Goal: Information Seeking & Learning: Check status

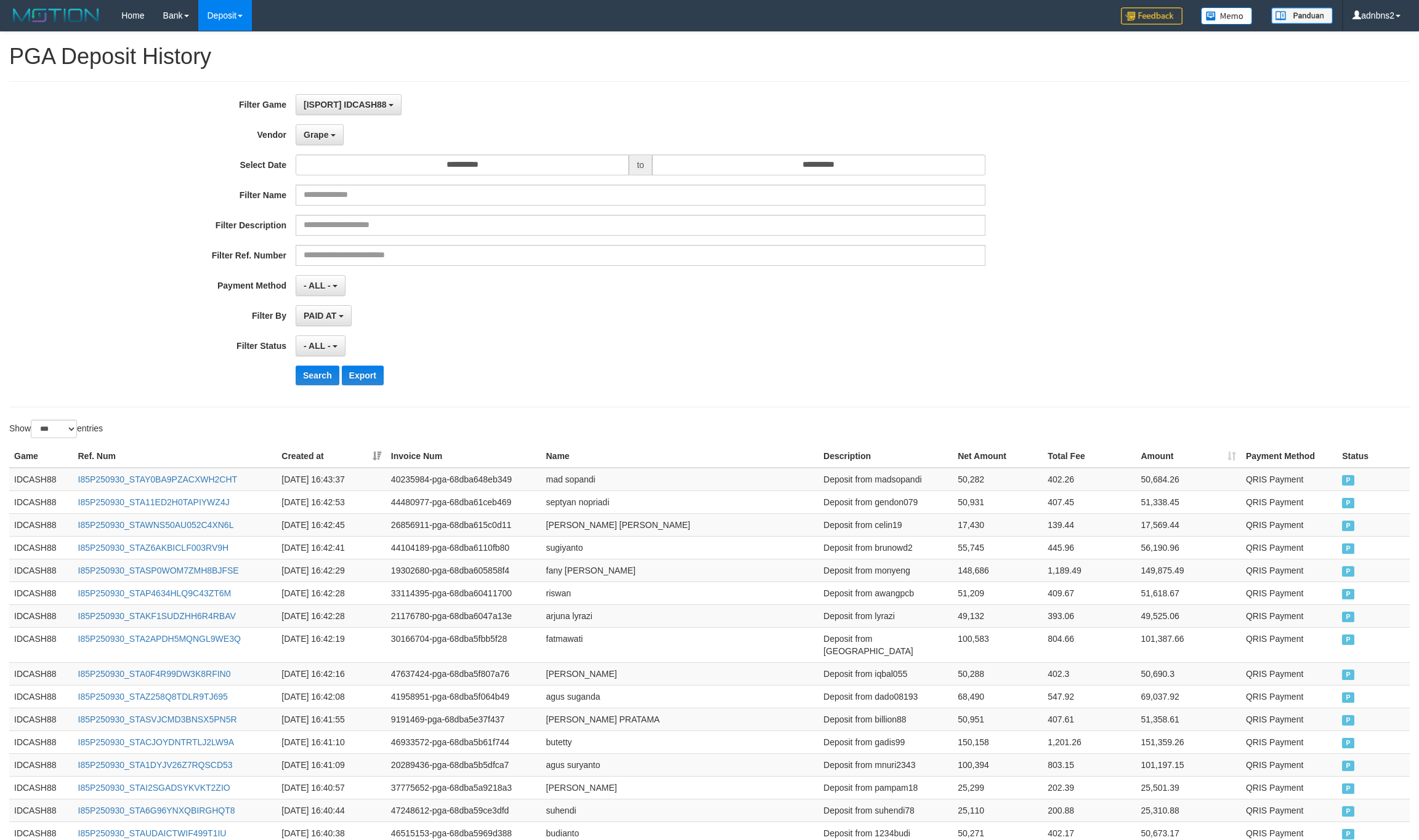
select select "**********"
select select "***"
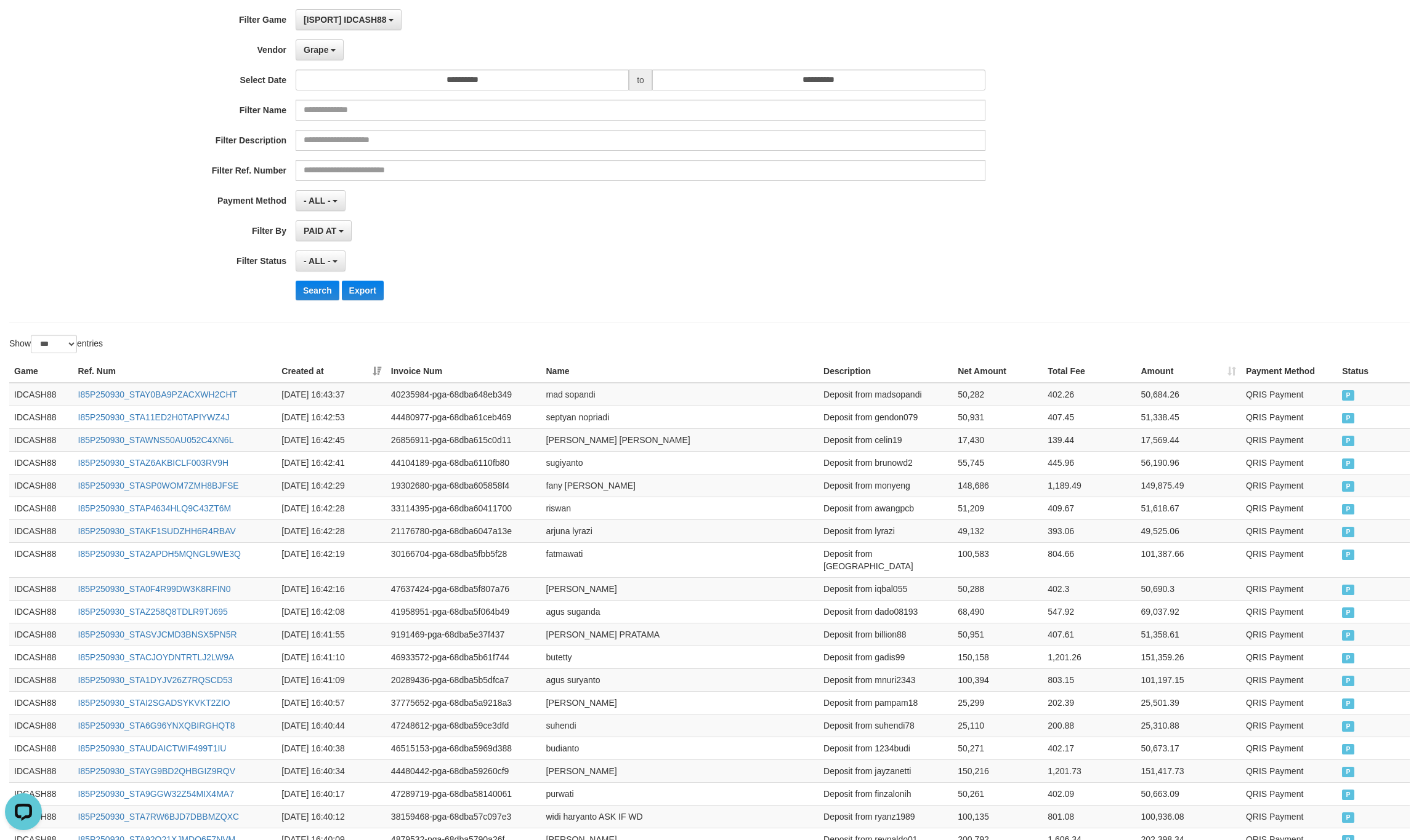
scroll to position [11, 0]
click at [329, 296] on button "Search" at bounding box center [317, 290] width 44 height 19
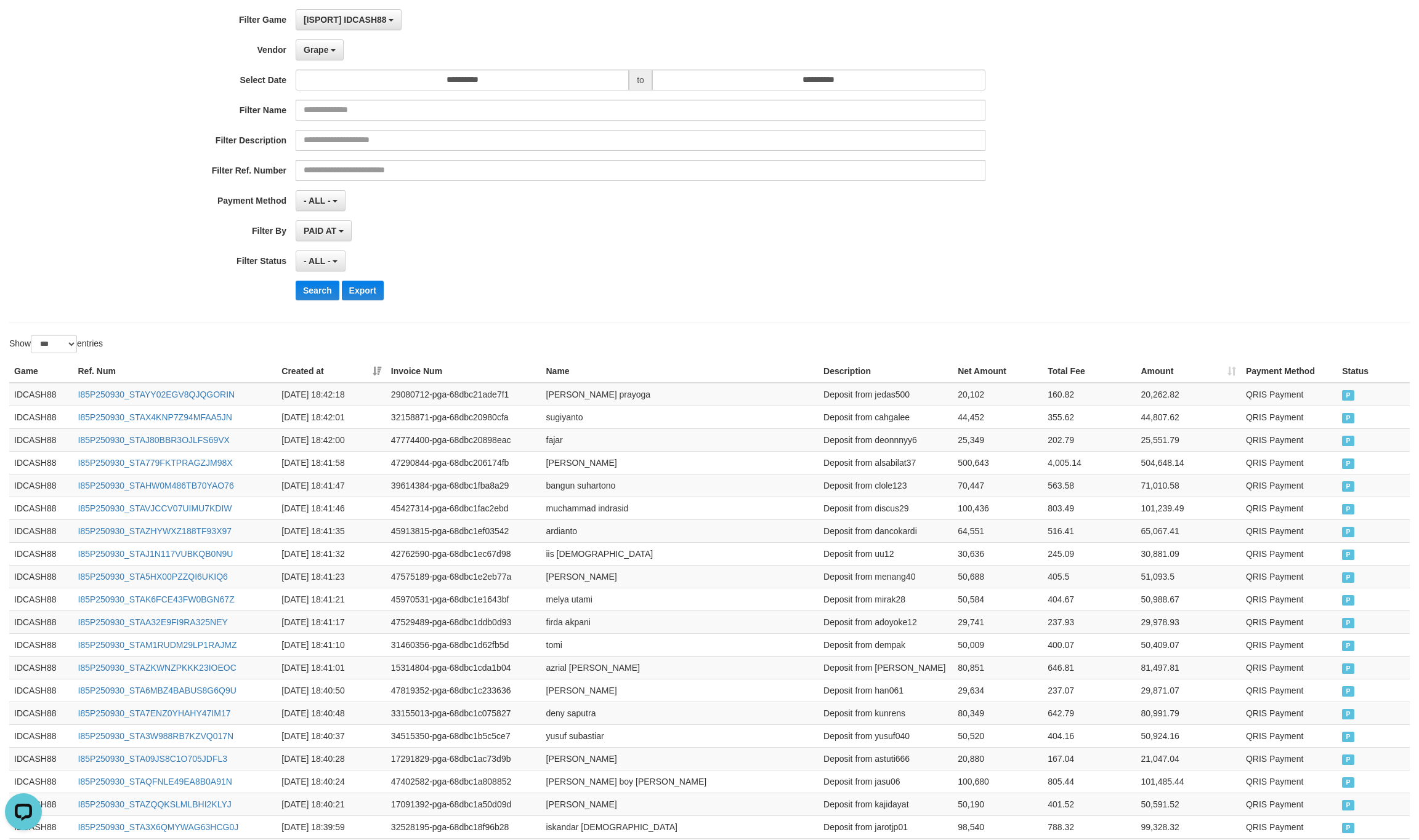
drag, startPoint x: 892, startPoint y: 249, endPoint x: 880, endPoint y: 249, distance: 12.0
click at [890, 249] on div "**********" at bounding box center [591, 159] width 1182 height 301
click at [326, 290] on button "Search" at bounding box center [317, 290] width 44 height 19
click at [634, 290] on div "Search Export" at bounding box center [739, 290] width 887 height 19
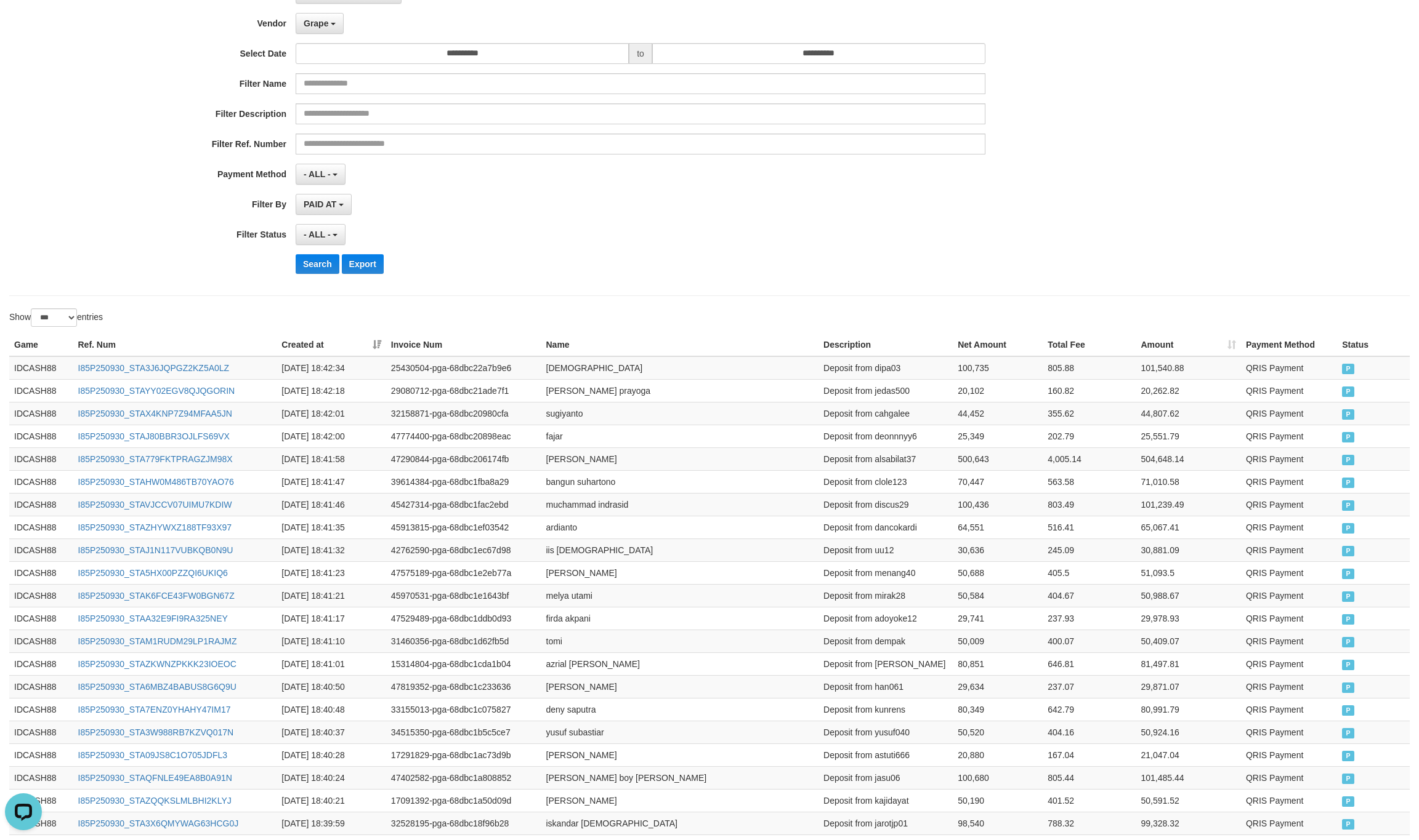
scroll to position [0, 0]
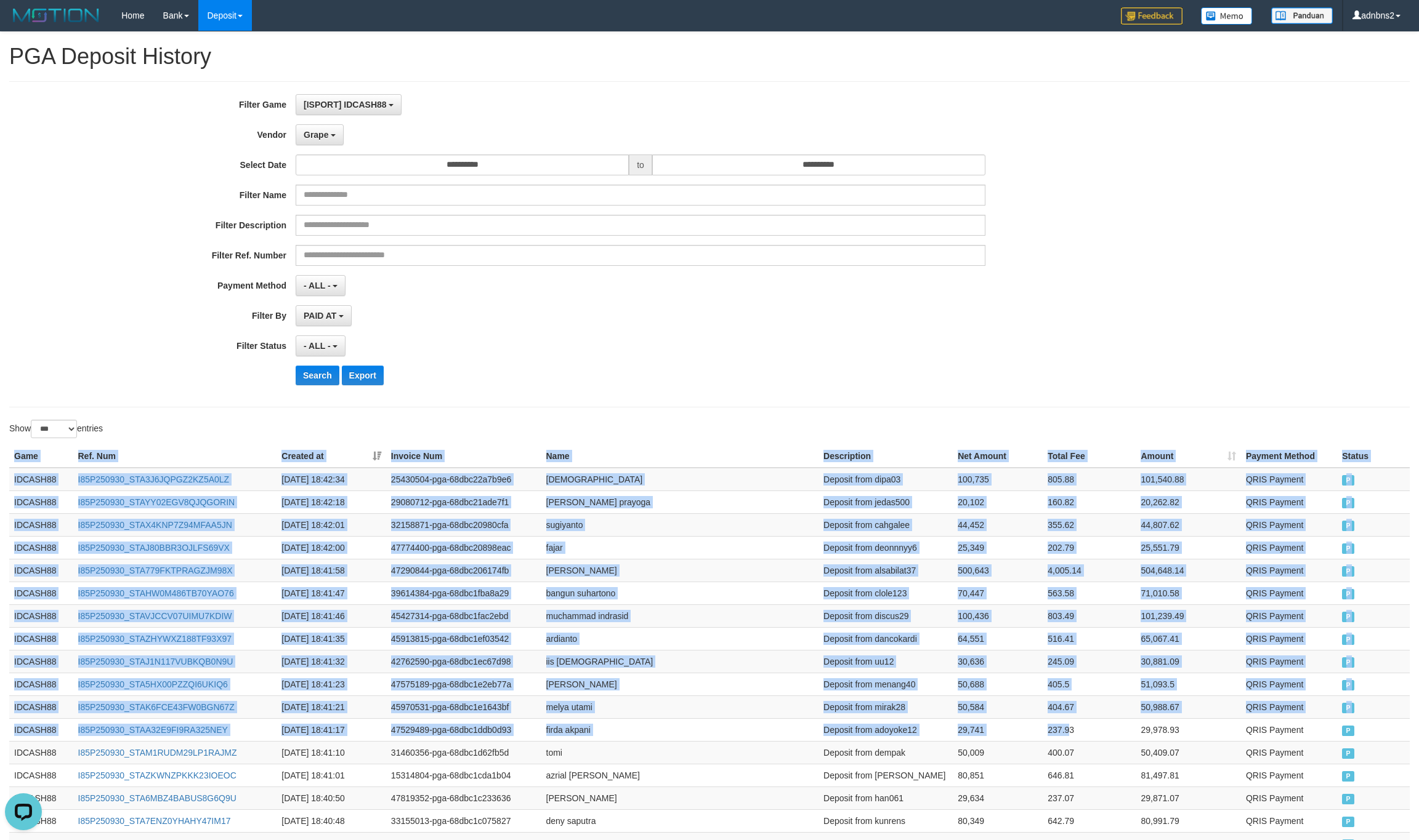
drag, startPoint x: 11, startPoint y: 452, endPoint x: 1115, endPoint y: 439, distance: 1104.1
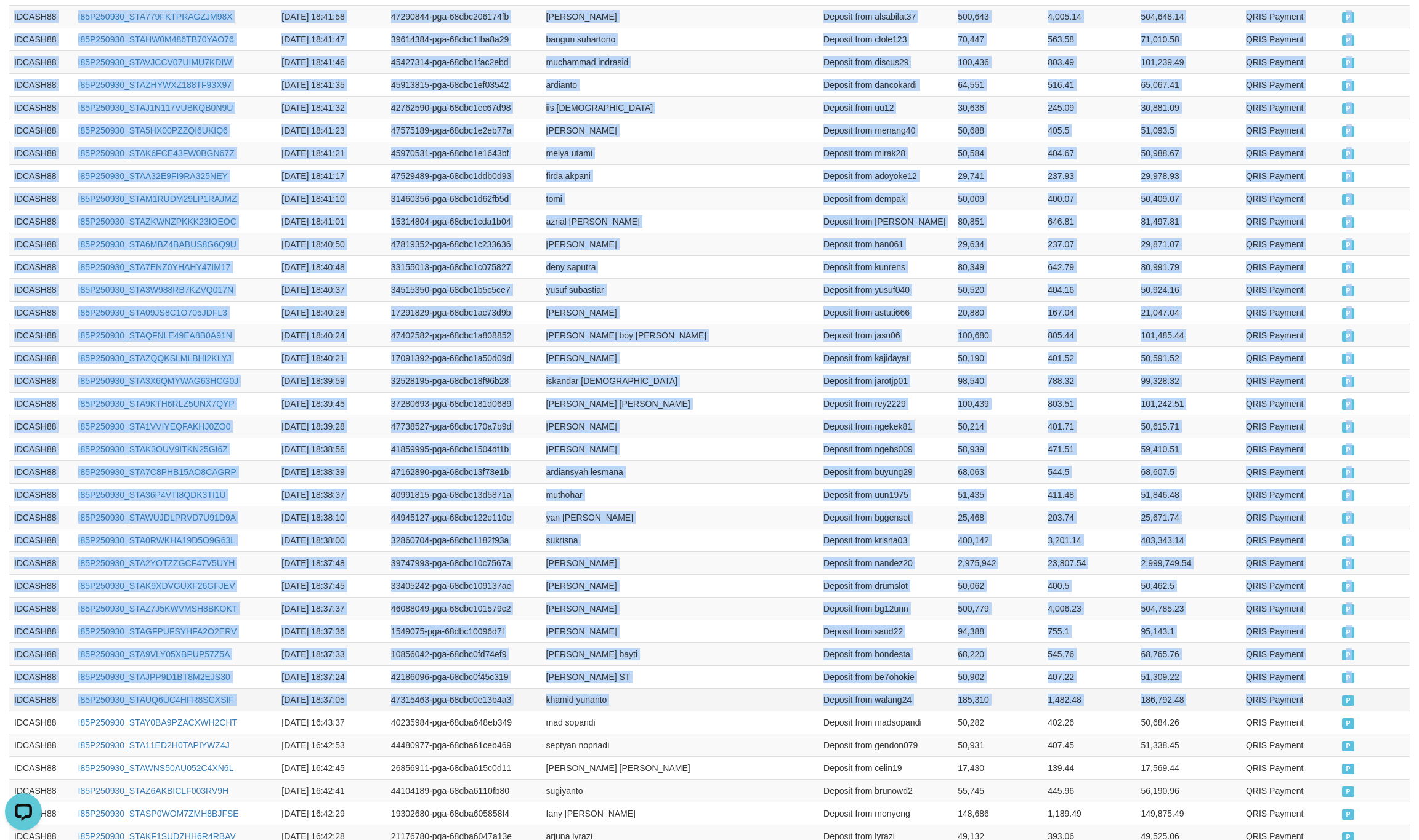
click at [1337, 710] on td "P" at bounding box center [1373, 699] width 73 height 23
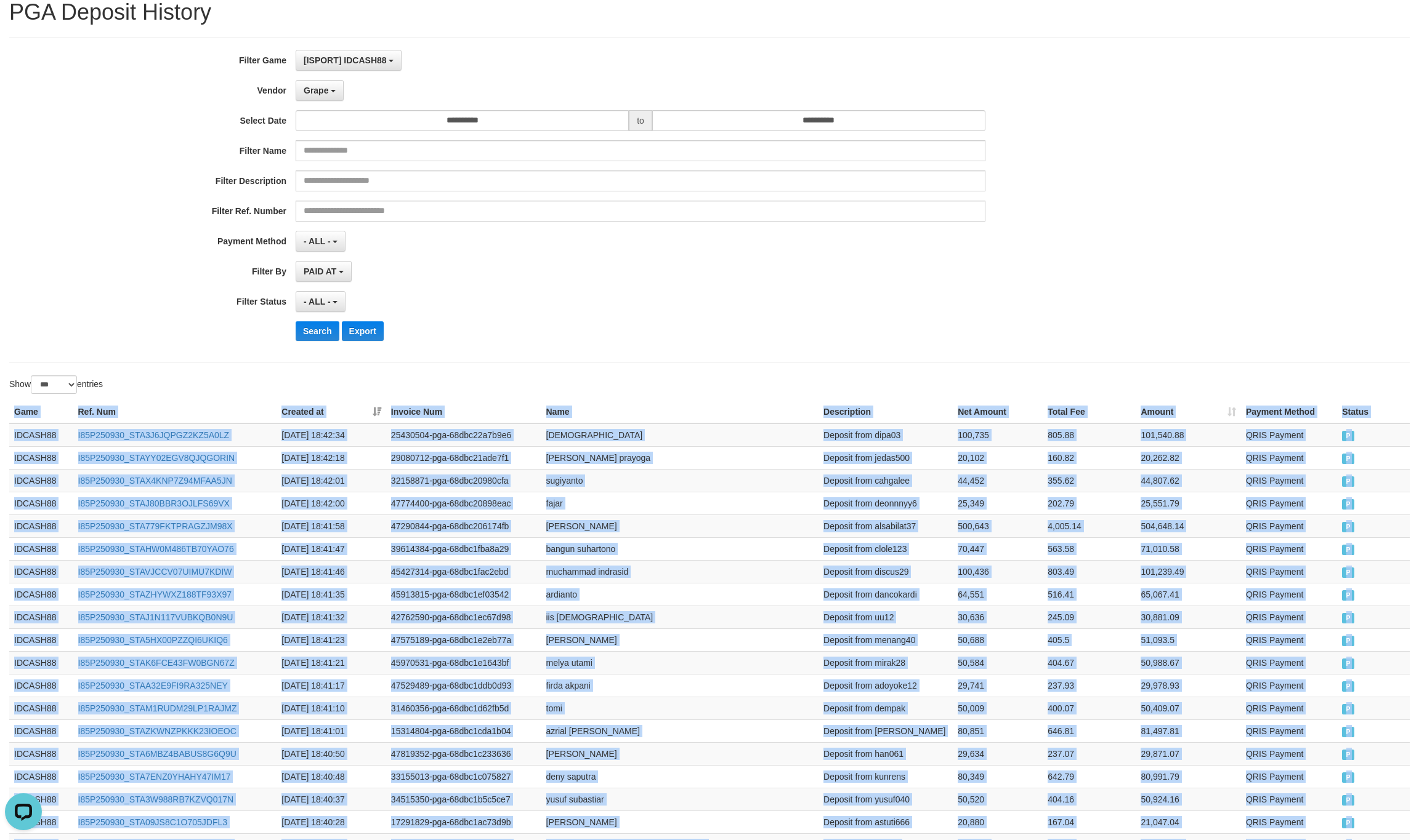
scroll to position [0, 0]
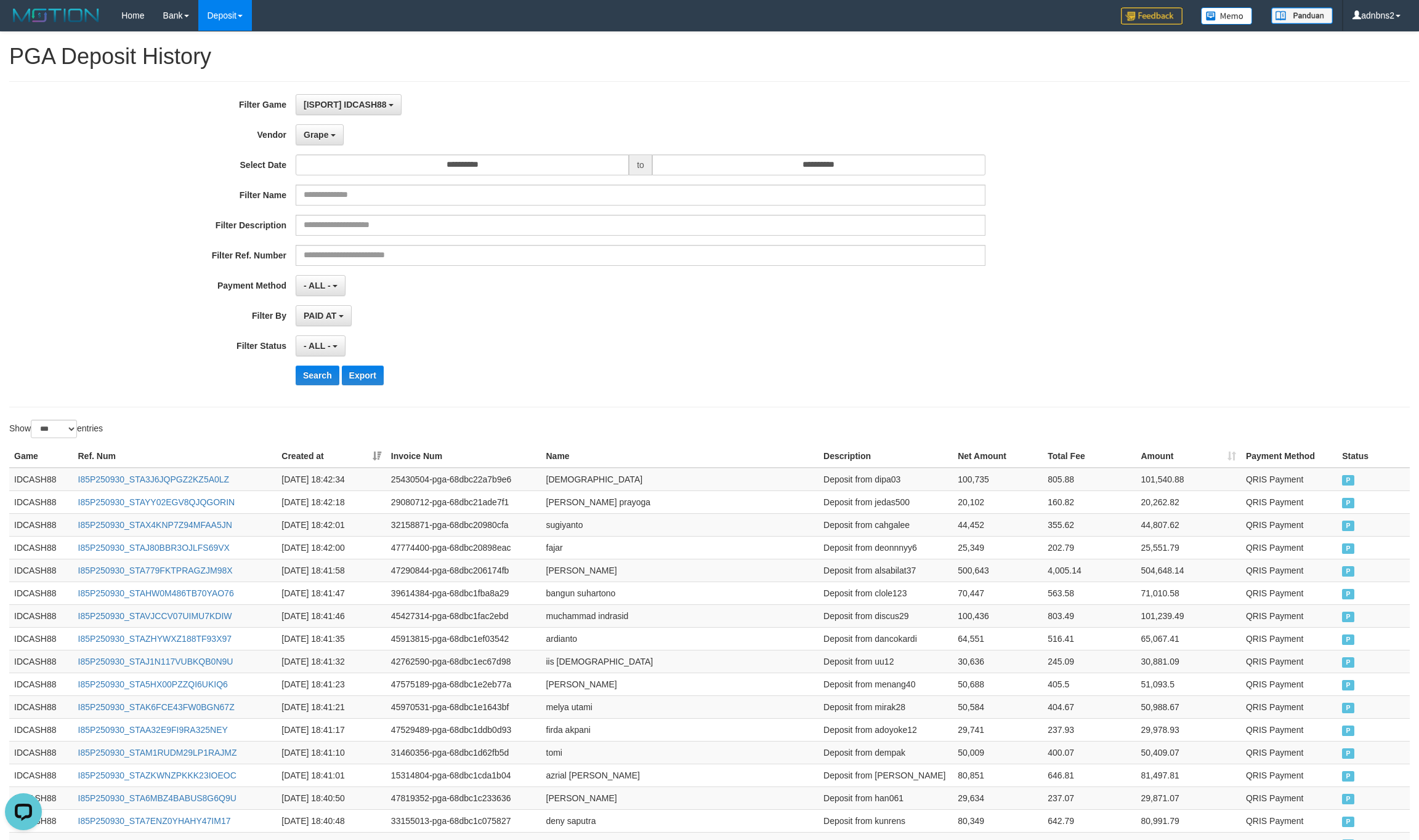
drag, startPoint x: 595, startPoint y: 355, endPoint x: 588, endPoint y: 358, distance: 7.6
click at [588, 356] on div "- ALL - SELECT ALL - ALL - SELECT STATUS PENDING/UNPAID PAID CANCELED EXPIRED" at bounding box center [640, 346] width 690 height 21
click at [304, 368] on button "Search" at bounding box center [317, 375] width 44 height 19
click at [883, 338] on div "- ALL - SELECT ALL - ALL - SELECT STATUS PENDING/UNPAID PAID CANCELED EXPIRED" at bounding box center [640, 346] width 690 height 21
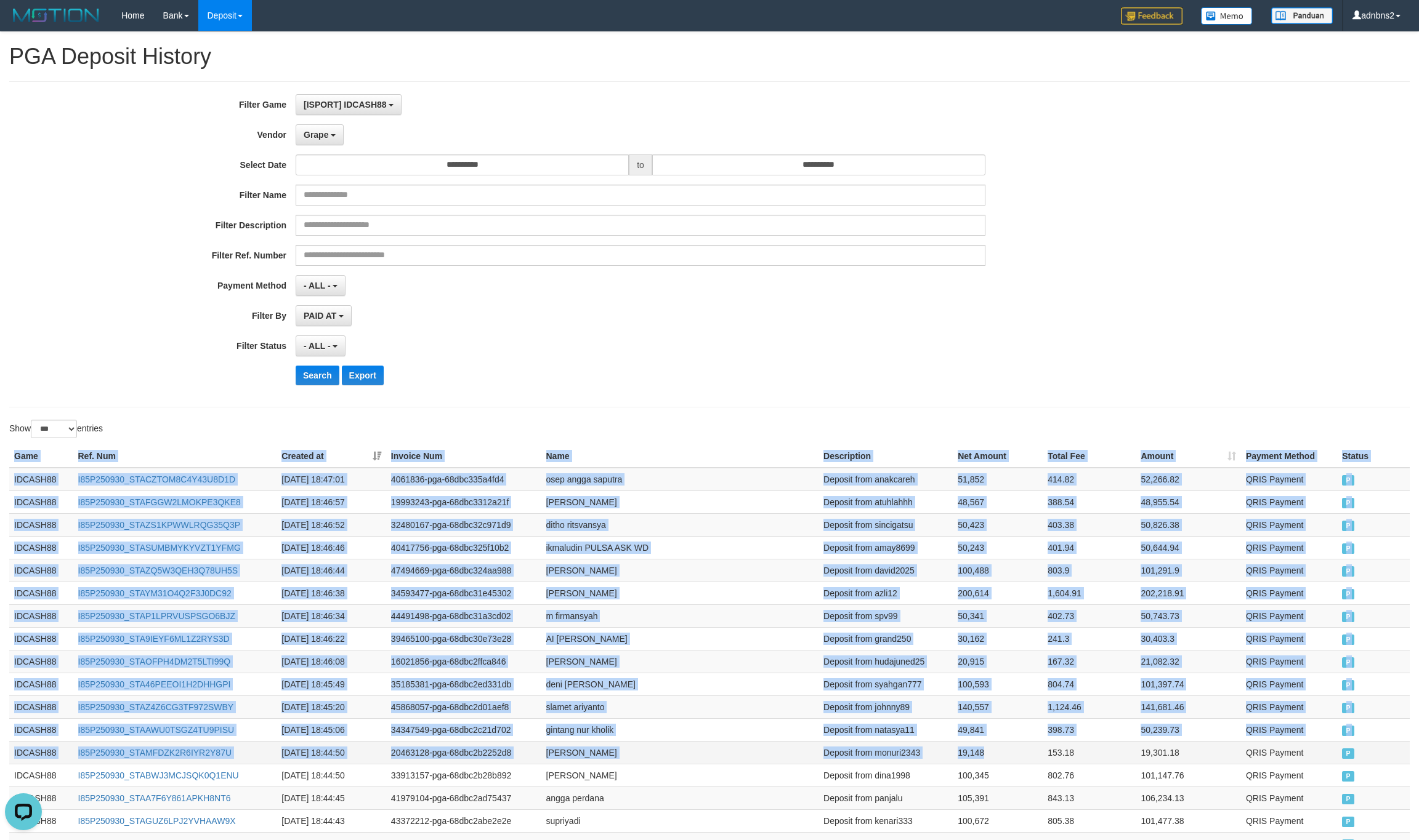
drag, startPoint x: 11, startPoint y: 463, endPoint x: 1022, endPoint y: 723, distance: 1043.9
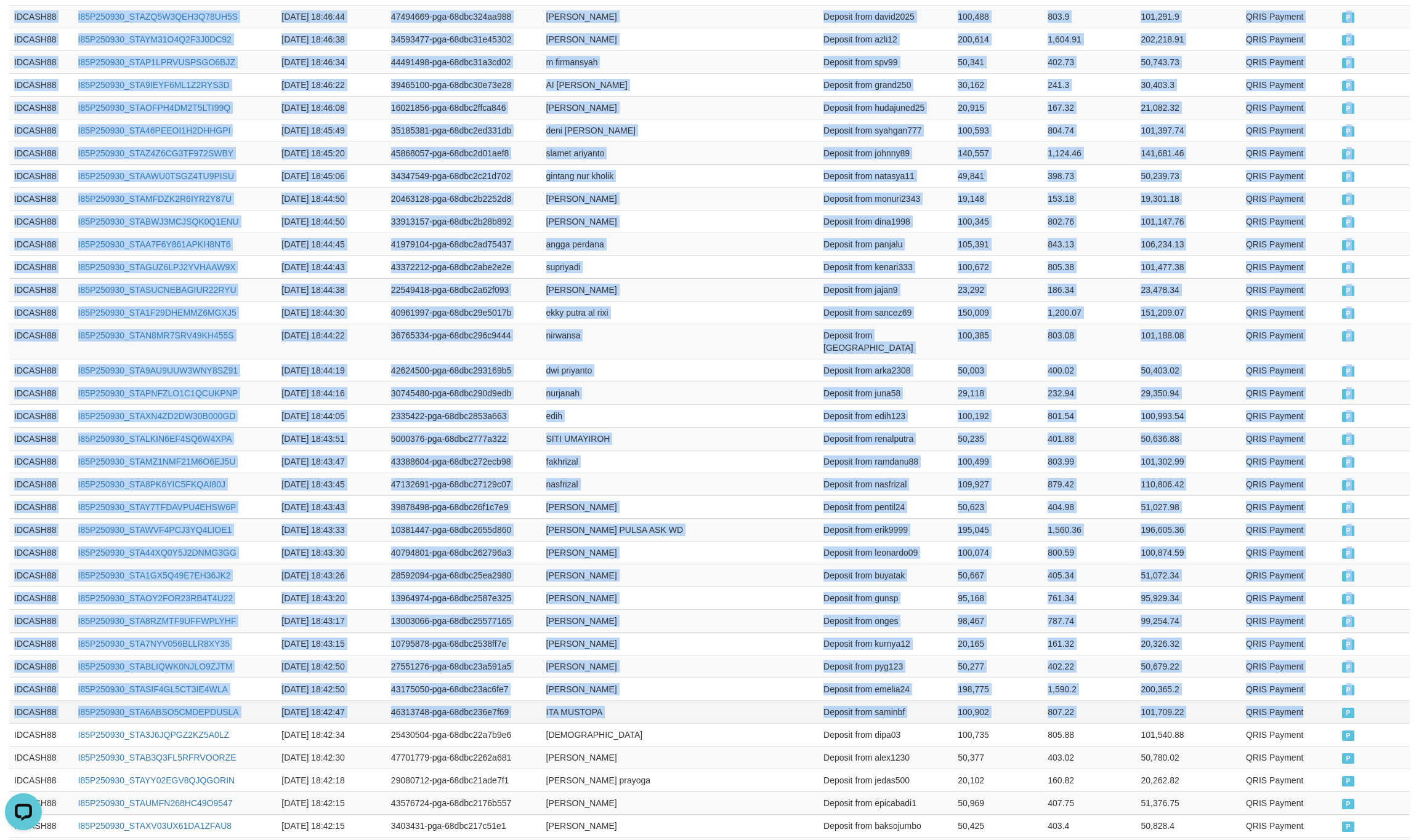
click at [1343, 700] on td "P" at bounding box center [1373, 711] width 73 height 23
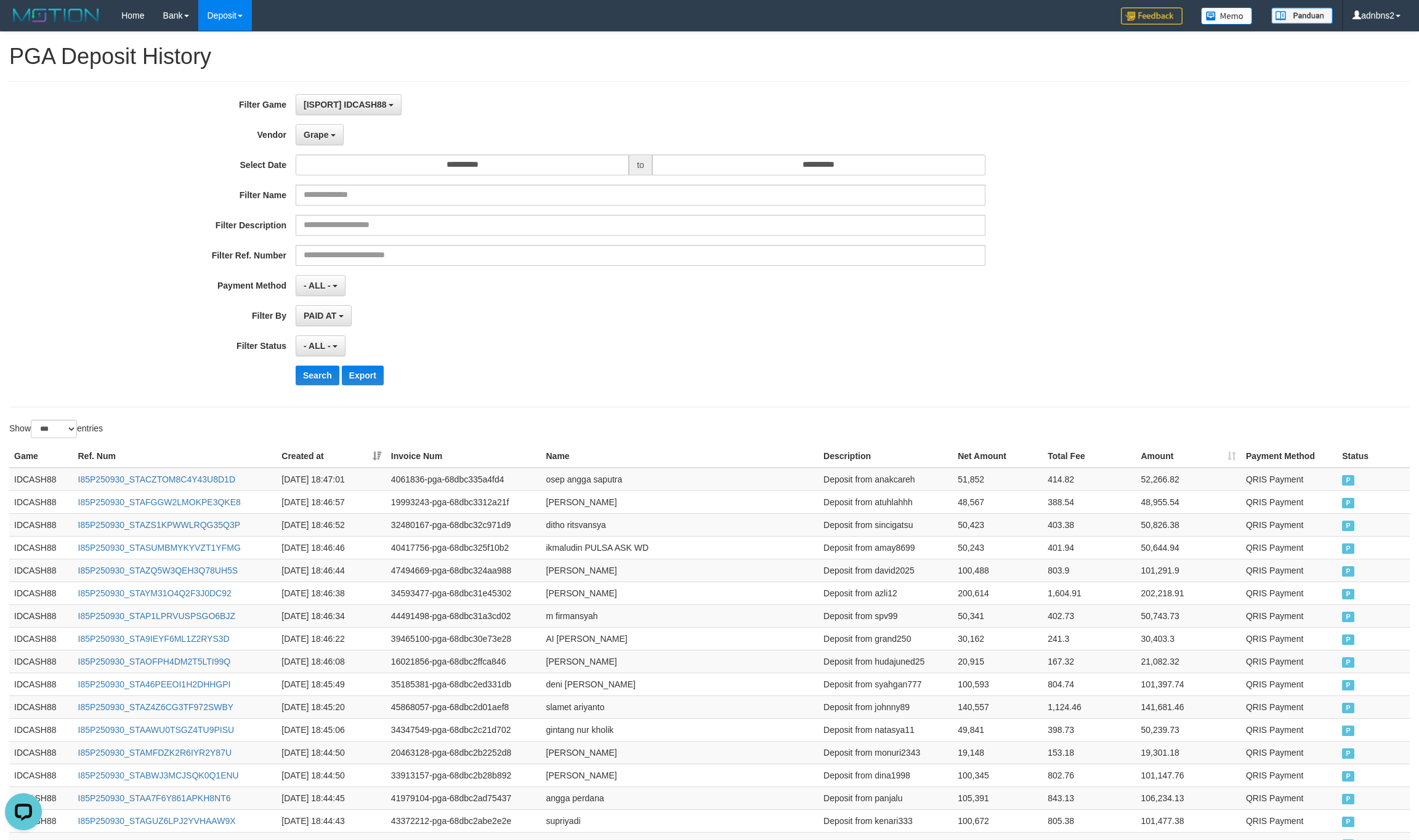
click at [489, 378] on div "Search Export" at bounding box center [739, 375] width 887 height 19
click at [290, 368] on div "Search Export" at bounding box center [591, 375] width 1182 height 19
click at [313, 373] on button "Search" at bounding box center [317, 375] width 44 height 19
click at [720, 332] on div "**********" at bounding box center [591, 244] width 1182 height 301
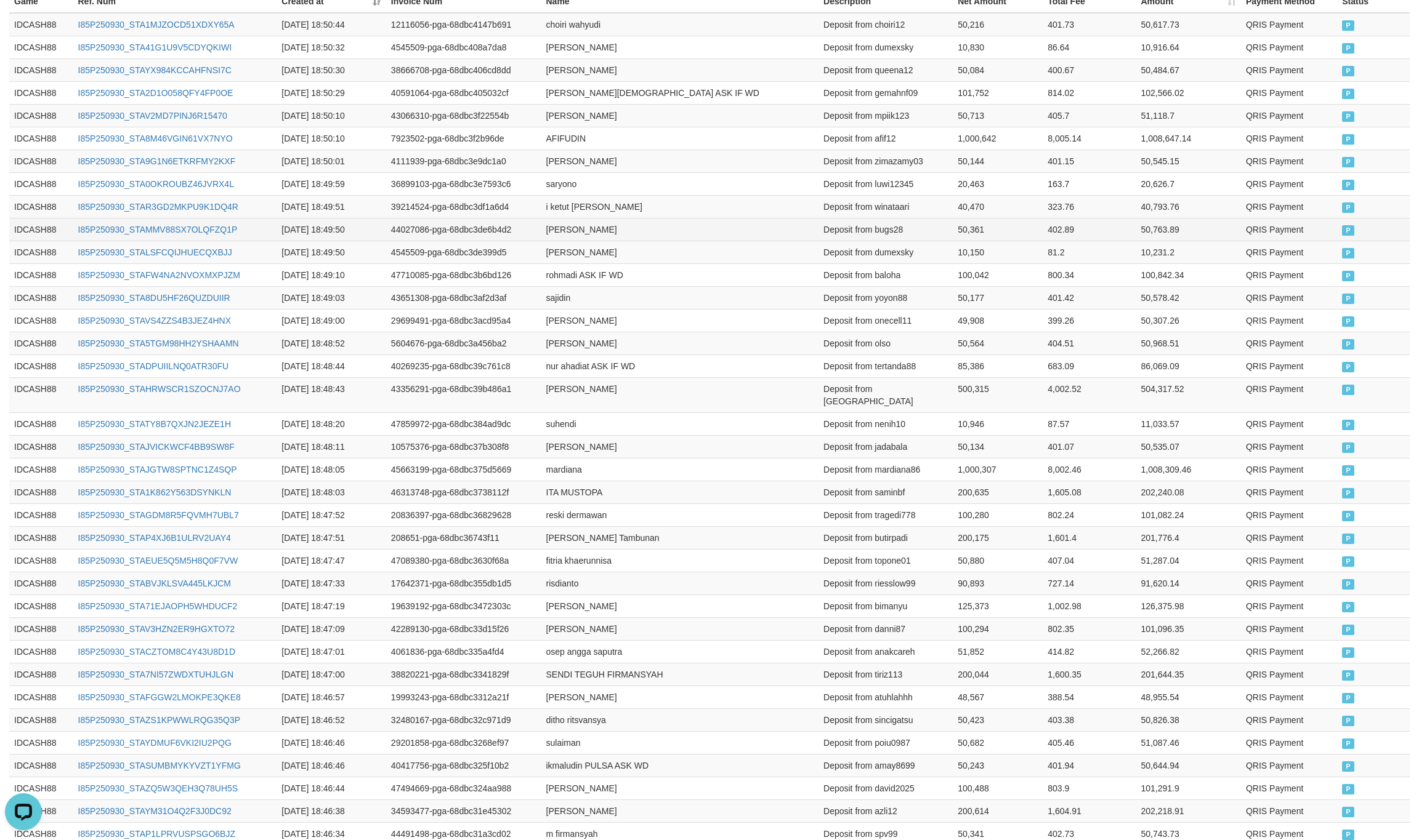
scroll to position [131, 0]
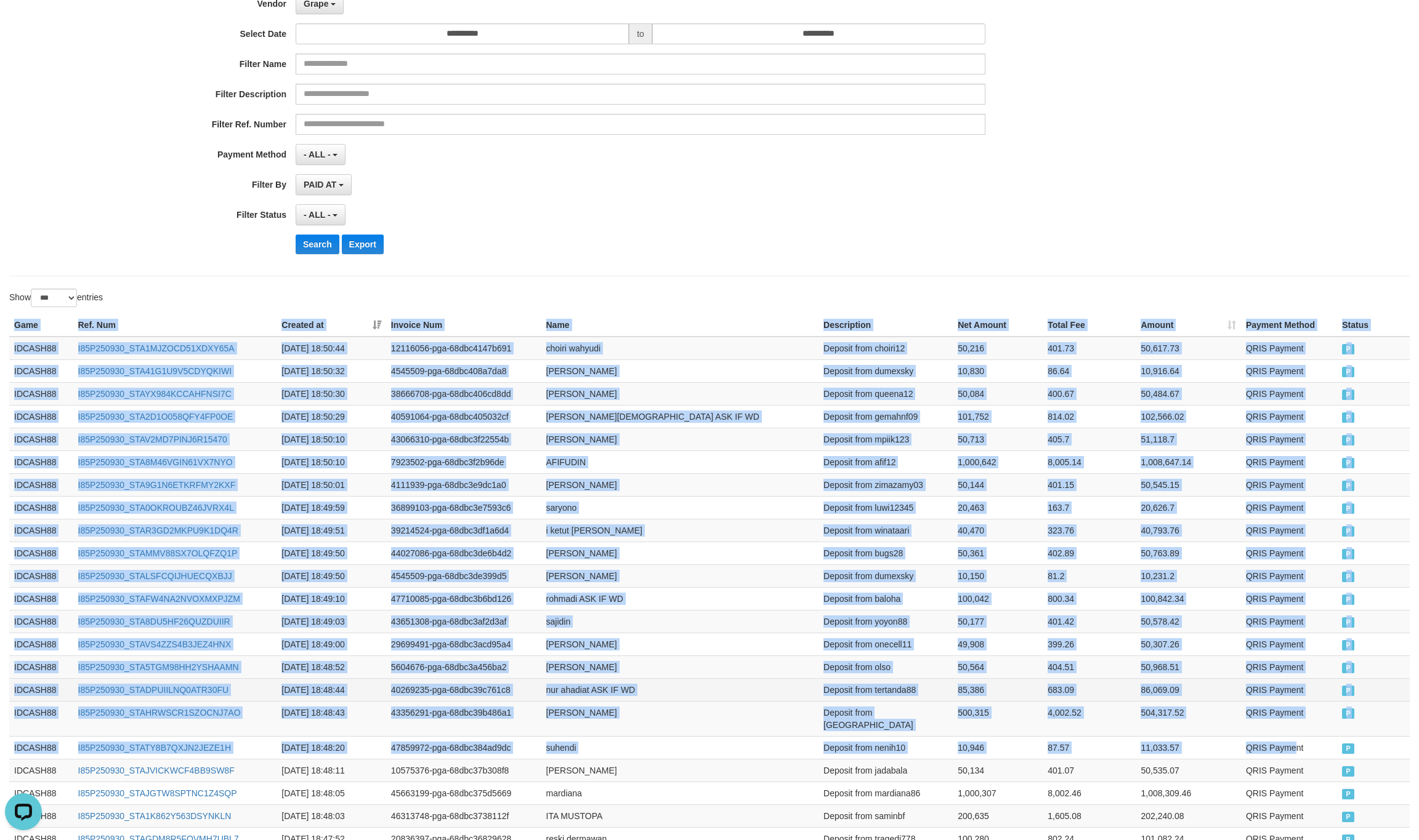
drag, startPoint x: 6, startPoint y: 330, endPoint x: 1263, endPoint y: 698, distance: 1309.8
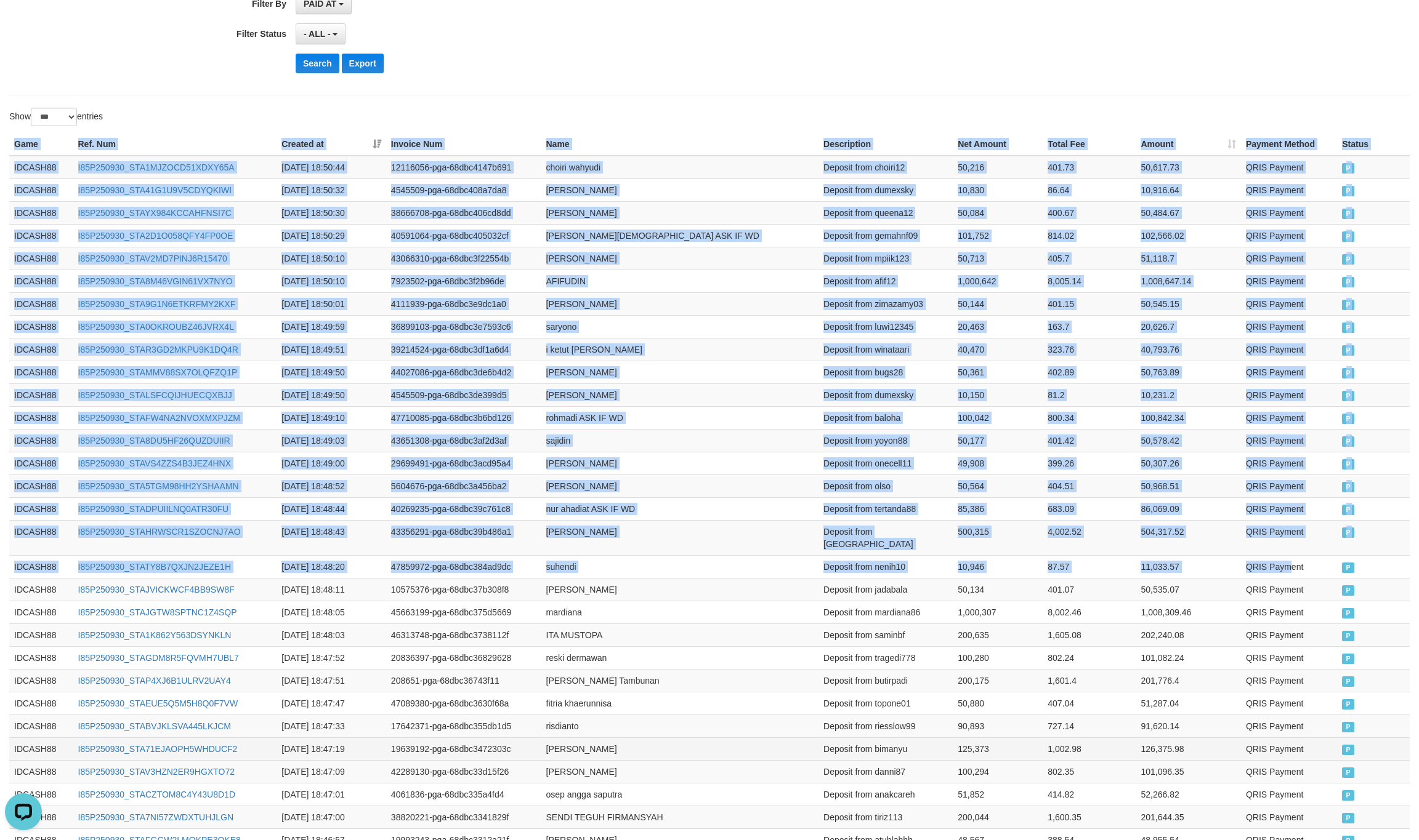
scroll to position [500, 0]
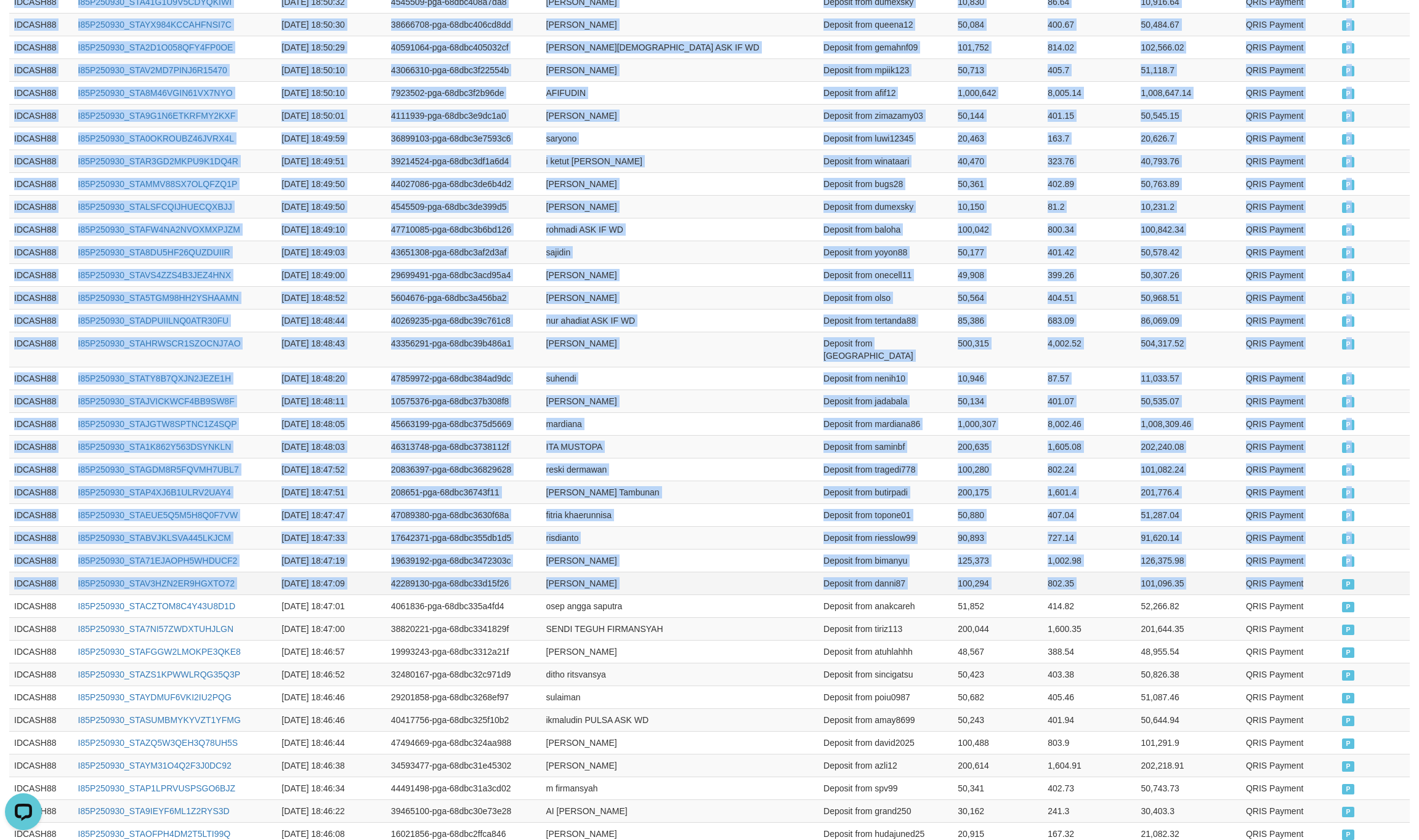
click at [1345, 591] on td "P" at bounding box center [1373, 583] width 73 height 23
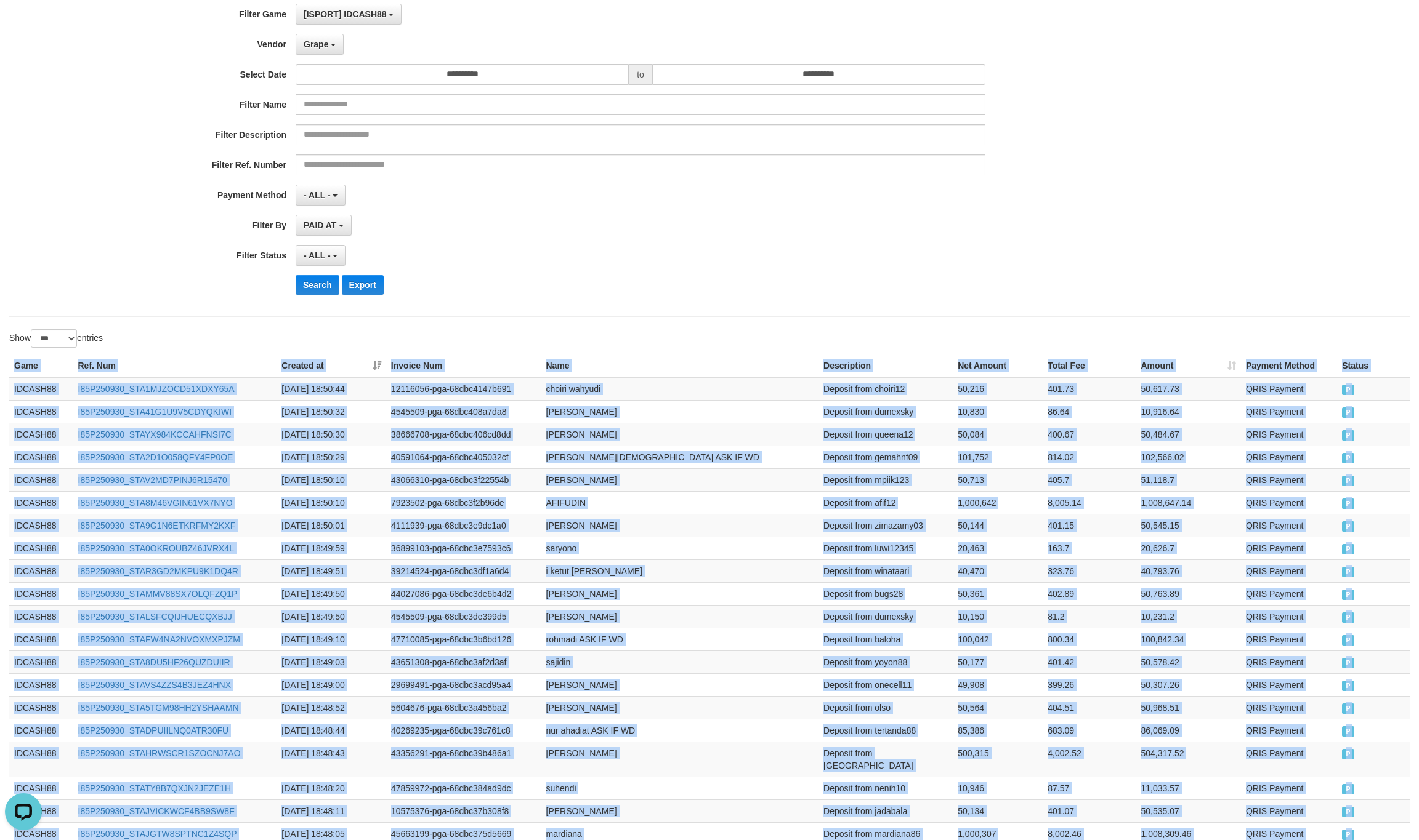
scroll to position [0, 0]
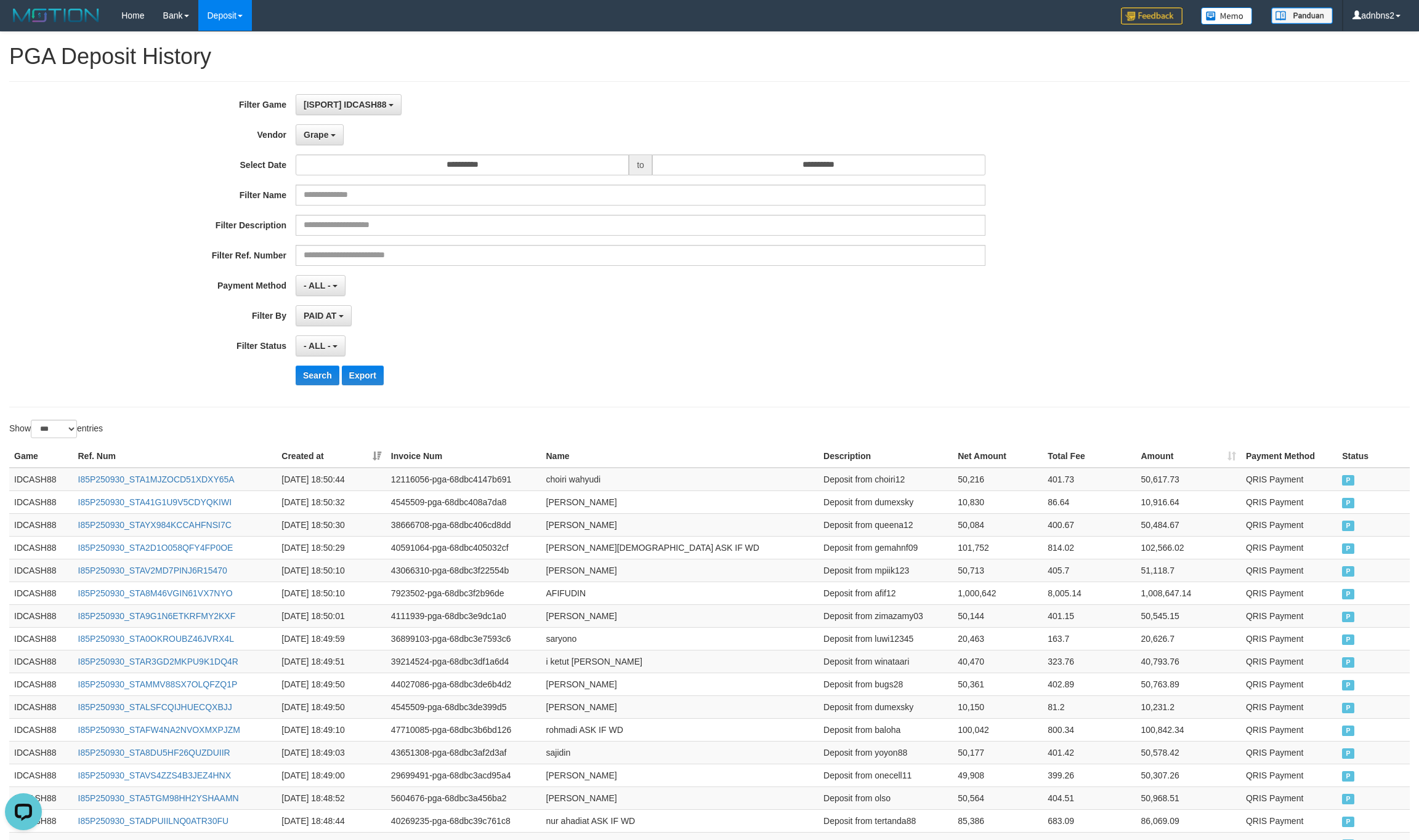
drag, startPoint x: 608, startPoint y: 351, endPoint x: 459, endPoint y: 345, distance: 149.1
click at [603, 348] on div "- ALL - SELECT ALL - ALL - SELECT STATUS PENDING/UNPAID PAID CANCELED EXPIRED" at bounding box center [640, 346] width 690 height 21
click at [304, 375] on button "Search" at bounding box center [317, 375] width 44 height 19
click at [790, 407] on div "**********" at bounding box center [709, 244] width 1400 height 327
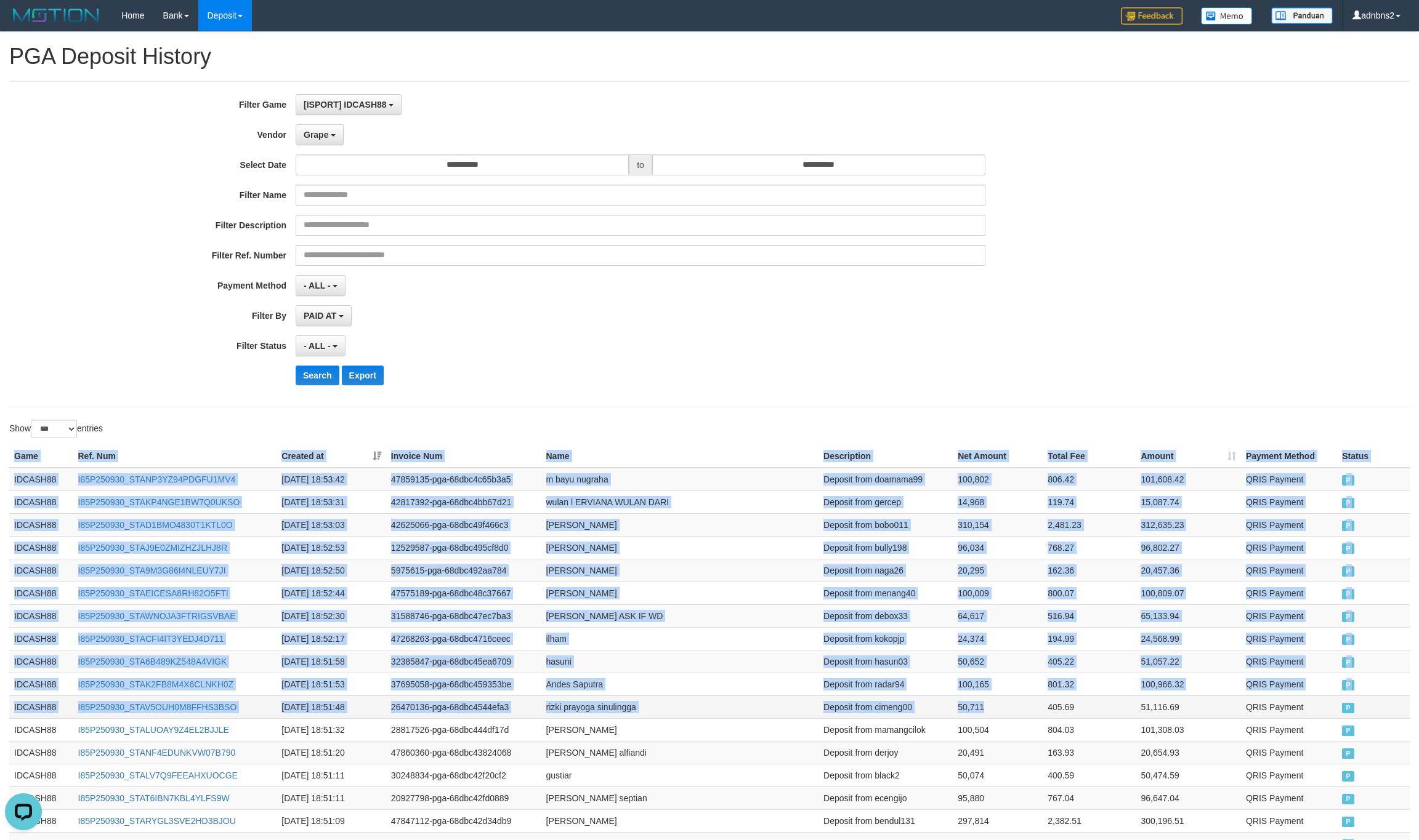
drag, startPoint x: 9, startPoint y: 462, endPoint x: 1011, endPoint y: 705, distance: 1031.0
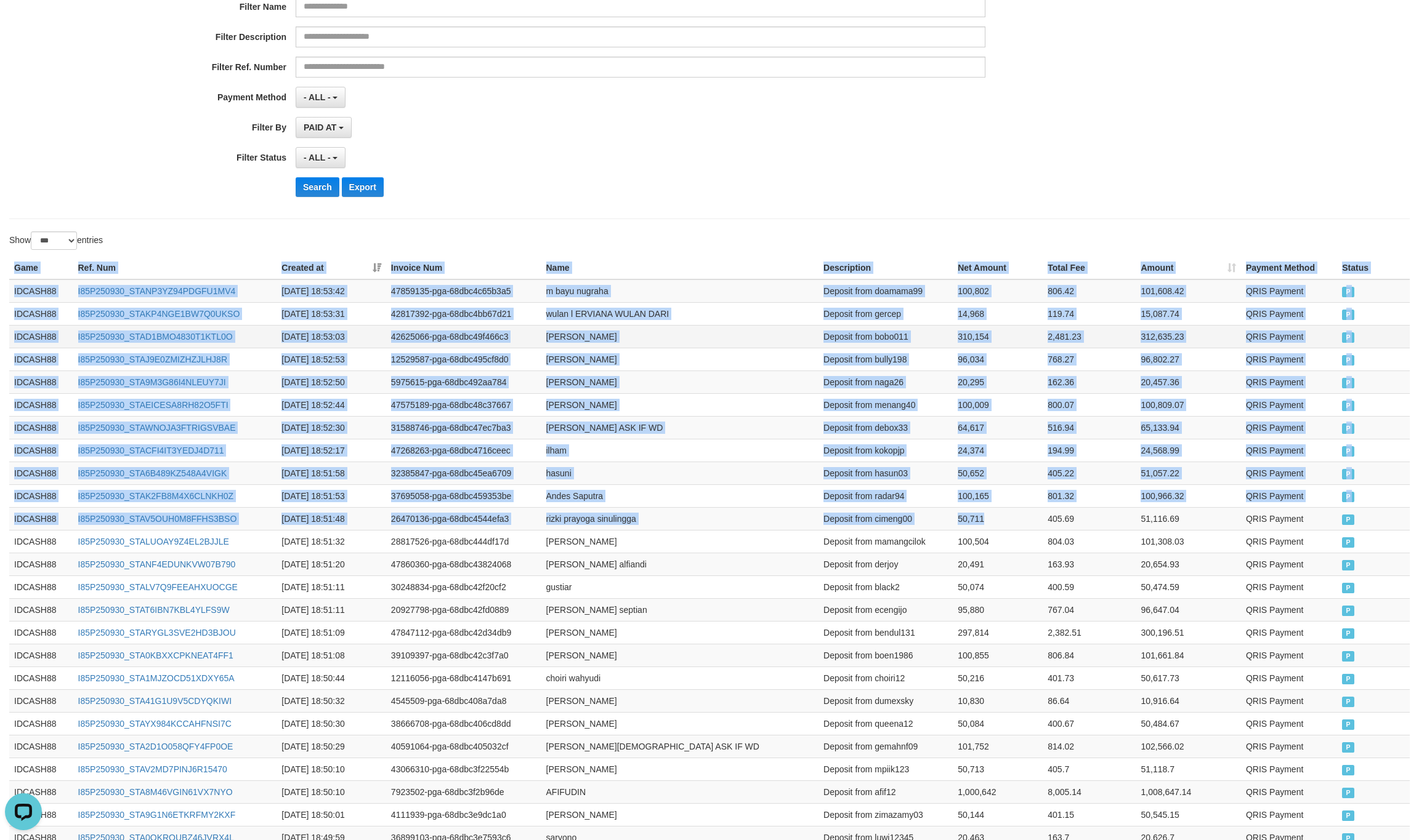
scroll to position [369, 0]
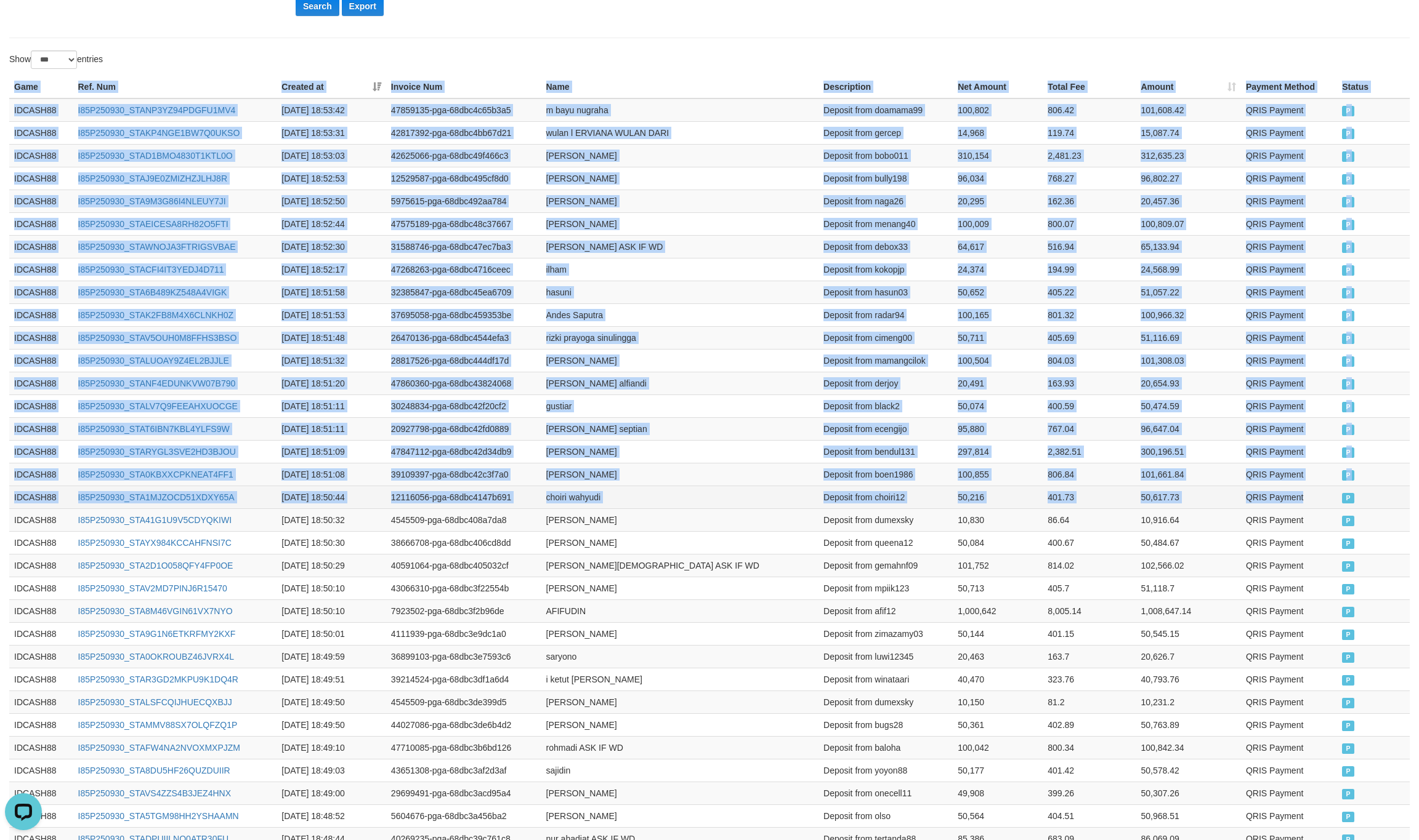
click at [1342, 500] on td "P" at bounding box center [1373, 497] width 73 height 23
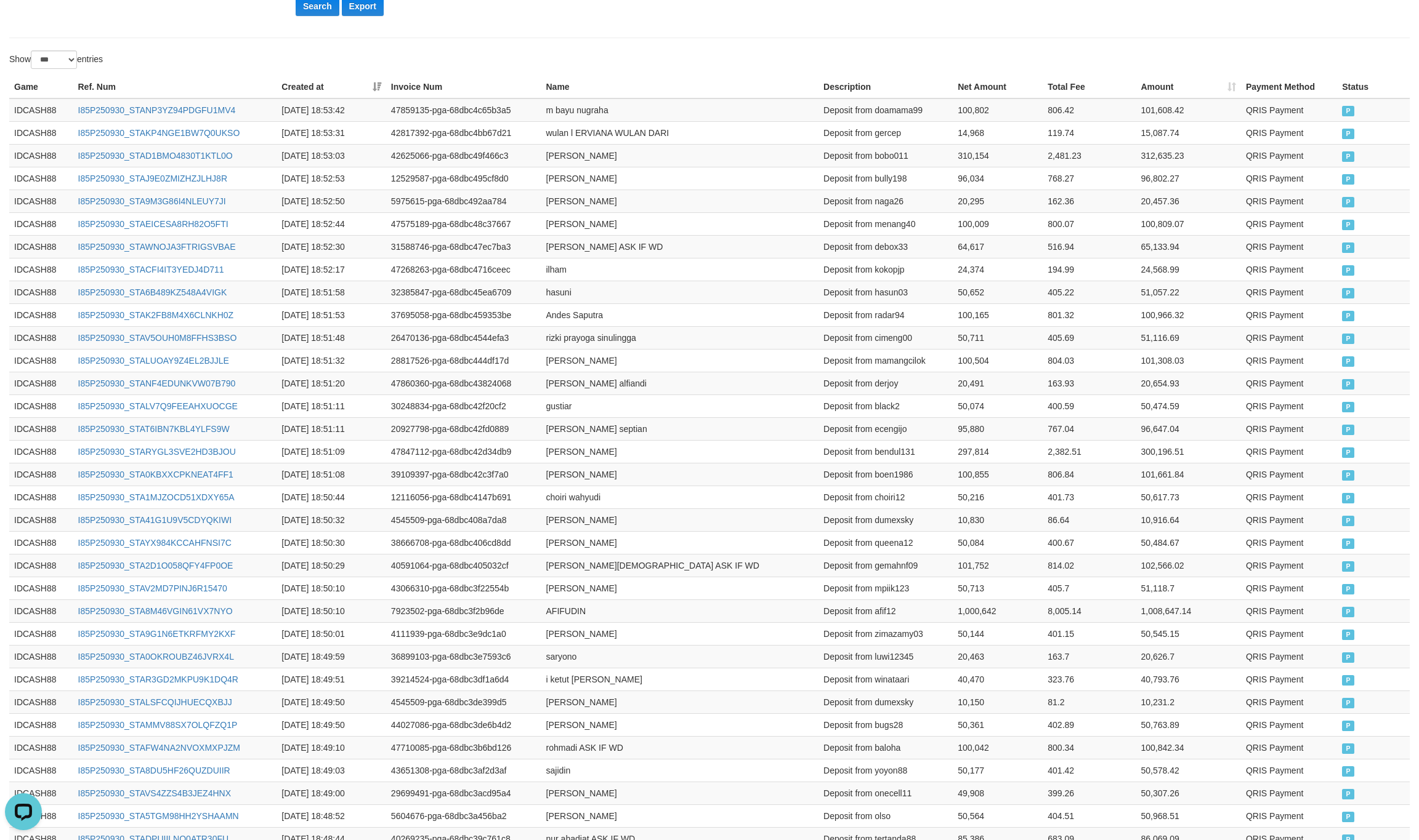
drag, startPoint x: 286, startPoint y: 67, endPoint x: 124, endPoint y: 91, distance: 163.8
click at [283, 64] on div "Show ** ** ** *** entries" at bounding box center [355, 61] width 691 height 21
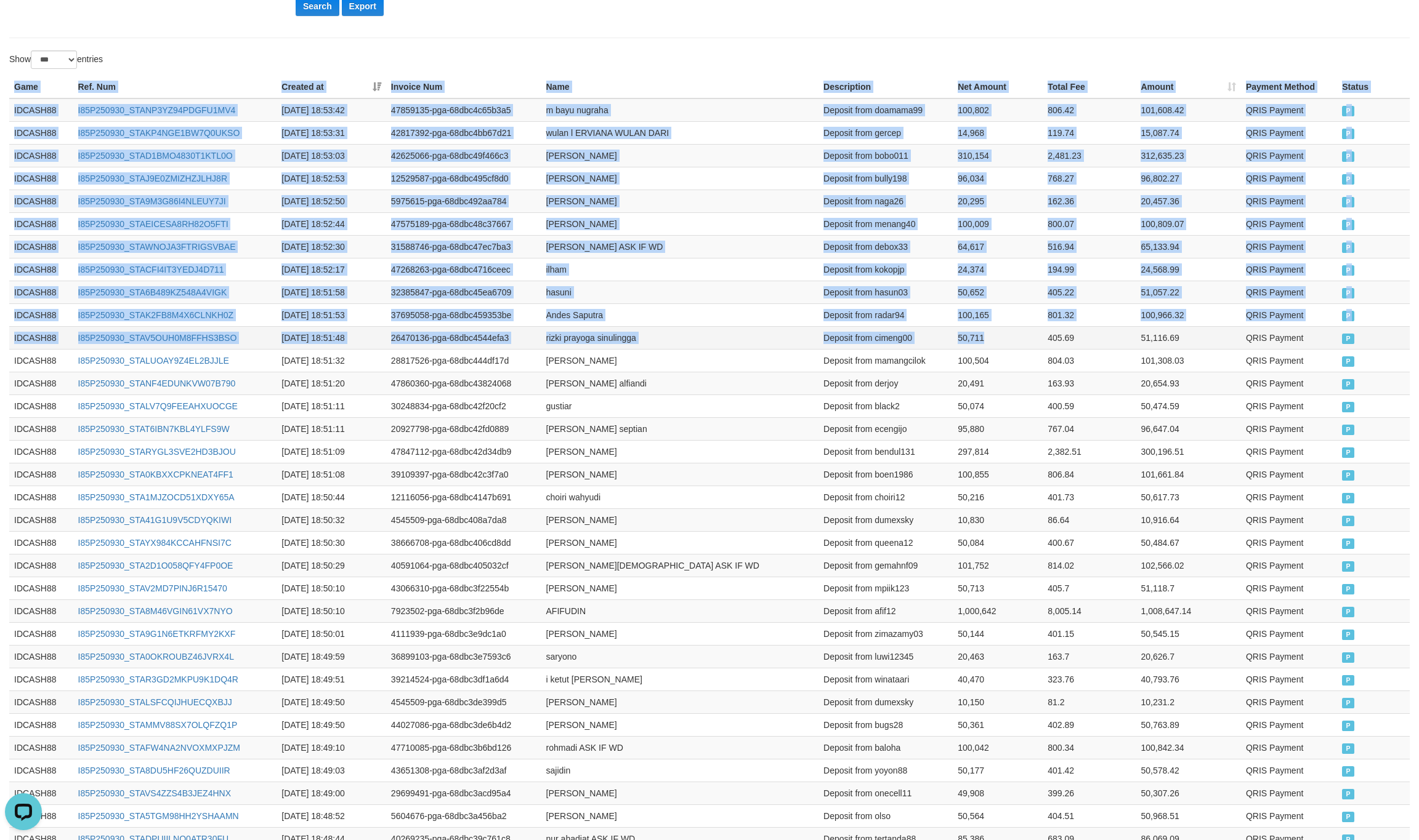
drag, startPoint x: 9, startPoint y: 89, endPoint x: 996, endPoint y: 334, distance: 1017.0
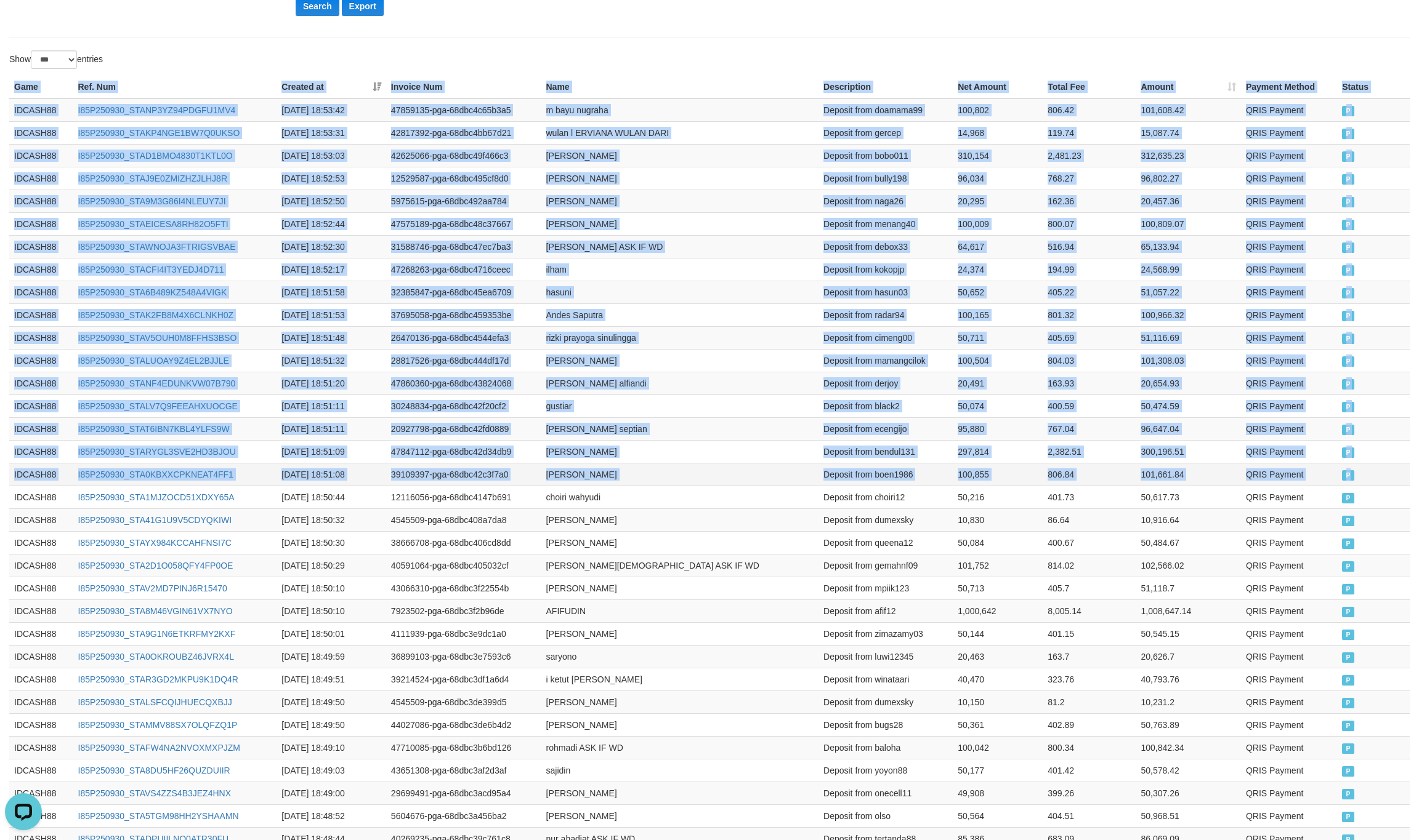
click at [1350, 486] on td "P" at bounding box center [1373, 474] width 73 height 23
copy table "Game Ref. Num Created at Invoice Num Name Description Net Amount Total Fee Amou…"
click at [300, 8] on button "Search" at bounding box center [317, 6] width 44 height 19
click at [604, 96] on th "Name" at bounding box center [680, 87] width 278 height 23
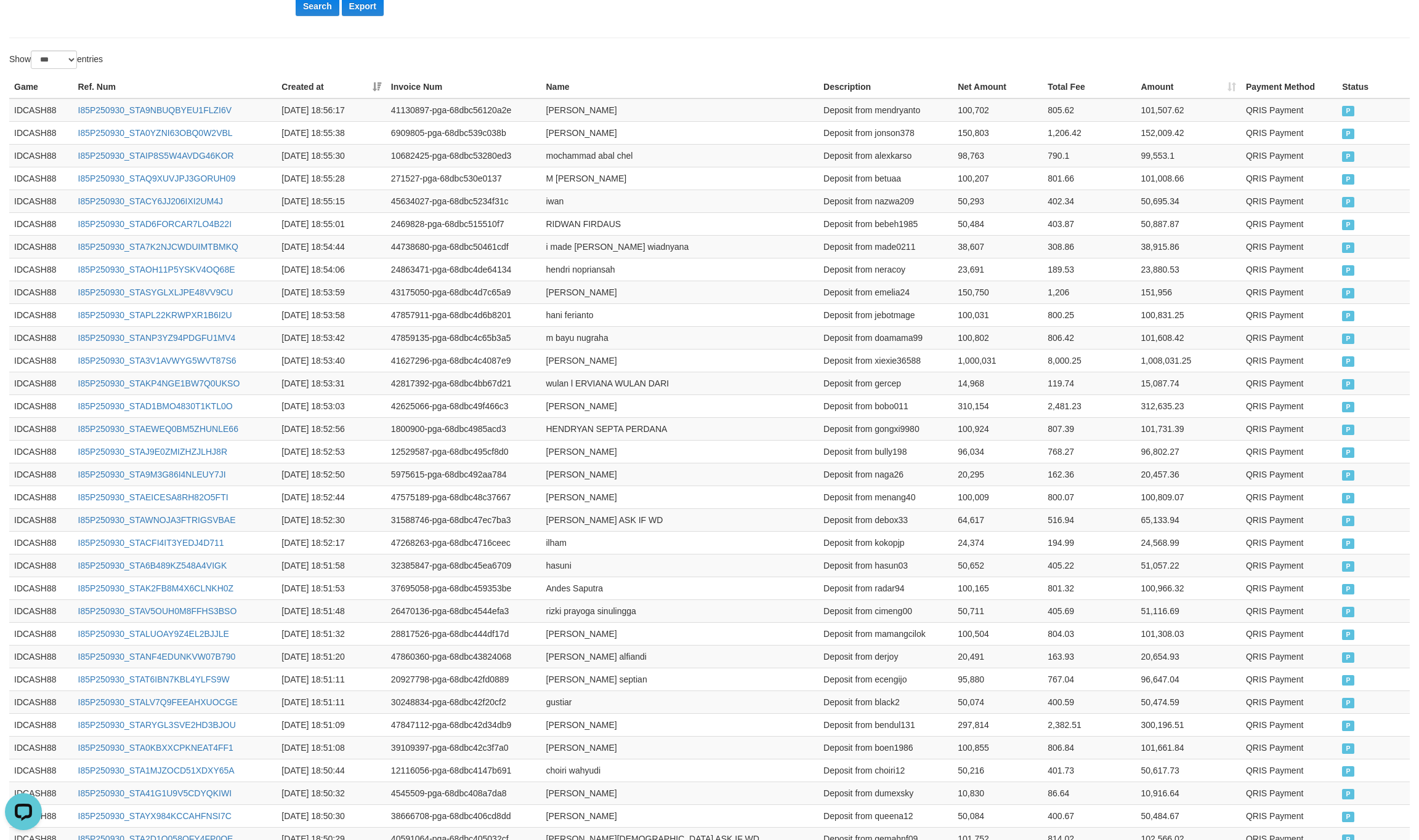
click at [543, 67] on div "Show ** ** ** *** entries" at bounding box center [355, 61] width 691 height 21
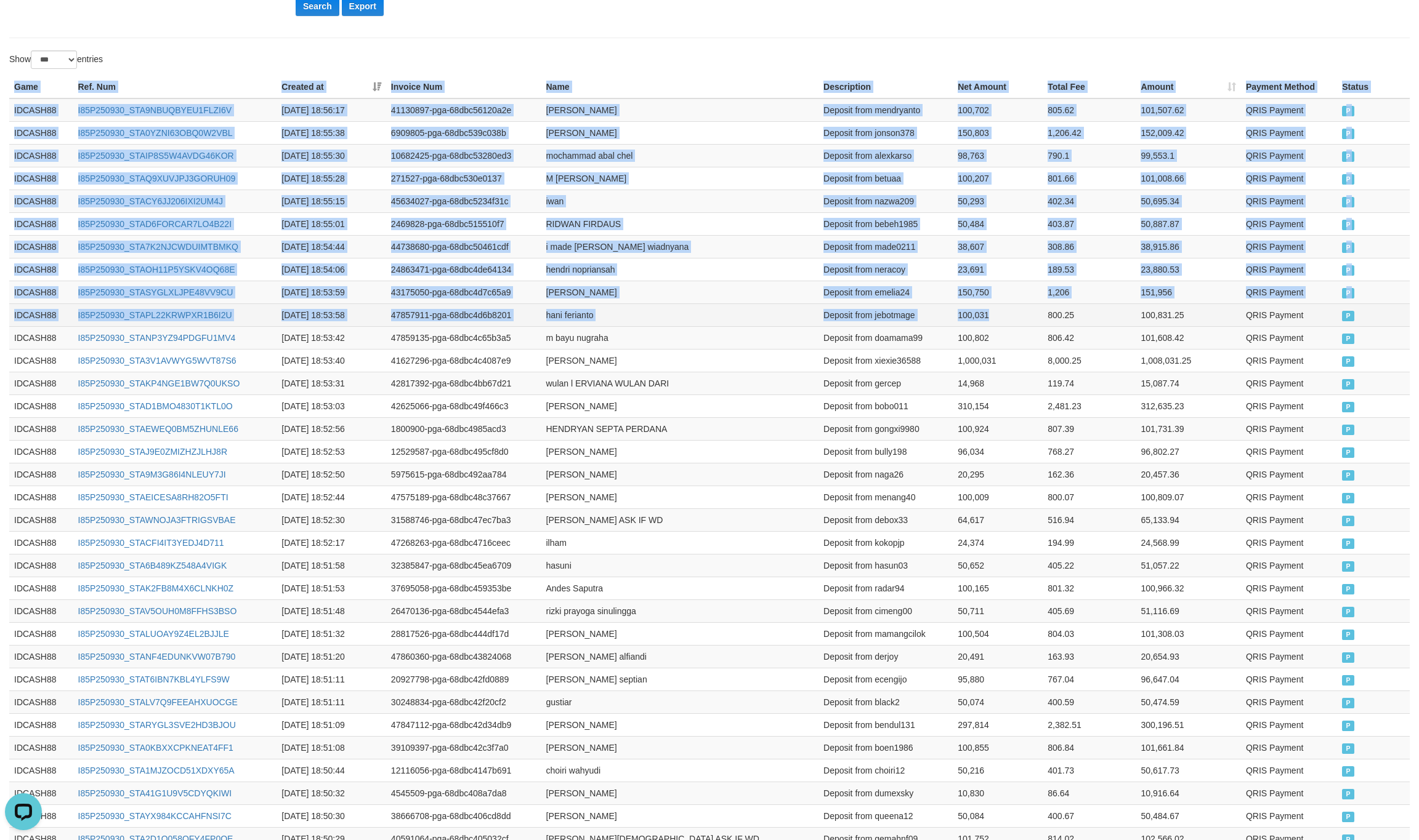
drag, startPoint x: 2, startPoint y: 81, endPoint x: 994, endPoint y: 312, distance: 1018.5
click at [1345, 320] on span "P" at bounding box center [1348, 315] width 12 height 10
copy table "Game Ref. Num Created at Invoice Num Name Description Net Amount Total Fee Amou…"
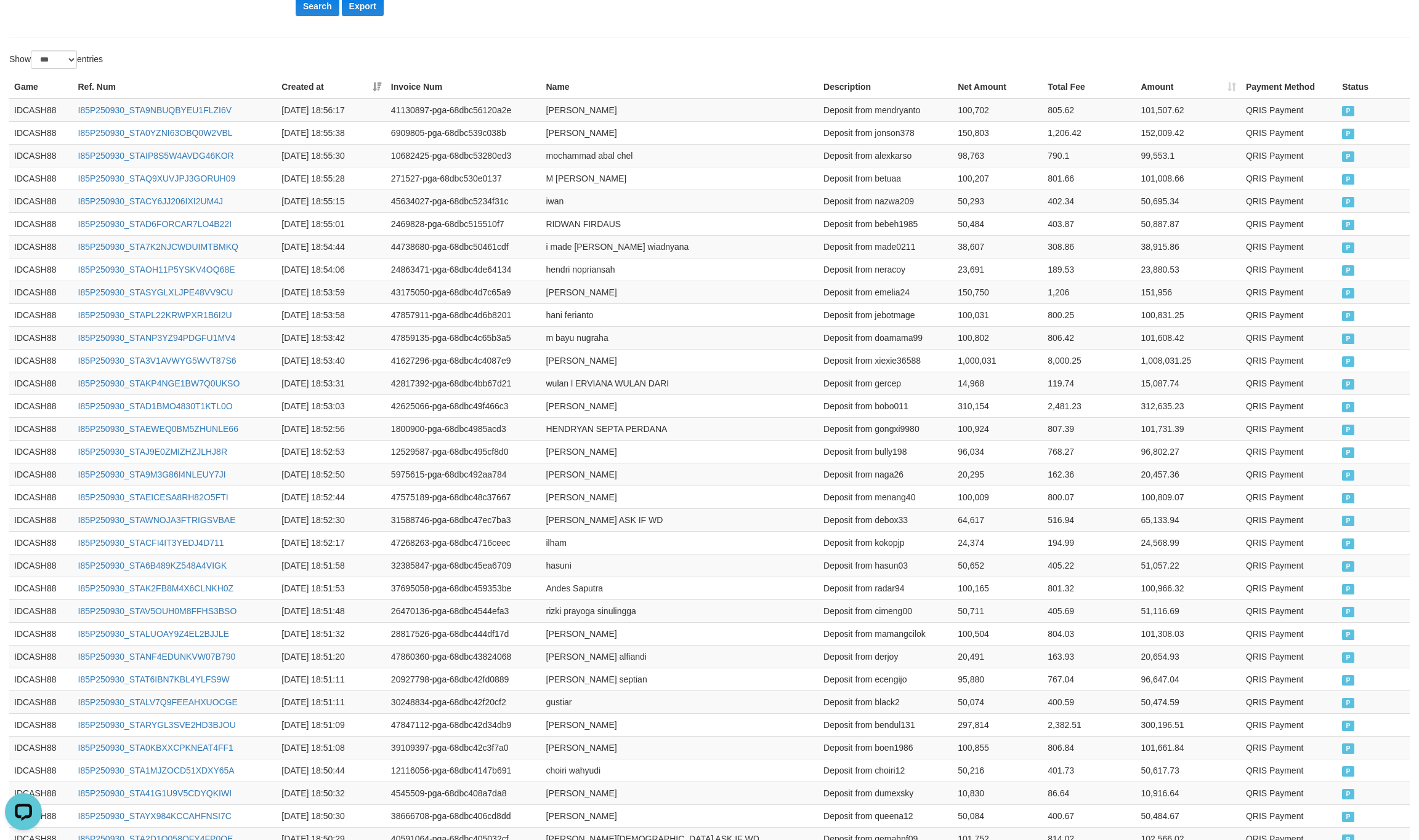
click at [331, 5] on button "Search" at bounding box center [317, 6] width 44 height 19
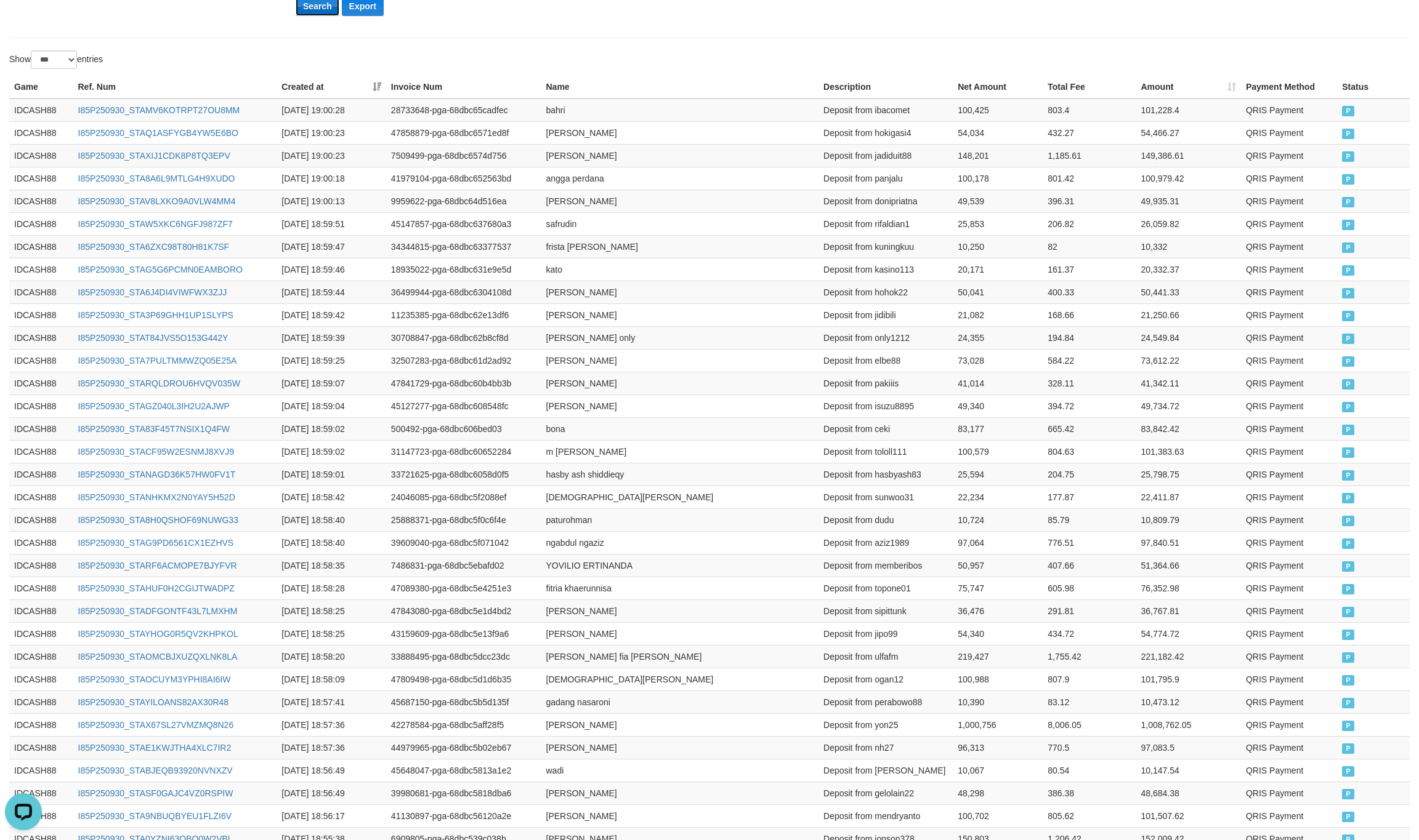
click at [310, 16] on button "Search" at bounding box center [317, 6] width 44 height 19
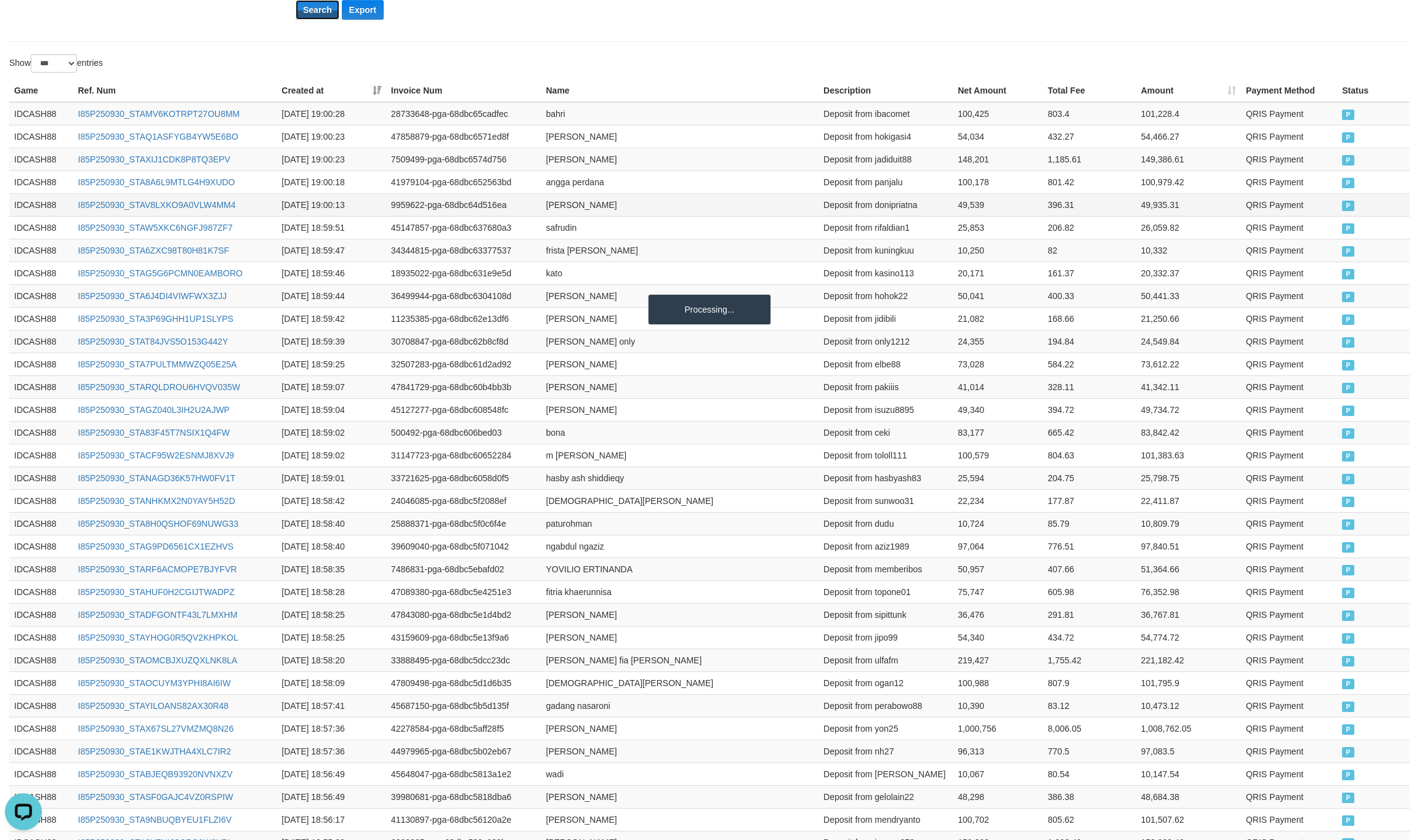
scroll to position [0, 0]
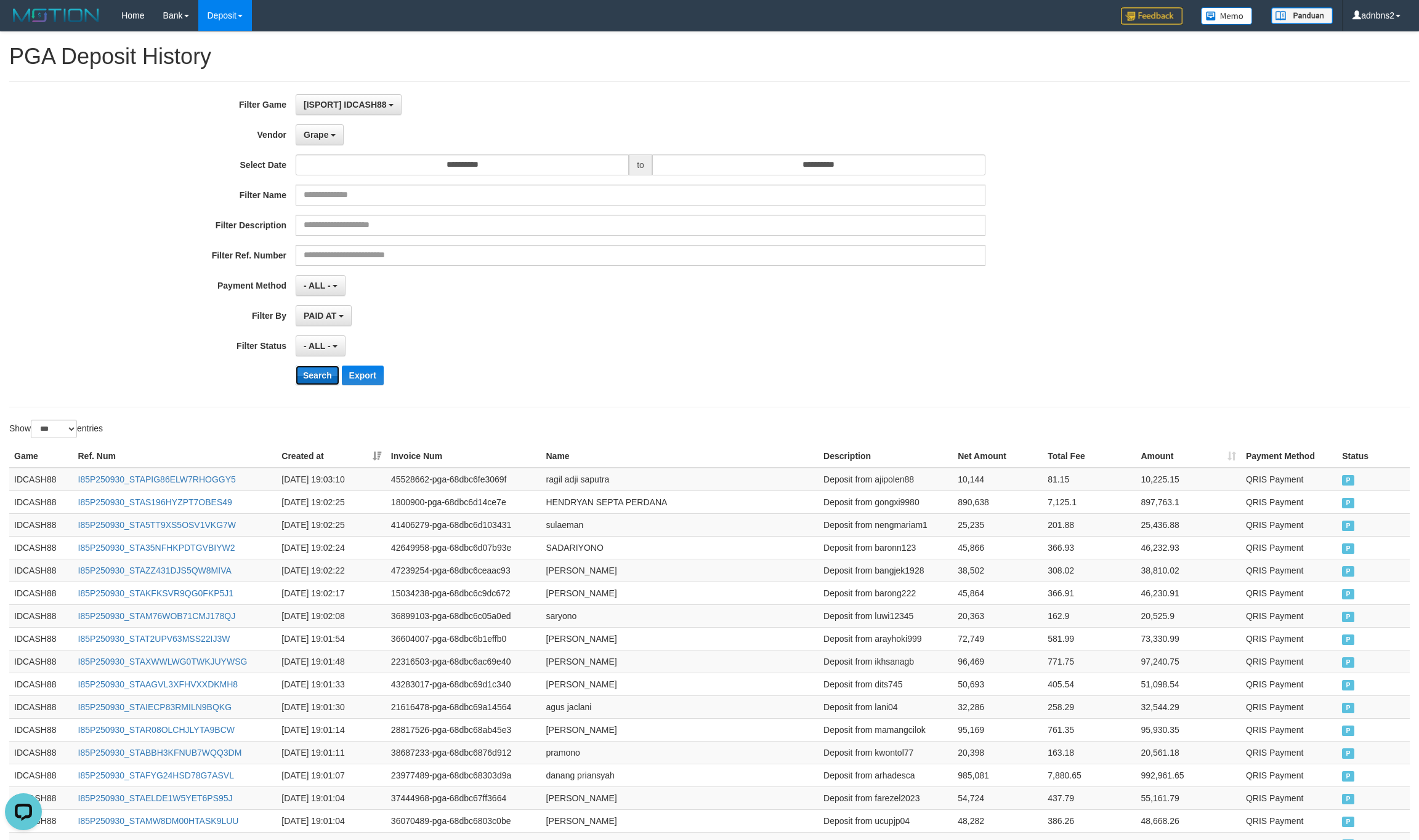
click at [321, 375] on button "Search" at bounding box center [317, 375] width 44 height 19
click at [758, 296] on div "- ALL - SELECT ALL - ALL - SELECT PAYMENT METHOD Mandiri BNI OVO CIMB BRI MAYBA…" at bounding box center [640, 285] width 690 height 21
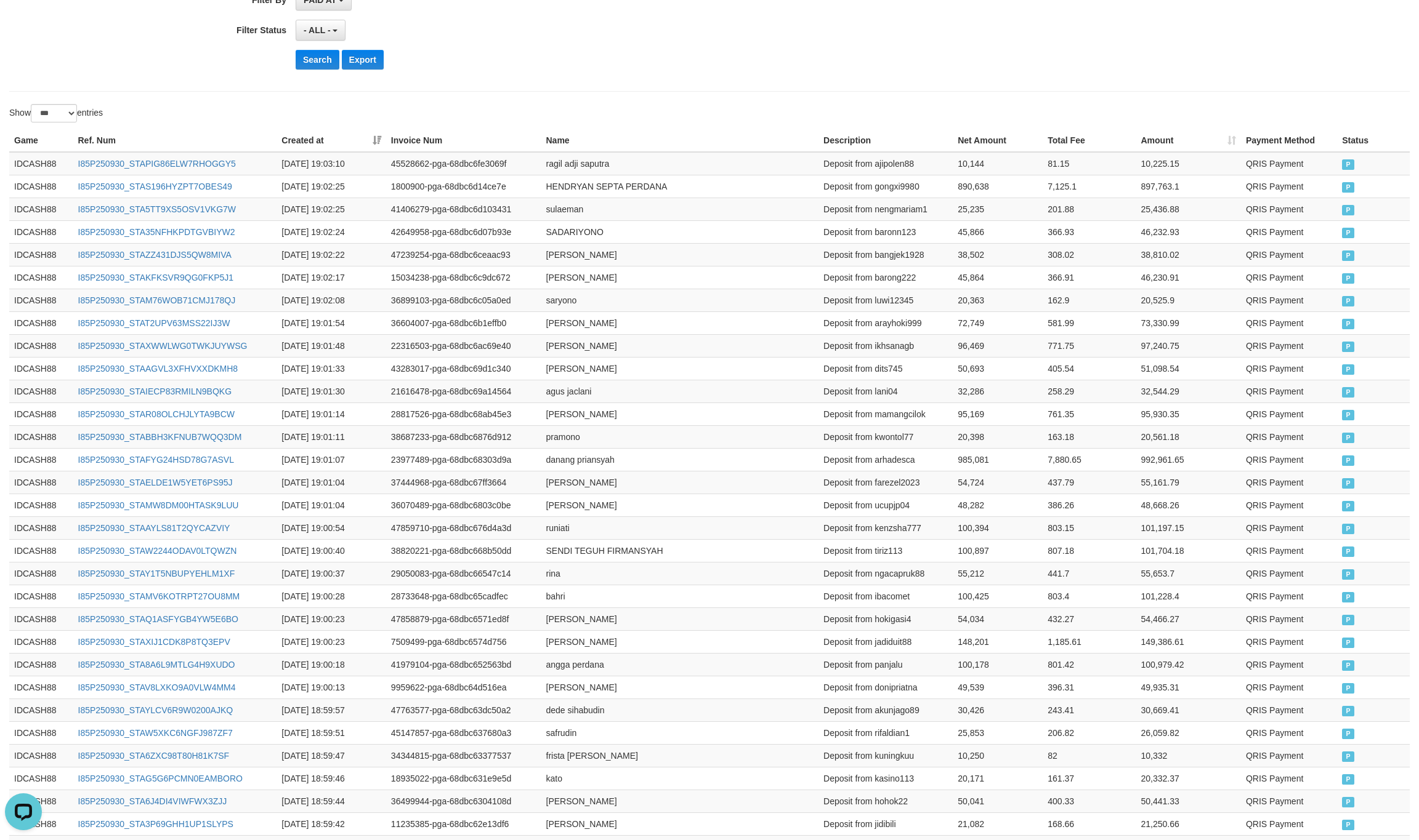
scroll to position [315, 0]
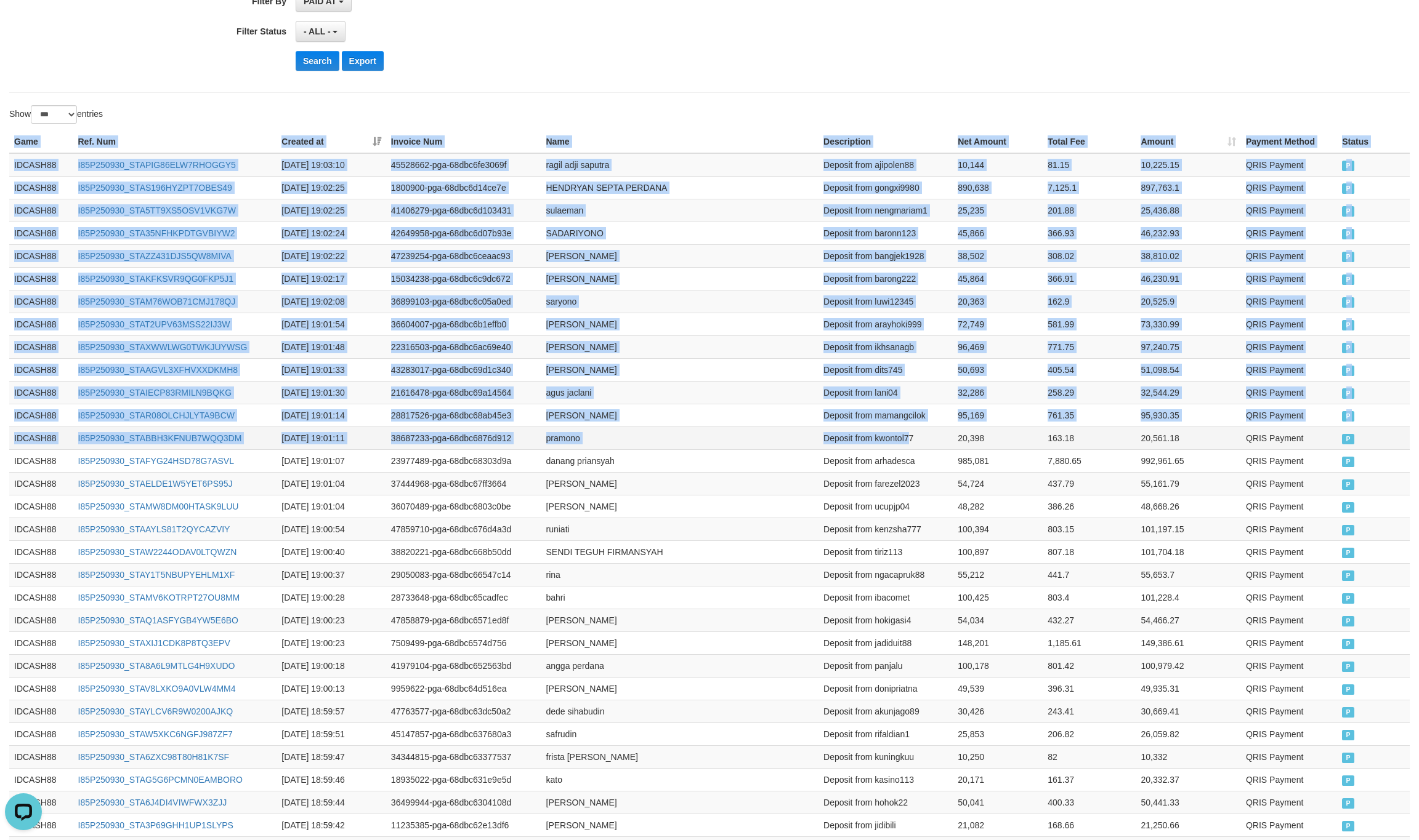
drag, startPoint x: 31, startPoint y: 141, endPoint x: 908, endPoint y: 443, distance: 927.5
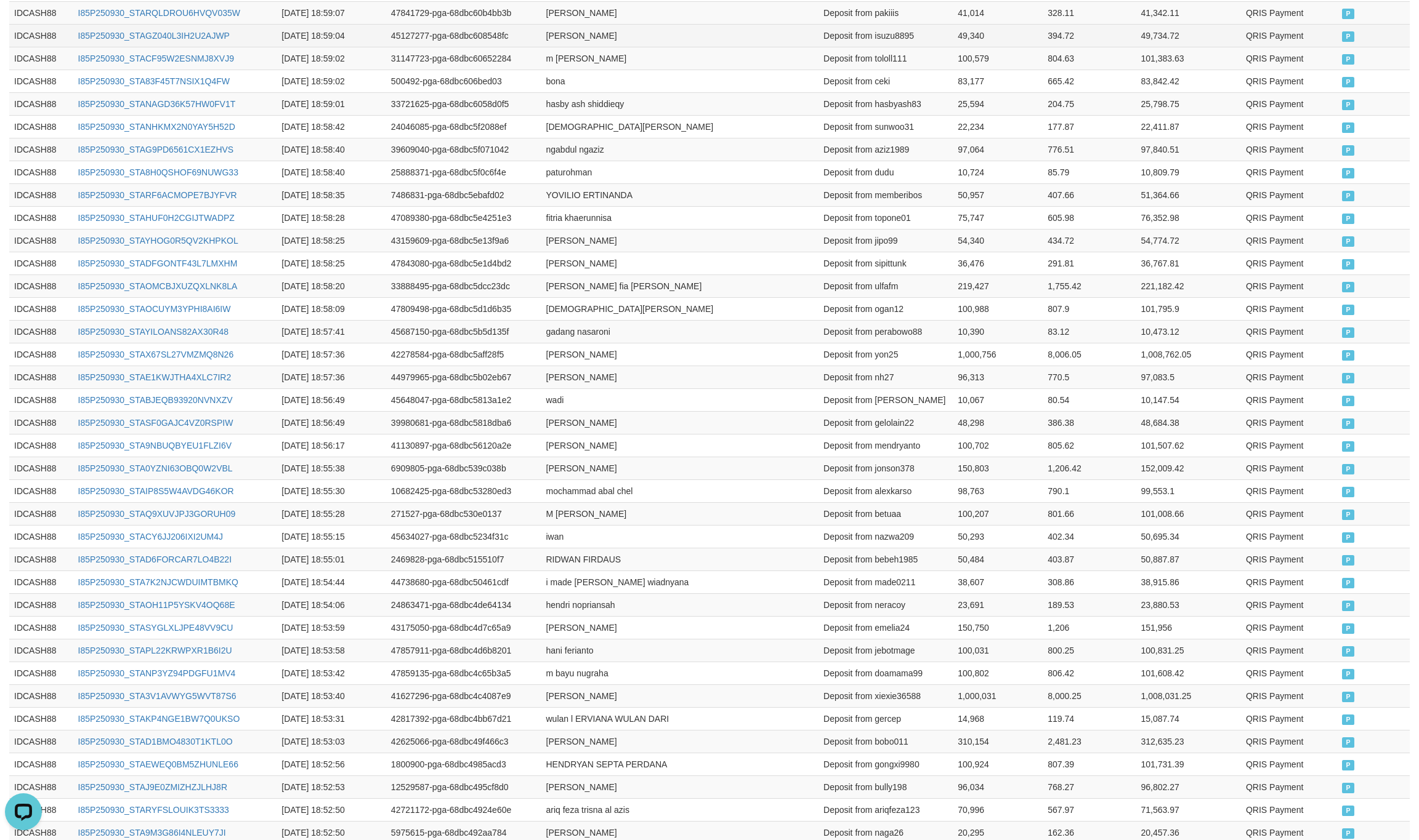
scroll to position [1238, 0]
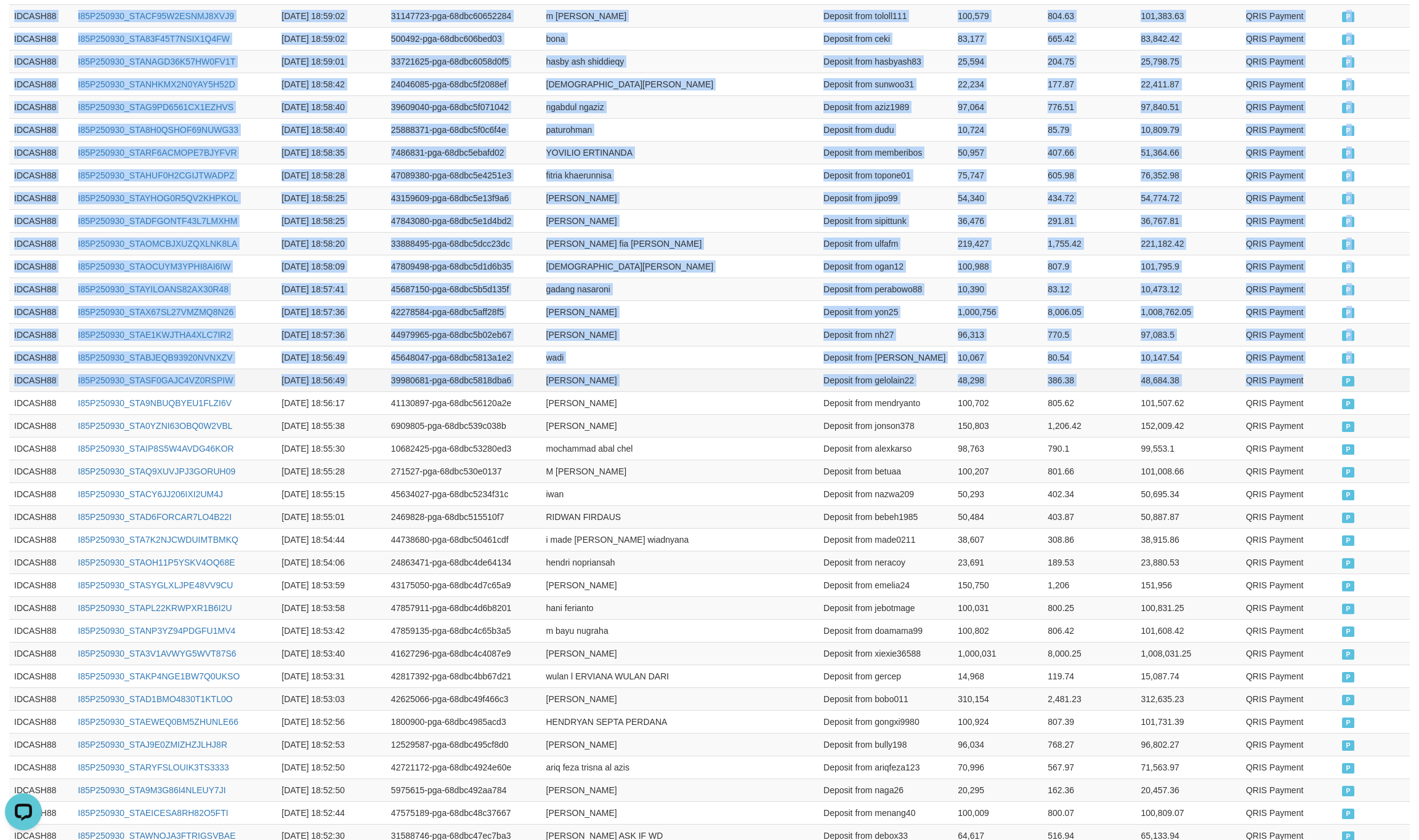
click at [1322, 391] on td "QRIS Payment" at bounding box center [1289, 379] width 96 height 23
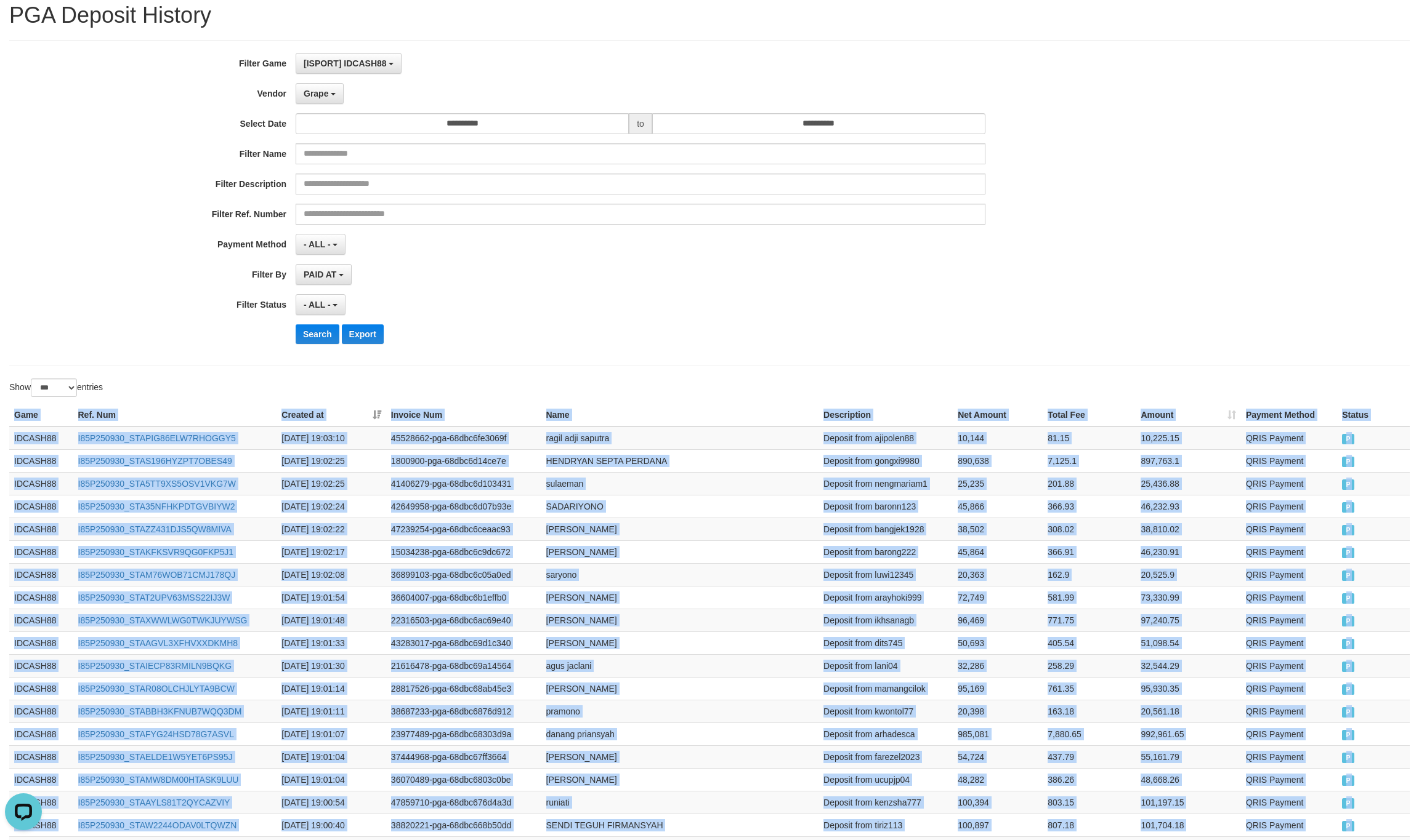
scroll to position [0, 0]
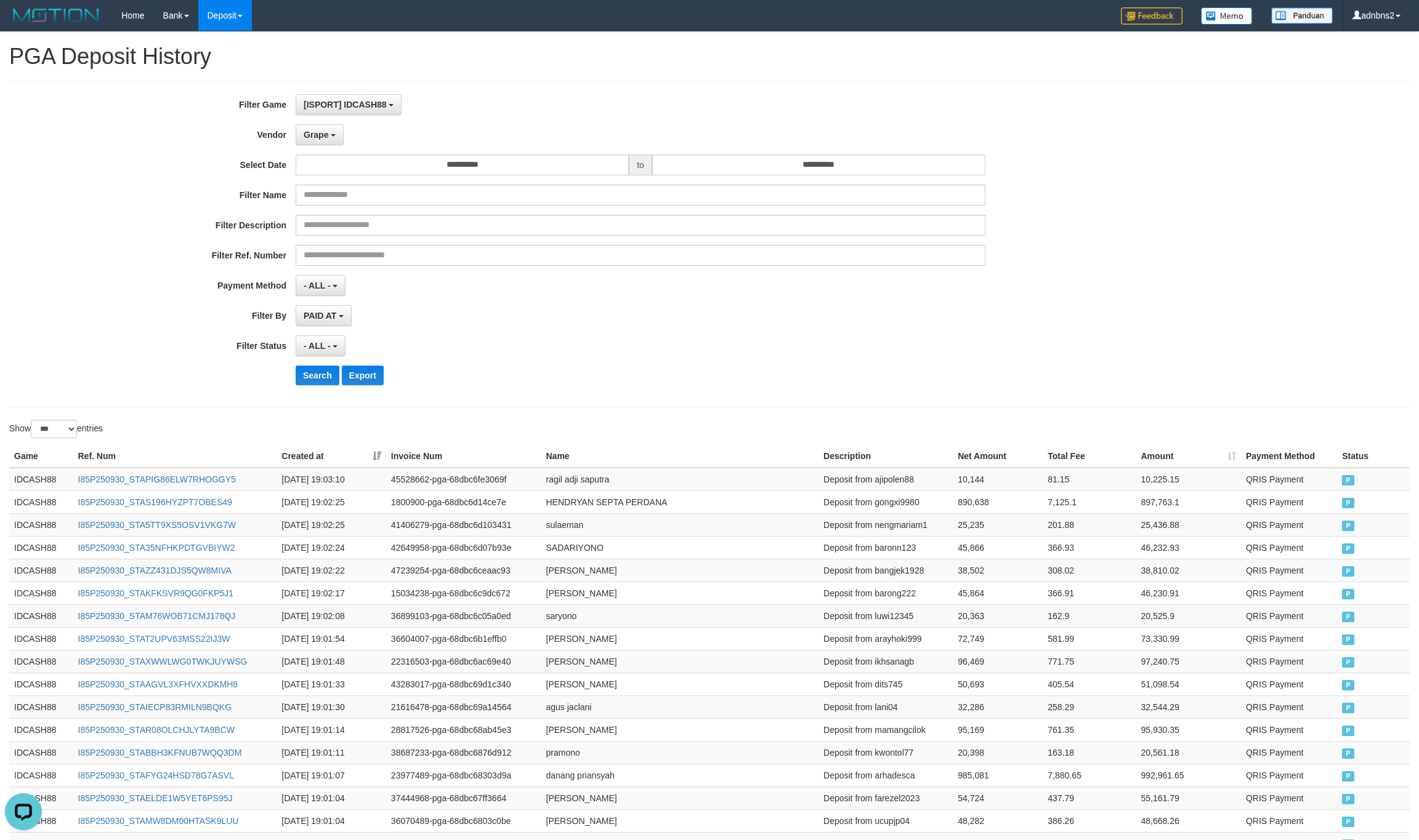
click at [509, 340] on div "- ALL - SELECT ALL - ALL - SELECT STATUS PENDING/UNPAID PAID CANCELED EXPIRED" at bounding box center [640, 346] width 690 height 21
click at [314, 383] on button "Search" at bounding box center [317, 375] width 44 height 19
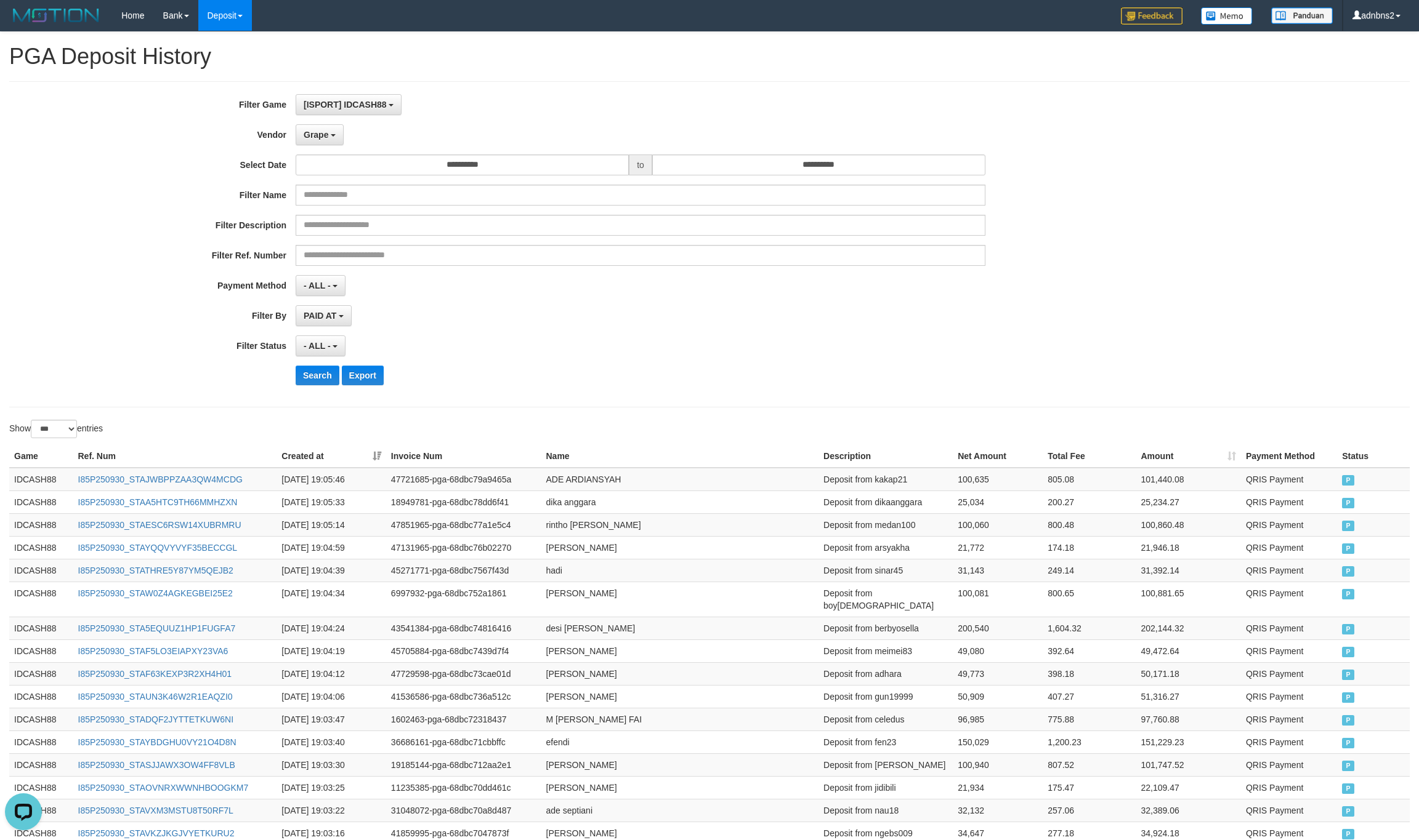
click at [908, 355] on div "- ALL - SELECT ALL - ALL - SELECT STATUS PENDING/UNPAID PAID CANCELED EXPIRED" at bounding box center [640, 346] width 690 height 21
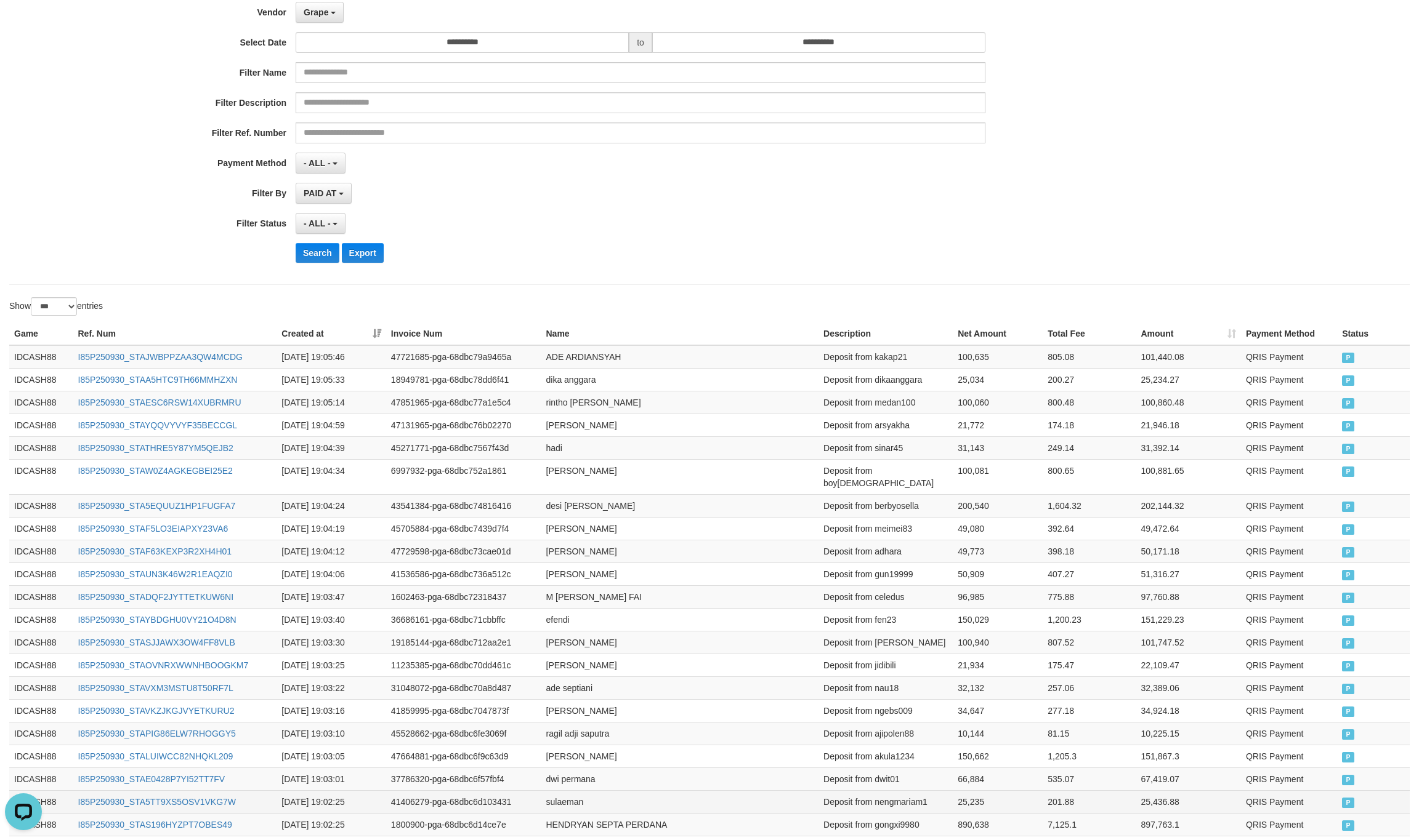
scroll to position [62, 0]
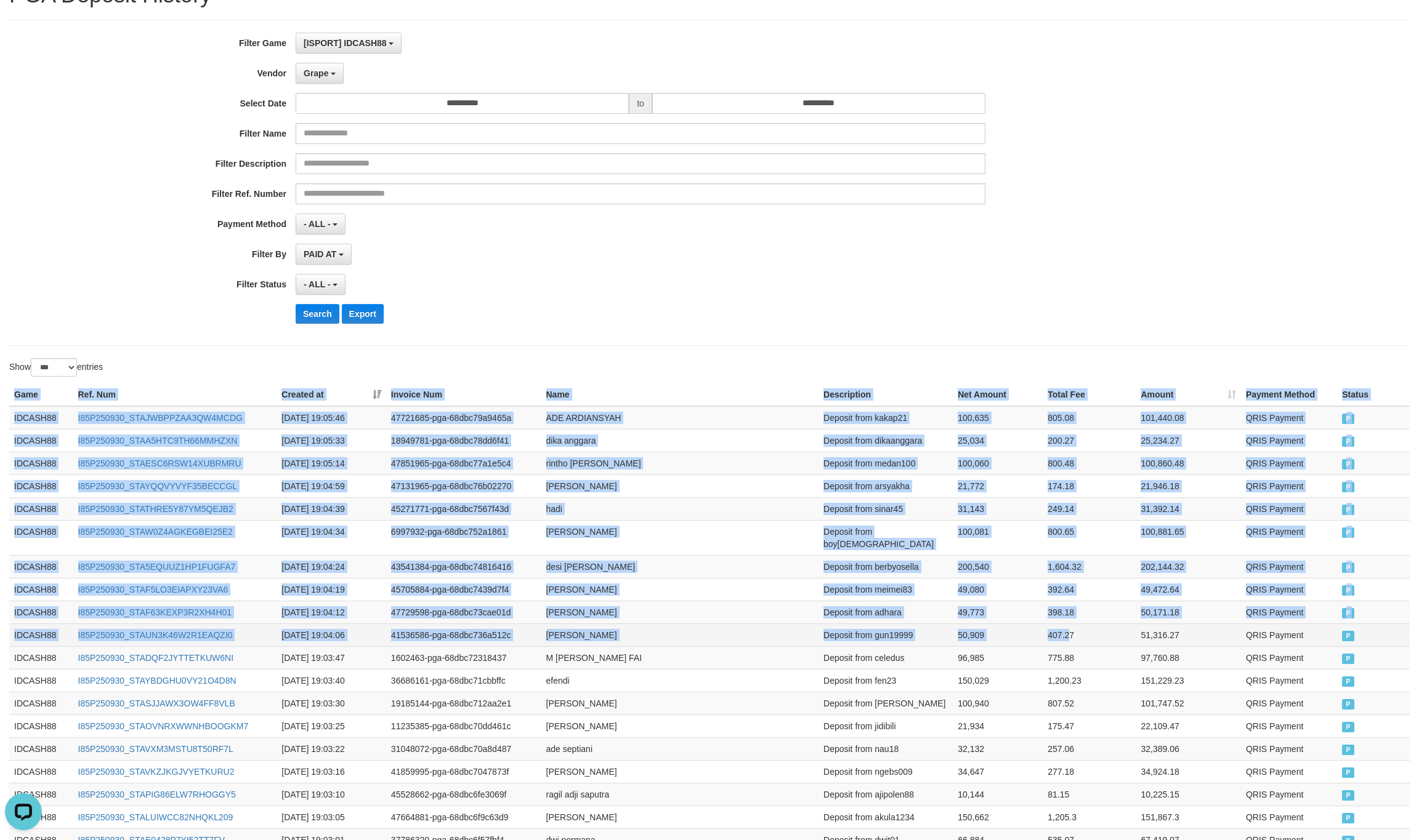
drag, startPoint x: 16, startPoint y: 399, endPoint x: 1070, endPoint y: 632, distance: 1079.4
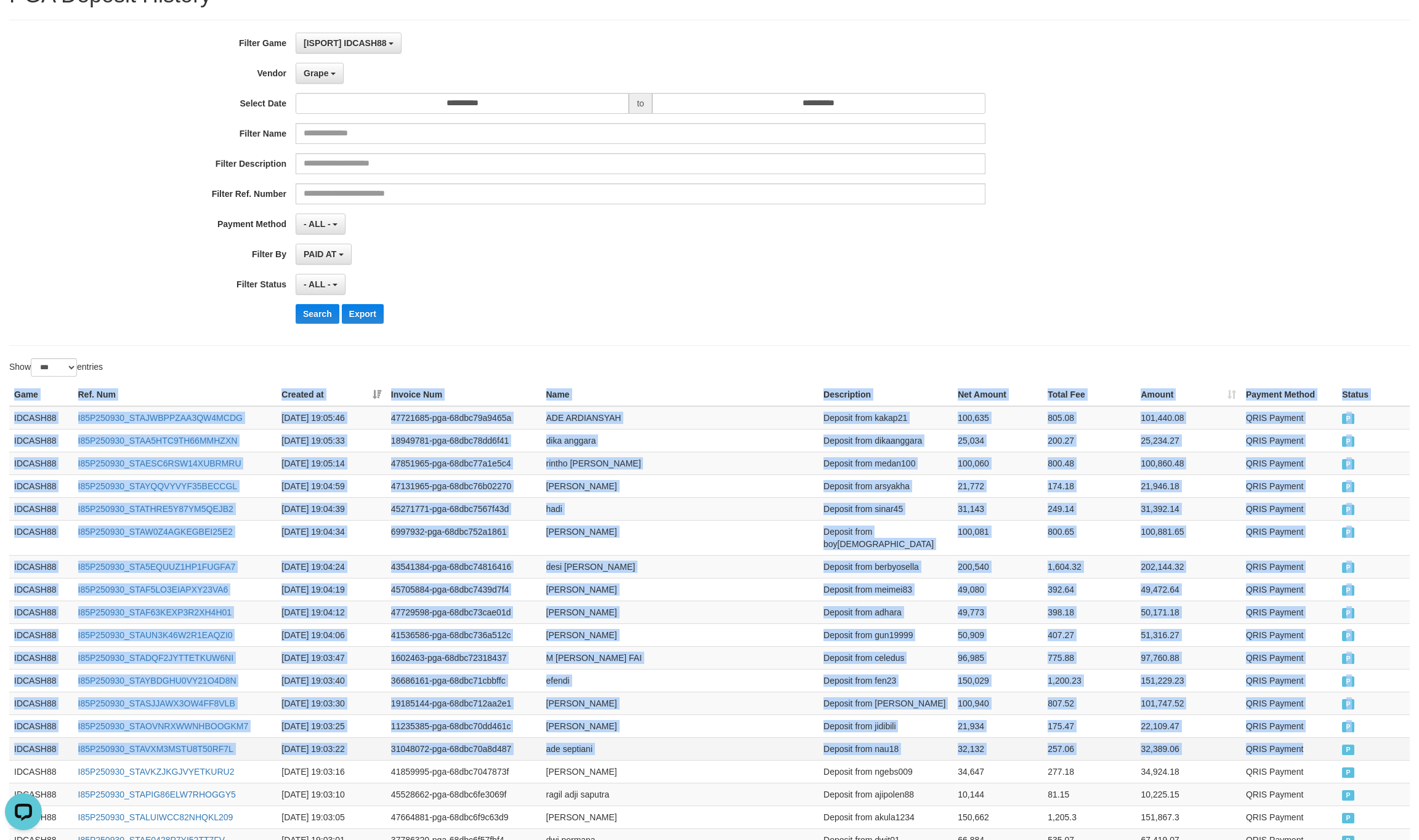
click at [1316, 744] on td "QRIS Payment" at bounding box center [1289, 748] width 96 height 23
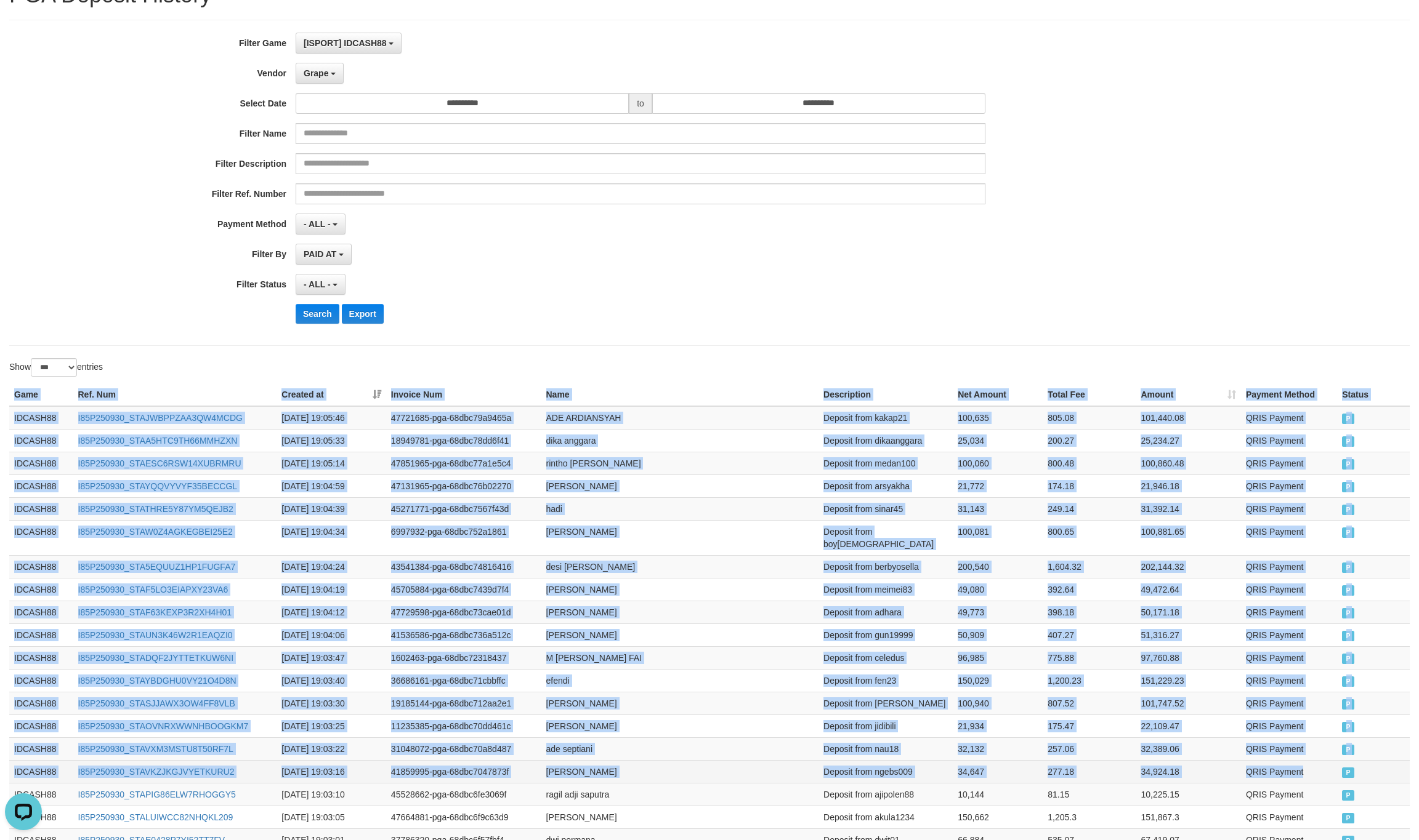
click at [1302, 764] on td "QRIS Payment" at bounding box center [1289, 772] width 96 height 23
copy table "Game Ref. Num Created at Invoice Num Name Description Net Amount Total Fee Amou…"
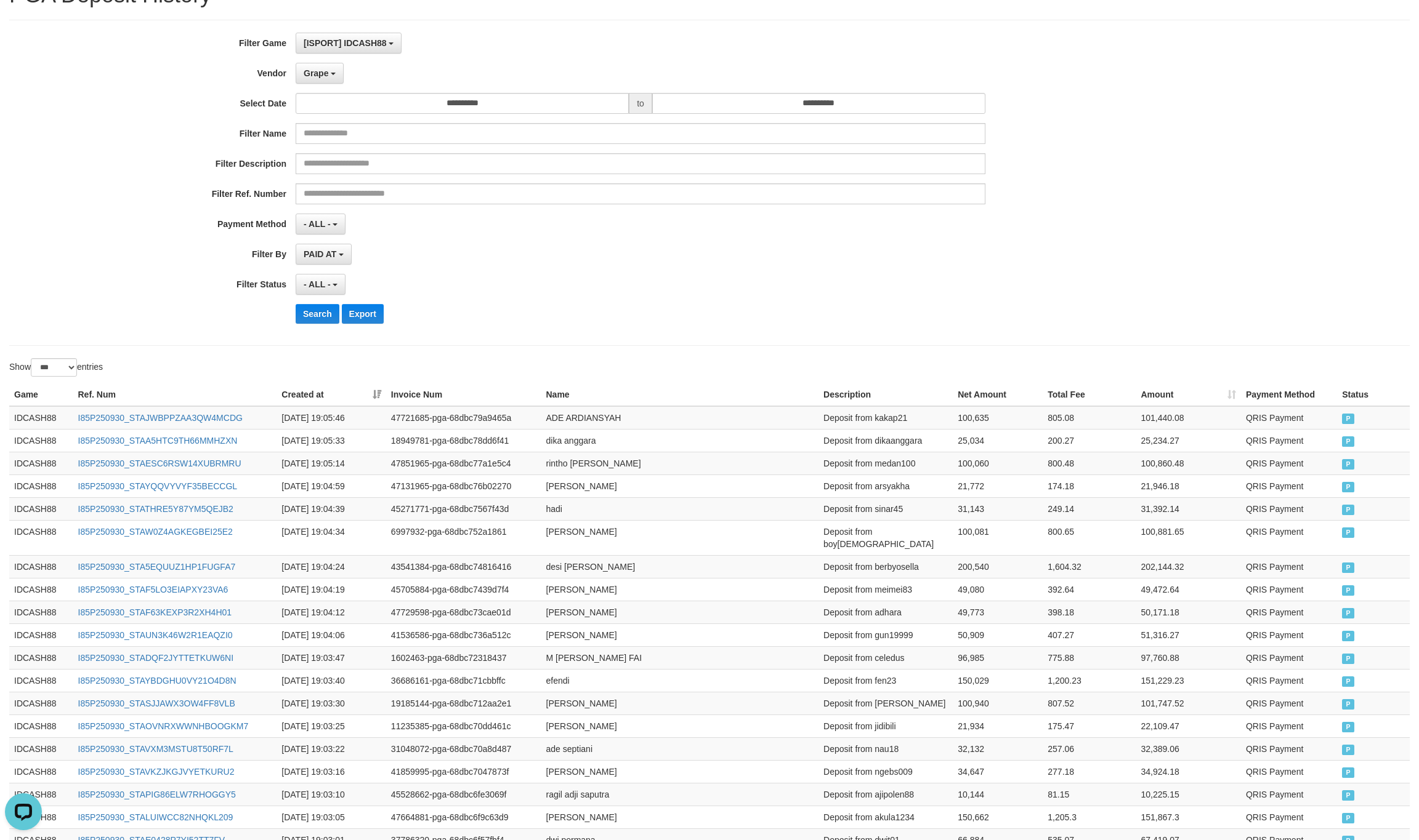
drag, startPoint x: 662, startPoint y: 234, endPoint x: 365, endPoint y: 348, distance: 318.1
click at [660, 234] on div "- ALL - SELECT ALL - ALL - SELECT PAYMENT METHOD Mandiri BNI OVO CIMB BRI MAYBA…" at bounding box center [640, 224] width 690 height 21
click at [329, 327] on div "**********" at bounding box center [591, 182] width 1182 height 301
click at [314, 317] on button "Search" at bounding box center [317, 314] width 44 height 19
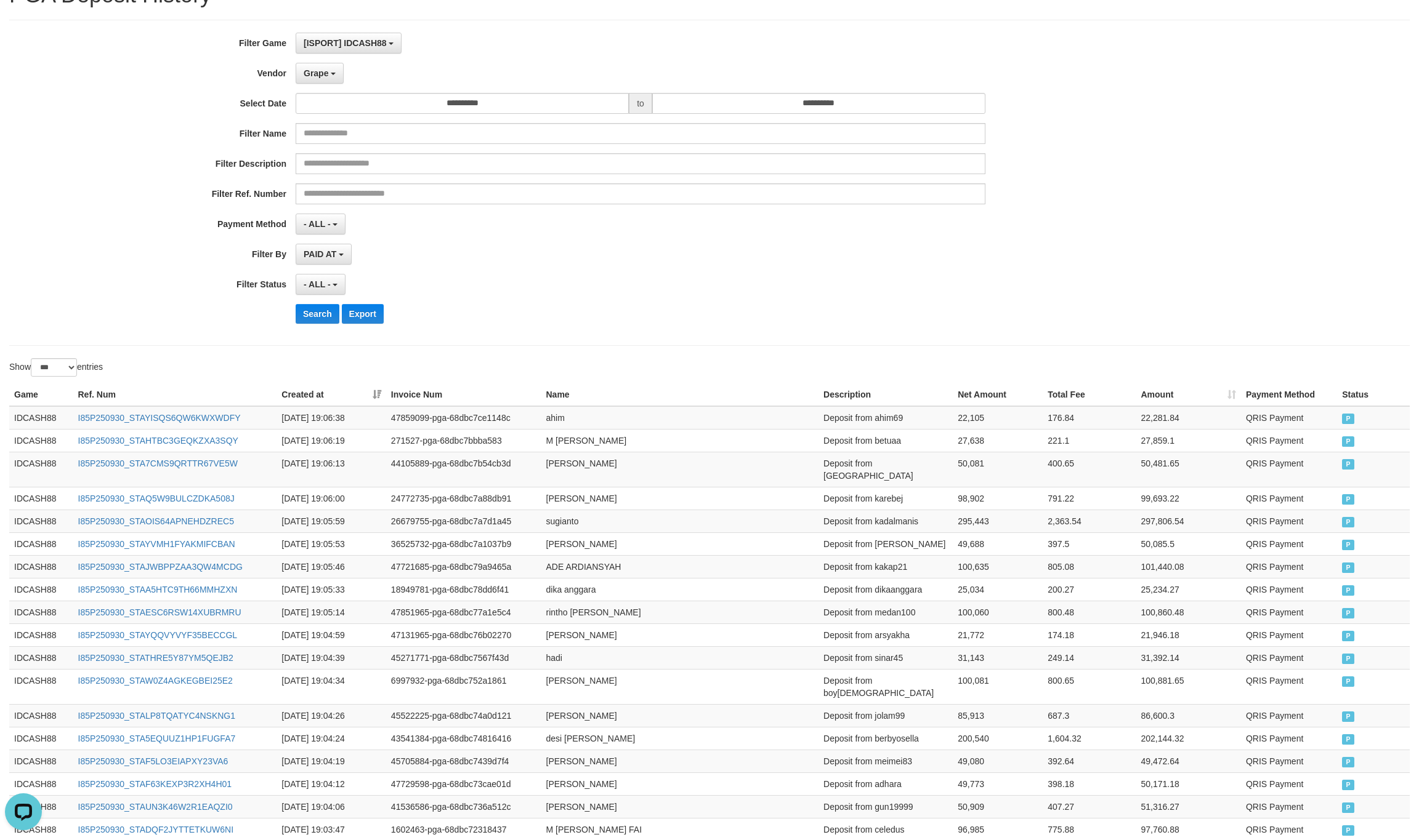
click at [783, 265] on div "PAID AT PAID AT CREATED AT" at bounding box center [640, 253] width 690 height 21
click at [890, 277] on div "**********" at bounding box center [591, 182] width 1182 height 301
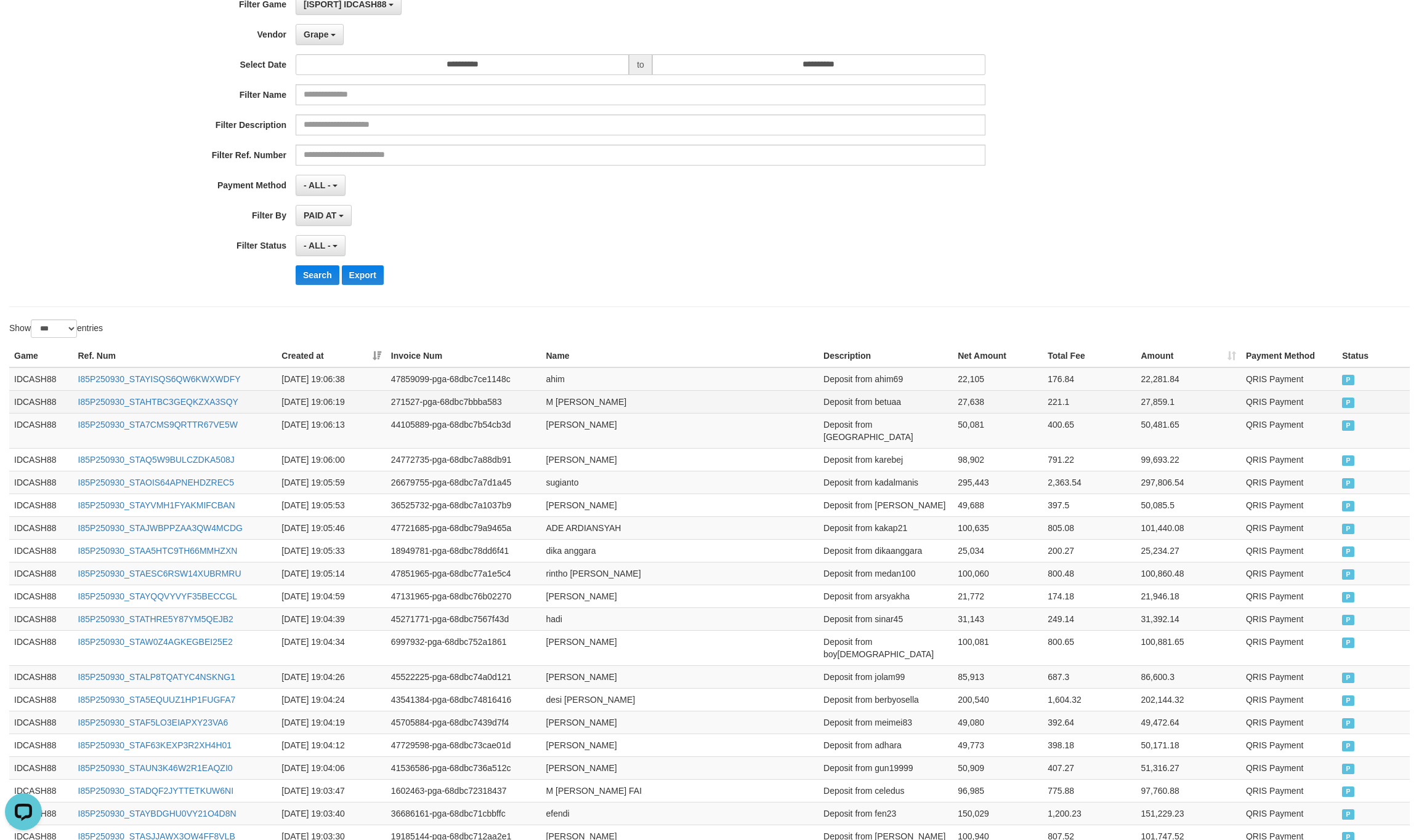
scroll to position [39, 0]
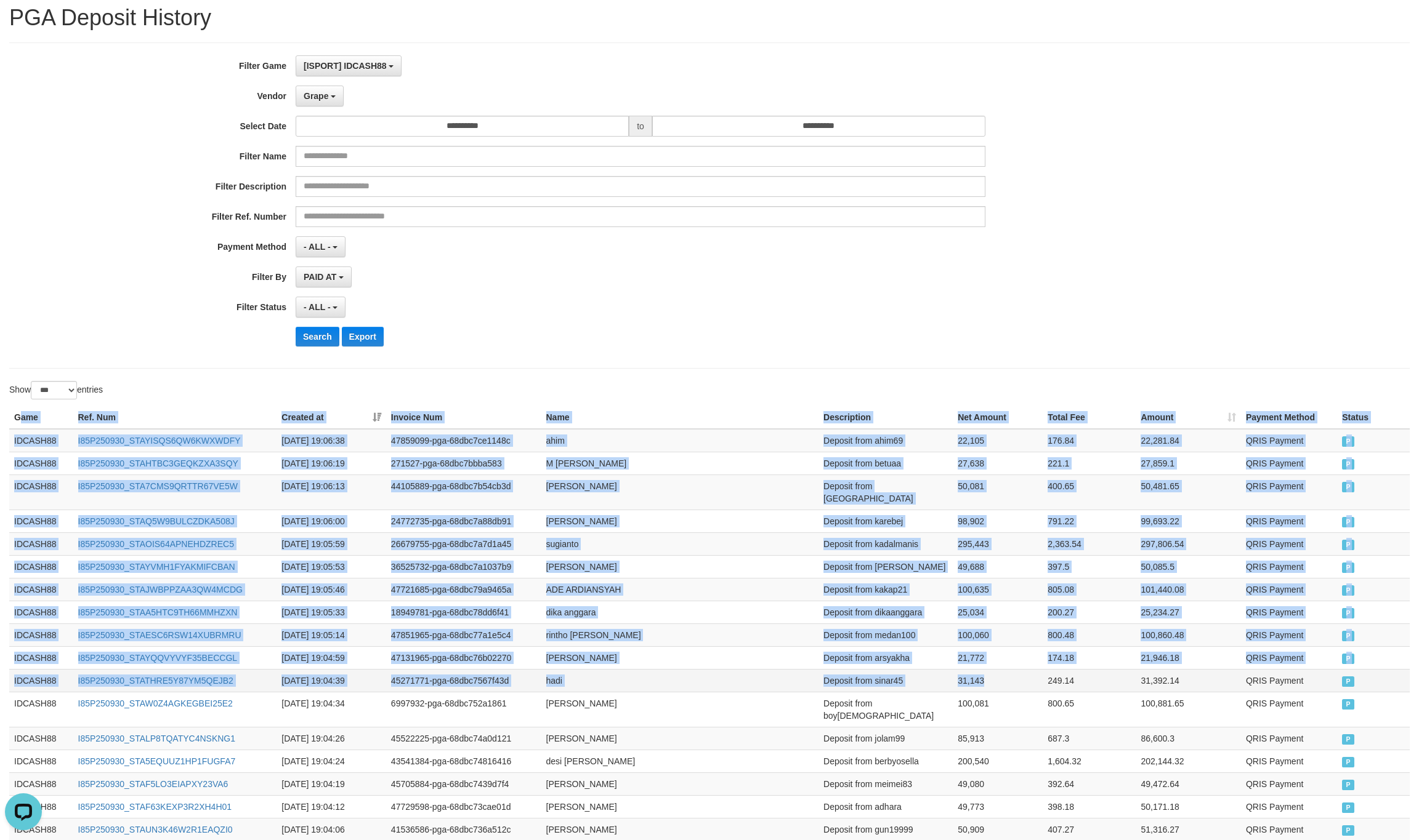
drag, startPoint x: 22, startPoint y: 419, endPoint x: 1007, endPoint y: 662, distance: 1014.5
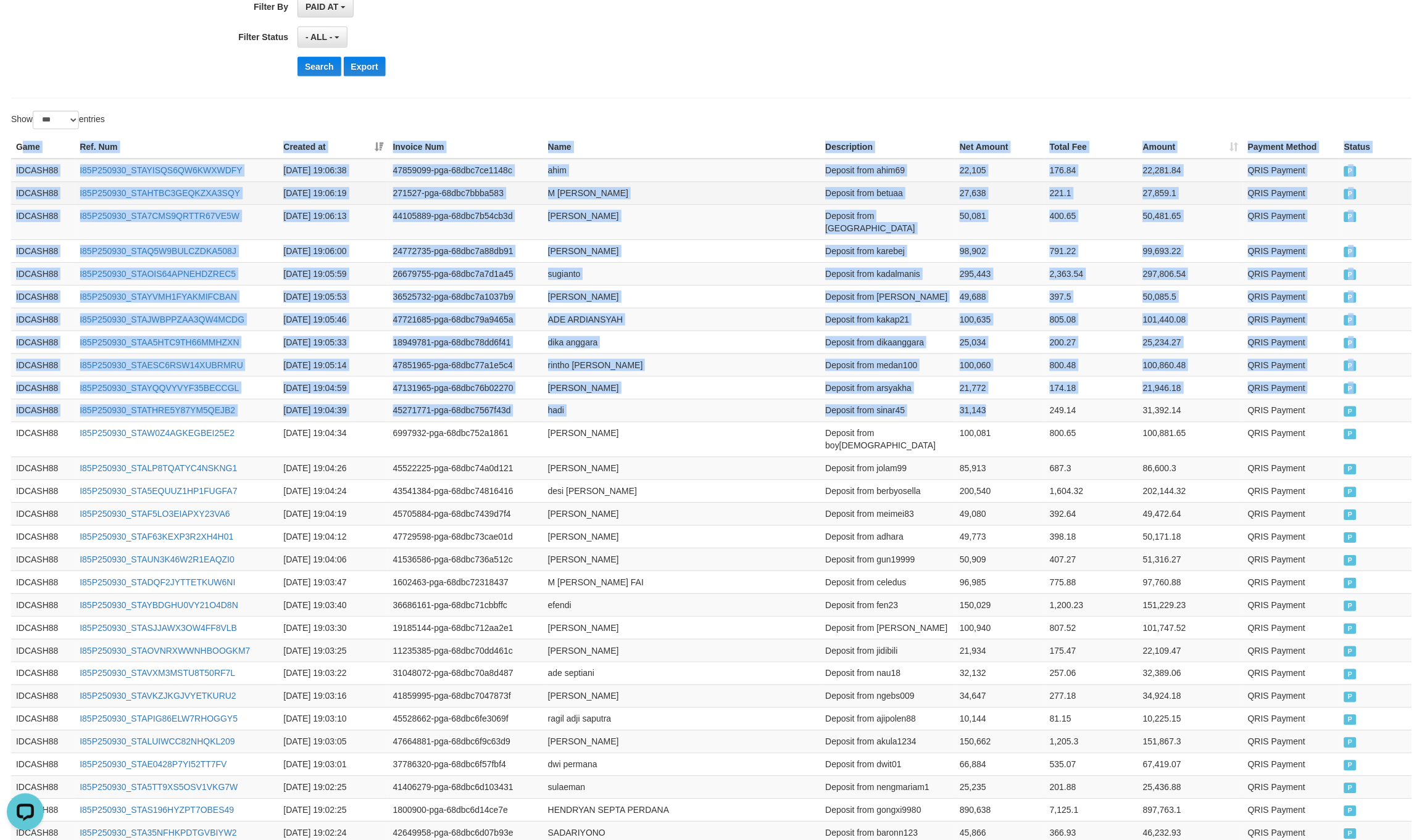
scroll to position [594, 0]
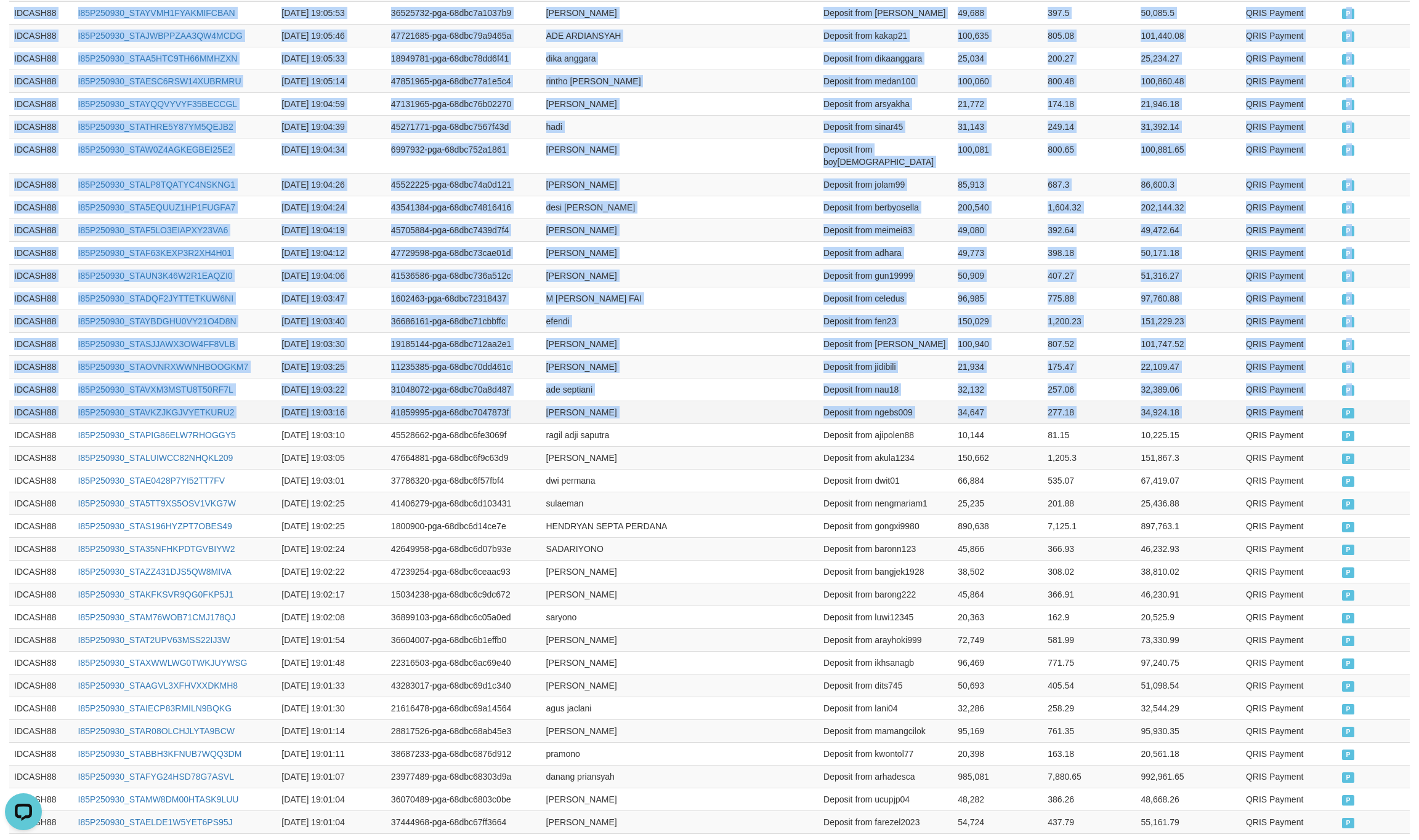
click at [1332, 401] on td "QRIS Payment" at bounding box center [1289, 412] width 96 height 23
copy table "ame Ref. Num Created at Invoice Num Name Description Net Amount Total Fee Amoun…"
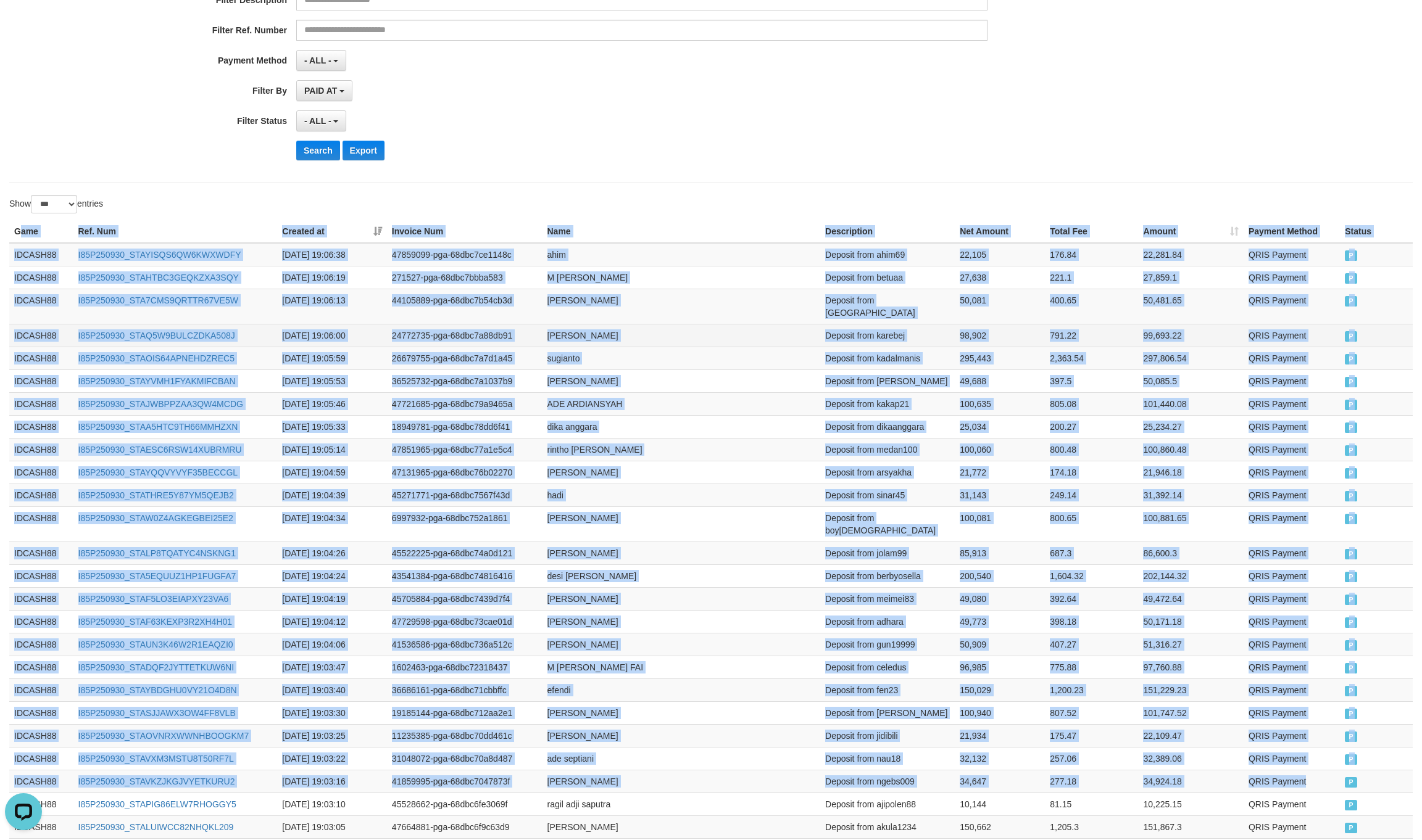
scroll to position [223, 0]
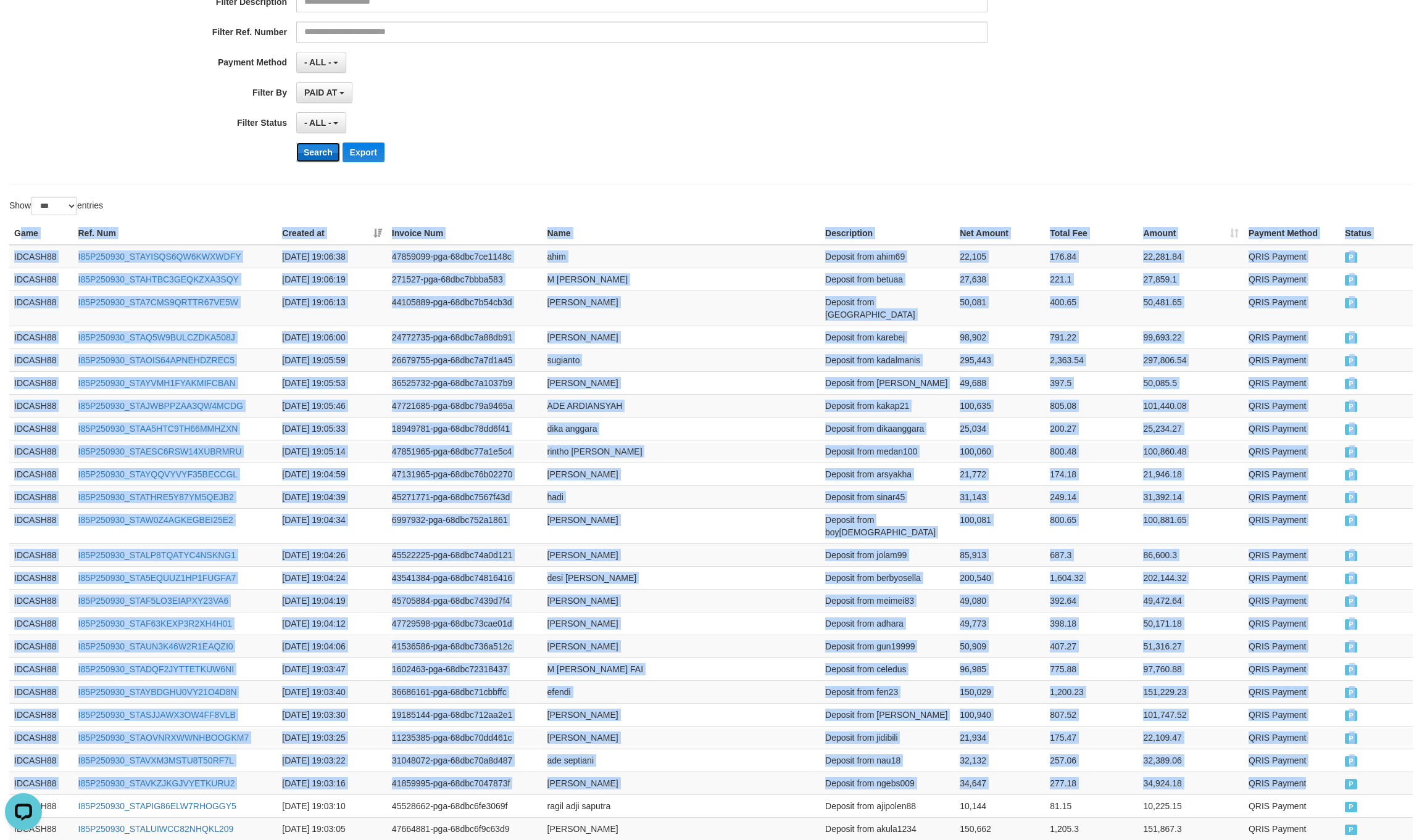
click at [303, 150] on button "Search" at bounding box center [317, 152] width 44 height 19
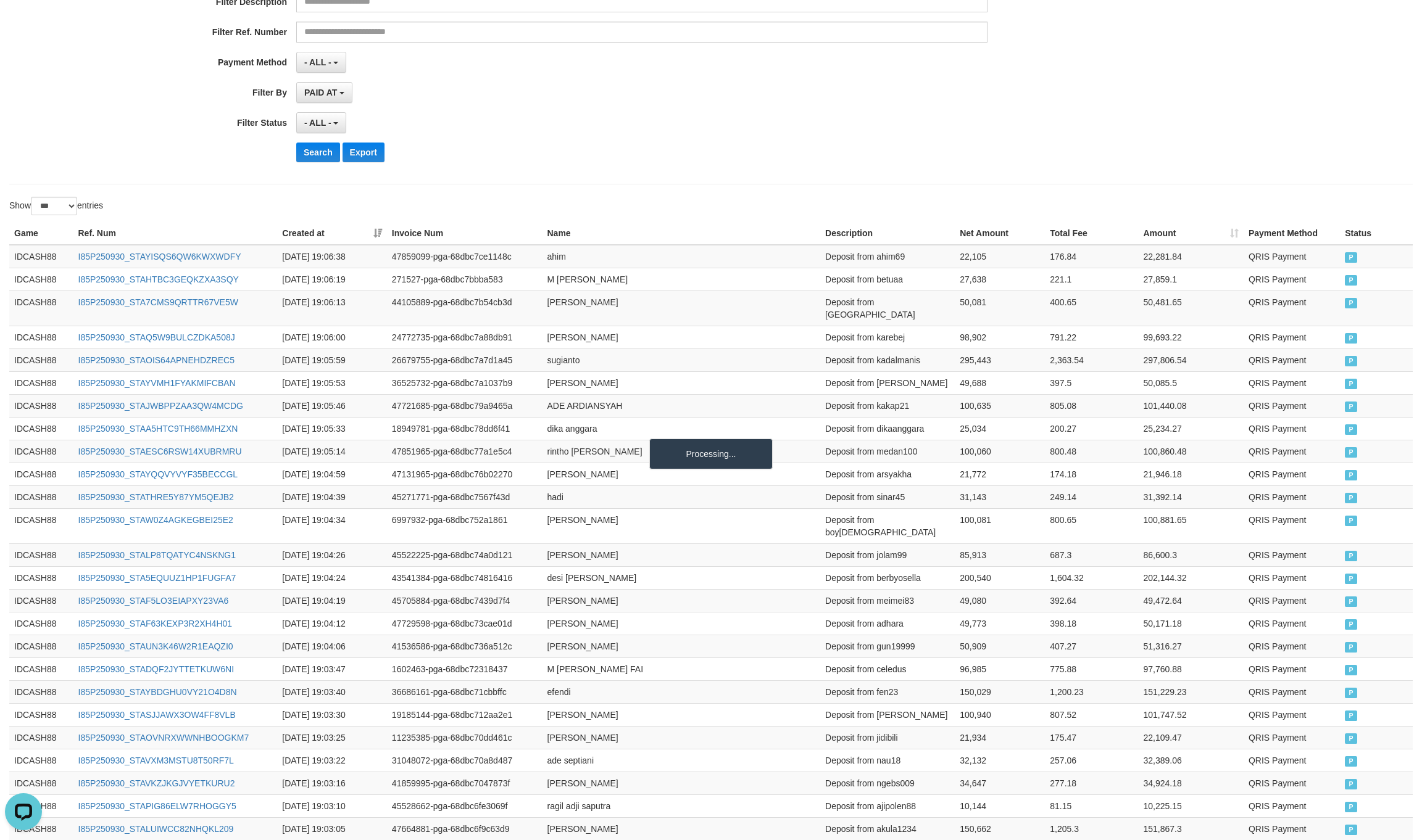
drag, startPoint x: 702, startPoint y: 145, endPoint x: 915, endPoint y: 185, distance: 216.7
click at [721, 146] on div "Search Export" at bounding box center [740, 152] width 889 height 19
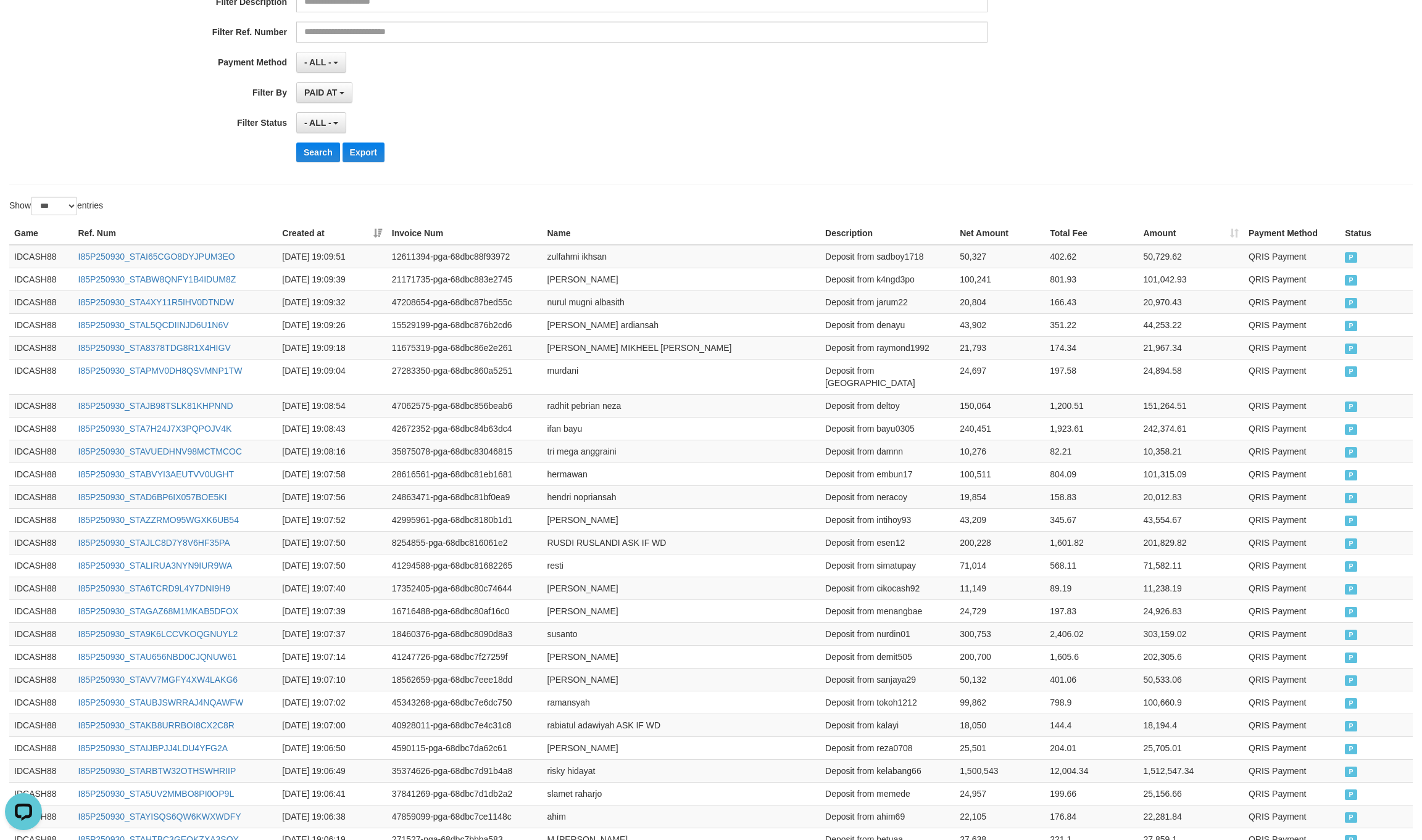
drag, startPoint x: 894, startPoint y: 171, endPoint x: 904, endPoint y: 148, distance: 25.1
click at [899, 156] on div "**********" at bounding box center [592, 20] width 1185 height 301
click at [328, 159] on button "Search" at bounding box center [317, 152] width 44 height 19
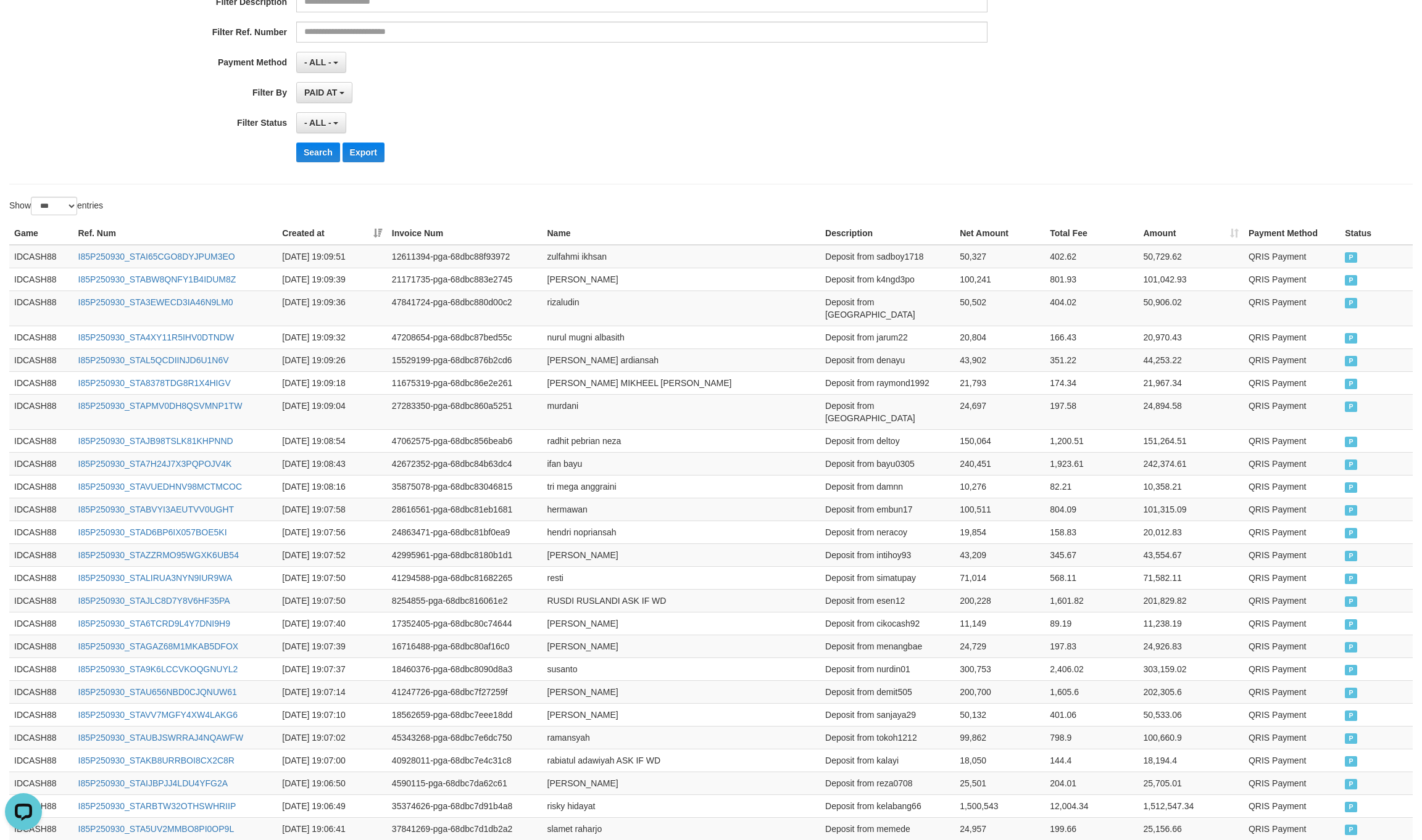
click at [798, 167] on div "**********" at bounding box center [592, 20] width 1185 height 301
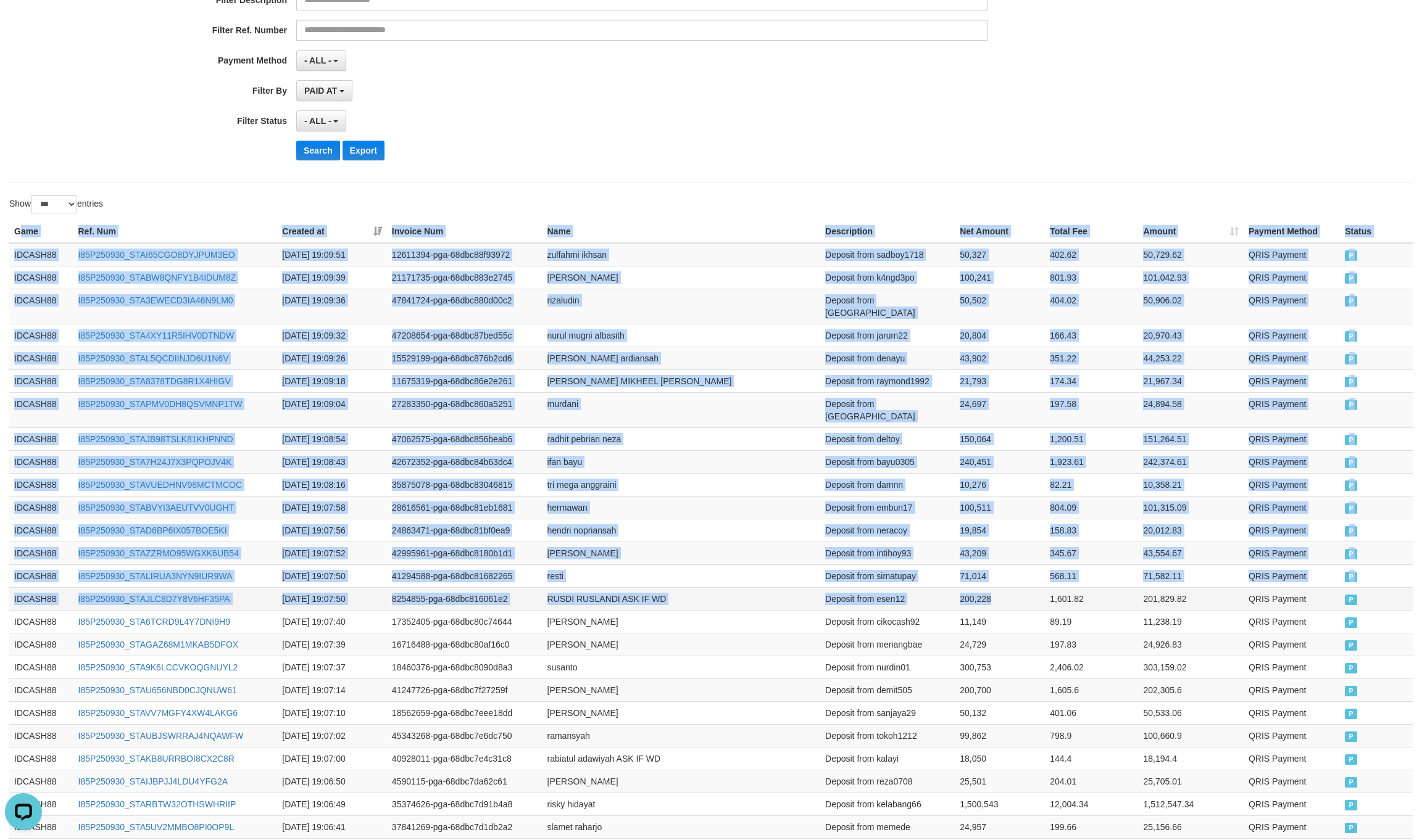
drag, startPoint x: 19, startPoint y: 235, endPoint x: 1026, endPoint y: 578, distance: 1063.8
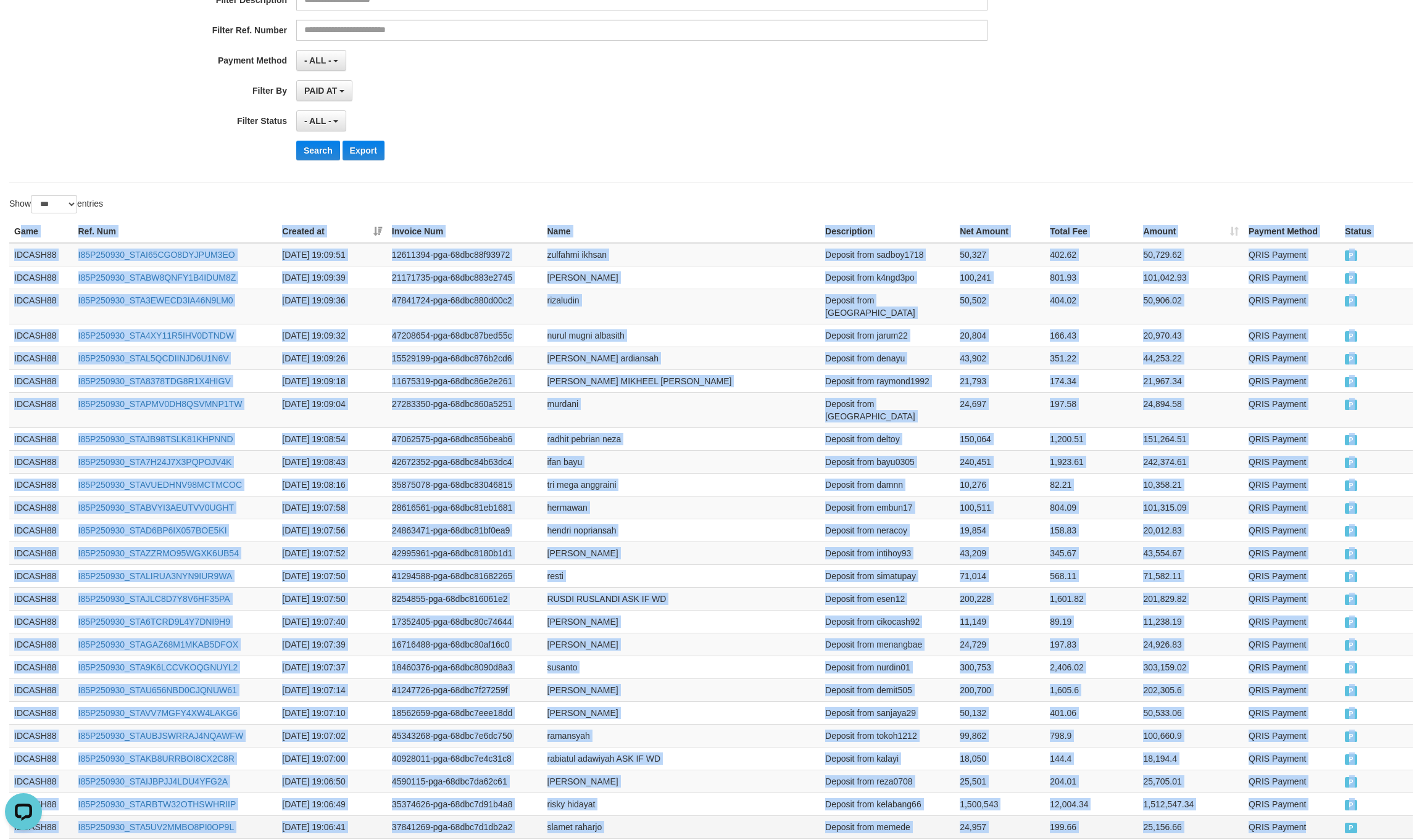
click at [1335, 815] on td "QRIS Payment" at bounding box center [1292, 826] width 96 height 23
copy table "ame Ref. Num Created at Invoice Num Name Description Net Amount Total Fee Amoun…"
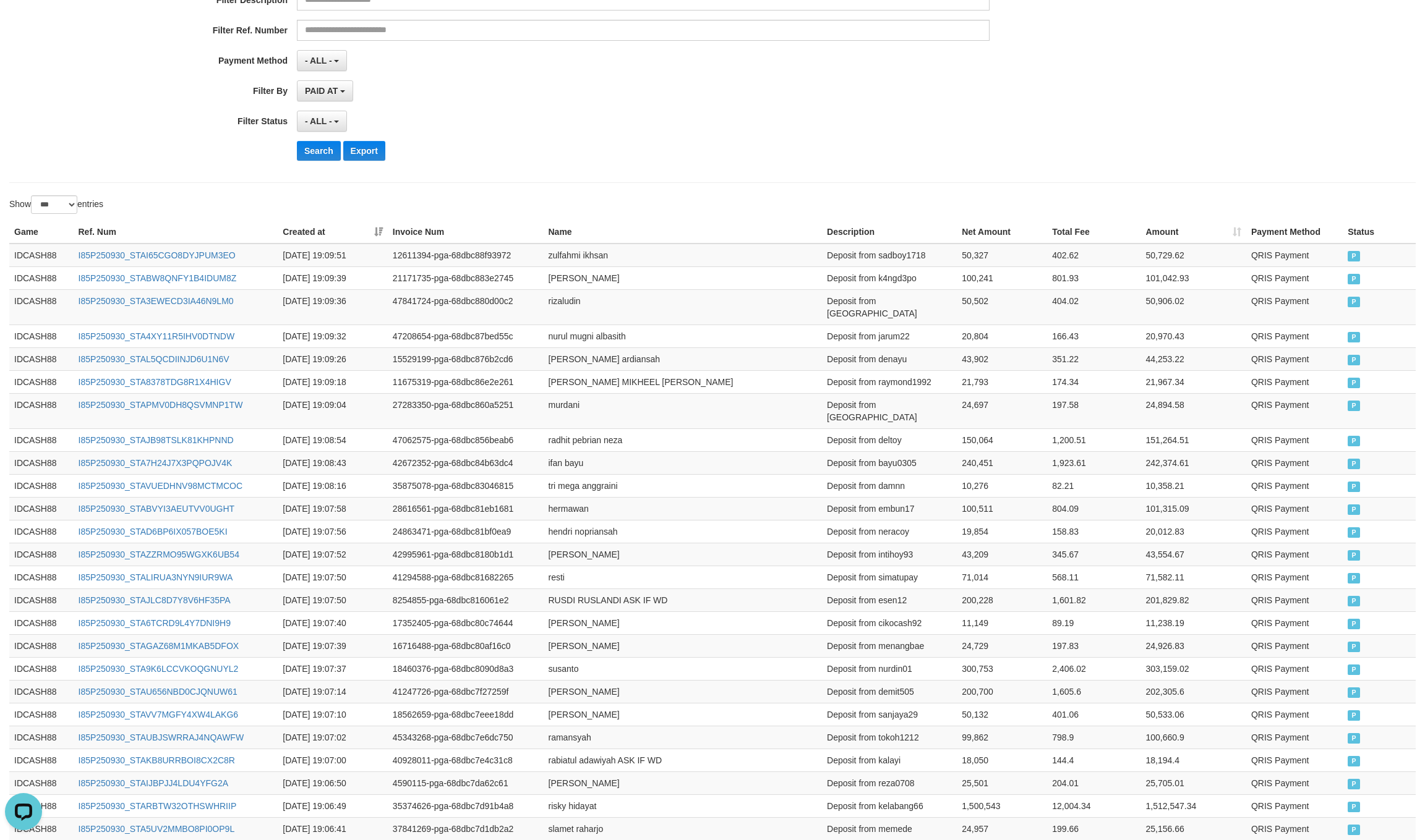
drag, startPoint x: 622, startPoint y: 201, endPoint x: 605, endPoint y: 203, distance: 17.1
click at [613, 203] on div "Show ** ** ** *** entries" at bounding box center [356, 205] width 693 height 21
click at [320, 158] on button "Search" at bounding box center [318, 151] width 44 height 20
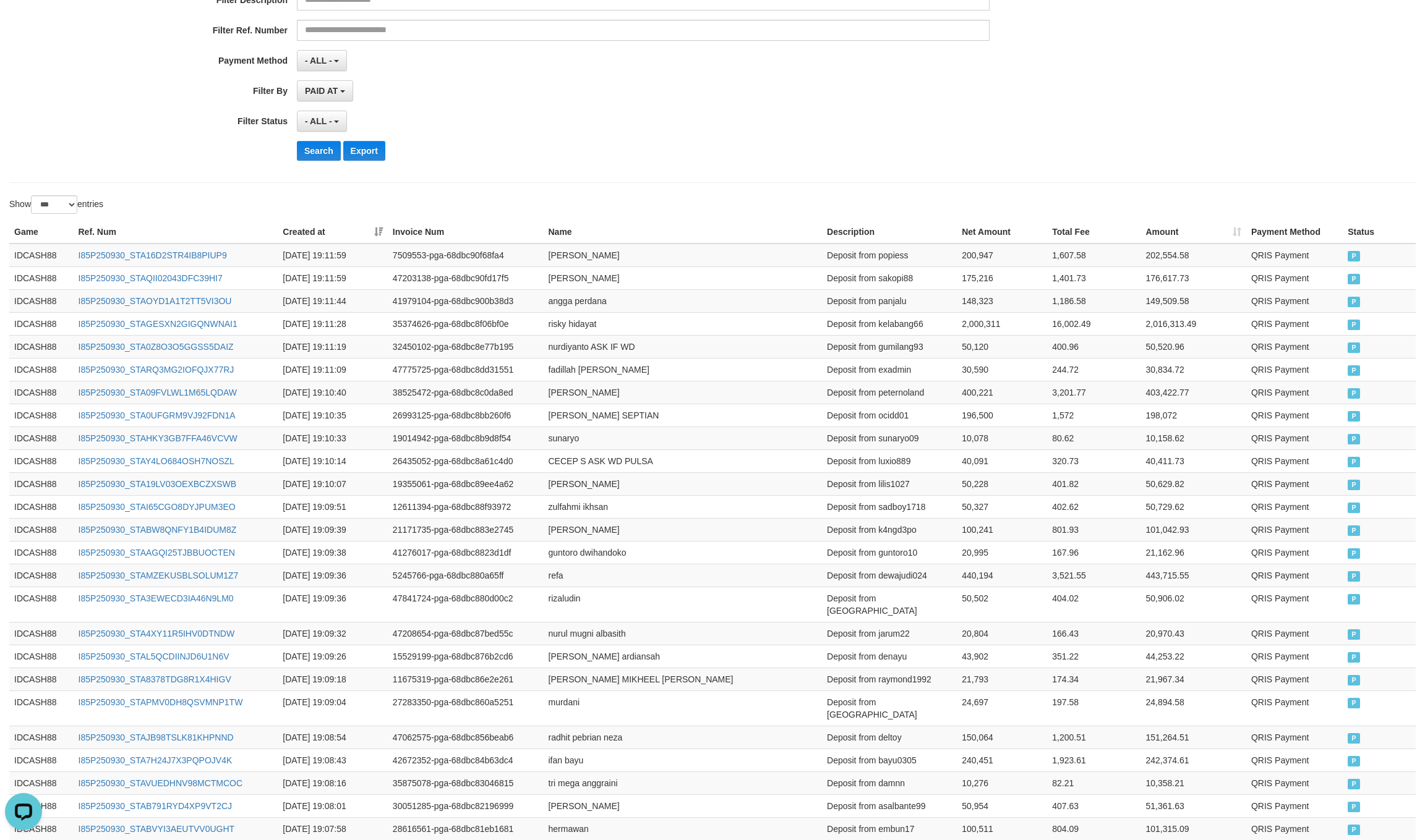
click at [759, 126] on div "- ALL - SELECT ALL - ALL - SELECT STATUS PENDING/UNPAID PAID CANCELED EXPIRED" at bounding box center [642, 121] width 693 height 21
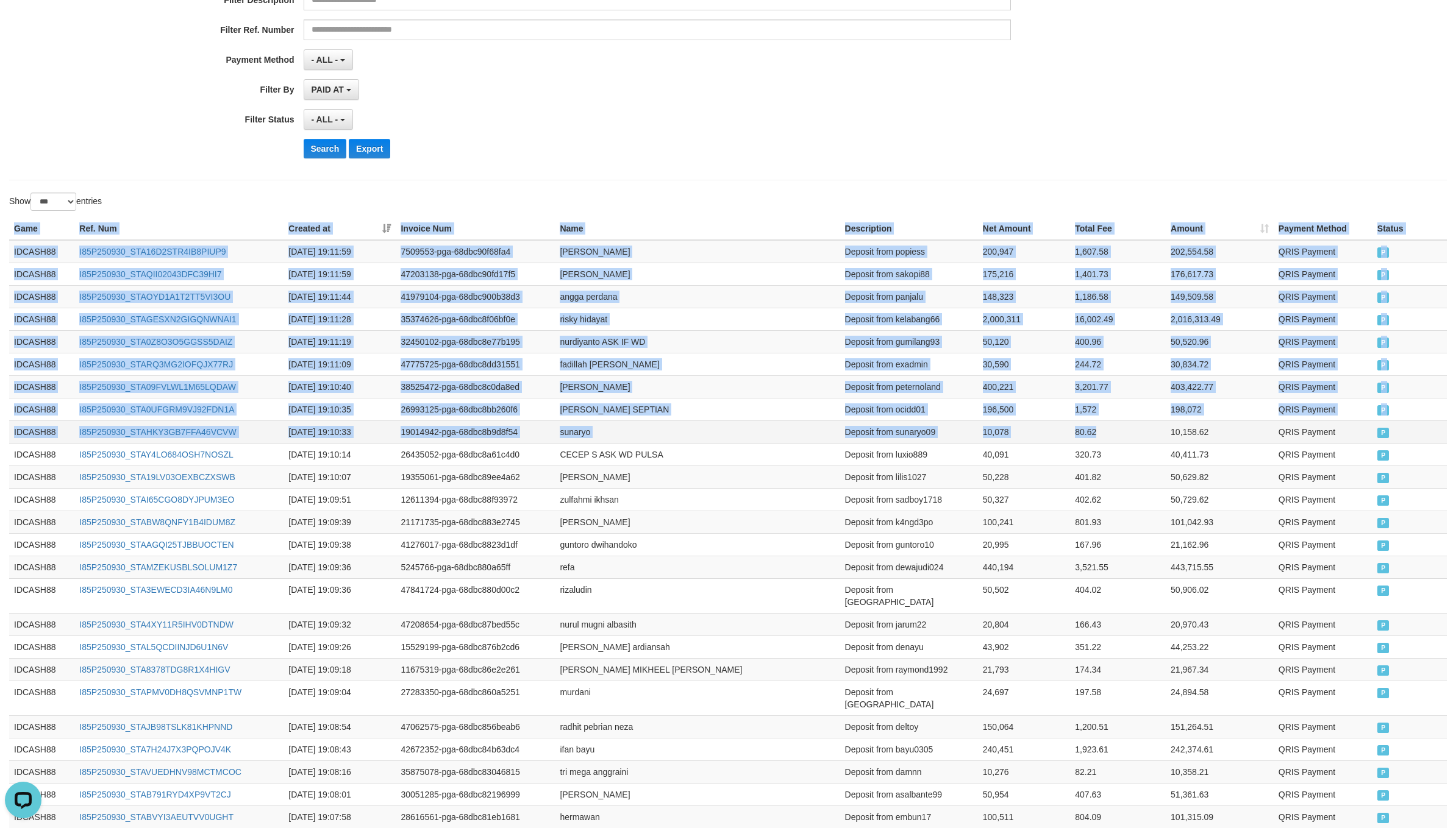
drag, startPoint x: 12, startPoint y: 233, endPoint x: 1130, endPoint y: 446, distance: 1138.1
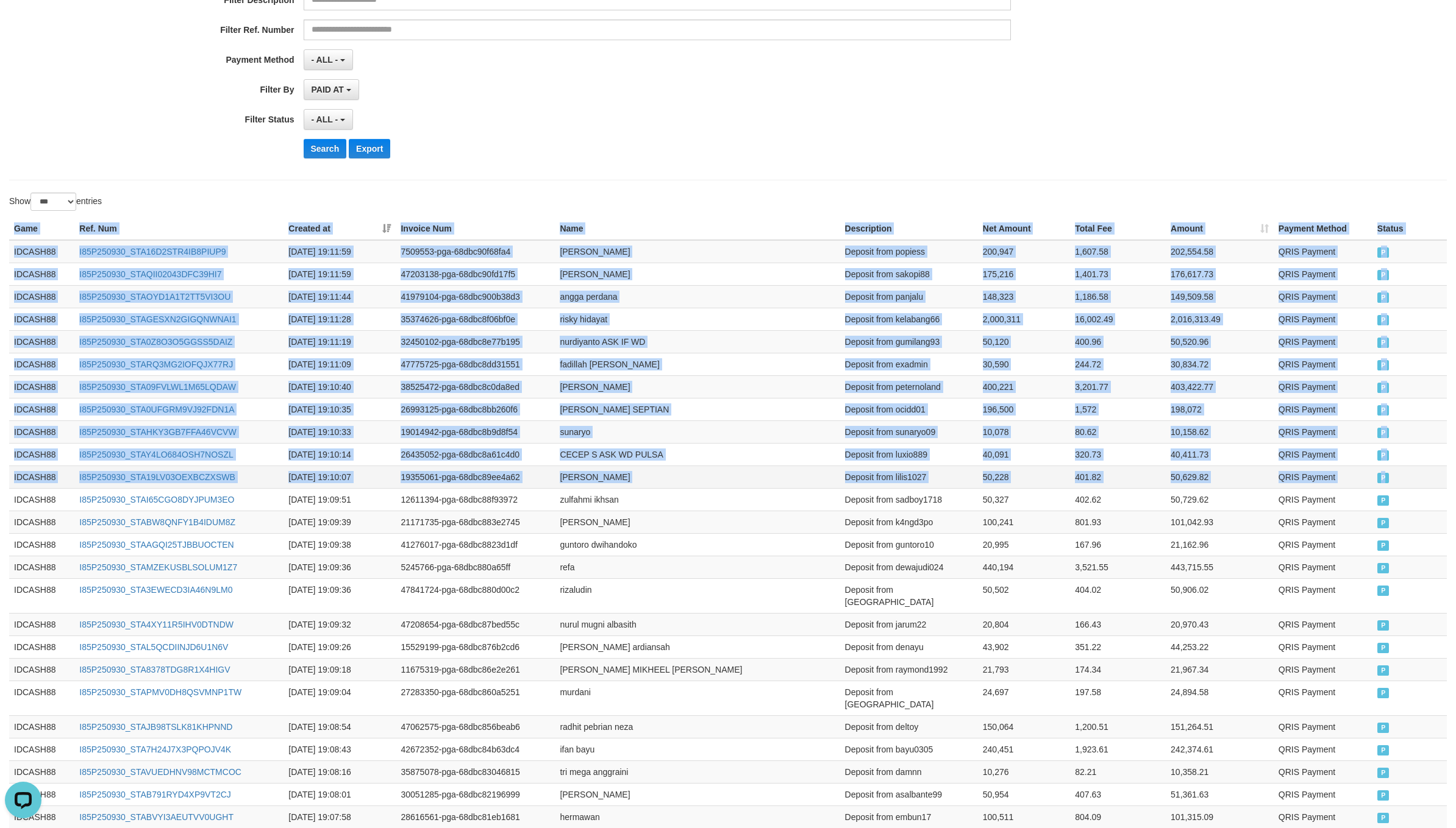
click at [1392, 486] on td "P" at bounding box center [1409, 476] width 74 height 23
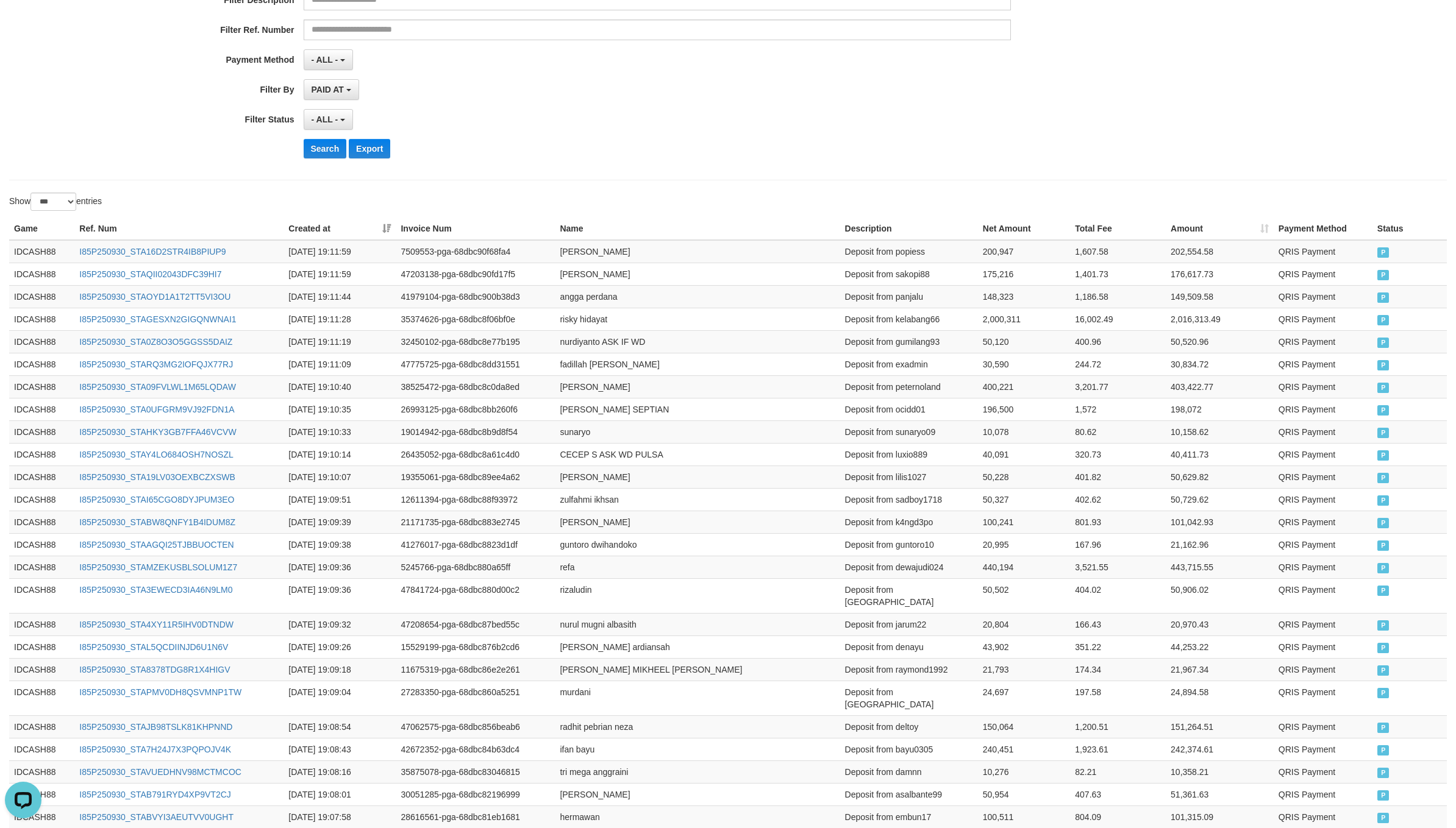
drag, startPoint x: 509, startPoint y: 106, endPoint x: 378, endPoint y: 141, distance: 135.6
click at [507, 106] on div "**********" at bounding box center [607, 18] width 1213 height 298
click at [335, 152] on button "Search" at bounding box center [324, 148] width 43 height 19
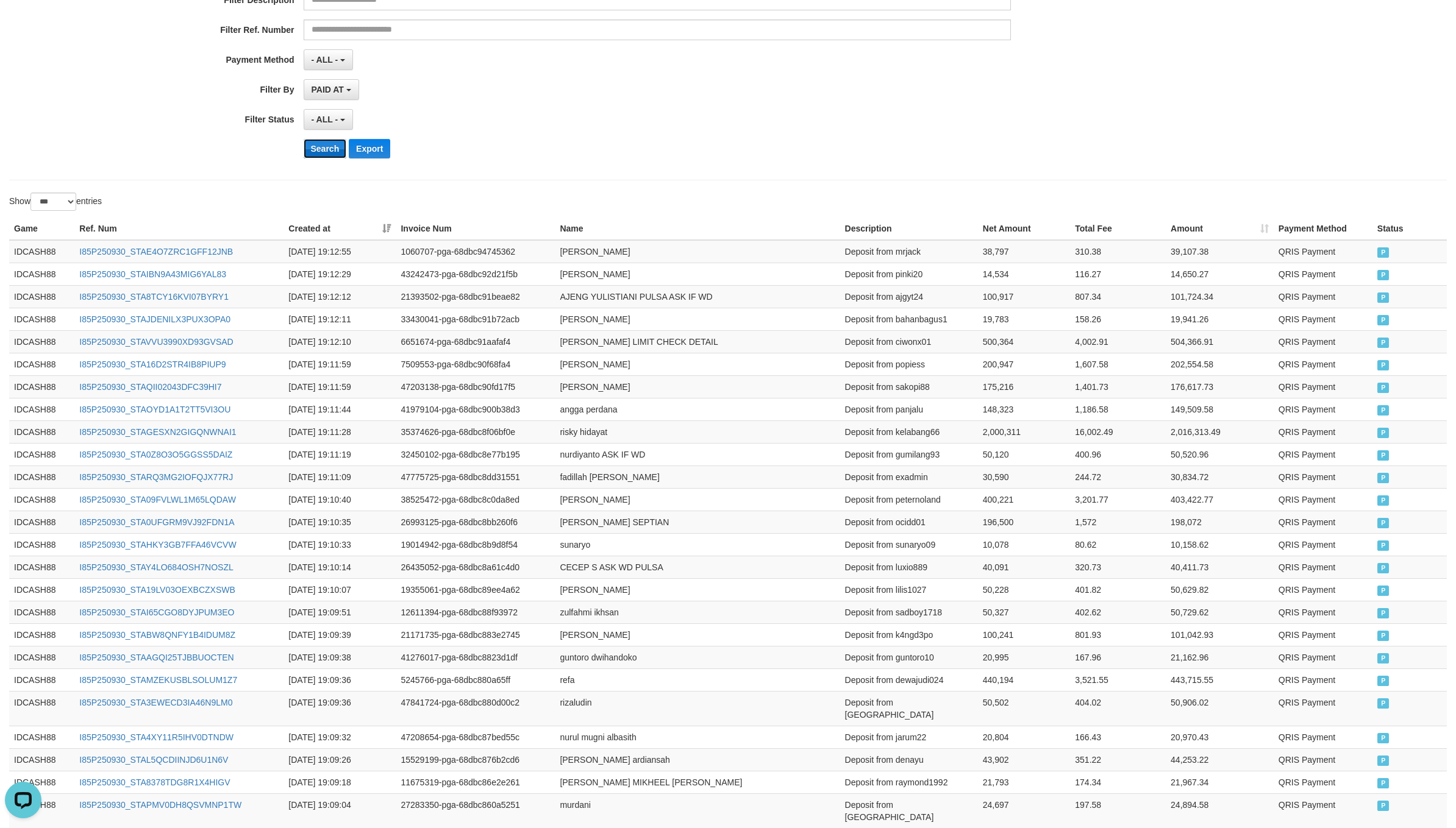
click at [305, 152] on button "Search" at bounding box center [324, 148] width 43 height 19
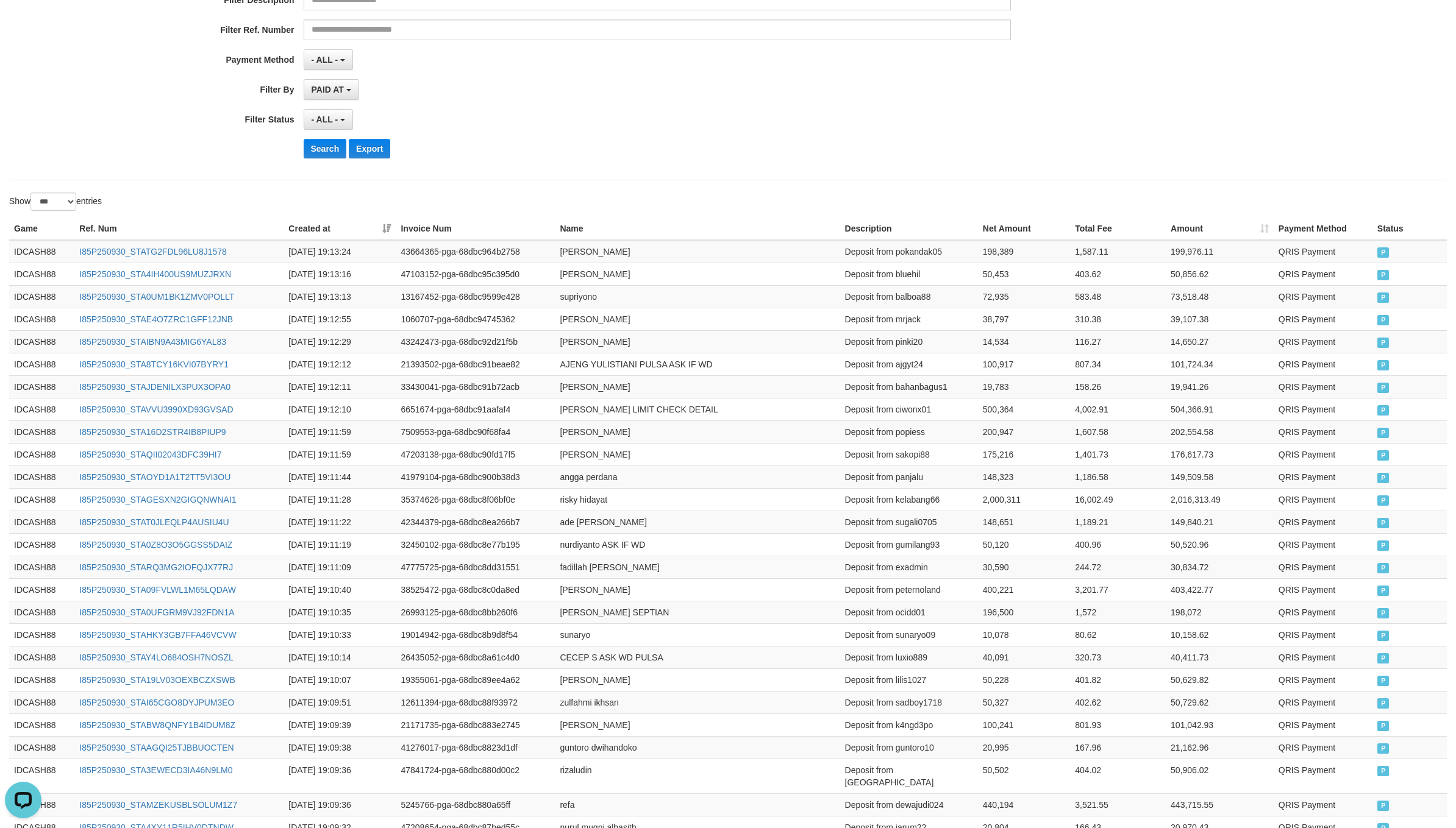
click at [847, 125] on div "- ALL - SELECT ALL - ALL - SELECT STATUS PENDING/UNPAID PAID CANCELED EXPIRED" at bounding box center [657, 119] width 707 height 21
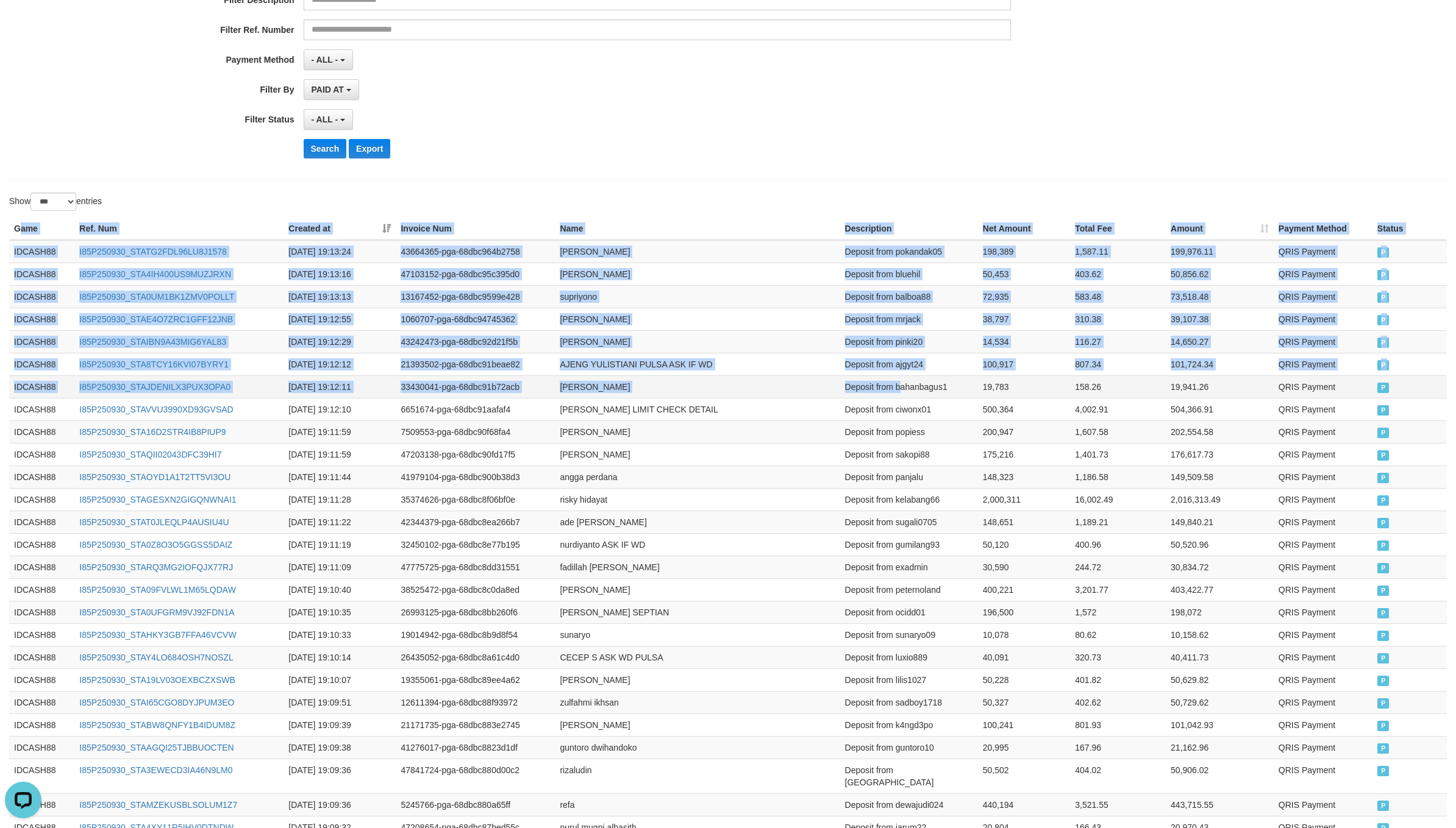
drag, startPoint x: 18, startPoint y: 237, endPoint x: 899, endPoint y: 398, distance: 895.6
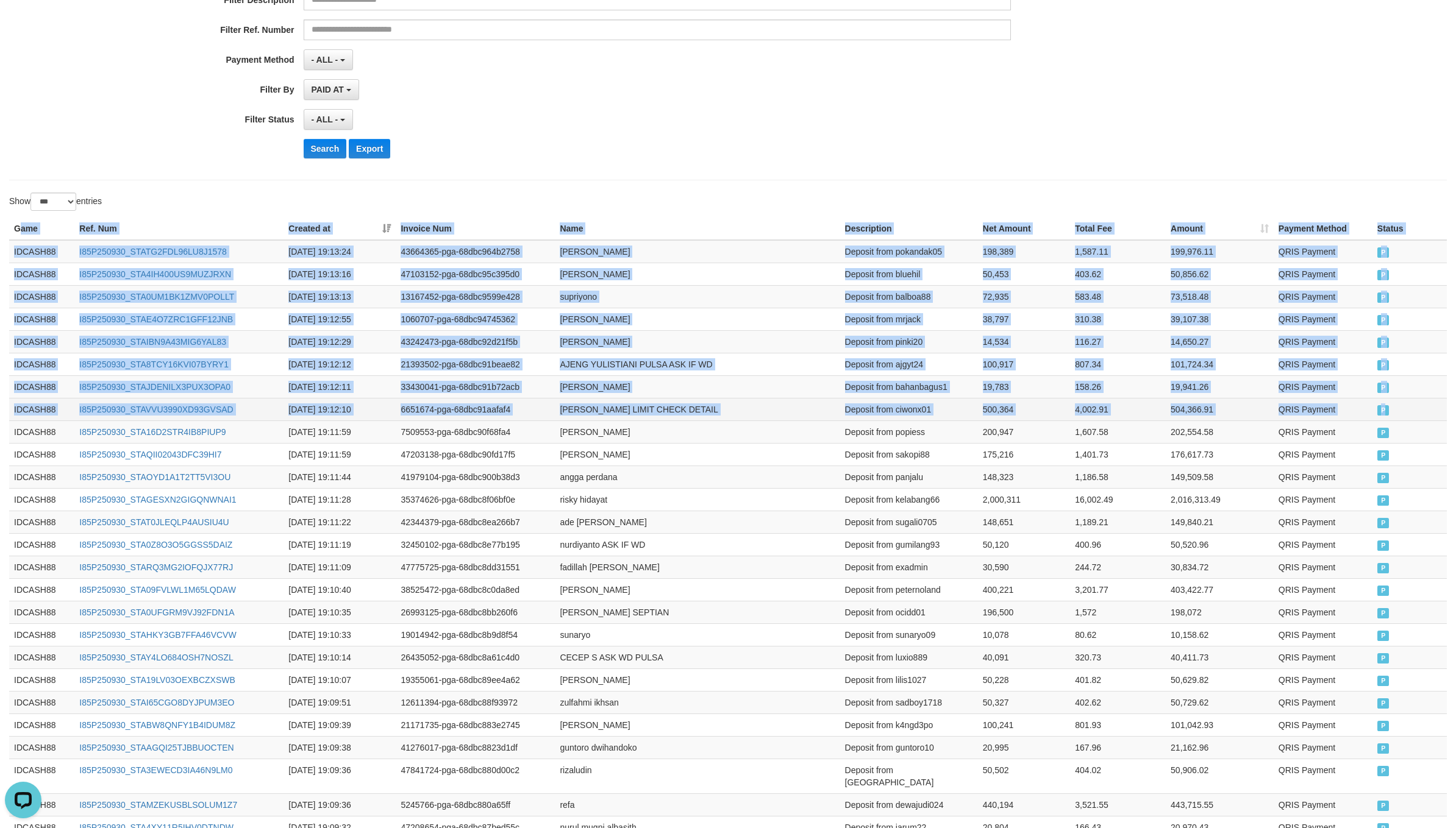
click at [1385, 420] on td "P" at bounding box center [1409, 409] width 74 height 23
copy table "ame Ref. Num Created at Invoice Num Name Description Net Amount Total Fee Amoun…"
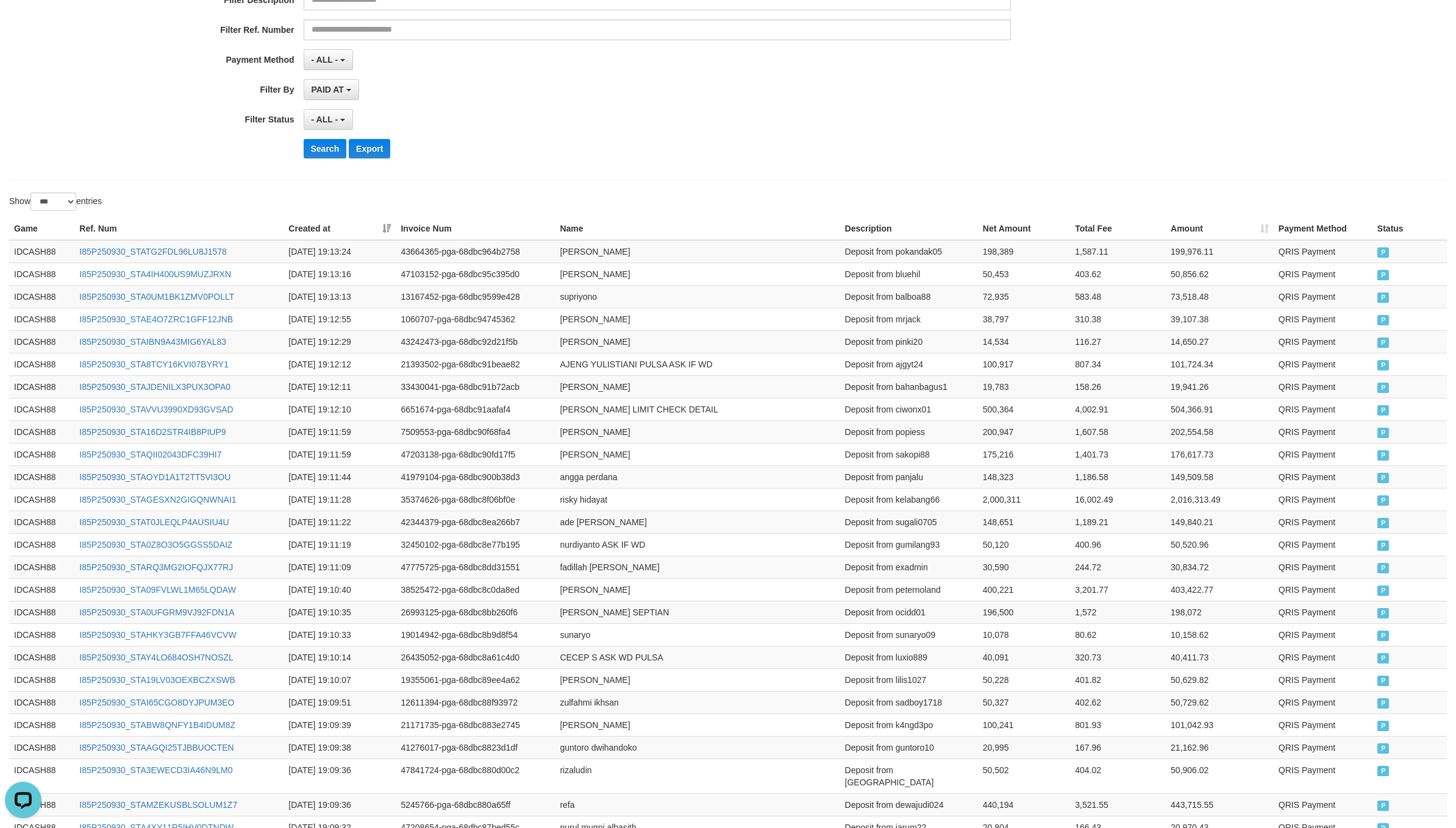
click at [316, 168] on div "**********" at bounding box center [607, 18] width 1213 height 298
click at [316, 152] on button "Search" at bounding box center [324, 148] width 43 height 19
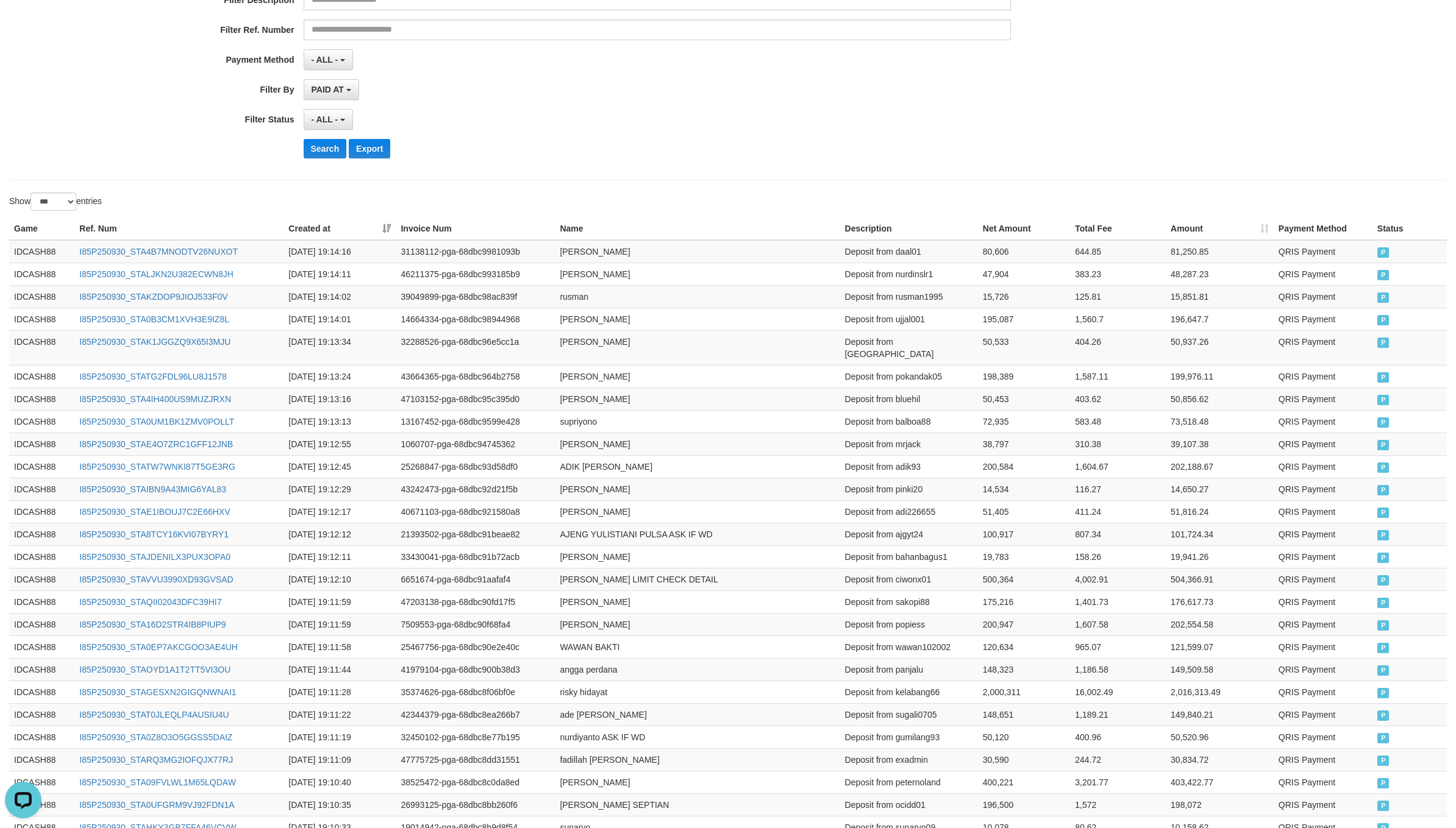
click at [776, 145] on div "Search Export" at bounding box center [758, 148] width 910 height 19
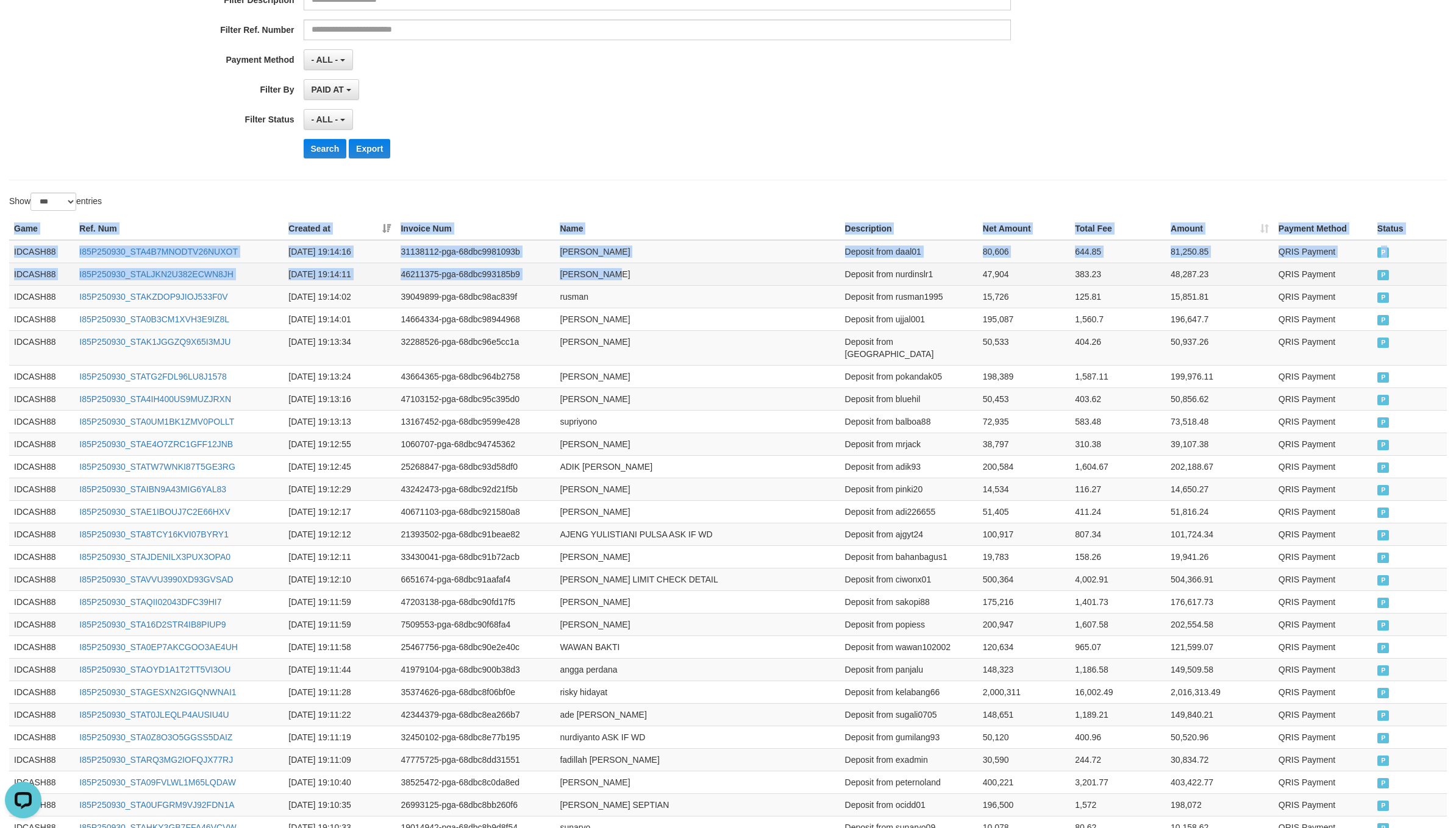
drag, startPoint x: 16, startPoint y: 225, endPoint x: 798, endPoint y: 270, distance: 783.3
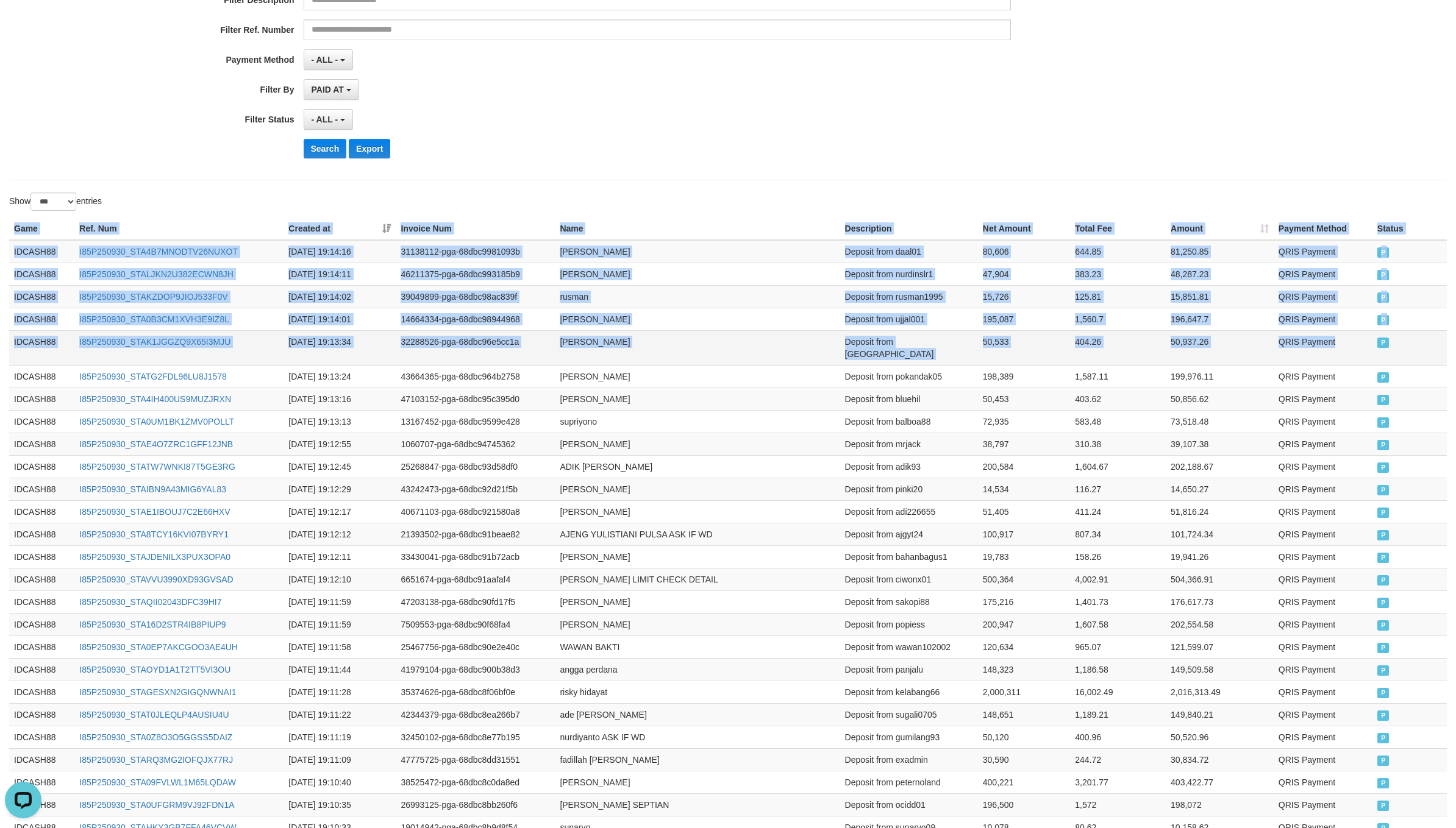
click at [1362, 343] on td "QRIS Payment" at bounding box center [1323, 348] width 99 height 35
copy table "Game Ref. Num Created at Invoice Num Name Description Net Amount Total Fee Amou…"
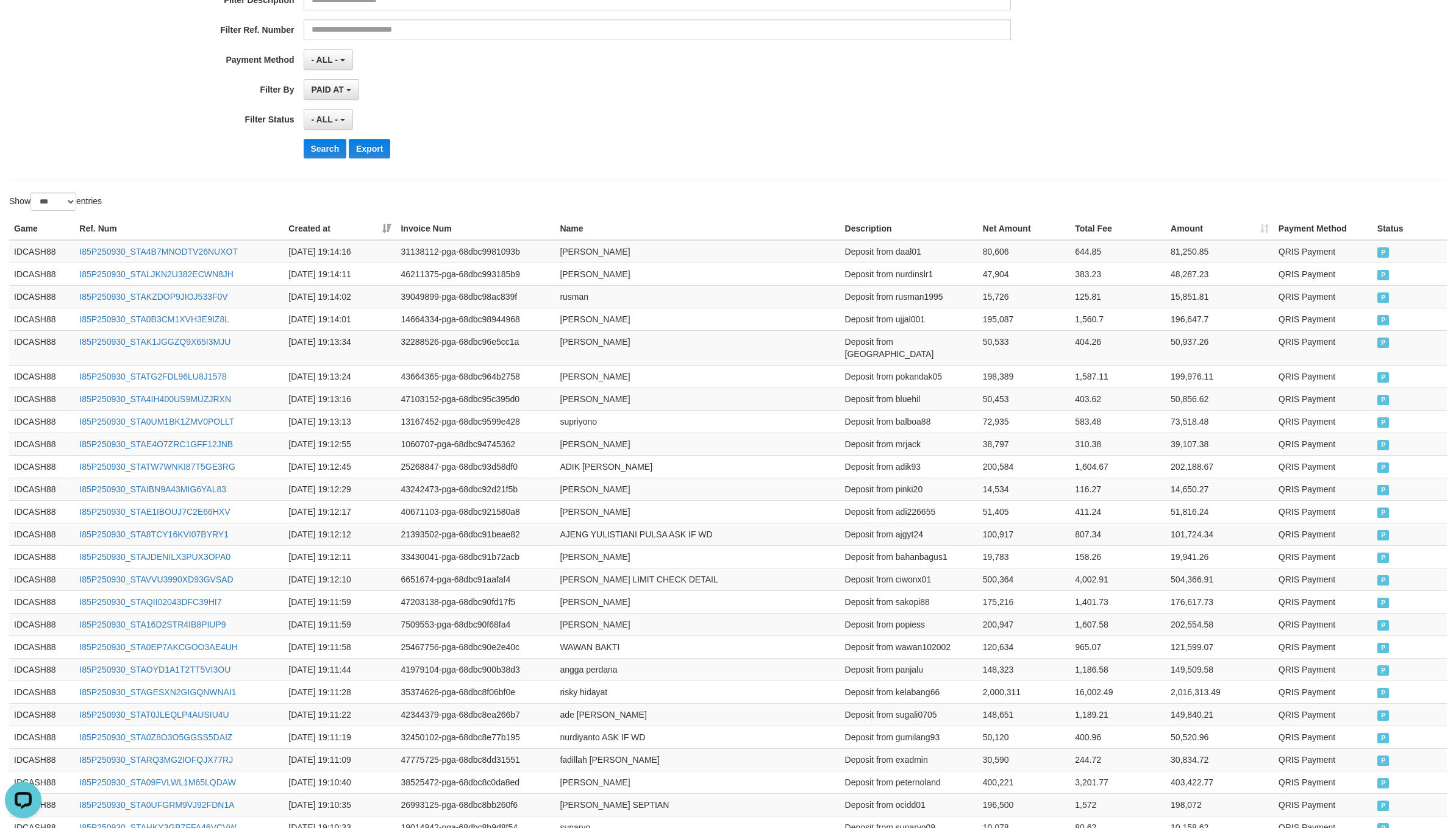
drag, startPoint x: 608, startPoint y: 165, endPoint x: 505, endPoint y: 152, distance: 103.8
click at [600, 165] on div "**********" at bounding box center [607, 18] width 1213 height 298
click at [318, 158] on button "Search" at bounding box center [324, 148] width 43 height 19
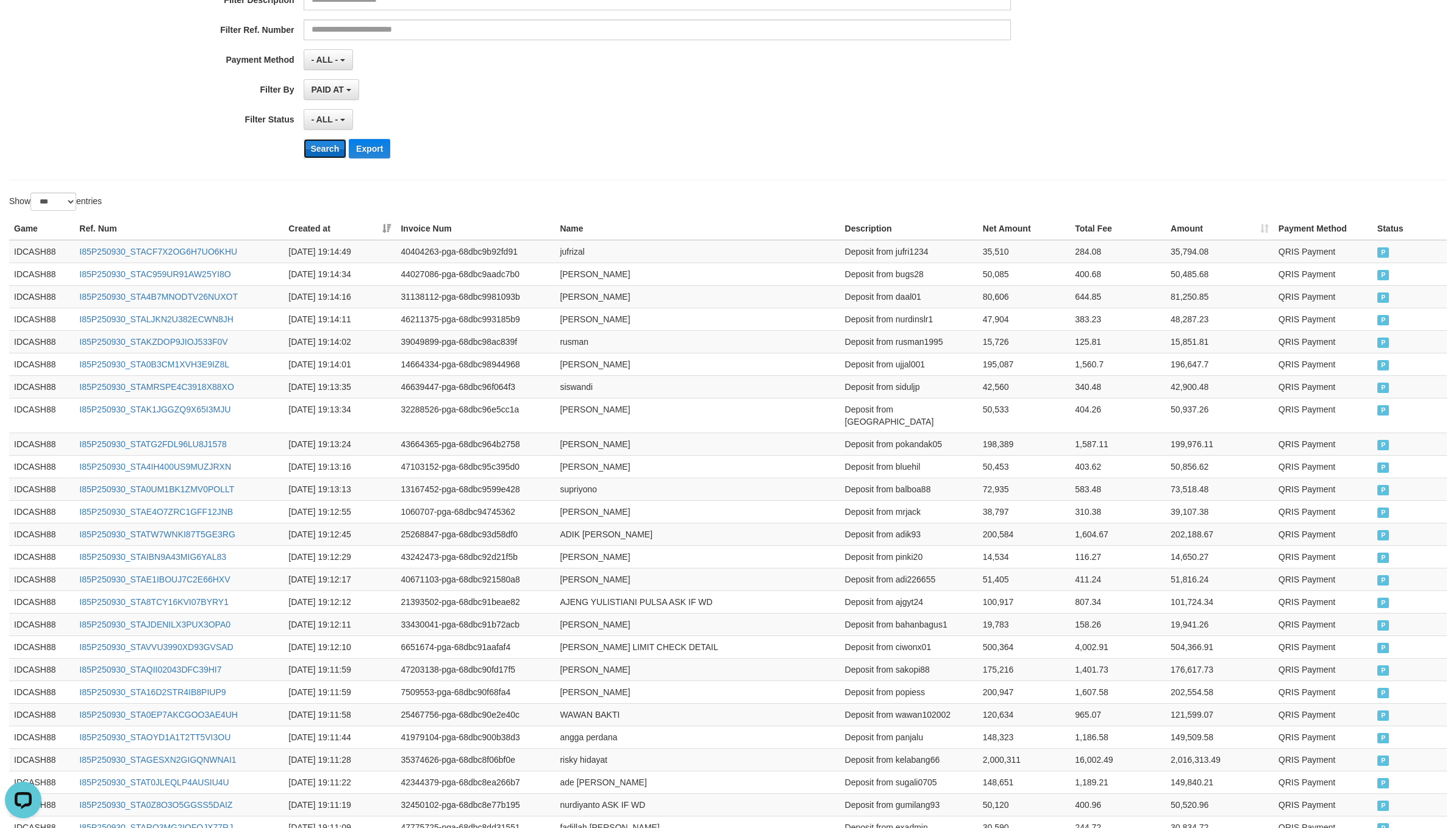
click at [331, 150] on button "Search" at bounding box center [324, 148] width 43 height 19
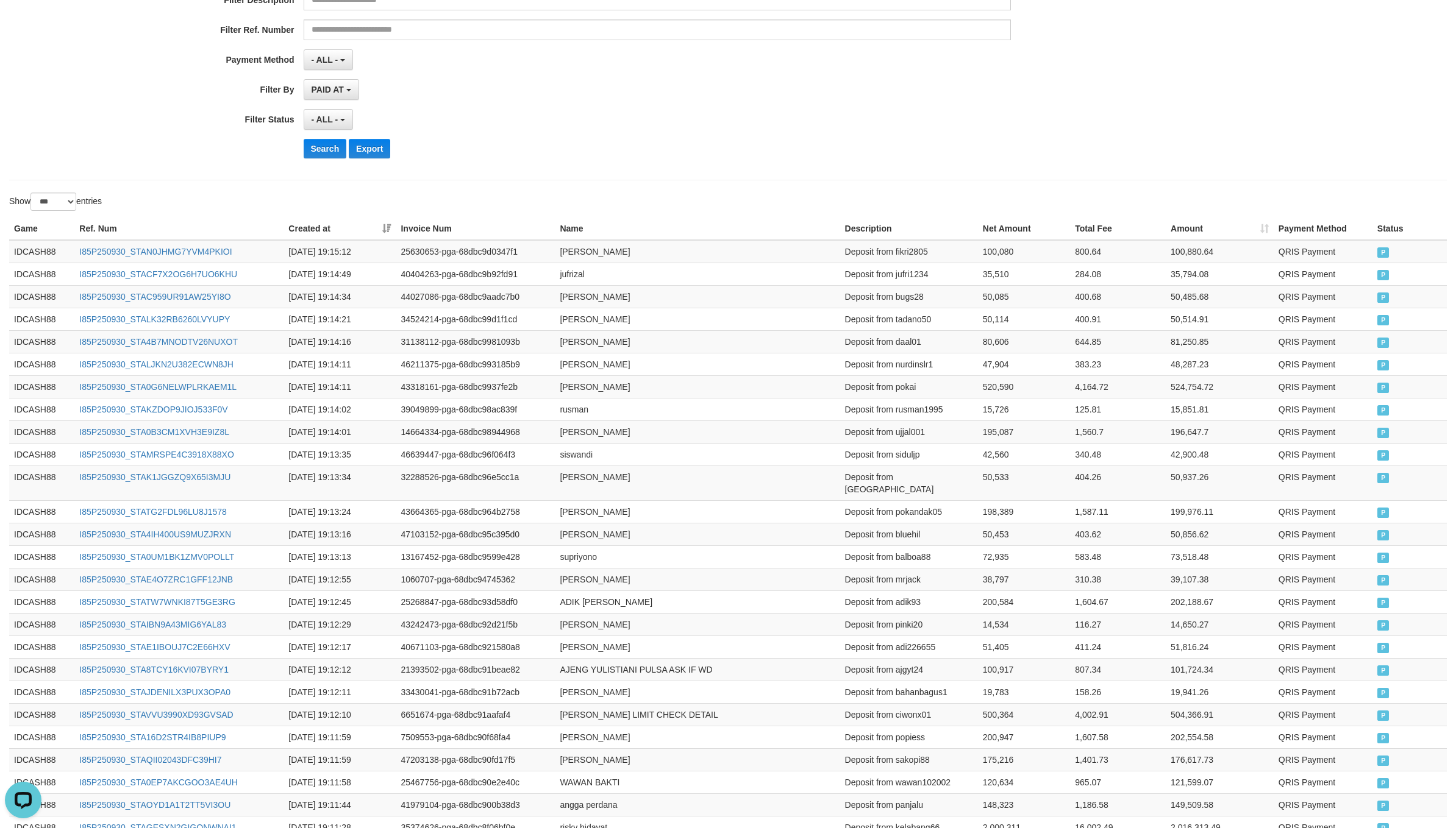
click at [622, 143] on div "Search Export" at bounding box center [758, 148] width 910 height 19
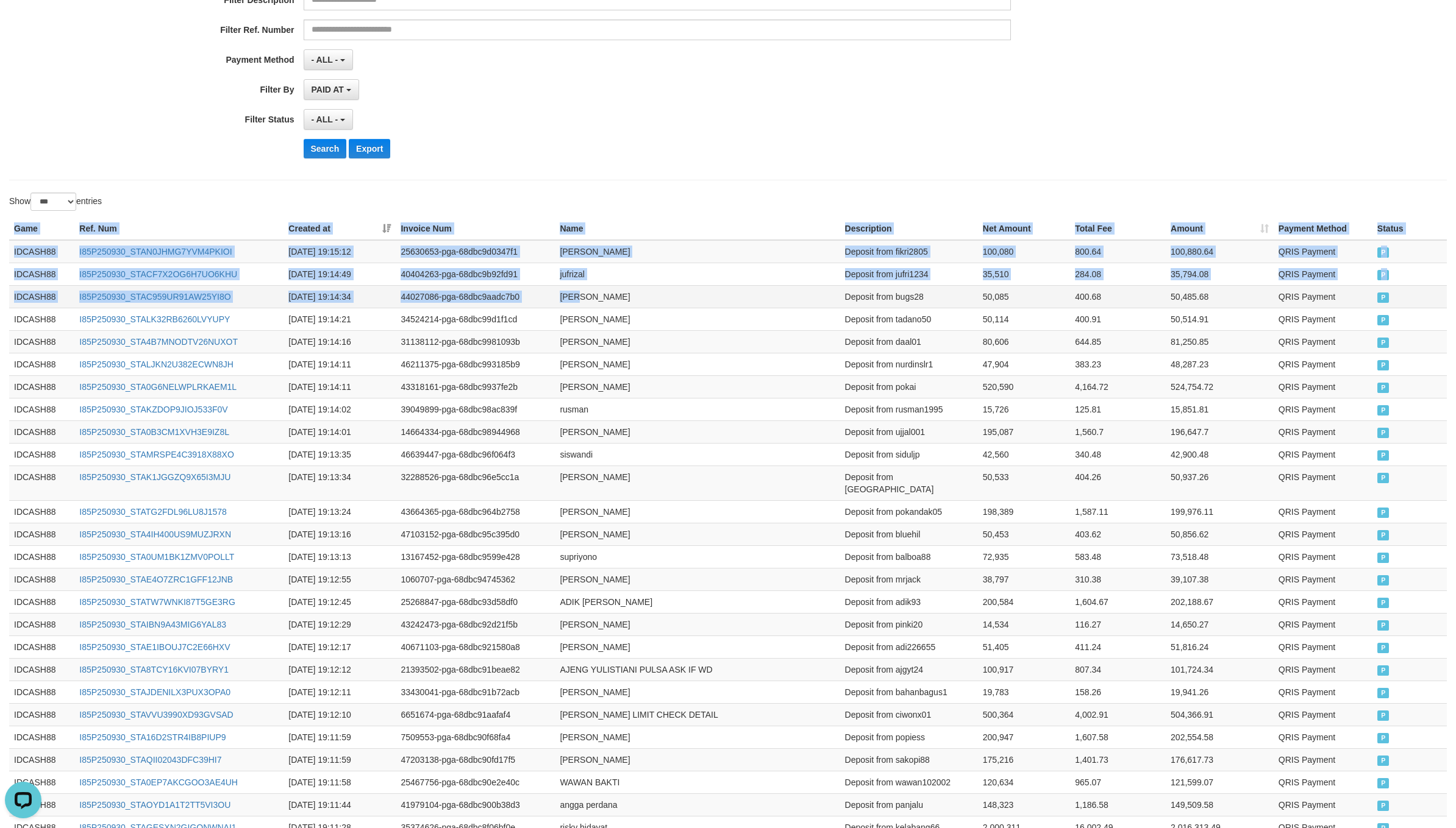
drag, startPoint x: 12, startPoint y: 235, endPoint x: 575, endPoint y: 310, distance: 568.0
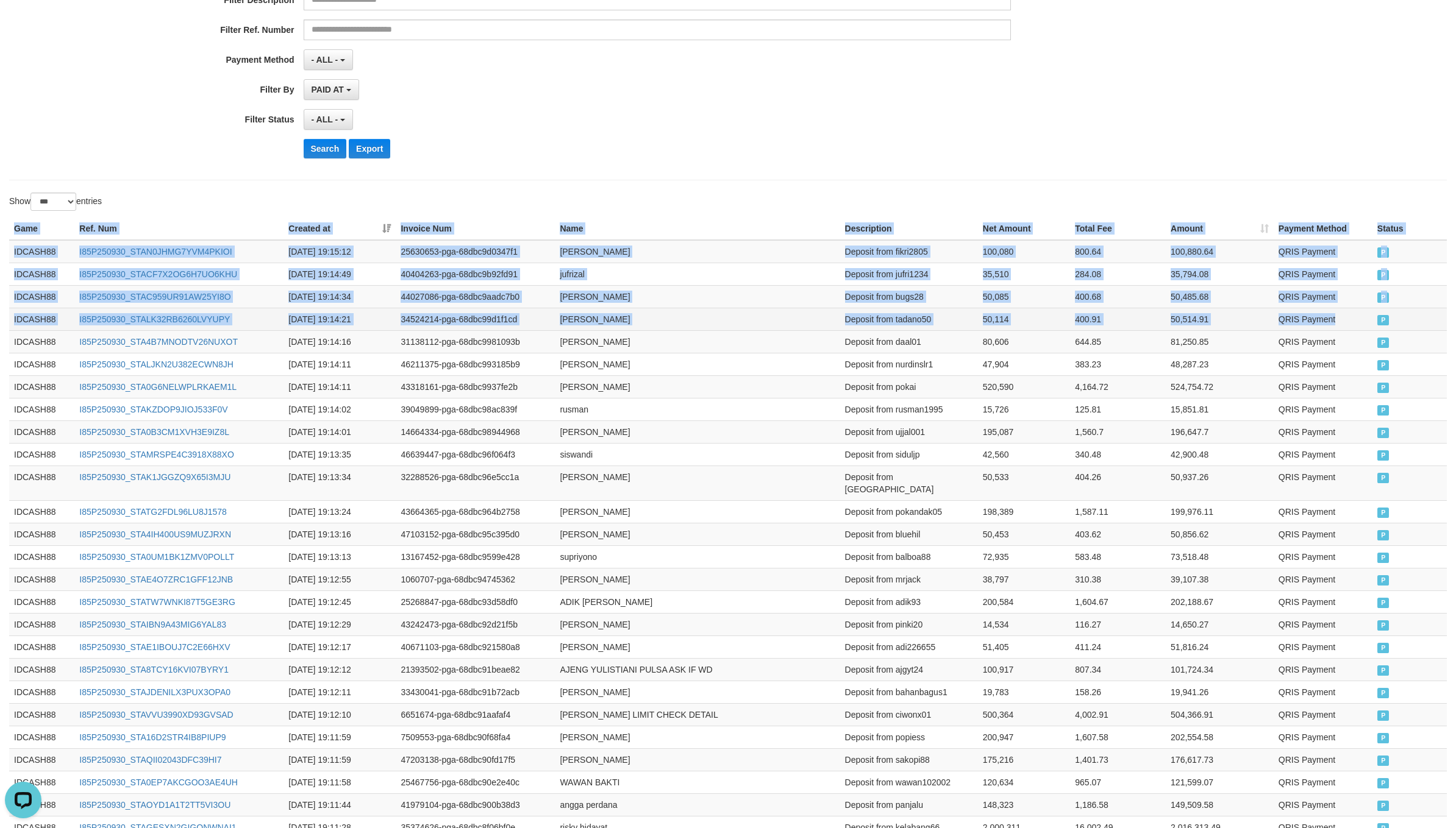
click at [1366, 328] on td "QRIS Payment" at bounding box center [1323, 319] width 99 height 23
copy table "Game Ref. Num Created at Invoice Num Name Description Net Amount Total Fee Amou…"
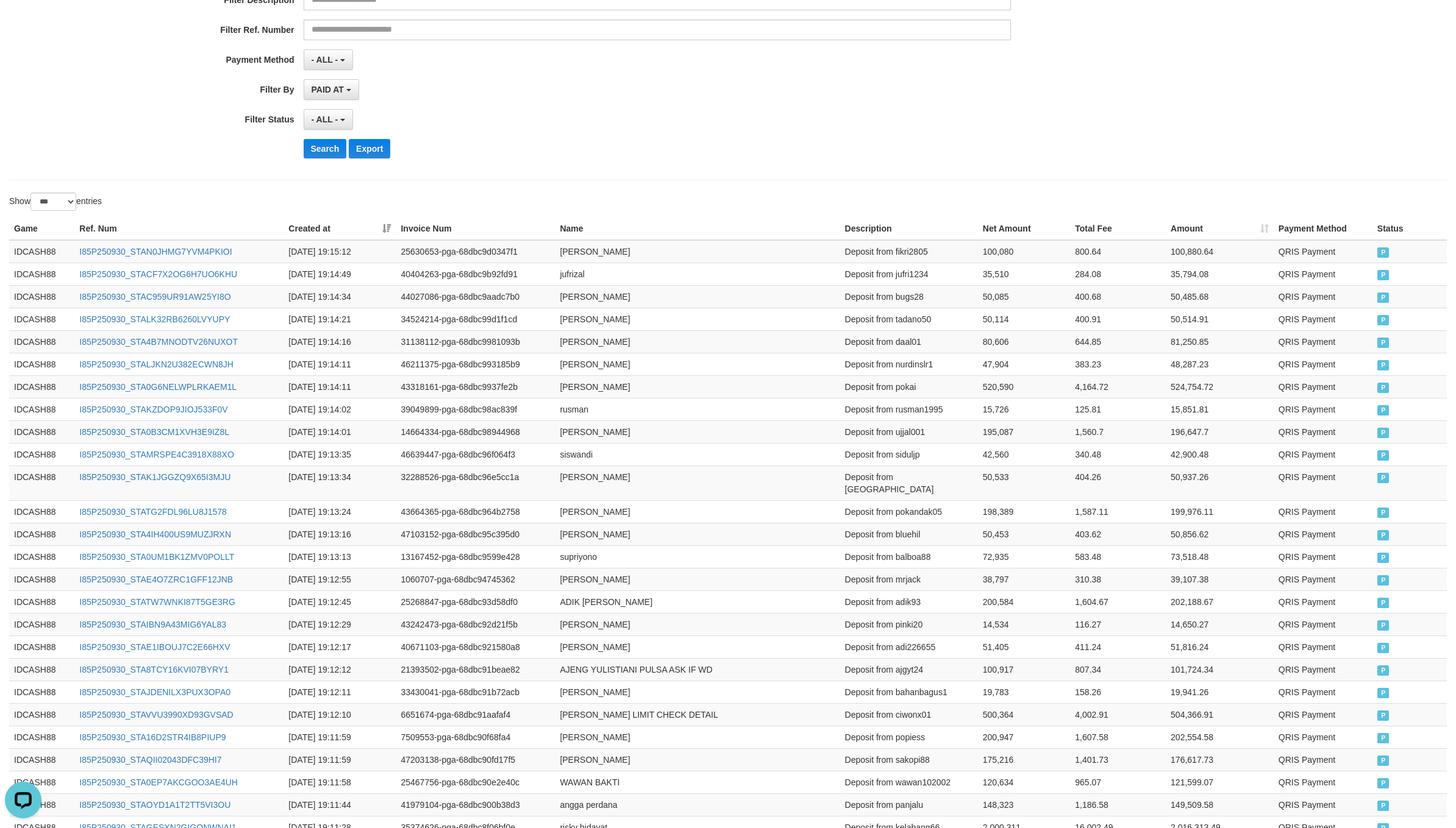
click at [646, 158] on div "Search Export" at bounding box center [758, 148] width 910 height 19
click at [308, 152] on button "Search" at bounding box center [324, 148] width 43 height 19
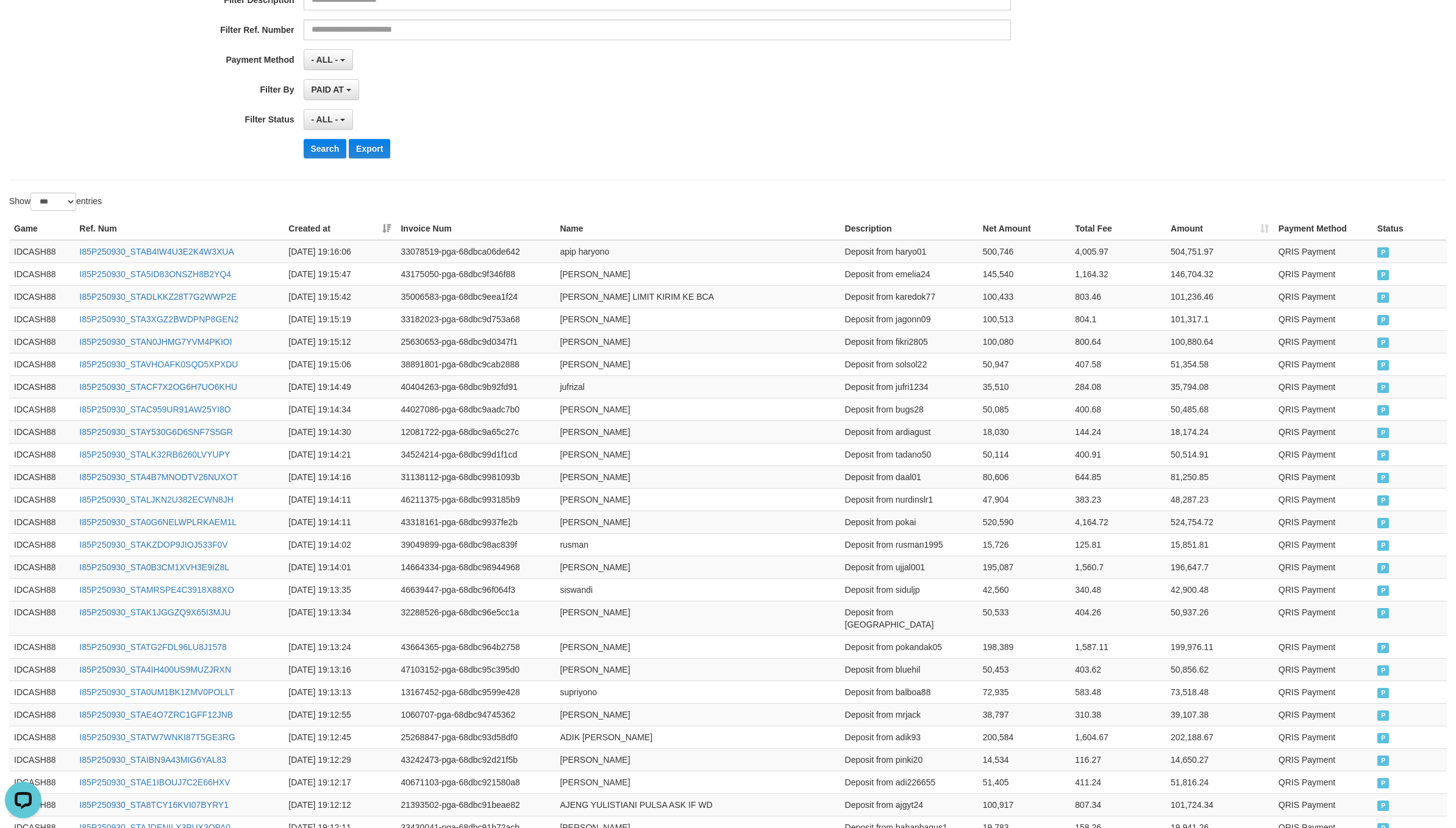
click at [697, 117] on div "- ALL - SELECT ALL - ALL - SELECT STATUS PENDING/UNPAID PAID CANCELED EXPIRED" at bounding box center [657, 119] width 707 height 21
click at [306, 150] on button "Search" at bounding box center [324, 148] width 43 height 19
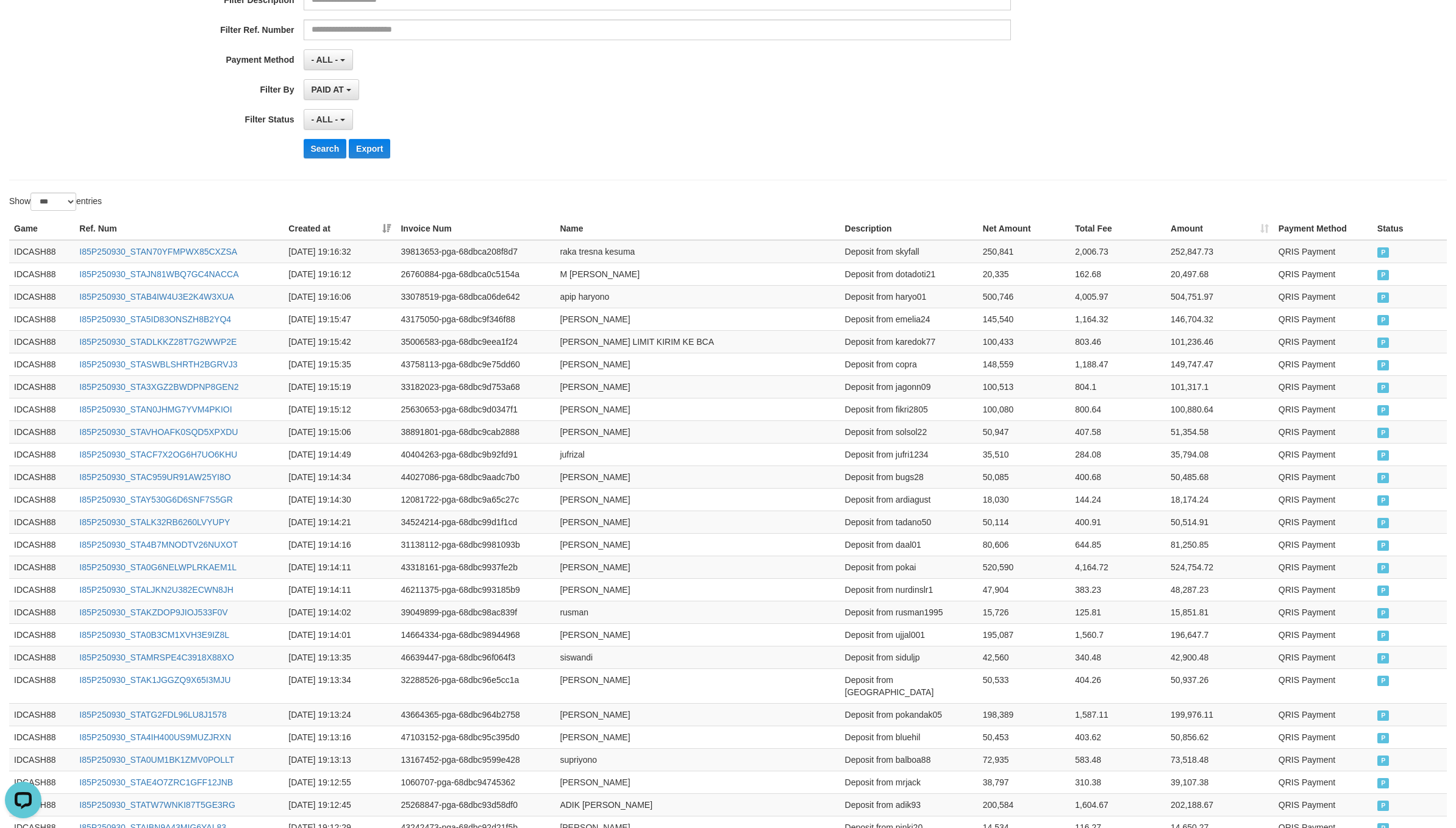
click at [814, 165] on div "**********" at bounding box center [607, 18] width 1213 height 298
drag, startPoint x: 16, startPoint y: 238, endPoint x: 725, endPoint y: 335, distance: 715.6
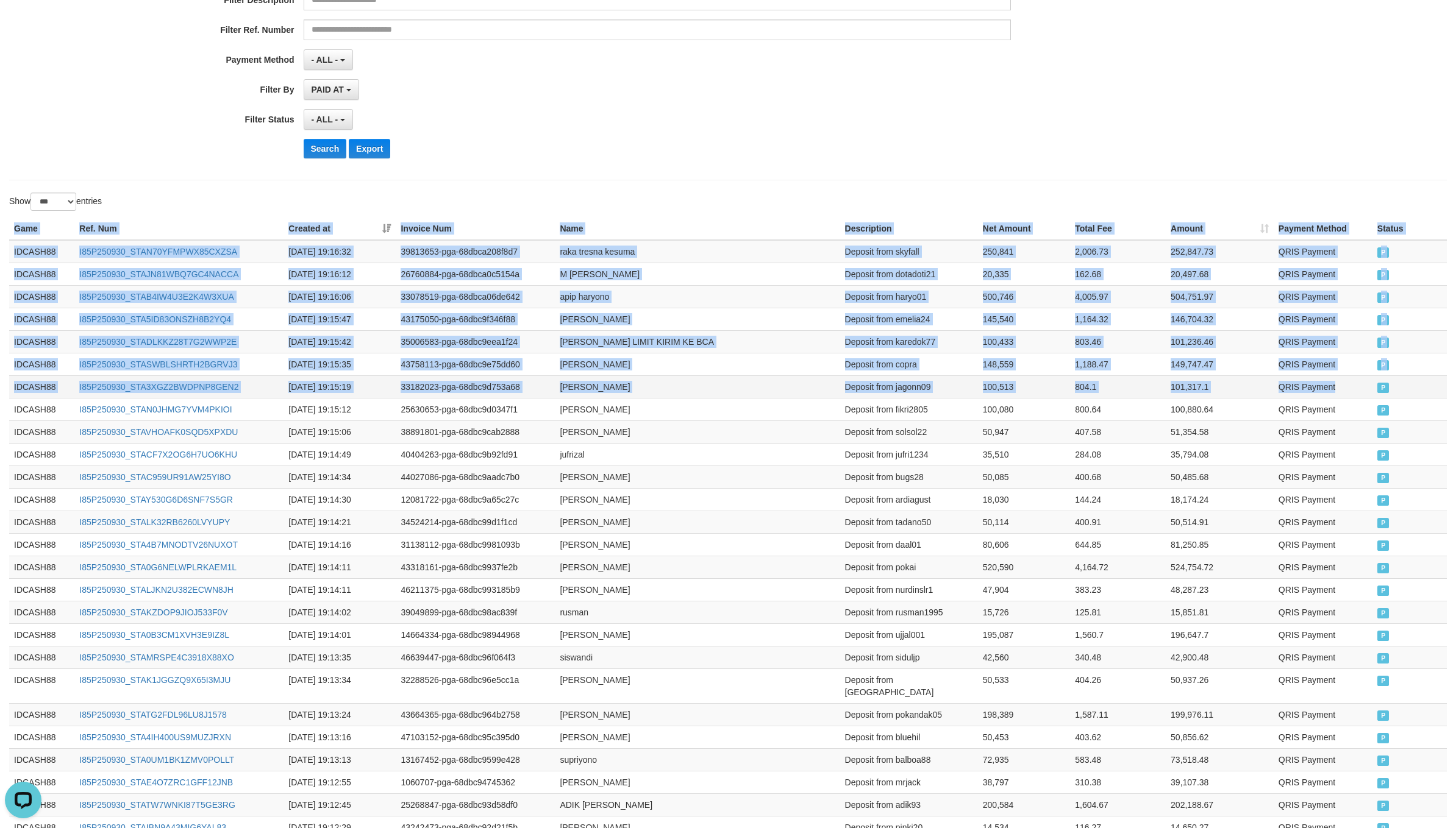
click at [1373, 394] on td "P" at bounding box center [1409, 387] width 74 height 23
copy table "Game Ref. Num Created at Invoice Num Name Description Net Amount Total Fee Amou…"
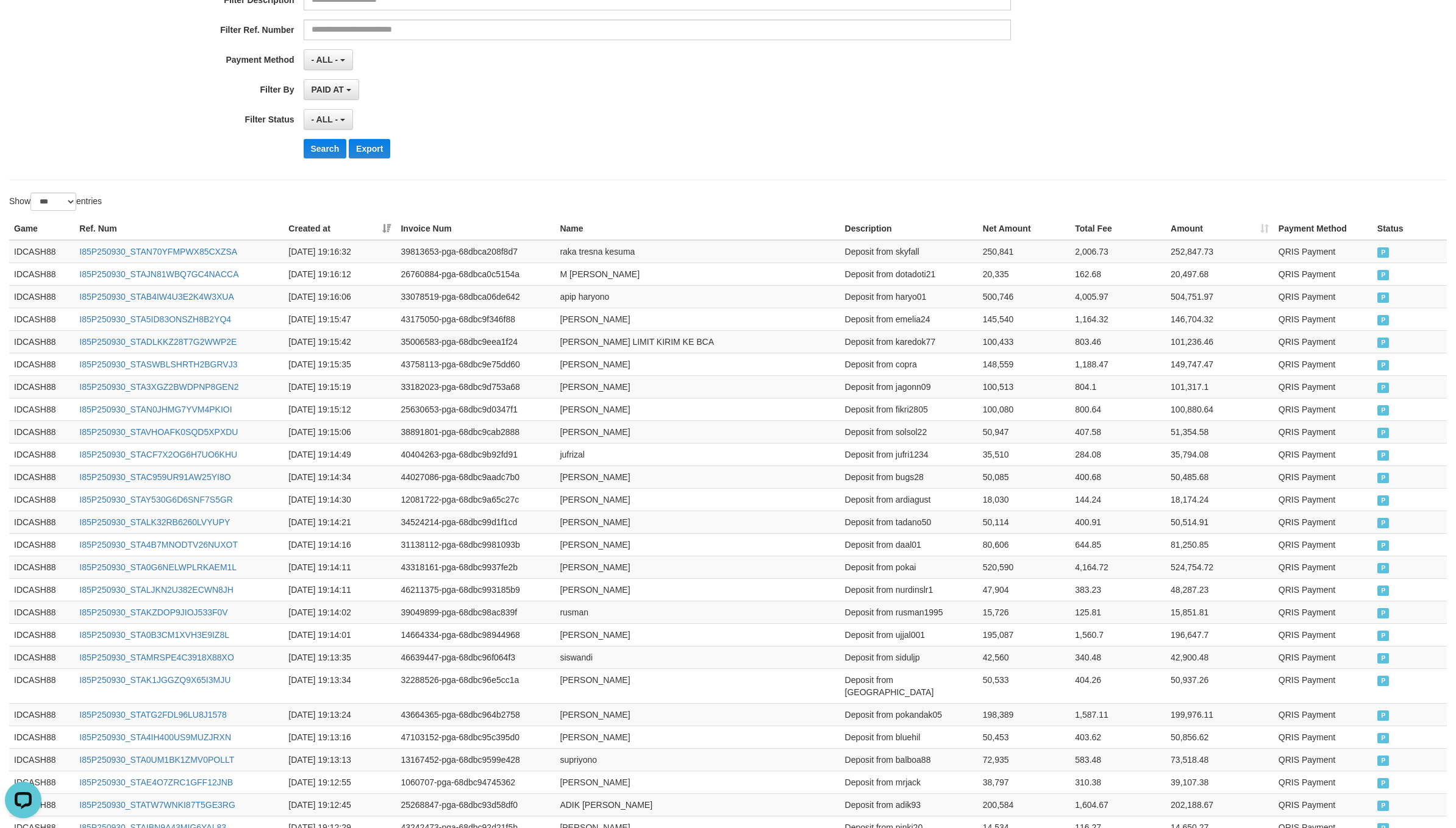
click at [650, 202] on div "Show ** ** ** *** entries" at bounding box center [364, 202] width 709 height 21
click at [328, 150] on button "Search" at bounding box center [324, 148] width 43 height 19
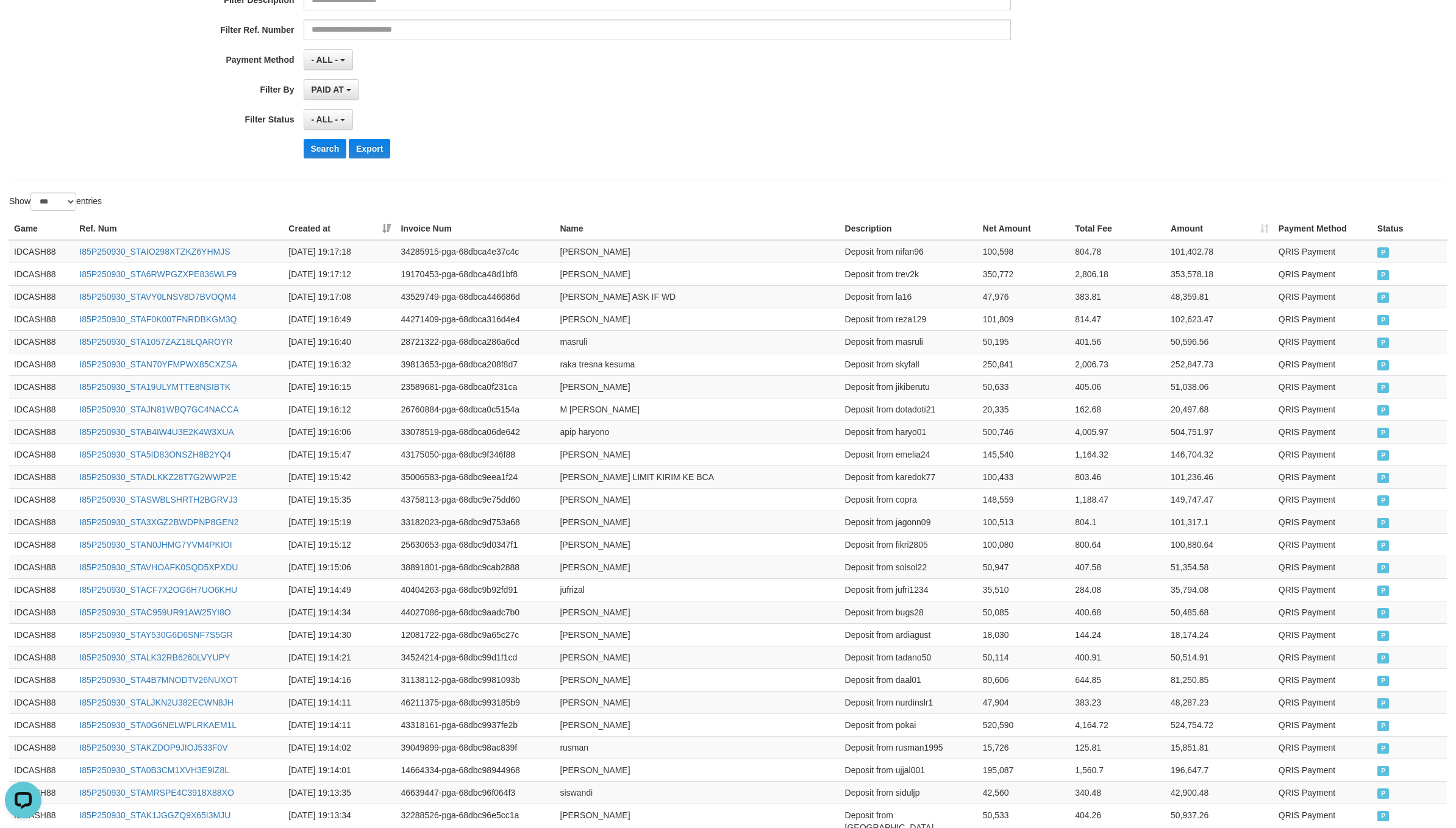
click at [824, 168] on div "**********" at bounding box center [607, 18] width 1213 height 298
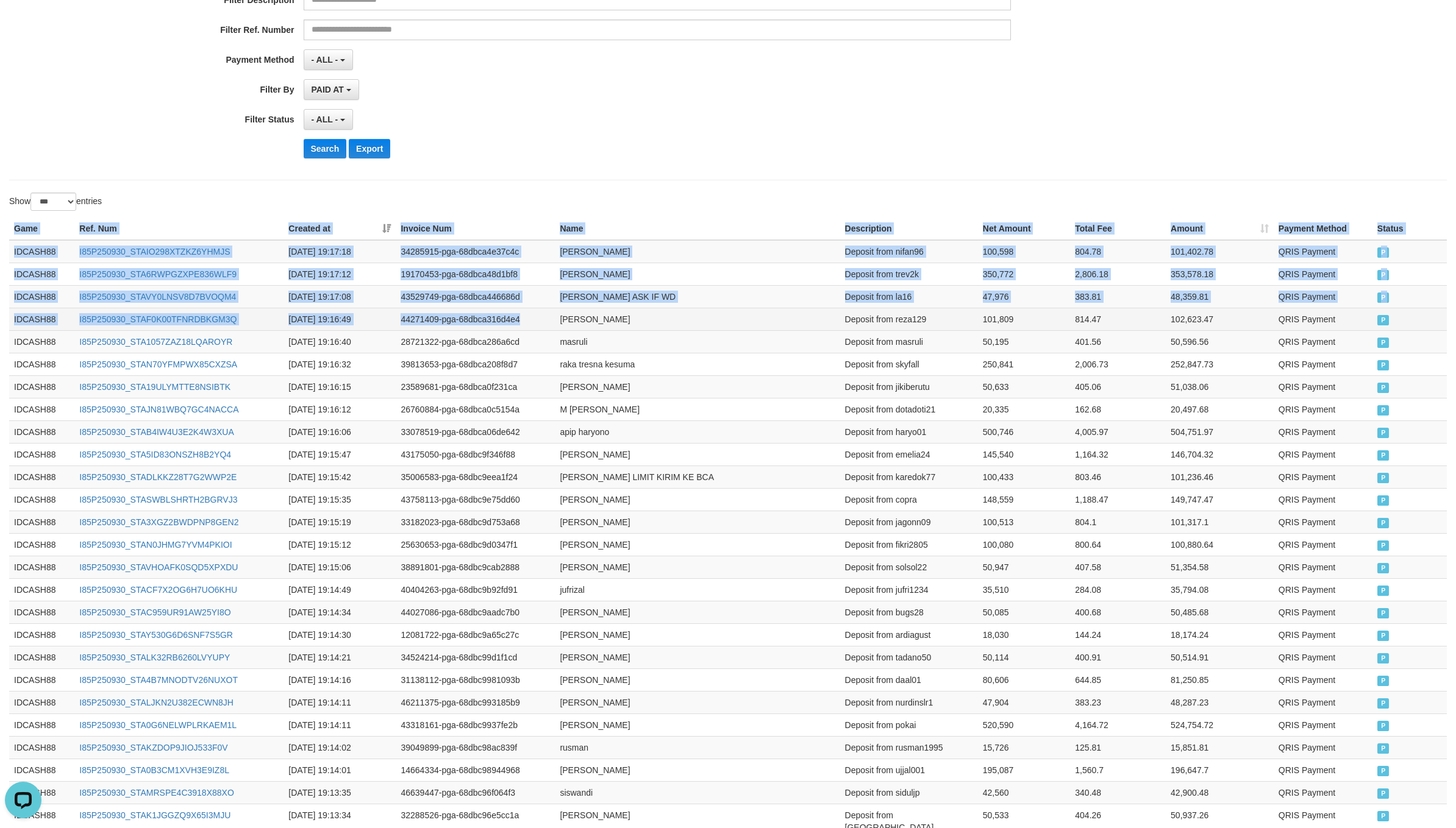
drag, startPoint x: 12, startPoint y: 230, endPoint x: 914, endPoint y: 345, distance: 909.3
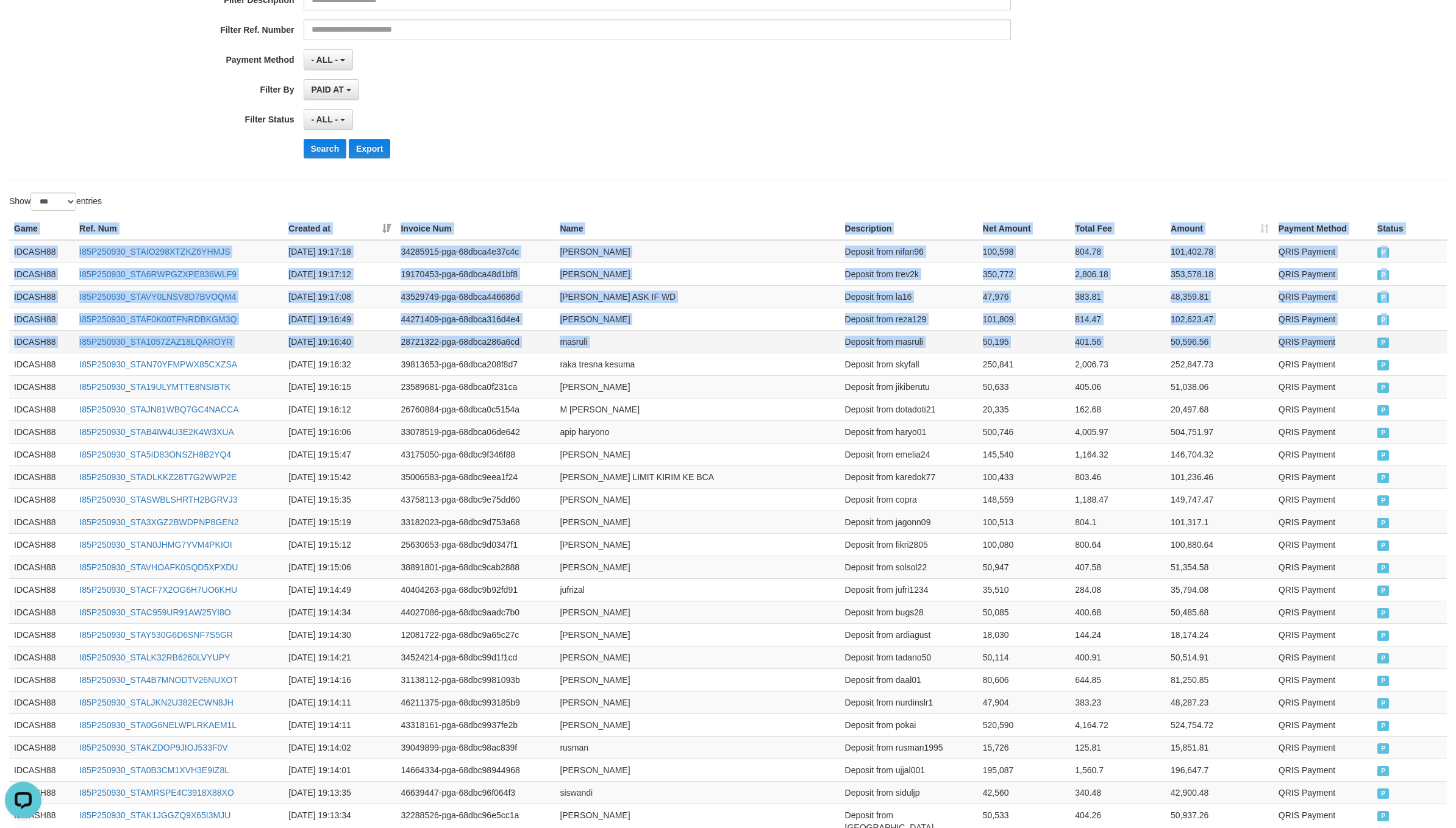
click at [1366, 339] on td "QRIS Payment" at bounding box center [1323, 342] width 99 height 23
copy table "Game Ref. Num Created at Invoice Num Name Description Net Amount Total Fee Amou…"
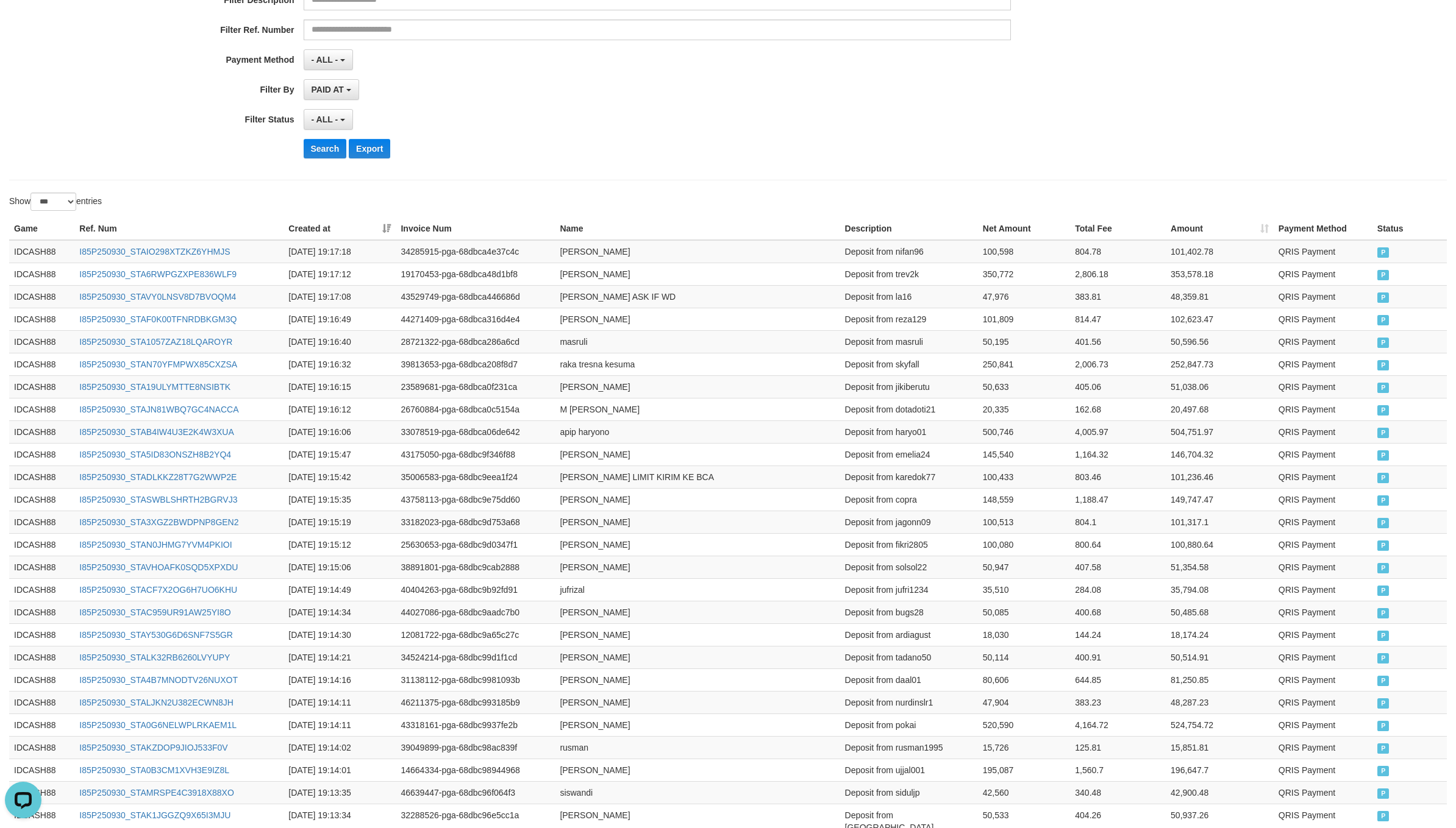
click at [665, 121] on div "- ALL - SELECT ALL - ALL - SELECT STATUS PENDING/UNPAID PAID CANCELED EXPIRED" at bounding box center [657, 119] width 707 height 21
click at [318, 152] on button "Search" at bounding box center [324, 148] width 43 height 19
click at [890, 139] on div "**********" at bounding box center [607, 18] width 1213 height 298
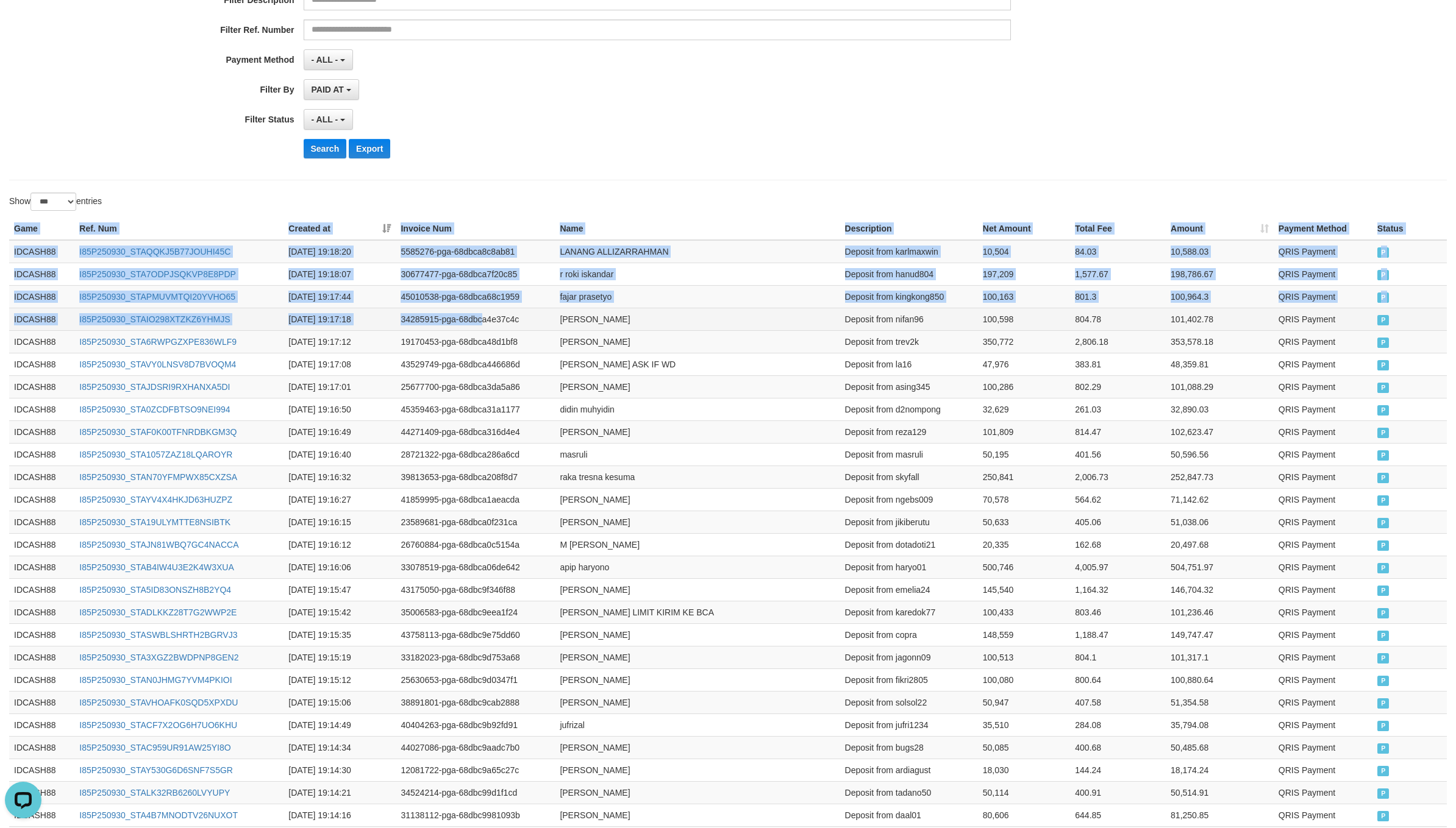
drag, startPoint x: 9, startPoint y: 230, endPoint x: 481, endPoint y: 315, distance: 479.6
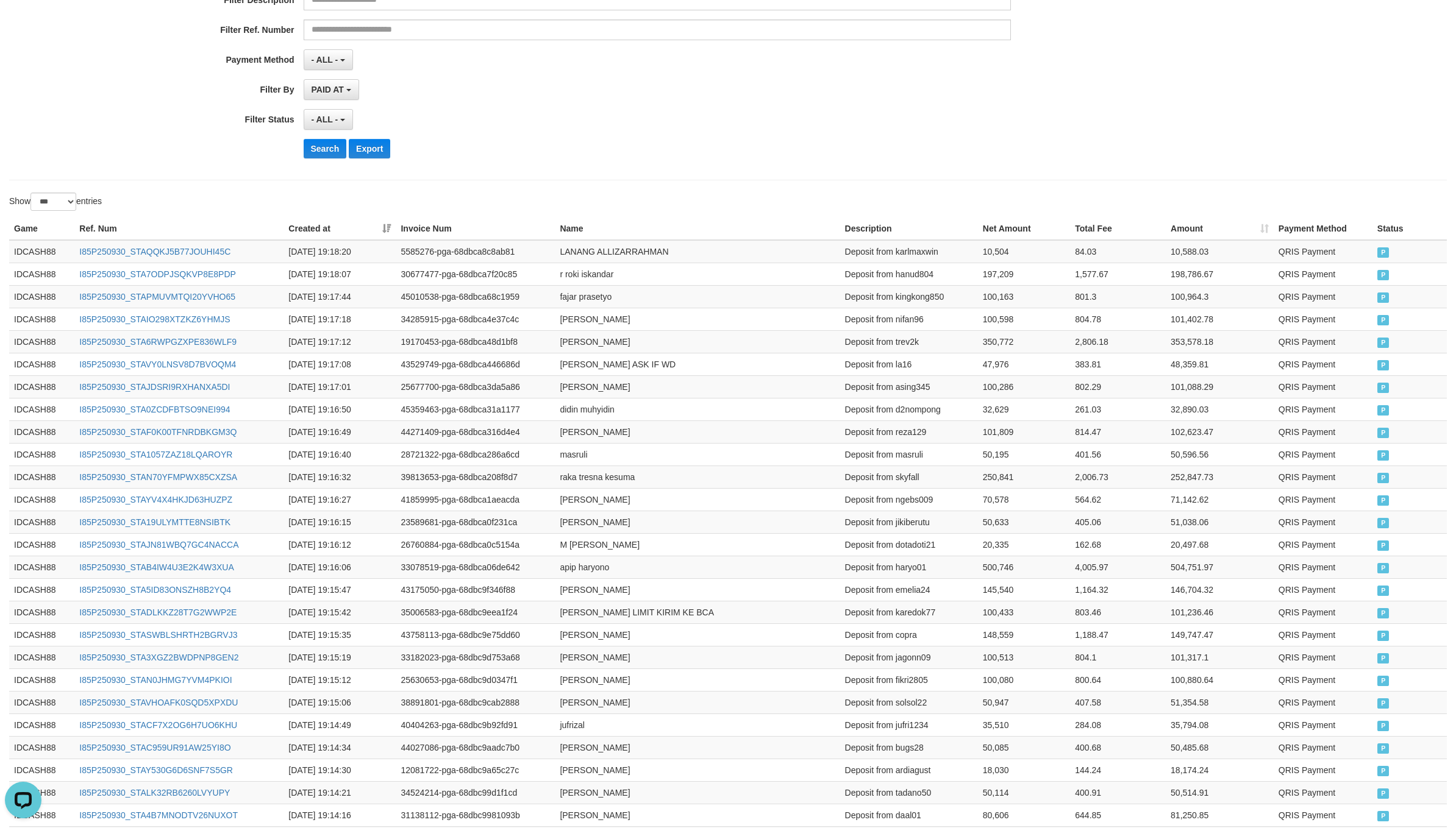
click at [900, 148] on div "Search Export" at bounding box center [758, 148] width 910 height 19
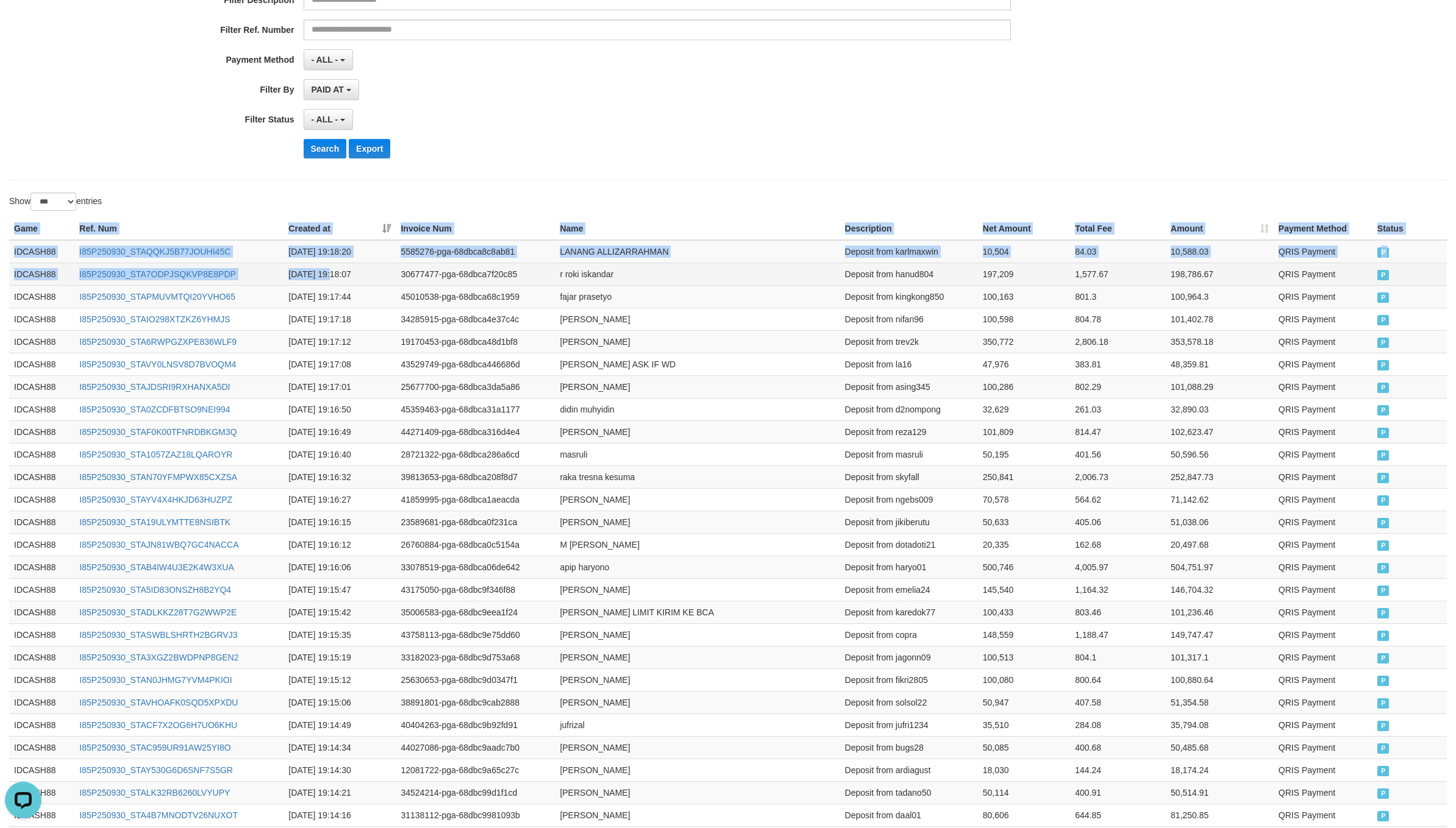
drag, startPoint x: 5, startPoint y: 225, endPoint x: 330, endPoint y: 270, distance: 328.1
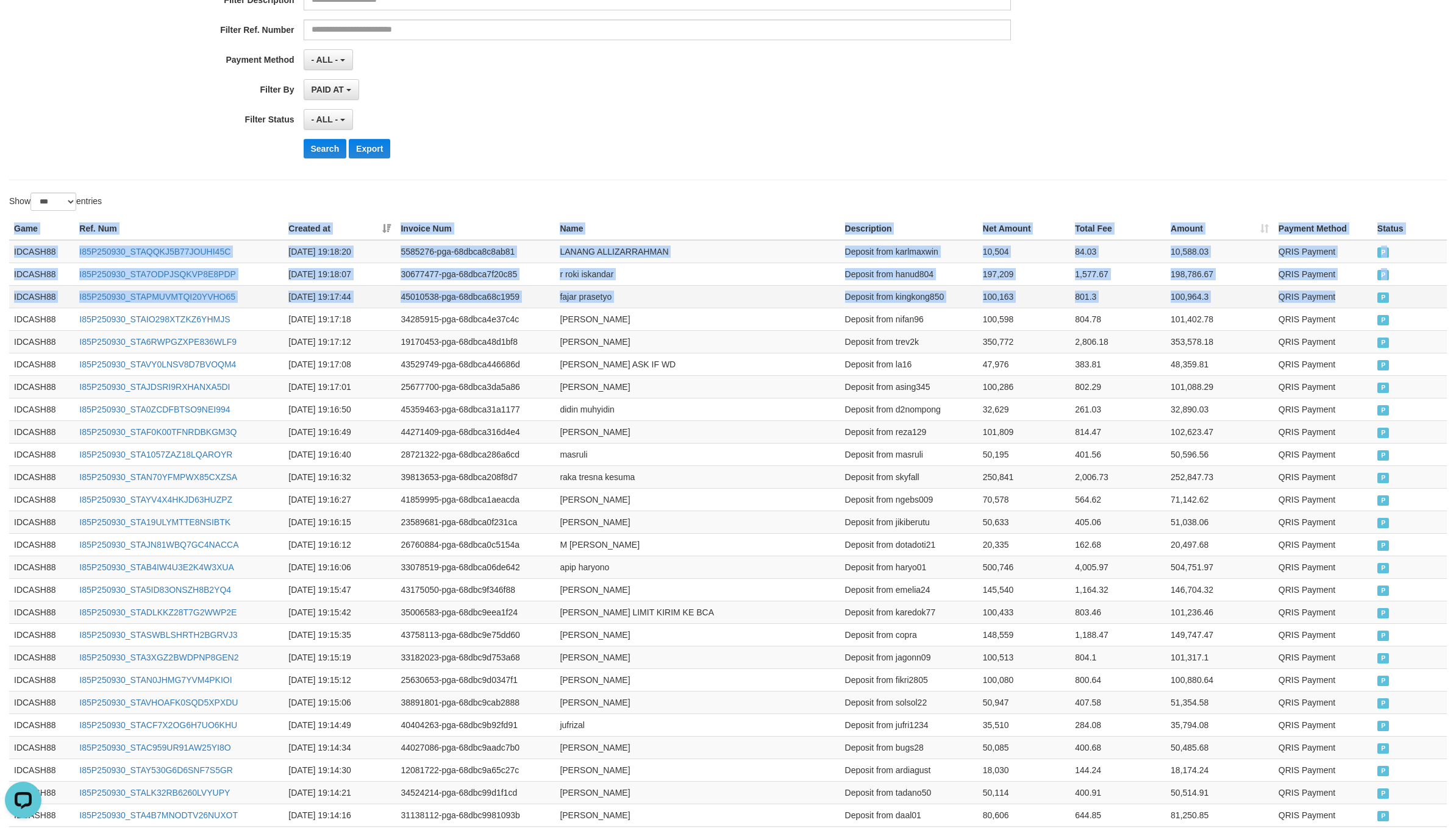
drag, startPoint x: 1376, startPoint y: 293, endPoint x: 1364, endPoint y: 290, distance: 12.4
click at [1374, 293] on td "P" at bounding box center [1409, 296] width 74 height 23
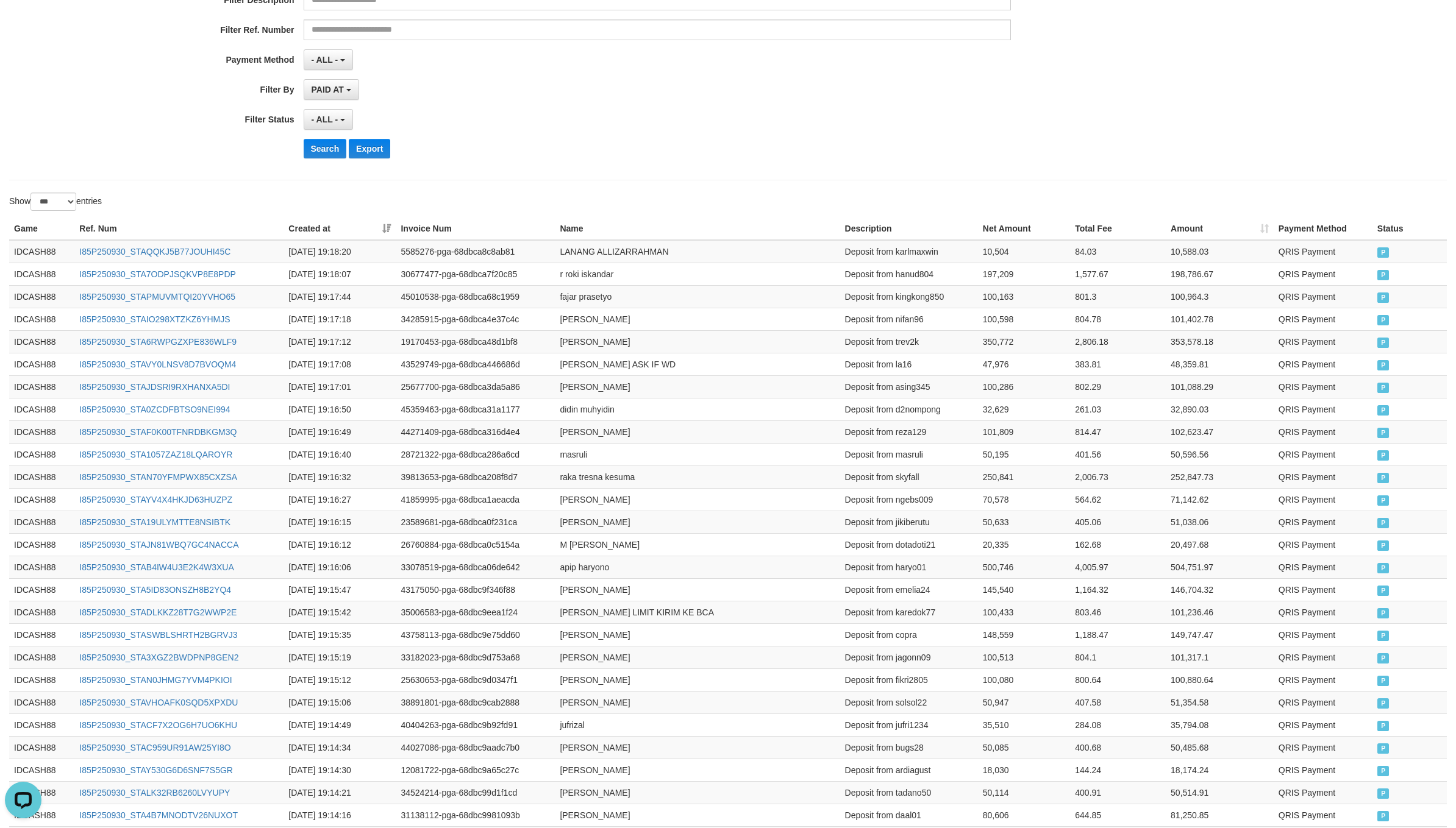
drag, startPoint x: 527, startPoint y: 159, endPoint x: 381, endPoint y: 192, distance: 149.7
click at [525, 158] on div "Search Export" at bounding box center [758, 148] width 910 height 19
click at [313, 152] on button "Search" at bounding box center [324, 148] width 43 height 19
click at [834, 117] on div "- ALL - SELECT ALL - ALL - SELECT STATUS PENDING/UNPAID PAID CANCELED EXPIRED" at bounding box center [657, 119] width 707 height 21
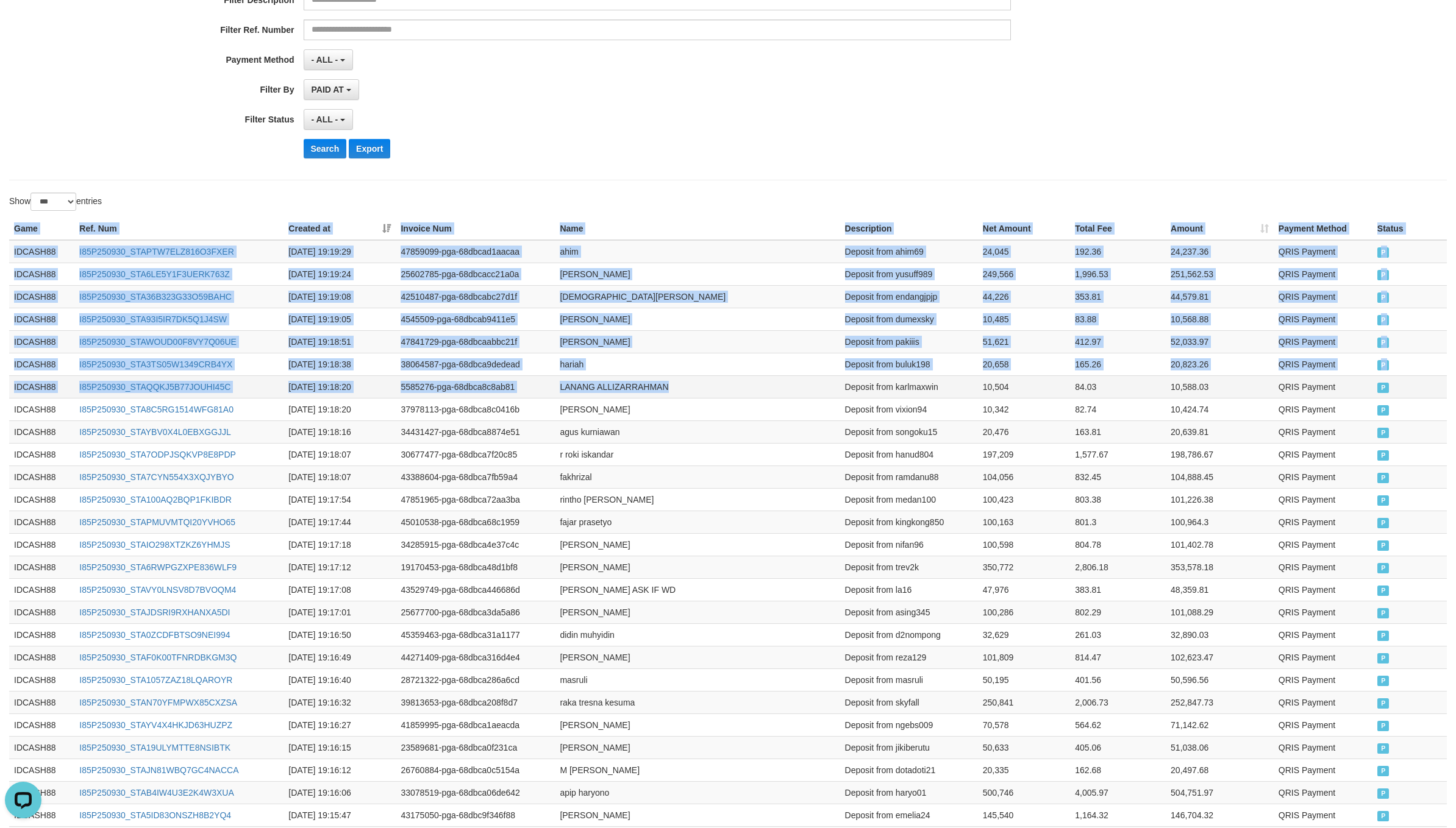
drag, startPoint x: 6, startPoint y: 228, endPoint x: 821, endPoint y: 383, distance: 829.6
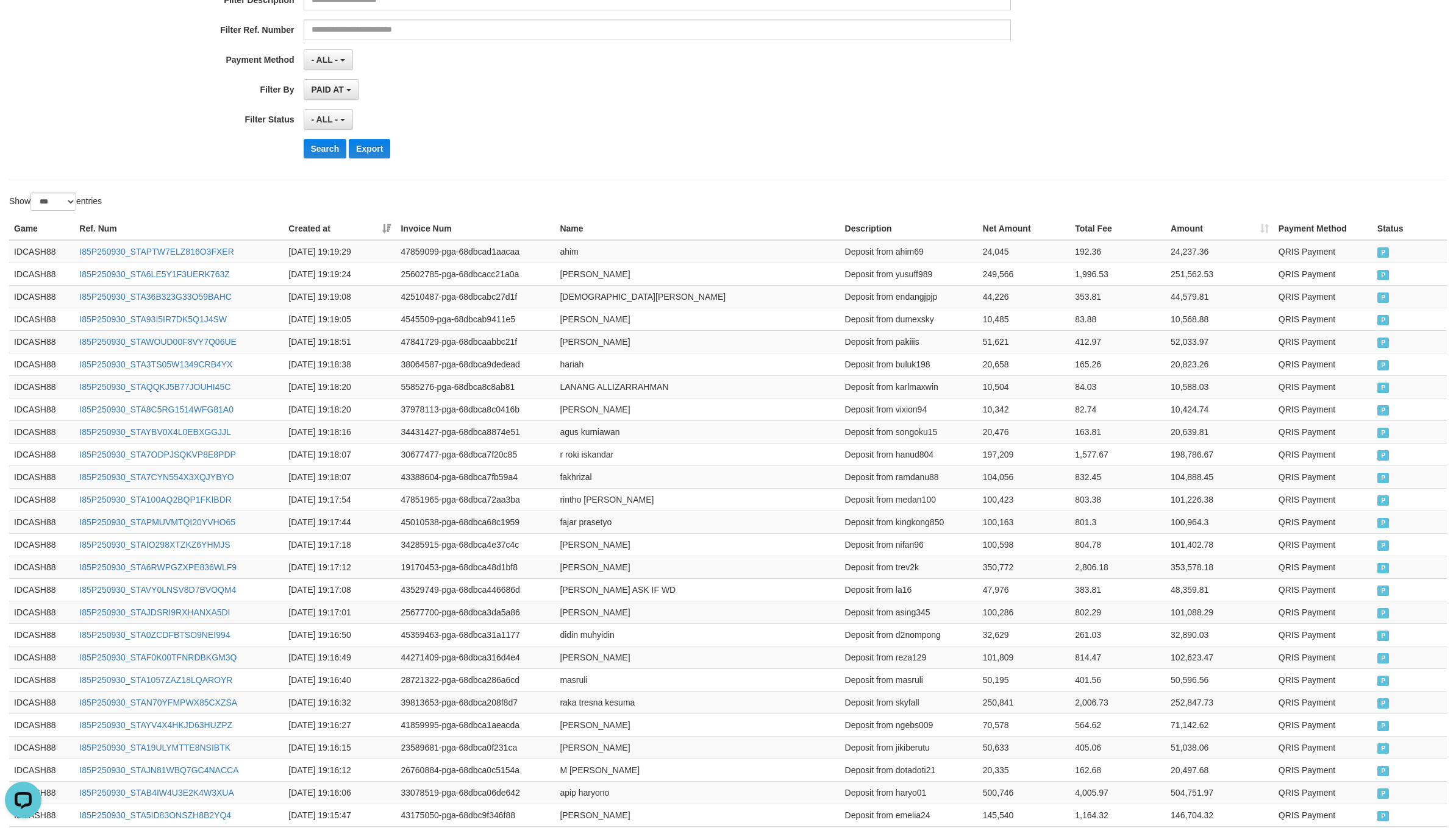
click at [880, 172] on div "**********" at bounding box center [728, 18] width 1438 height 323
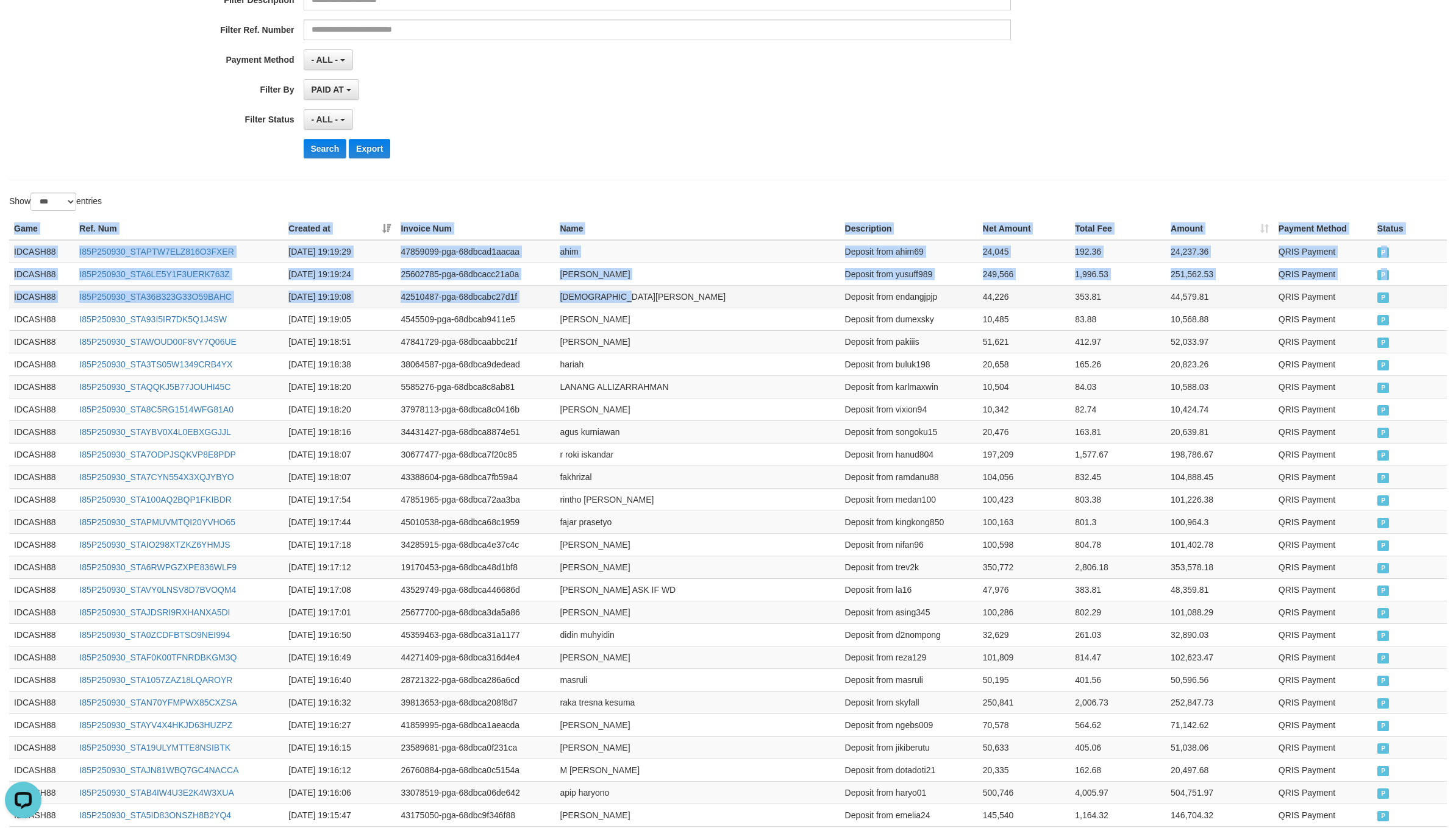
drag, startPoint x: 9, startPoint y: 230, endPoint x: 628, endPoint y: 308, distance: 623.9
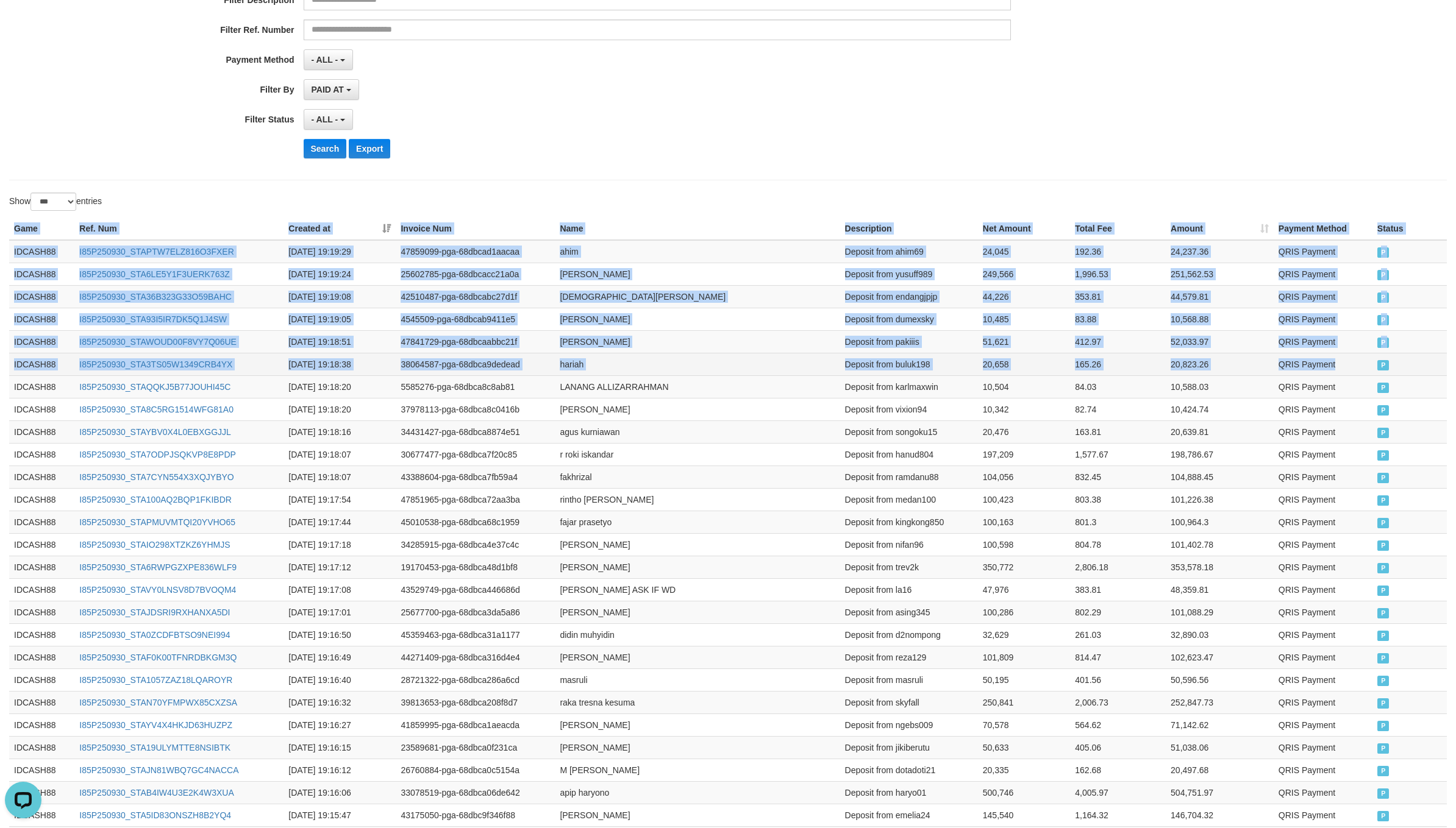
click at [1373, 371] on td "P" at bounding box center [1409, 364] width 74 height 23
click at [361, 158] on button "Export" at bounding box center [369, 148] width 41 height 19
click at [311, 150] on button "Search" at bounding box center [324, 148] width 43 height 19
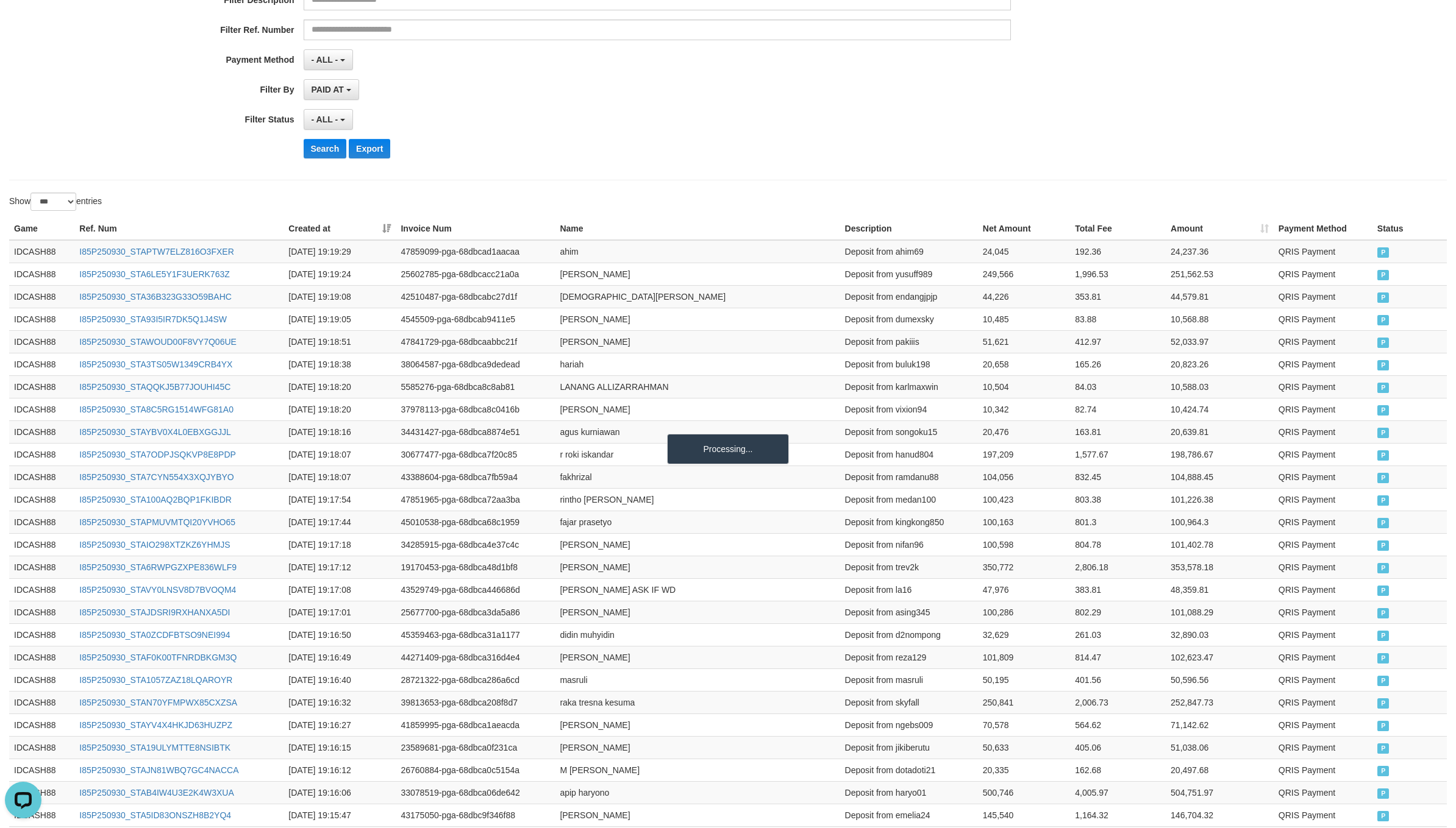
click at [187, 148] on div "Search Export" at bounding box center [607, 148] width 1213 height 19
click at [328, 156] on button "Search" at bounding box center [324, 148] width 43 height 19
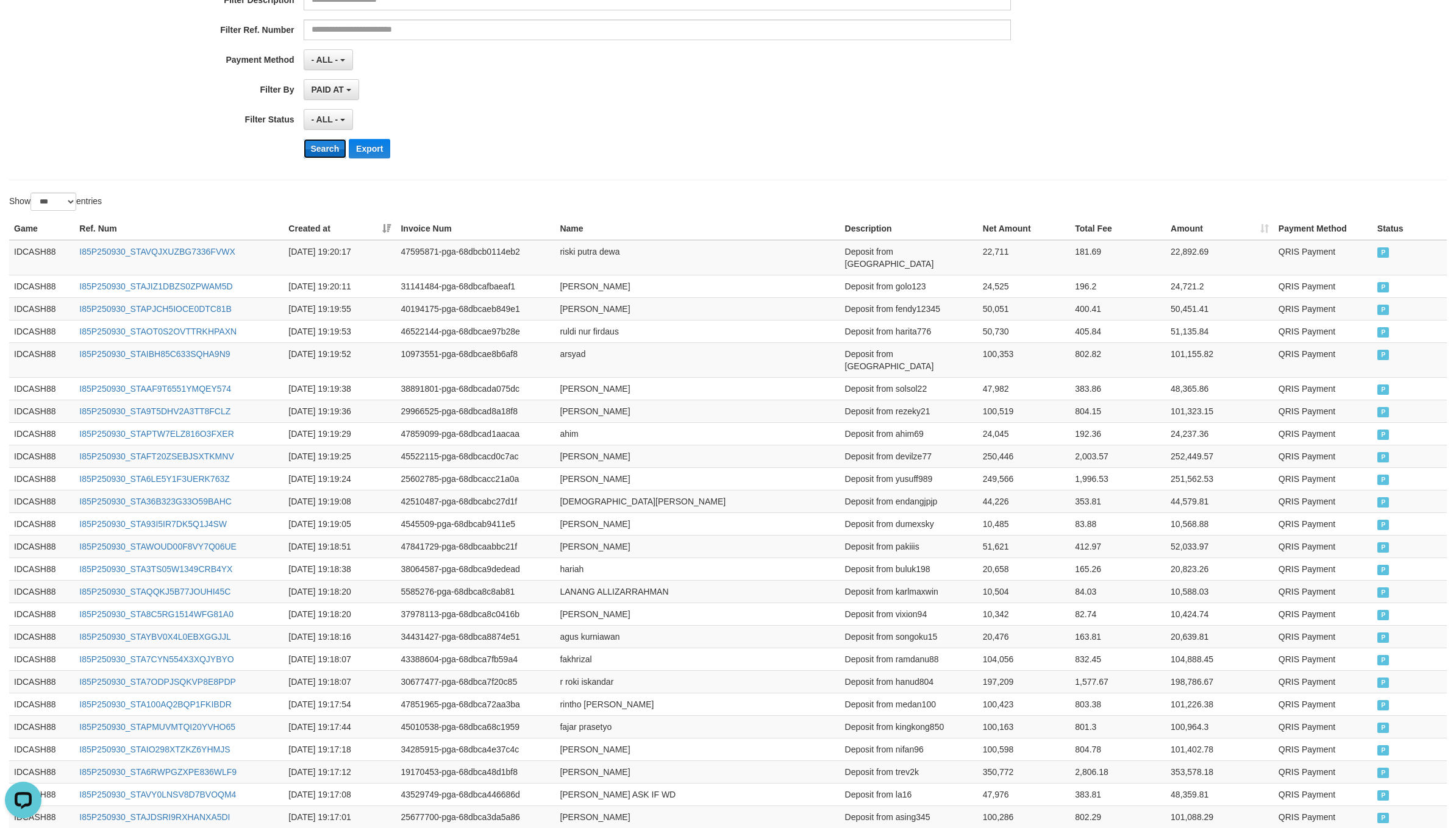
click at [328, 156] on button "Search" at bounding box center [324, 148] width 43 height 19
click at [776, 130] on div "- ALL - SELECT ALL - ALL - SELECT STATUS PENDING/UNPAID PAID CANCELED EXPIRED" at bounding box center [657, 119] width 707 height 21
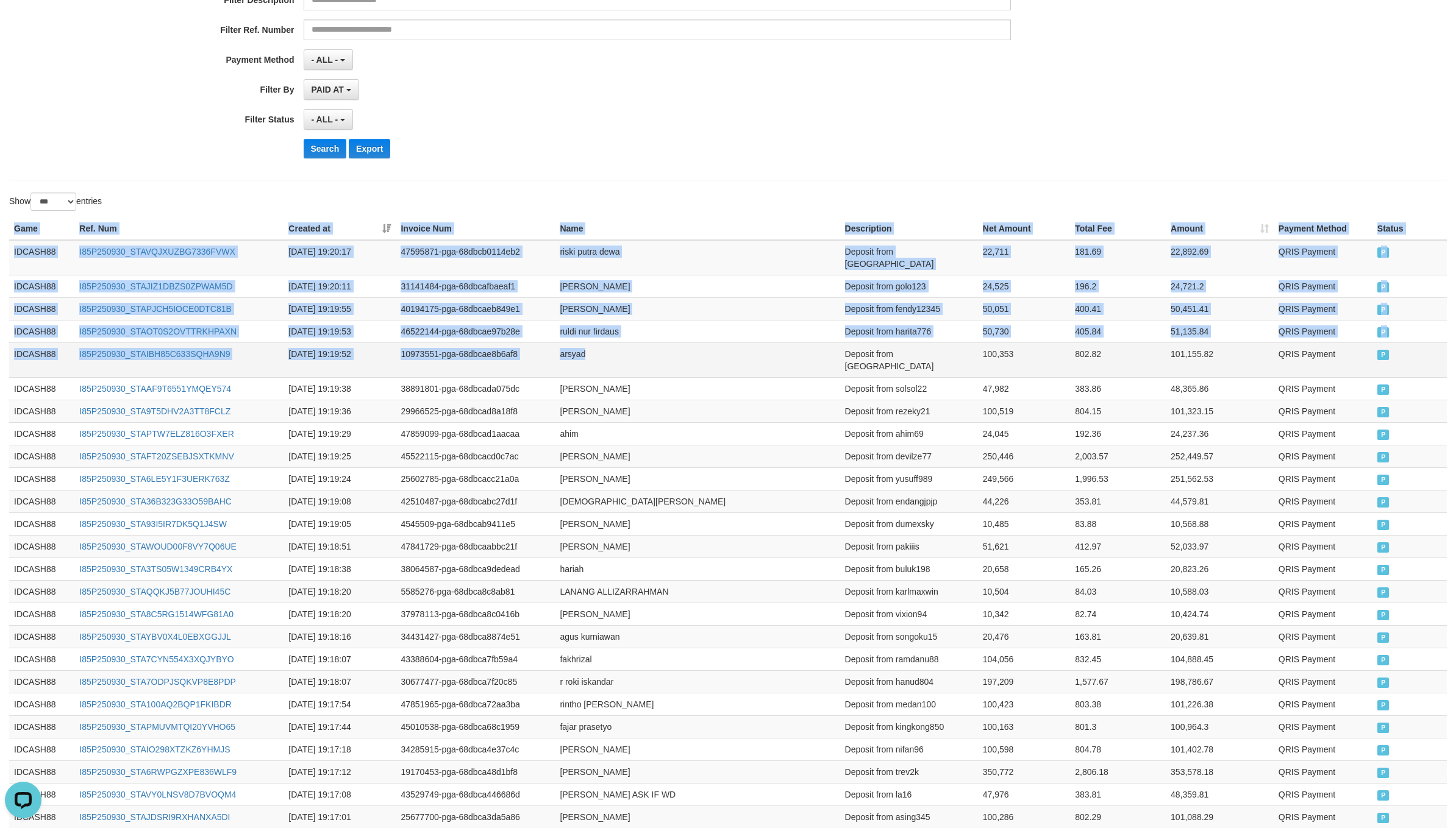
drag, startPoint x: 5, startPoint y: 230, endPoint x: 717, endPoint y: 353, distance: 722.5
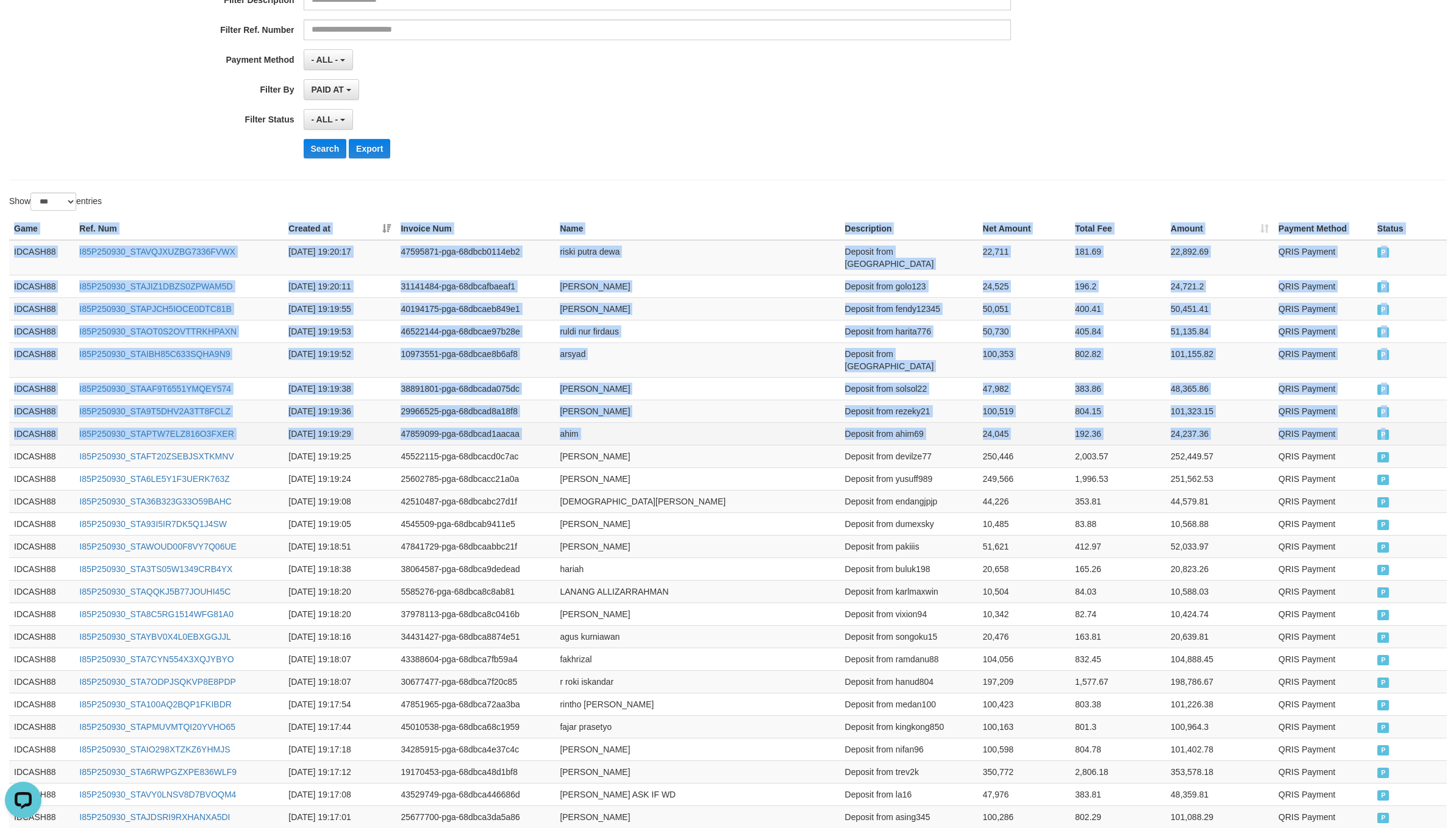
click at [1392, 422] on td "P" at bounding box center [1409, 433] width 74 height 23
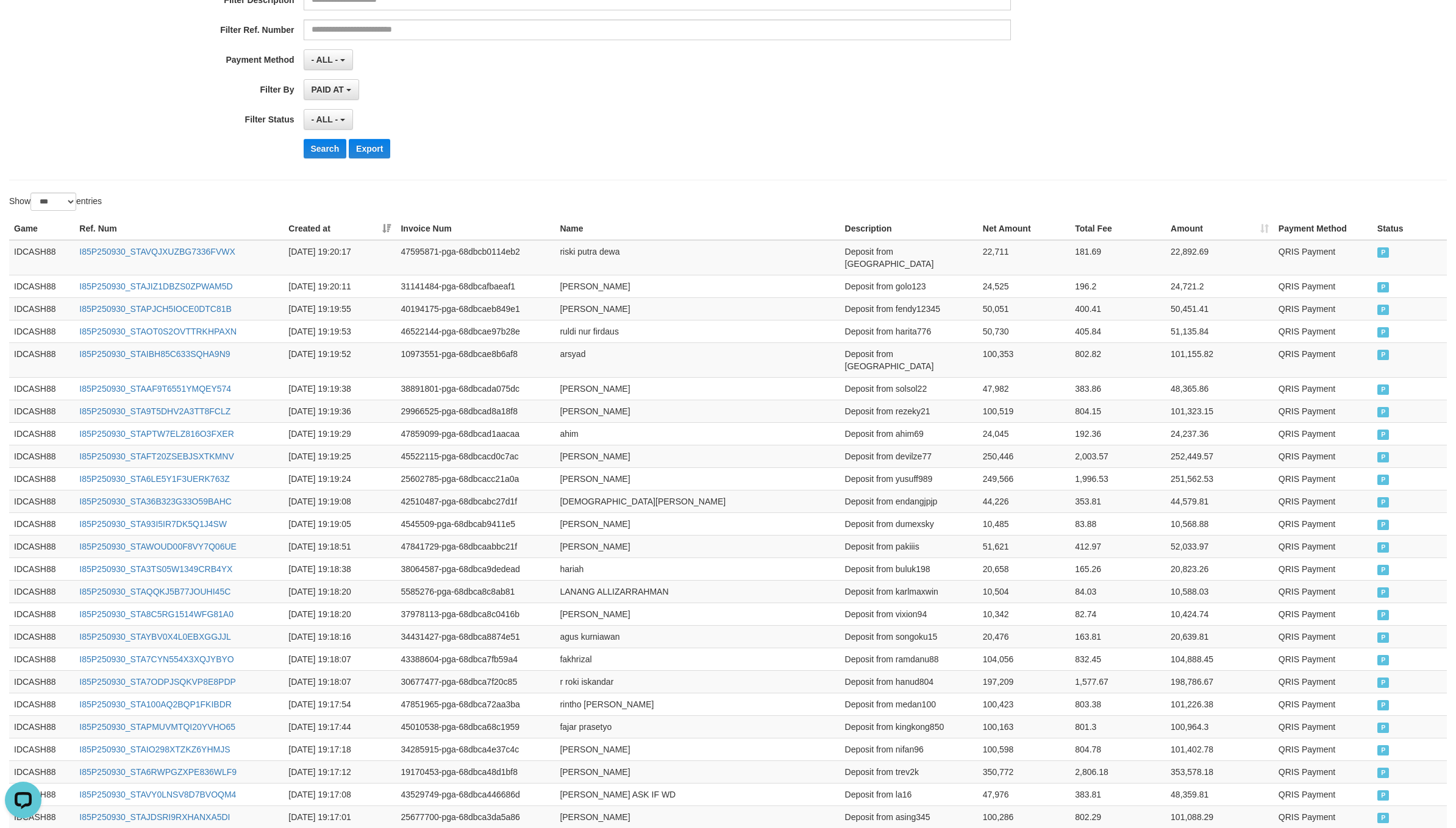
drag, startPoint x: 799, startPoint y: 163, endPoint x: 759, endPoint y: 174, distance: 41.5
click at [796, 163] on div "**********" at bounding box center [607, 18] width 1213 height 298
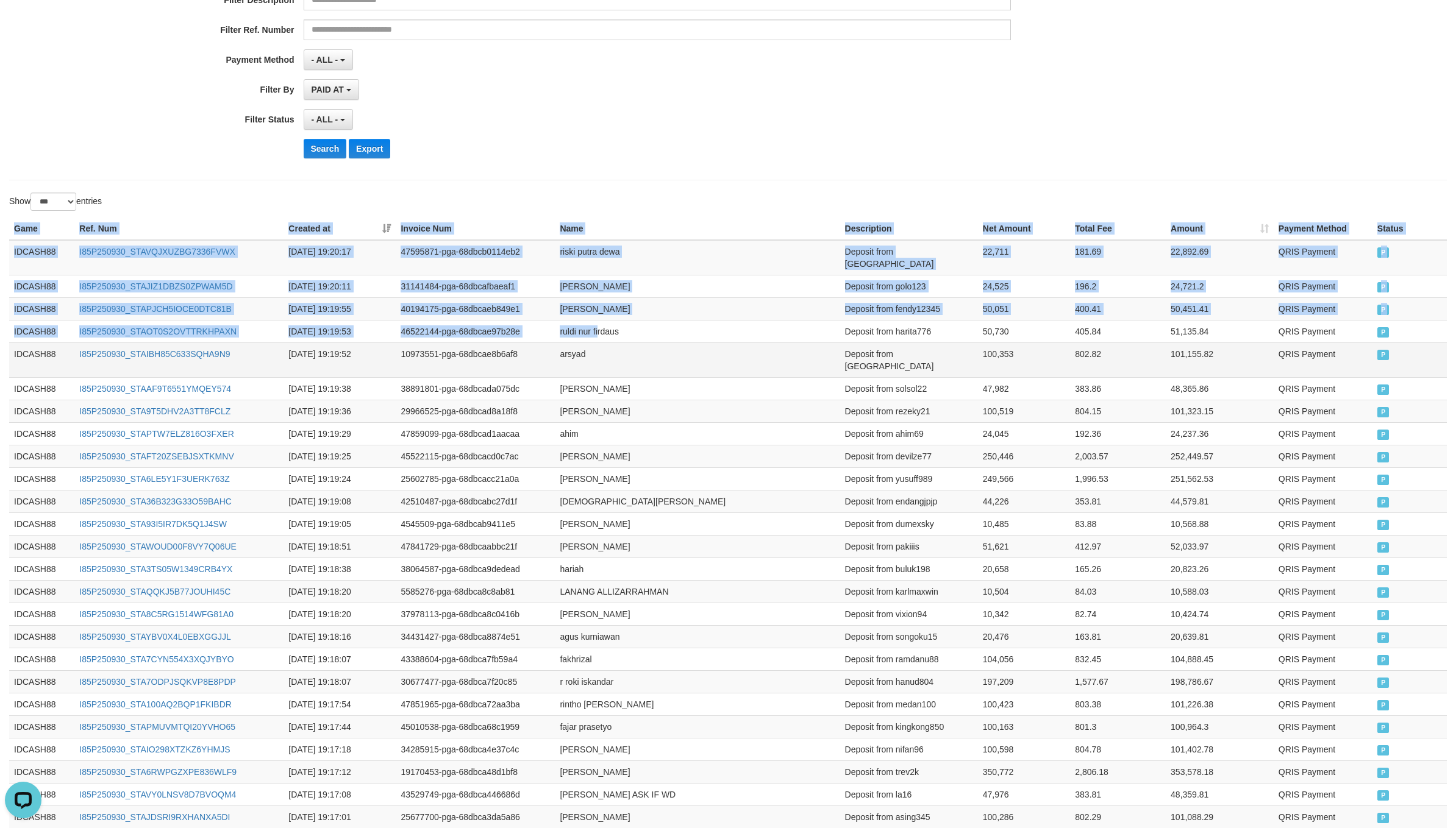
drag, startPoint x: 6, startPoint y: 220, endPoint x: 771, endPoint y: 335, distance: 773.6
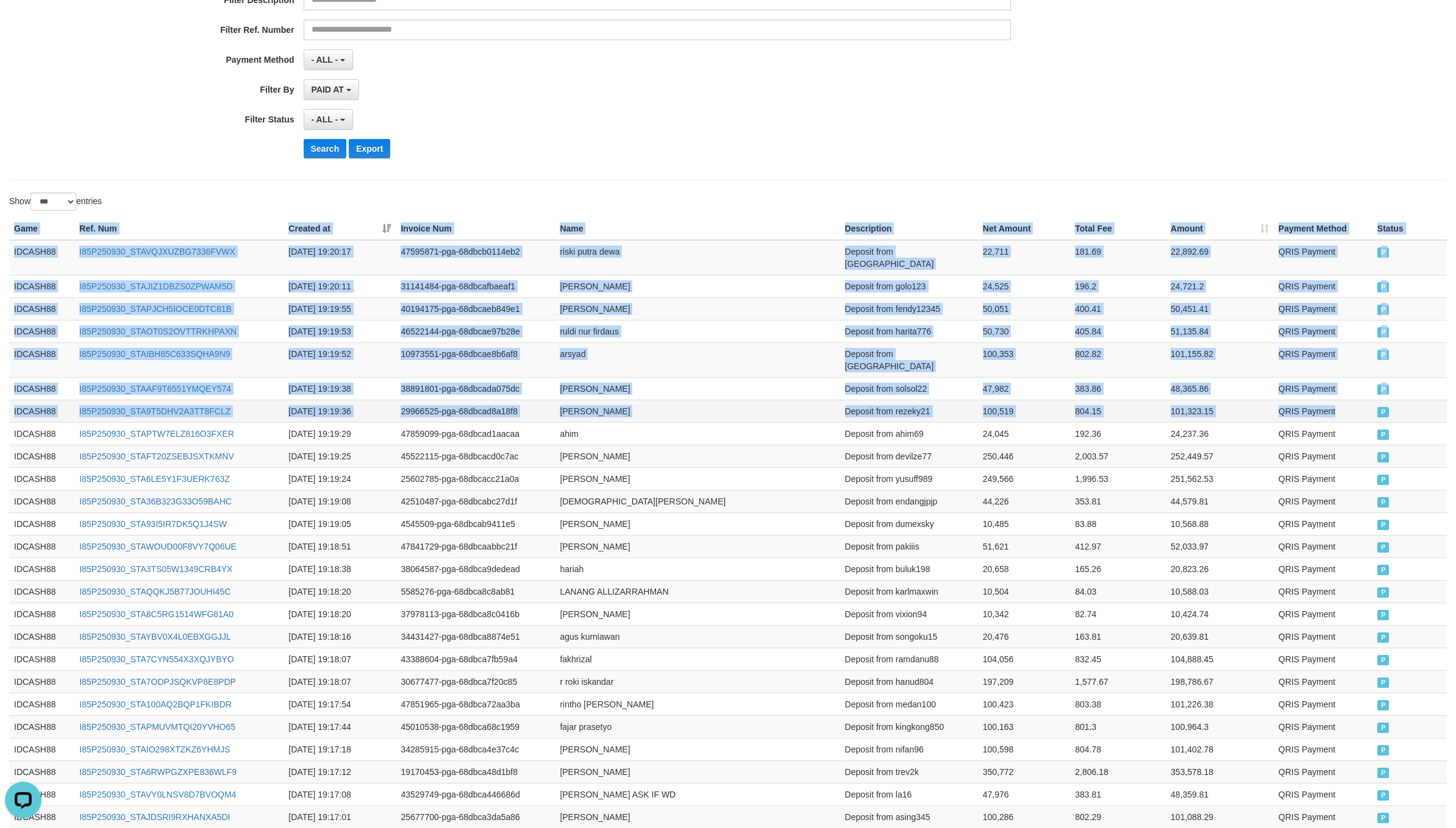
click at [1362, 399] on td "QRIS Payment" at bounding box center [1323, 410] width 99 height 23
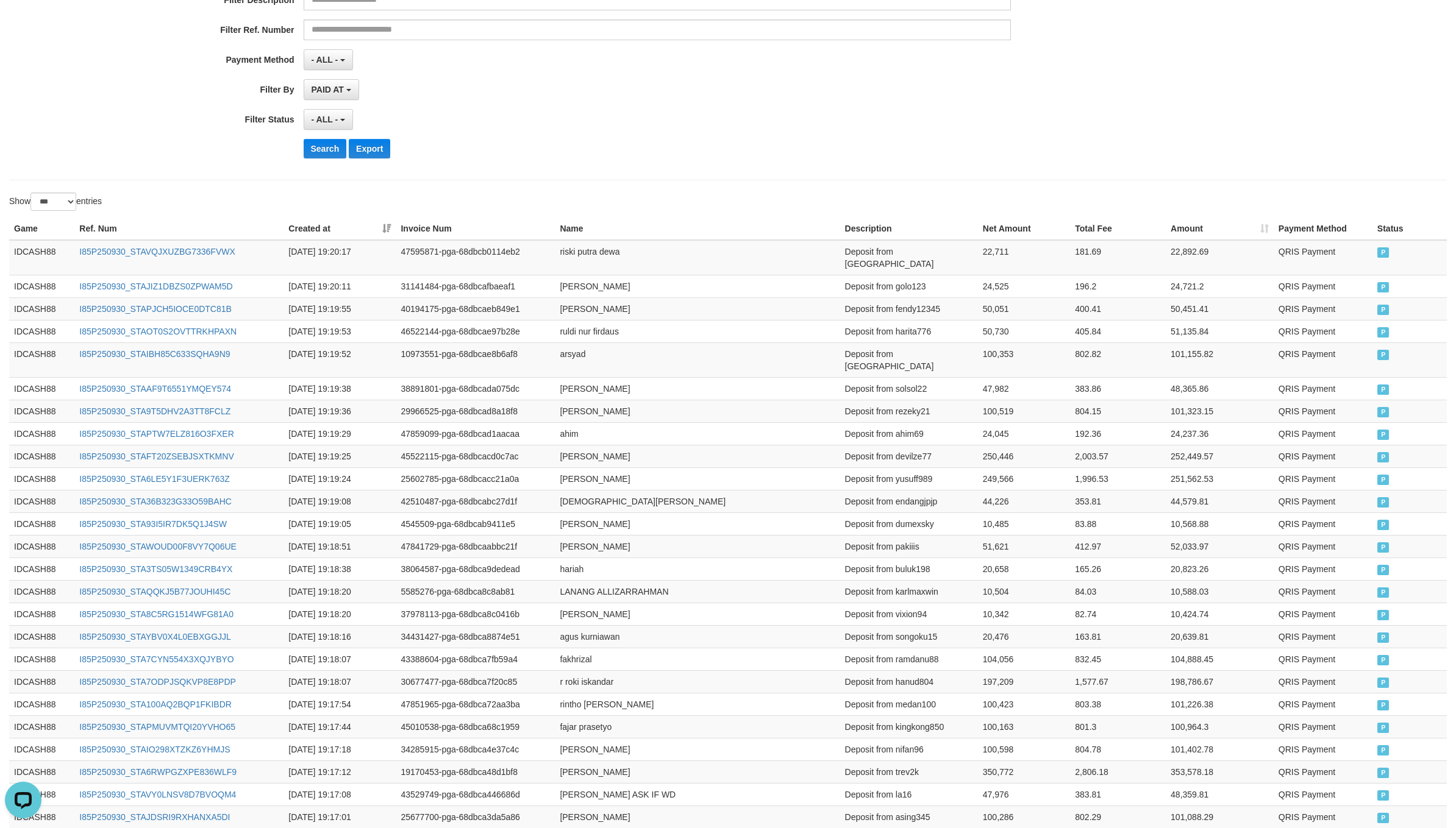
click at [664, 178] on div "**********" at bounding box center [728, 18] width 1438 height 323
click at [315, 150] on button "Search" at bounding box center [324, 148] width 43 height 19
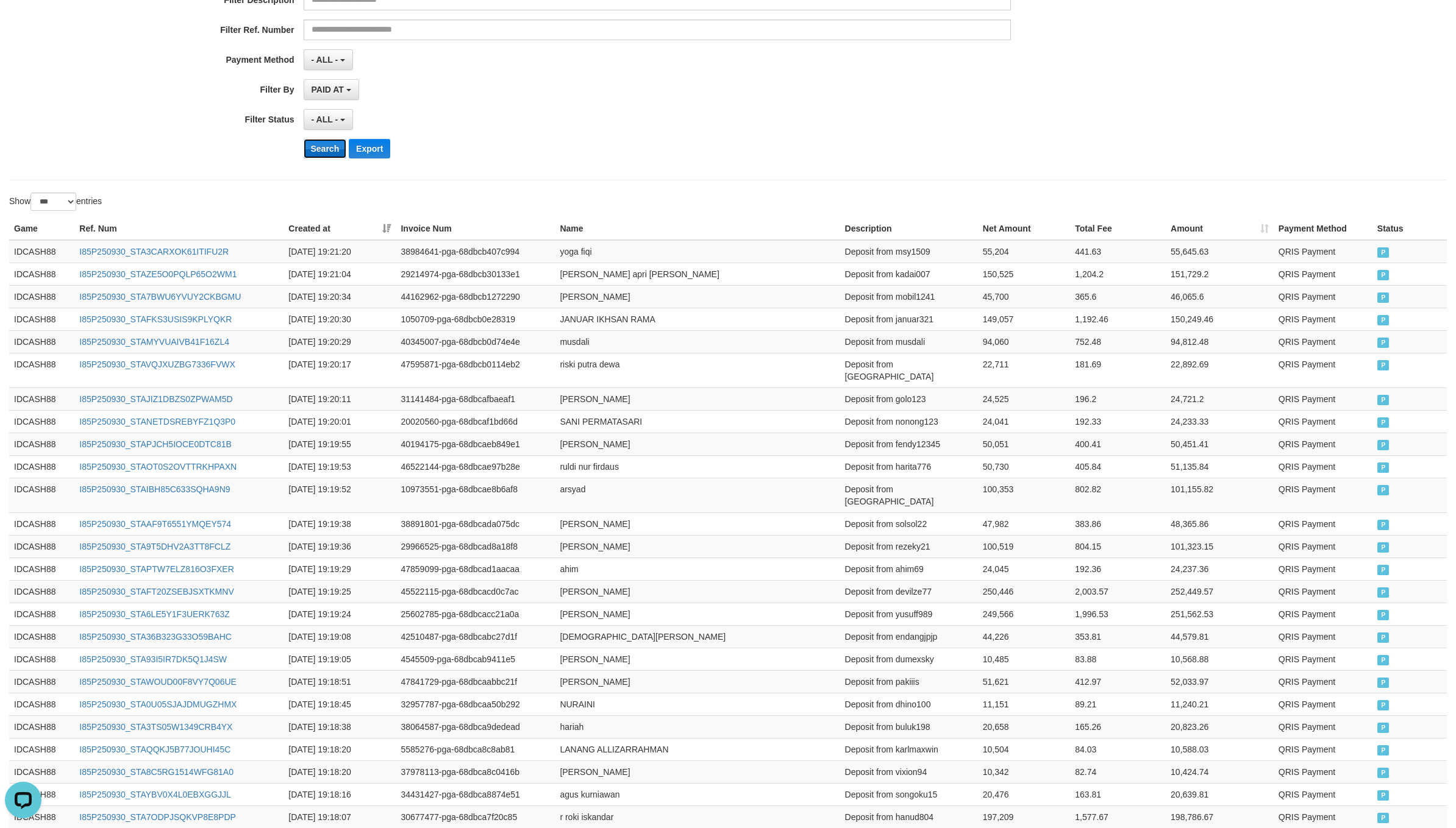
click at [312, 158] on button "Search" at bounding box center [324, 148] width 43 height 19
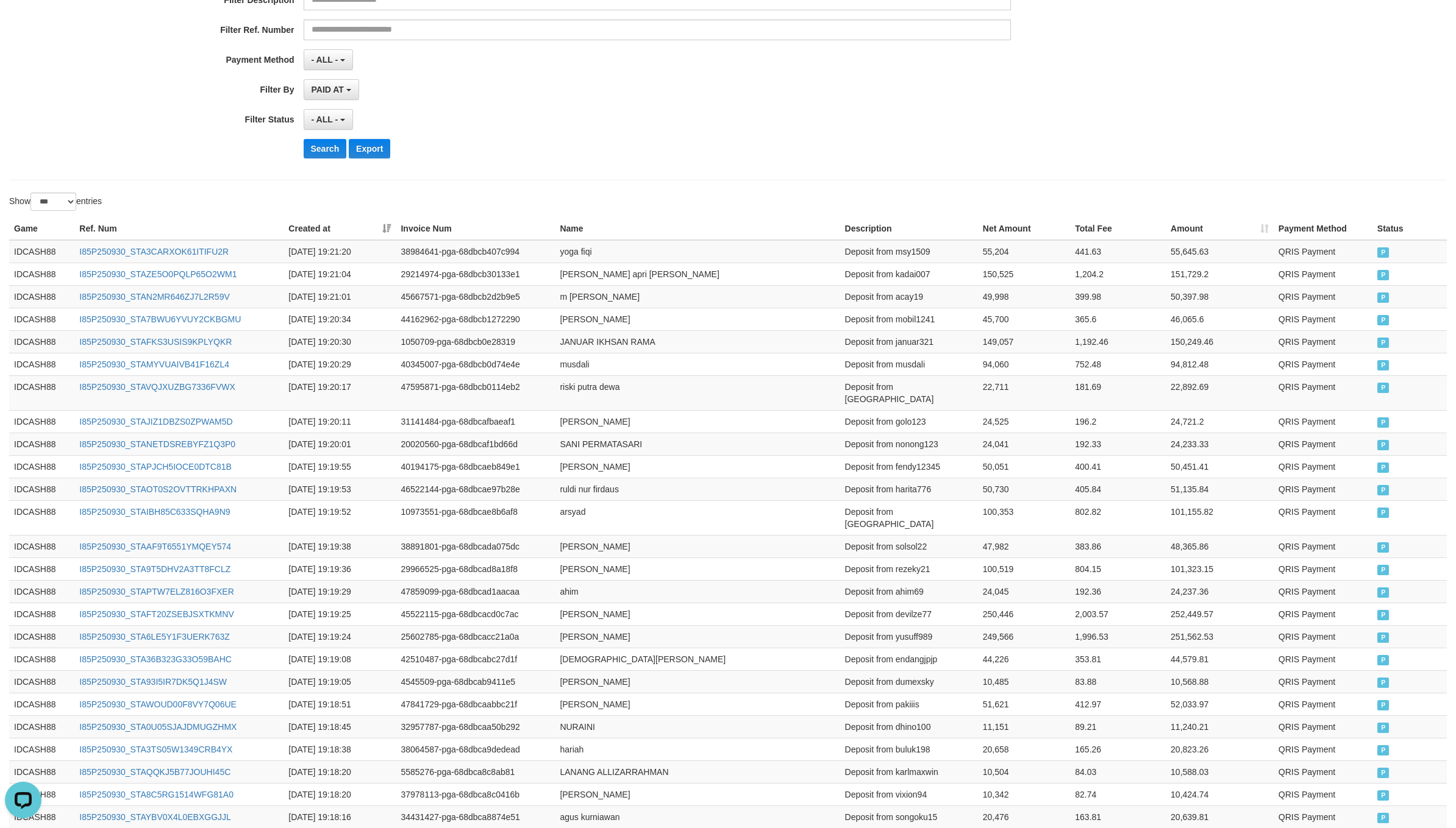
click at [745, 156] on div "Search Export" at bounding box center [758, 148] width 910 height 19
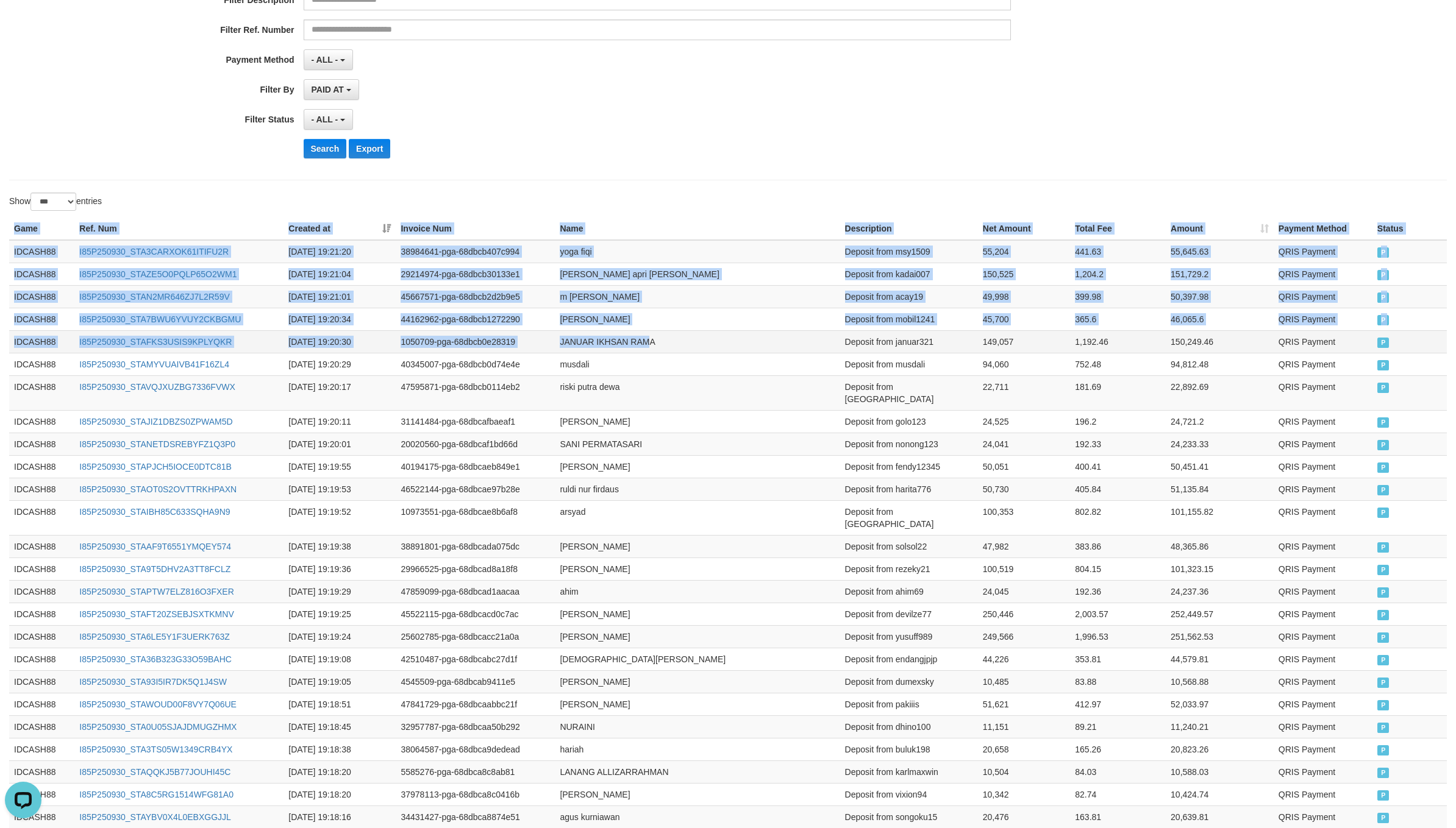
drag, startPoint x: 11, startPoint y: 230, endPoint x: 651, endPoint y: 353, distance: 651.7
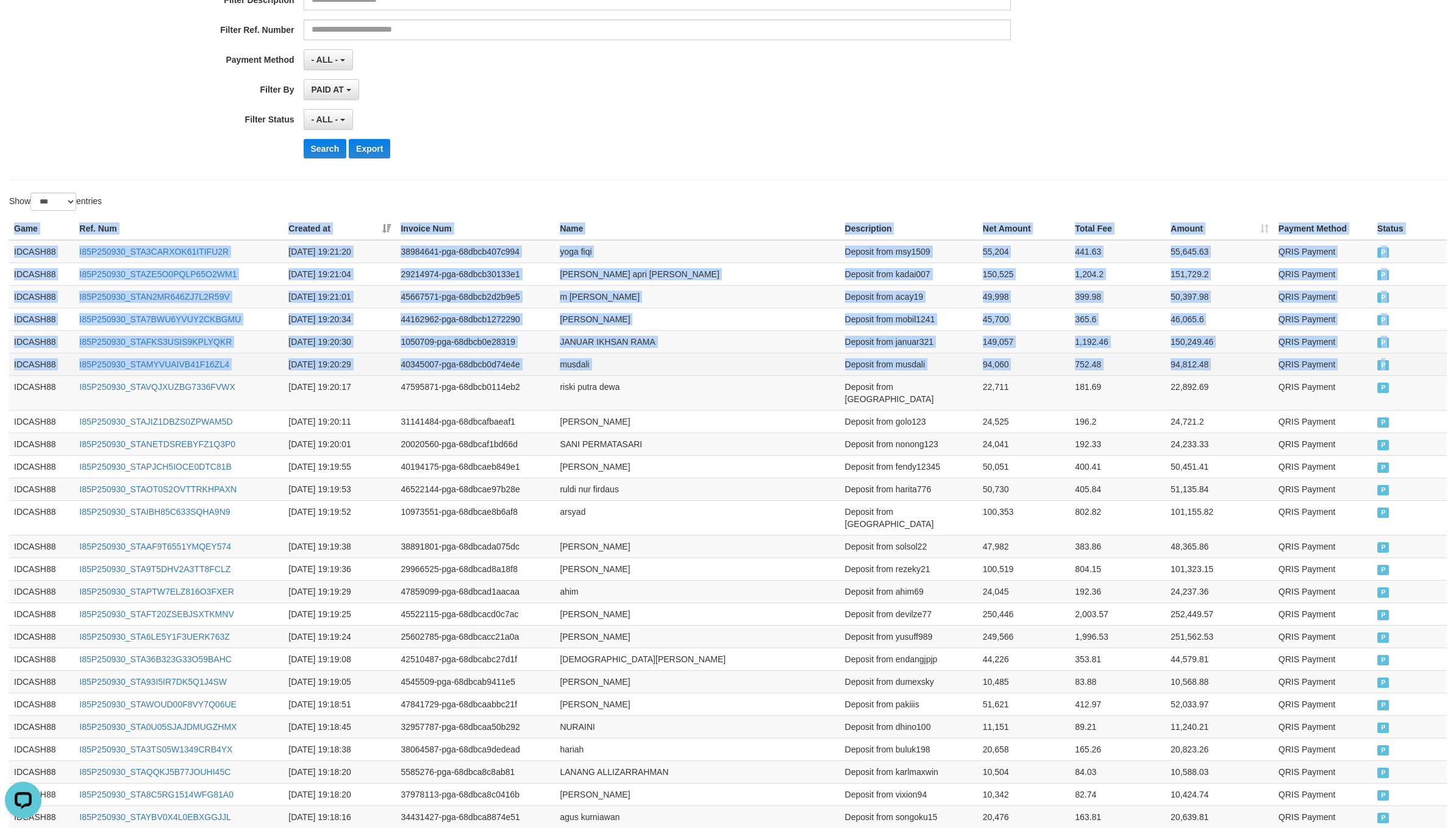
drag, startPoint x: 1383, startPoint y: 371, endPoint x: 1374, endPoint y: 369, distance: 9.2
click at [1377, 369] on span "P" at bounding box center [1383, 365] width 12 height 10
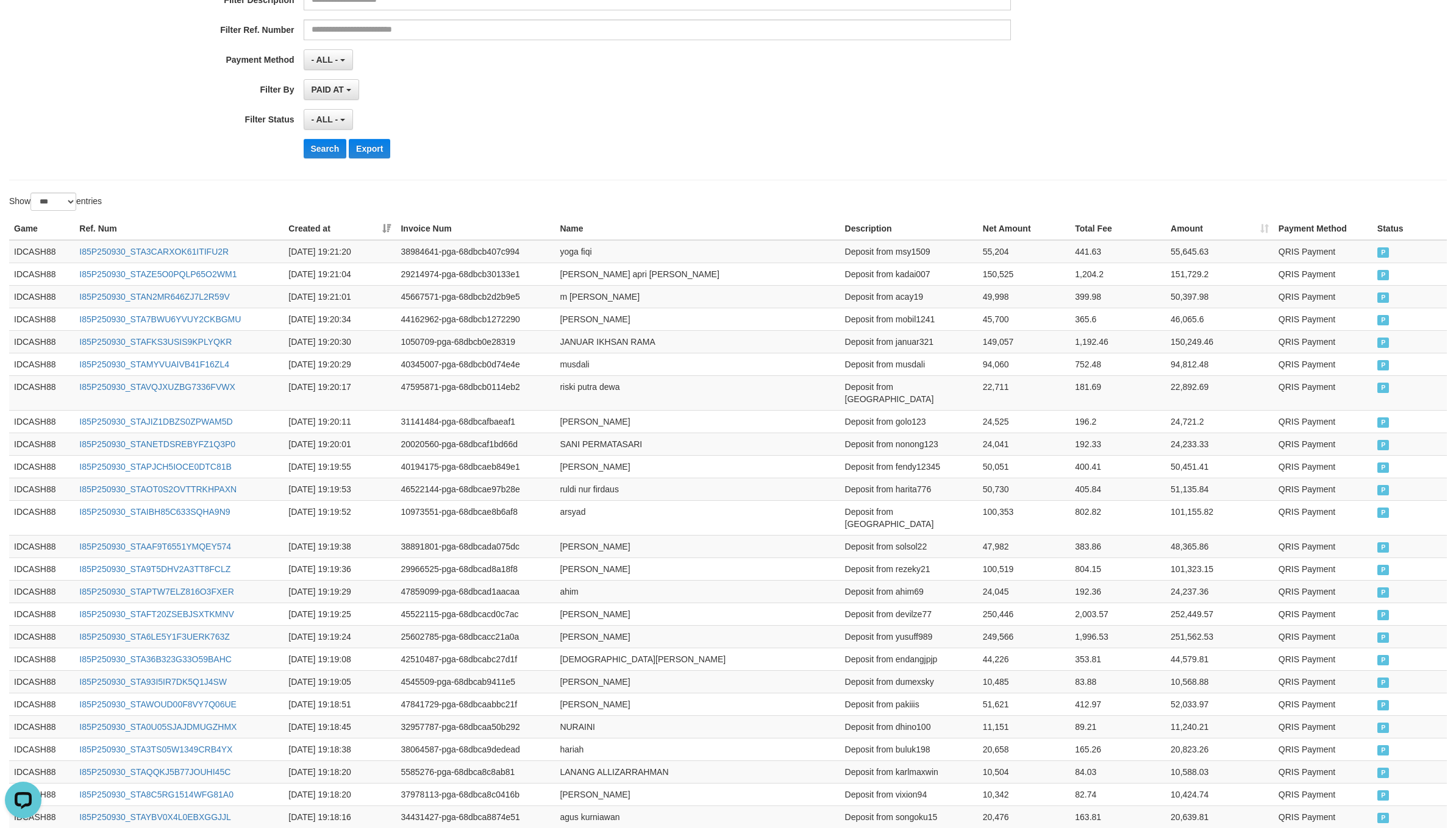
drag, startPoint x: 889, startPoint y: 165, endPoint x: 1061, endPoint y: 200, distance: 175.5
click at [889, 165] on div "**********" at bounding box center [607, 18] width 1213 height 298
drag, startPoint x: 674, startPoint y: 192, endPoint x: 622, endPoint y: 202, distance: 53.0
click at [311, 152] on button "Search" at bounding box center [324, 148] width 43 height 19
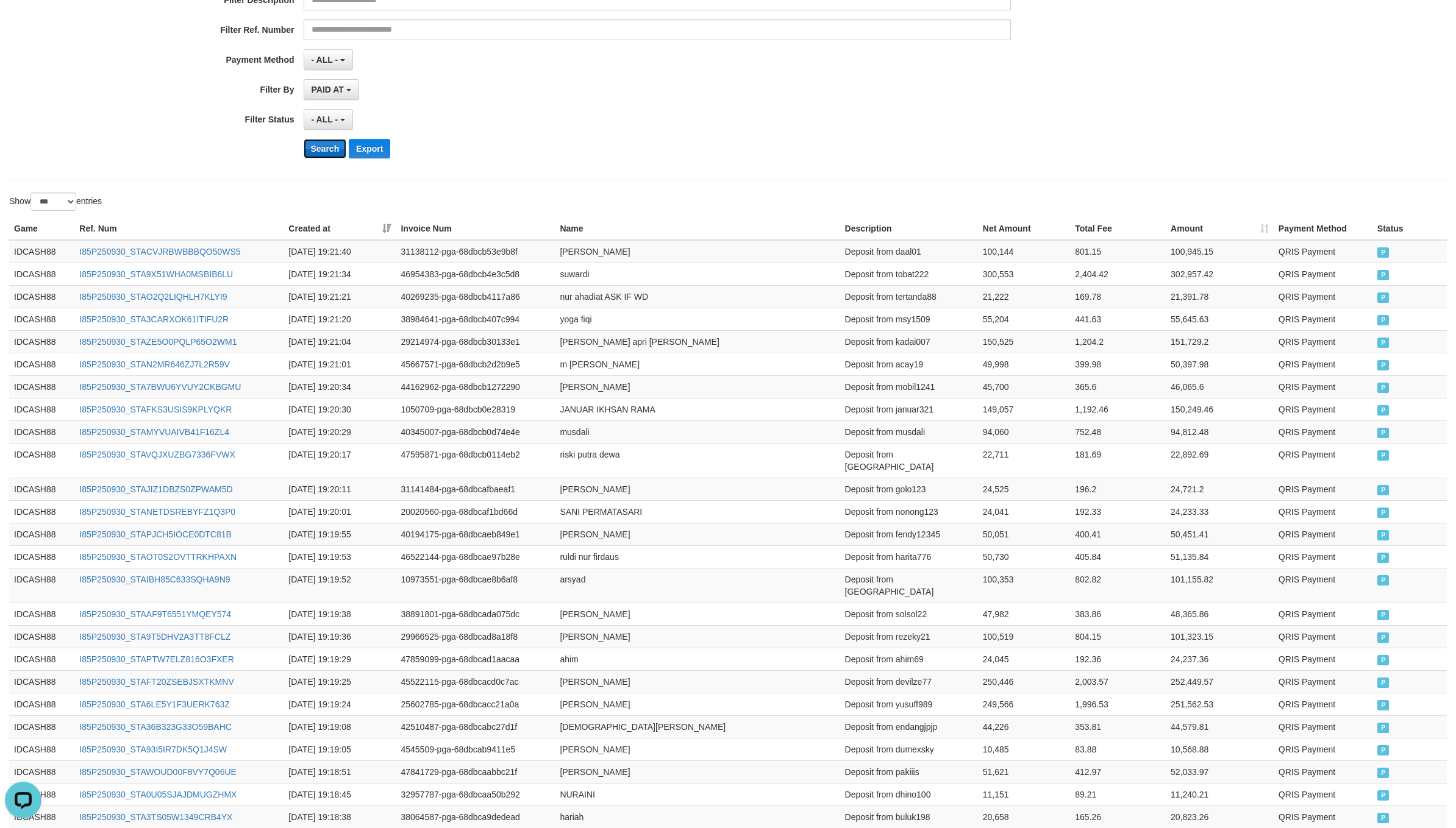
click at [312, 156] on button "Search" at bounding box center [324, 148] width 43 height 19
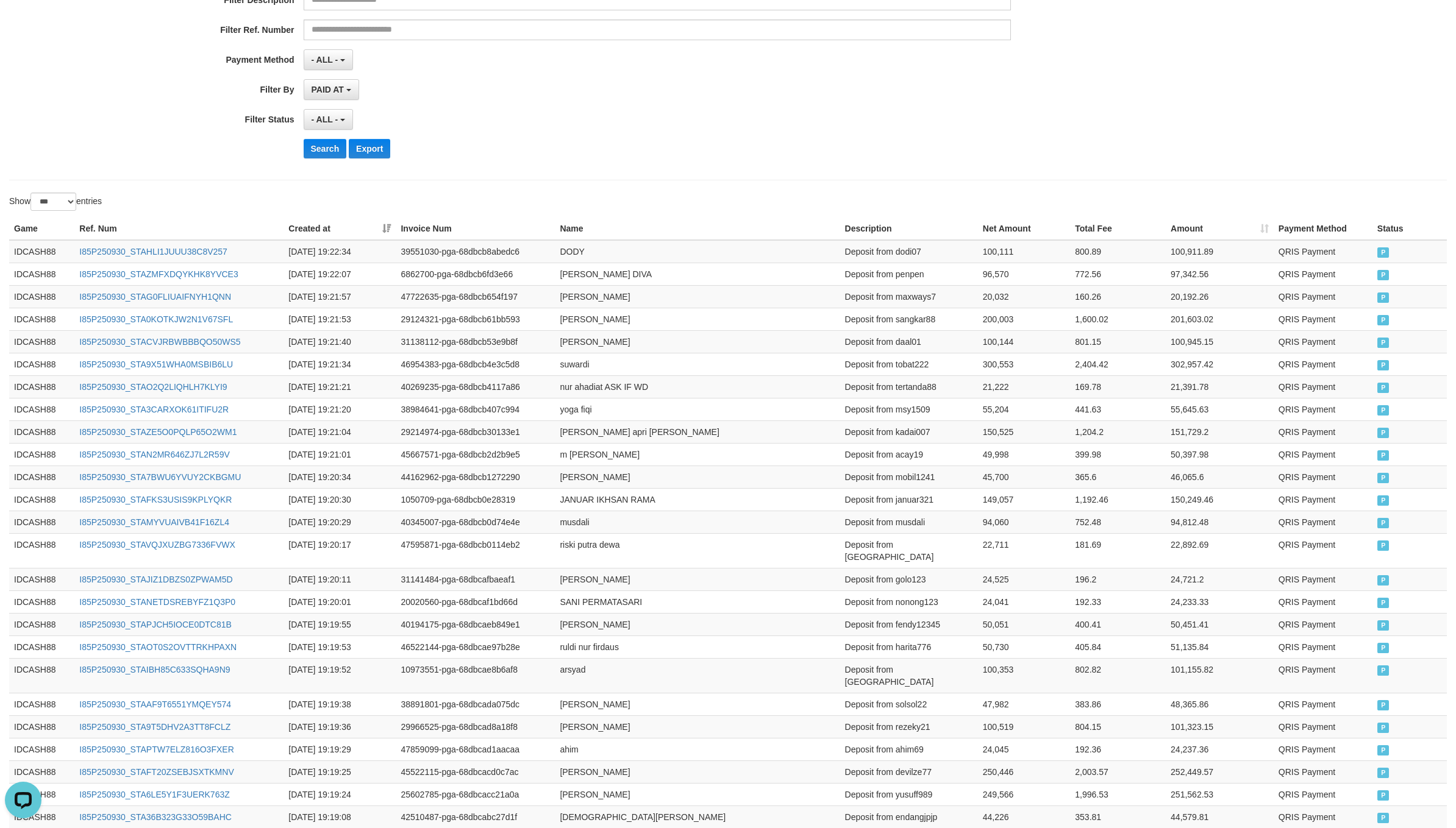
click at [884, 126] on div "- ALL - SELECT ALL - ALL - SELECT STATUS PENDING/UNPAID PAID CANCELED EXPIRED" at bounding box center [657, 119] width 707 height 21
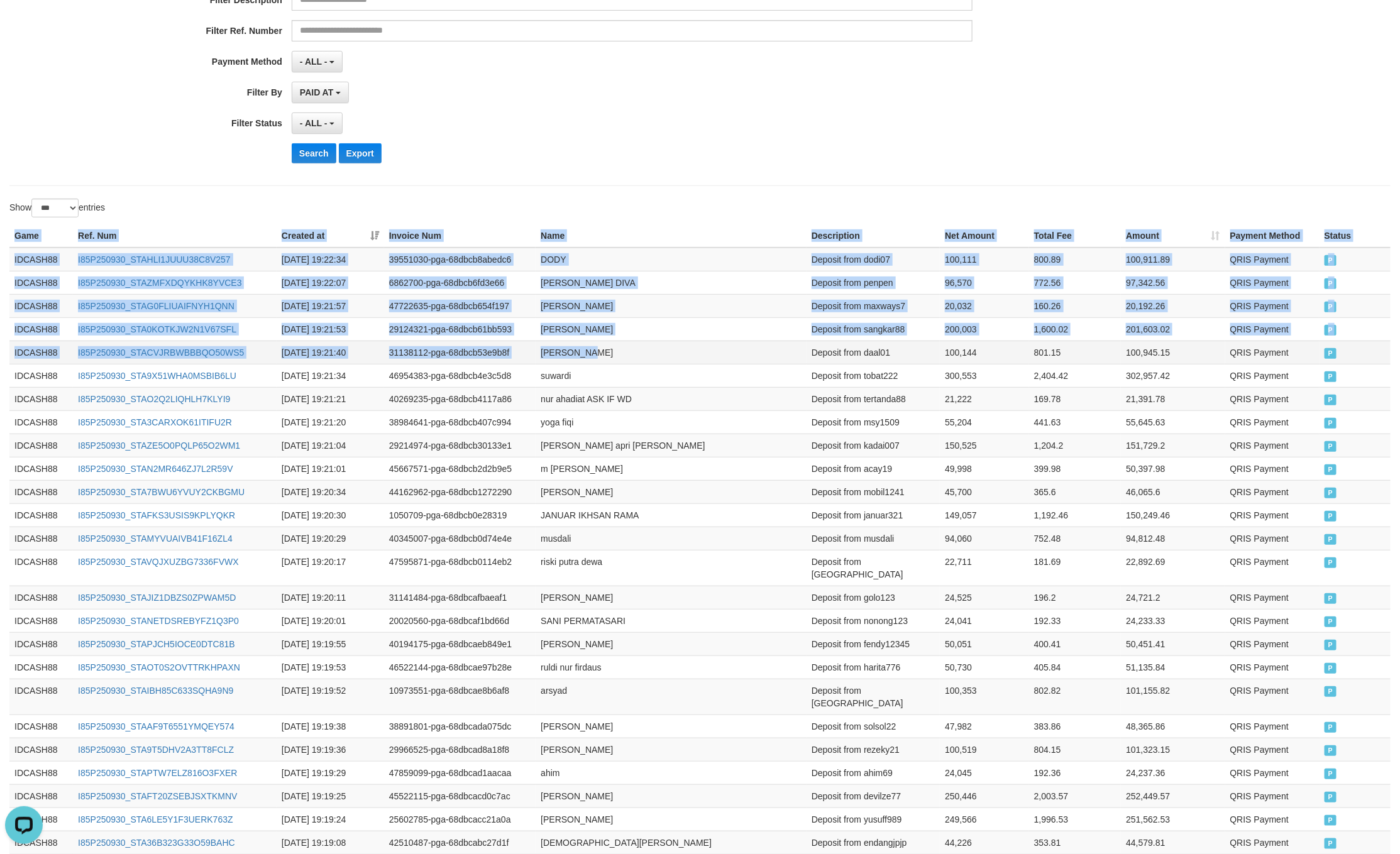
drag, startPoint x: 408, startPoint y: 312, endPoint x: 577, endPoint y: 353, distance: 173.9
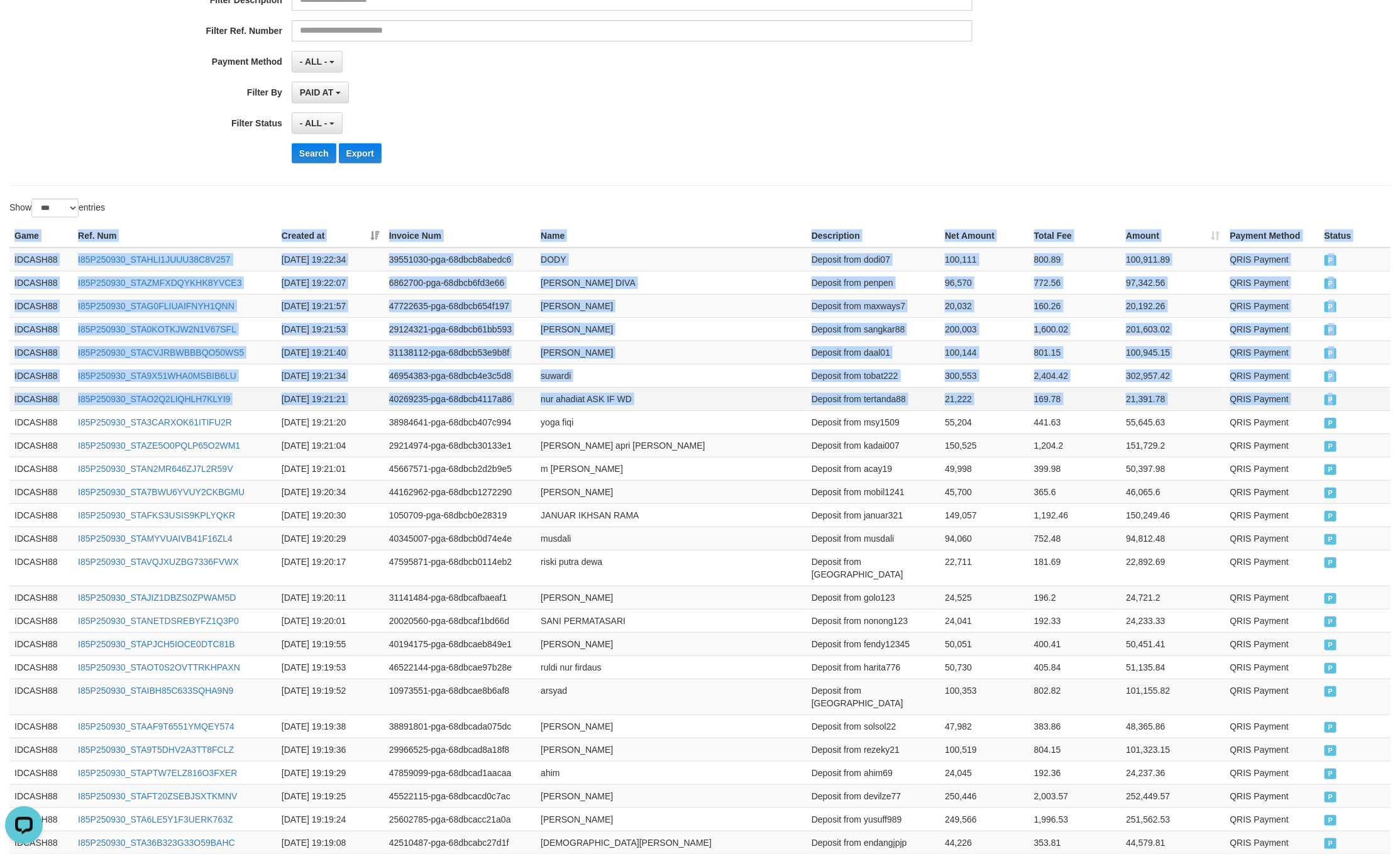
drag, startPoint x: 1339, startPoint y: 411, endPoint x: 1326, endPoint y: 411, distance: 13.0
click at [1326, 410] on td "P" at bounding box center [1354, 399] width 71 height 24
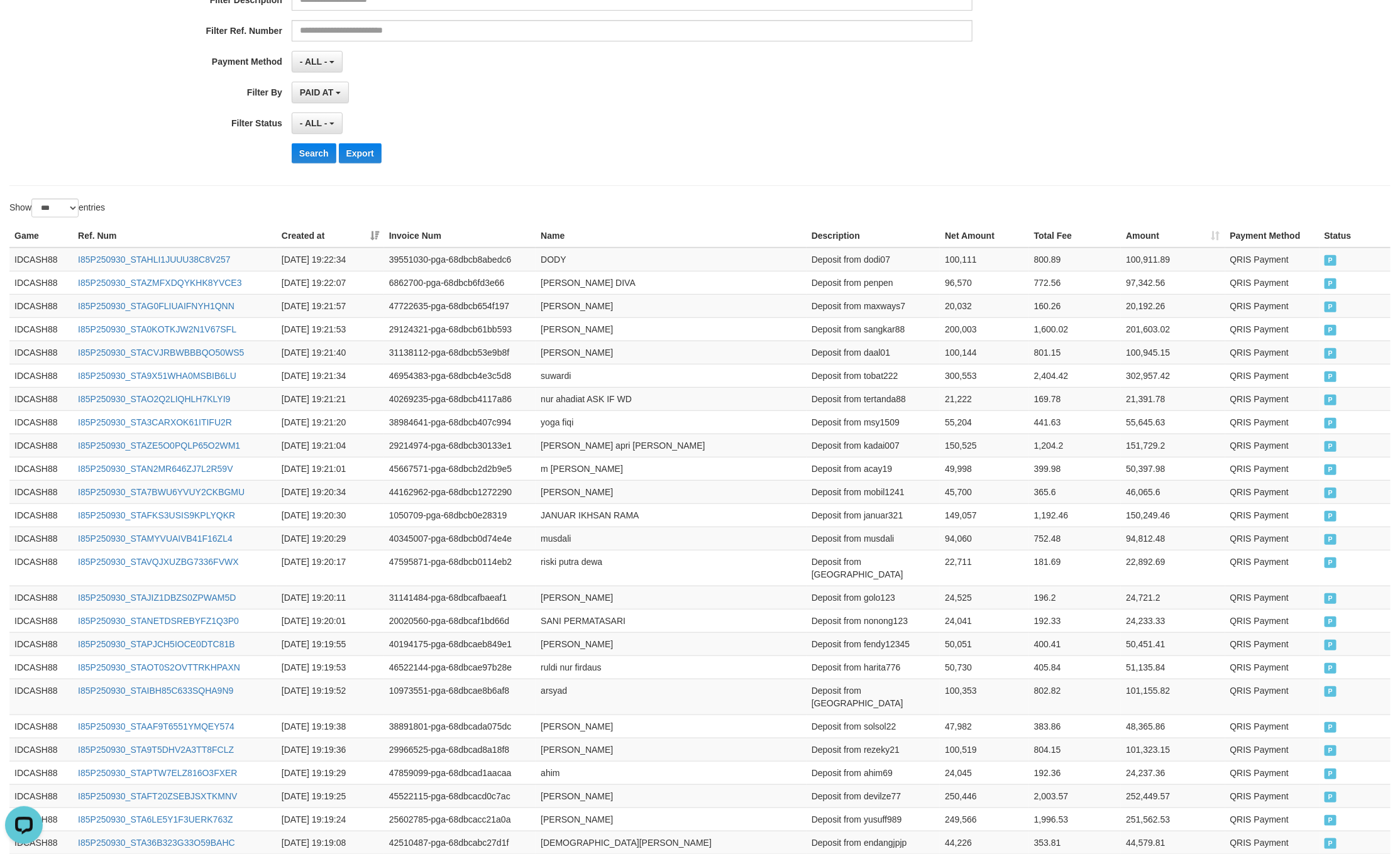
drag, startPoint x: 585, startPoint y: 159, endPoint x: 566, endPoint y: 174, distance: 24.2
click at [579, 163] on div "Search Export" at bounding box center [729, 153] width 875 height 20
click at [297, 149] on button "Search" at bounding box center [314, 153] width 44 height 20
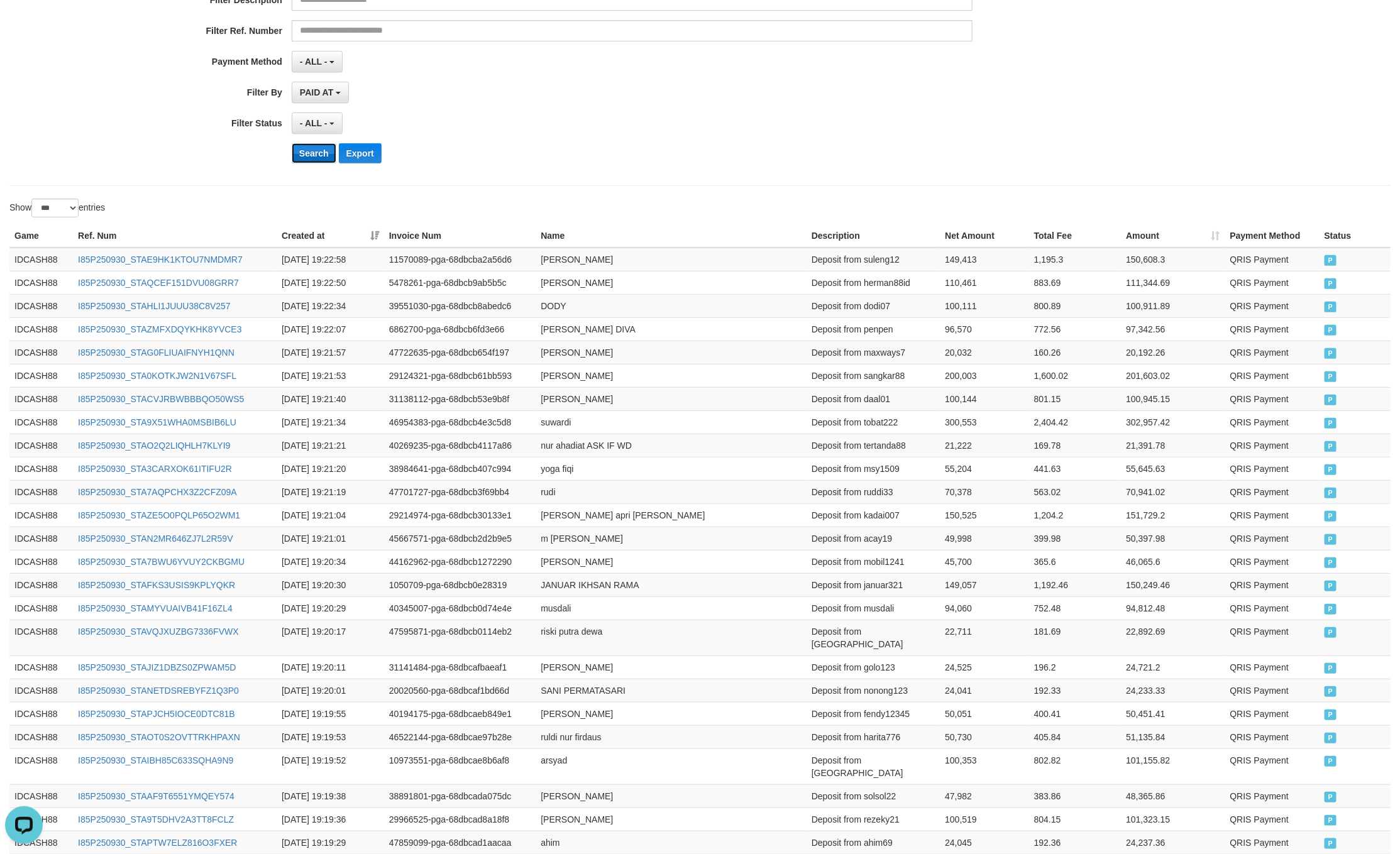
click at [328, 159] on button "Search" at bounding box center [314, 153] width 44 height 20
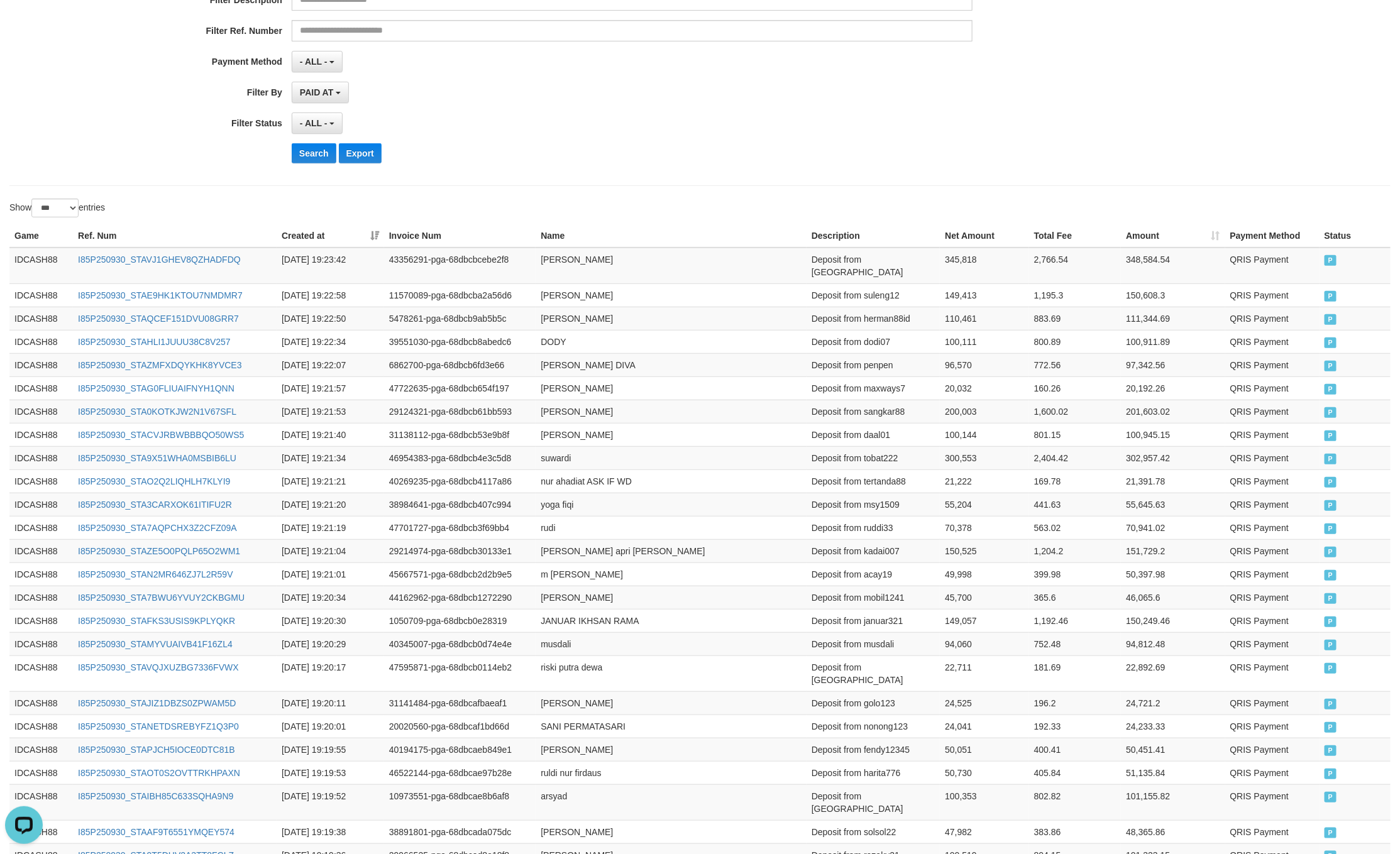
click at [722, 121] on div "- ALL - SELECT ALL - ALL - SELECT STATUS PENDING/UNPAID PAID CANCELED EXPIRED" at bounding box center [632, 123] width 680 height 22
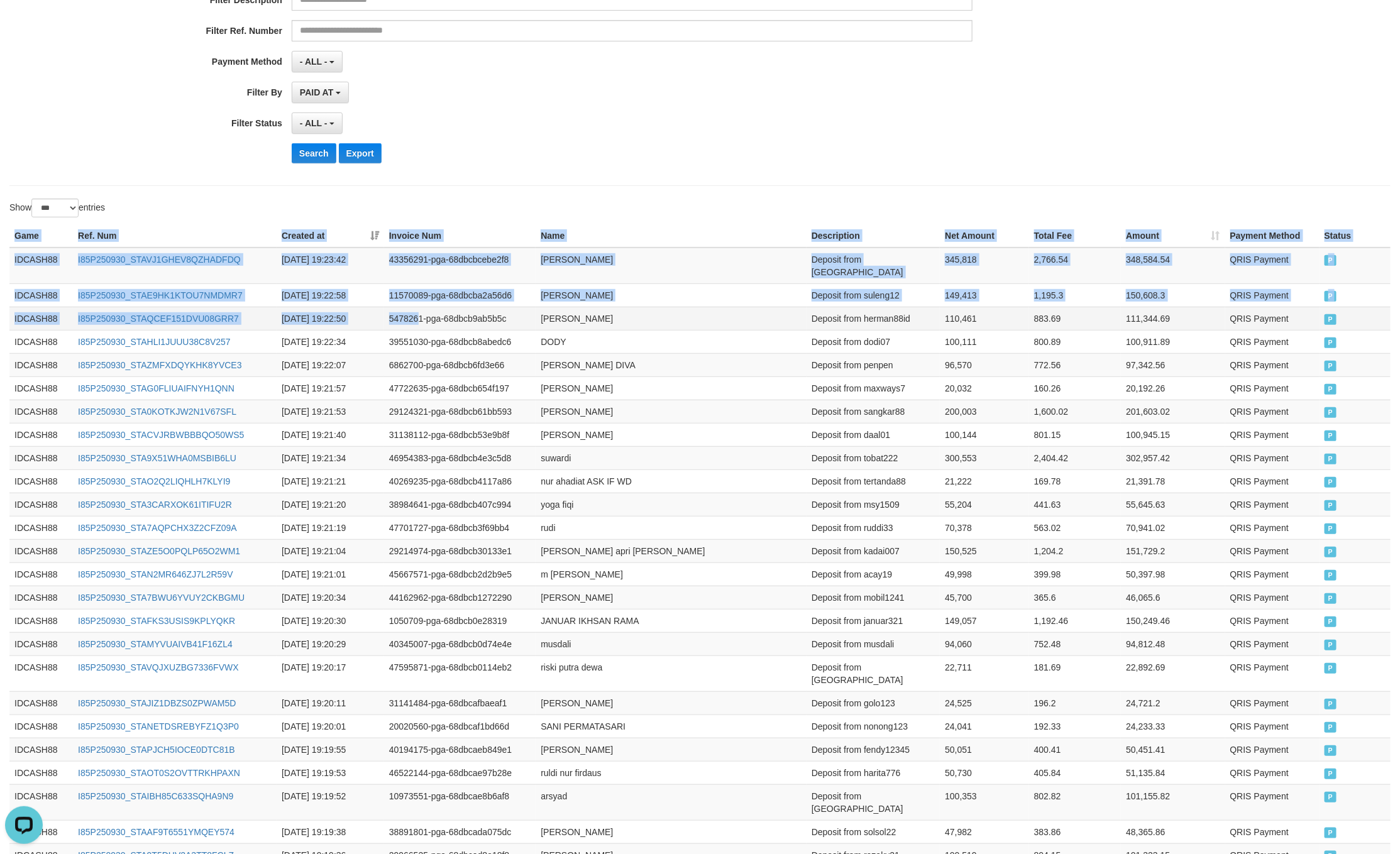
drag, startPoint x: 14, startPoint y: 239, endPoint x: 460, endPoint y: 316, distance: 452.6
click at [1323, 316] on td "P" at bounding box center [1354, 318] width 71 height 24
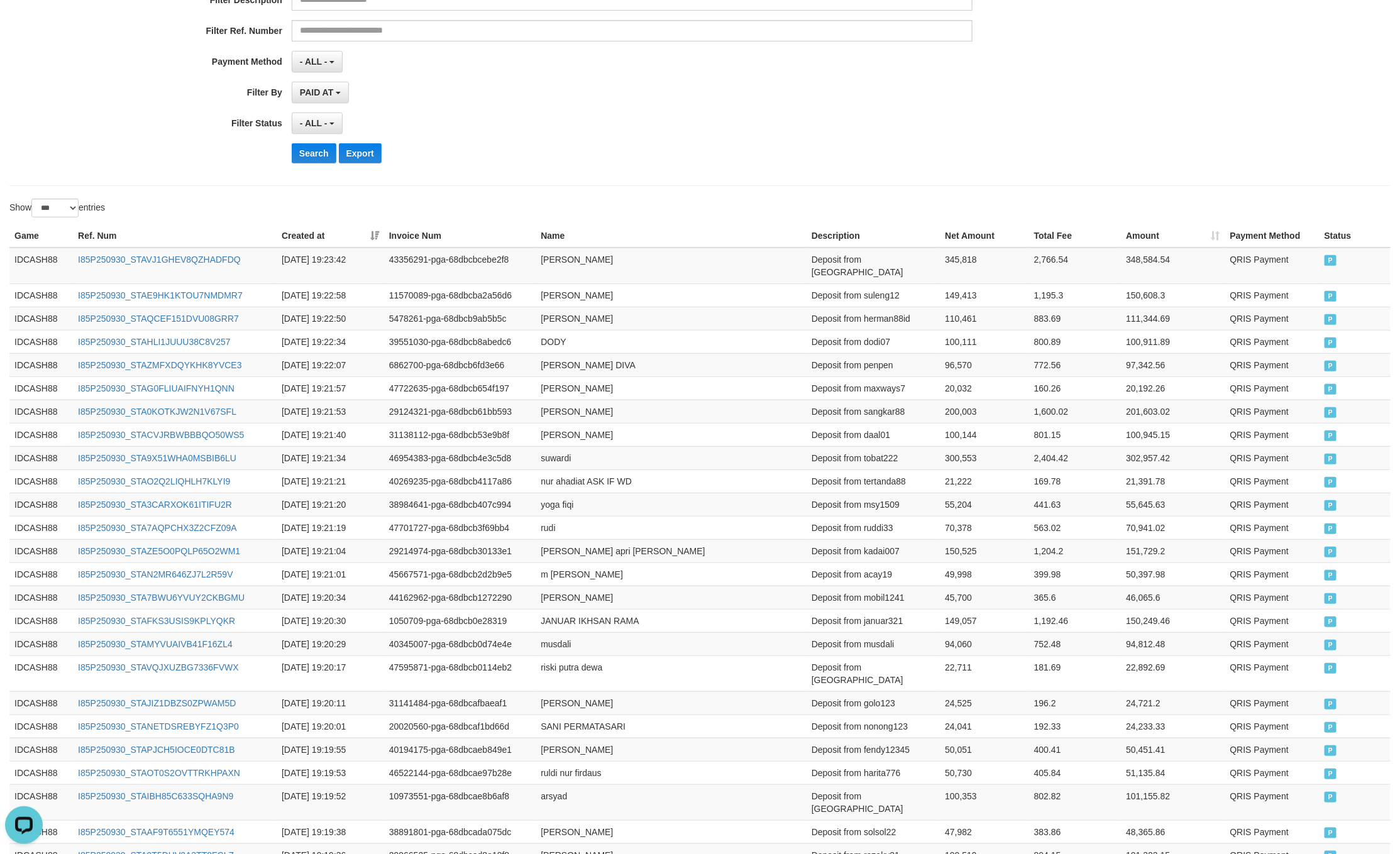
click at [649, 161] on div "Search Export" at bounding box center [729, 153] width 875 height 20
click at [330, 163] on button "Search" at bounding box center [314, 153] width 44 height 20
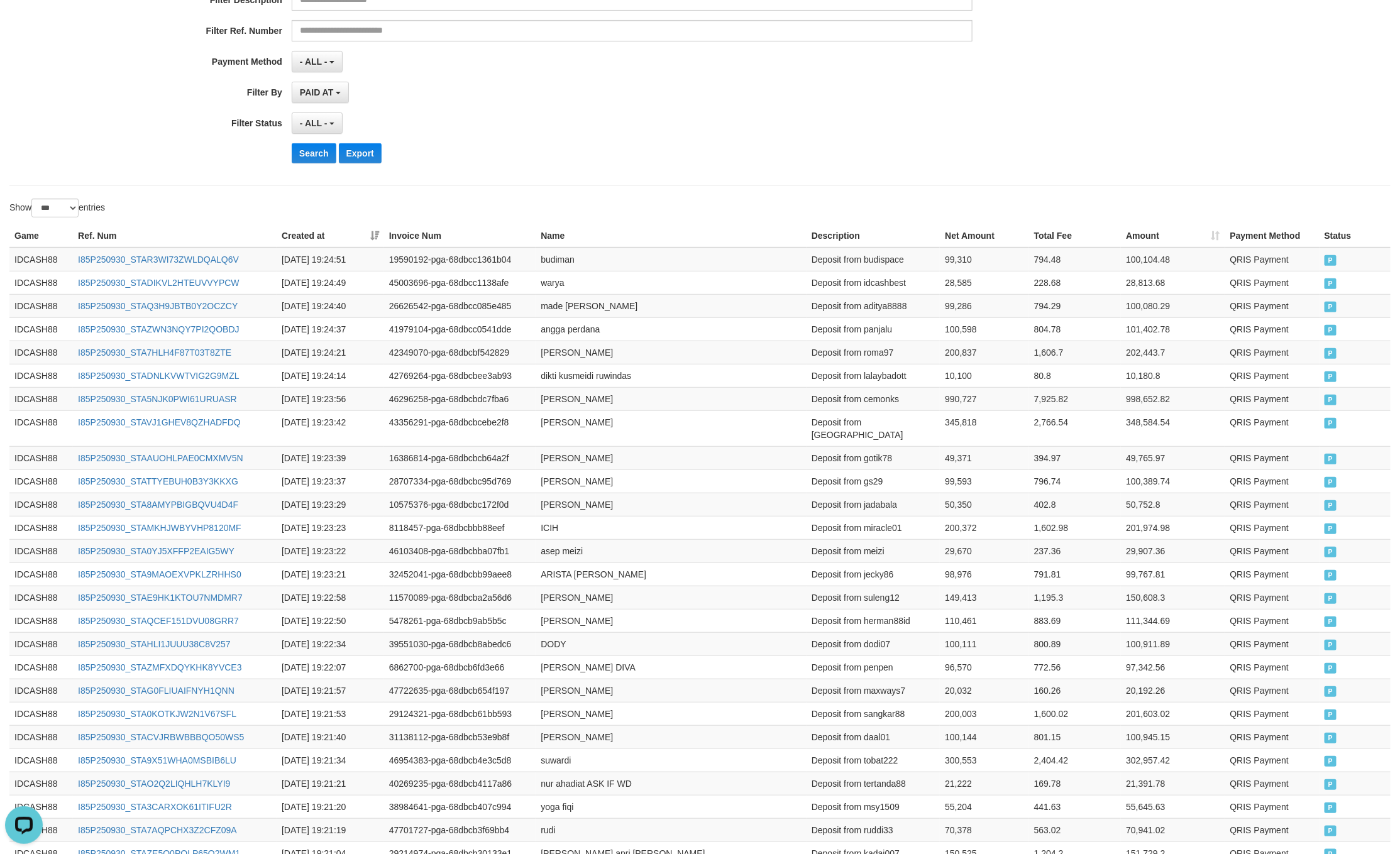
click at [640, 127] on div "- ALL - SELECT ALL - ALL - SELECT STATUS PENDING/UNPAID PAID CANCELED EXPIRED" at bounding box center [632, 123] width 680 height 22
drag, startPoint x: 12, startPoint y: 242, endPoint x: 1056, endPoint y: 439, distance: 1062.4
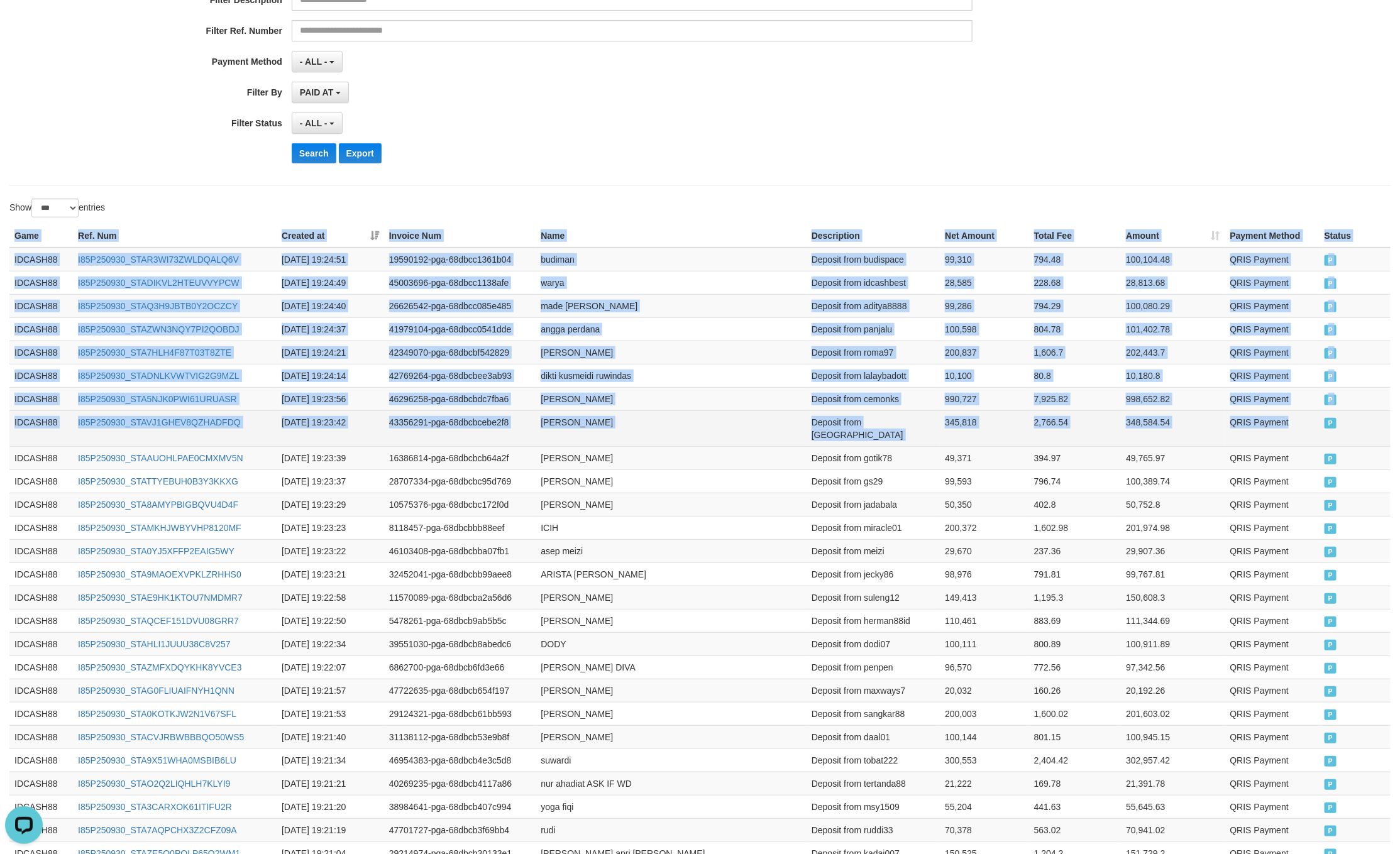
click at [1321, 417] on td "P" at bounding box center [1354, 428] width 71 height 36
click at [668, 237] on th "Name" at bounding box center [671, 236] width 271 height 24
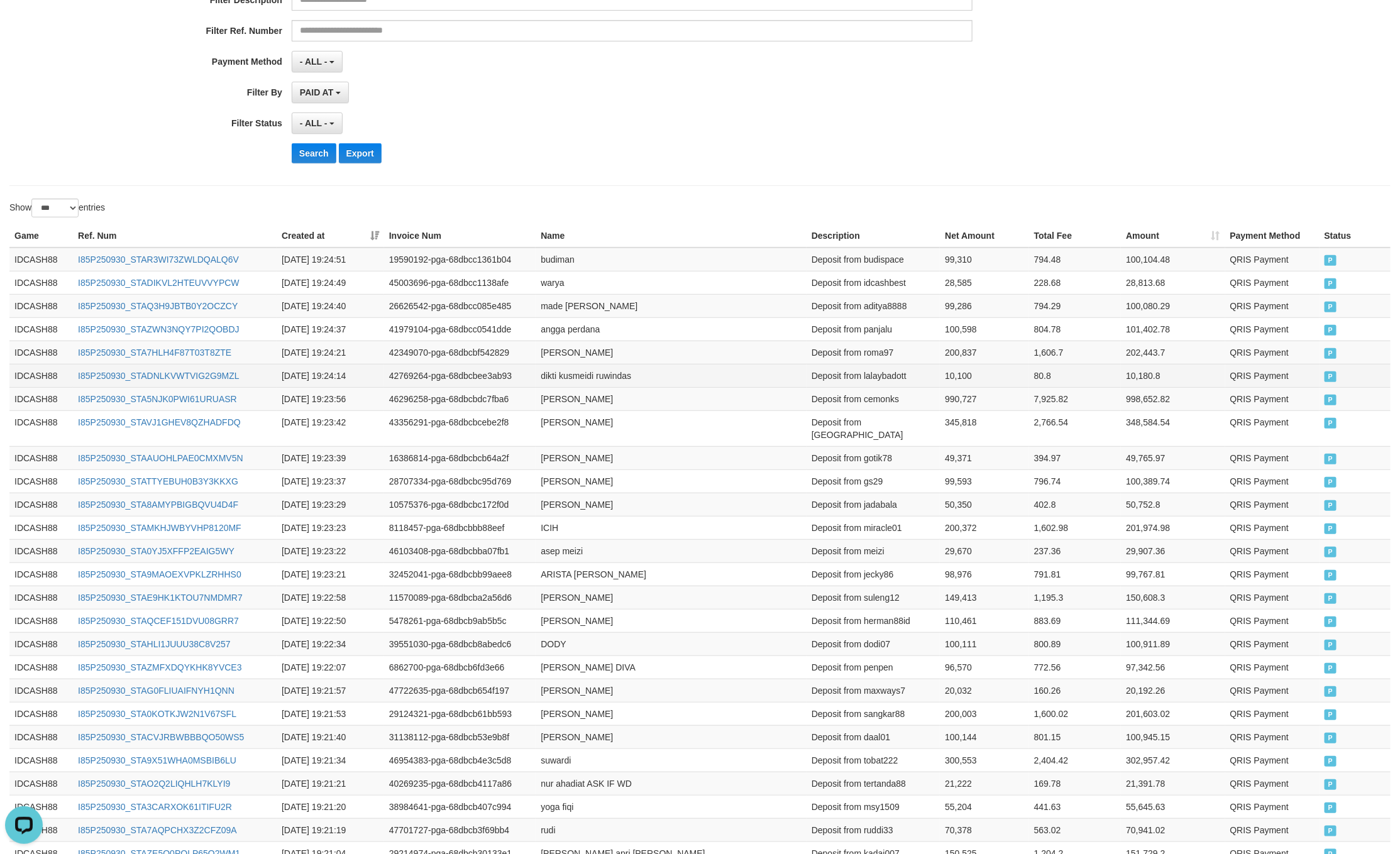
drag, startPoint x: 2, startPoint y: 229, endPoint x: 1086, endPoint y: 371, distance: 1093.3
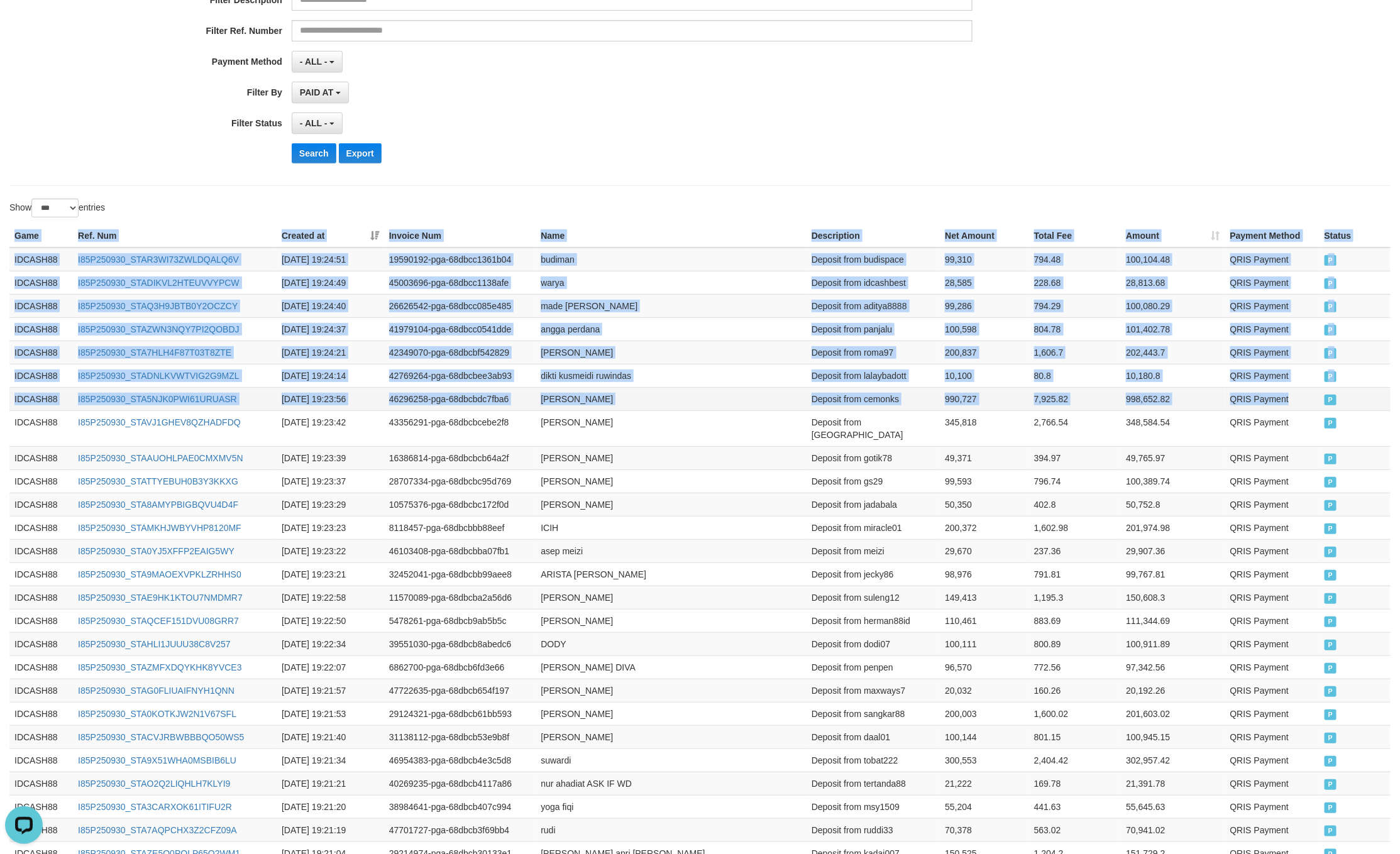
click at [1301, 410] on td "QRIS Payment" at bounding box center [1272, 399] width 94 height 24
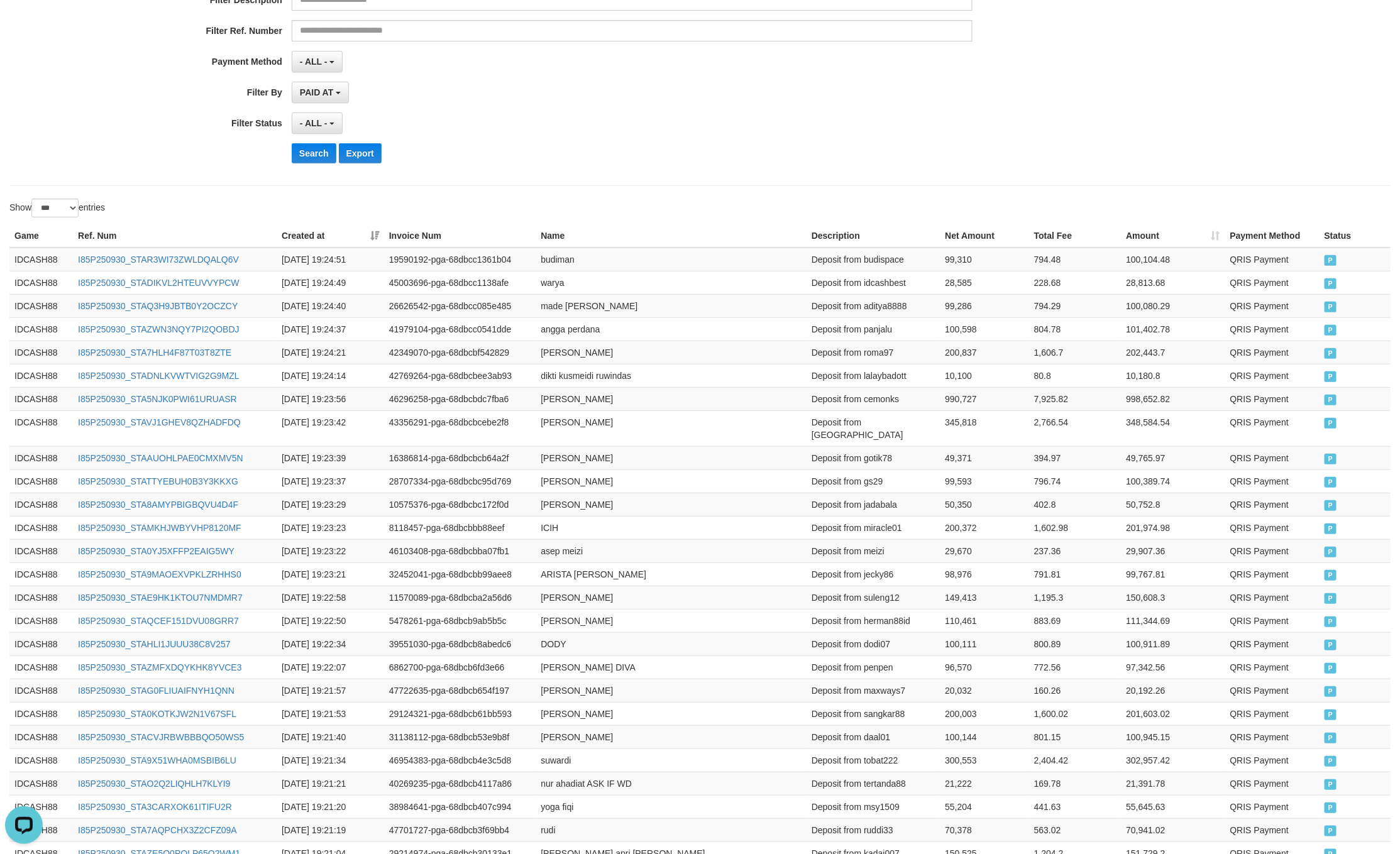
click at [430, 163] on div "Search Export" at bounding box center [729, 153] width 875 height 20
click at [310, 159] on button "Search" at bounding box center [314, 153] width 44 height 20
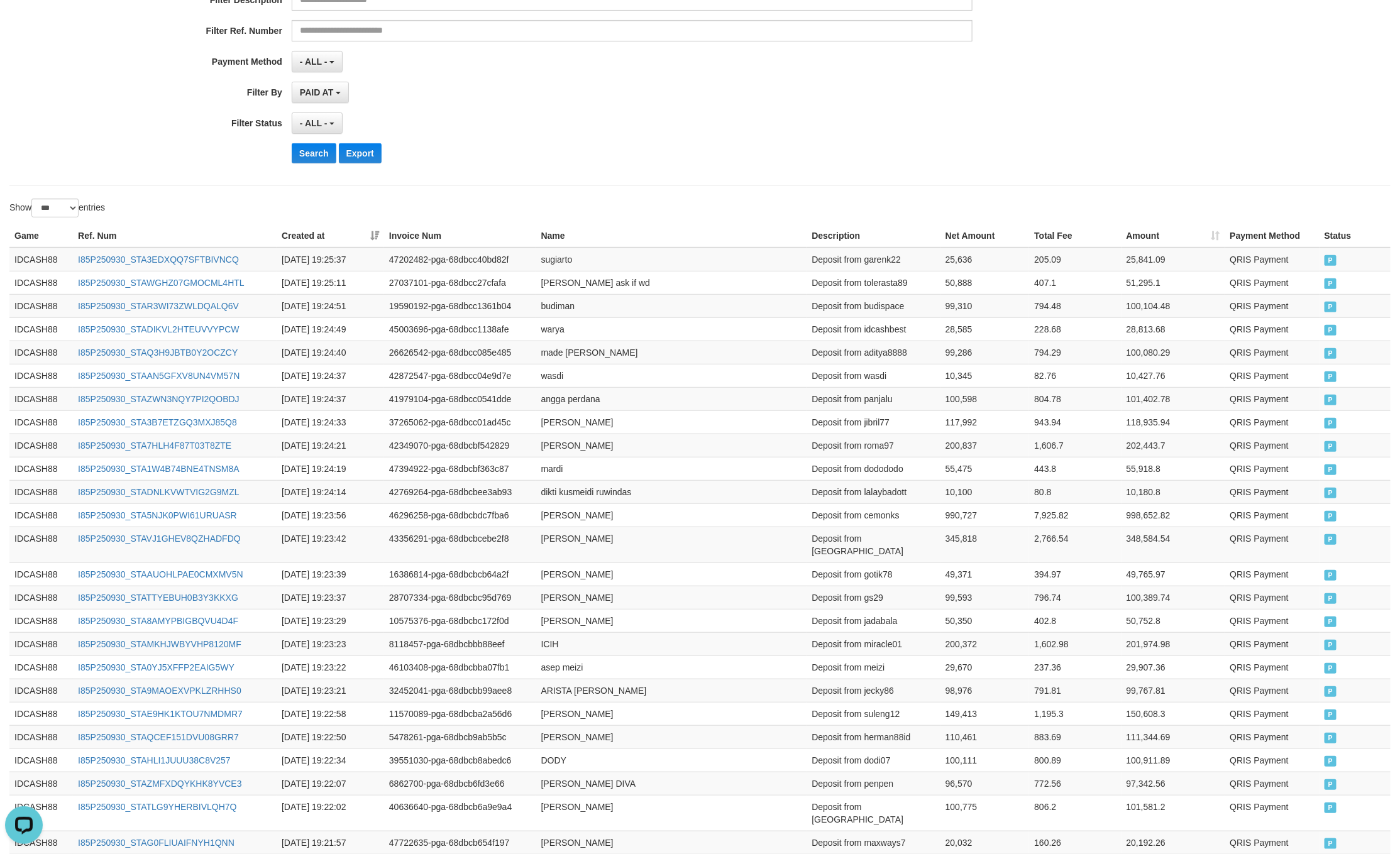
click at [645, 159] on div "Search Export" at bounding box center [729, 153] width 875 height 20
click at [295, 151] on button "Search" at bounding box center [314, 153] width 44 height 20
click at [703, 128] on div "- ALL - SELECT ALL - ALL - SELECT STATUS PENDING/UNPAID PAID CANCELED EXPIRED" at bounding box center [632, 123] width 680 height 22
click at [304, 151] on button "Search" at bounding box center [314, 153] width 44 height 20
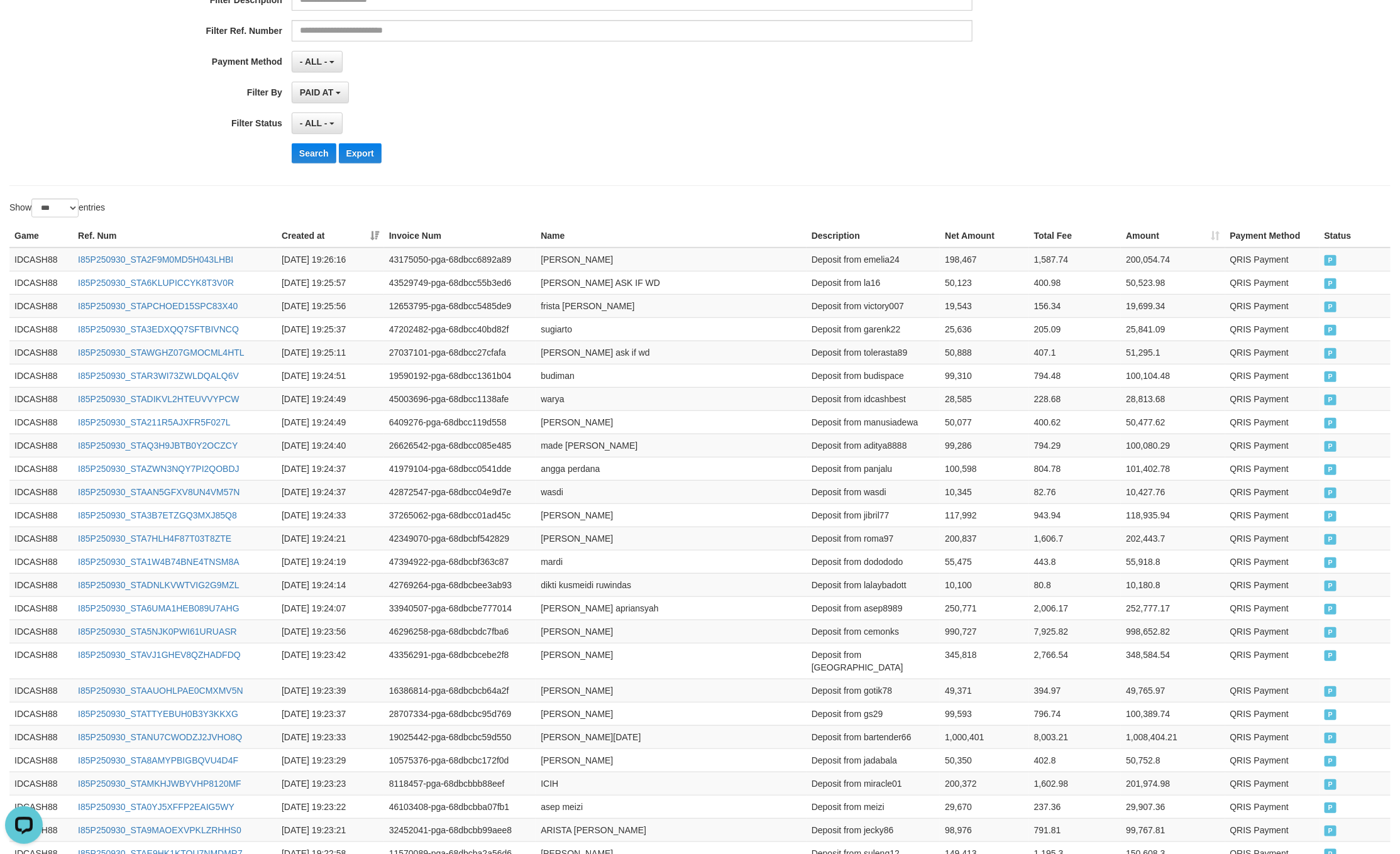
click at [609, 127] on div "- ALL - SELECT ALL - ALL - SELECT STATUS PENDING/UNPAID PAID CANCELED EXPIRED" at bounding box center [632, 123] width 680 height 22
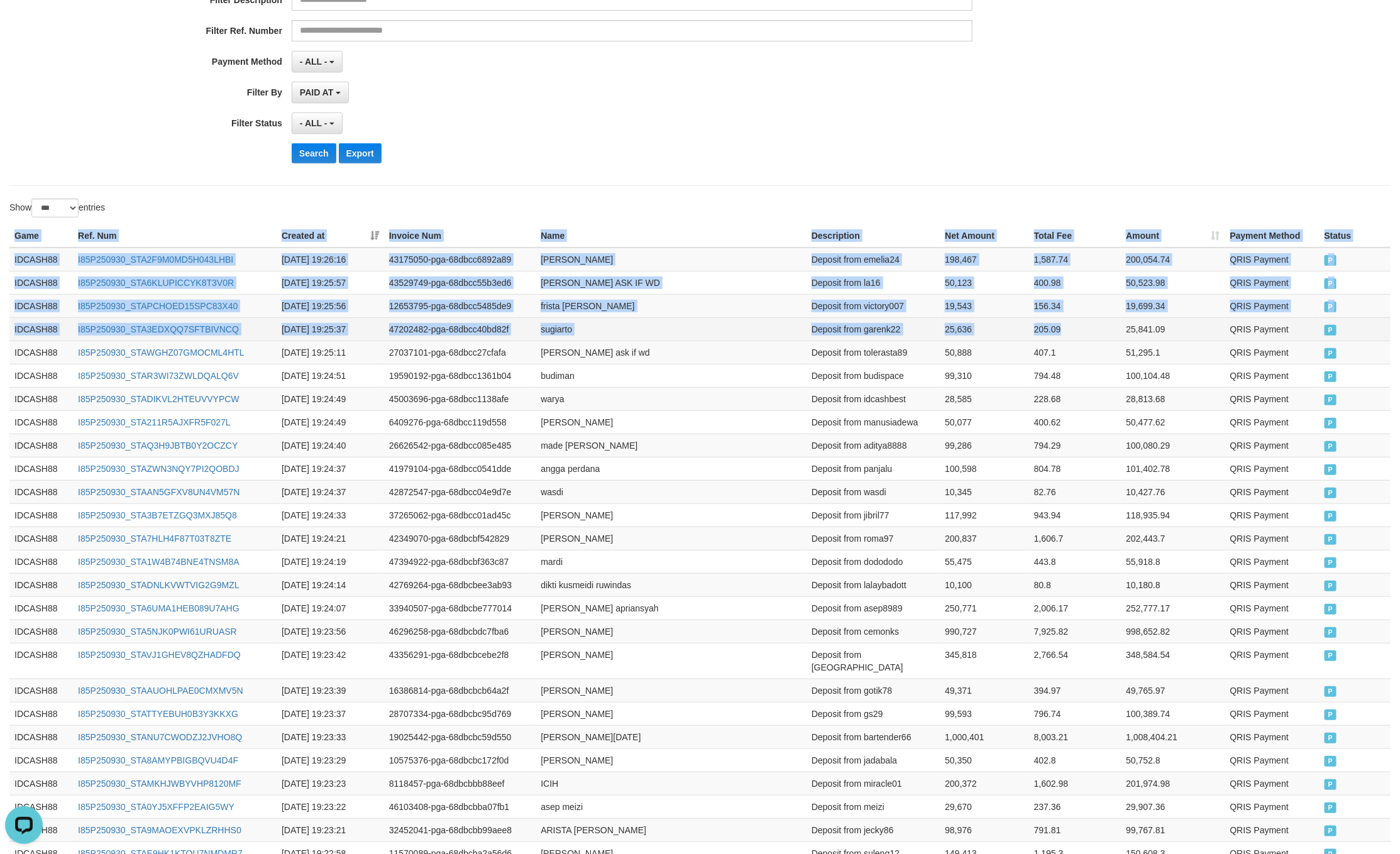
drag, startPoint x: 12, startPoint y: 230, endPoint x: 1100, endPoint y: 343, distance: 1093.9
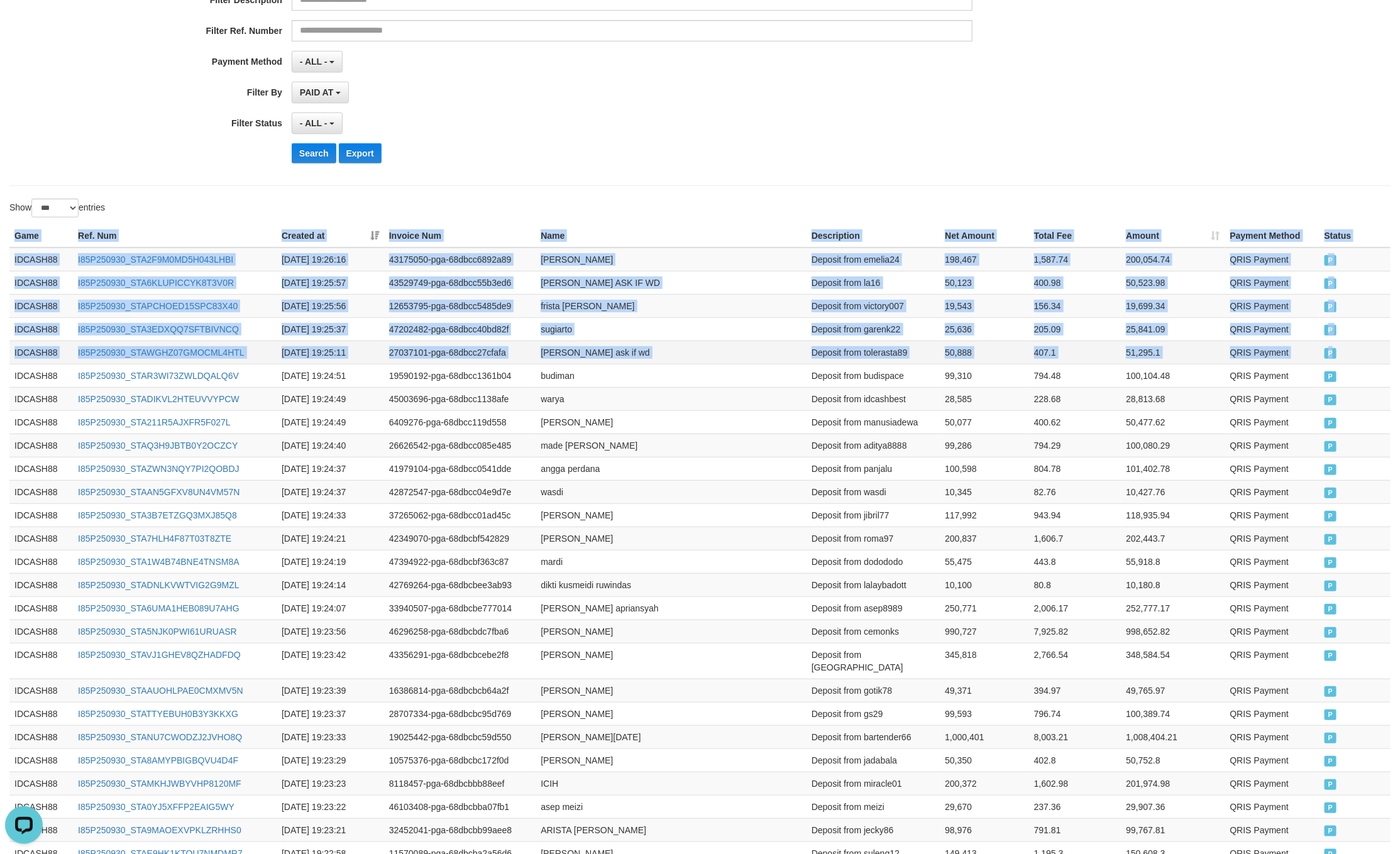
click at [1352, 359] on td "P" at bounding box center [1354, 352] width 71 height 24
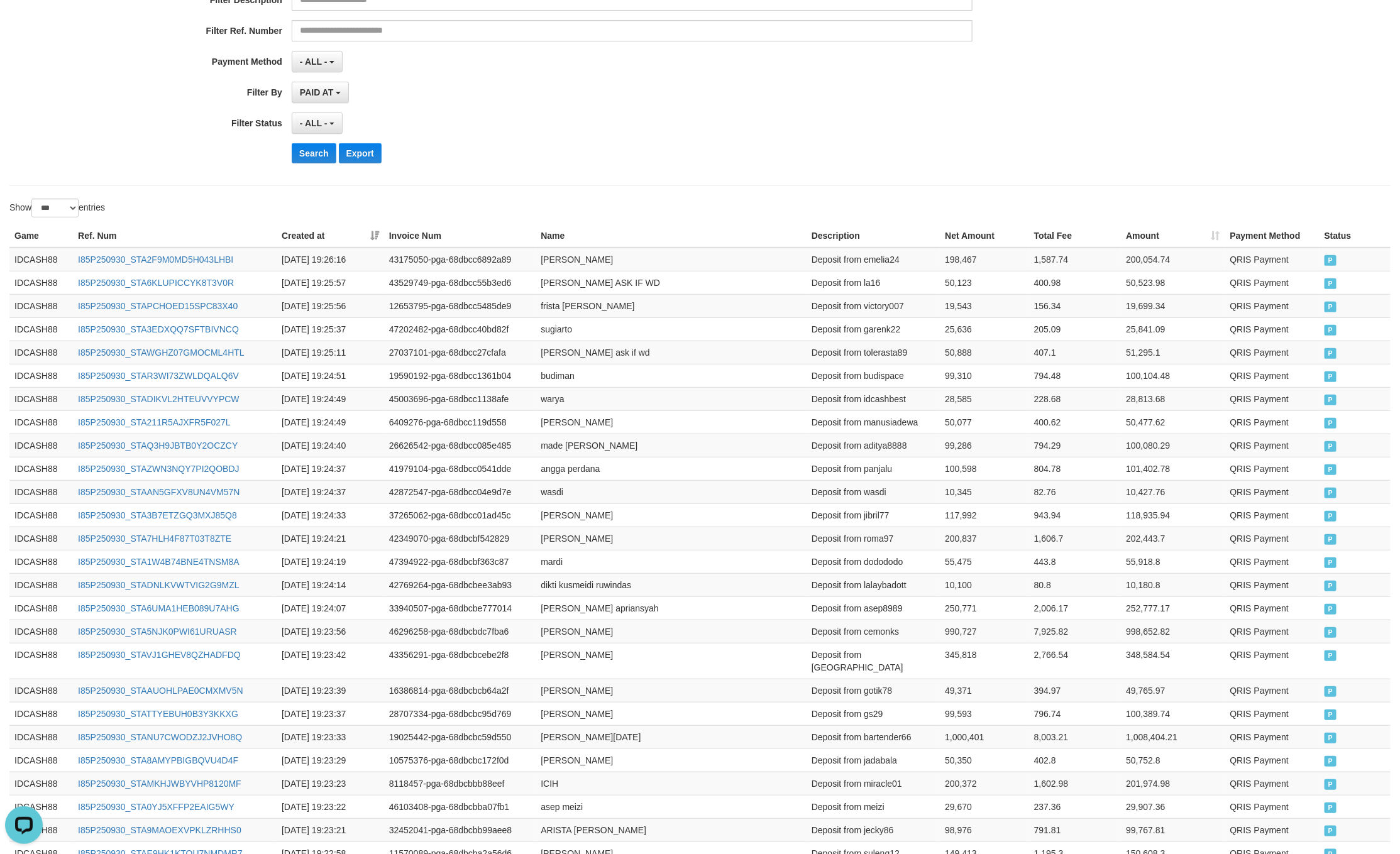
click at [638, 161] on div "Search Export" at bounding box center [729, 153] width 875 height 20
click at [312, 159] on button "Search" at bounding box center [314, 153] width 44 height 20
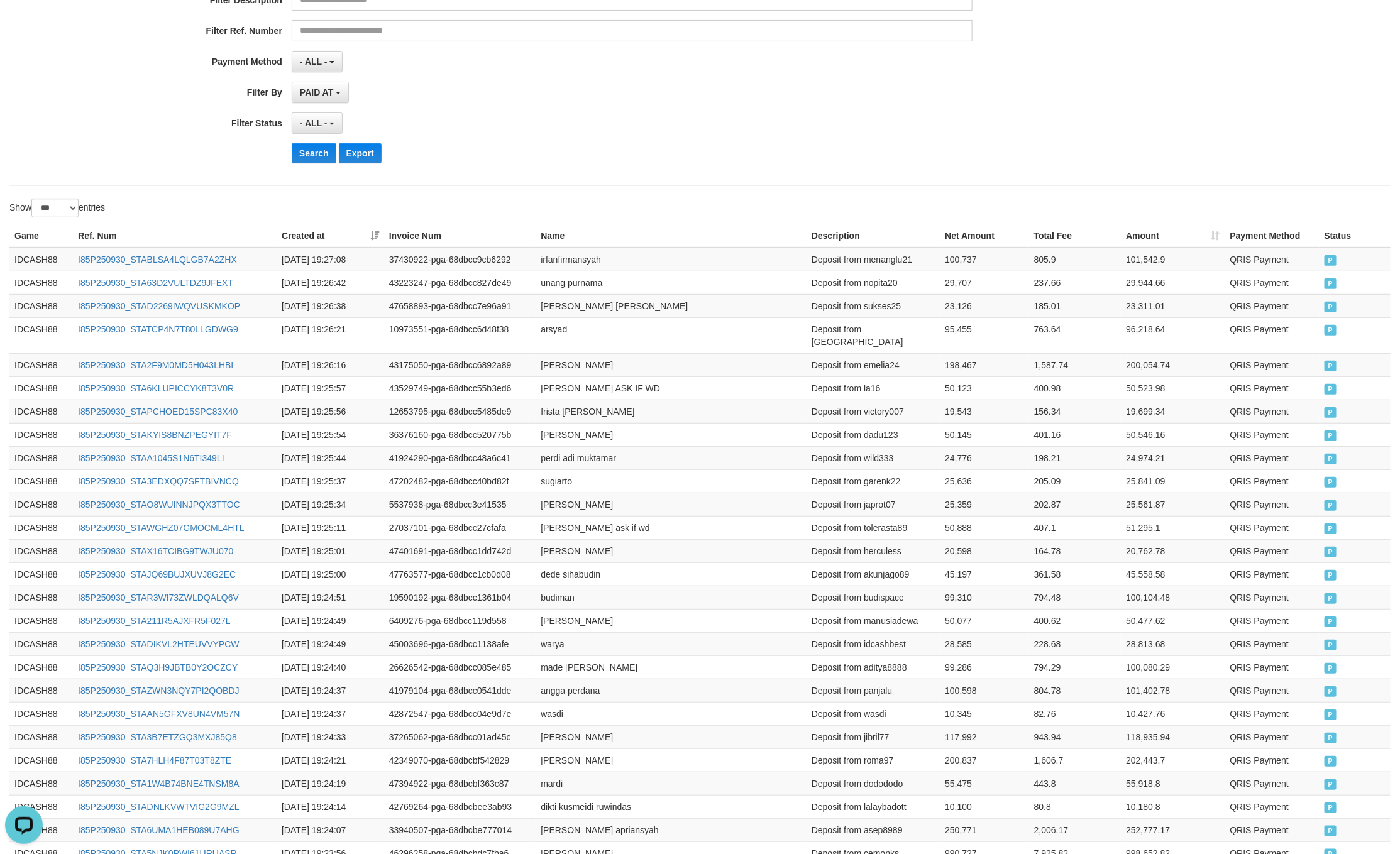
click at [935, 151] on div "Search Export" at bounding box center [729, 153] width 875 height 20
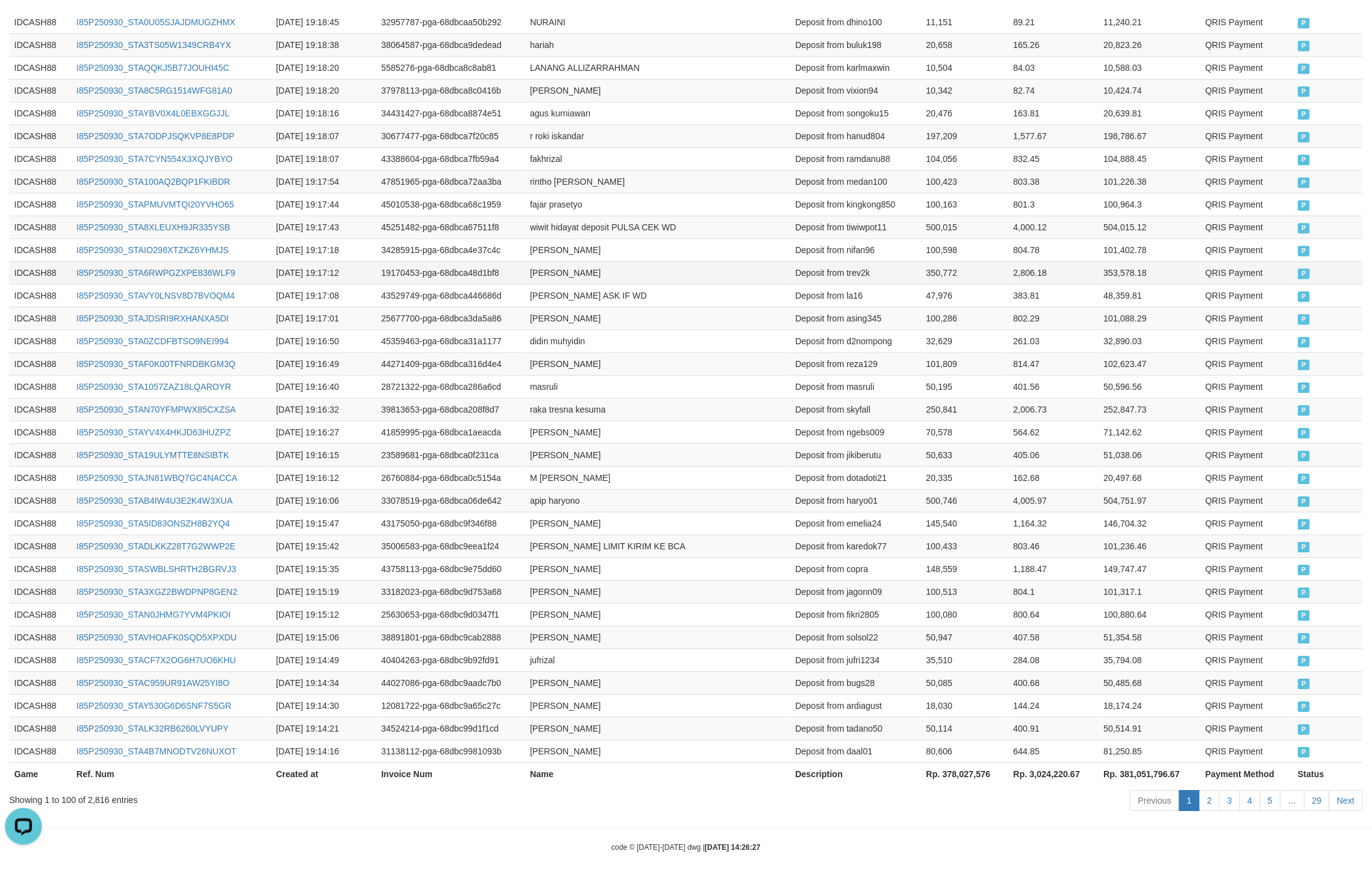
scroll to position [157, 0]
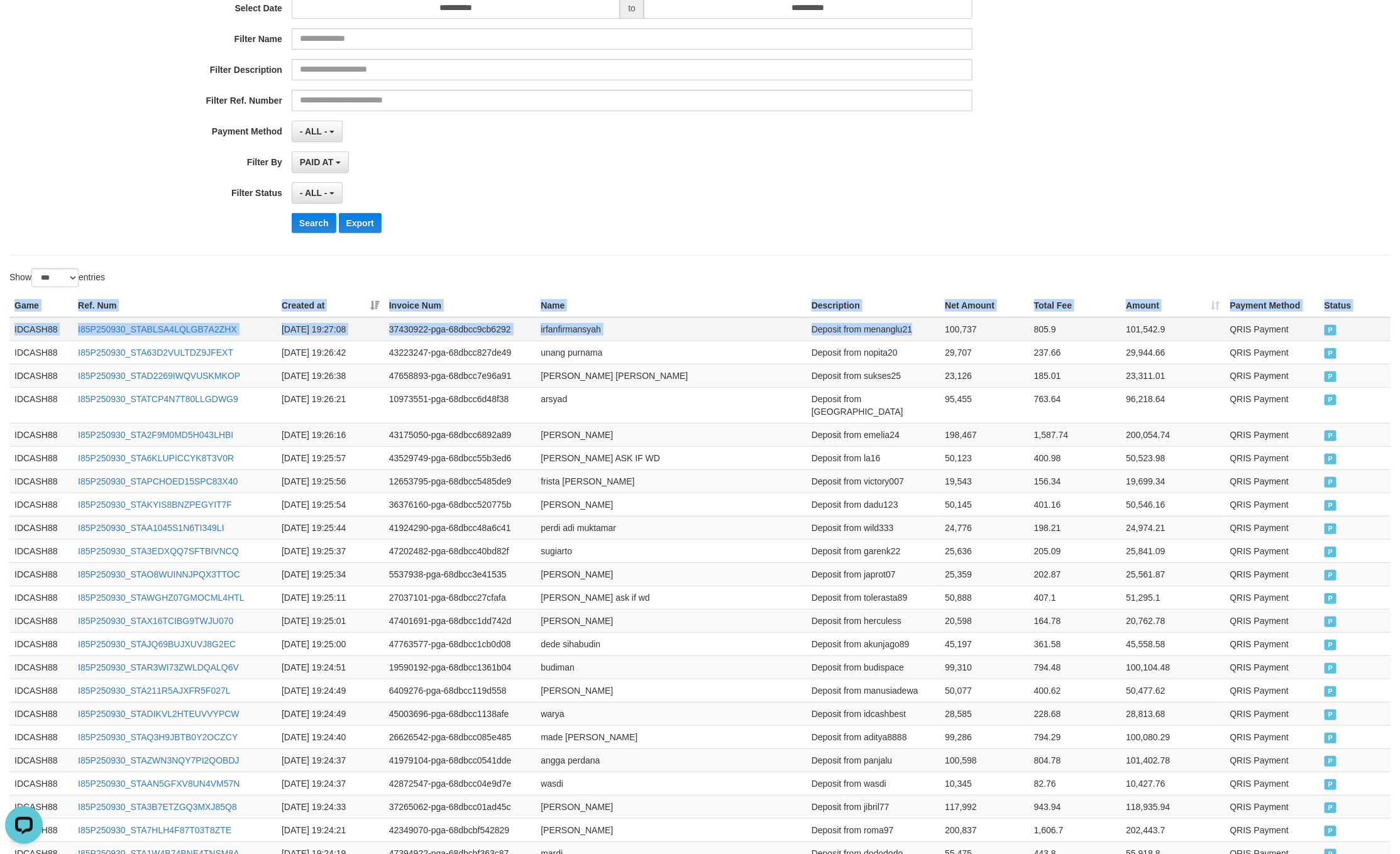
drag, startPoint x: 1, startPoint y: 302, endPoint x: 911, endPoint y: 343, distance: 910.9
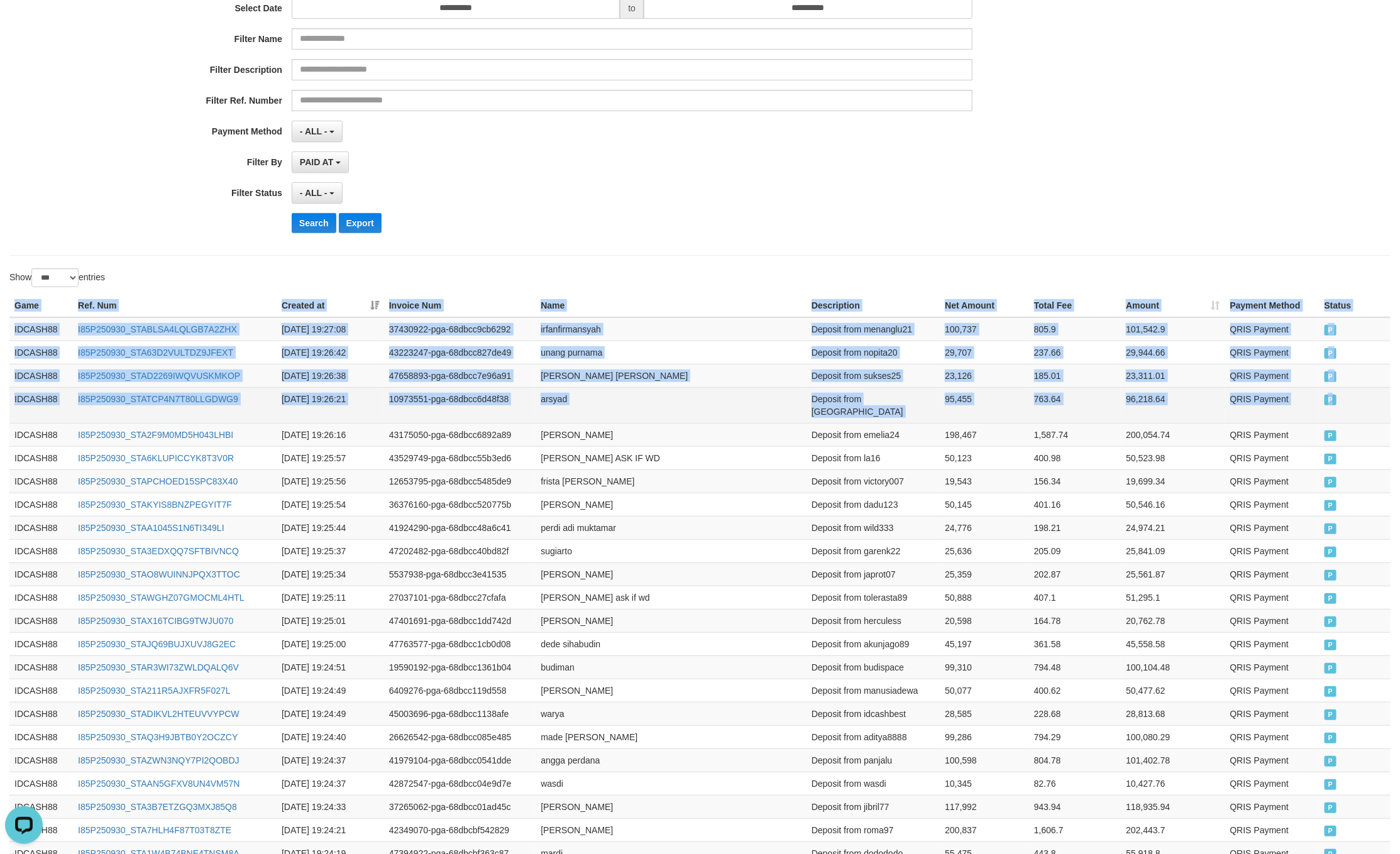
drag, startPoint x: 1340, startPoint y: 408, endPoint x: 1332, endPoint y: 413, distance: 9.4
click at [1334, 410] on td "P" at bounding box center [1354, 405] width 71 height 36
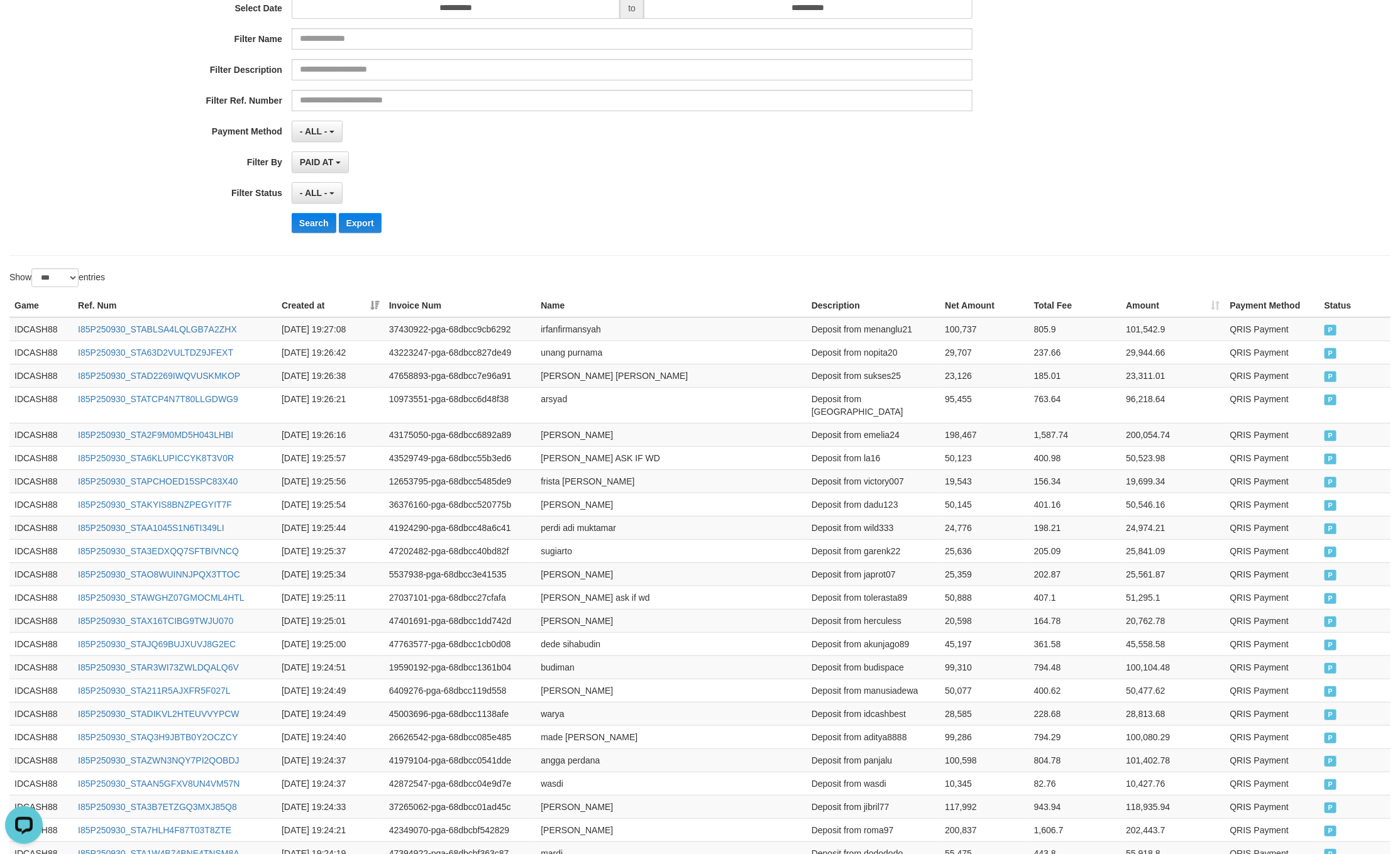
click at [534, 121] on div "**********" at bounding box center [583, 89] width 1167 height 307
click at [305, 221] on button "Search" at bounding box center [314, 223] width 44 height 20
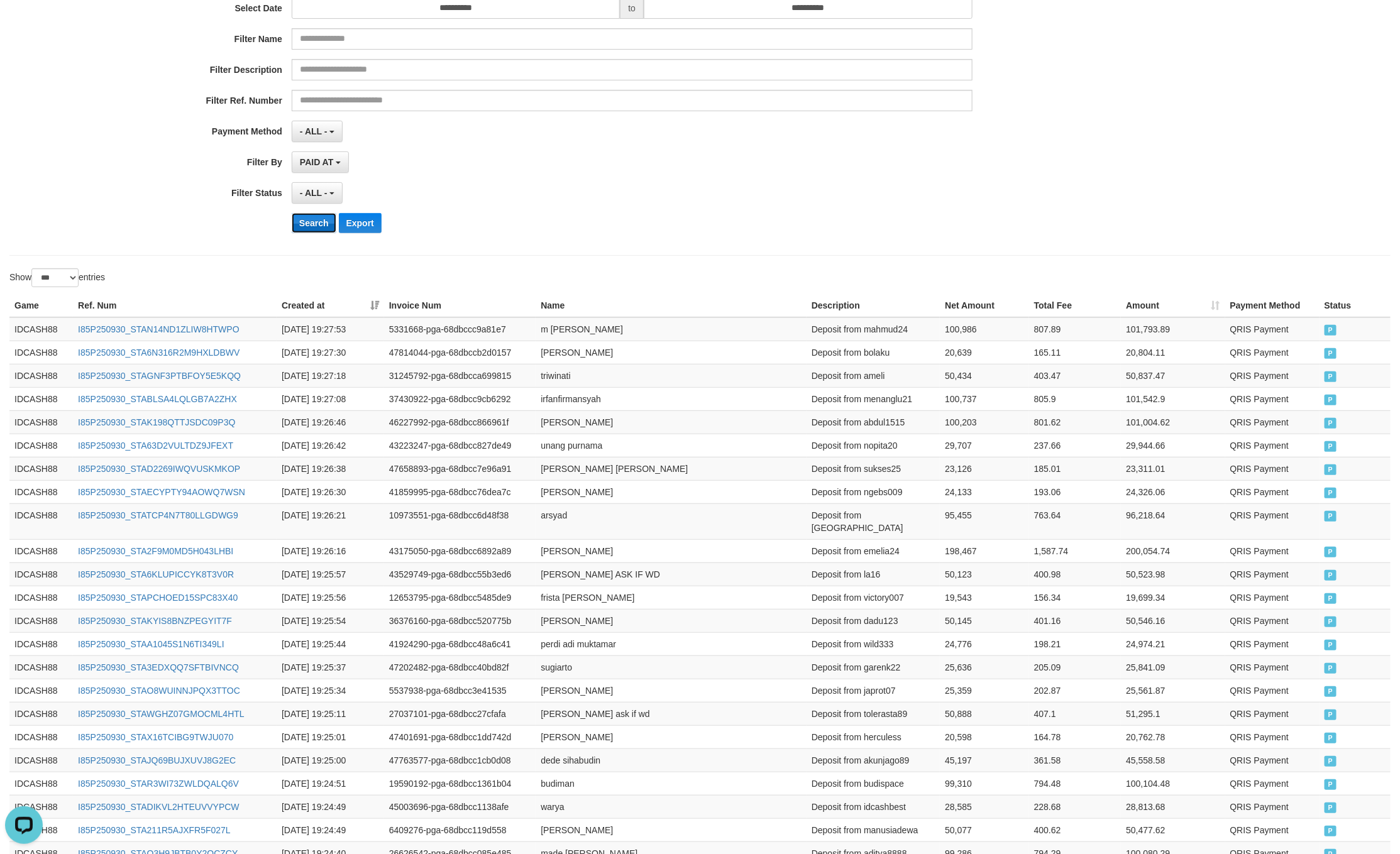
click at [299, 223] on button "Search" at bounding box center [314, 223] width 44 height 20
click at [907, 223] on div "Search Export" at bounding box center [729, 223] width 875 height 20
click at [753, 183] on div "**********" at bounding box center [583, 89] width 1167 height 307
drag, startPoint x: 11, startPoint y: 309, endPoint x: 436, endPoint y: 335, distance: 425.8
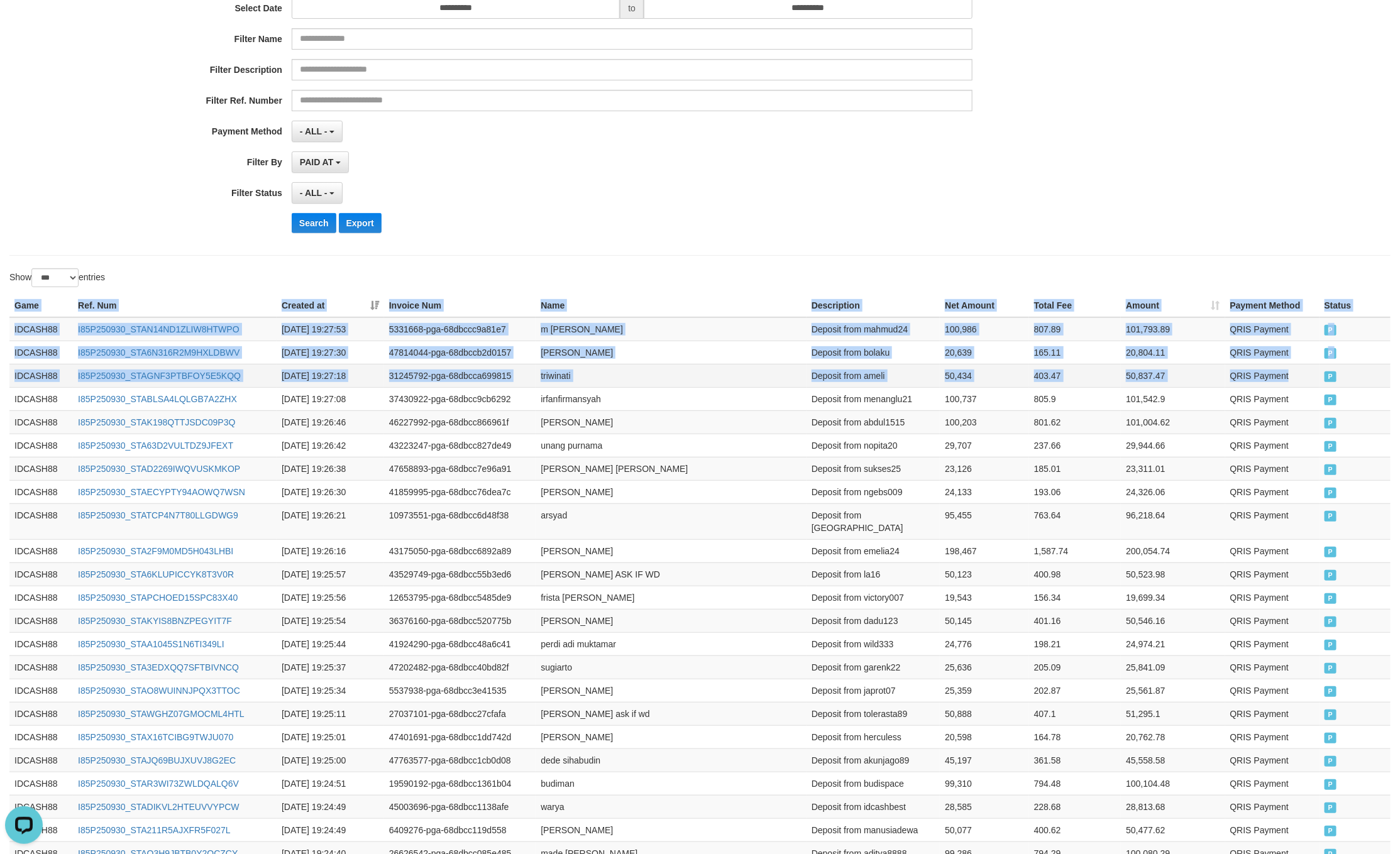
click at [1315, 383] on td "QRIS Payment" at bounding box center [1272, 375] width 94 height 24
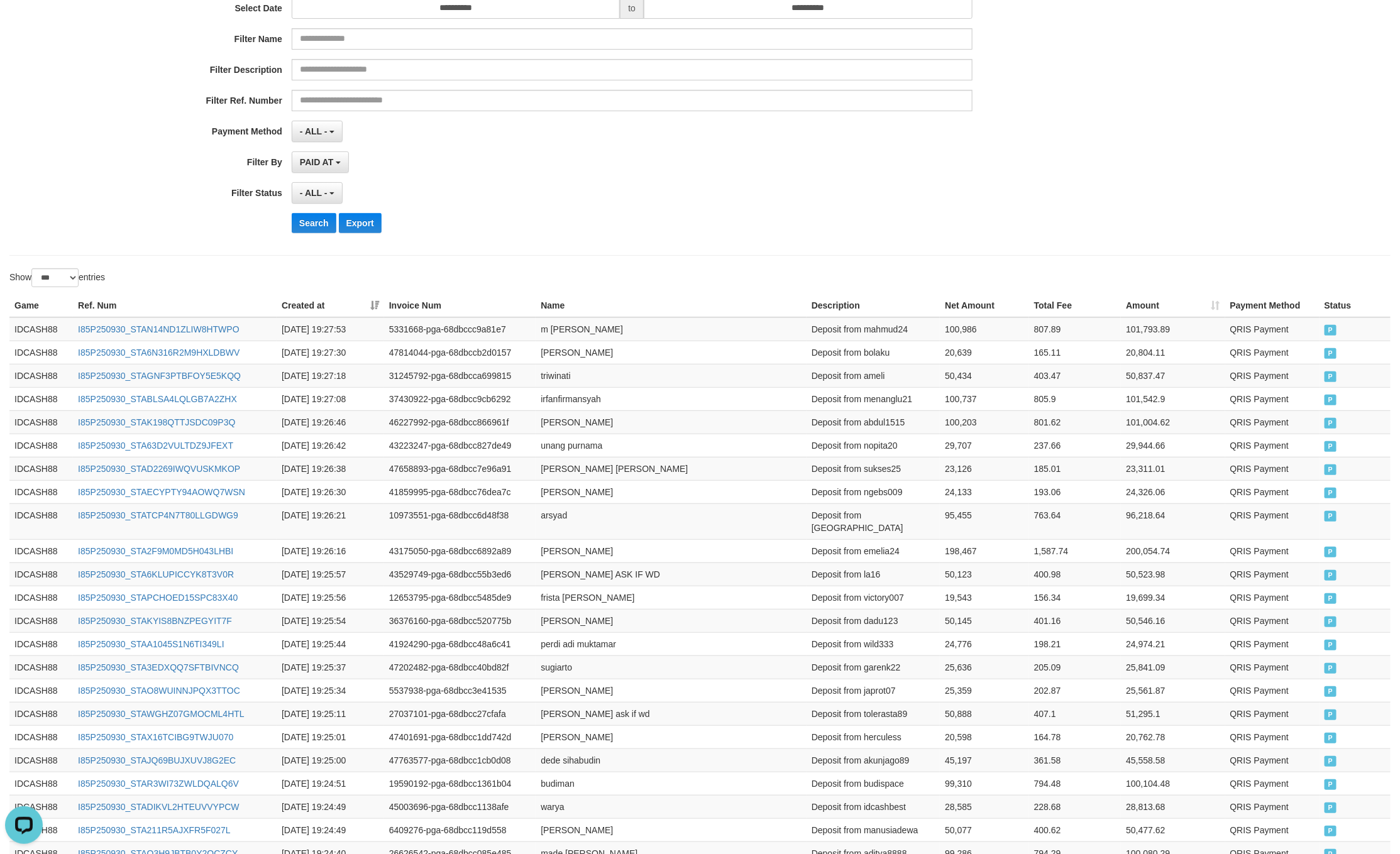
click at [611, 208] on div "**********" at bounding box center [583, 89] width 1167 height 307
click at [310, 231] on button "Search" at bounding box center [314, 223] width 44 height 20
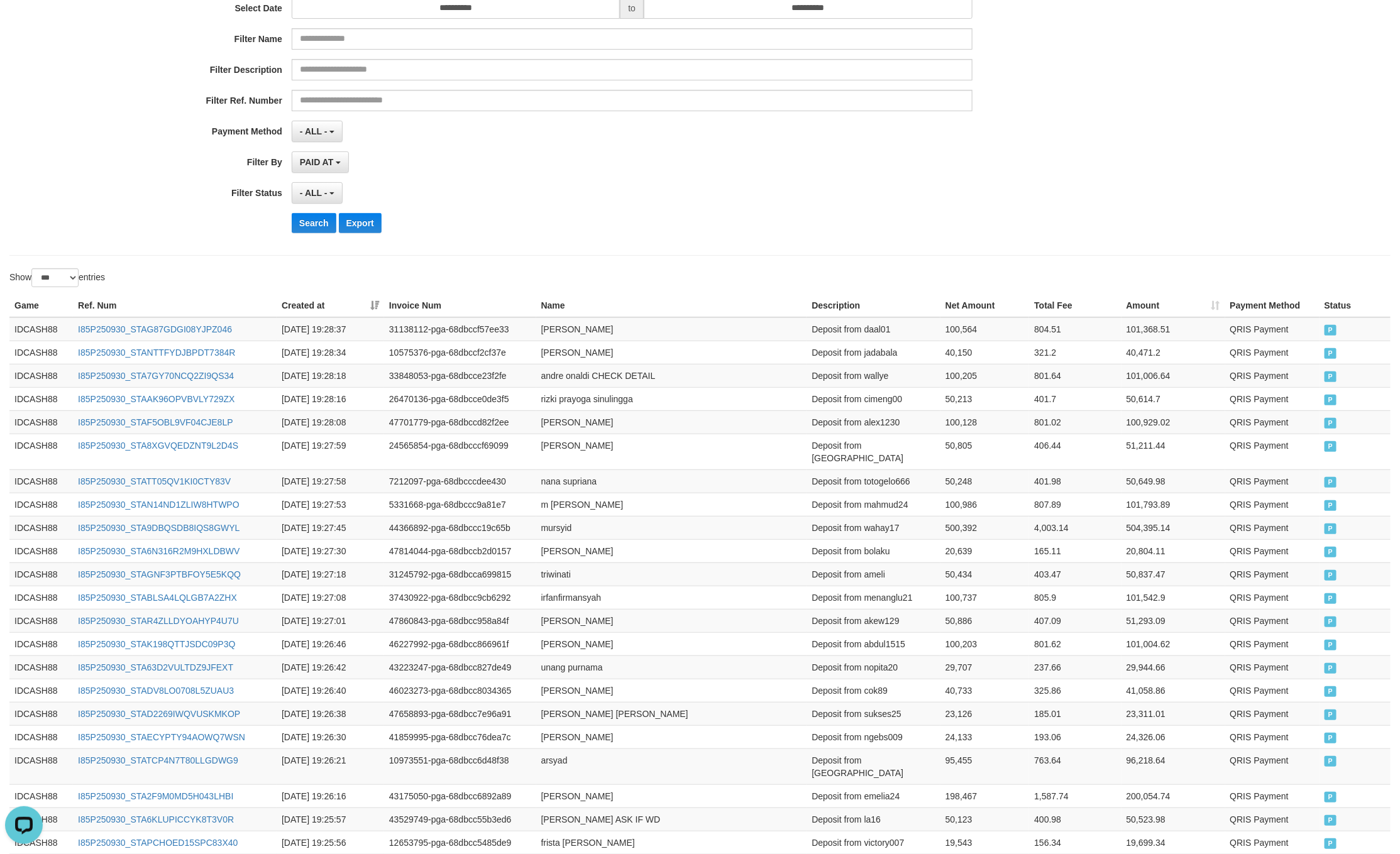
click at [701, 210] on div "**********" at bounding box center [583, 89] width 1167 height 307
click at [313, 233] on button "Search" at bounding box center [314, 223] width 44 height 20
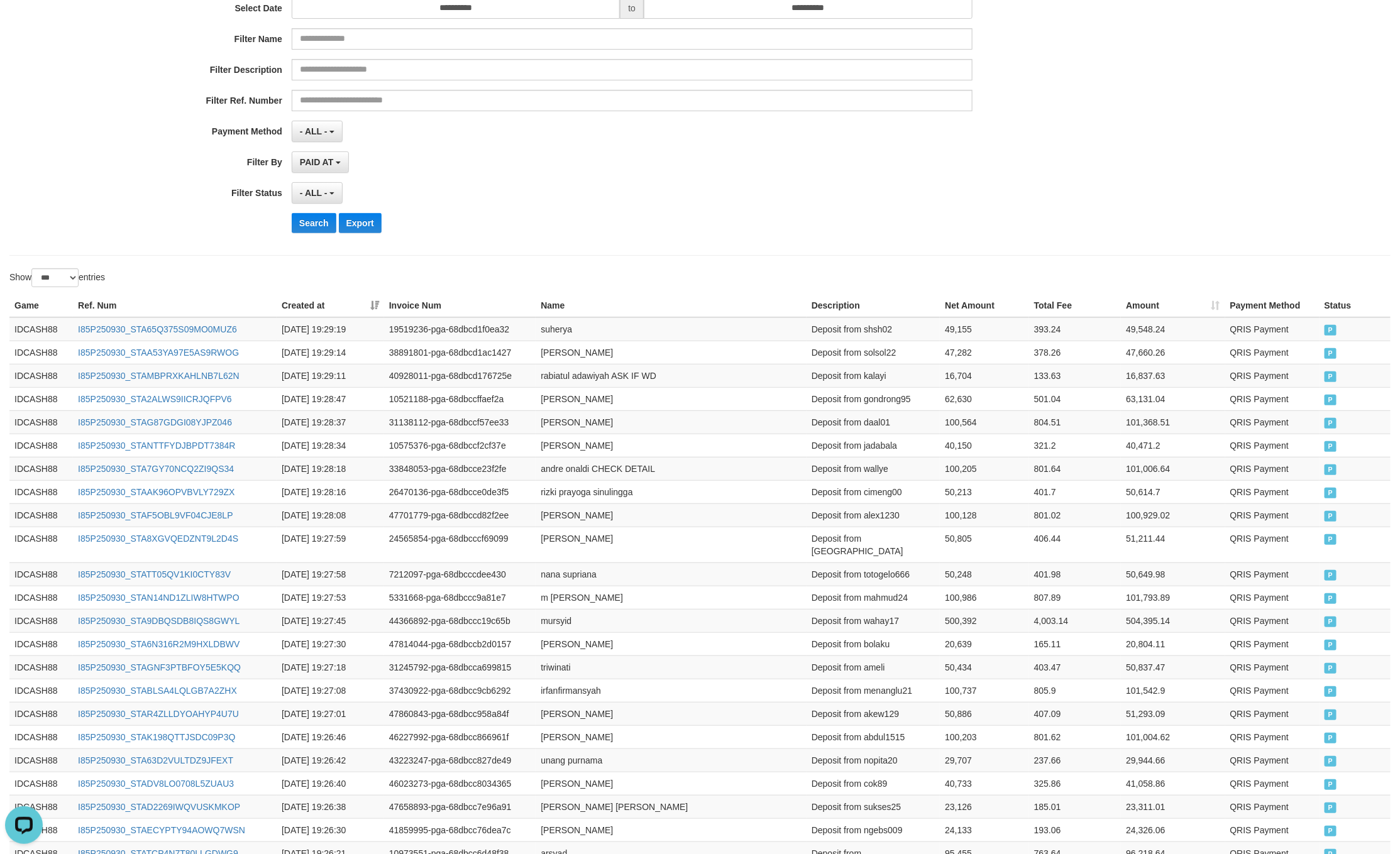
click at [735, 189] on div "- ALL - SELECT ALL - ALL - SELECT STATUS PENDING/UNPAID PAID CANCELED EXPIRED" at bounding box center [632, 193] width 680 height 22
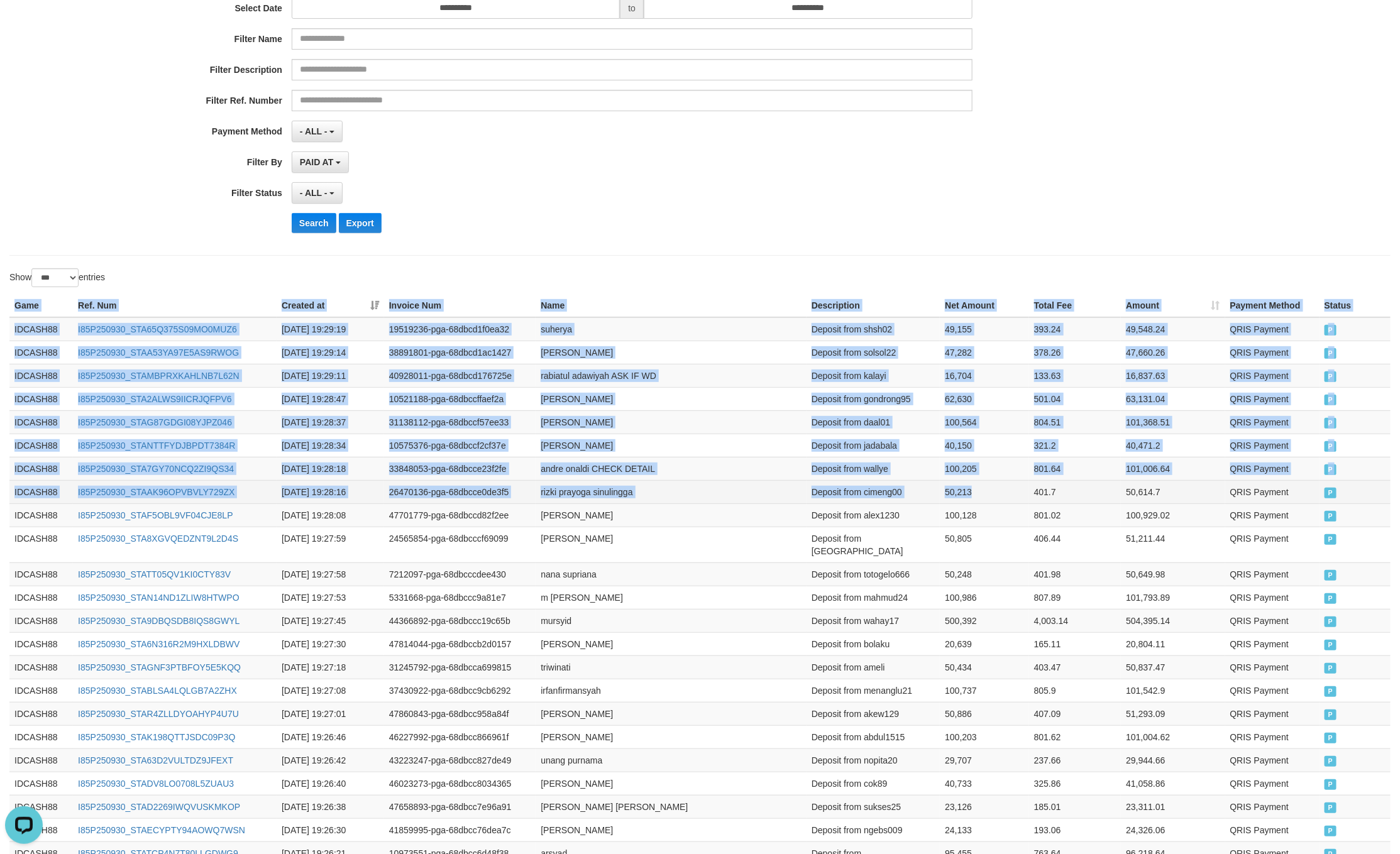
drag, startPoint x: 12, startPoint y: 301, endPoint x: 1024, endPoint y: 504, distance: 1032.2
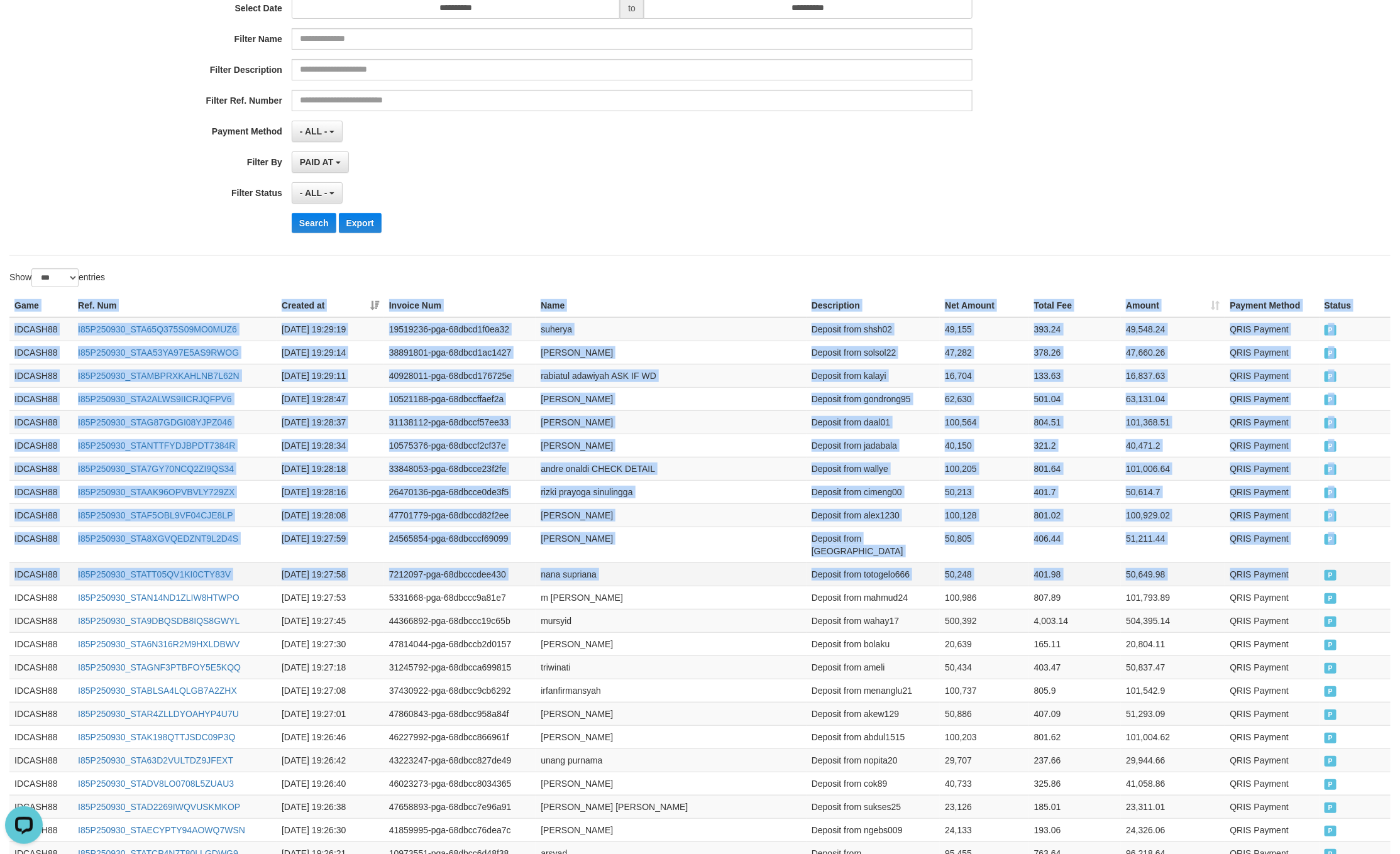
click at [1323, 566] on td "P" at bounding box center [1354, 573] width 71 height 24
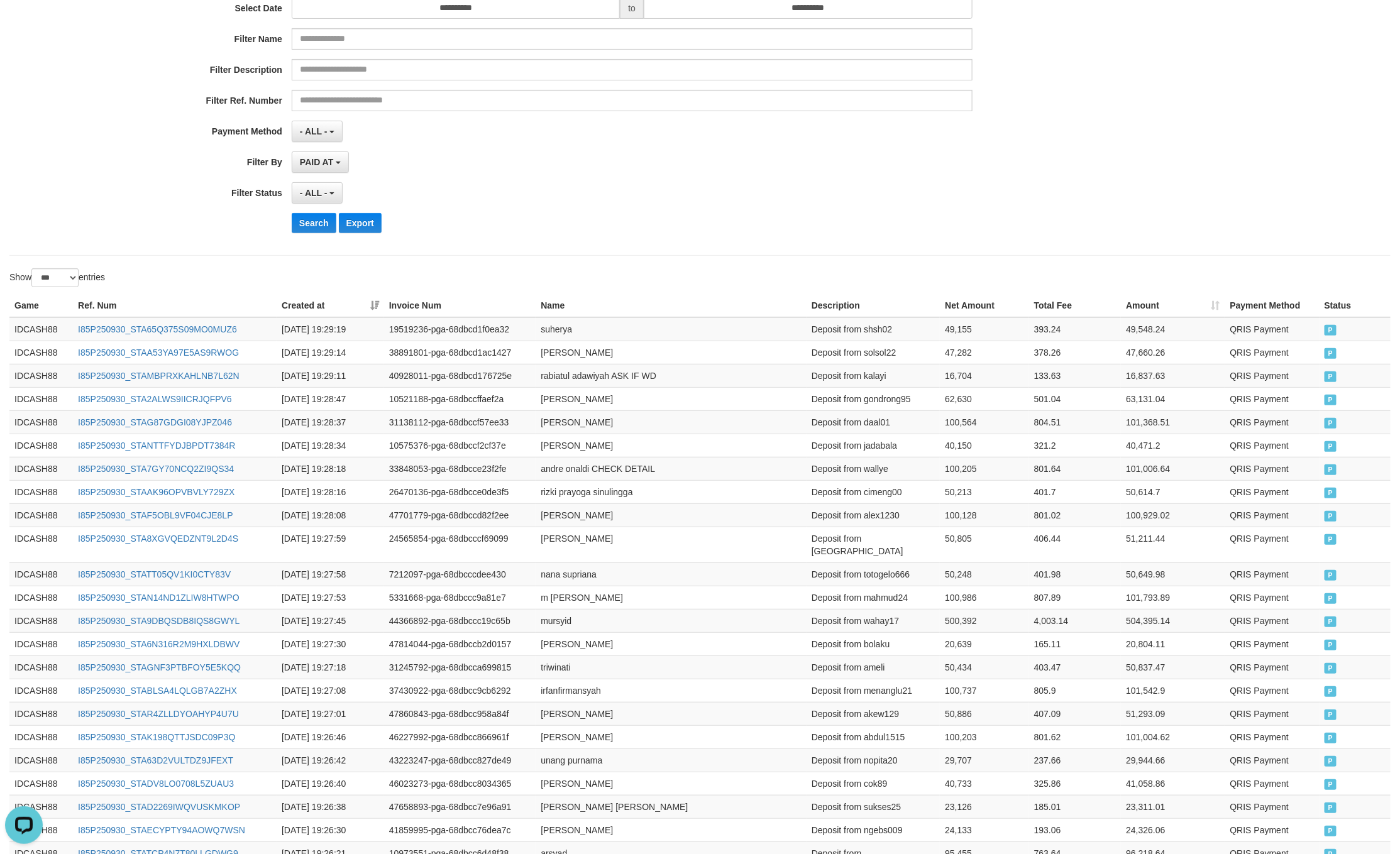
drag, startPoint x: 606, startPoint y: 183, endPoint x: 399, endPoint y: 226, distance: 211.4
click at [590, 187] on div "**********" at bounding box center [583, 89] width 1167 height 307
click at [326, 237] on div "**********" at bounding box center [583, 89] width 1167 height 307
click at [313, 230] on button "Search" at bounding box center [314, 223] width 44 height 20
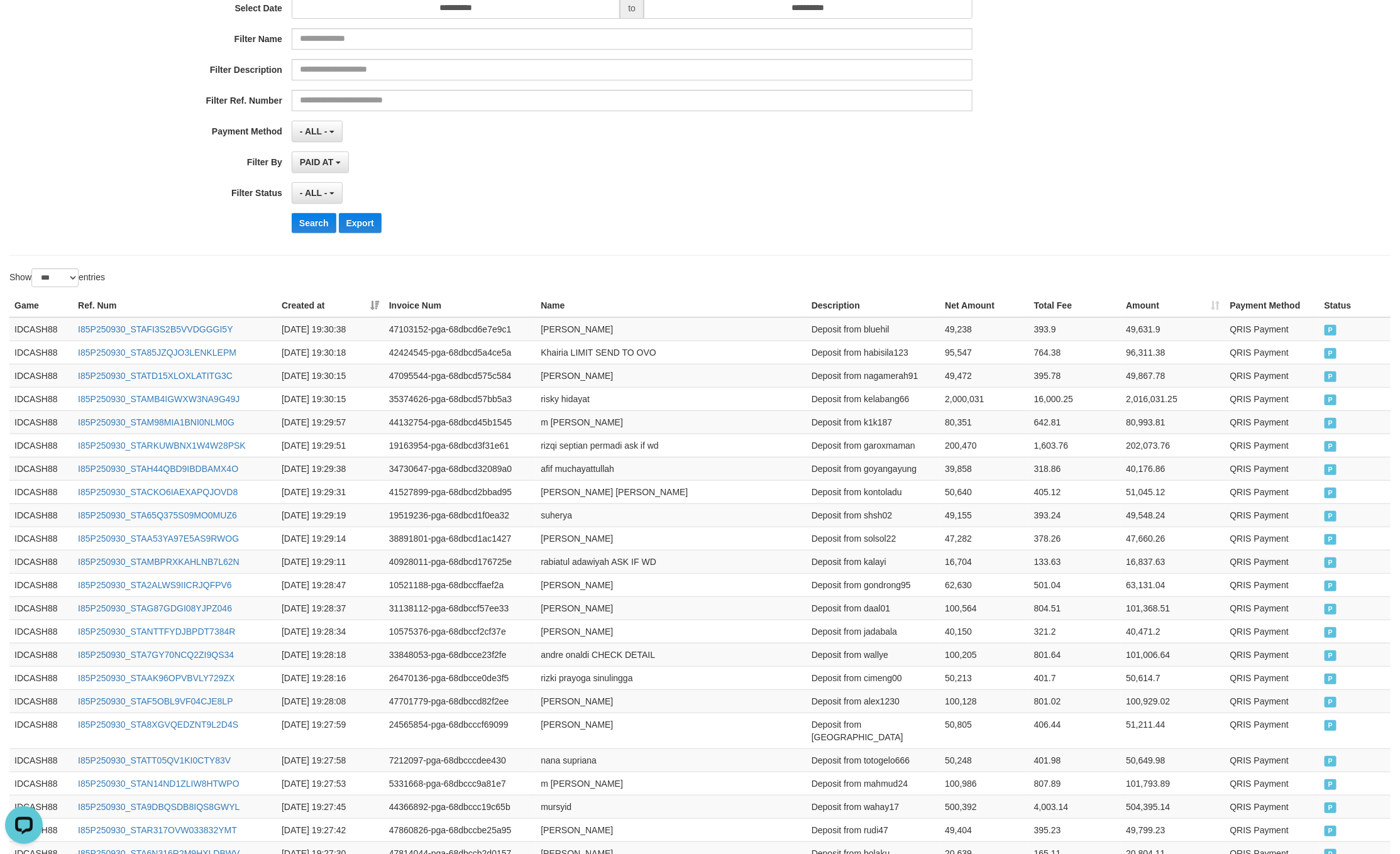
click at [678, 168] on div "PAID AT PAID AT CREATED AT" at bounding box center [632, 162] width 680 height 22
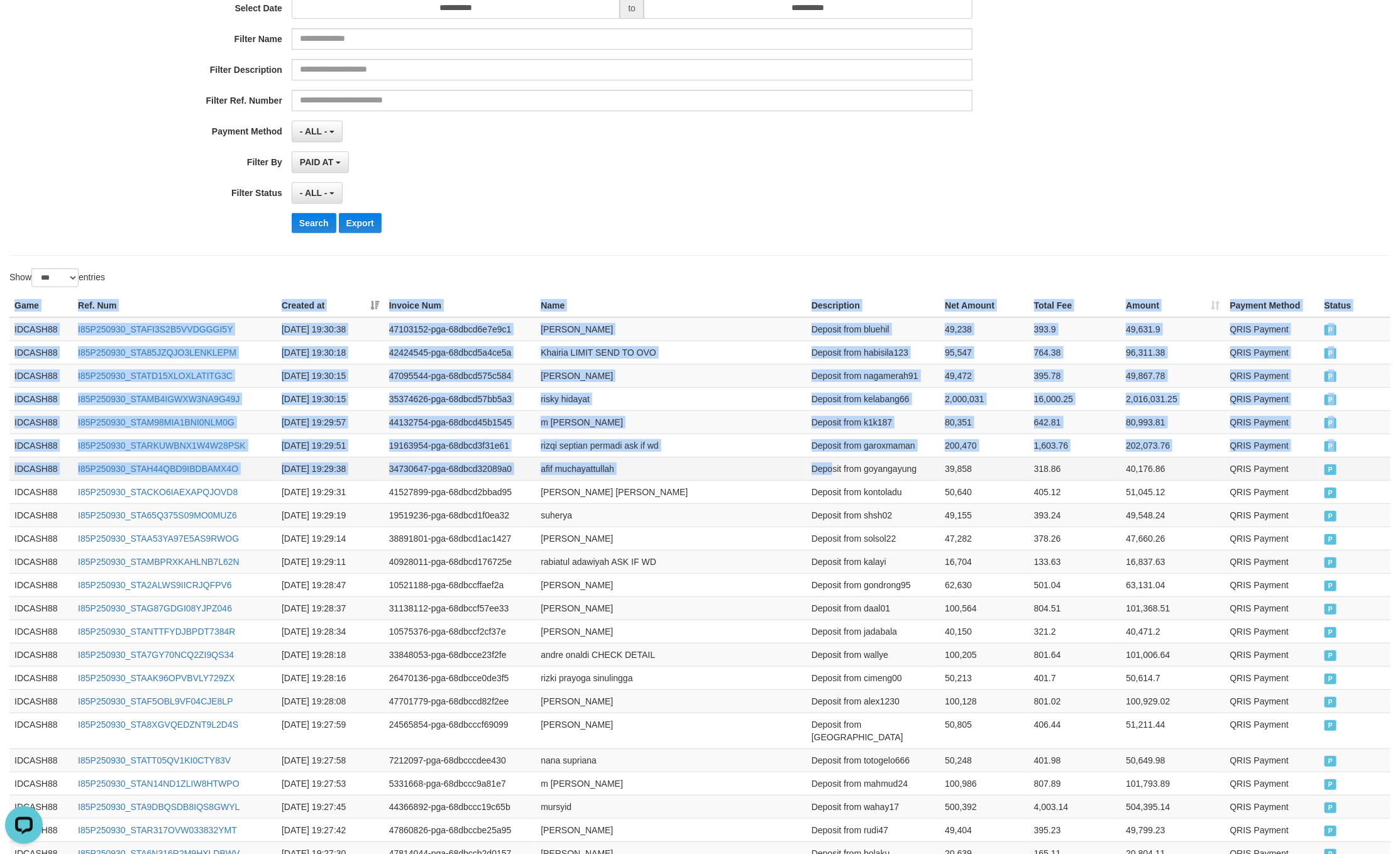
drag, startPoint x: 17, startPoint y: 307, endPoint x: 833, endPoint y: 470, distance: 832.1
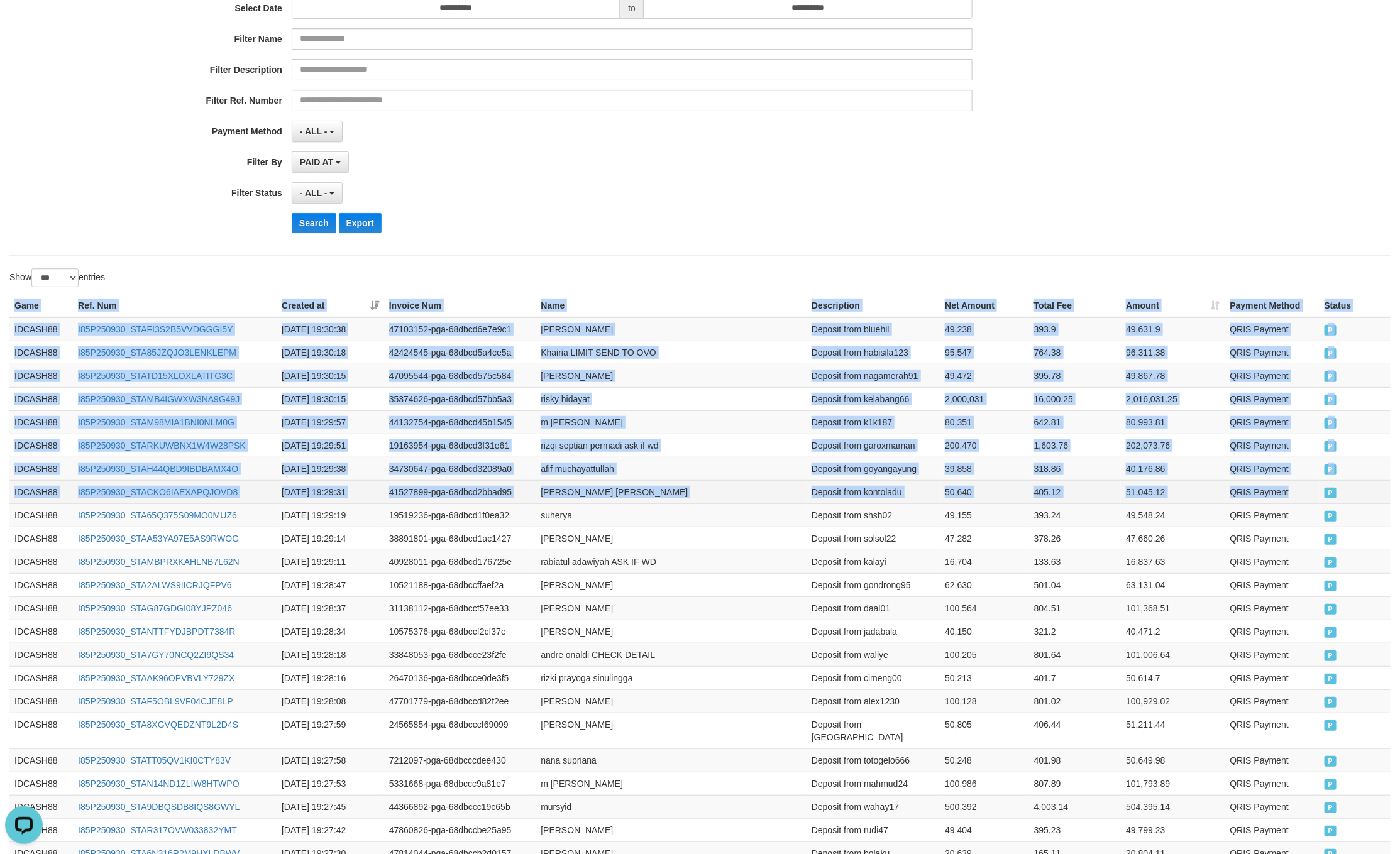
click at [1298, 497] on td "QRIS Payment" at bounding box center [1272, 491] width 94 height 24
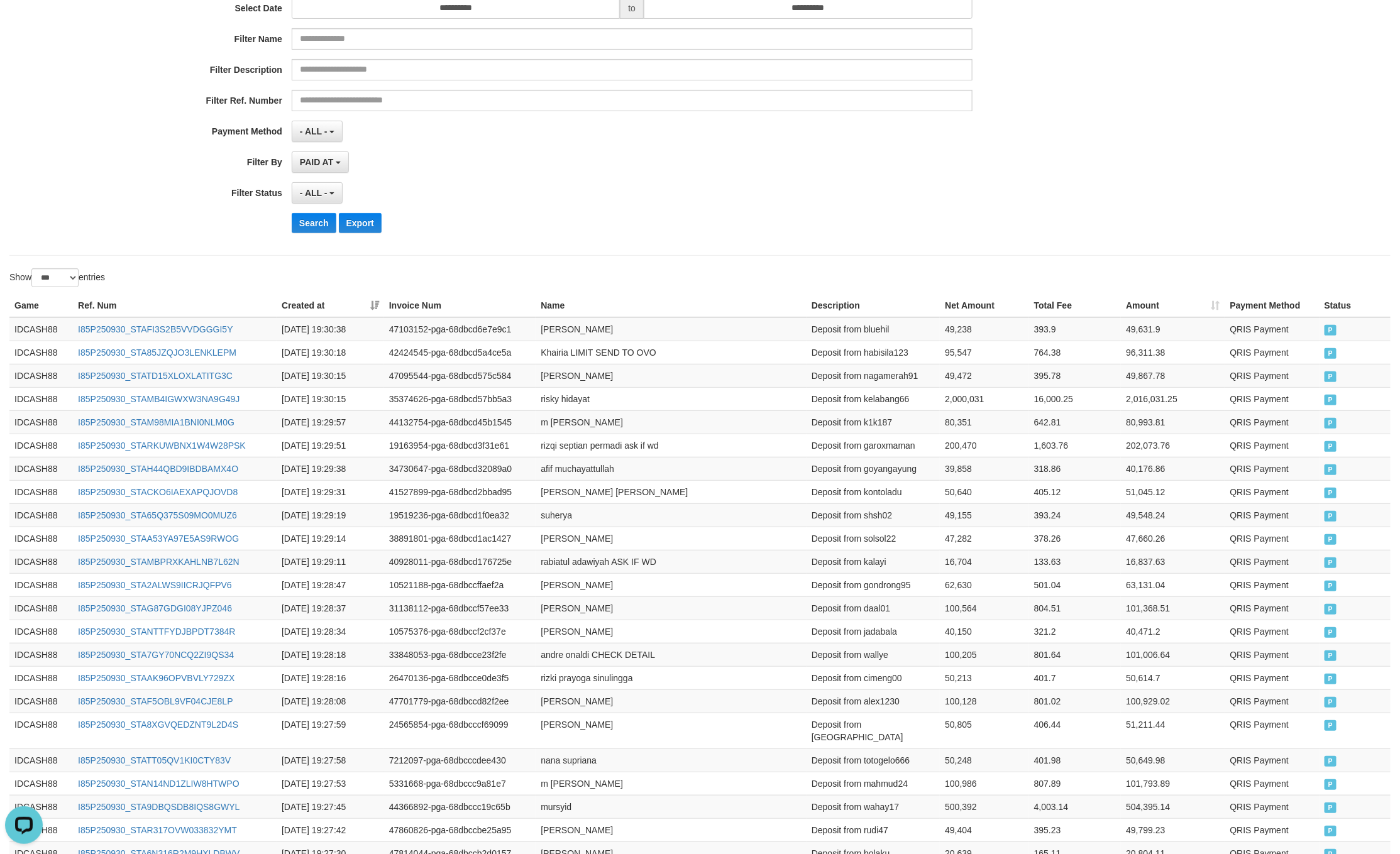
click at [604, 191] on div "- ALL - SELECT ALL - ALL - SELECT STATUS PENDING/UNPAID PAID CANCELED EXPIRED" at bounding box center [632, 193] width 680 height 22
click at [295, 223] on button "Search" at bounding box center [314, 223] width 44 height 20
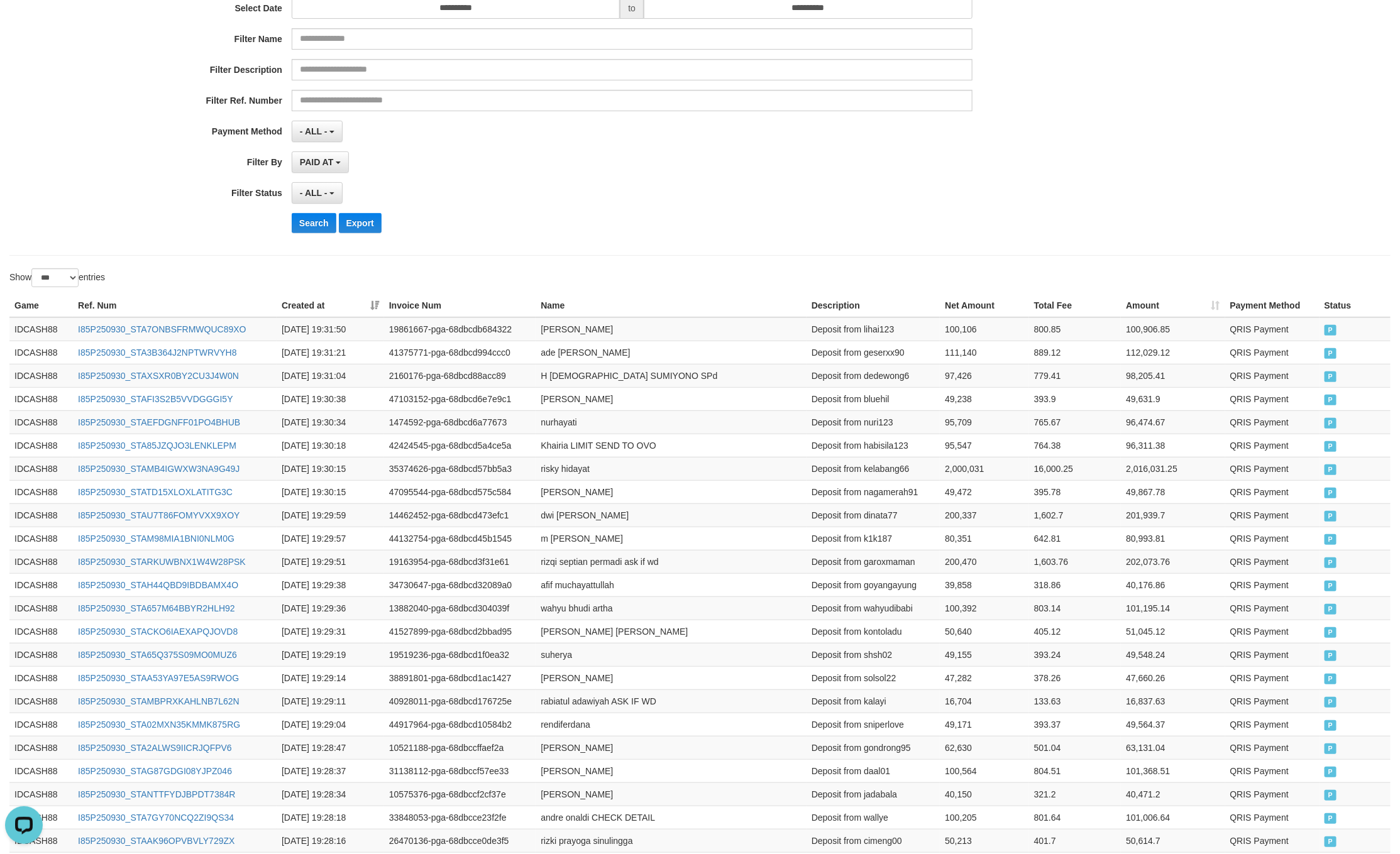
click at [961, 212] on div "**********" at bounding box center [583, 89] width 1167 height 307
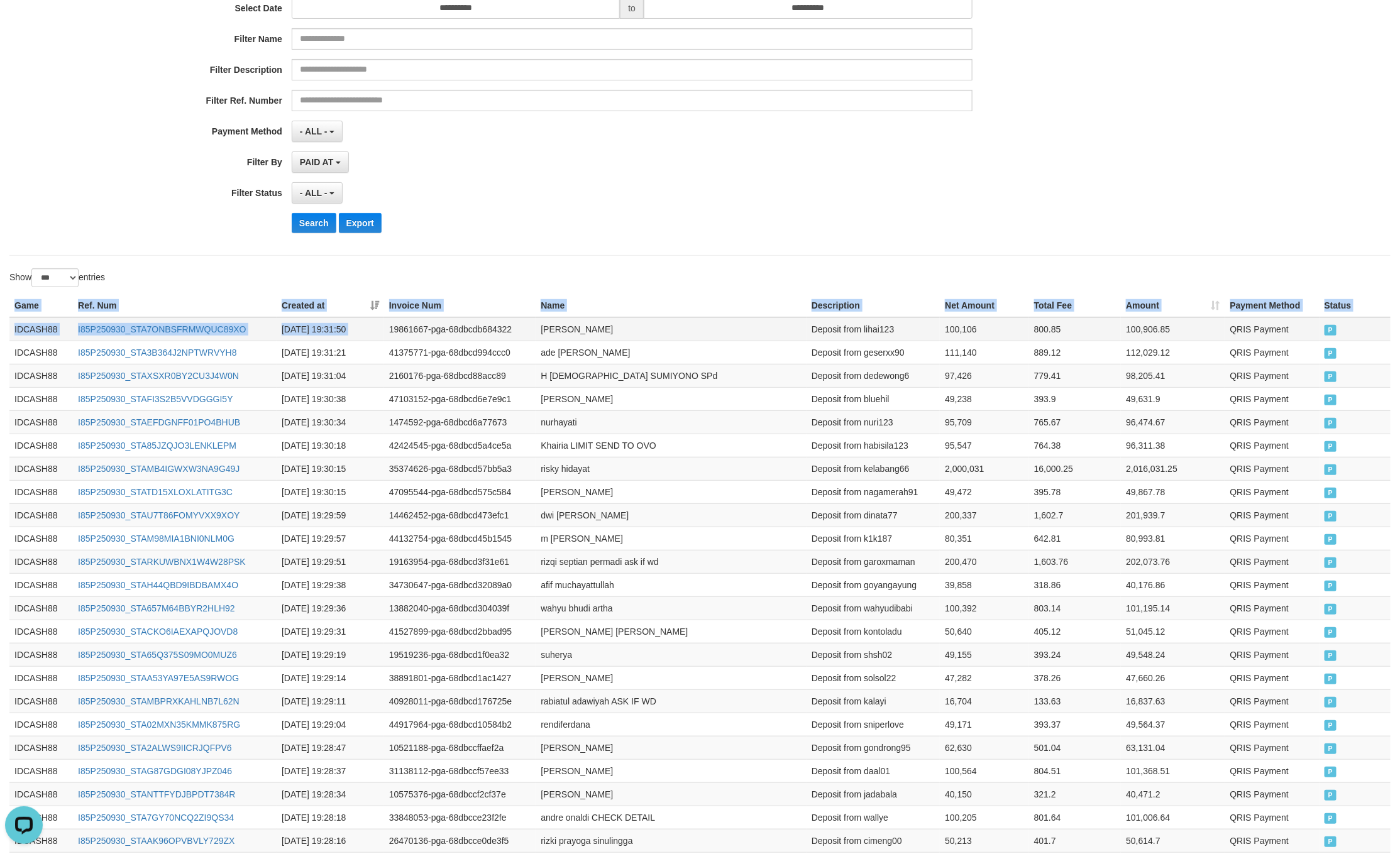
drag, startPoint x: 15, startPoint y: 302, endPoint x: 401, endPoint y: 338, distance: 387.7
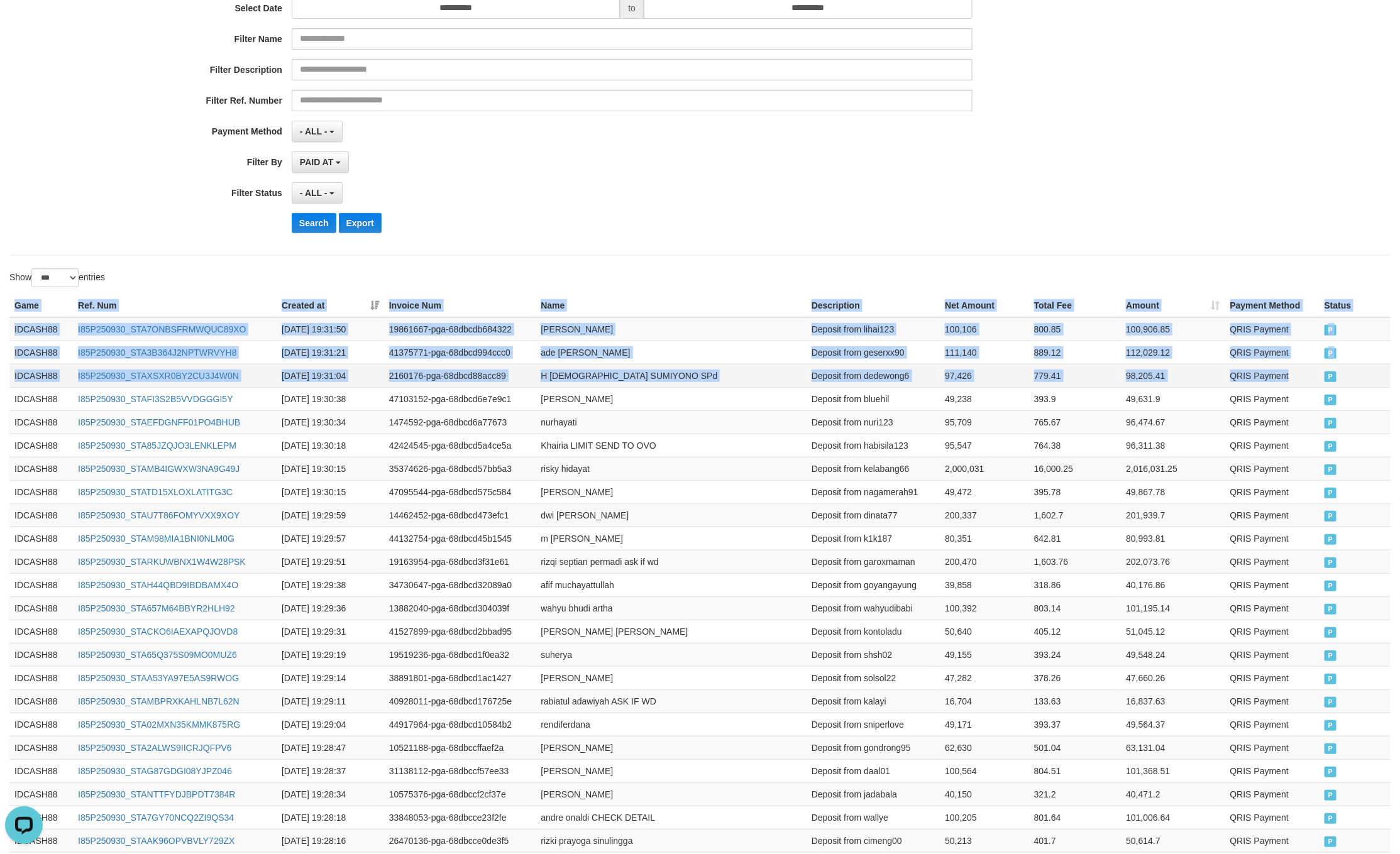
click at [1321, 374] on td "P" at bounding box center [1354, 375] width 71 height 24
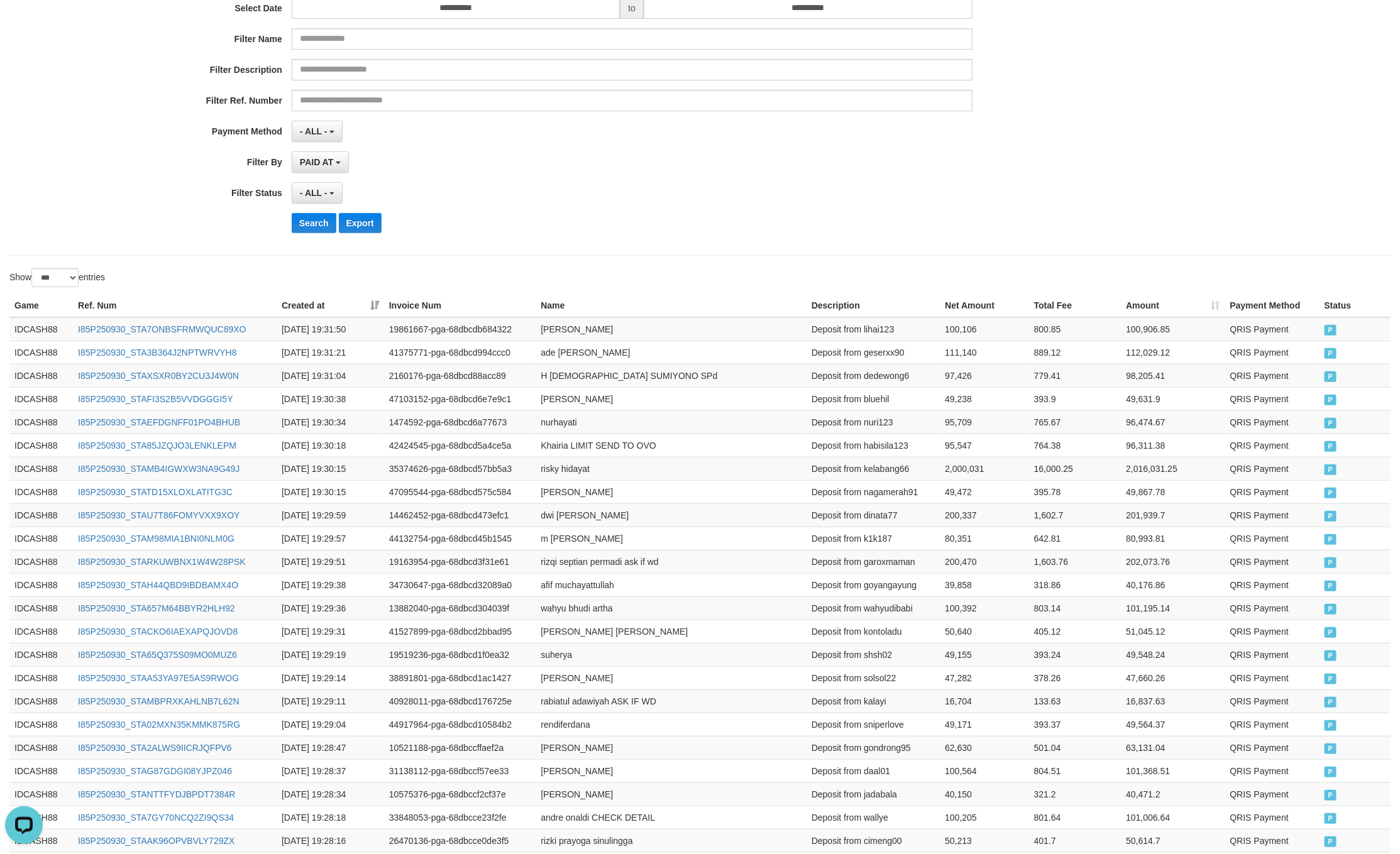
click at [675, 255] on div "**********" at bounding box center [700, 89] width 1381 height 333
click at [313, 223] on button "Search" at bounding box center [314, 223] width 44 height 20
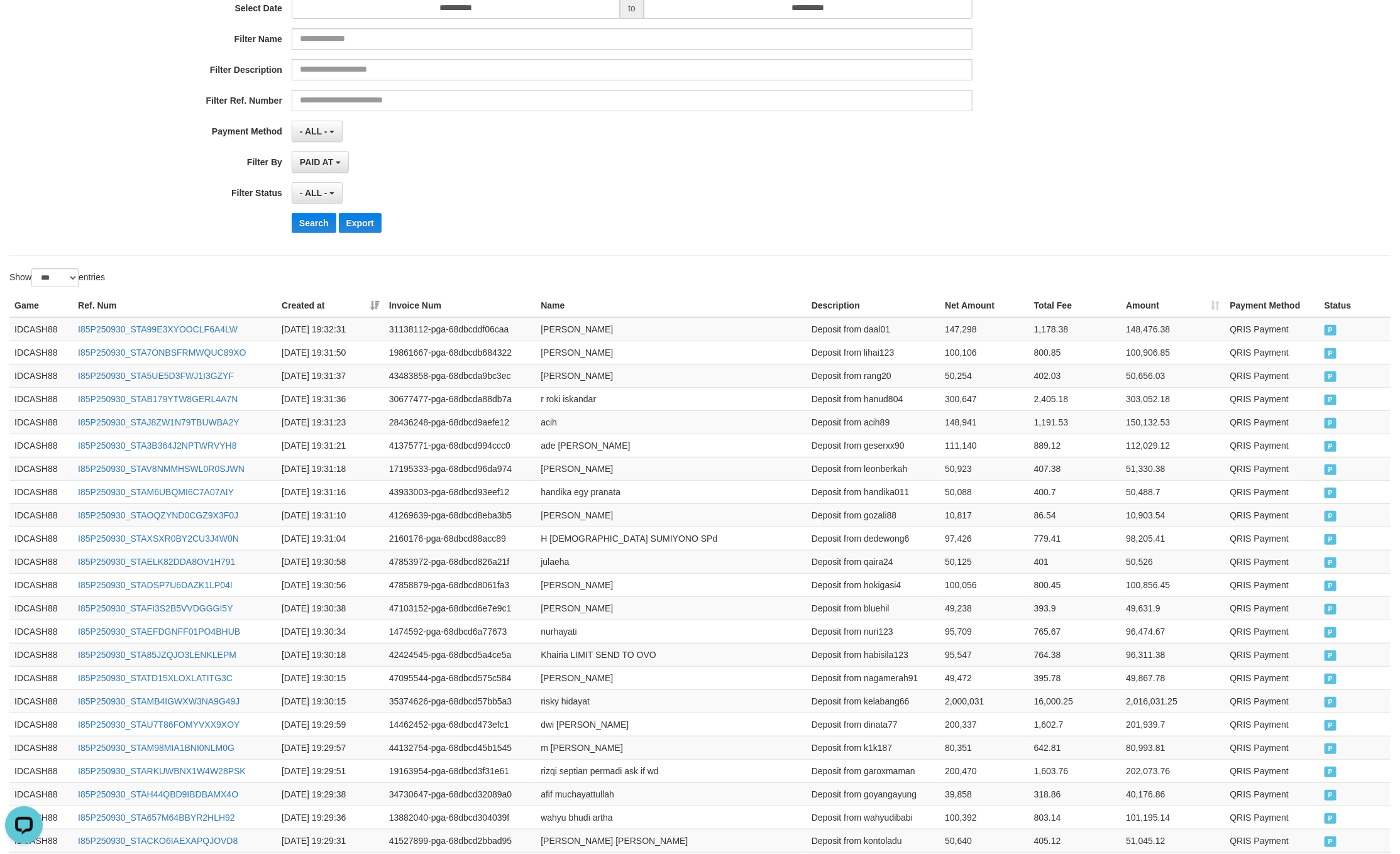
click at [645, 191] on div "- ALL - SELECT ALL - ALL - SELECT STATUS PENDING/UNPAID PAID CANCELED EXPIRED" at bounding box center [632, 193] width 680 height 22
click at [320, 232] on button "Search" at bounding box center [314, 223] width 44 height 20
click at [953, 250] on div "**********" at bounding box center [700, 89] width 1381 height 333
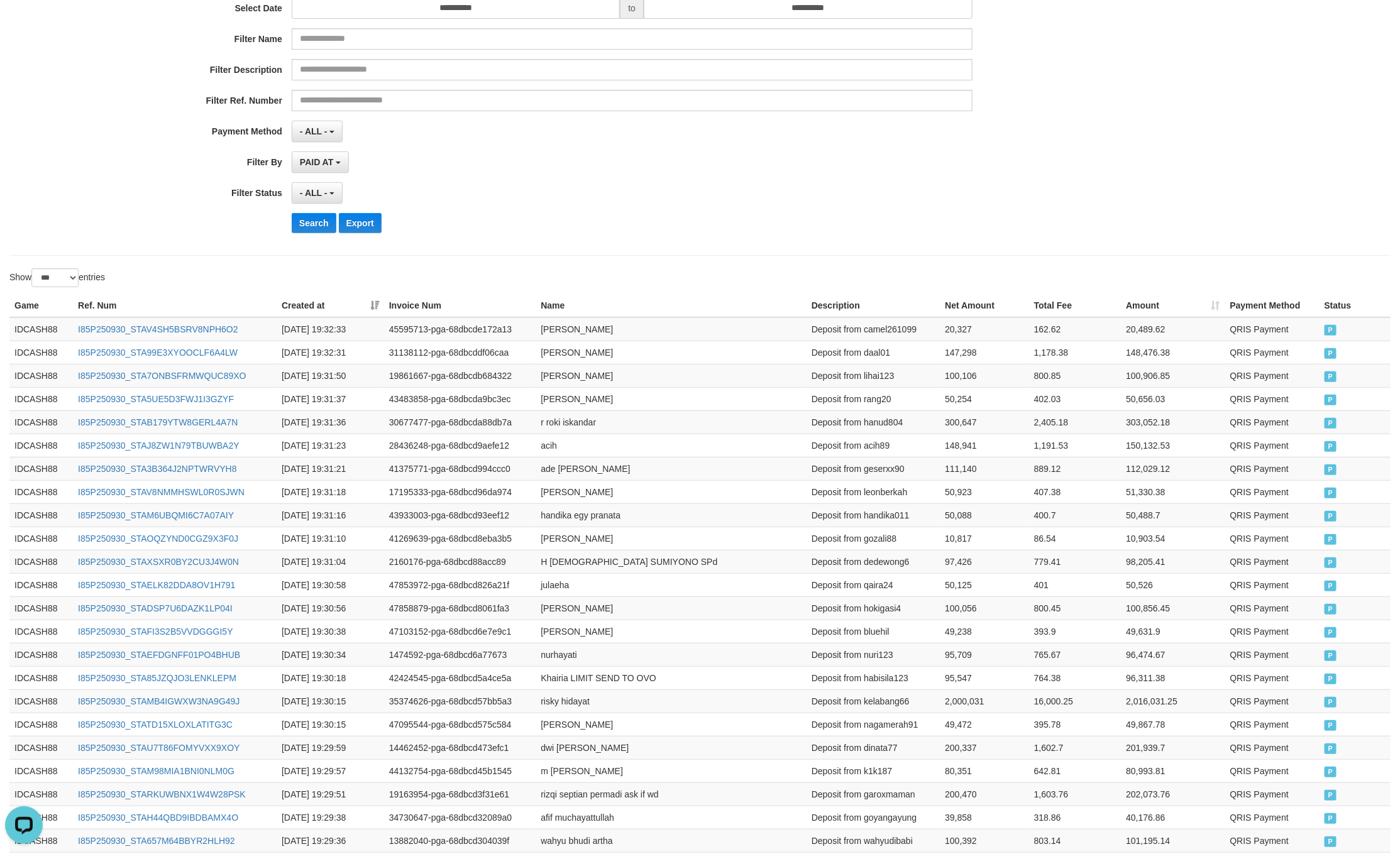
drag, startPoint x: 653, startPoint y: 219, endPoint x: 393, endPoint y: 235, distance: 260.5
click at [647, 219] on div "Search Export" at bounding box center [729, 223] width 875 height 20
click at [320, 225] on button "Search" at bounding box center [314, 223] width 44 height 20
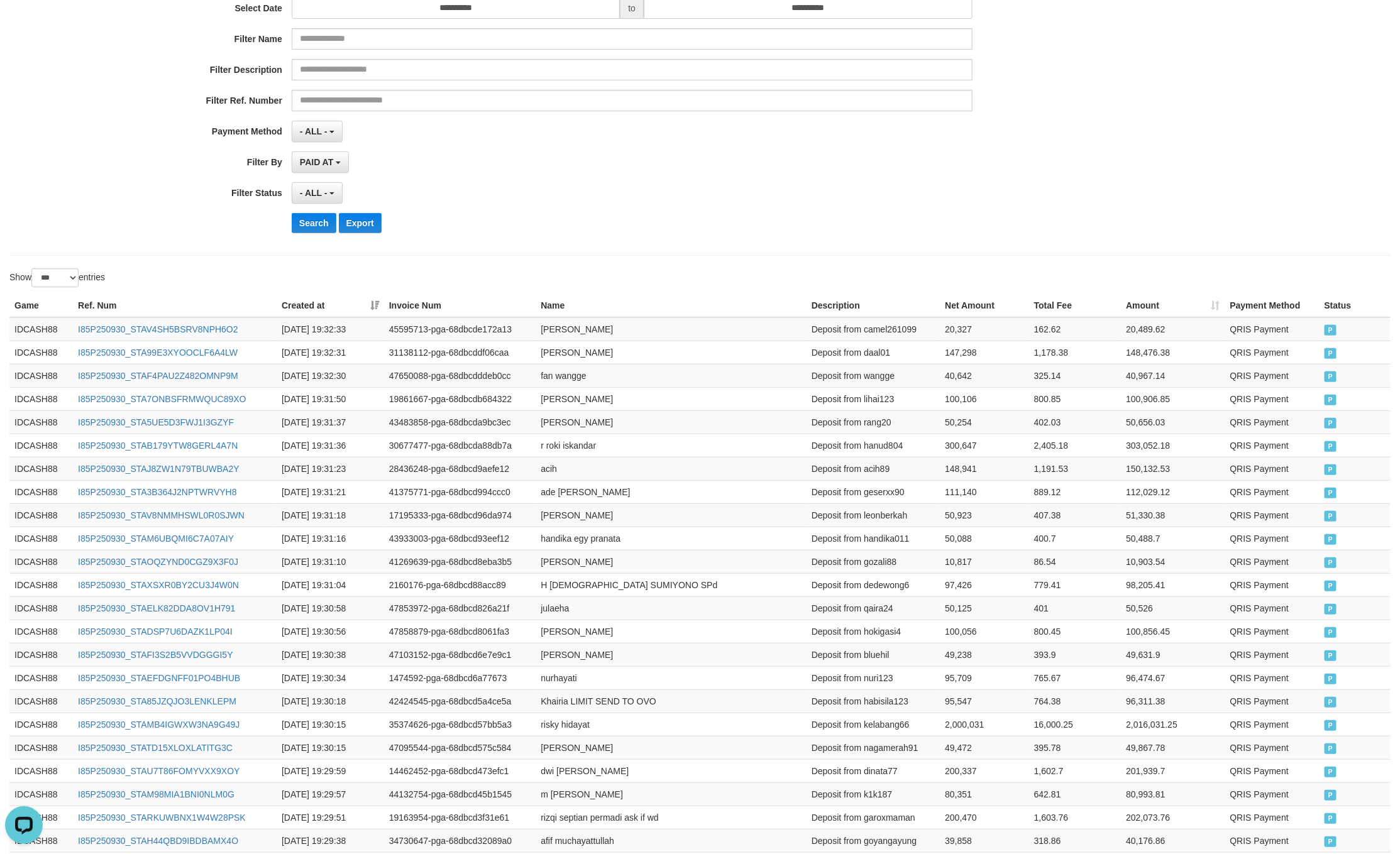
click at [867, 189] on div "- ALL - SELECT ALL - ALL - SELECT STATUS PENDING/UNPAID PAID CANCELED EXPIRED" at bounding box center [632, 193] width 680 height 22
click at [815, 191] on div "- ALL - SELECT ALL - ALL - SELECT STATUS PENDING/UNPAID PAID CANCELED EXPIRED" at bounding box center [632, 193] width 680 height 22
click at [310, 231] on button "Search" at bounding box center [314, 223] width 44 height 20
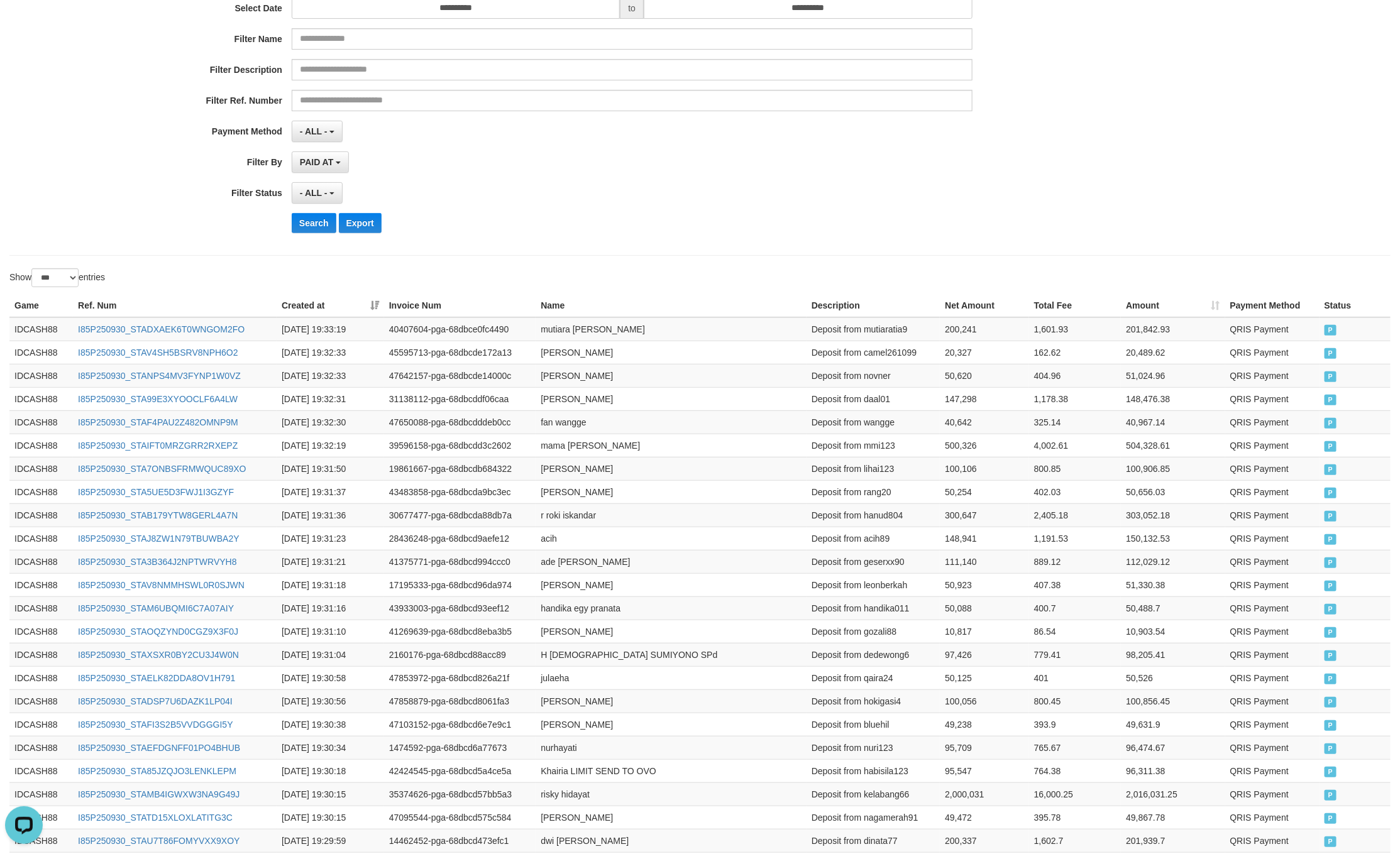
click at [1254, 147] on div "**********" at bounding box center [700, 89] width 1400 height 307
click at [912, 179] on div "**********" at bounding box center [583, 89] width 1167 height 307
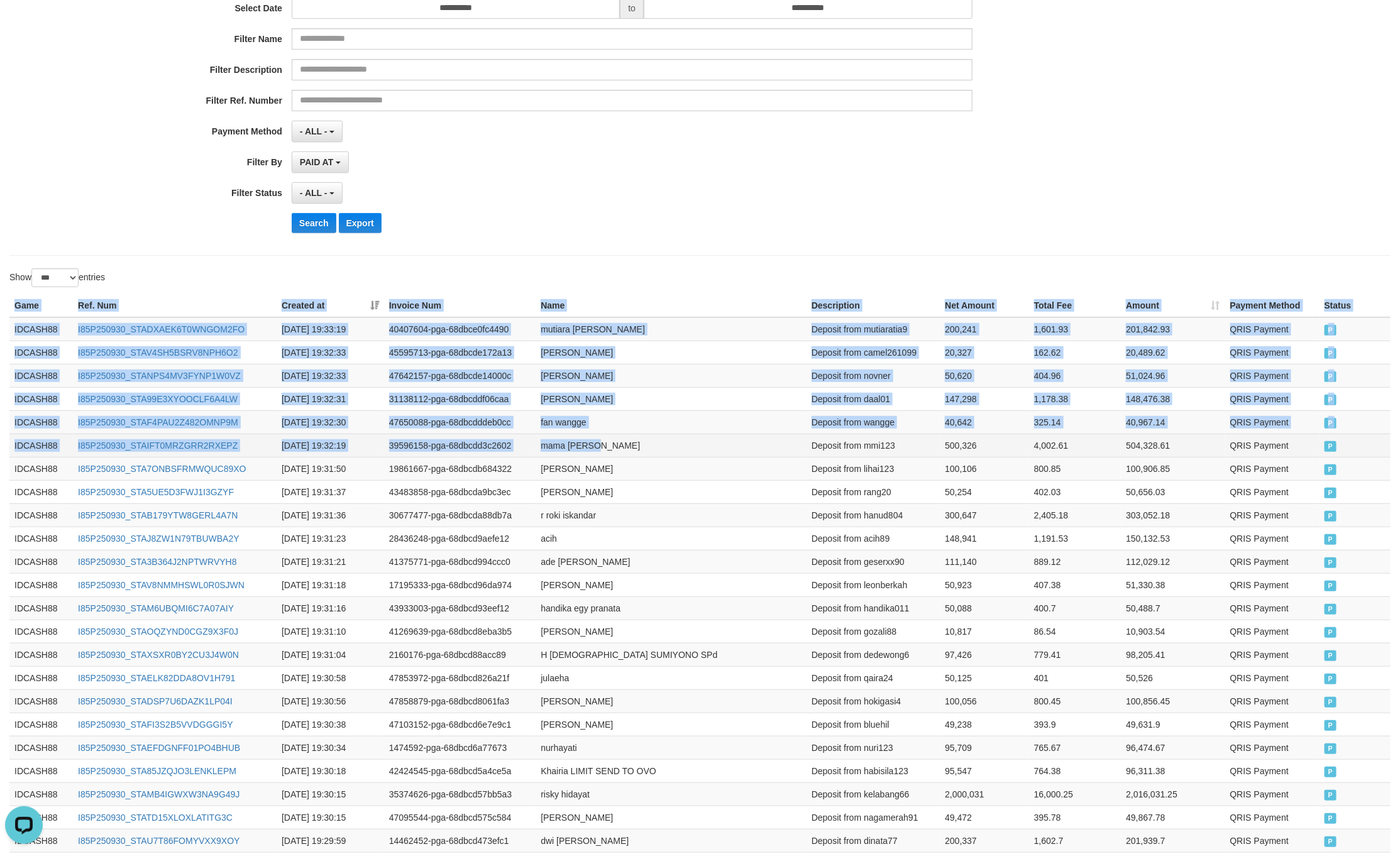
drag, startPoint x: 9, startPoint y: 307, endPoint x: 771, endPoint y: 449, distance: 775.1
click at [1325, 438] on td "P" at bounding box center [1354, 445] width 71 height 24
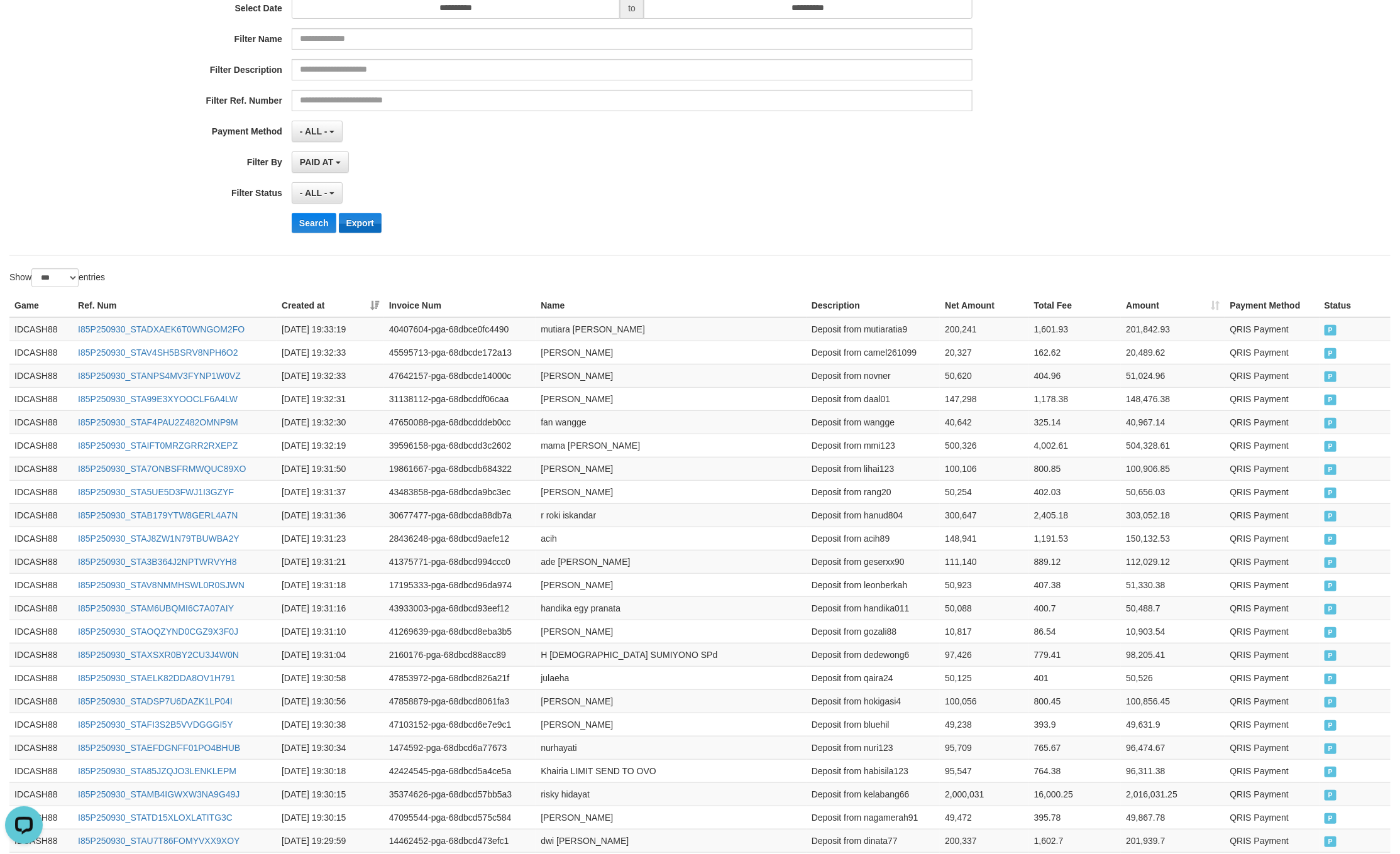
drag, startPoint x: 651, startPoint y: 174, endPoint x: 367, endPoint y: 229, distance: 289.3
click at [643, 181] on div "**********" at bounding box center [583, 89] width 1167 height 307
click at [295, 223] on button "Search" at bounding box center [314, 223] width 44 height 20
click at [305, 226] on button "Search" at bounding box center [314, 223] width 44 height 20
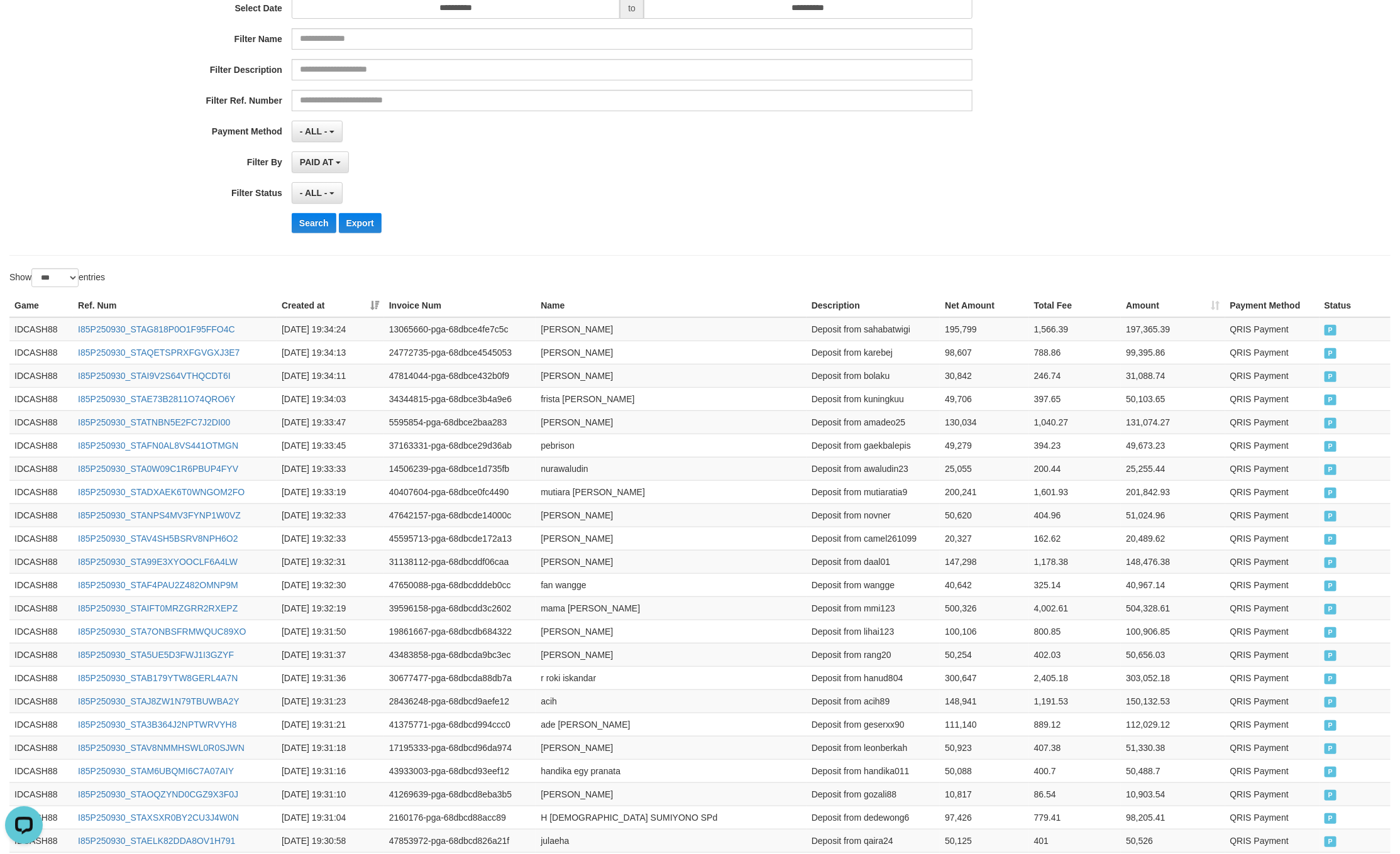
click at [760, 204] on div "- ALL - SELECT ALL - ALL - SELECT STATUS PENDING/UNPAID PAID CANCELED EXPIRED" at bounding box center [632, 193] width 680 height 22
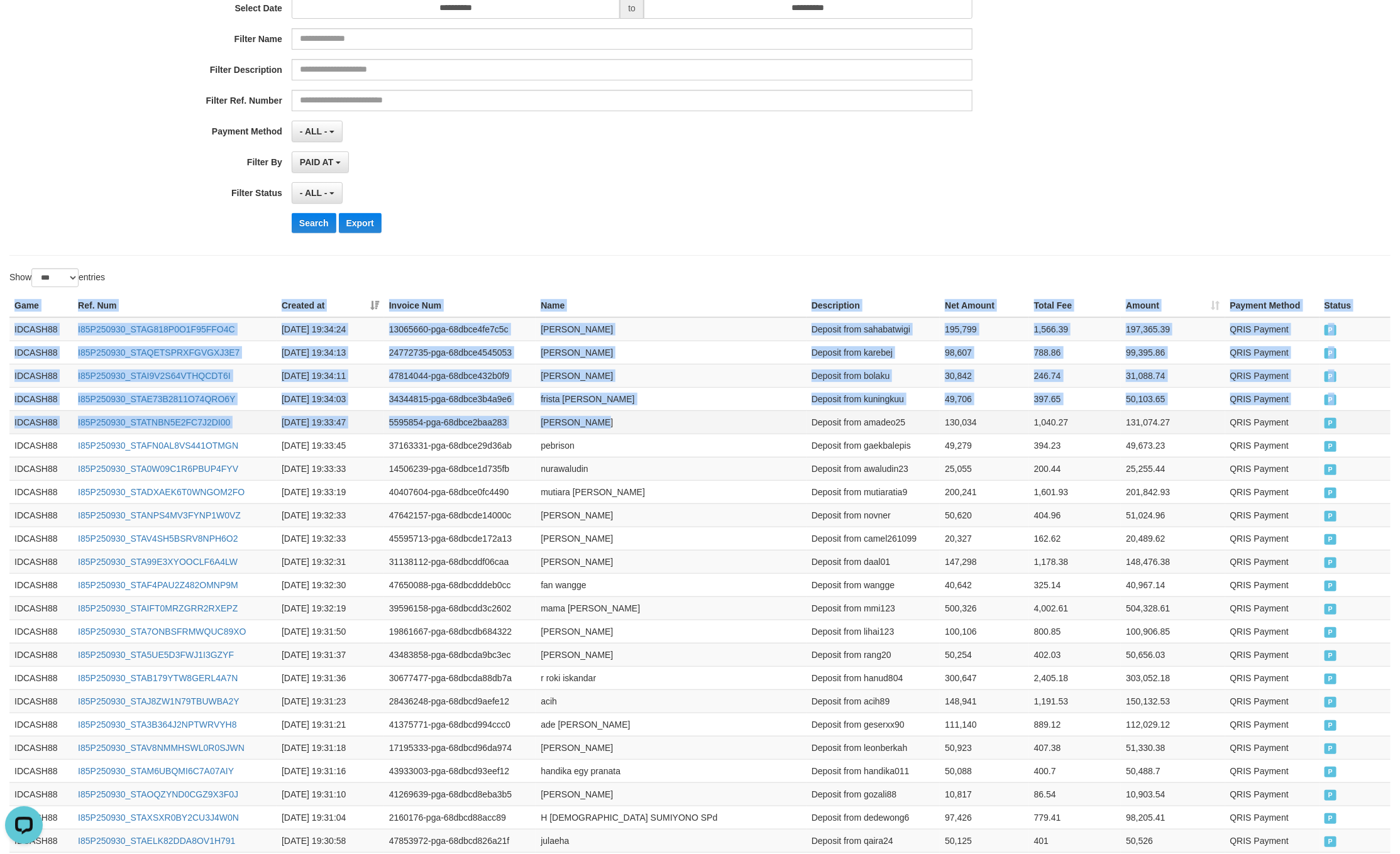
drag, startPoint x: 15, startPoint y: 304, endPoint x: 1041, endPoint y: 434, distance: 1034.2
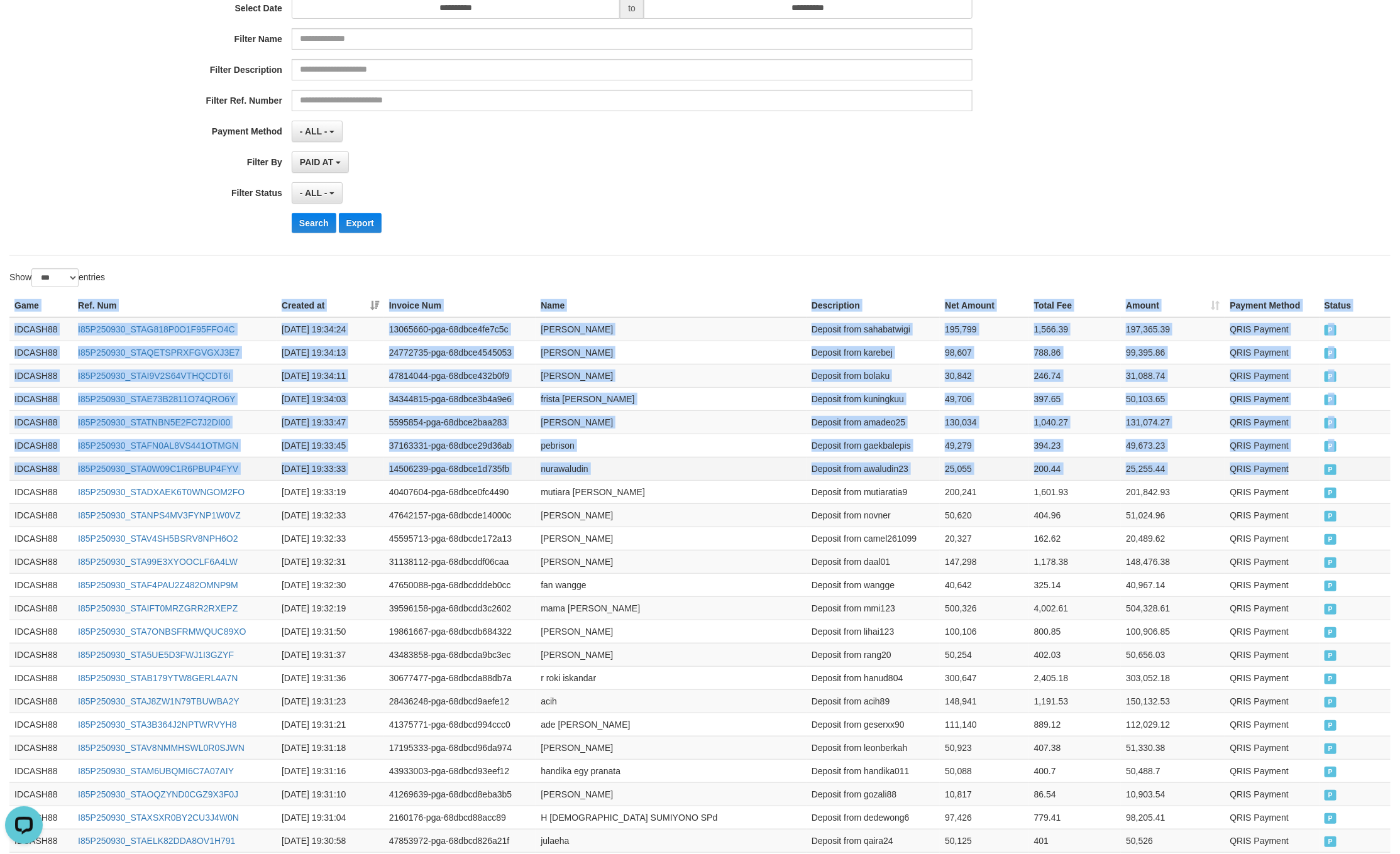
click at [1330, 475] on span "P" at bounding box center [1330, 470] width 12 height 10
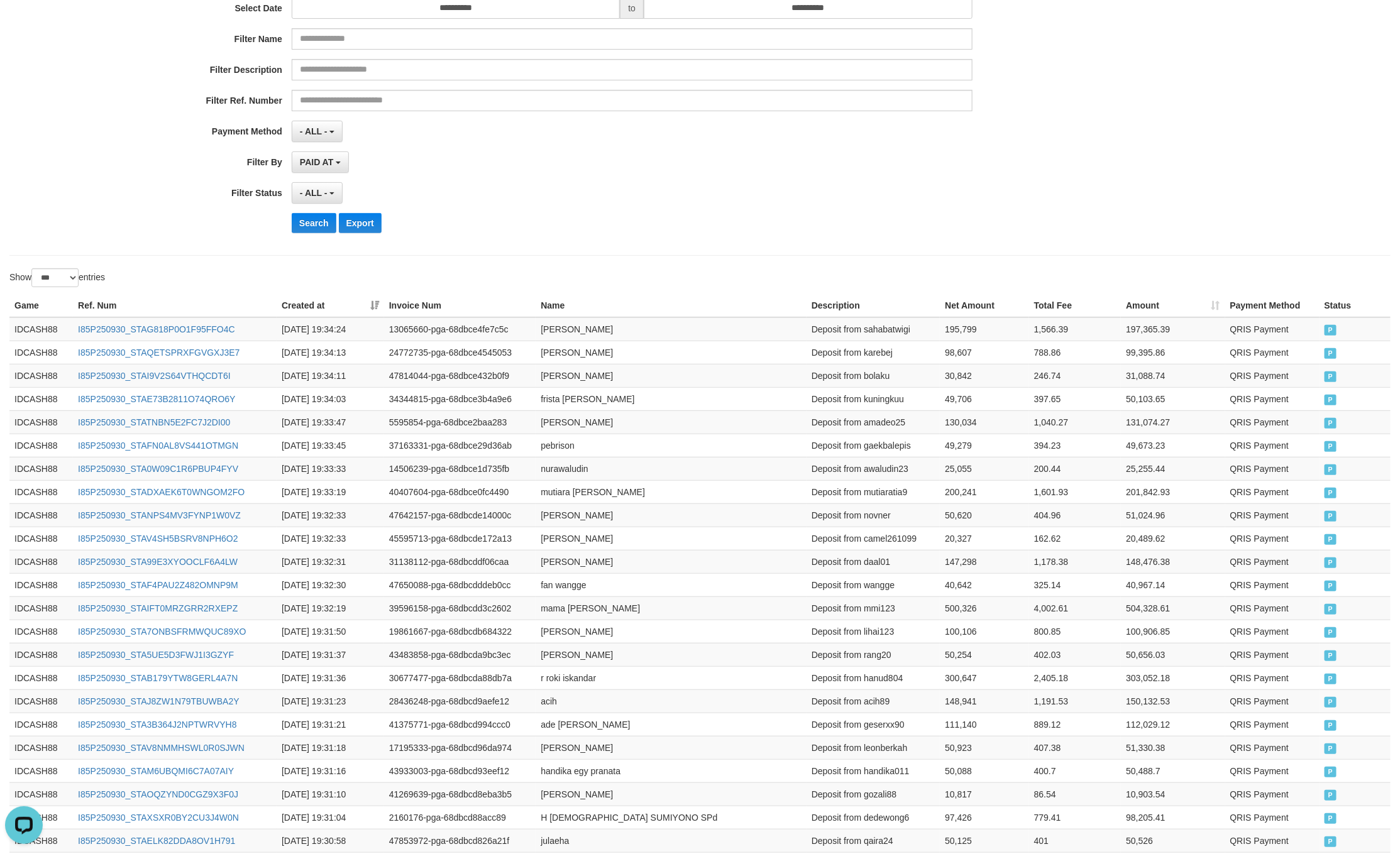
click at [636, 172] on div "PAID AT PAID AT CREATED AT" at bounding box center [632, 162] width 680 height 22
click at [307, 233] on button "Search" at bounding box center [314, 223] width 44 height 20
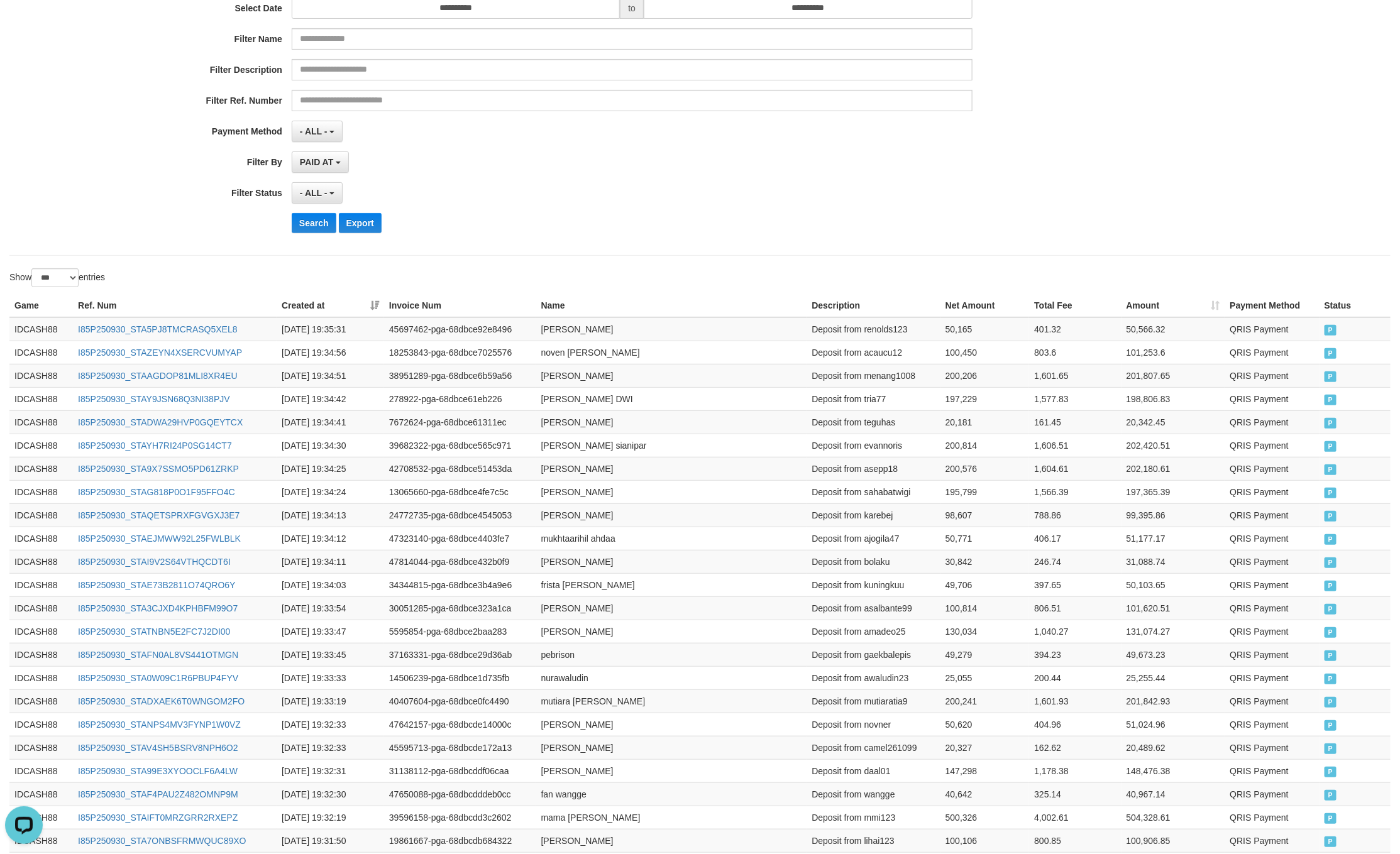
click at [699, 202] on div "- ALL - SELECT ALL - ALL - SELECT STATUS PENDING/UNPAID PAID CANCELED EXPIRED" at bounding box center [632, 193] width 680 height 22
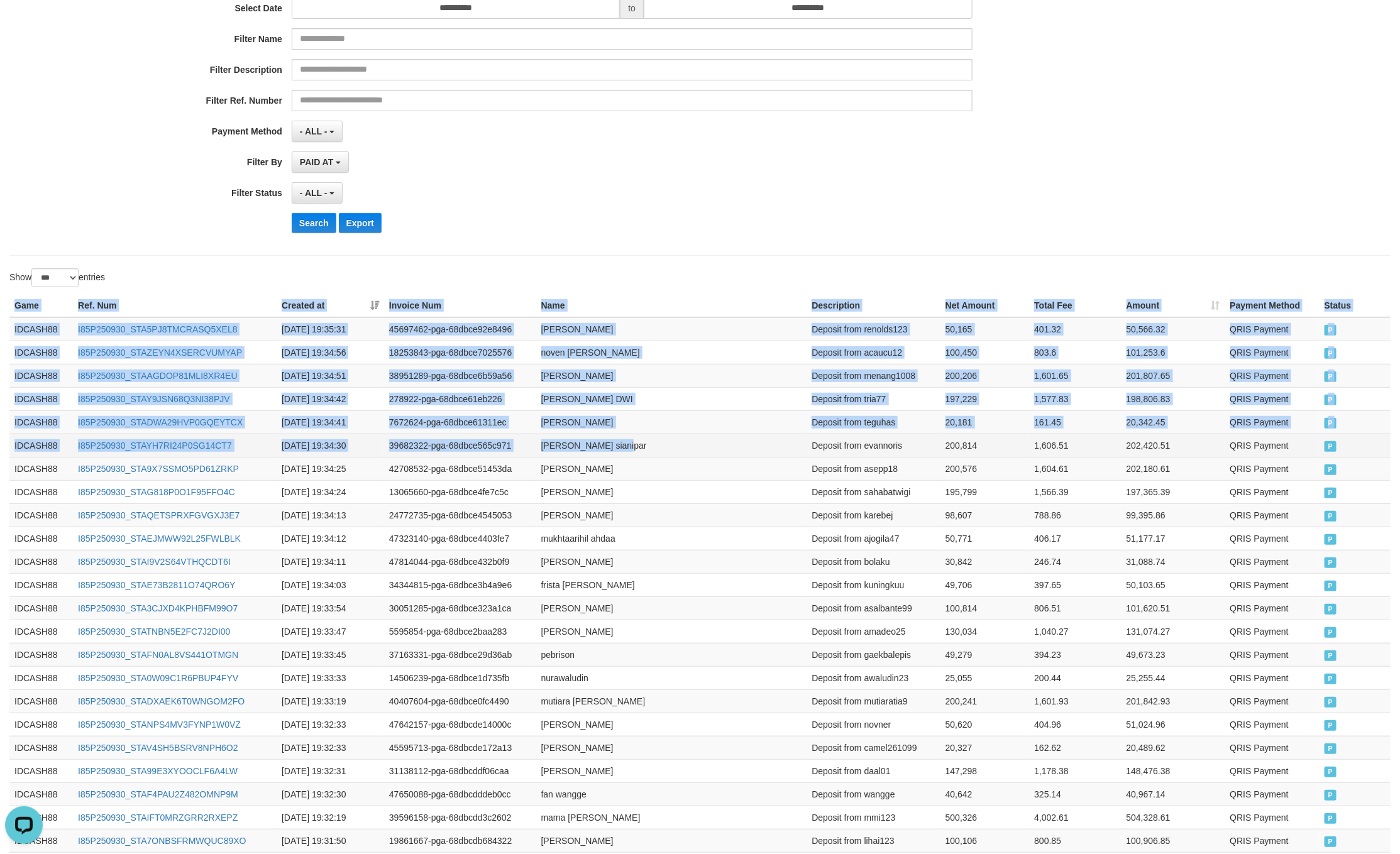
drag, startPoint x: 13, startPoint y: 302, endPoint x: 763, endPoint y: 447, distance: 763.9
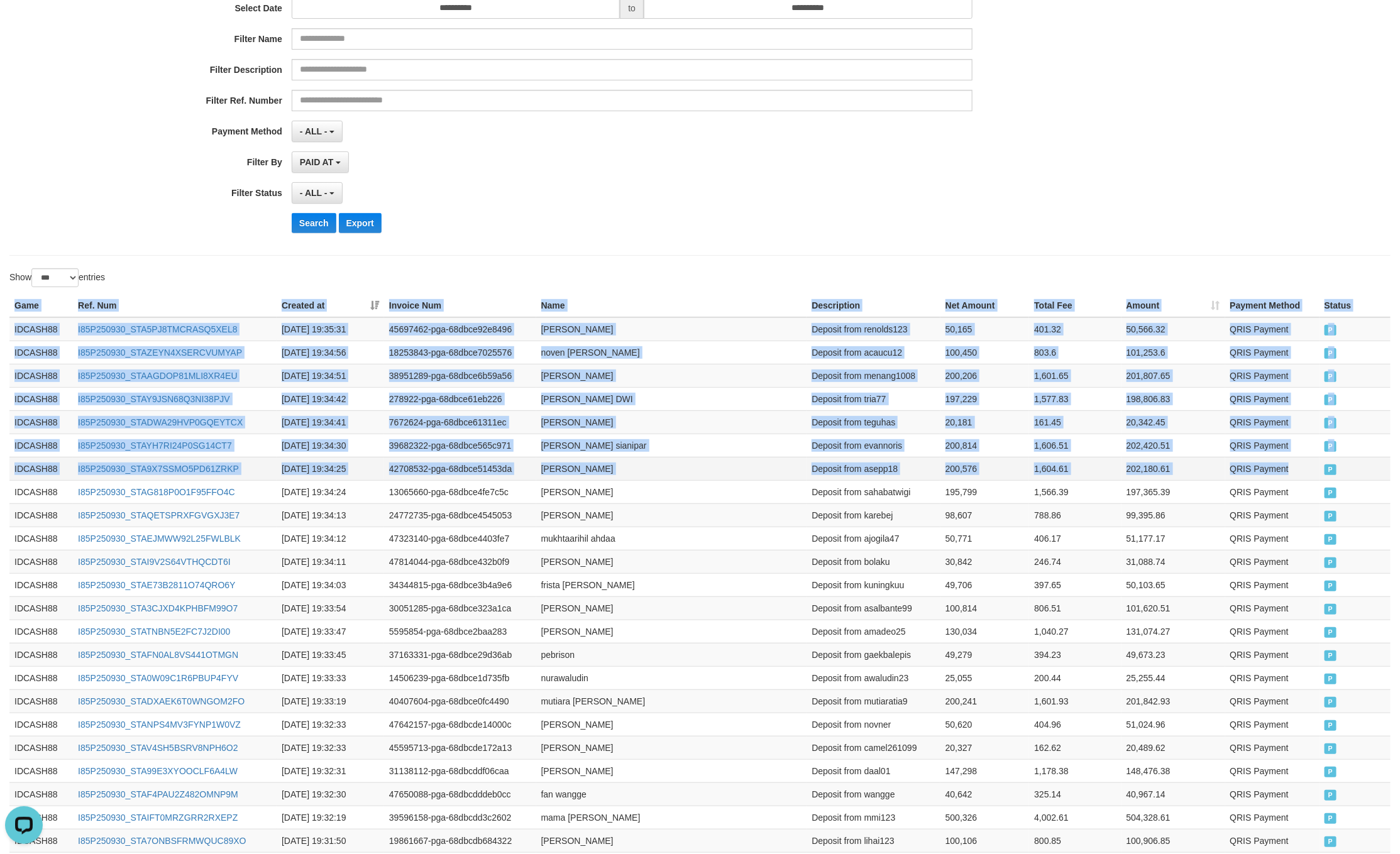
click at [1326, 473] on span "P" at bounding box center [1330, 470] width 12 height 10
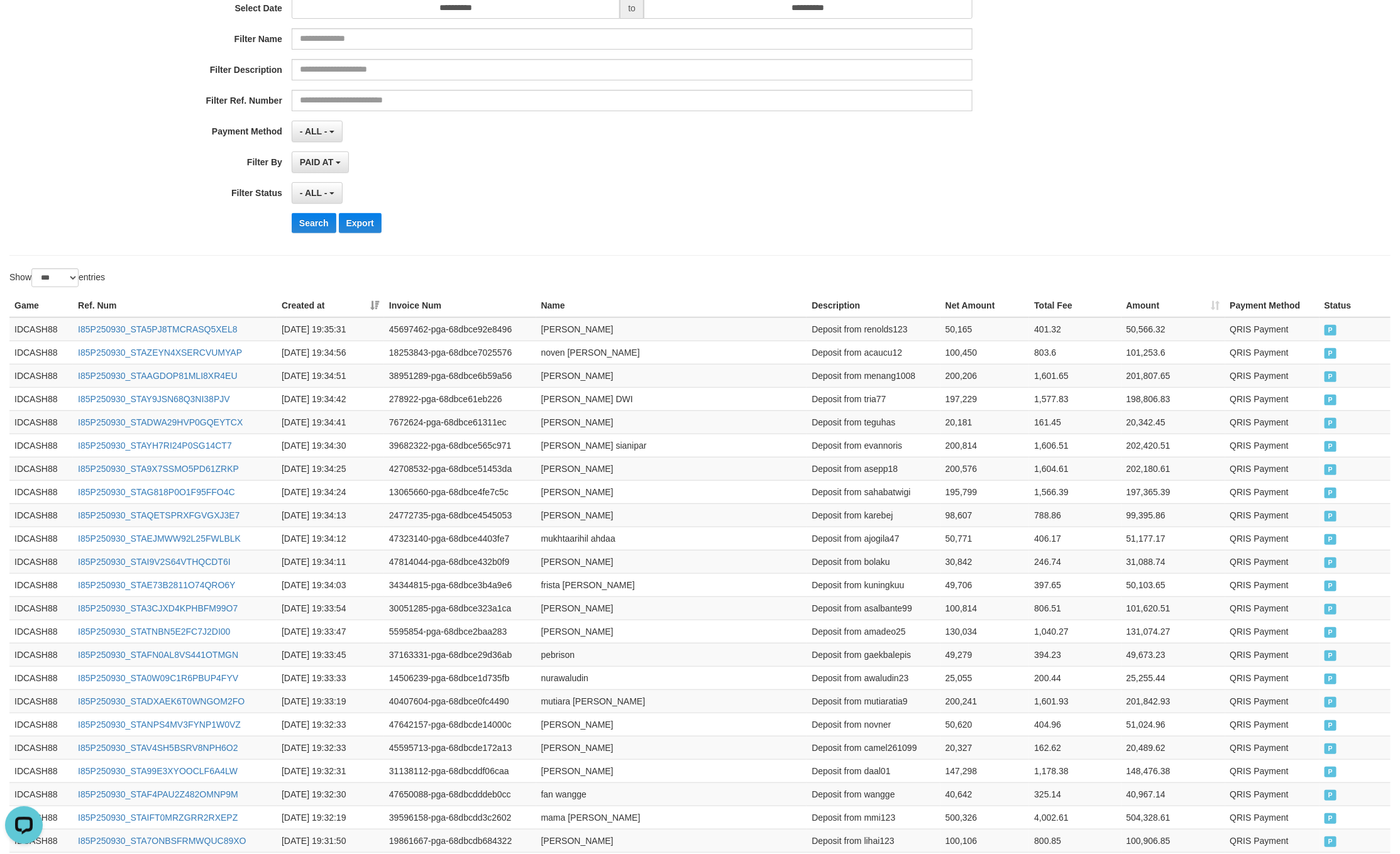
drag, startPoint x: 619, startPoint y: 214, endPoint x: 412, endPoint y: 260, distance: 212.0
click at [617, 217] on div "**********" at bounding box center [583, 89] width 1167 height 307
click at [326, 227] on button "Search" at bounding box center [314, 223] width 44 height 20
click at [626, 168] on div "PAID AT PAID AT CREATED AT" at bounding box center [632, 162] width 680 height 22
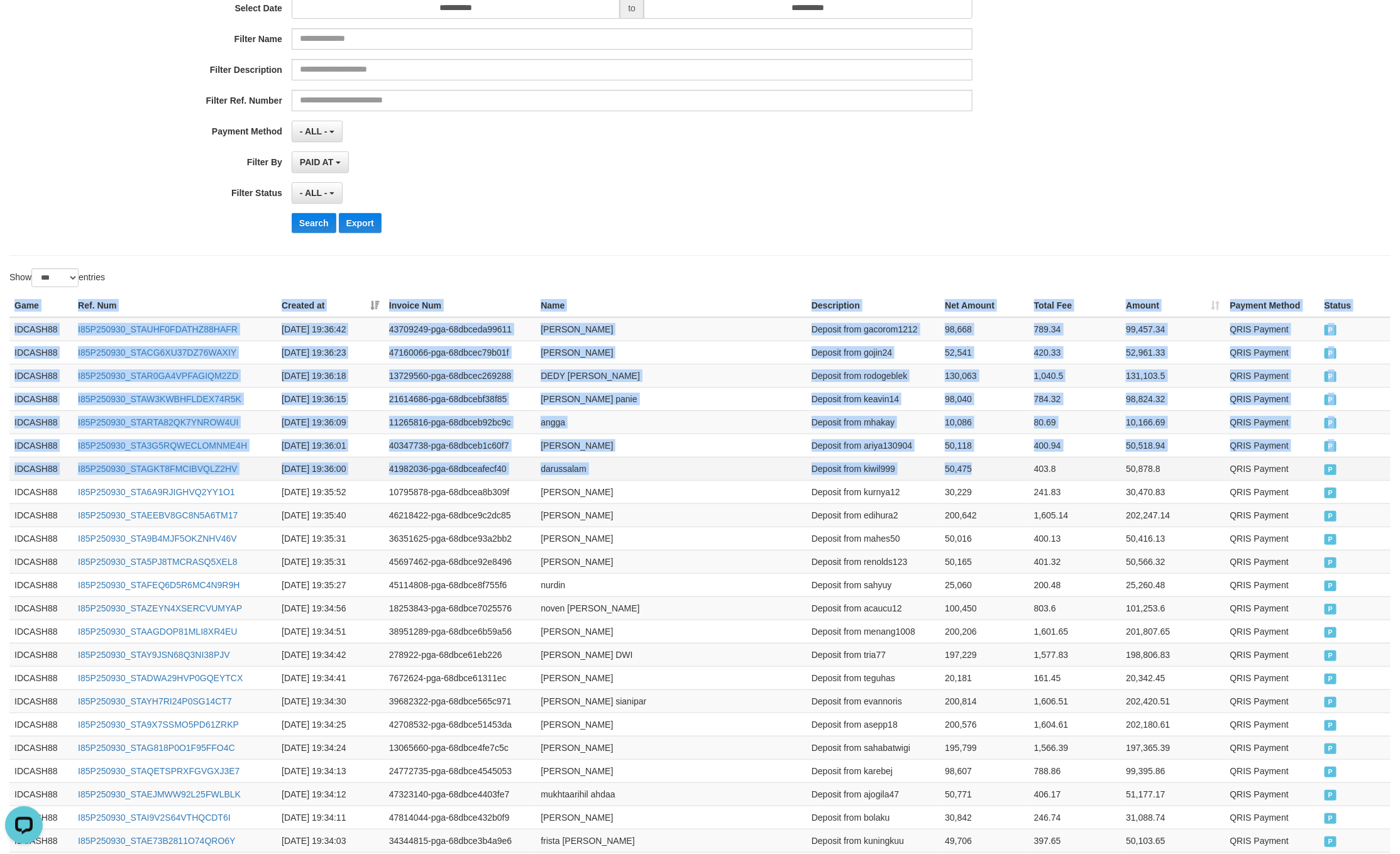
drag, startPoint x: 17, startPoint y: 302, endPoint x: 1020, endPoint y: 470, distance: 1017.0
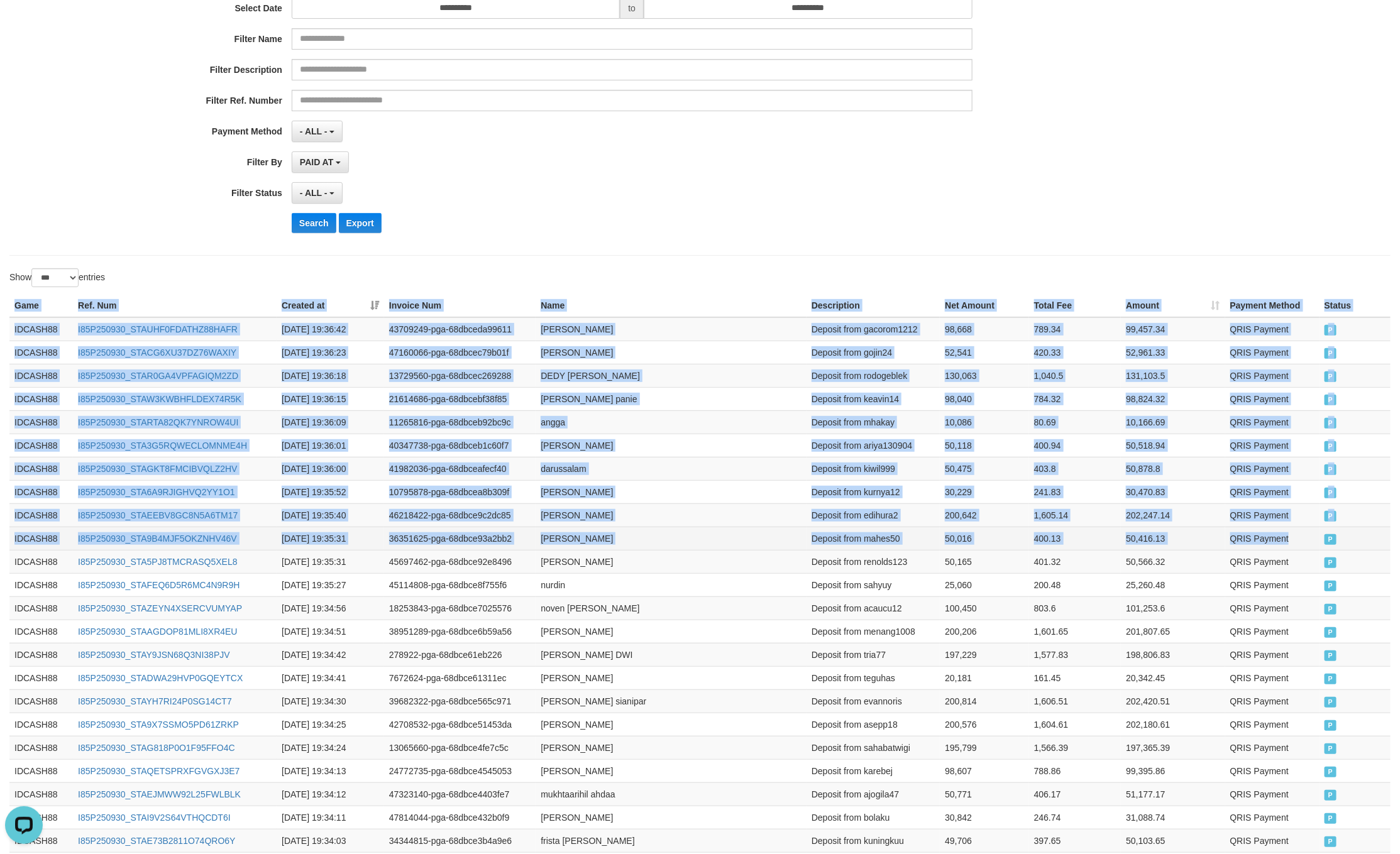
click at [1291, 549] on td "QRIS Payment" at bounding box center [1272, 538] width 94 height 24
click at [445, 242] on div "**********" at bounding box center [583, 89] width 1167 height 307
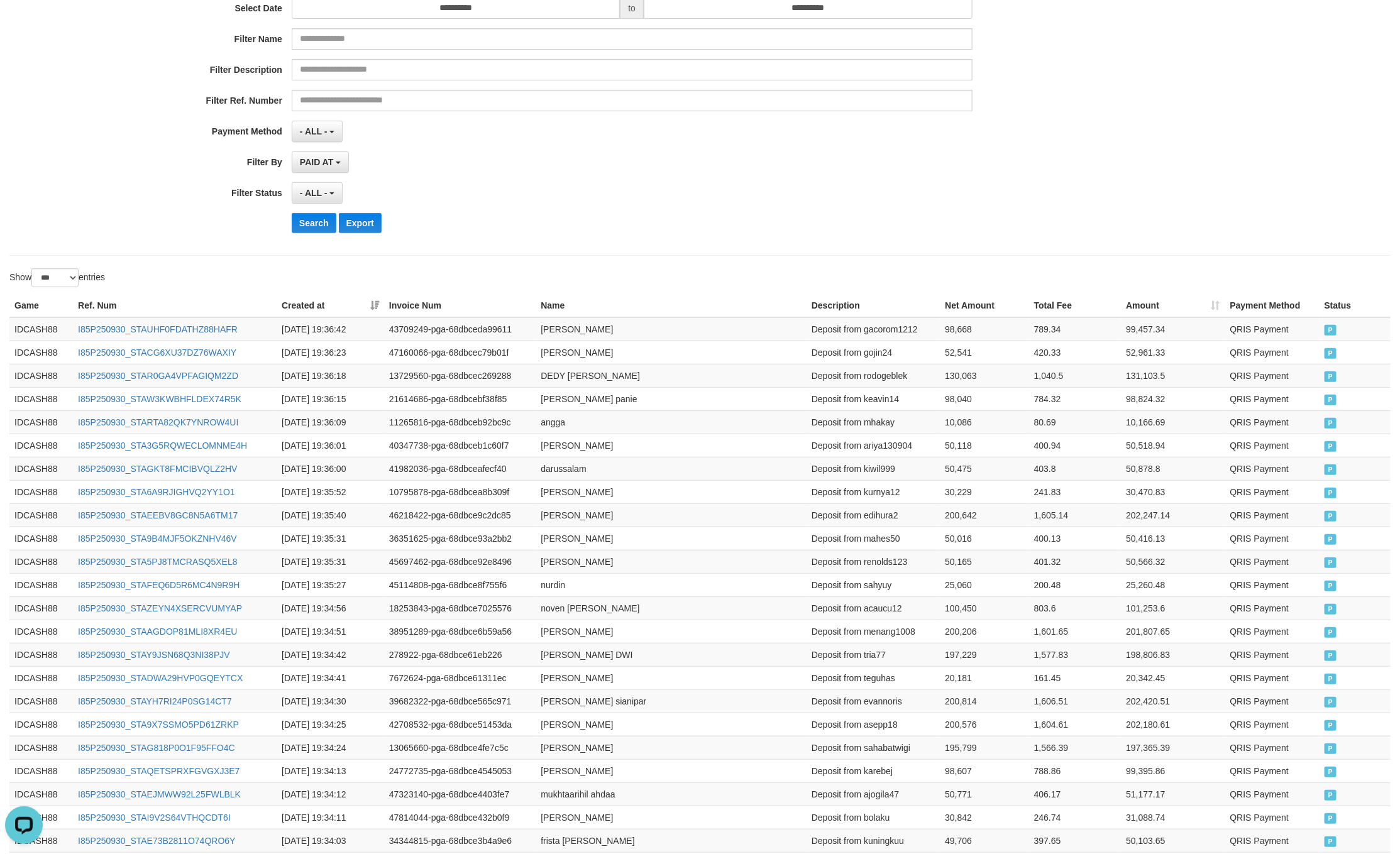
click at [294, 212] on div "**********" at bounding box center [583, 89] width 1167 height 307
click at [304, 219] on button "Search" at bounding box center [314, 223] width 44 height 20
click at [304, 226] on button "Search" at bounding box center [314, 223] width 44 height 20
click at [307, 240] on div "**********" at bounding box center [583, 89] width 1167 height 307
click at [844, 252] on div "**********" at bounding box center [700, 89] width 1381 height 333
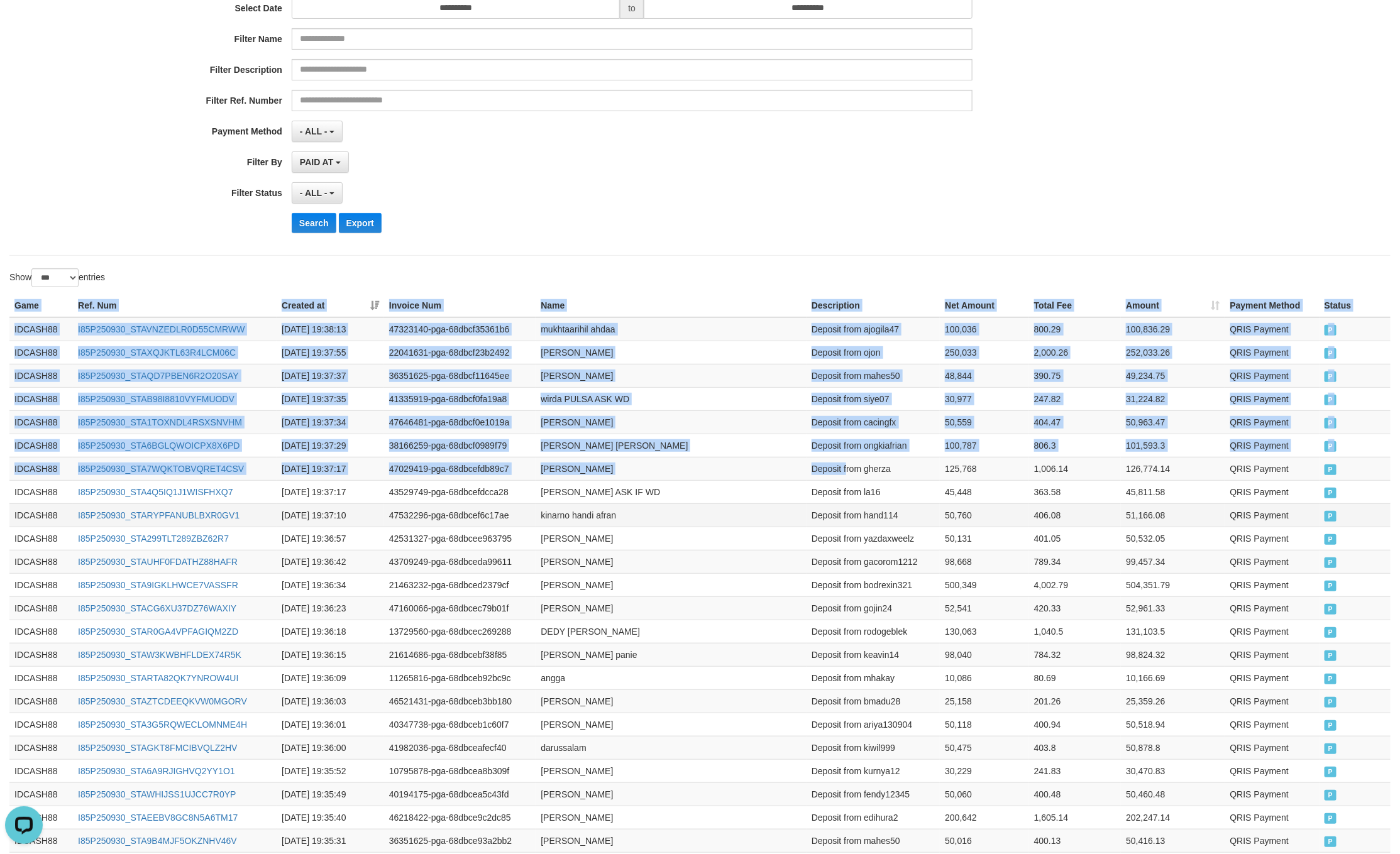
drag, startPoint x: 17, startPoint y: 310, endPoint x: 1113, endPoint y: 514, distance: 1114.8
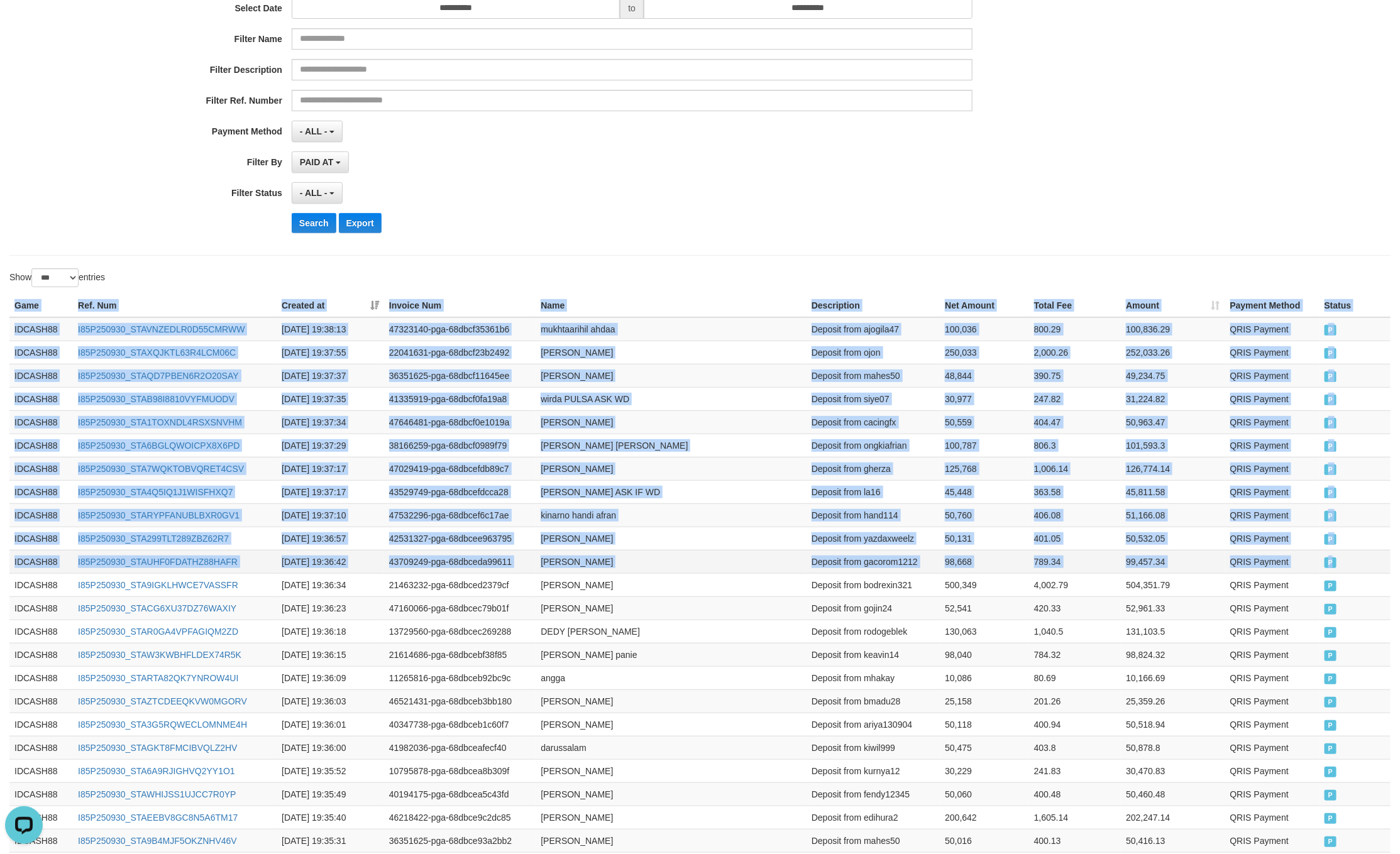
click at [1337, 556] on td "P" at bounding box center [1354, 561] width 71 height 24
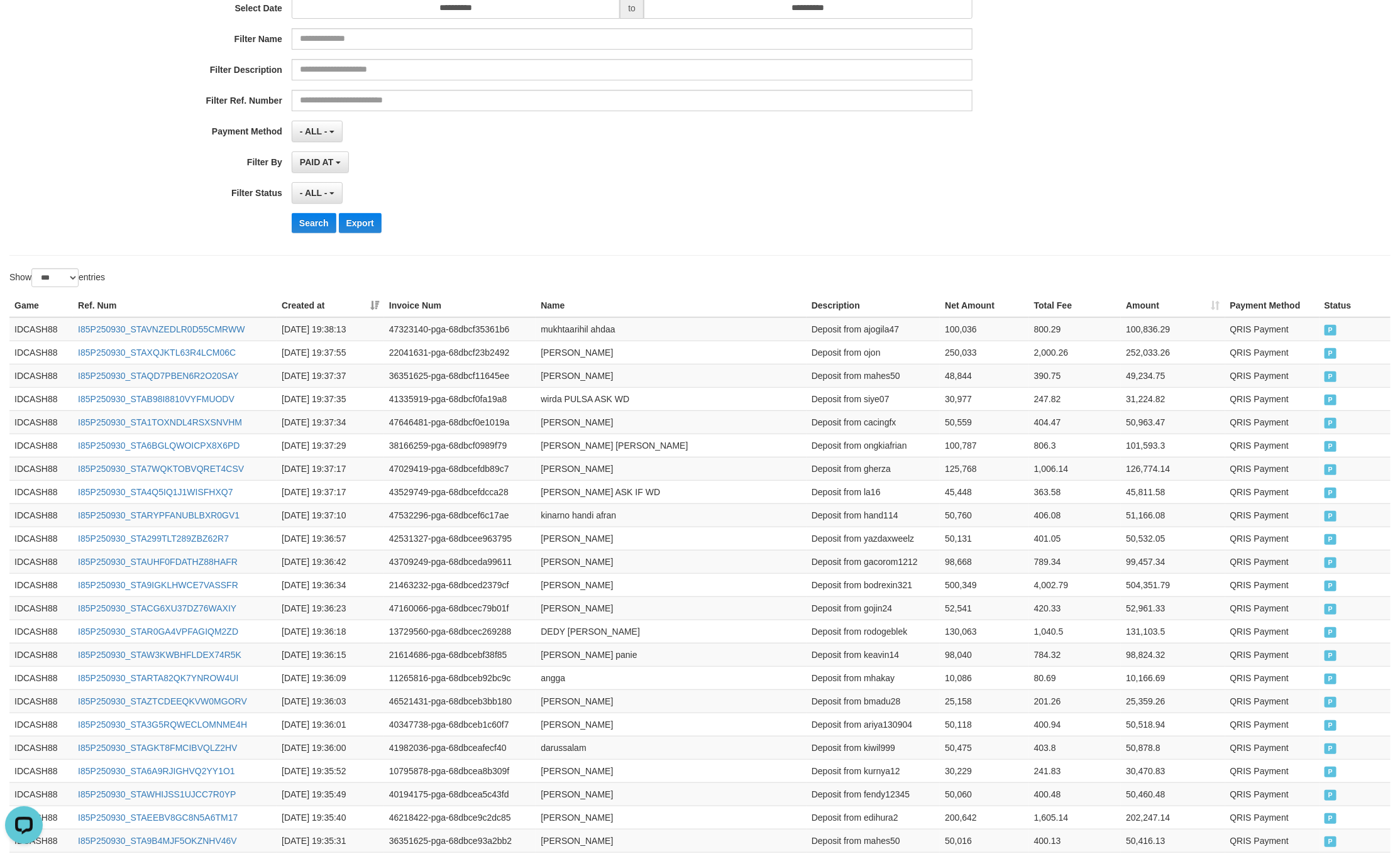
drag, startPoint x: 805, startPoint y: 225, endPoint x: 313, endPoint y: 249, distance: 492.6
click at [792, 221] on div "Search Export" at bounding box center [729, 223] width 875 height 20
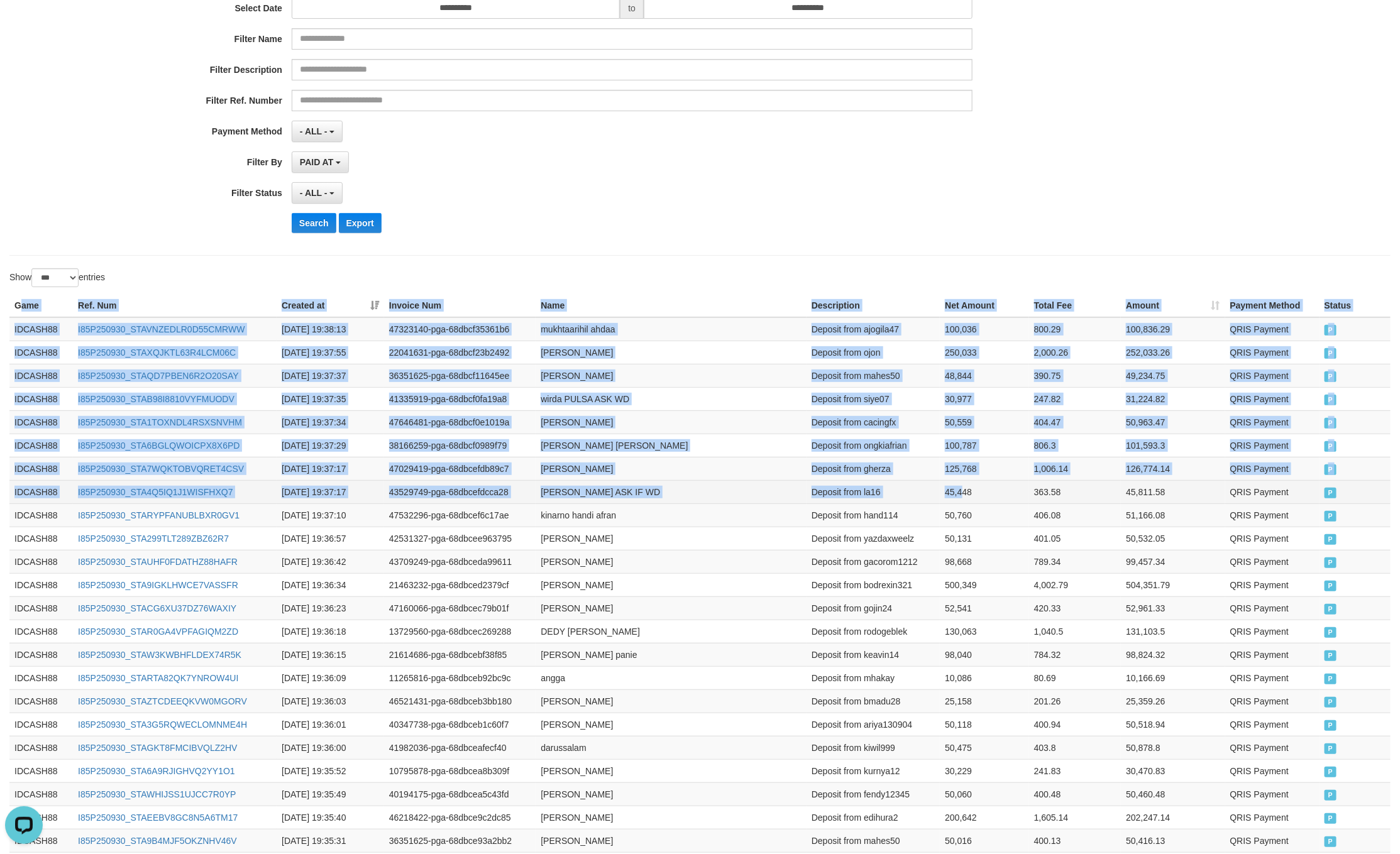
drag, startPoint x: 19, startPoint y: 299, endPoint x: 963, endPoint y: 488, distance: 962.7
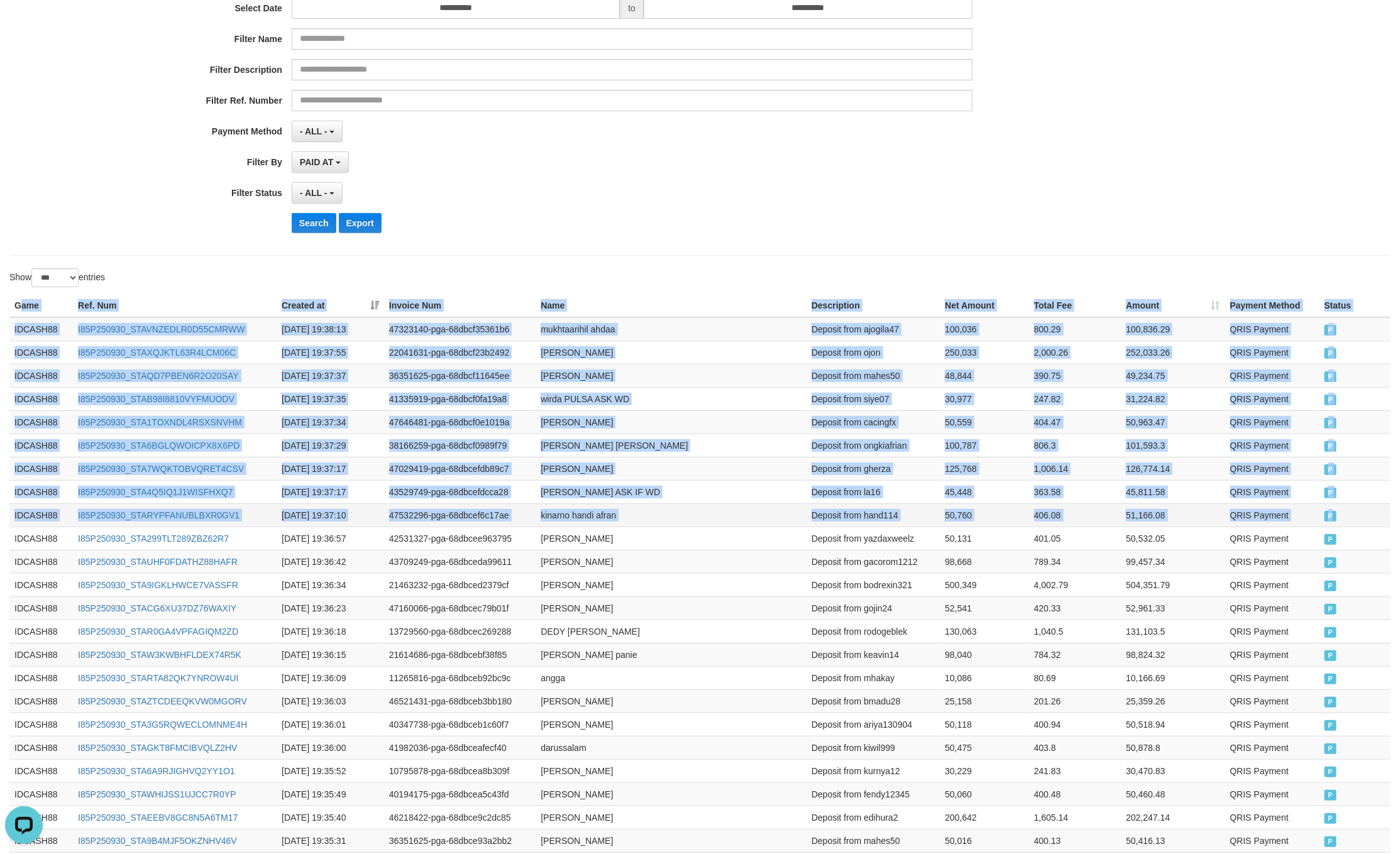
click at [1331, 526] on td "P" at bounding box center [1354, 515] width 71 height 24
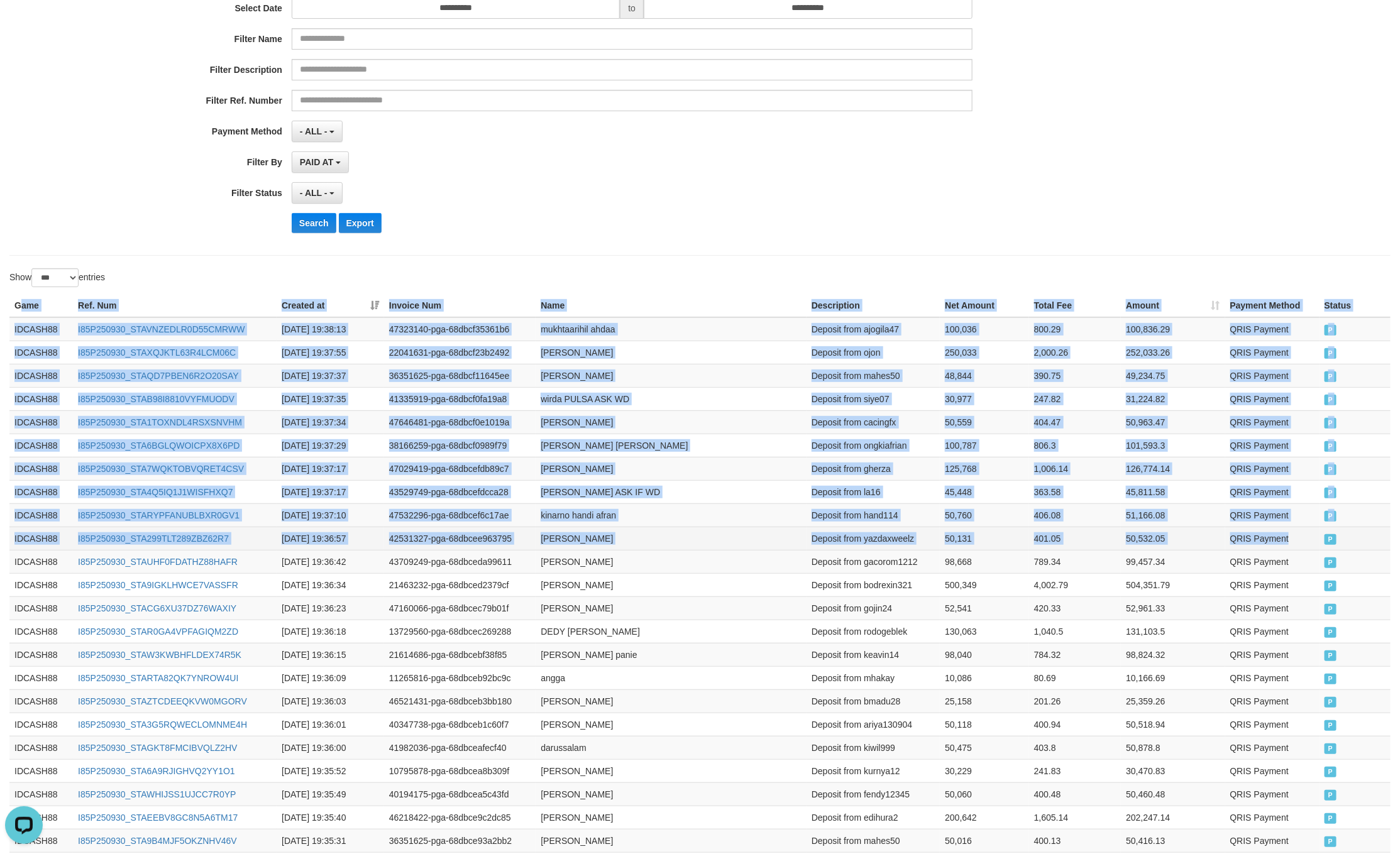
click at [1313, 545] on td "QRIS Payment" at bounding box center [1272, 538] width 94 height 24
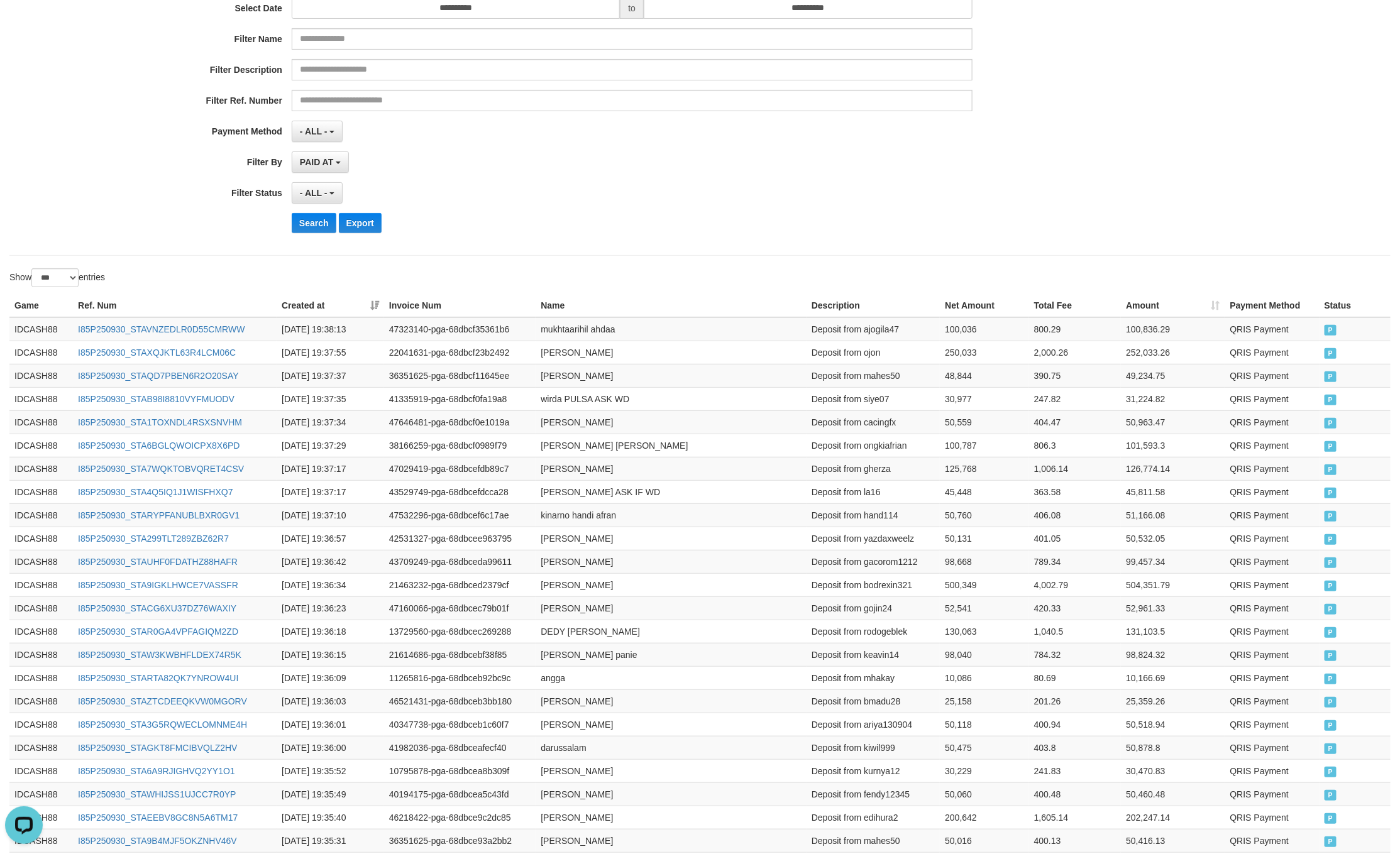
drag, startPoint x: 698, startPoint y: 187, endPoint x: 463, endPoint y: 200, distance: 235.4
click at [693, 193] on div "- ALL - SELECT ALL - ALL - SELECT STATUS PENDING/UNPAID PAID CANCELED EXPIRED" at bounding box center [632, 193] width 680 height 22
click at [301, 233] on button "Search" at bounding box center [314, 223] width 44 height 20
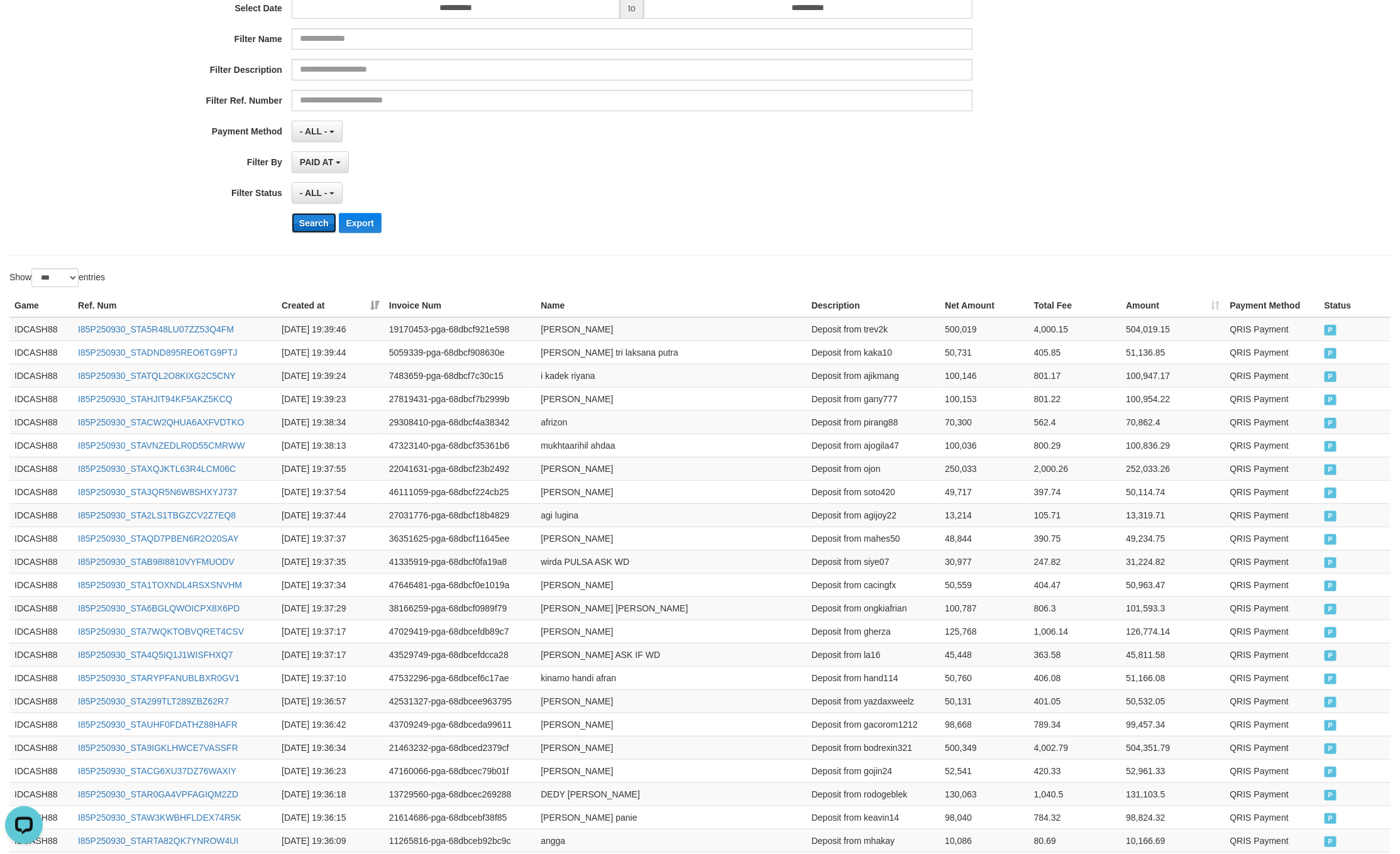
click at [323, 229] on button "Search" at bounding box center [314, 223] width 44 height 20
click at [961, 227] on div "Search Export" at bounding box center [729, 223] width 875 height 20
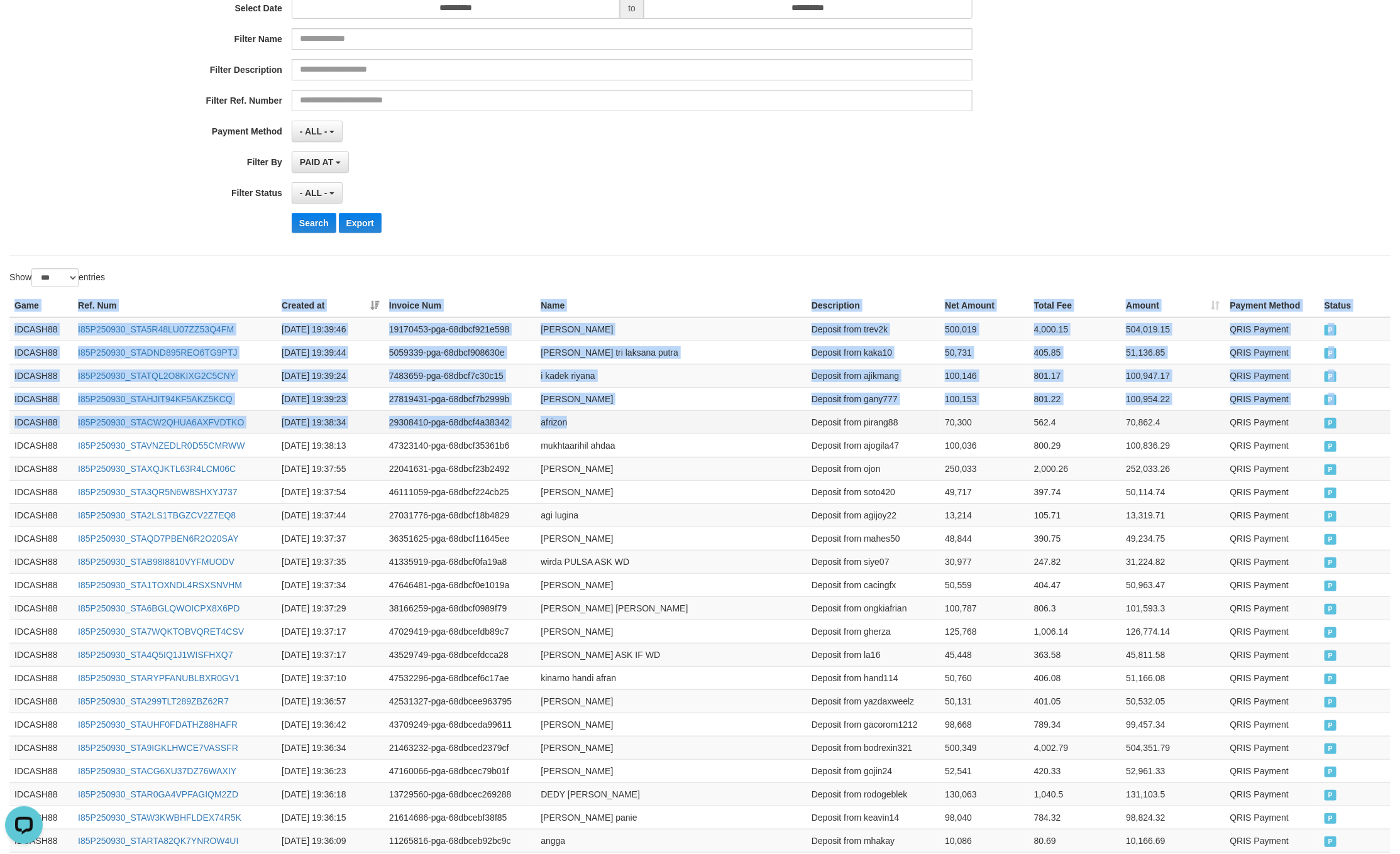
drag, startPoint x: 4, startPoint y: 309, endPoint x: 1024, endPoint y: 420, distance: 1026.0
click at [1312, 420] on td "QRIS Payment" at bounding box center [1272, 421] width 94 height 24
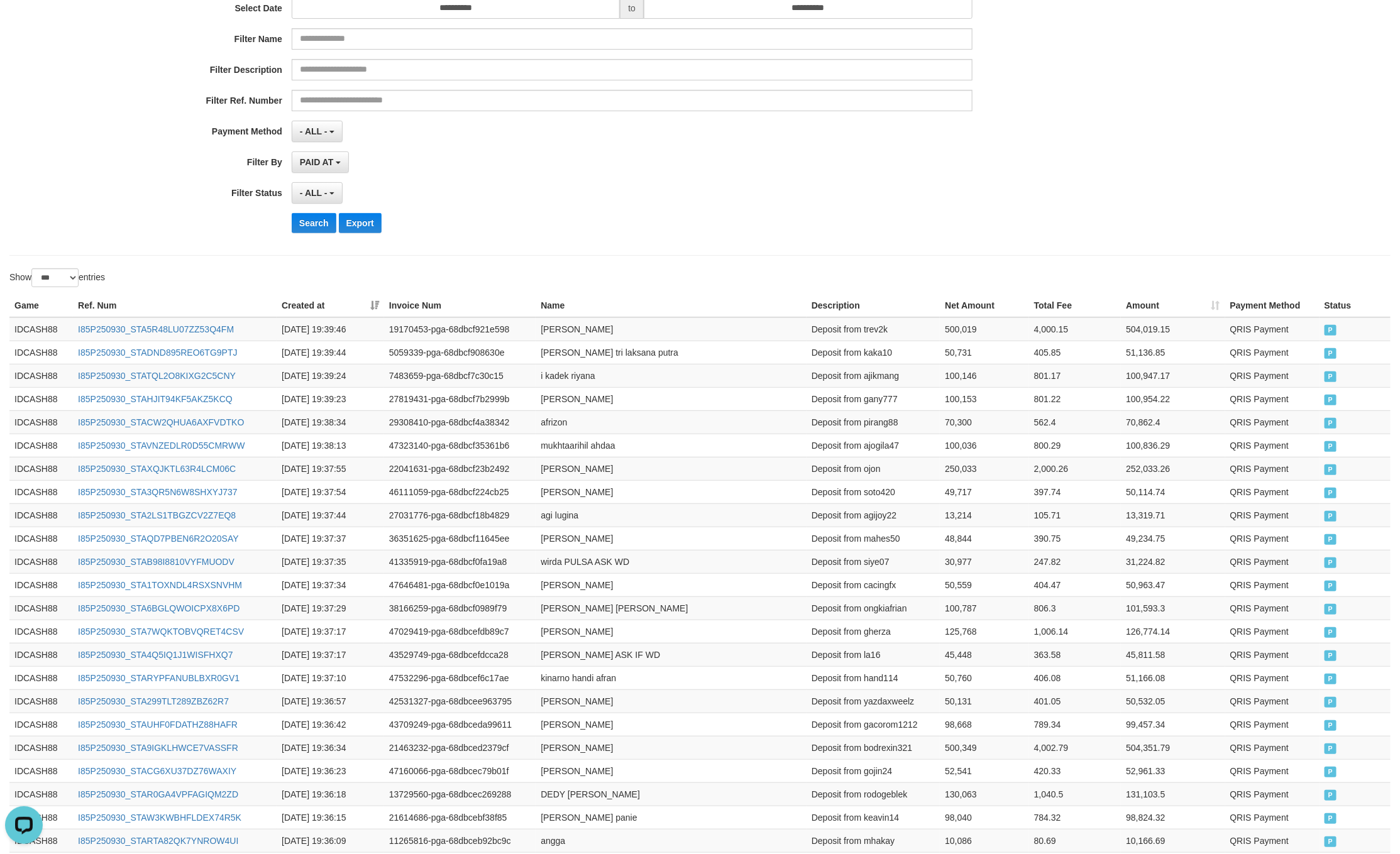
click at [674, 193] on div "- ALL - SELECT ALL - ALL - SELECT STATUS PENDING/UNPAID PAID CANCELED EXPIRED" at bounding box center [632, 193] width 680 height 22
click at [304, 227] on button "Search" at bounding box center [314, 223] width 44 height 20
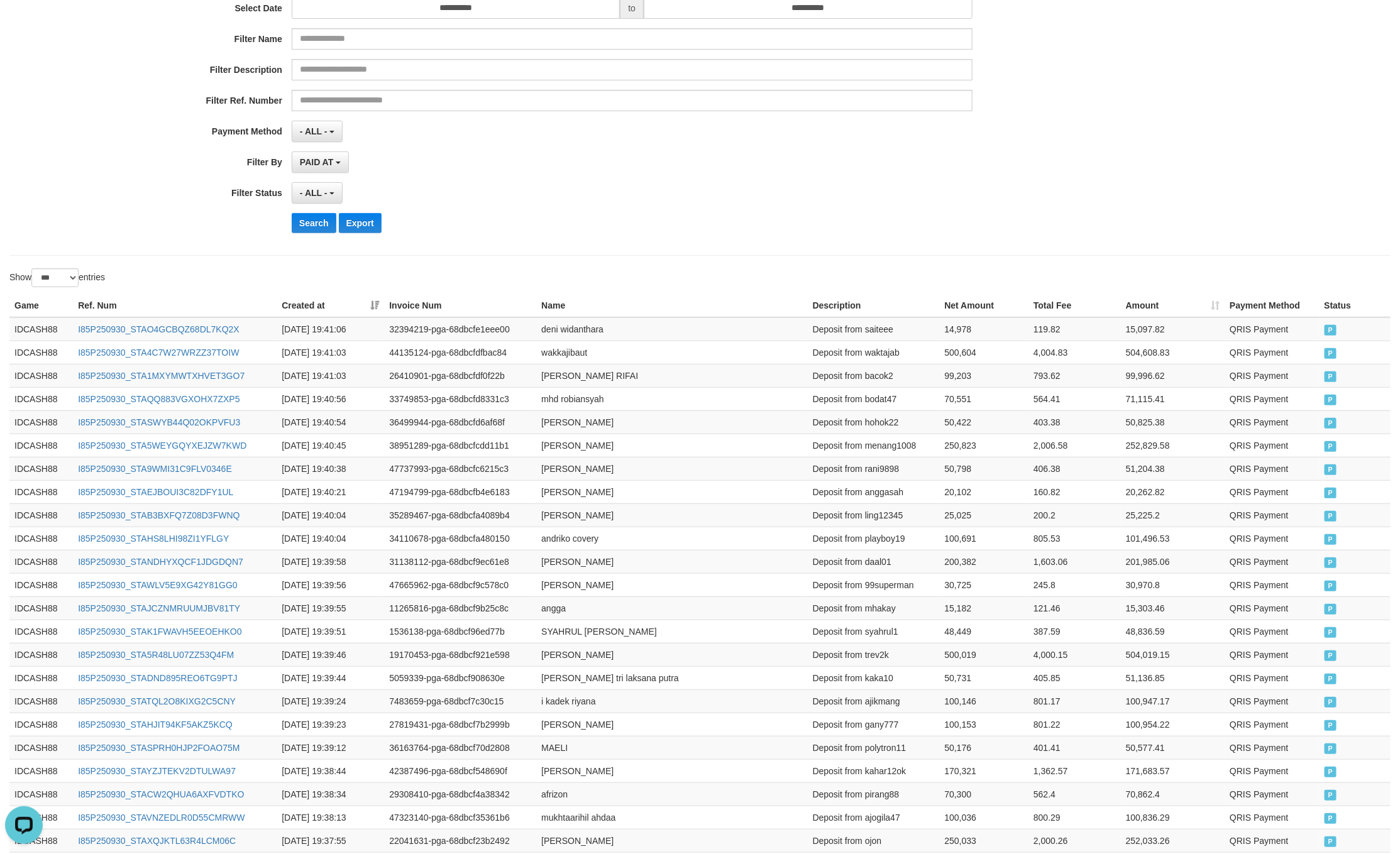
click at [714, 178] on div "**********" at bounding box center [583, 89] width 1167 height 307
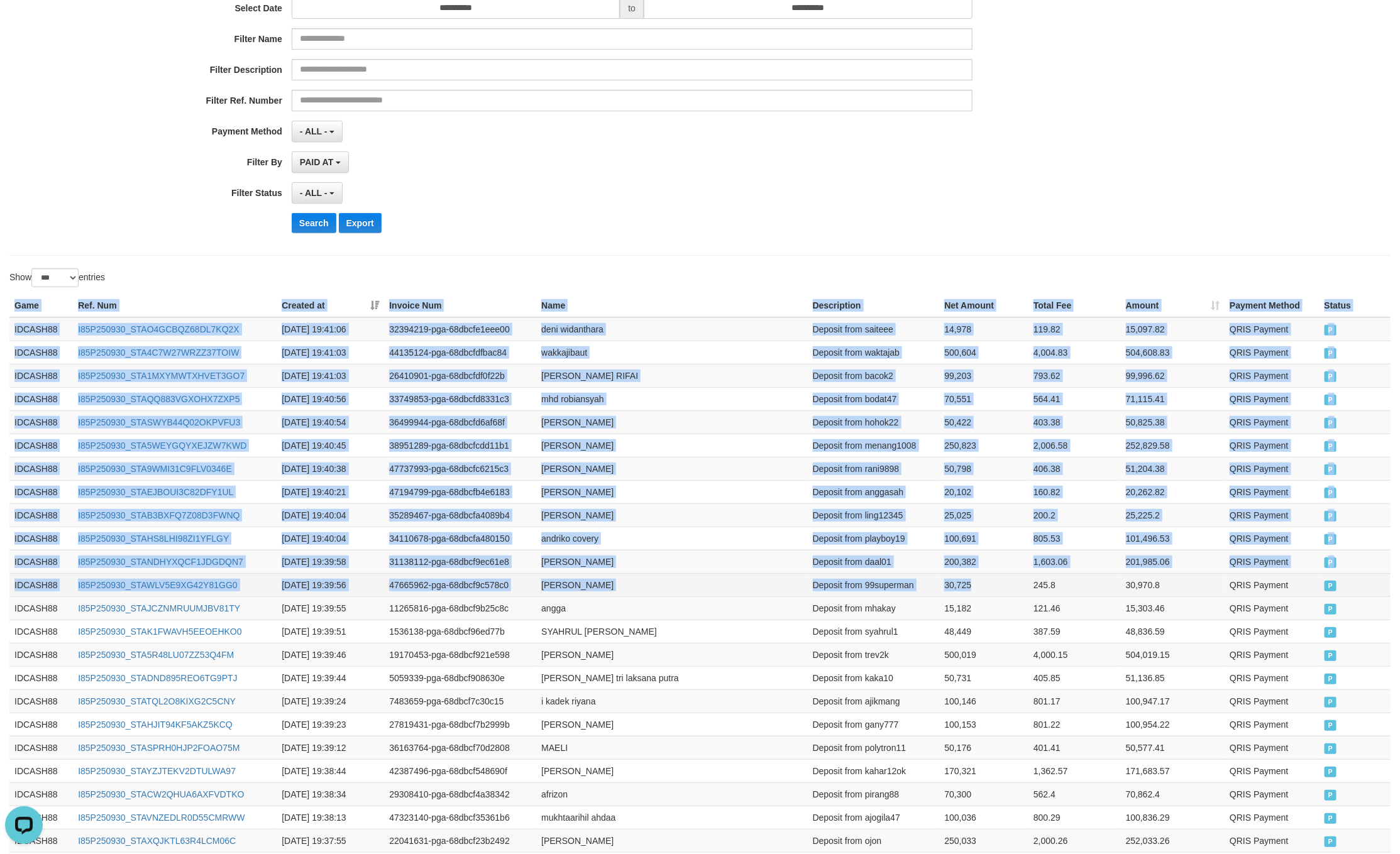
drag, startPoint x: 17, startPoint y: 312, endPoint x: 988, endPoint y: 581, distance: 1007.6
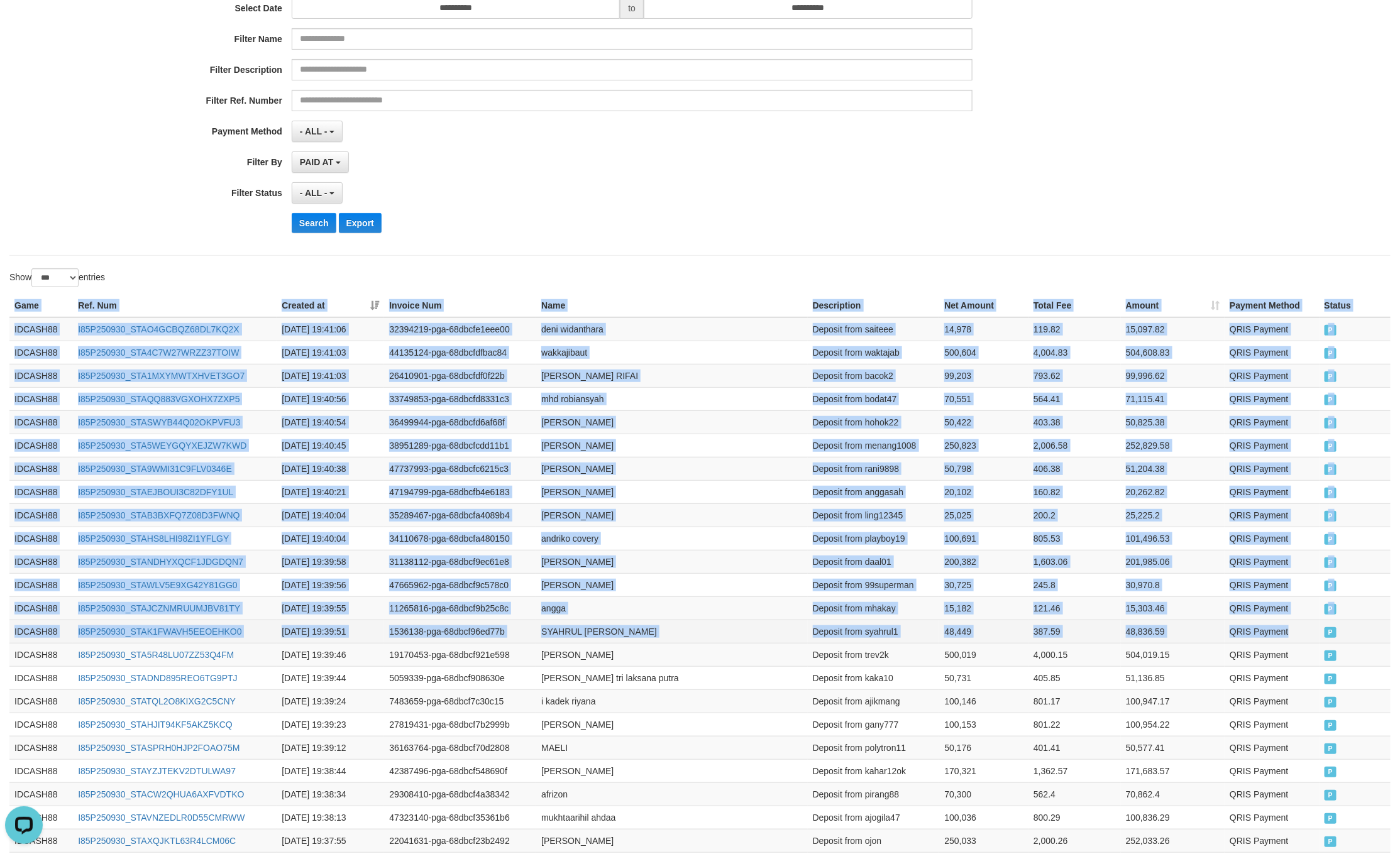
click at [1312, 628] on td "QRIS Payment" at bounding box center [1272, 631] width 94 height 24
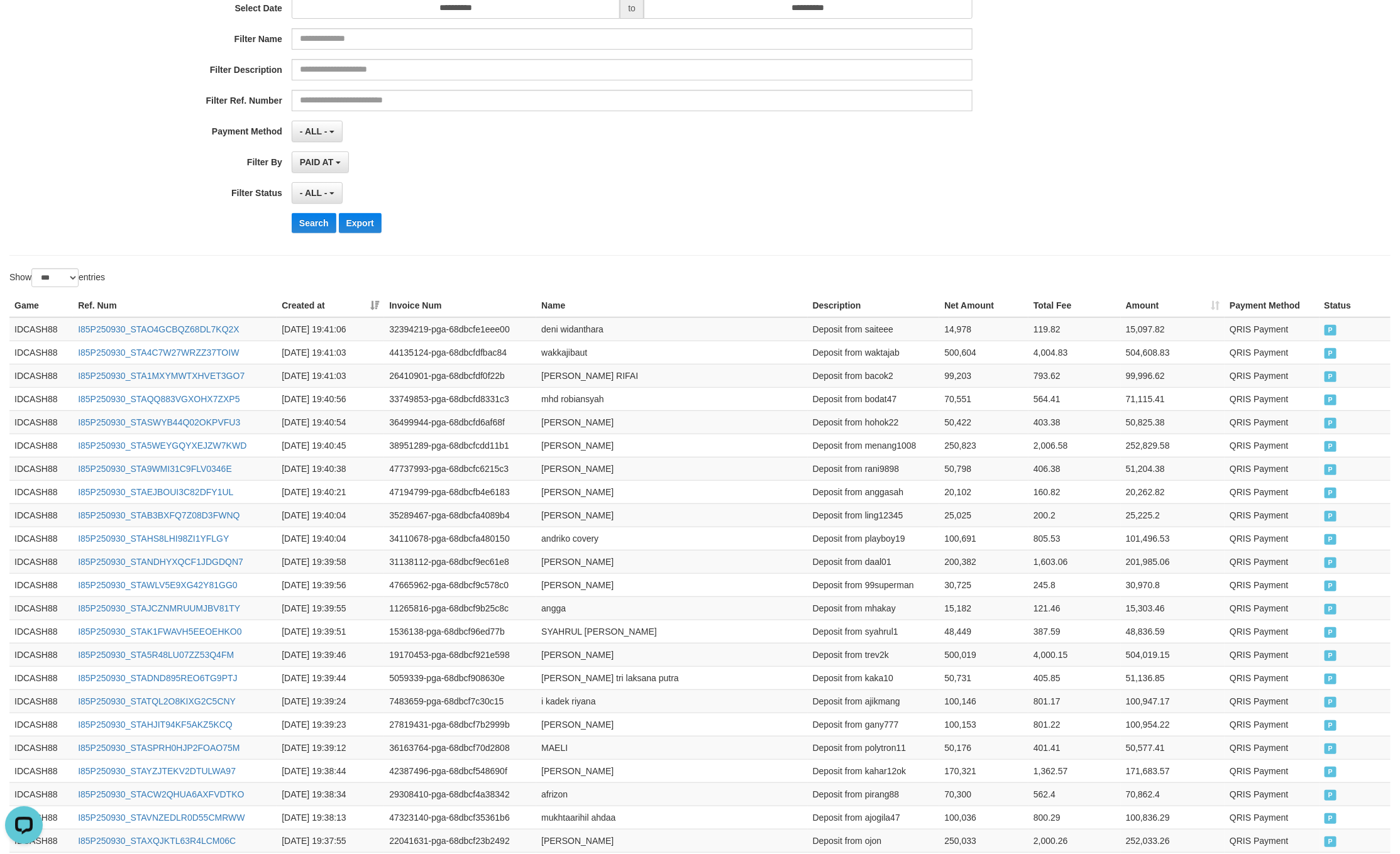
drag, startPoint x: 640, startPoint y: 214, endPoint x: 473, endPoint y: 262, distance: 173.8
click at [636, 215] on div "**********" at bounding box center [583, 89] width 1167 height 307
click at [309, 223] on button "Search" at bounding box center [314, 223] width 44 height 20
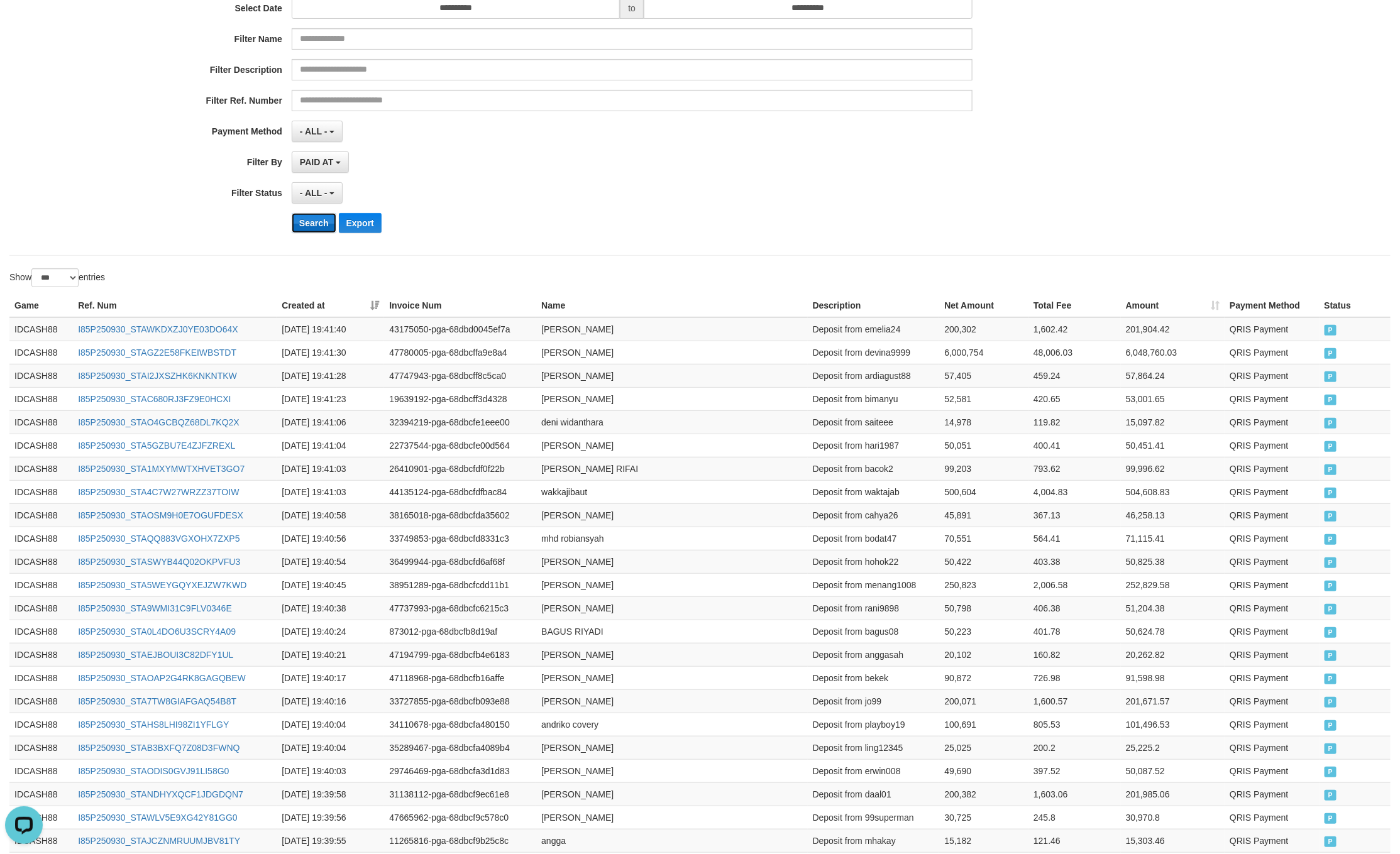
click at [307, 223] on button "Search" at bounding box center [314, 223] width 44 height 20
click at [914, 232] on div "Search Export" at bounding box center [729, 223] width 875 height 20
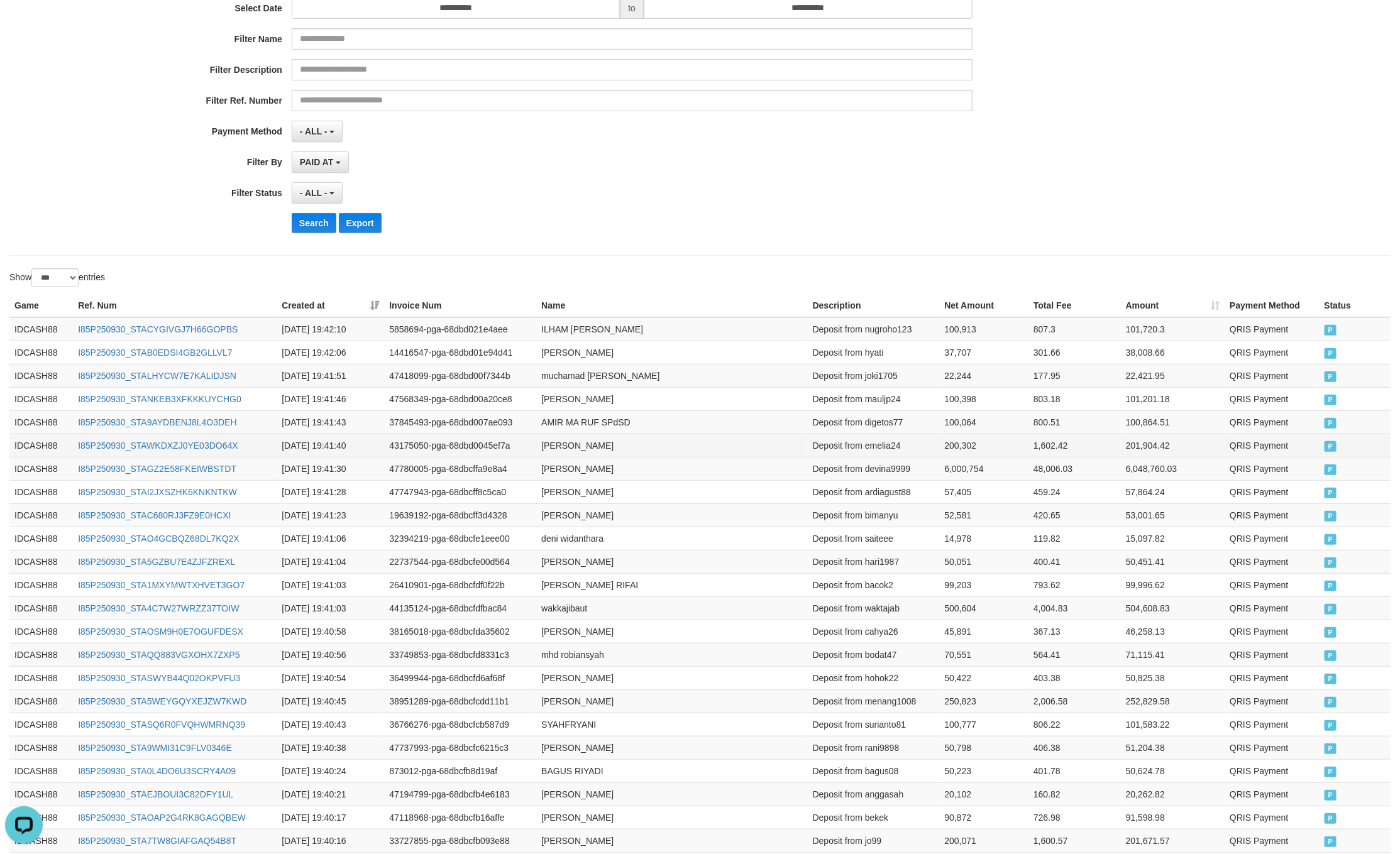
drag, startPoint x: 12, startPoint y: 310, endPoint x: 724, endPoint y: 453, distance: 726.2
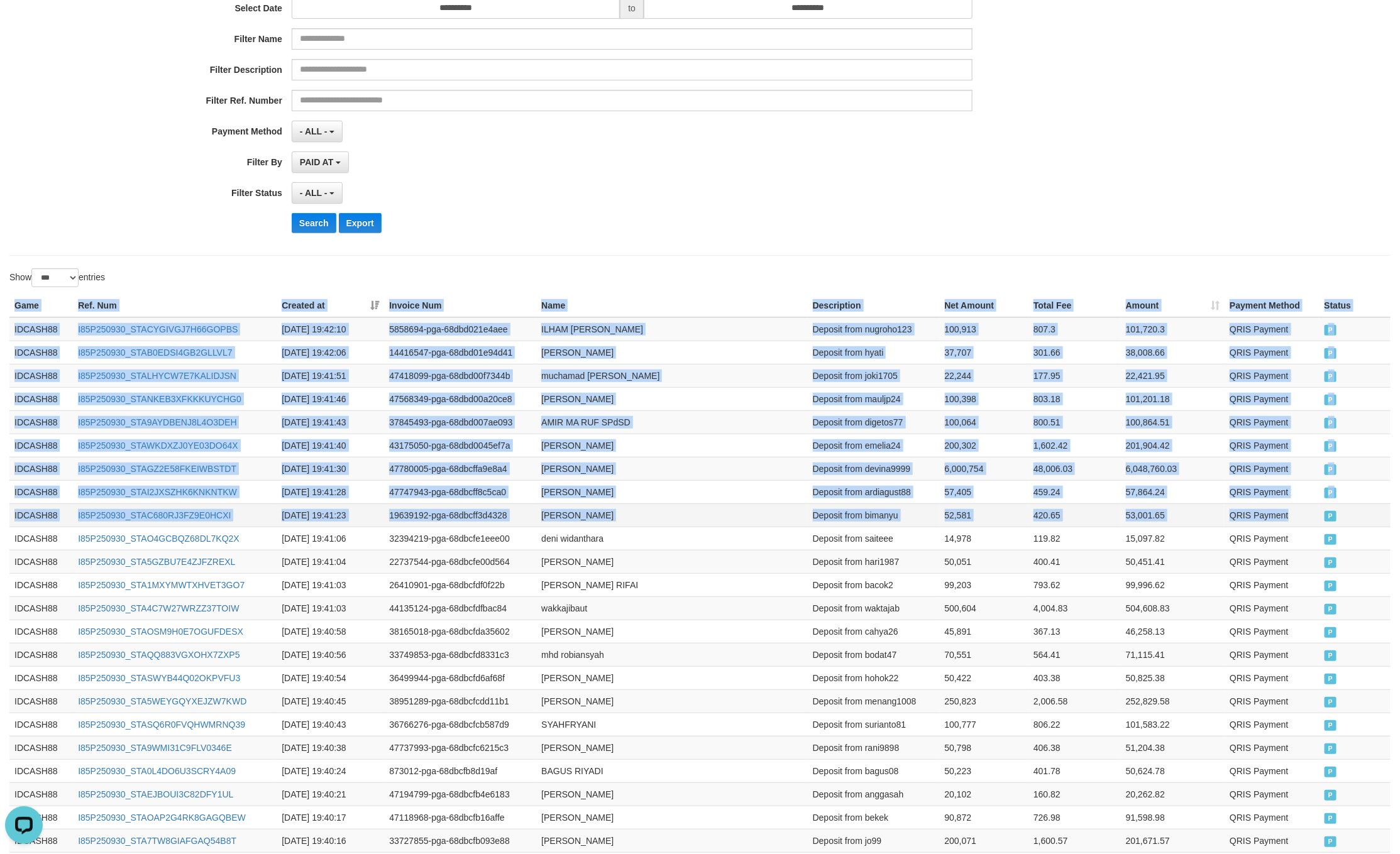
click at [1325, 526] on td "P" at bounding box center [1354, 515] width 71 height 24
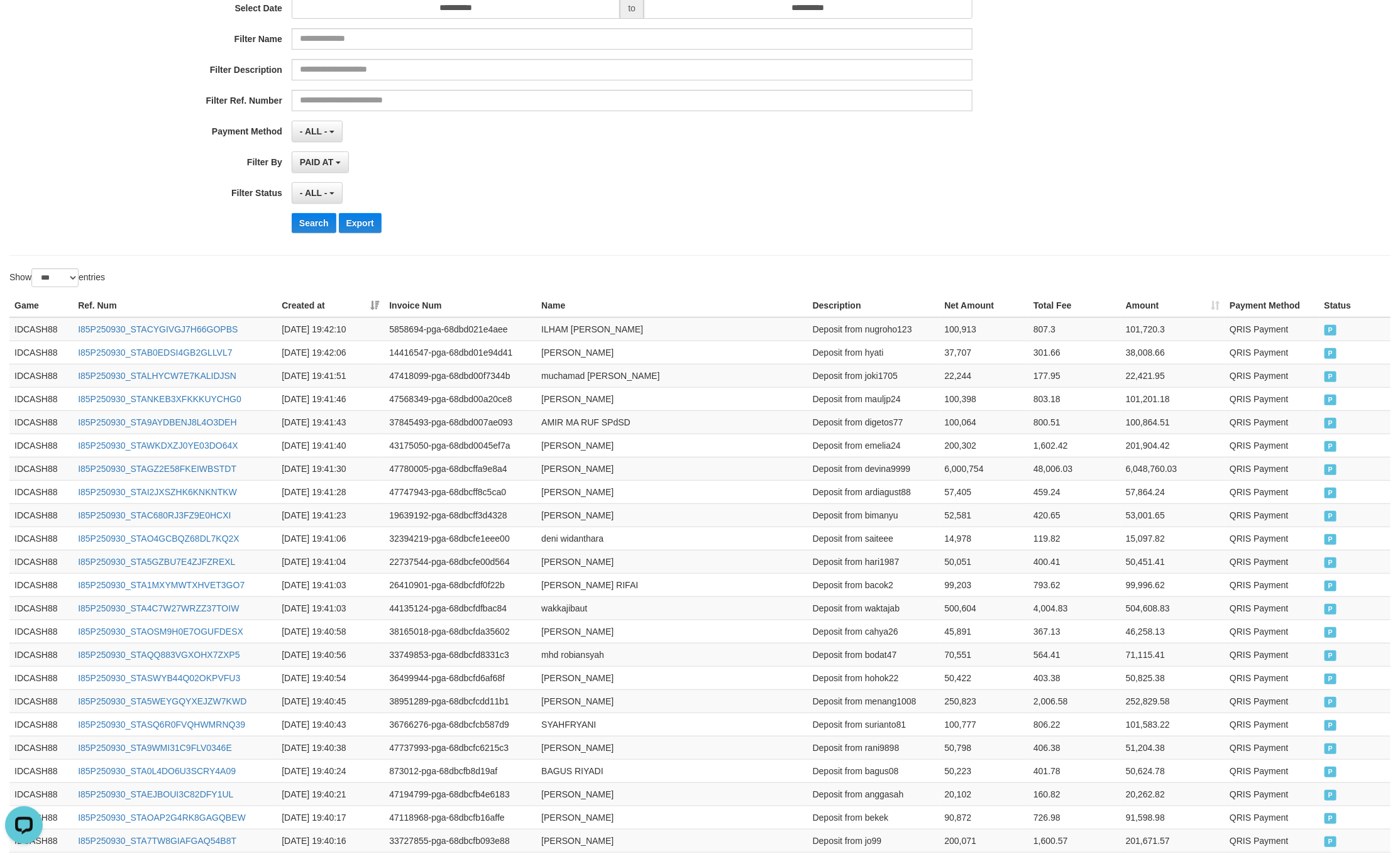
click at [691, 200] on div "- ALL - SELECT ALL - ALL - SELECT STATUS PENDING/UNPAID PAID CANCELED EXPIRED" at bounding box center [632, 193] width 680 height 22
drag, startPoint x: 315, startPoint y: 230, endPoint x: 617, endPoint y: 252, distance: 302.8
click at [313, 231] on button "Search" at bounding box center [314, 223] width 44 height 20
click at [781, 219] on div "Search Export" at bounding box center [729, 223] width 875 height 20
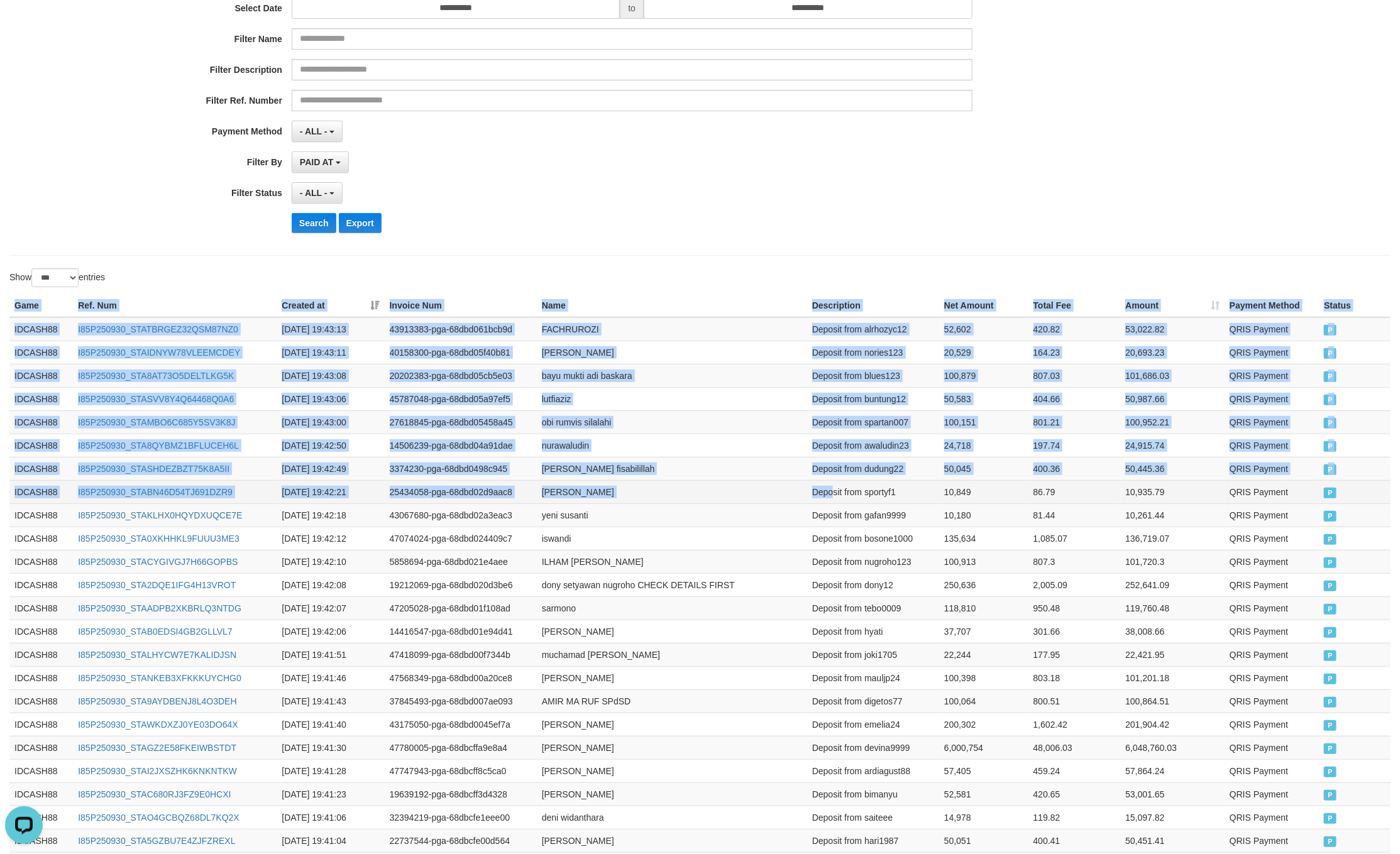
drag, startPoint x: 7, startPoint y: 307, endPoint x: 851, endPoint y: 499, distance: 865.6
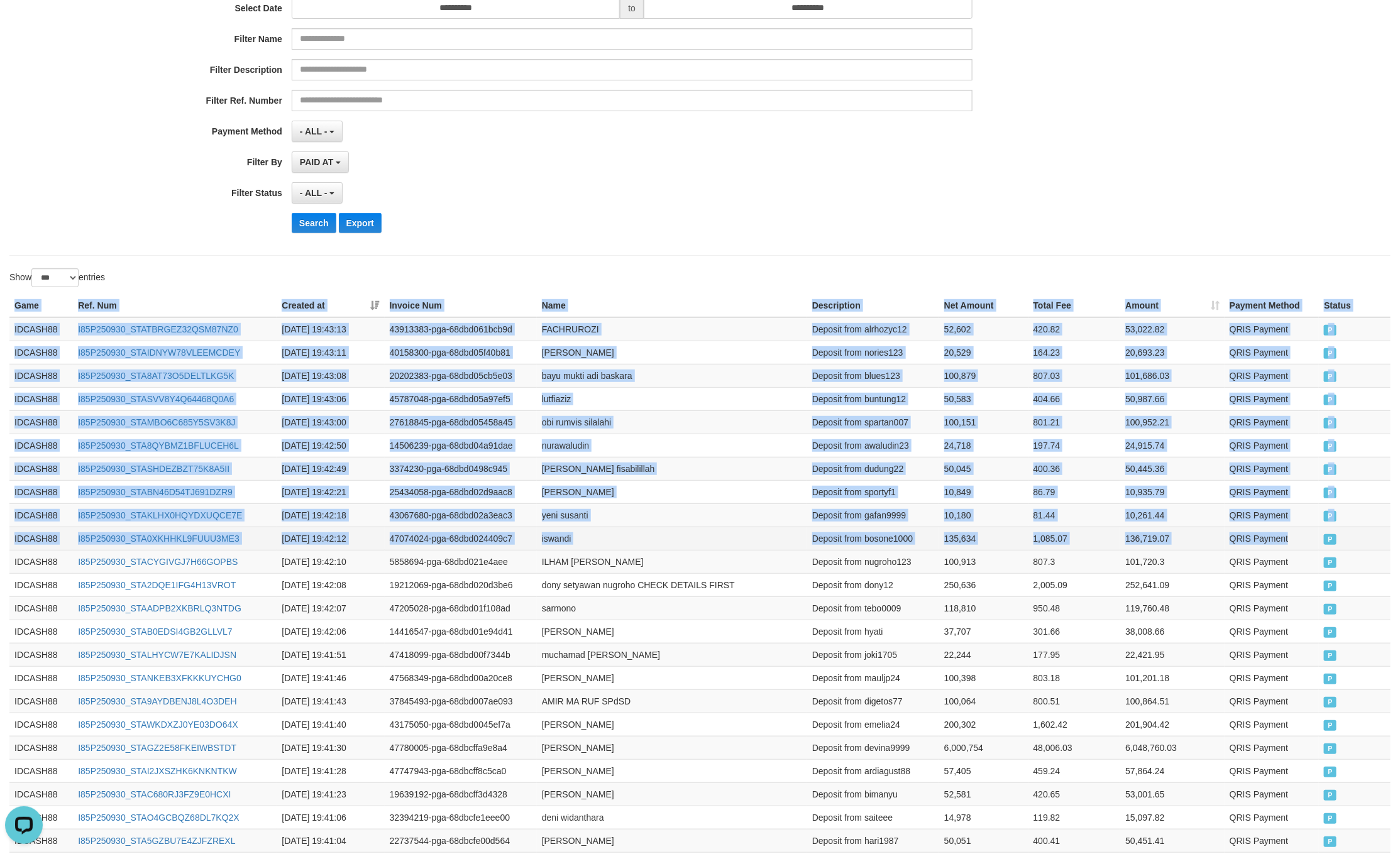
click at [1300, 545] on td "QRIS Payment" at bounding box center [1272, 538] width 94 height 24
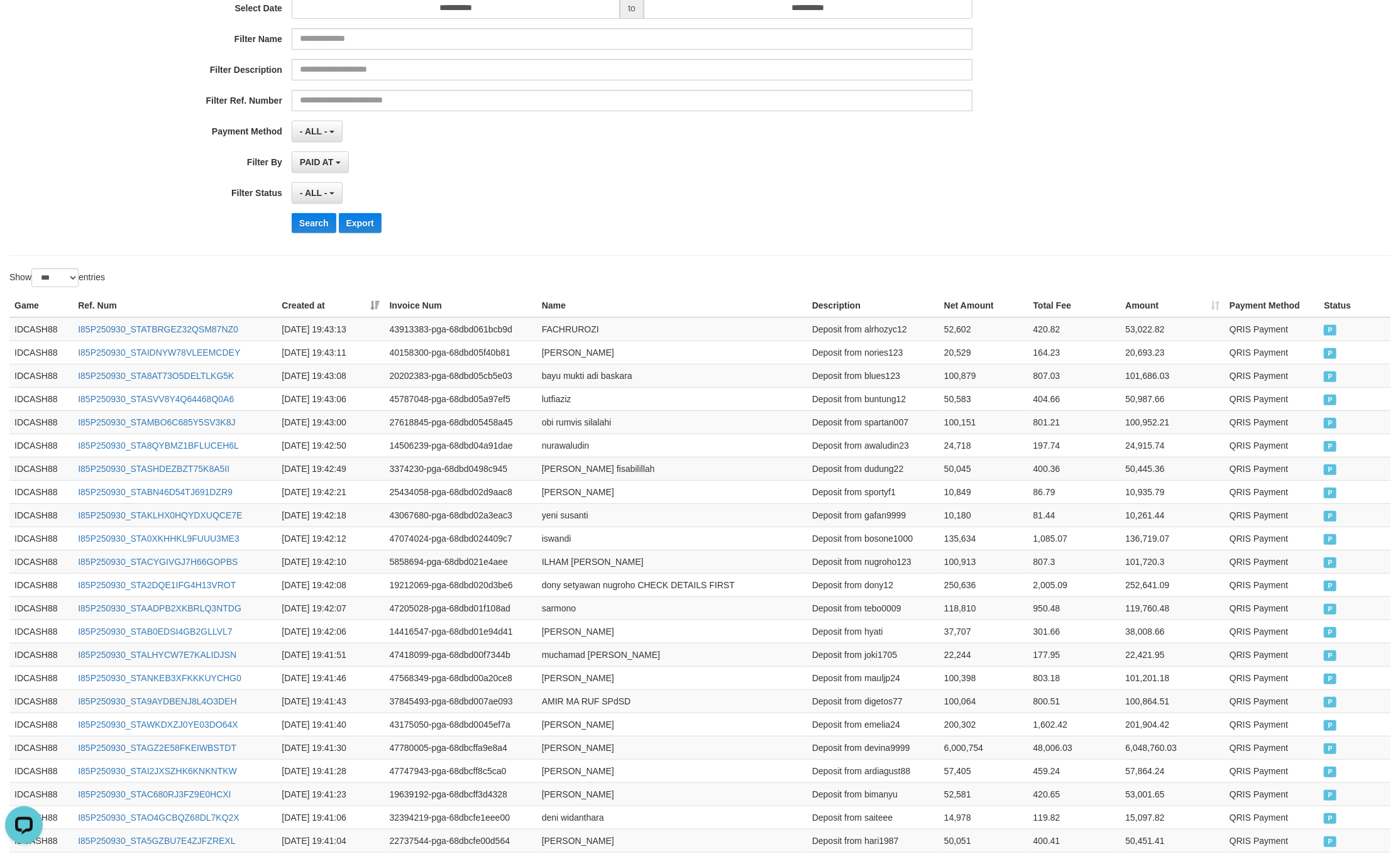
click at [674, 198] on div "- ALL - SELECT ALL - ALL - SELECT STATUS PENDING/UNPAID PAID CANCELED EXPIRED" at bounding box center [632, 193] width 680 height 22
click at [299, 225] on button "Search" at bounding box center [314, 223] width 44 height 20
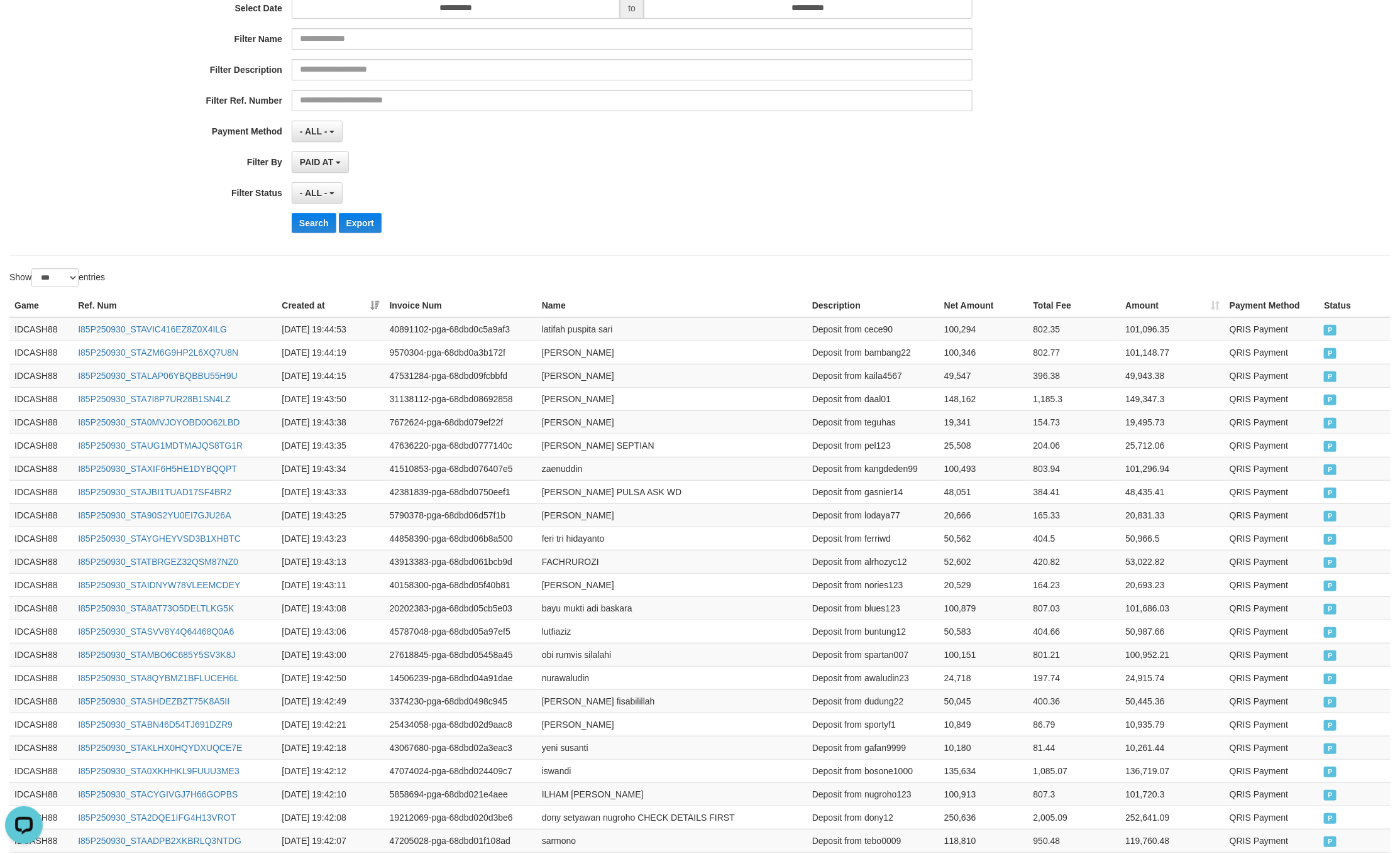
click at [898, 161] on div "PAID AT PAID AT CREATED AT" at bounding box center [632, 162] width 680 height 22
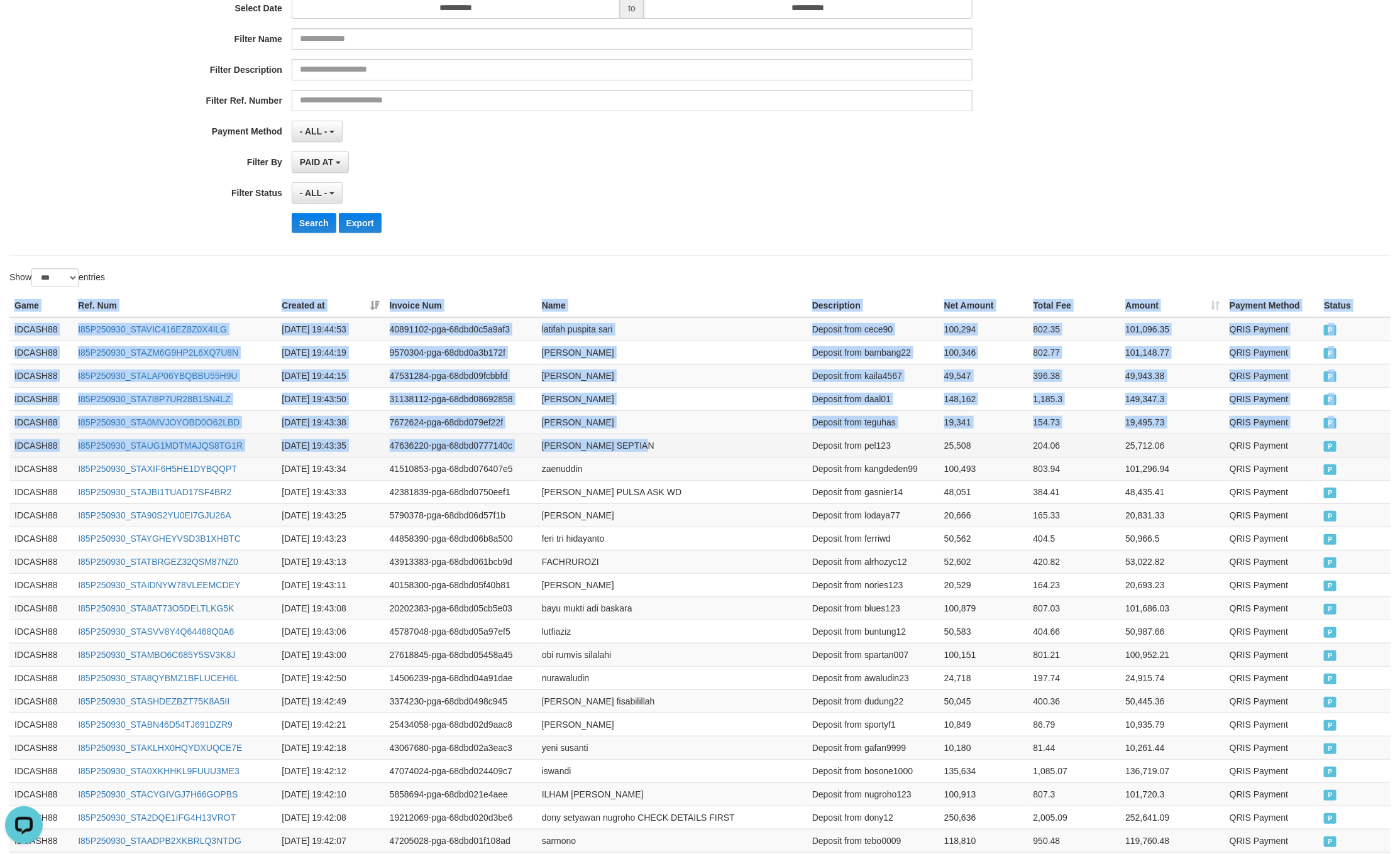
drag, startPoint x: 12, startPoint y: 299, endPoint x: 823, endPoint y: 447, distance: 824.4
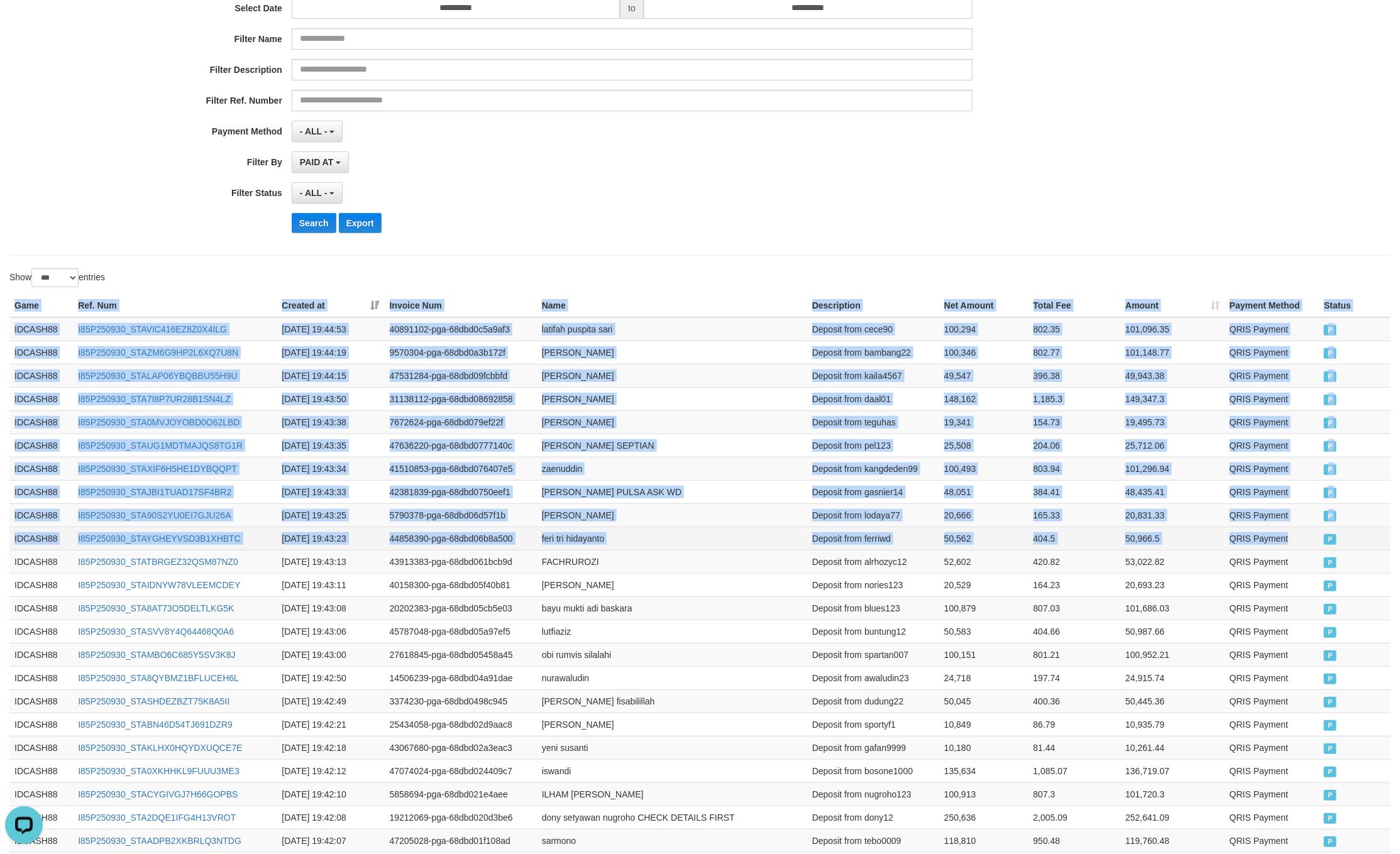
click at [1315, 545] on td "QRIS Payment" at bounding box center [1272, 538] width 94 height 24
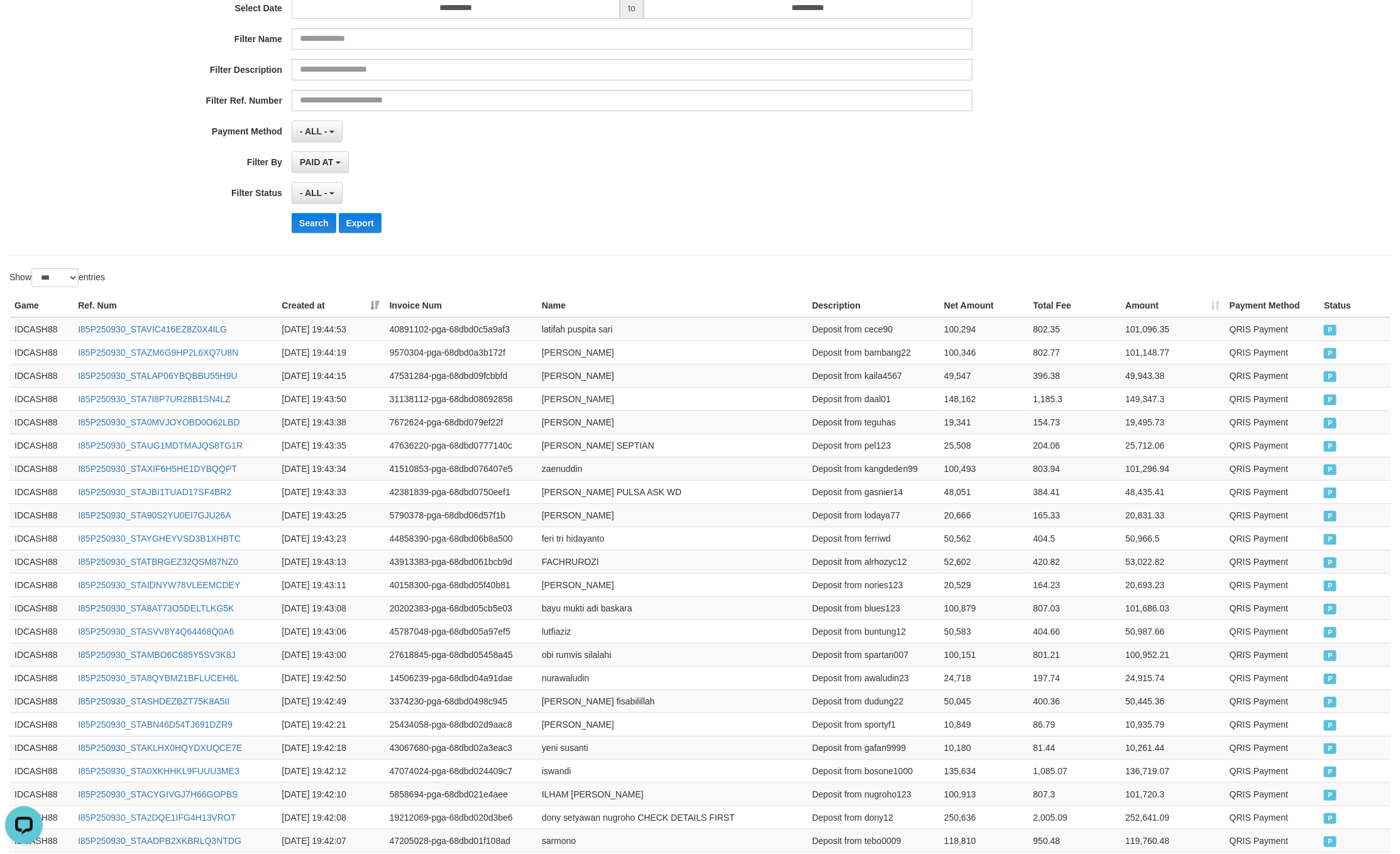
click at [675, 172] on div "PAID AT PAID AT CREATED AT" at bounding box center [632, 162] width 680 height 22
click at [309, 233] on button "Search" at bounding box center [314, 223] width 44 height 20
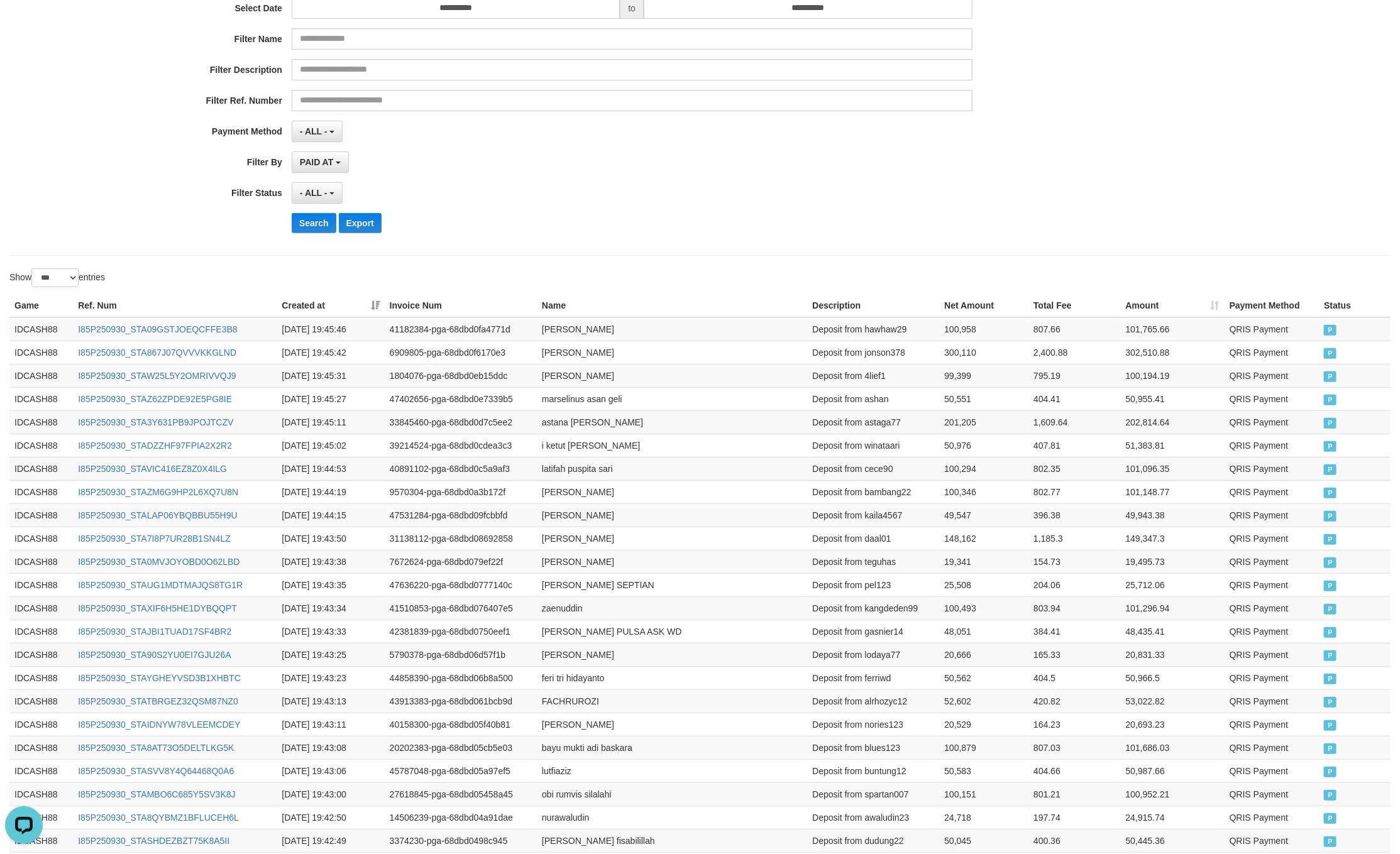
click at [946, 214] on div "**********" at bounding box center [583, 89] width 1167 height 307
click at [319, 239] on div "**********" at bounding box center [583, 89] width 1167 height 307
click at [310, 212] on div "**********" at bounding box center [583, 89] width 1167 height 307
click at [310, 219] on button "Search" at bounding box center [314, 223] width 44 height 20
click at [808, 225] on div "Search Export" at bounding box center [729, 223] width 875 height 20
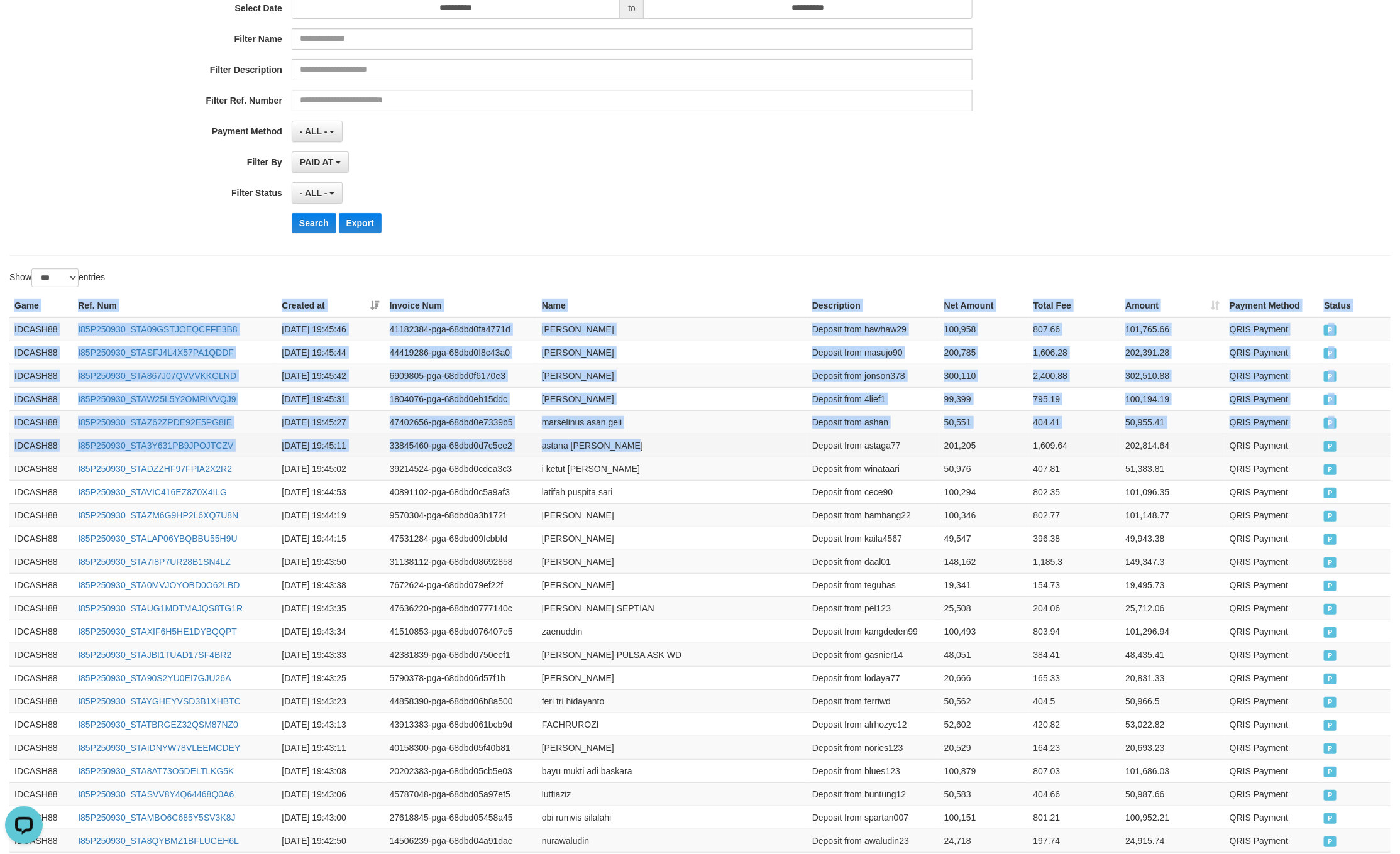
drag, startPoint x: 17, startPoint y: 307, endPoint x: 703, endPoint y: 457, distance: 702.2
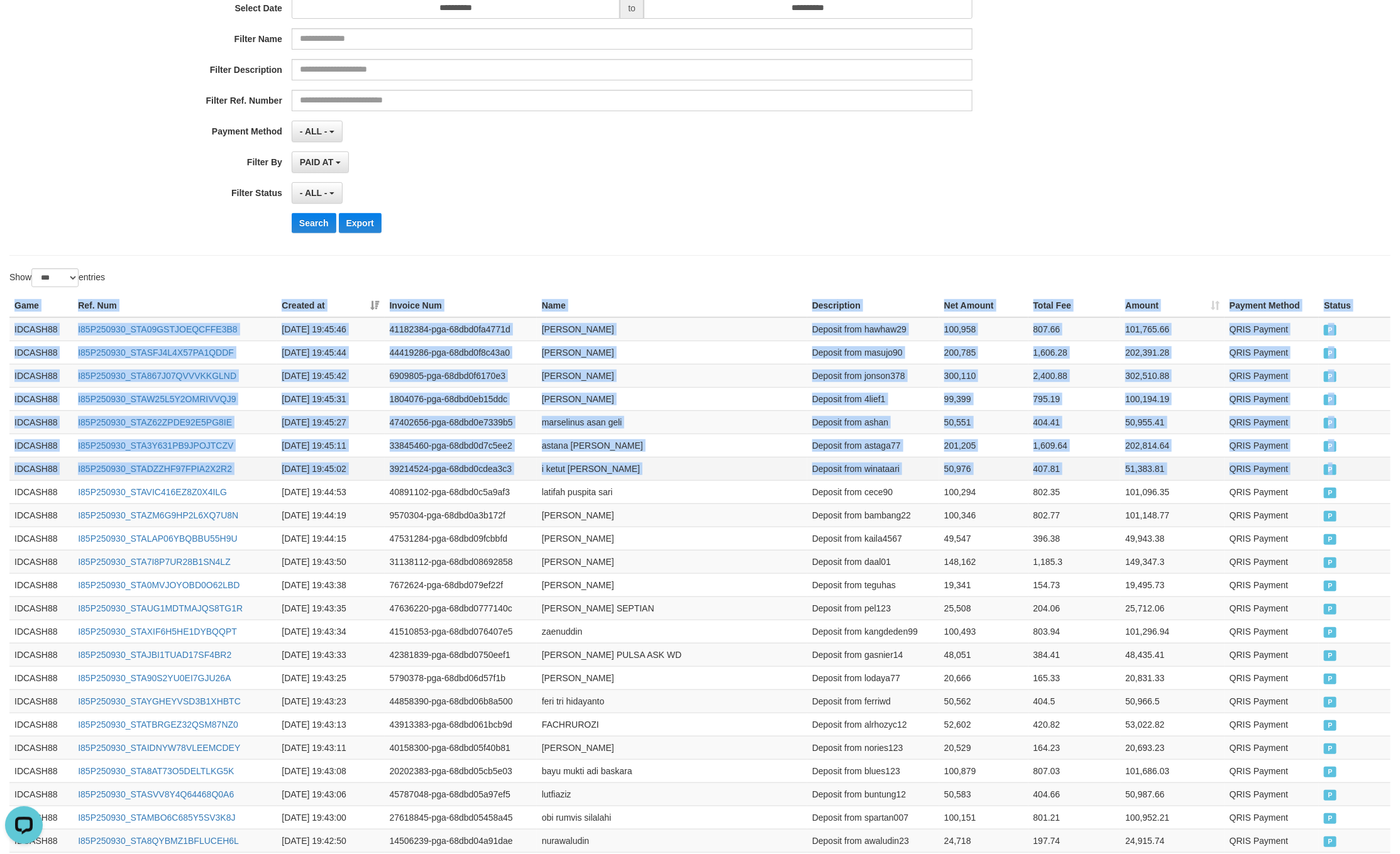
click at [1336, 470] on span "P" at bounding box center [1329, 470] width 12 height 10
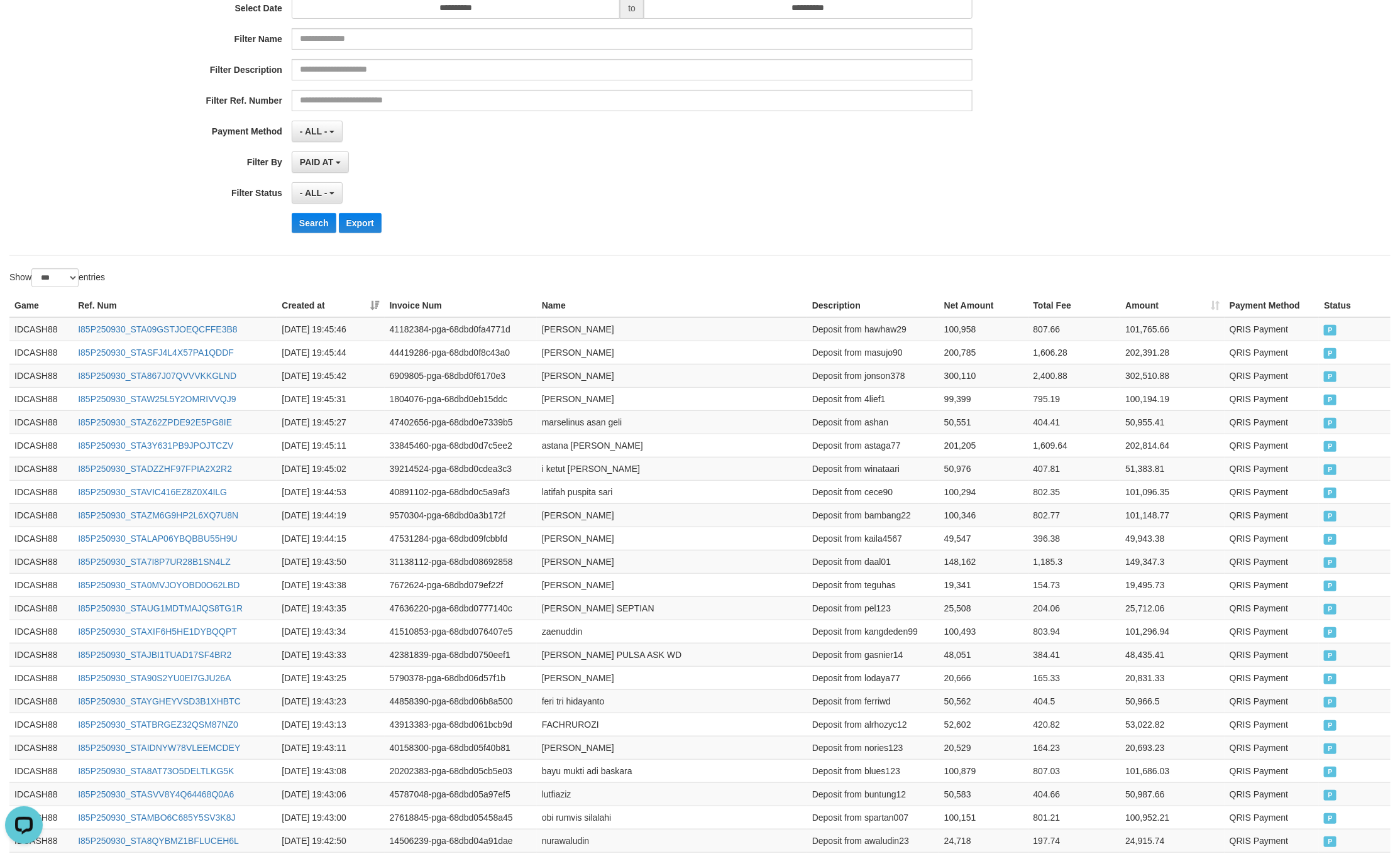
drag, startPoint x: 647, startPoint y: 161, endPoint x: 530, endPoint y: 189, distance: 120.3
click at [634, 166] on div "PAID AT PAID AT CREATED AT" at bounding box center [632, 162] width 680 height 22
click at [302, 219] on button "Search" at bounding box center [314, 223] width 44 height 20
click at [826, 193] on div "- ALL - SELECT ALL - ALL - SELECT STATUS PENDING/UNPAID PAID CANCELED EXPIRED" at bounding box center [632, 193] width 680 height 22
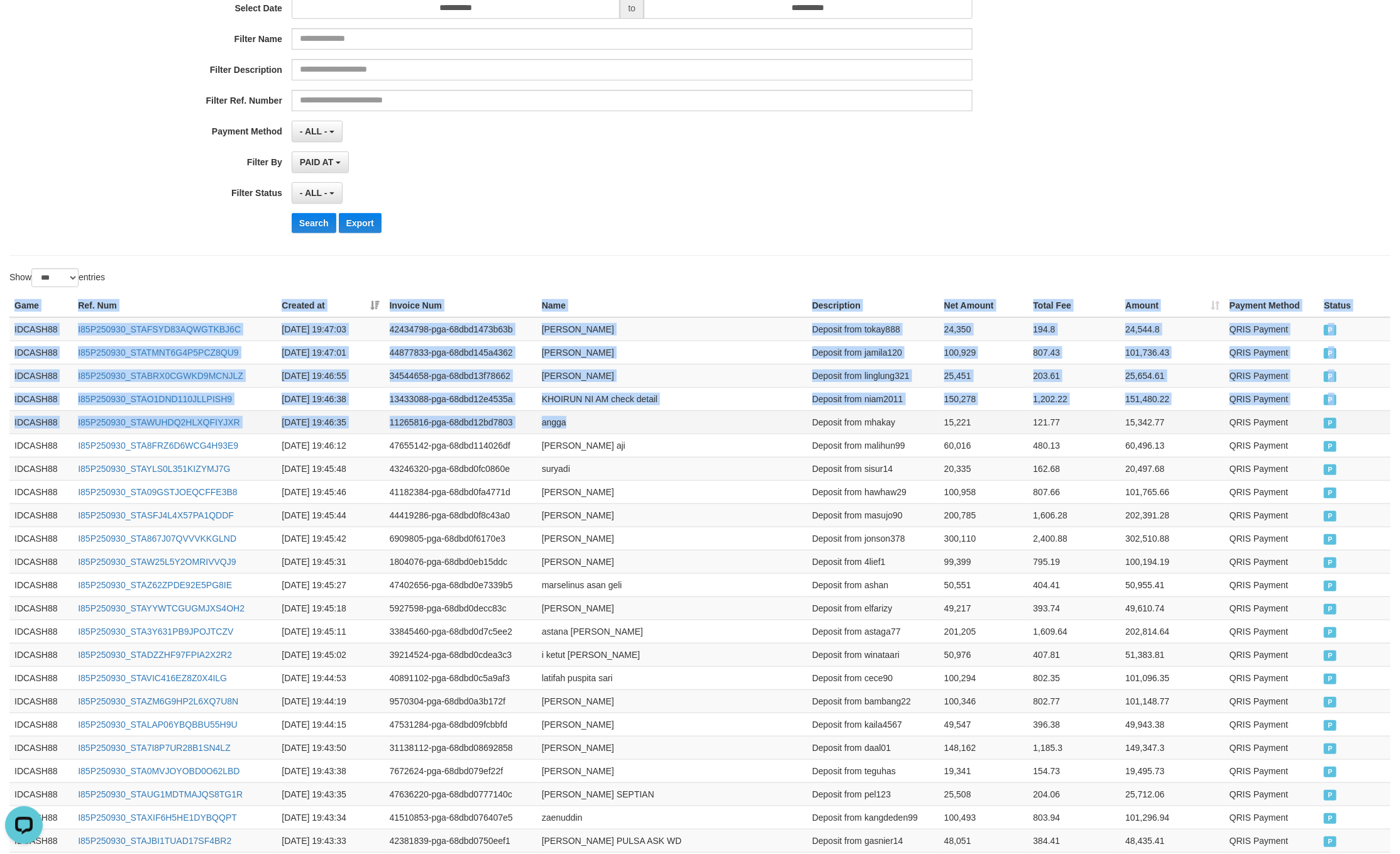
drag, startPoint x: 11, startPoint y: 304, endPoint x: 792, endPoint y: 426, distance: 790.5
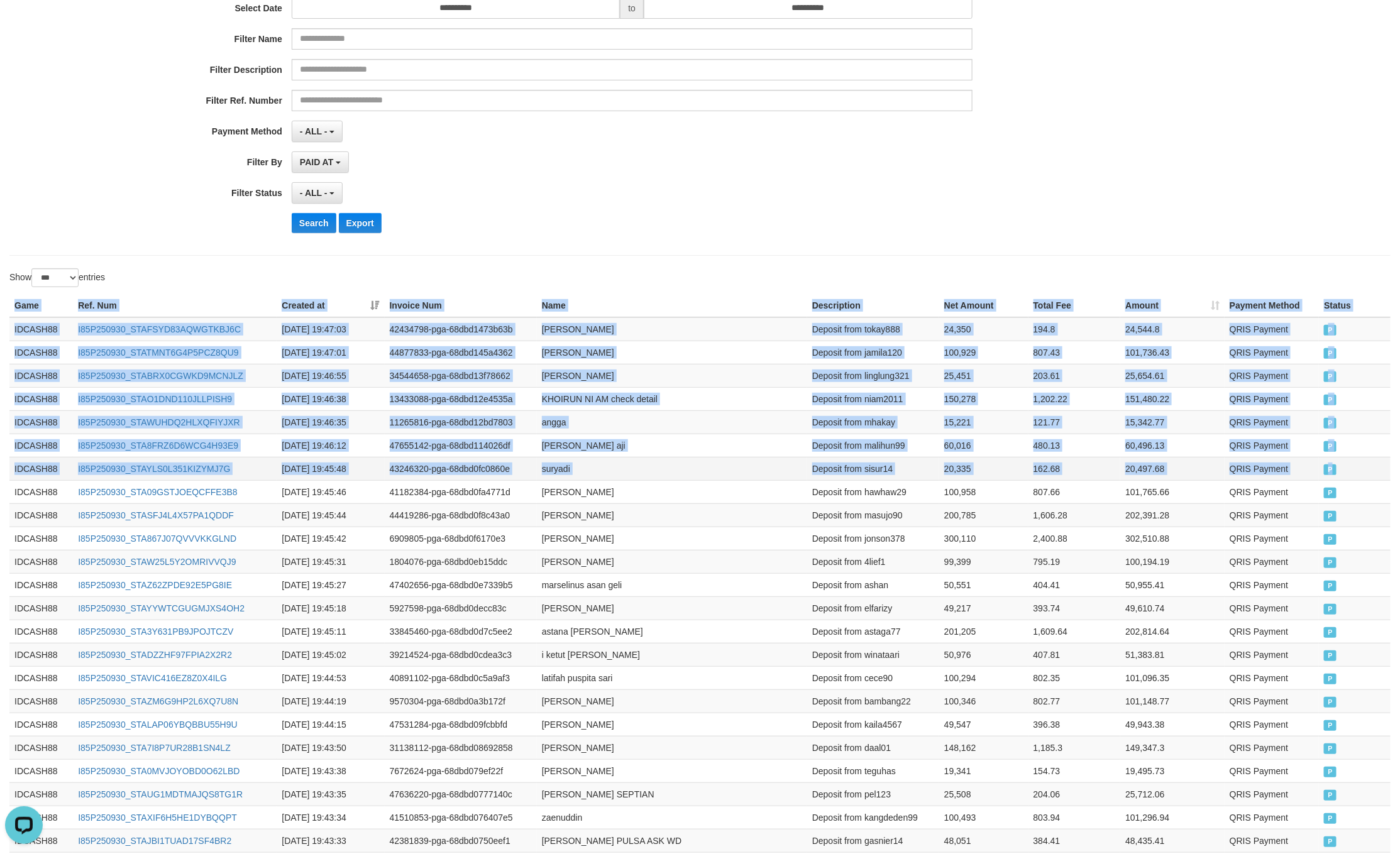
click at [1333, 475] on span "P" at bounding box center [1329, 470] width 12 height 10
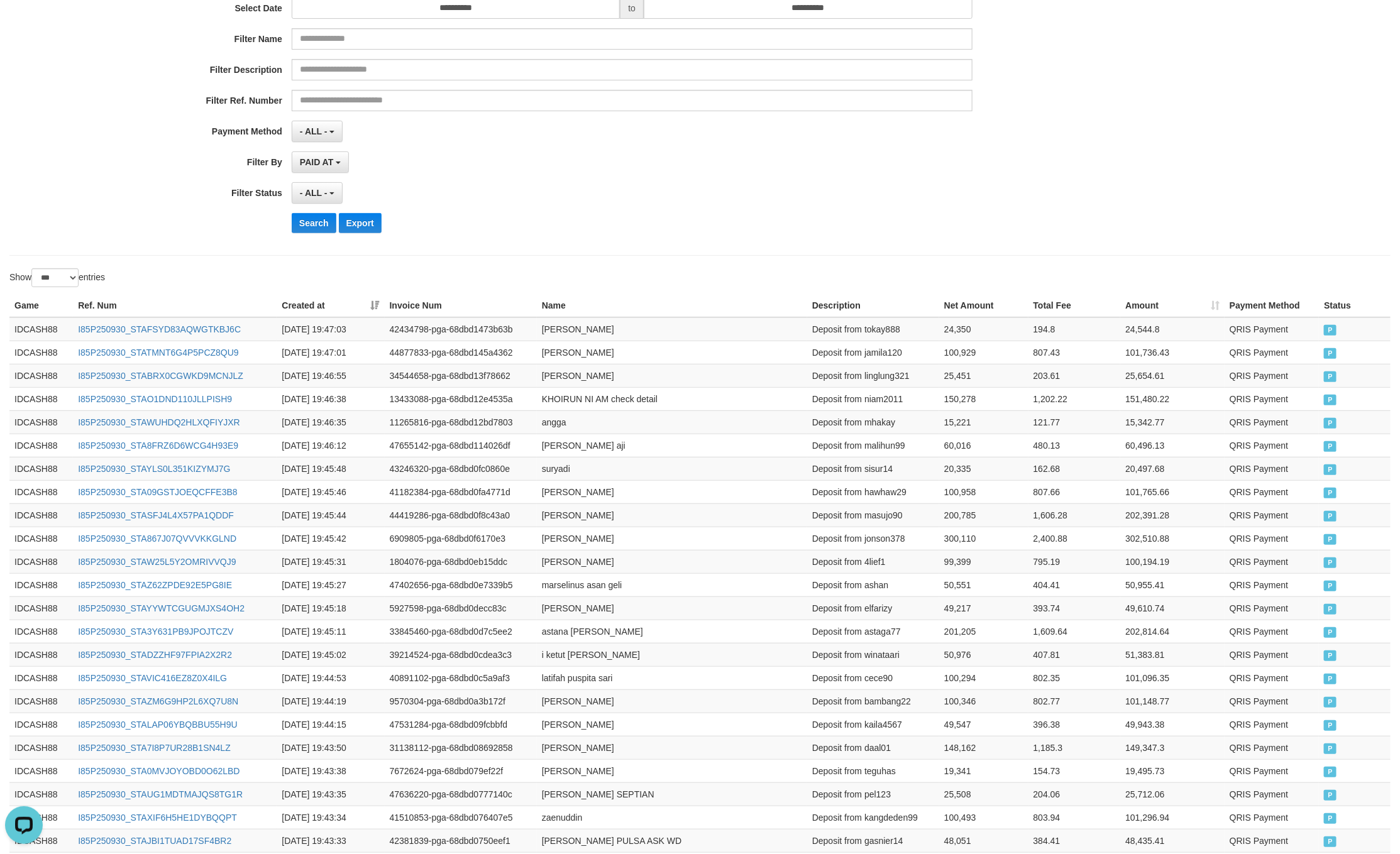
drag, startPoint x: 777, startPoint y: 226, endPoint x: 461, endPoint y: 245, distance: 316.6
click at [775, 229] on div "Search Export" at bounding box center [729, 223] width 875 height 20
click at [316, 225] on button "Search" at bounding box center [314, 223] width 44 height 20
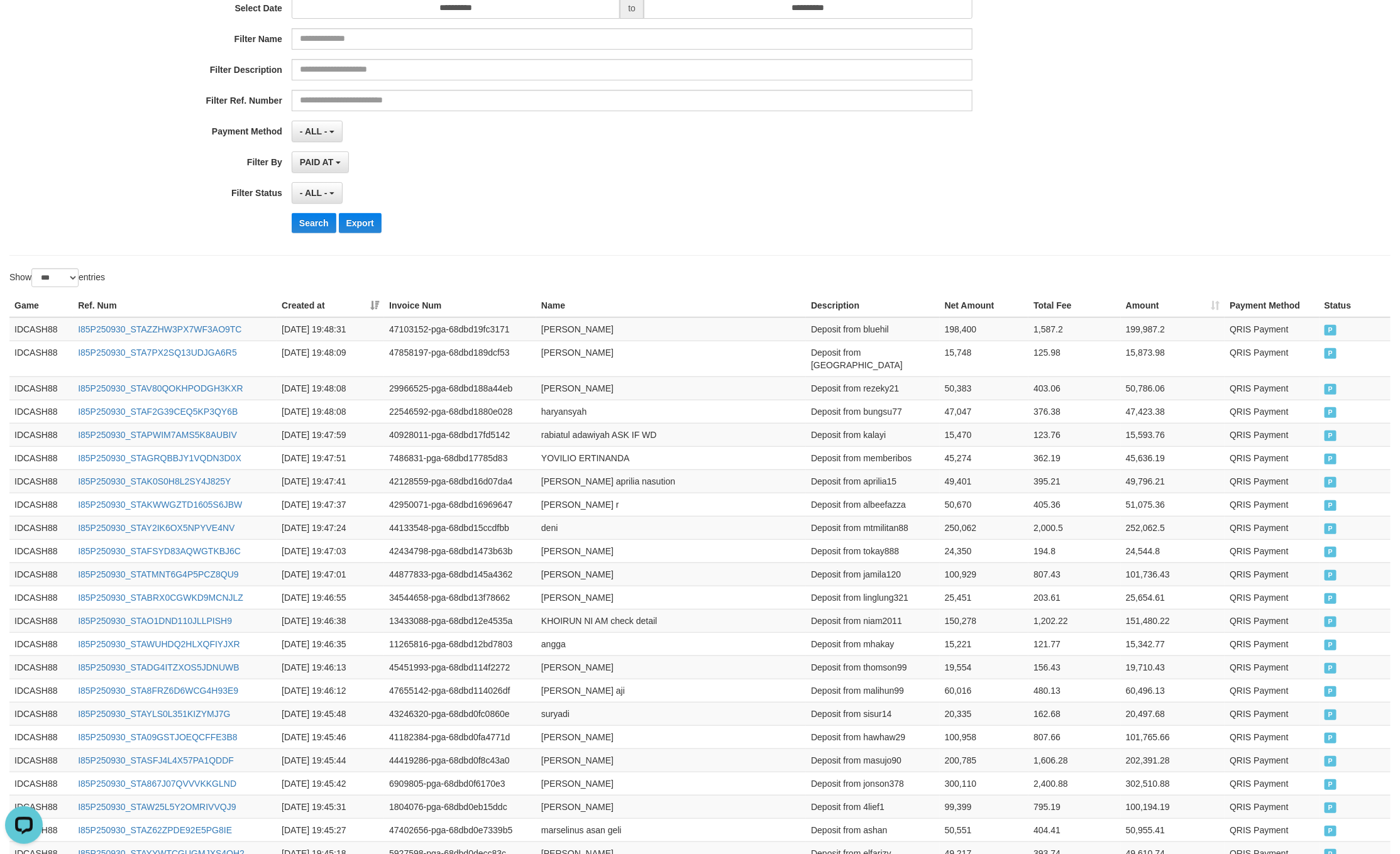
click at [941, 198] on div "- ALL - SELECT ALL - ALL - SELECT STATUS PENDING/UNPAID PAID CANCELED EXPIRED" at bounding box center [632, 193] width 680 height 22
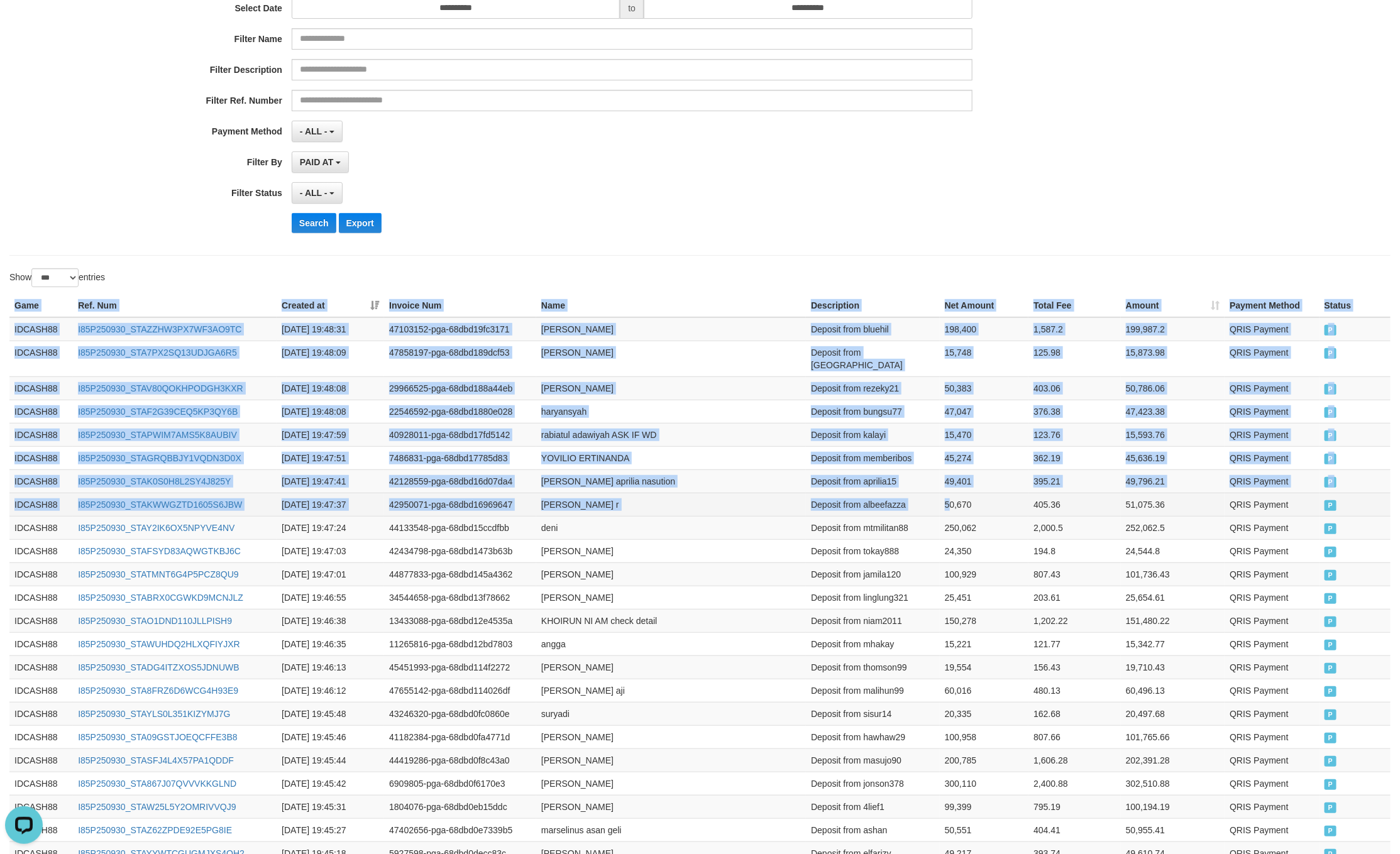
drag, startPoint x: 9, startPoint y: 307, endPoint x: 948, endPoint y: 499, distance: 958.4
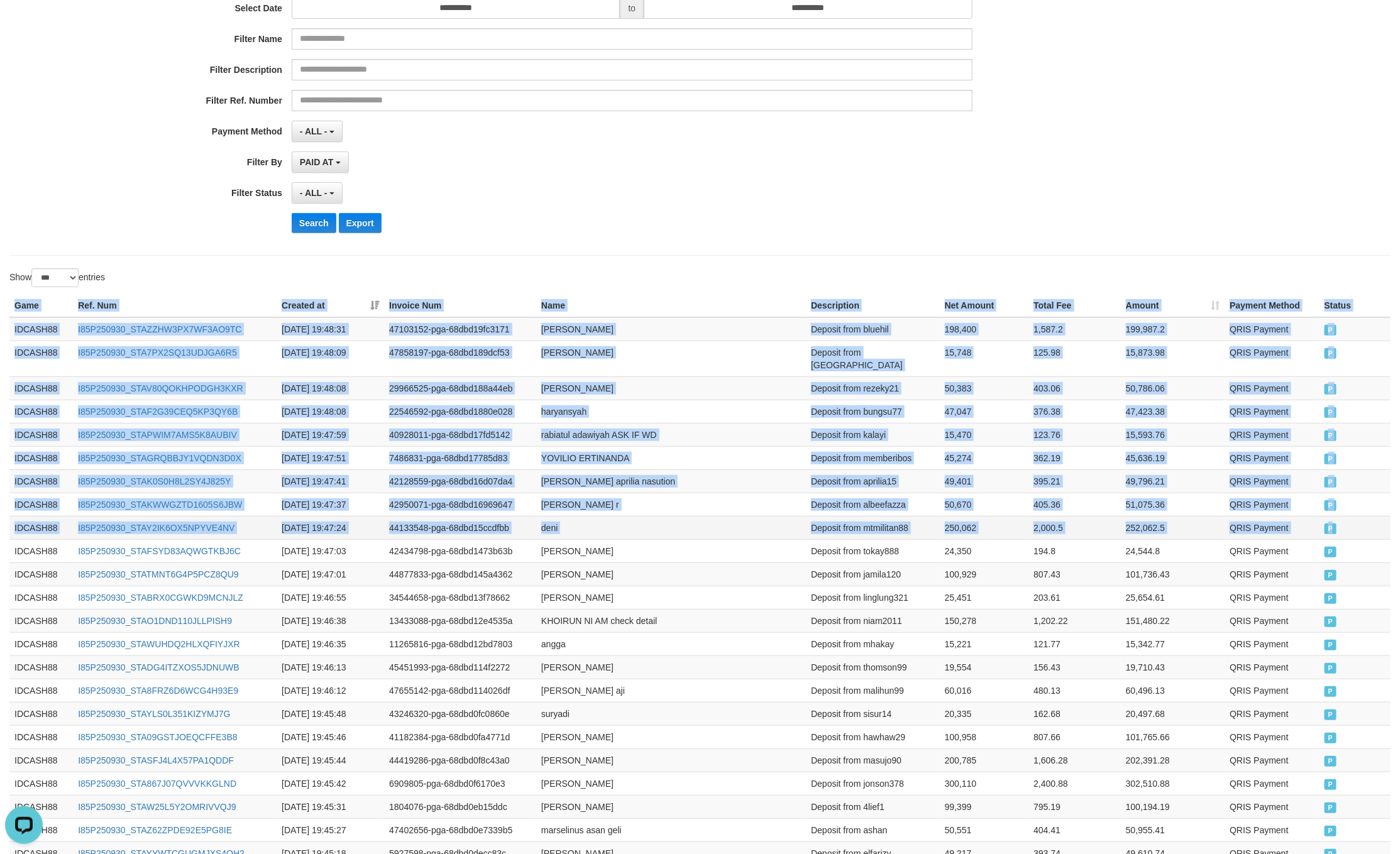
click at [1334, 523] on span "P" at bounding box center [1330, 528] width 12 height 10
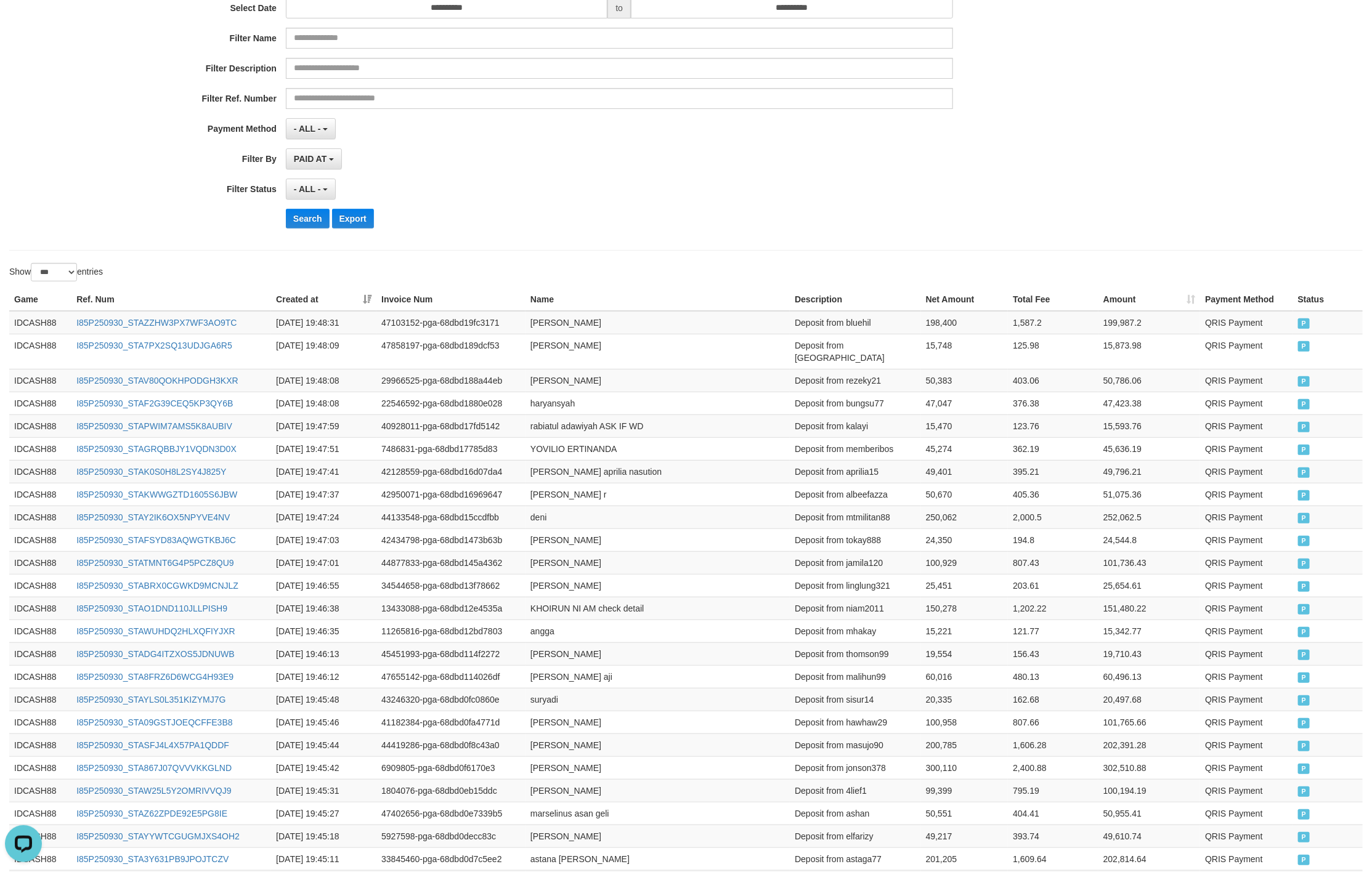
drag, startPoint x: 566, startPoint y: 170, endPoint x: 545, endPoint y: 180, distance: 23.3
click at [564, 172] on div "**********" at bounding box center [571, 87] width 1143 height 301
click at [299, 226] on button "Search" at bounding box center [307, 218] width 44 height 19
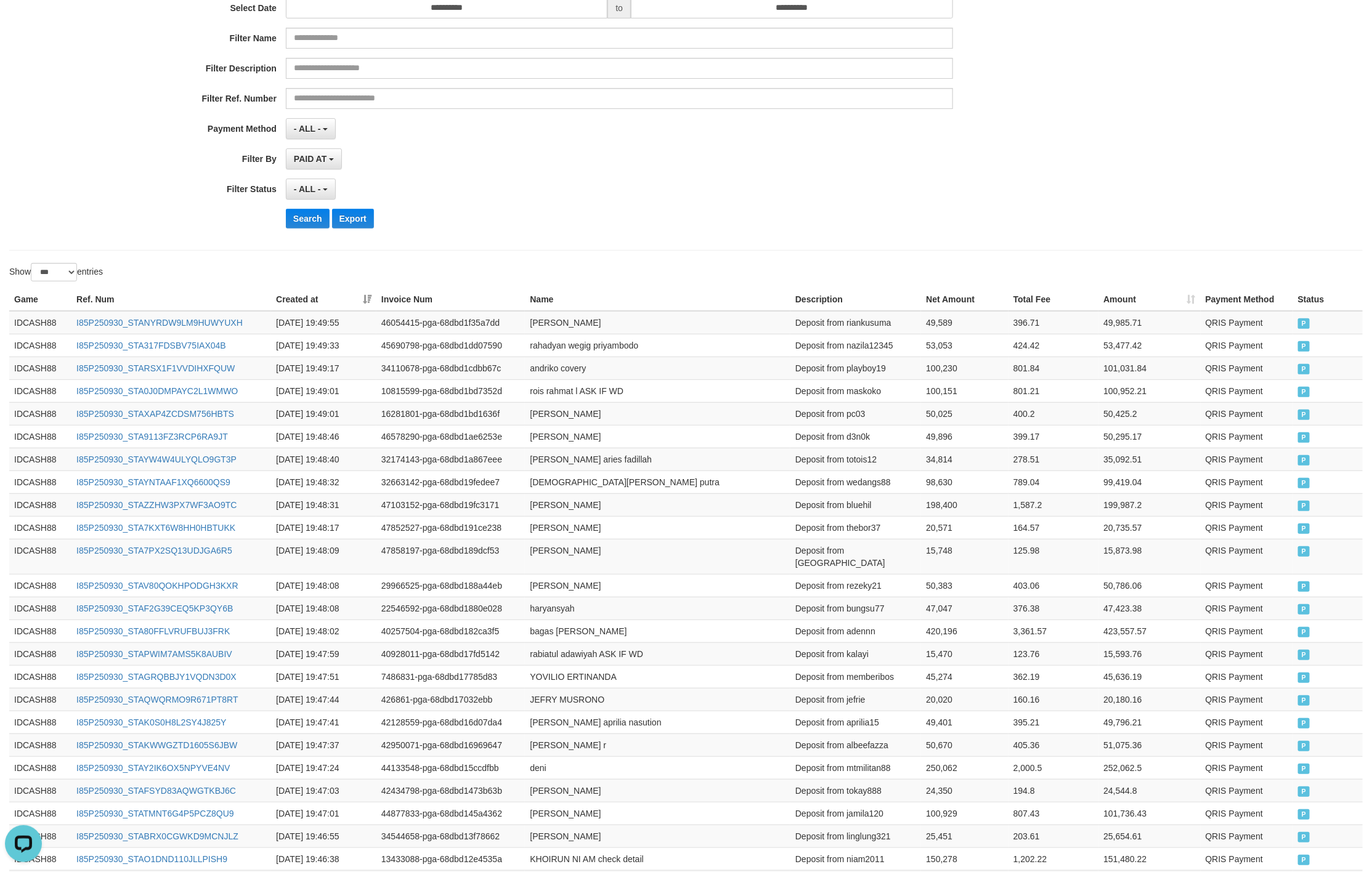
click at [672, 220] on div "Search Export" at bounding box center [715, 218] width 857 height 19
drag, startPoint x: 15, startPoint y: 304, endPoint x: 1022, endPoint y: 449, distance: 1017.4
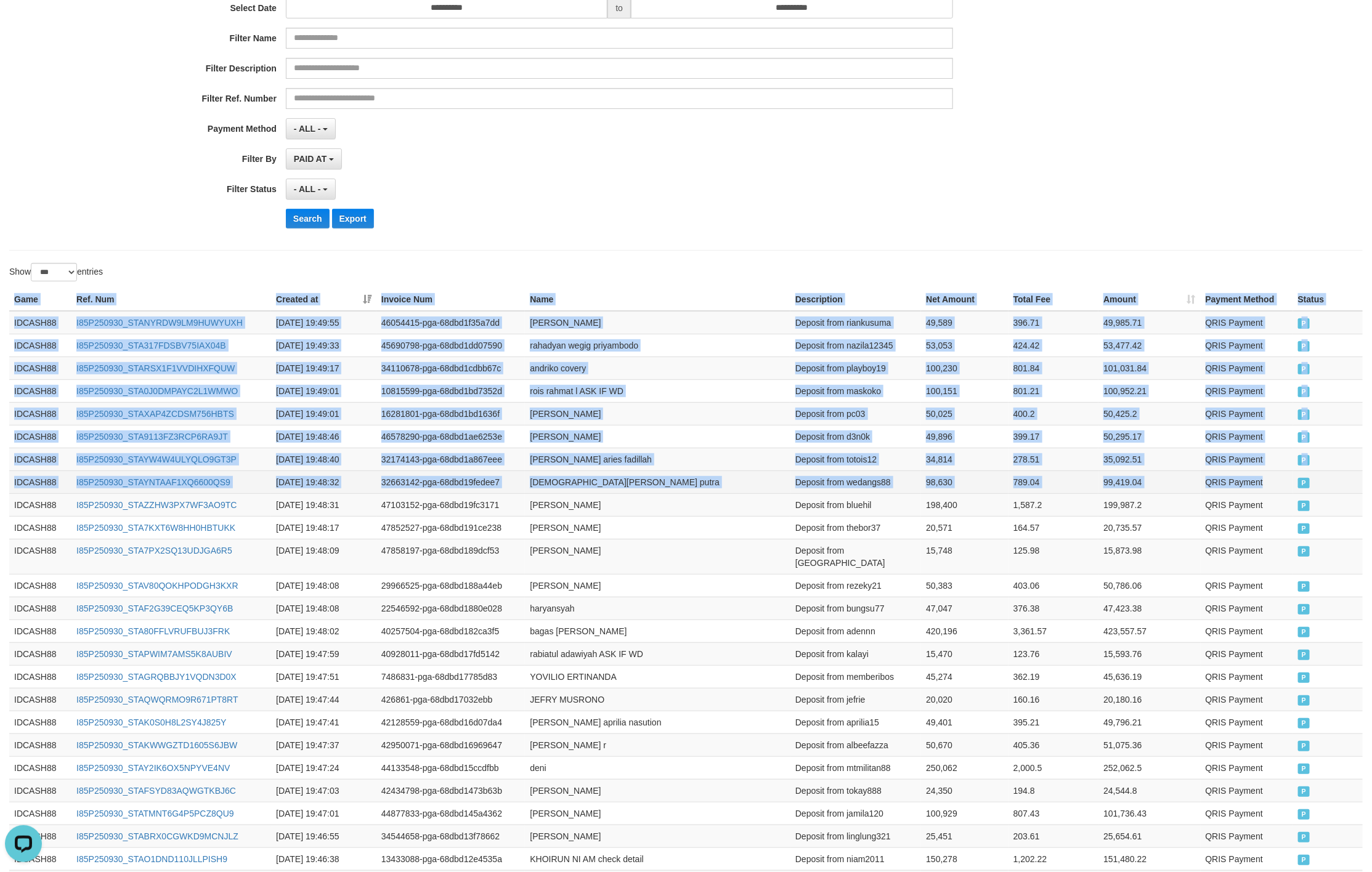
drag, startPoint x: 1297, startPoint y: 498, endPoint x: 1287, endPoint y: 495, distance: 10.4
click at [1295, 493] on td "P" at bounding box center [1327, 481] width 69 height 23
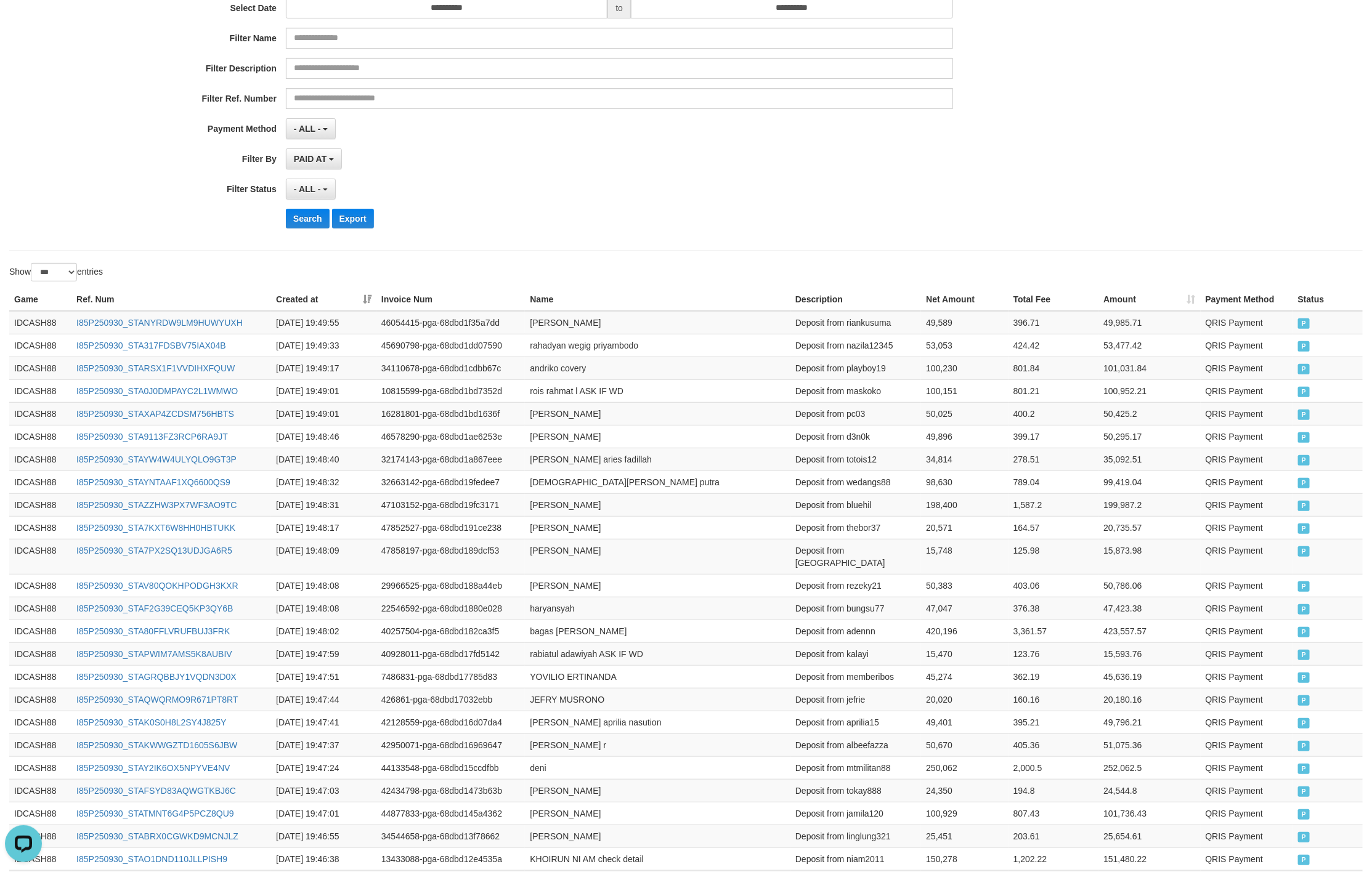
click at [649, 247] on div "**********" at bounding box center [686, 87] width 1353 height 327
click at [311, 225] on button "Search" at bounding box center [307, 218] width 44 height 19
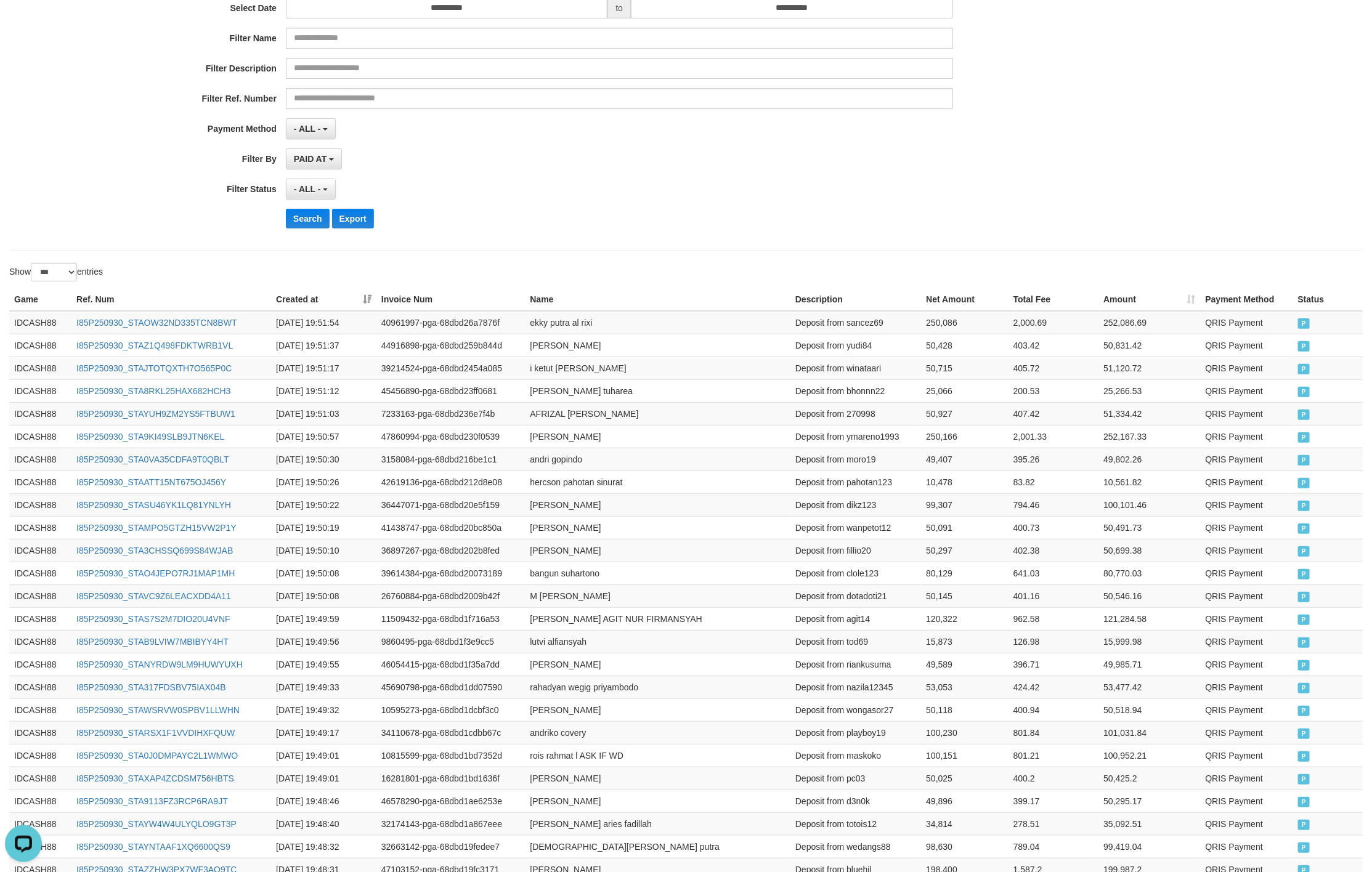
click at [667, 207] on div "**********" at bounding box center [571, 87] width 1143 height 301
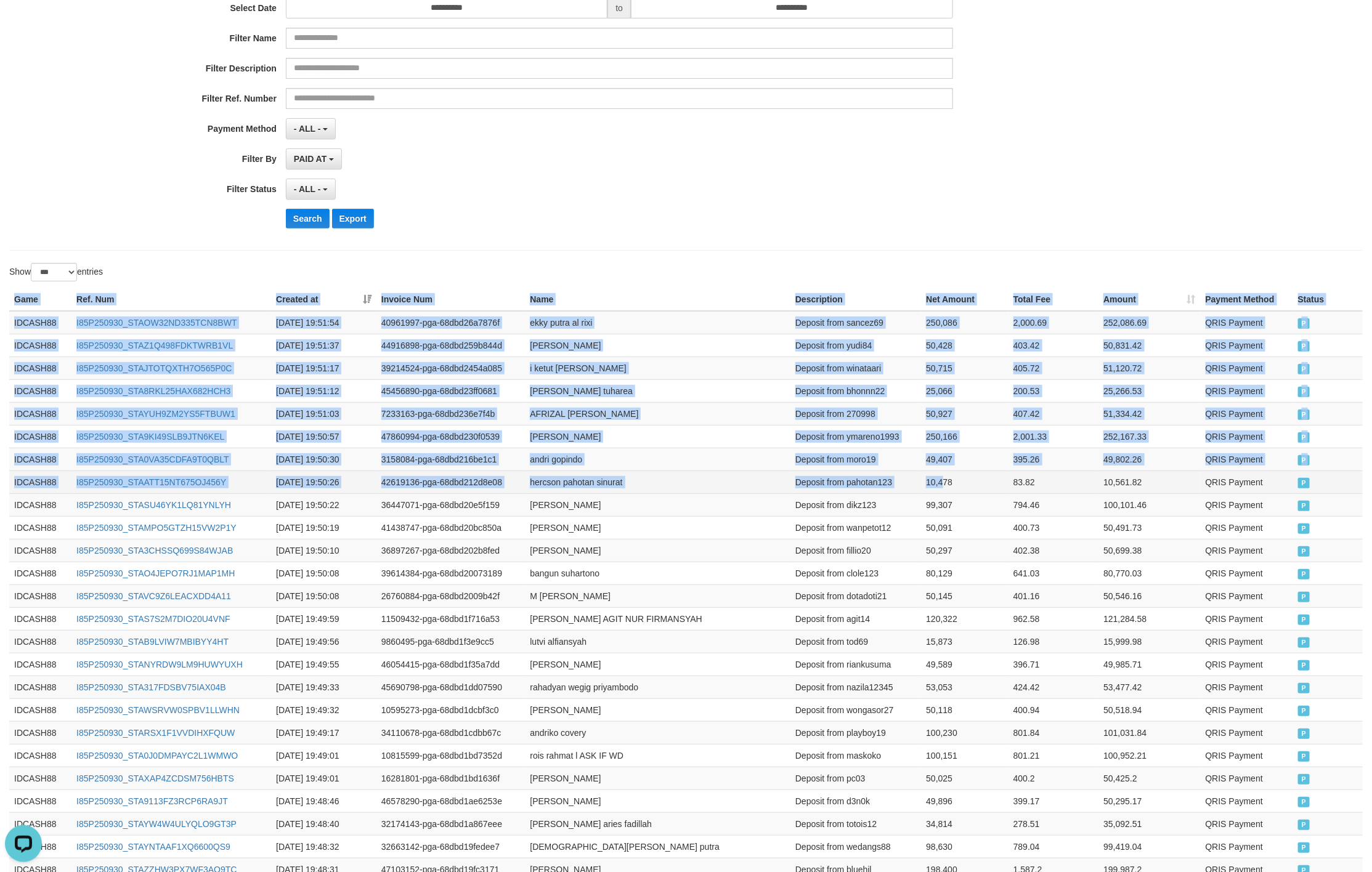
drag, startPoint x: 9, startPoint y: 299, endPoint x: 942, endPoint y: 481, distance: 950.6
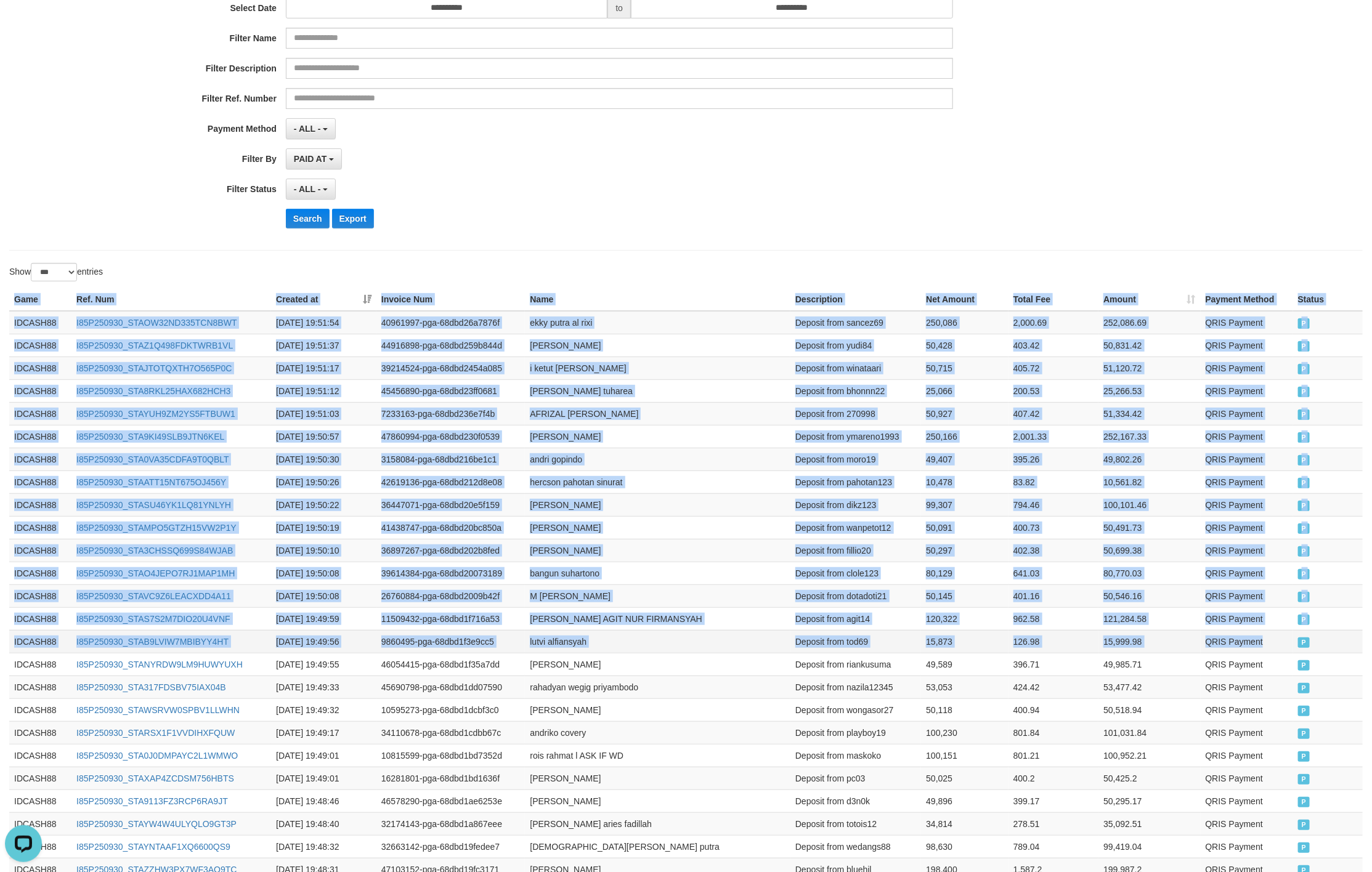
click at [1271, 653] on td "QRIS Payment" at bounding box center [1247, 642] width 93 height 23
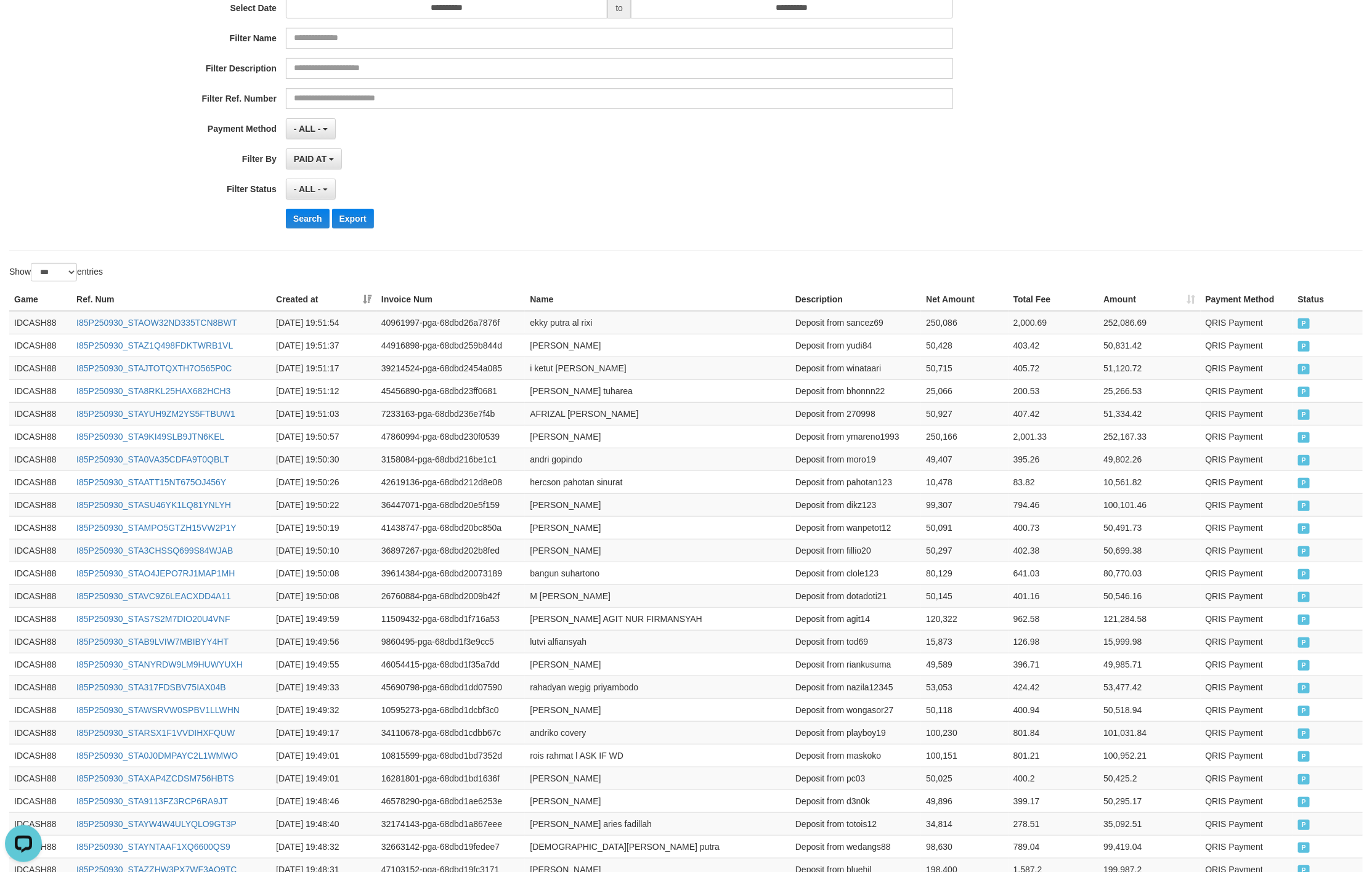
drag, startPoint x: 707, startPoint y: 239, endPoint x: 507, endPoint y: 264, distance: 201.6
click at [687, 249] on div "**********" at bounding box center [686, 87] width 1353 height 327
click at [293, 211] on button "Search" at bounding box center [307, 218] width 44 height 19
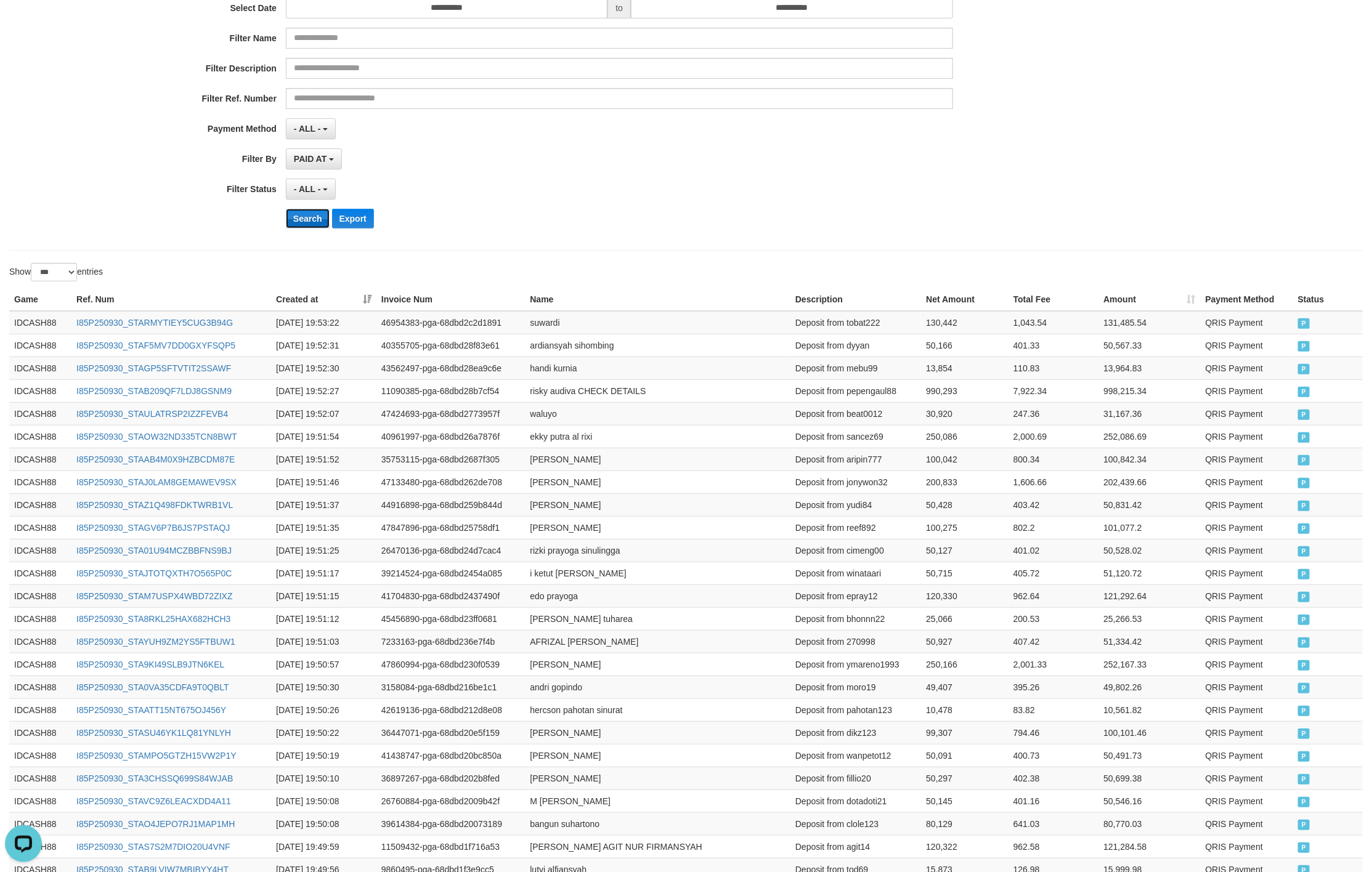
click at [324, 221] on button "Search" at bounding box center [307, 218] width 44 height 19
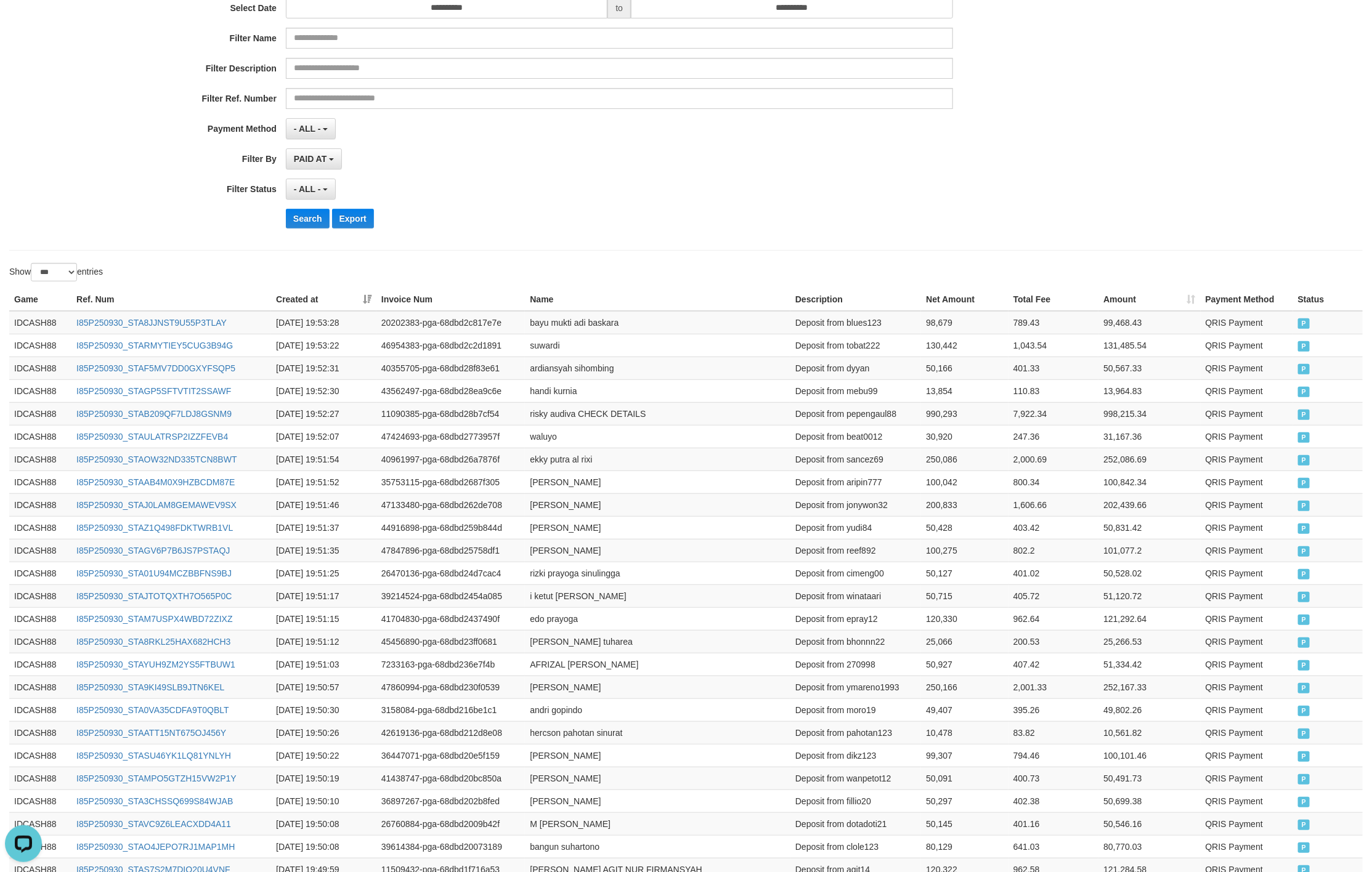
click at [692, 224] on div "Search Export" at bounding box center [715, 218] width 857 height 19
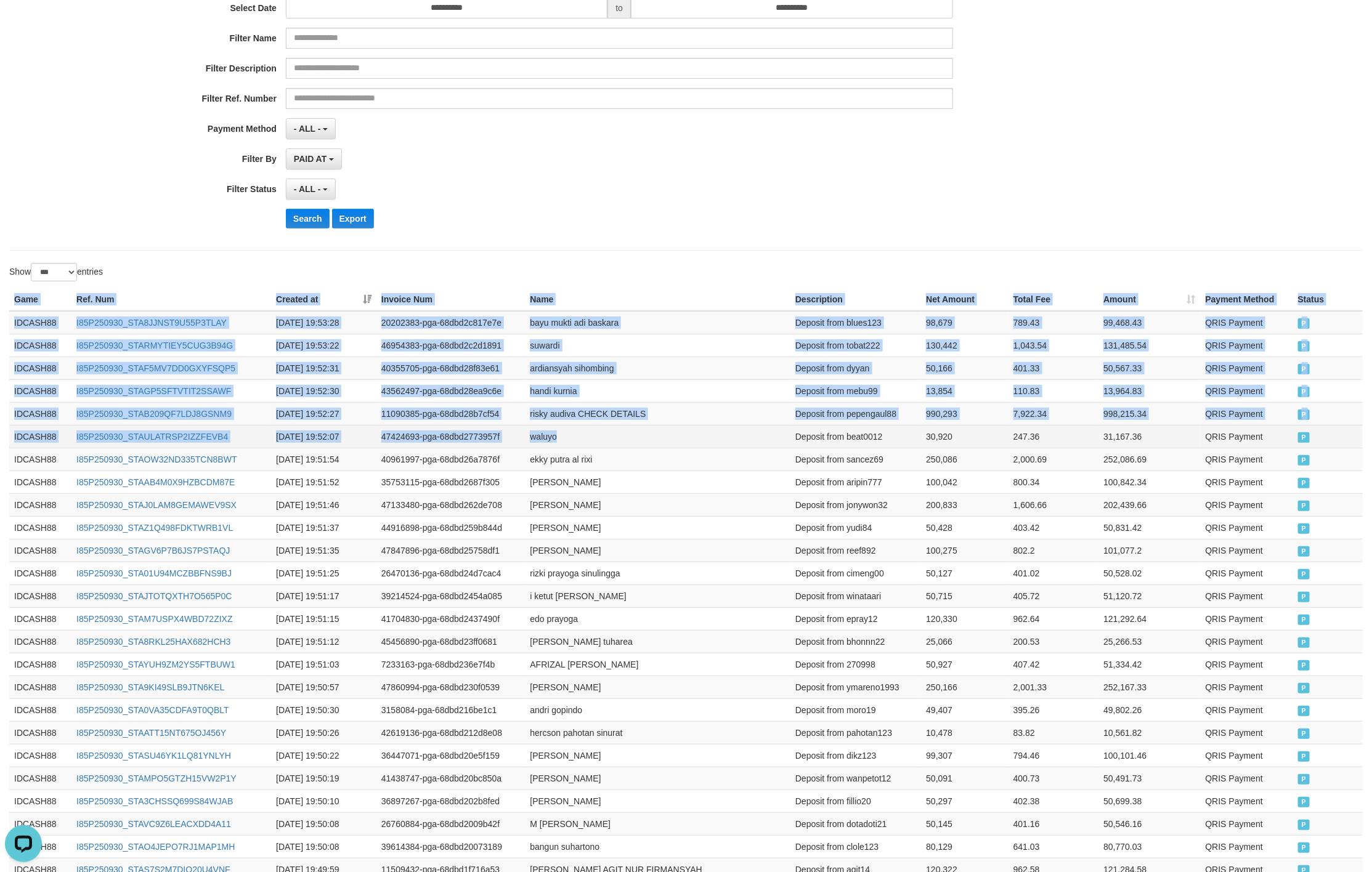
drag, startPoint x: 420, startPoint y: 364, endPoint x: 767, endPoint y: 430, distance: 353.2
click at [1291, 442] on td "QRIS Payment" at bounding box center [1247, 436] width 93 height 23
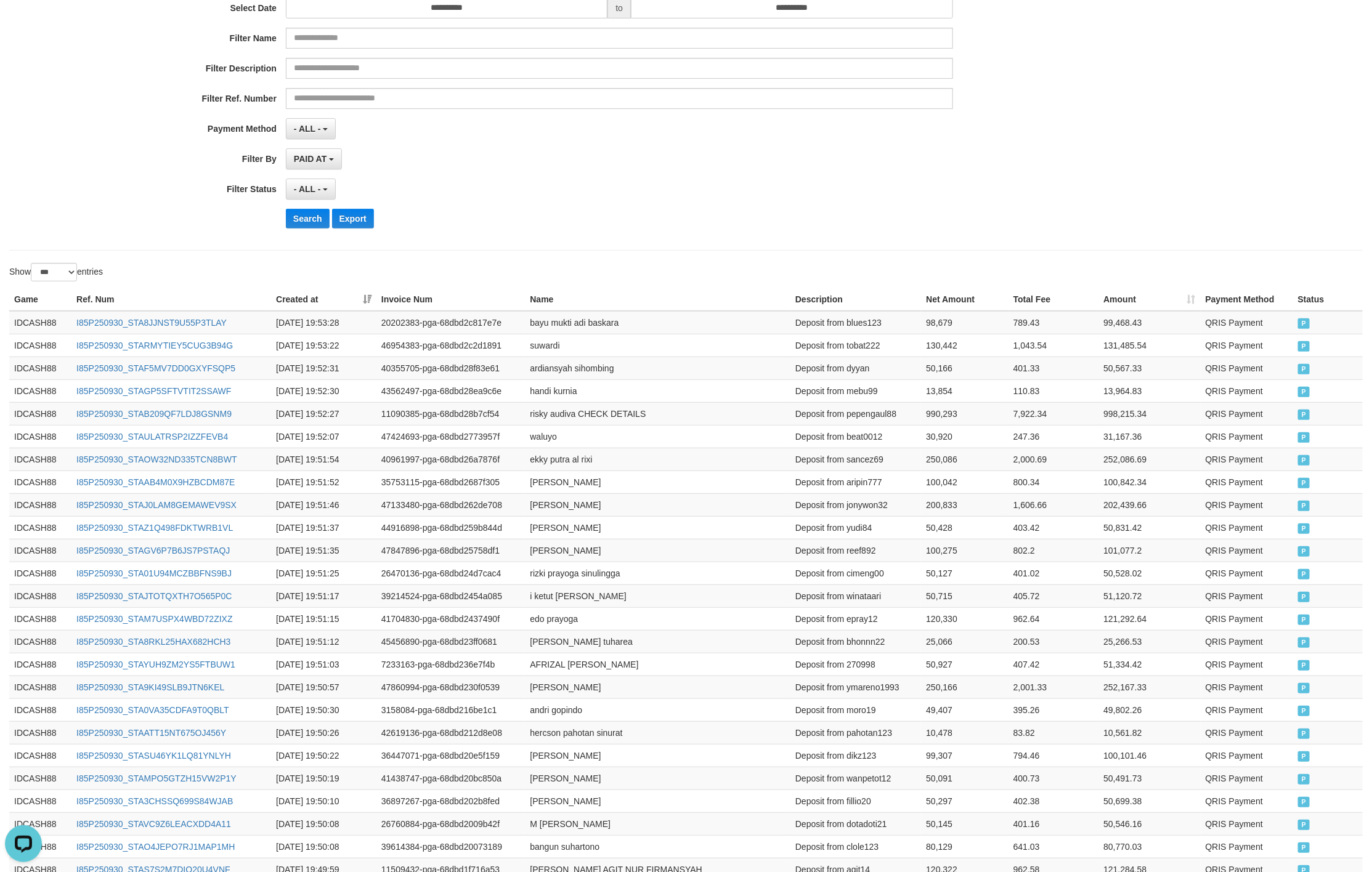
click at [655, 183] on div "- ALL - SELECT ALL - ALL - SELECT STATUS PENDING/UNPAID PAID CANCELED EXPIRED" at bounding box center [619, 189] width 667 height 21
click at [314, 224] on button "Search" at bounding box center [307, 218] width 44 height 19
click at [667, 152] on div "PAID AT PAID AT CREATED AT" at bounding box center [619, 158] width 667 height 21
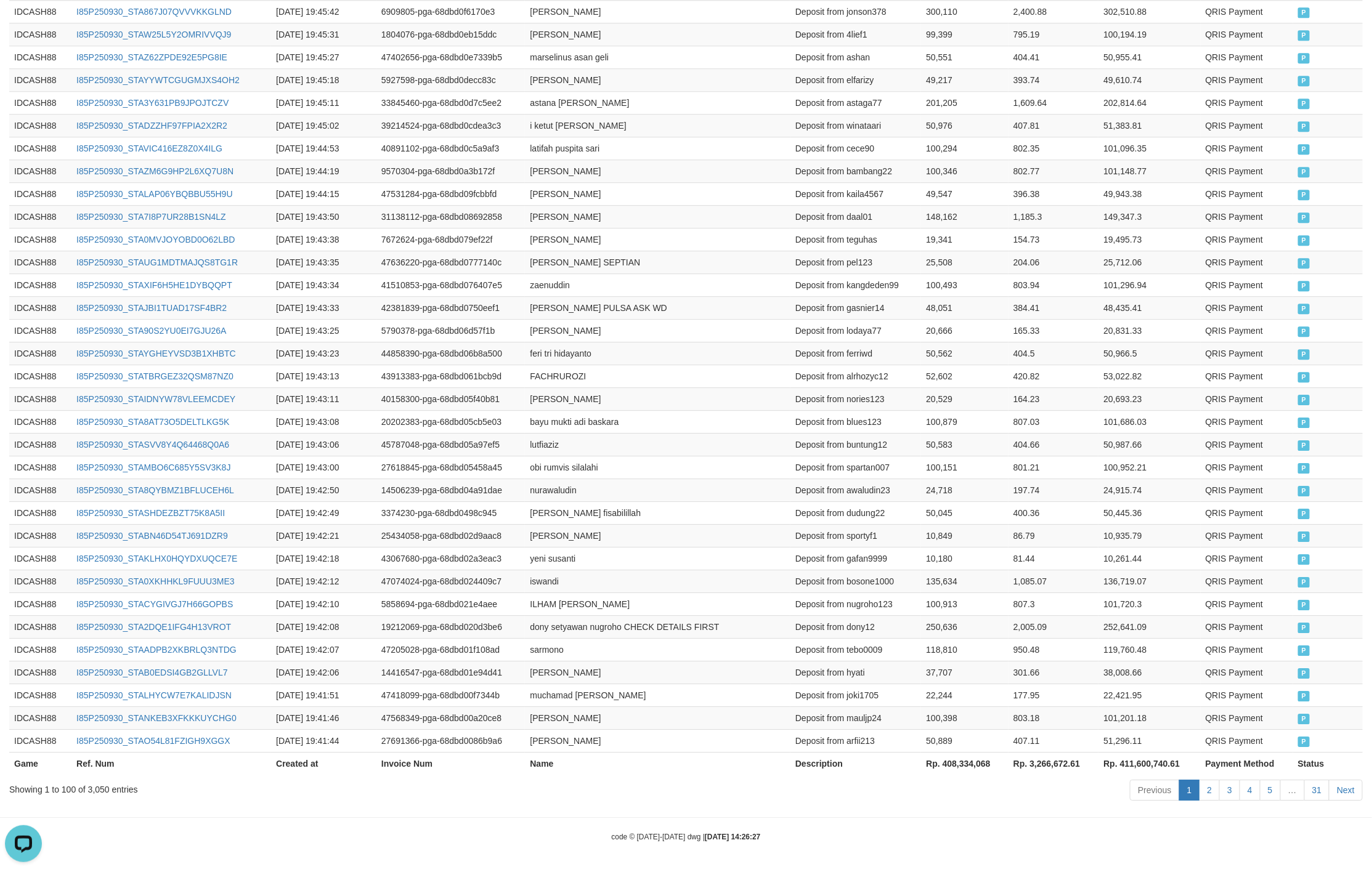
scroll to position [209, 0]
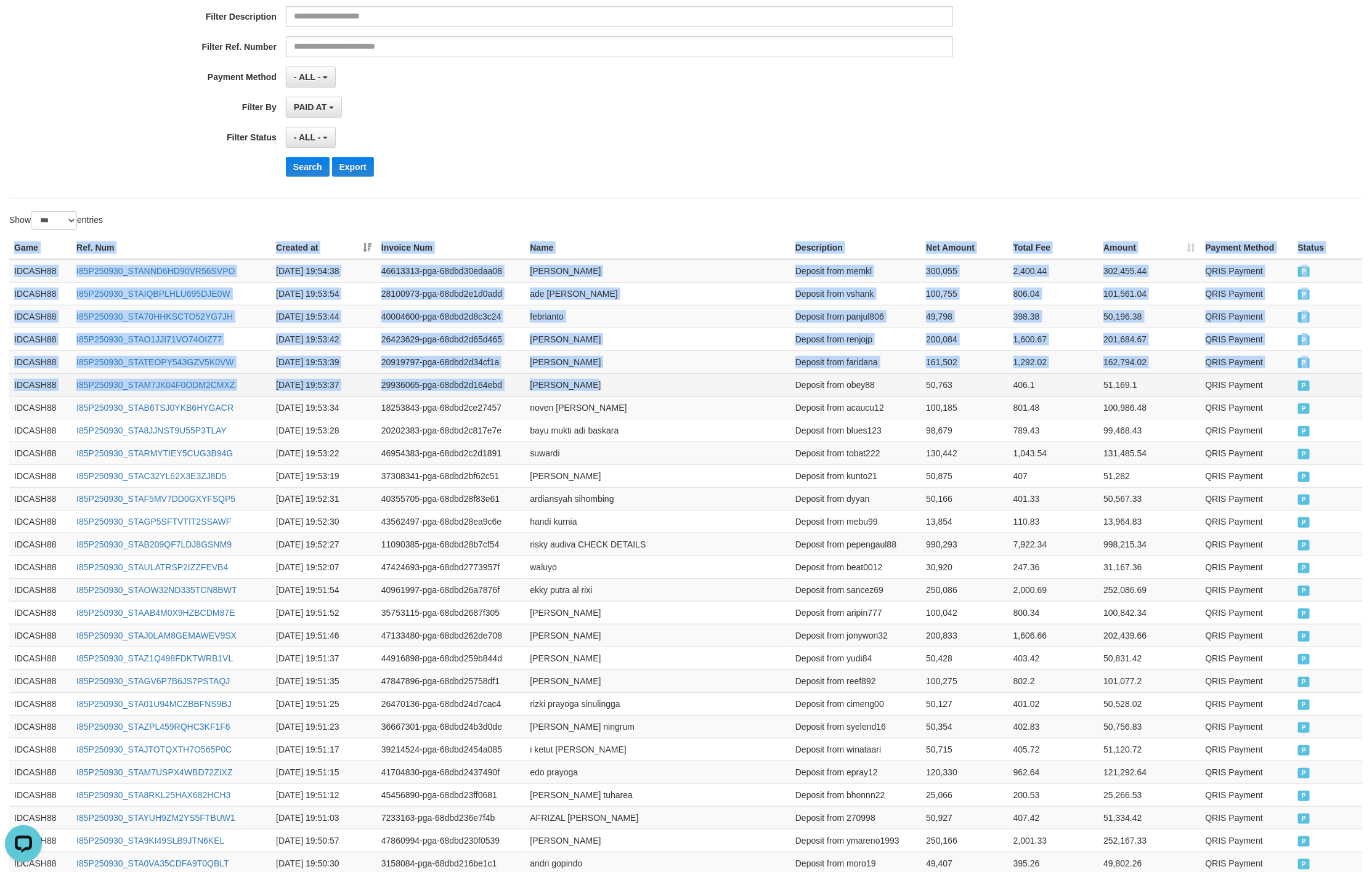
drag, startPoint x: 14, startPoint y: 253, endPoint x: 1009, endPoint y: 397, distance: 1005.4
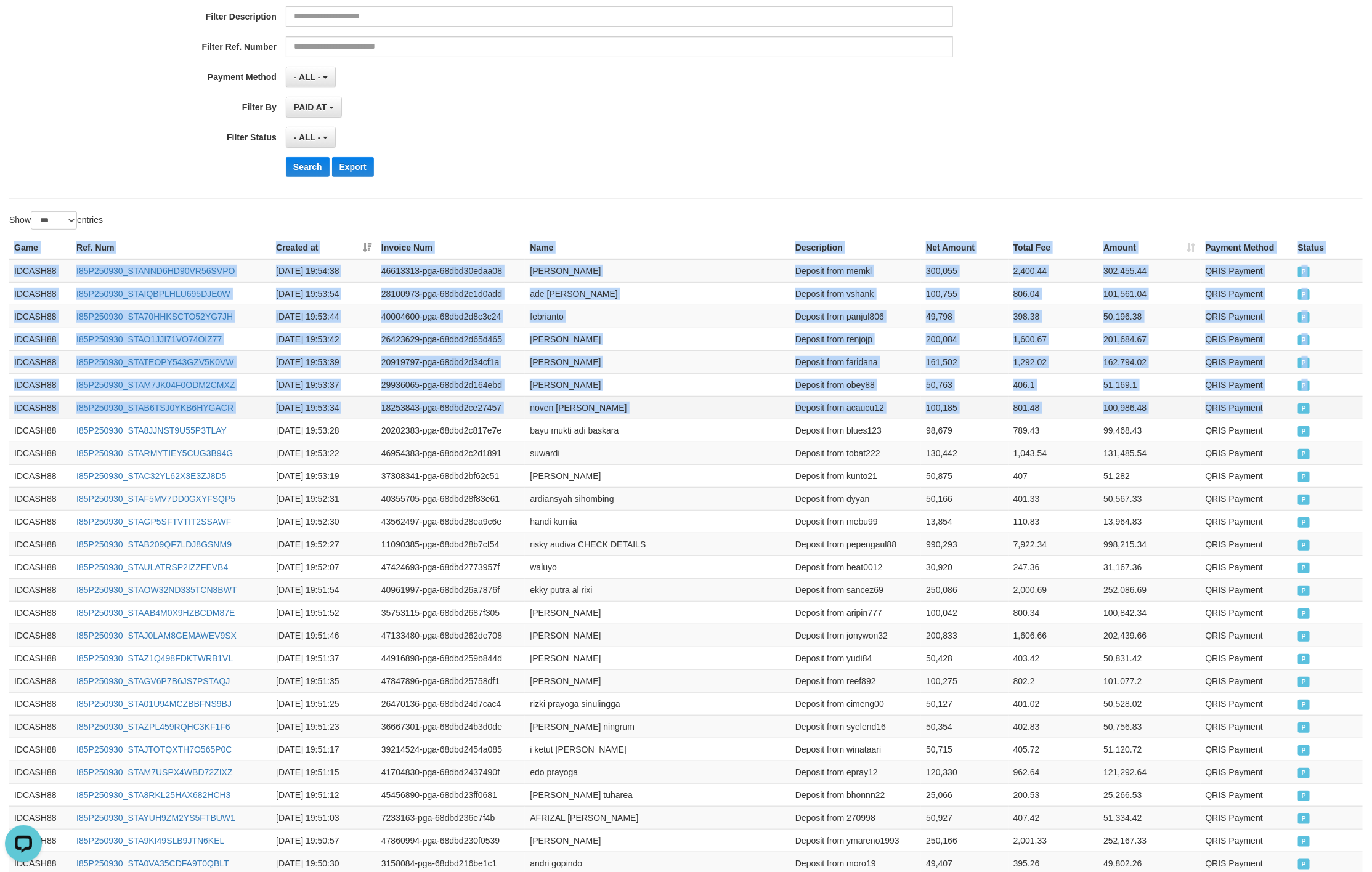
click at [1296, 416] on td "P" at bounding box center [1327, 407] width 69 height 23
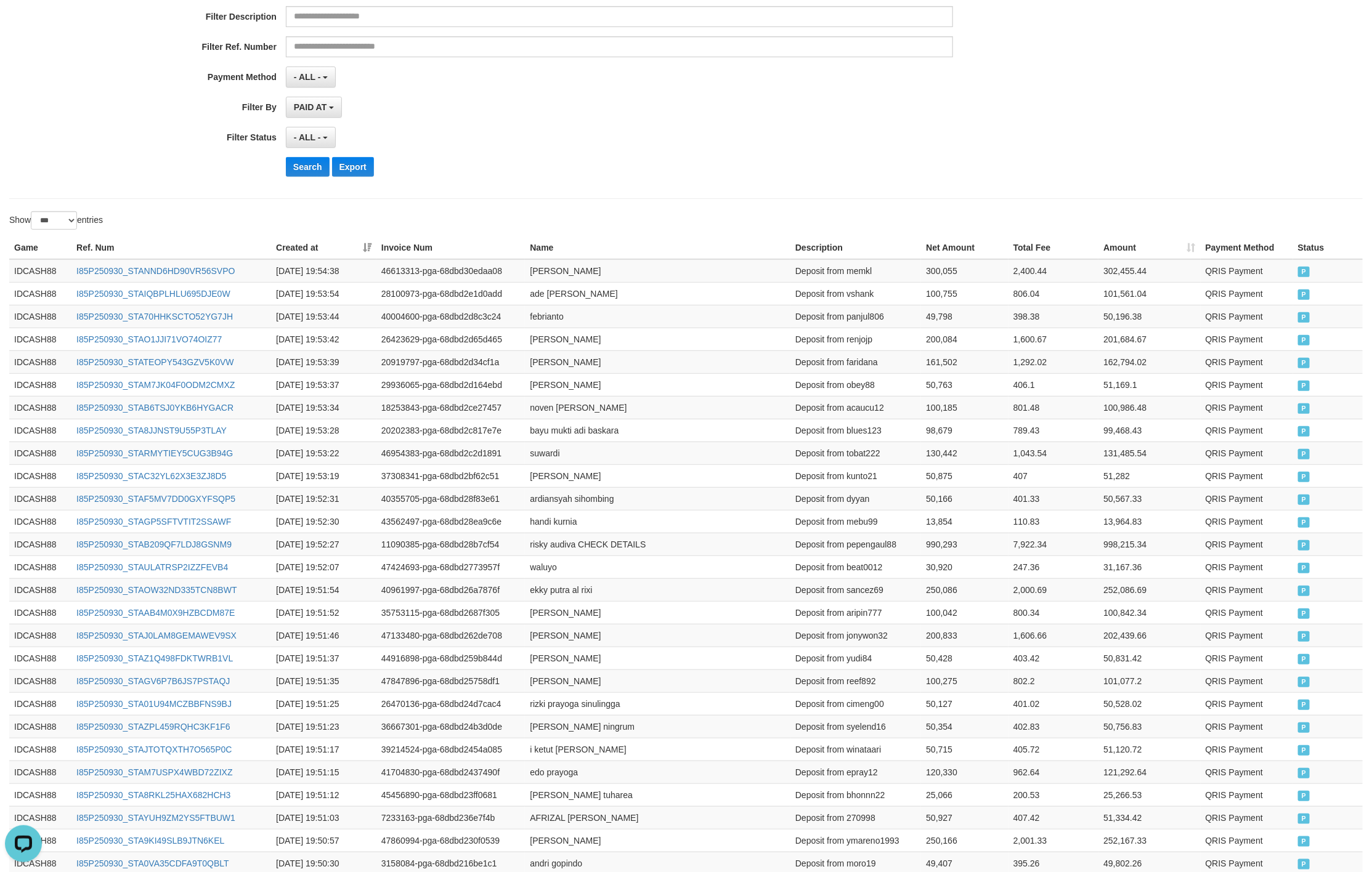
click at [720, 117] on div "PAID AT PAID AT CREATED AT" at bounding box center [619, 106] width 667 height 21
click at [329, 168] on button "Search" at bounding box center [307, 167] width 44 height 19
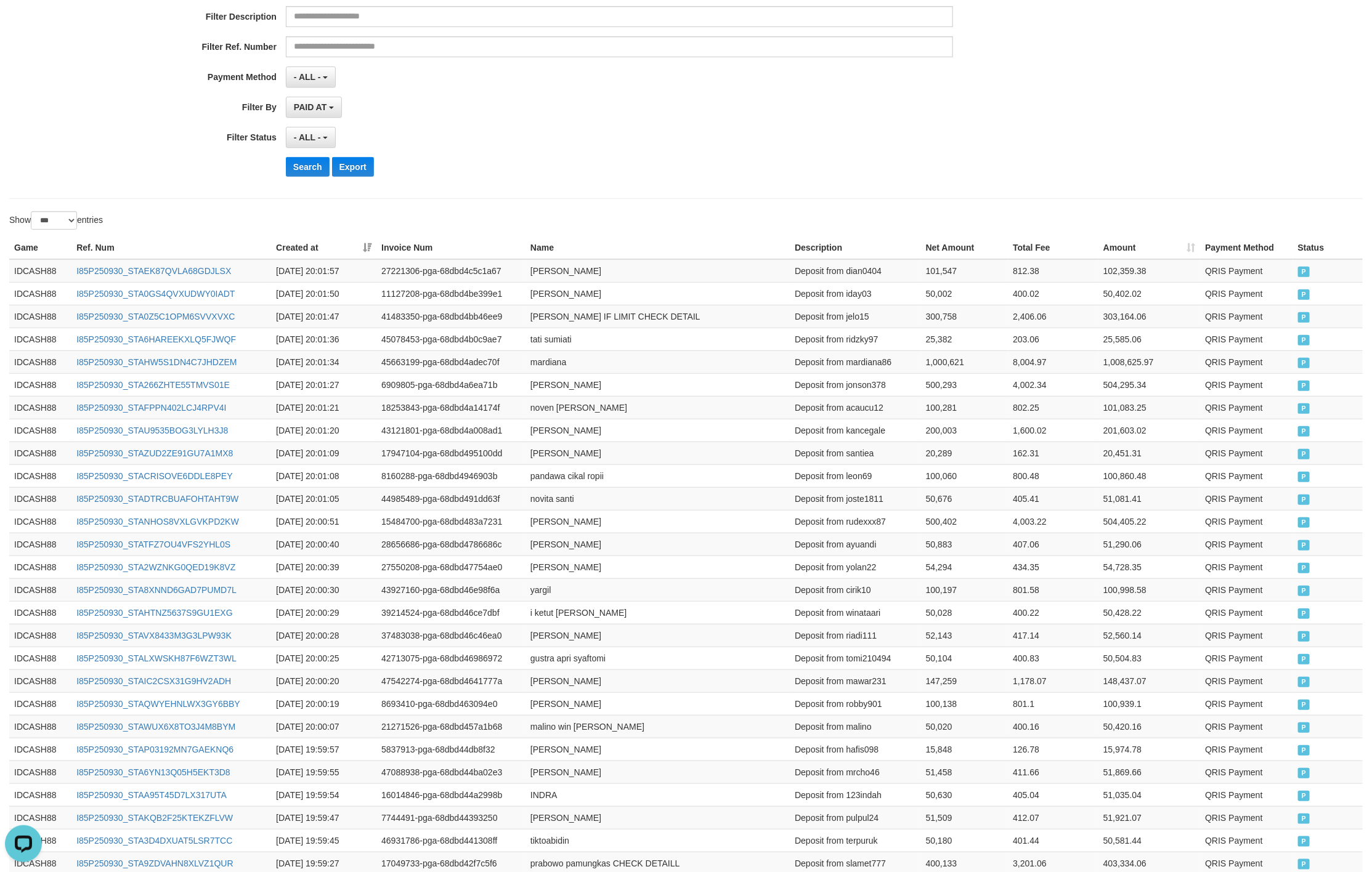
drag, startPoint x: 896, startPoint y: 174, endPoint x: 913, endPoint y: 178, distance: 17.5
click at [898, 174] on div "Search Export" at bounding box center [715, 167] width 857 height 19
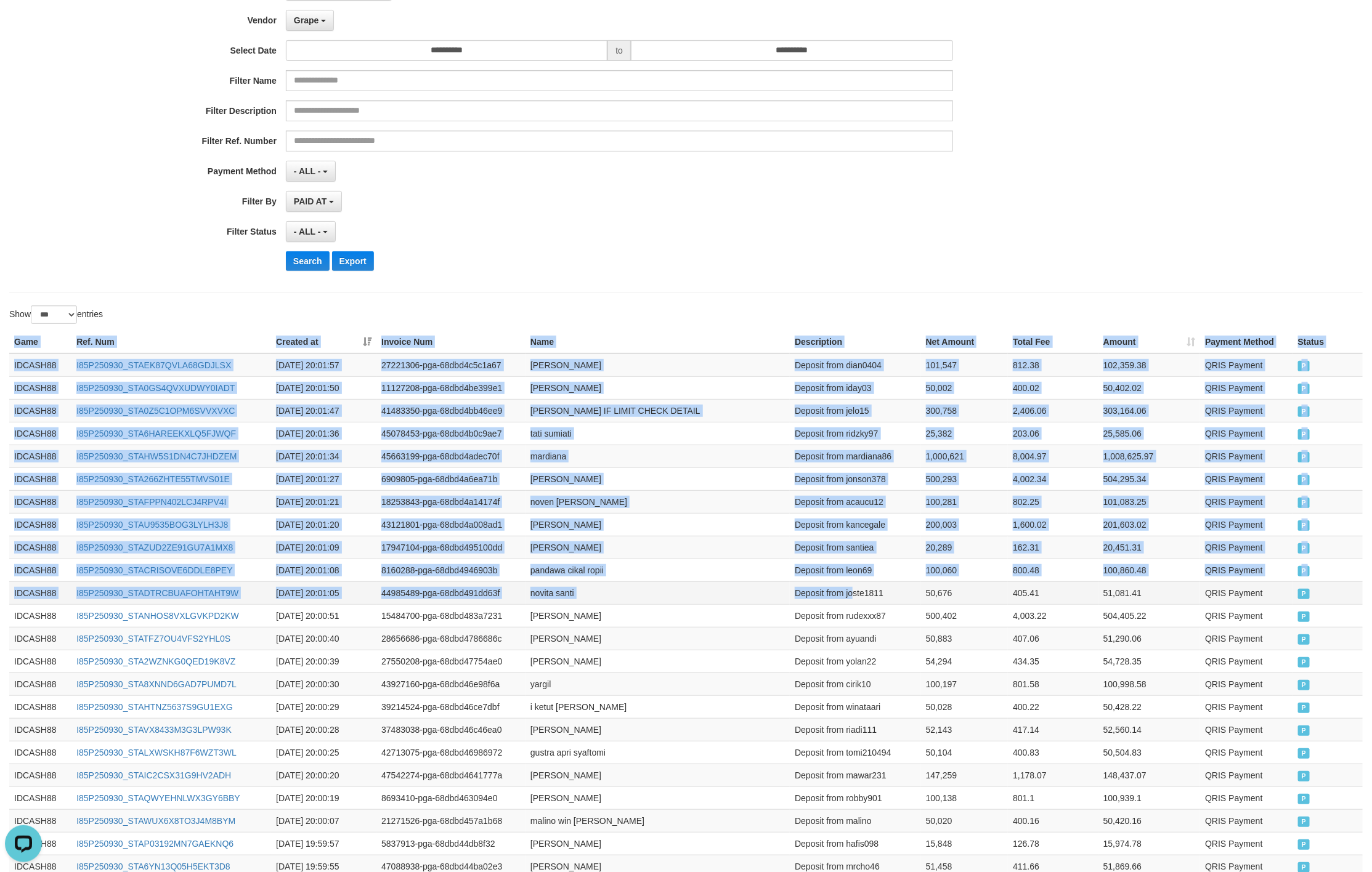
drag, startPoint x: 14, startPoint y: 349, endPoint x: 854, endPoint y: 606, distance: 878.4
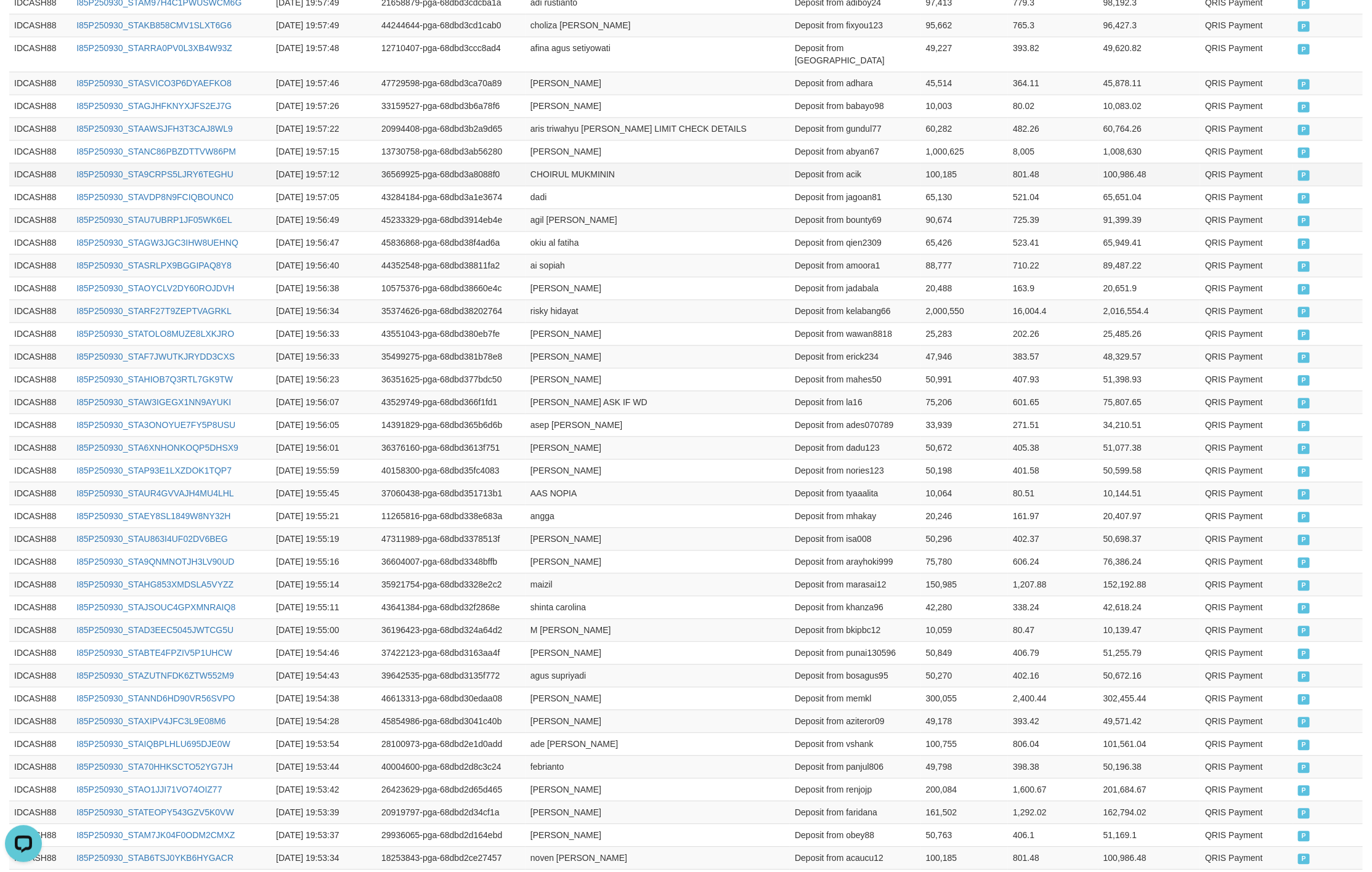
scroll to position [1777, 0]
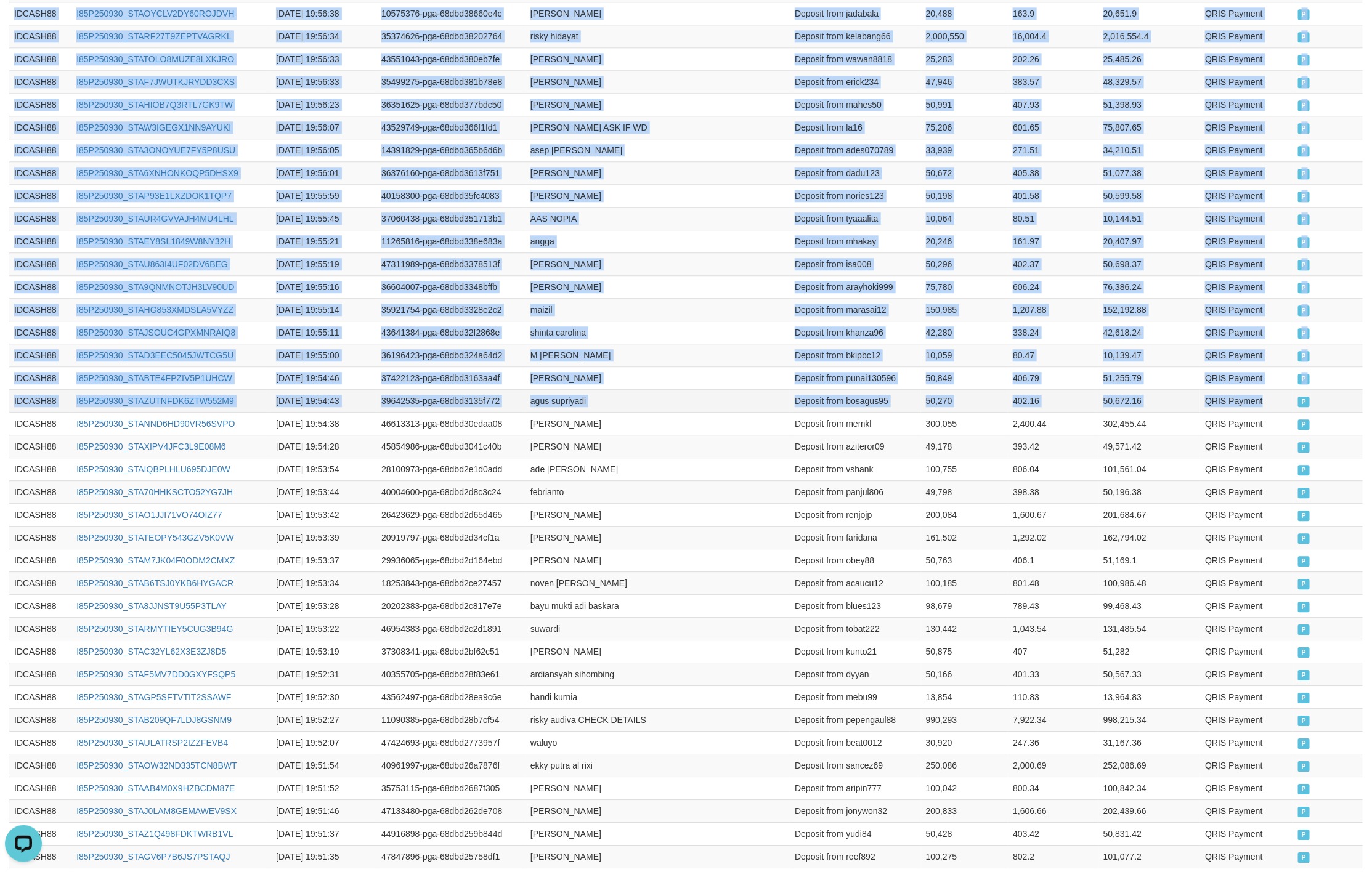
click at [1294, 410] on td "P" at bounding box center [1327, 400] width 69 height 23
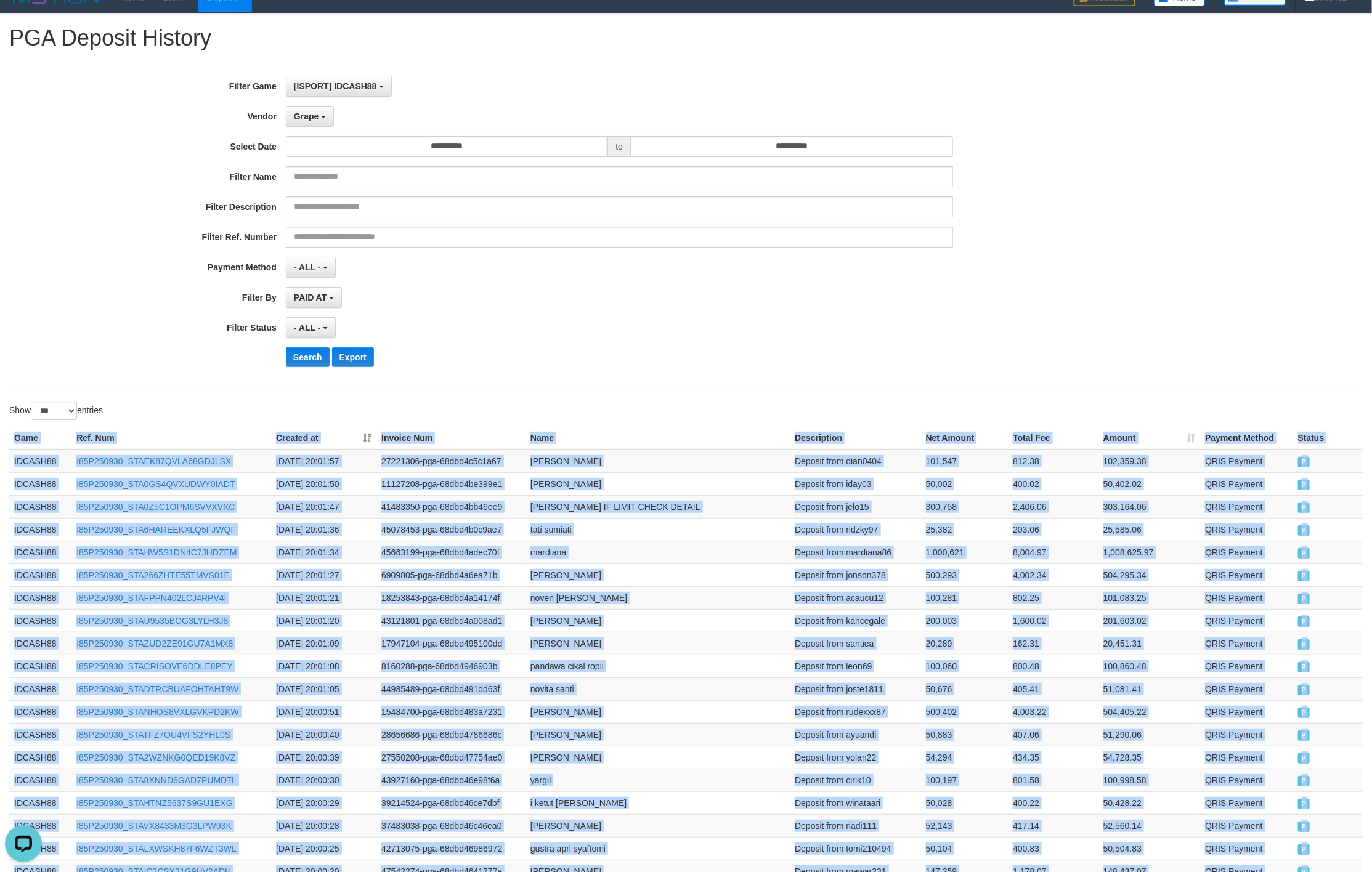
scroll to position [0, 0]
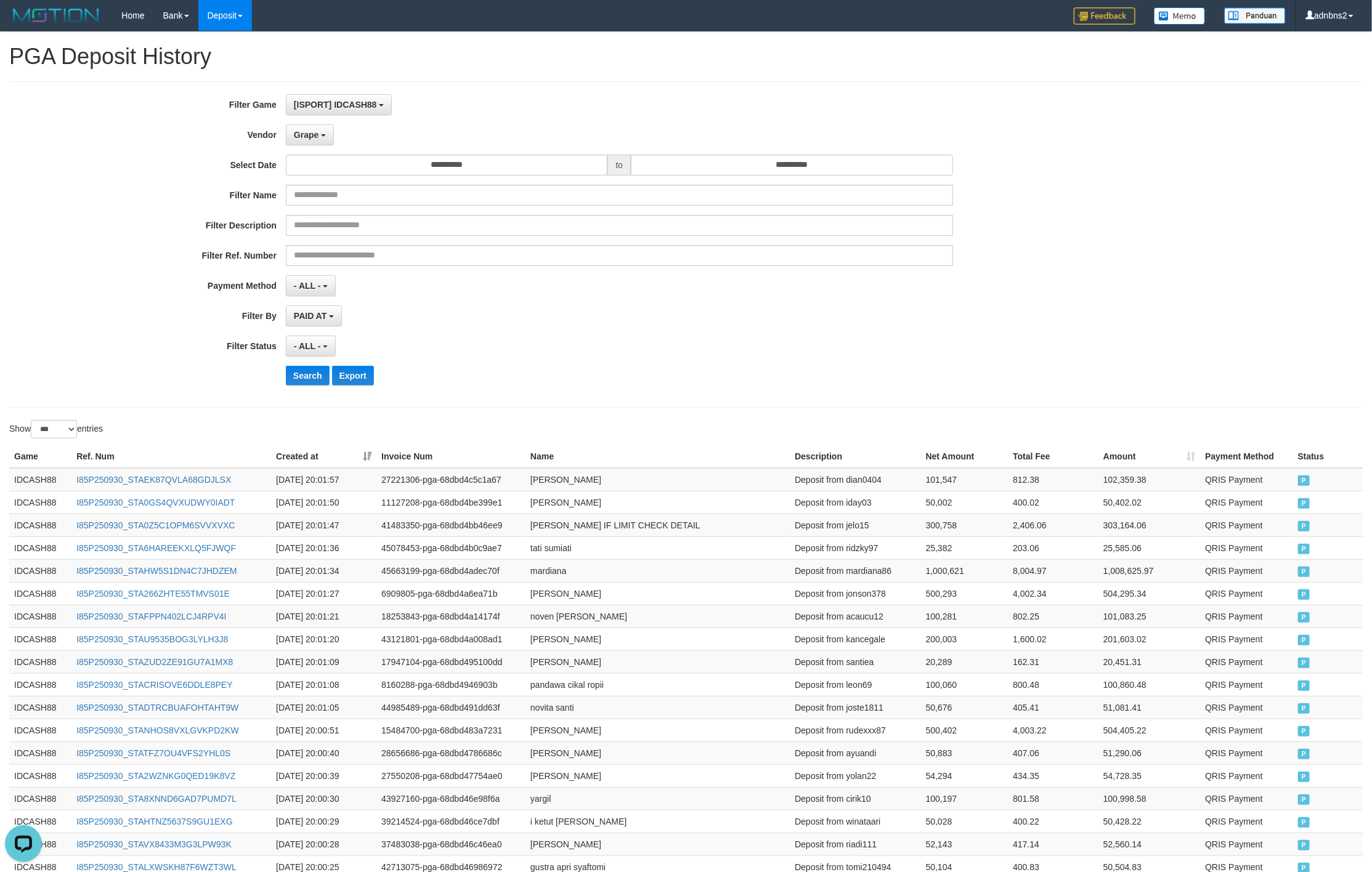
drag, startPoint x: 495, startPoint y: 329, endPoint x: 355, endPoint y: 330, distance: 140.0
click at [483, 327] on div "PAID AT PAID AT CREATED AT" at bounding box center [619, 316] width 667 height 21
click at [312, 377] on button "Search" at bounding box center [307, 375] width 44 height 19
click at [704, 316] on div "PAID AT PAID AT CREATED AT" at bounding box center [619, 316] width 667 height 21
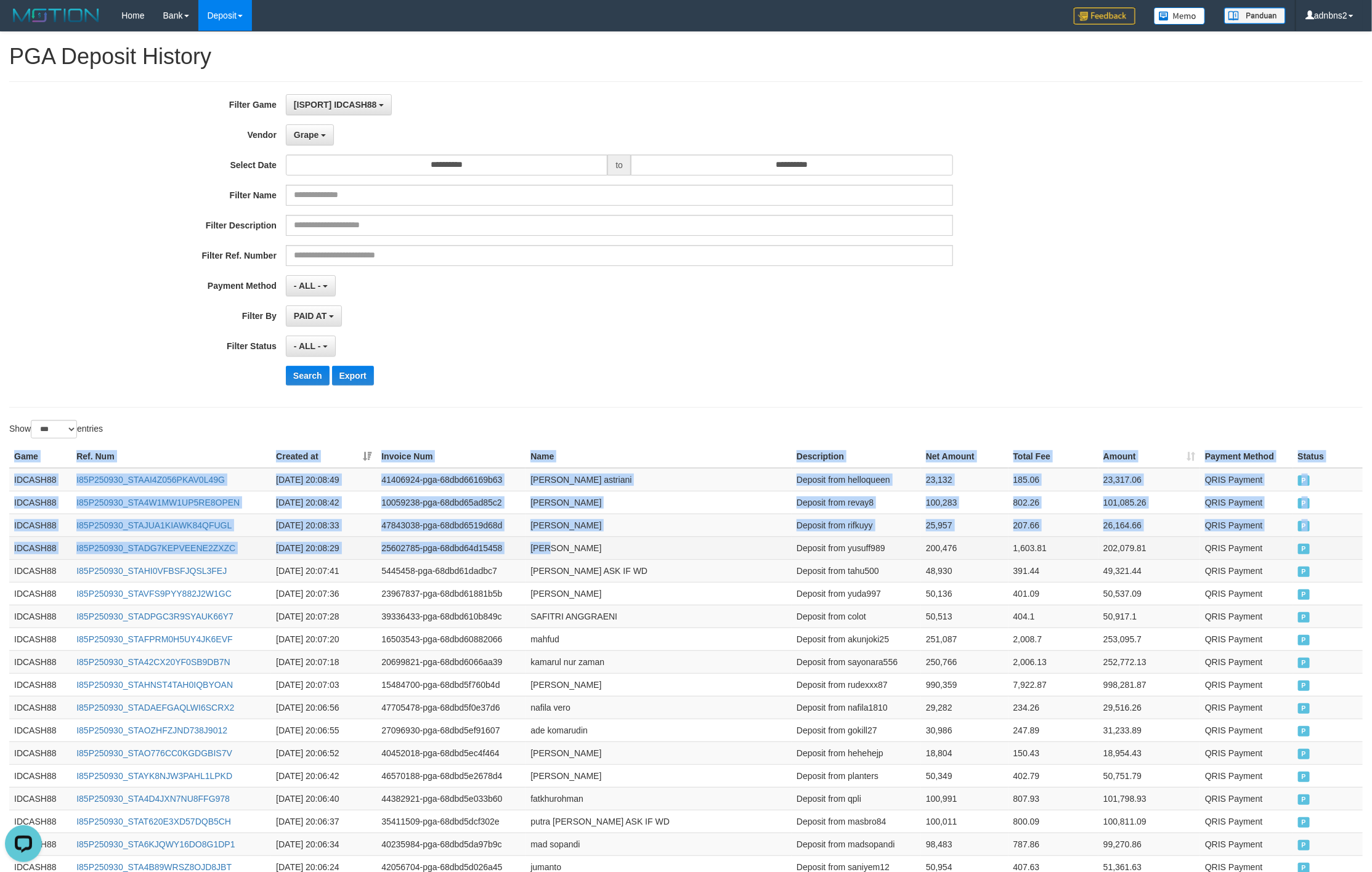
drag, startPoint x: 10, startPoint y: 448, endPoint x: 586, endPoint y: 549, distance: 584.8
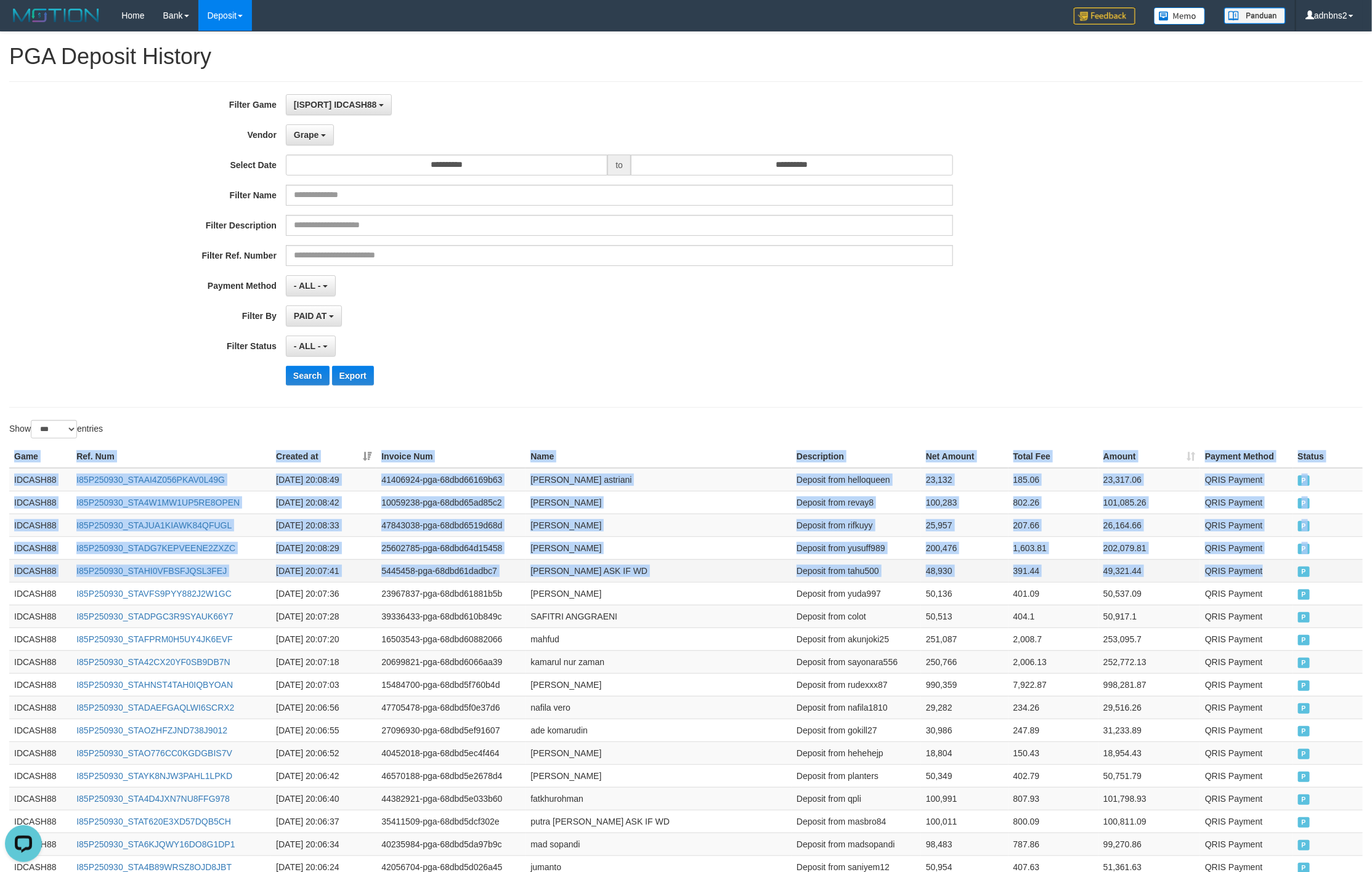
click at [1288, 569] on td "QRIS Payment" at bounding box center [1246, 570] width 93 height 23
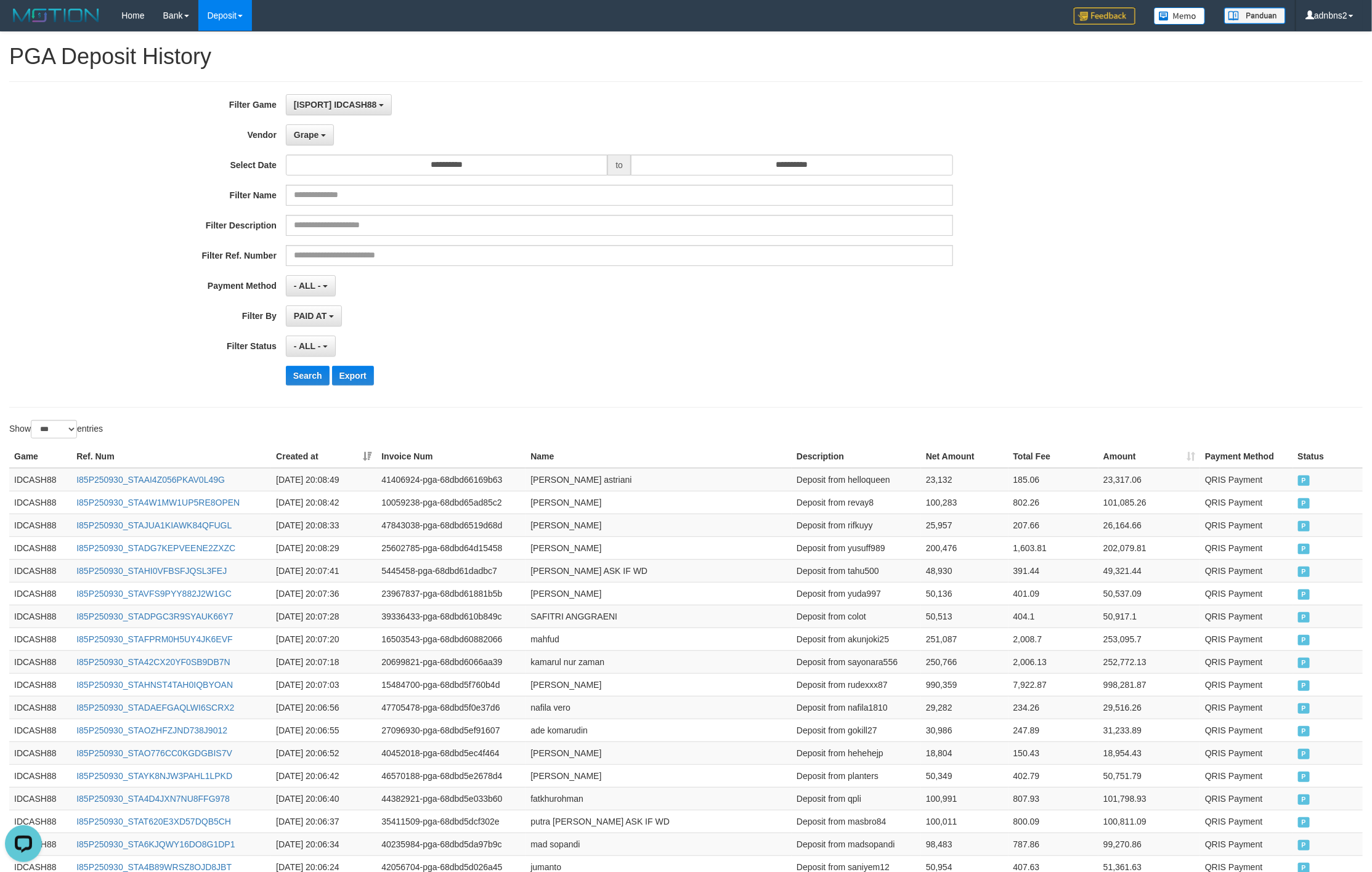
click at [569, 275] on div "**********" at bounding box center [571, 244] width 1143 height 301
click at [514, 318] on div "PAID AT PAID AT CREATED AT" at bounding box center [619, 316] width 667 height 21
click at [312, 379] on button "Search" at bounding box center [307, 375] width 44 height 19
click at [856, 318] on div "PAID AT PAID AT CREATED AT" at bounding box center [619, 316] width 667 height 21
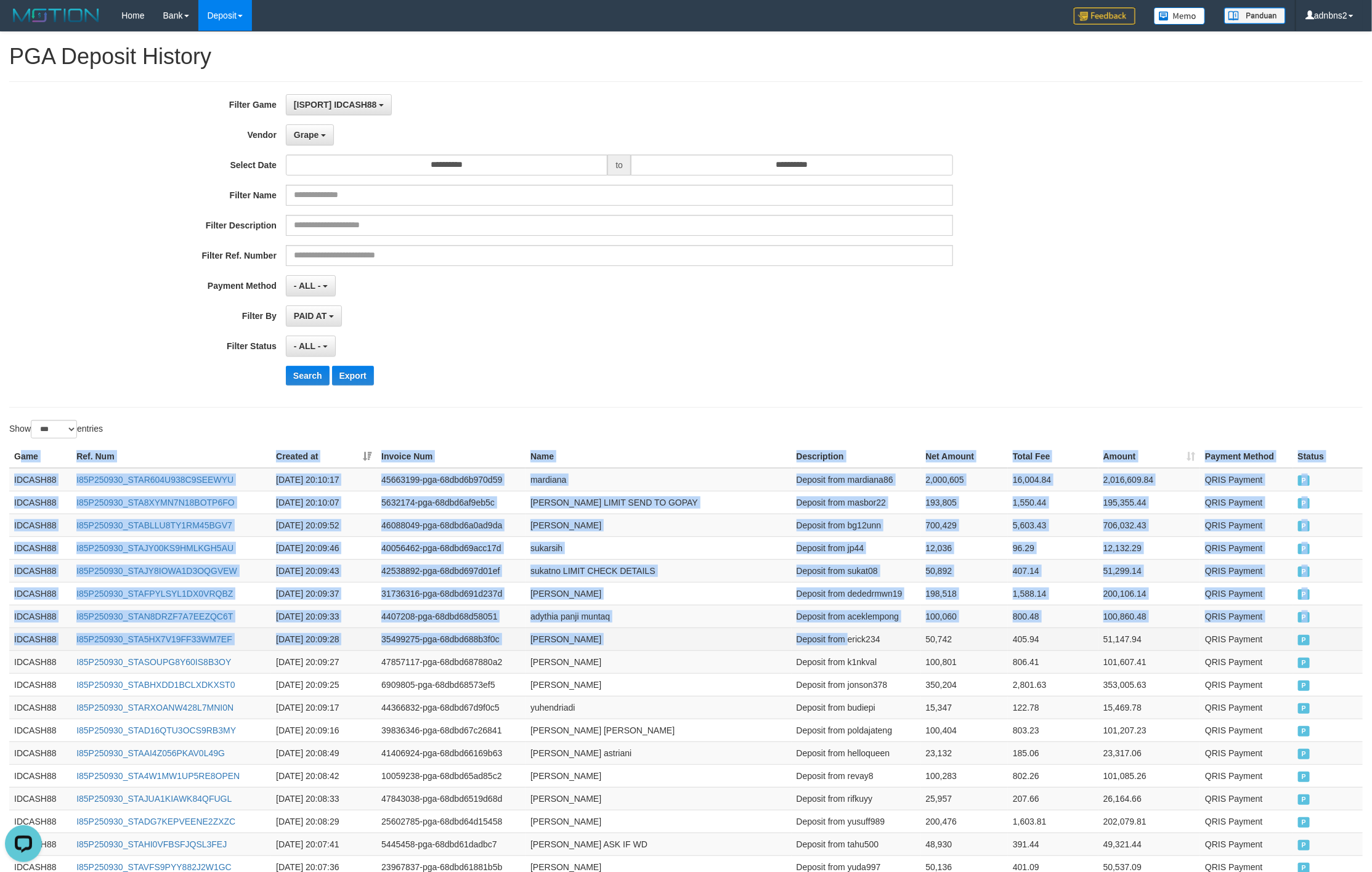
drag, startPoint x: 18, startPoint y: 464, endPoint x: 848, endPoint y: 649, distance: 850.4
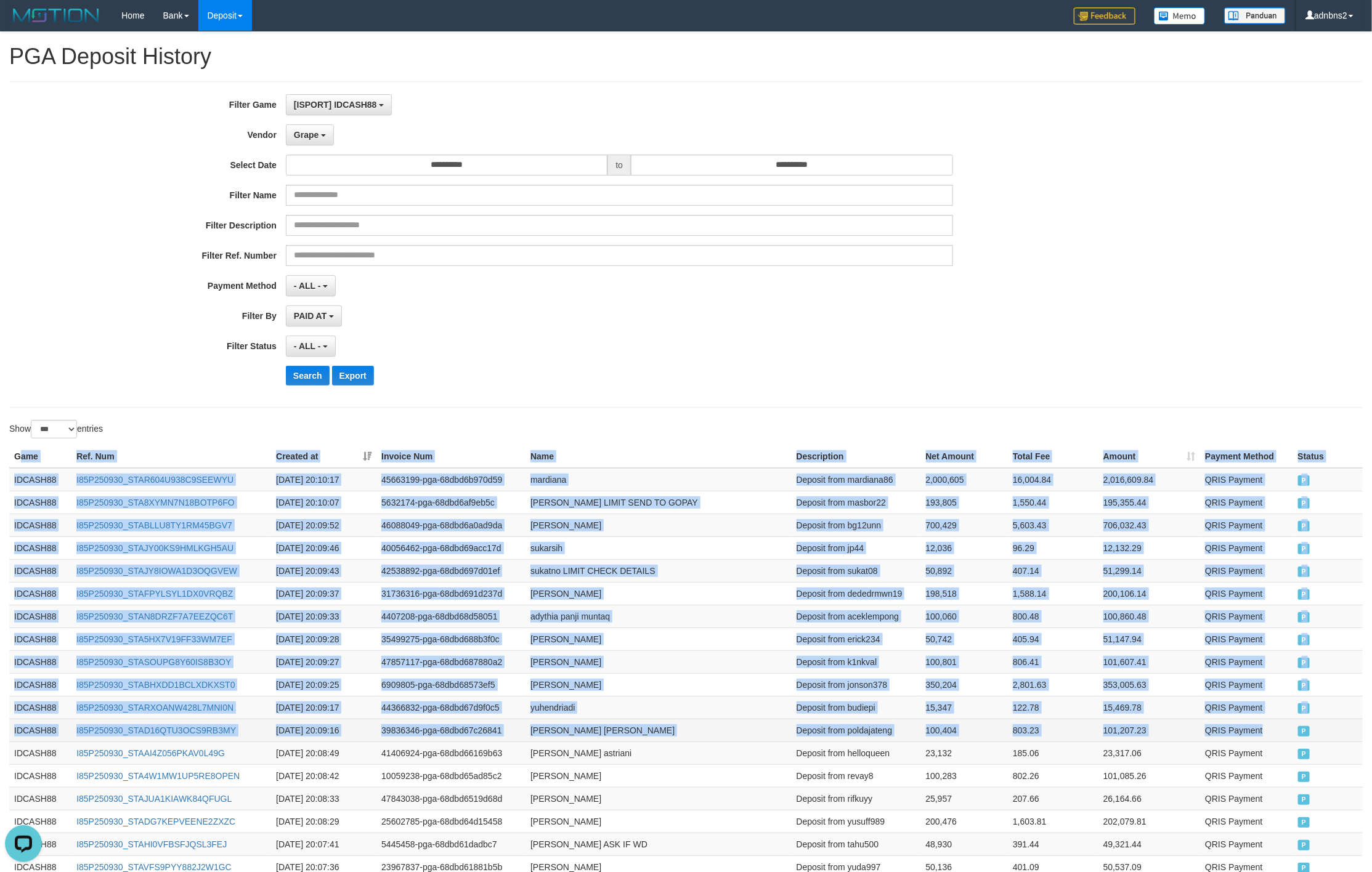
click at [1292, 738] on td "P" at bounding box center [1327, 729] width 69 height 23
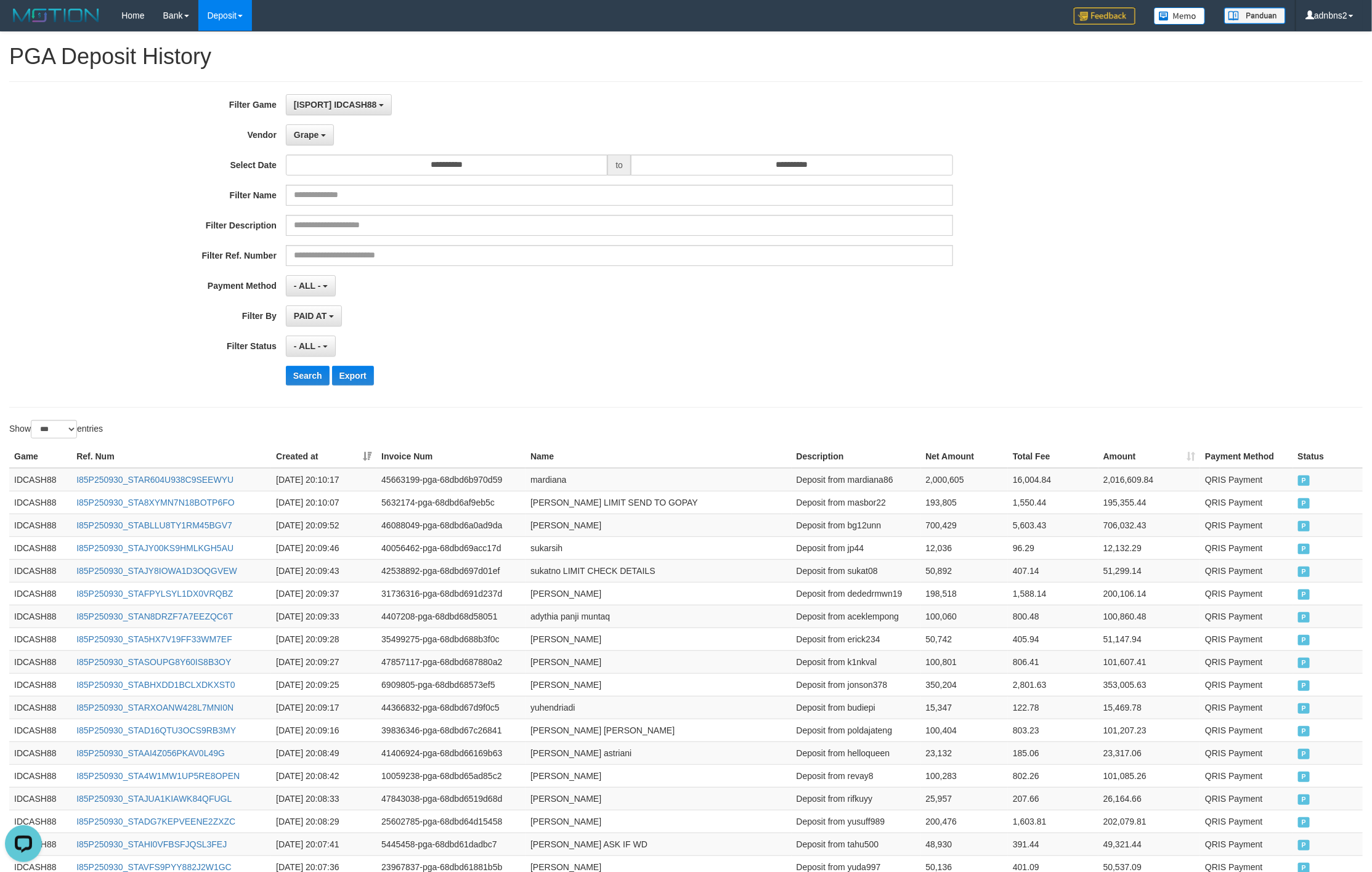
click at [555, 330] on div "**********" at bounding box center [571, 244] width 1143 height 301
click at [312, 385] on button "Search" at bounding box center [307, 375] width 44 height 19
click at [1085, 300] on div "**********" at bounding box center [571, 244] width 1143 height 301
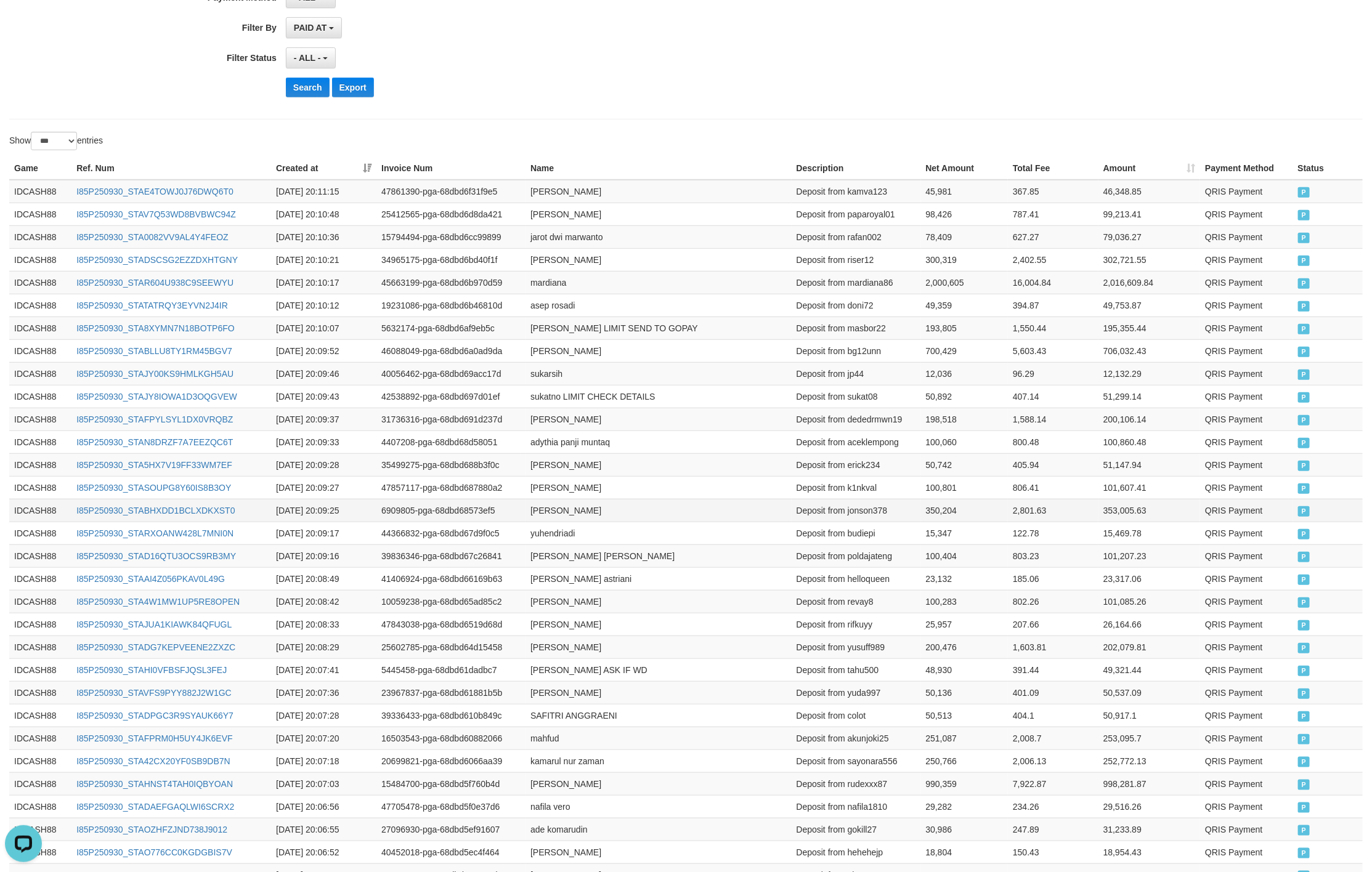
scroll to position [369, 0]
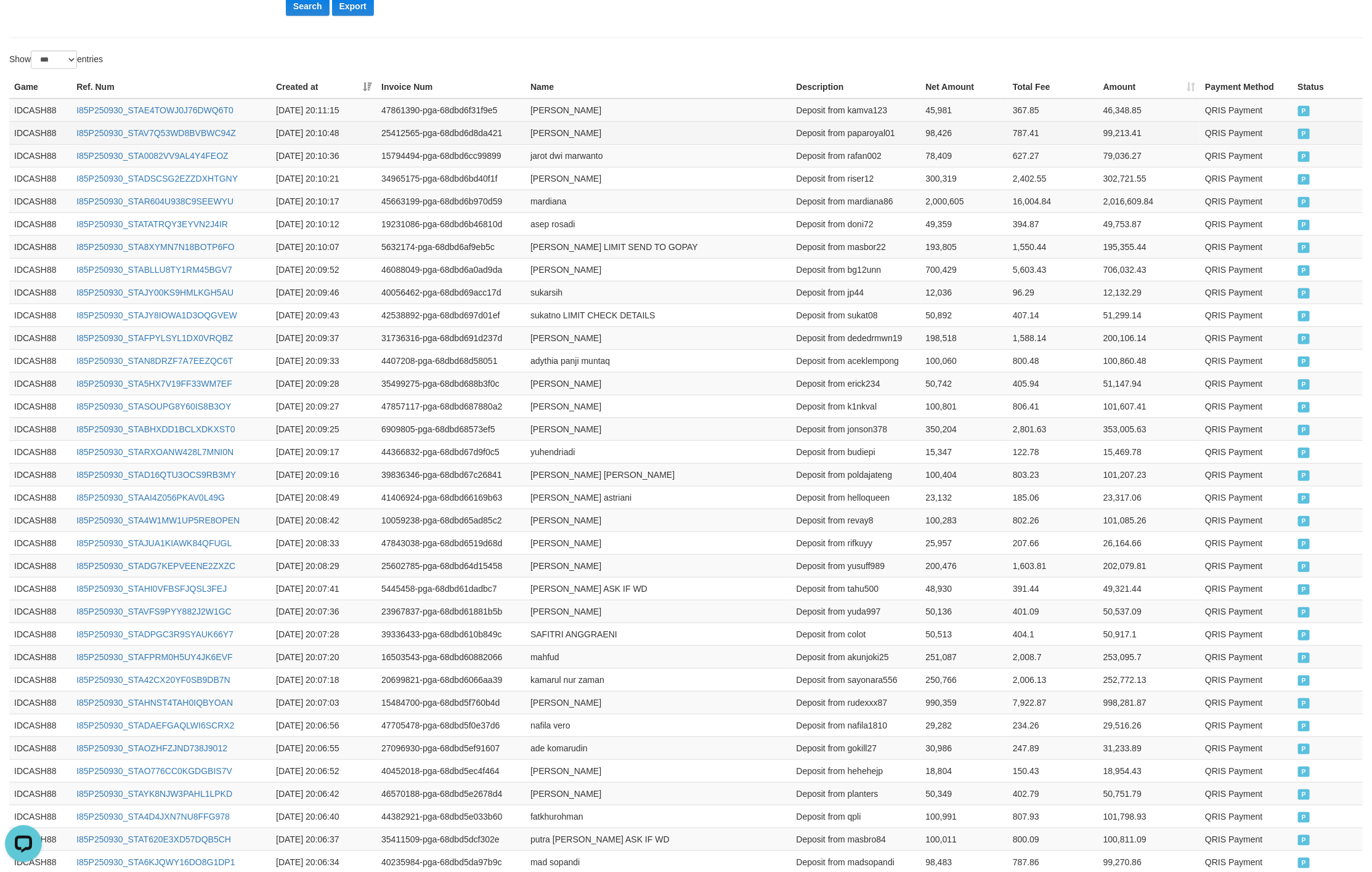
drag, startPoint x: 18, startPoint y: 93, endPoint x: 416, endPoint y: 139, distance: 400.6
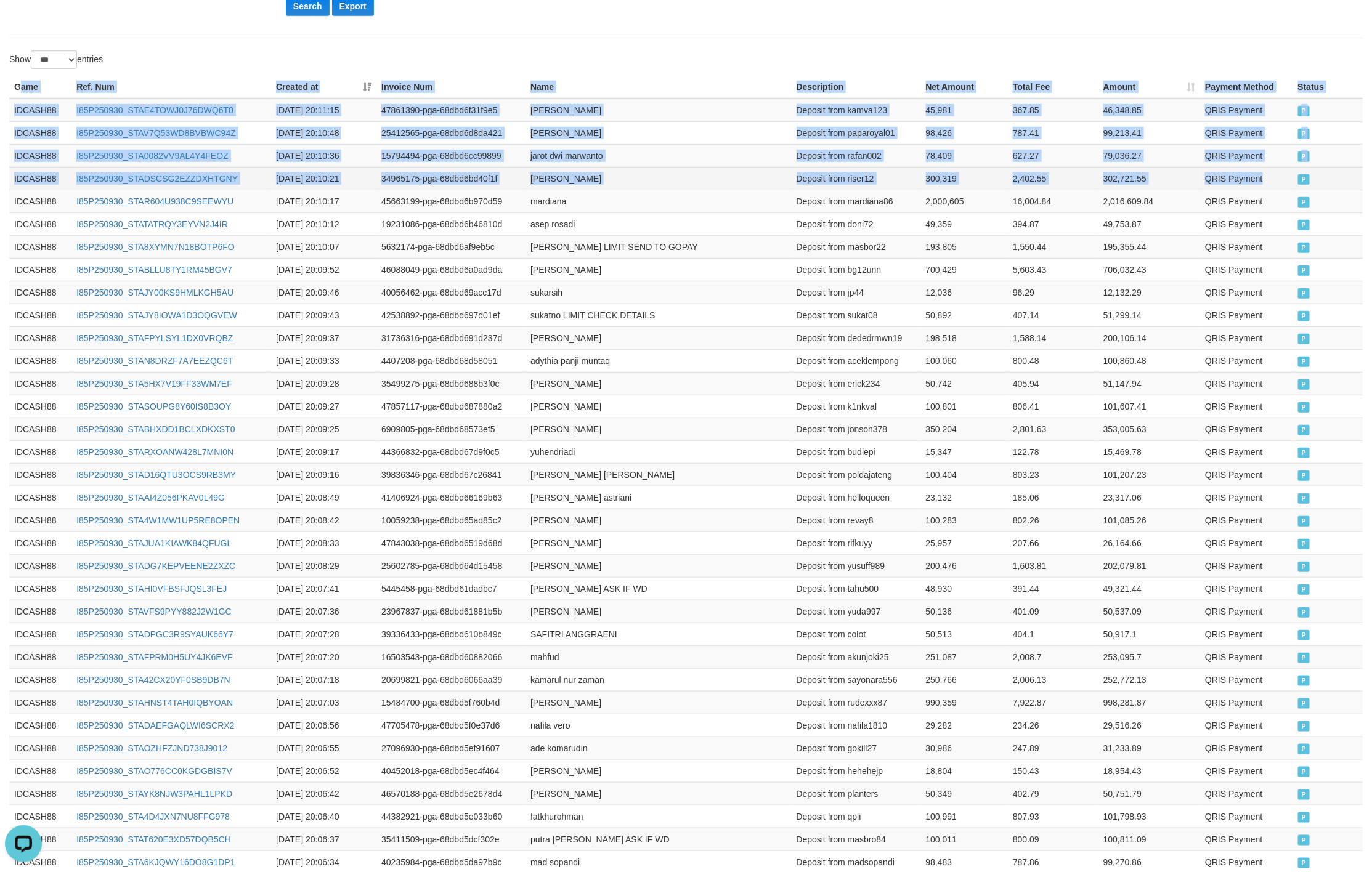
click at [1279, 190] on td "QRIS Payment" at bounding box center [1246, 178] width 93 height 23
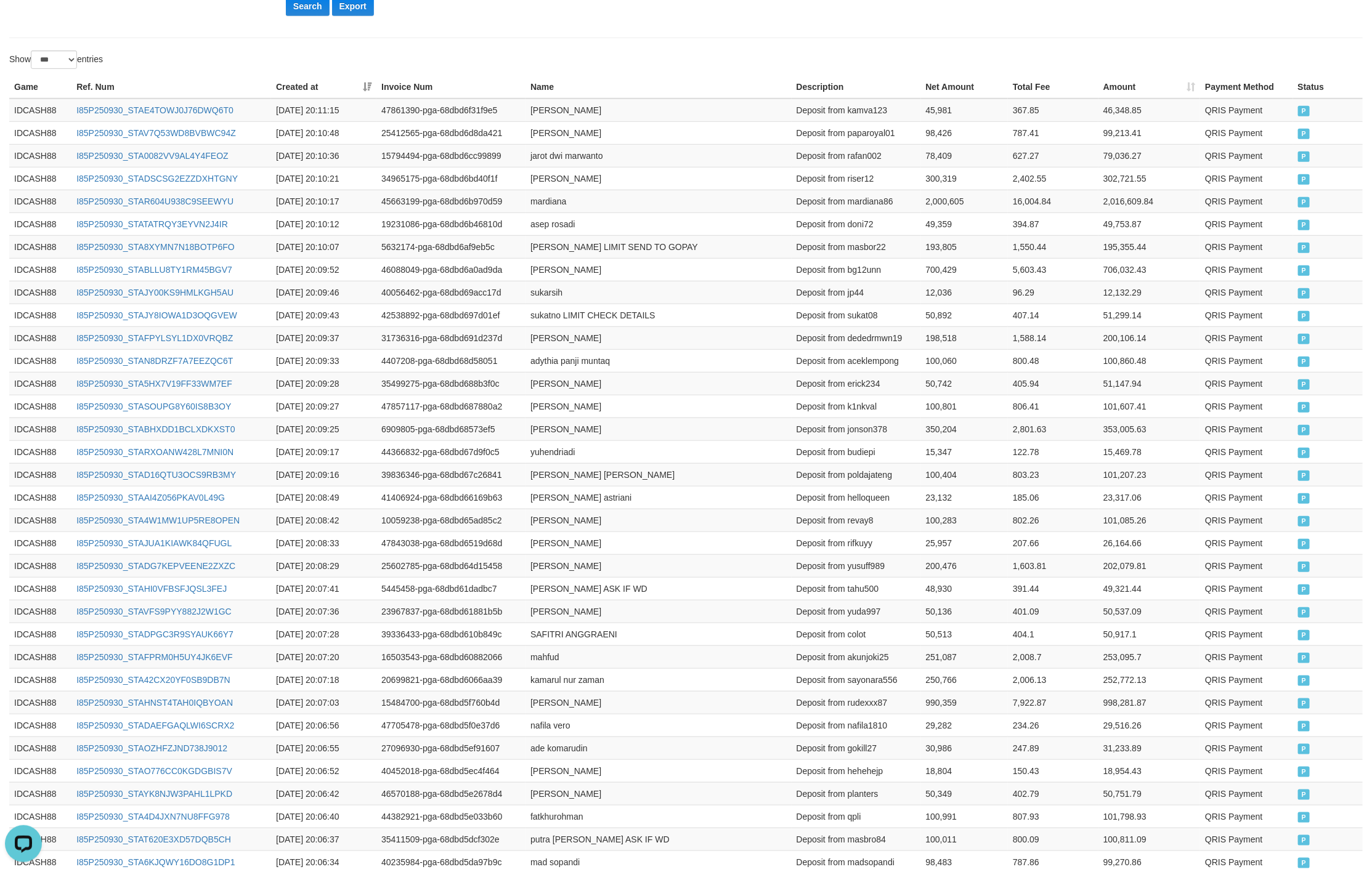
click at [653, 59] on div "Show ** ** ** *** entries" at bounding box center [343, 61] width 667 height 21
click at [300, 3] on button "Search" at bounding box center [307, 6] width 44 height 19
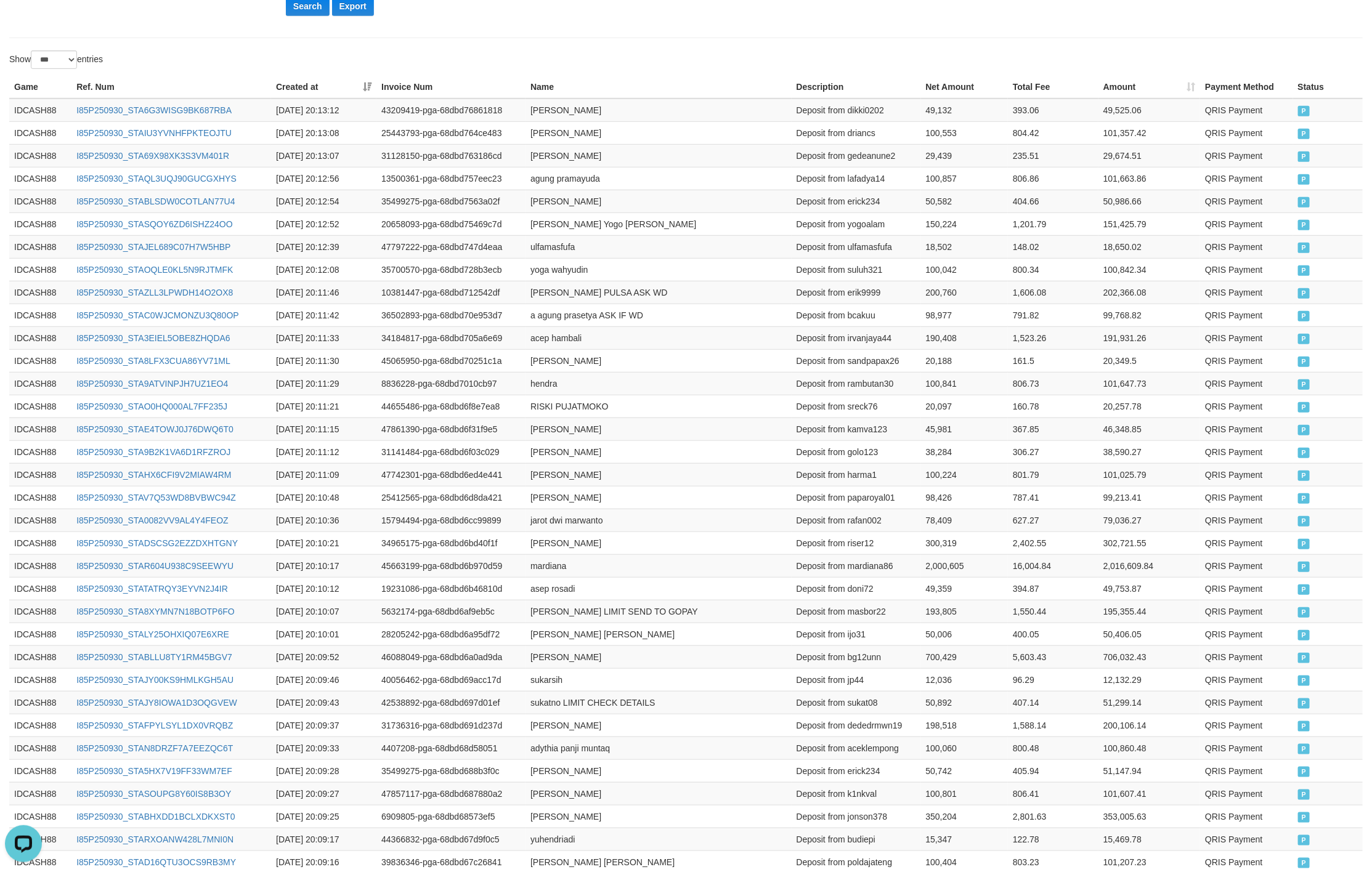
click at [749, 51] on div at bounding box center [1029, 51] width 686 height 1
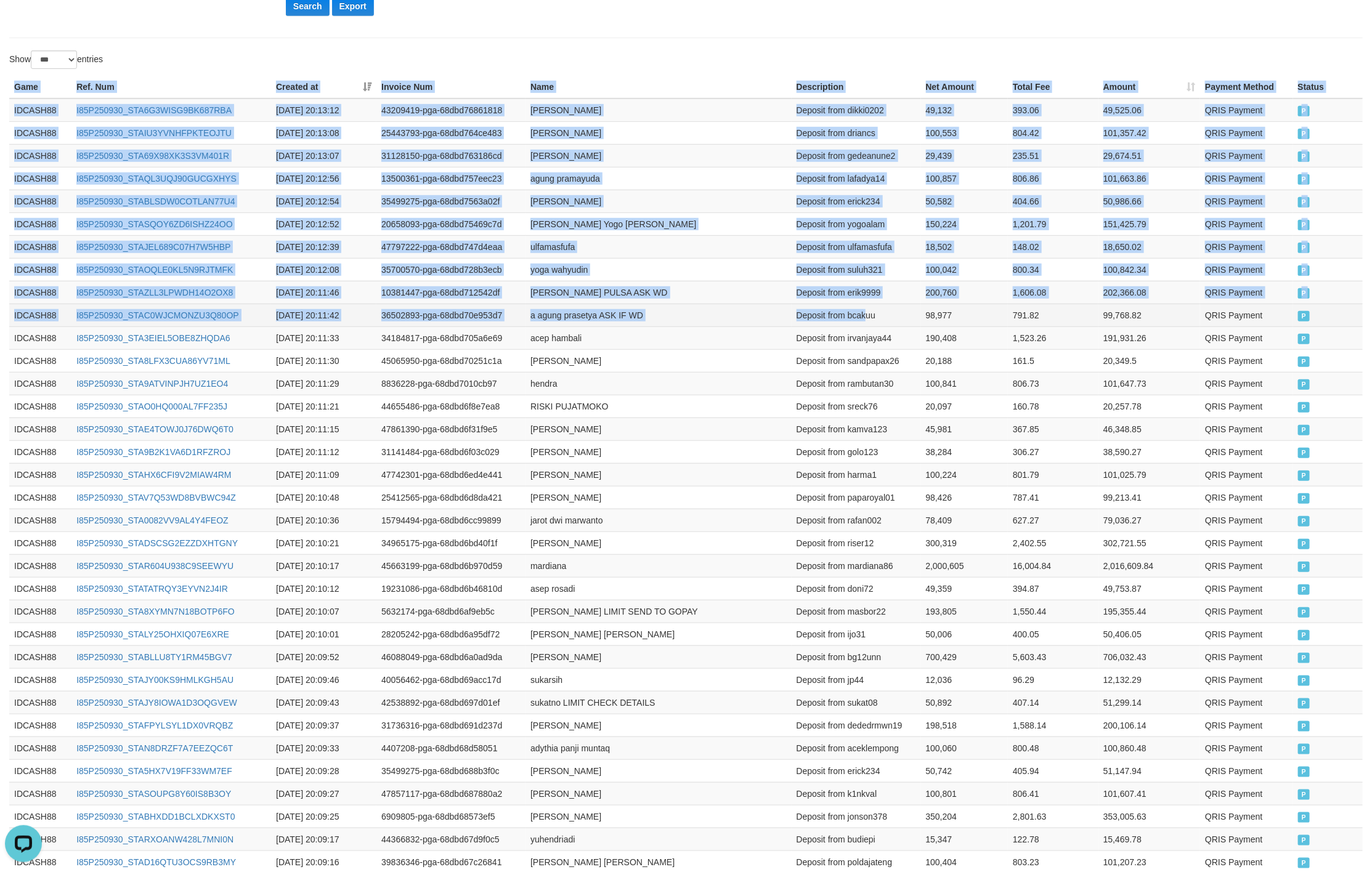
drag, startPoint x: 9, startPoint y: 87, endPoint x: 866, endPoint y: 312, distance: 886.0
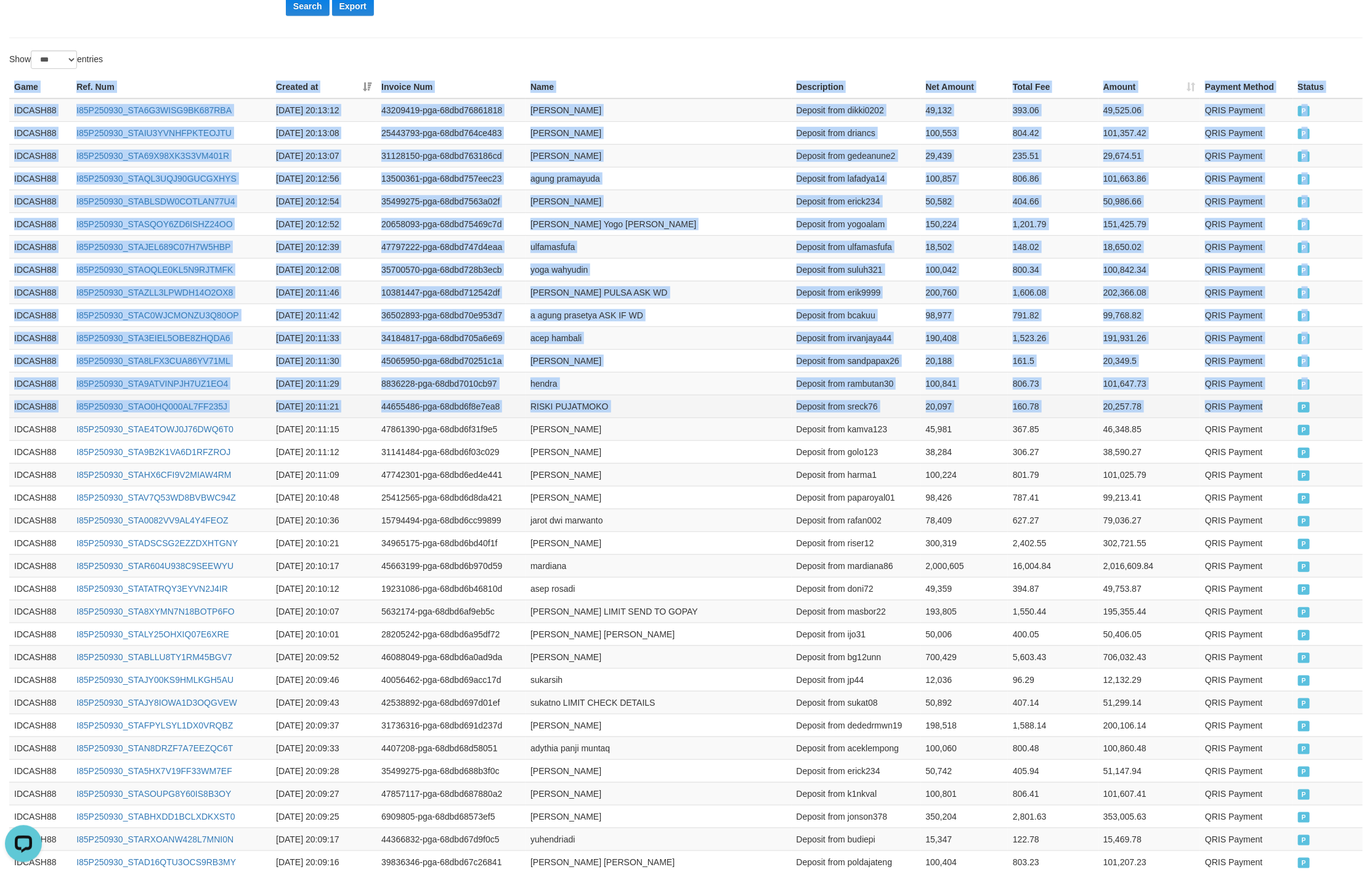
click at [1290, 409] on td "QRIS Payment" at bounding box center [1246, 405] width 93 height 23
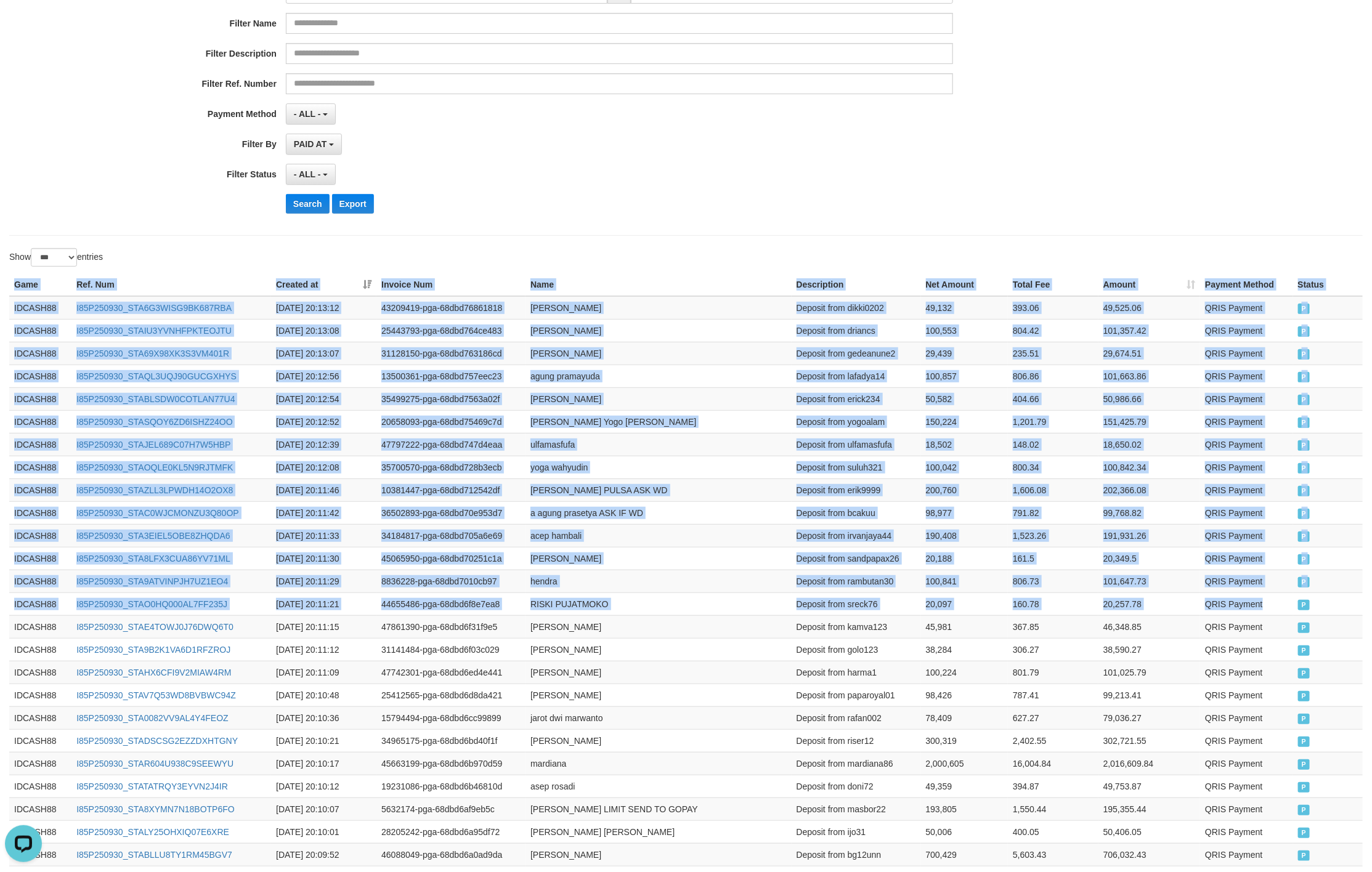
scroll to position [0, 0]
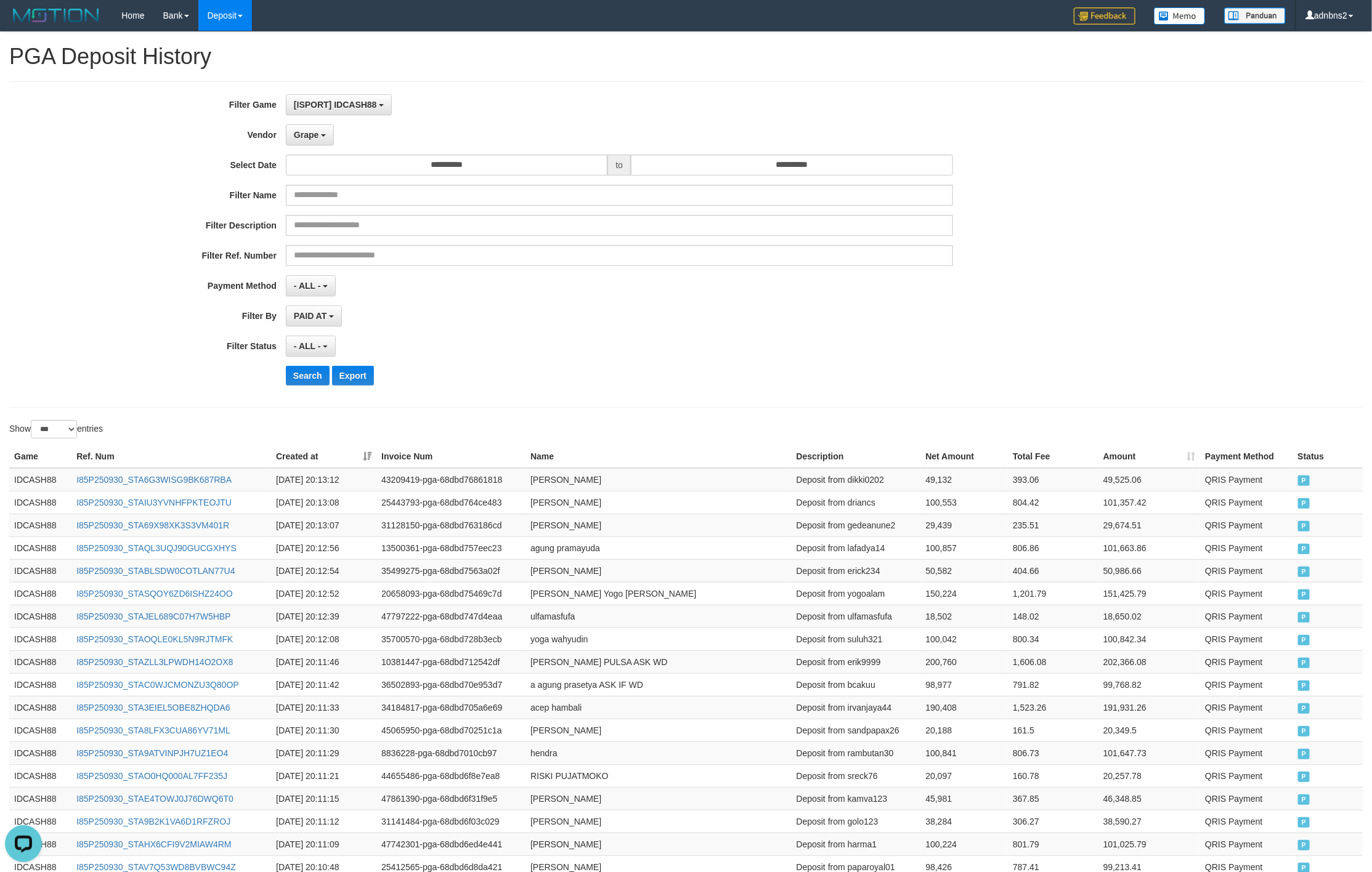
click at [511, 315] on div "PAID AT PAID AT CREATED AT" at bounding box center [619, 316] width 667 height 21
click at [292, 379] on button "Search" at bounding box center [307, 375] width 44 height 19
click at [932, 338] on div "- ALL - SELECT ALL - ALL - SELECT STATUS PENDING/UNPAID PAID CANCELED EXPIRED" at bounding box center [619, 346] width 667 height 21
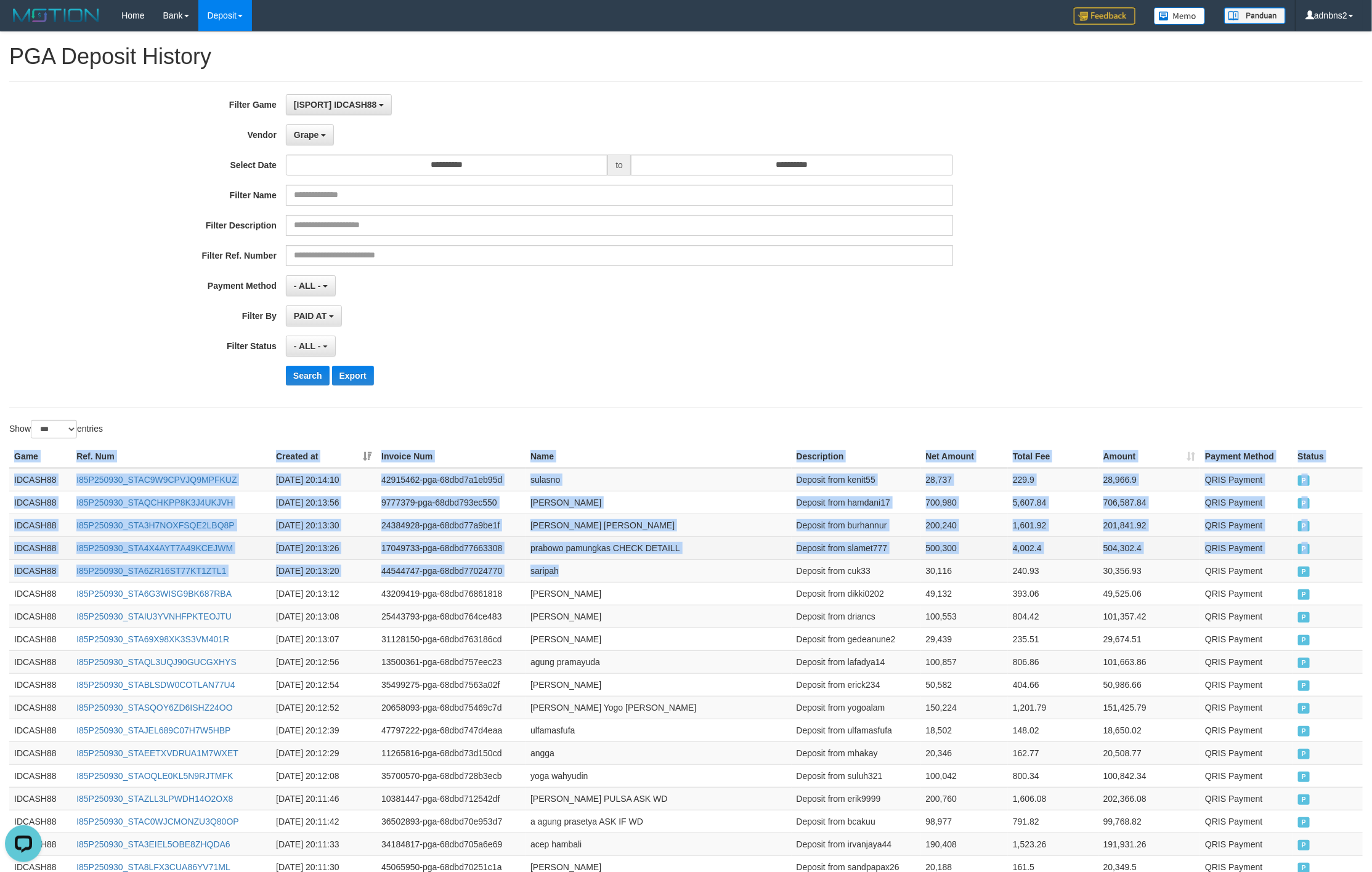
drag, startPoint x: 16, startPoint y: 457, endPoint x: 947, endPoint y: 543, distance: 935.0
click at [1283, 573] on td "QRIS Payment" at bounding box center [1246, 570] width 93 height 23
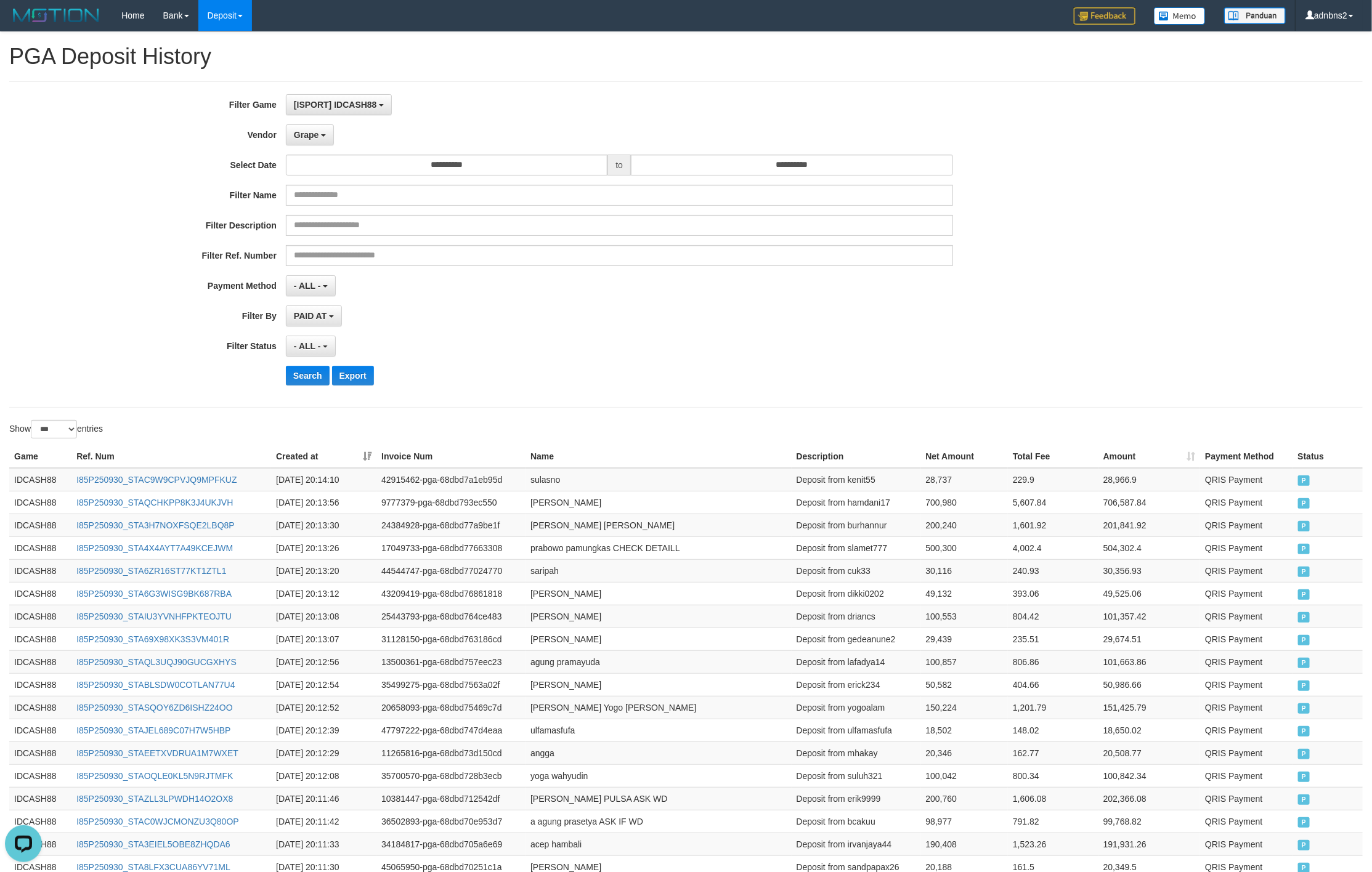
drag, startPoint x: 879, startPoint y: 340, endPoint x: 902, endPoint y: 340, distance: 23.0
click at [879, 340] on div "- ALL - SELECT ALL - ALL - SELECT STATUS PENDING/UNPAID PAID CANCELED EXPIRED" at bounding box center [619, 346] width 667 height 21
click at [1004, 366] on div "**********" at bounding box center [571, 244] width 1143 height 301
click at [1033, 350] on div "**********" at bounding box center [571, 346] width 1143 height 21
click at [691, 251] on input "text" at bounding box center [619, 255] width 667 height 21
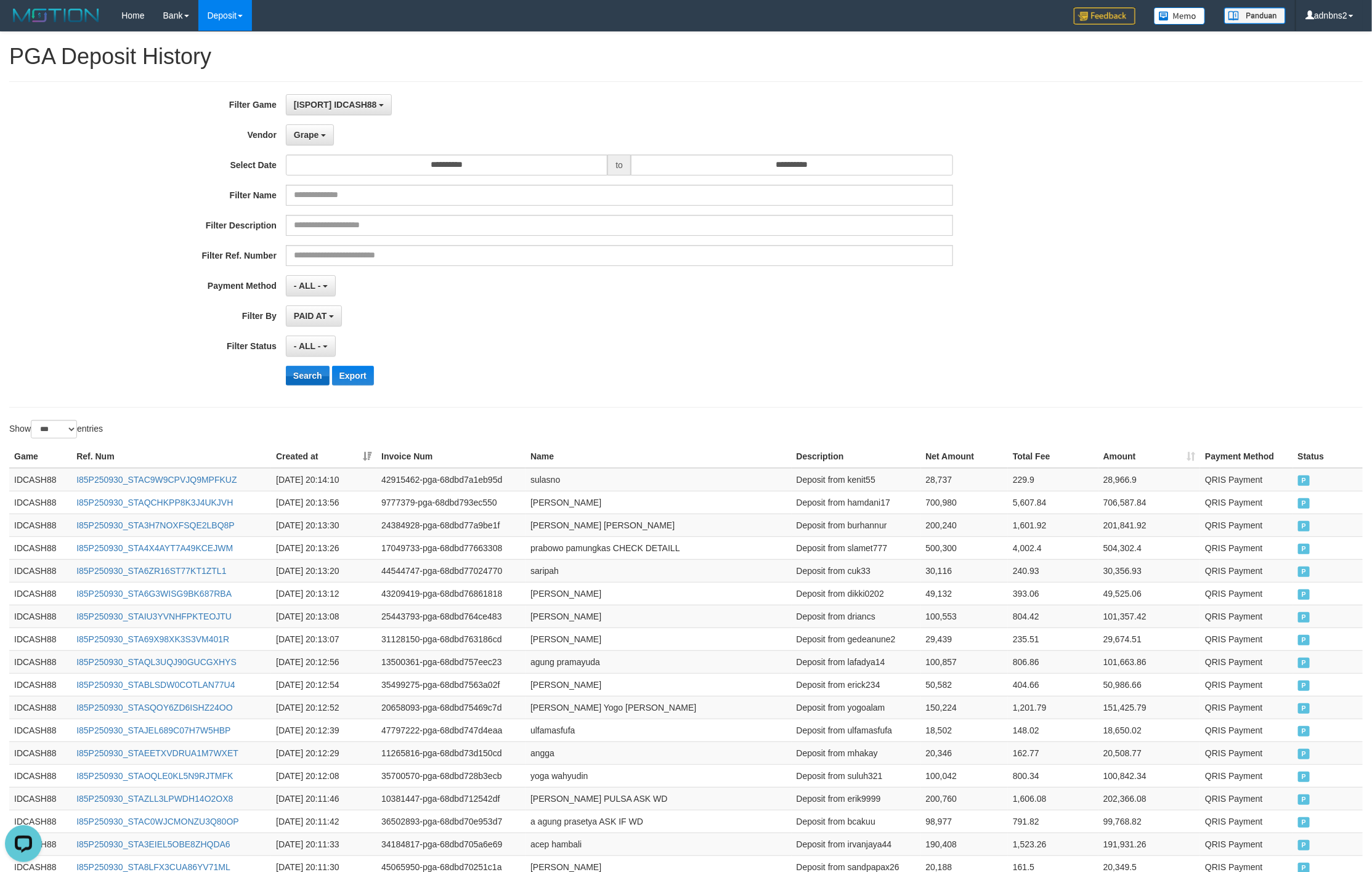
drag, startPoint x: 558, startPoint y: 368, endPoint x: 307, endPoint y: 368, distance: 251.0
click at [525, 368] on div "Search Export" at bounding box center [715, 375] width 857 height 19
click at [297, 370] on button "Search" at bounding box center [307, 375] width 44 height 19
click at [1085, 336] on div "**********" at bounding box center [571, 244] width 1143 height 301
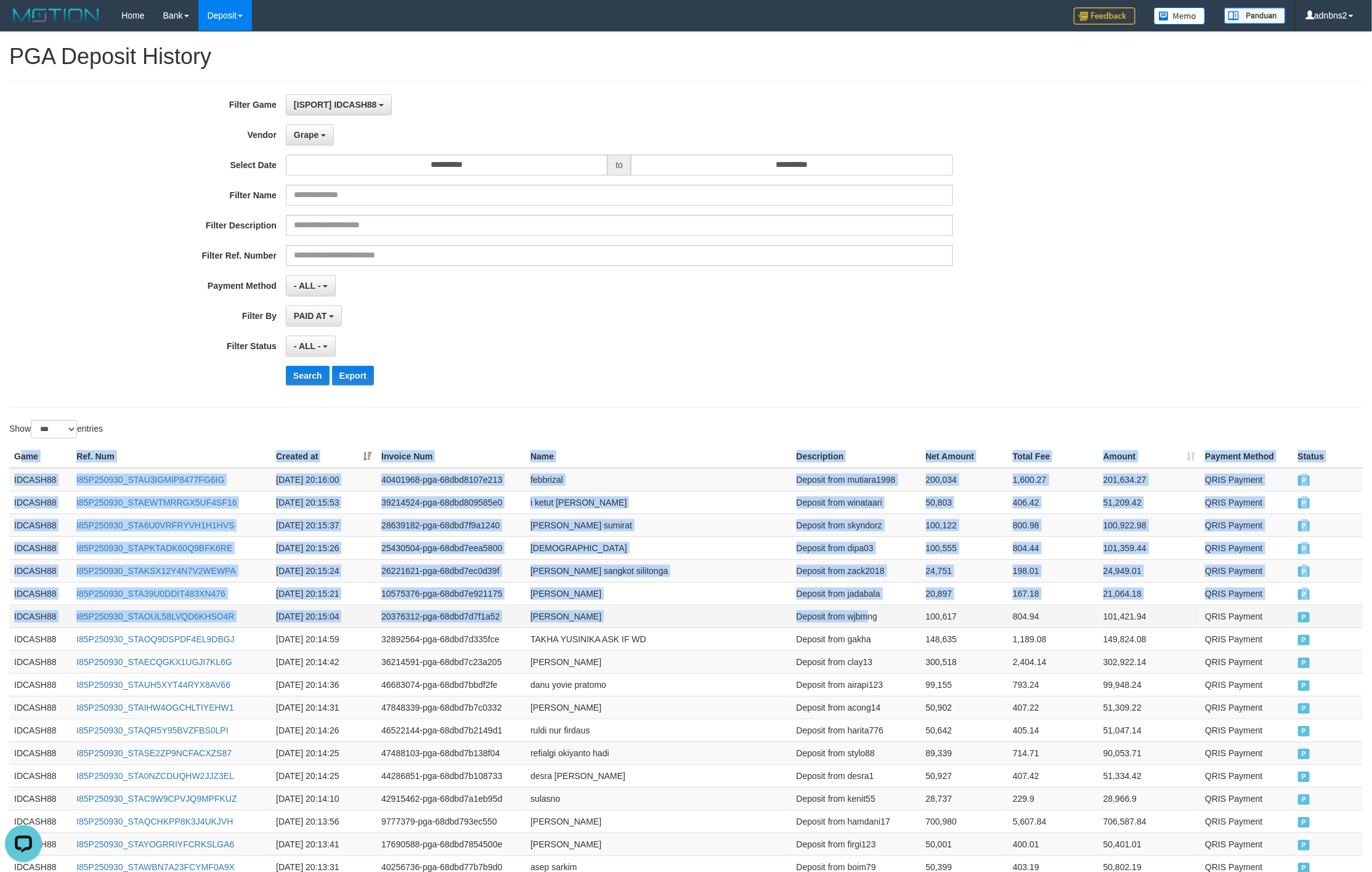
drag, startPoint x: 19, startPoint y: 463, endPoint x: 868, endPoint y: 630, distance: 865.3
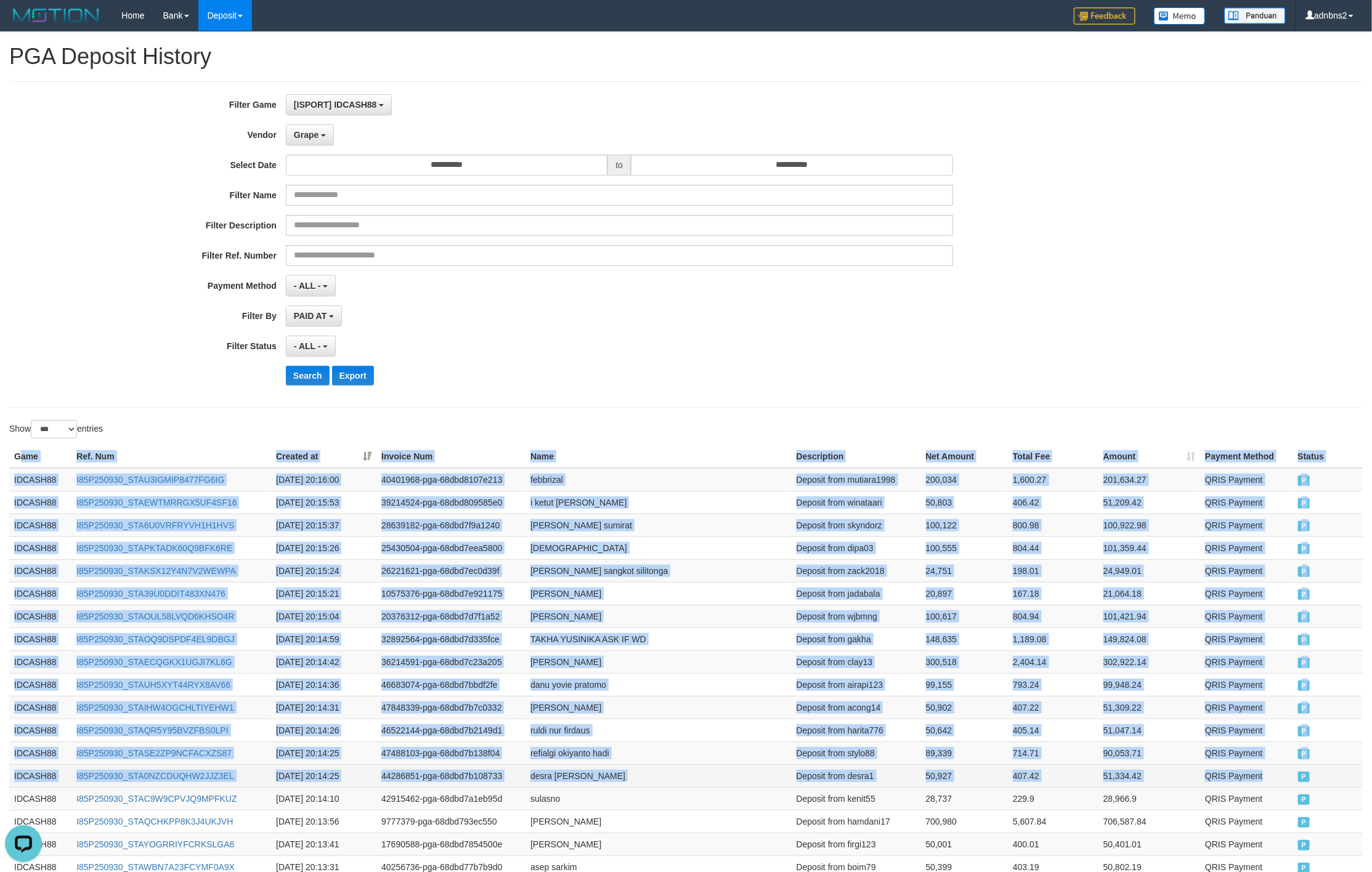
click at [1300, 782] on span "P" at bounding box center [1303, 777] width 12 height 10
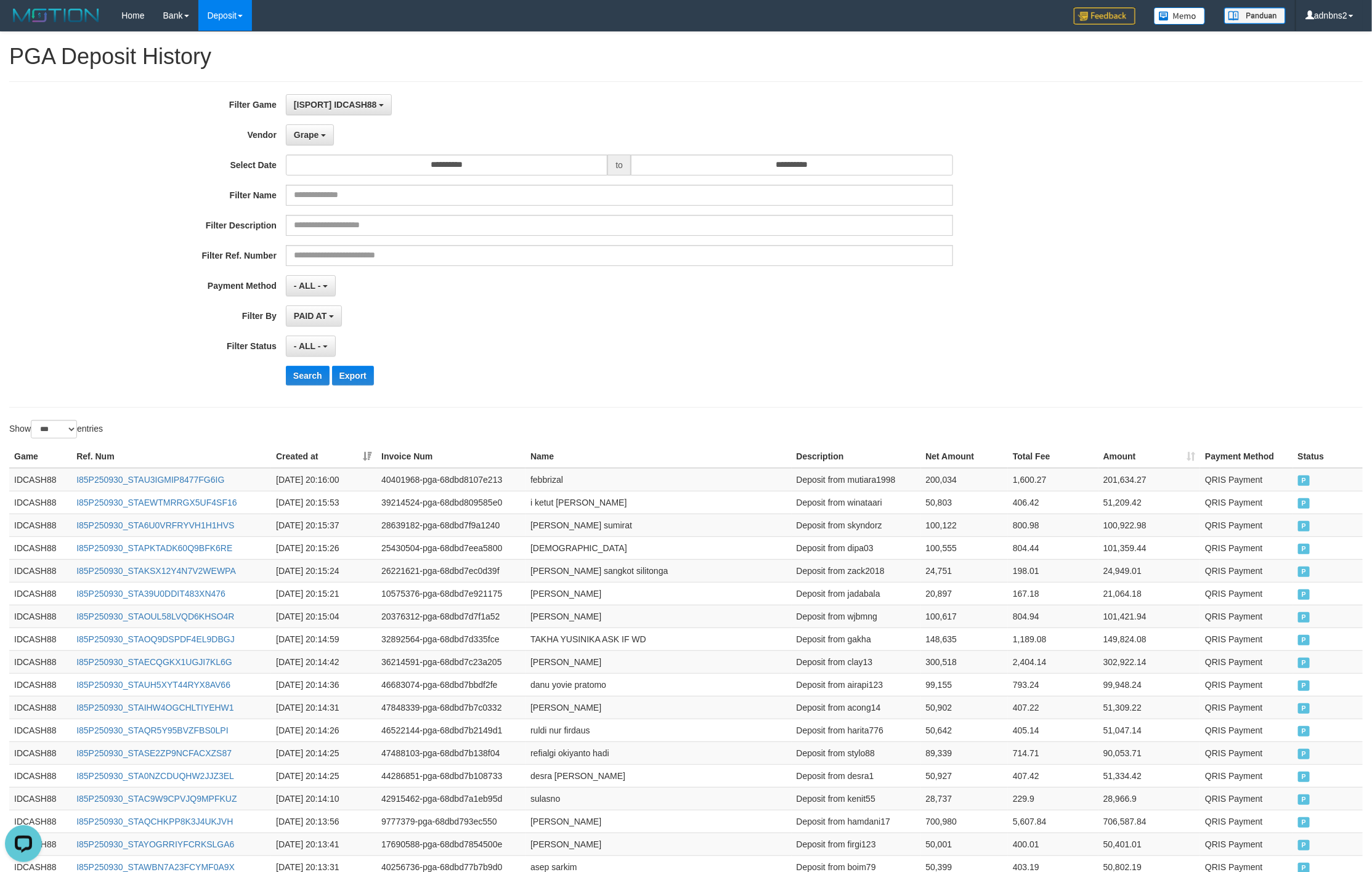
drag, startPoint x: 660, startPoint y: 309, endPoint x: 627, endPoint y: 315, distance: 33.5
click at [656, 309] on div "PAID AT PAID AT CREATED AT" at bounding box center [619, 316] width 667 height 21
click at [300, 384] on button "Search" at bounding box center [307, 375] width 44 height 19
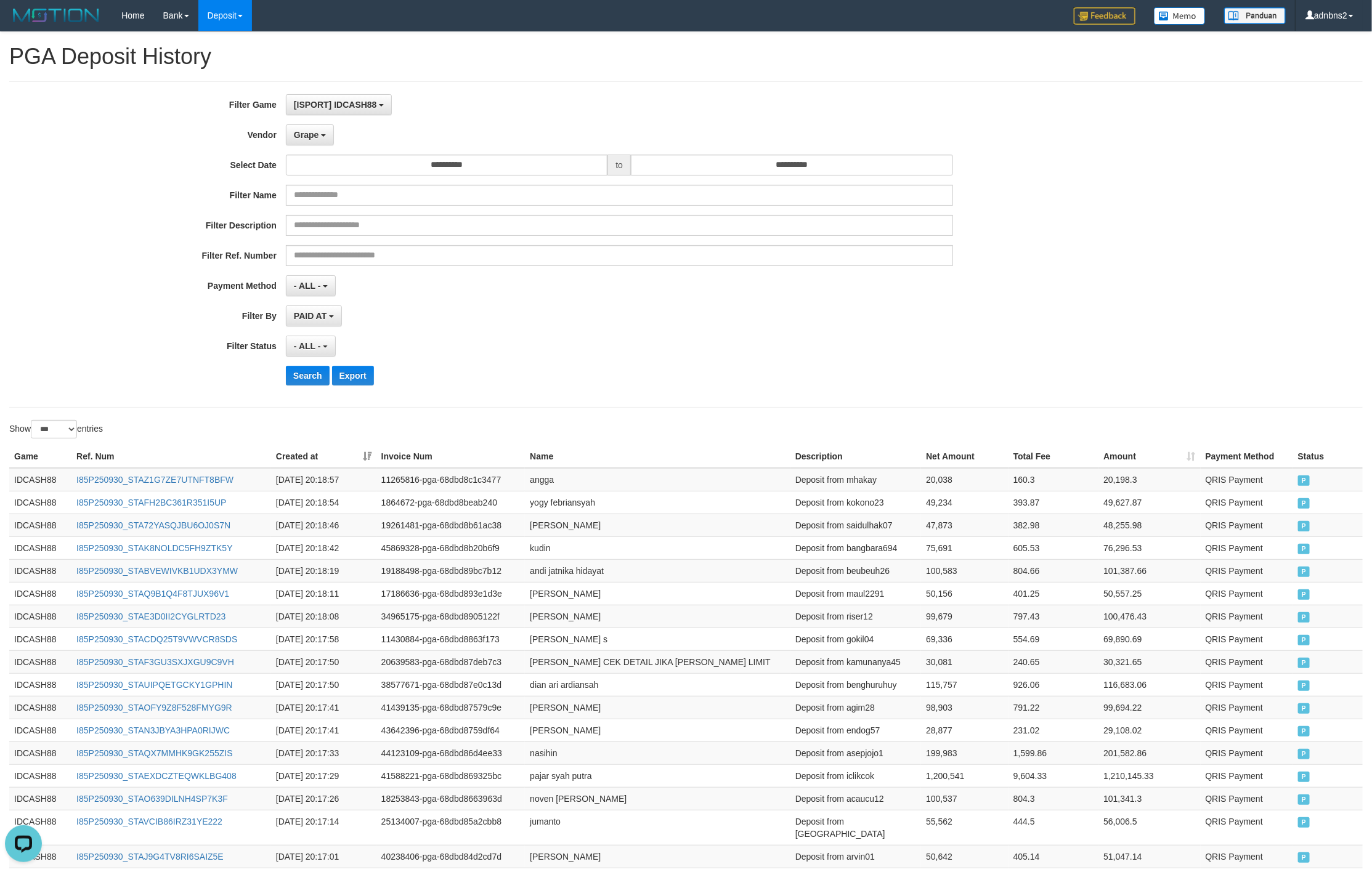
click at [922, 350] on div "- ALL - SELECT ALL - ALL - SELECT STATUS PENDING/UNPAID PAID CANCELED EXPIRED" at bounding box center [619, 346] width 667 height 21
click at [803, 307] on div "PAID AT PAID AT CREATED AT" at bounding box center [619, 316] width 667 height 21
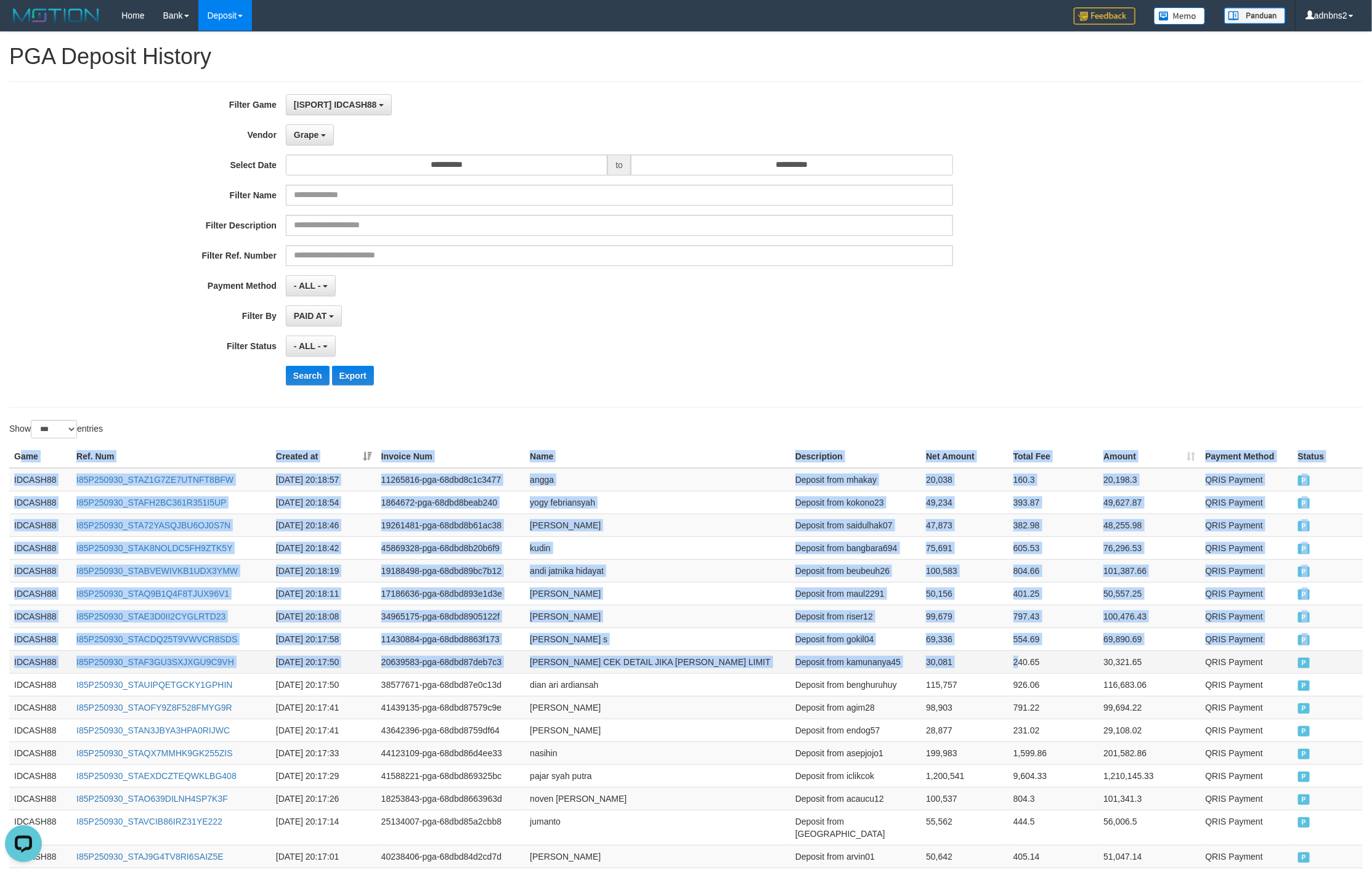
drag, startPoint x: 18, startPoint y: 467, endPoint x: 1015, endPoint y: 665, distance: 1016.5
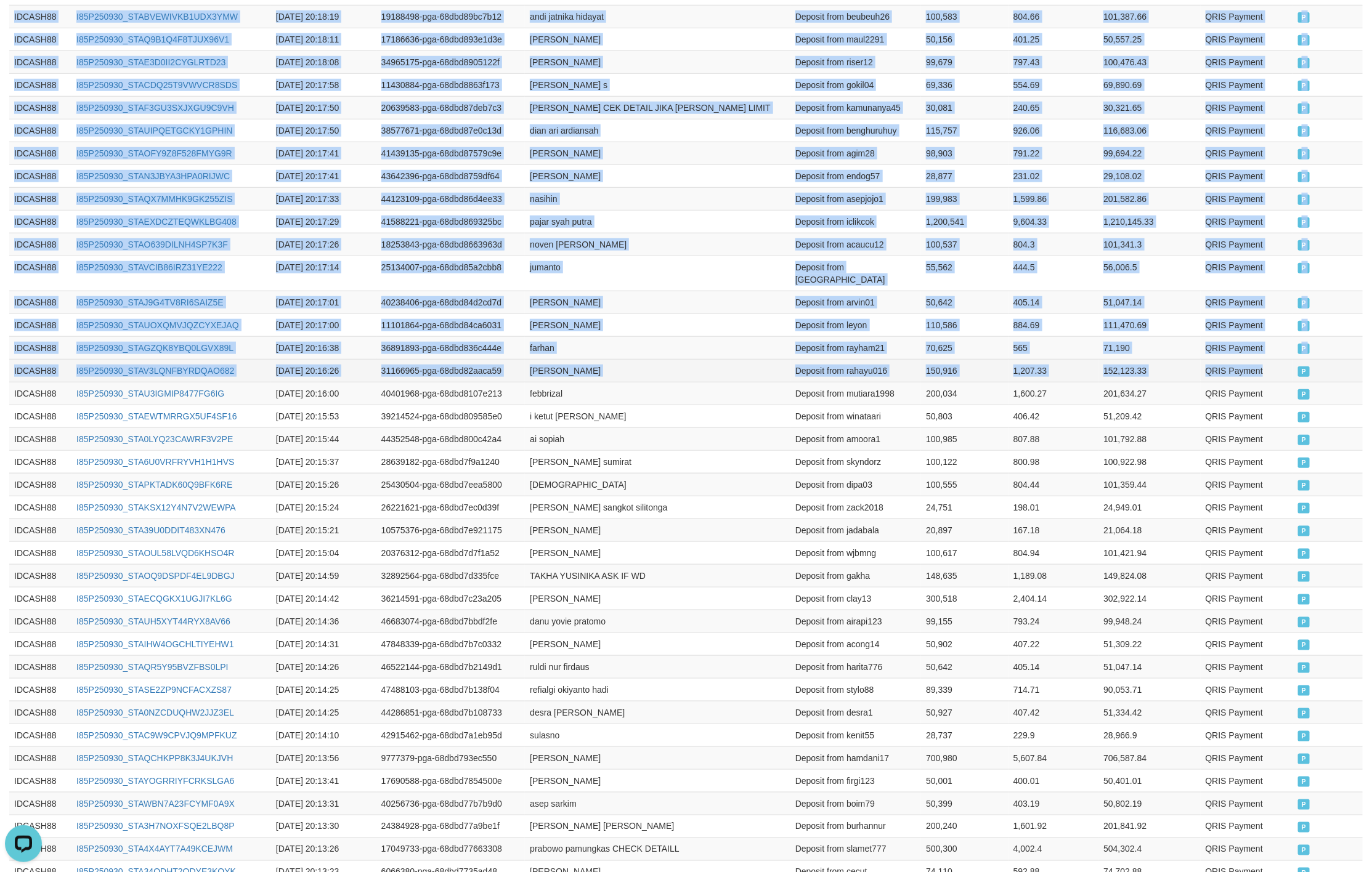
click at [1295, 373] on td "P" at bounding box center [1327, 370] width 69 height 23
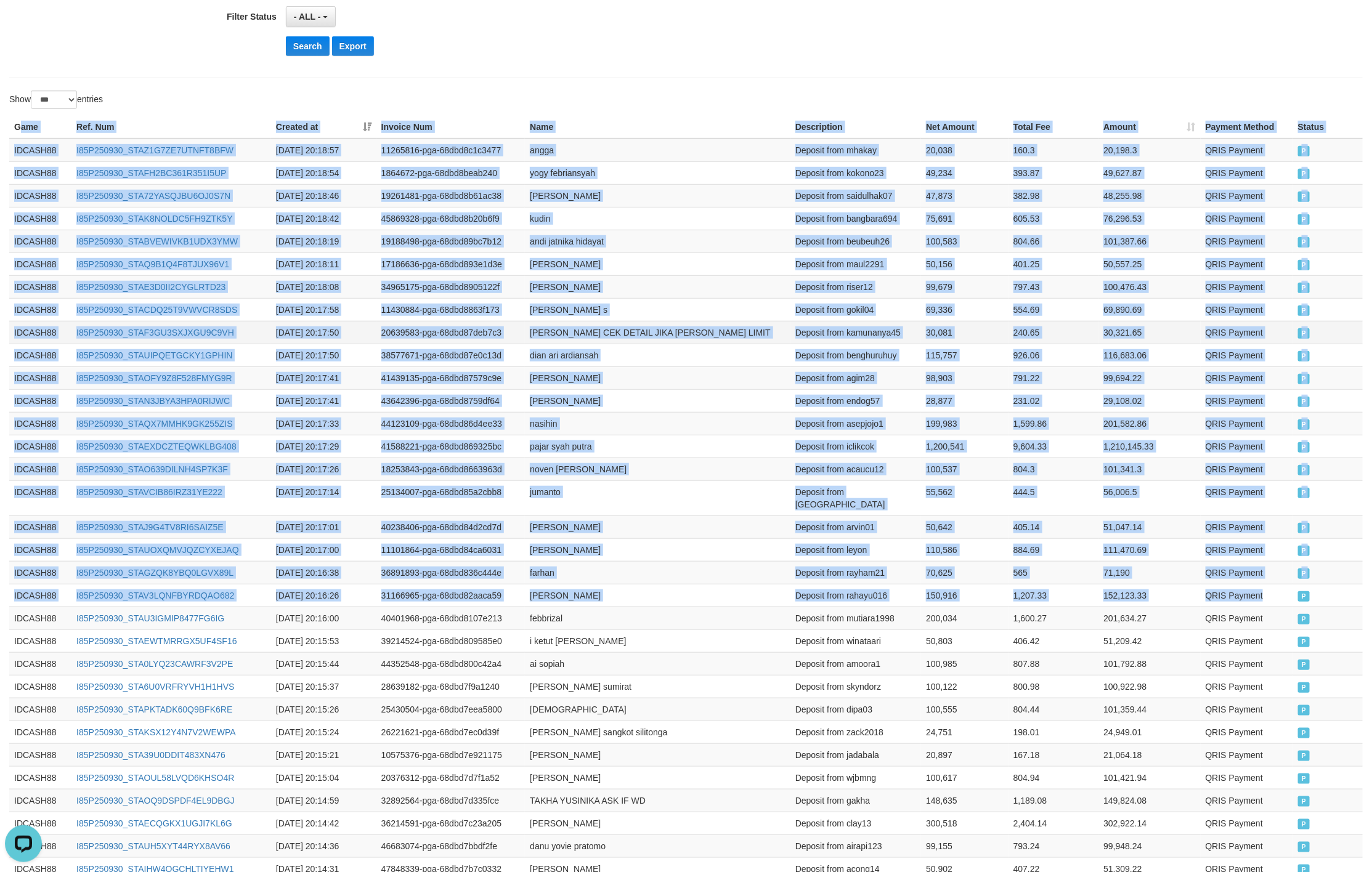
scroll to position [0, 0]
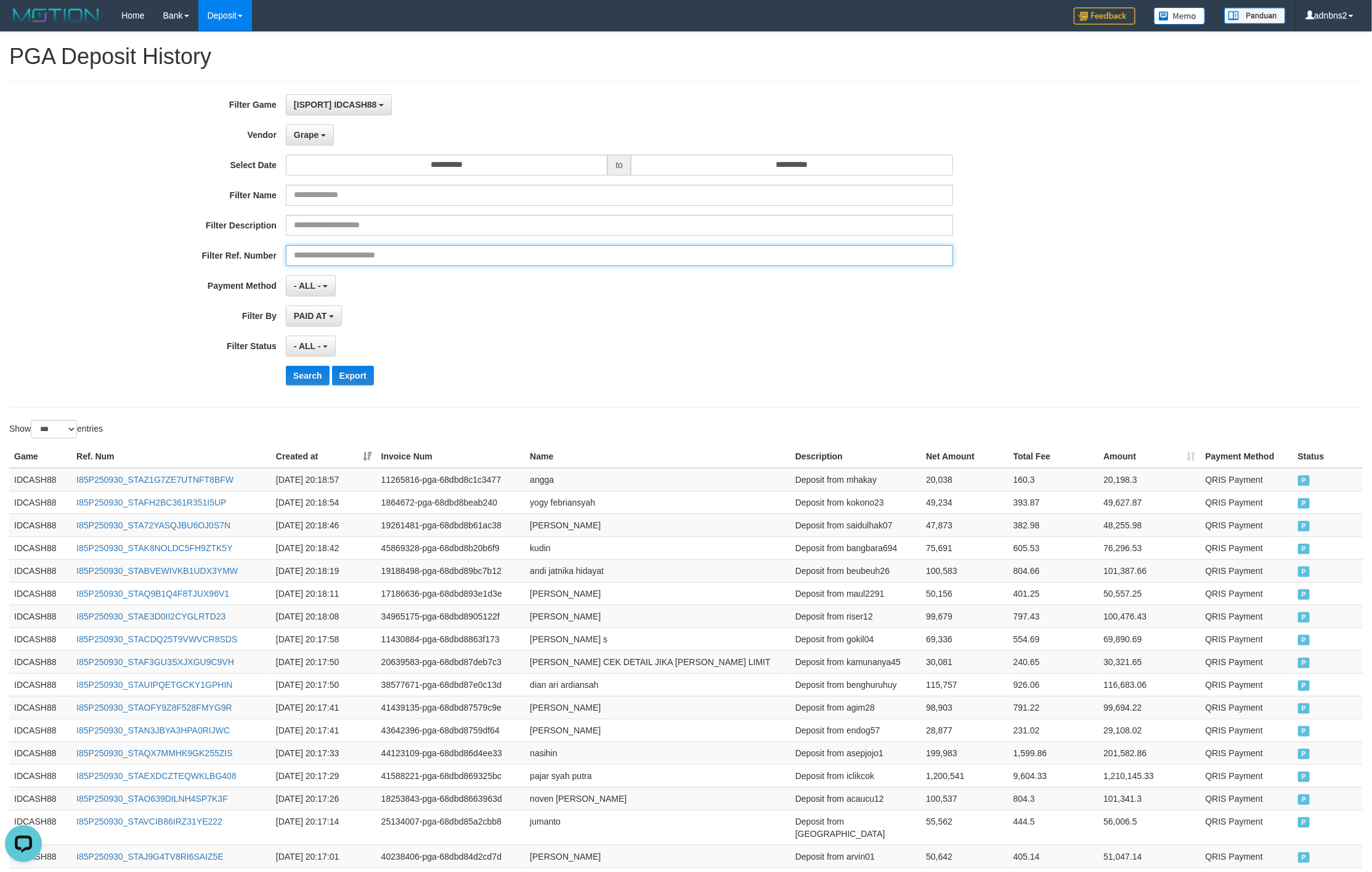
click at [437, 256] on input "text" at bounding box center [619, 255] width 667 height 21
click at [315, 379] on button "Search" at bounding box center [307, 375] width 44 height 19
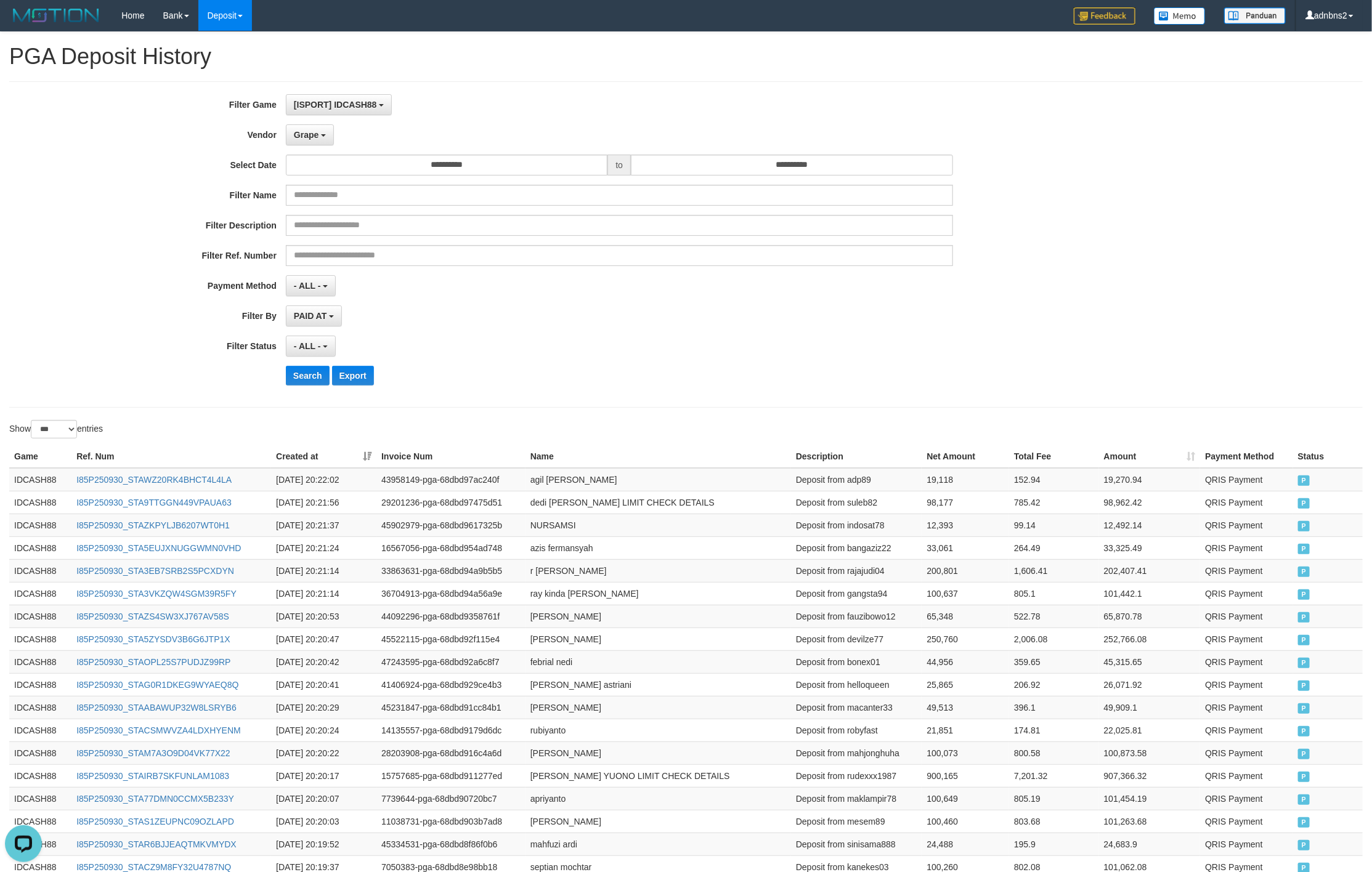
click at [859, 371] on div "Search Export" at bounding box center [715, 375] width 857 height 19
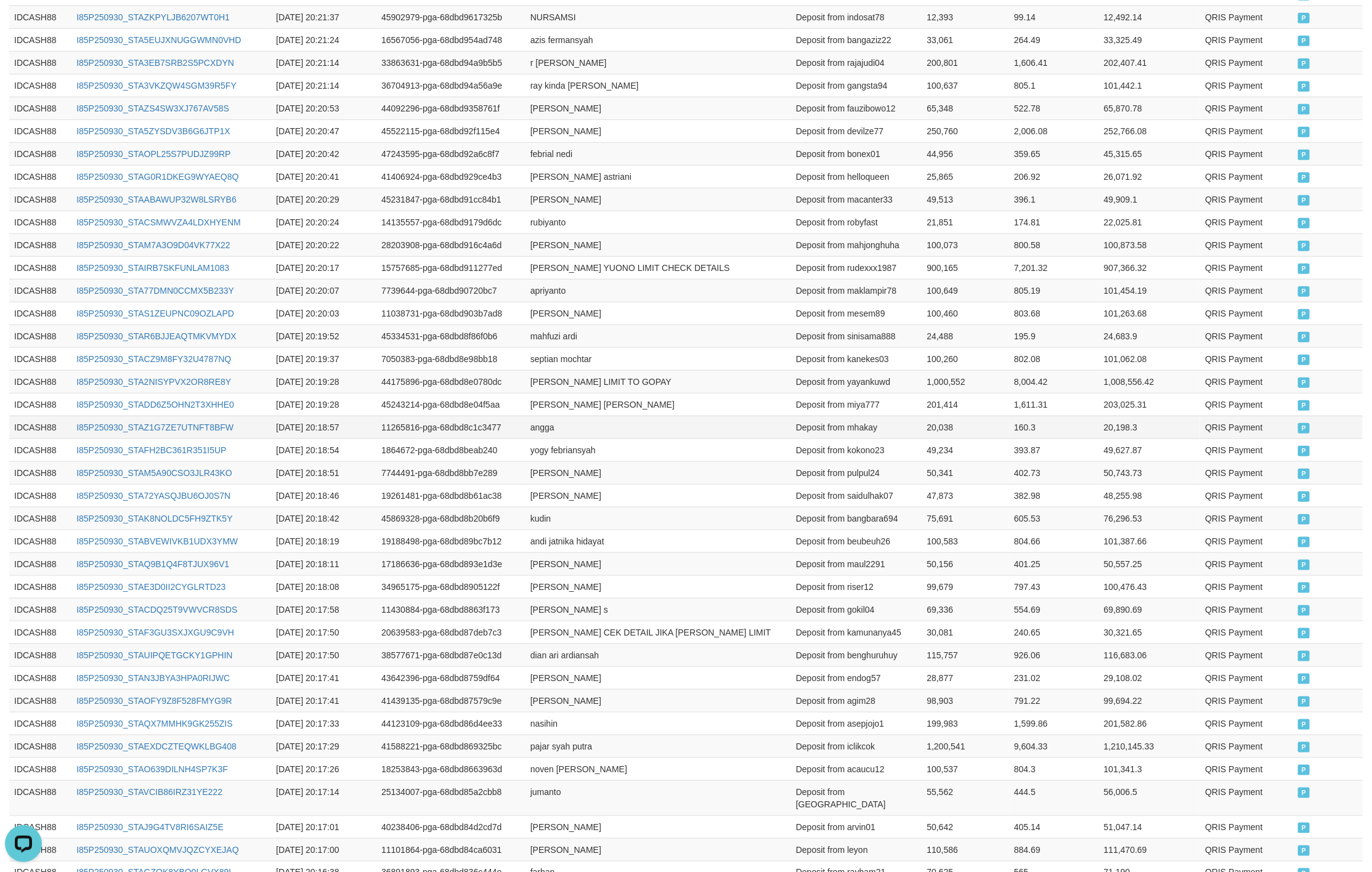
scroll to position [139, 0]
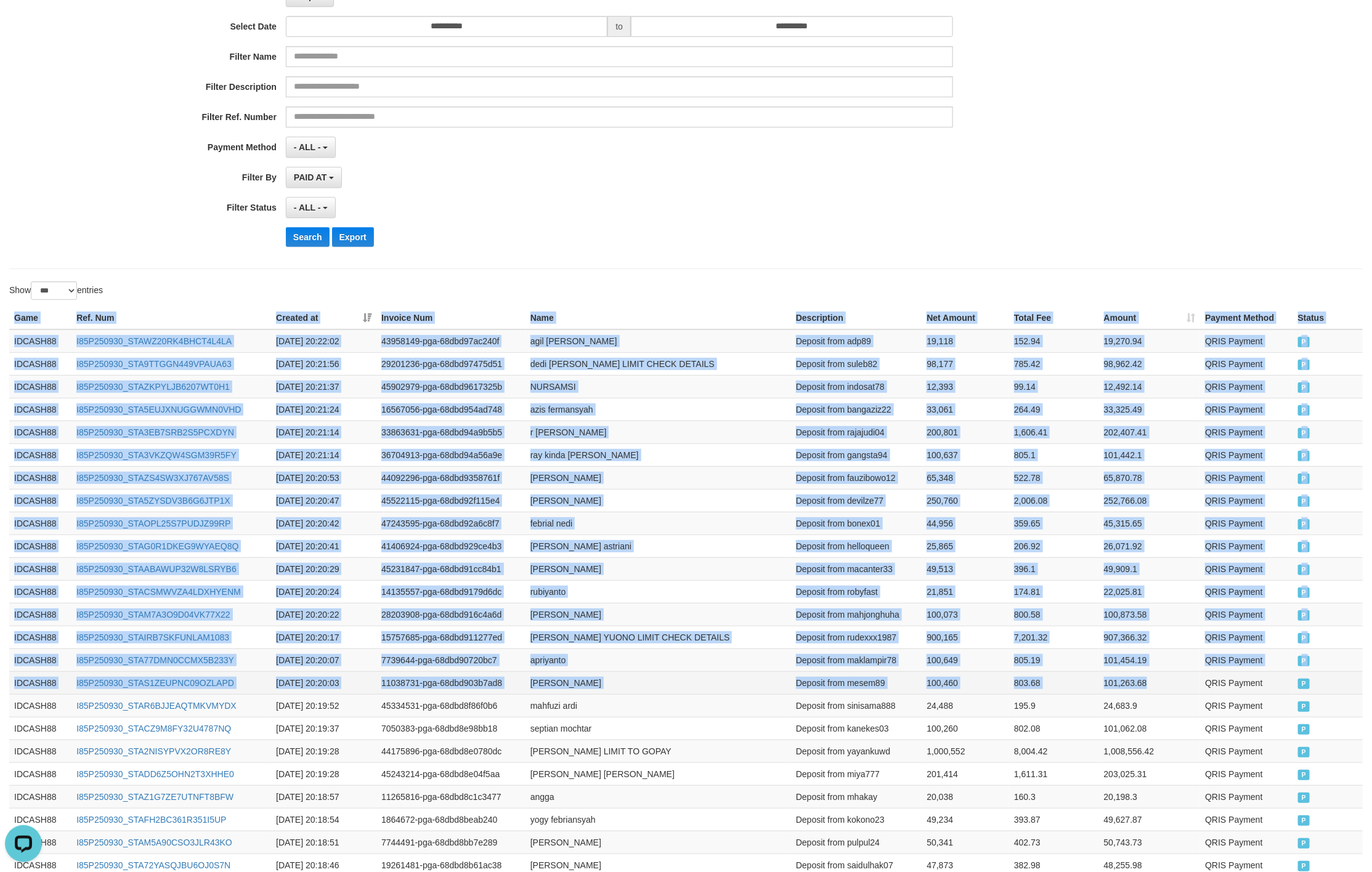
drag, startPoint x: 3, startPoint y: 310, endPoint x: 1157, endPoint y: 695, distance: 1216.5
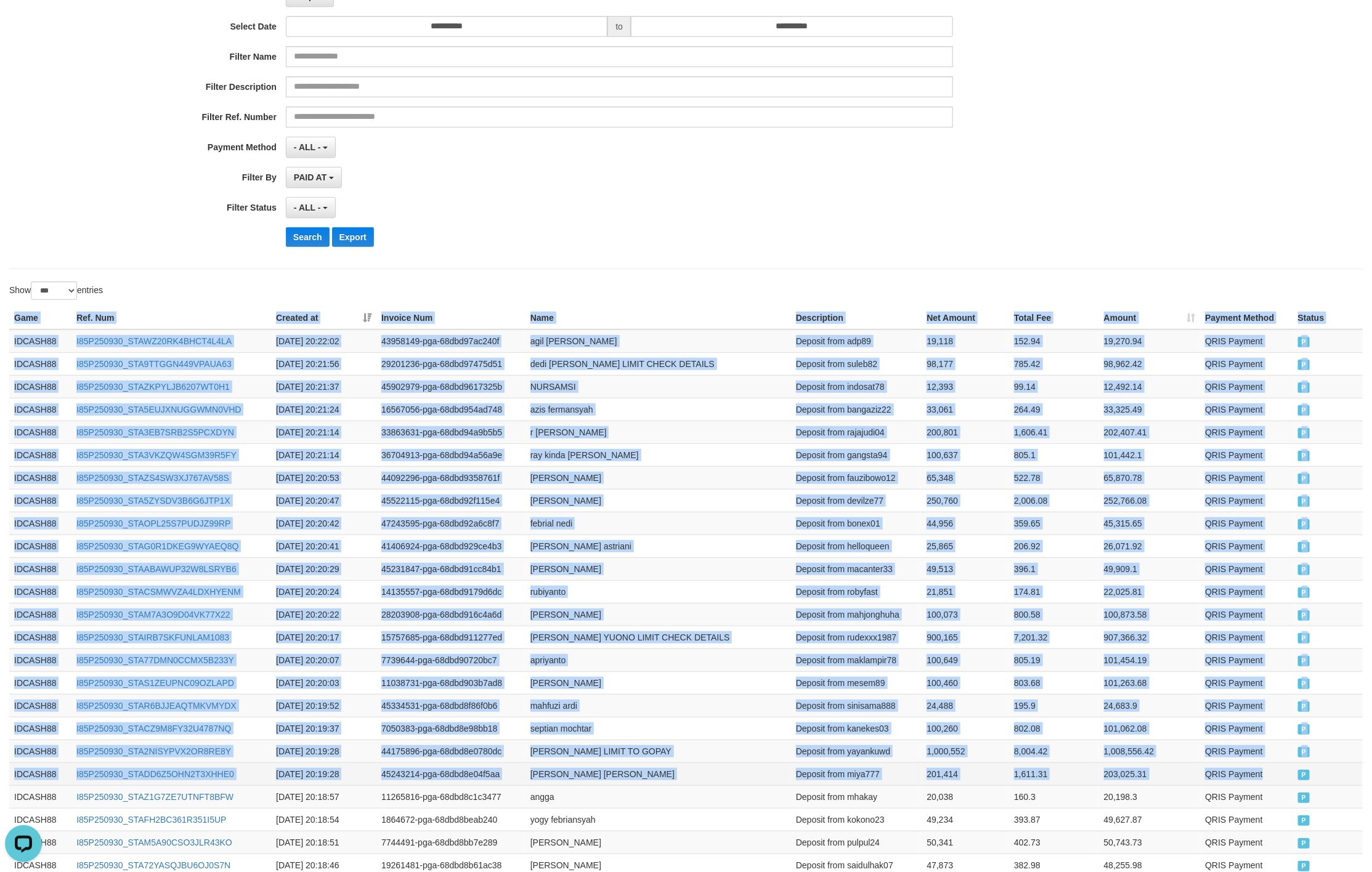
click at [1282, 778] on td "QRIS Payment" at bounding box center [1246, 774] width 93 height 23
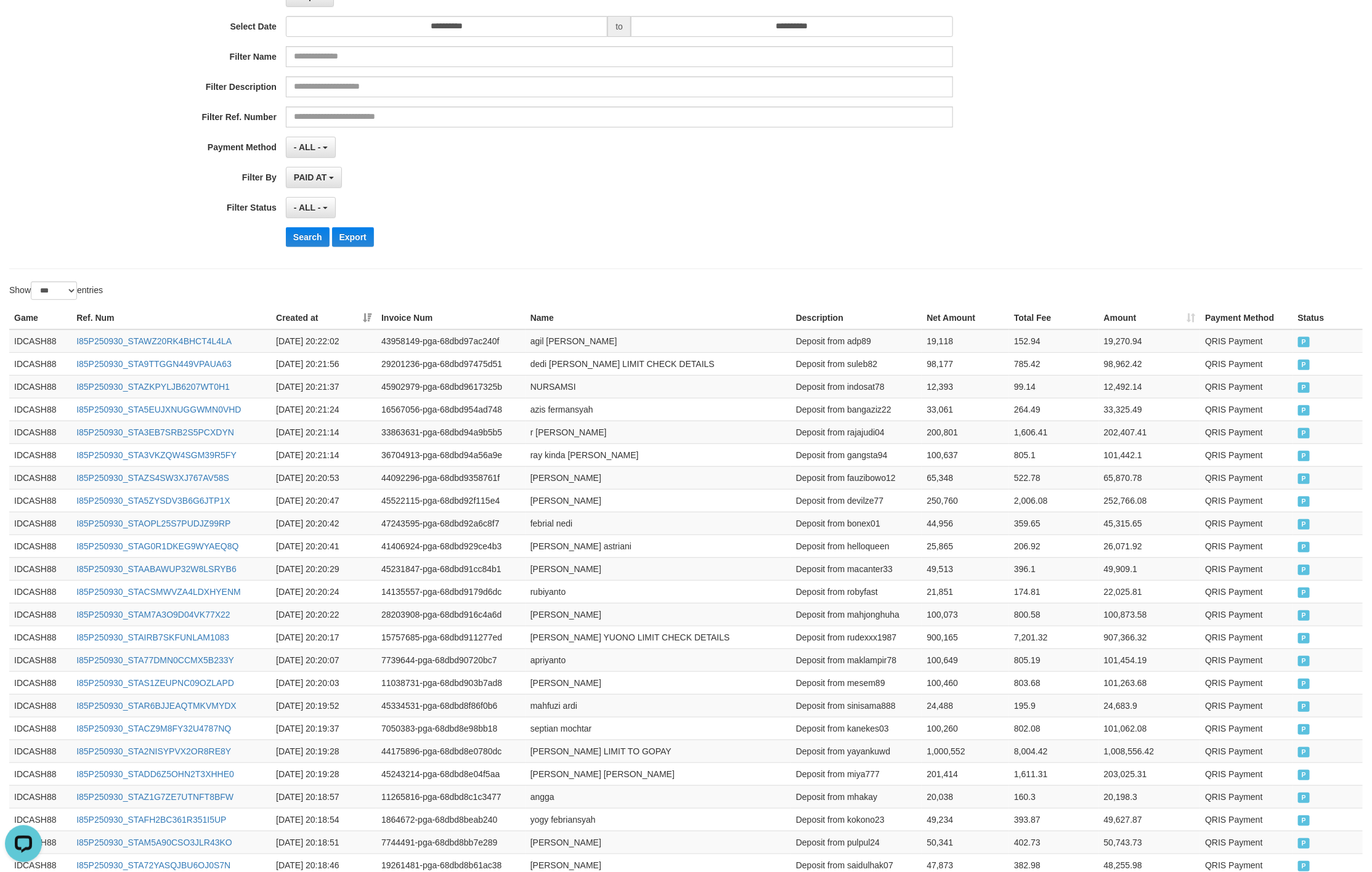
drag, startPoint x: 704, startPoint y: 187, endPoint x: 678, endPoint y: 200, distance: 29.1
click at [696, 196] on div "**********" at bounding box center [571, 106] width 1143 height 301
click at [290, 238] on button "Search" at bounding box center [307, 236] width 44 height 19
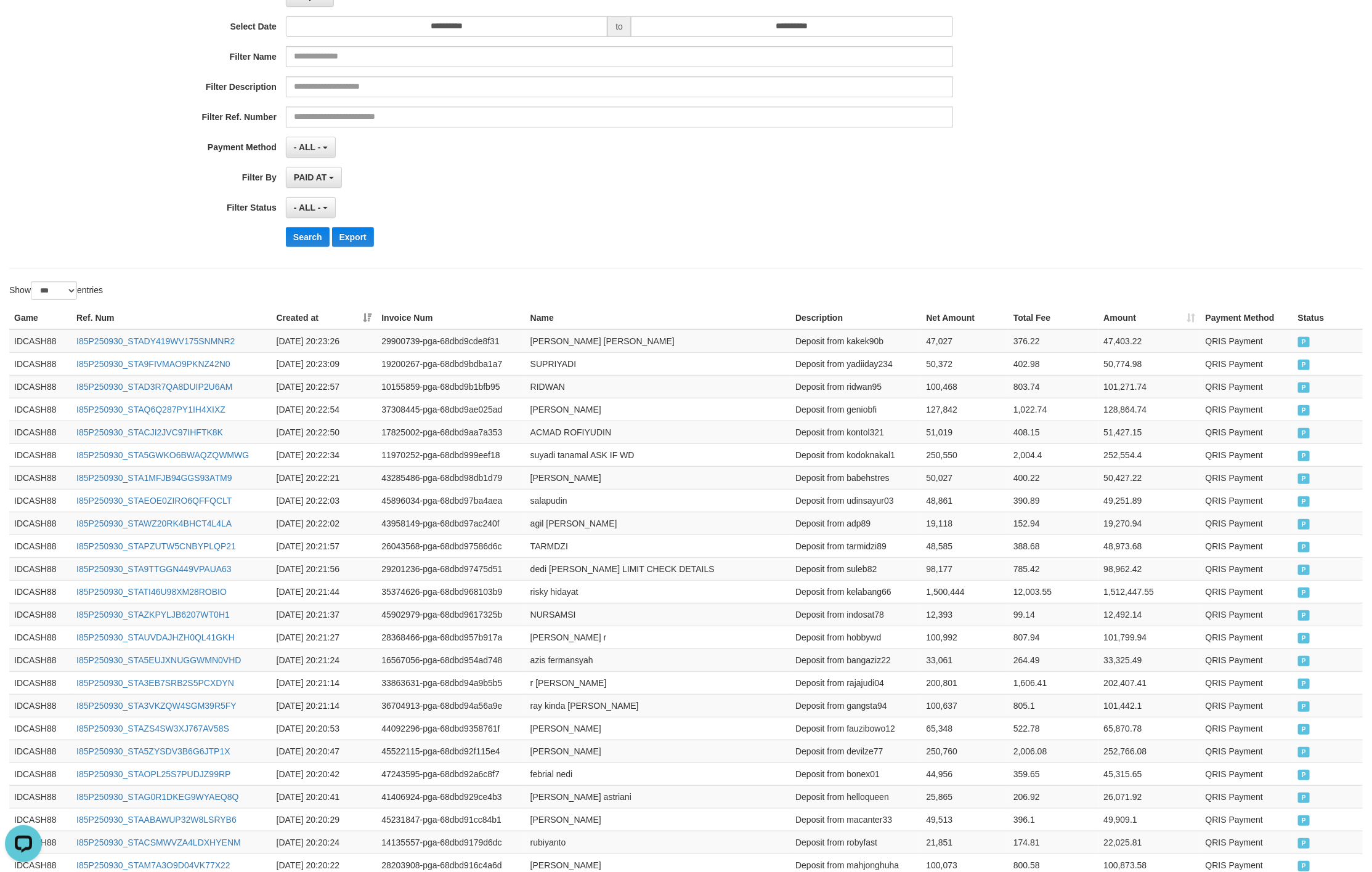
click at [803, 221] on div "**********" at bounding box center [571, 106] width 1143 height 301
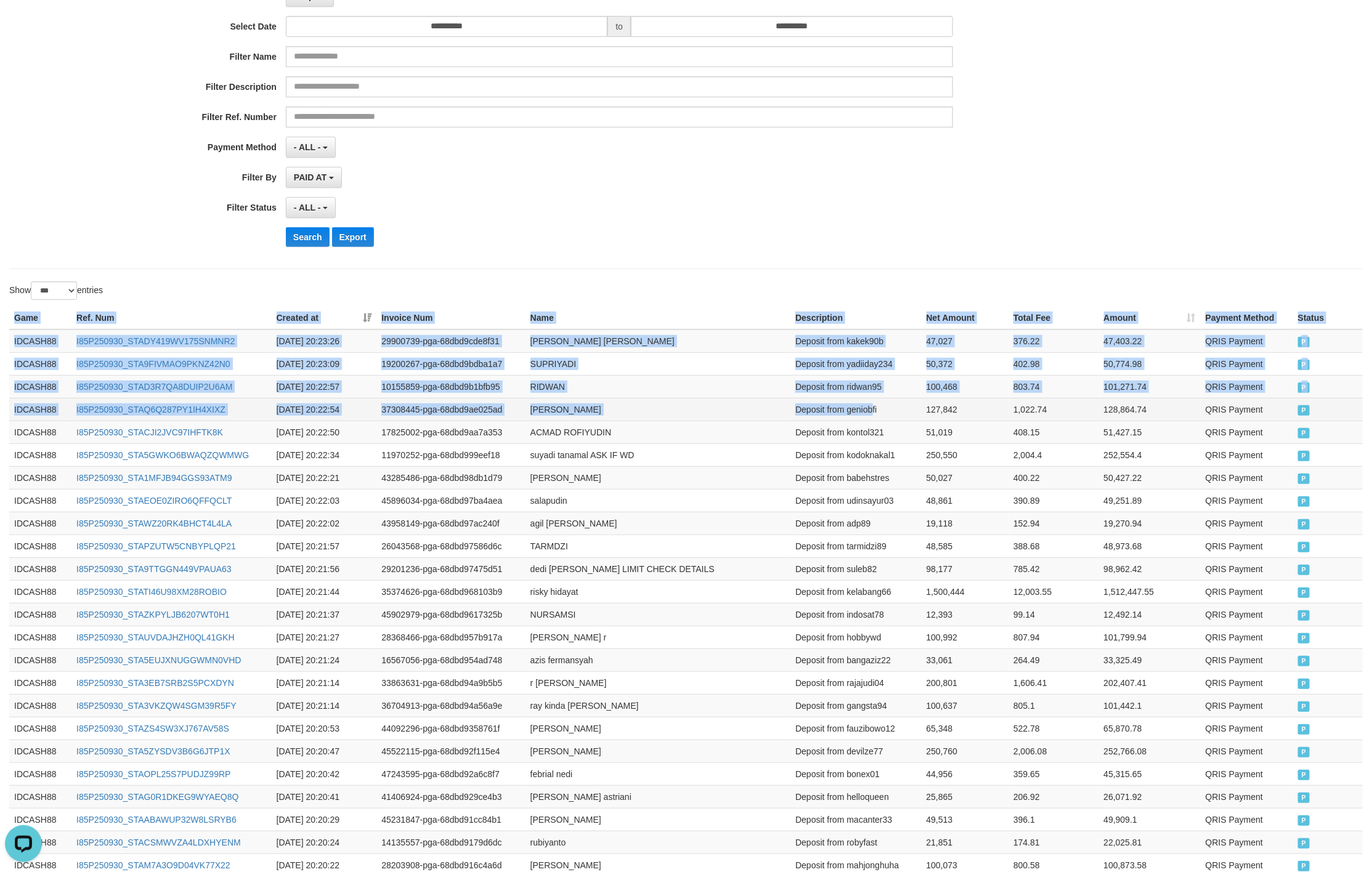
drag, startPoint x: 5, startPoint y: 318, endPoint x: 1137, endPoint y: 482, distance: 1143.8
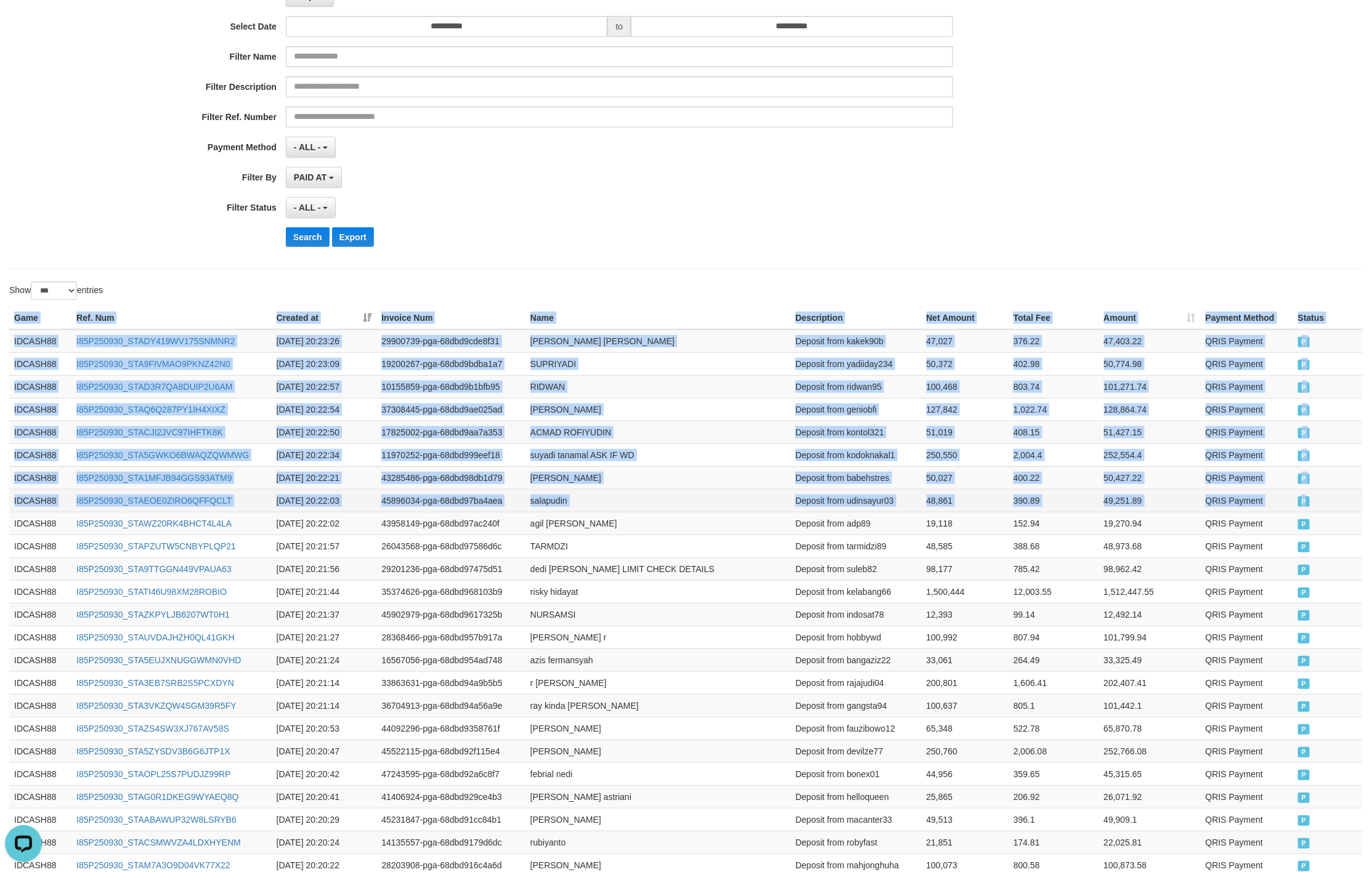
click at [1305, 507] on span "P" at bounding box center [1303, 501] width 12 height 10
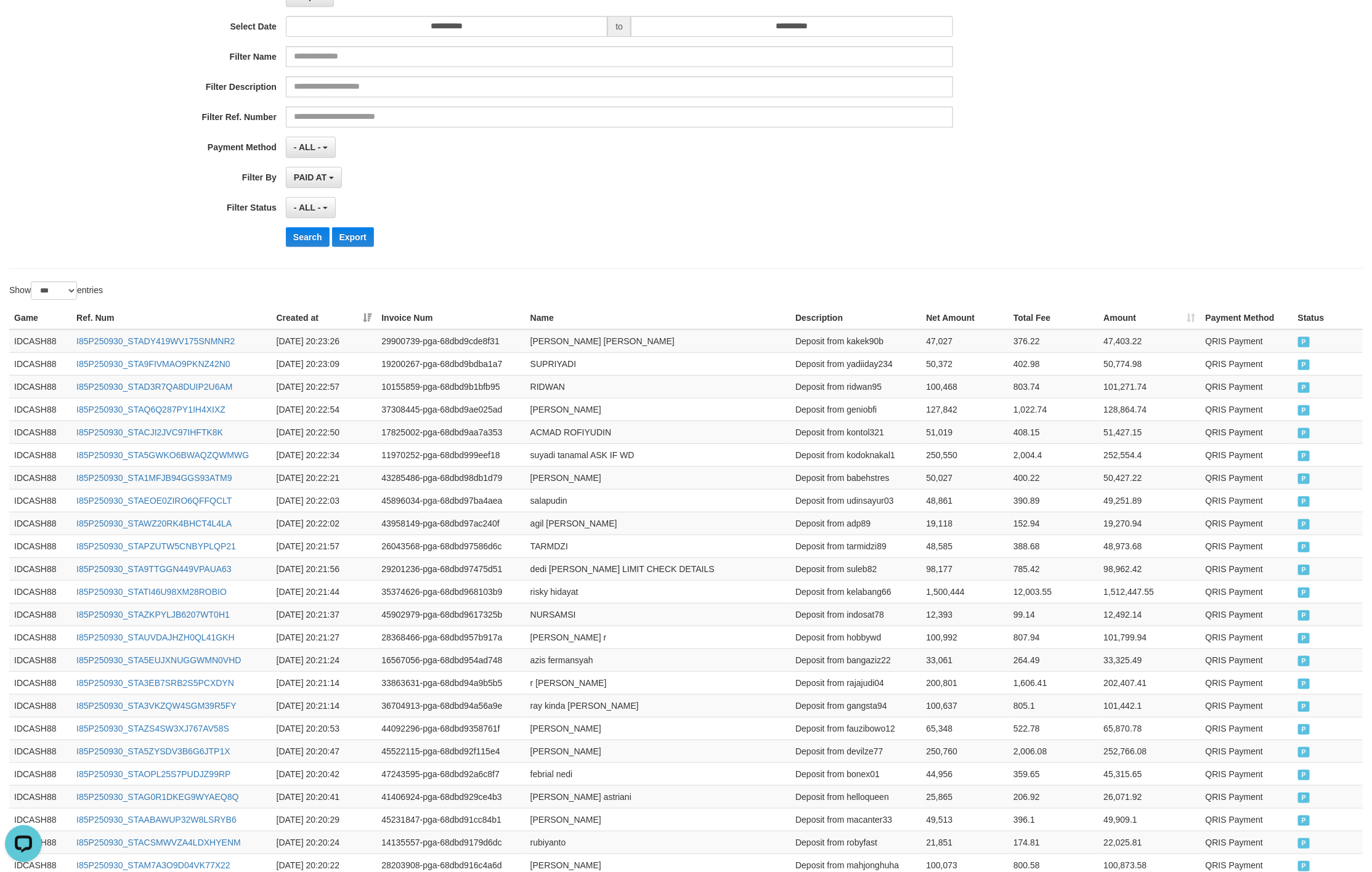
click at [798, 230] on div "Search Export" at bounding box center [715, 236] width 857 height 19
click at [325, 239] on button "Search" at bounding box center [307, 236] width 44 height 19
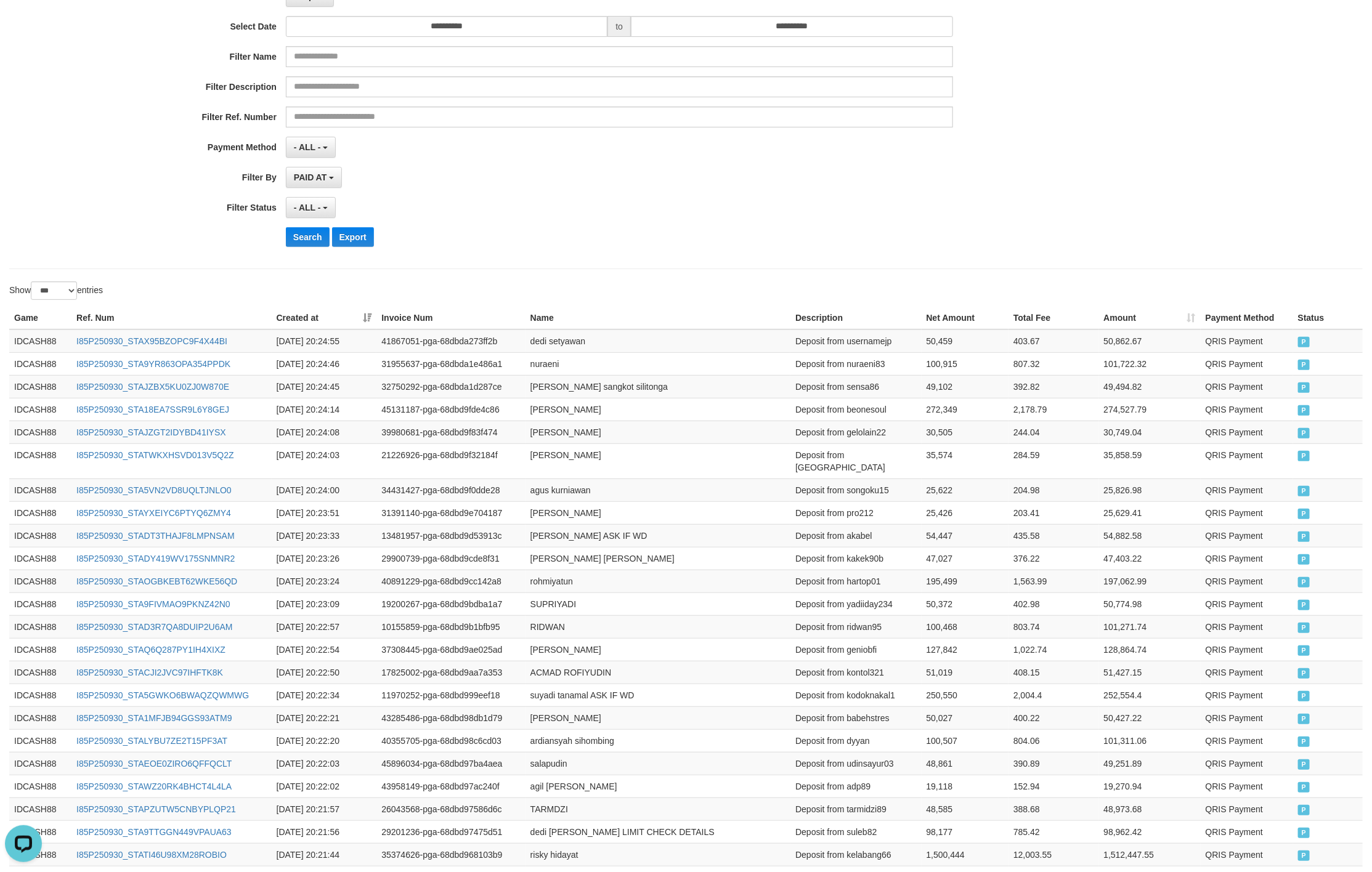
click at [856, 269] on hr at bounding box center [686, 268] width 1353 height 1
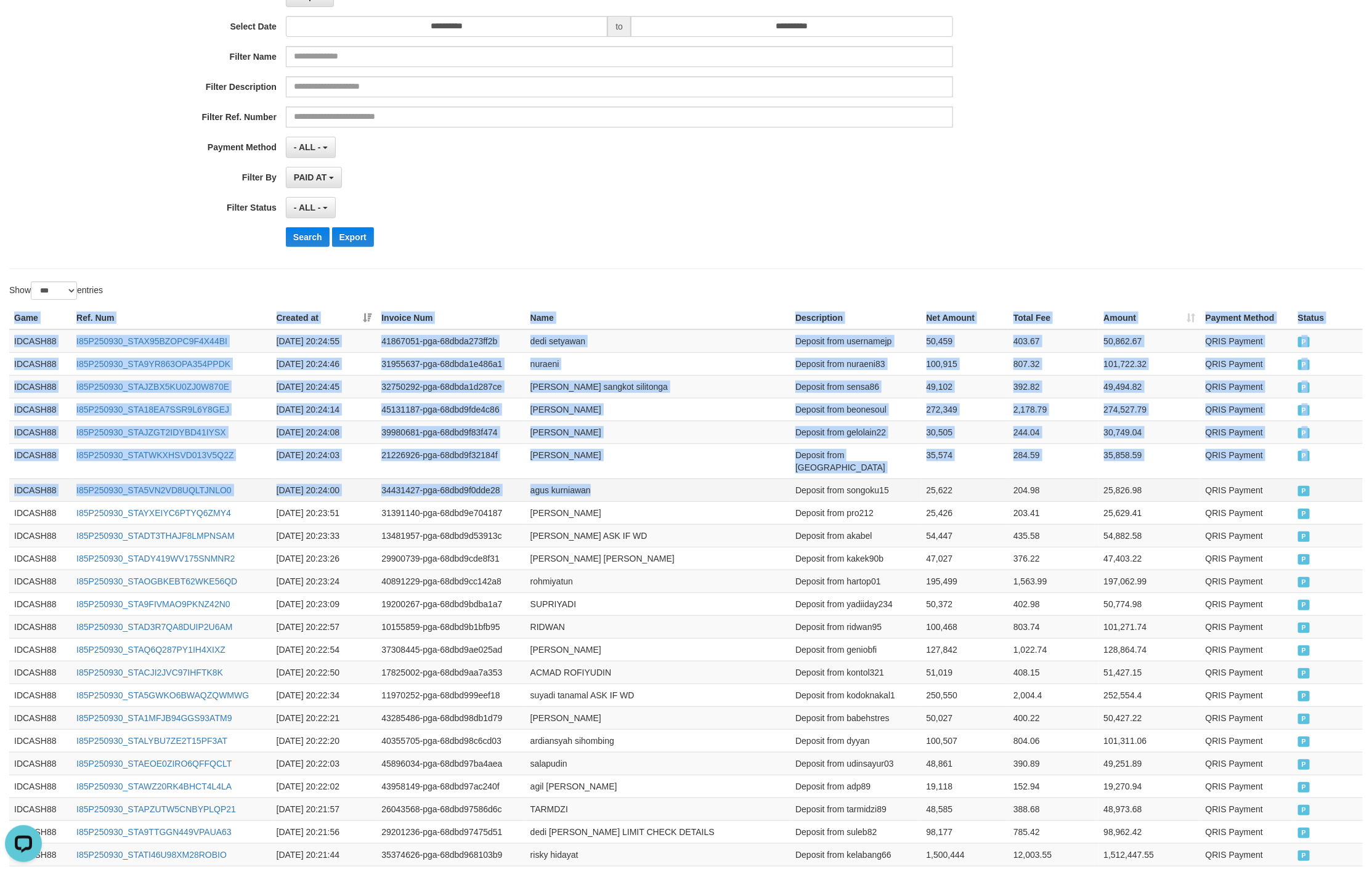
drag, startPoint x: 12, startPoint y: 312, endPoint x: 838, endPoint y: 475, distance: 841.9
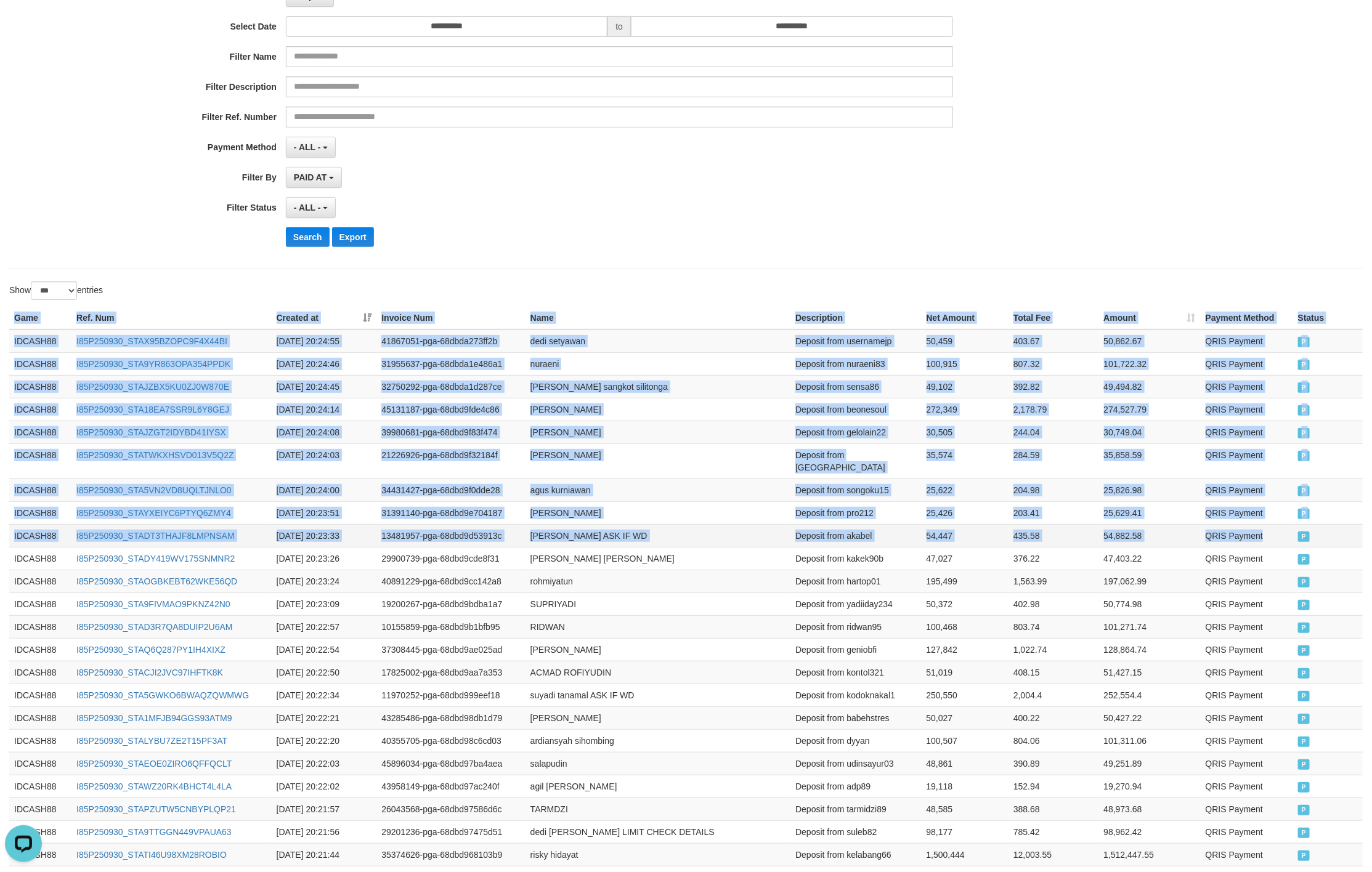
click at [1303, 531] on span "P" at bounding box center [1303, 536] width 12 height 10
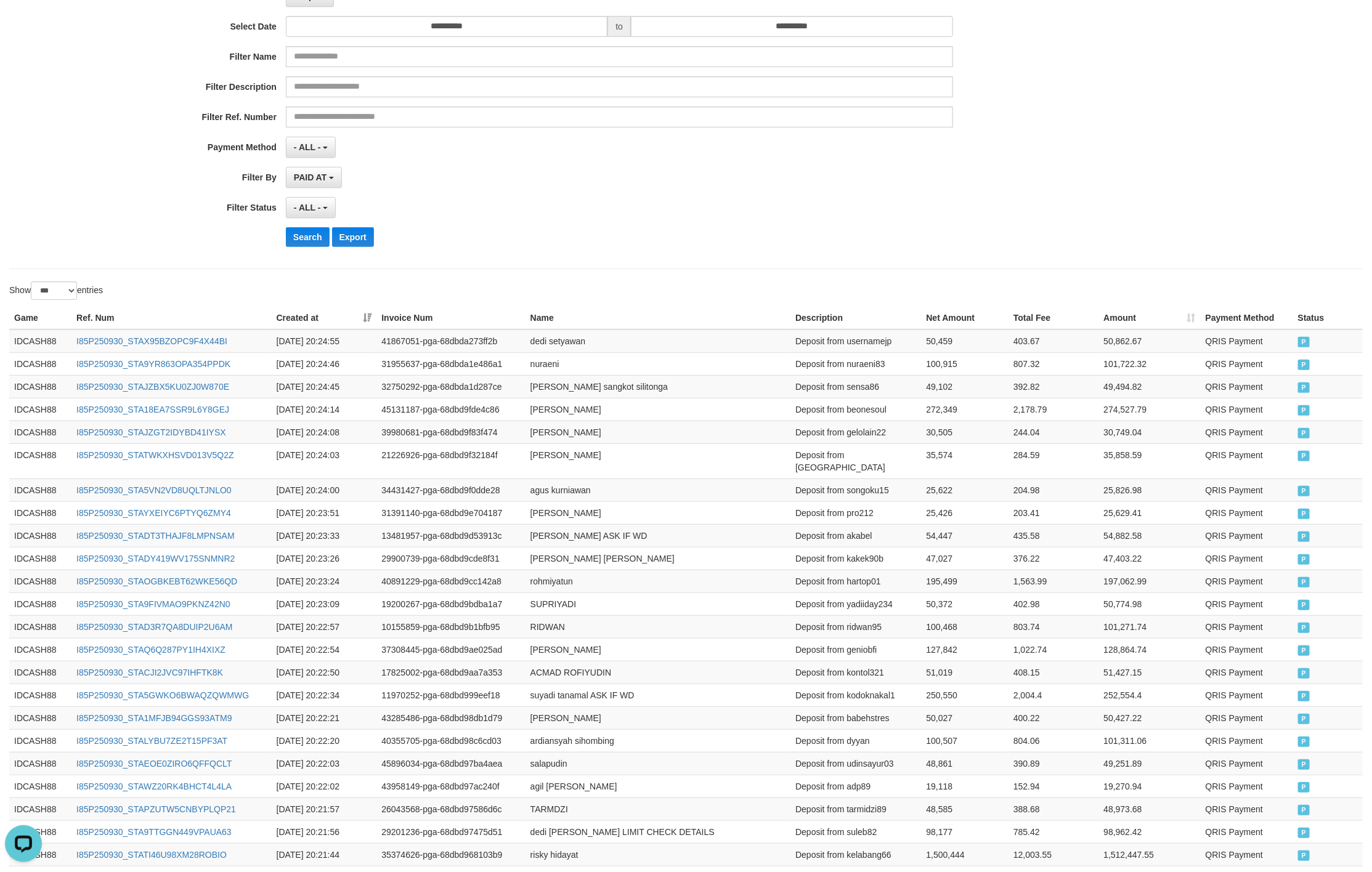
click at [580, 188] on div "PAID AT PAID AT CREATED AT" at bounding box center [619, 177] width 667 height 21
click at [297, 246] on button "Search" at bounding box center [307, 236] width 44 height 19
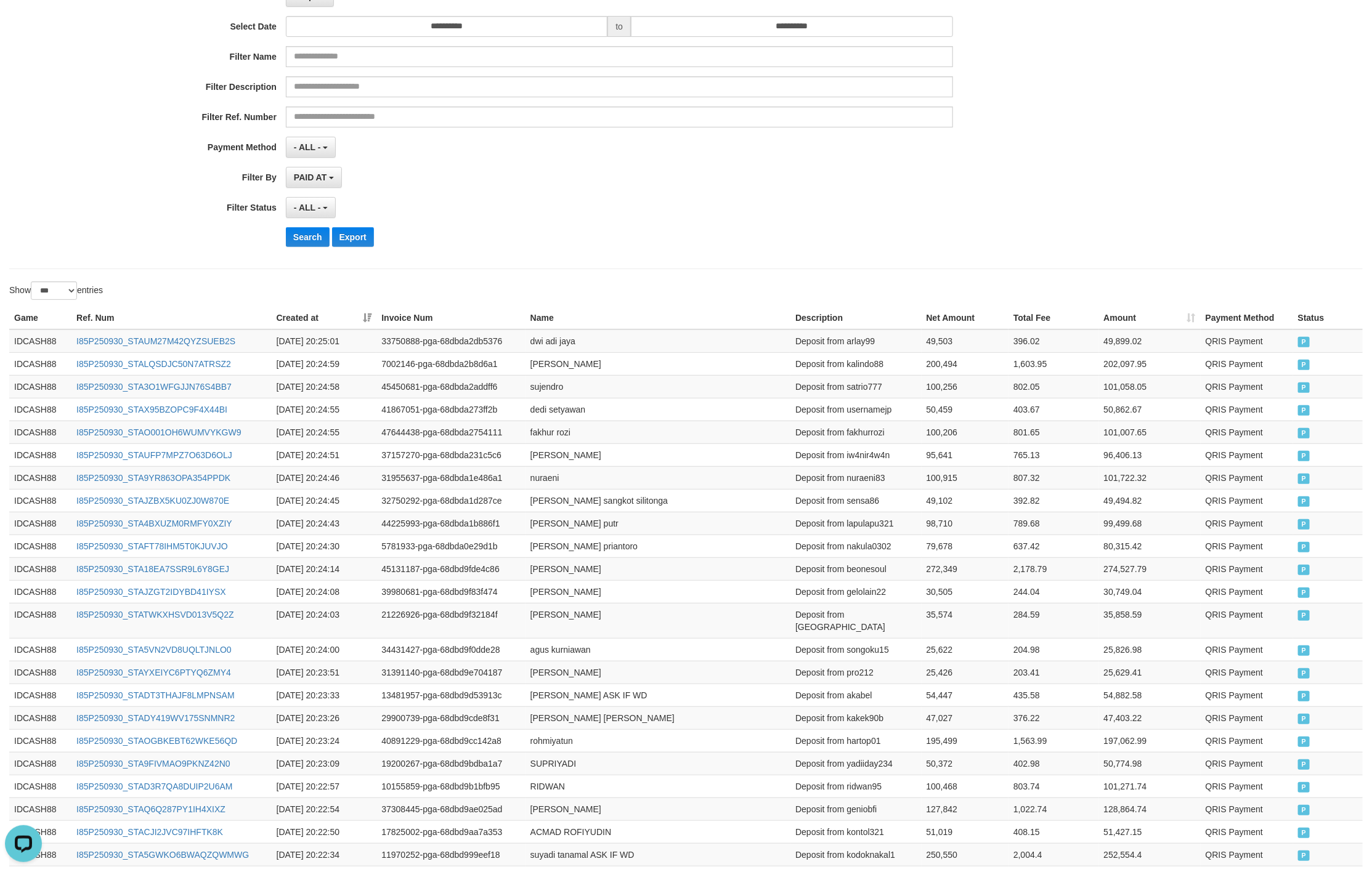
click at [756, 229] on div "**********" at bounding box center [571, 106] width 1143 height 301
click at [312, 231] on button "Search" at bounding box center [307, 236] width 44 height 19
click at [718, 218] on div "- ALL - SELECT ALL - ALL - SELECT STATUS PENDING/UNPAID PAID CANCELED EXPIRED" at bounding box center [619, 207] width 667 height 21
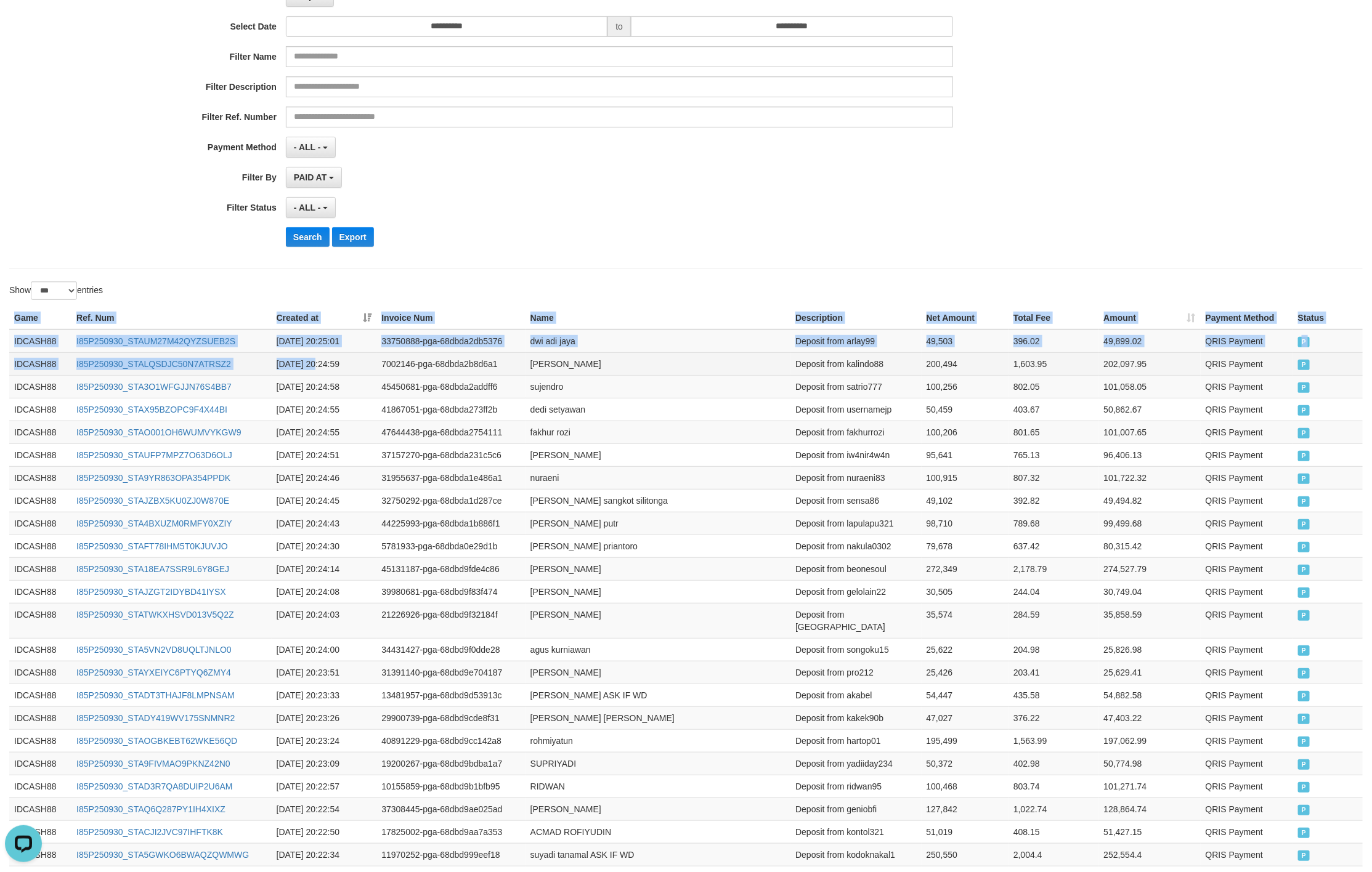
drag, startPoint x: 9, startPoint y: 320, endPoint x: 685, endPoint y: 407, distance: 681.6
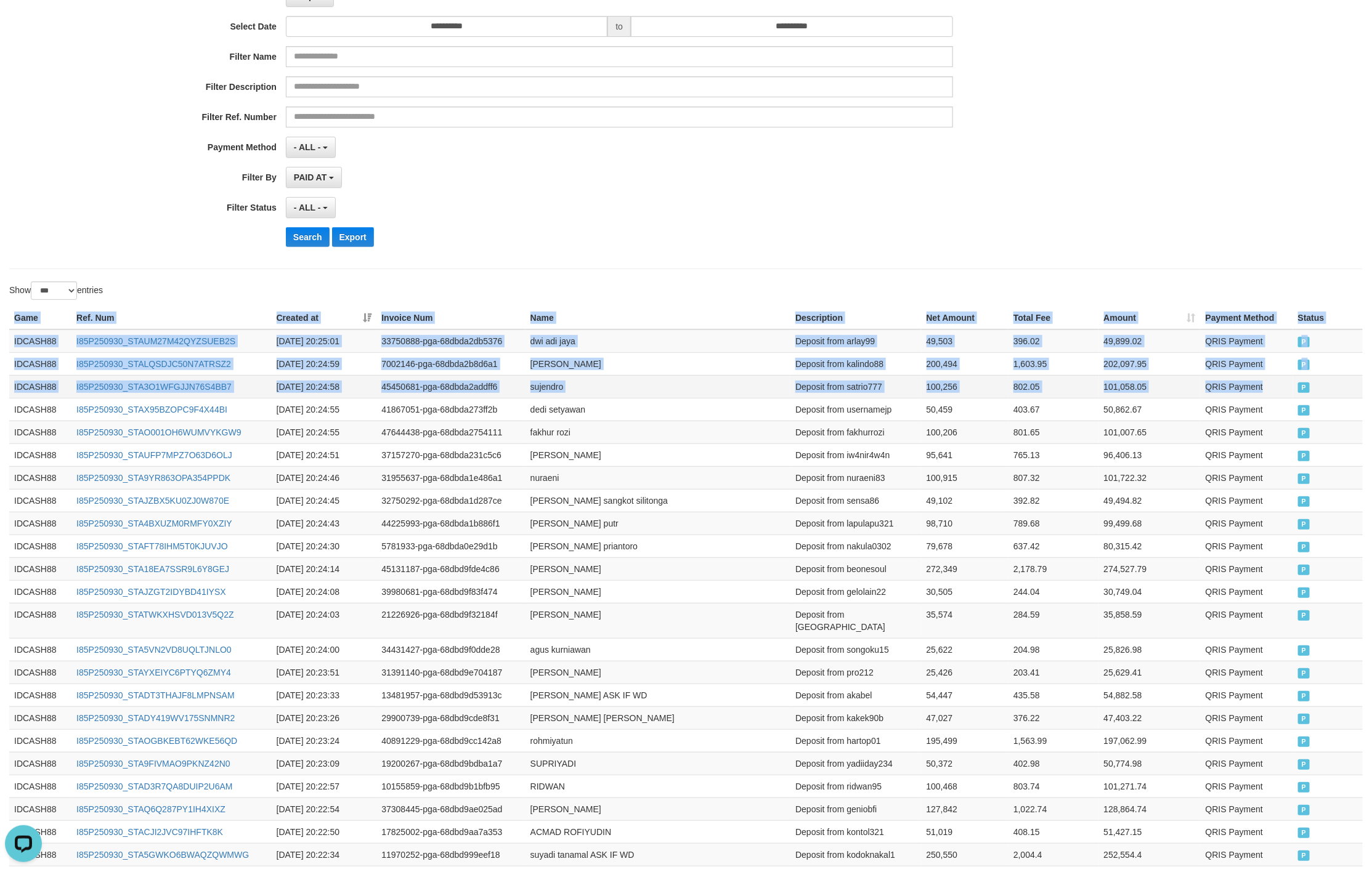
drag, startPoint x: 1291, startPoint y: 392, endPoint x: 1267, endPoint y: 390, distance: 24.1
click at [1273, 390] on td "QRIS Payment" at bounding box center [1247, 386] width 93 height 23
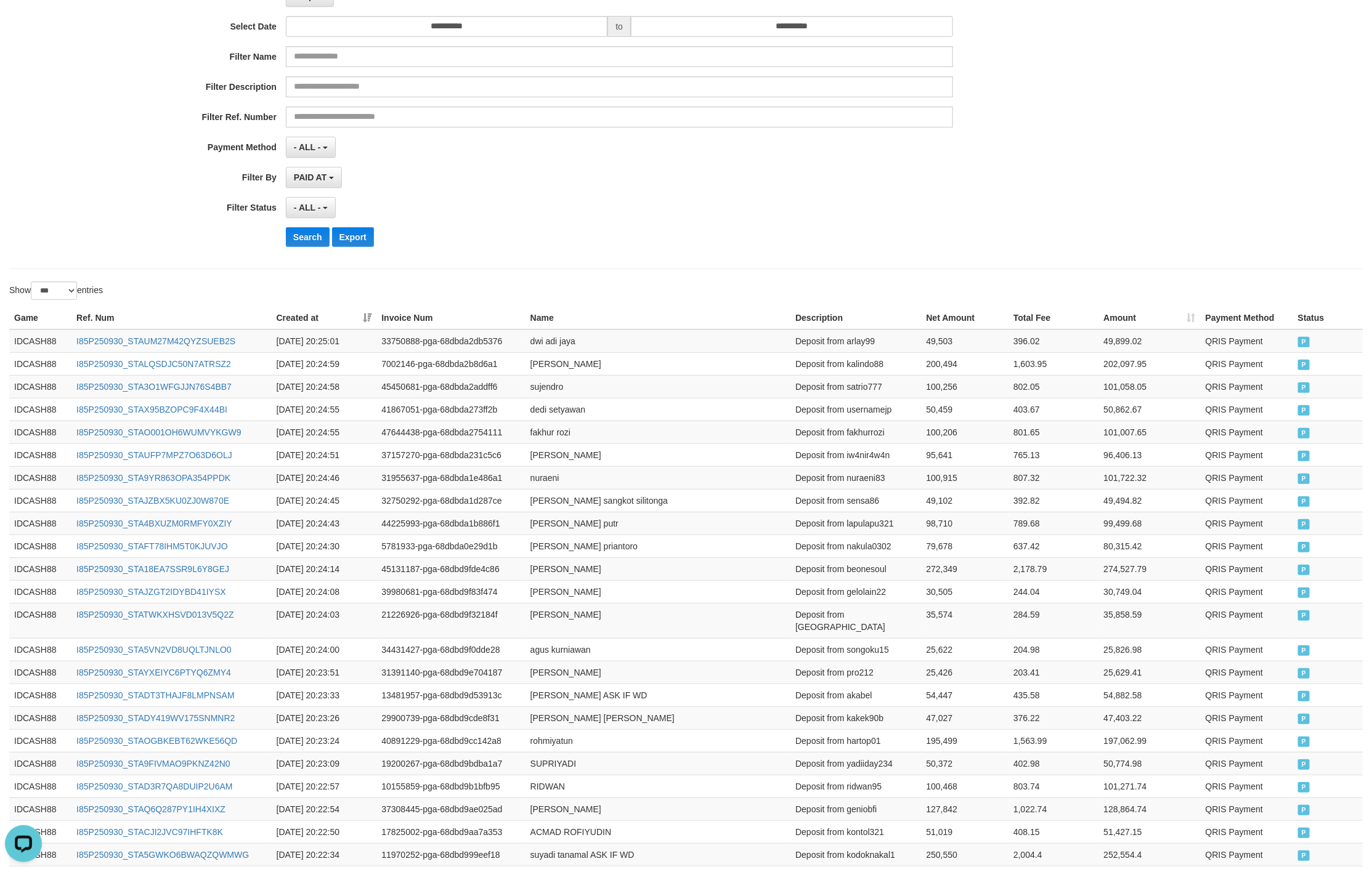
drag, startPoint x: 920, startPoint y: 277, endPoint x: 861, endPoint y: 272, distance: 59.2
click at [284, 239] on div "Search Export" at bounding box center [571, 236] width 1143 height 19
click at [299, 239] on button "Search" at bounding box center [307, 236] width 44 height 19
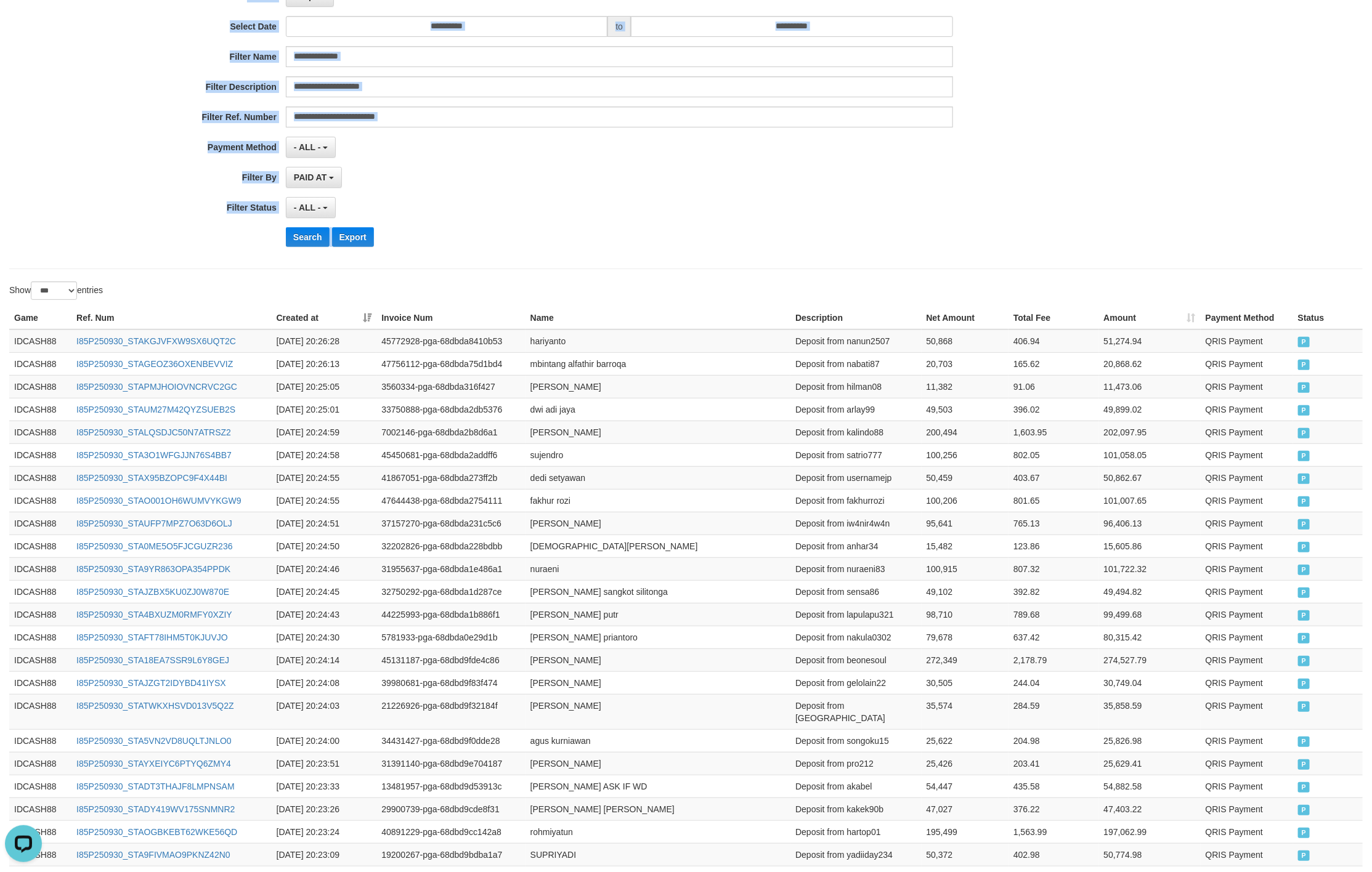
click at [1092, 233] on div "**********" at bounding box center [686, 106] width 1372 height 301
click at [302, 247] on button "Search" at bounding box center [307, 236] width 44 height 19
click at [767, 246] on div "Search Export" at bounding box center [715, 236] width 857 height 19
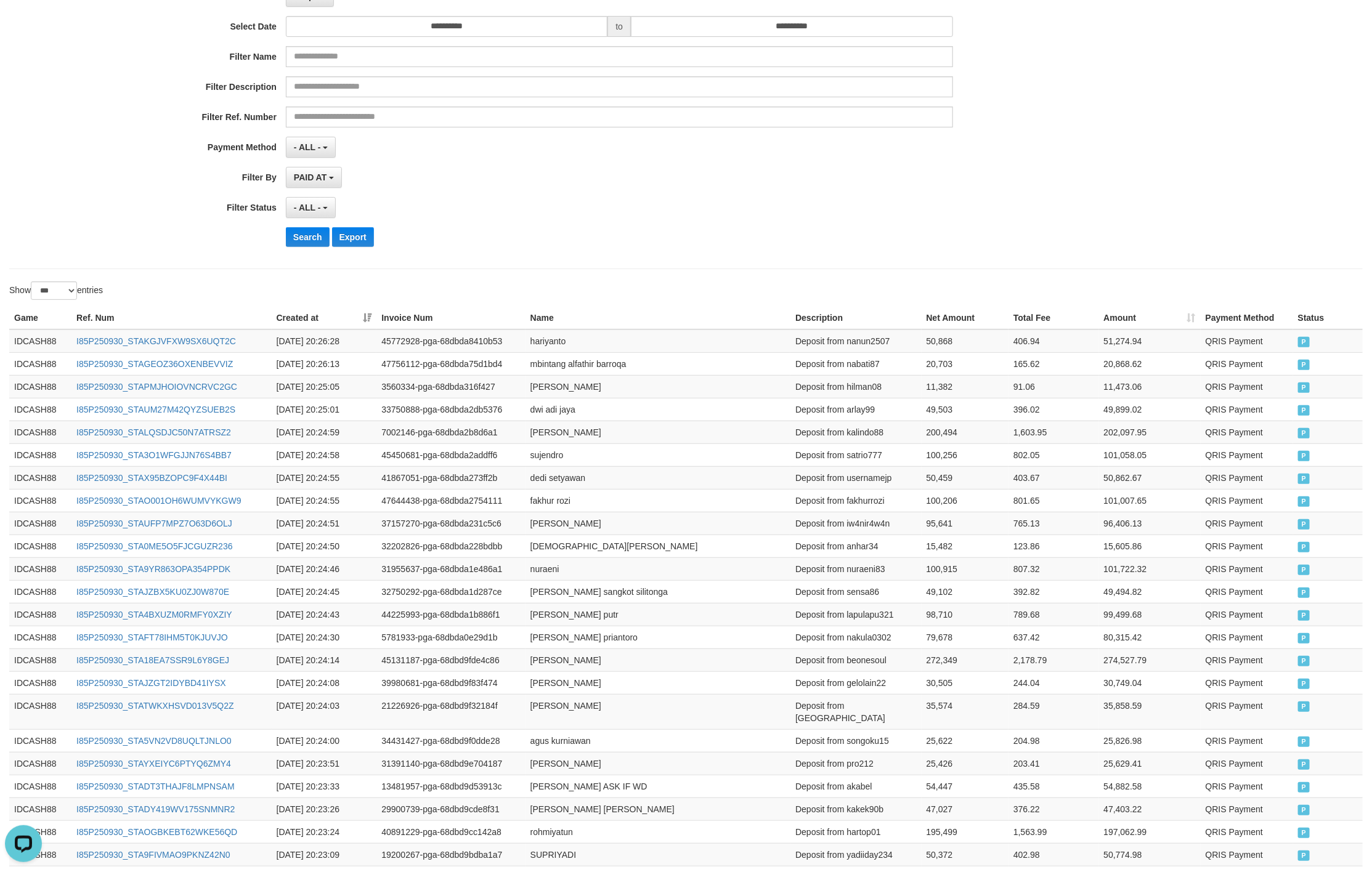
click at [767, 246] on div "Search Export" at bounding box center [715, 236] width 857 height 19
click at [767, 242] on div "Search Export" at bounding box center [715, 236] width 857 height 19
click at [647, 181] on div "PAID AT PAID AT CREATED AT" at bounding box center [619, 177] width 667 height 21
click at [296, 238] on button "Search" at bounding box center [307, 236] width 44 height 19
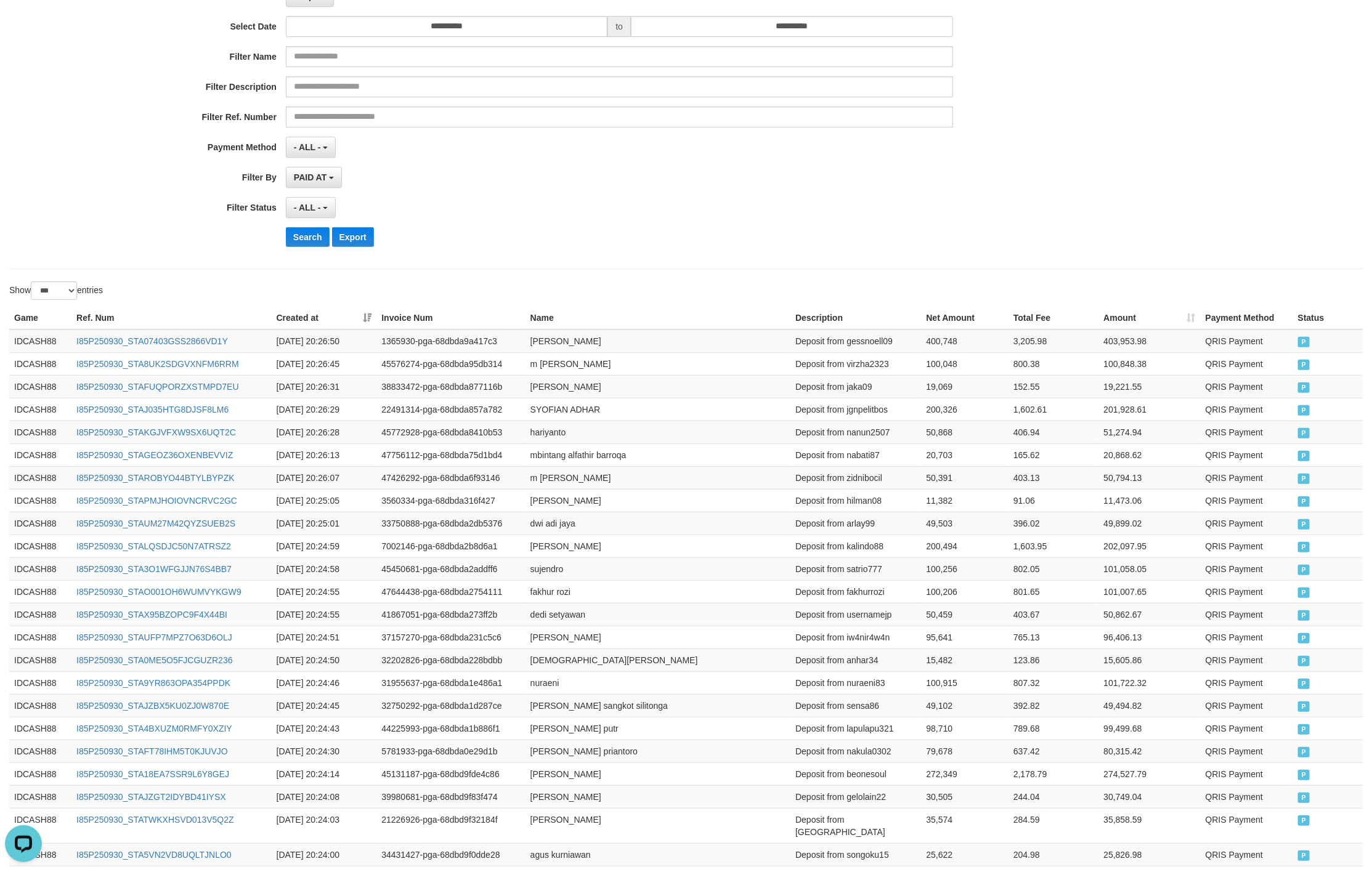
click at [739, 174] on div "PAID AT PAID AT CREATED AT" at bounding box center [619, 177] width 667 height 21
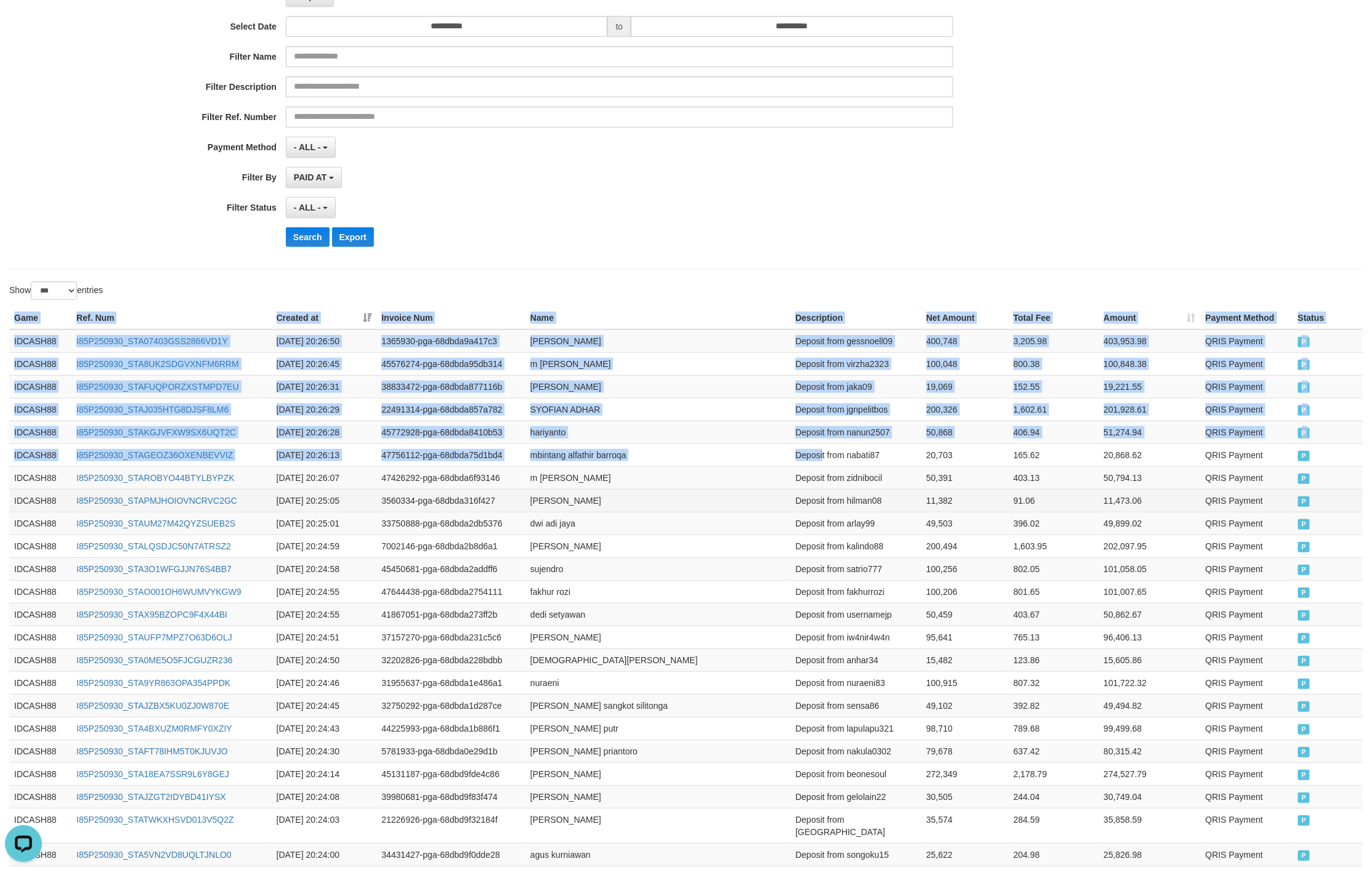
drag, startPoint x: 15, startPoint y: 325, endPoint x: 1050, endPoint y: 501, distance: 1049.9
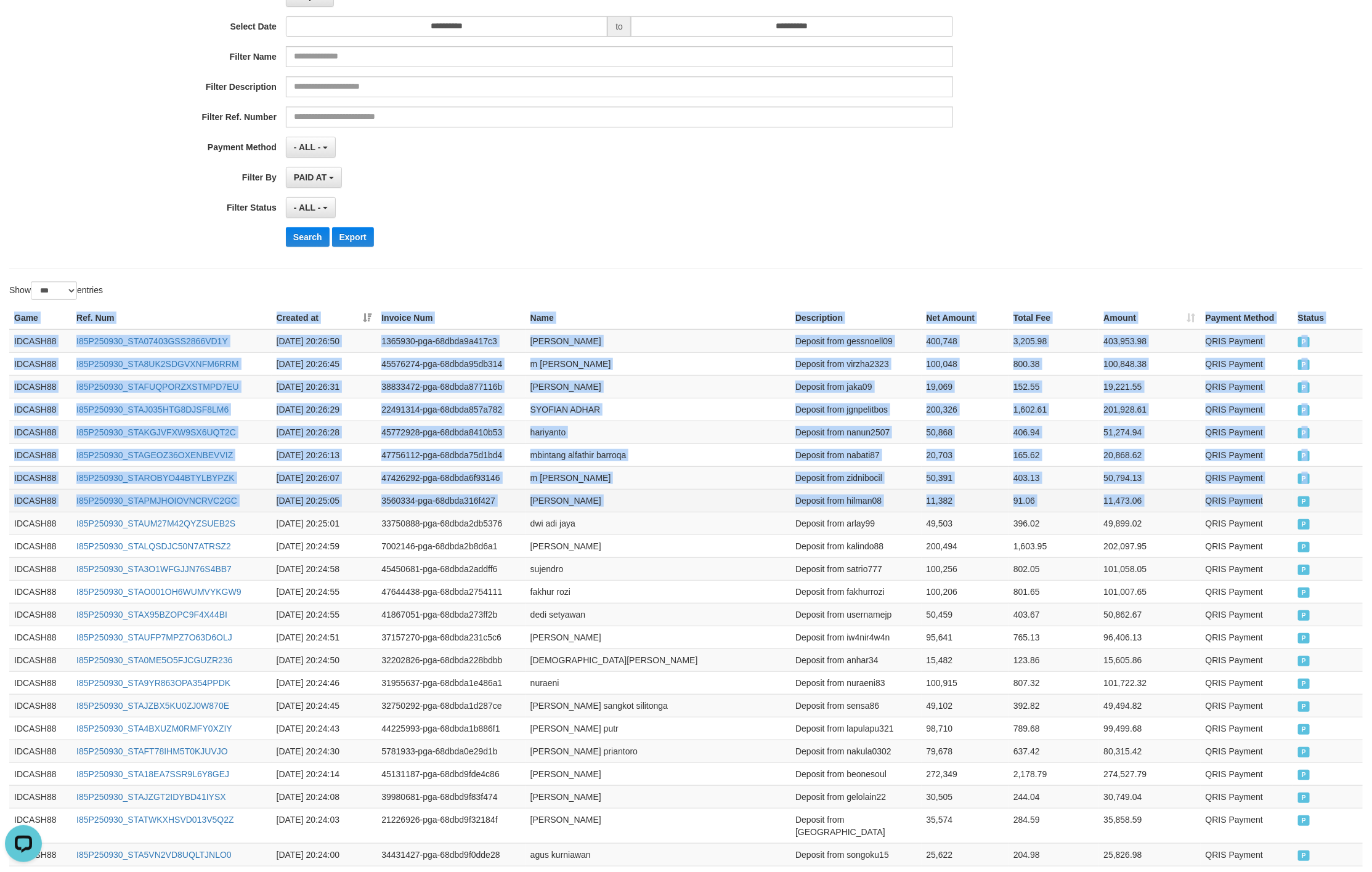
click at [1281, 512] on td "QRIS Payment" at bounding box center [1247, 500] width 93 height 23
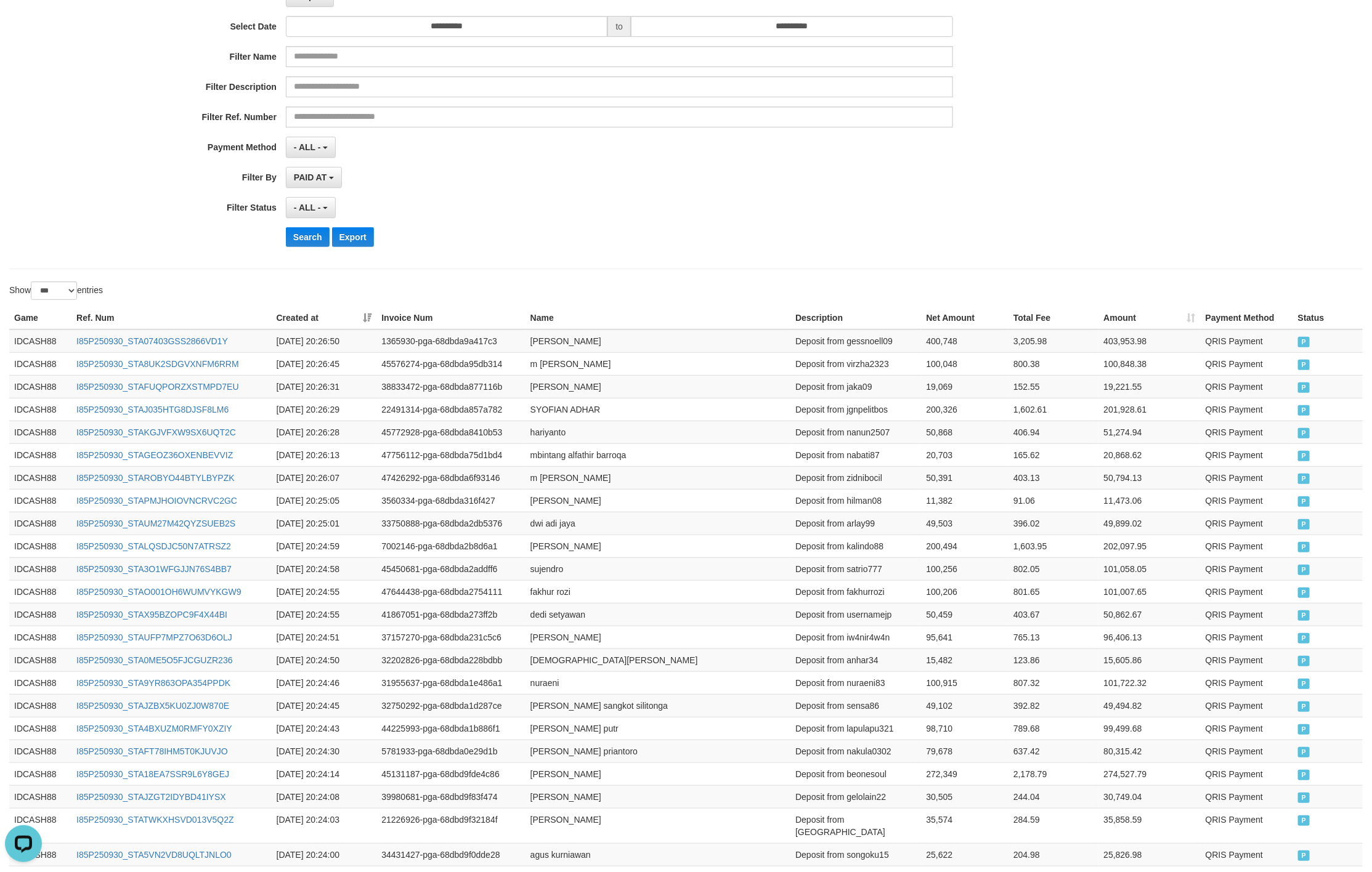
click at [597, 226] on div "**********" at bounding box center [571, 106] width 1143 height 301
click at [296, 236] on button "Search" at bounding box center [307, 236] width 44 height 19
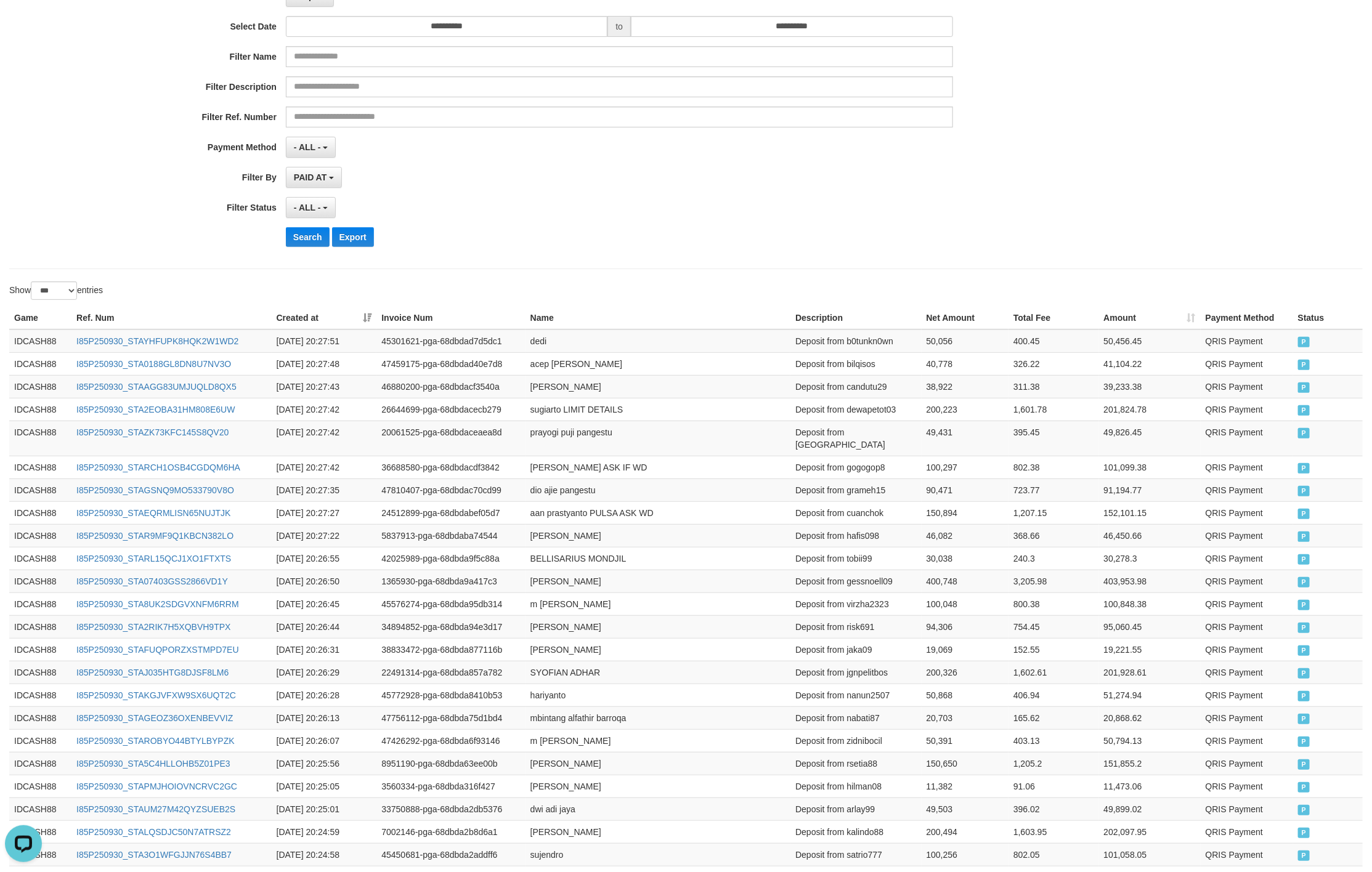
click at [858, 217] on div "- ALL - SELECT ALL - ALL - SELECT STATUS PENDING/UNPAID PAID CANCELED EXPIRED" at bounding box center [619, 207] width 667 height 21
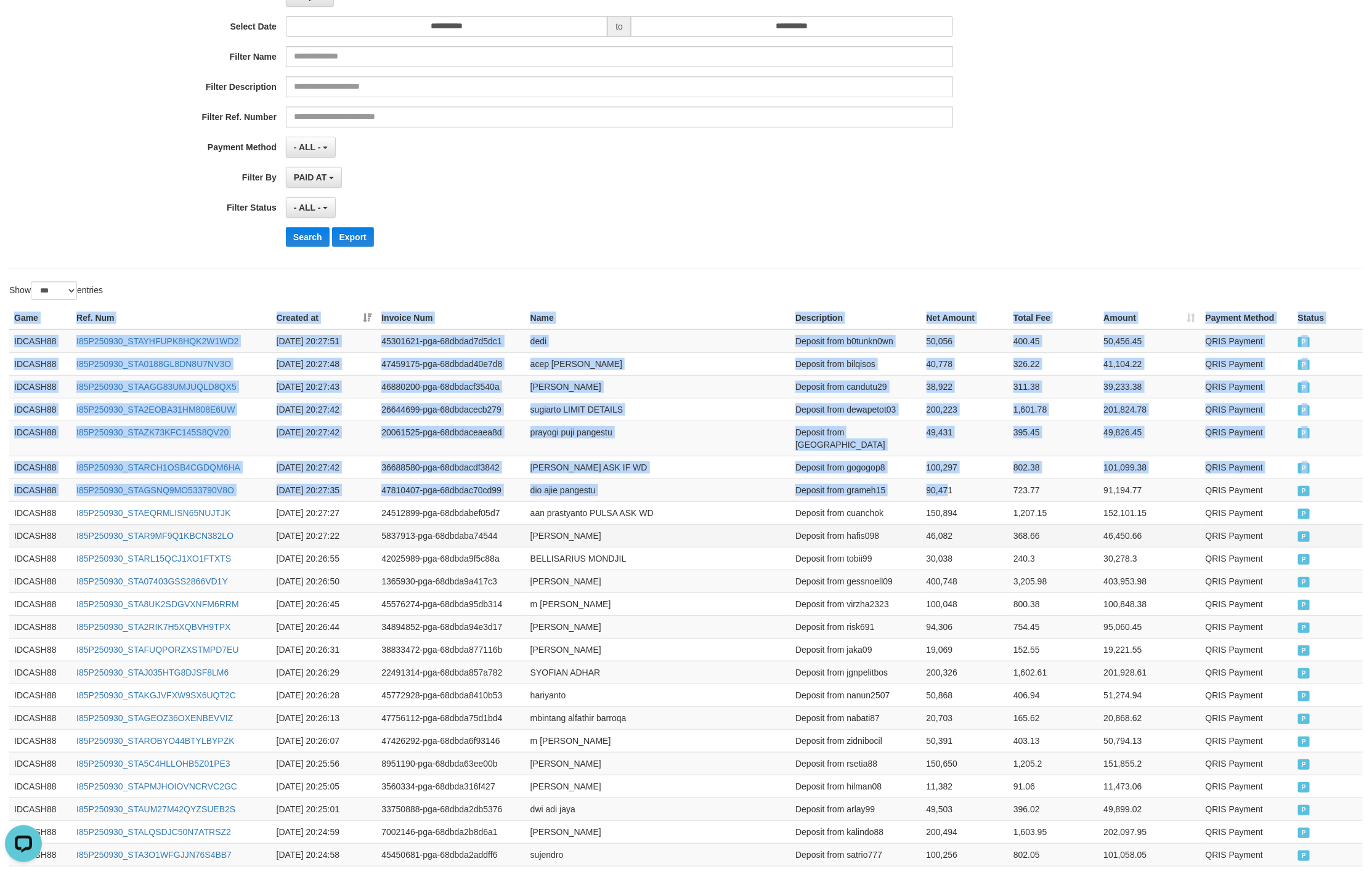
drag, startPoint x: 17, startPoint y: 320, endPoint x: 1178, endPoint y: 525, distance: 1179.0
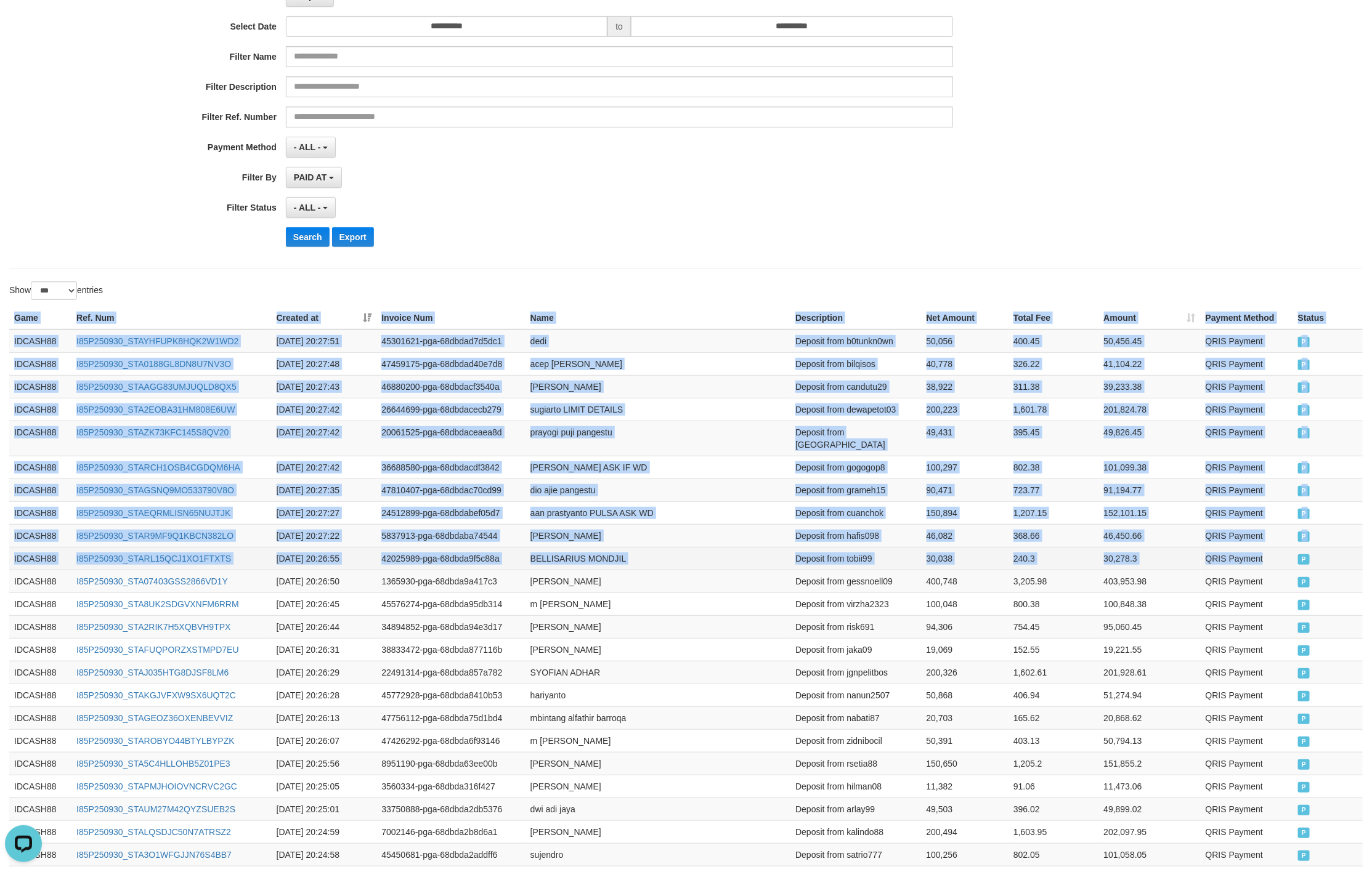
click at [1279, 556] on td "QRIS Payment" at bounding box center [1247, 558] width 93 height 23
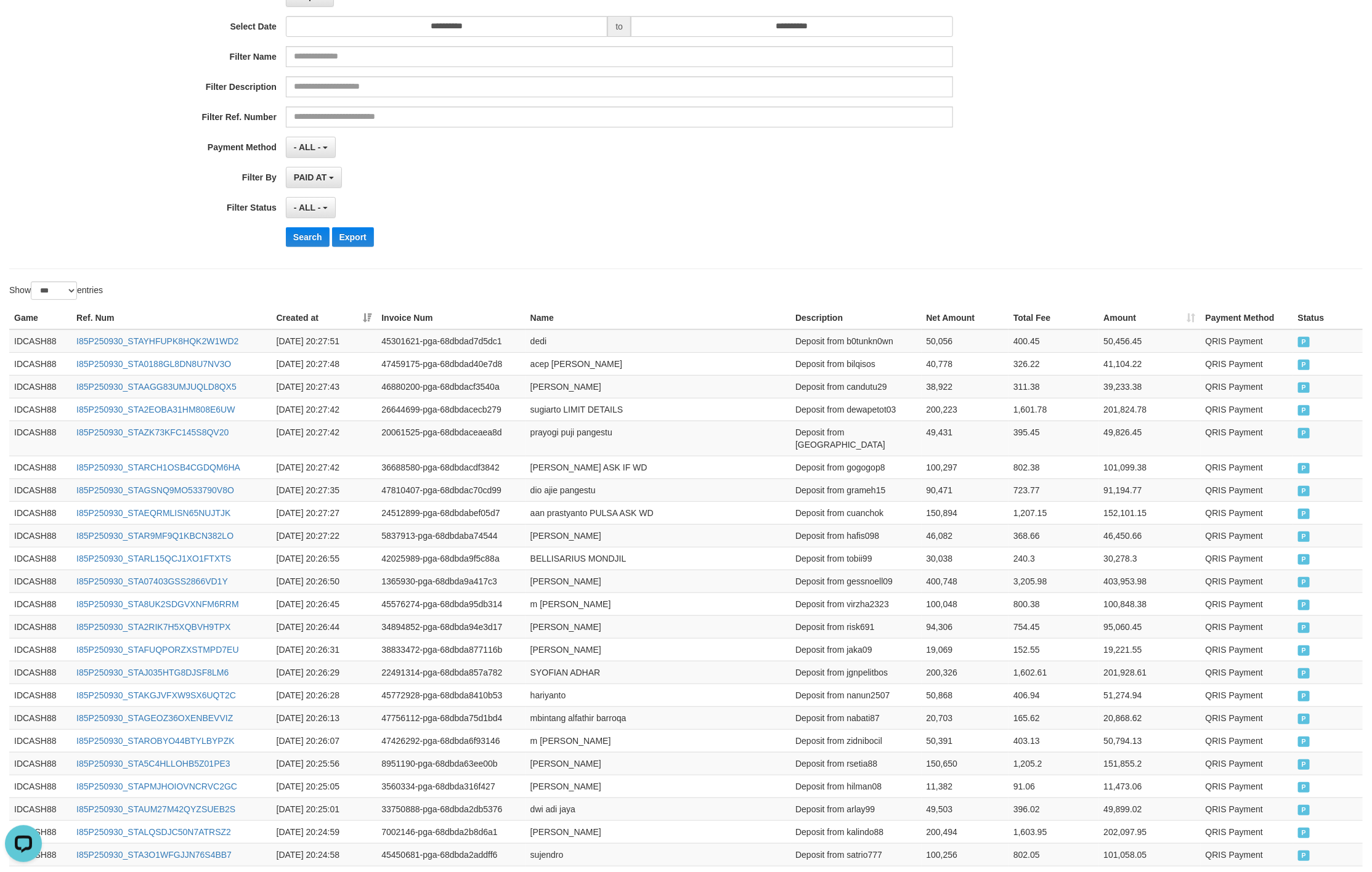
click at [617, 152] on div "- ALL - SELECT ALL - ALL - SELECT PAYMENT METHOD Mandiri BNI OVO CIMB BRI MAYBA…" at bounding box center [619, 147] width 667 height 21
click at [289, 242] on button "Search" at bounding box center [307, 236] width 44 height 19
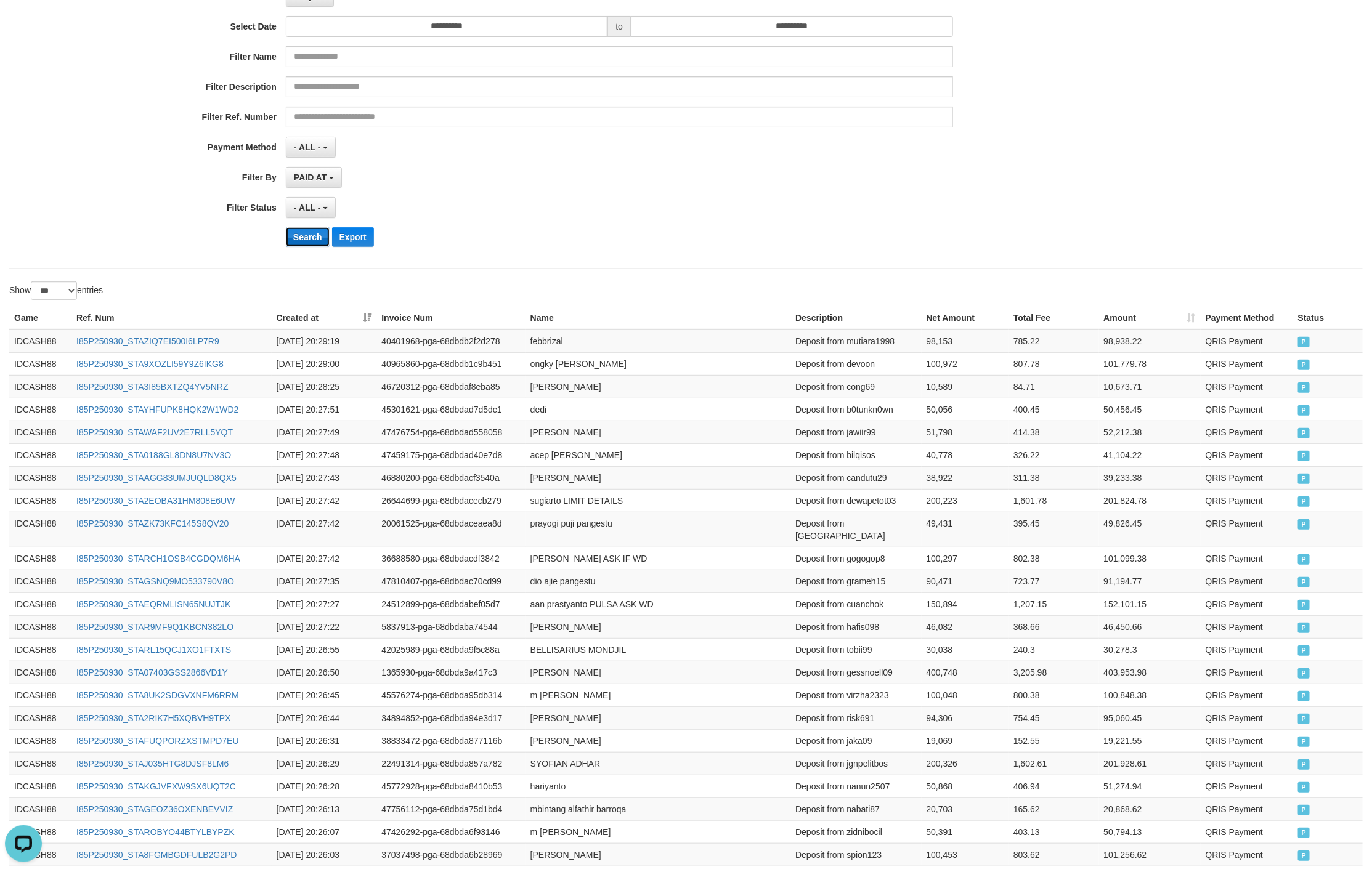
click at [299, 234] on button "Search" at bounding box center [307, 236] width 44 height 19
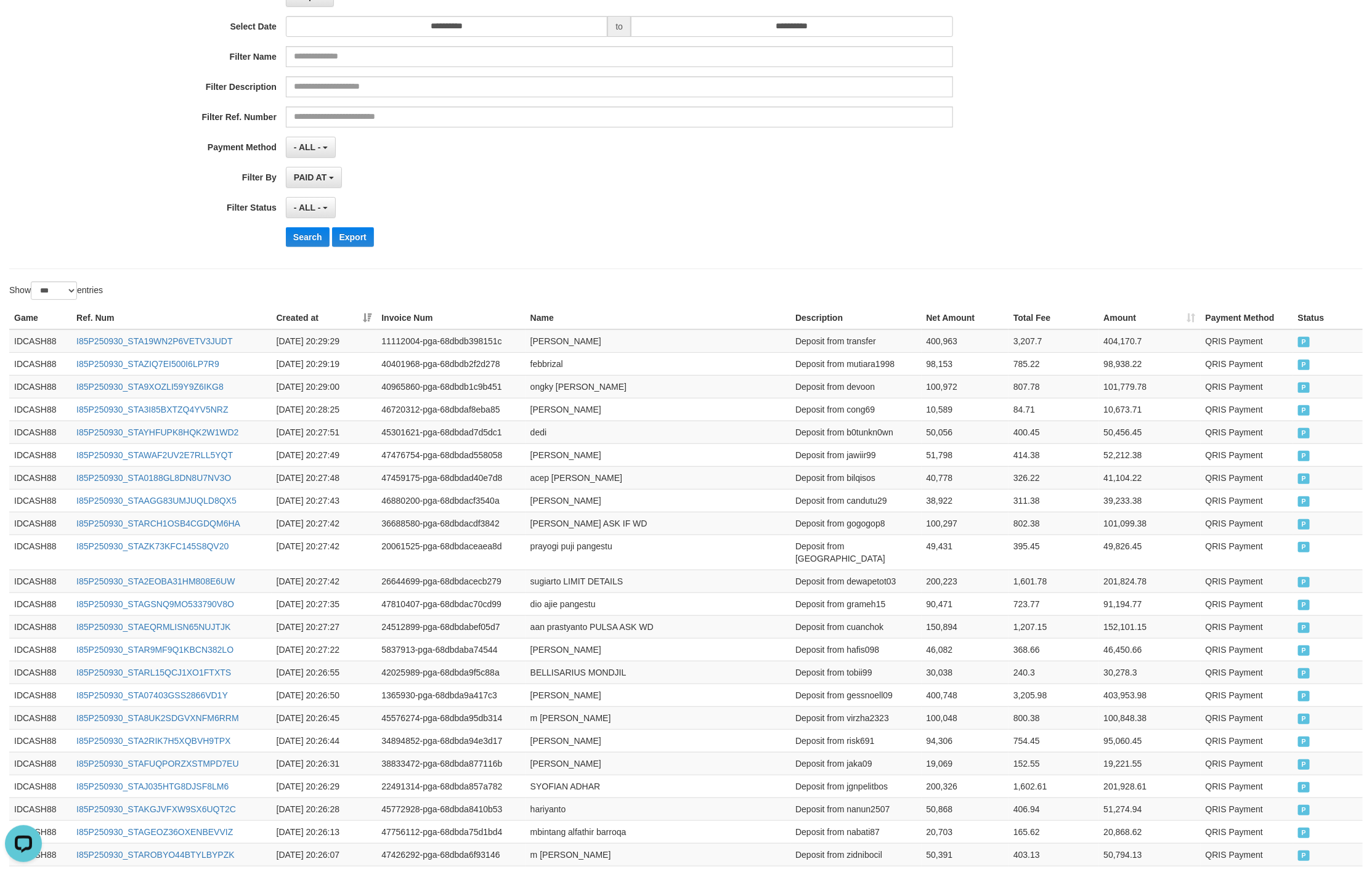
click at [830, 226] on div "**********" at bounding box center [571, 106] width 1143 height 301
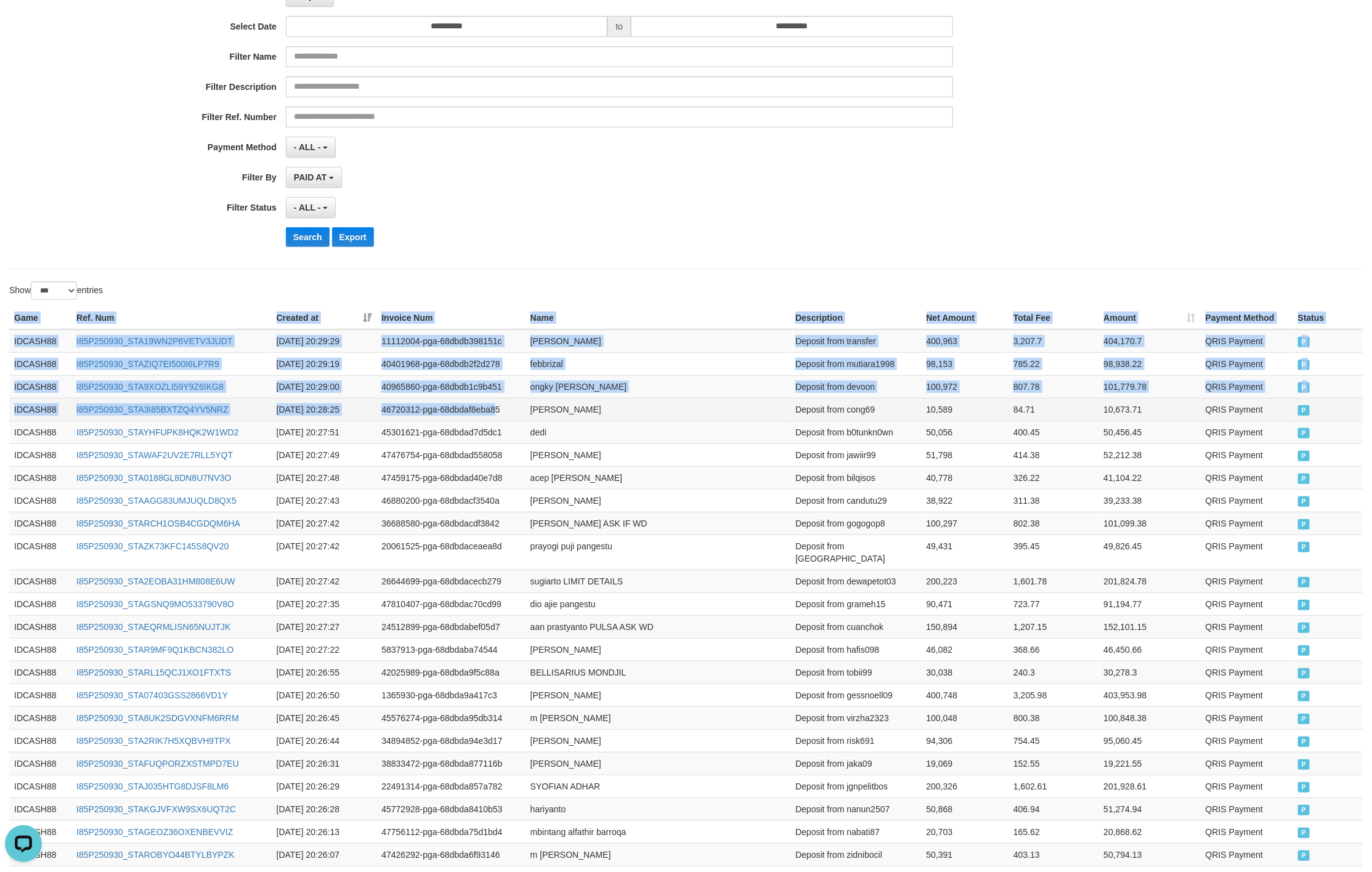
drag, startPoint x: 11, startPoint y: 318, endPoint x: 499, endPoint y: 406, distance: 495.9
click at [1291, 417] on td "QRIS Payment" at bounding box center [1247, 409] width 93 height 23
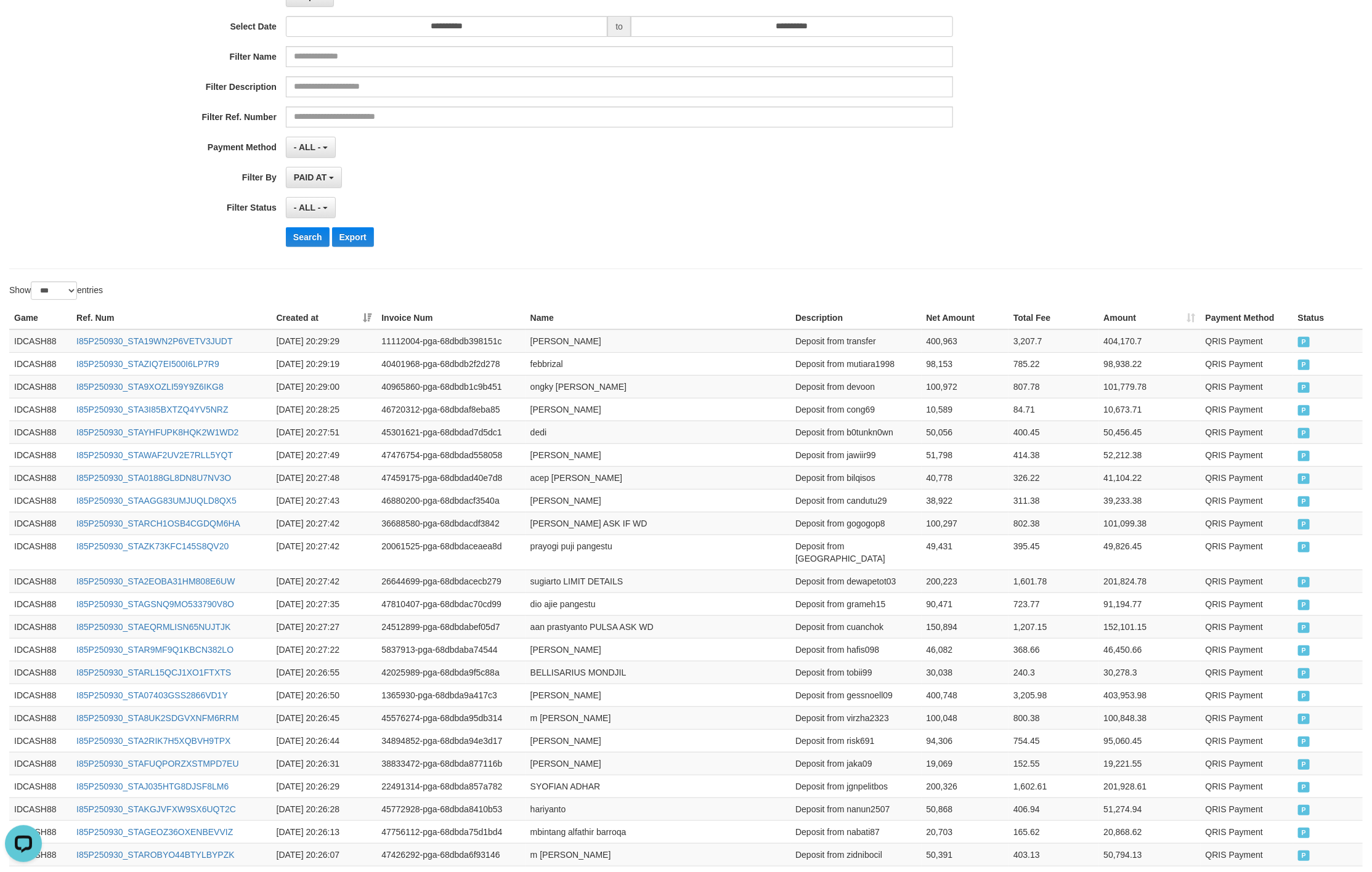
drag, startPoint x: 759, startPoint y: 239, endPoint x: 645, endPoint y: 246, distance: 114.2
click at [756, 239] on div "Search Export" at bounding box center [715, 236] width 857 height 19
click at [306, 242] on button "Search" at bounding box center [307, 236] width 44 height 19
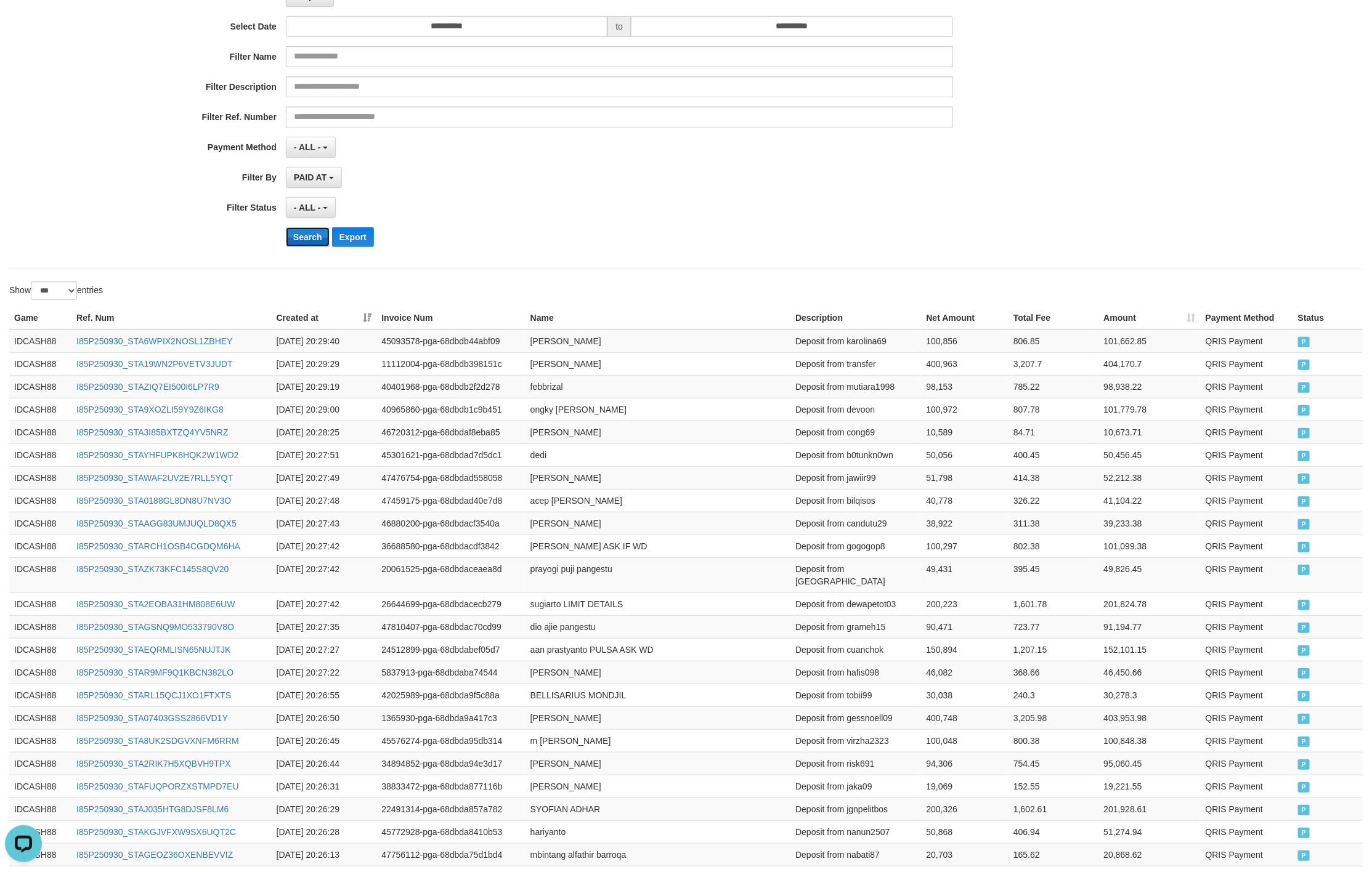
click at [293, 239] on button "Search" at bounding box center [307, 236] width 44 height 19
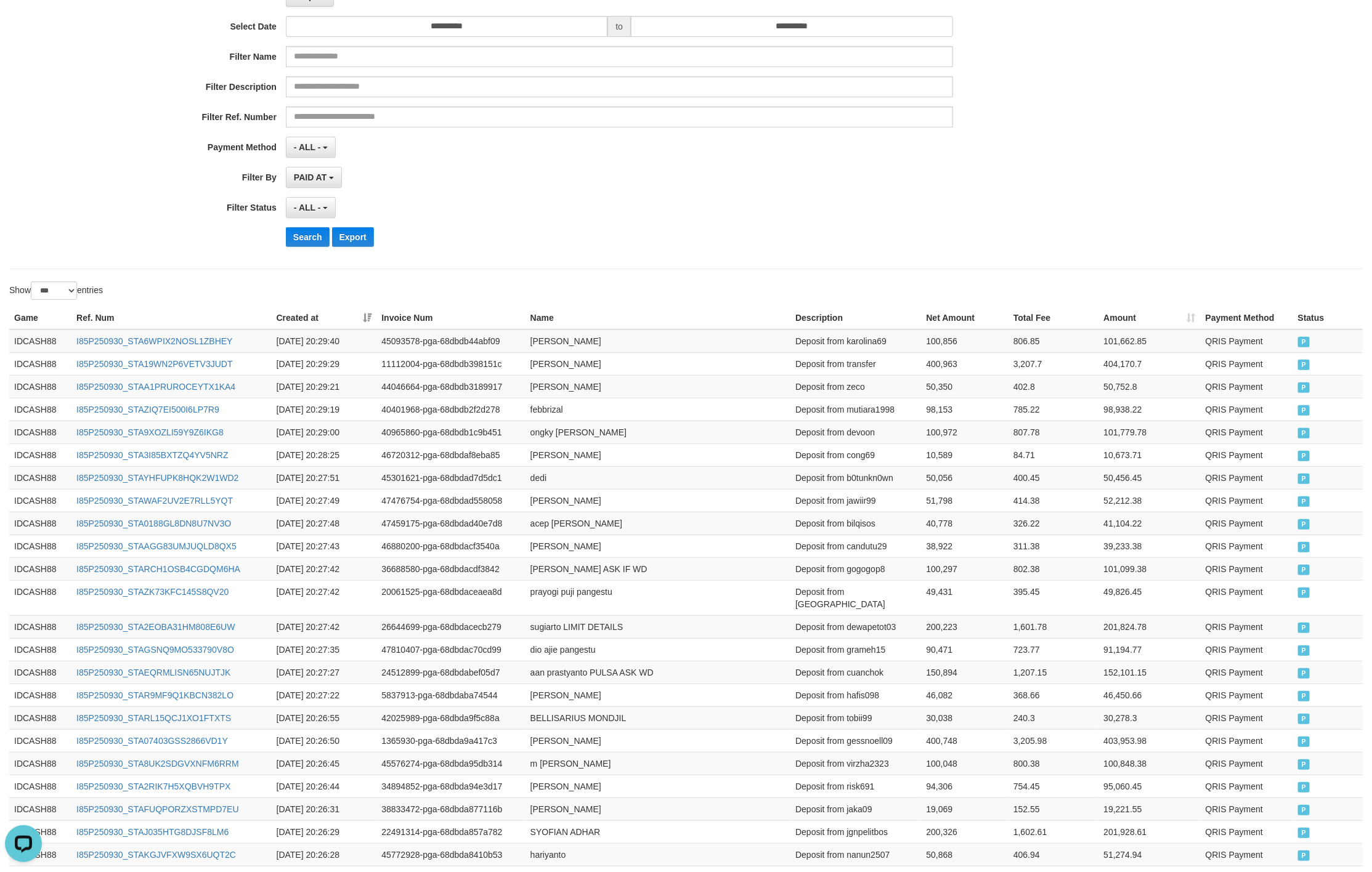
click at [776, 237] on div "Search Export" at bounding box center [715, 236] width 857 height 19
click at [305, 230] on button "Search" at bounding box center [307, 236] width 44 height 19
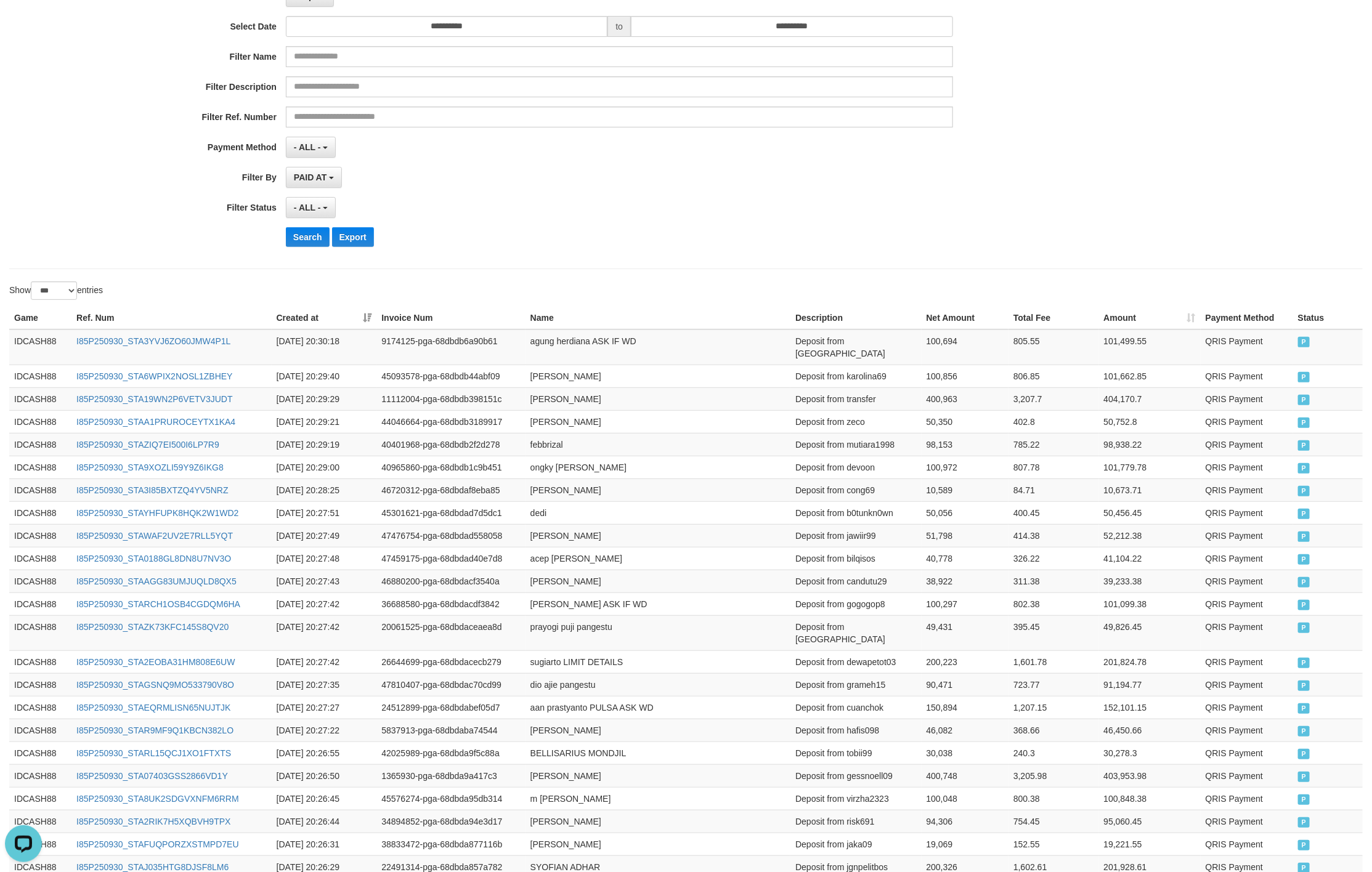
click at [863, 133] on div "**********" at bounding box center [571, 106] width 1143 height 301
click at [312, 236] on button "Search" at bounding box center [307, 236] width 44 height 19
click at [286, 247] on button "Search" at bounding box center [307, 236] width 44 height 19
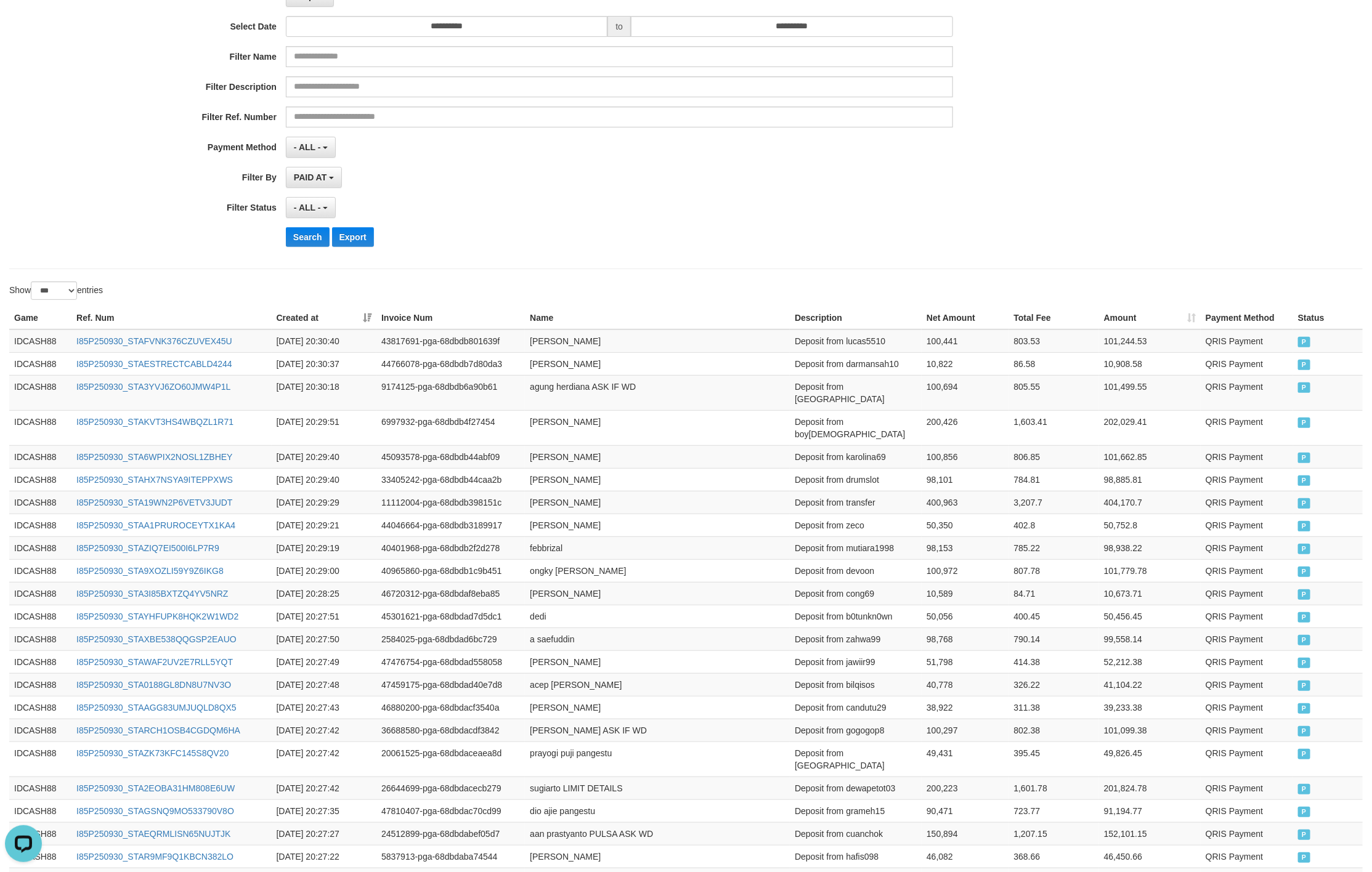
click at [806, 234] on div "Search Export" at bounding box center [715, 236] width 857 height 19
drag, startPoint x: 17, startPoint y: 316, endPoint x: 1022, endPoint y: 466, distance: 1016.1
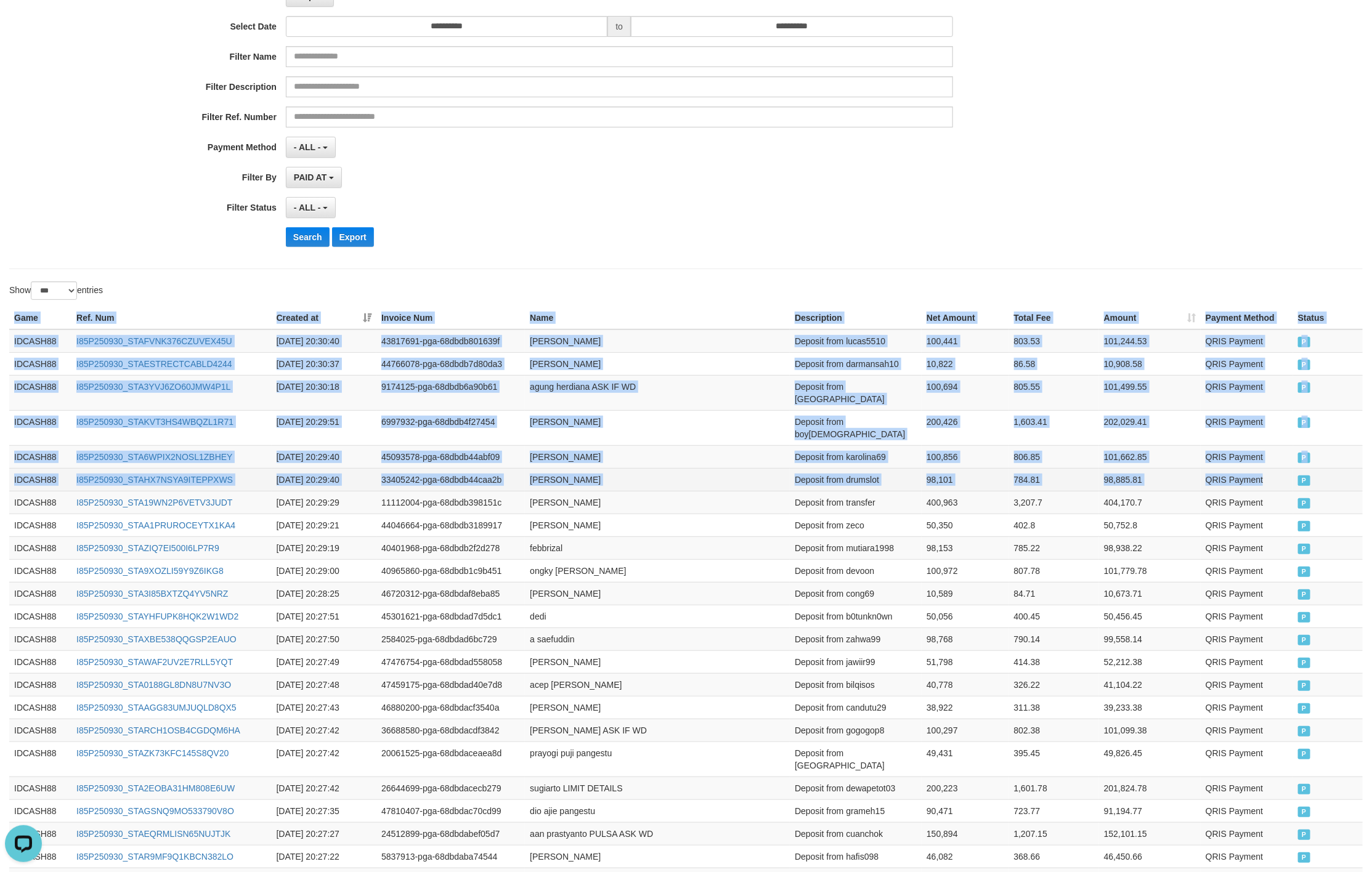
click at [1300, 476] on span "P" at bounding box center [1303, 480] width 12 height 10
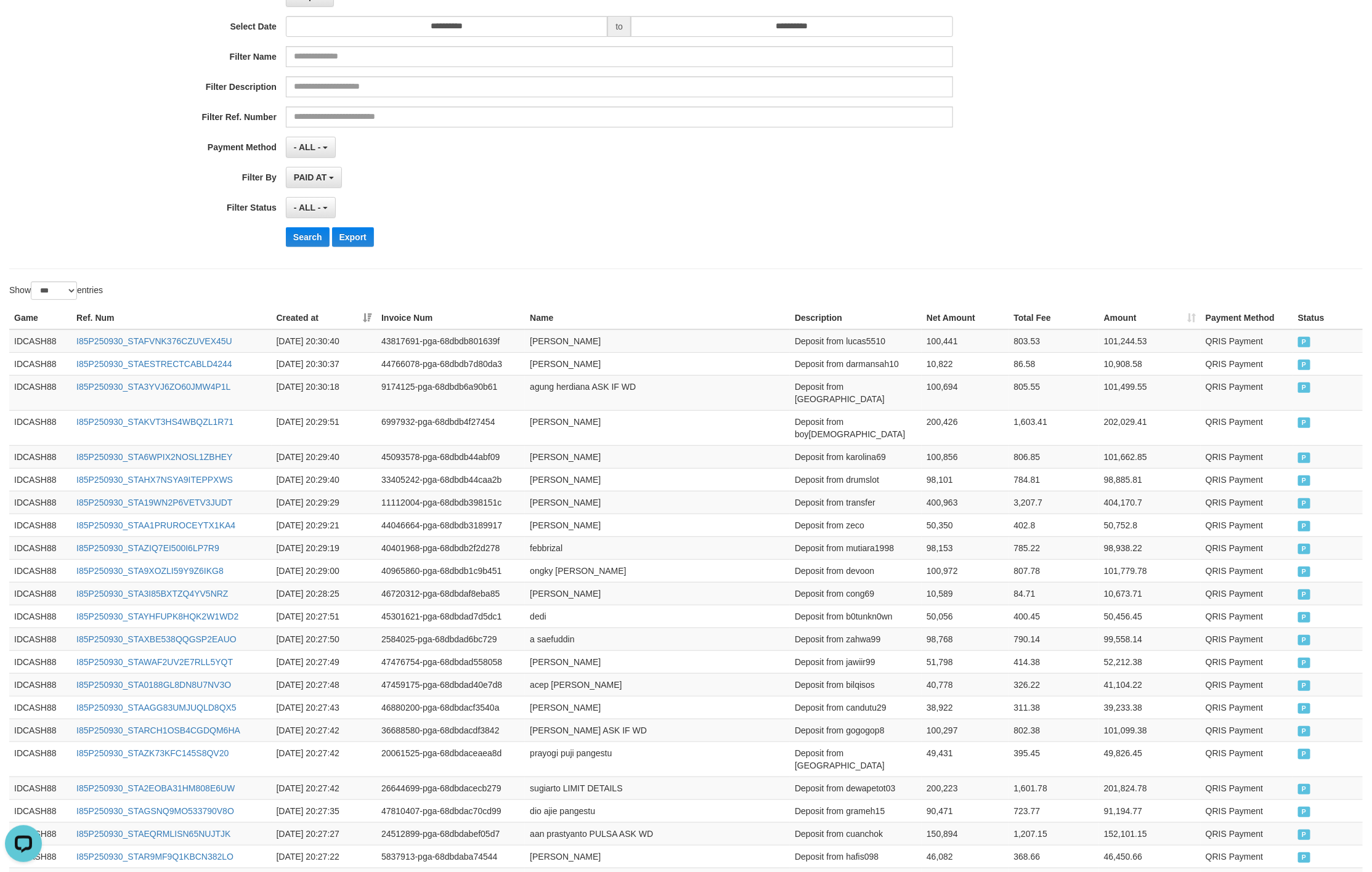
drag, startPoint x: 682, startPoint y: 211, endPoint x: 388, endPoint y: 244, distance: 295.8
click at [672, 218] on div "- ALL - SELECT ALL - ALL - SELECT STATUS PENDING/UNPAID PAID CANCELED EXPIRED" at bounding box center [619, 207] width 667 height 21
click at [289, 237] on button "Search" at bounding box center [307, 236] width 44 height 19
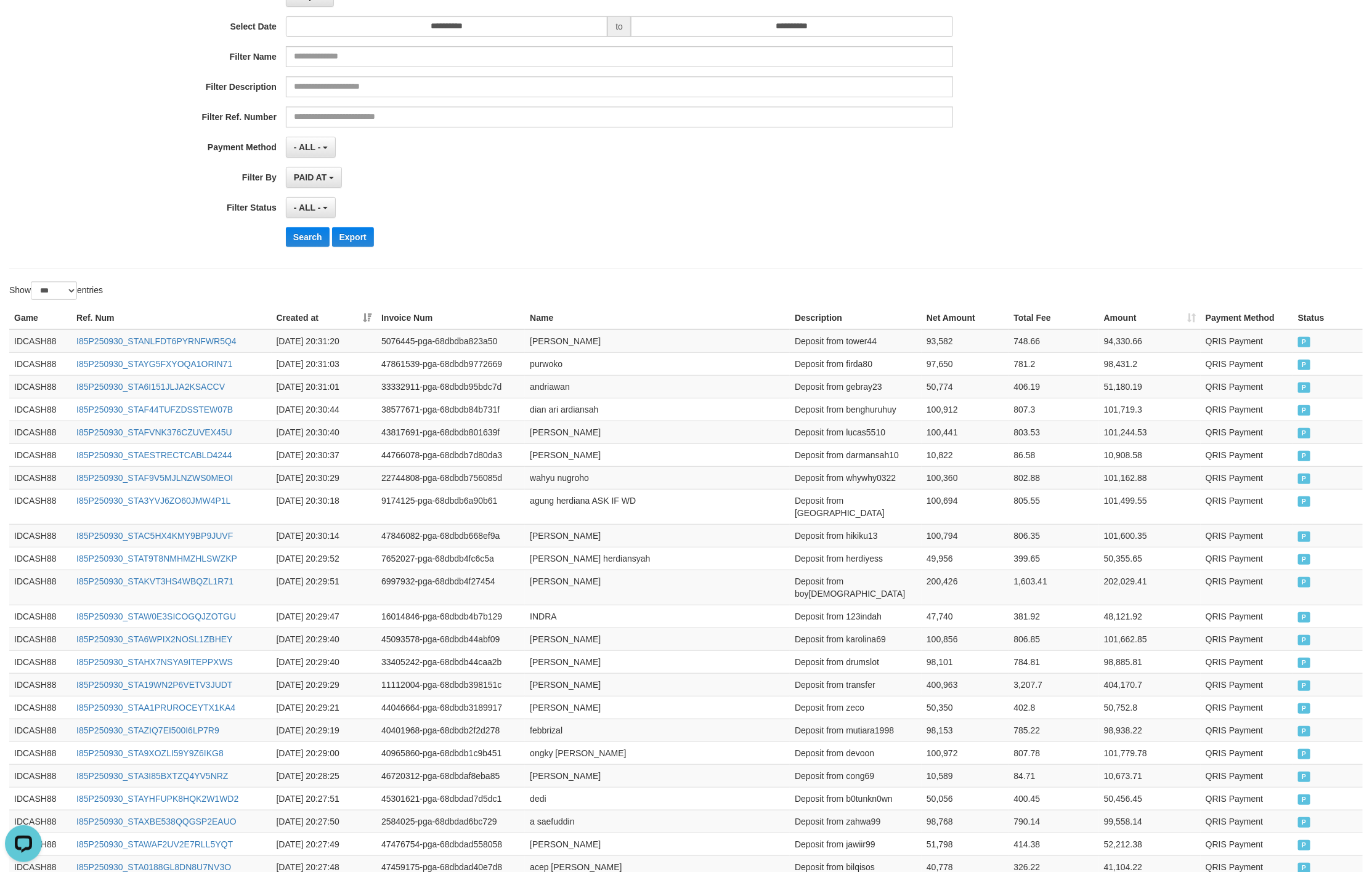
drag, startPoint x: 603, startPoint y: 217, endPoint x: 345, endPoint y: 272, distance: 263.8
click at [599, 224] on div "**********" at bounding box center [571, 106] width 1143 height 301
click at [296, 234] on button "Search" at bounding box center [307, 236] width 44 height 19
click at [721, 224] on div "**********" at bounding box center [571, 106] width 1143 height 301
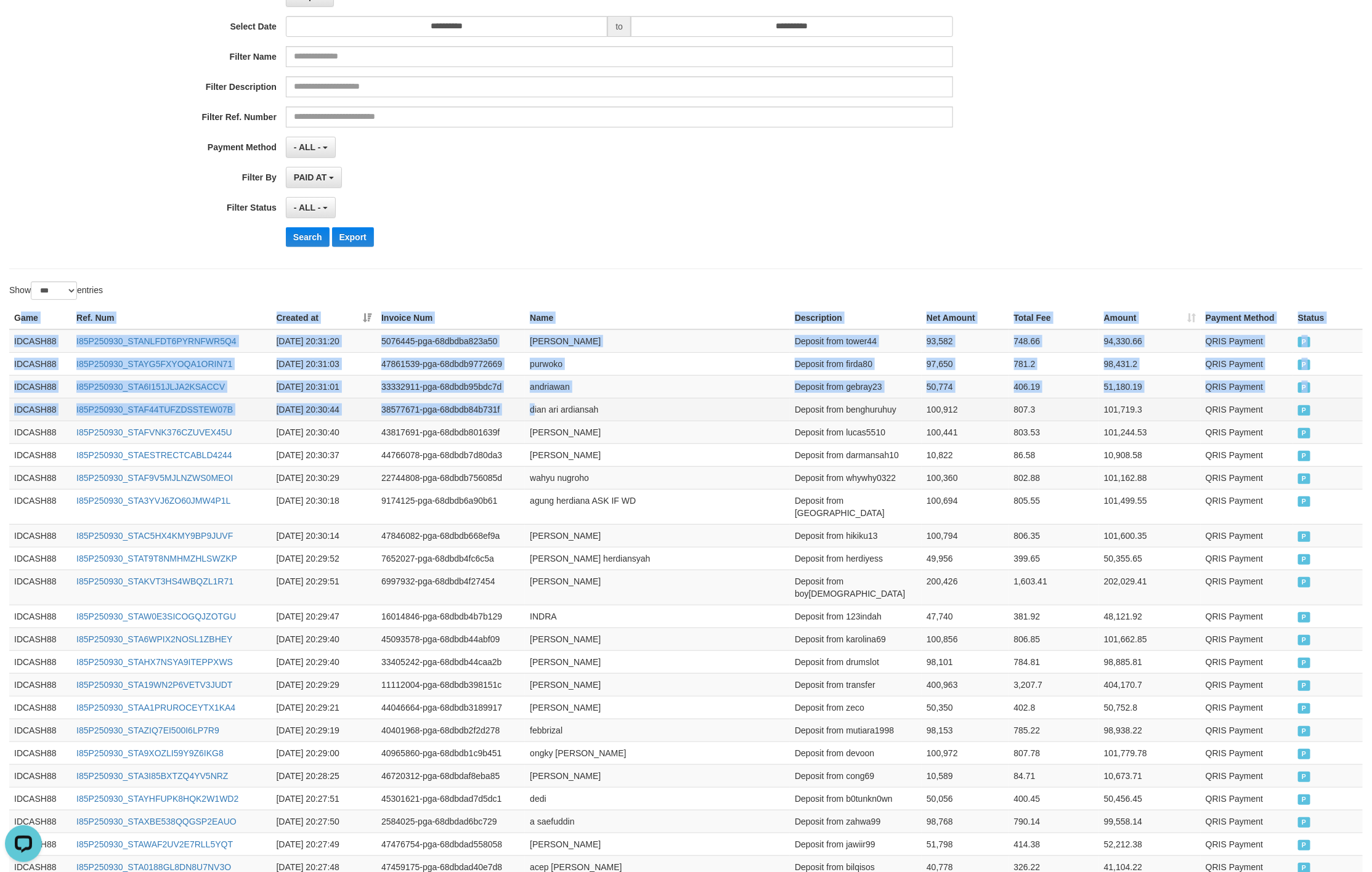
drag, startPoint x: 18, startPoint y: 323, endPoint x: 728, endPoint y: 419, distance: 716.5
click at [1300, 416] on span "P" at bounding box center [1303, 410] width 12 height 10
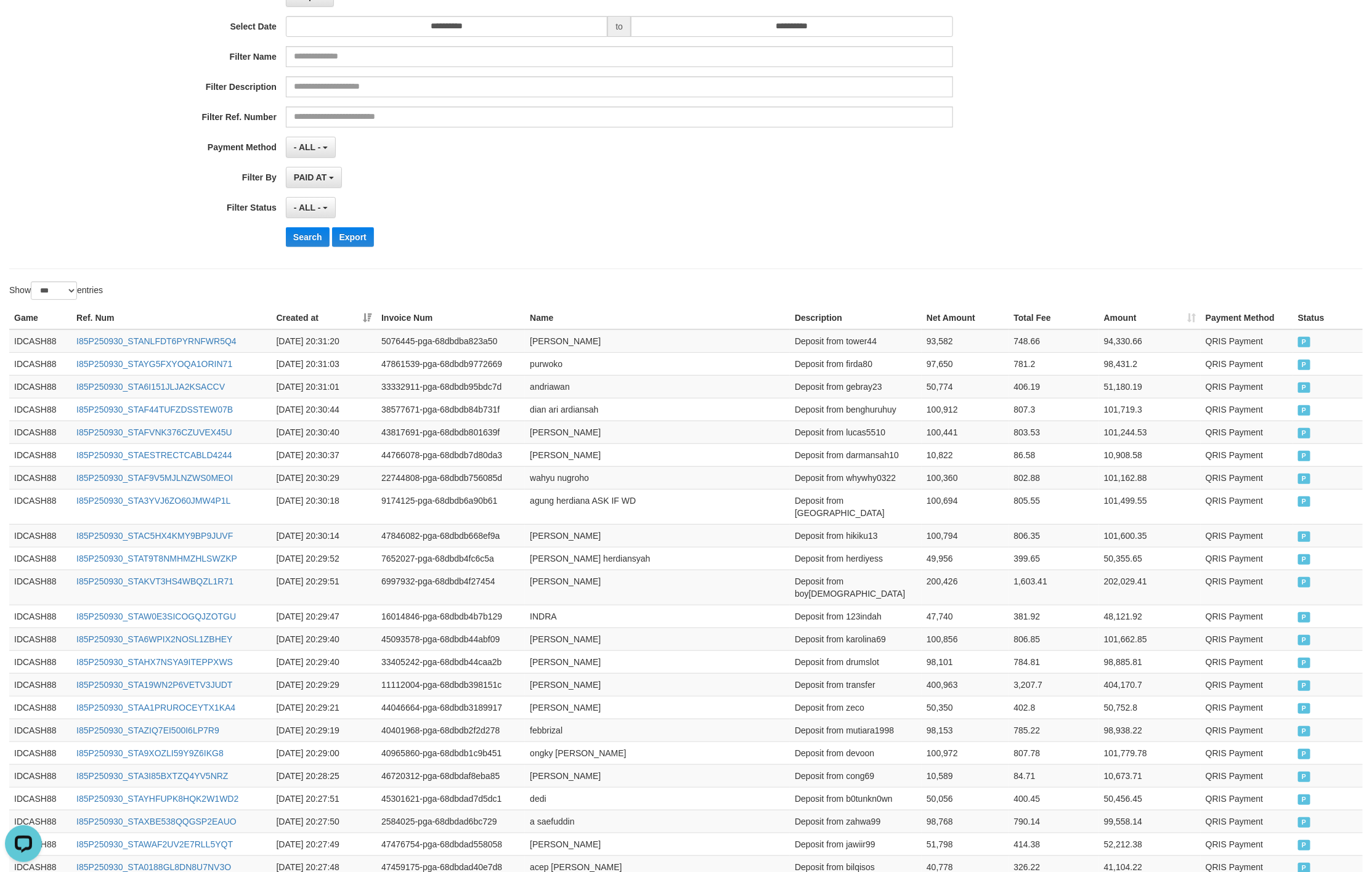
drag, startPoint x: 651, startPoint y: 265, endPoint x: 396, endPoint y: 282, distance: 255.6
click at [619, 267] on div "**********" at bounding box center [686, 106] width 1353 height 327
click at [309, 234] on button "Search" at bounding box center [307, 236] width 44 height 19
click at [889, 198] on div "**********" at bounding box center [571, 106] width 1143 height 301
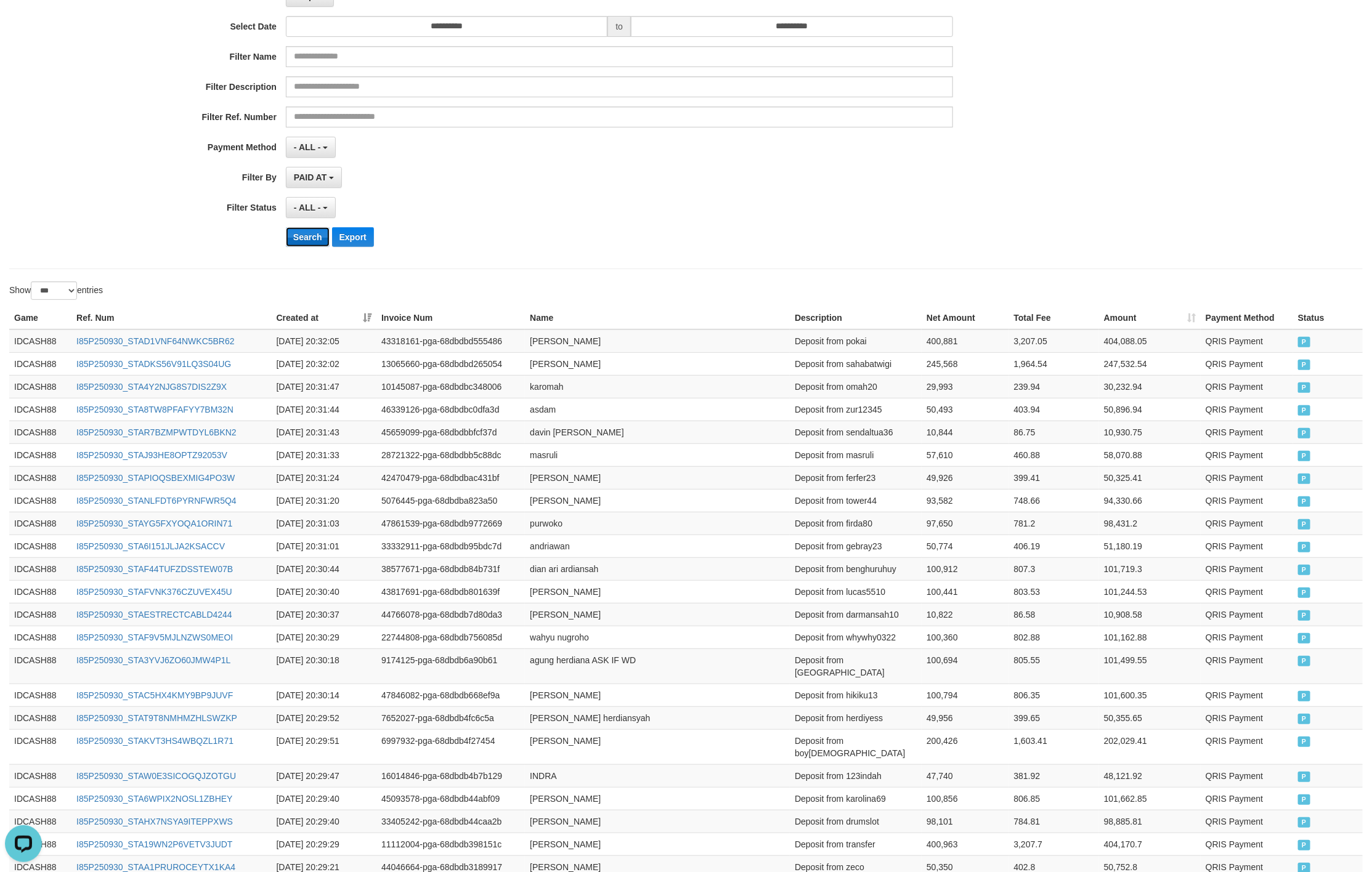
click at [306, 234] on button "Search" at bounding box center [307, 236] width 44 height 19
click at [540, 227] on div "**********" at bounding box center [571, 106] width 1143 height 301
click at [301, 231] on button "Search" at bounding box center [307, 236] width 44 height 19
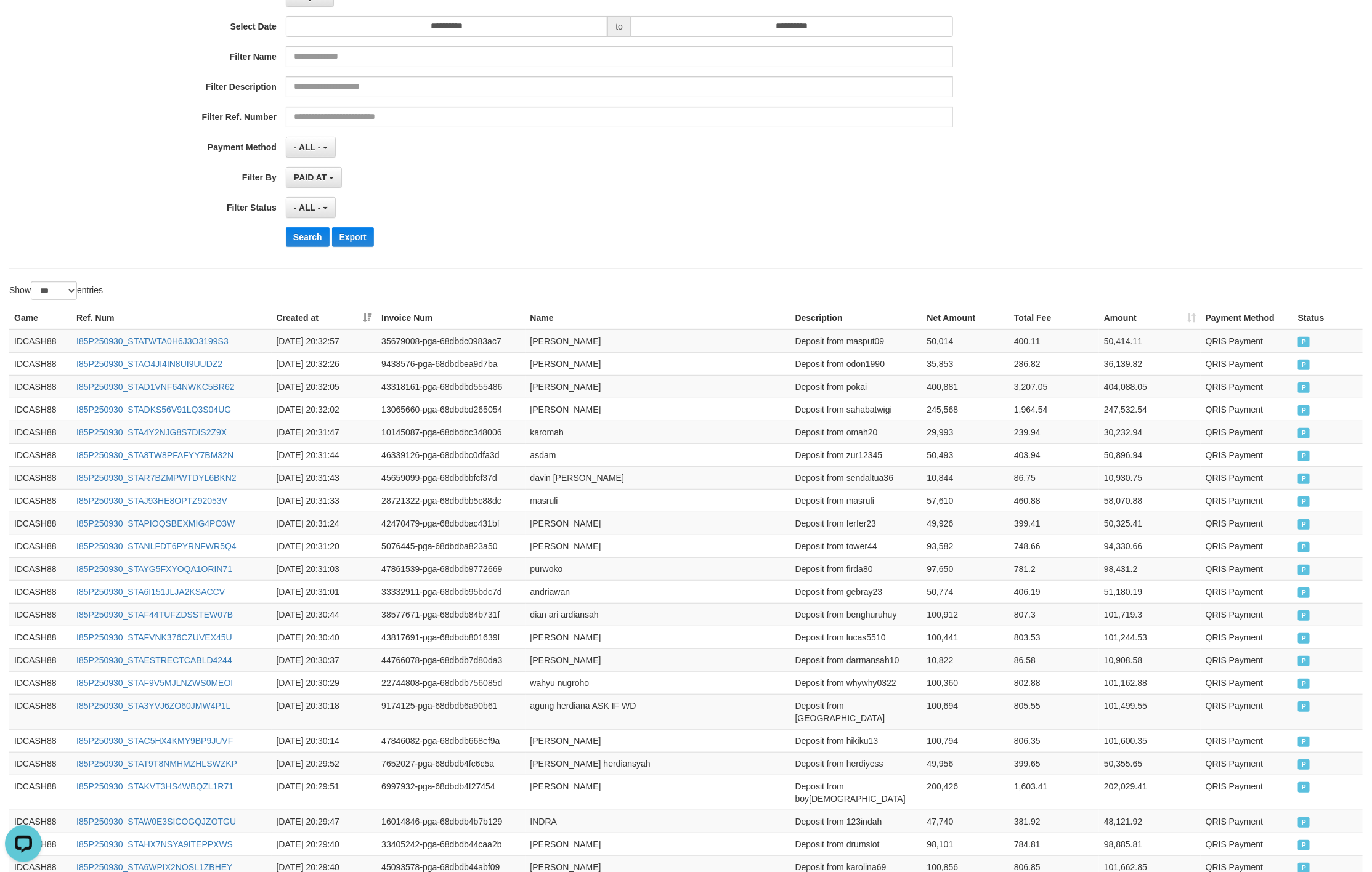
click at [979, 211] on div "**********" at bounding box center [571, 207] width 1143 height 21
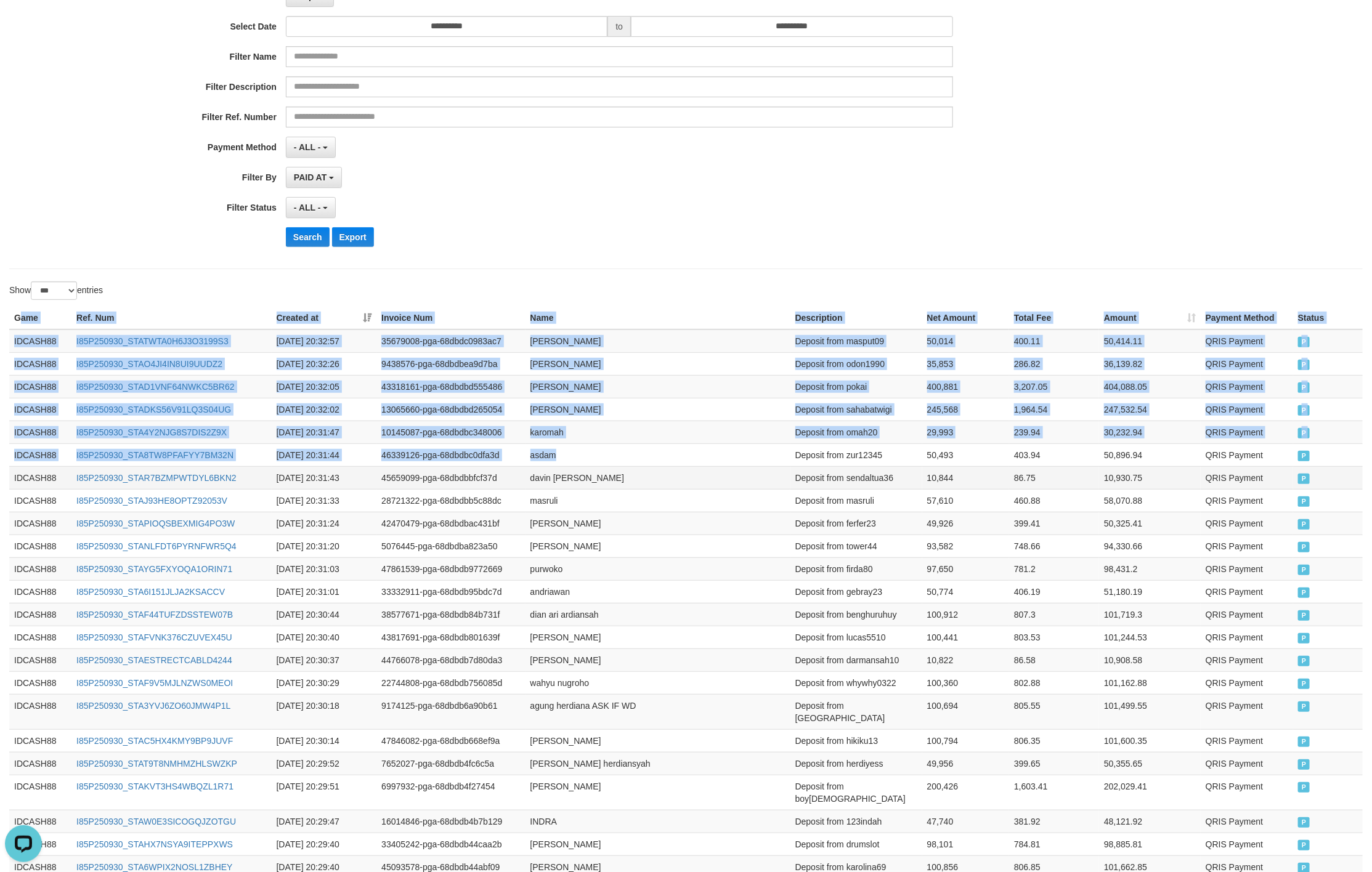
drag, startPoint x: 22, startPoint y: 321, endPoint x: 989, endPoint y: 476, distance: 979.3
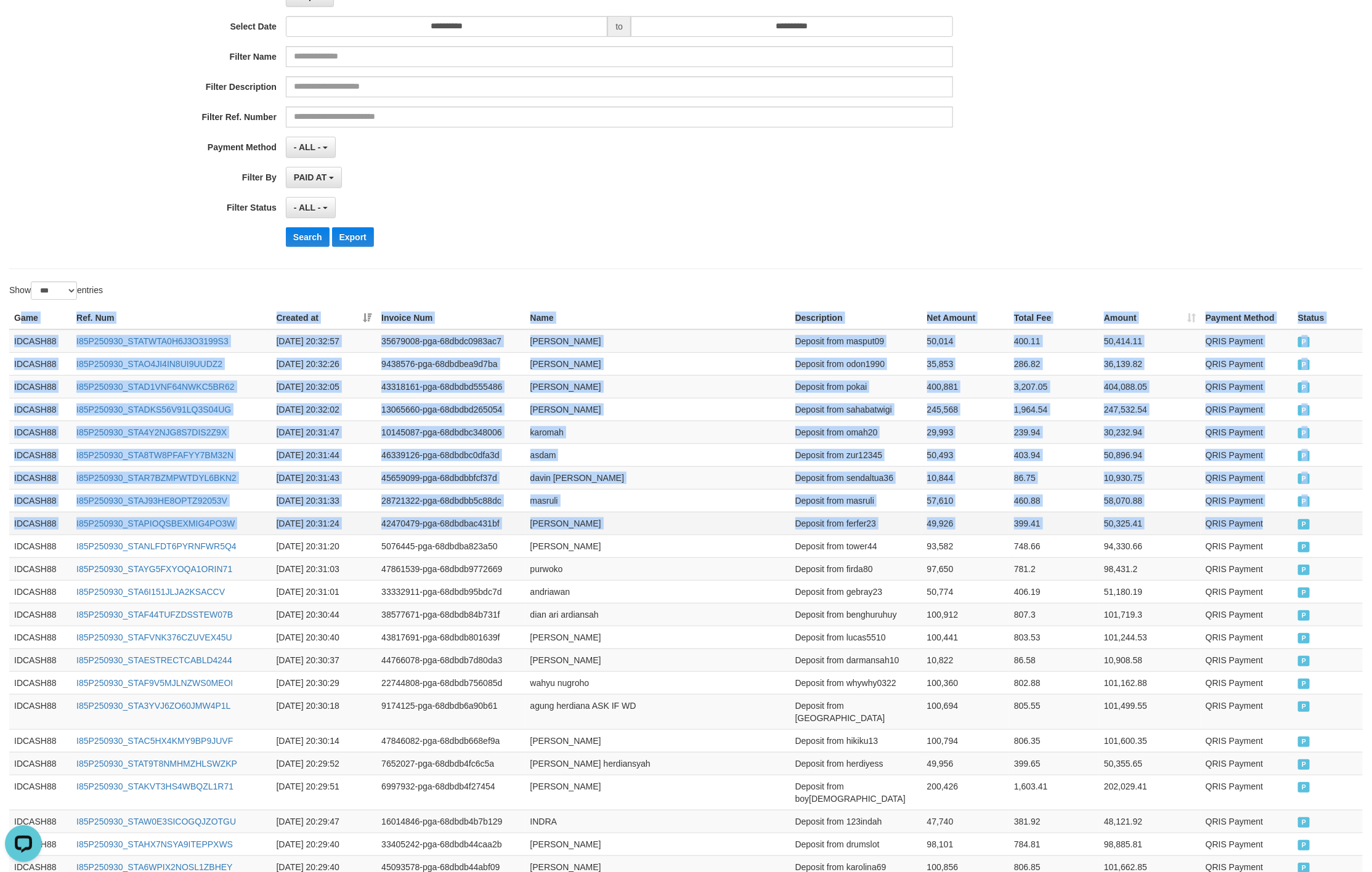
click at [1284, 527] on td "QRIS Payment" at bounding box center [1247, 523] width 93 height 23
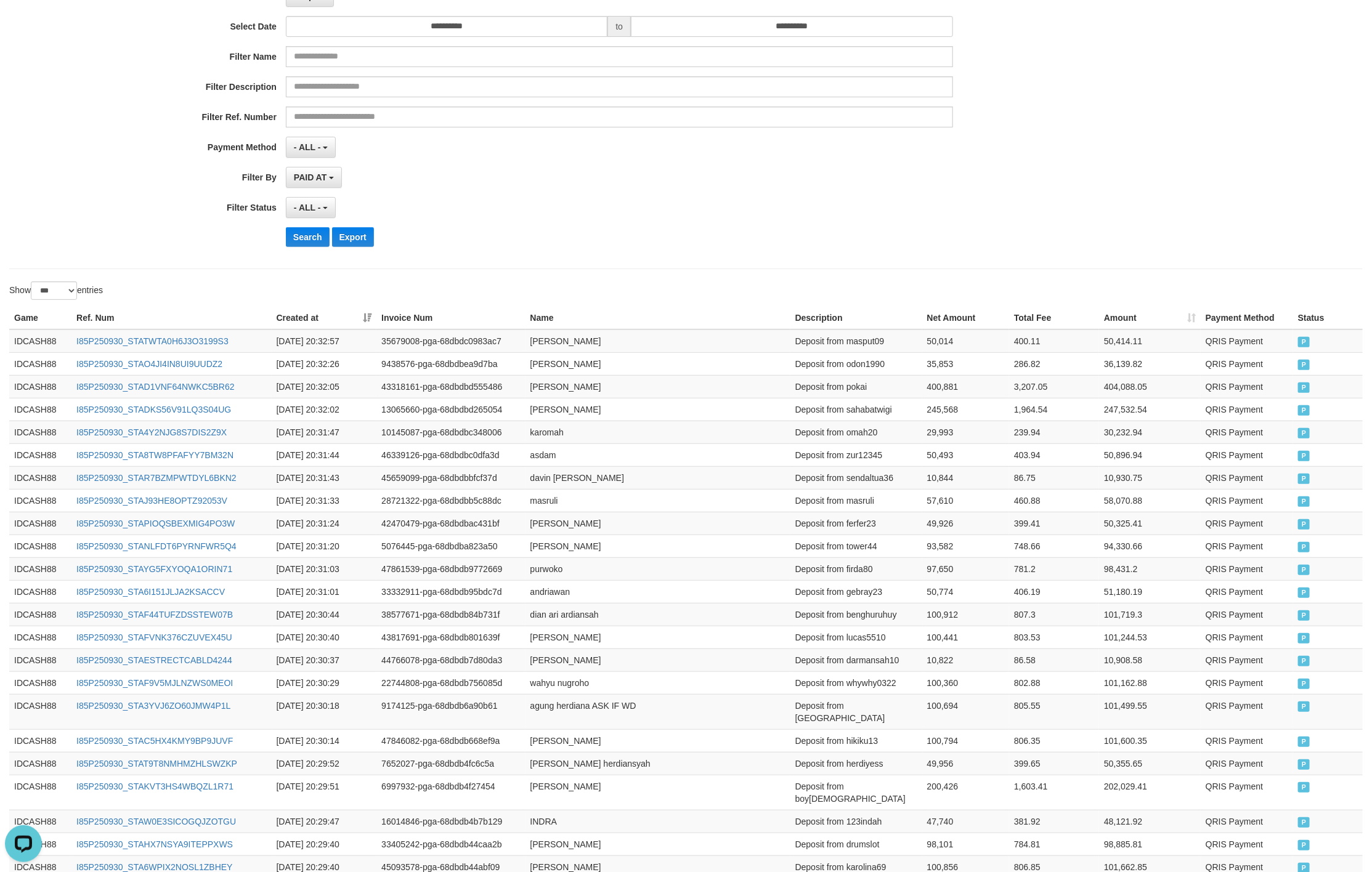
click at [733, 226] on div "**********" at bounding box center [571, 106] width 1143 height 301
click at [319, 242] on button "Search" at bounding box center [307, 236] width 44 height 19
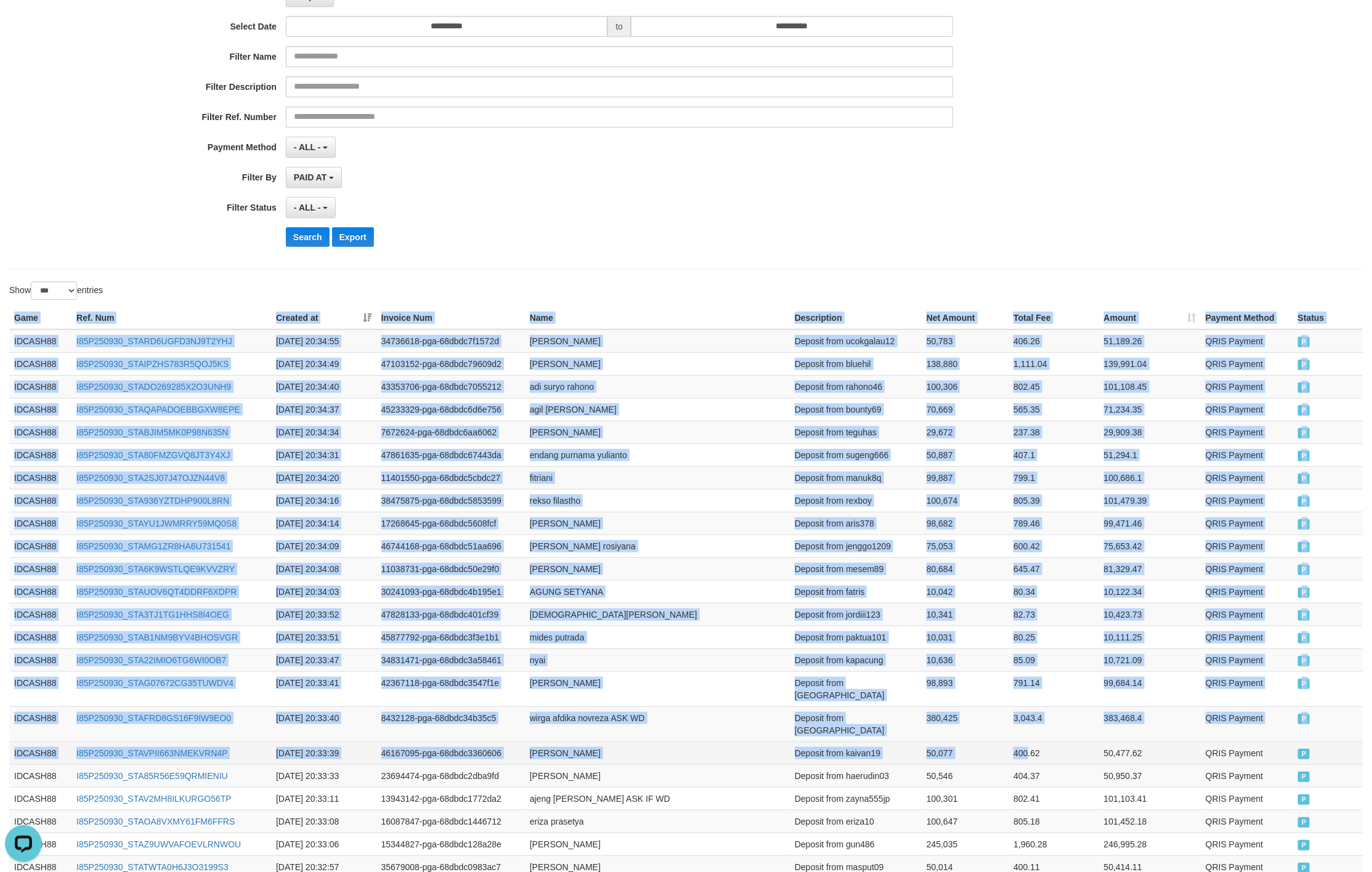
drag, startPoint x: 553, startPoint y: 437, endPoint x: 1026, endPoint y: 734, distance: 558.5
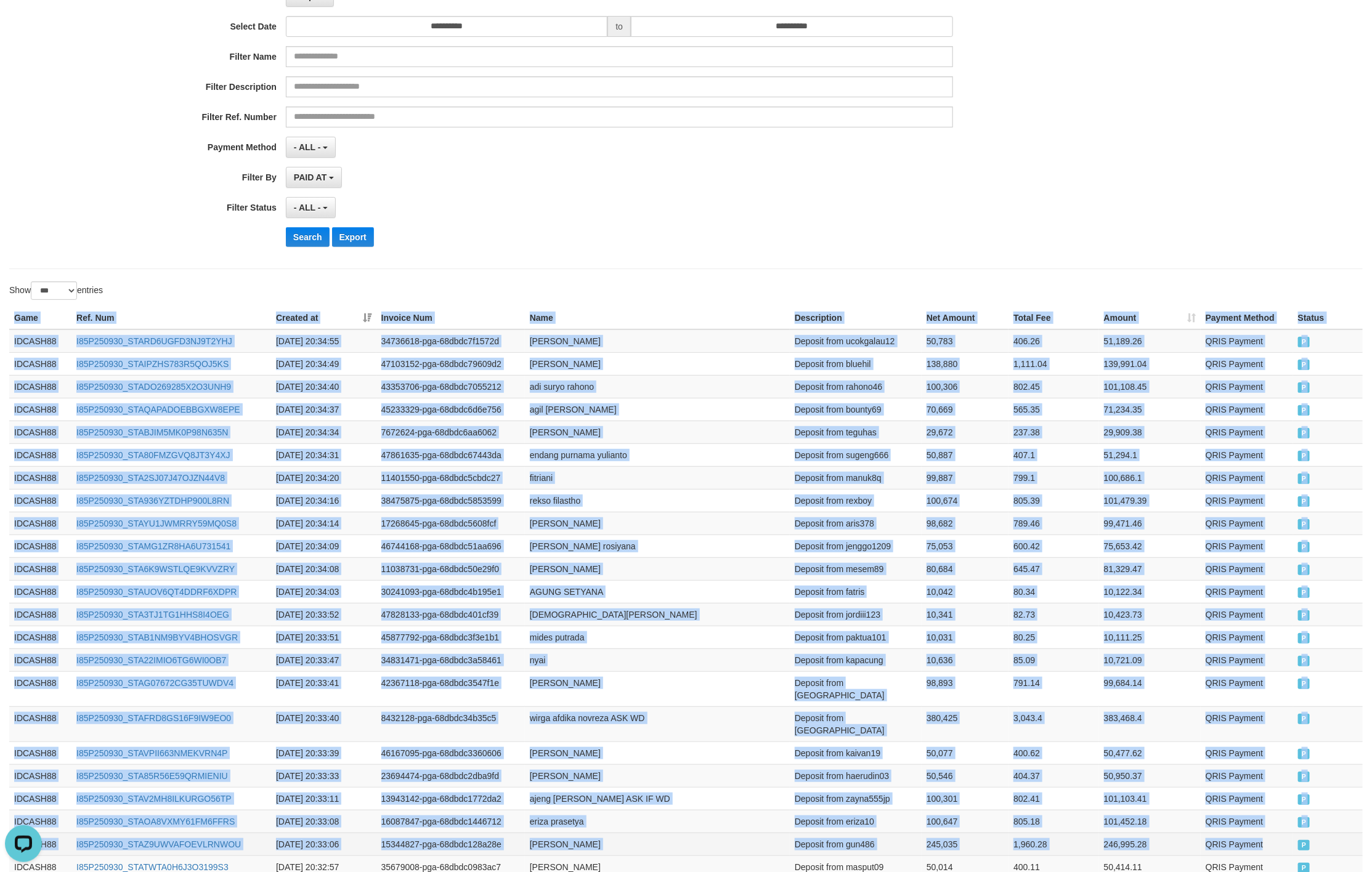
click at [1292, 832] on td "P" at bounding box center [1327, 843] width 69 height 23
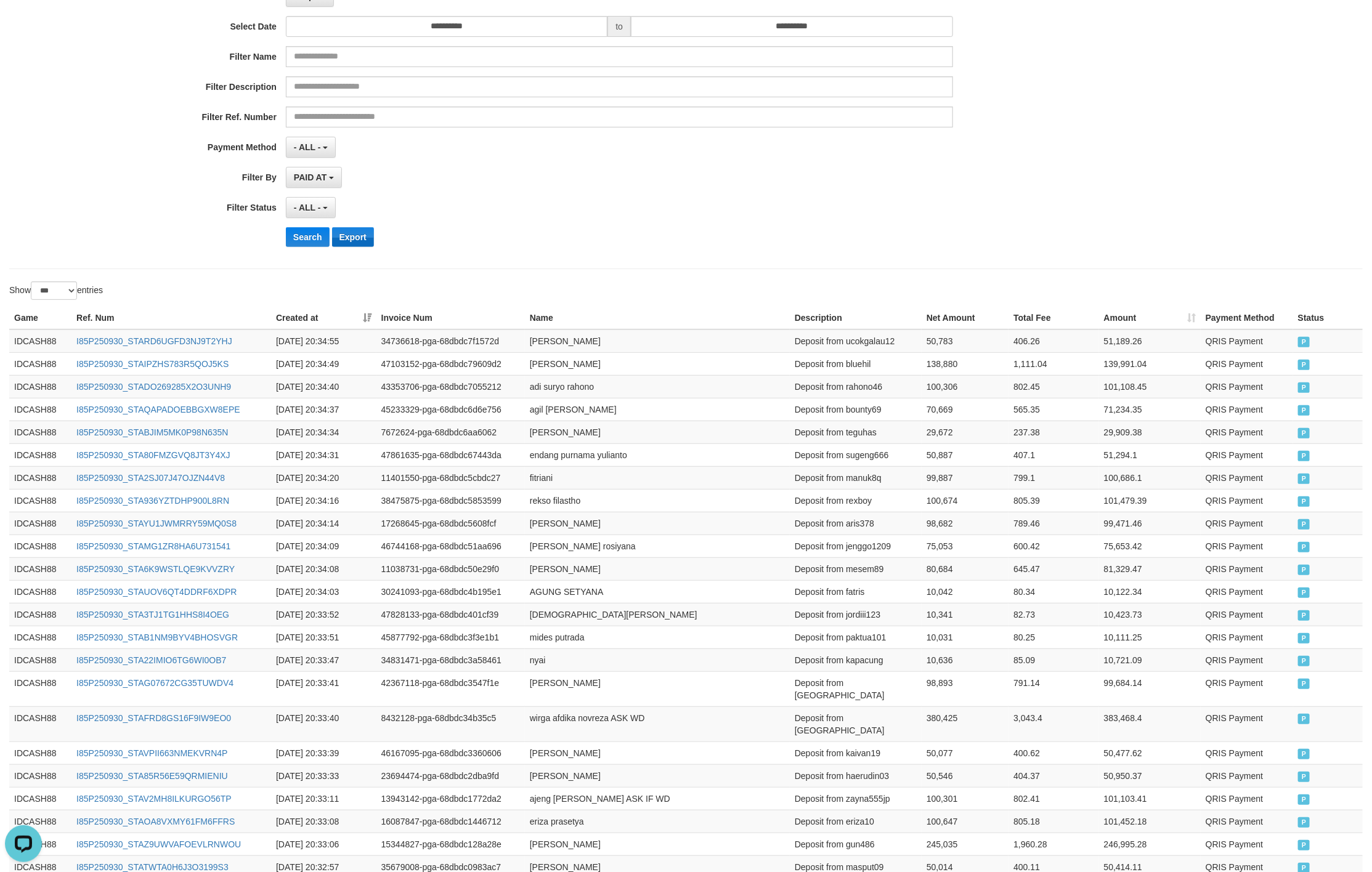
drag, startPoint x: 590, startPoint y: 204, endPoint x: 368, endPoint y: 246, distance: 225.9
click at [577, 206] on div "- ALL - SELECT ALL - ALL - SELECT STATUS PENDING/UNPAID PAID CANCELED EXPIRED" at bounding box center [619, 207] width 667 height 21
click at [305, 247] on button "Search" at bounding box center [307, 236] width 44 height 19
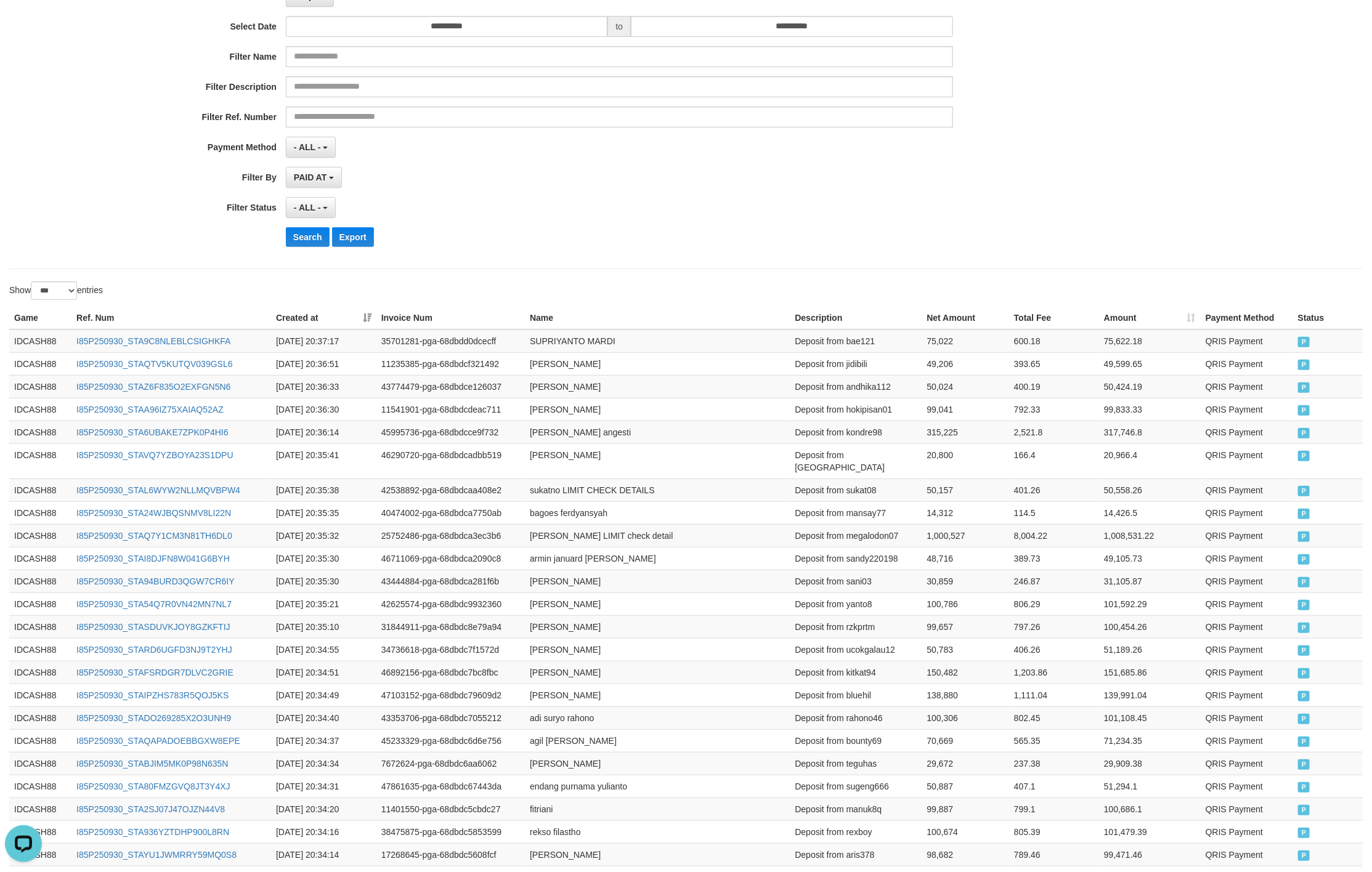
click at [655, 221] on div "**********" at bounding box center [571, 106] width 1143 height 301
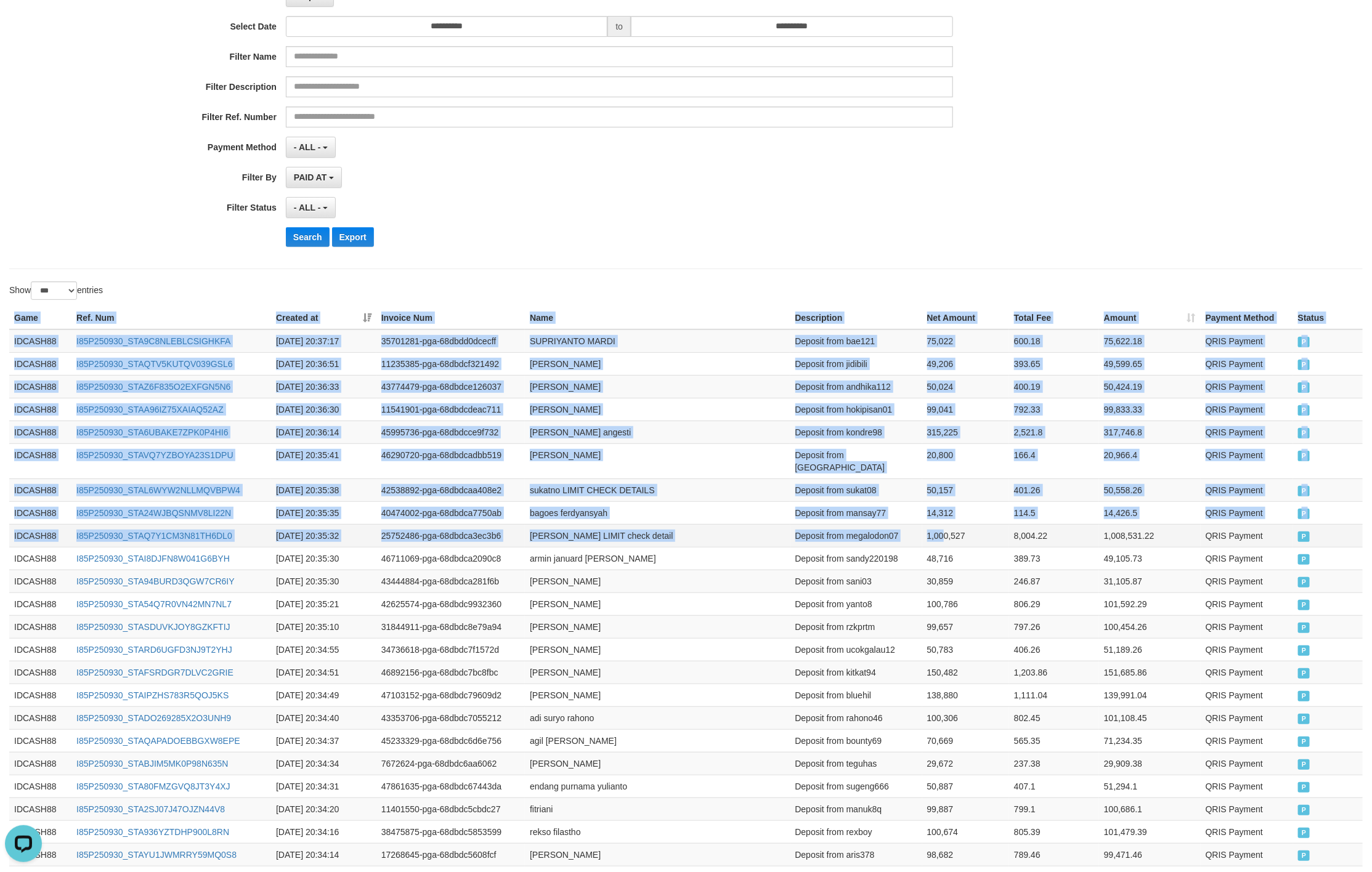
drag, startPoint x: 5, startPoint y: 316, endPoint x: 944, endPoint y: 517, distance: 960.3
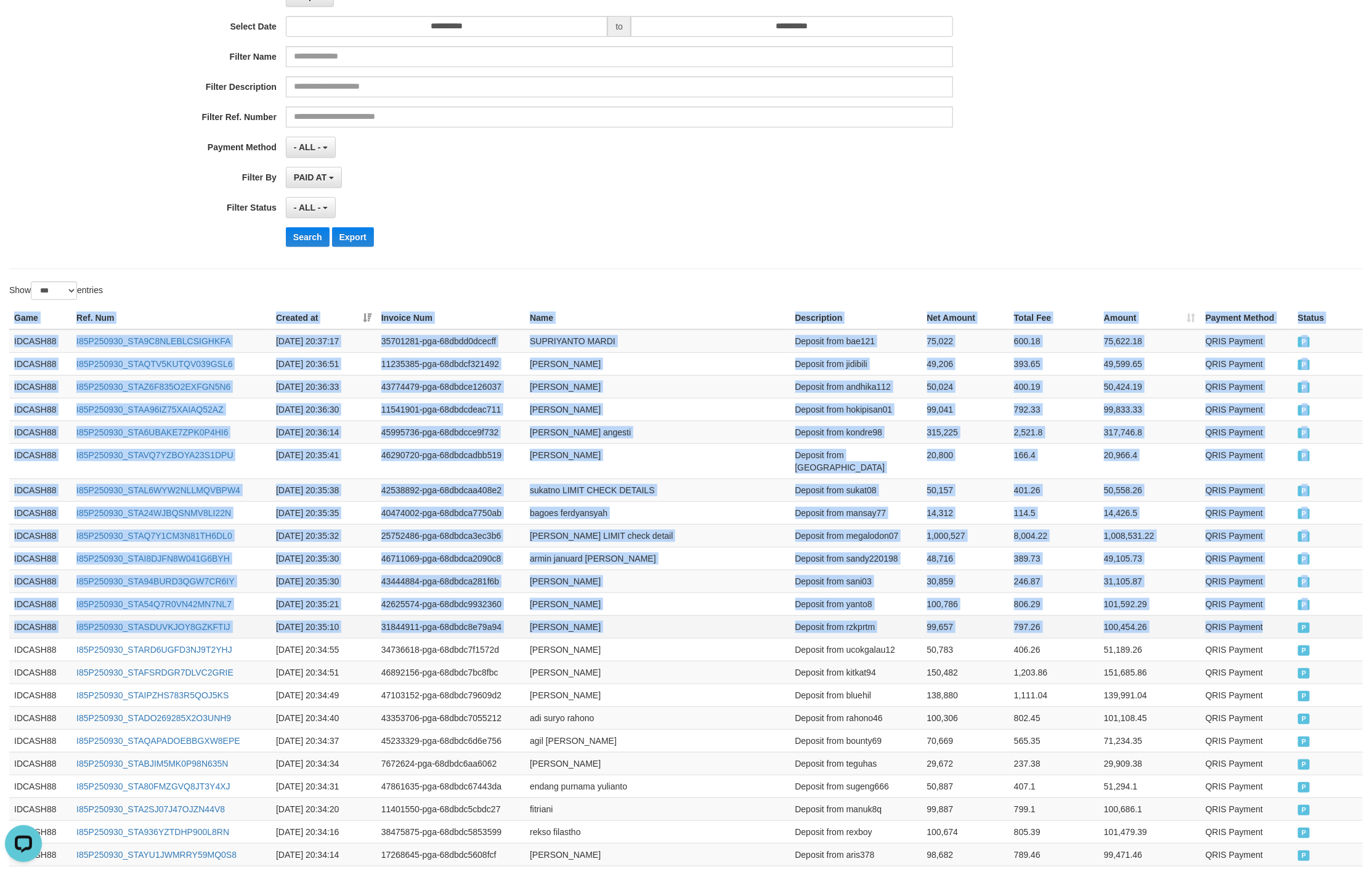
click at [1279, 627] on td "QRIS Payment" at bounding box center [1247, 627] width 93 height 23
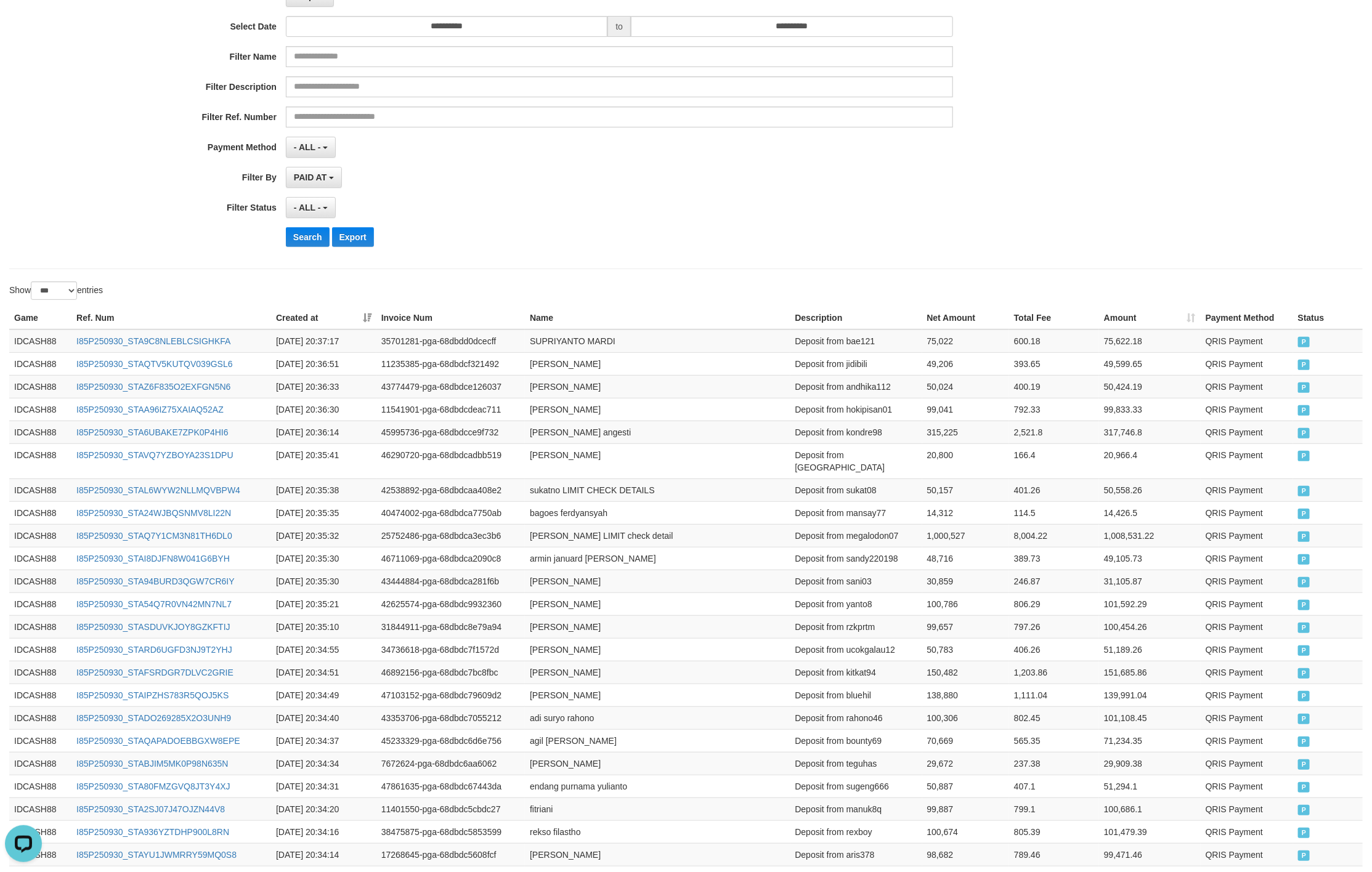
click at [621, 251] on div "**********" at bounding box center [571, 106] width 1143 height 301
click at [299, 239] on button "Search" at bounding box center [307, 236] width 44 height 19
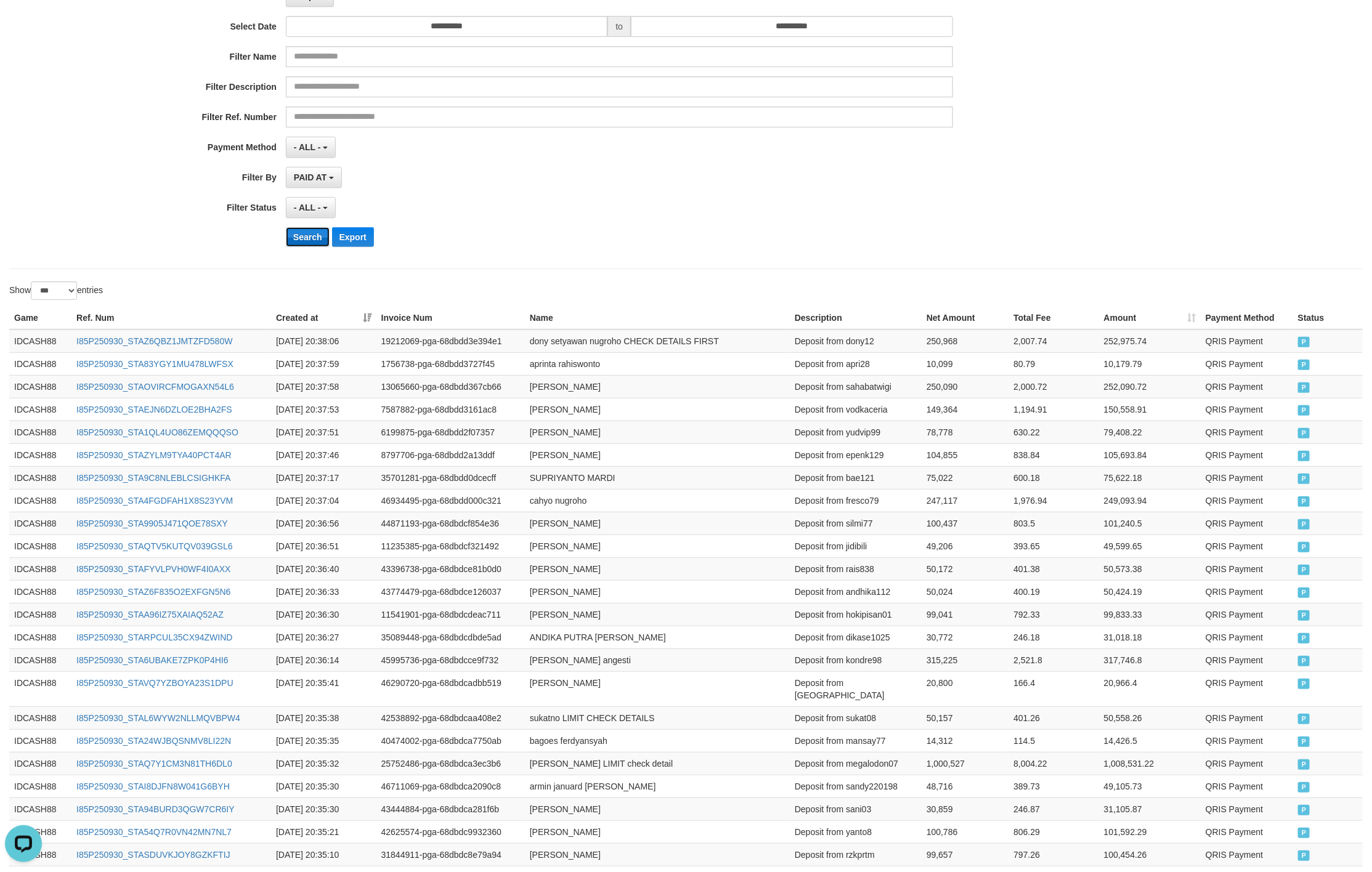
click at [312, 239] on button "Search" at bounding box center [307, 236] width 44 height 19
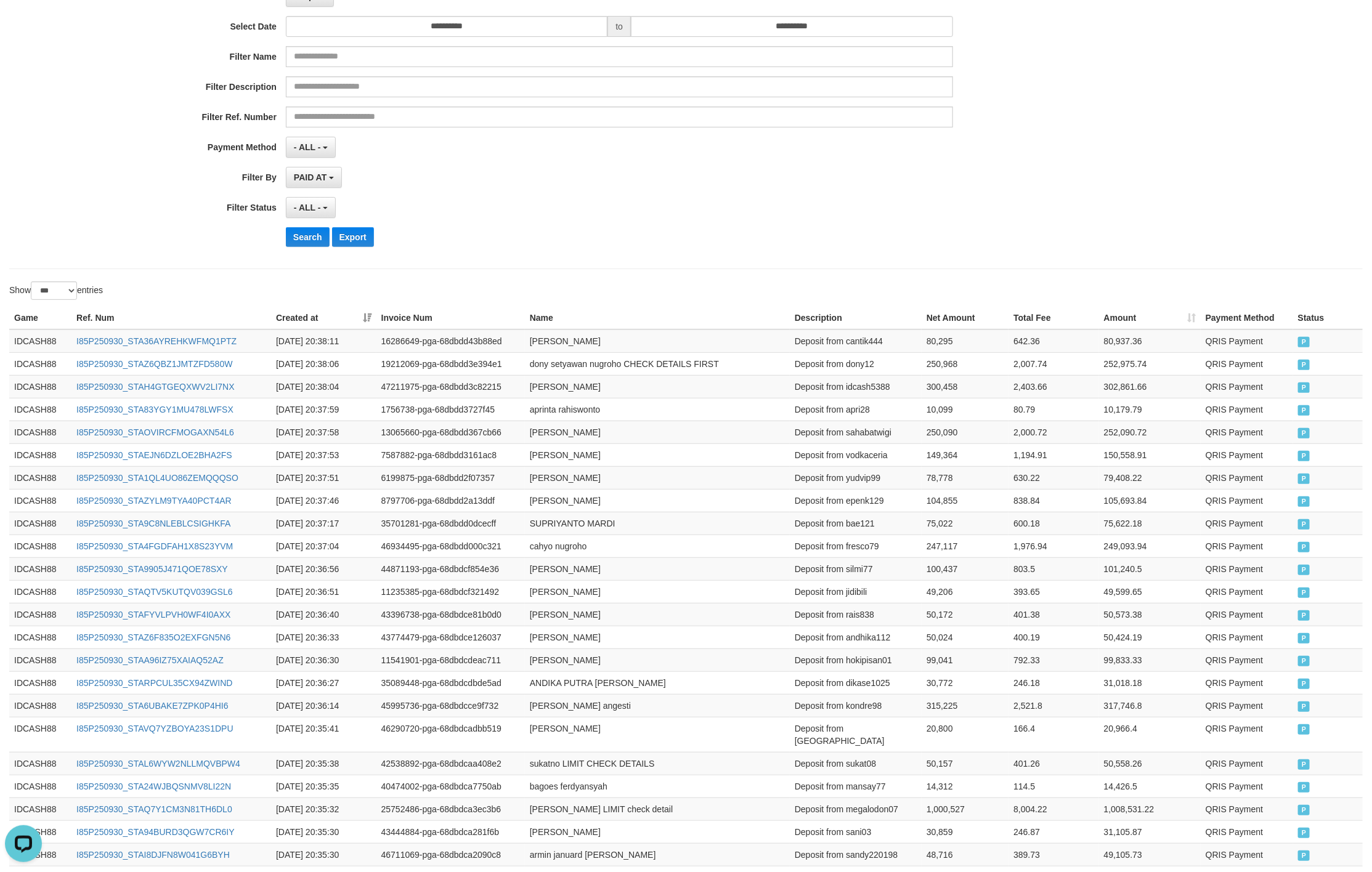
click at [828, 227] on div "**********" at bounding box center [571, 106] width 1143 height 301
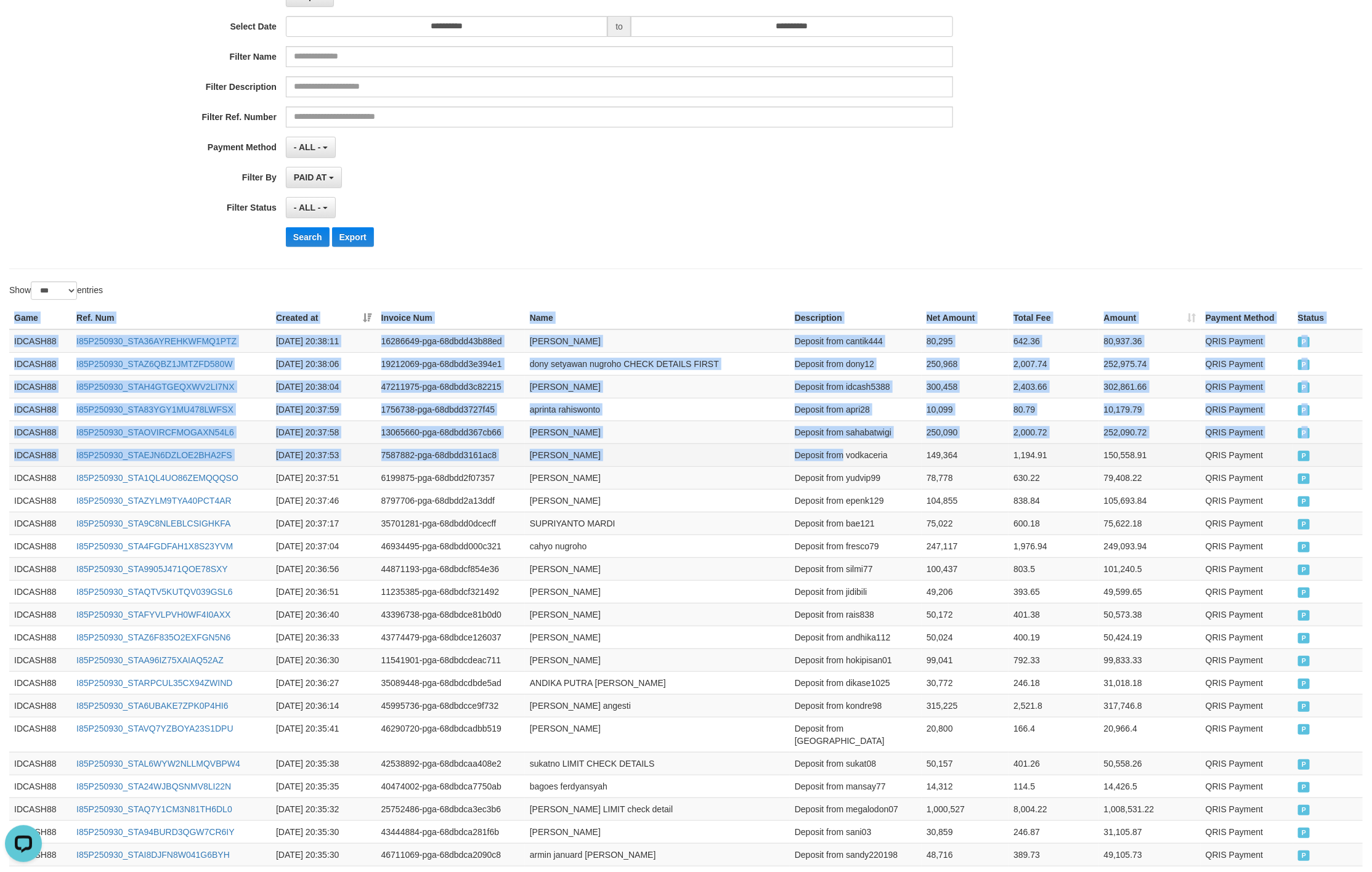
drag, startPoint x: 14, startPoint y: 316, endPoint x: 918, endPoint y: 470, distance: 917.0
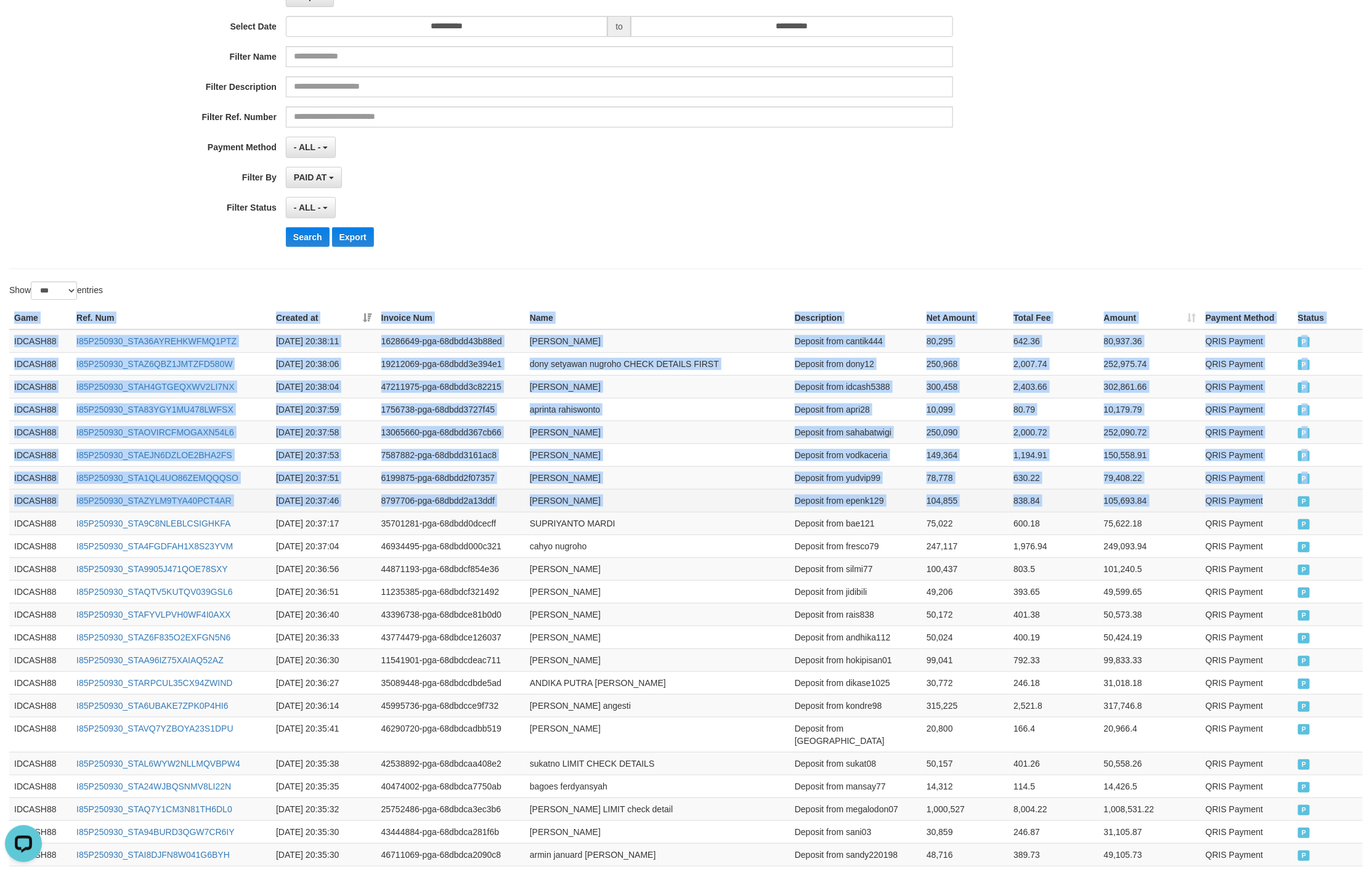
click at [1290, 512] on td "QRIS Payment" at bounding box center [1247, 500] width 93 height 23
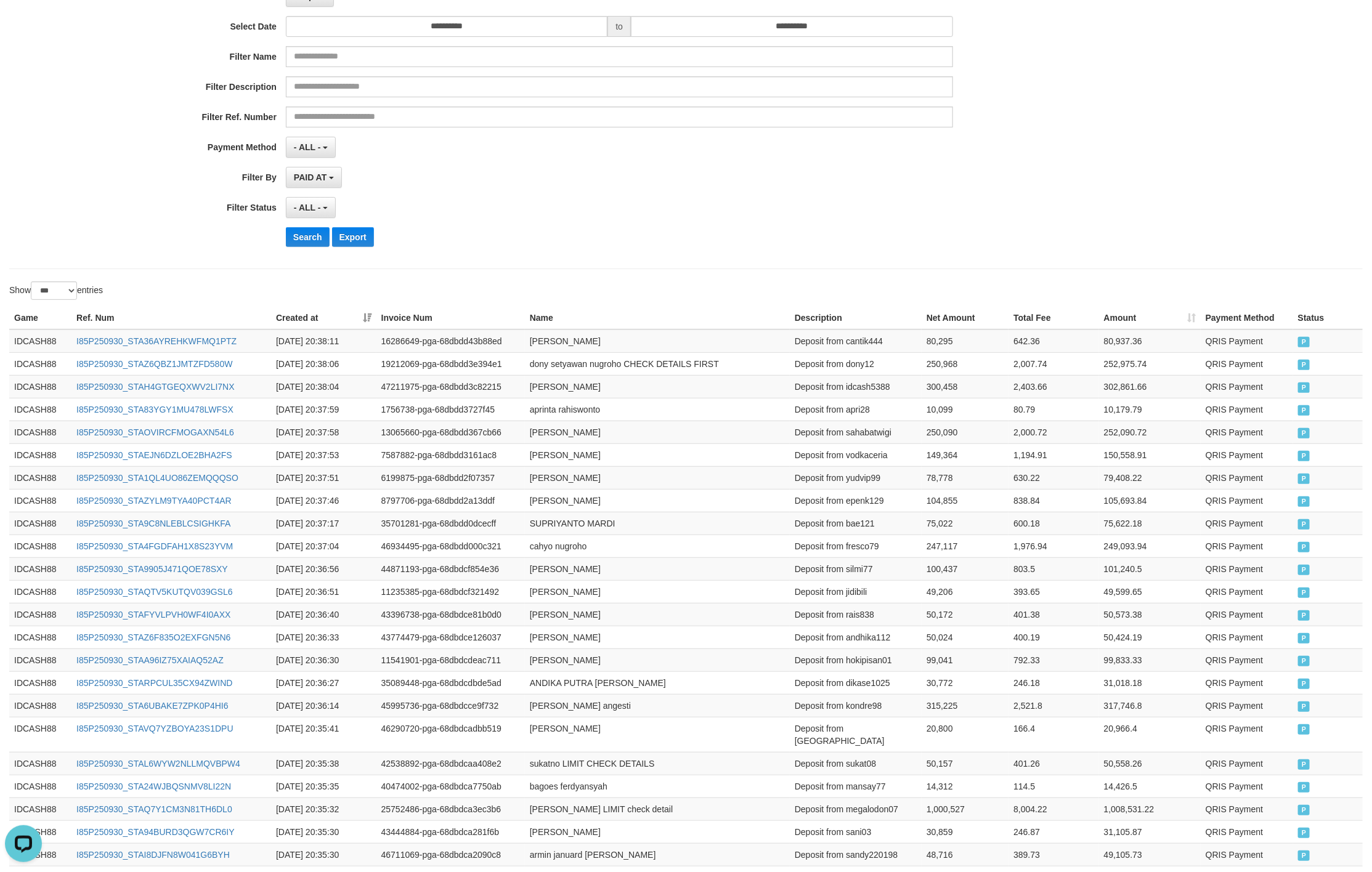
drag, startPoint x: 688, startPoint y: 218, endPoint x: 444, endPoint y: 215, distance: 244.0
click at [682, 218] on div "- ALL - SELECT ALL - ALL - SELECT STATUS PENDING/UNPAID PAID CANCELED EXPIRED" at bounding box center [619, 207] width 667 height 21
click at [294, 236] on button "Search" at bounding box center [307, 236] width 44 height 19
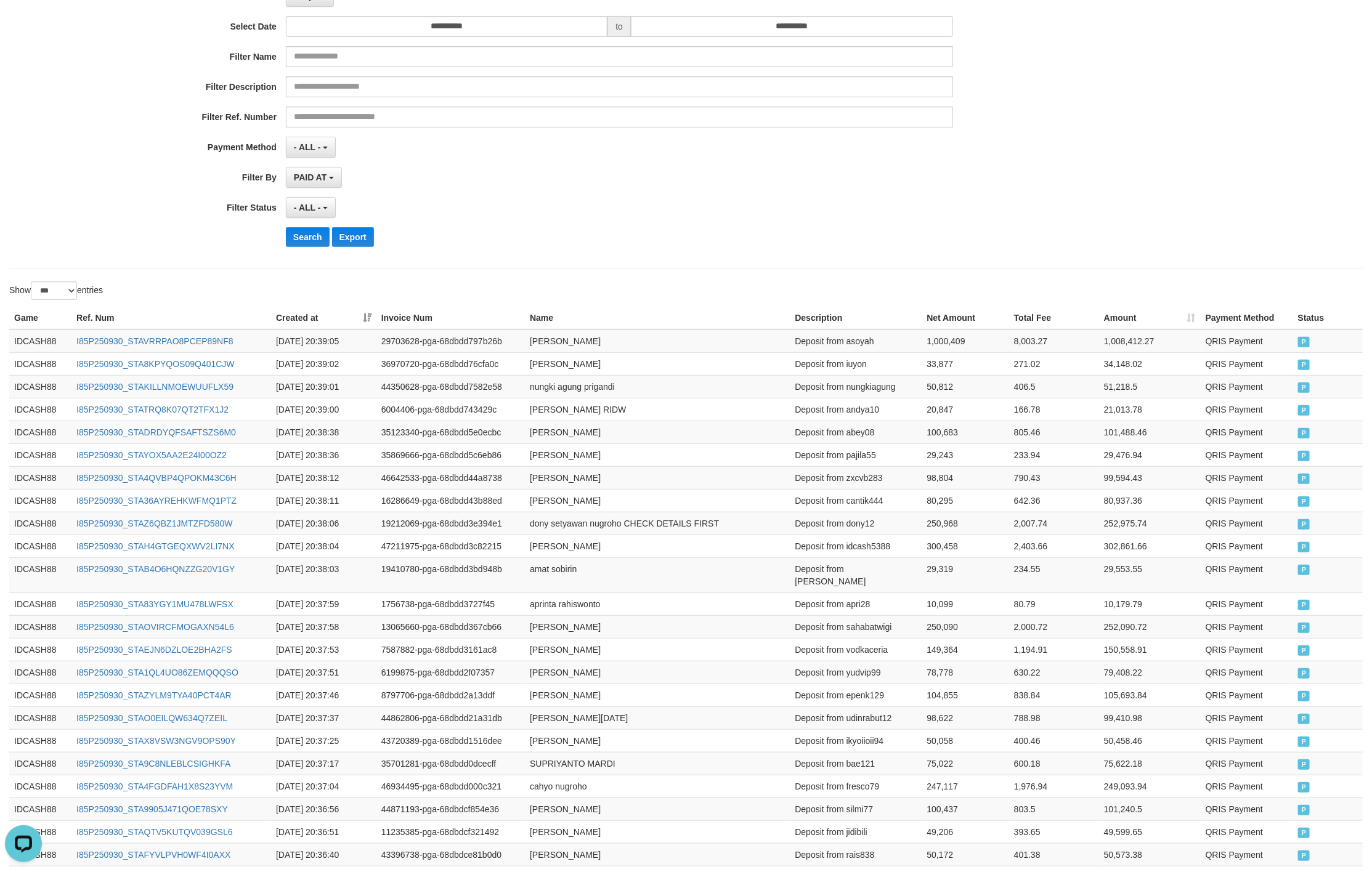
click at [959, 237] on div "Search Export" at bounding box center [715, 236] width 857 height 19
click at [680, 217] on div "- ALL - SELECT ALL - ALL - SELECT STATUS PENDING/UNPAID PAID CANCELED EXPIRED" at bounding box center [619, 207] width 667 height 21
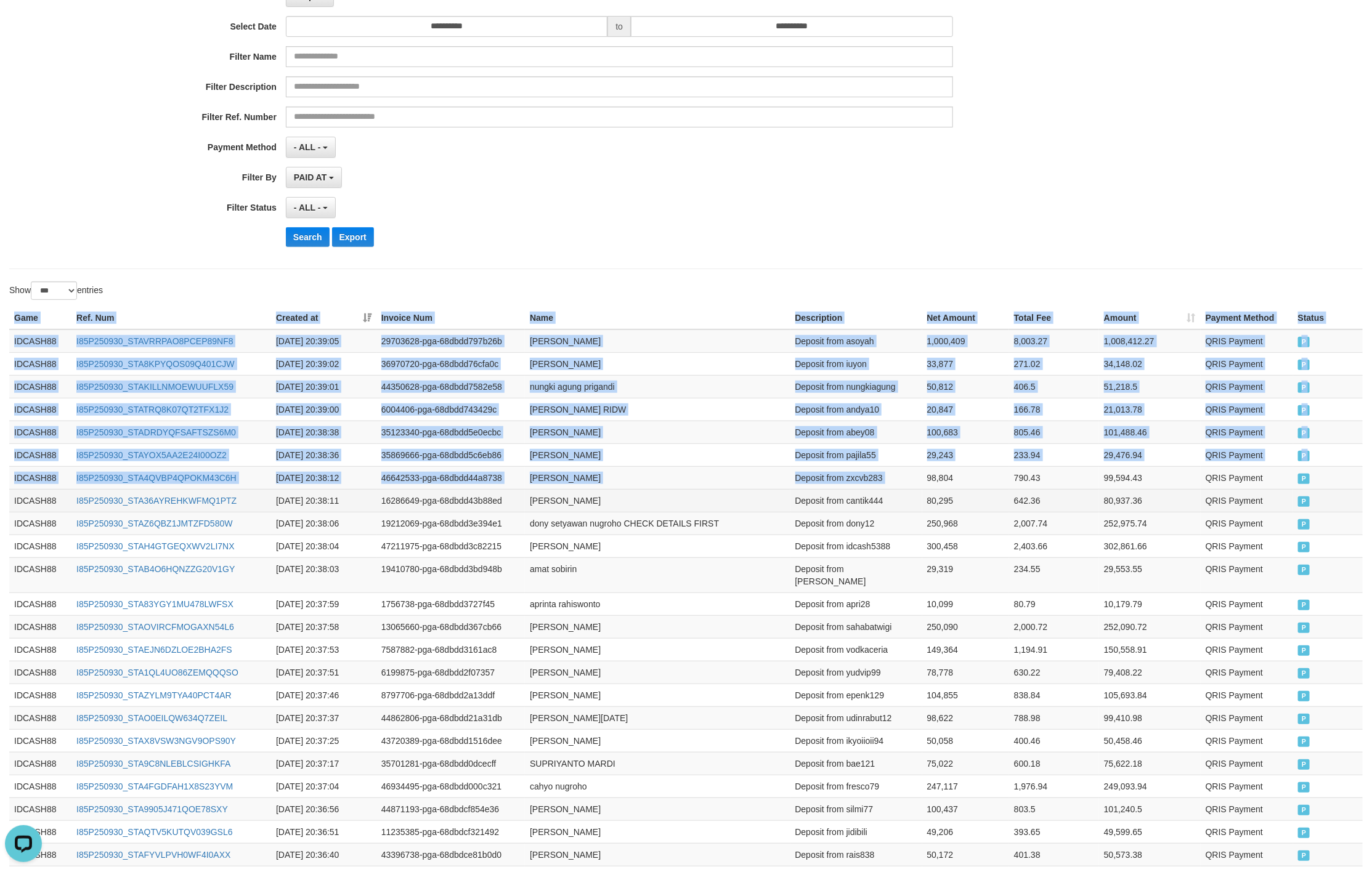
drag, startPoint x: 7, startPoint y: 318, endPoint x: 1167, endPoint y: 498, distance: 1173.9
click at [1315, 489] on td "P" at bounding box center [1327, 478] width 69 height 23
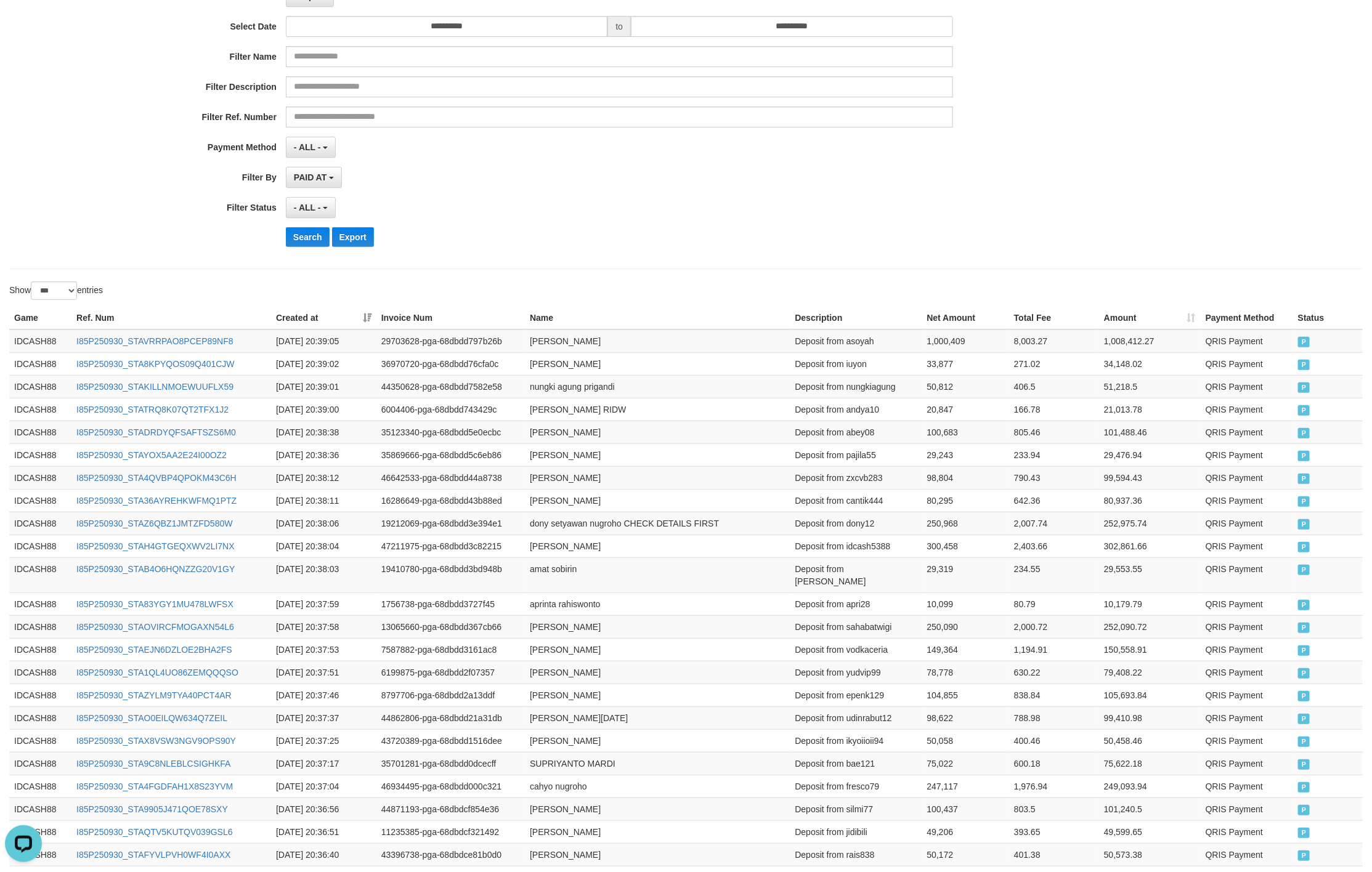
click at [742, 217] on div "- ALL - SELECT ALL - ALL - SELECT STATUS PENDING/UNPAID PAID CANCELED EXPIRED" at bounding box center [619, 207] width 667 height 21
click at [305, 247] on button "Search" at bounding box center [307, 236] width 44 height 19
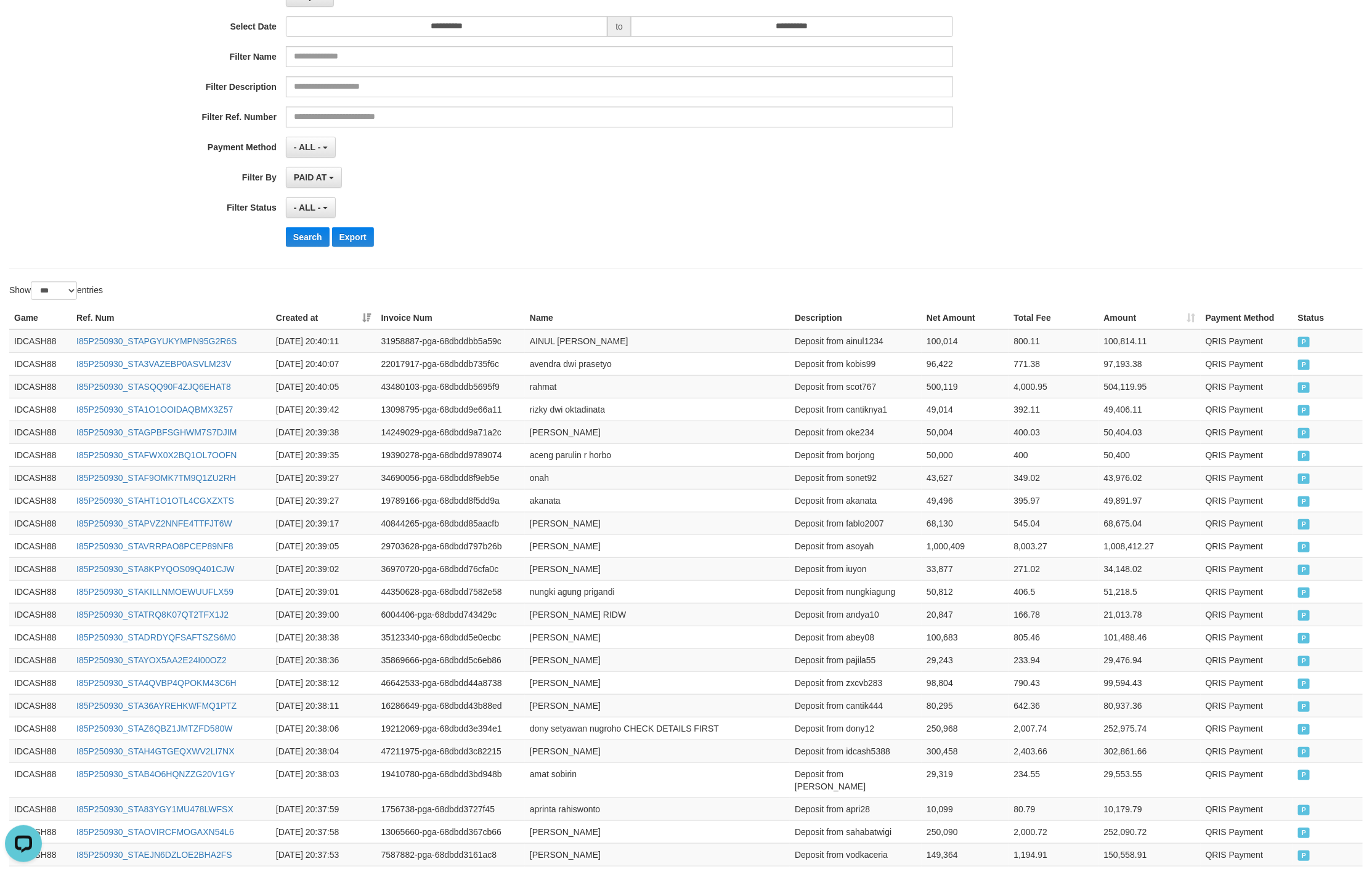
click at [868, 204] on div "- ALL - SELECT ALL - ALL - SELECT STATUS PENDING/UNPAID PAID CANCELED EXPIRED" at bounding box center [619, 207] width 667 height 21
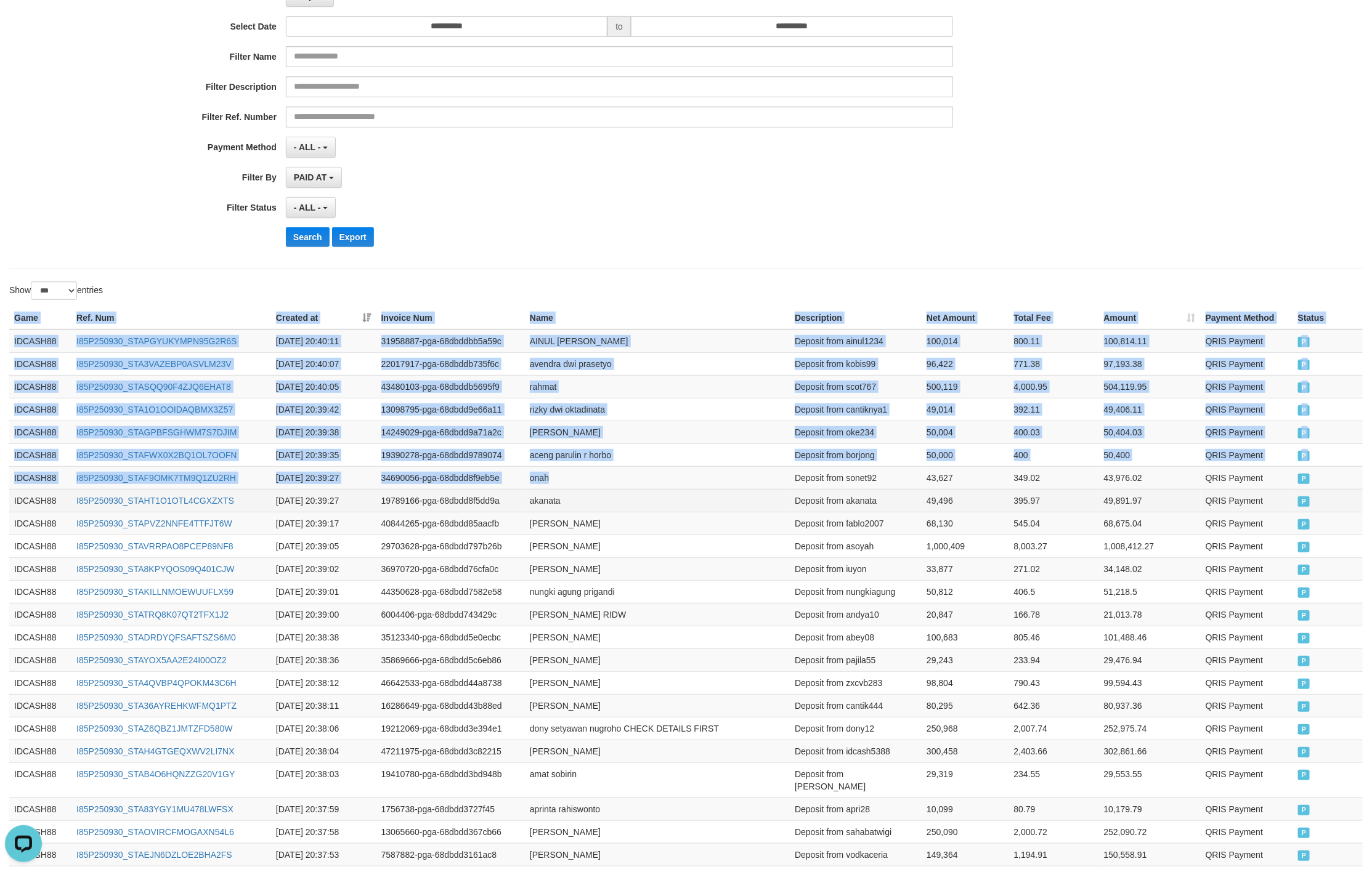
drag, startPoint x: 12, startPoint y: 316, endPoint x: 1165, endPoint y: 508, distance: 1168.9
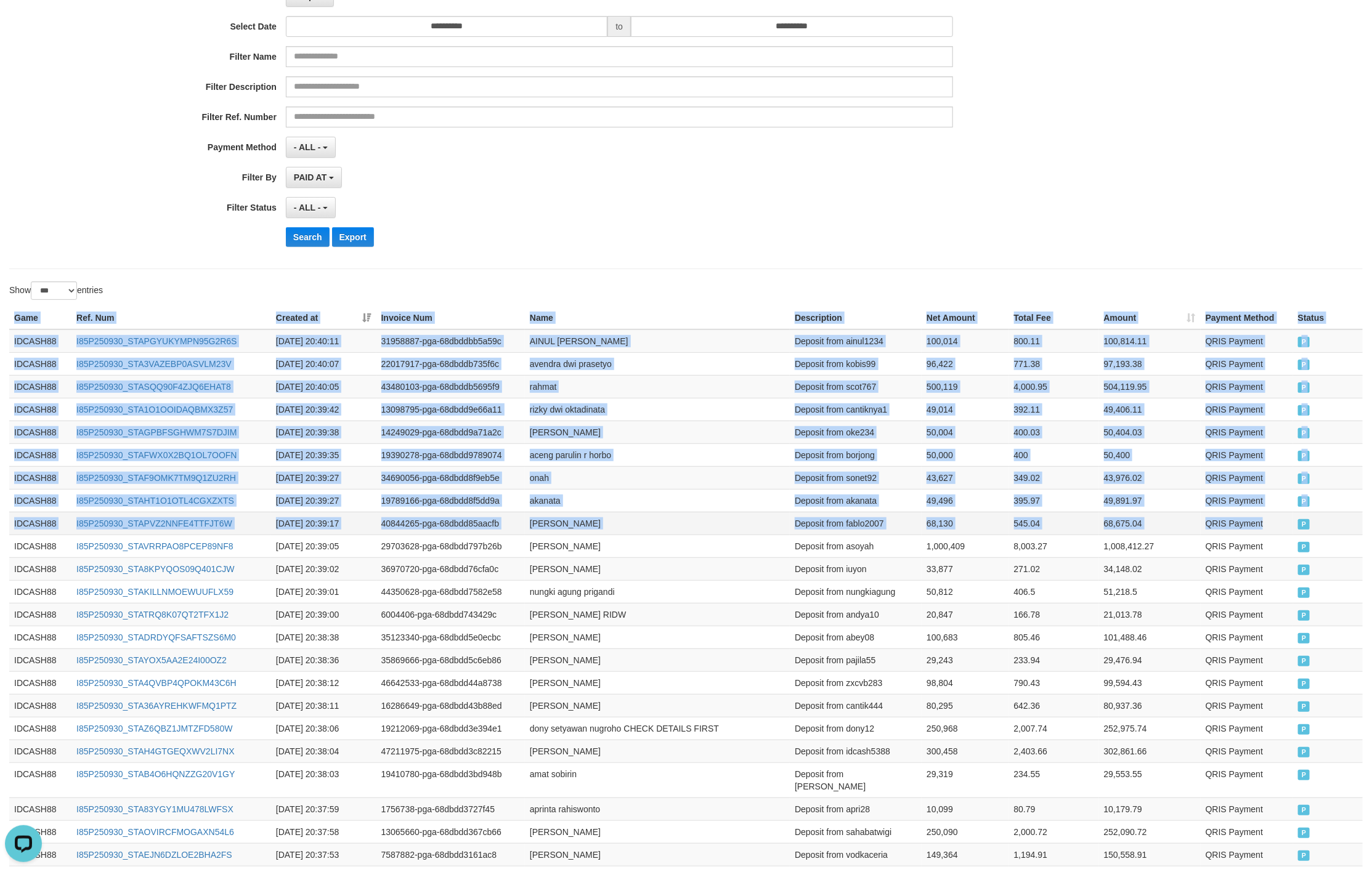
click at [1272, 517] on td "QRIS Payment" at bounding box center [1247, 523] width 93 height 23
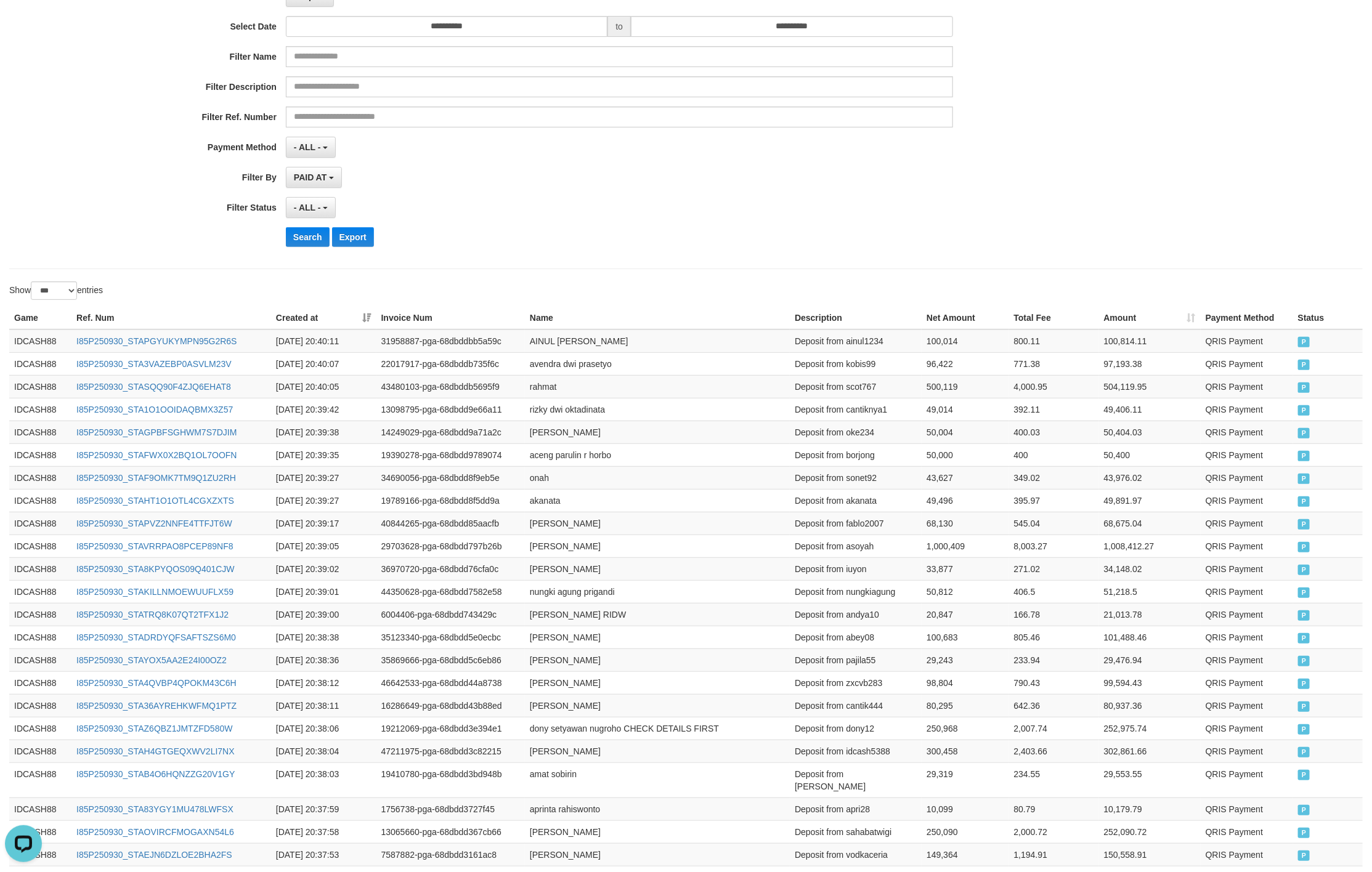
drag, startPoint x: 685, startPoint y: 246, endPoint x: 516, endPoint y: 218, distance: 171.3
click at [678, 242] on div "Search Export" at bounding box center [715, 236] width 857 height 19
click at [317, 230] on button "Search" at bounding box center [307, 236] width 44 height 19
click at [829, 230] on div "Search Export" at bounding box center [715, 236] width 857 height 19
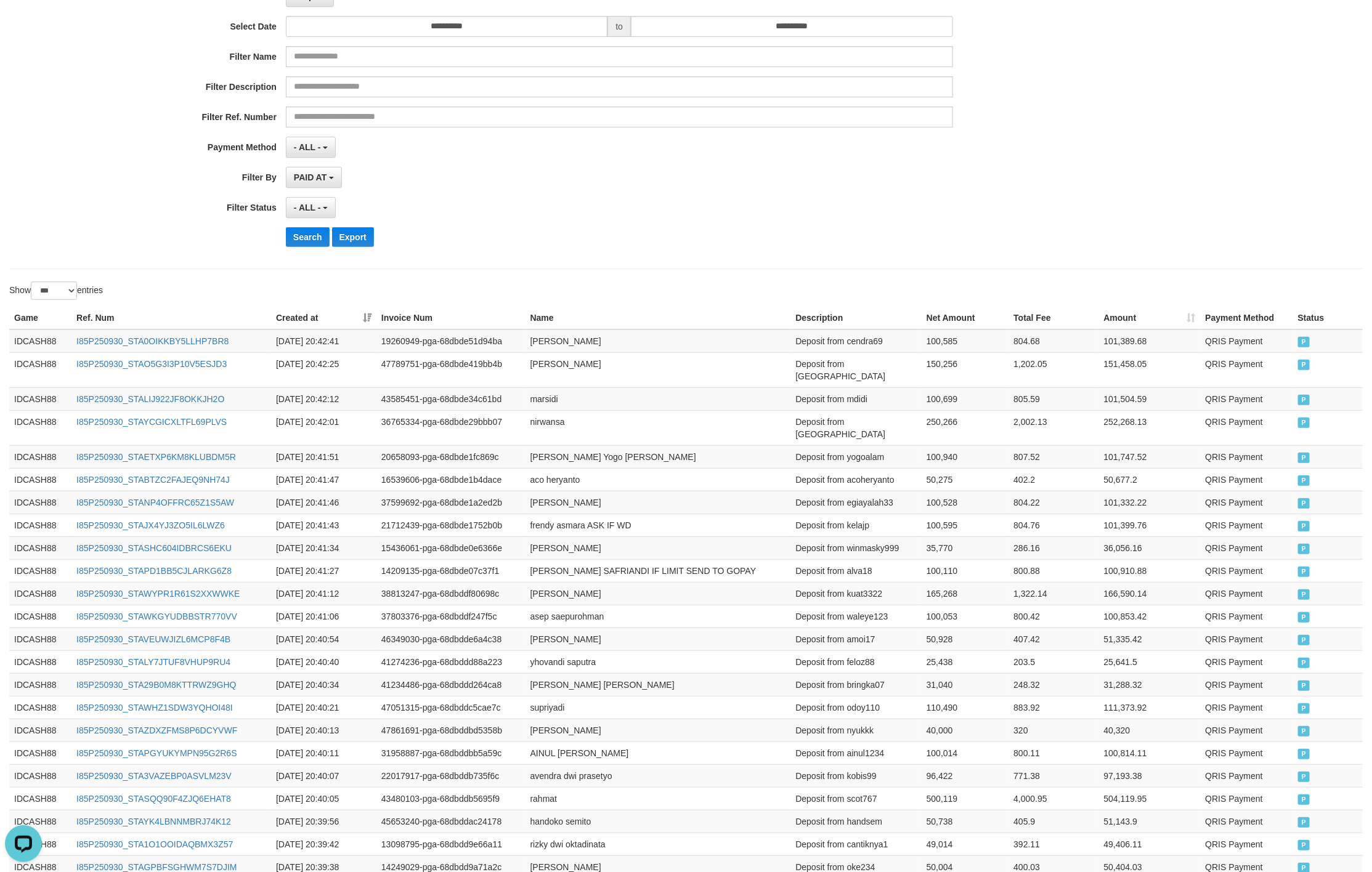
click at [1135, 209] on div "**********" at bounding box center [571, 207] width 1143 height 21
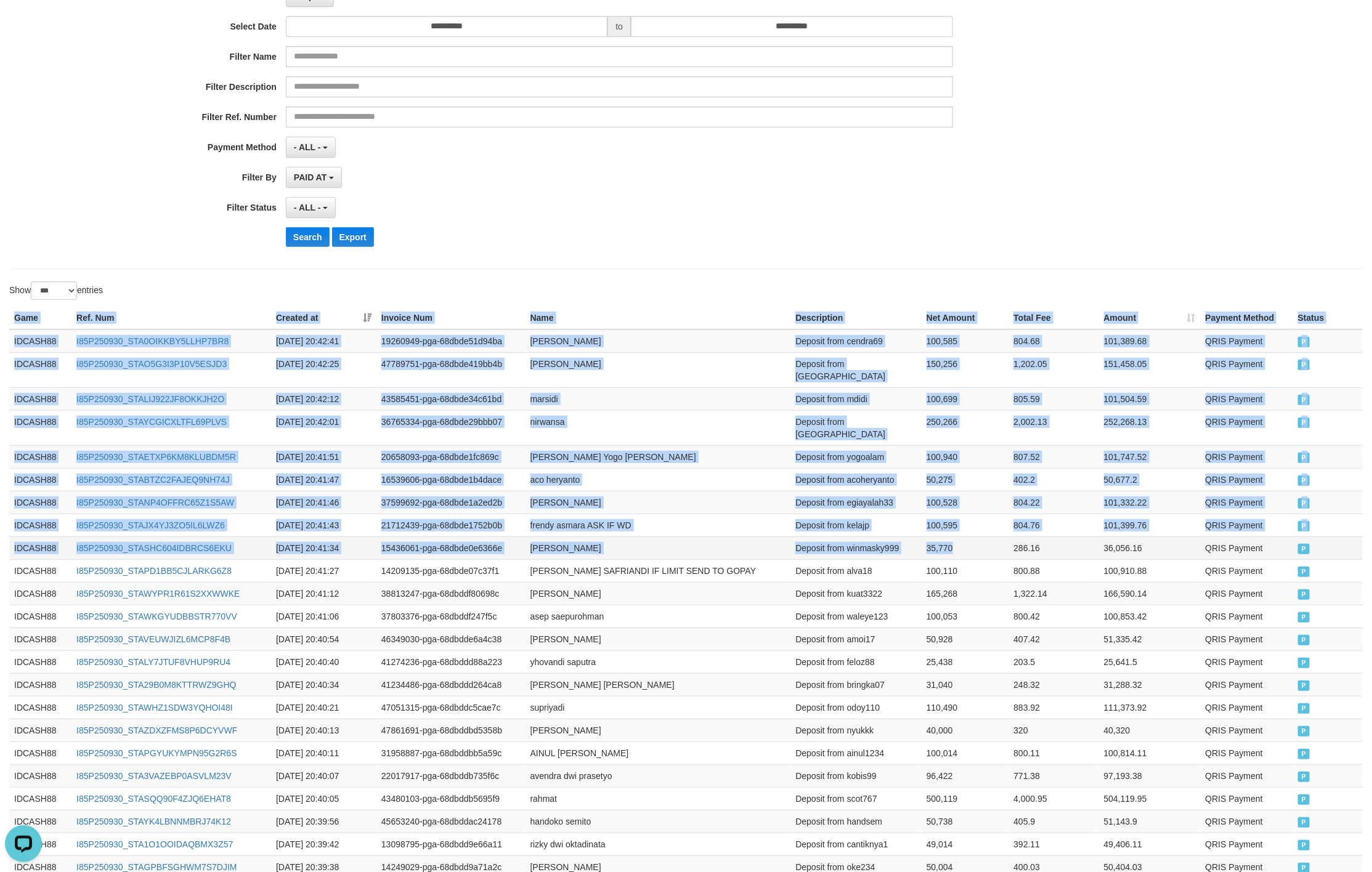
drag, startPoint x: 5, startPoint y: 318, endPoint x: 998, endPoint y: 536, distance: 1016.6
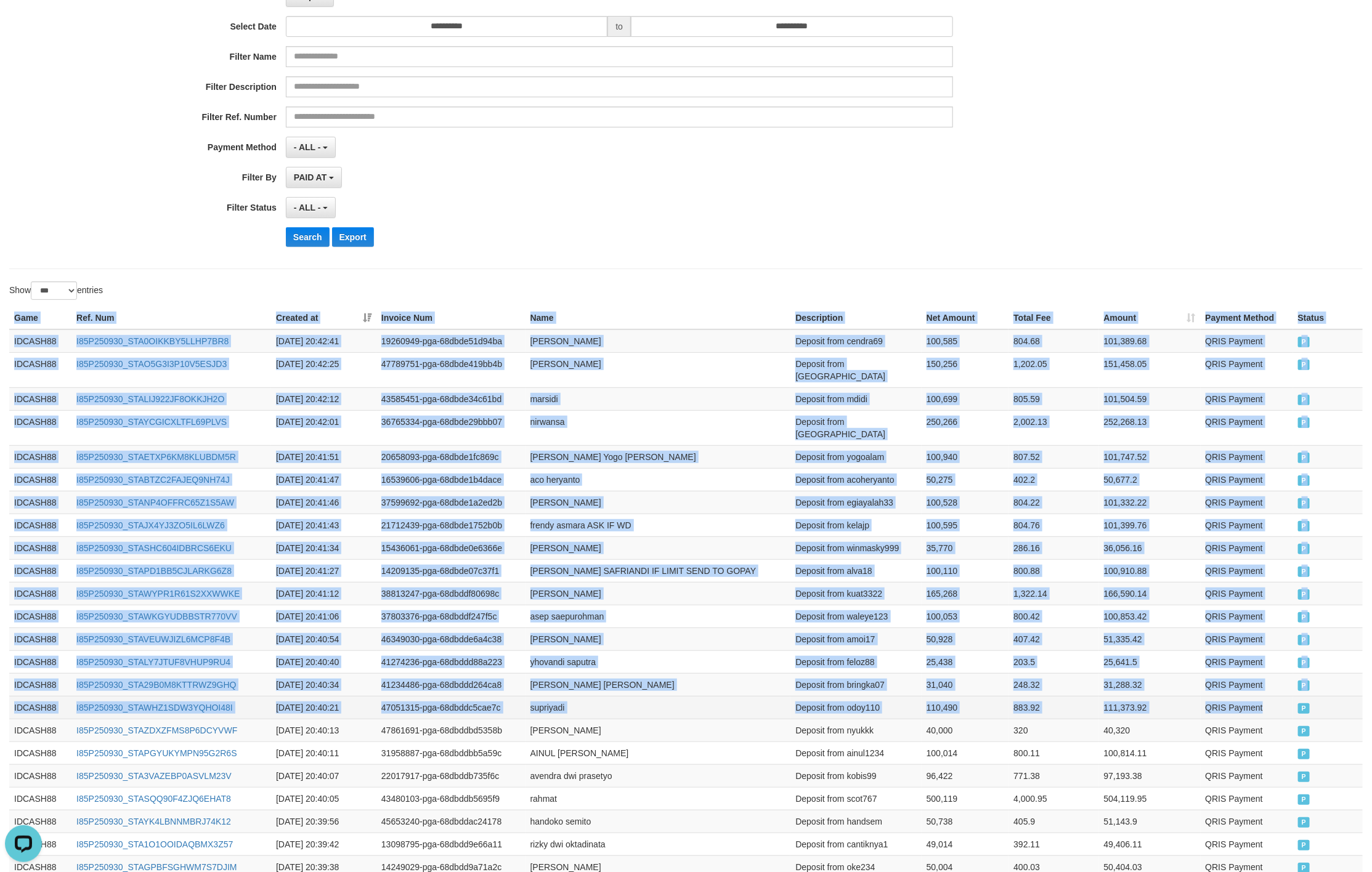
click at [1284, 701] on td "QRIS Payment" at bounding box center [1247, 707] width 93 height 23
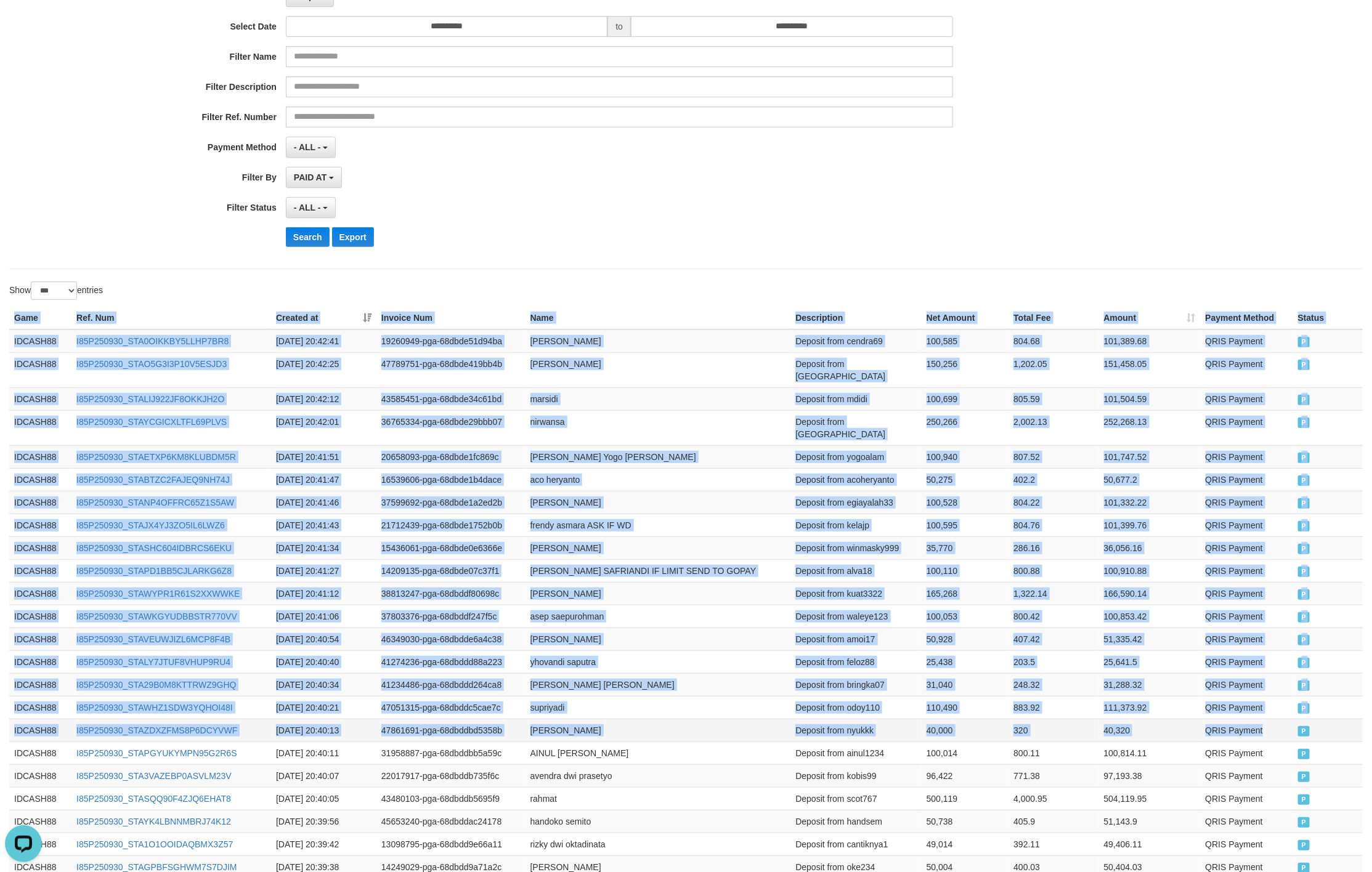
click at [1282, 718] on td "QRIS Payment" at bounding box center [1247, 729] width 93 height 23
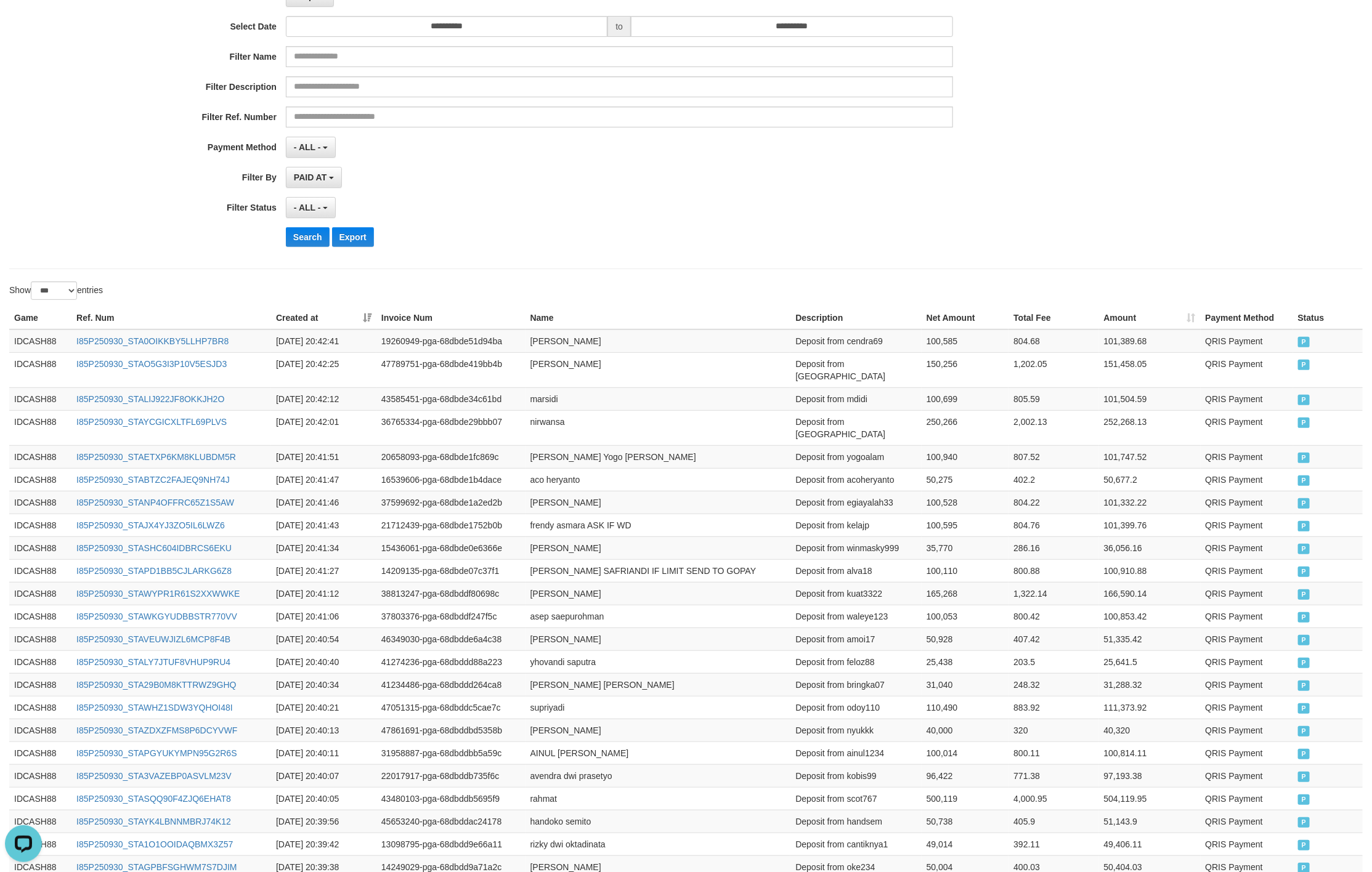
click at [651, 176] on div "PAID AT PAID AT CREATED AT" at bounding box center [619, 177] width 667 height 21
click at [299, 247] on button "Search" at bounding box center [307, 236] width 44 height 19
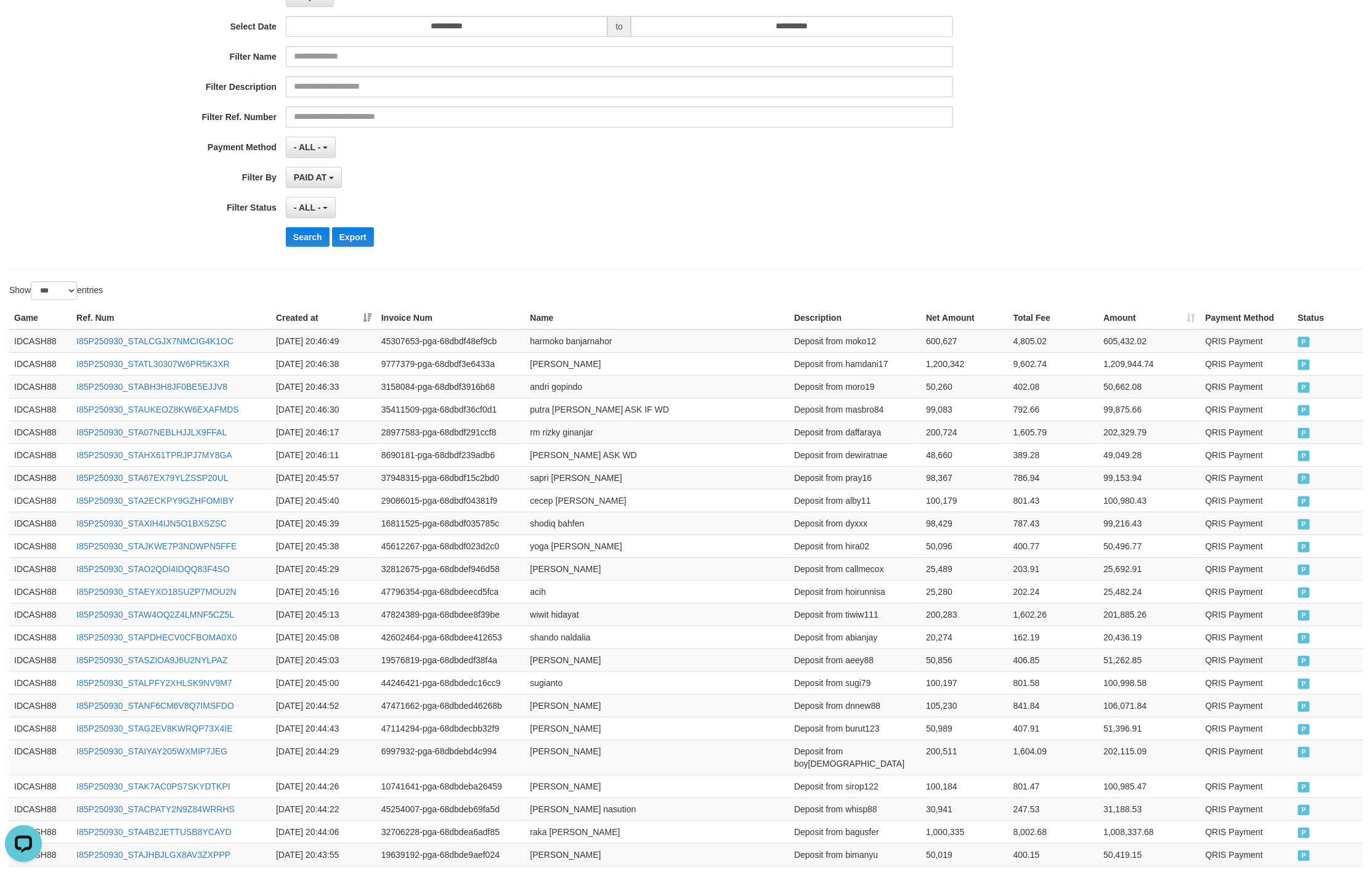
click at [625, 188] on div "PAID AT PAID AT CREATED AT" at bounding box center [619, 177] width 667 height 21
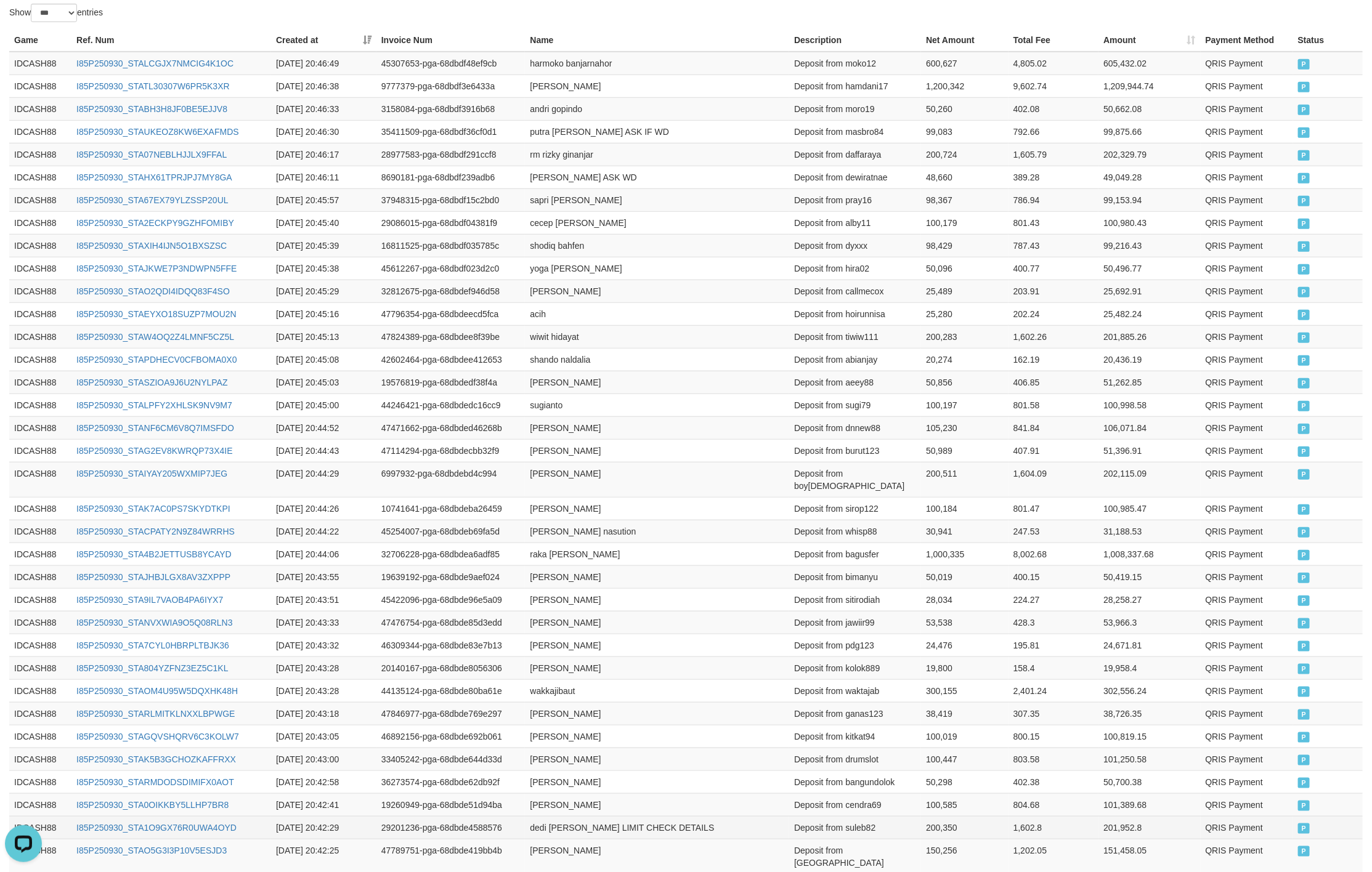
scroll to position [416, 0]
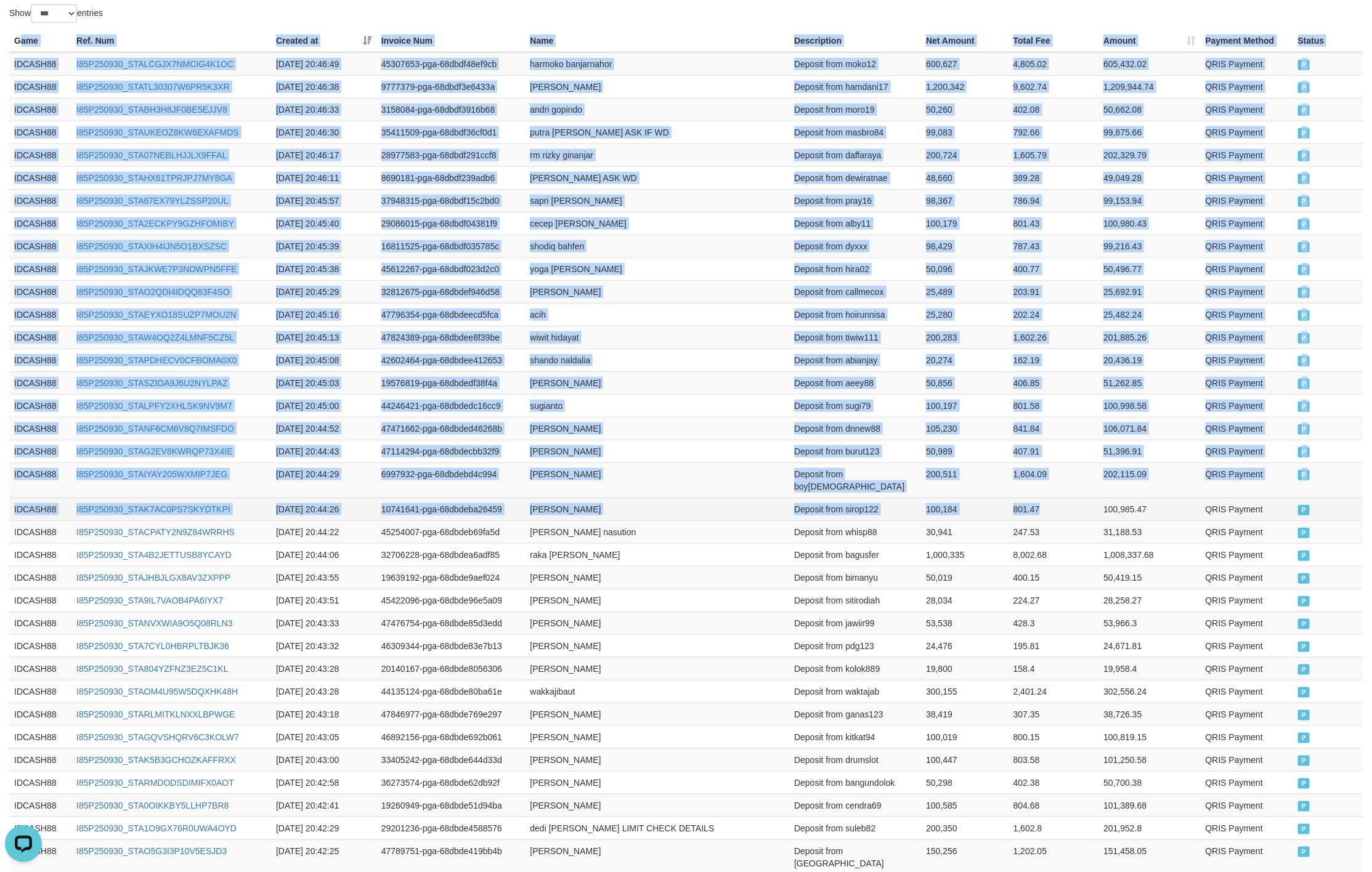
drag, startPoint x: 18, startPoint y: 44, endPoint x: 1046, endPoint y: 514, distance: 1130.3
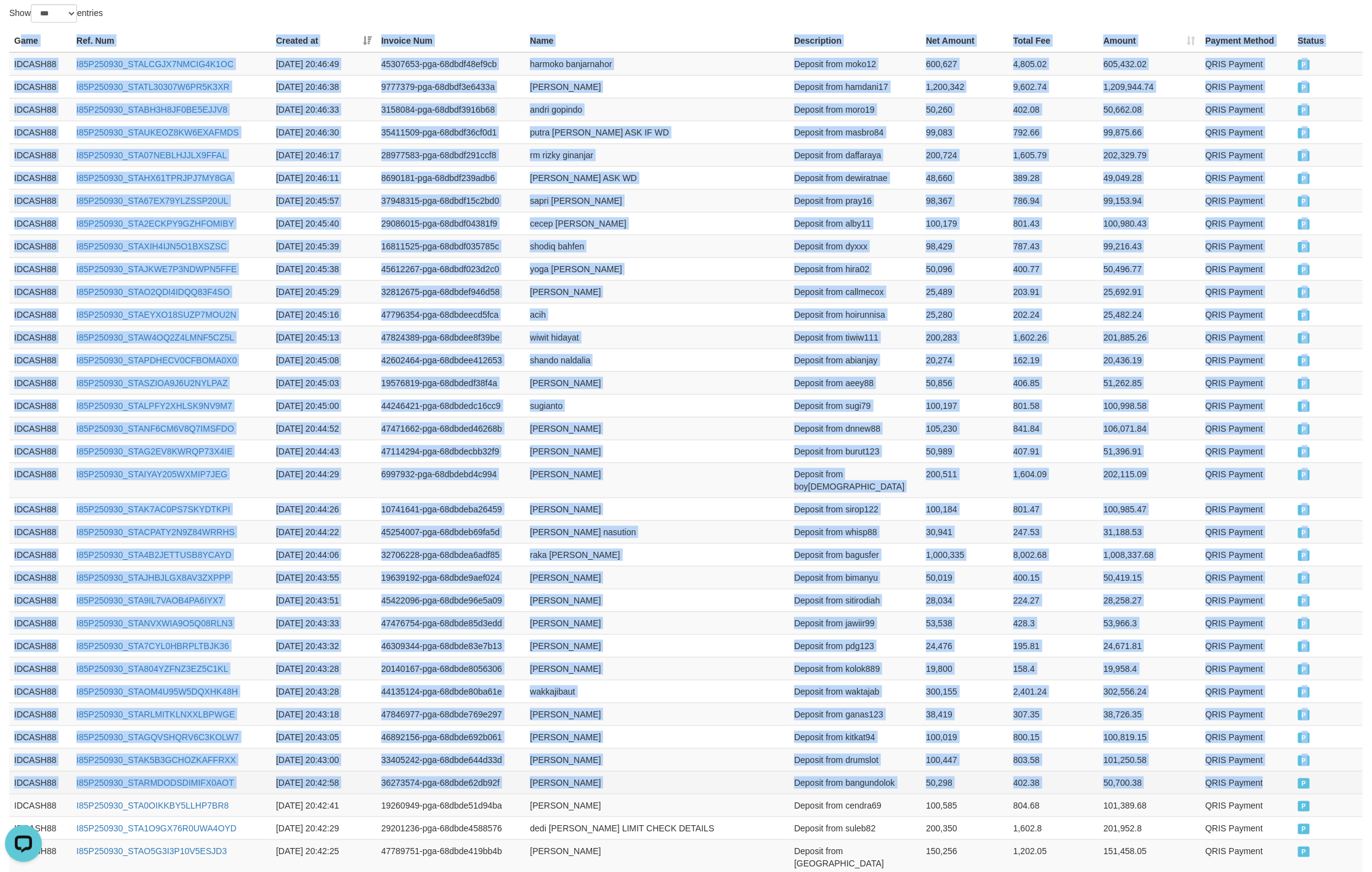
click at [1300, 782] on span "P" at bounding box center [1303, 783] width 12 height 10
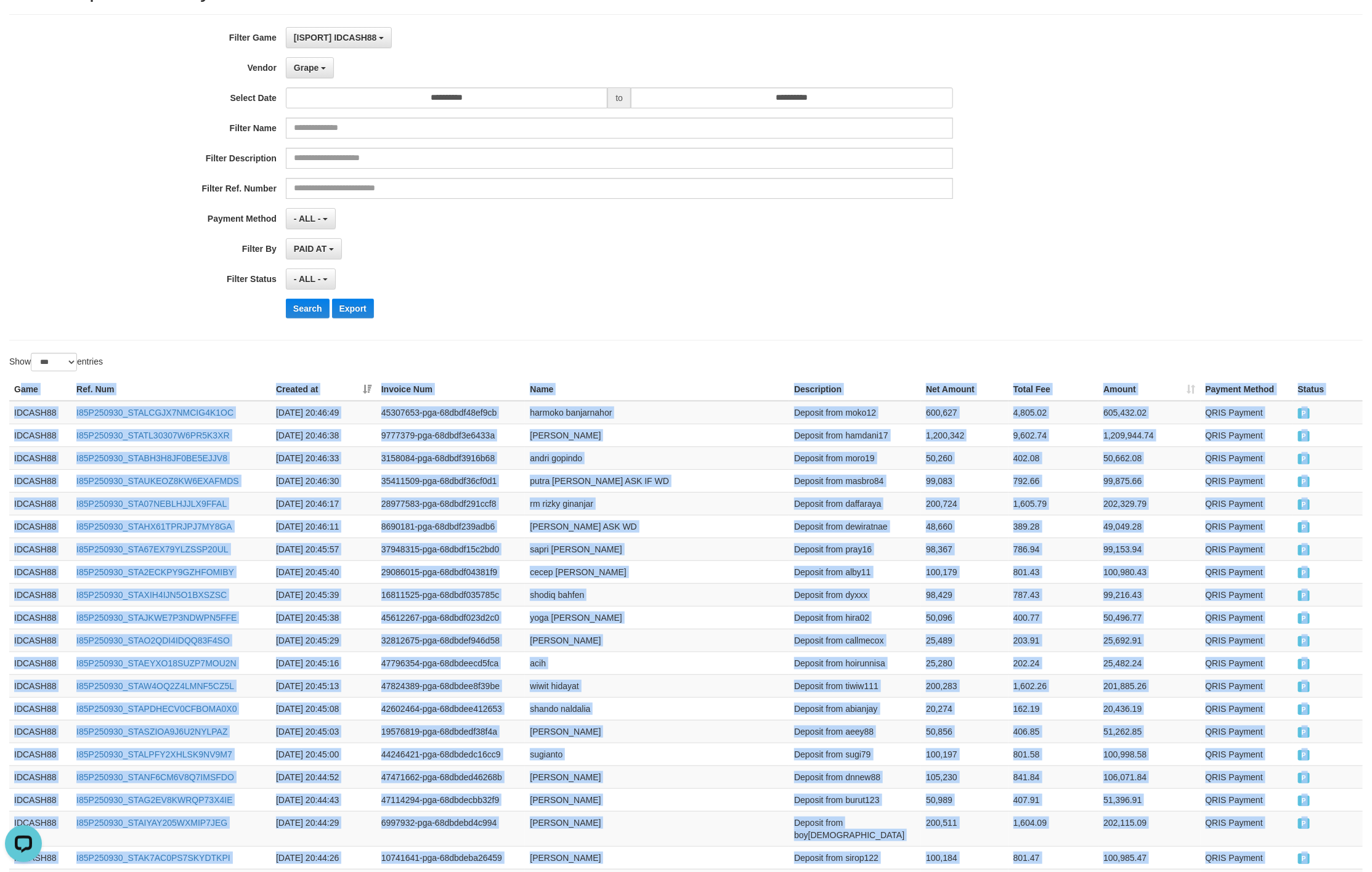
scroll to position [0, 0]
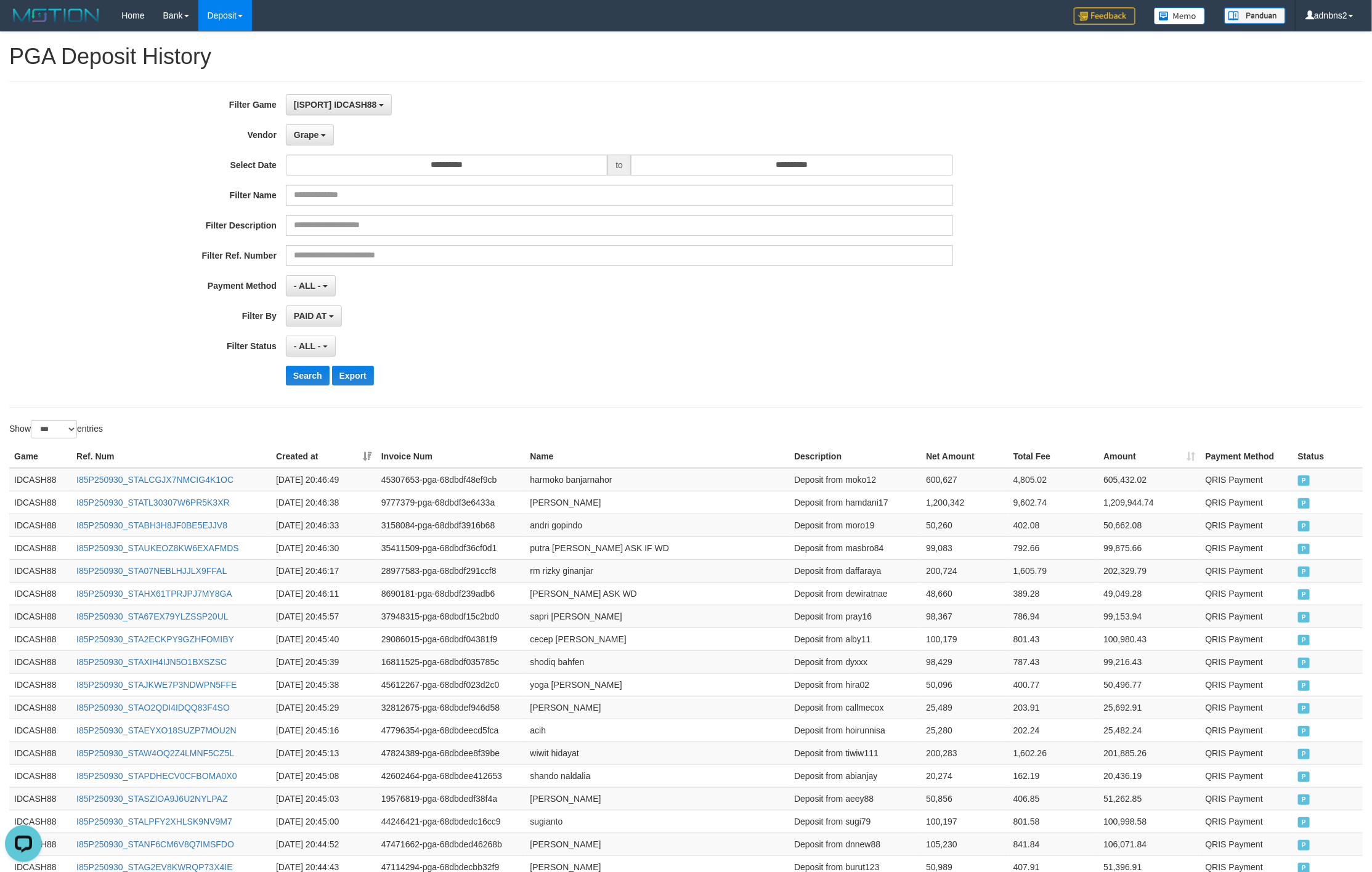
click at [586, 364] on div "**********" at bounding box center [571, 244] width 1143 height 301
click at [302, 374] on button "Search" at bounding box center [307, 375] width 44 height 19
click at [296, 380] on button "Search" at bounding box center [307, 375] width 44 height 19
click at [701, 374] on div "Search Export" at bounding box center [715, 375] width 857 height 19
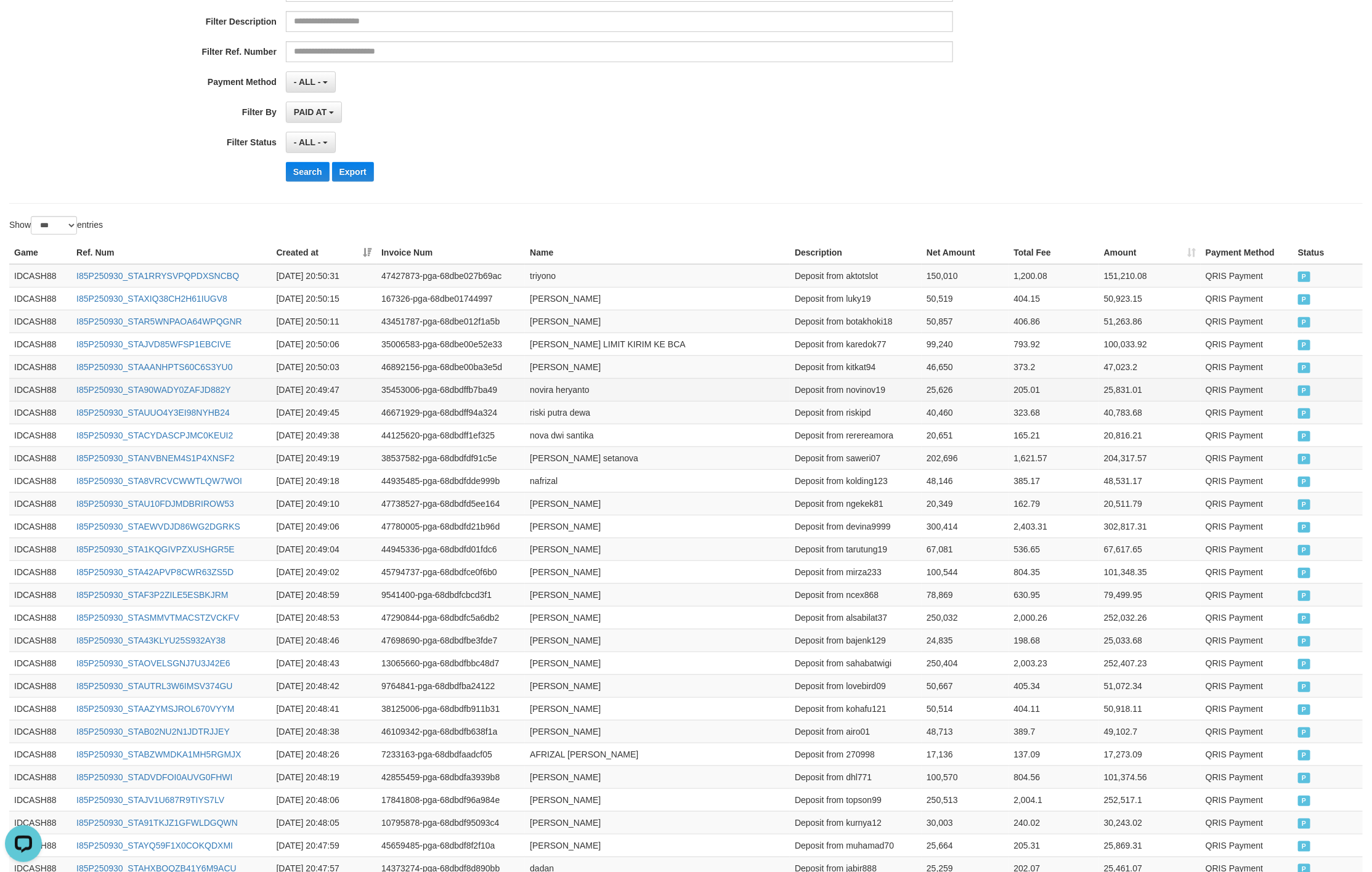
scroll to position [185, 0]
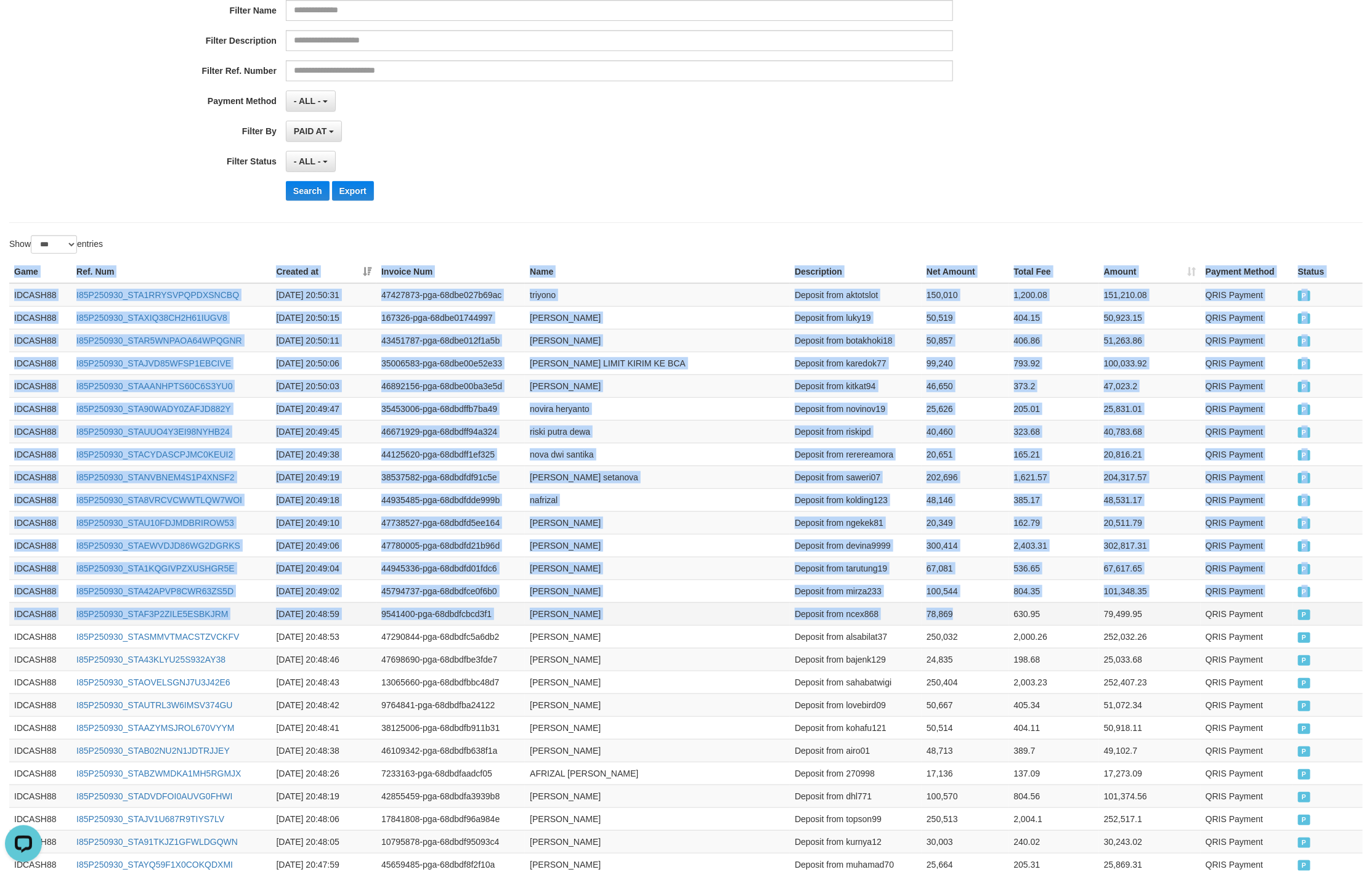
drag, startPoint x: 7, startPoint y: 274, endPoint x: 992, endPoint y: 617, distance: 1043.0
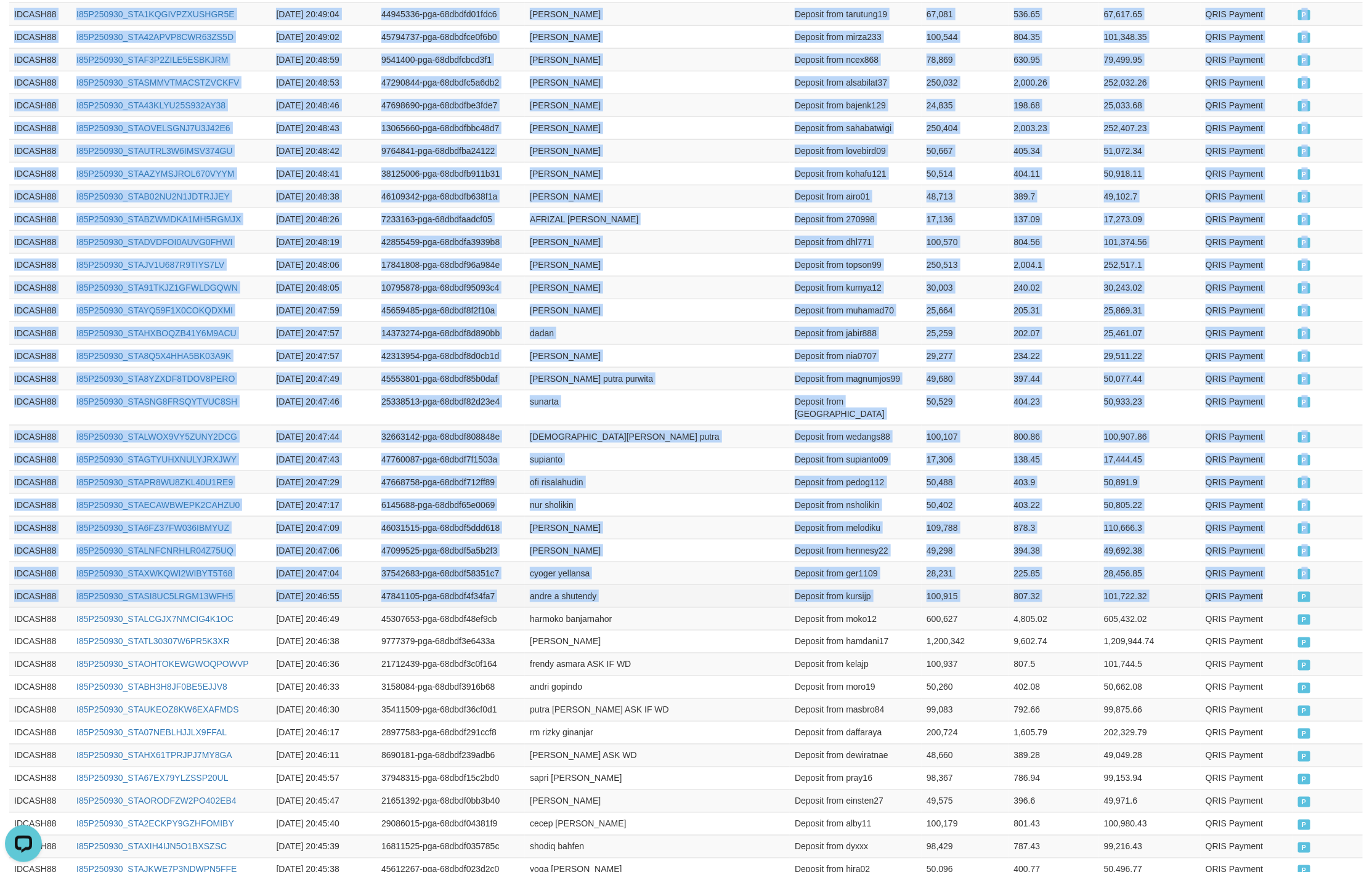
click at [1294, 592] on td "P" at bounding box center [1327, 595] width 69 height 23
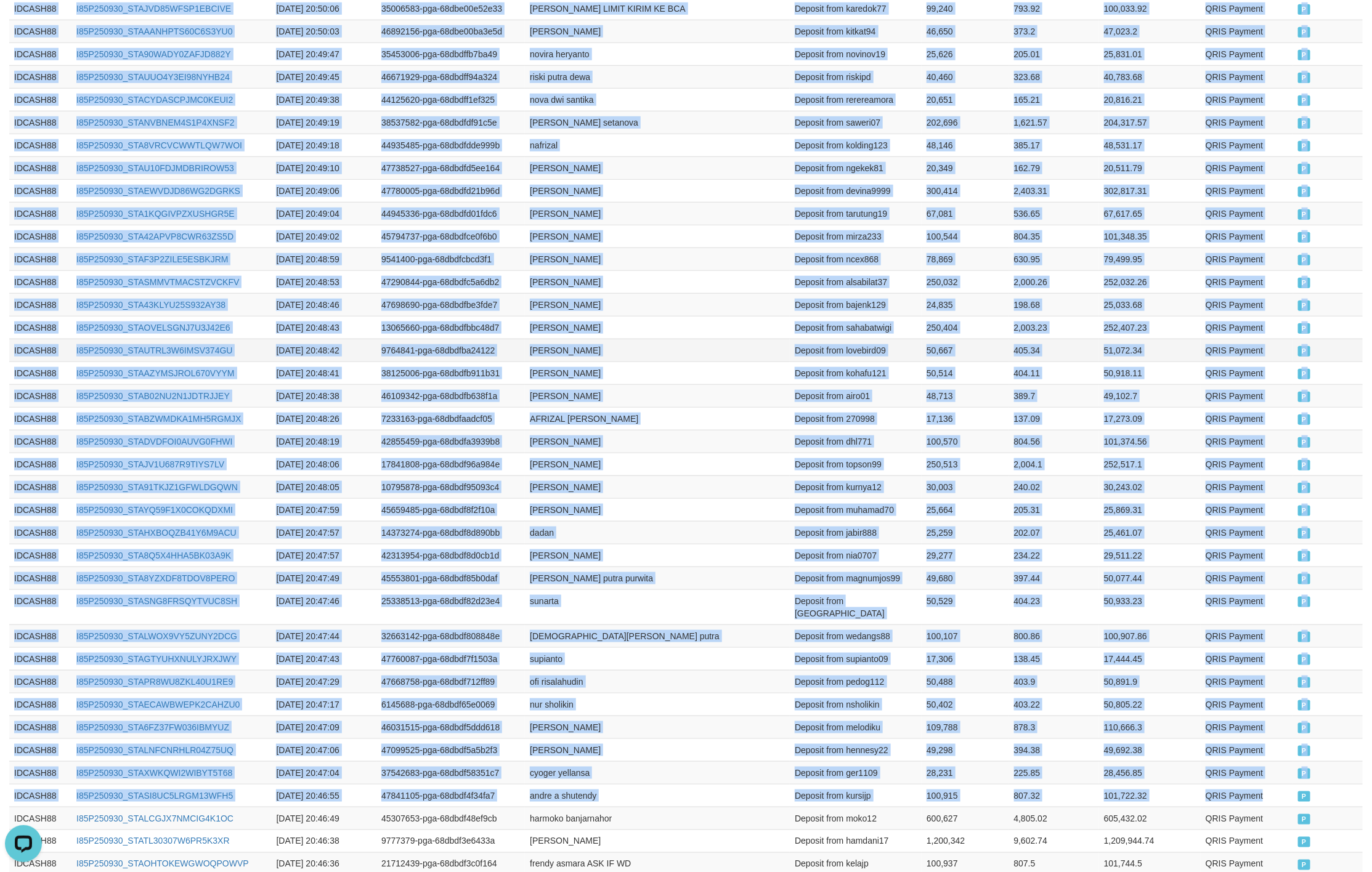
scroll to position [185, 0]
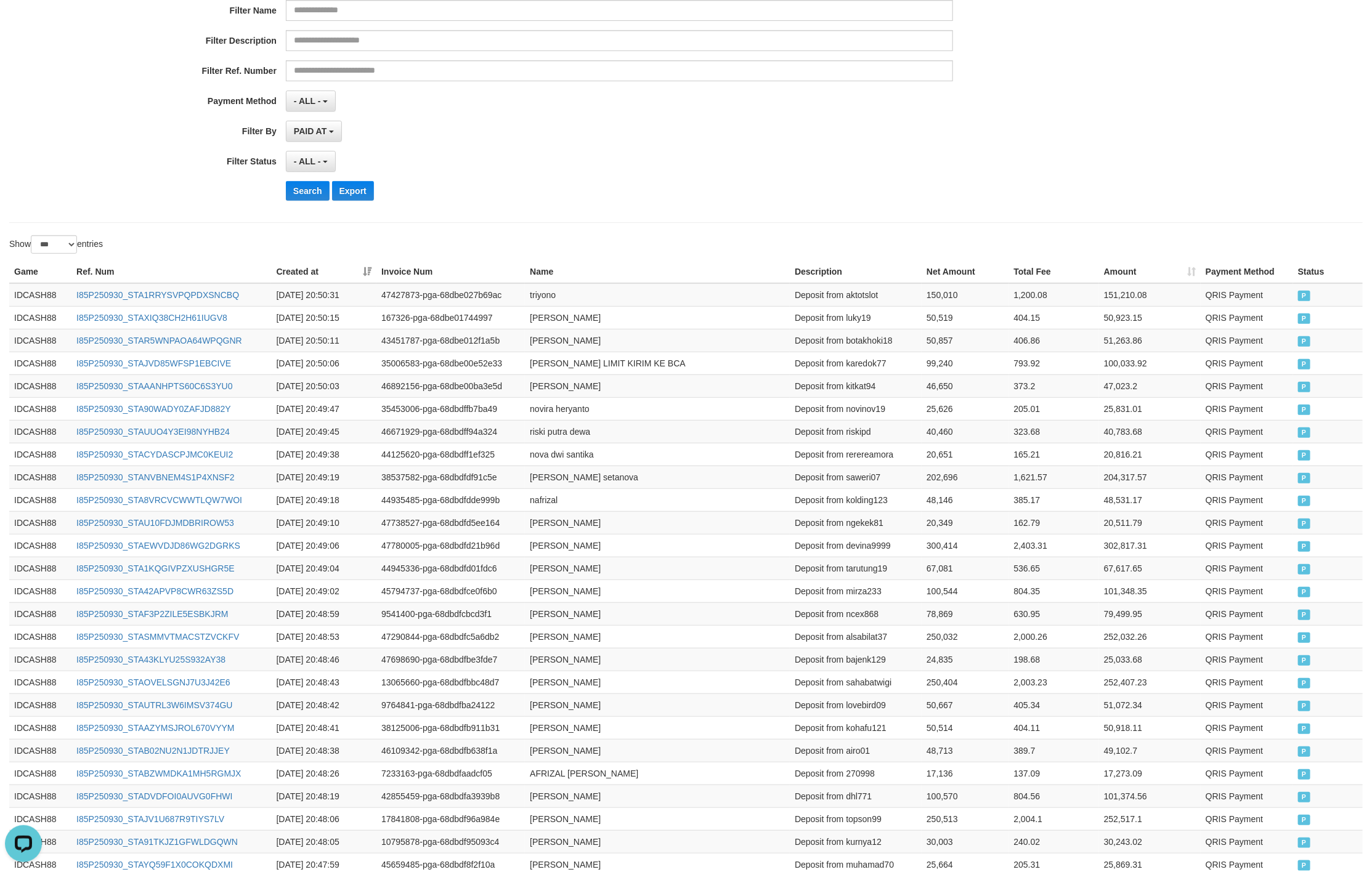
drag, startPoint x: 513, startPoint y: 196, endPoint x: 340, endPoint y: 206, distance: 173.3
click at [503, 194] on div "Search Export" at bounding box center [715, 191] width 857 height 19
click at [317, 201] on button "Search" at bounding box center [307, 191] width 44 height 19
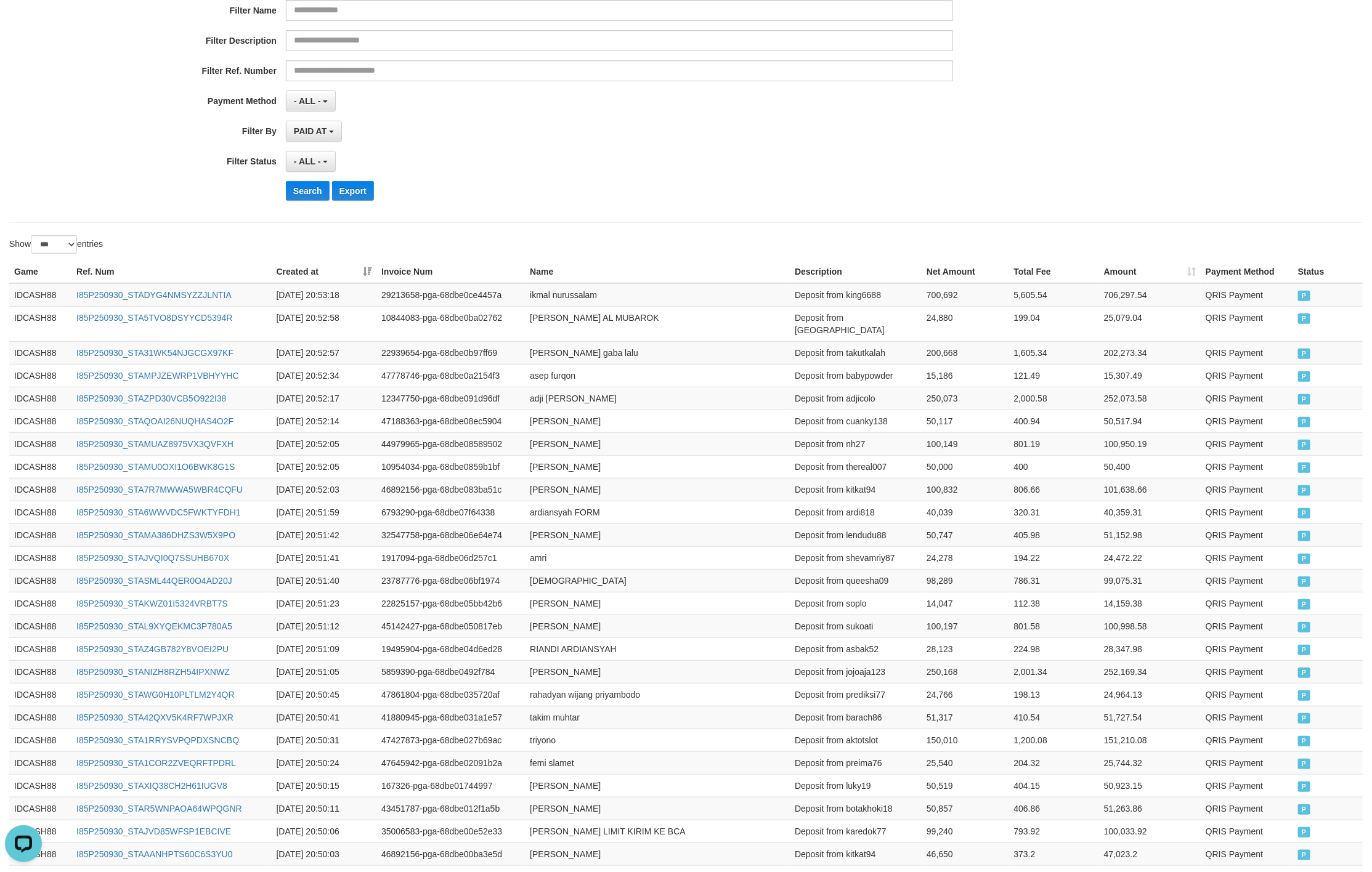
click at [658, 201] on div "Search Export" at bounding box center [715, 191] width 857 height 19
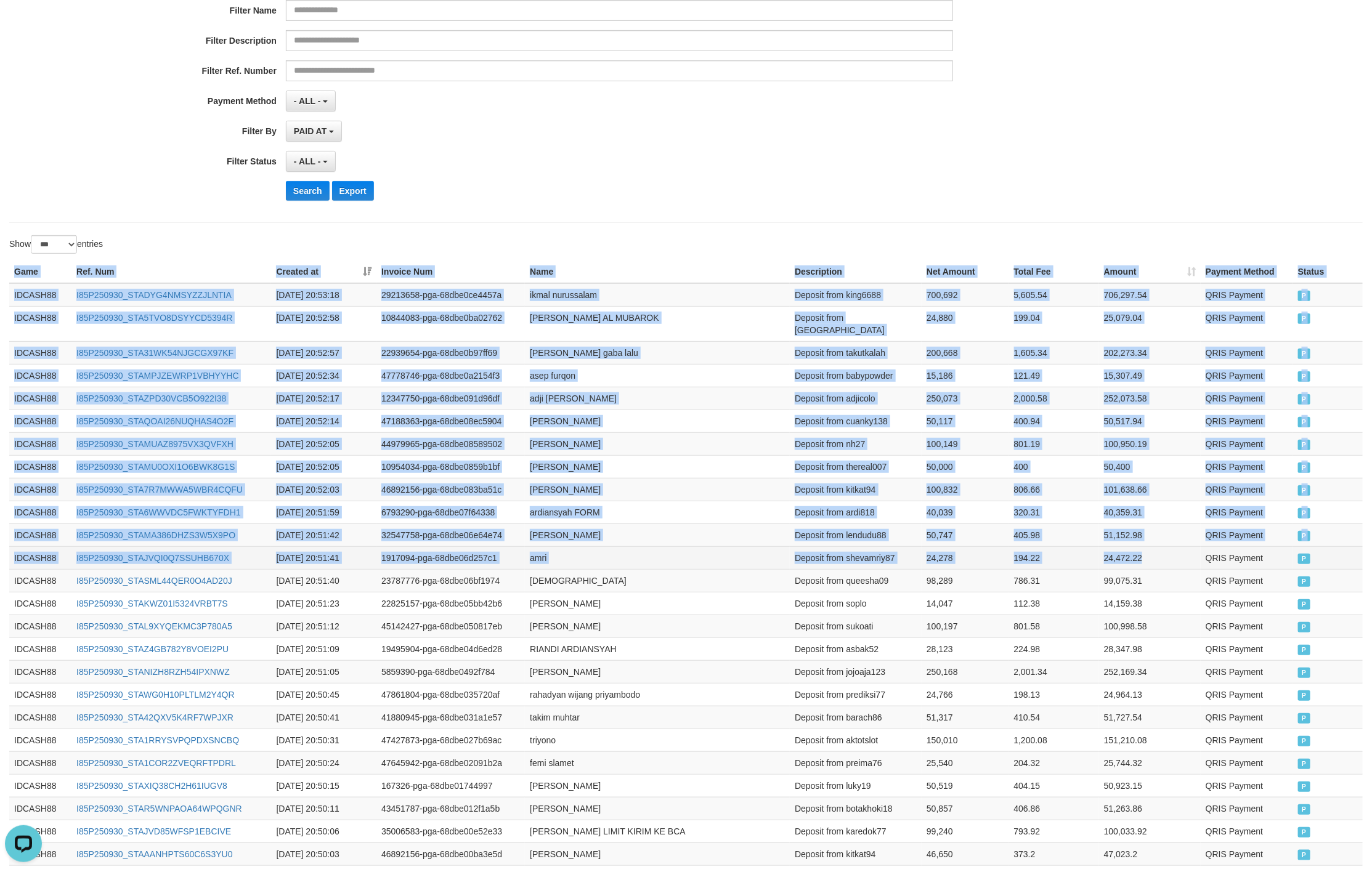
drag, startPoint x: 9, startPoint y: 265, endPoint x: 1198, endPoint y: 554, distance: 1223.6
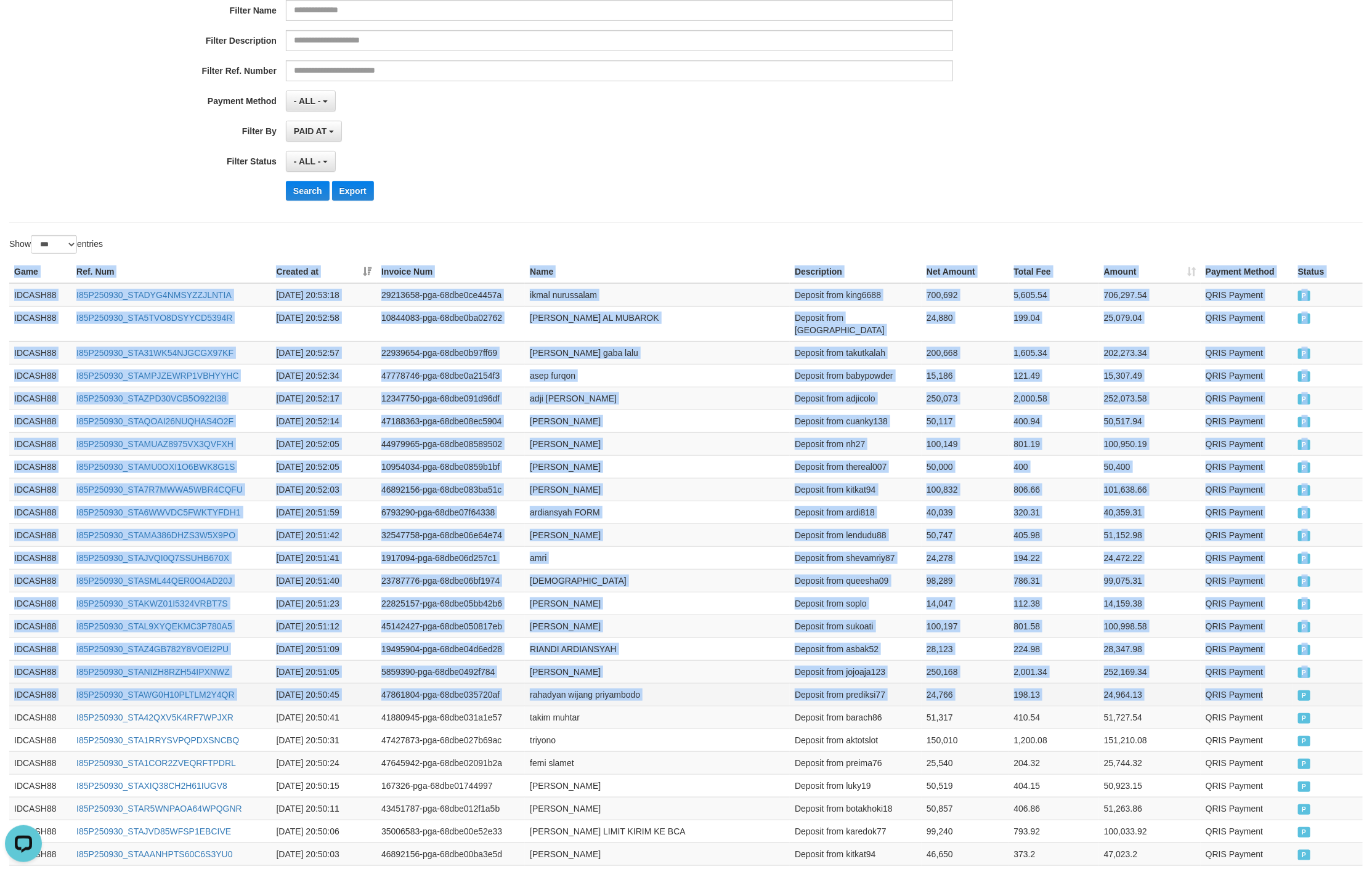
click at [1292, 696] on td "P" at bounding box center [1327, 694] width 69 height 23
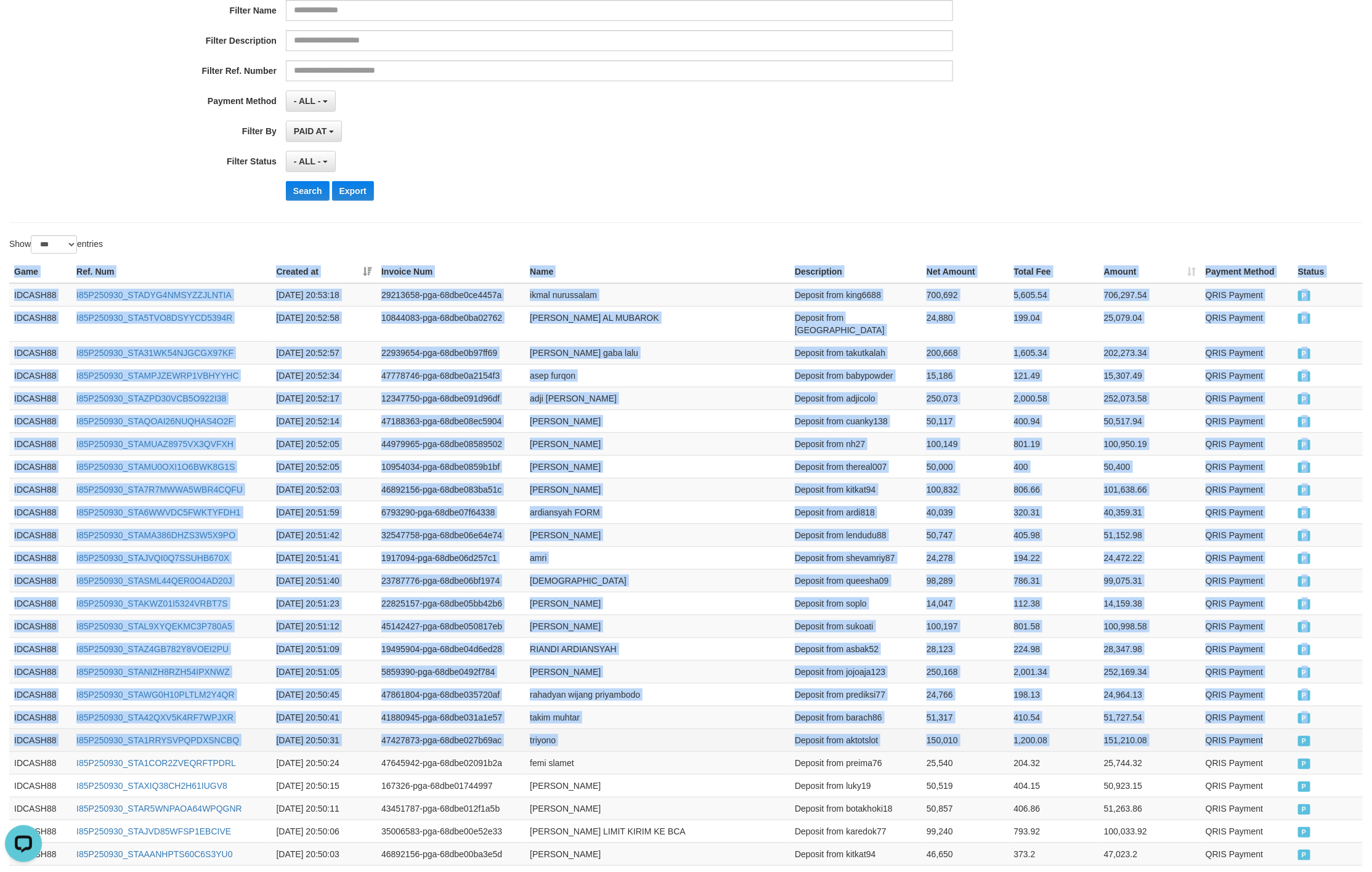
click at [1278, 729] on td "QRIS Payment" at bounding box center [1247, 740] width 93 height 23
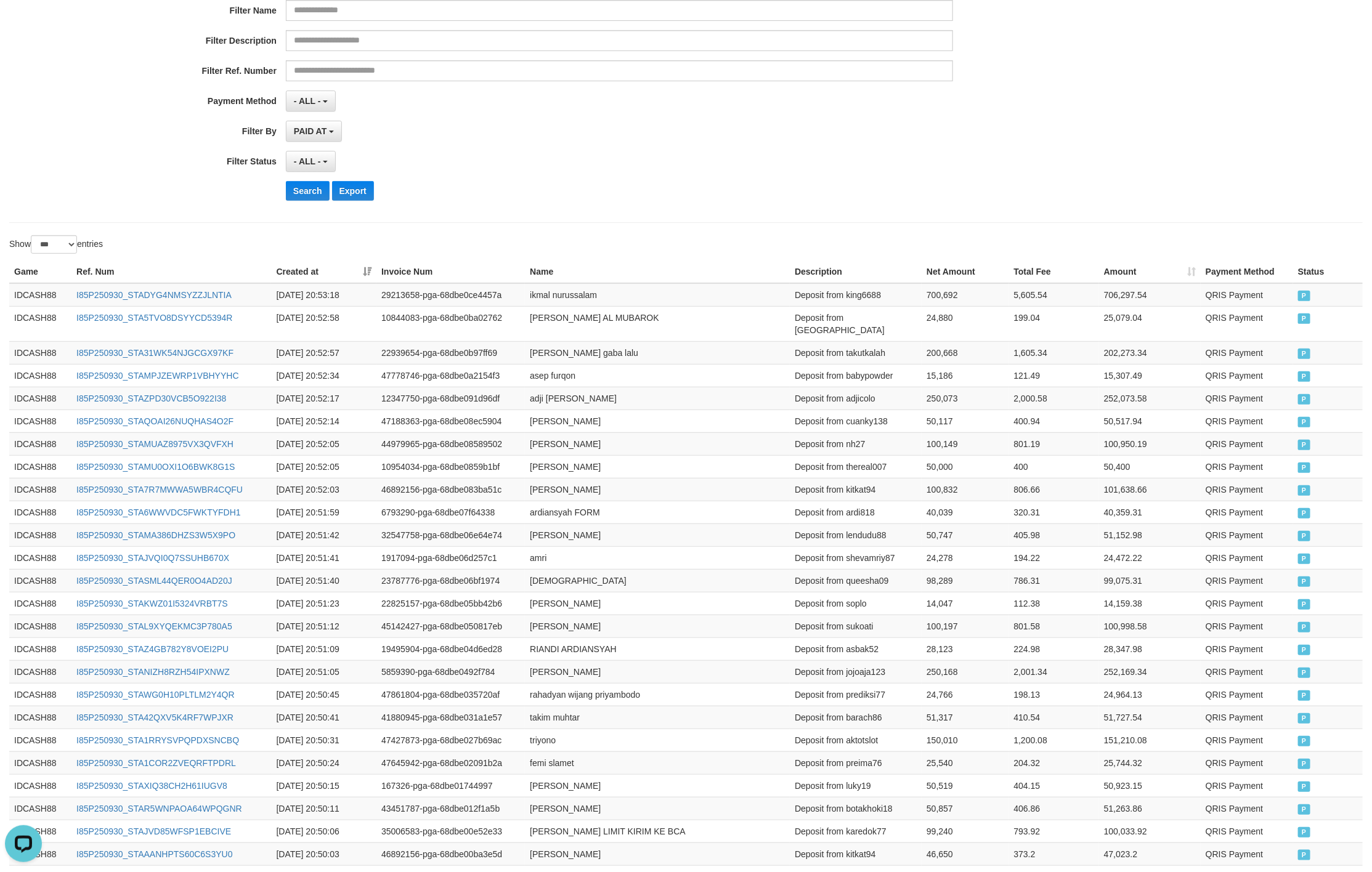
click at [597, 240] on div "Show ** ** ** *** entries" at bounding box center [343, 245] width 667 height 21
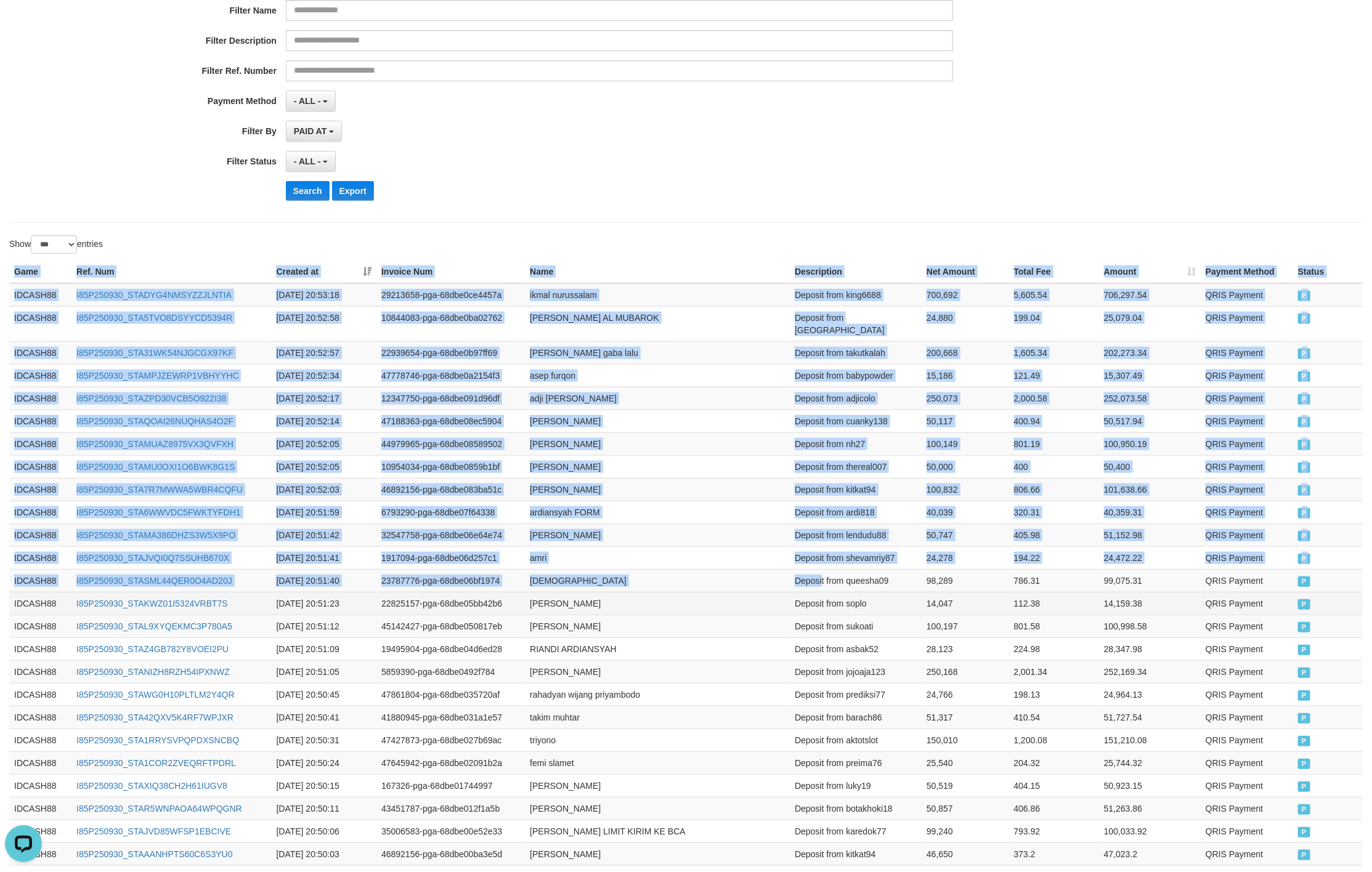
drag, startPoint x: 7, startPoint y: 275, endPoint x: 939, endPoint y: 592, distance: 984.4
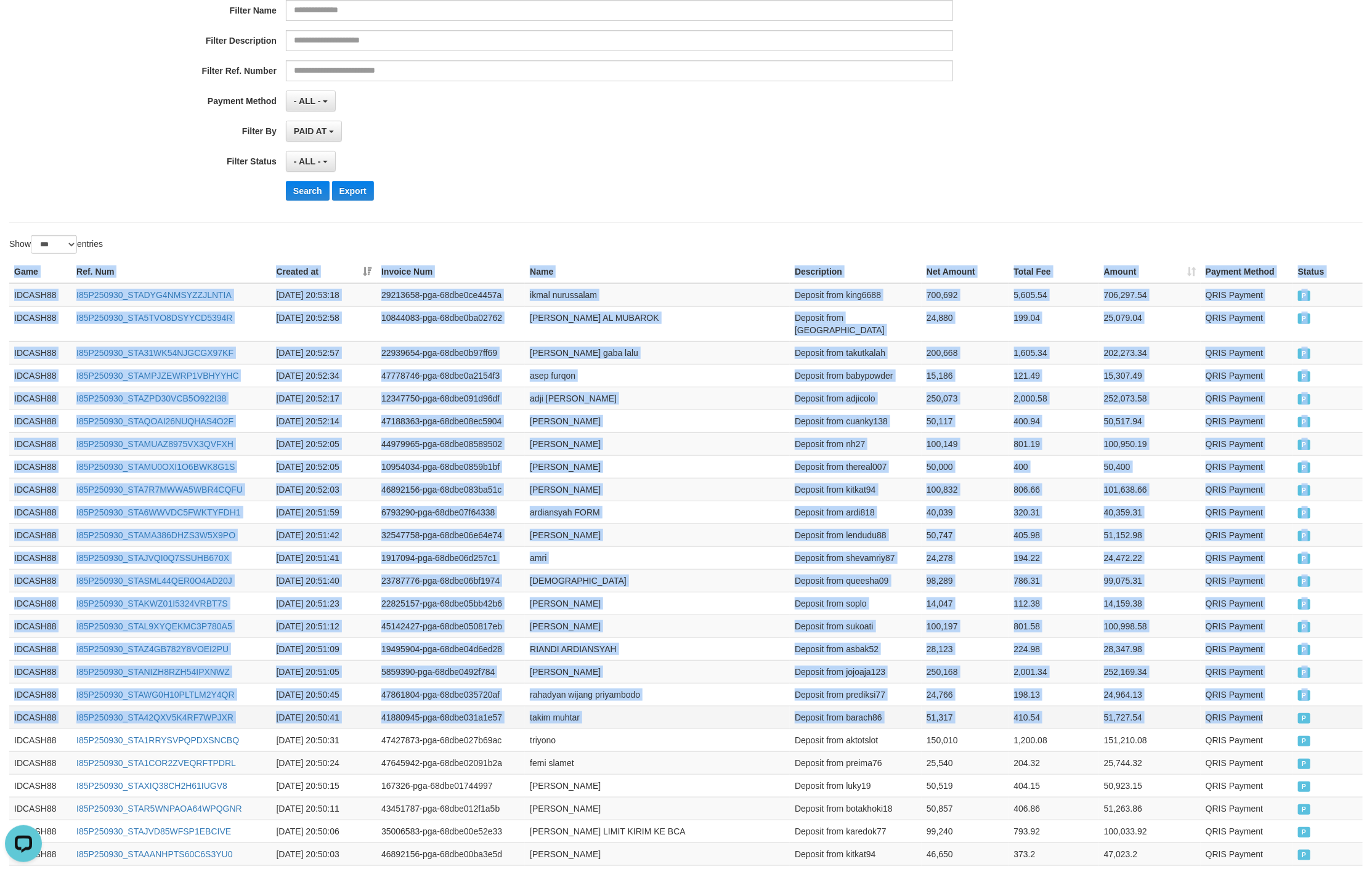
click at [1274, 706] on td "QRIS Payment" at bounding box center [1247, 716] width 93 height 23
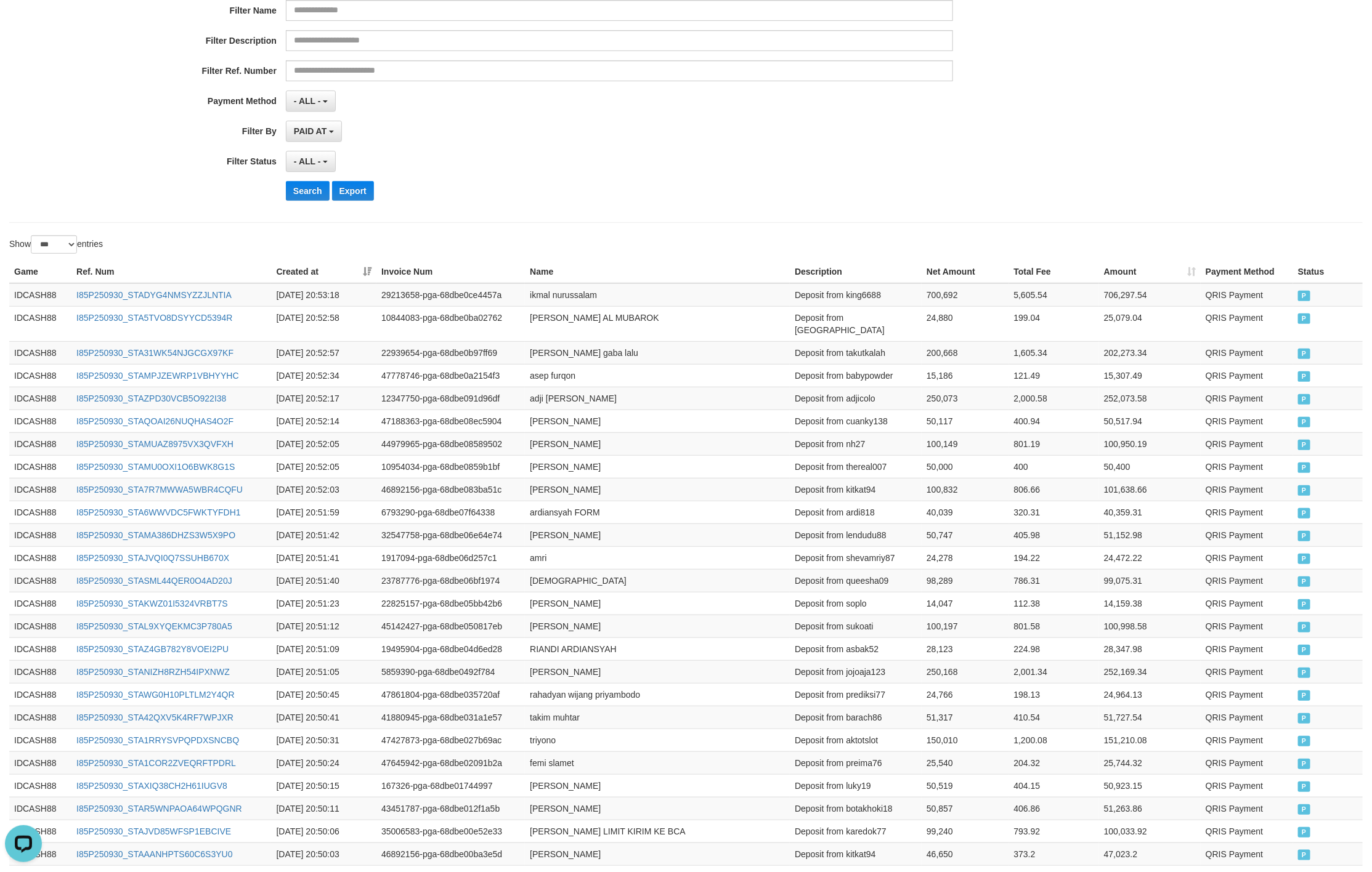
click at [662, 185] on div "Search Export" at bounding box center [715, 191] width 857 height 19
click at [305, 189] on button "Search" at bounding box center [307, 191] width 44 height 19
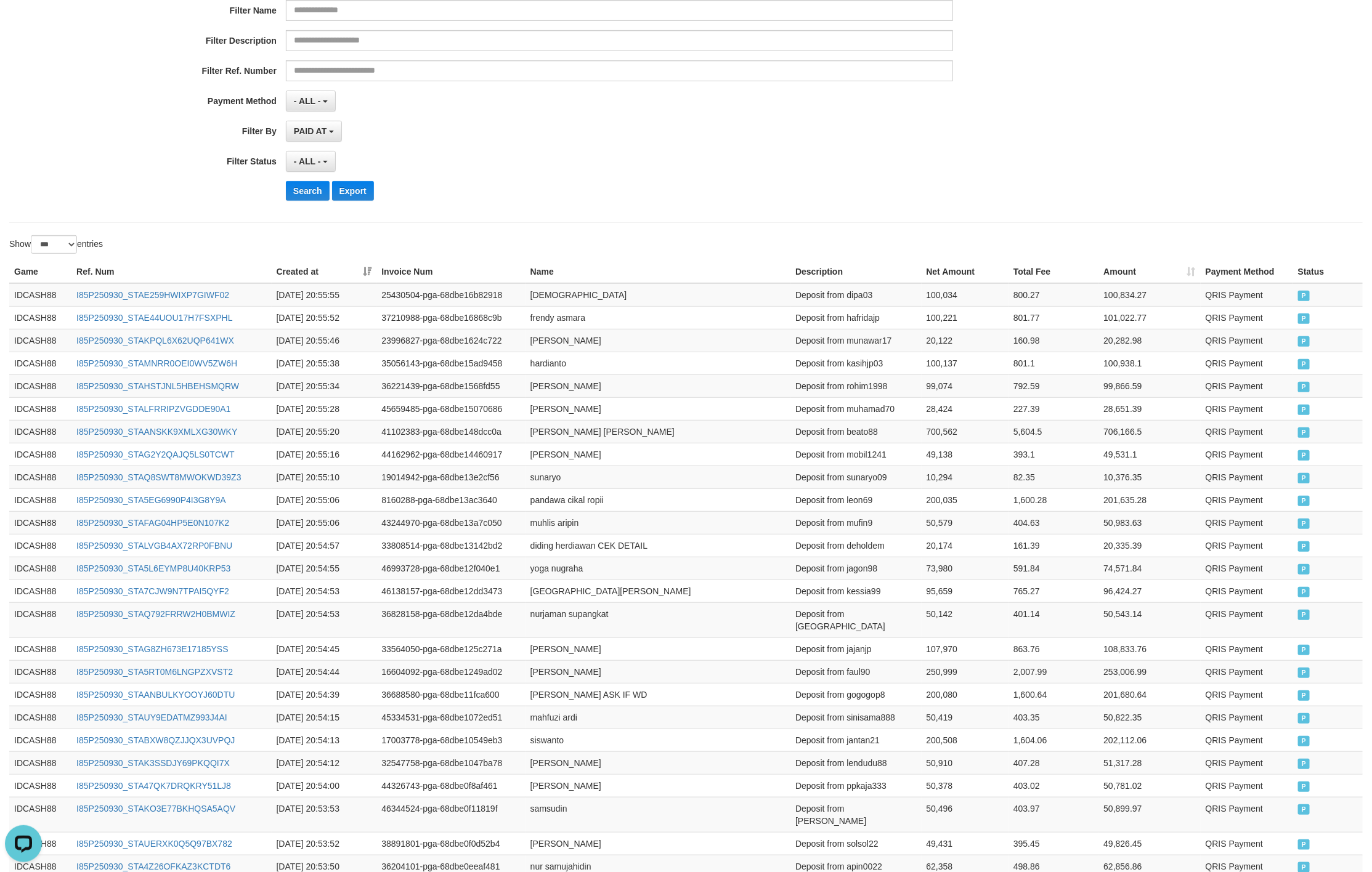
click at [879, 167] on div "- ALL - SELECT ALL - ALL - SELECT STATUS PENDING/UNPAID PAID CANCELED EXPIRED" at bounding box center [619, 161] width 667 height 21
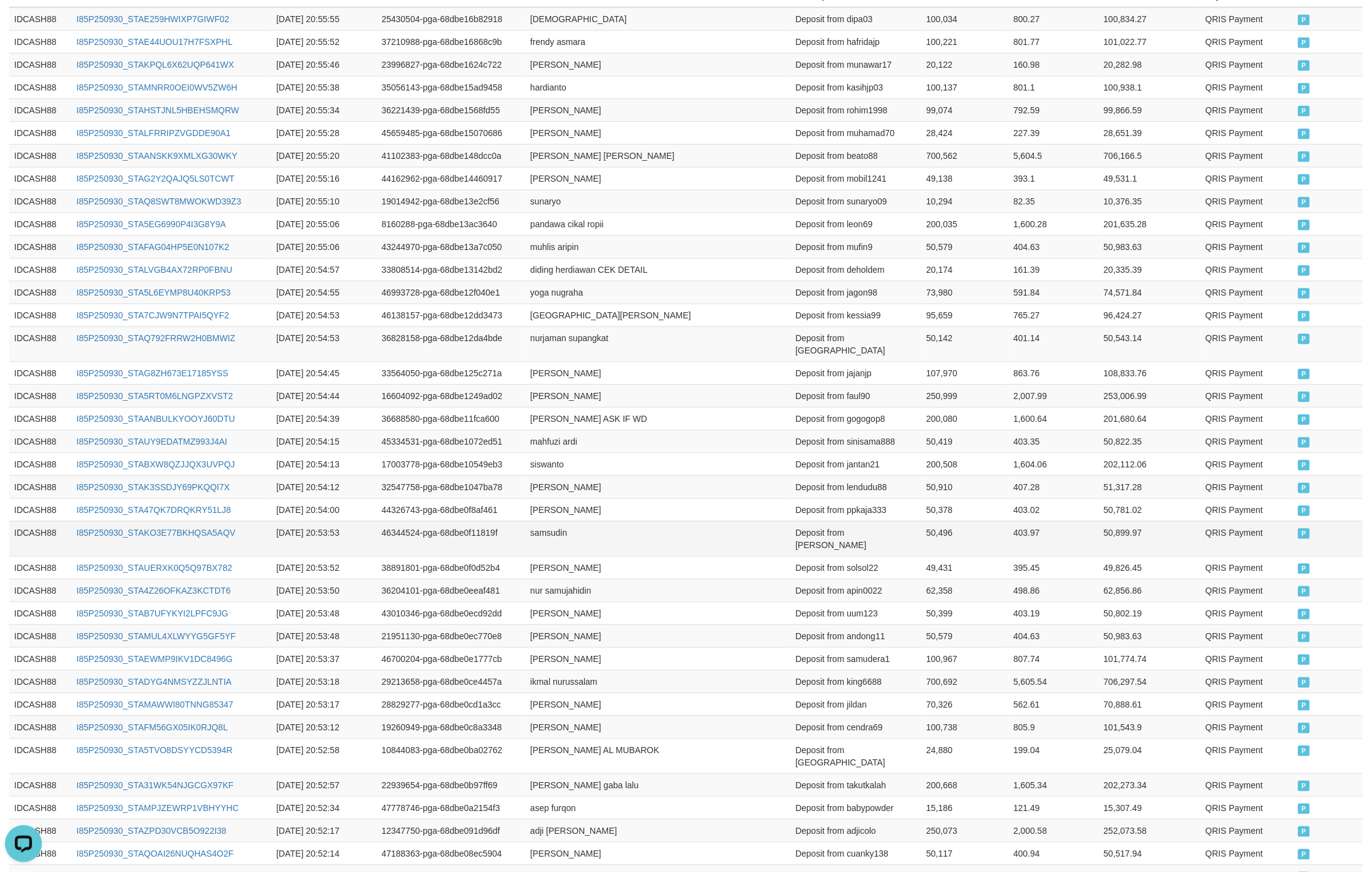
scroll to position [323, 0]
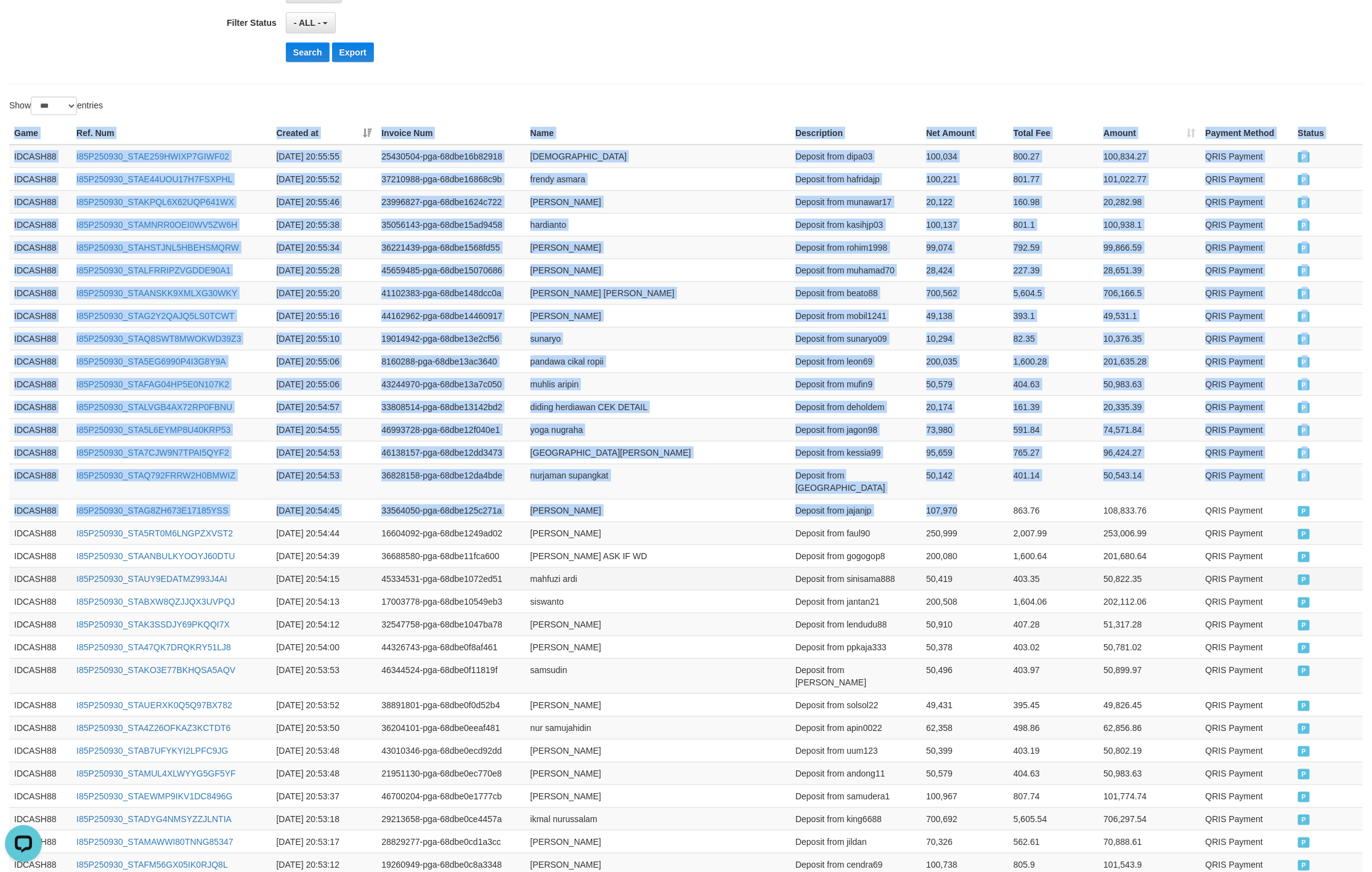
drag, startPoint x: 10, startPoint y: 131, endPoint x: 1055, endPoint y: 579, distance: 1137.0
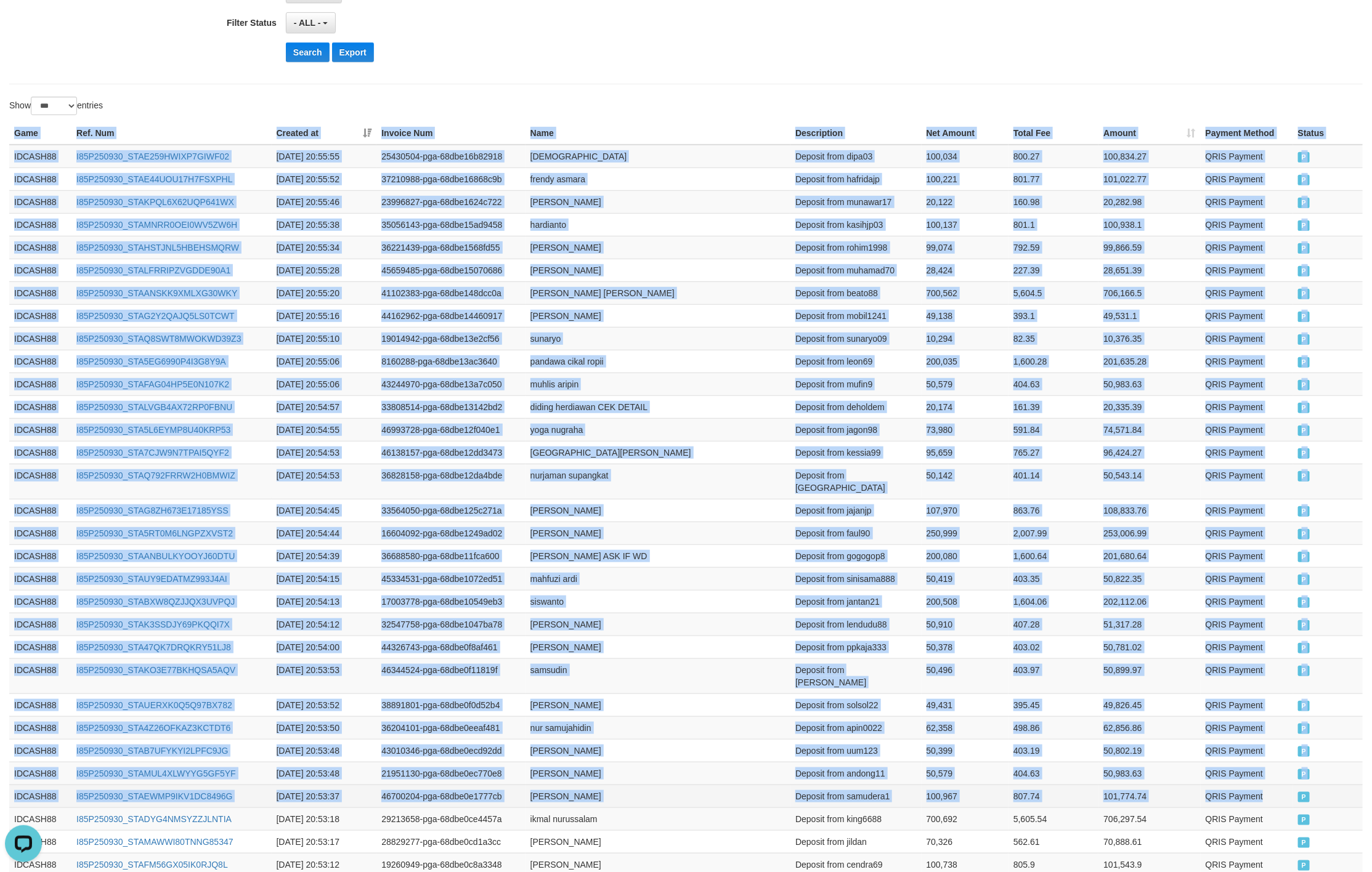
click at [1262, 785] on td "QRIS Payment" at bounding box center [1247, 796] width 93 height 23
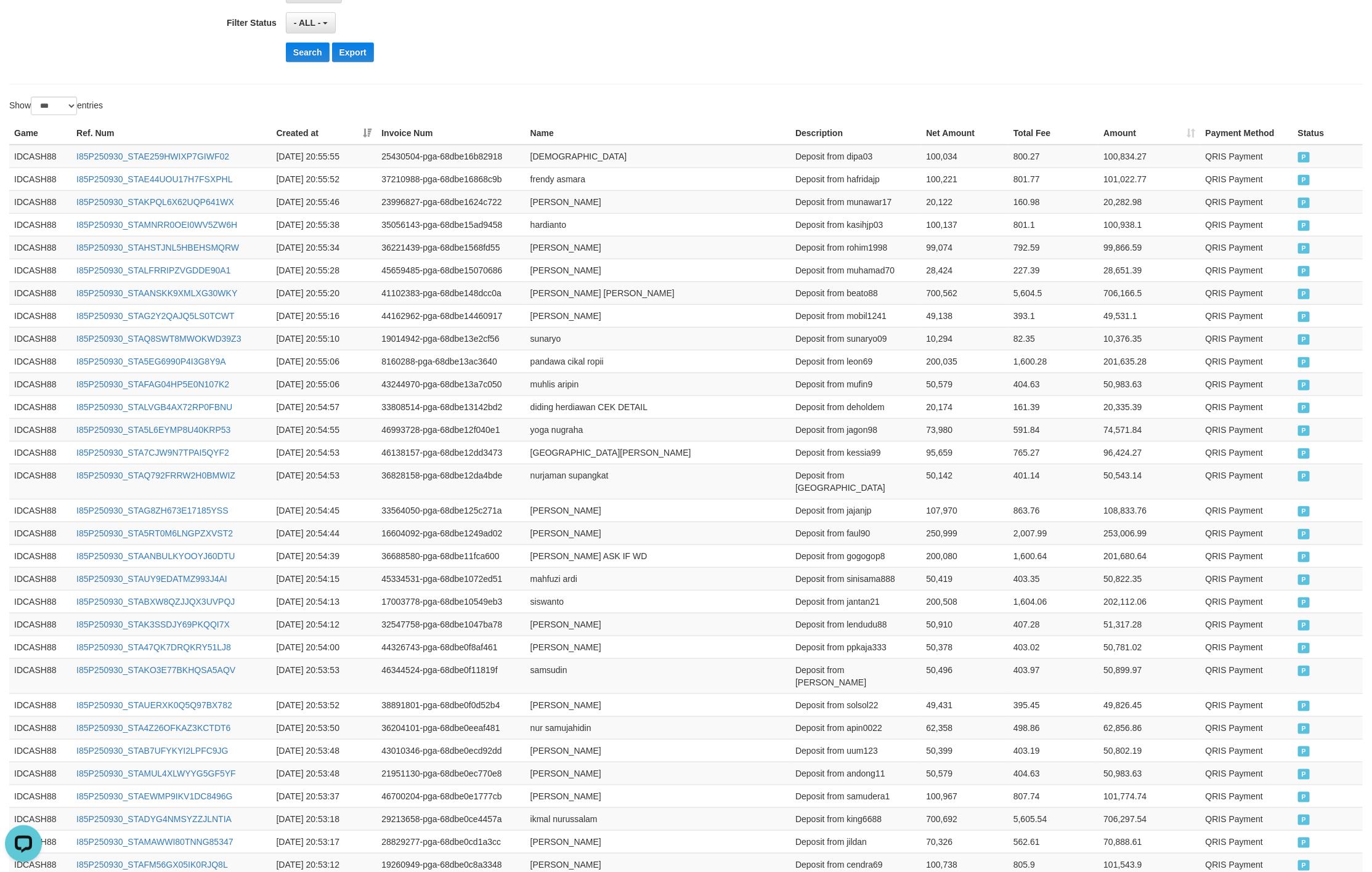
drag, startPoint x: 551, startPoint y: 94, endPoint x: 350, endPoint y: 85, distance: 201.2
click at [315, 56] on button "Search" at bounding box center [307, 52] width 44 height 19
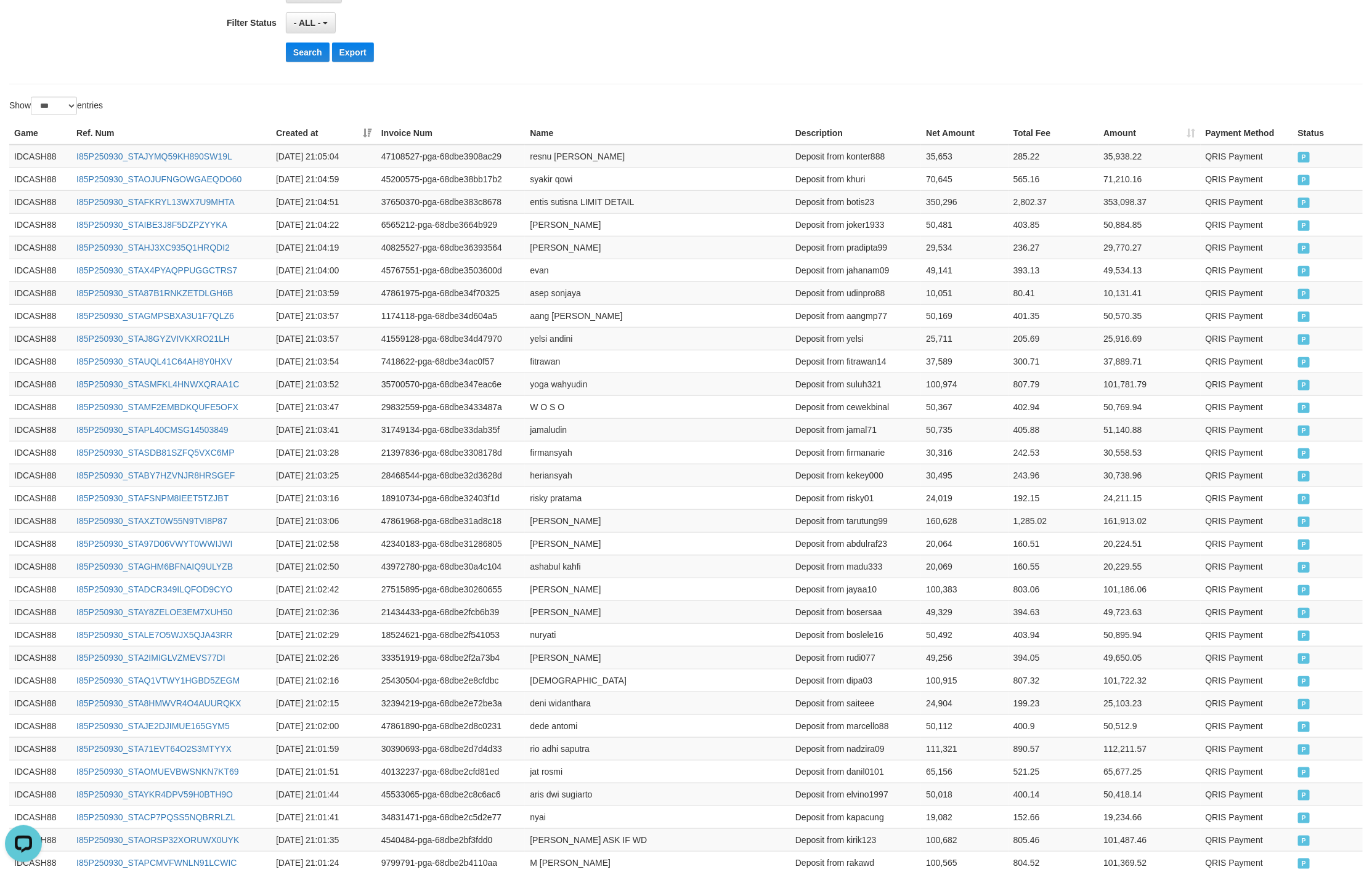
click at [640, 143] on th "Name" at bounding box center [657, 133] width 266 height 23
click at [713, 109] on div "Show ** ** ** *** entries" at bounding box center [686, 106] width 1372 height 21
click at [302, 62] on button "Search" at bounding box center [307, 52] width 44 height 19
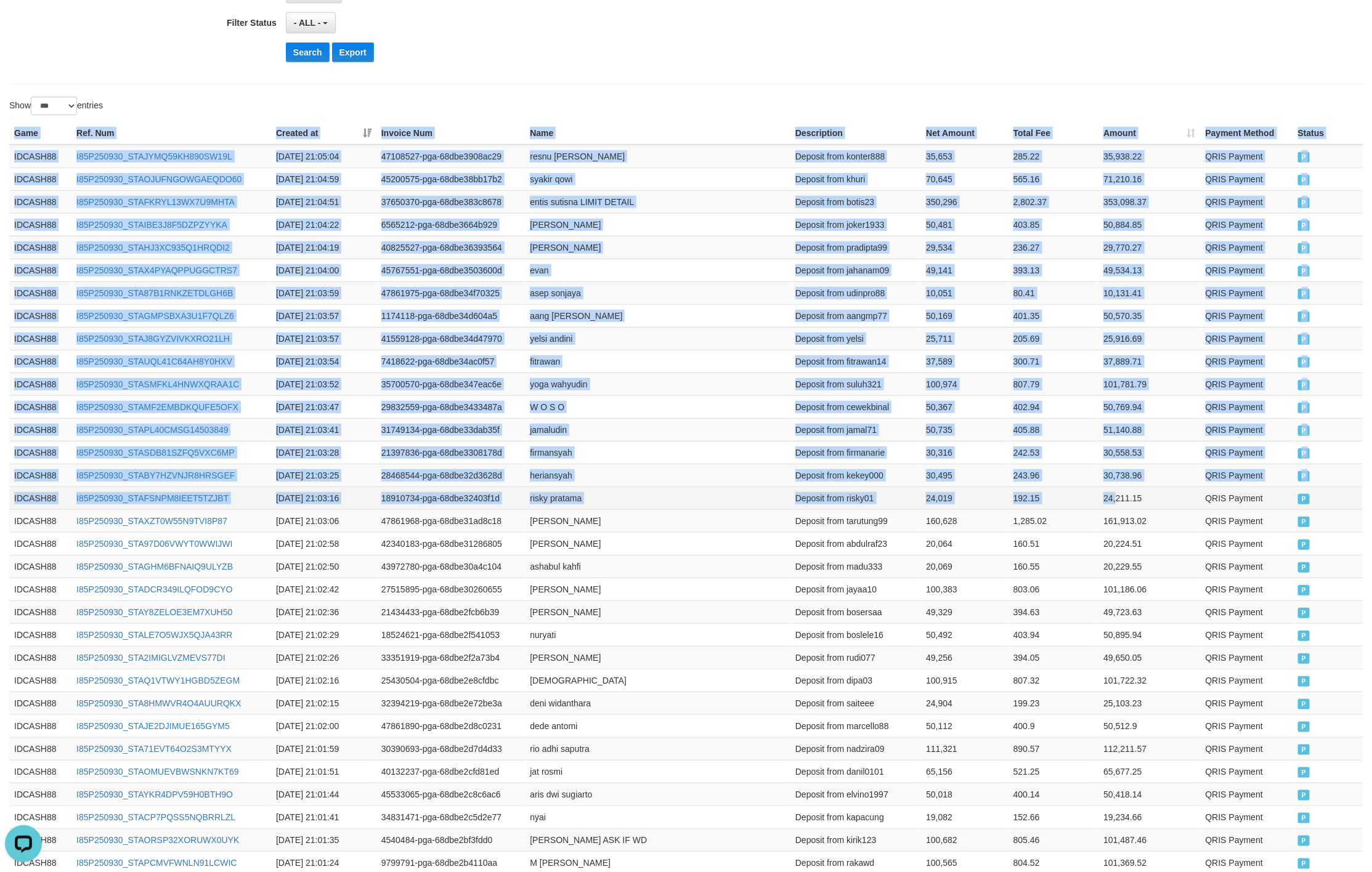
drag, startPoint x: 10, startPoint y: 139, endPoint x: 1114, endPoint y: 505, distance: 1163.1
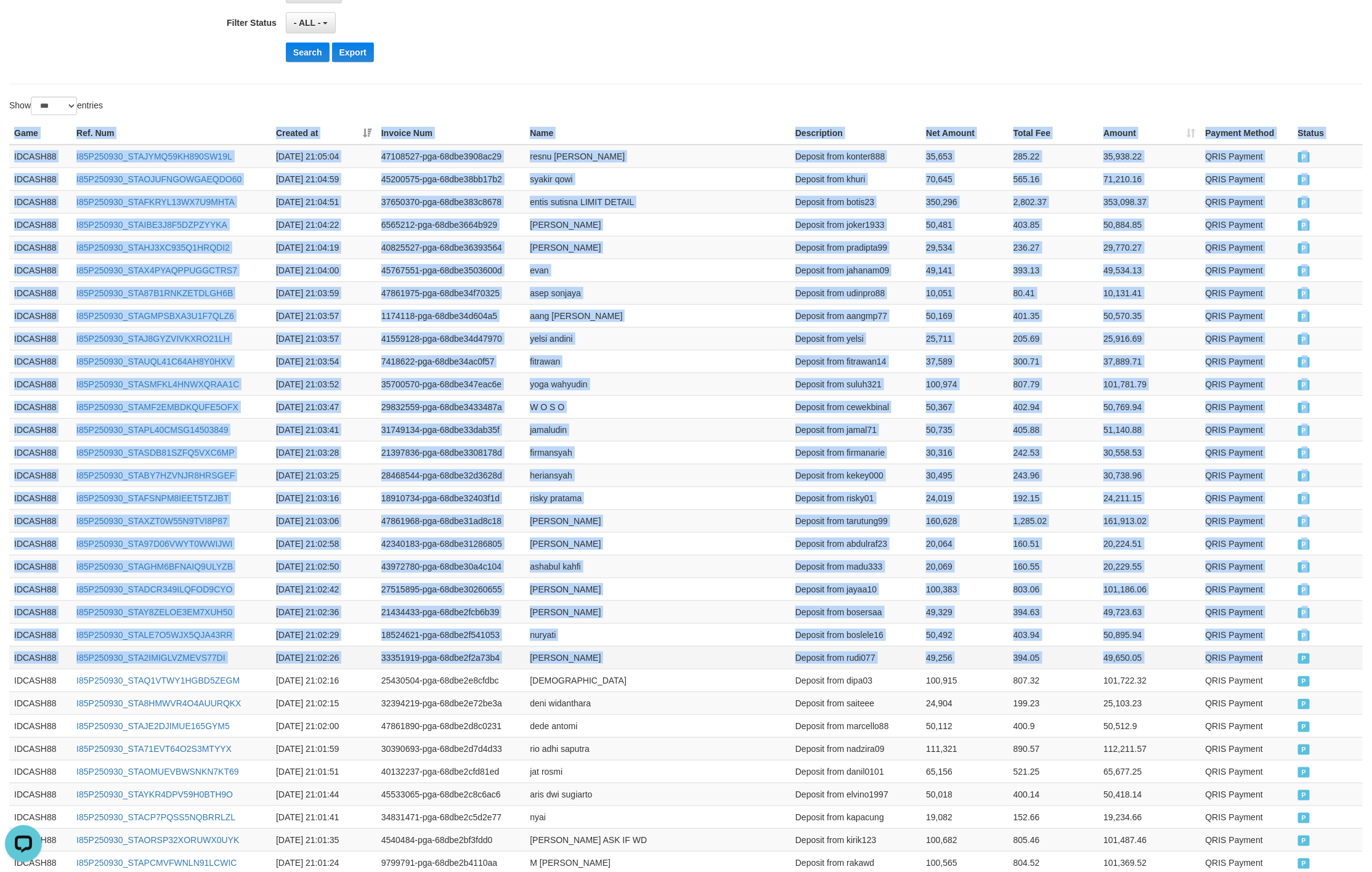
click at [1297, 667] on td "P" at bounding box center [1327, 657] width 69 height 23
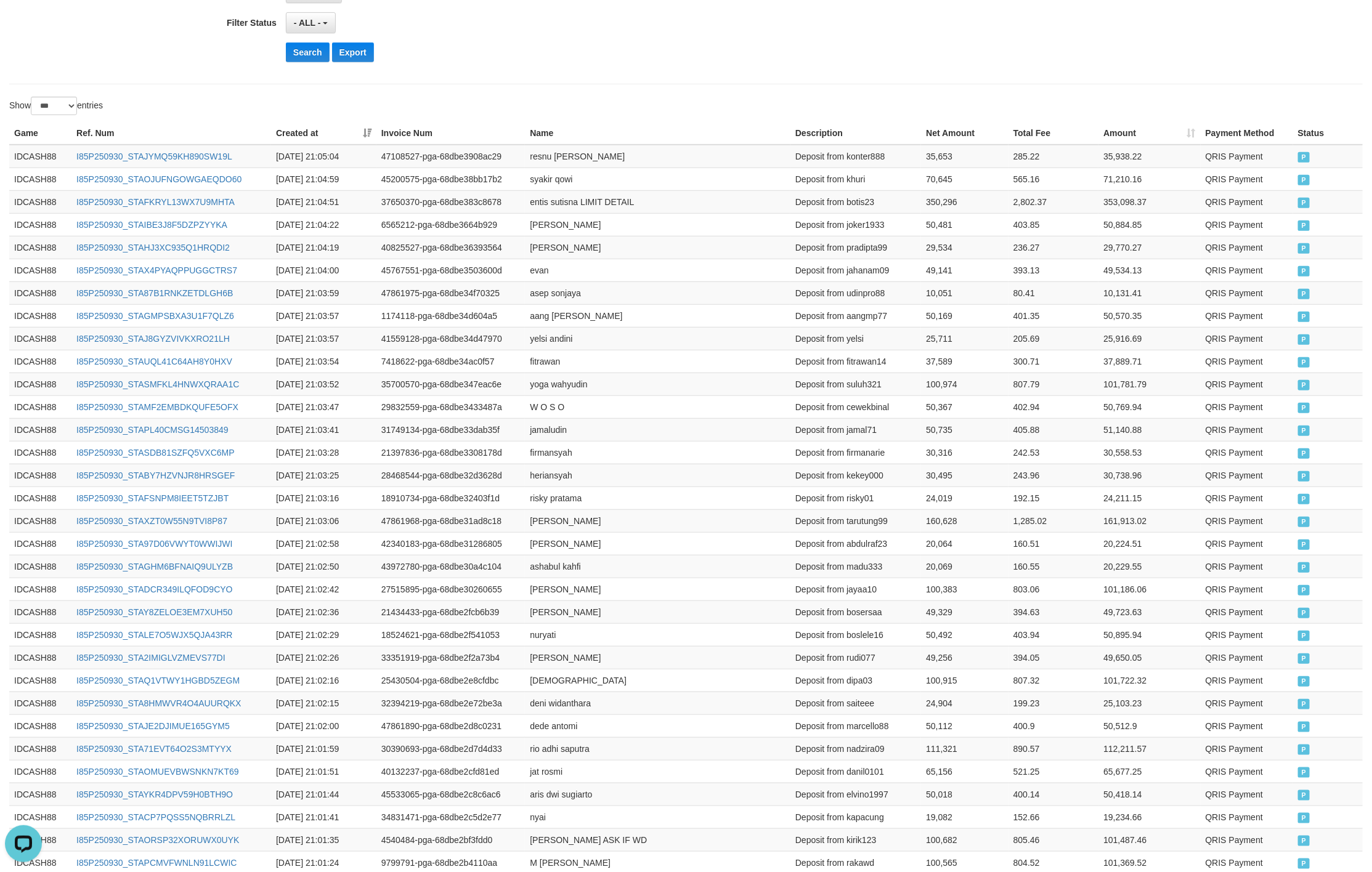
click at [610, 104] on div "Show ** ** ** *** entries" at bounding box center [343, 106] width 667 height 21
drag, startPoint x: 312, startPoint y: 72, endPoint x: 306, endPoint y: 49, distance: 23.8
click at [306, 49] on button "Search" at bounding box center [307, 52] width 44 height 19
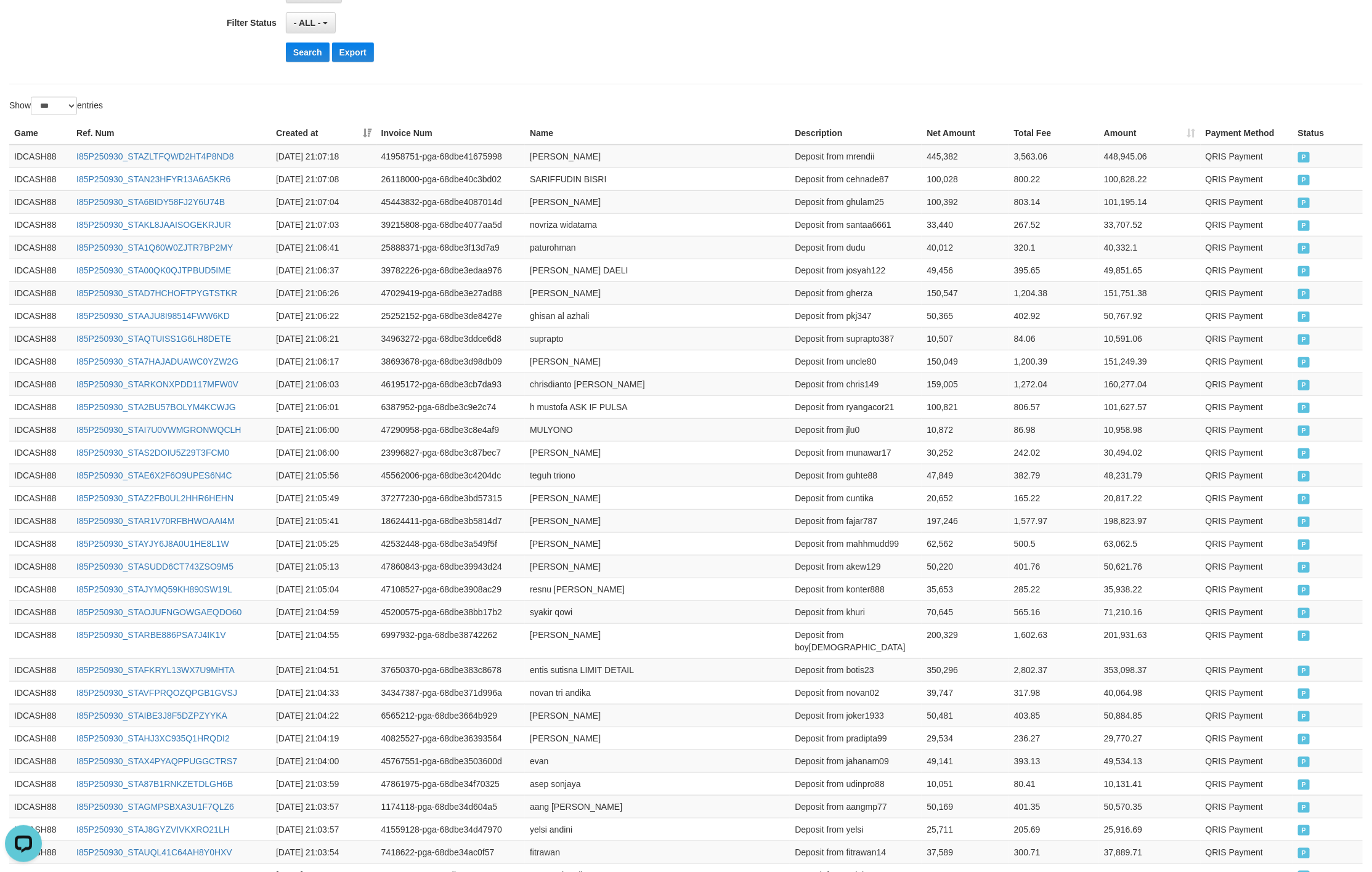
click at [665, 21] on div "- ALL - SELECT ALL - ALL - SELECT STATUS PENDING/UNPAID PAID CANCELED EXPIRED" at bounding box center [619, 22] width 667 height 21
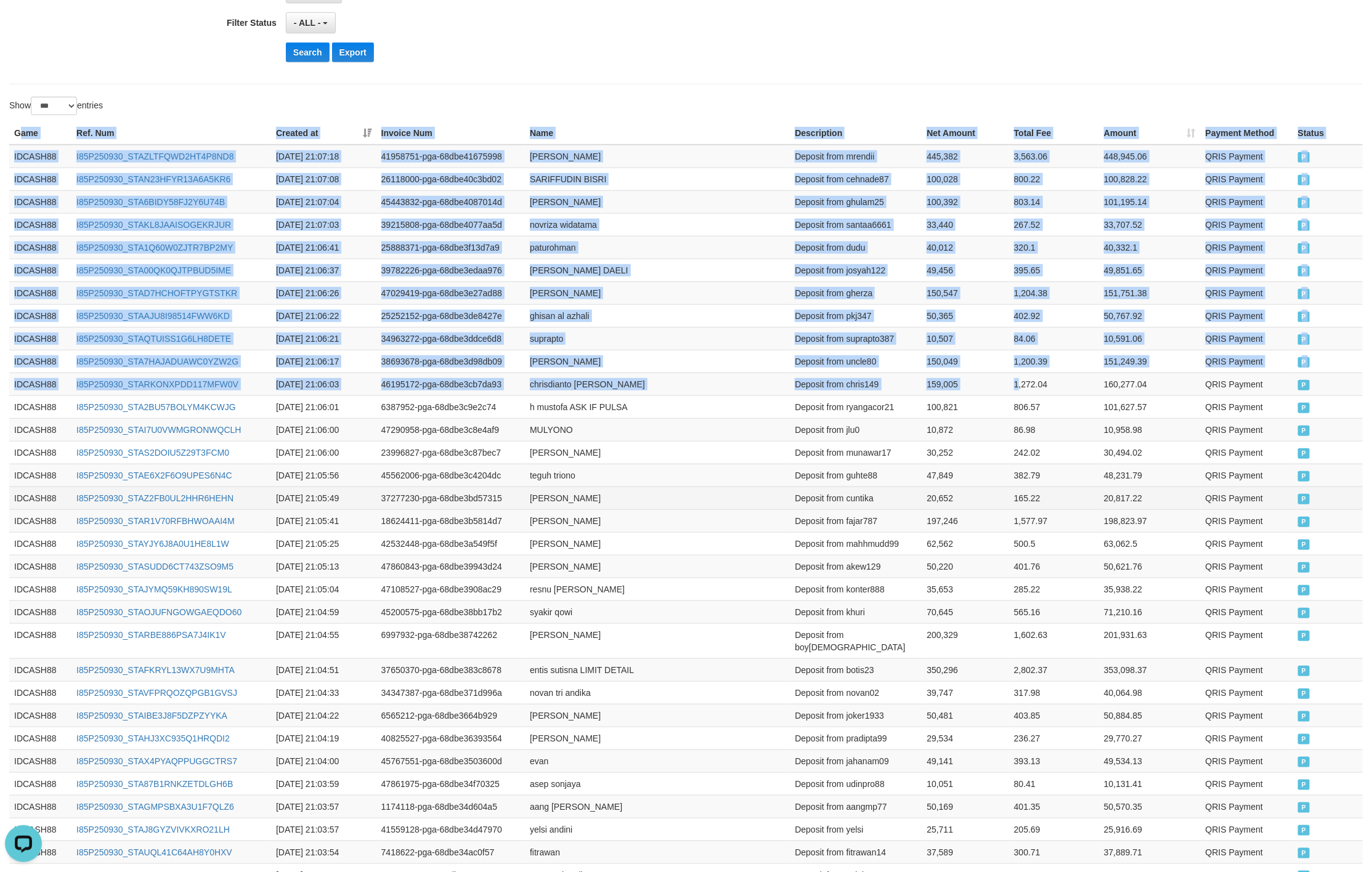
drag, startPoint x: 20, startPoint y: 135, endPoint x: 1223, endPoint y: 501, distance: 1257.4
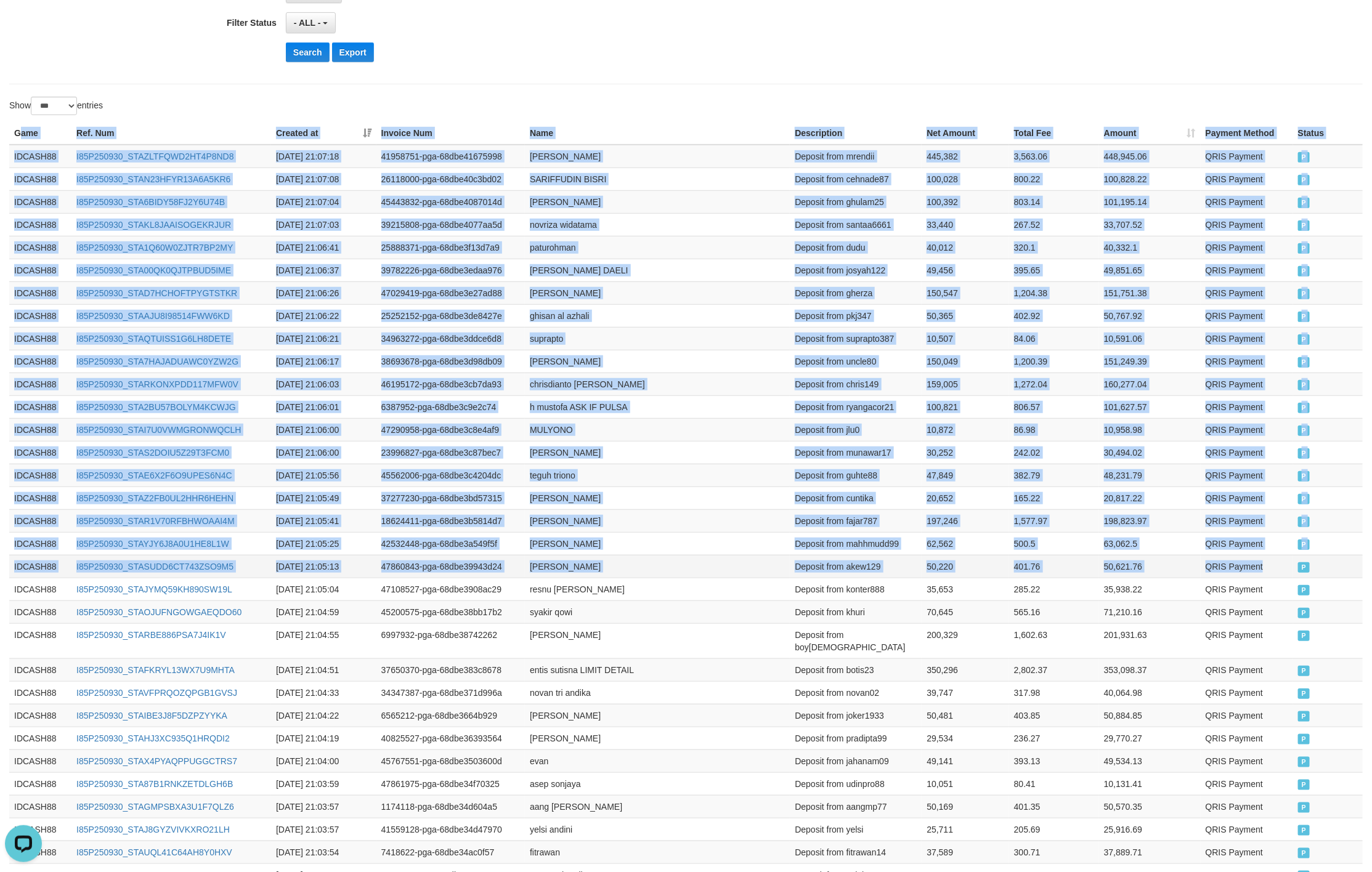
click at [1282, 577] on td "QRIS Payment" at bounding box center [1247, 566] width 93 height 23
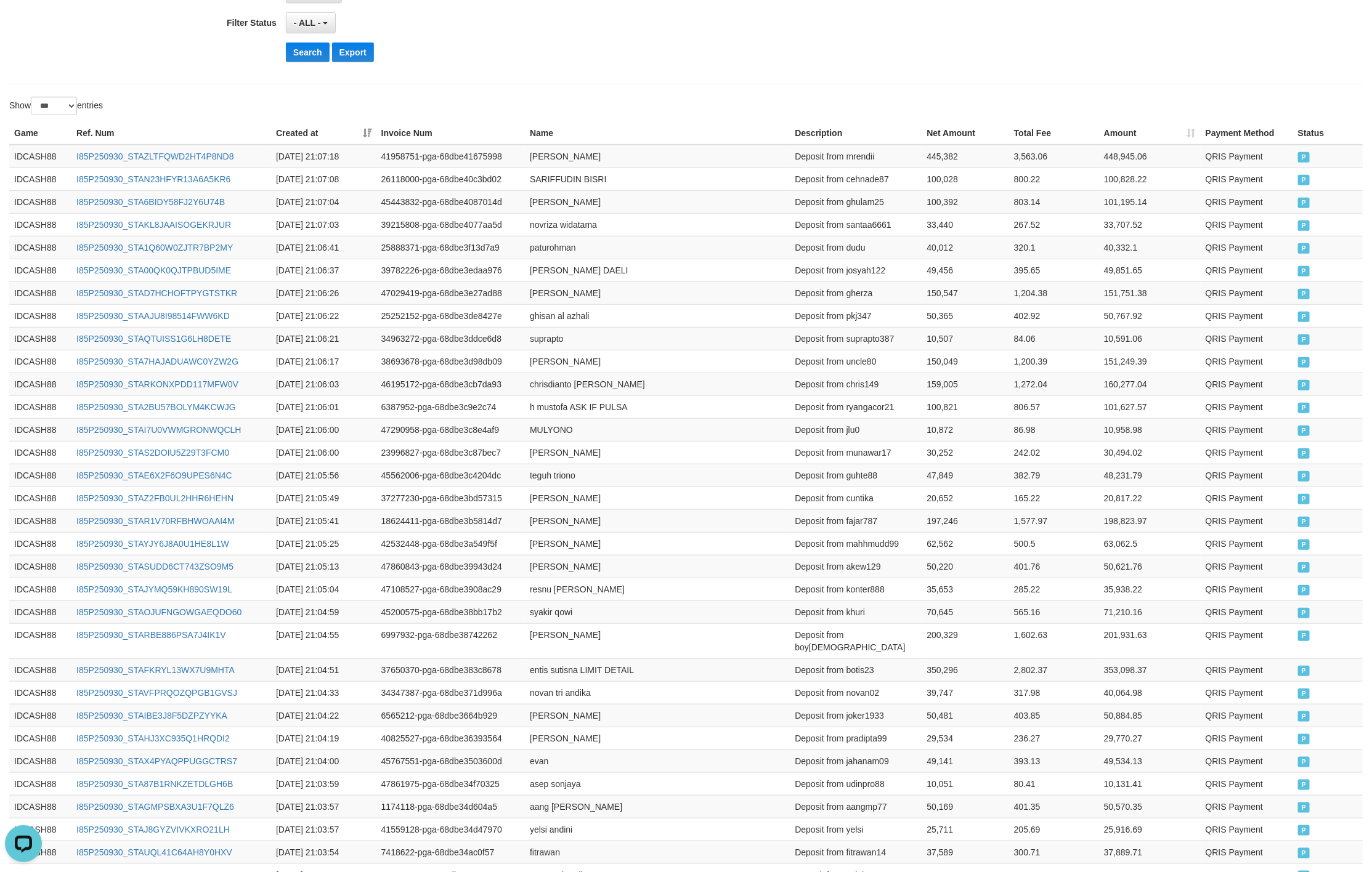
click at [794, 102] on div "Show ** ** ** *** entries" at bounding box center [686, 106] width 1372 height 21
click at [291, 49] on button "Search" at bounding box center [307, 52] width 44 height 19
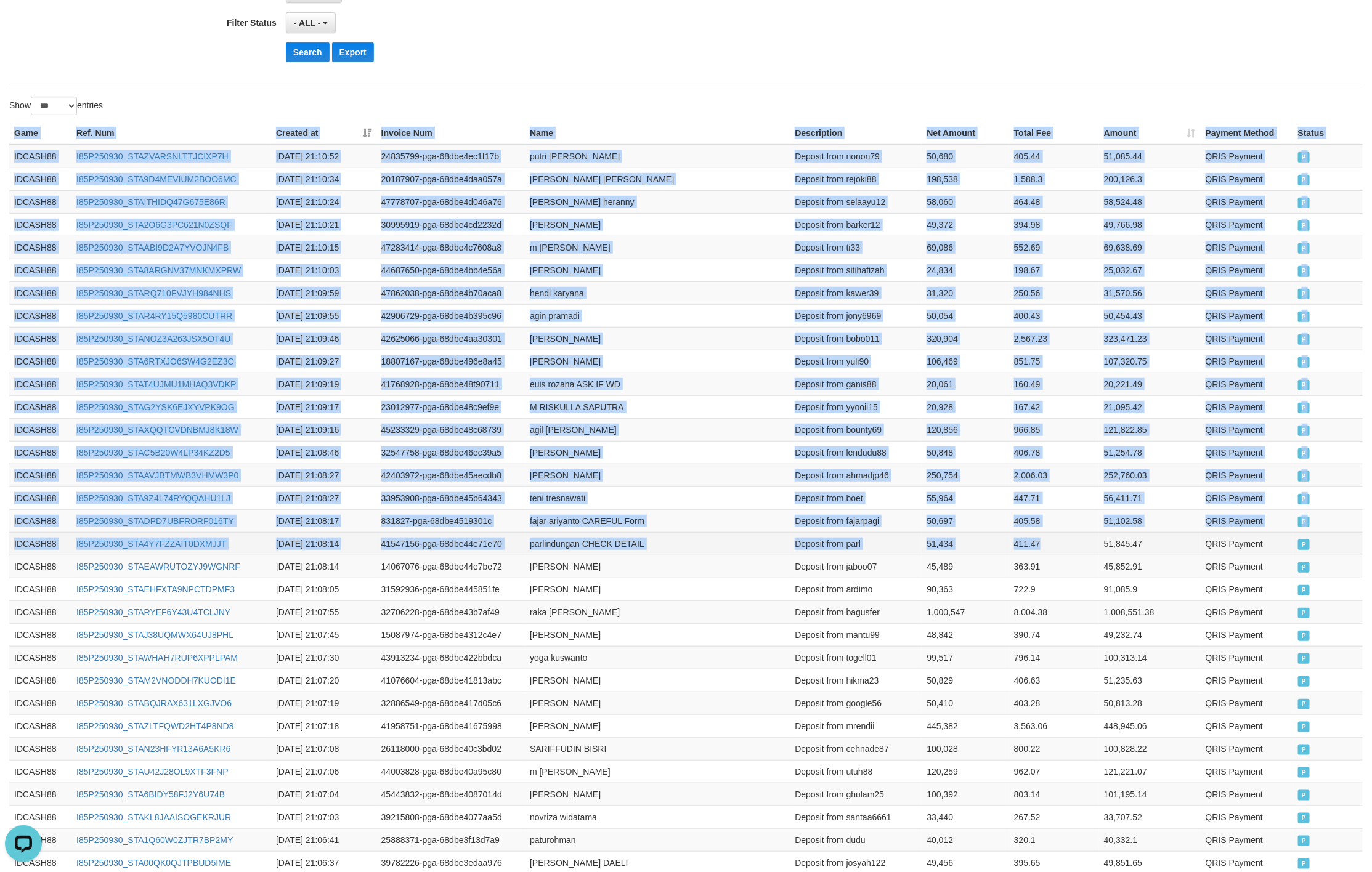
drag, startPoint x: 5, startPoint y: 135, endPoint x: 1050, endPoint y: 543, distance: 1121.8
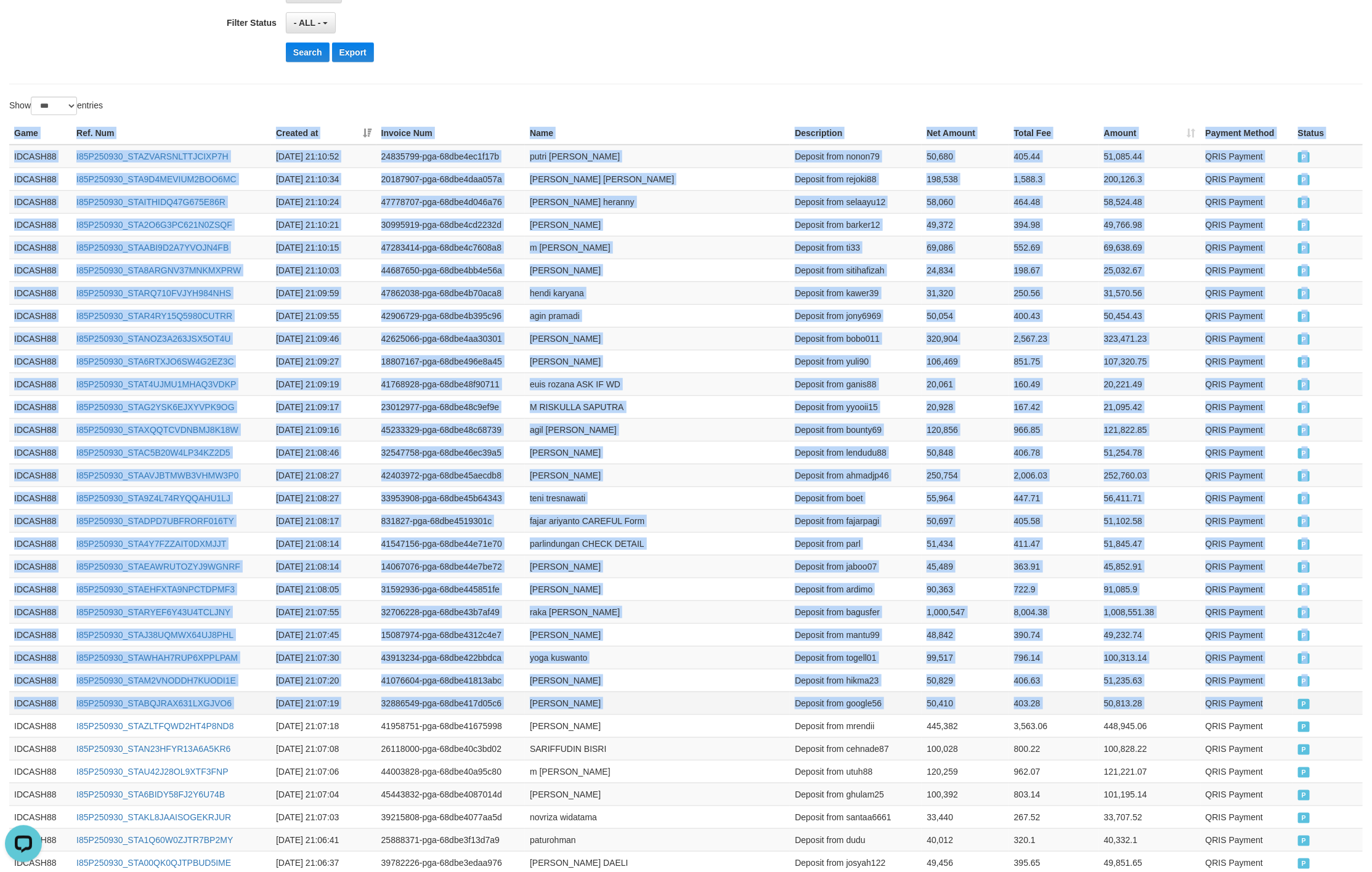
click at [1284, 709] on td "QRIS Payment" at bounding box center [1247, 703] width 93 height 23
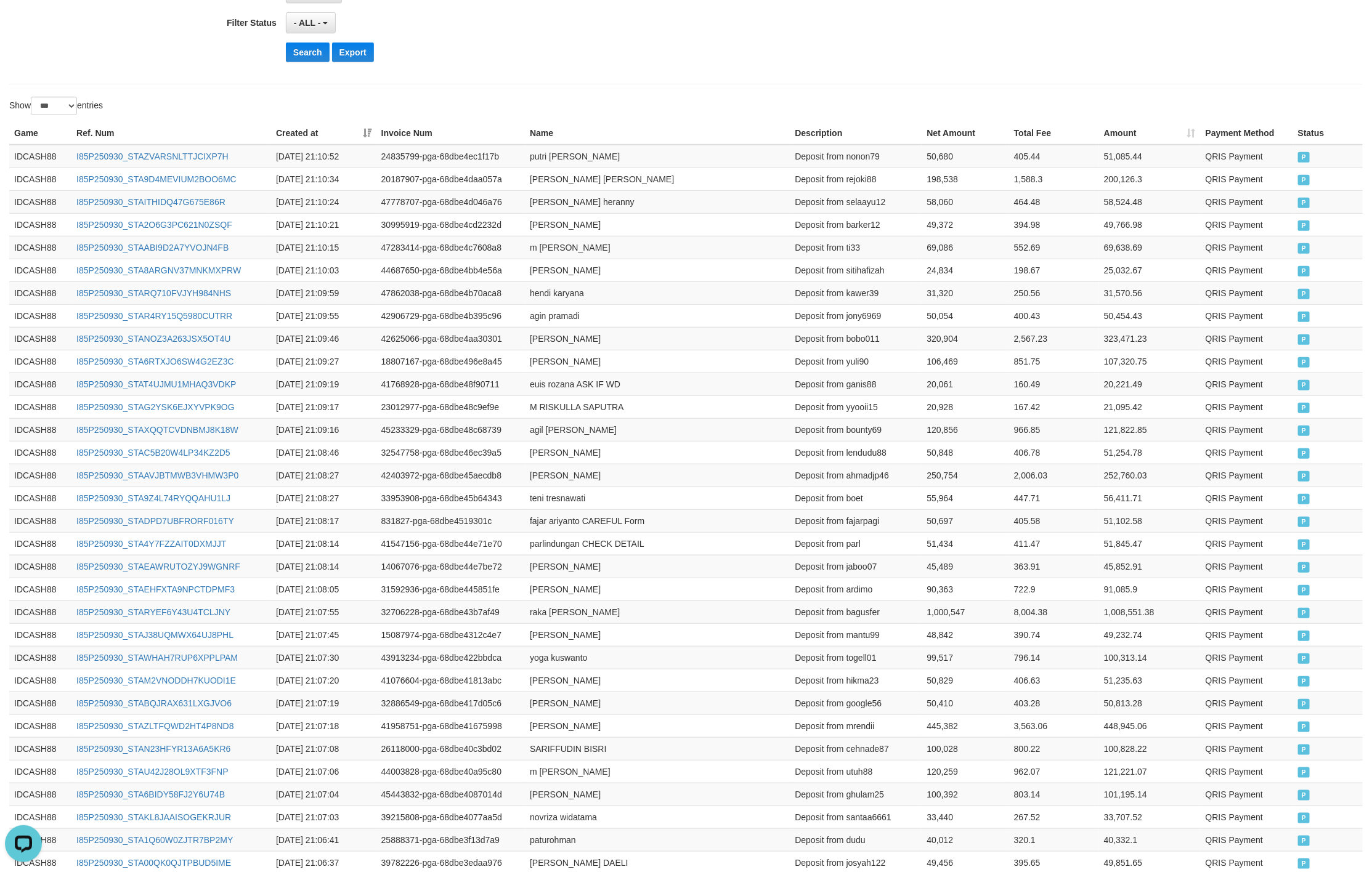
drag, startPoint x: 642, startPoint y: 100, endPoint x: 330, endPoint y: 102, distance: 312.0
click at [597, 102] on div "Show ** ** ** *** entries" at bounding box center [343, 106] width 667 height 21
click at [319, 55] on button "Search" at bounding box center [307, 52] width 44 height 19
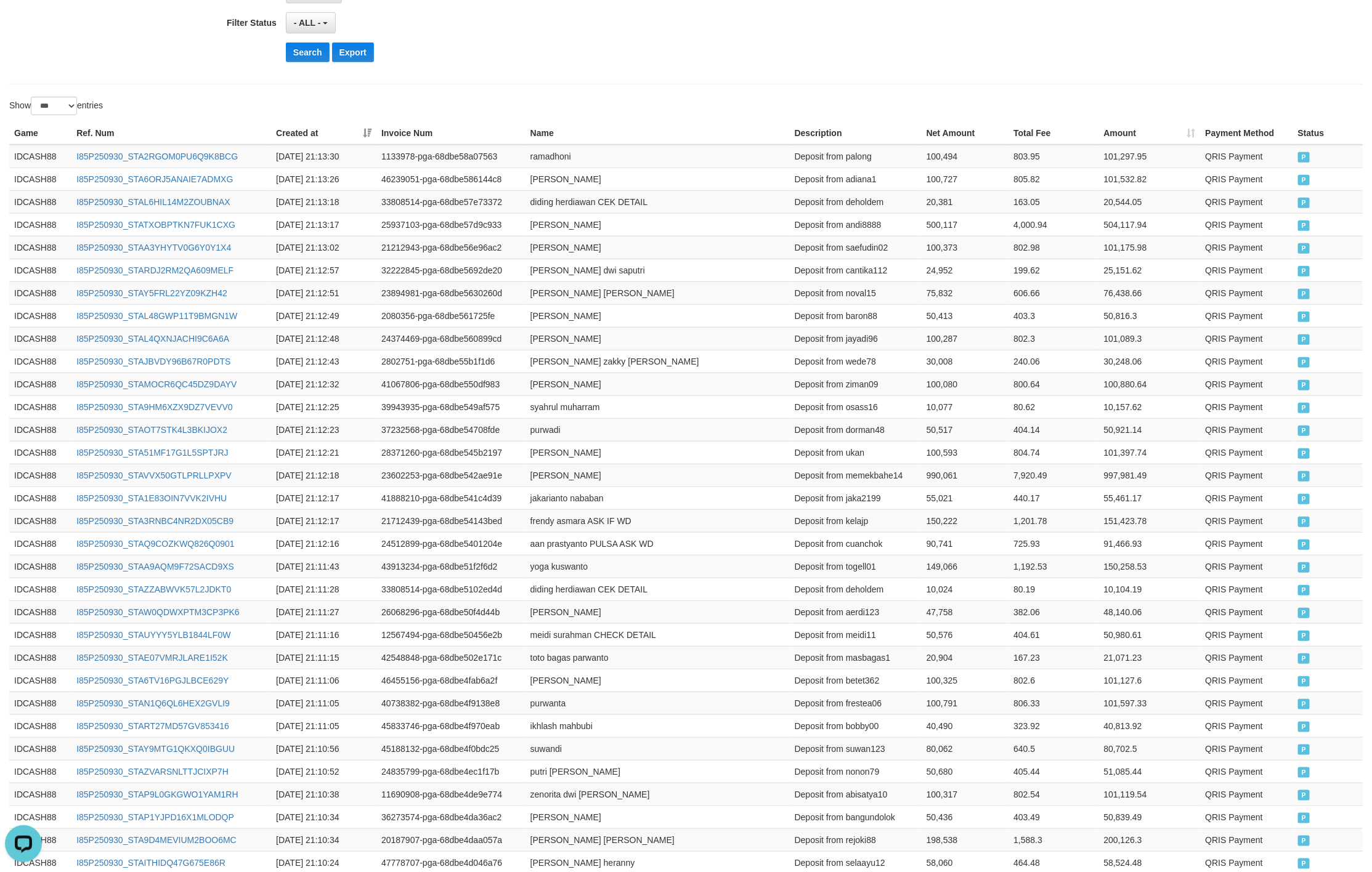
drag, startPoint x: 855, startPoint y: 81, endPoint x: 896, endPoint y: 89, distance: 41.8
click at [299, 47] on button "Search" at bounding box center [307, 52] width 44 height 19
click at [621, 107] on div "Show ** ** ** *** entries" at bounding box center [343, 106] width 667 height 21
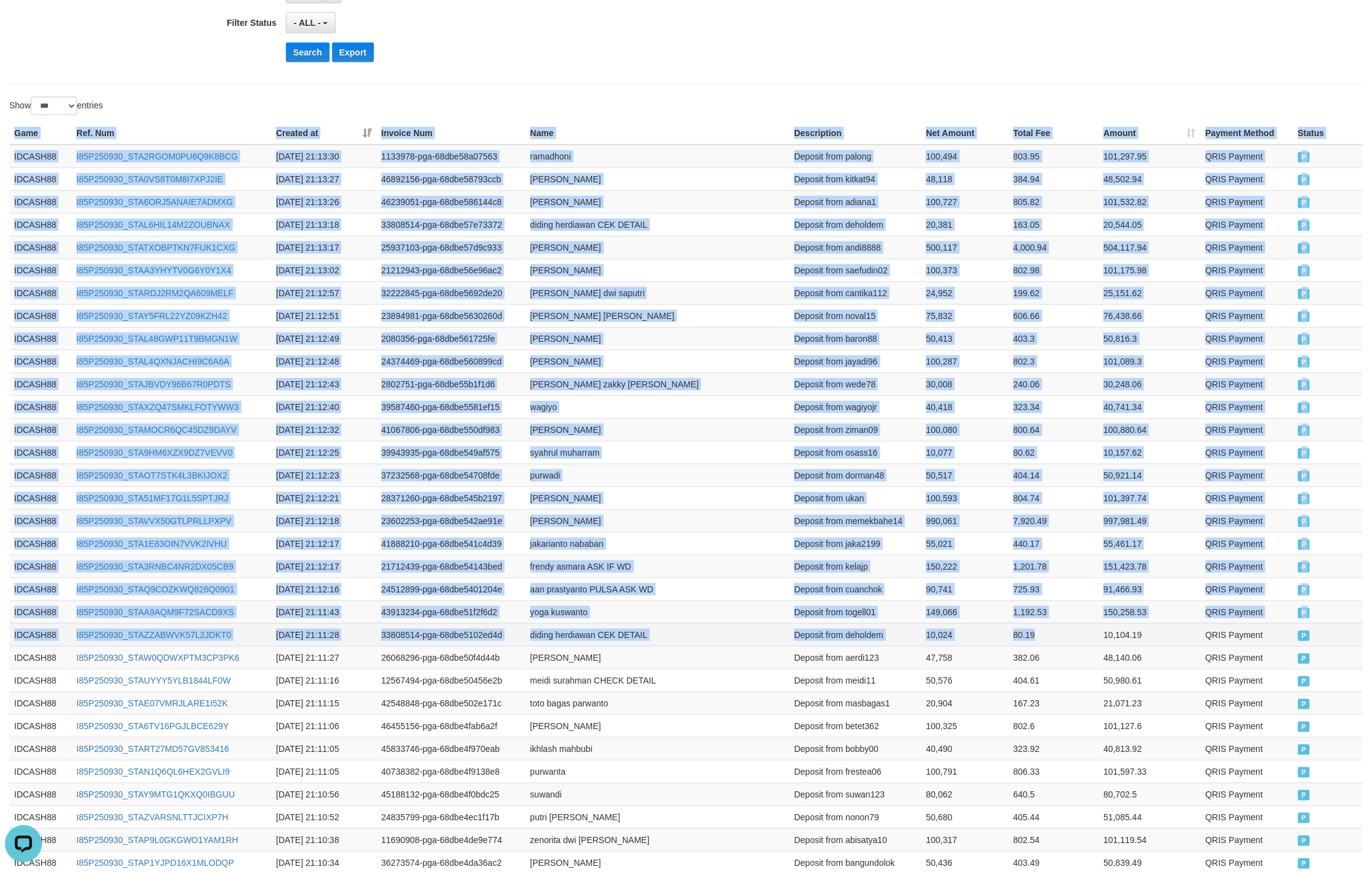
drag, startPoint x: 10, startPoint y: 133, endPoint x: 1087, endPoint y: 653, distance: 1196.0
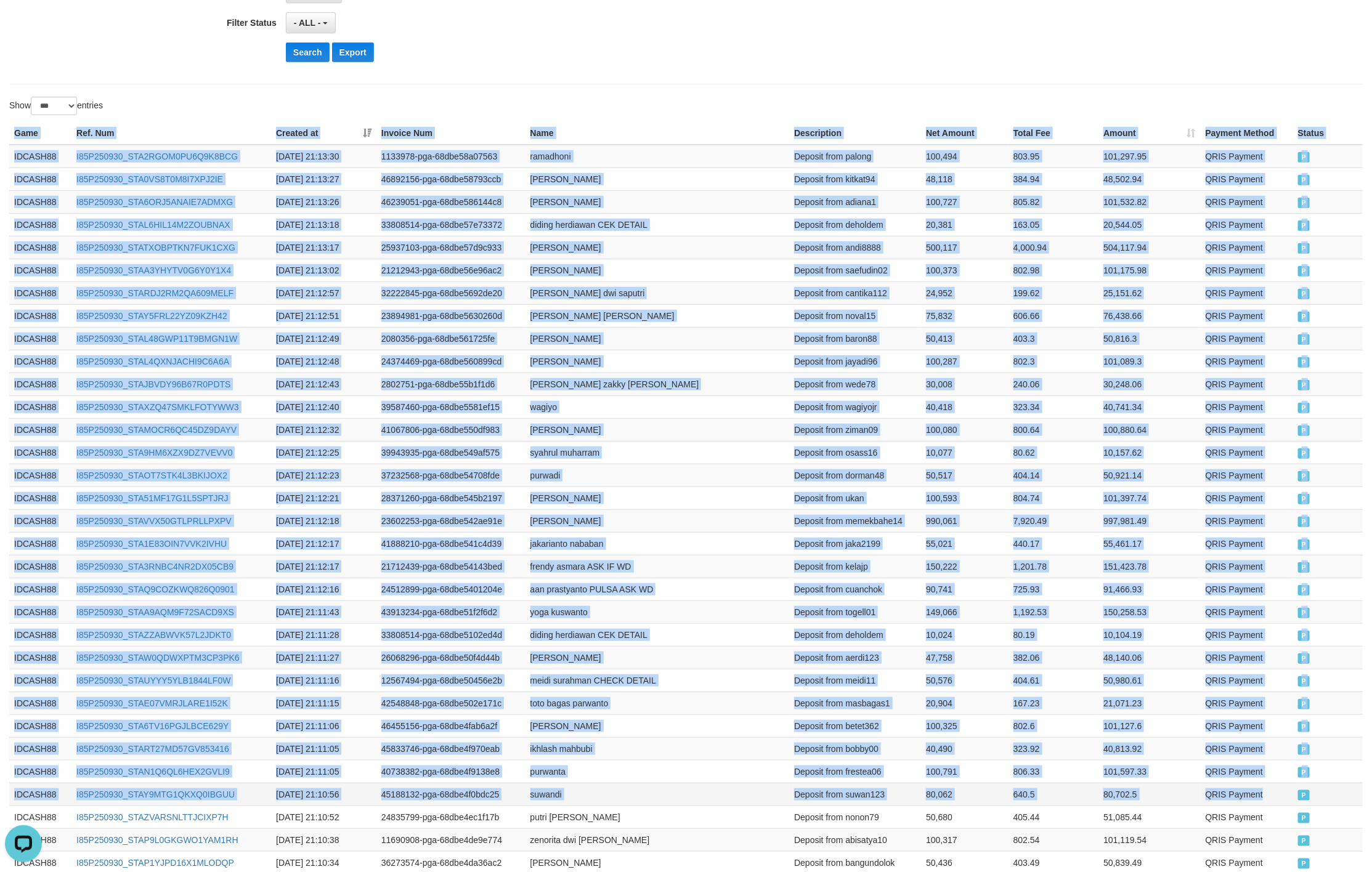
click at [1295, 796] on td "P" at bounding box center [1327, 794] width 69 height 23
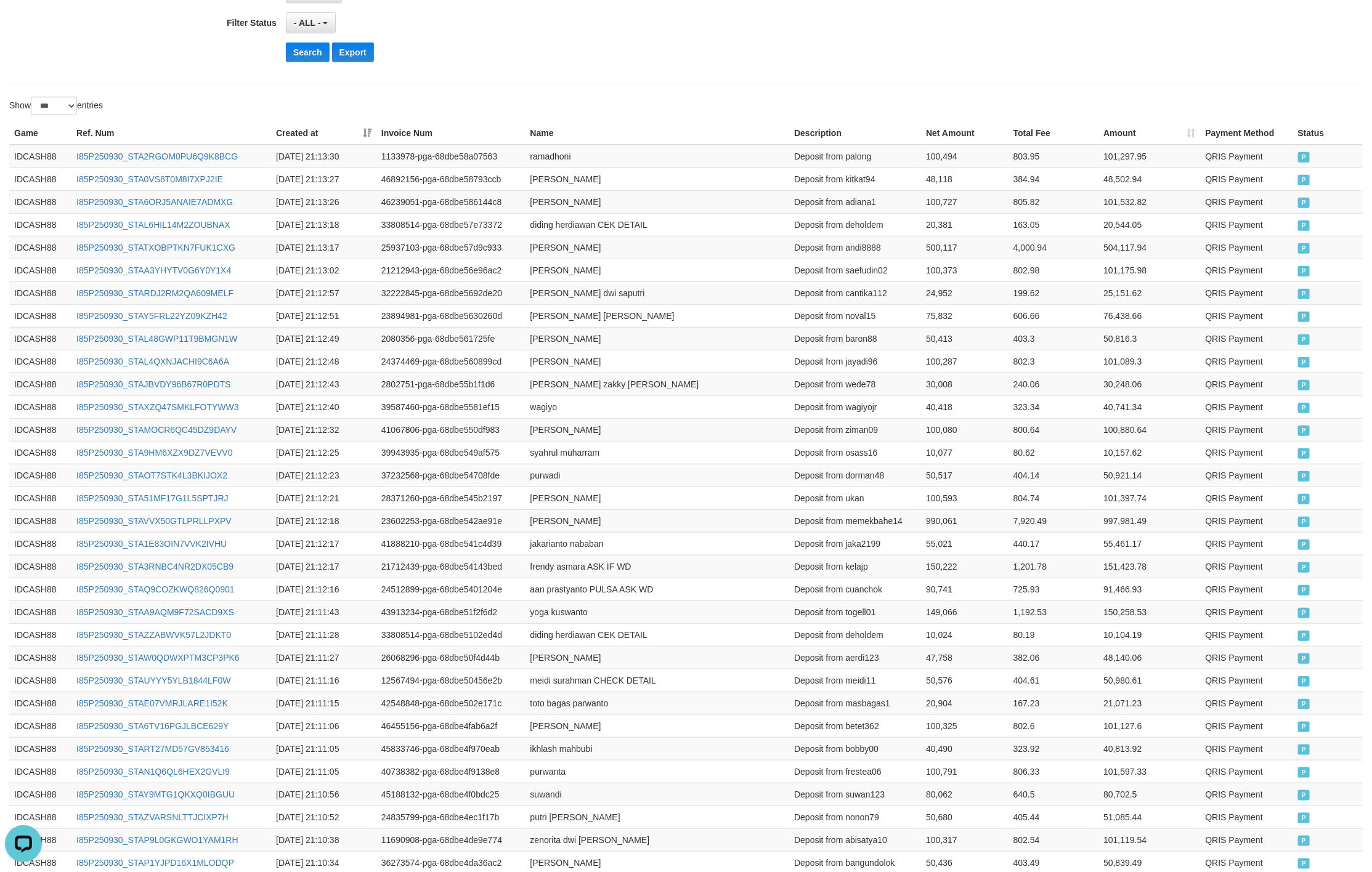
drag, startPoint x: 685, startPoint y: 100, endPoint x: 457, endPoint y: 115, distance: 228.5
click at [667, 111] on div "Show ** ** ** *** entries" at bounding box center [686, 106] width 1372 height 21
click at [302, 57] on button "Search" at bounding box center [307, 52] width 44 height 19
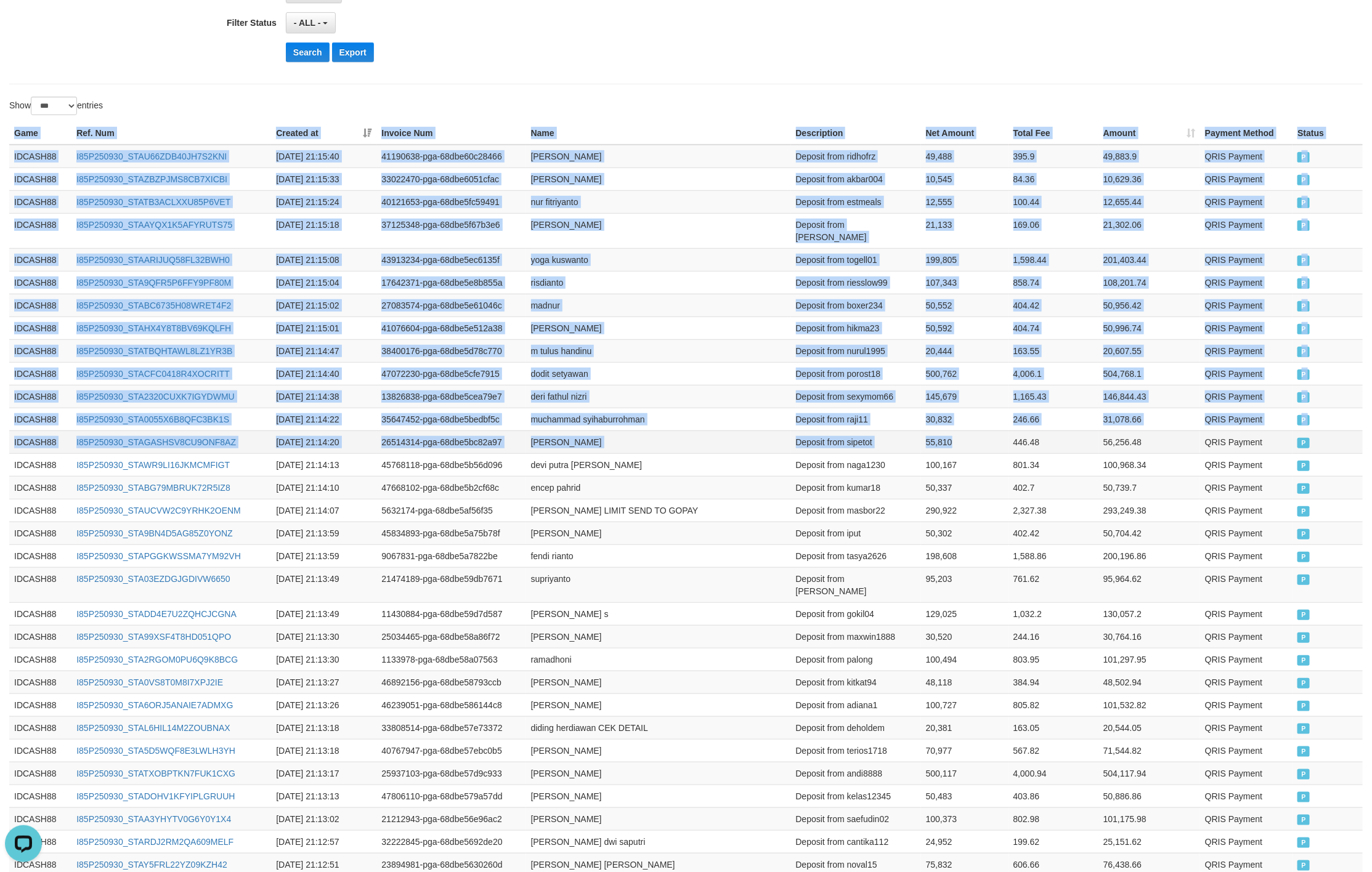
drag, startPoint x: 7, startPoint y: 128, endPoint x: 961, endPoint y: 425, distance: 999.2
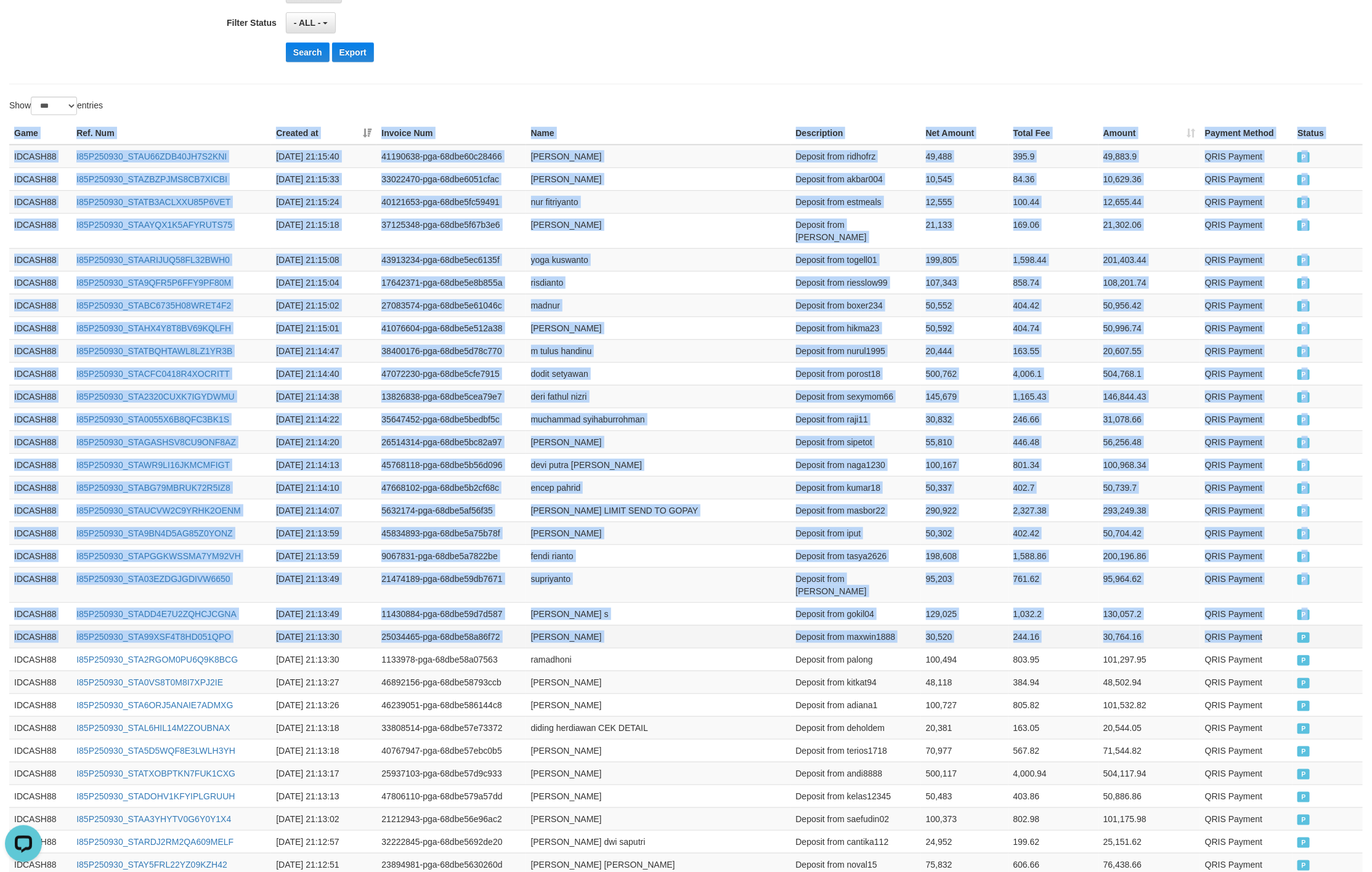
click at [1294, 625] on td "P" at bounding box center [1328, 636] width 70 height 23
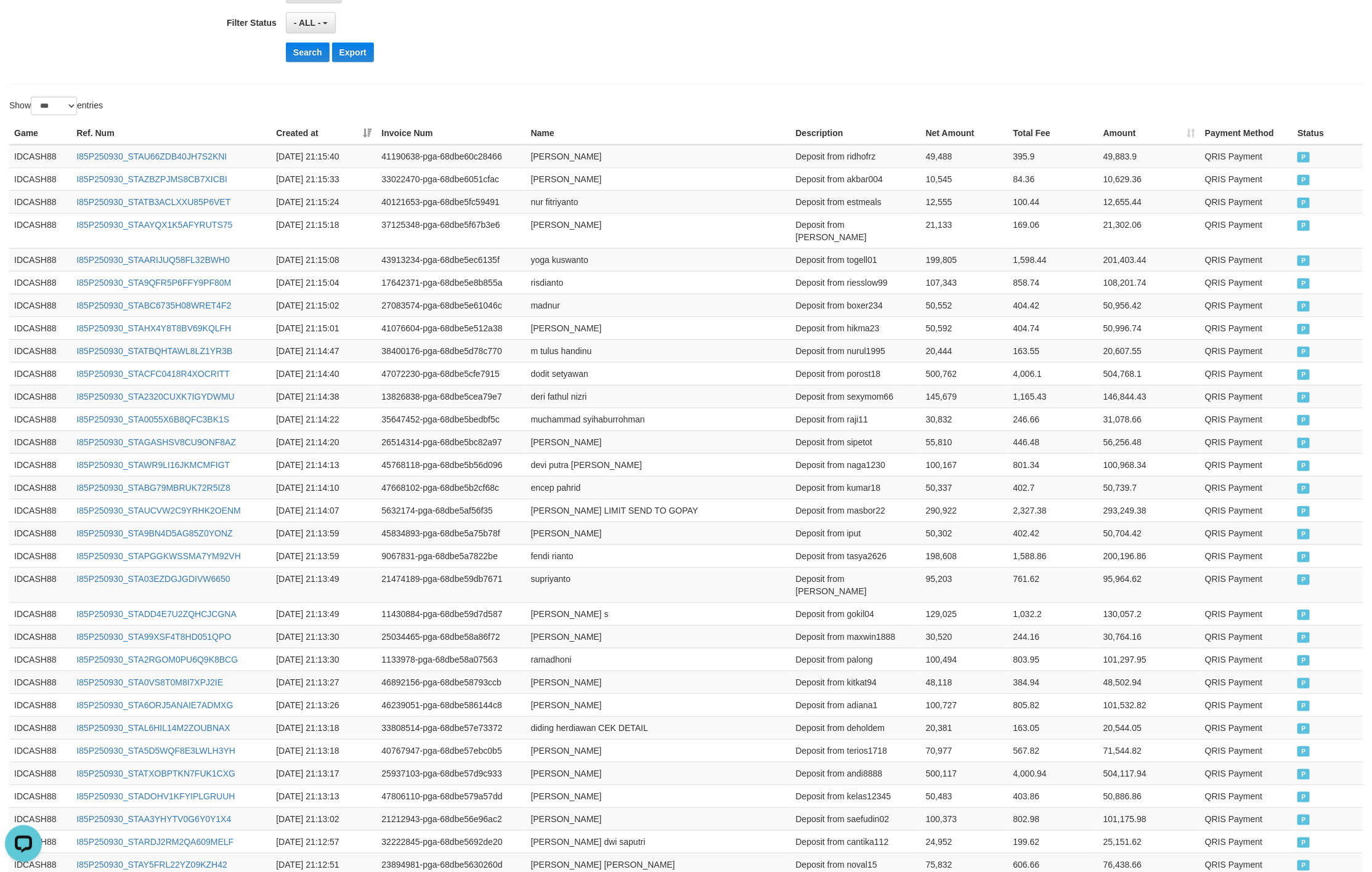
drag, startPoint x: 638, startPoint y: 100, endPoint x: 418, endPoint y: 107, distance: 220.1
click at [630, 106] on div "Show ** ** ** *** entries" at bounding box center [343, 106] width 667 height 21
click at [299, 48] on button "Search" at bounding box center [307, 52] width 44 height 19
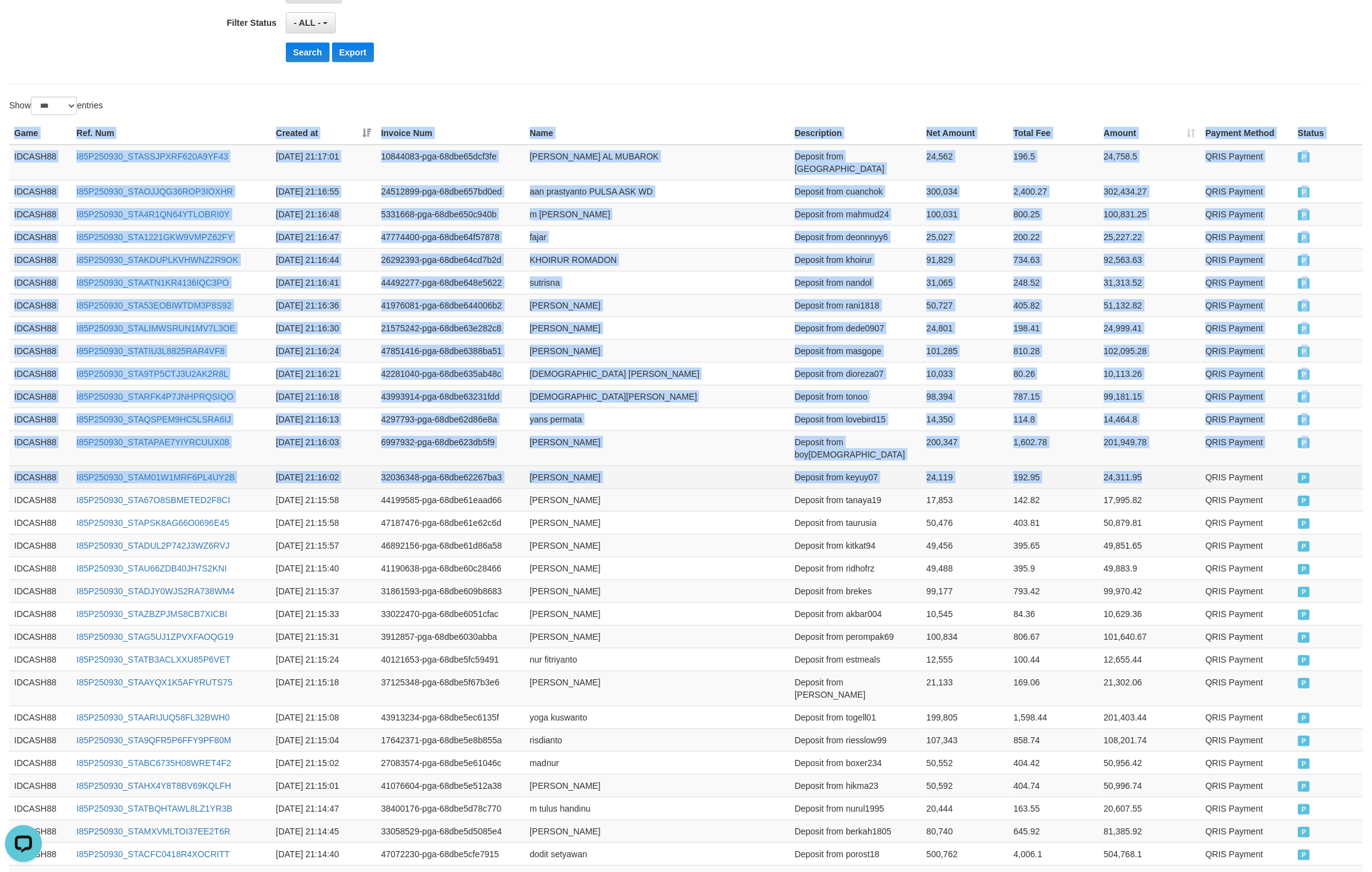
drag, startPoint x: 7, startPoint y: 131, endPoint x: 1150, endPoint y: 449, distance: 1186.4
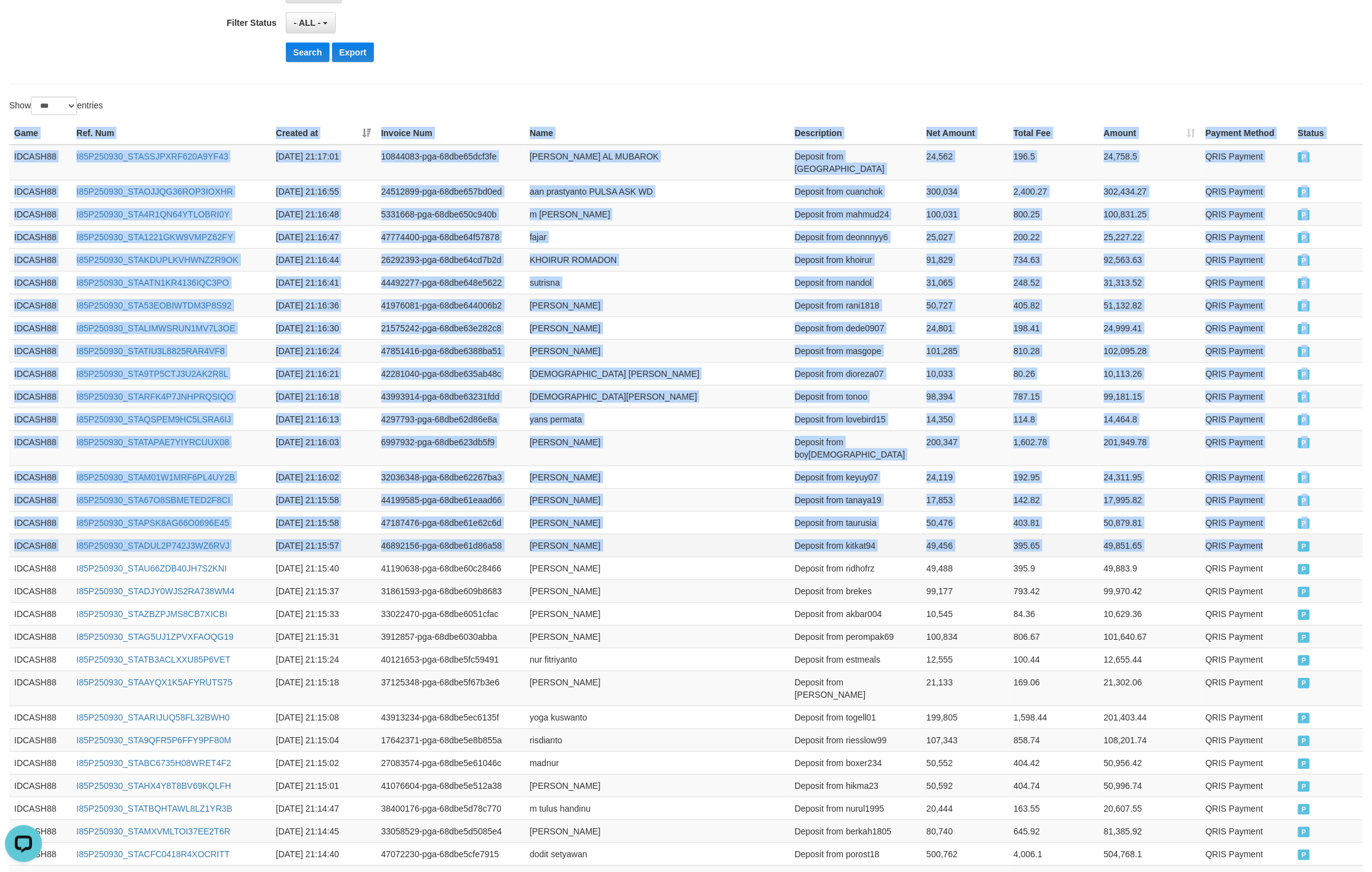
click at [1292, 534] on td "P" at bounding box center [1327, 545] width 69 height 23
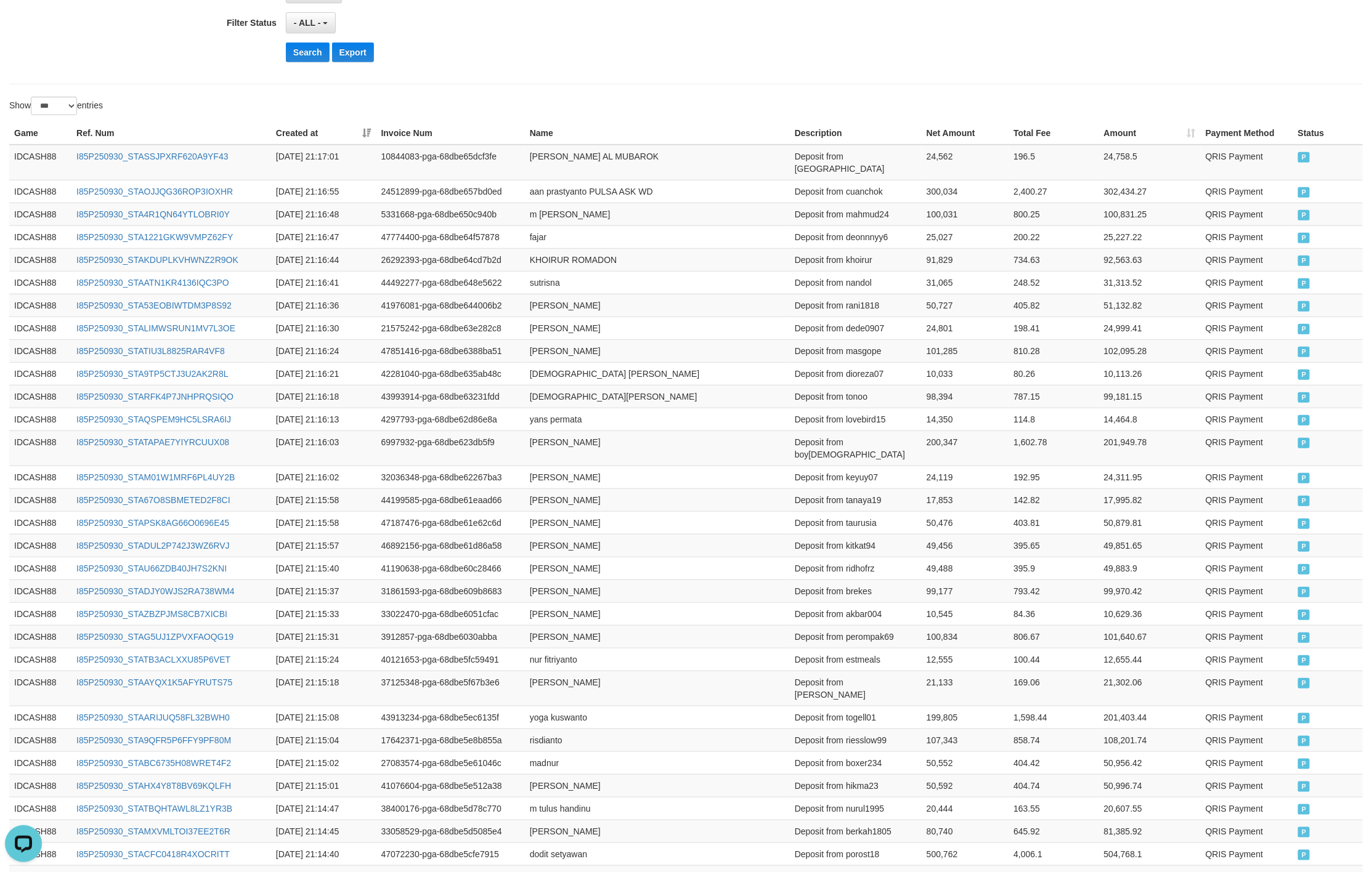
drag, startPoint x: 687, startPoint y: 94, endPoint x: 427, endPoint y: 91, distance: 260.0
click at [321, 57] on button "Search" at bounding box center [307, 52] width 44 height 19
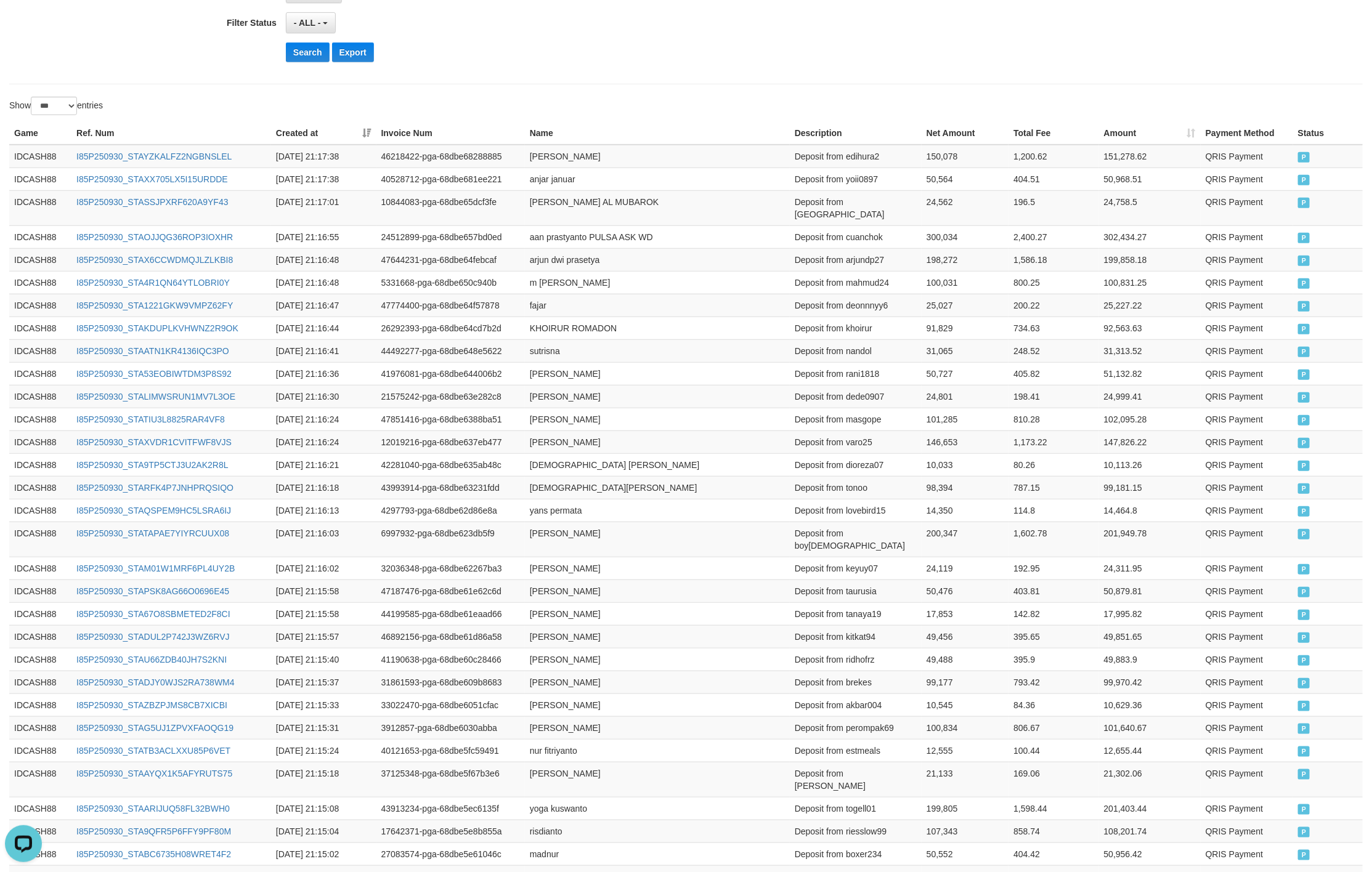
click at [296, 61] on button "Search" at bounding box center [307, 52] width 44 height 19
click at [291, 57] on button "Search" at bounding box center [307, 52] width 44 height 19
click at [703, 139] on th "Name" at bounding box center [657, 133] width 265 height 23
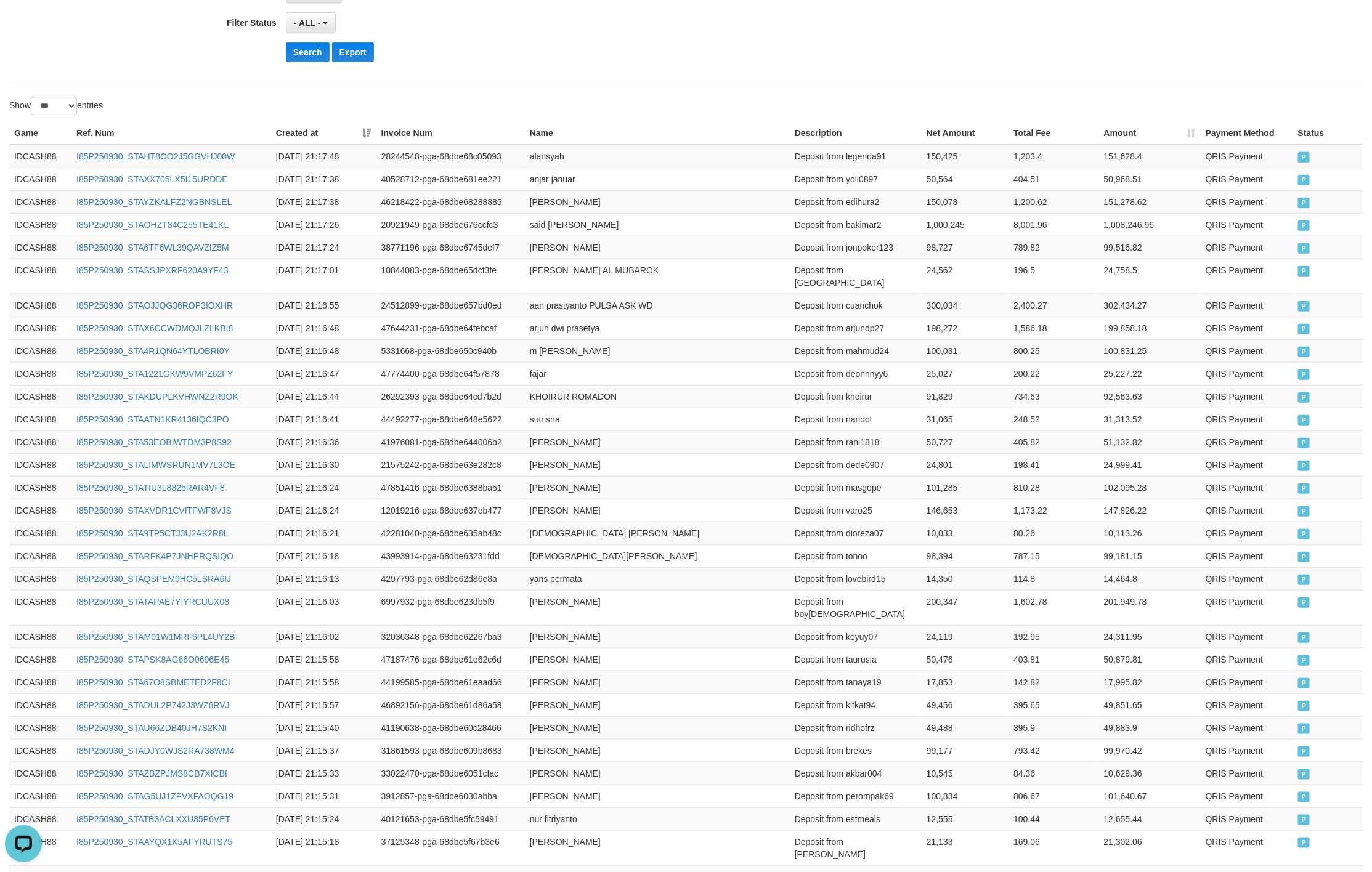
drag, startPoint x: 884, startPoint y: 102, endPoint x: 1137, endPoint y: 144, distance: 256.5
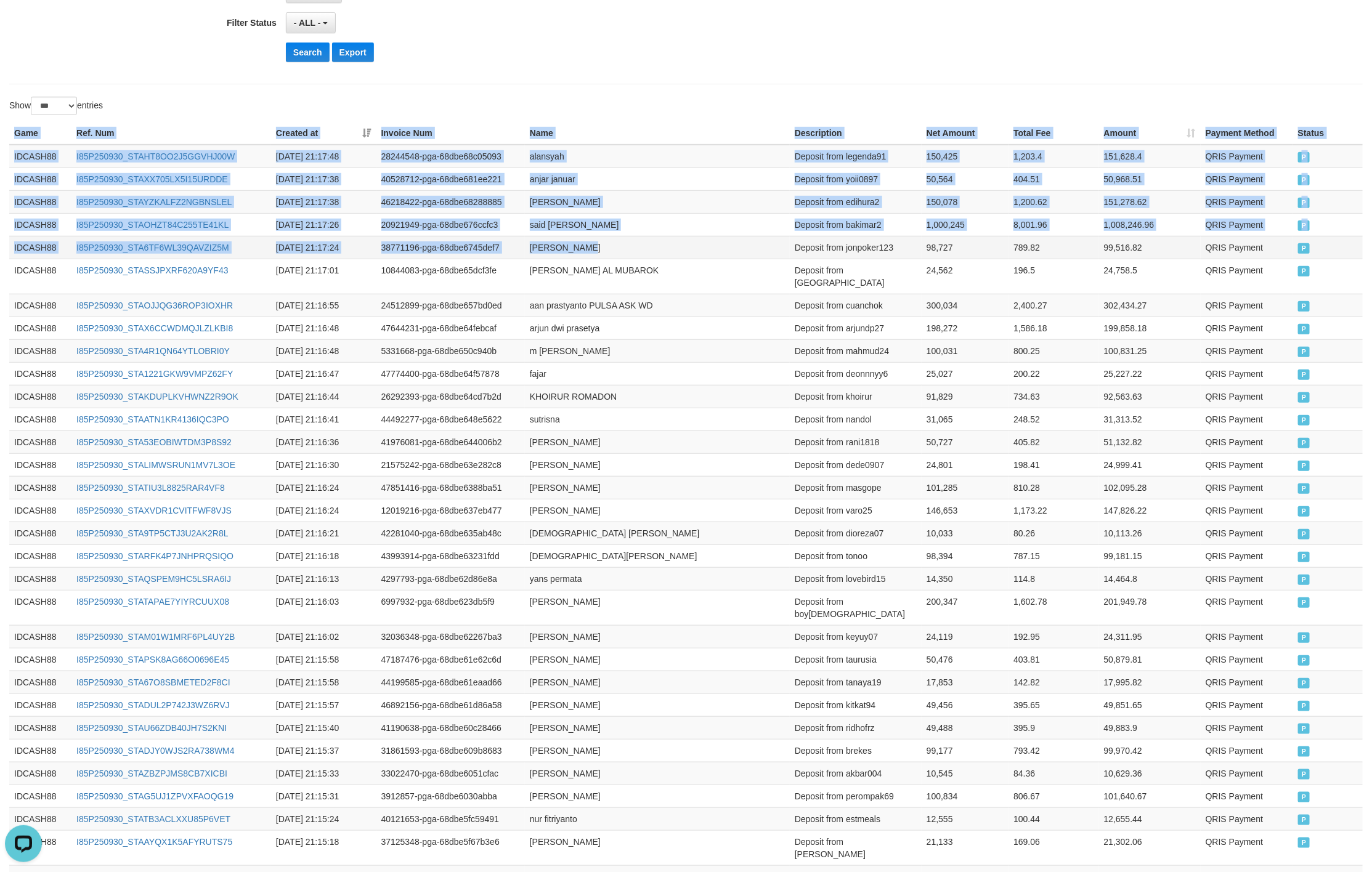
drag, startPoint x: 10, startPoint y: 133, endPoint x: 608, endPoint y: 248, distance: 609.0
click at [1300, 248] on span "P" at bounding box center [1303, 248] width 12 height 10
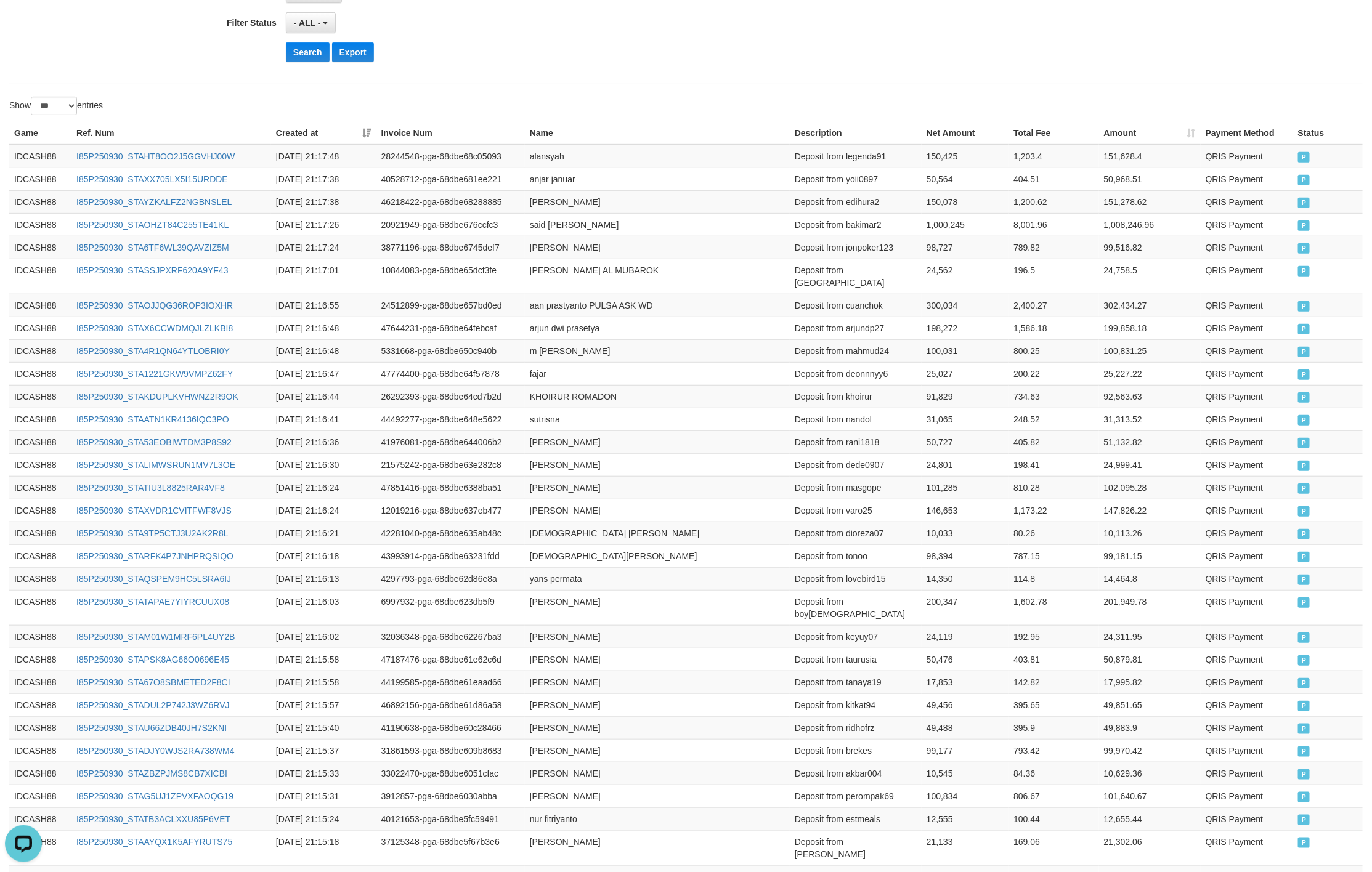
click at [678, 113] on div "Show ** ** ** *** entries" at bounding box center [343, 106] width 686 height 21
click at [301, 61] on button "Search" at bounding box center [307, 52] width 44 height 19
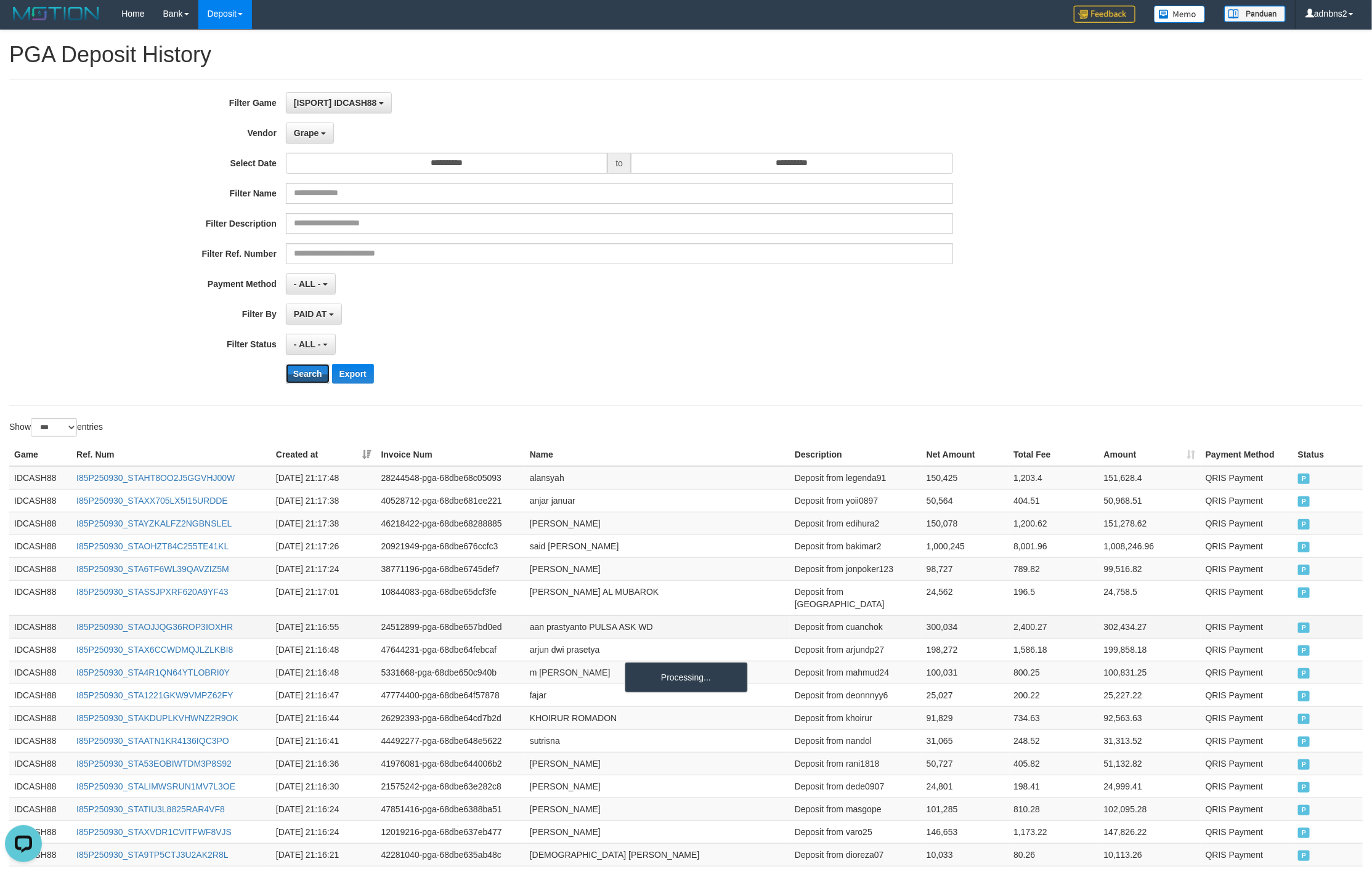
scroll to position [0, 0]
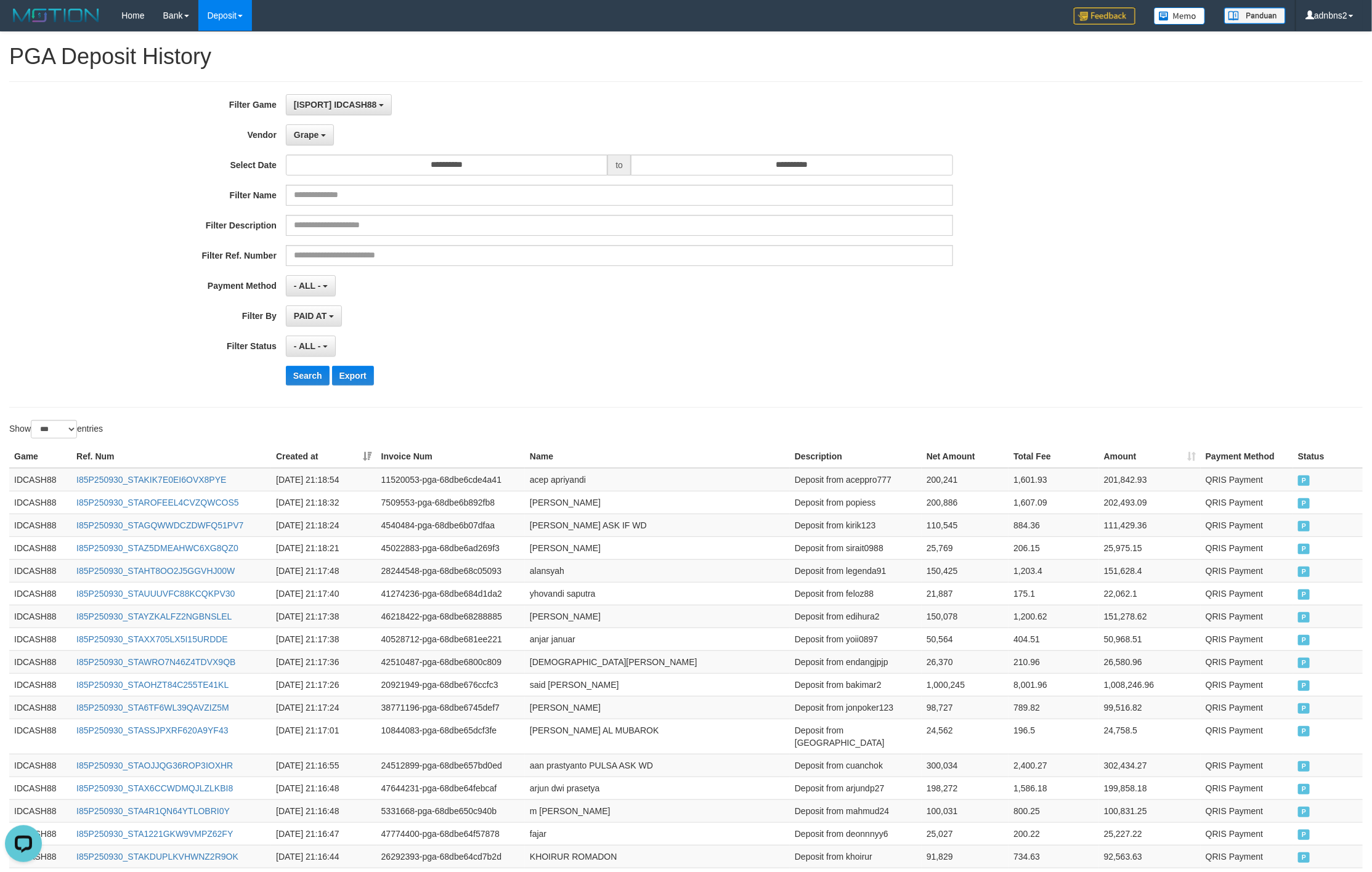
drag, startPoint x: 742, startPoint y: 392, endPoint x: 1198, endPoint y: 418, distance: 456.7
click at [743, 394] on div "**********" at bounding box center [571, 244] width 1143 height 301
click at [987, 287] on div "**********" at bounding box center [571, 285] width 1143 height 21
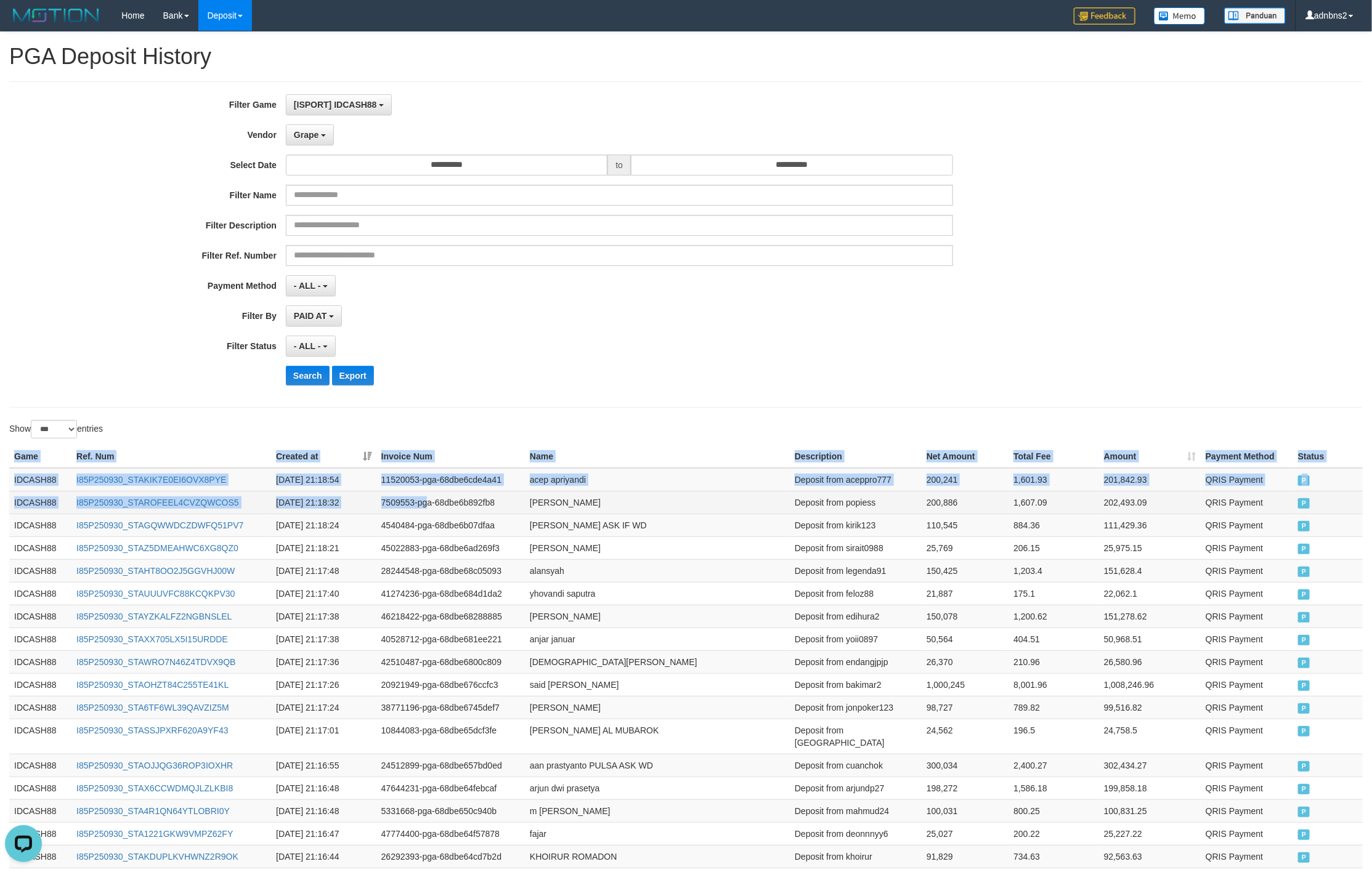
drag, startPoint x: 9, startPoint y: 462, endPoint x: 796, endPoint y: 514, distance: 788.7
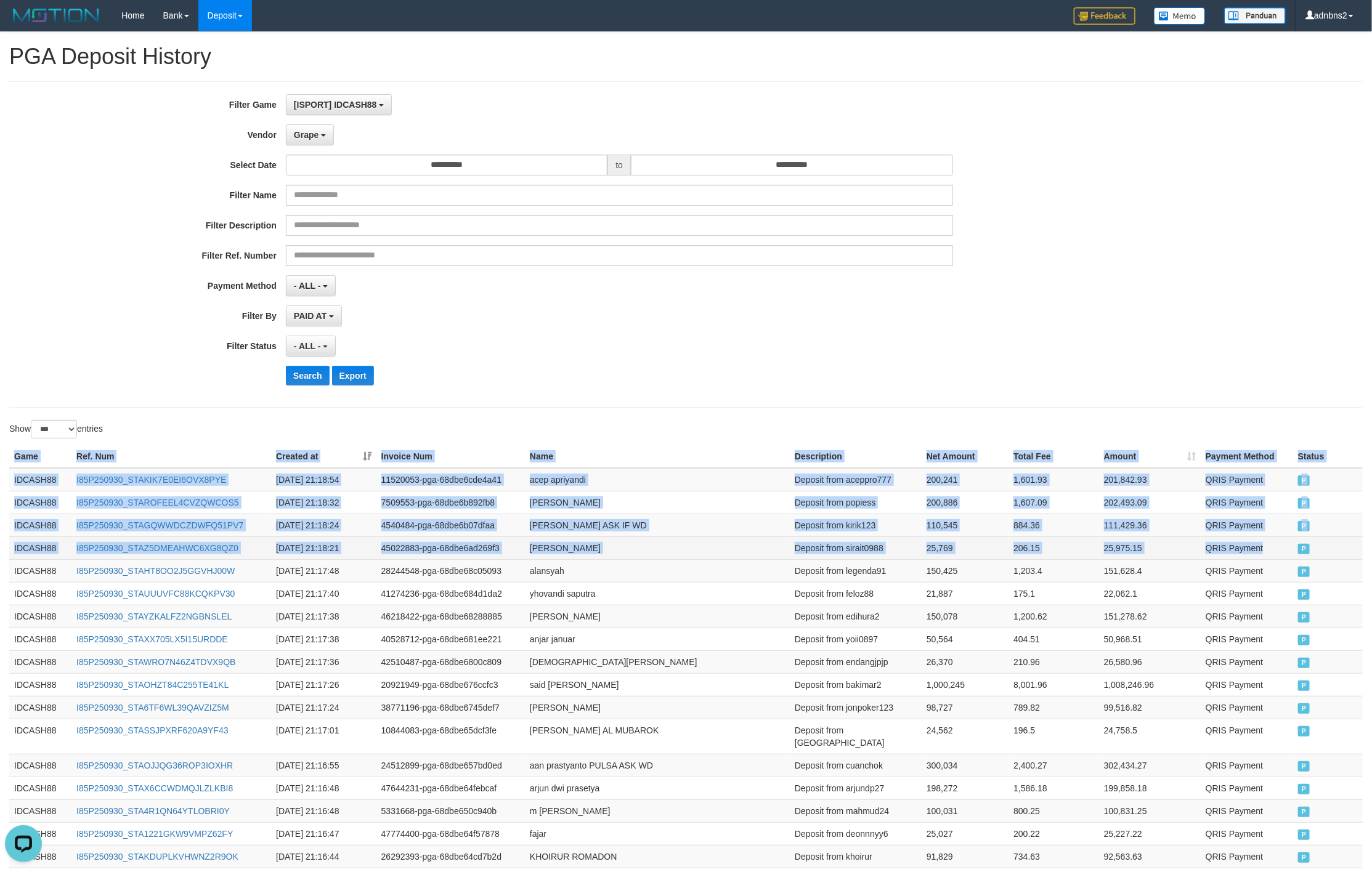
click at [1290, 553] on td "QRIS Payment" at bounding box center [1247, 547] width 93 height 23
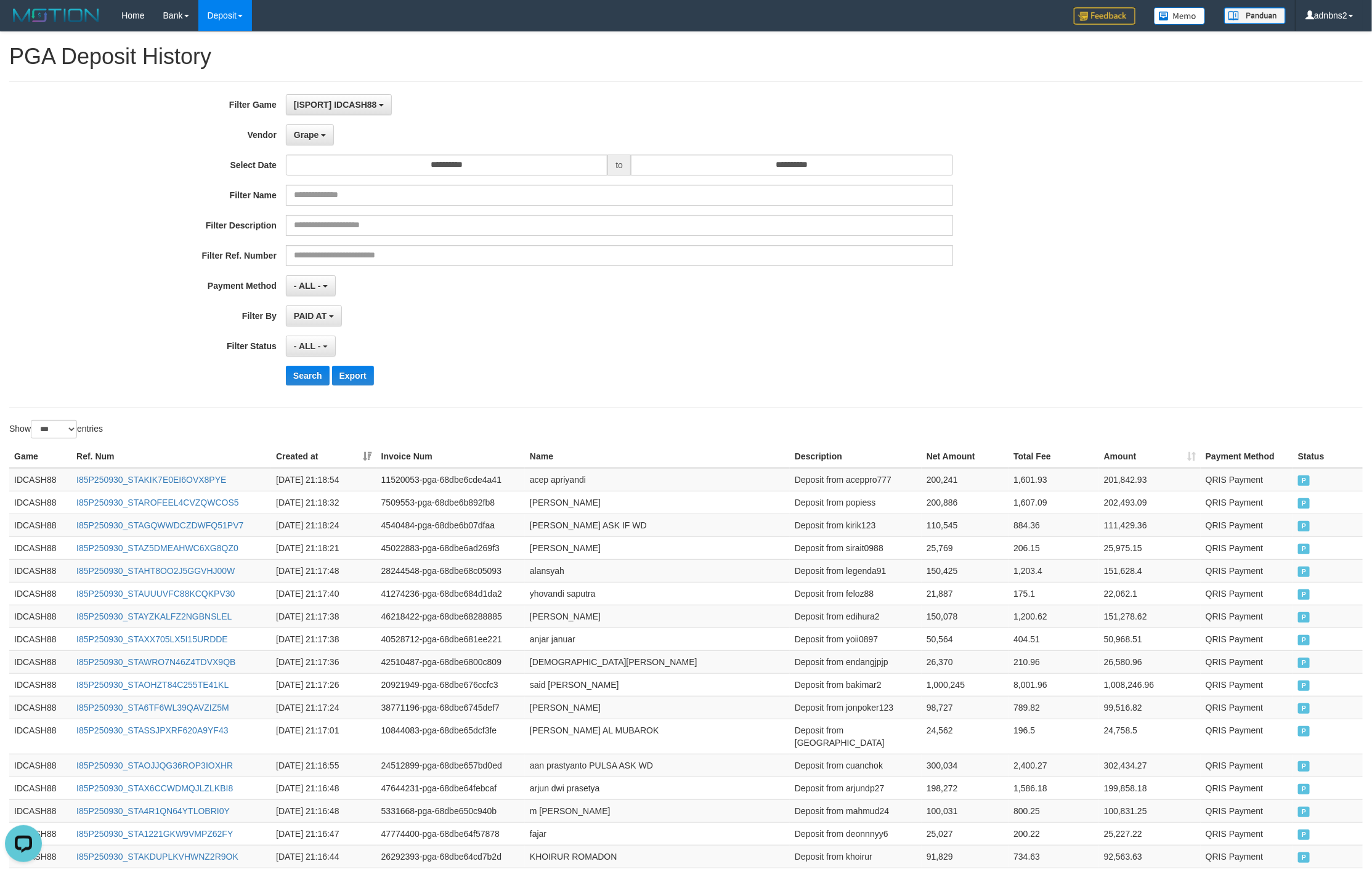
drag, startPoint x: 492, startPoint y: 372, endPoint x: 388, endPoint y: 382, distance: 104.5
click at [478, 382] on div "Search Export" at bounding box center [715, 375] width 857 height 19
click at [299, 385] on button "Search" at bounding box center [307, 375] width 44 height 19
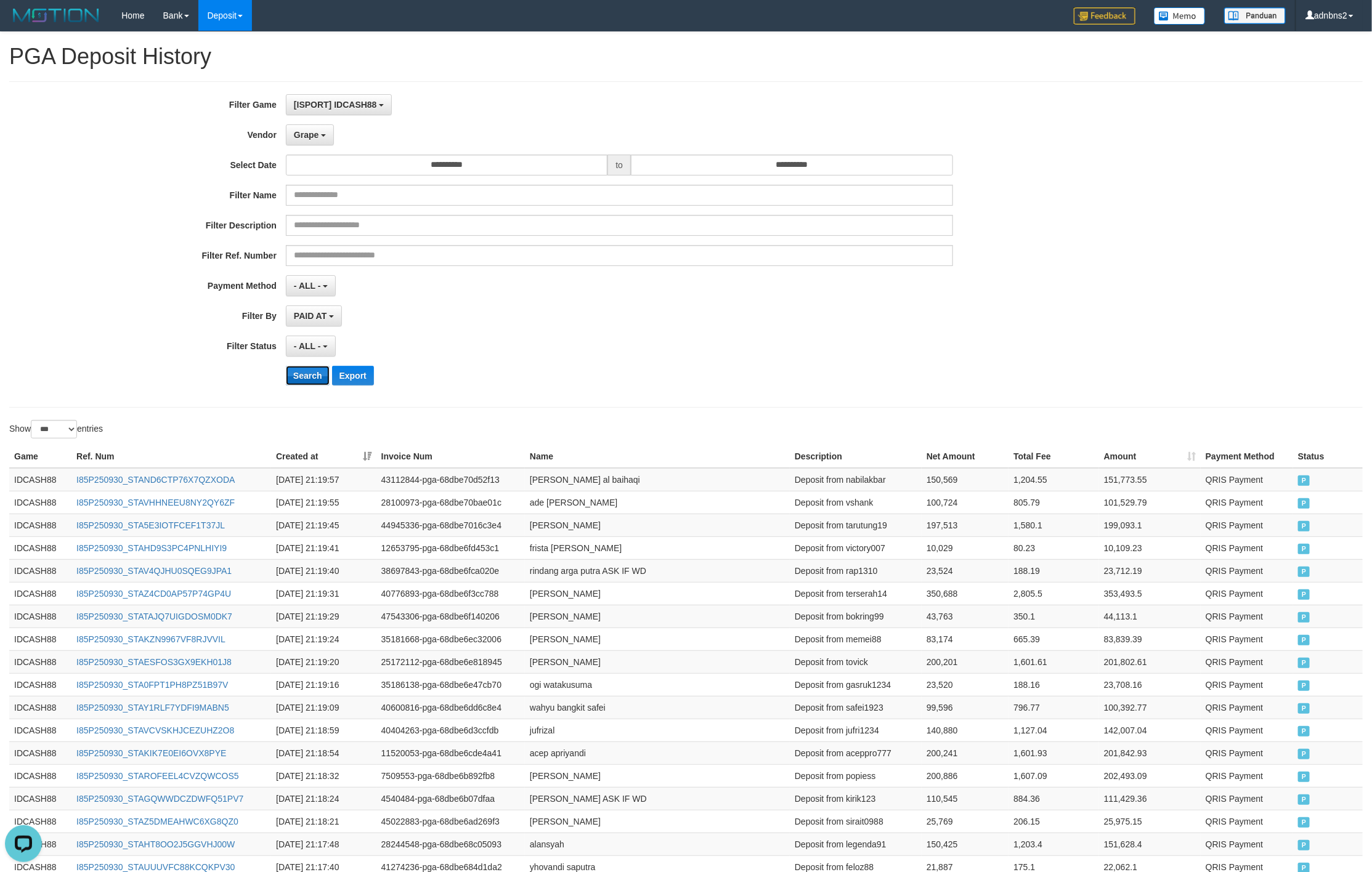
click at [302, 385] on button "Search" at bounding box center [307, 375] width 44 height 19
click at [934, 340] on div "- ALL - SELECT ALL - ALL - SELECT STATUS PENDING/UNPAID PAID CANCELED EXPIRED" at bounding box center [619, 346] width 667 height 21
click at [703, 305] on div "**********" at bounding box center [571, 244] width 1143 height 301
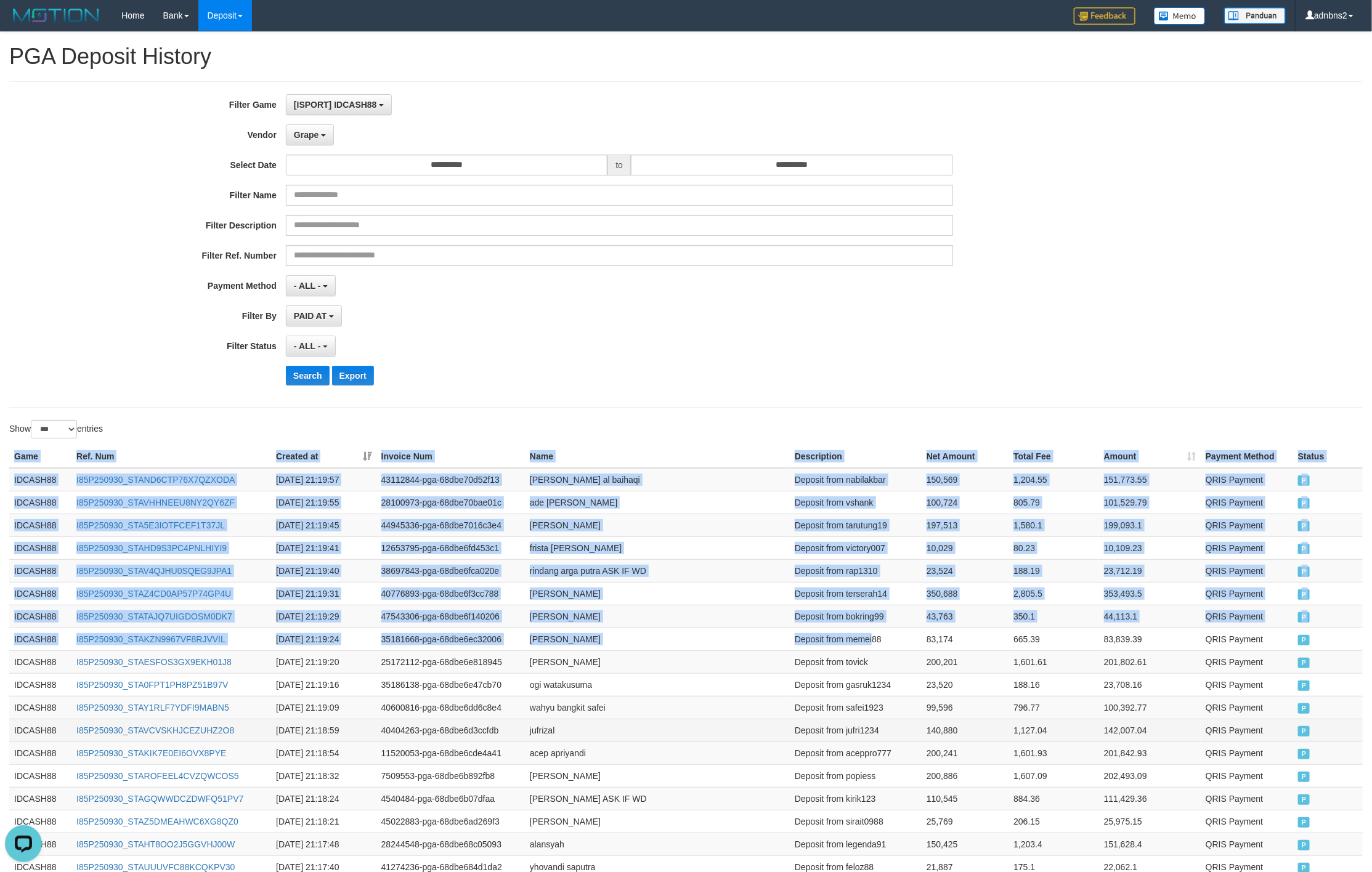
drag, startPoint x: 10, startPoint y: 460, endPoint x: 1100, endPoint y: 736, distance: 1124.4
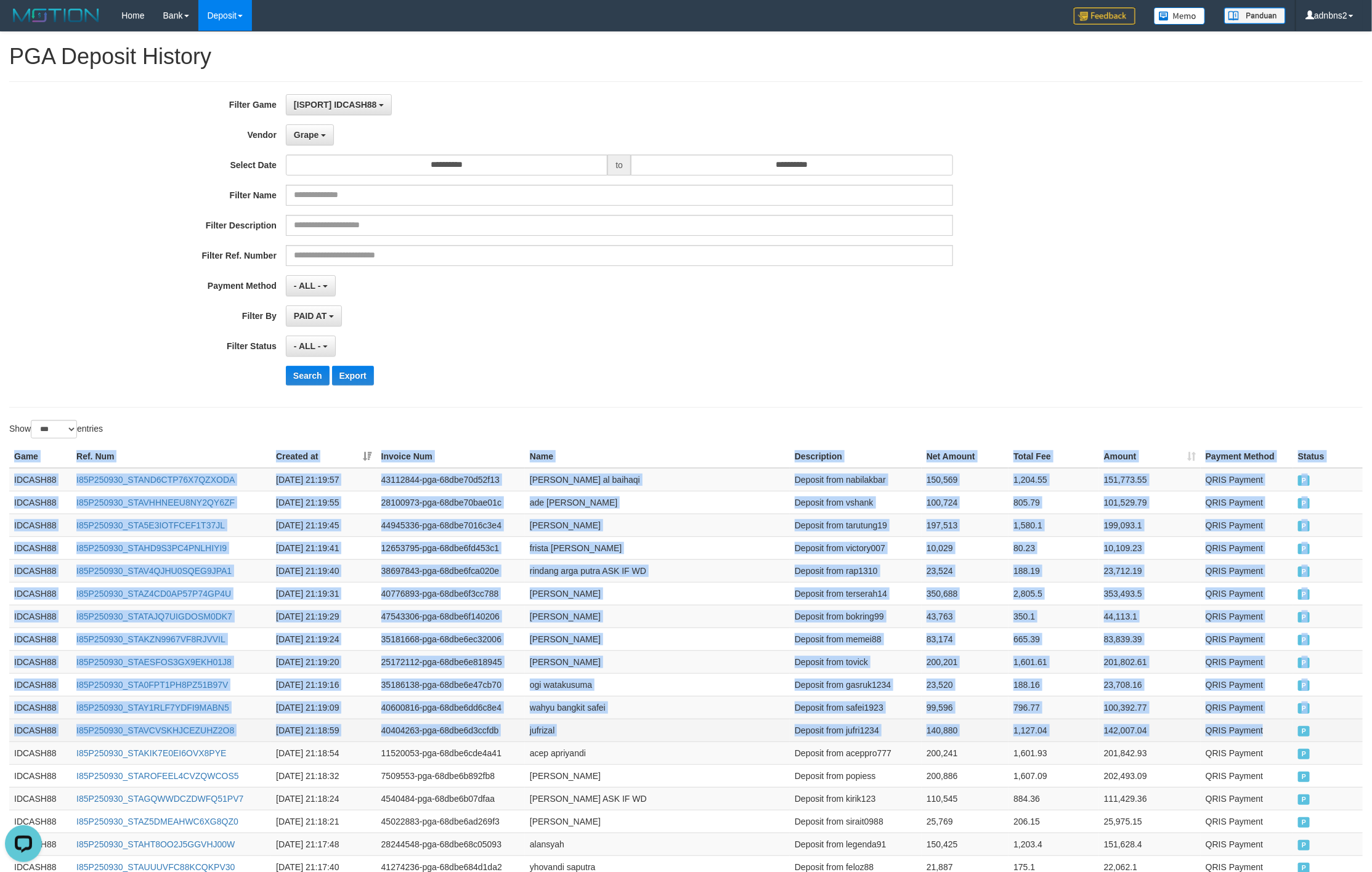
click at [1292, 736] on td "P" at bounding box center [1327, 729] width 69 height 23
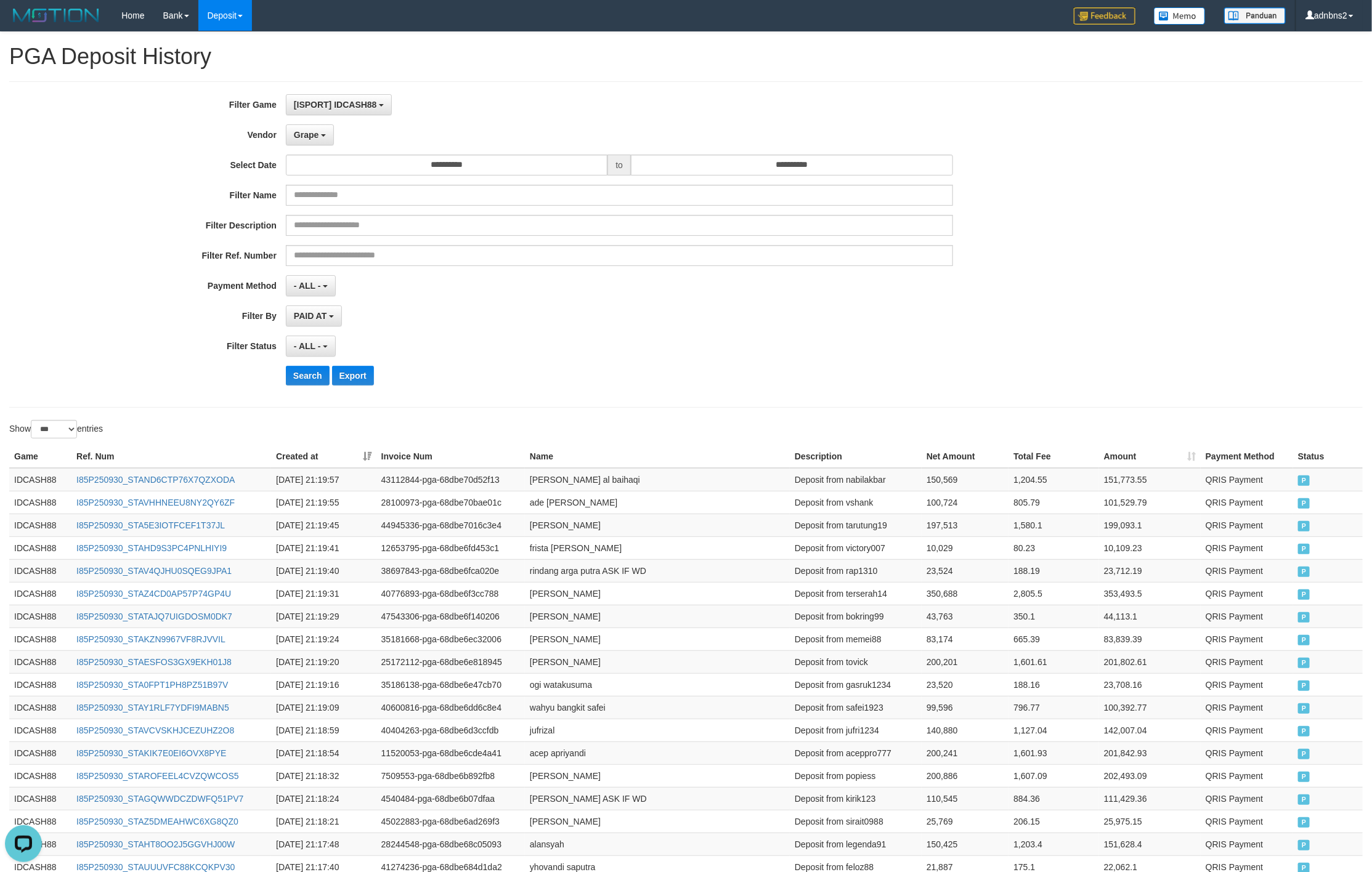
click at [638, 340] on div "- ALL - SELECT ALL - ALL - SELECT STATUS PENDING/UNPAID PAID CANCELED EXPIRED" at bounding box center [619, 346] width 667 height 21
click at [312, 375] on button "Search" at bounding box center [307, 375] width 44 height 19
click at [868, 317] on div "PAID AT PAID AT CREATED AT" at bounding box center [619, 316] width 667 height 21
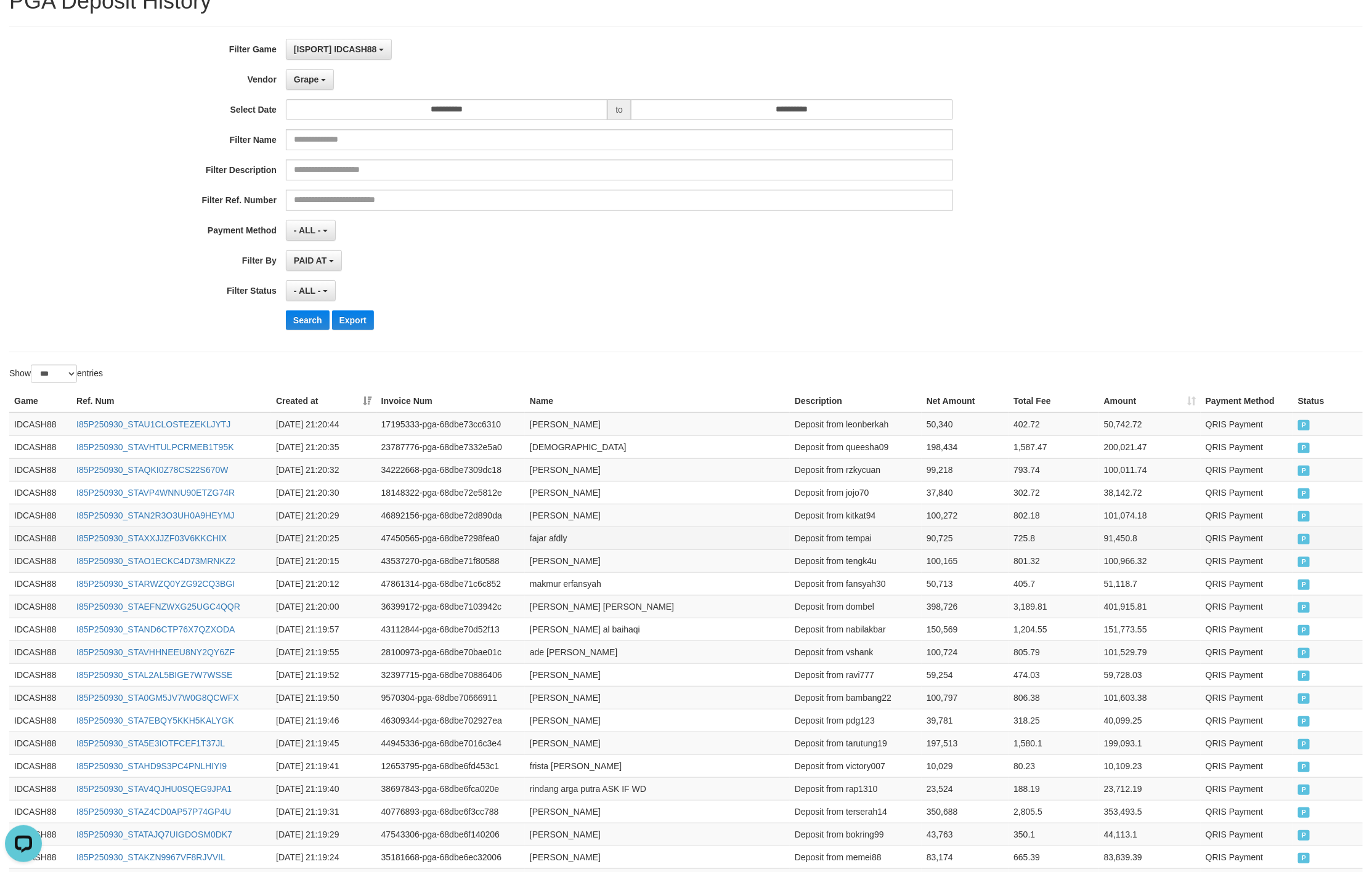
scroll to position [185, 0]
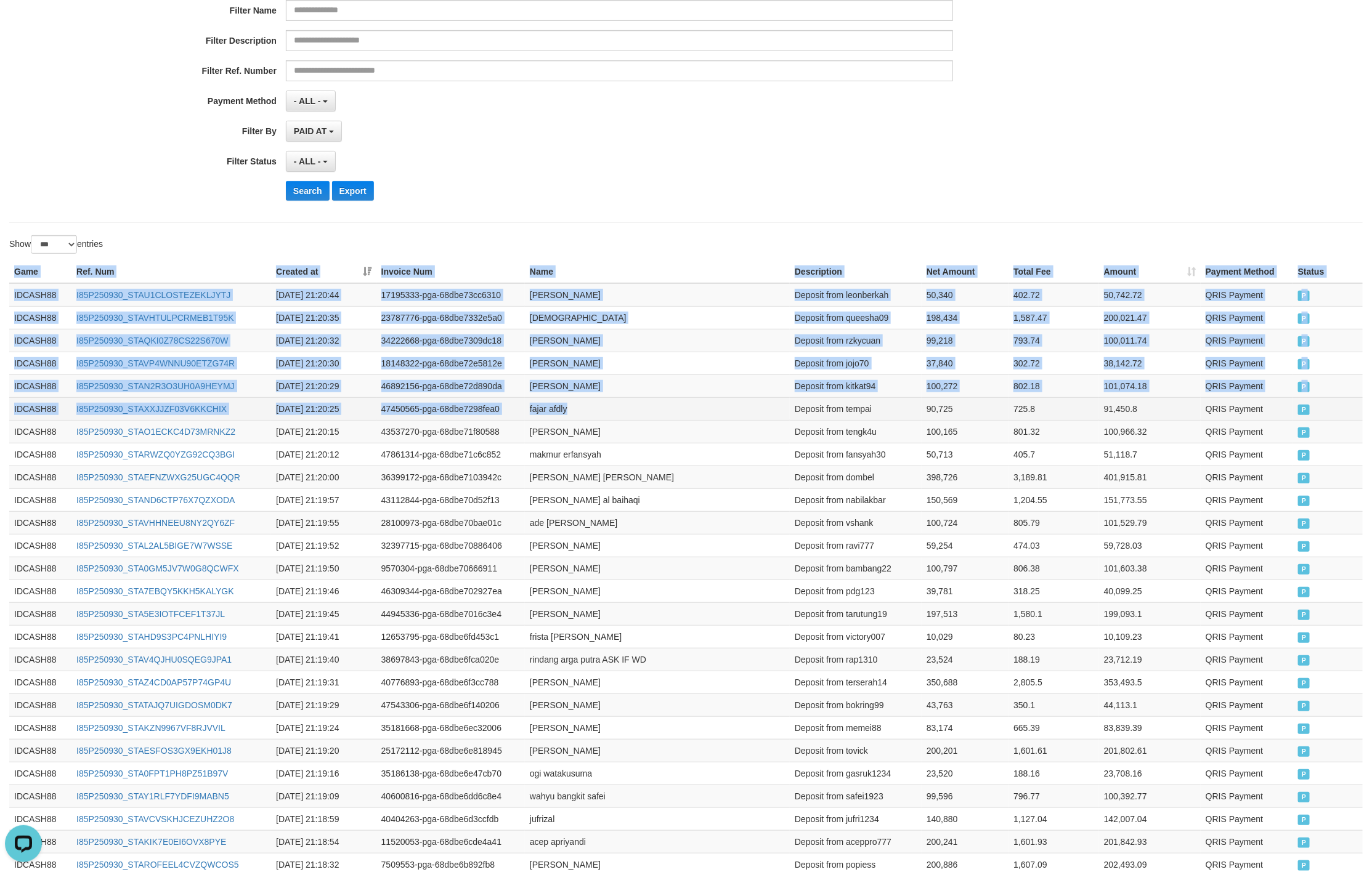
drag, startPoint x: 4, startPoint y: 268, endPoint x: 735, endPoint y: 411, distance: 744.9
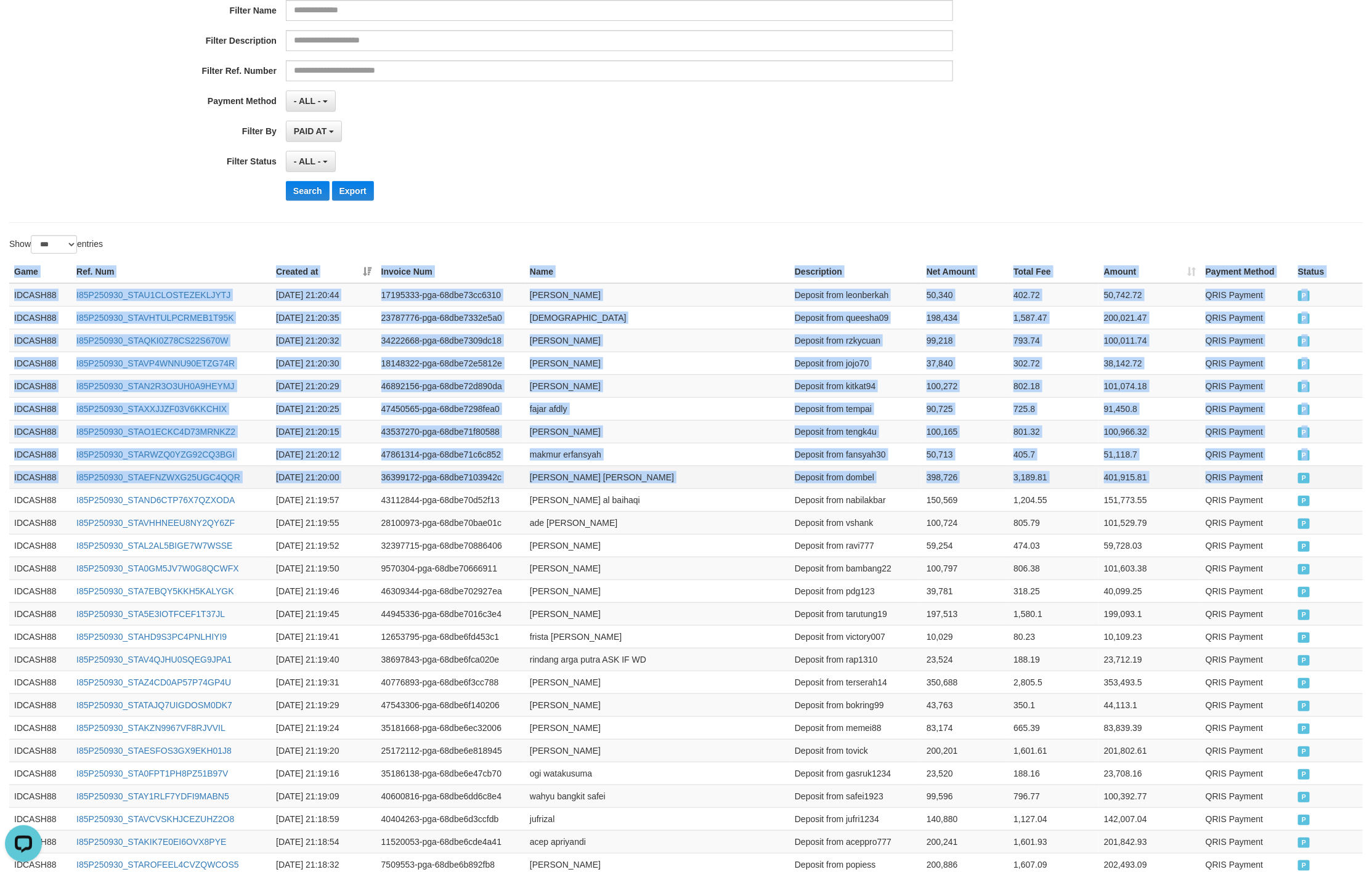
click at [1287, 480] on td "QRIS Payment" at bounding box center [1247, 477] width 93 height 23
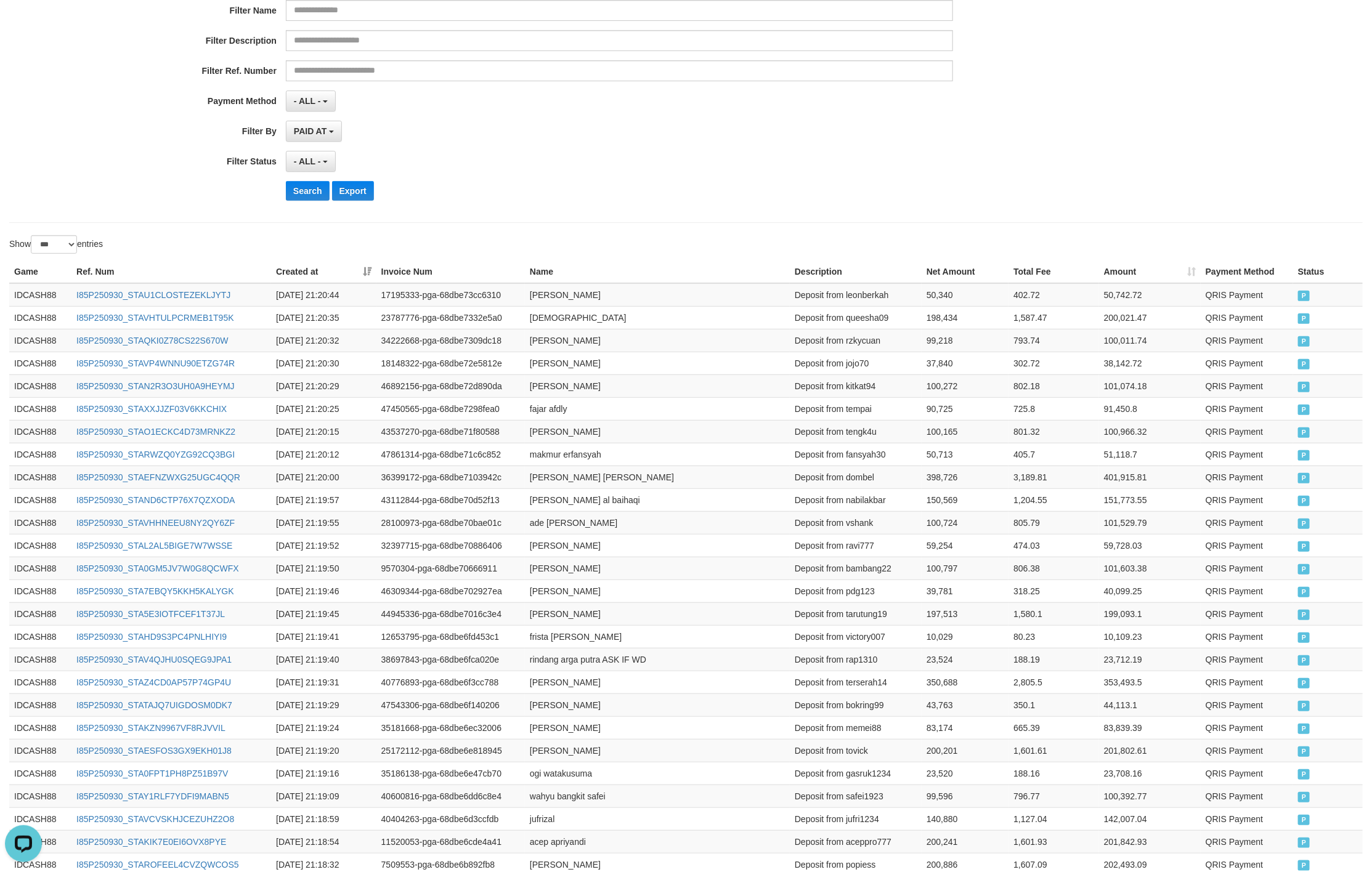
drag, startPoint x: 553, startPoint y: 187, endPoint x: 414, endPoint y: 193, distance: 139.1
click at [551, 189] on div "Search Export" at bounding box center [715, 191] width 857 height 19
click at [315, 198] on button "Search" at bounding box center [307, 191] width 44 height 19
click at [701, 152] on div "**********" at bounding box center [571, 59] width 1143 height 301
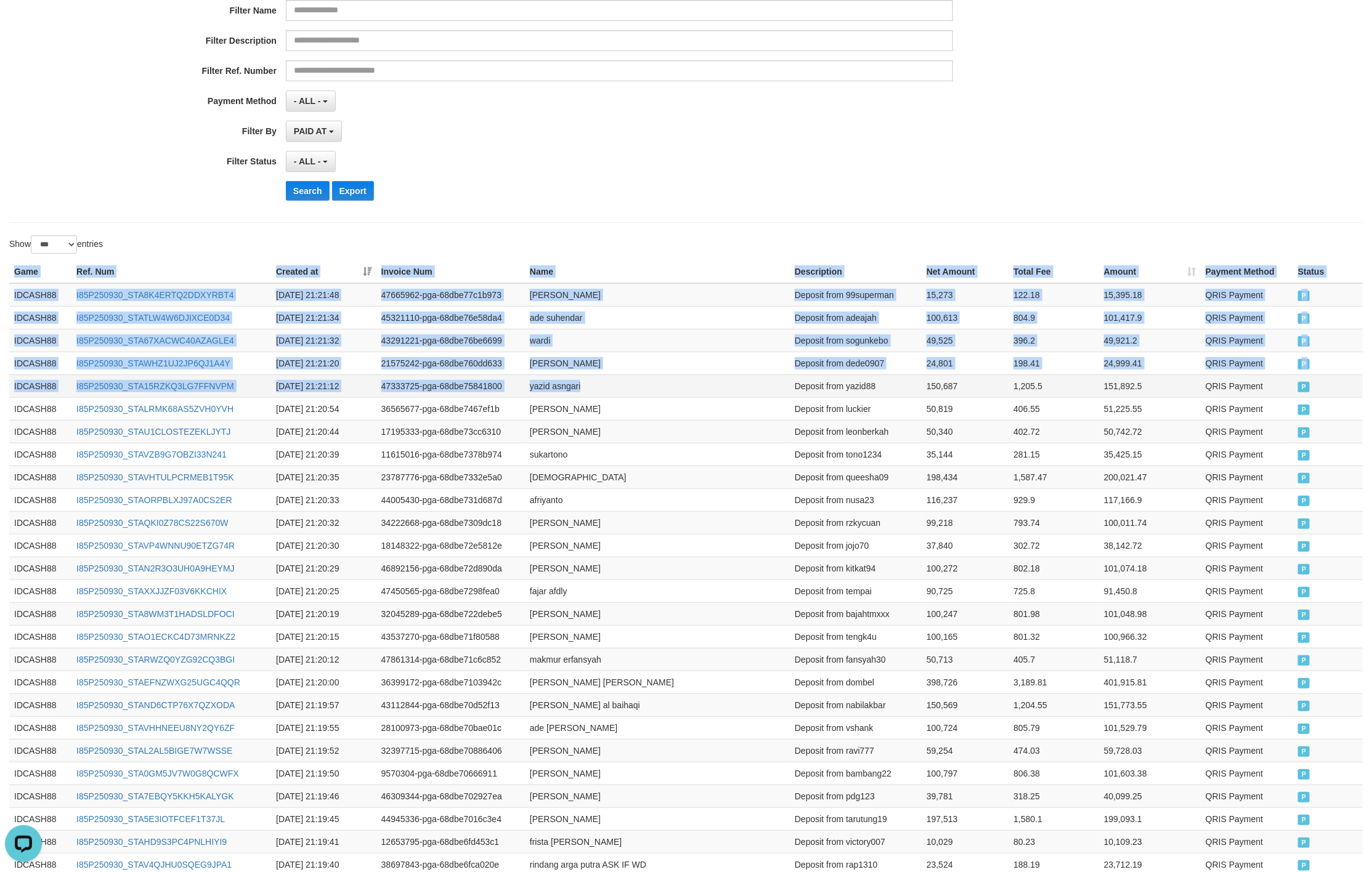
drag, startPoint x: 15, startPoint y: 268, endPoint x: 1039, endPoint y: 405, distance: 1033.1
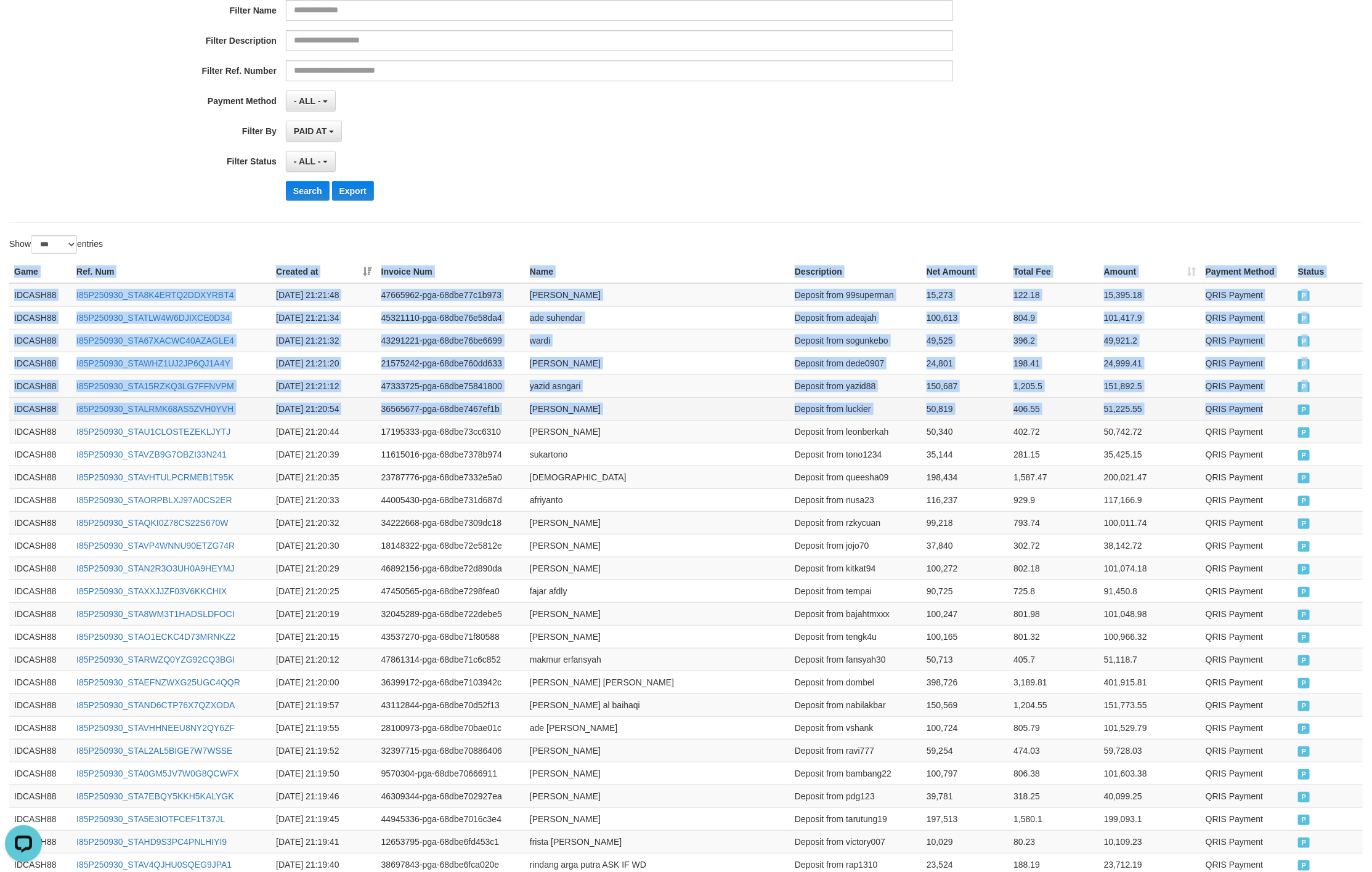
drag, startPoint x: 1290, startPoint y: 408, endPoint x: 1303, endPoint y: 408, distance: 13.0
click at [1292, 408] on tr "IDCASH88 I85P250930_STALRMK68AS5ZVH0YVH [DATE] 21:20:54 36565677-pga-68dbe7467e…" at bounding box center [686, 408] width 1353 height 23
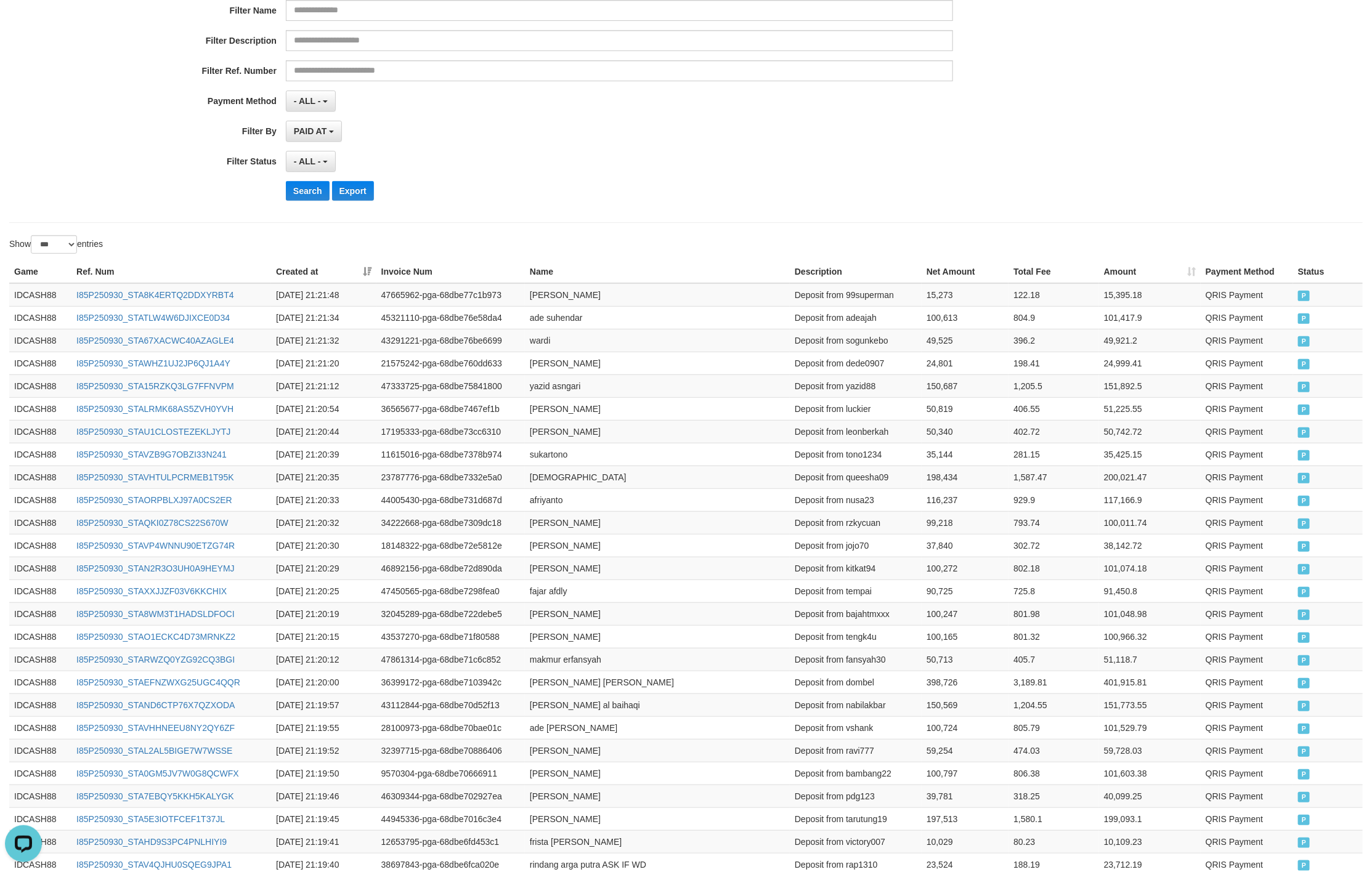
drag, startPoint x: 551, startPoint y: 157, endPoint x: 543, endPoint y: 161, distance: 8.9
click at [543, 161] on div "- ALL - SELECT ALL - ALL - SELECT STATUS PENDING/UNPAID PAID CANCELED EXPIRED" at bounding box center [619, 161] width 667 height 21
click at [302, 194] on button "Search" at bounding box center [307, 191] width 44 height 19
click at [708, 191] on div "Search Export" at bounding box center [715, 191] width 857 height 19
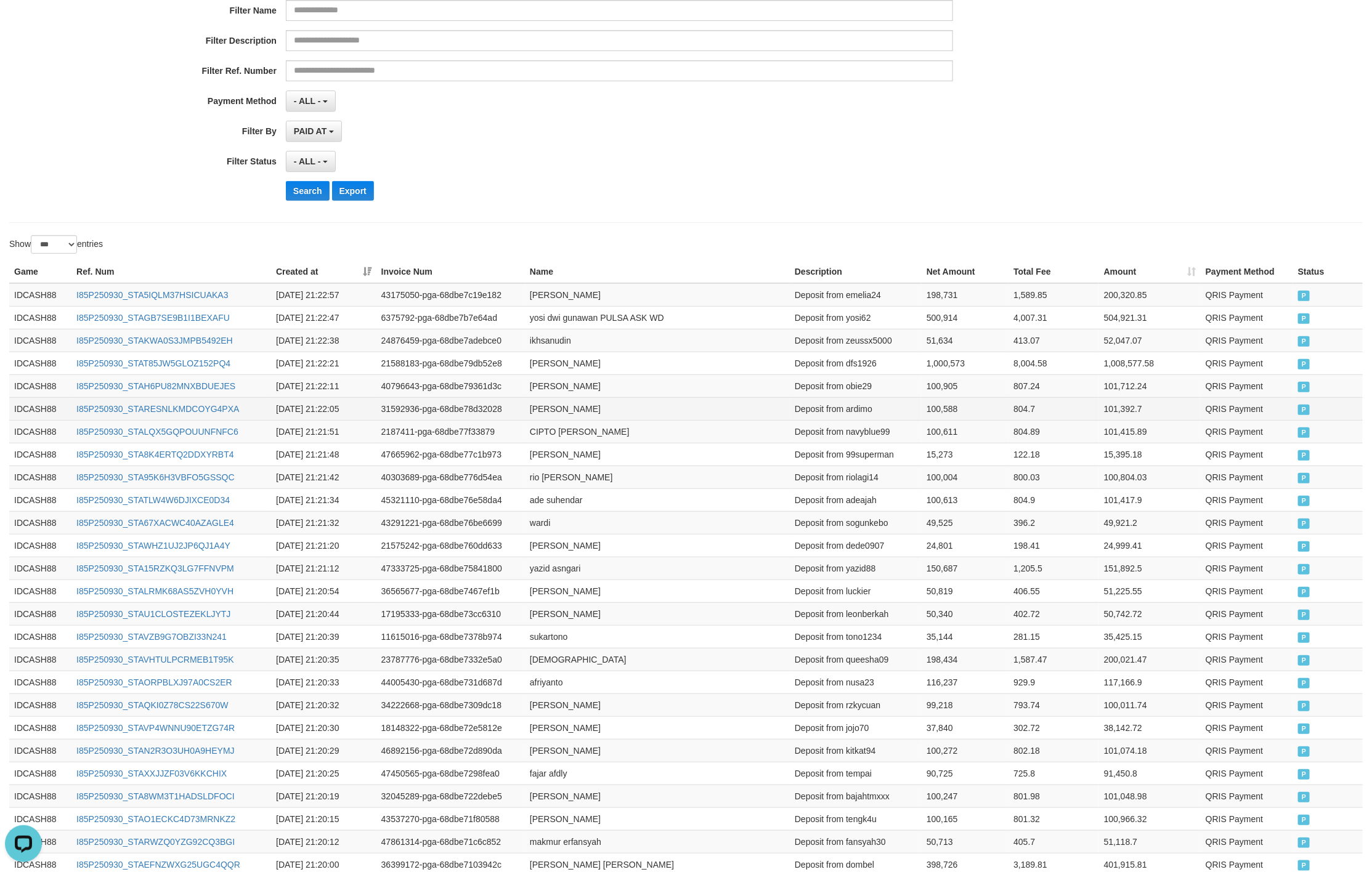
drag, startPoint x: 7, startPoint y: 271, endPoint x: 748, endPoint y: 408, distance: 753.6
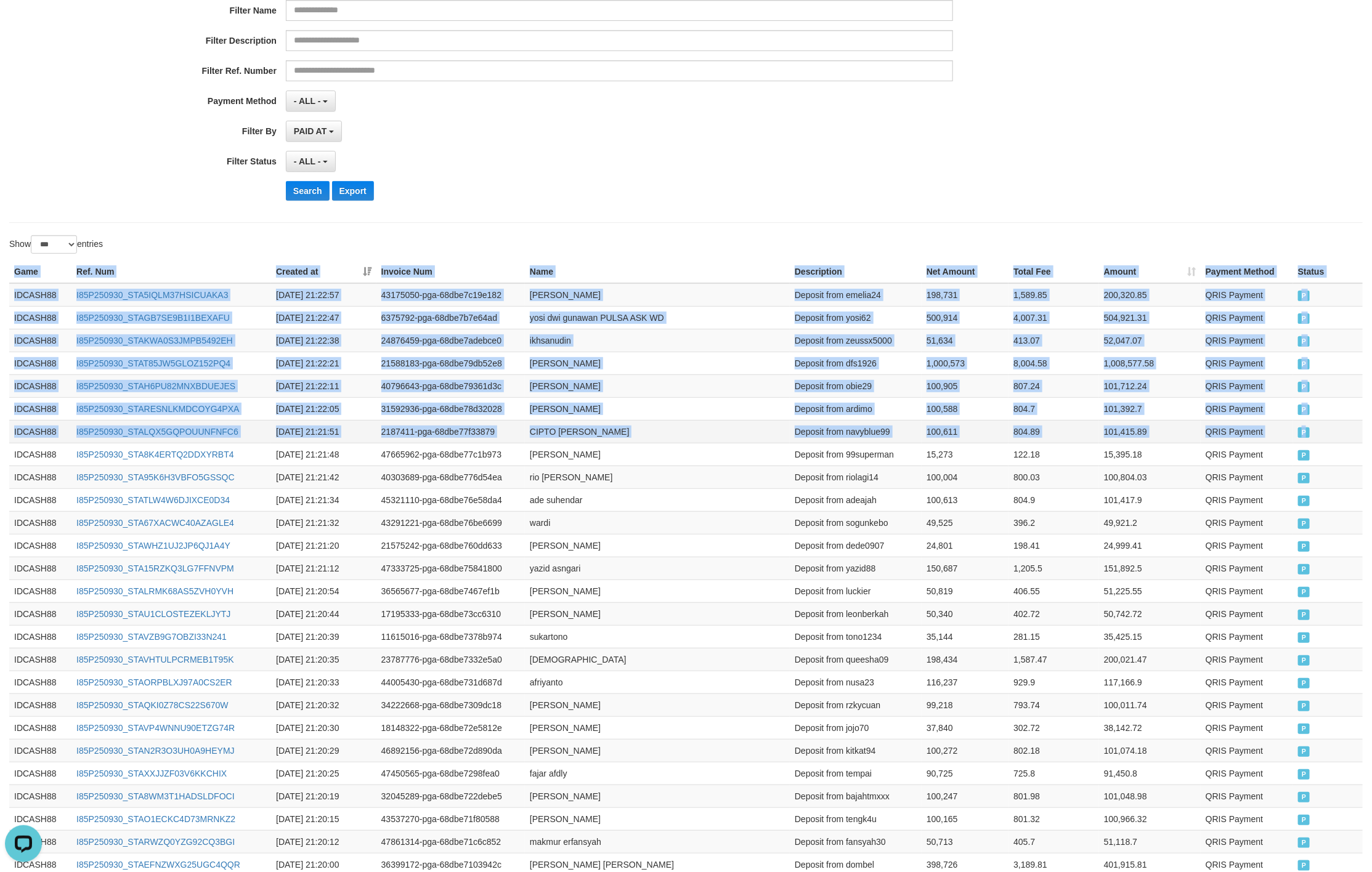
click at [1313, 433] on td "P" at bounding box center [1327, 431] width 69 height 23
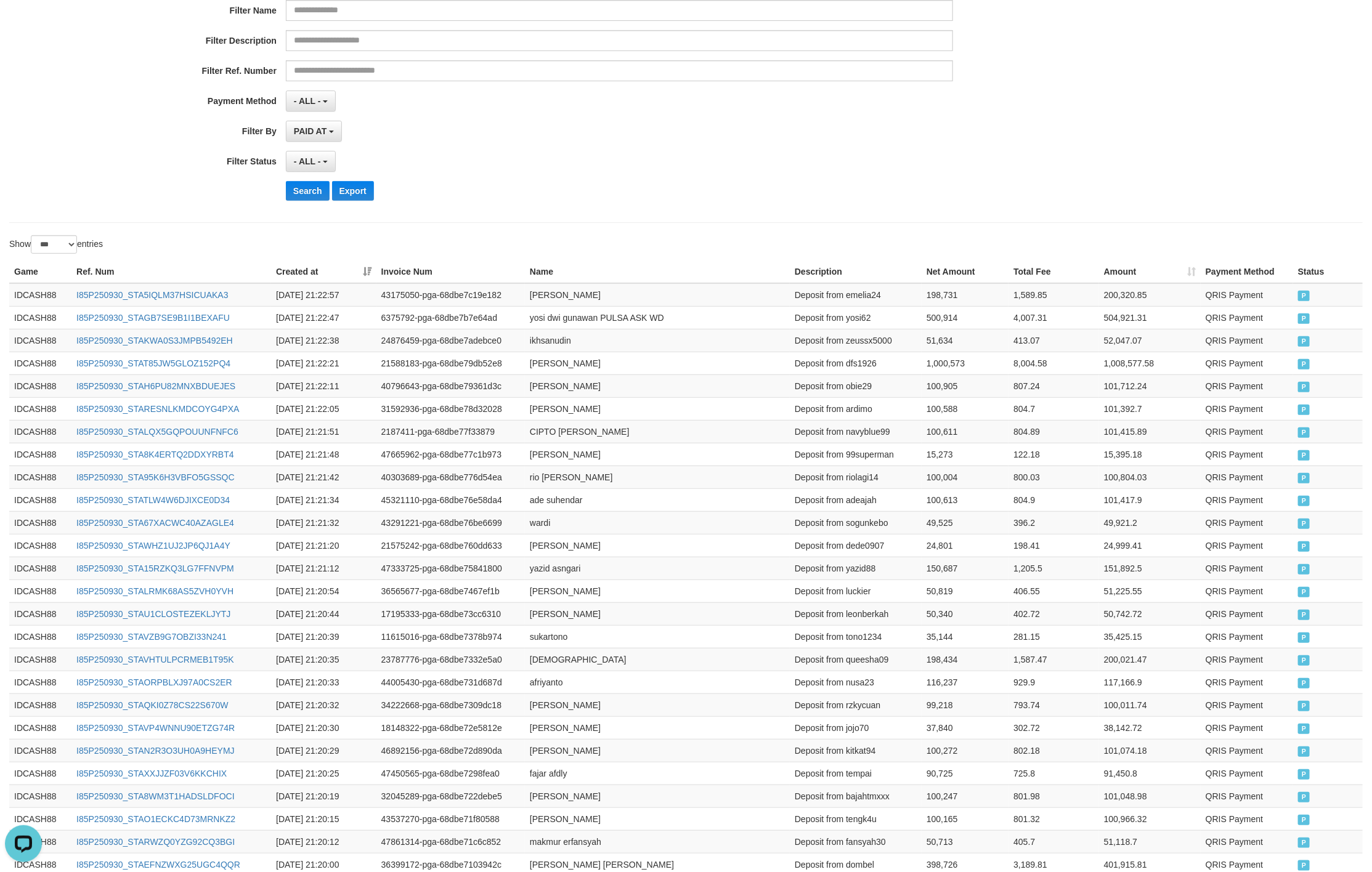
drag, startPoint x: 617, startPoint y: 193, endPoint x: 398, endPoint y: 194, distance: 219.0
click at [614, 194] on div "Search Export" at bounding box center [715, 191] width 857 height 19
click at [312, 198] on button "Search" at bounding box center [307, 191] width 44 height 19
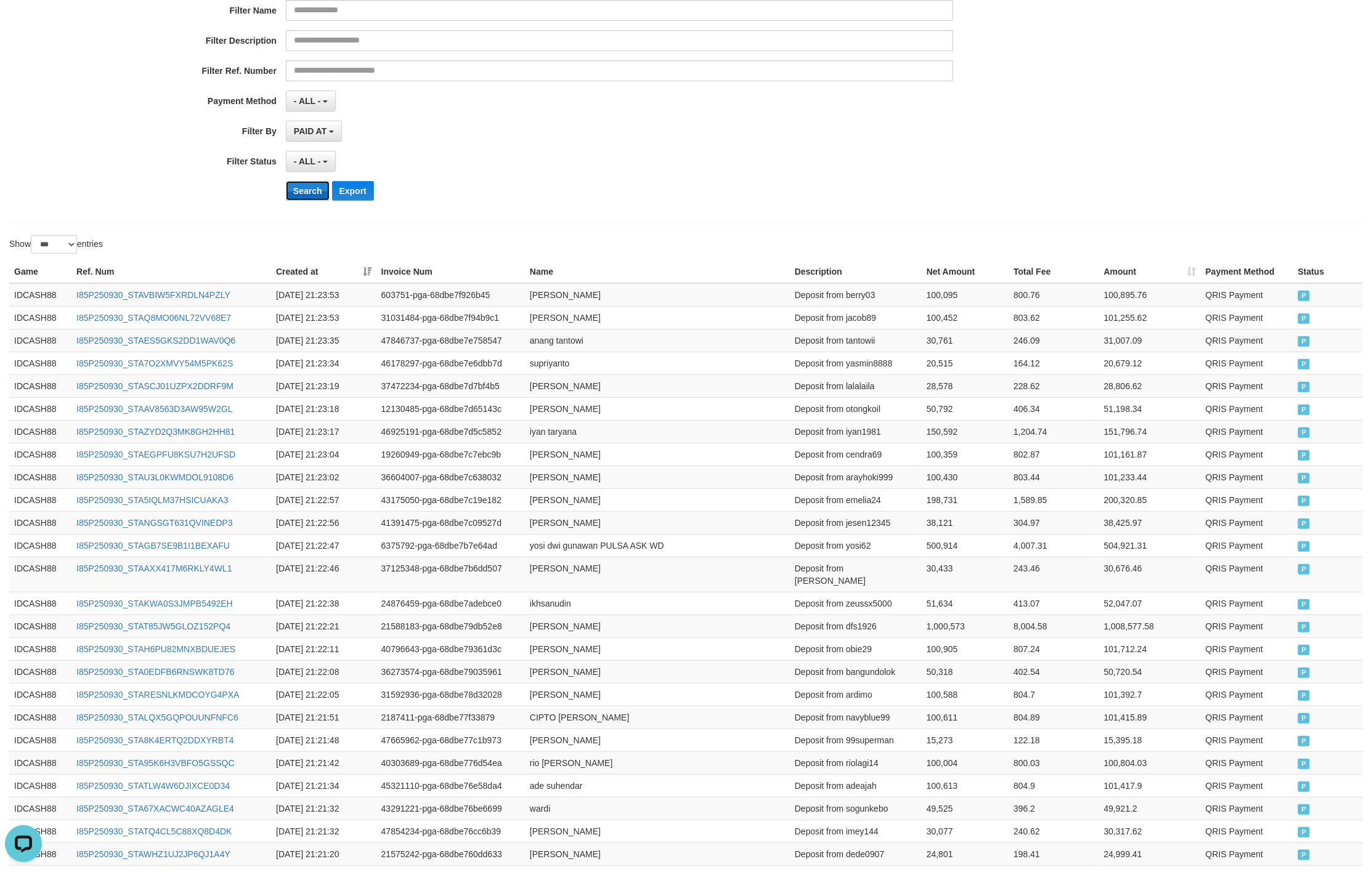
click at [312, 187] on button "Search" at bounding box center [307, 191] width 44 height 19
drag, startPoint x: 792, startPoint y: 213, endPoint x: 790, endPoint y: 204, distance: 9.2
click at [792, 210] on div "**********" at bounding box center [571, 59] width 1143 height 301
click at [284, 187] on div "Search Export" at bounding box center [571, 191] width 1143 height 19
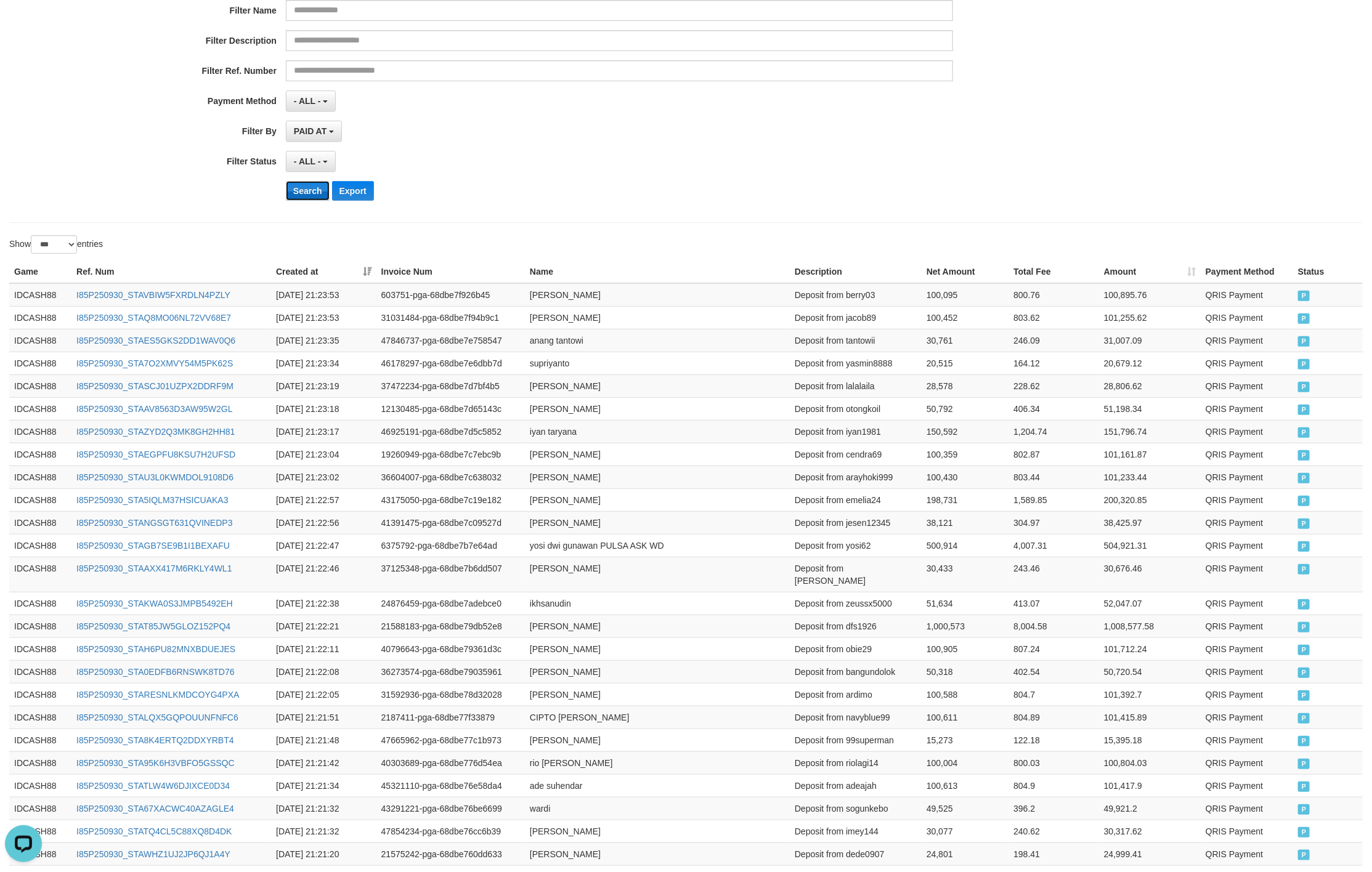
click at [288, 189] on button "Search" at bounding box center [307, 191] width 44 height 19
click at [662, 191] on div "Search Export" at bounding box center [715, 191] width 857 height 19
drag, startPoint x: 7, startPoint y: 277, endPoint x: 784, endPoint y: 421, distance: 790.2
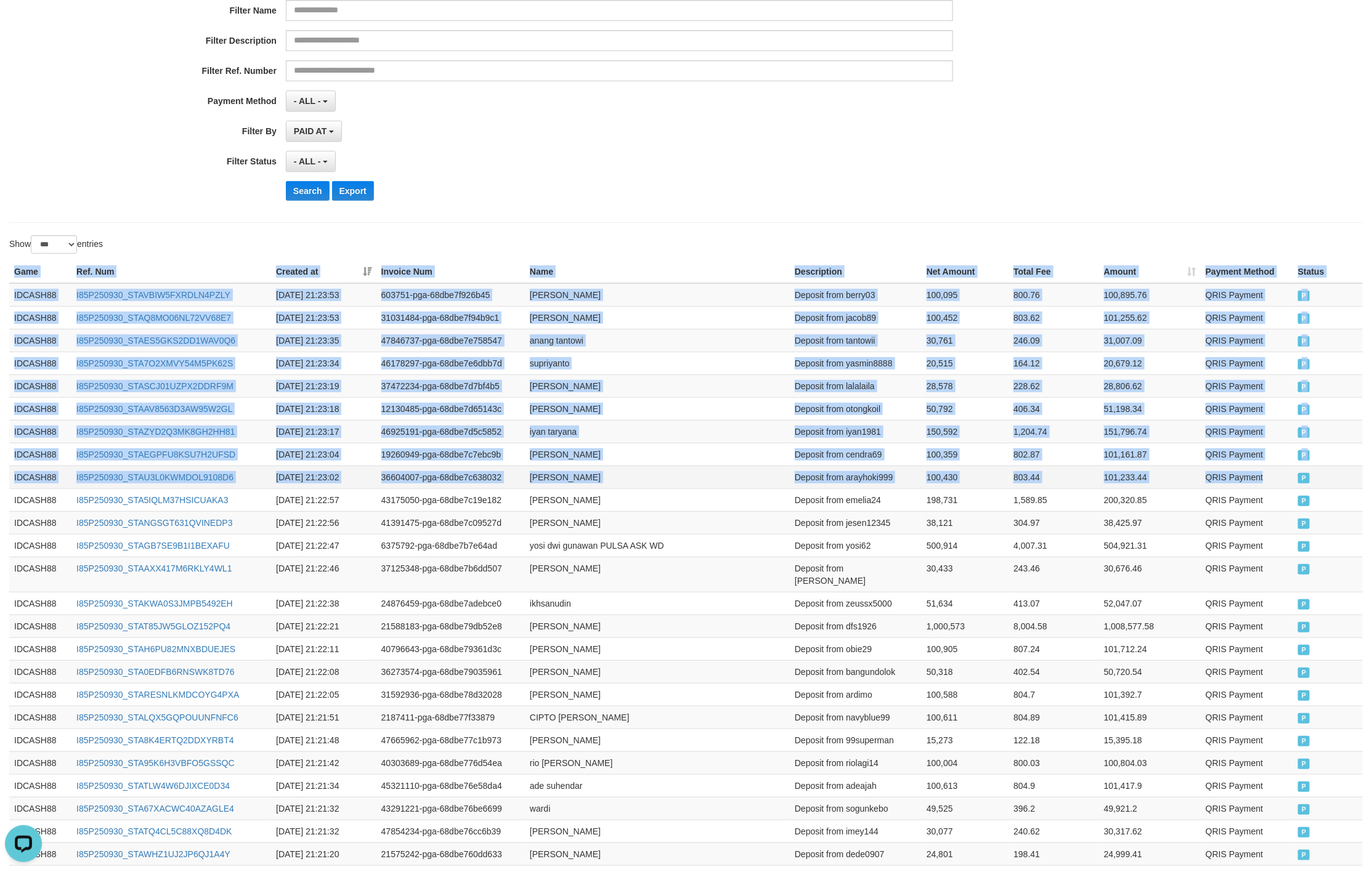
click at [1297, 472] on td "P" at bounding box center [1327, 477] width 69 height 23
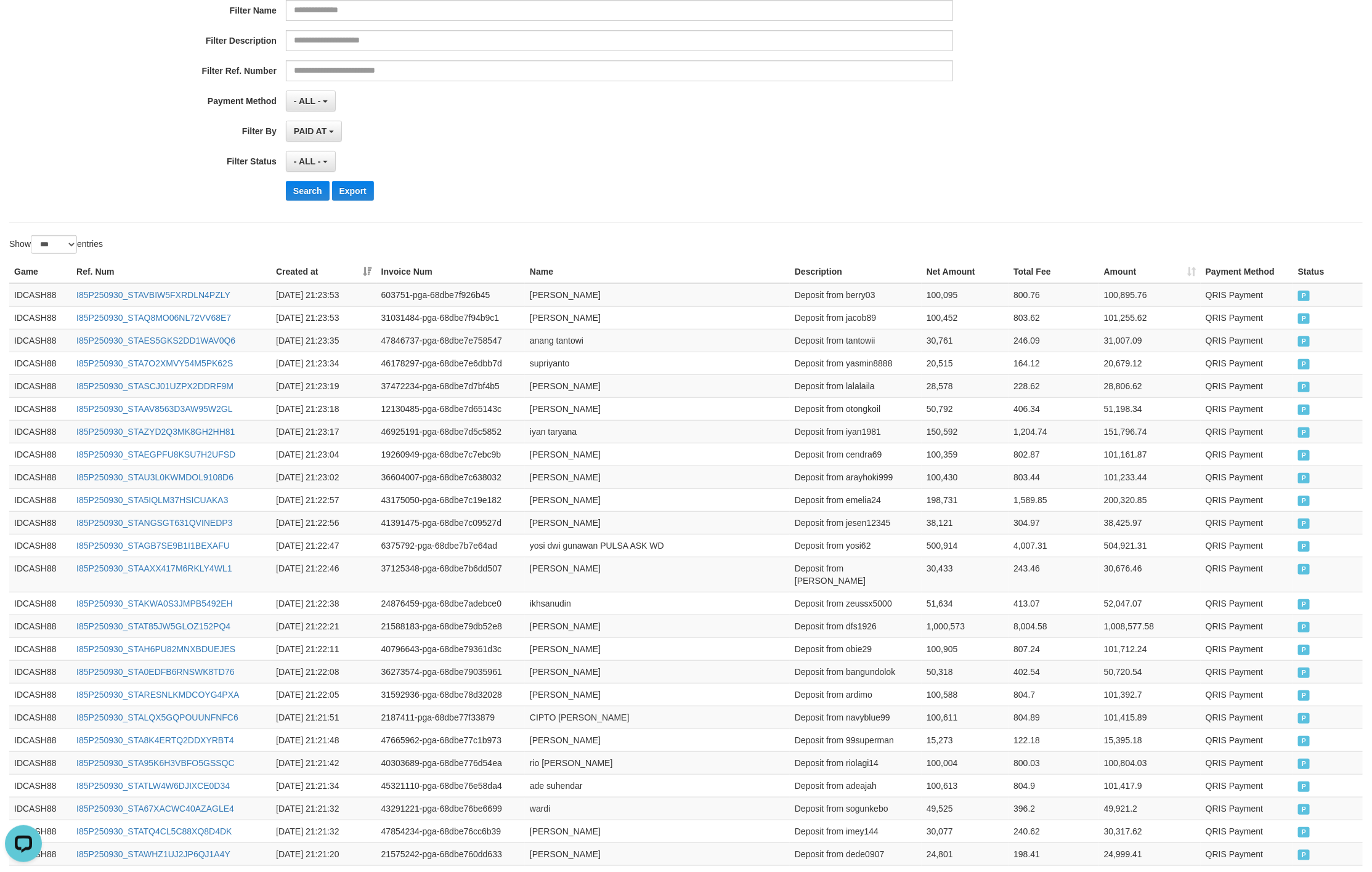
click at [566, 223] on div "**********" at bounding box center [686, 59] width 1353 height 327
click at [301, 198] on button "Search" at bounding box center [307, 191] width 44 height 19
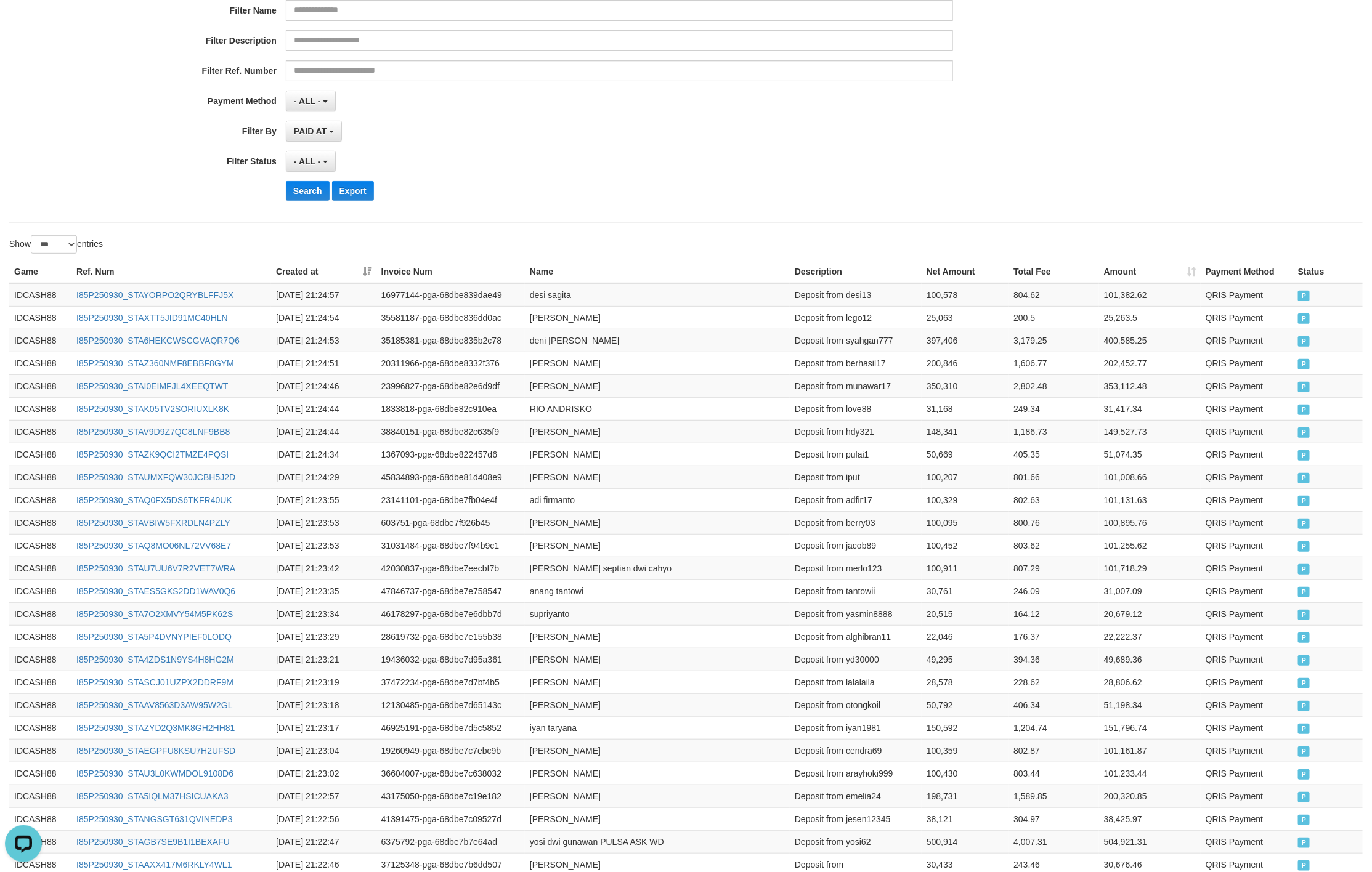
click at [963, 156] on div "**********" at bounding box center [571, 161] width 1143 height 21
click at [820, 150] on div "**********" at bounding box center [571, 59] width 1143 height 301
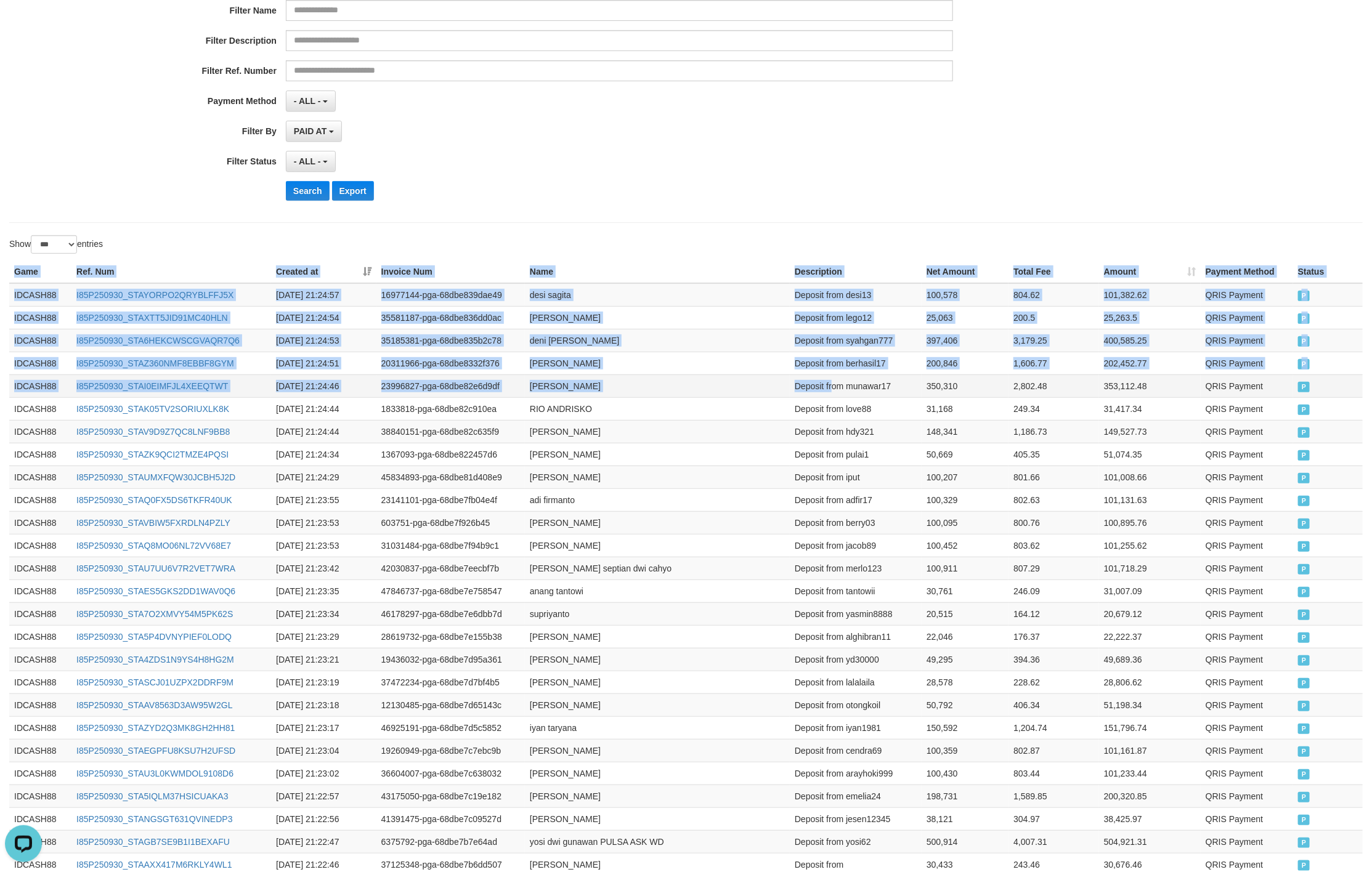
drag, startPoint x: 10, startPoint y: 275, endPoint x: 979, endPoint y: 431, distance: 981.5
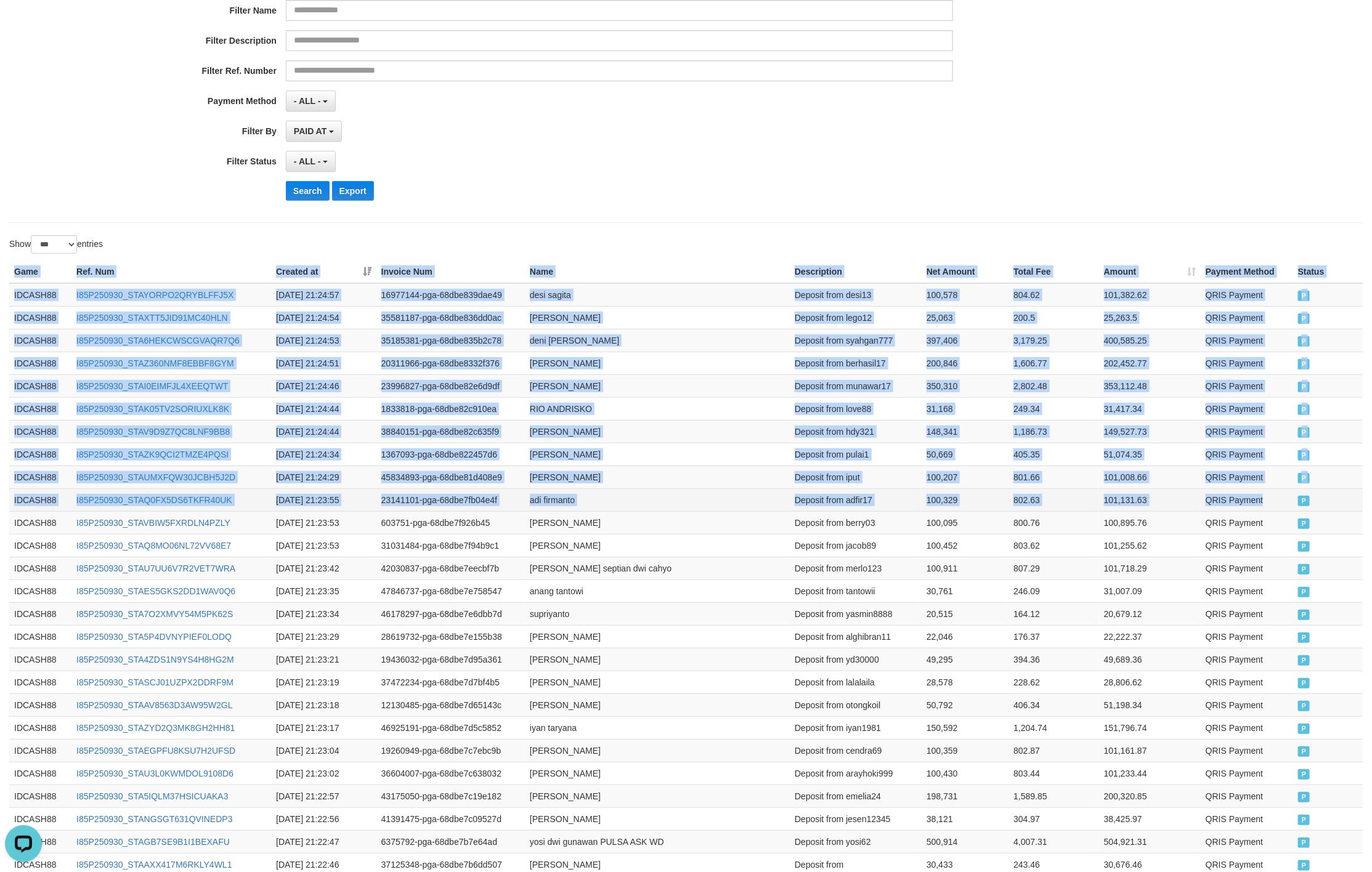
click at [1294, 511] on td "P" at bounding box center [1327, 500] width 69 height 23
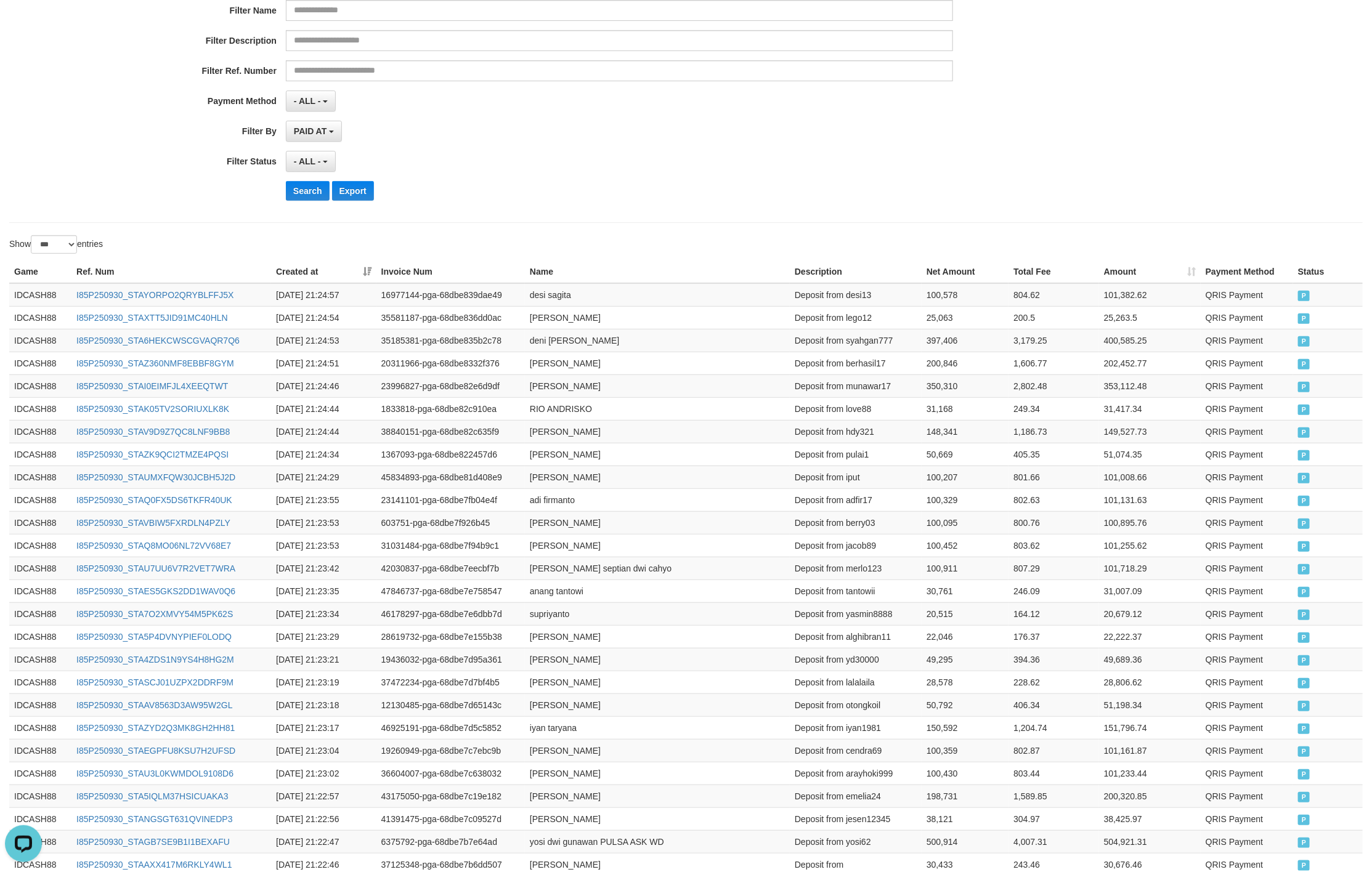
drag, startPoint x: 614, startPoint y: 223, endPoint x: 551, endPoint y: 251, distance: 68.9
click at [305, 198] on button "Search" at bounding box center [307, 191] width 44 height 19
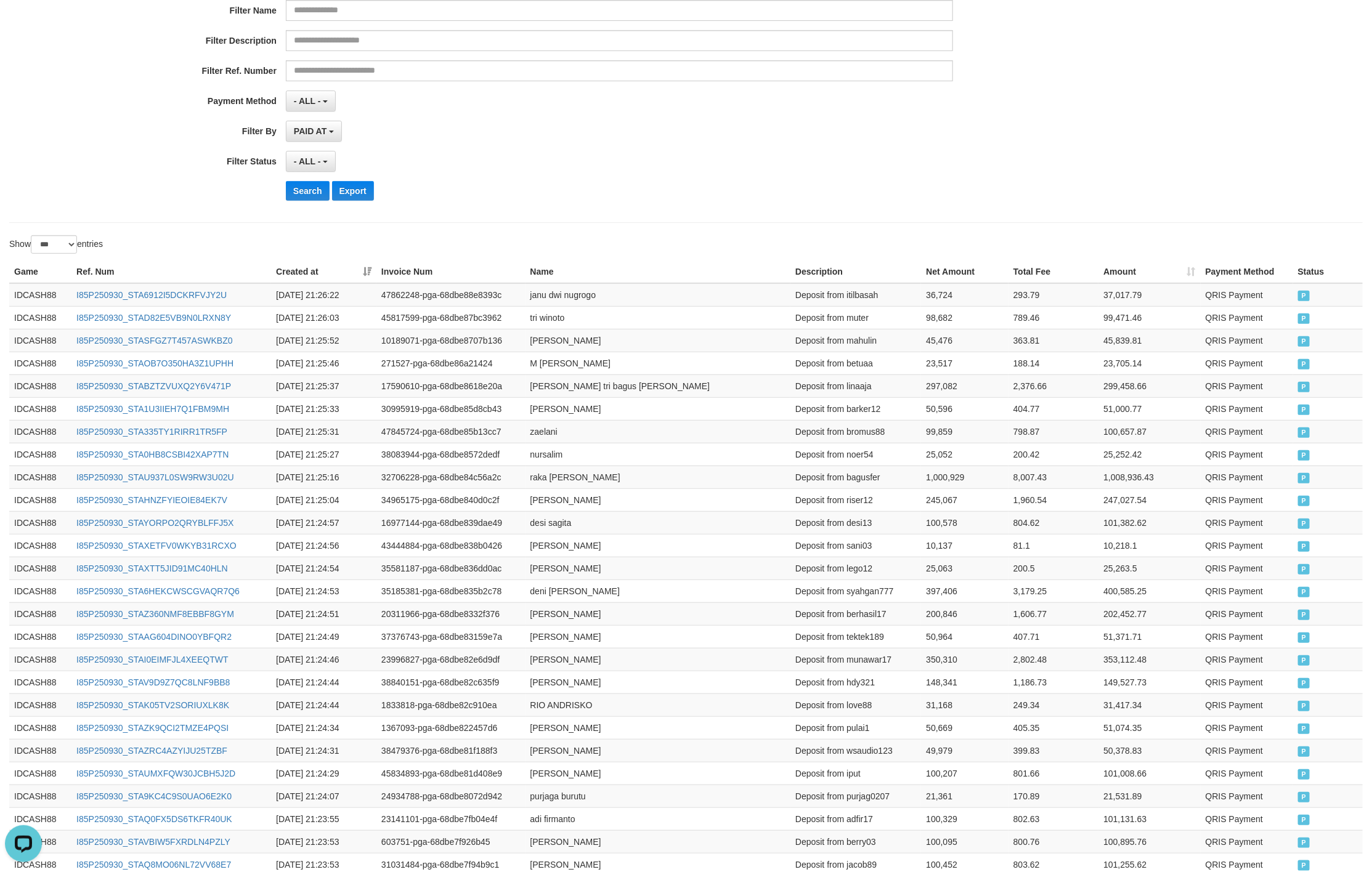
click at [794, 154] on div "- ALL - SELECT ALL - ALL - SELECT STATUS PENDING/UNPAID PAID CANCELED EXPIRED" at bounding box center [619, 161] width 667 height 21
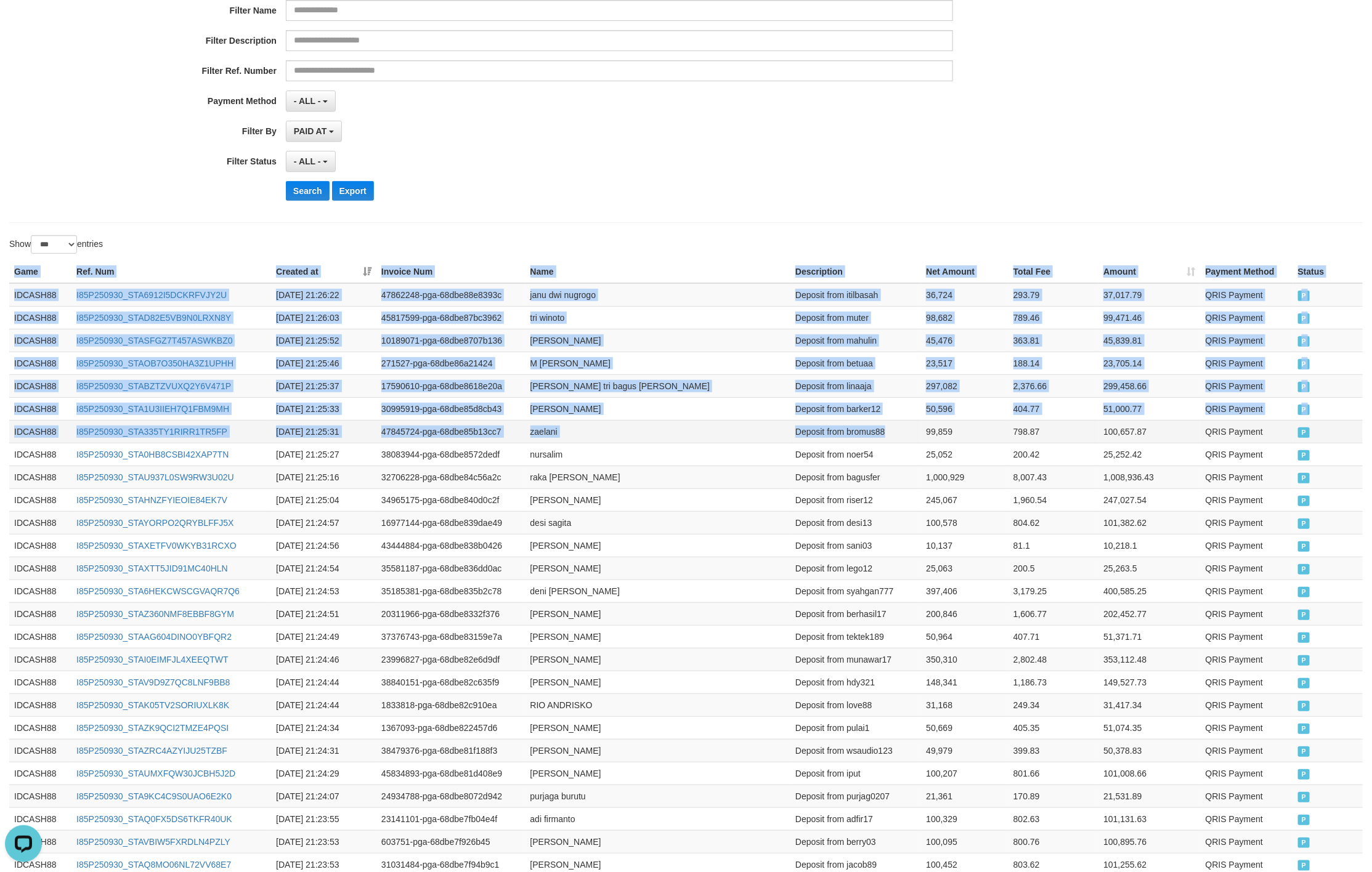
drag, startPoint x: 4, startPoint y: 272, endPoint x: 914, endPoint y: 440, distance: 925.4
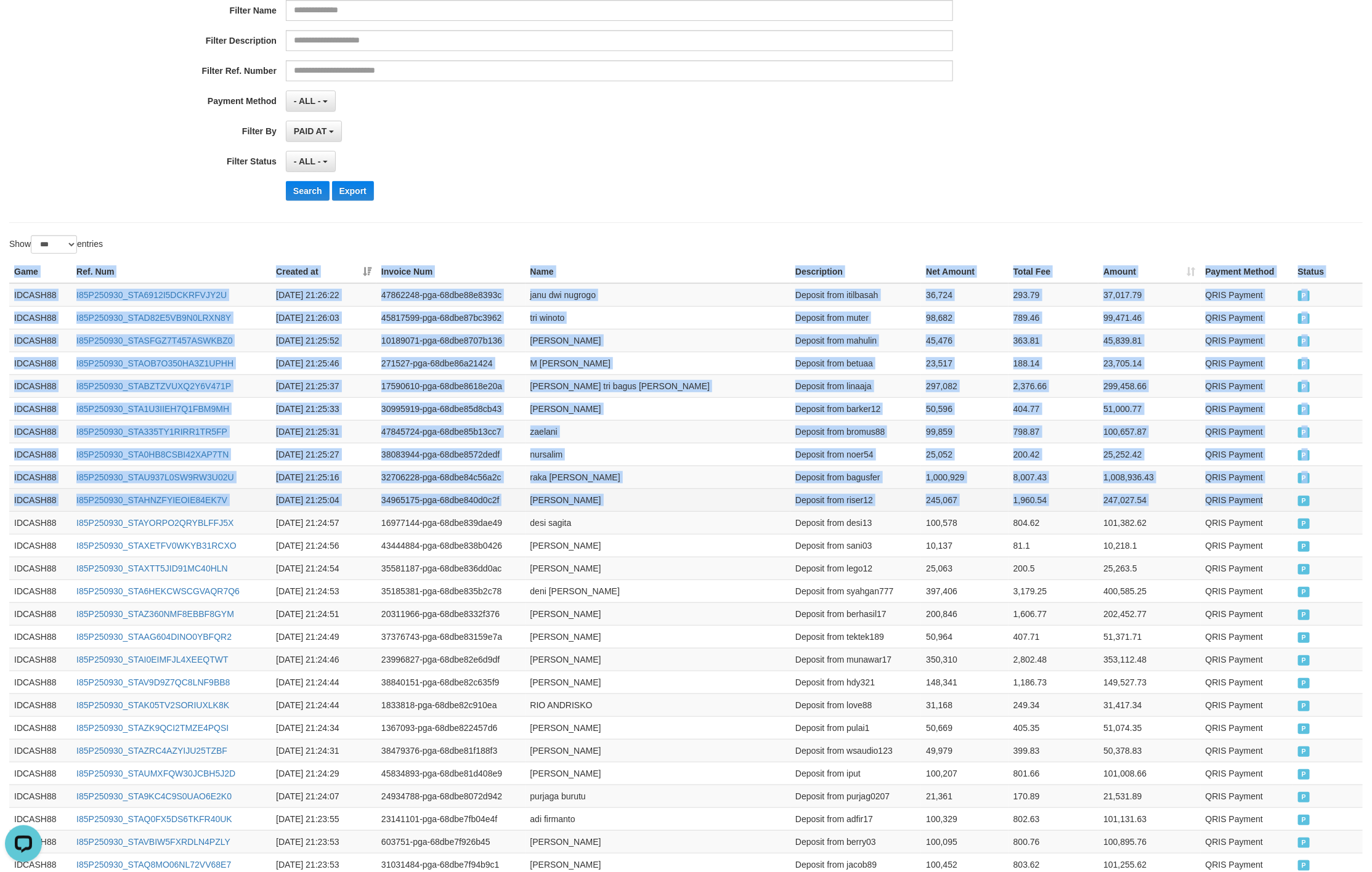
click at [1294, 511] on td "P" at bounding box center [1327, 500] width 69 height 23
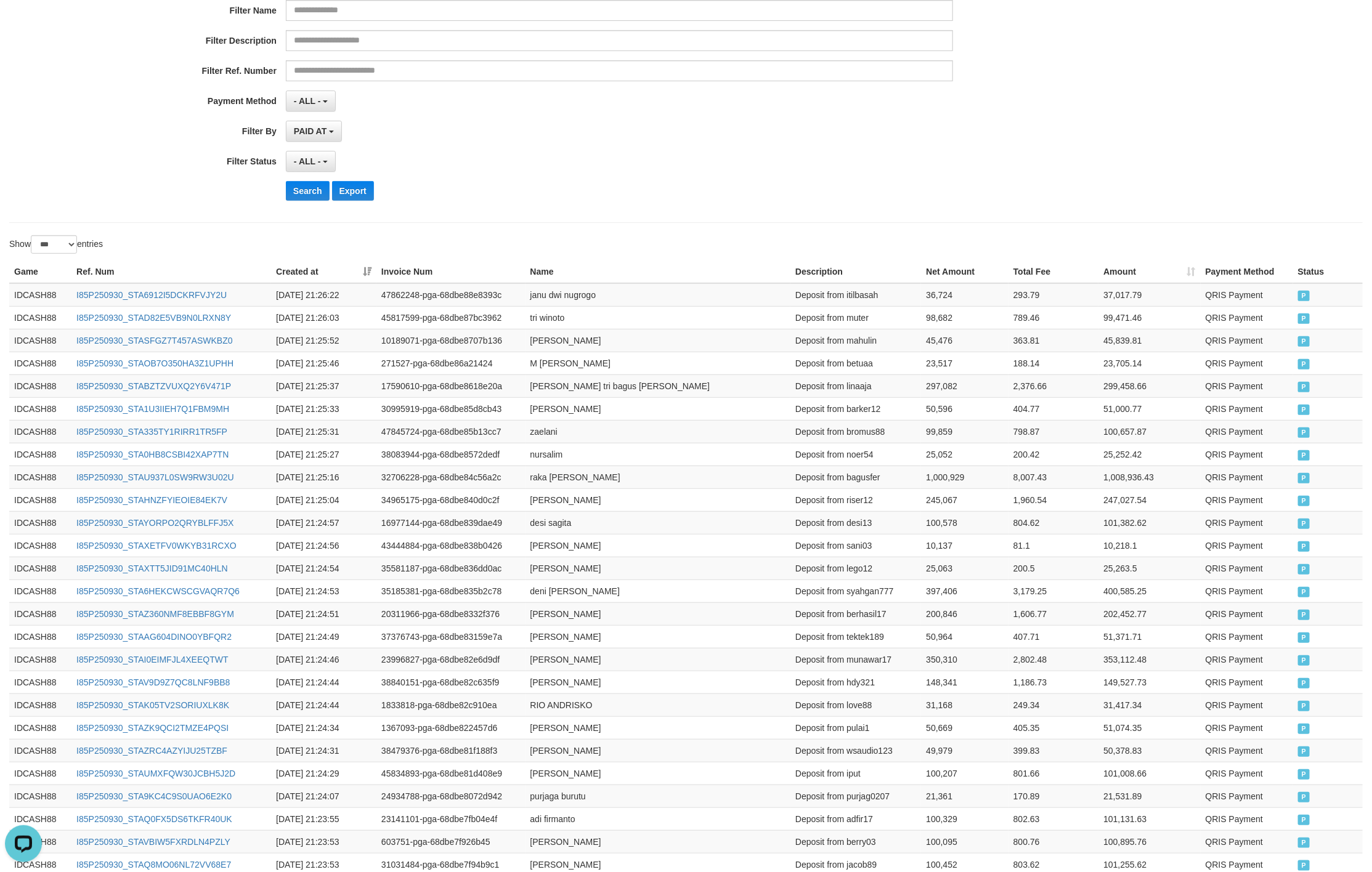
click at [688, 176] on div "**********" at bounding box center [571, 59] width 1143 height 301
click at [319, 194] on button "Search" at bounding box center [307, 191] width 44 height 19
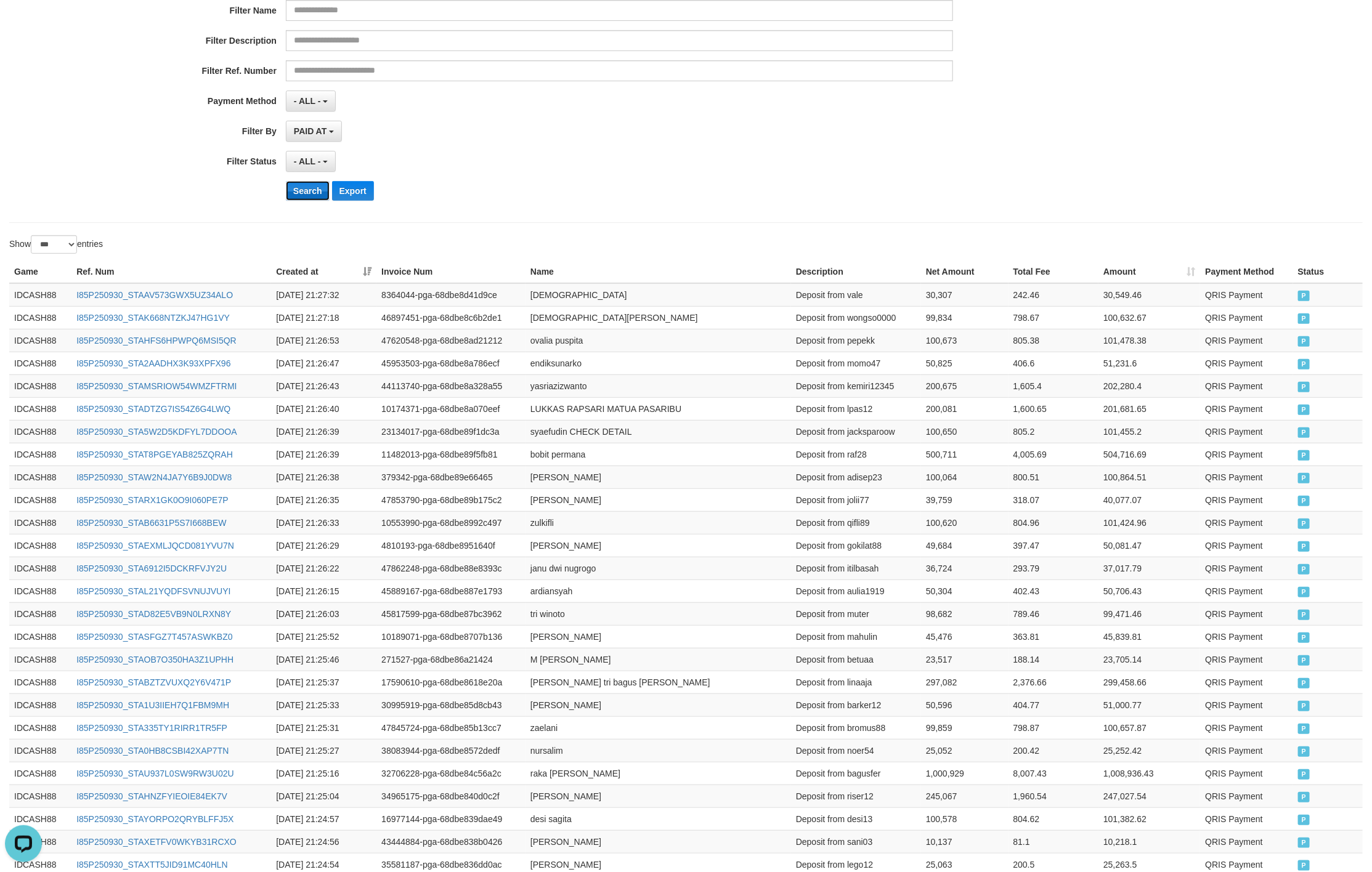
click at [299, 187] on button "Search" at bounding box center [307, 191] width 44 height 19
click at [881, 128] on div "PAID AT PAID AT CREATED AT" at bounding box center [619, 131] width 667 height 21
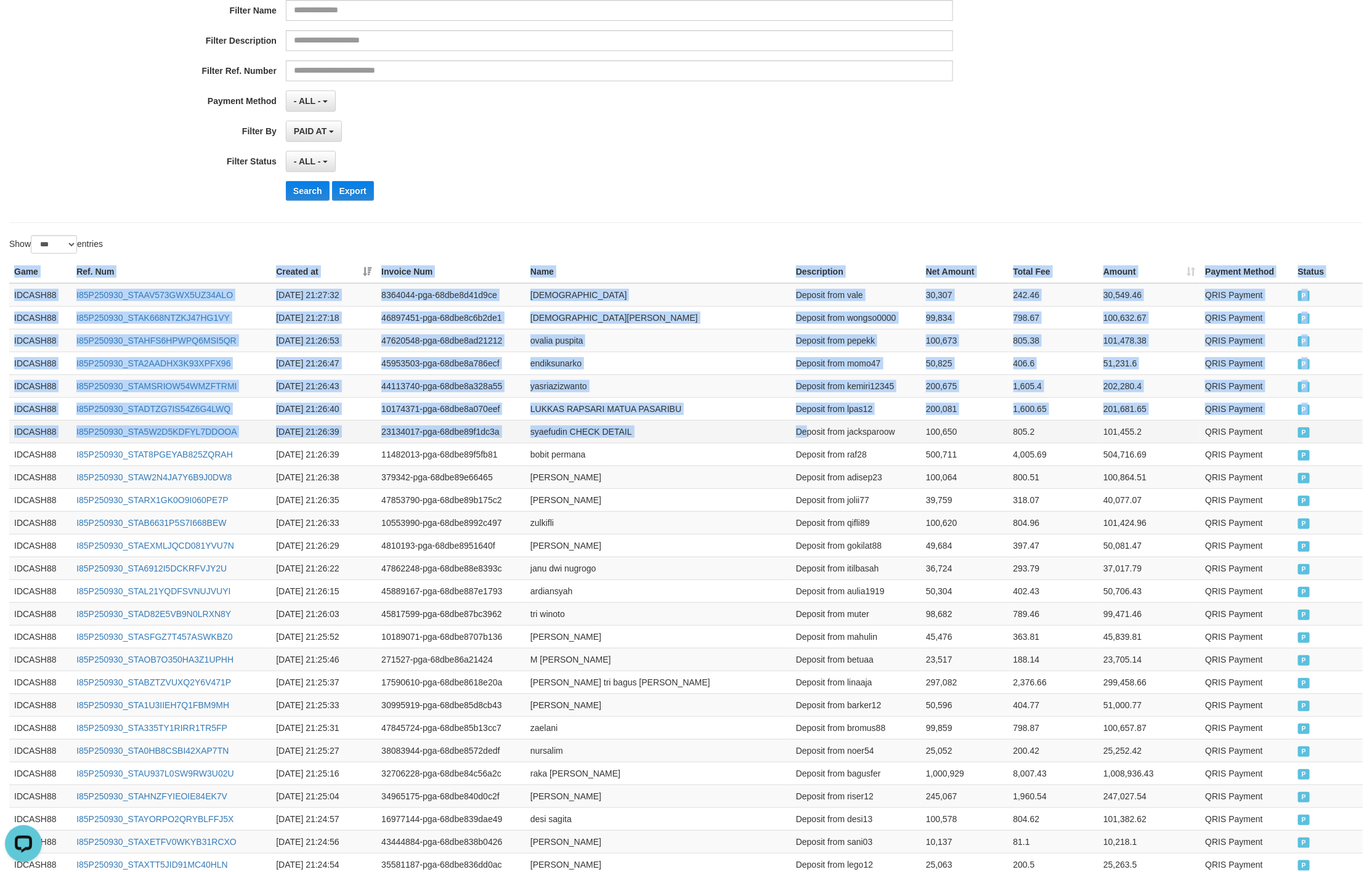
drag, startPoint x: 9, startPoint y: 267, endPoint x: 1104, endPoint y: 530, distance: 1126.1
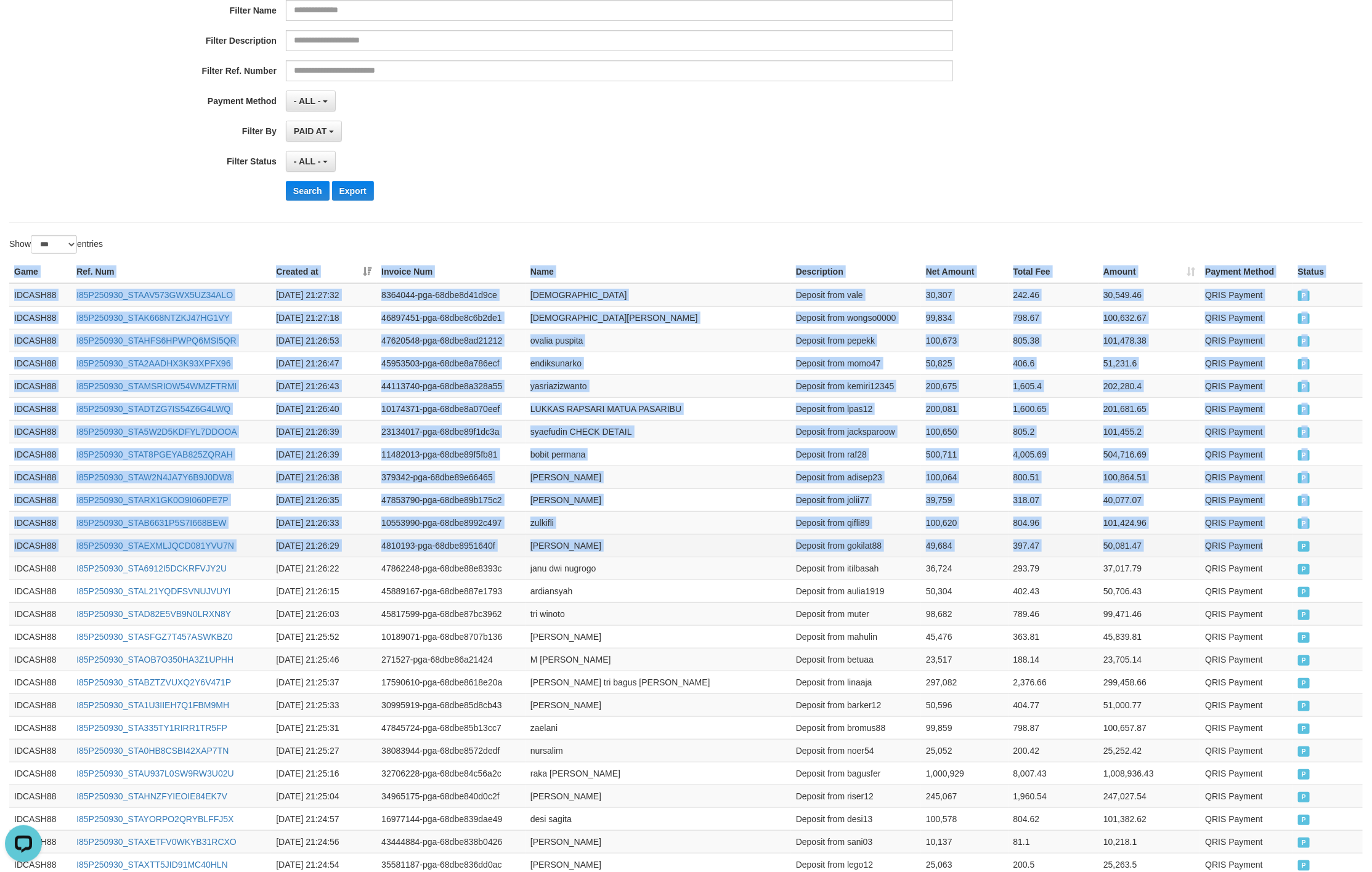
click at [1294, 545] on td "P" at bounding box center [1327, 545] width 69 height 23
click at [642, 272] on th "Name" at bounding box center [657, 271] width 266 height 23
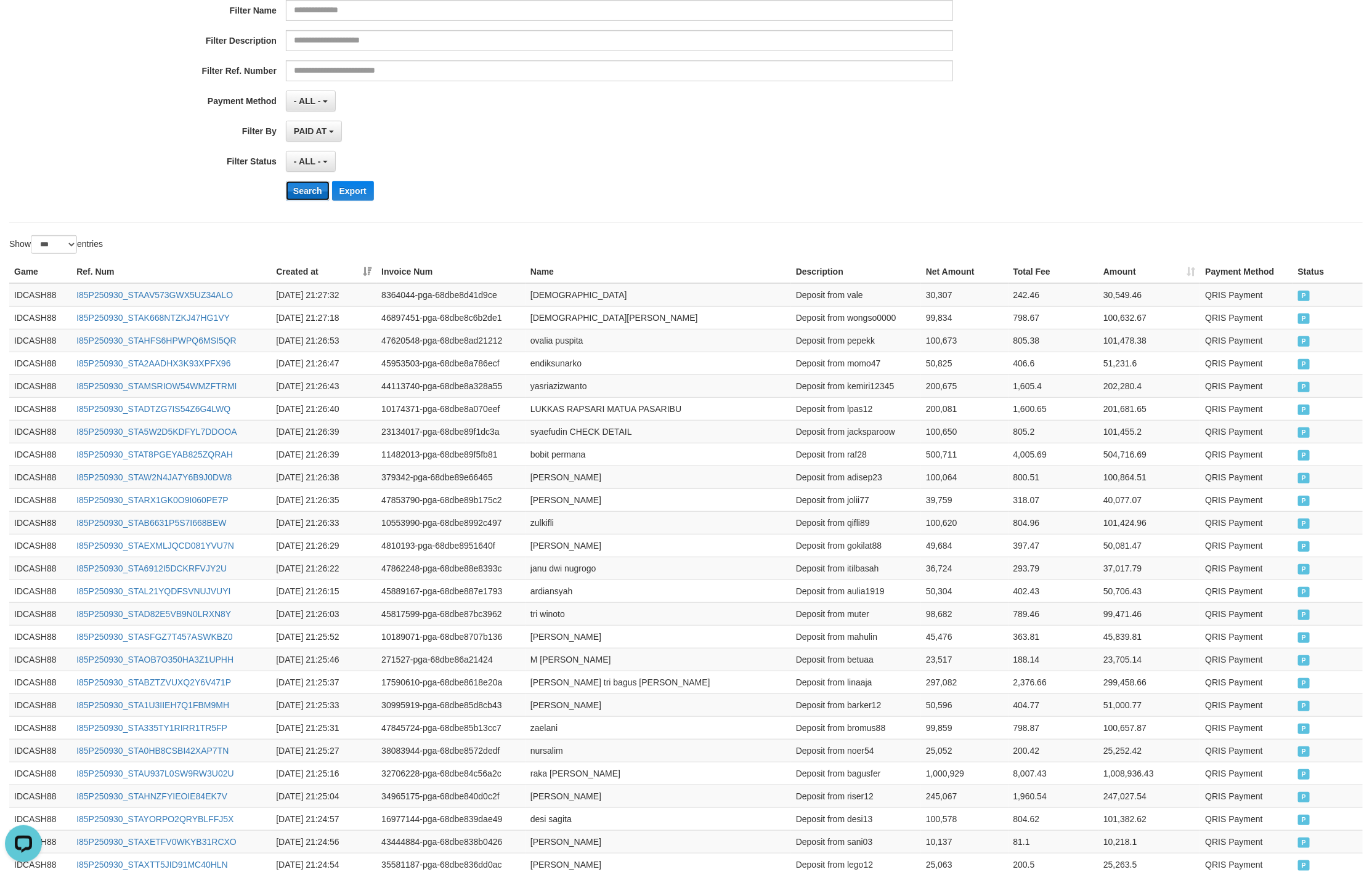
click at [306, 187] on button "Search" at bounding box center [307, 191] width 44 height 19
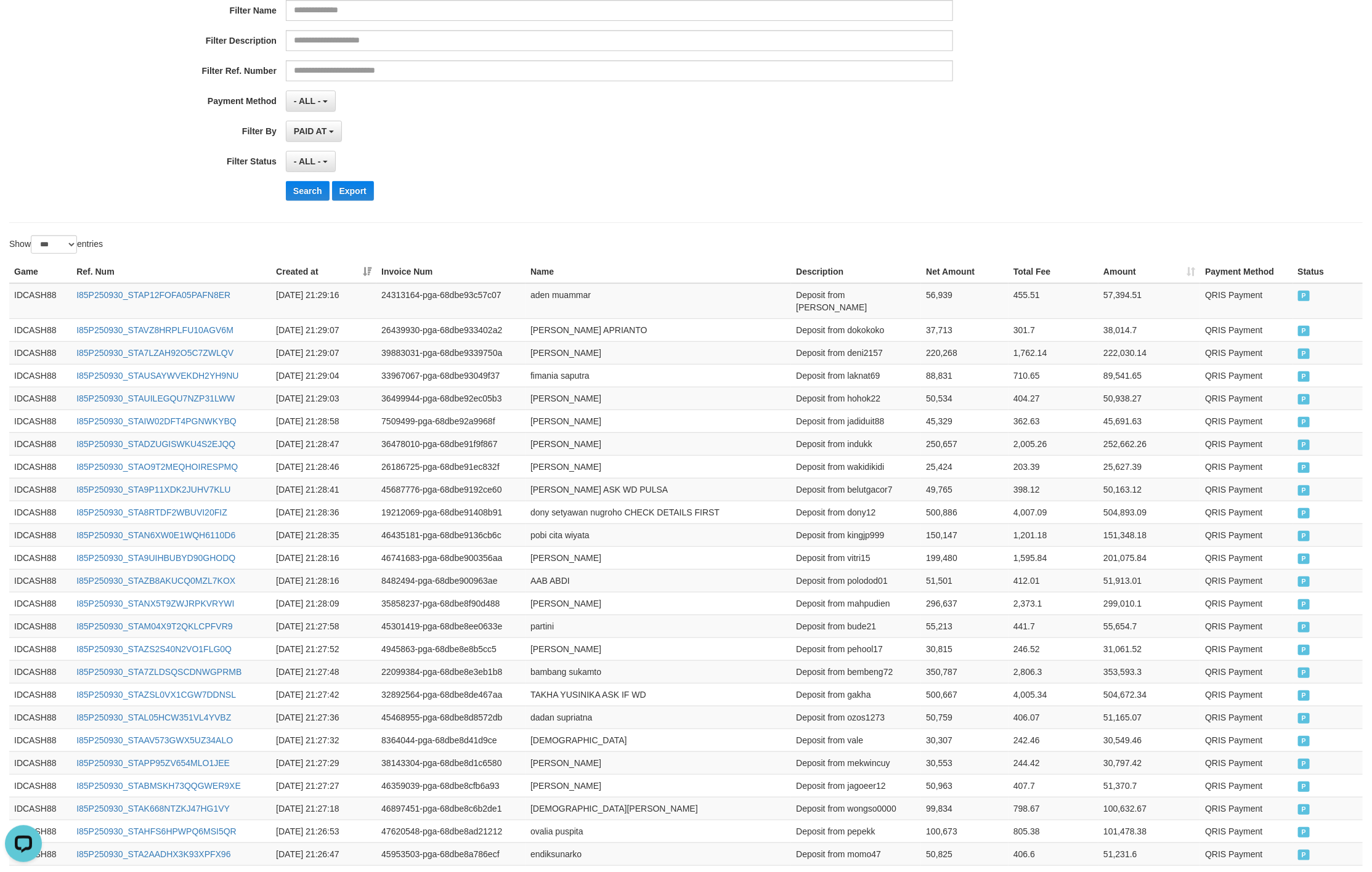
click at [854, 161] on div "- ALL - SELECT ALL - ALL - SELECT STATUS PENDING/UNPAID PAID CANCELED EXPIRED" at bounding box center [619, 161] width 667 height 21
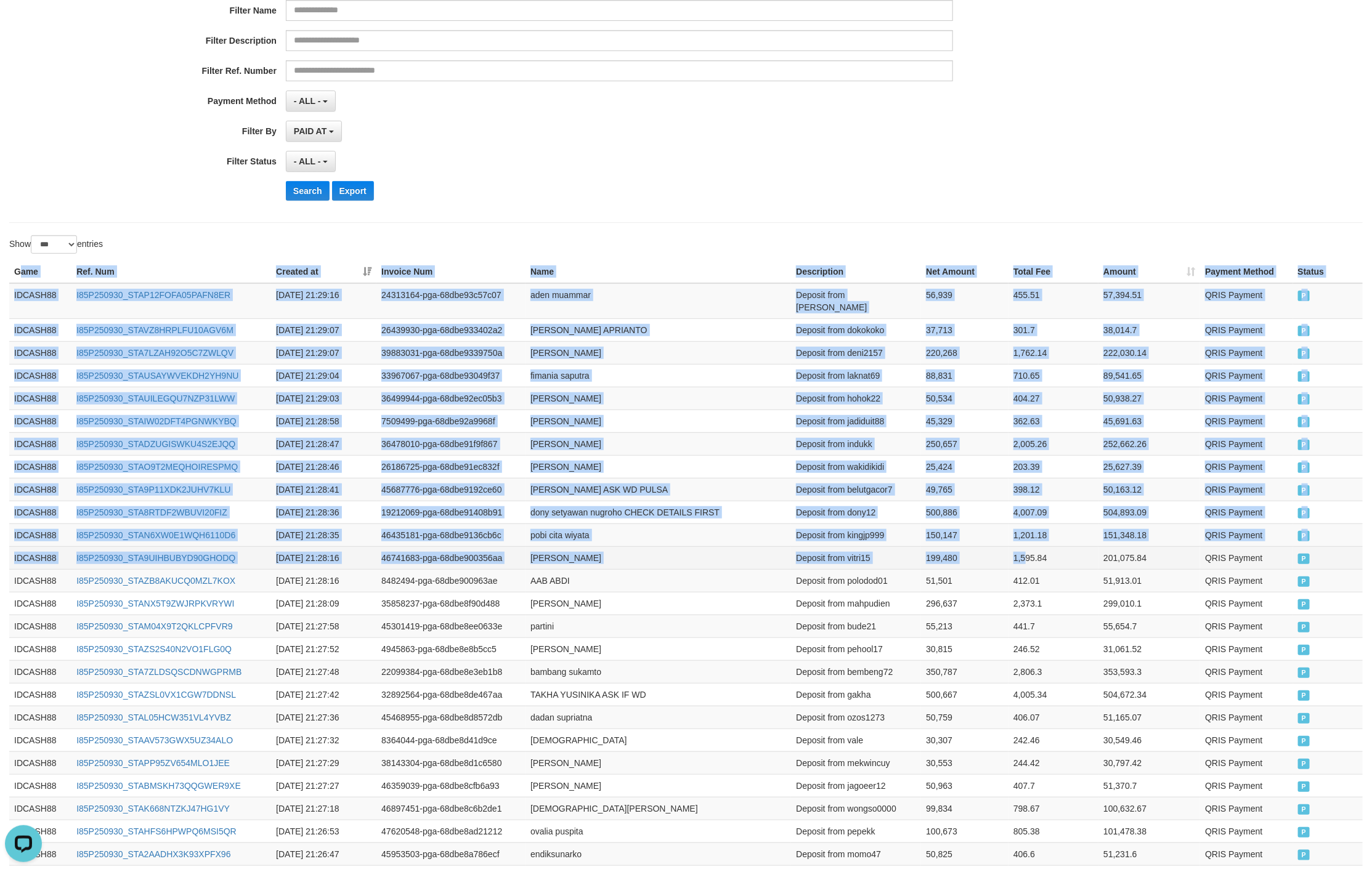
drag, startPoint x: 22, startPoint y: 278, endPoint x: 1033, endPoint y: 556, distance: 1048.5
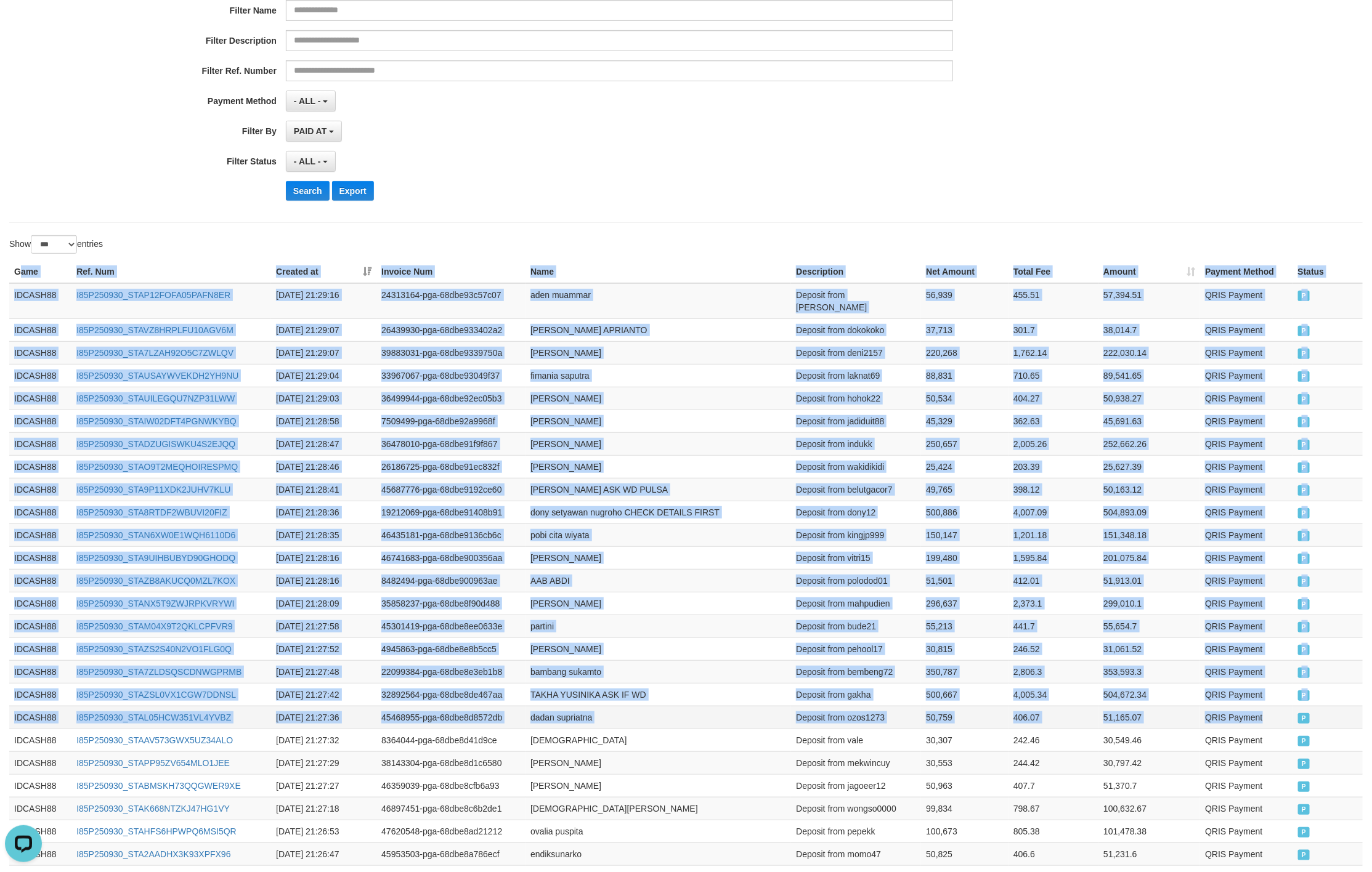
click at [1300, 713] on span "P" at bounding box center [1303, 717] width 12 height 10
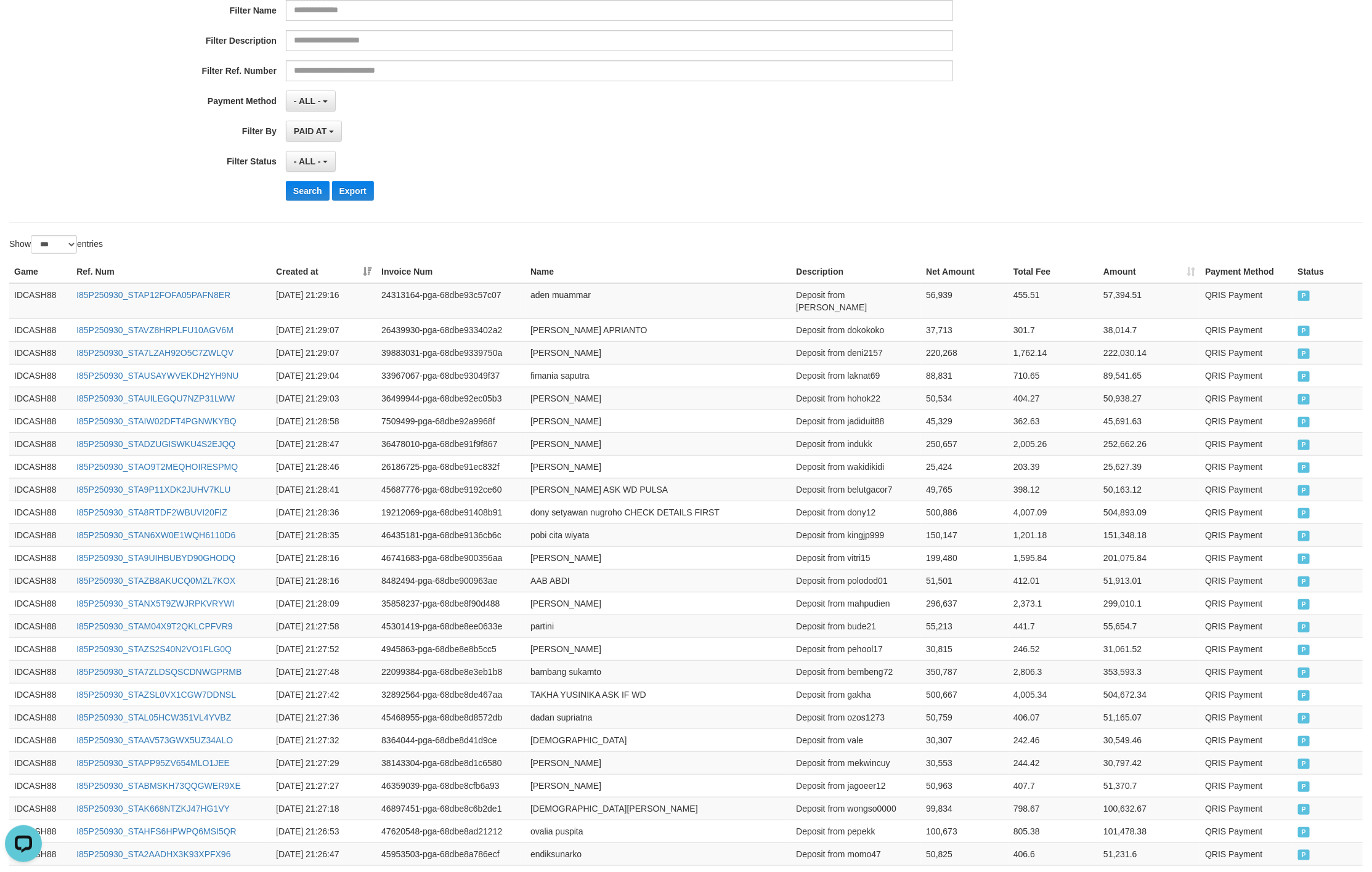
drag, startPoint x: 675, startPoint y: 176, endPoint x: 478, endPoint y: 224, distance: 202.8
click at [672, 178] on div "**********" at bounding box center [571, 59] width 1143 height 301
click at [309, 200] on button "Search" at bounding box center [307, 191] width 44 height 19
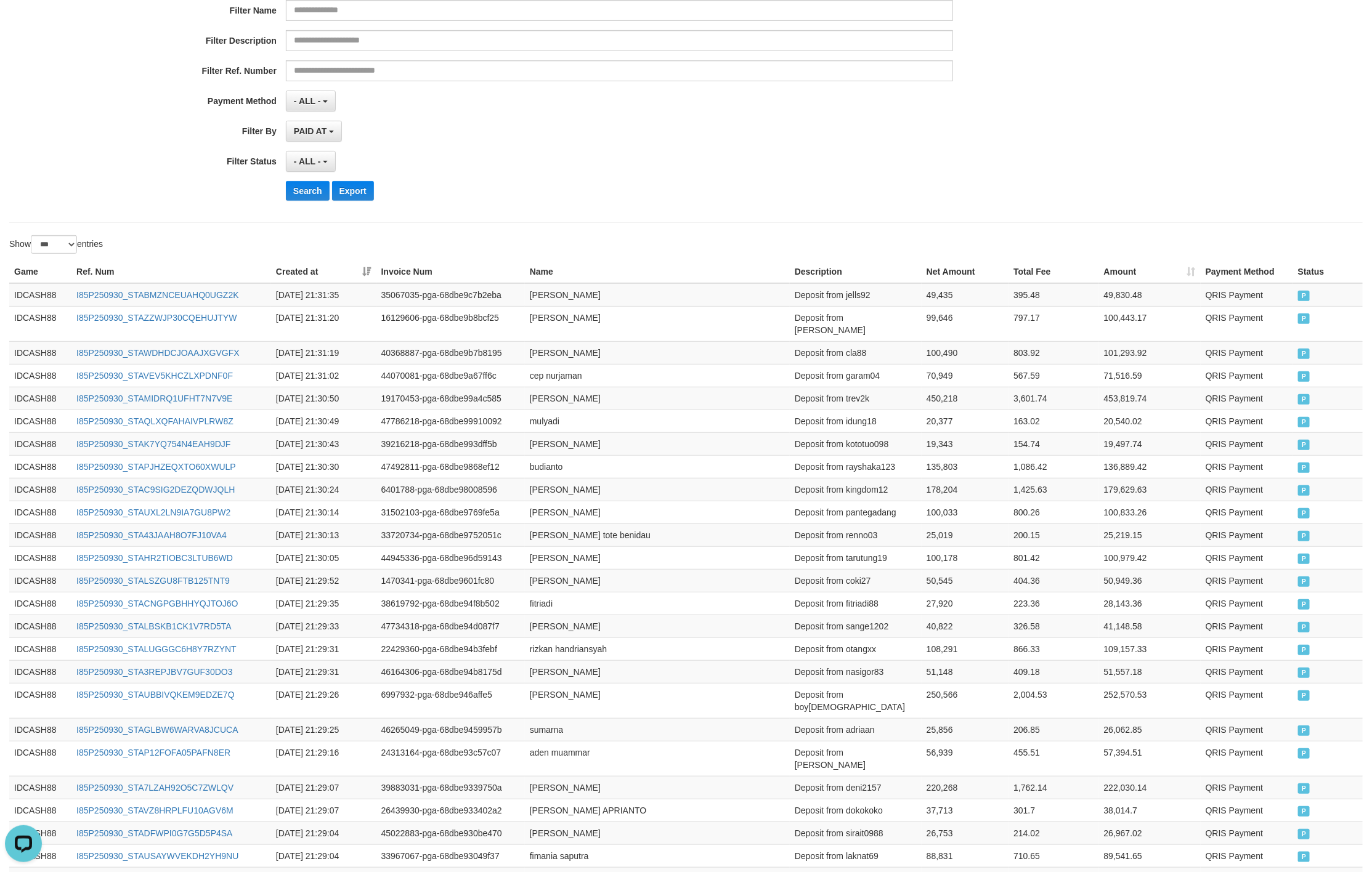
click at [950, 210] on div "**********" at bounding box center [571, 59] width 1143 height 301
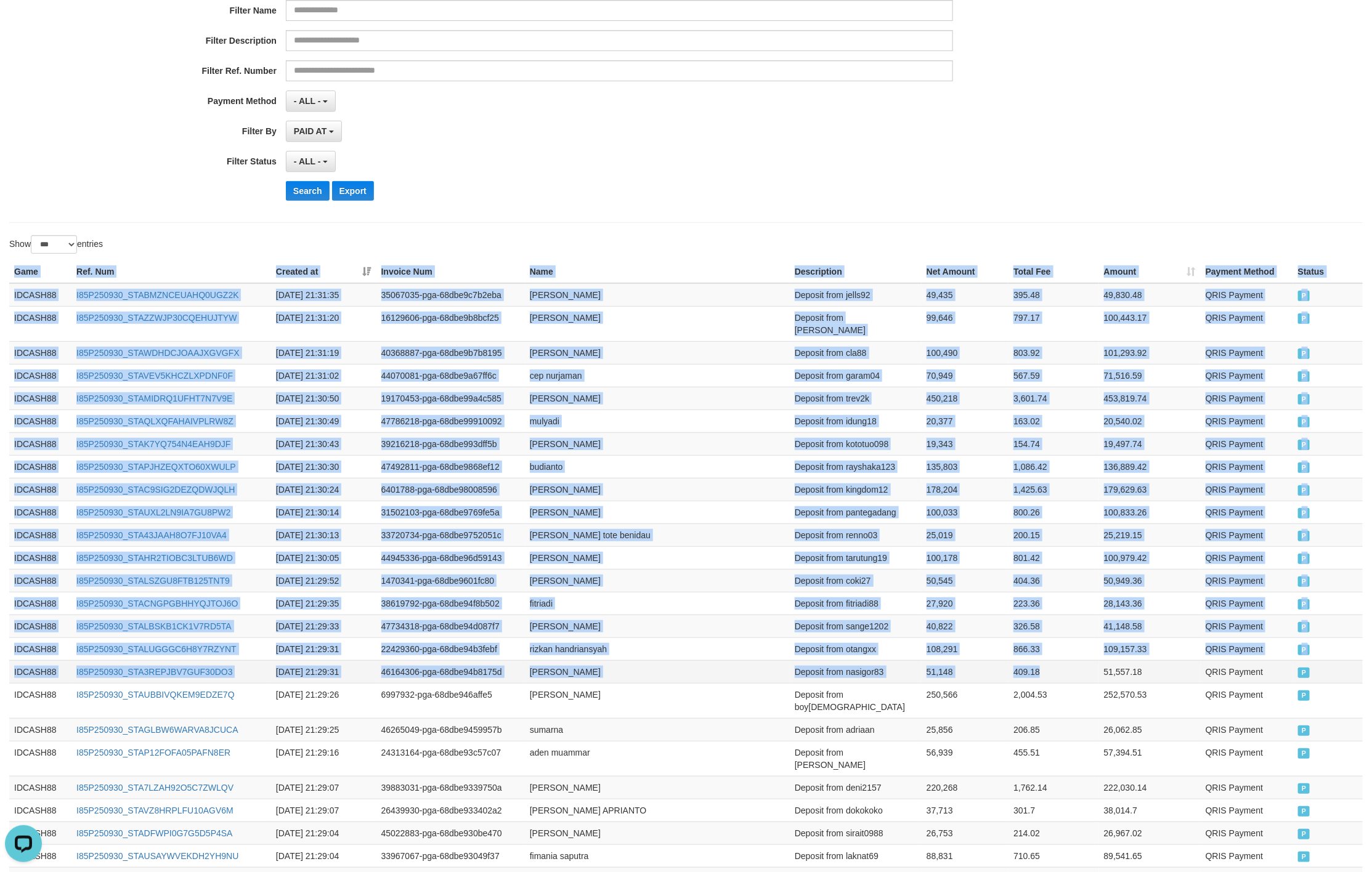
drag, startPoint x: 7, startPoint y: 270, endPoint x: 1094, endPoint y: 661, distance: 1155.2
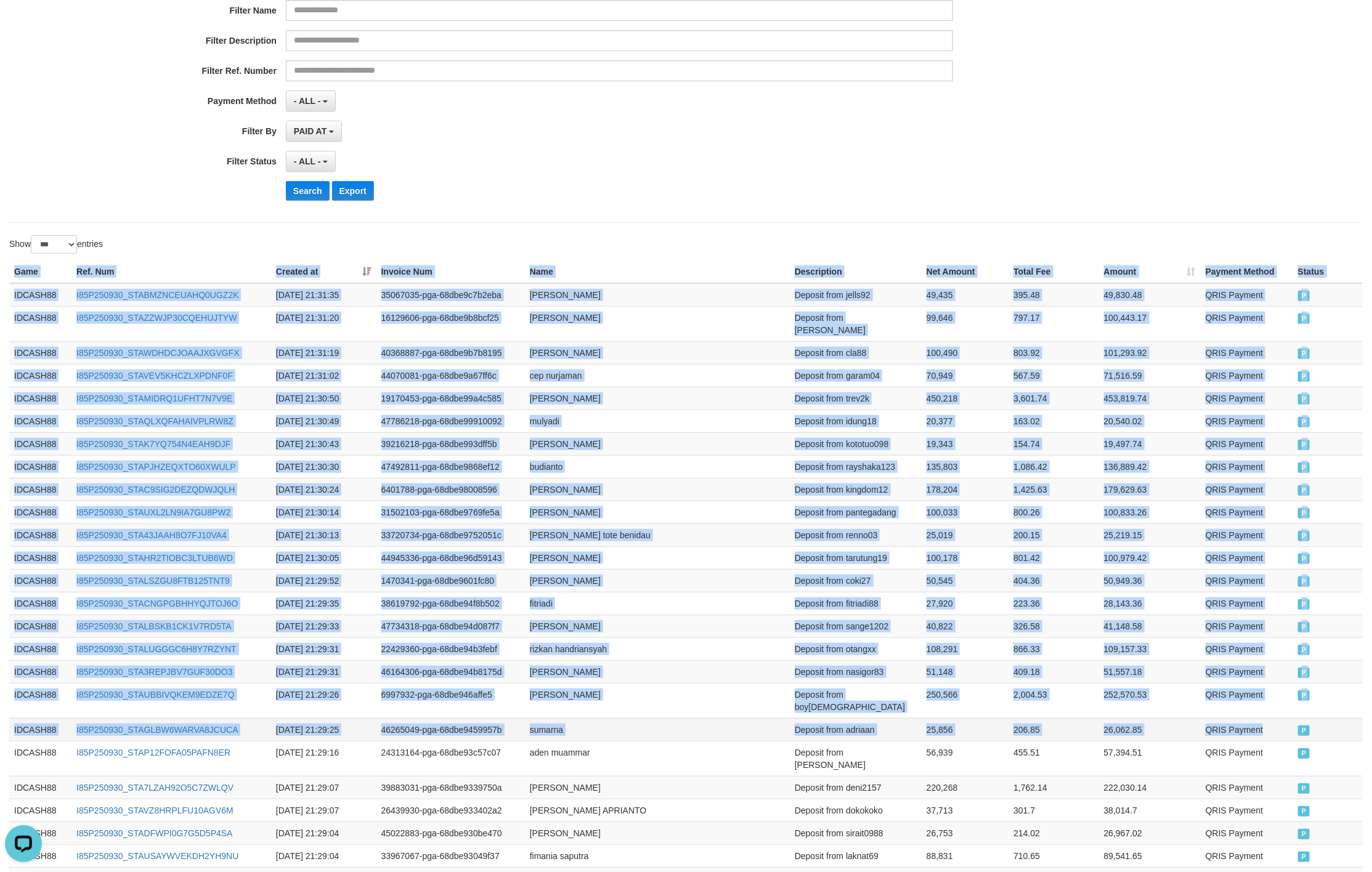
click at [1290, 718] on td "QRIS Payment" at bounding box center [1247, 729] width 93 height 23
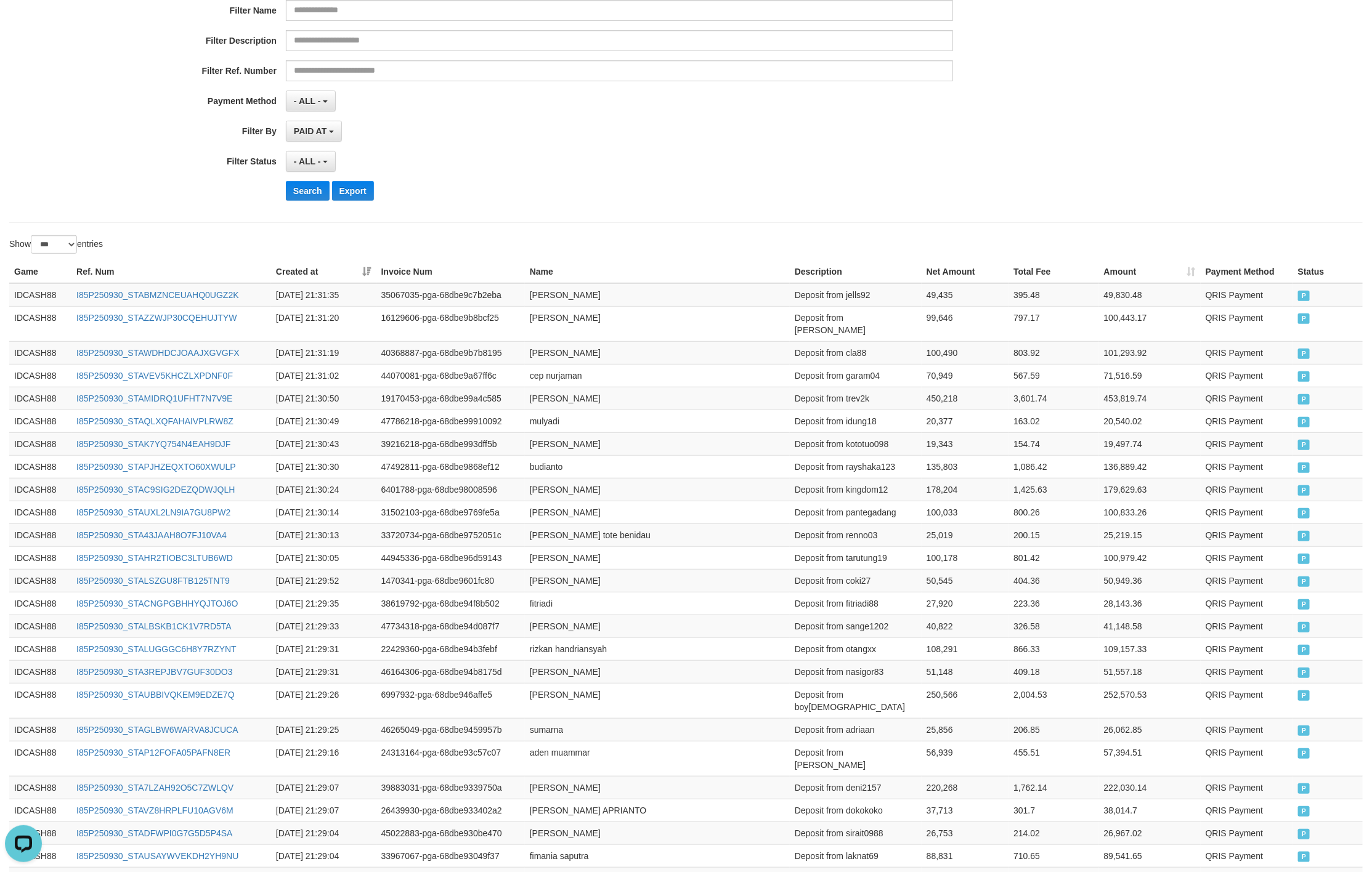
click at [653, 156] on div "- ALL - SELECT ALL - ALL - SELECT STATUS PENDING/UNPAID PAID CANCELED EXPIRED" at bounding box center [619, 161] width 667 height 21
click at [289, 189] on button "Search" at bounding box center [307, 191] width 44 height 19
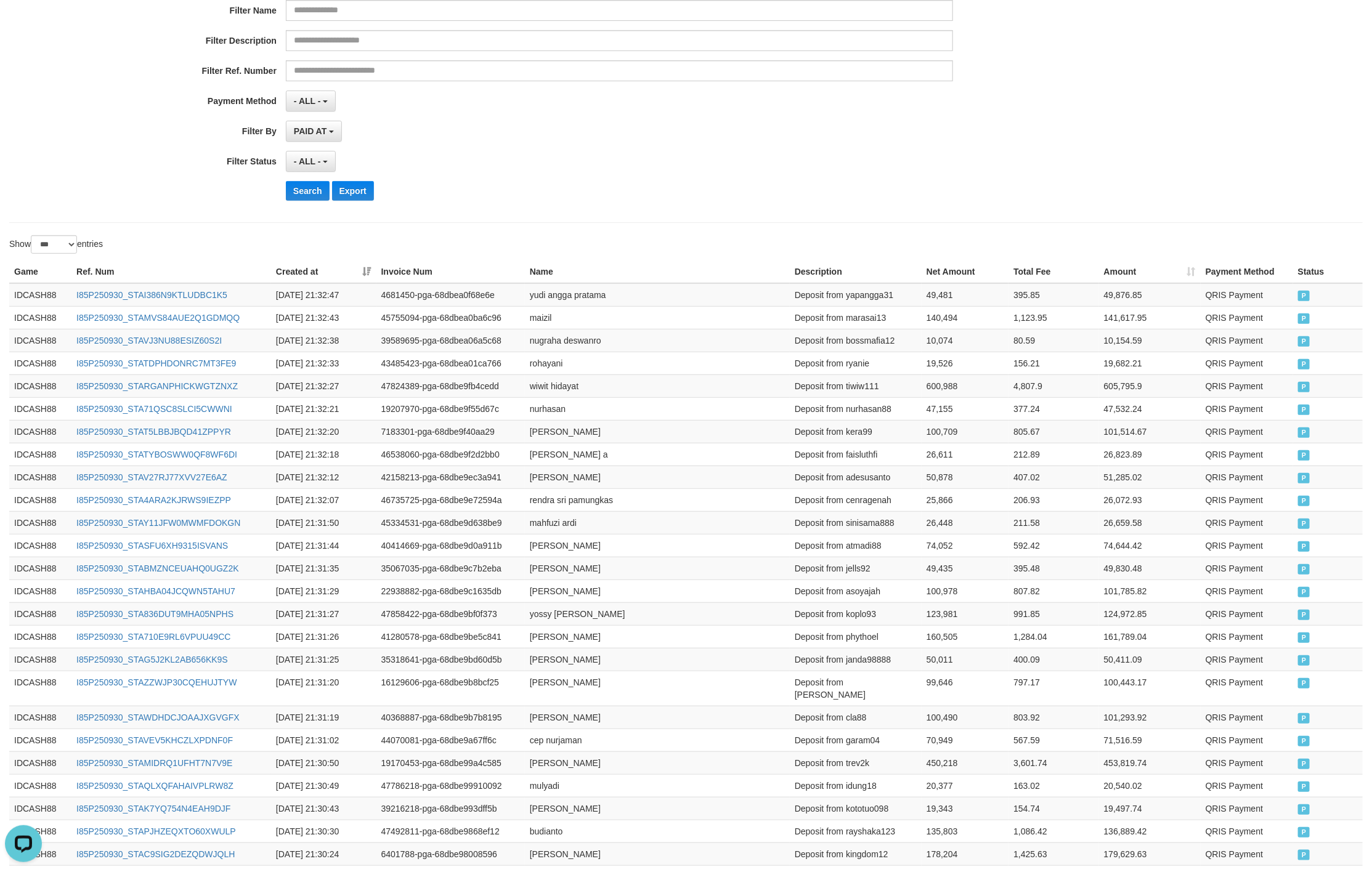
click at [807, 180] on div "**********" at bounding box center [571, 59] width 1143 height 301
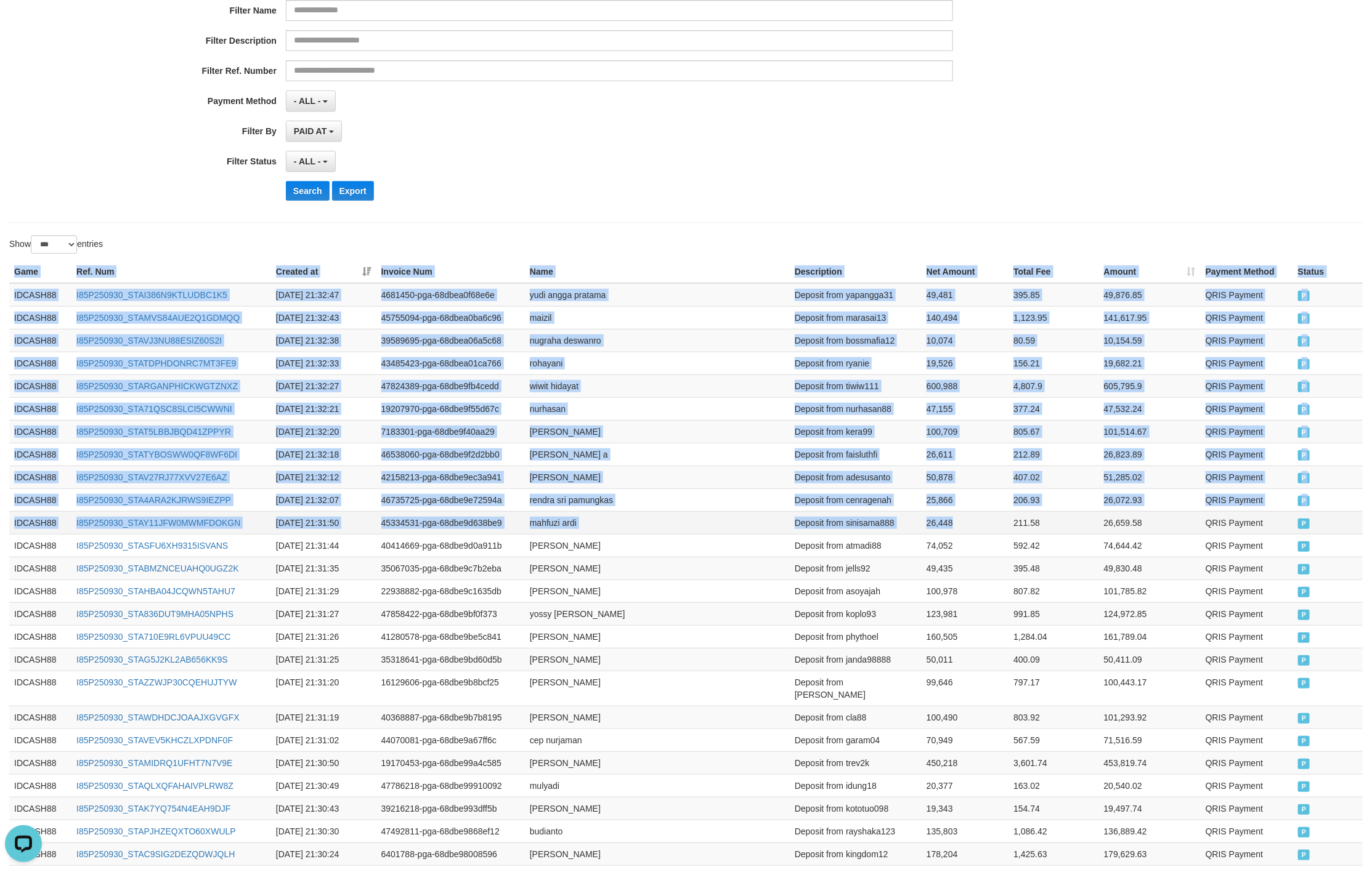
drag, startPoint x: 7, startPoint y: 275, endPoint x: 967, endPoint y: 536, distance: 994.8
click at [1297, 534] on td "P" at bounding box center [1327, 522] width 69 height 23
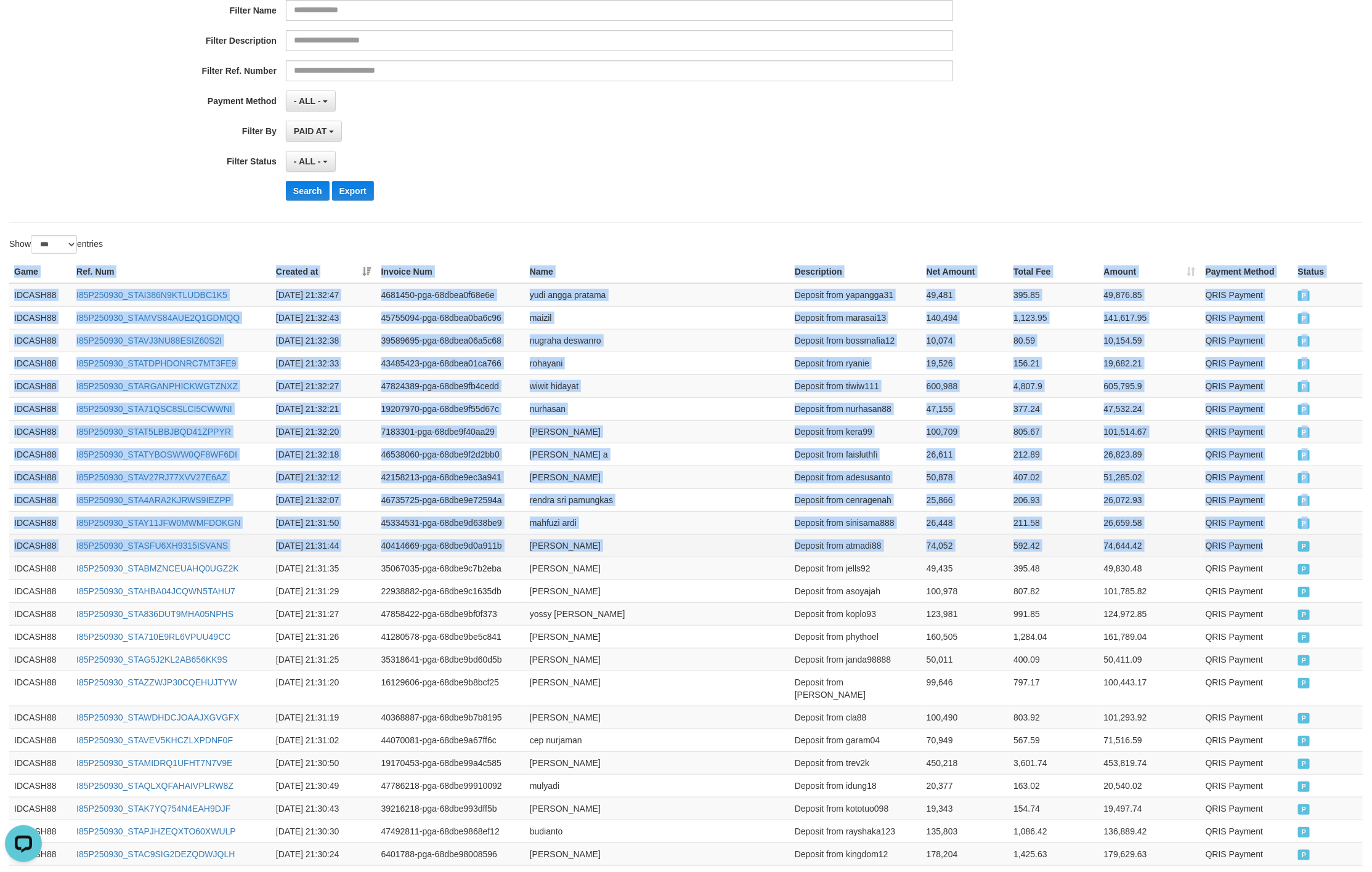
click at [1303, 547] on td "P" at bounding box center [1327, 545] width 69 height 23
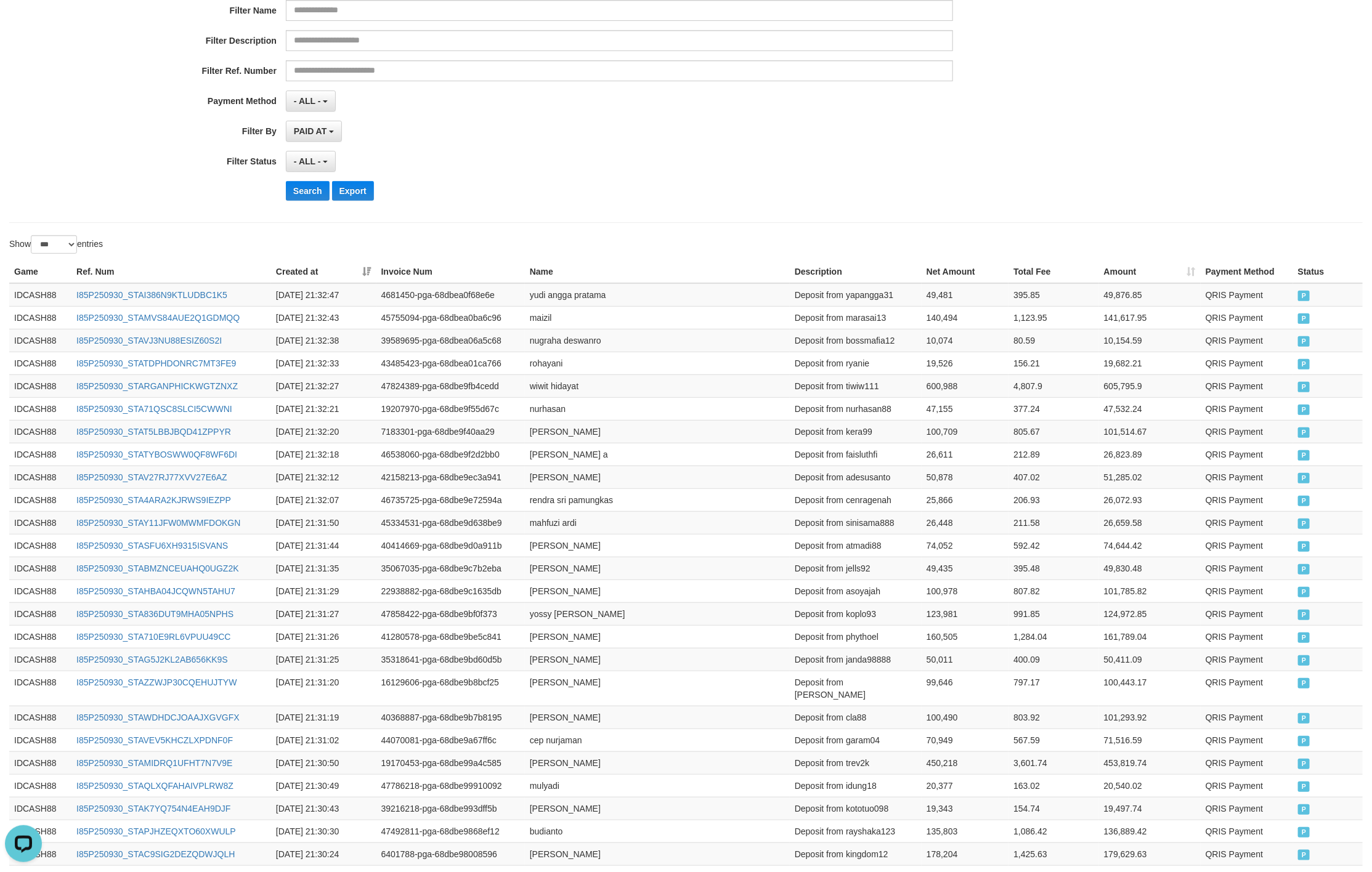
drag, startPoint x: 665, startPoint y: 178, endPoint x: 606, endPoint y: 200, distance: 63.0
click at [642, 191] on div "**********" at bounding box center [571, 59] width 1143 height 301
click at [298, 194] on button "Search" at bounding box center [307, 191] width 44 height 19
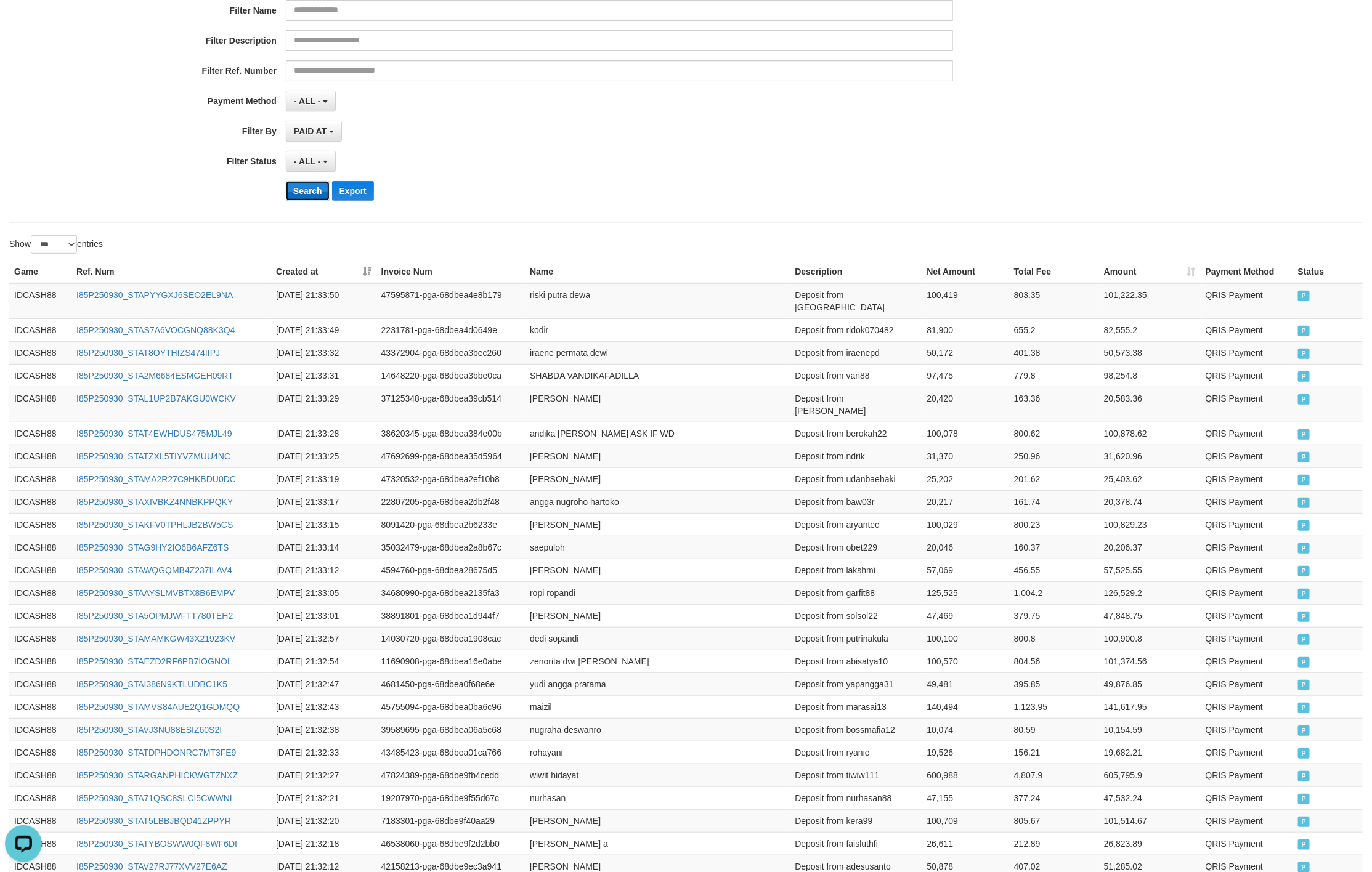
click at [299, 194] on button "Search" at bounding box center [307, 191] width 44 height 19
click at [580, 142] on div "PAID AT PAID AT CREATED AT" at bounding box center [619, 131] width 667 height 21
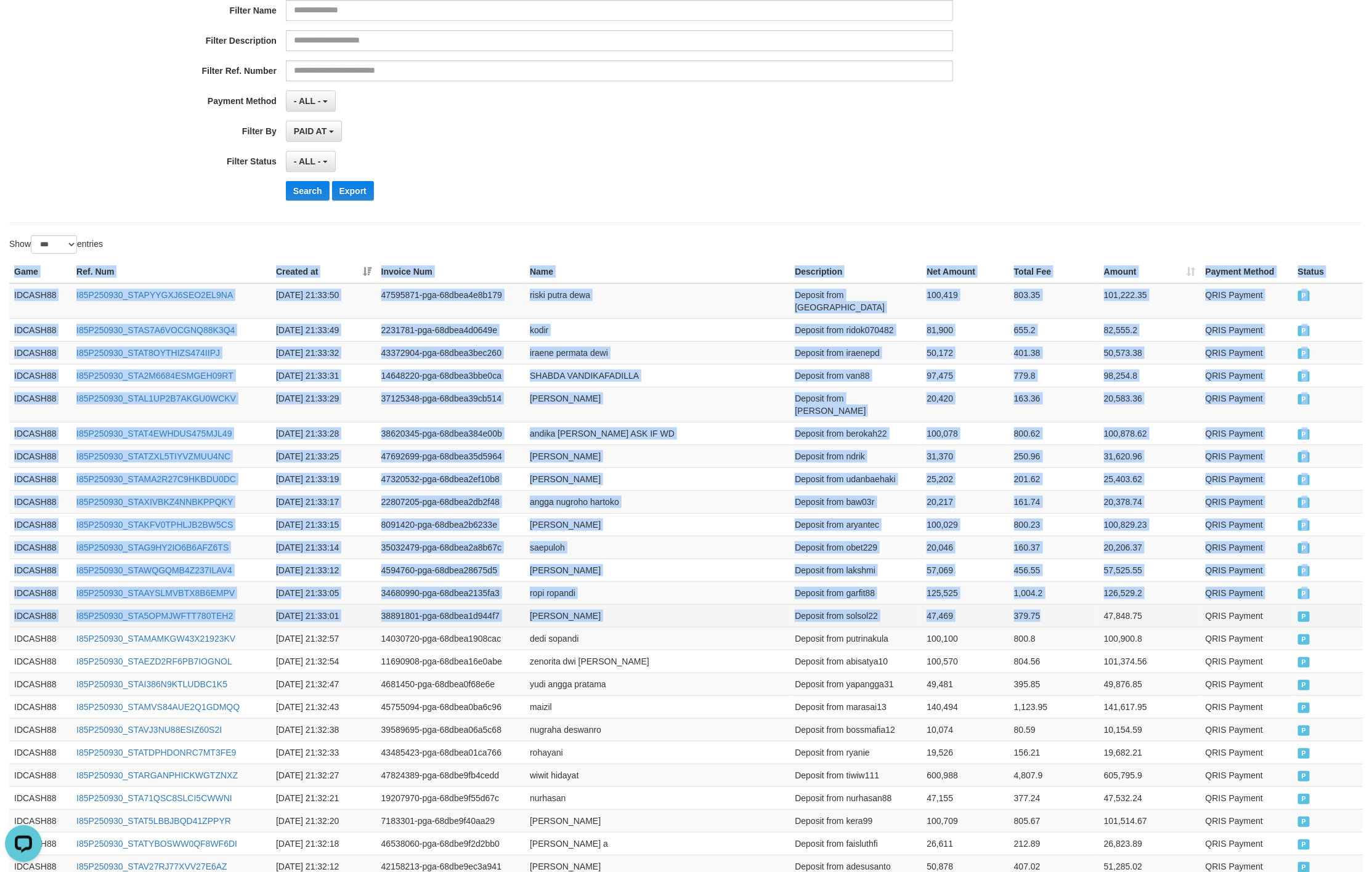
drag, startPoint x: 2, startPoint y: 269, endPoint x: 1041, endPoint y: 599, distance: 1090.1
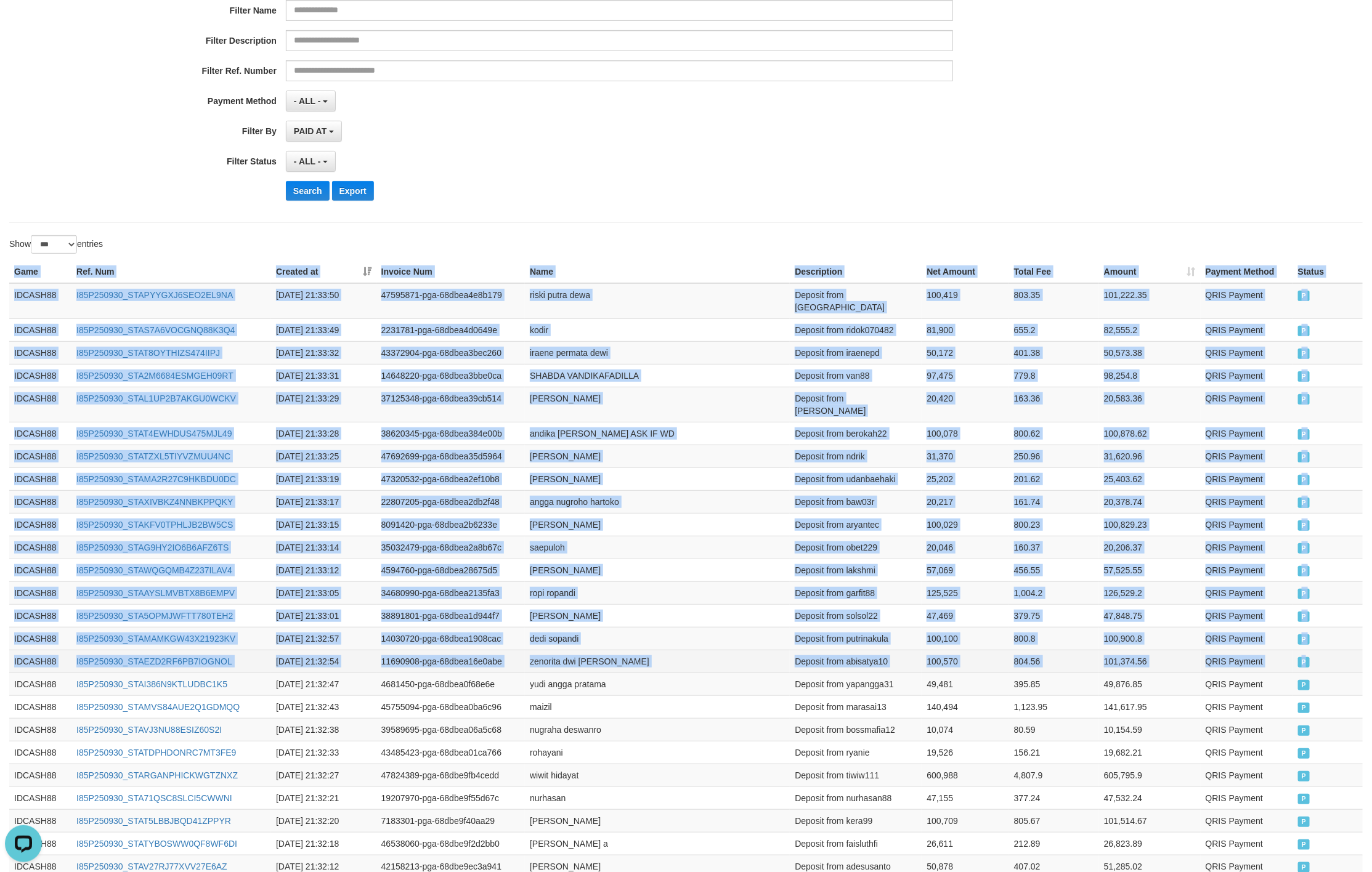
click at [1323, 650] on td "P" at bounding box center [1327, 661] width 69 height 23
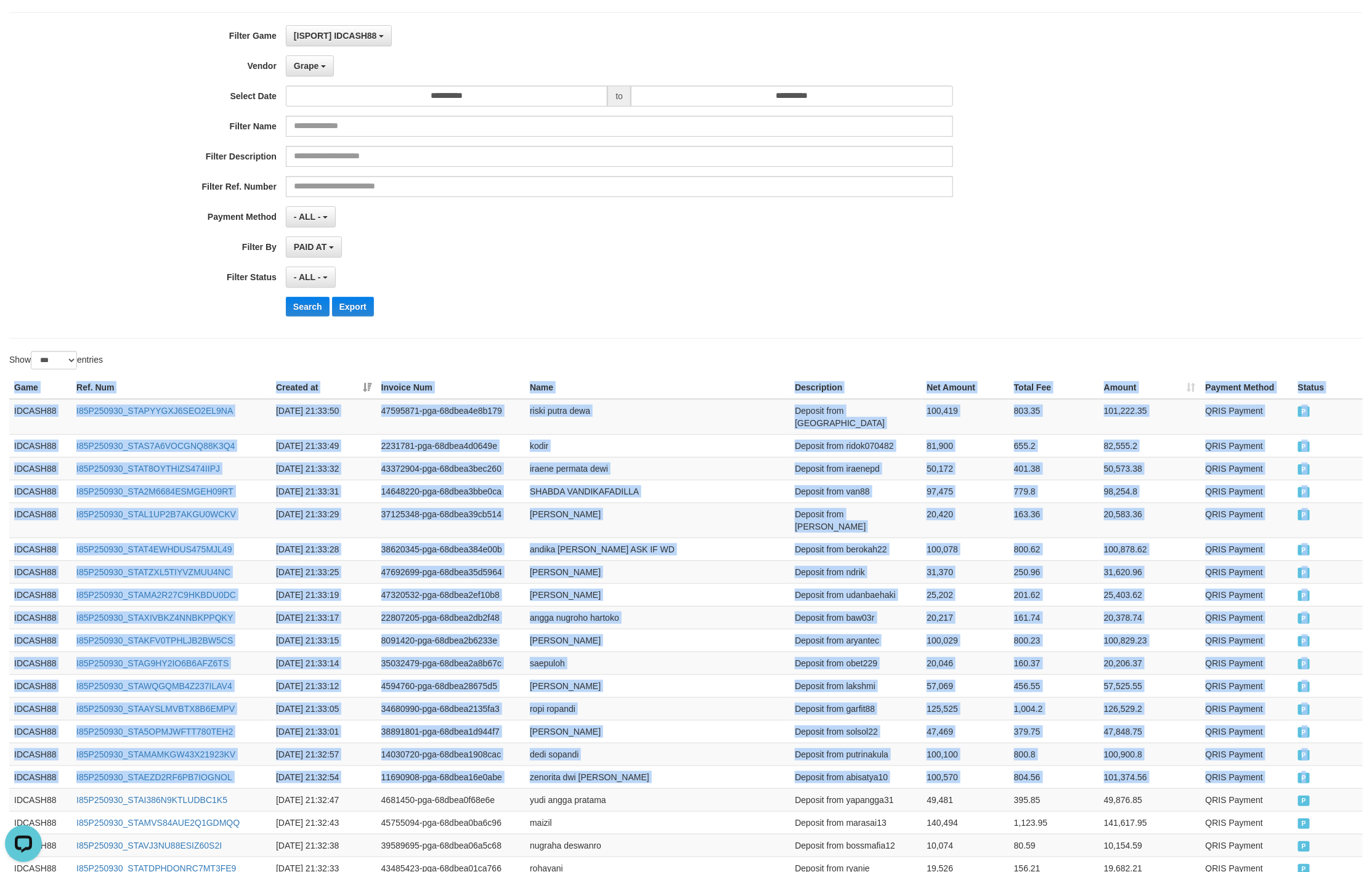
scroll to position [0, 0]
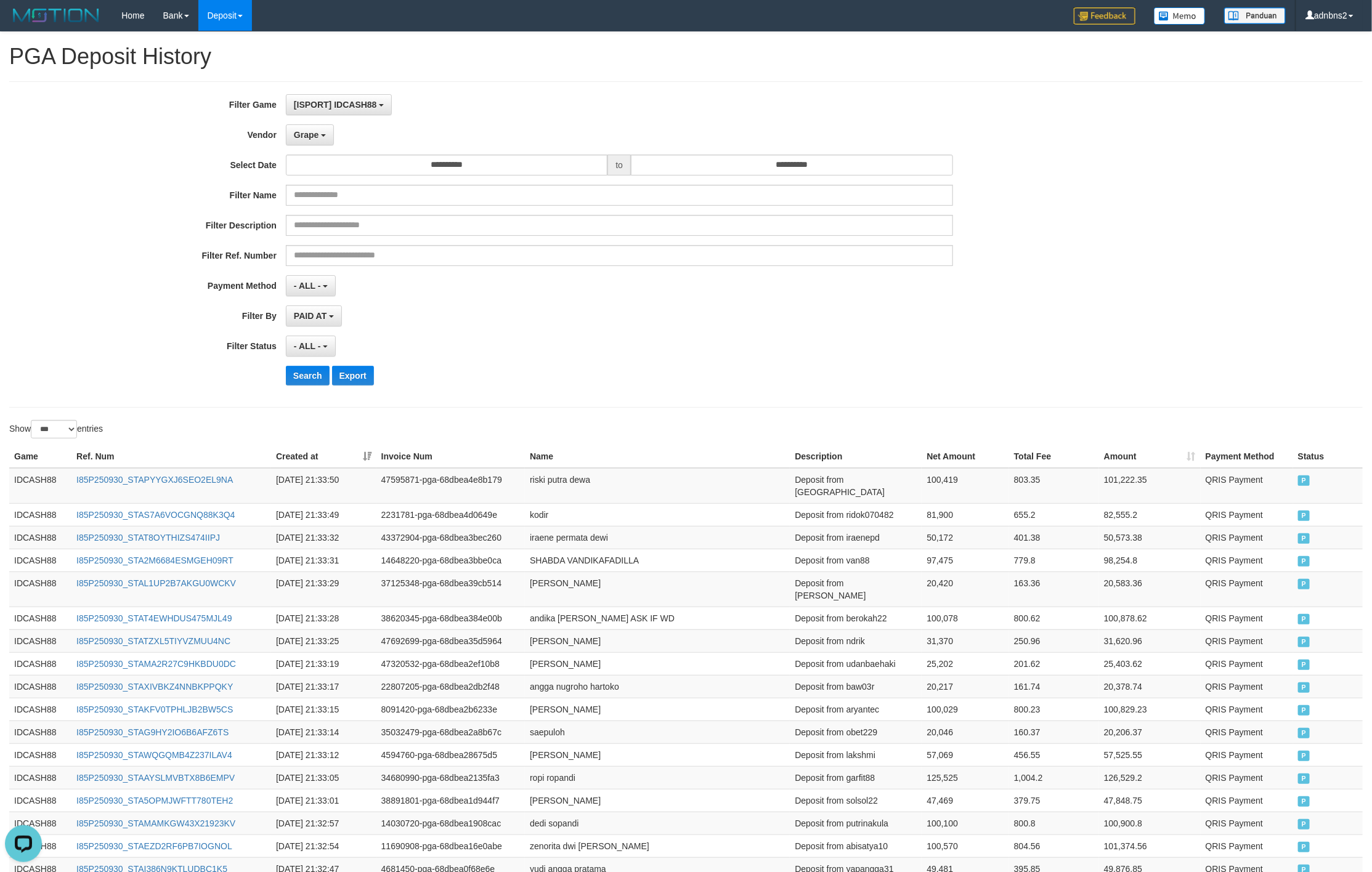
click at [621, 354] on div "- ALL - SELECT ALL - ALL - SELECT STATUS PENDING/UNPAID PAID CANCELED EXPIRED" at bounding box center [619, 346] width 667 height 21
click at [299, 384] on button "Search" at bounding box center [307, 375] width 44 height 19
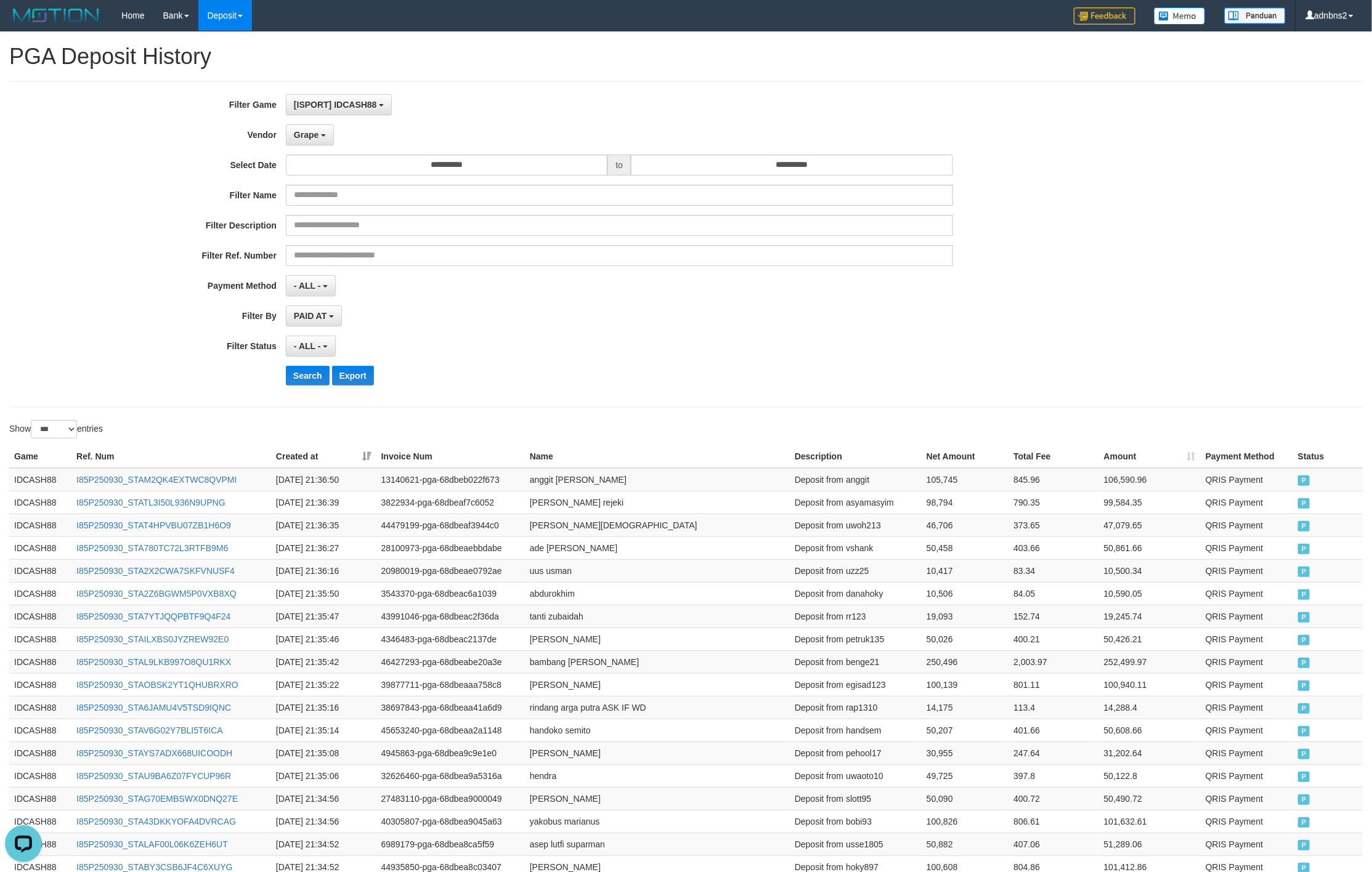
click at [823, 354] on div "- ALL - SELECT ALL - ALL - SELECT STATUS PENDING/UNPAID PAID CANCELED EXPIRED" at bounding box center [619, 346] width 667 height 21
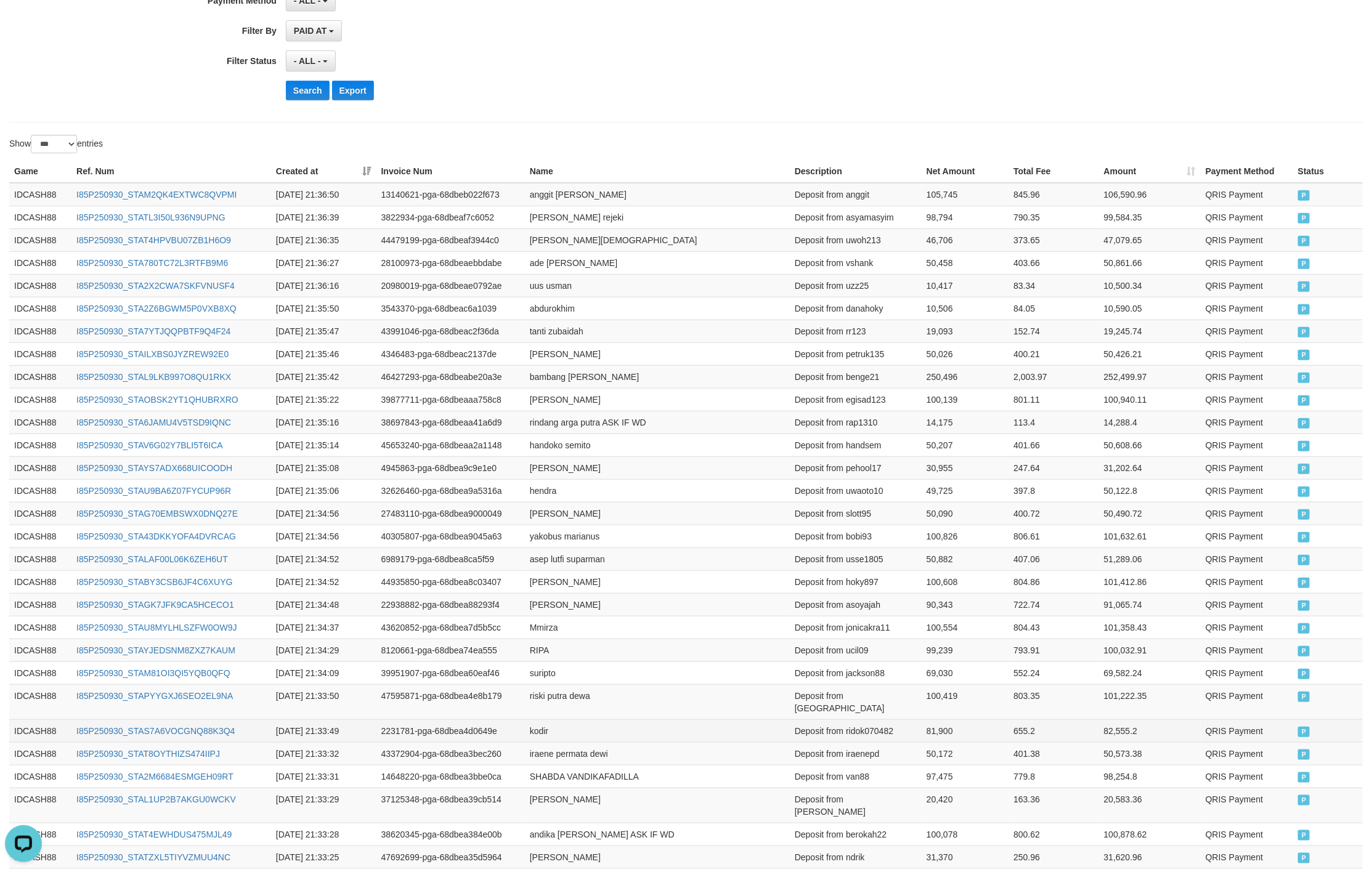
scroll to position [185, 0]
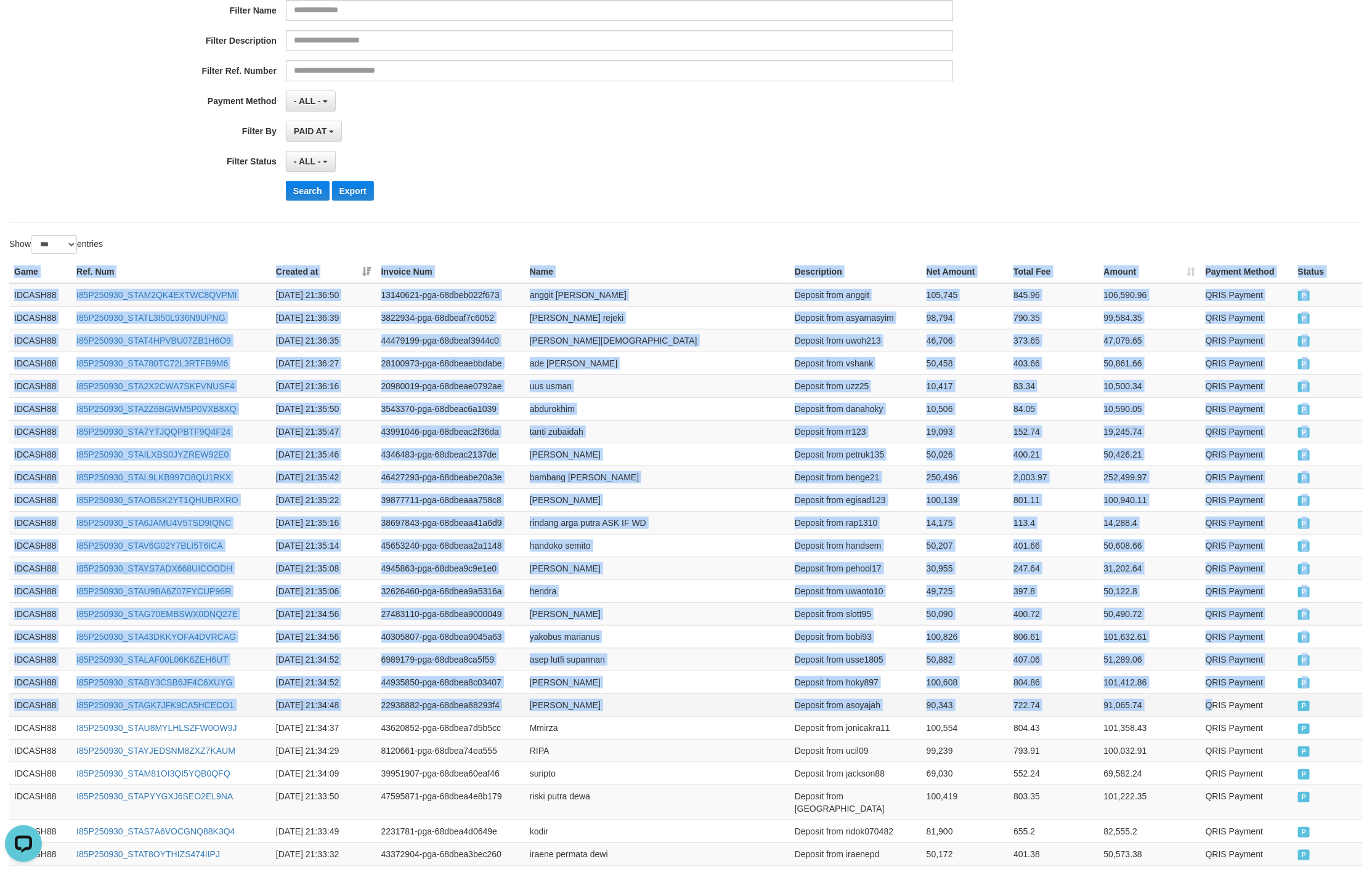
drag, startPoint x: 10, startPoint y: 270, endPoint x: 1208, endPoint y: 704, distance: 1274.2
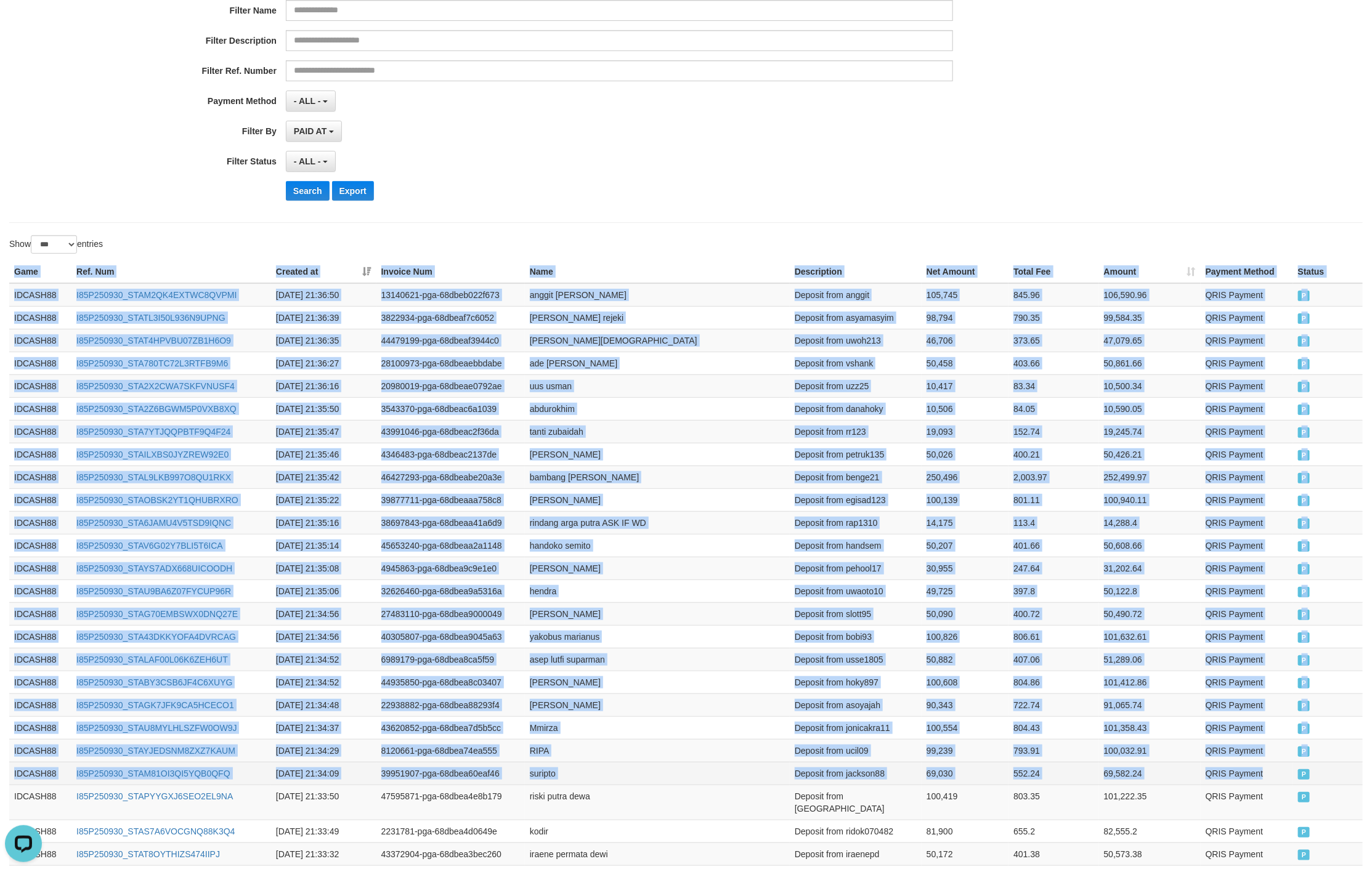
click at [1284, 772] on td "QRIS Payment" at bounding box center [1247, 773] width 93 height 23
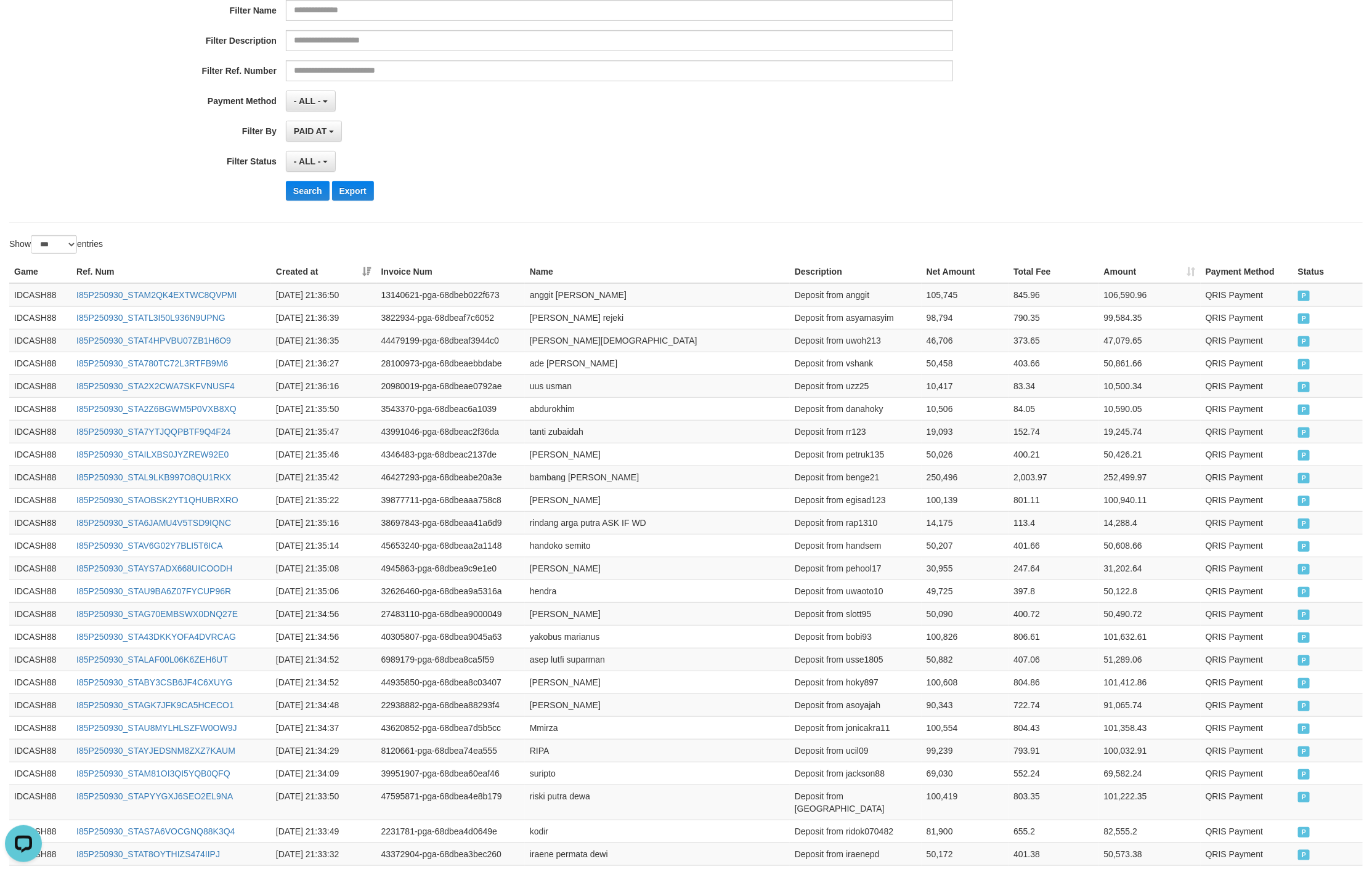
drag, startPoint x: 614, startPoint y: 217, endPoint x: 586, endPoint y: 218, distance: 28.0
click at [612, 218] on div "**********" at bounding box center [686, 59] width 1353 height 327
click at [327, 187] on button "Search" at bounding box center [307, 191] width 44 height 19
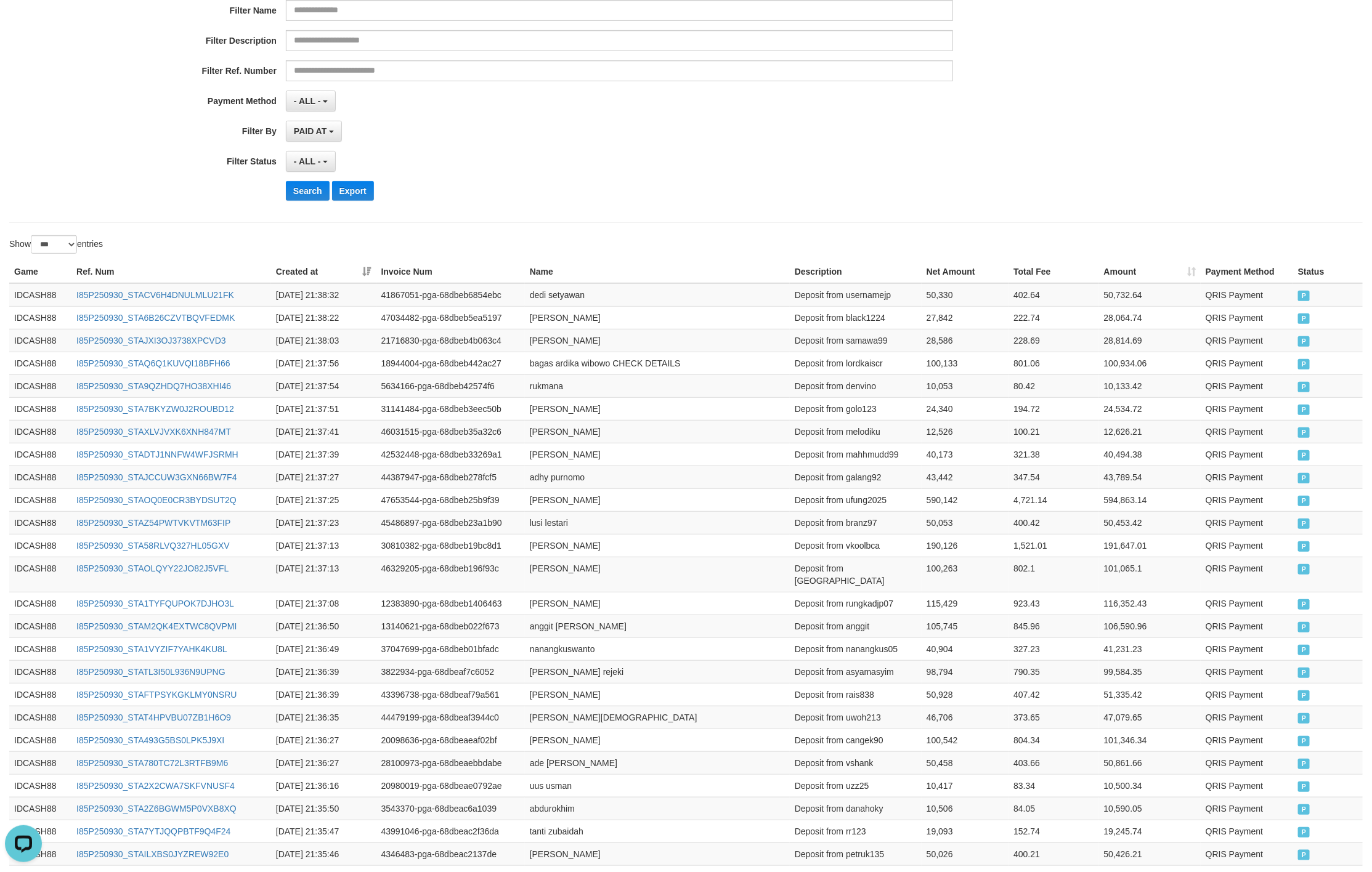
click at [685, 189] on div "Search Export" at bounding box center [715, 191] width 857 height 19
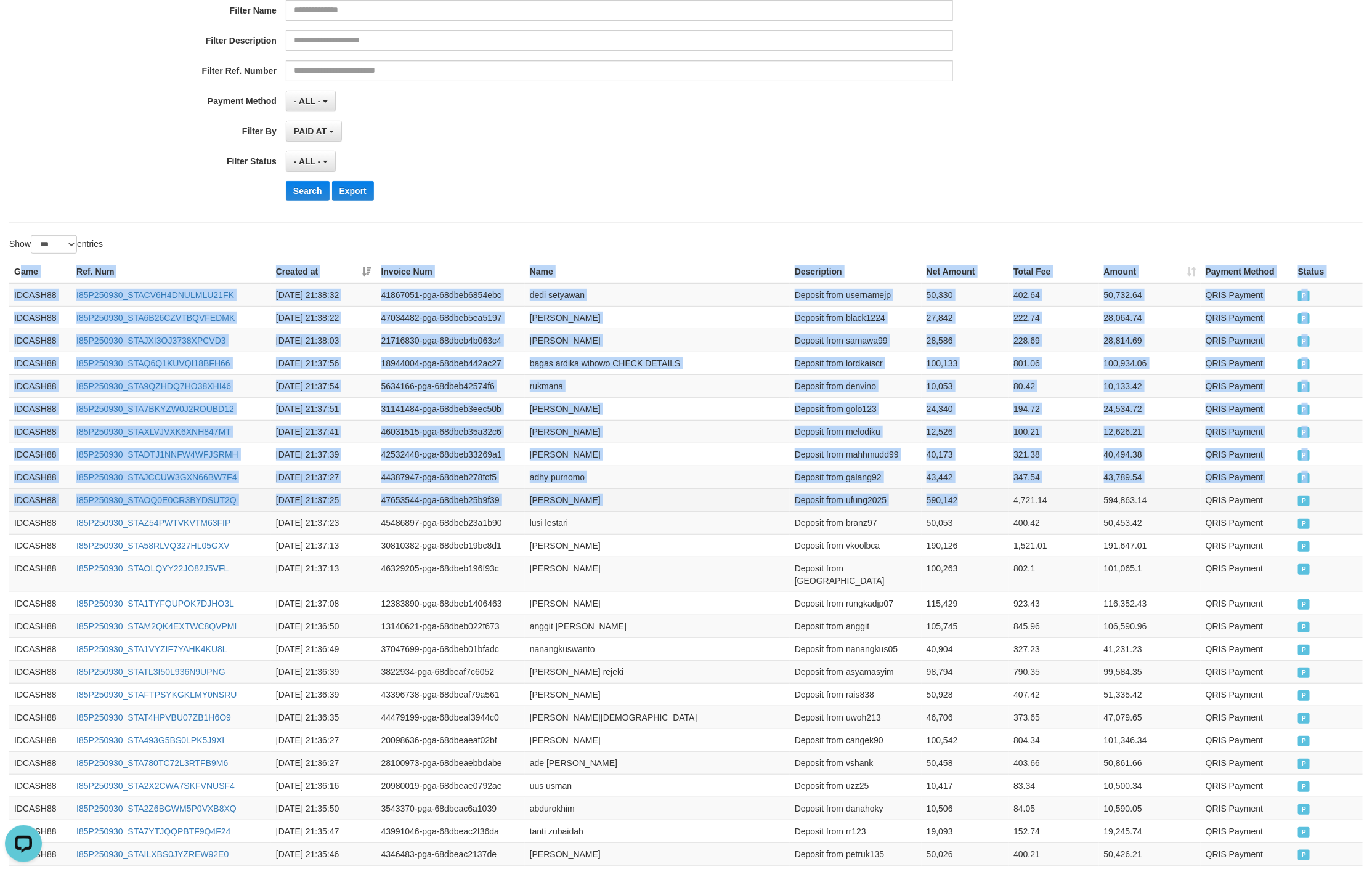
drag, startPoint x: 18, startPoint y: 274, endPoint x: 992, endPoint y: 504, distance: 1000.8
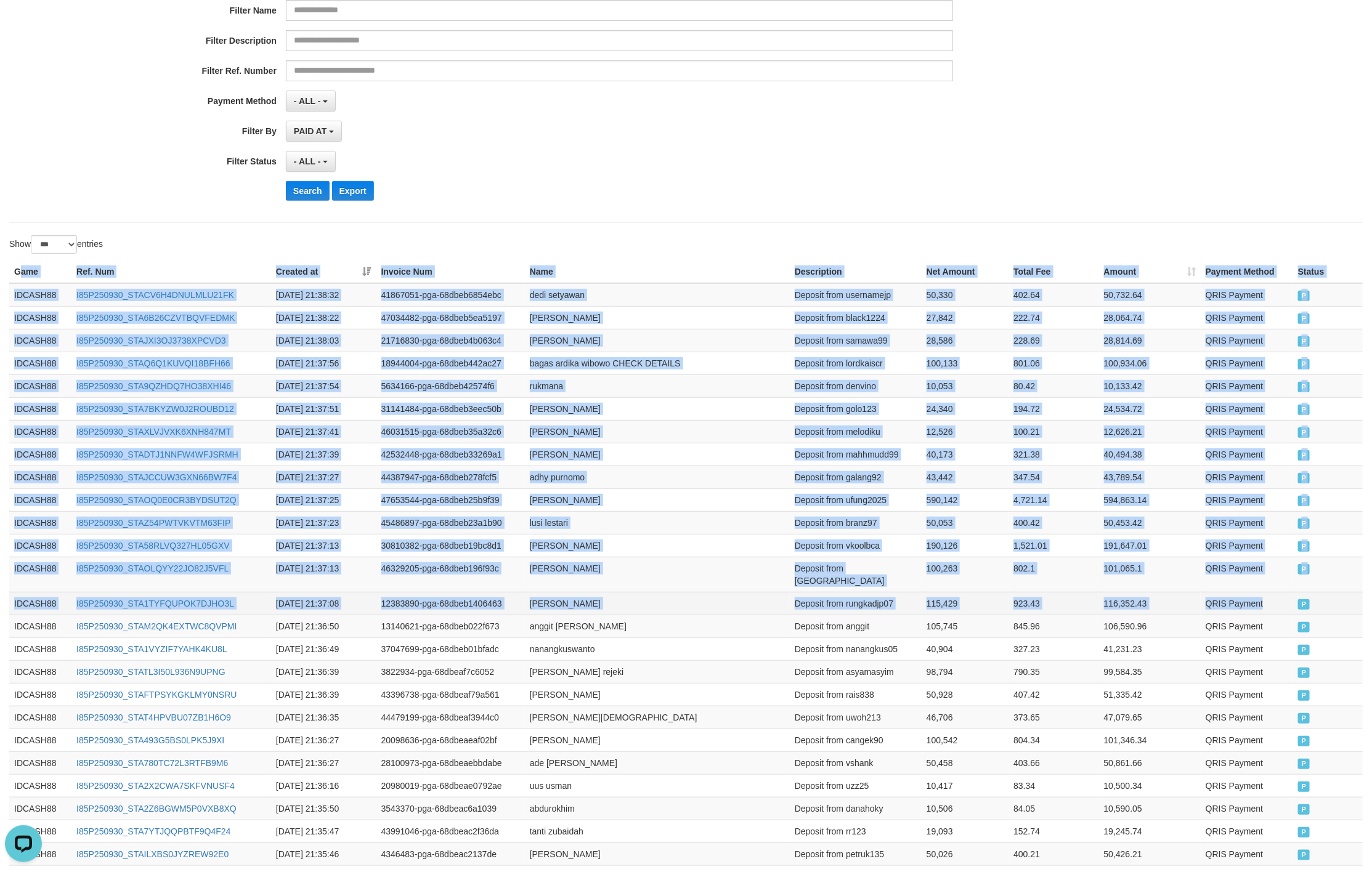
click at [1290, 592] on td "QRIS Payment" at bounding box center [1247, 603] width 93 height 23
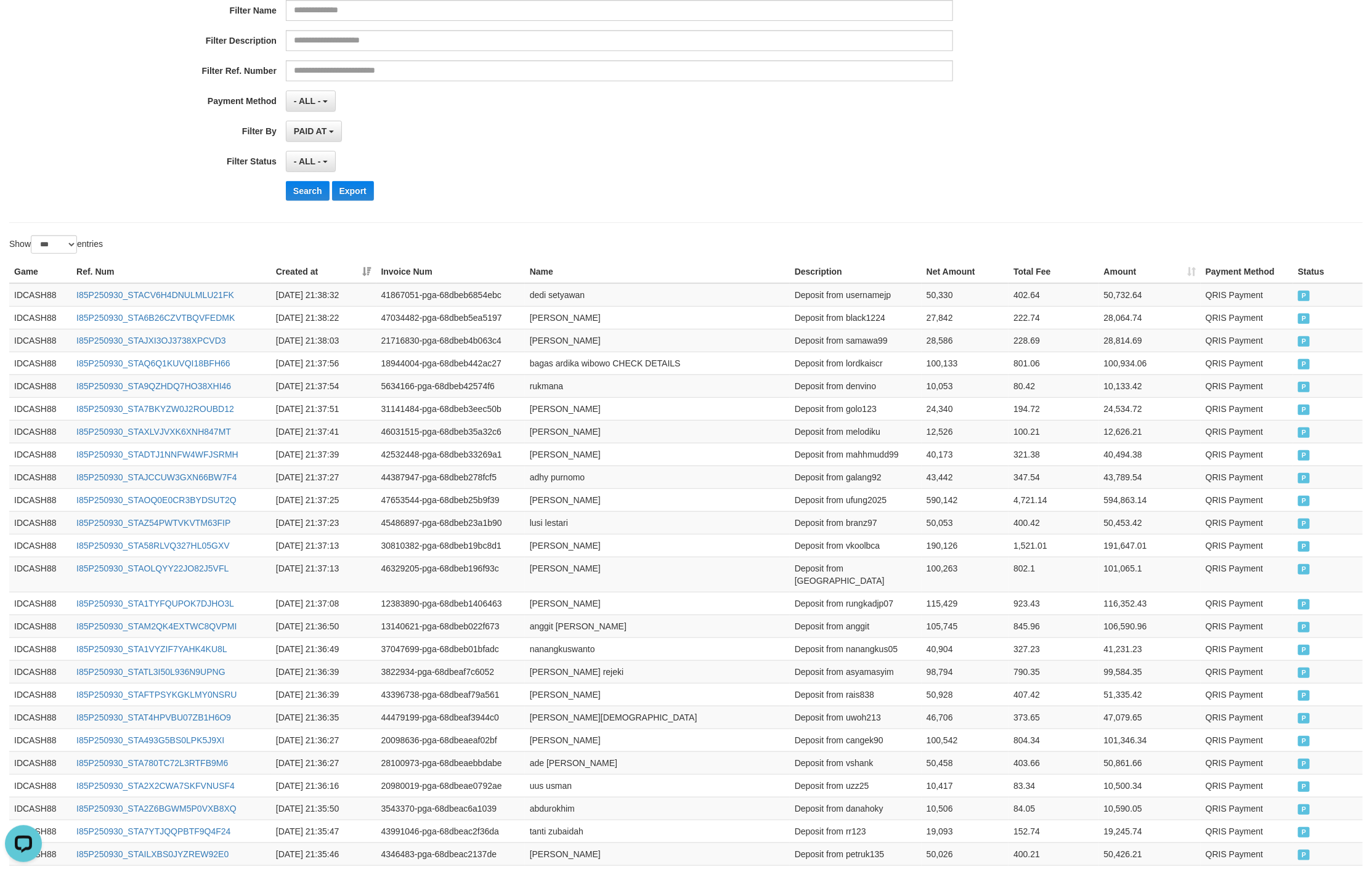
click at [670, 168] on div "- ALL - SELECT ALL - ALL - SELECT STATUS PENDING/UNPAID PAID CANCELED EXPIRED" at bounding box center [619, 161] width 667 height 21
click at [305, 201] on button "Search" at bounding box center [307, 191] width 44 height 19
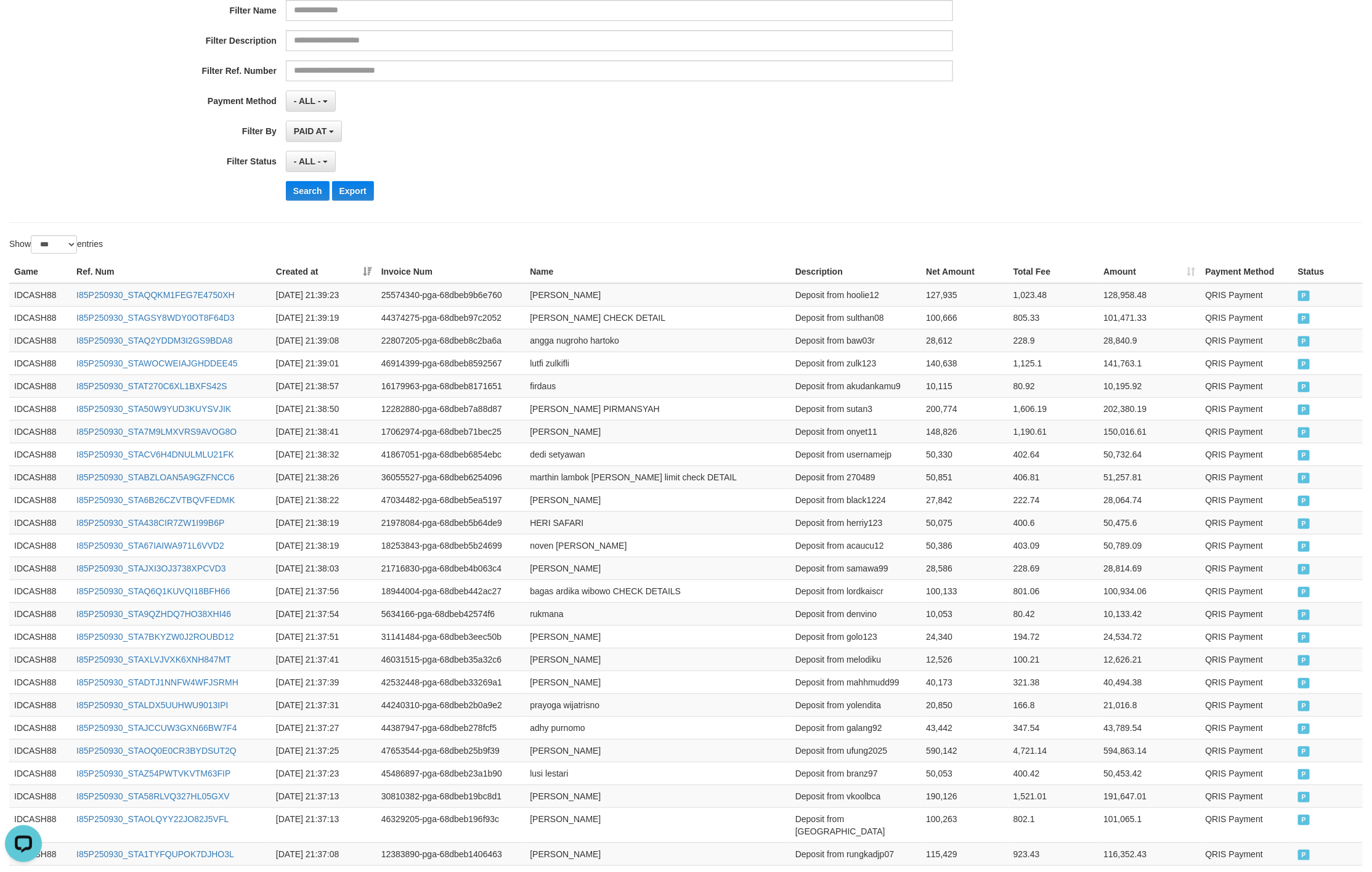
click at [854, 157] on div "- ALL - SELECT ALL - ALL - SELECT STATUS PENDING/UNPAID PAID CANCELED EXPIRED" at bounding box center [619, 161] width 667 height 21
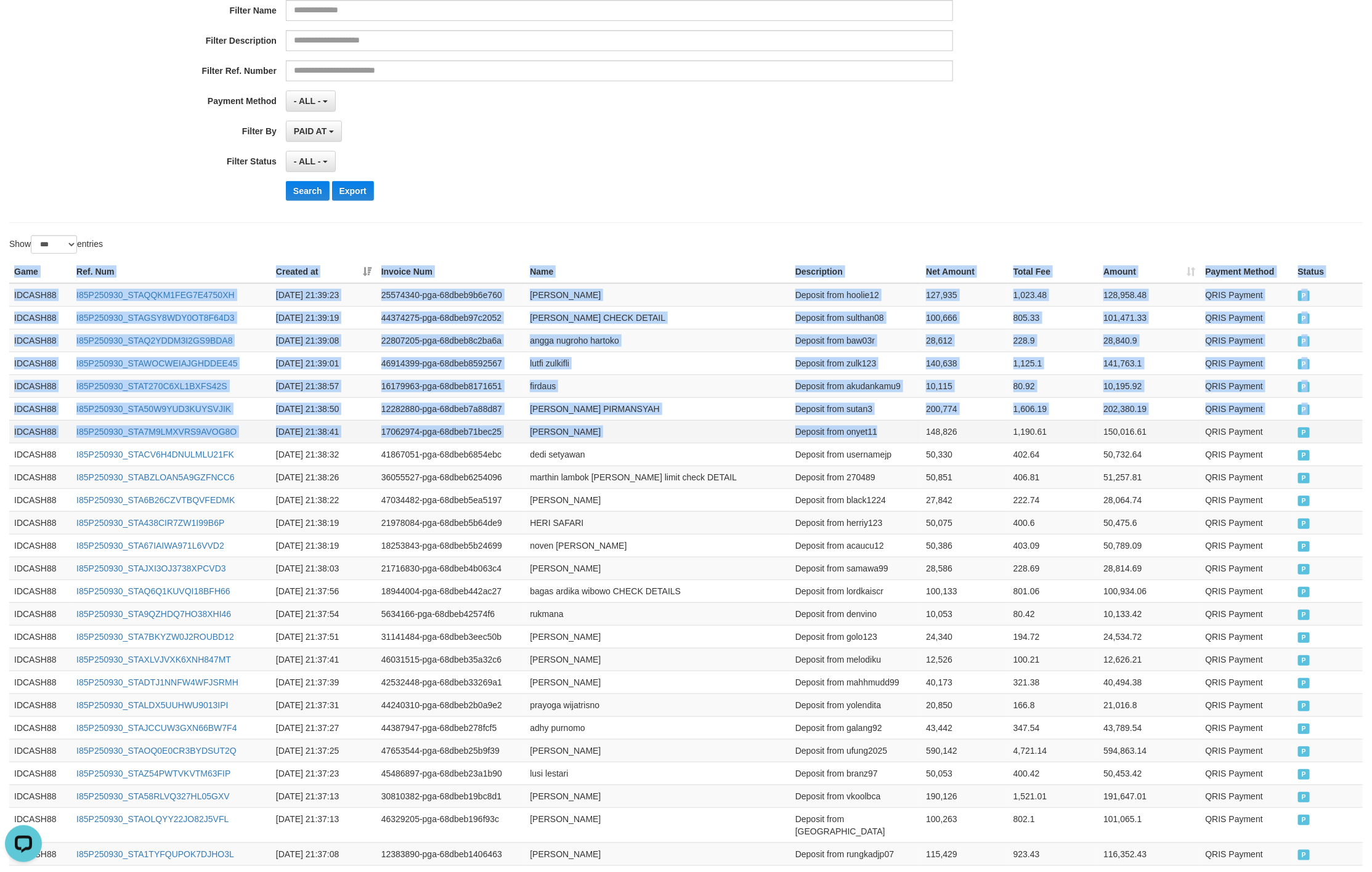
drag, startPoint x: 12, startPoint y: 265, endPoint x: 901, endPoint y: 442, distance: 906.4
click at [1282, 435] on td "QRIS Payment" at bounding box center [1247, 431] width 93 height 23
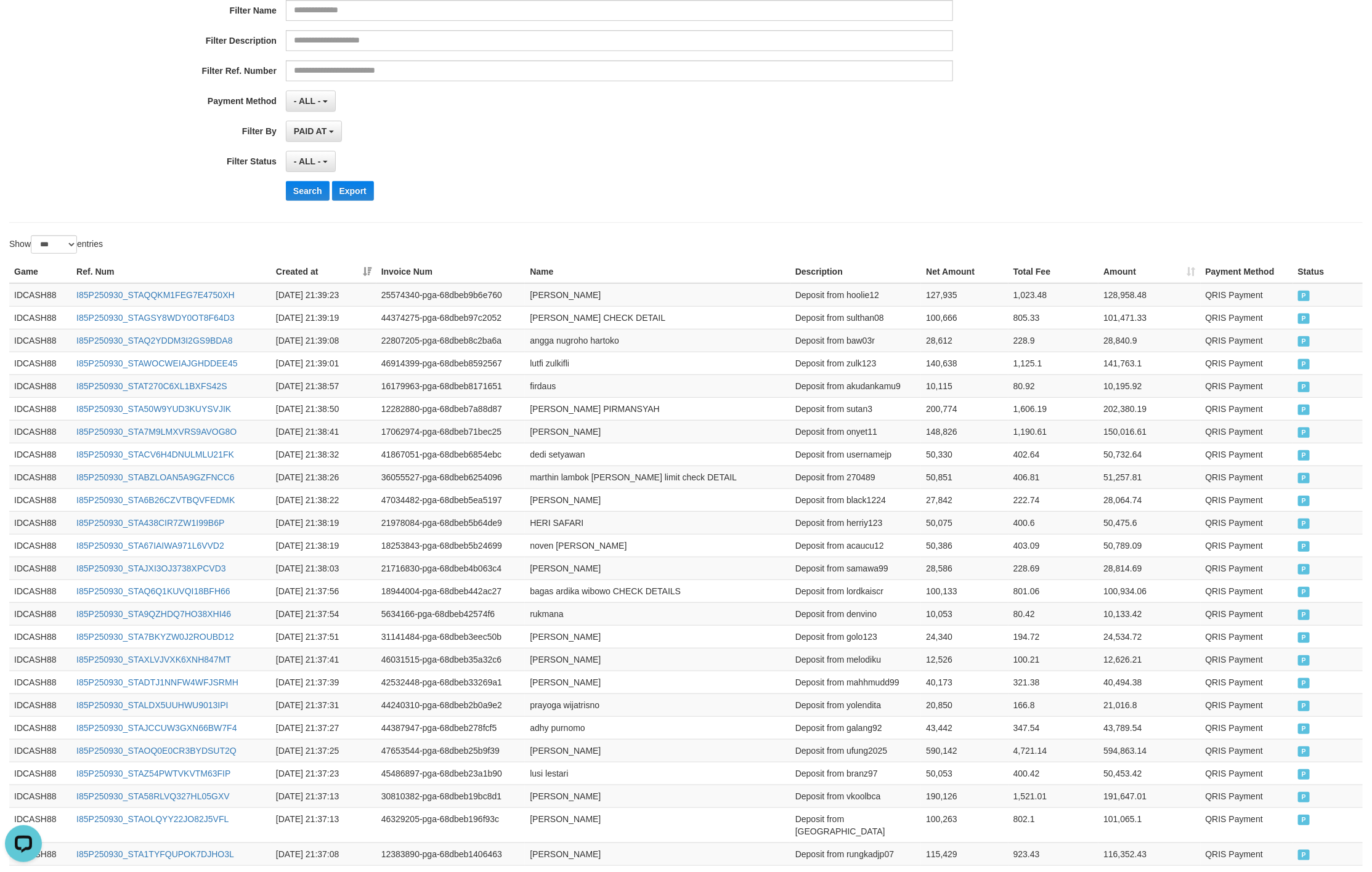
drag, startPoint x: 678, startPoint y: 204, endPoint x: 655, endPoint y: 204, distance: 23.0
click at [675, 201] on div "Search Export" at bounding box center [715, 191] width 857 height 19
click at [298, 181] on div "**********" at bounding box center [571, 59] width 1143 height 301
click at [296, 191] on button "Search" at bounding box center [307, 191] width 44 height 19
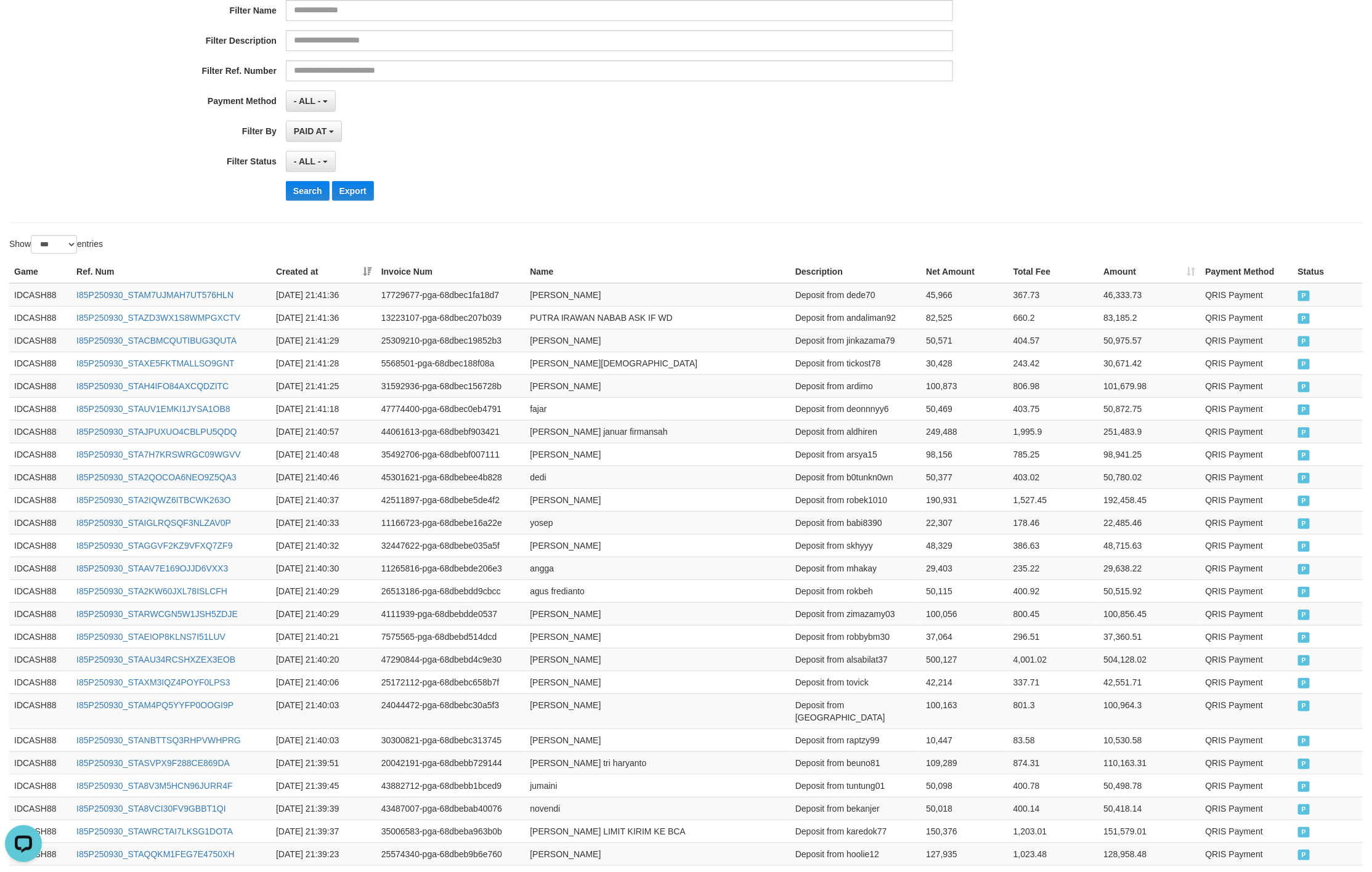
click at [787, 126] on div "PAID AT PAID AT CREATED AT" at bounding box center [619, 131] width 667 height 21
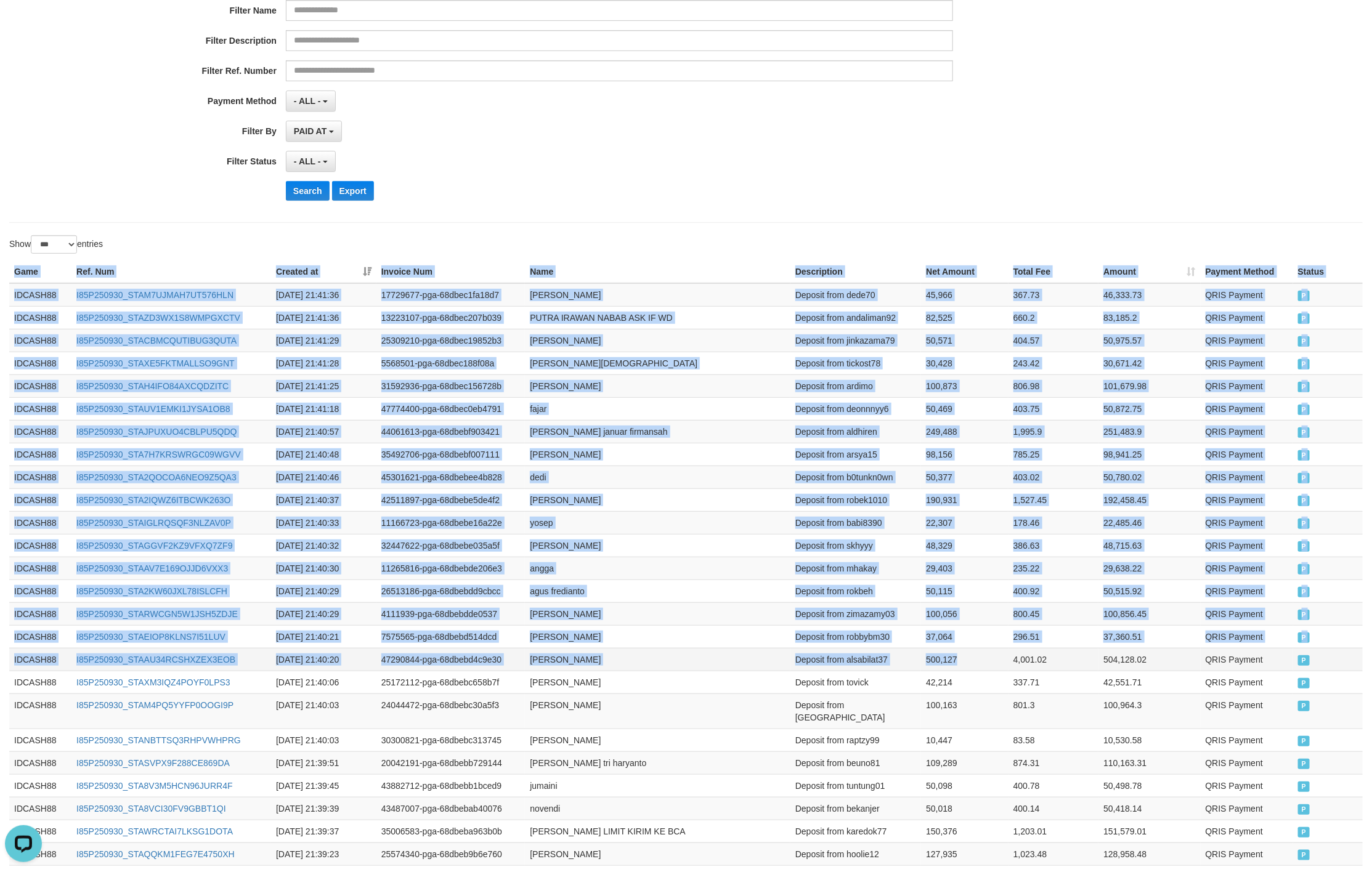
drag, startPoint x: 12, startPoint y: 274, endPoint x: 968, endPoint y: 673, distance: 1035.9
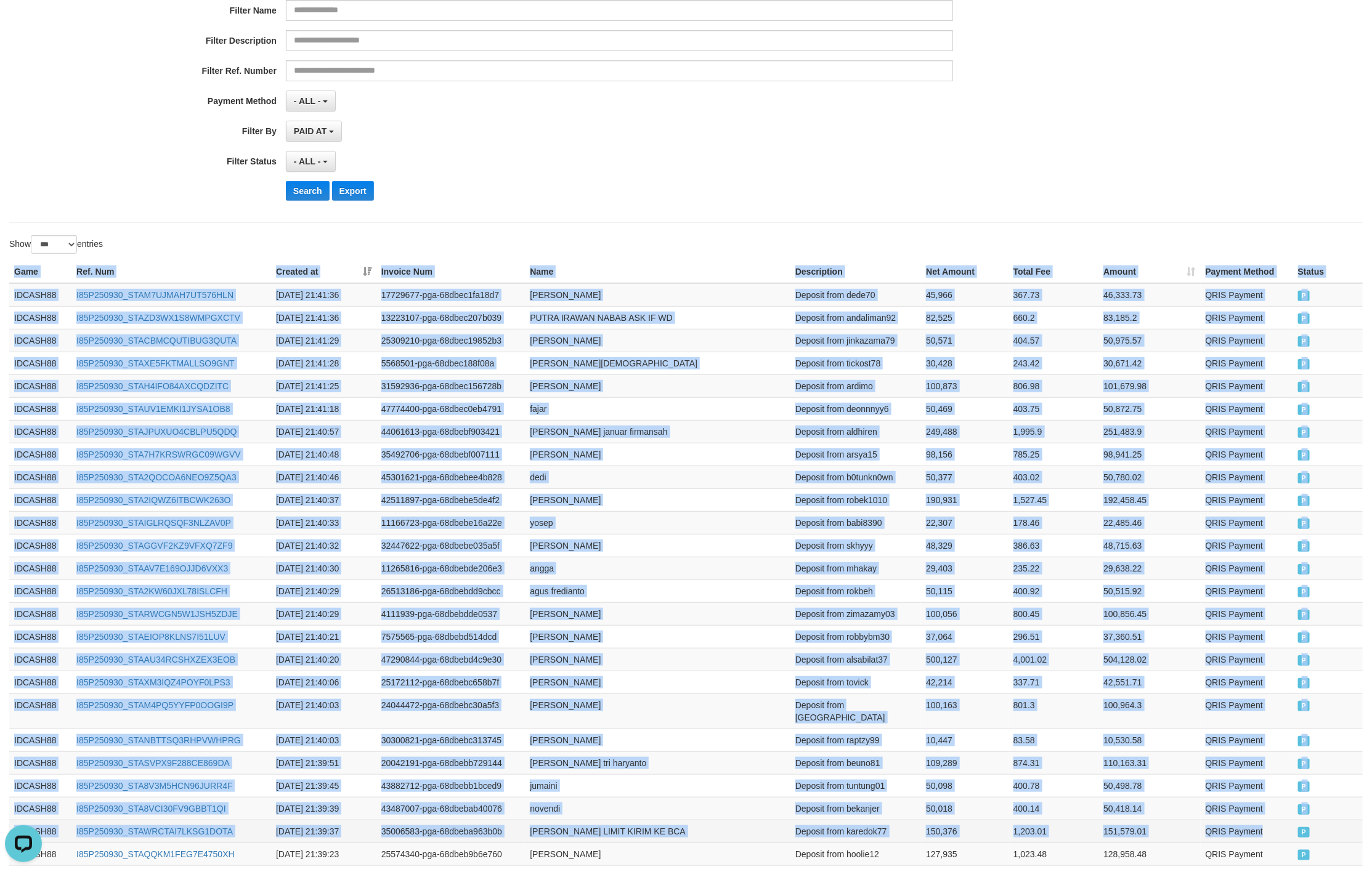
click at [1284, 819] on td "QRIS Payment" at bounding box center [1247, 830] width 93 height 23
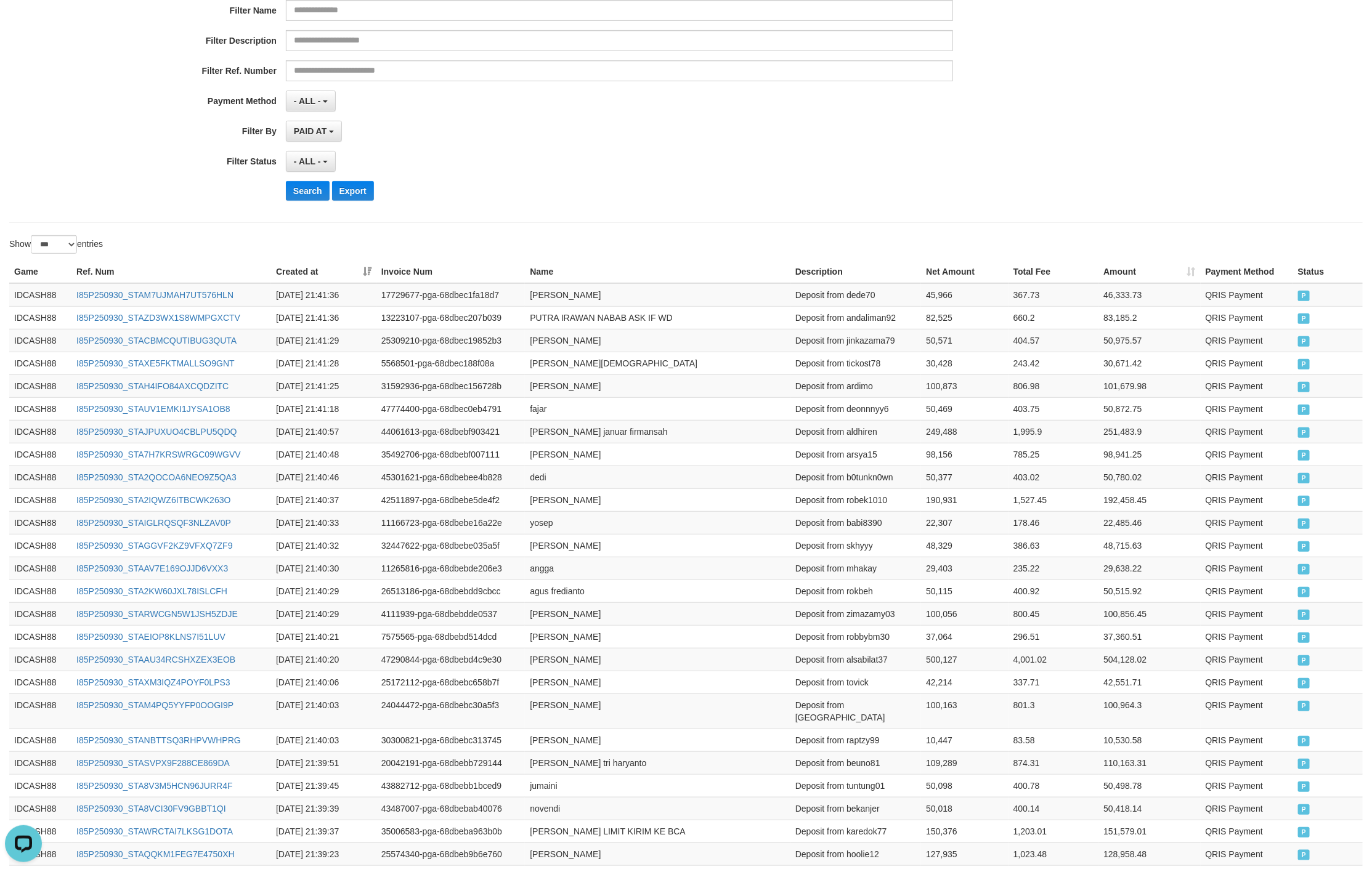
click at [667, 198] on div "Search Export" at bounding box center [715, 191] width 857 height 19
click at [318, 196] on button "Search" at bounding box center [307, 191] width 44 height 19
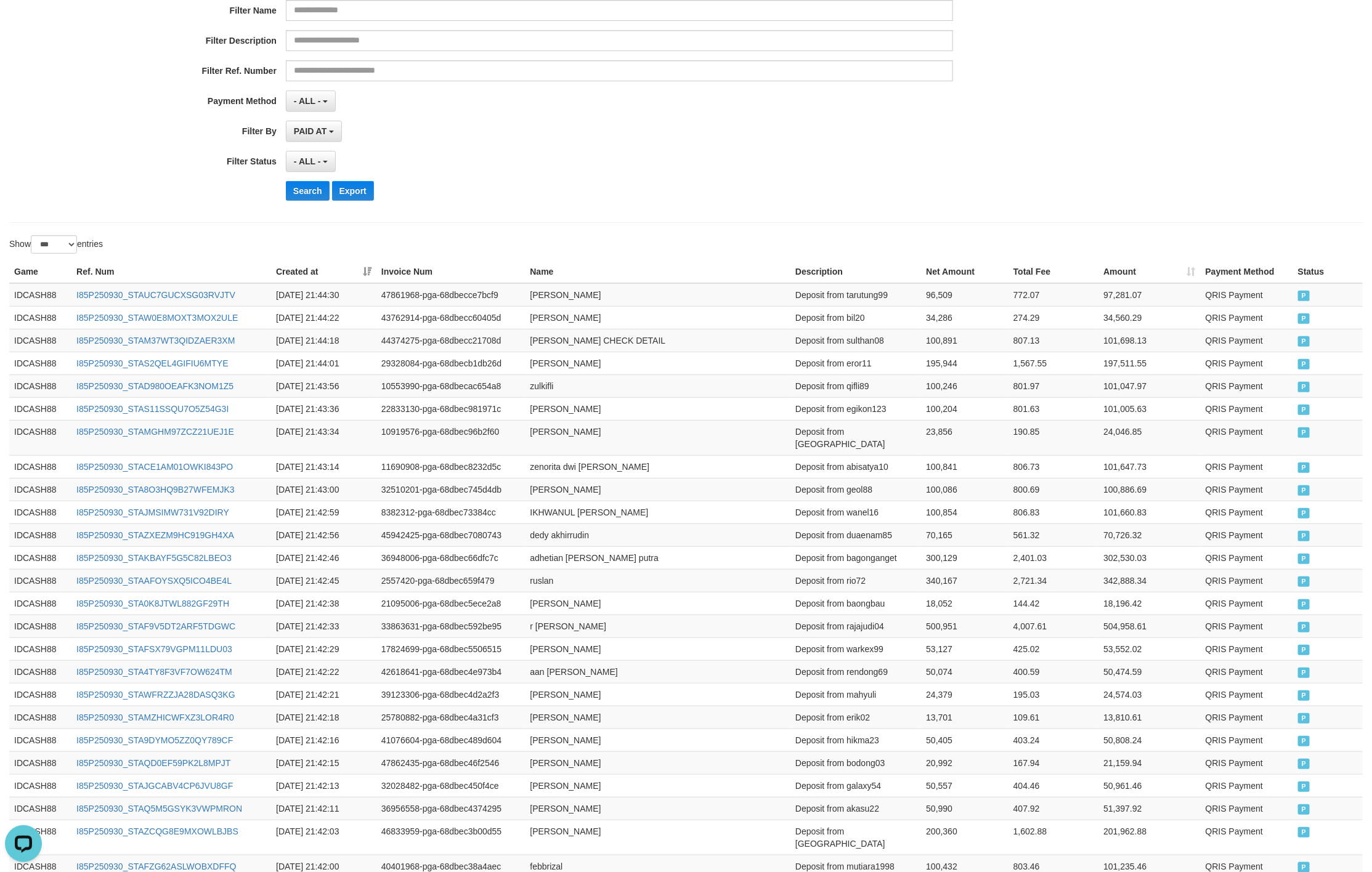
click at [800, 191] on div "Search Export" at bounding box center [715, 191] width 857 height 19
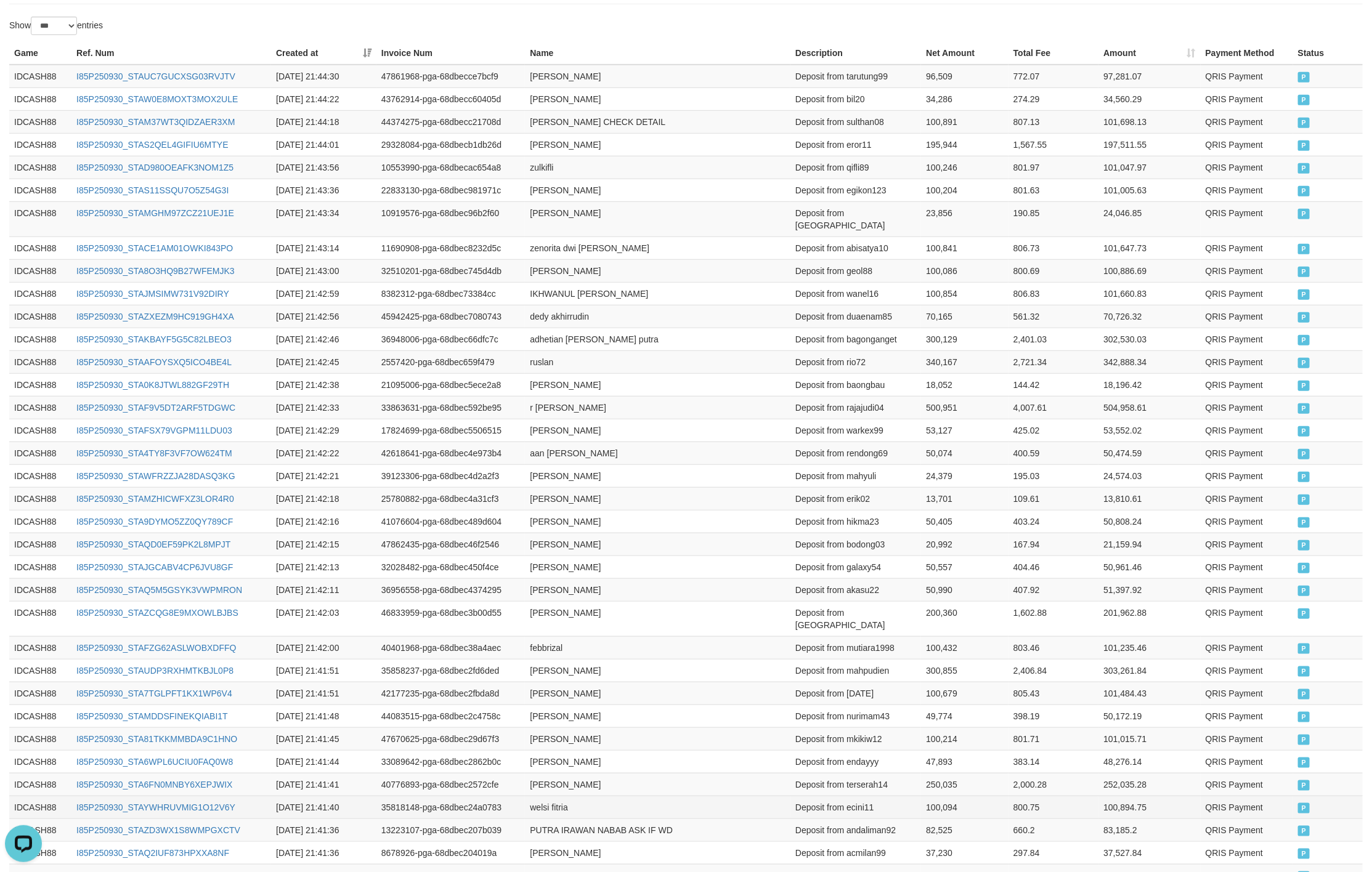
scroll to position [277, 0]
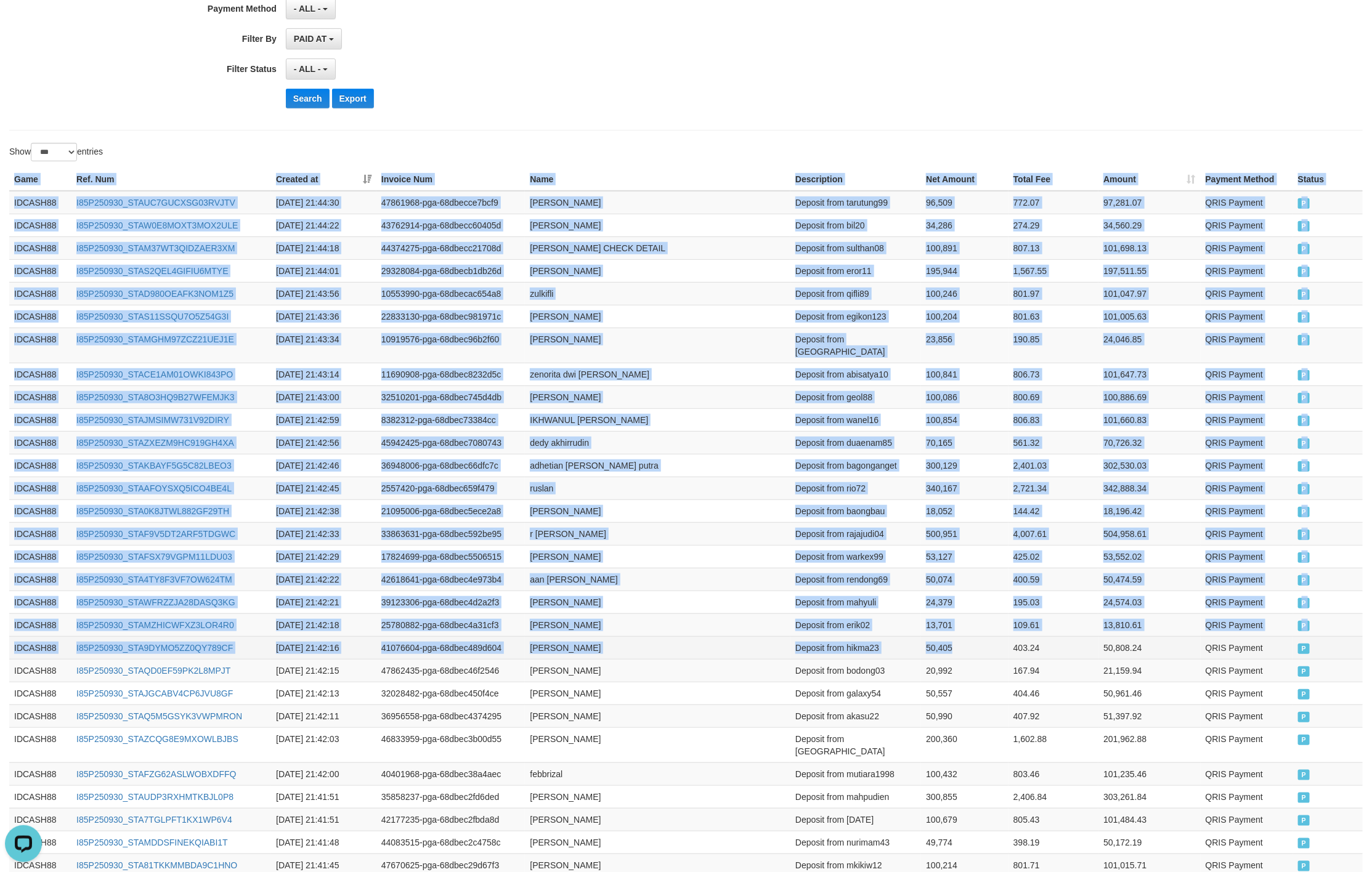
drag, startPoint x: 16, startPoint y: 176, endPoint x: 994, endPoint y: 590, distance: 1062.0
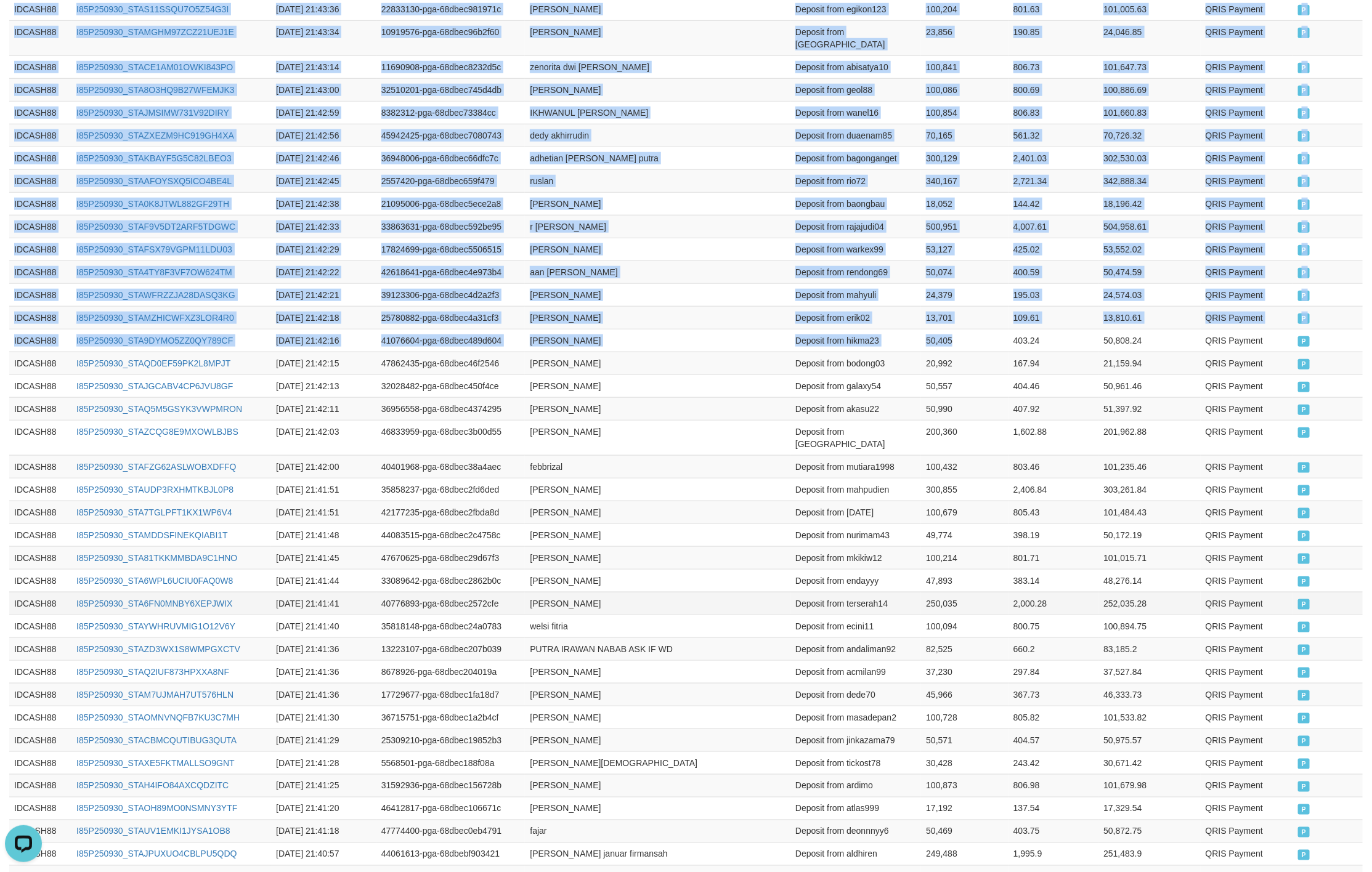
scroll to position [647, 0]
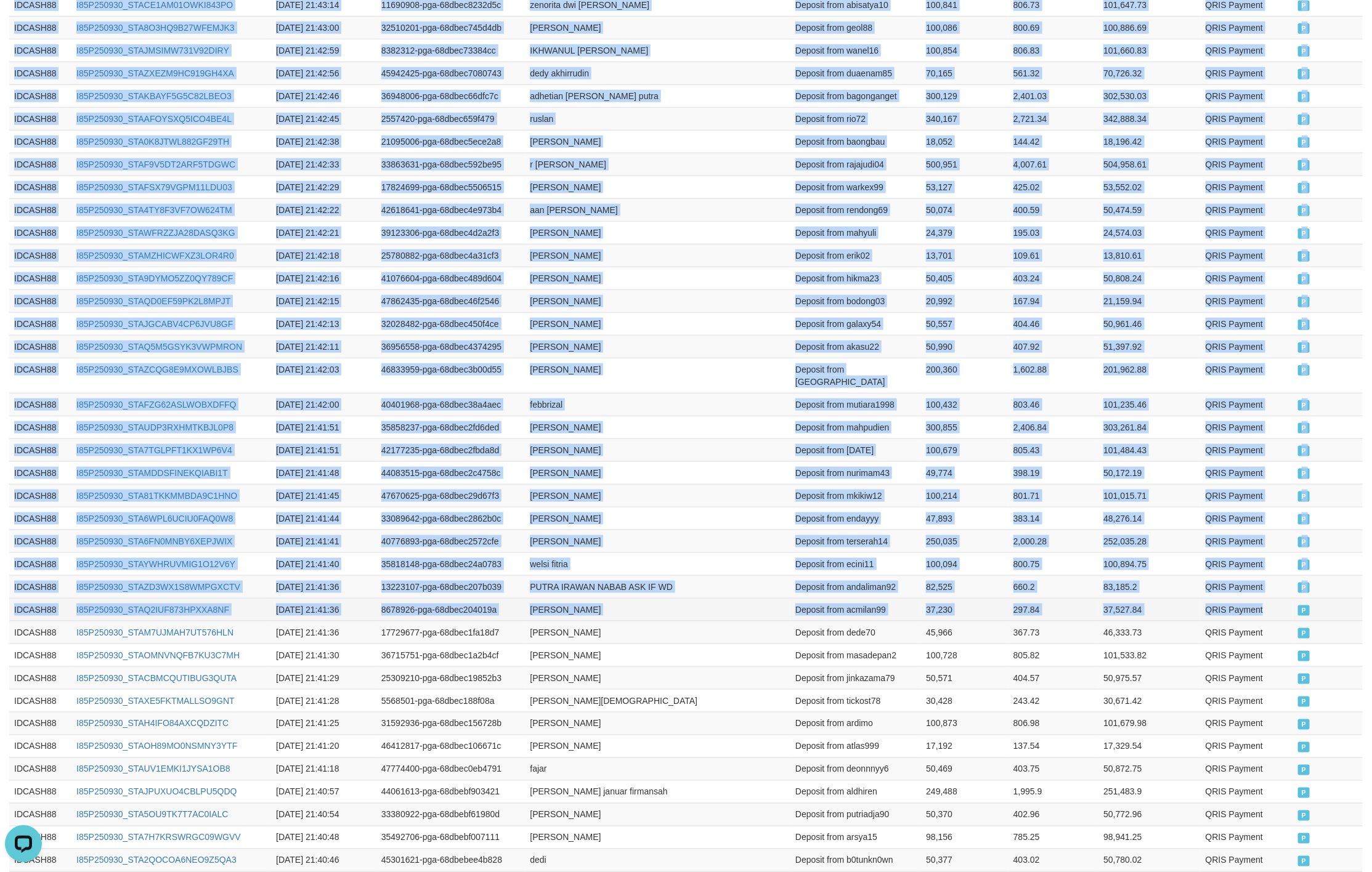
click at [1265, 598] on td "QRIS Payment" at bounding box center [1247, 609] width 93 height 23
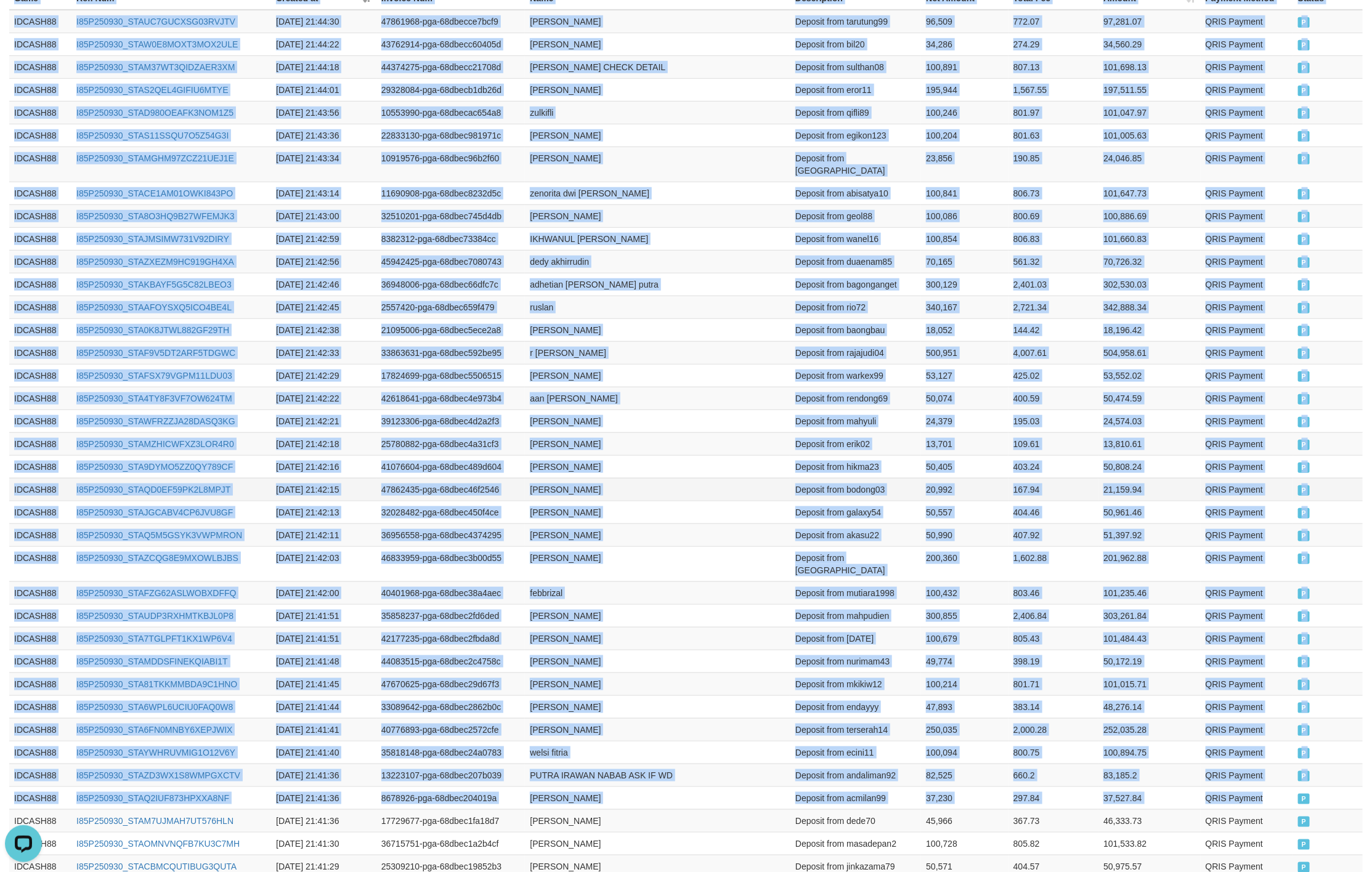
scroll to position [0, 0]
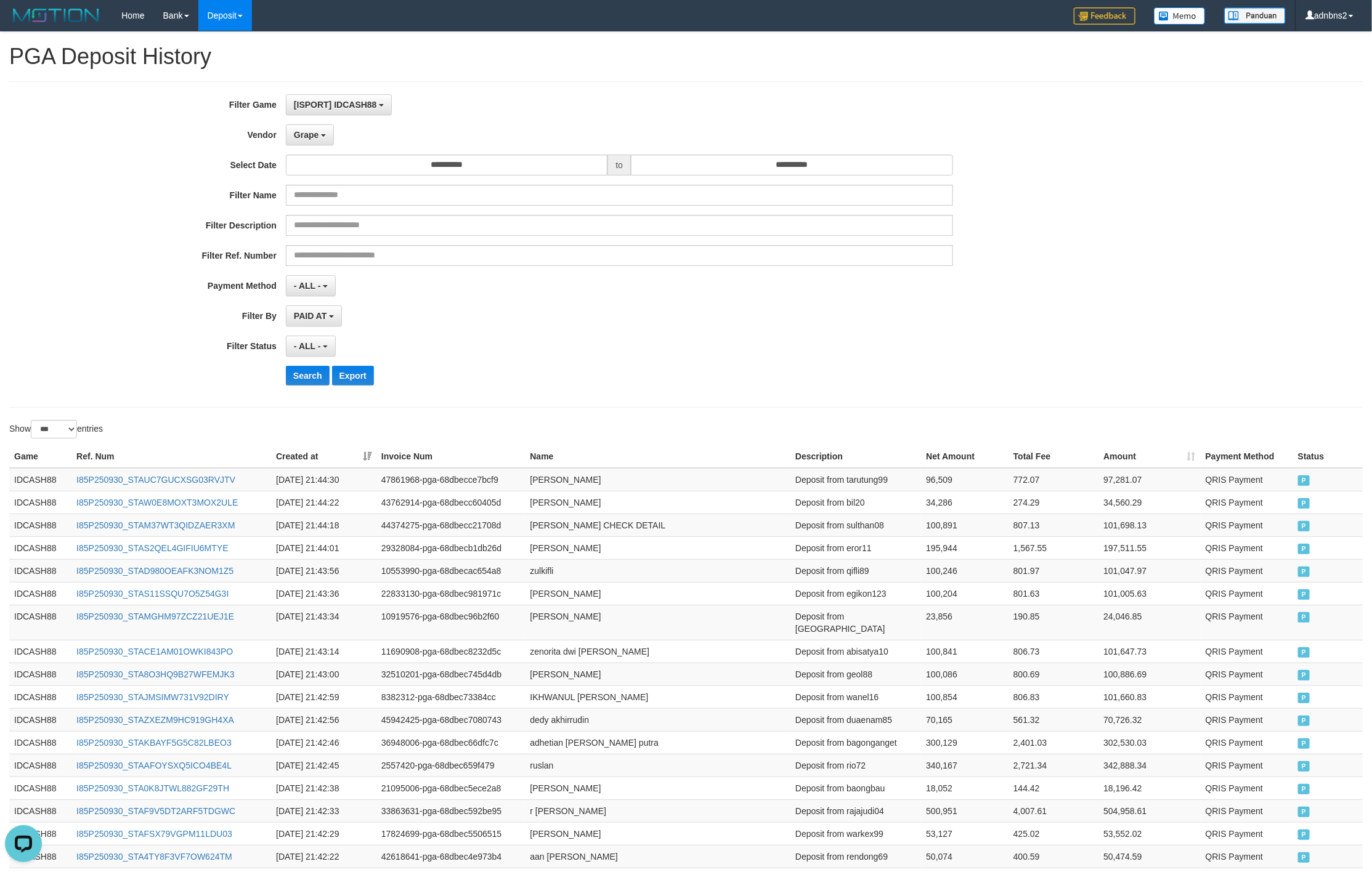
click at [555, 356] on div "- ALL - SELECT ALL - ALL - SELECT STATUS PENDING/UNPAID PAID CANCELED EXPIRED" at bounding box center [619, 346] width 667 height 21
click at [305, 372] on button "Search" at bounding box center [307, 375] width 44 height 19
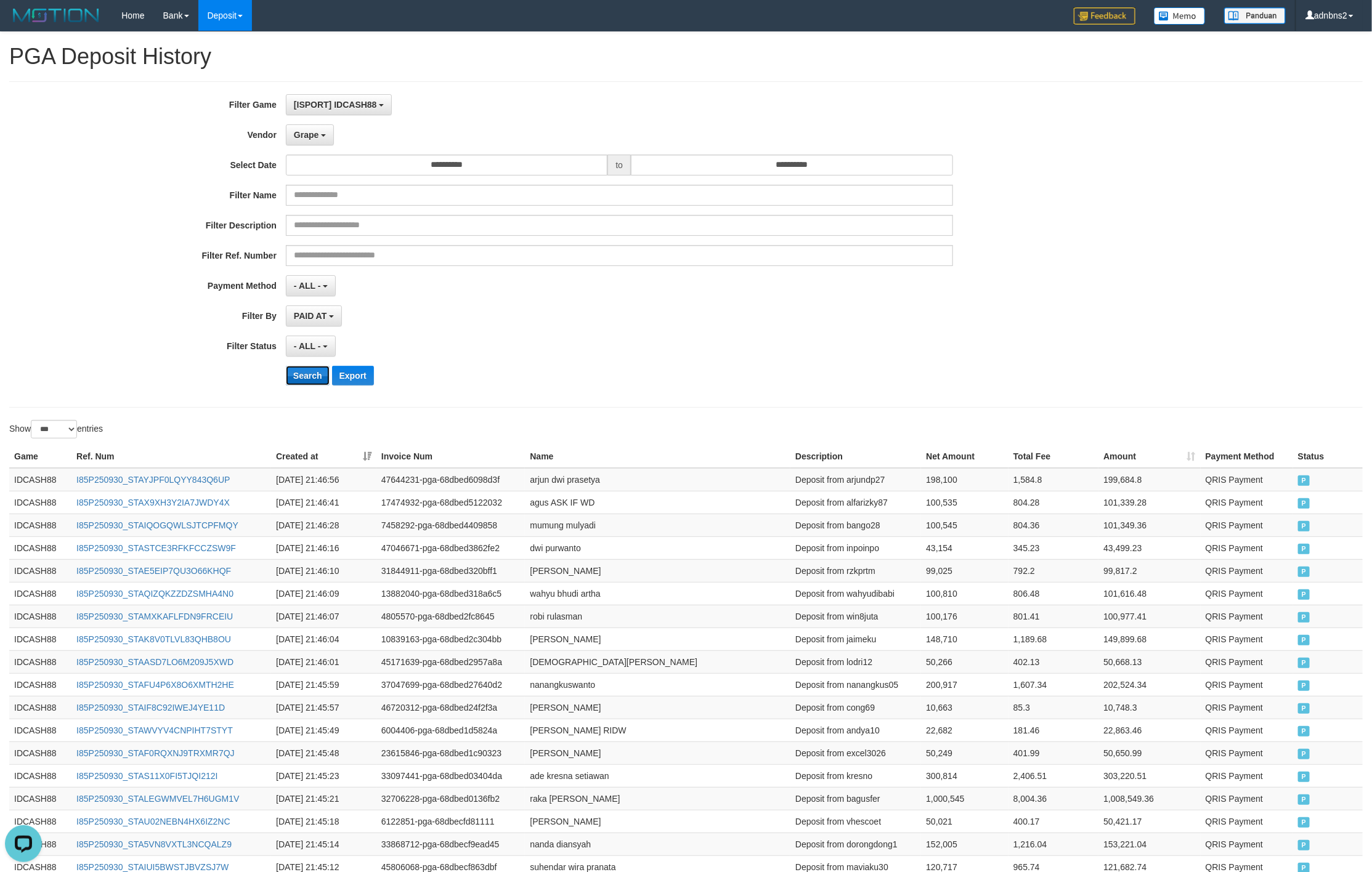
click at [292, 381] on button "Search" at bounding box center [307, 375] width 44 height 19
click at [818, 356] on div "- ALL - SELECT ALL - ALL - SELECT STATUS PENDING/UNPAID PAID CANCELED EXPIRED" at bounding box center [619, 346] width 667 height 21
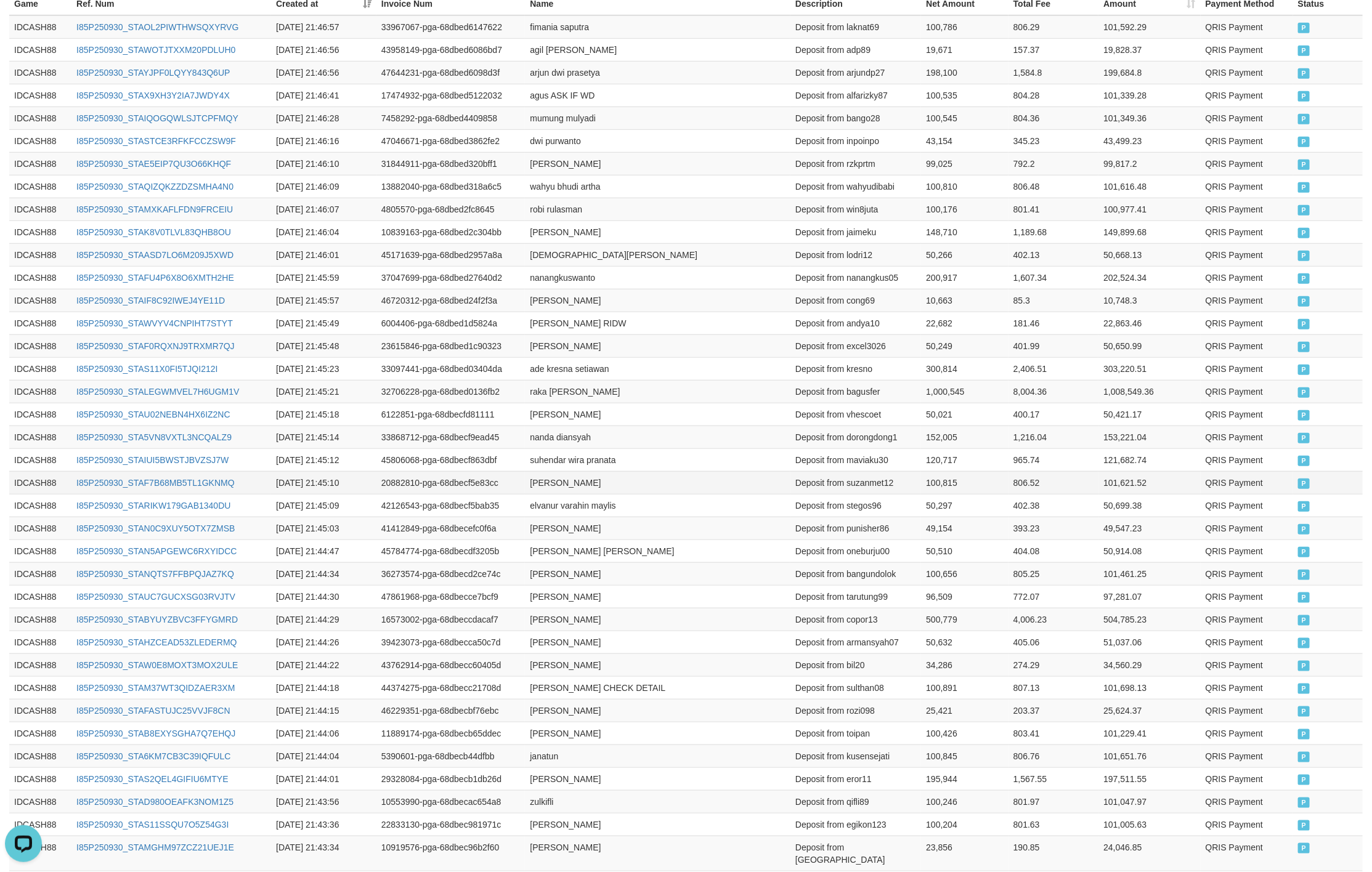
scroll to position [254, 0]
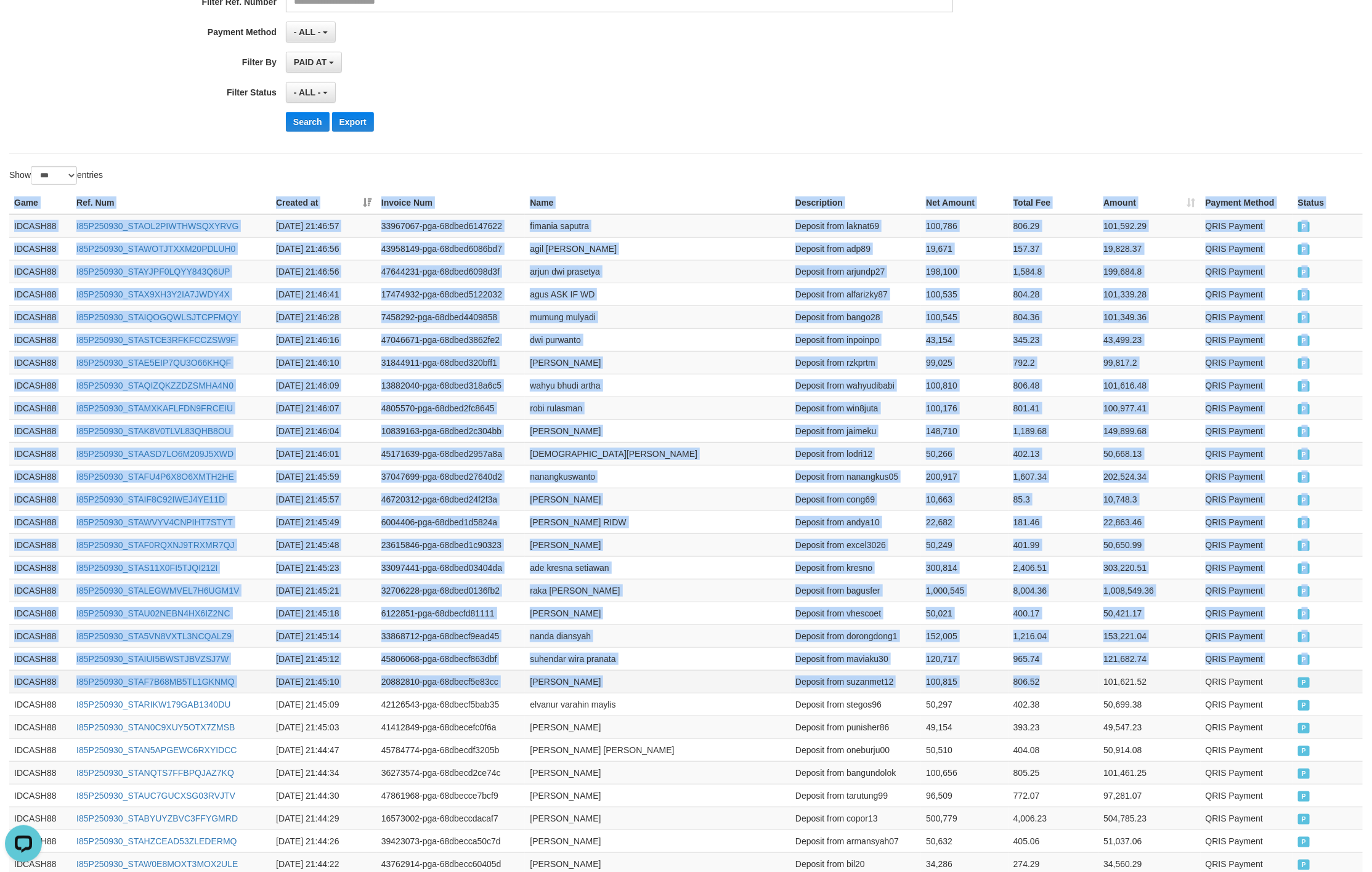
drag, startPoint x: 3, startPoint y: 198, endPoint x: 1074, endPoint y: 689, distance: 1178.2
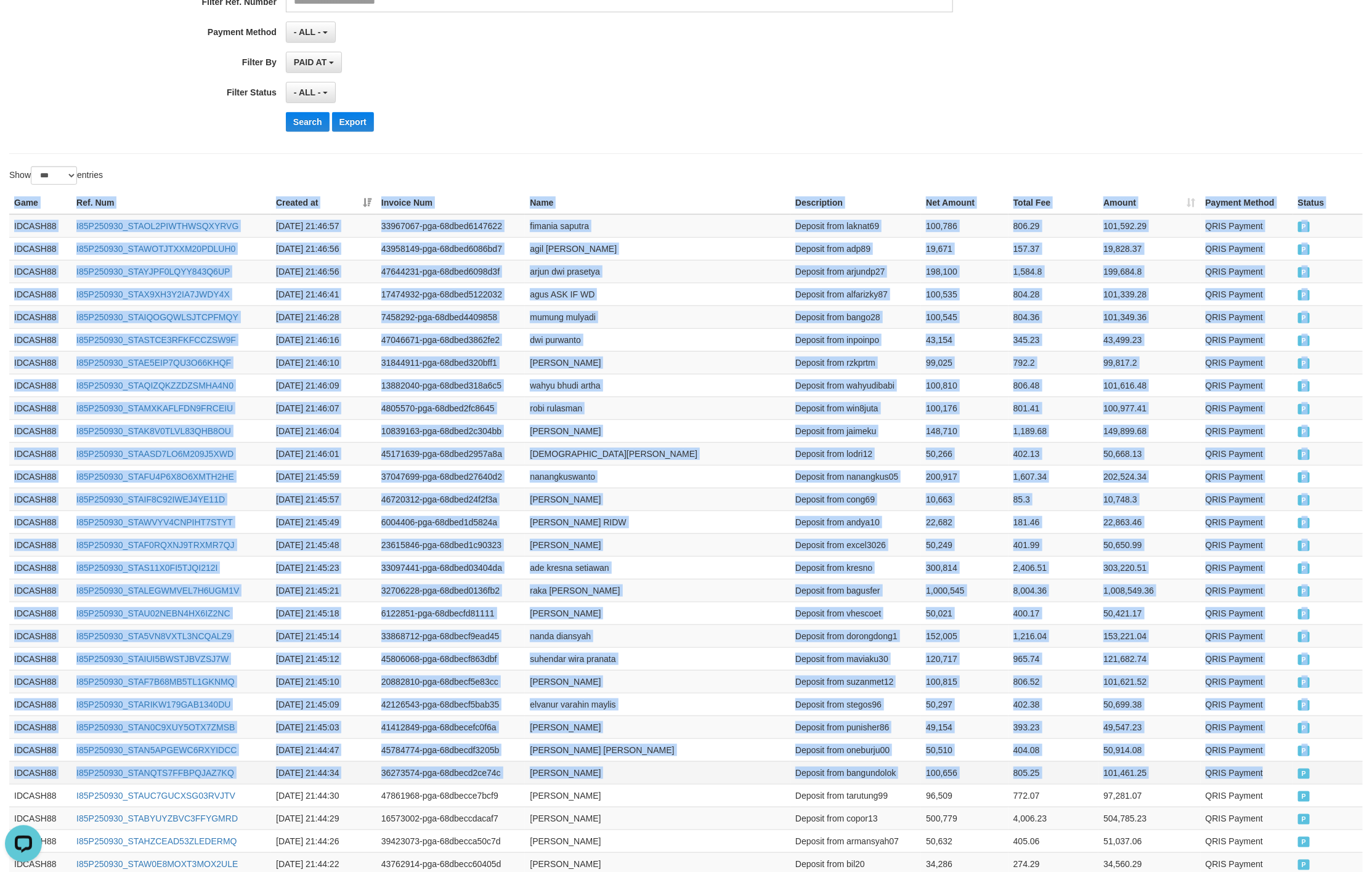
click at [1279, 779] on td "QRIS Payment" at bounding box center [1247, 772] width 93 height 23
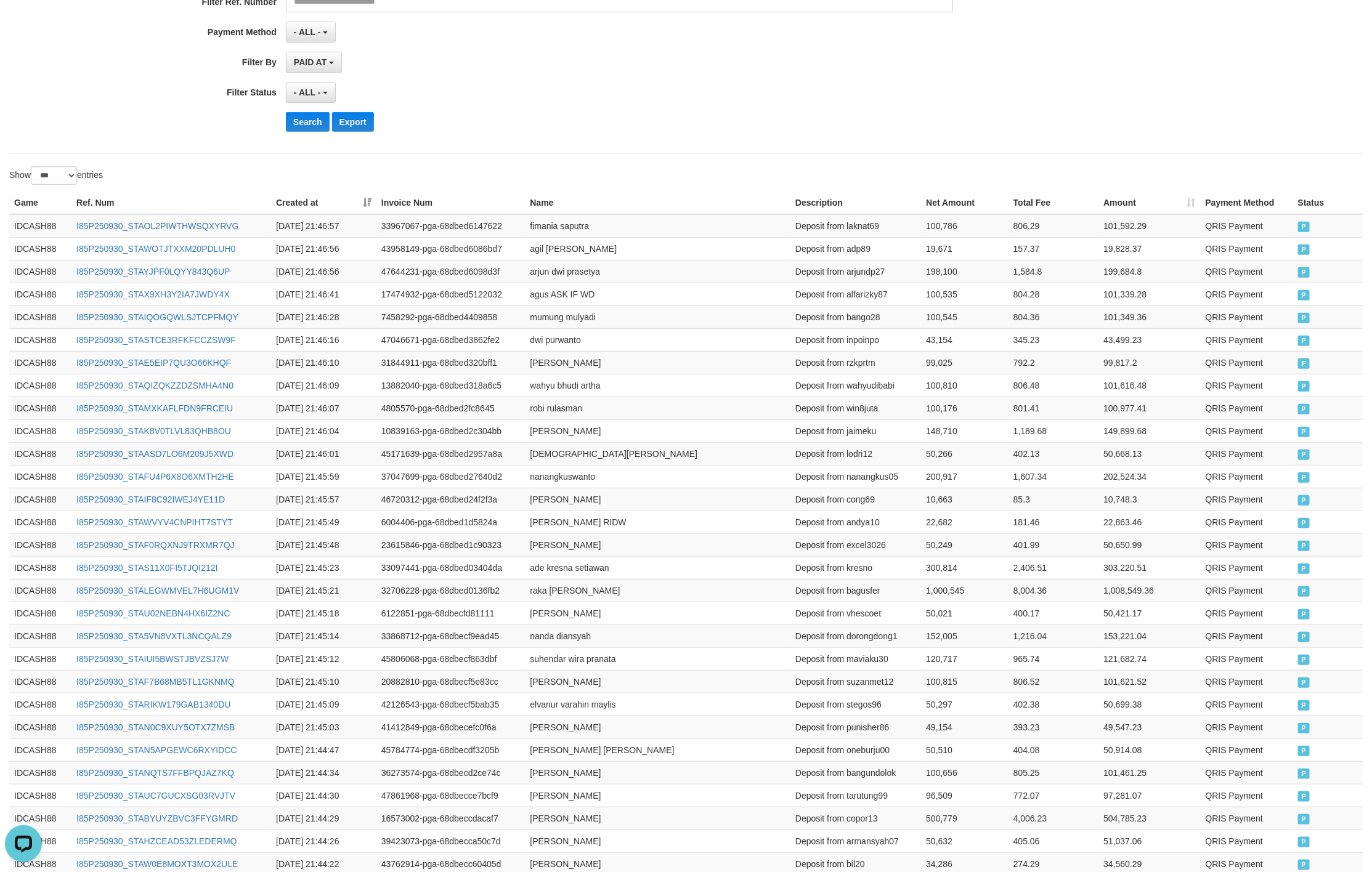
drag, startPoint x: 638, startPoint y: 165, endPoint x: 485, endPoint y: 156, distance: 153.3
click at [294, 117] on button "Search" at bounding box center [307, 121] width 44 height 19
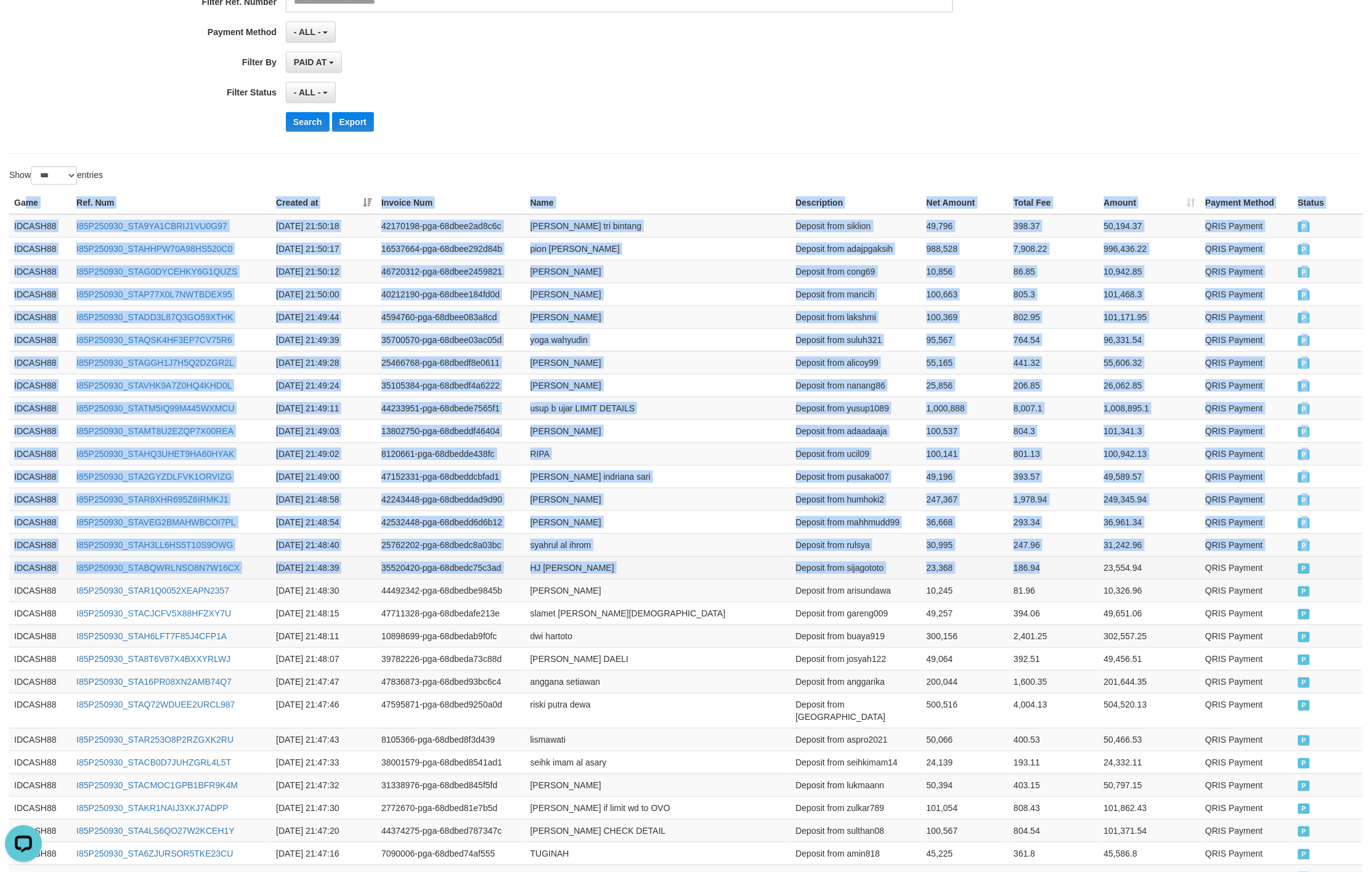
drag, startPoint x: 28, startPoint y: 198, endPoint x: 1041, endPoint y: 571, distance: 1079.5
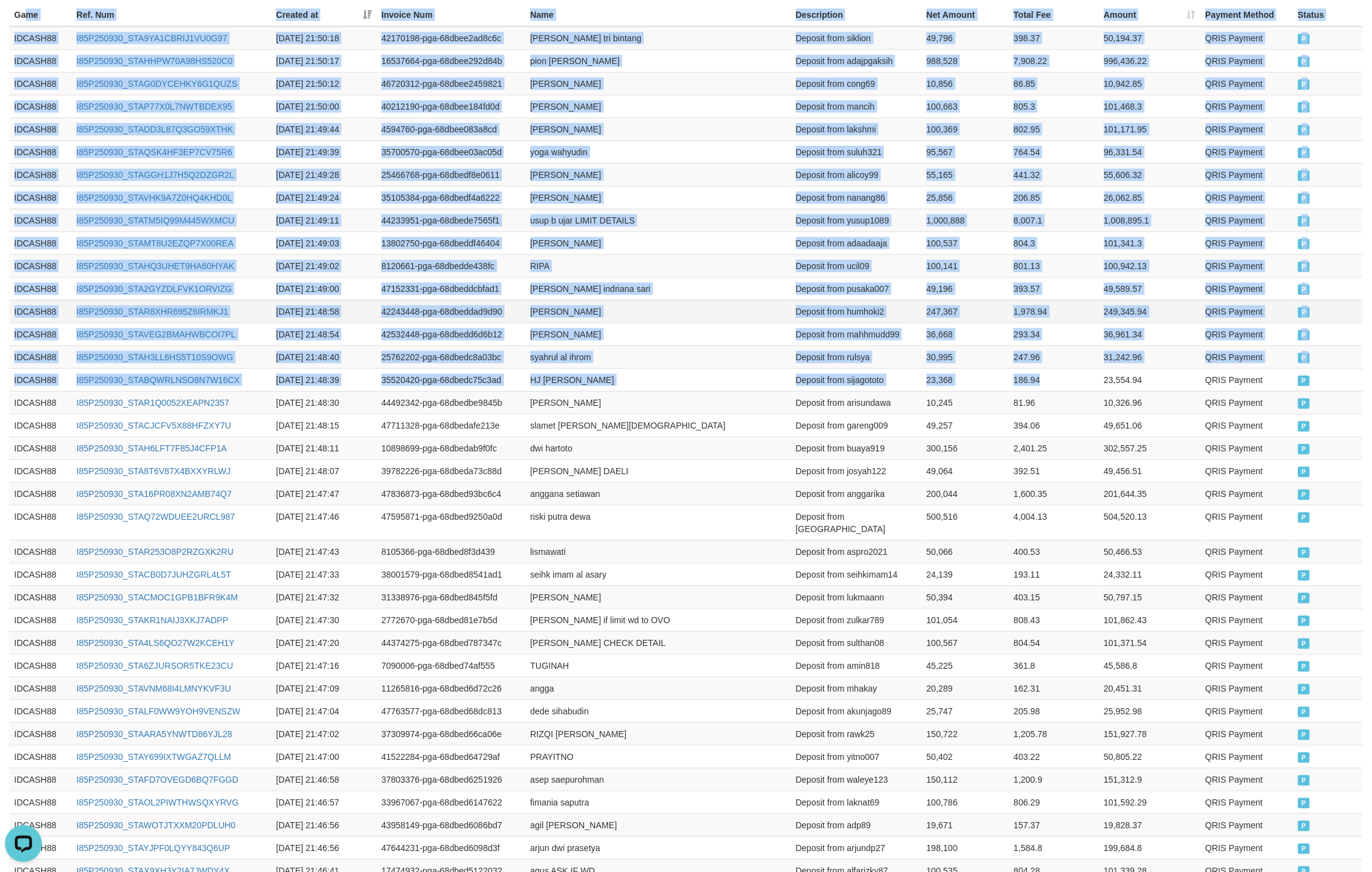
scroll to position [808, 0]
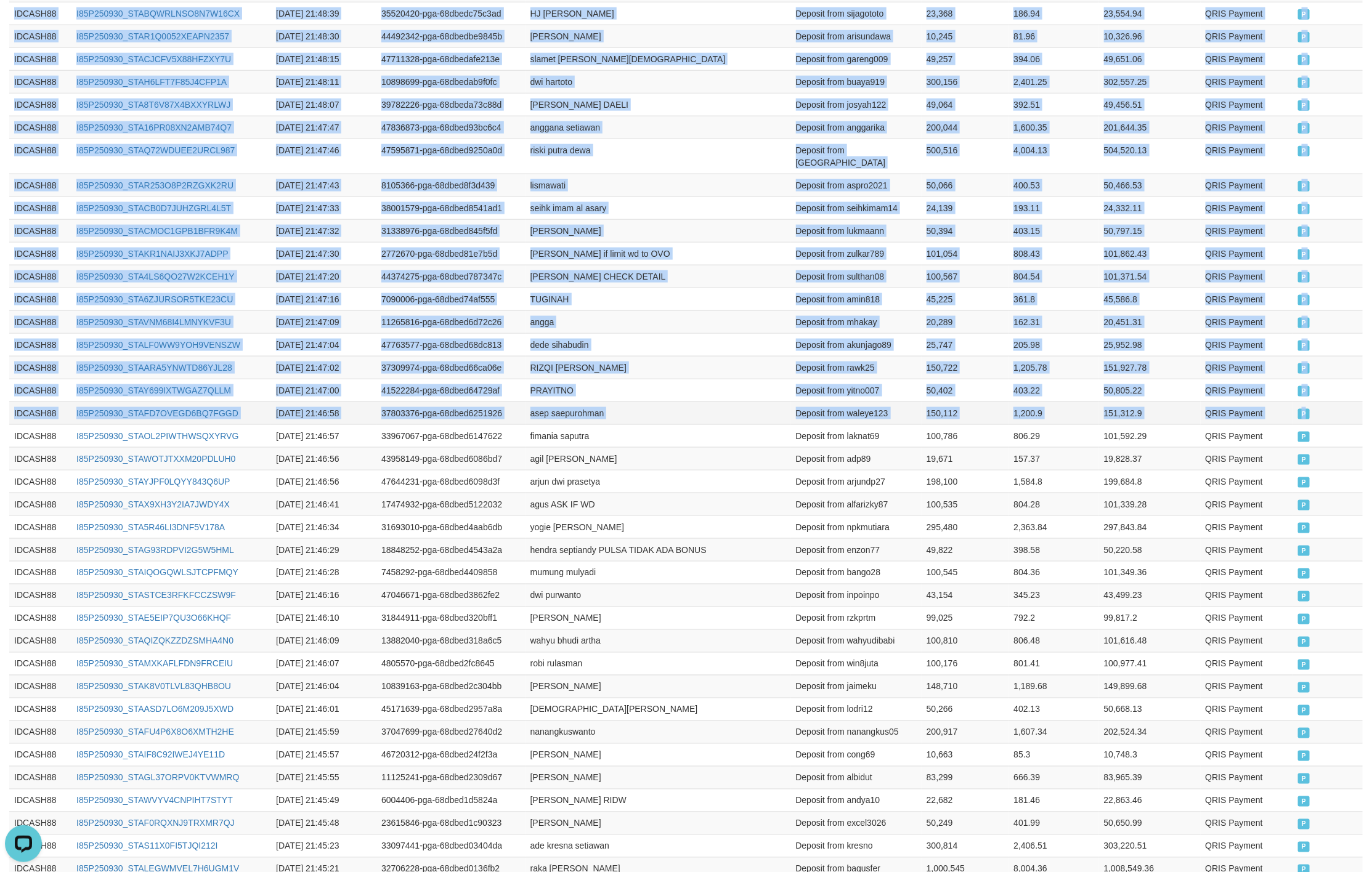
click at [1308, 412] on span "P" at bounding box center [1303, 414] width 12 height 10
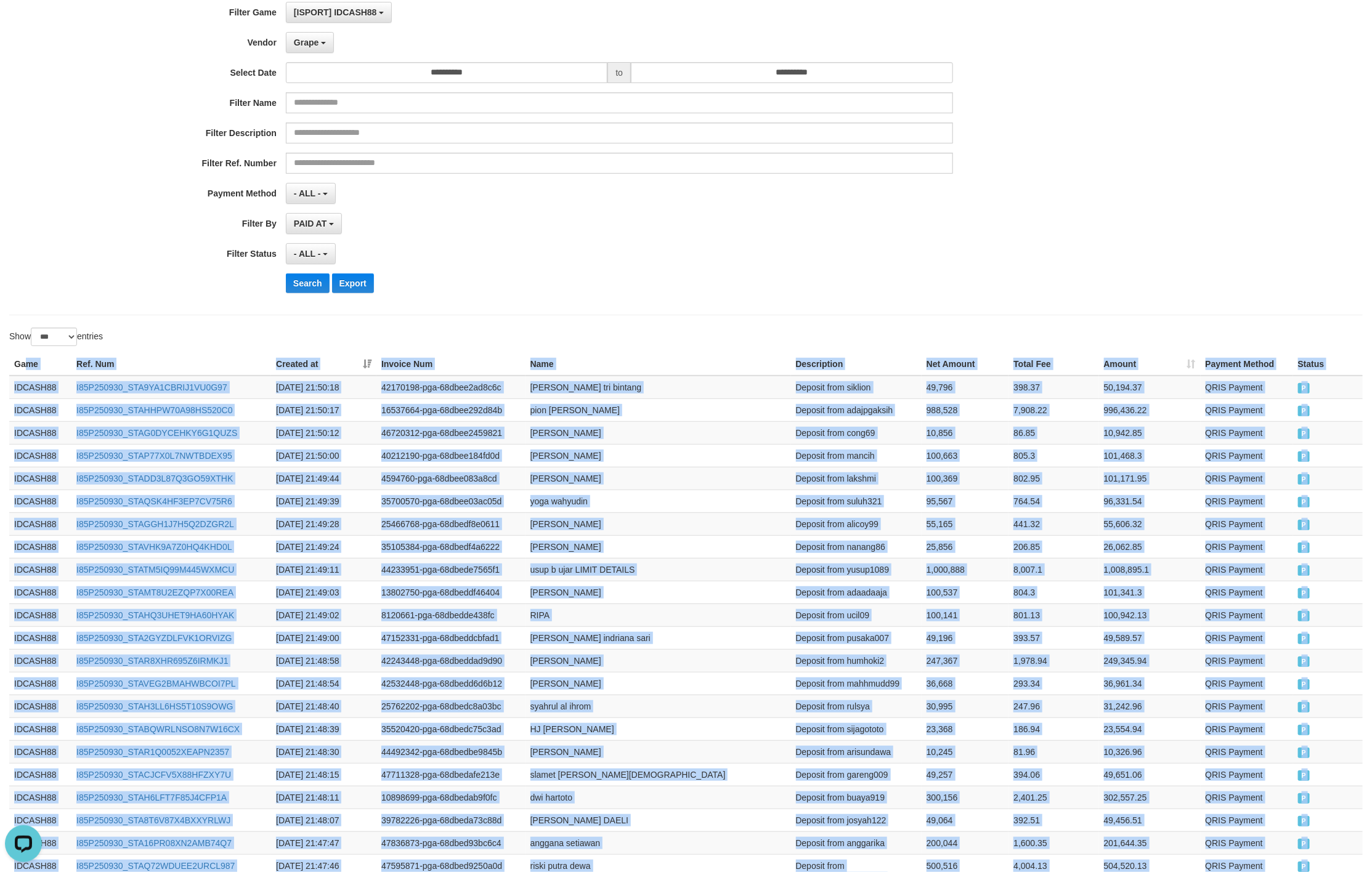
scroll to position [0, 0]
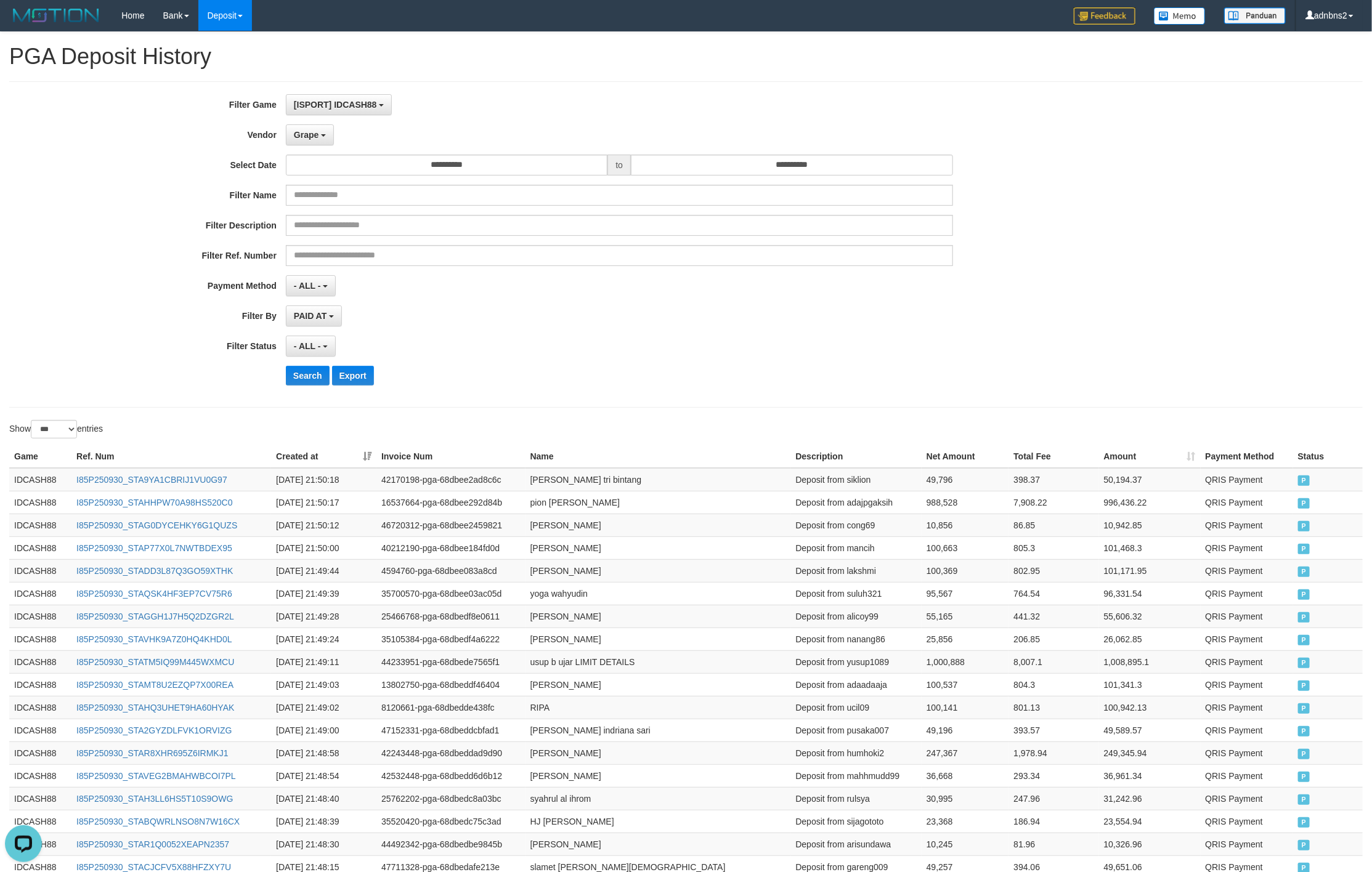
drag, startPoint x: 617, startPoint y: 329, endPoint x: 538, endPoint y: 325, distance: 79.1
click at [592, 323] on div "PAID AT PAID AT CREATED AT" at bounding box center [619, 316] width 667 height 21
click at [312, 368] on button "Search" at bounding box center [307, 375] width 44 height 19
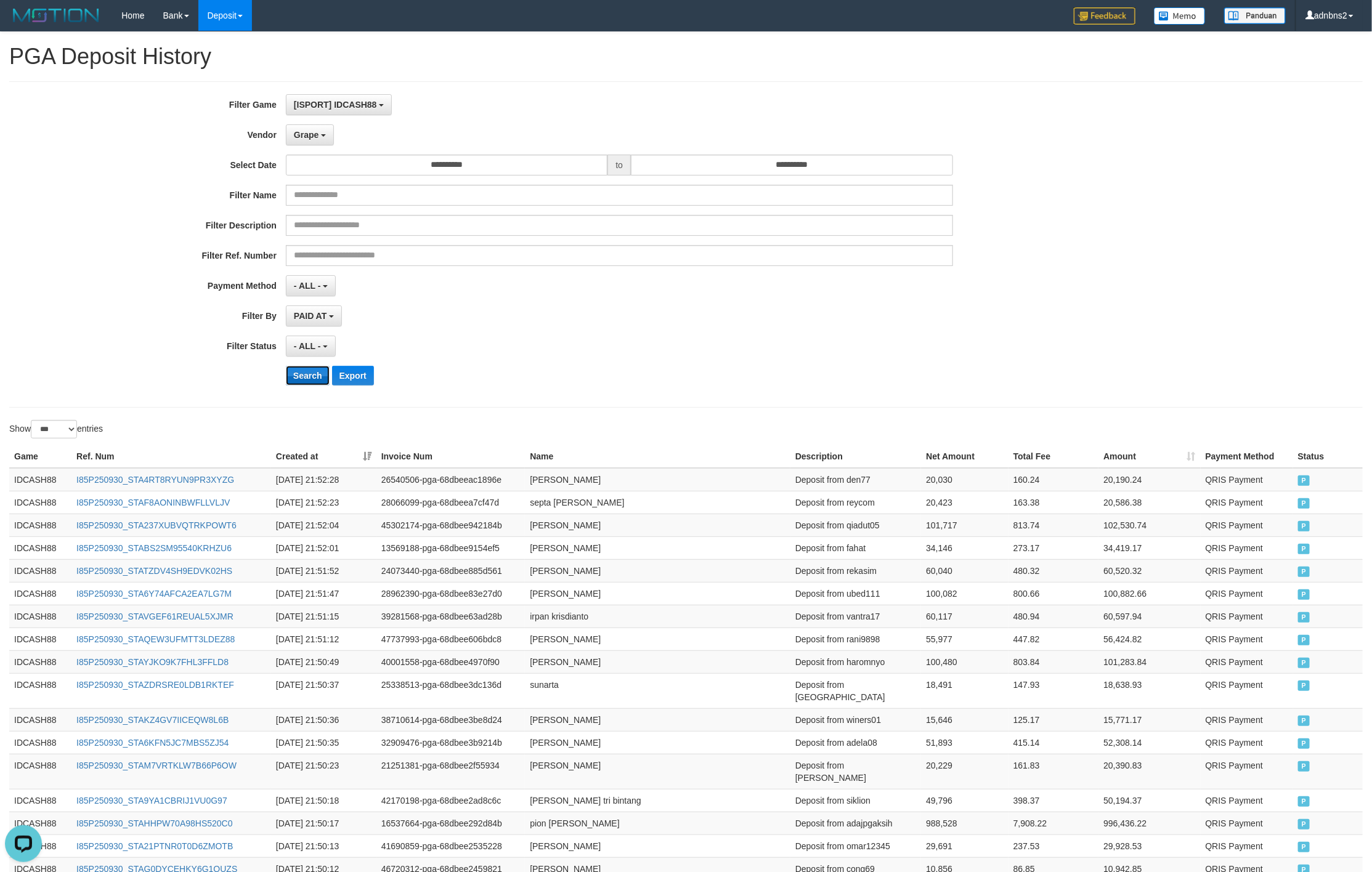
click at [315, 377] on button "Search" at bounding box center [307, 375] width 44 height 19
click at [690, 385] on div "Search Export" at bounding box center [715, 375] width 857 height 19
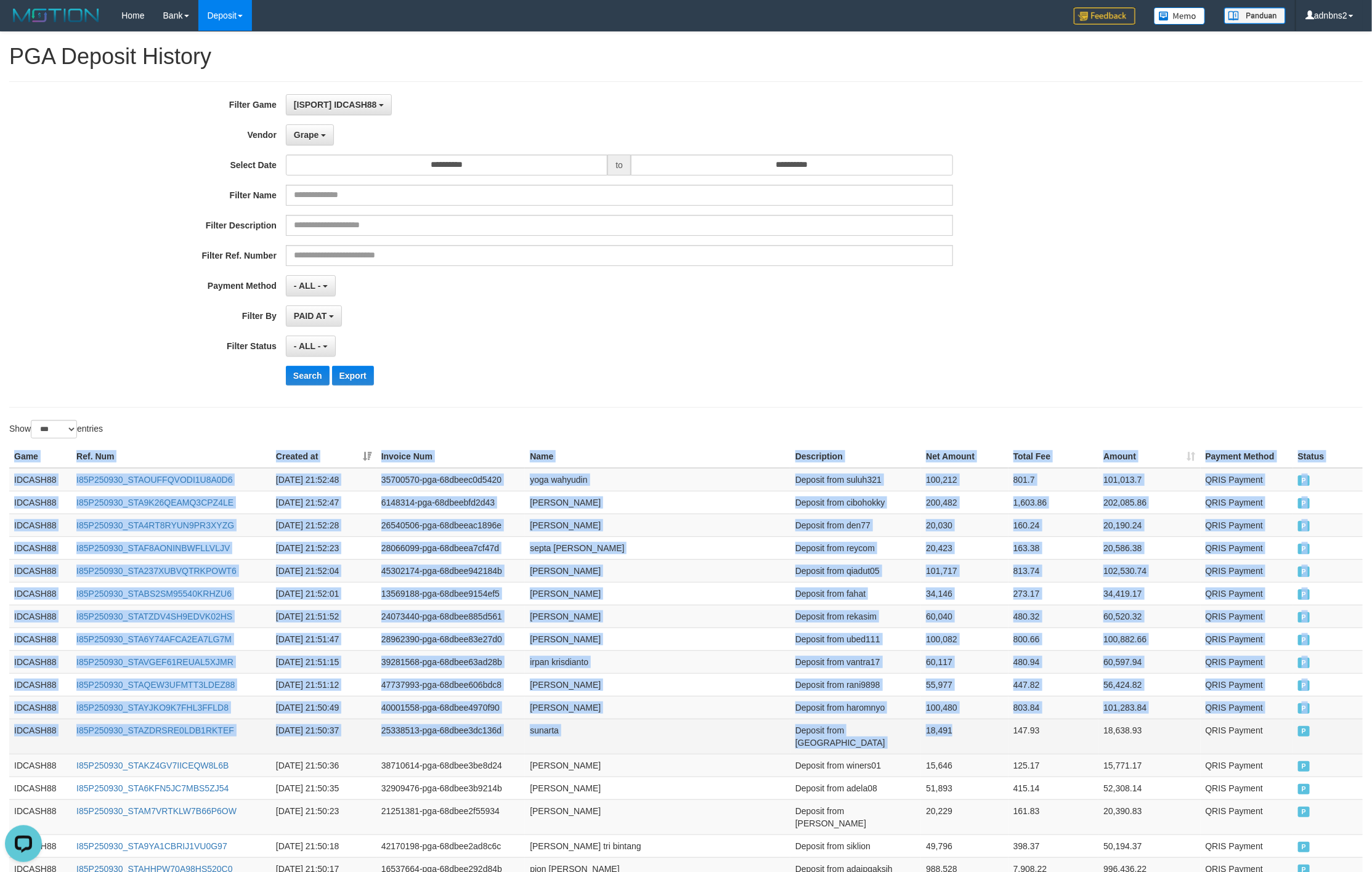
drag, startPoint x: 7, startPoint y: 457, endPoint x: 957, endPoint y: 729, distance: 988.2
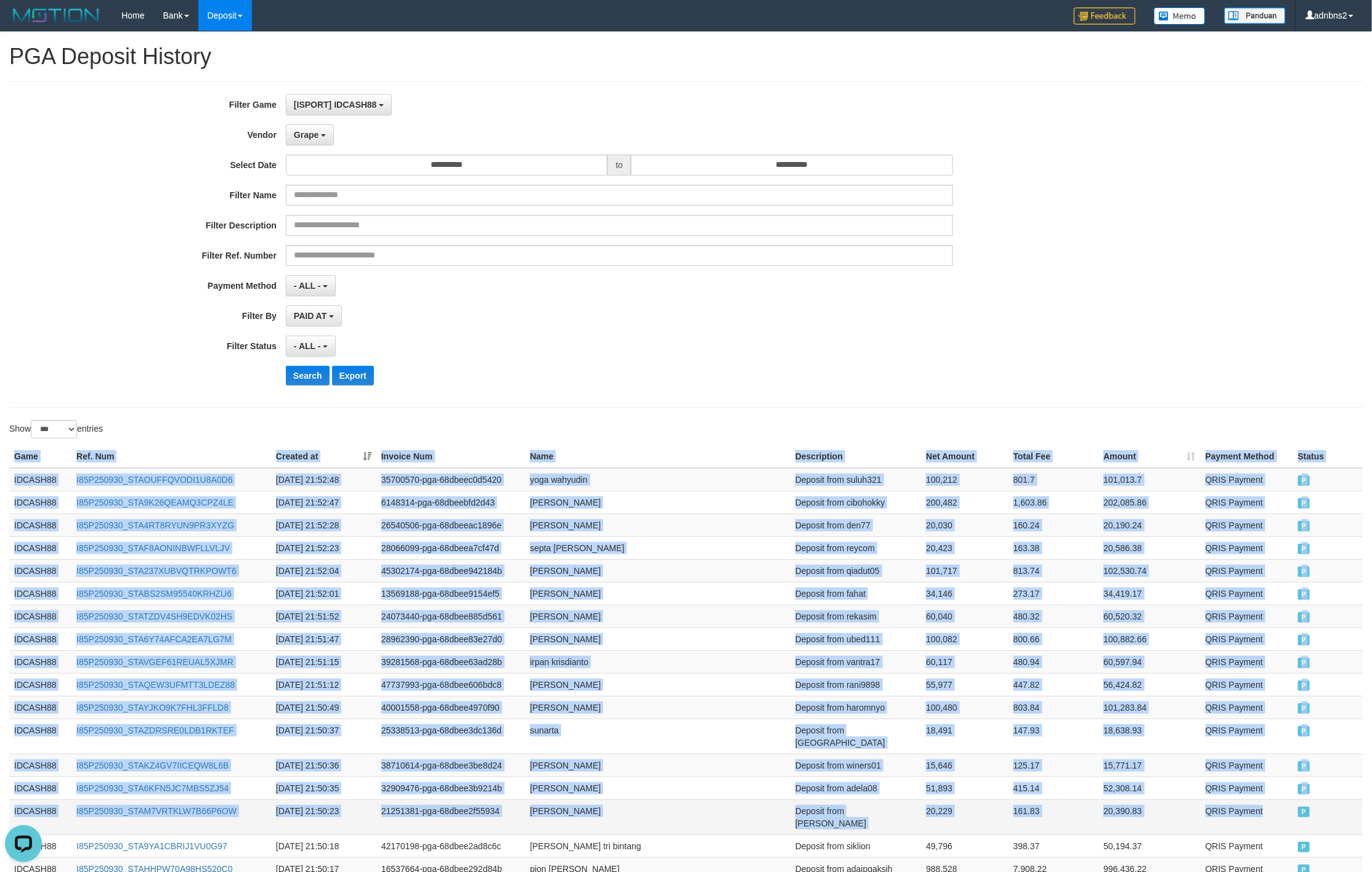
click at [1298, 800] on td "P" at bounding box center [1327, 817] width 69 height 35
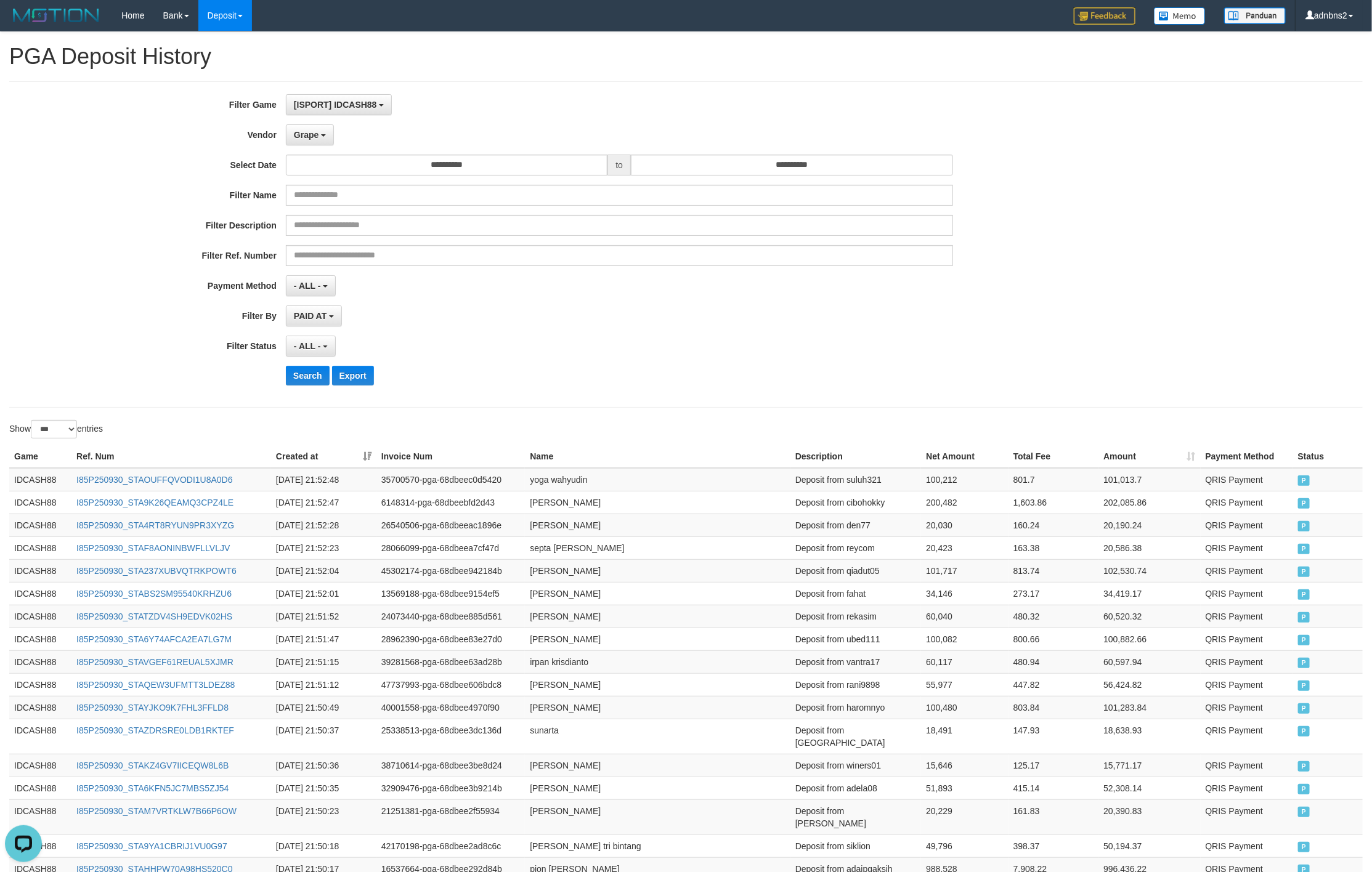
drag, startPoint x: 556, startPoint y: 323, endPoint x: 393, endPoint y: 371, distance: 169.9
click at [542, 333] on div "**********" at bounding box center [571, 244] width 1143 height 301
click at [318, 392] on div "**********" at bounding box center [571, 244] width 1143 height 301
click at [307, 377] on button "Search" at bounding box center [307, 375] width 44 height 19
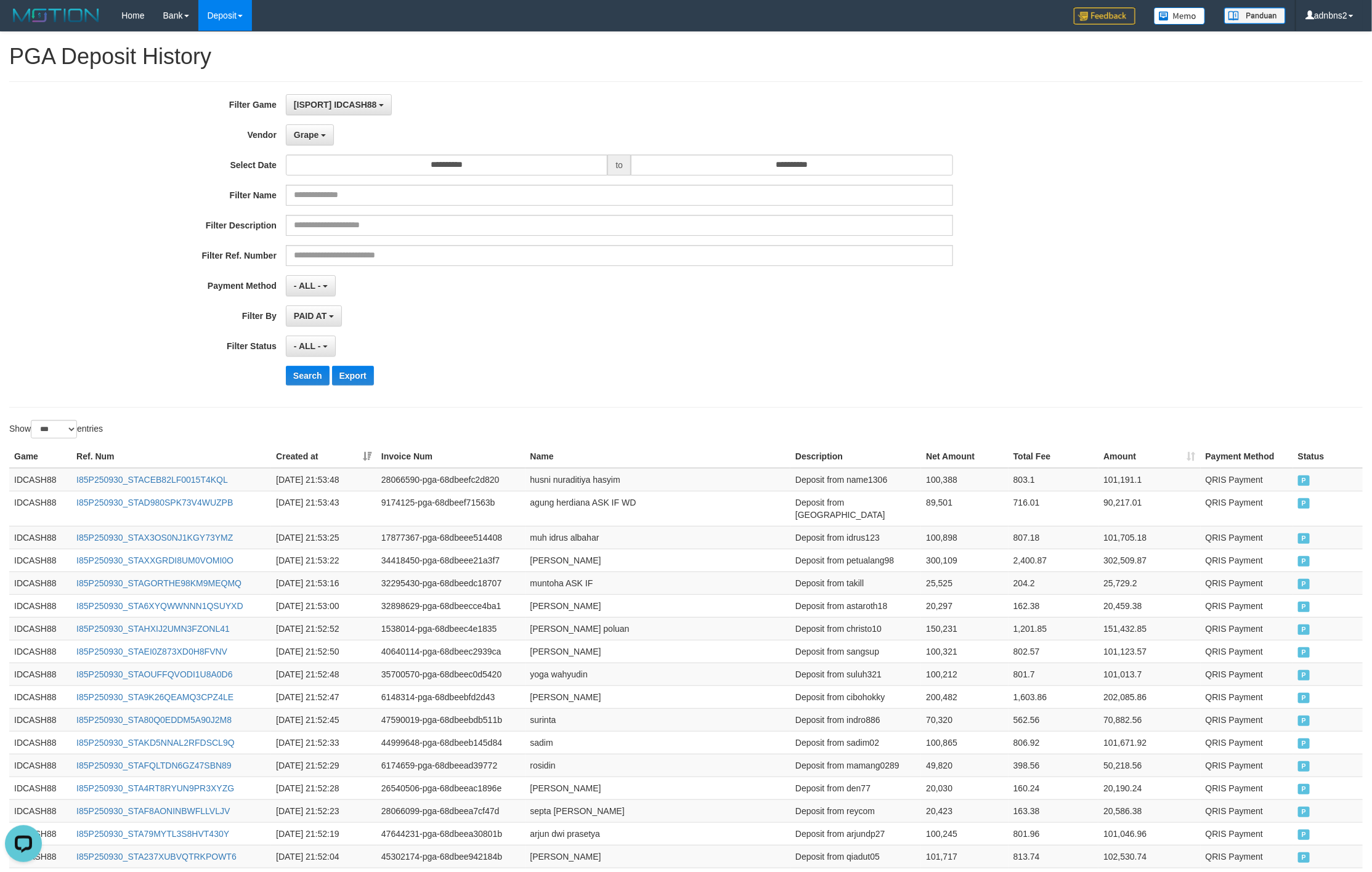
click at [545, 316] on div "PAID AT PAID AT CREATED AT" at bounding box center [619, 316] width 667 height 21
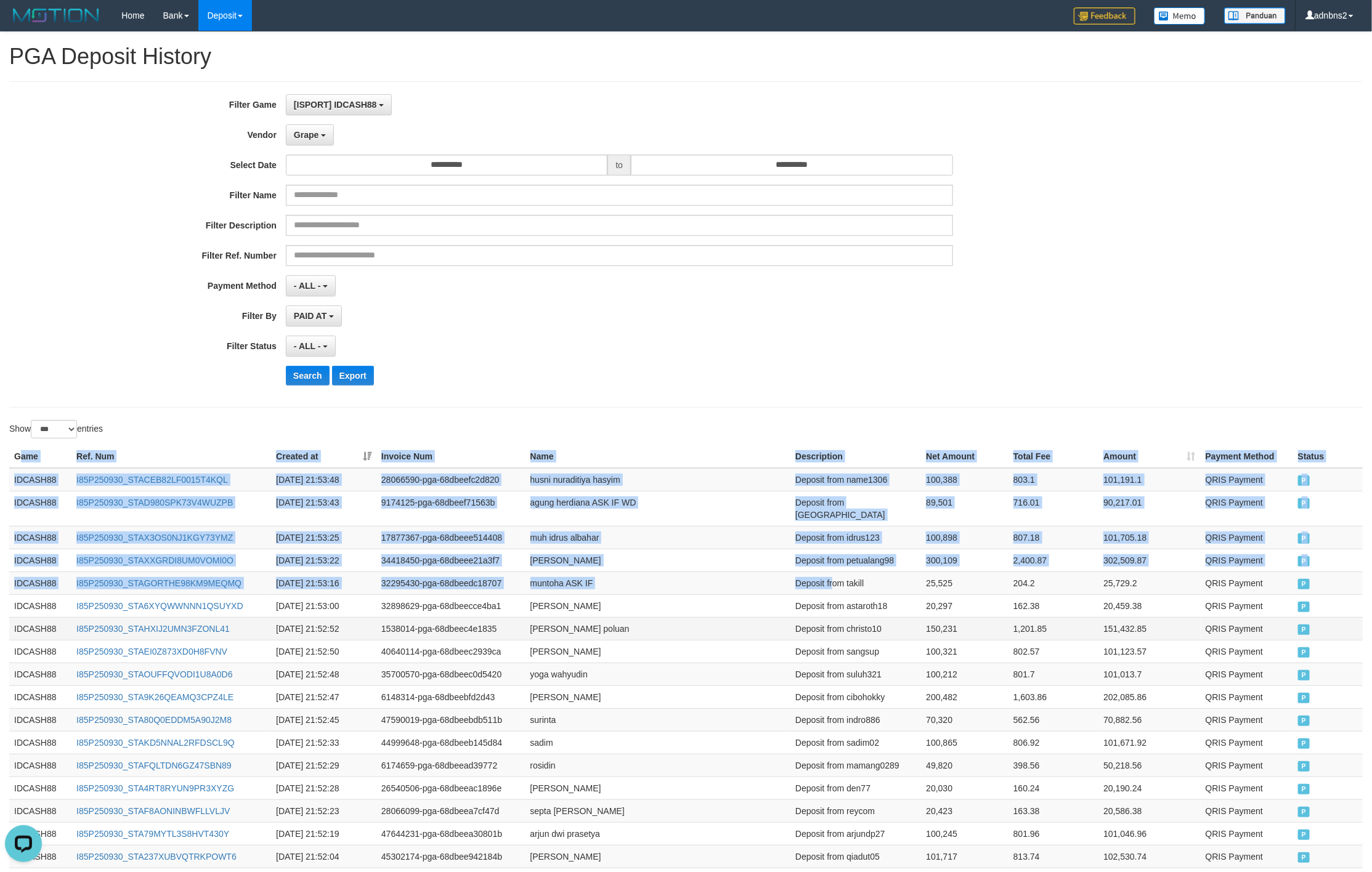
drag, startPoint x: 18, startPoint y: 463, endPoint x: 1180, endPoint y: 630, distance: 1173.9
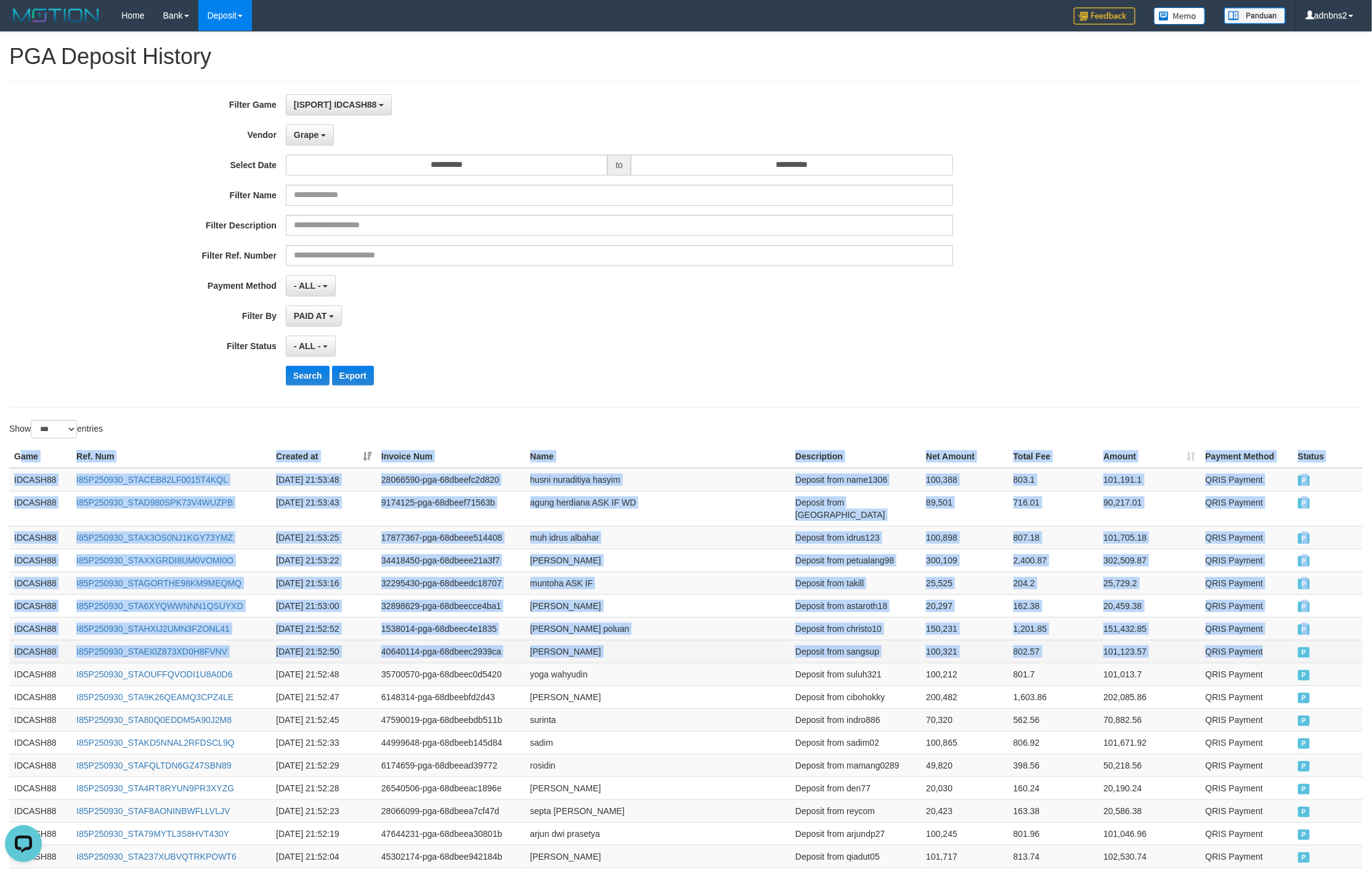
click at [1293, 649] on td "P" at bounding box center [1327, 651] width 69 height 23
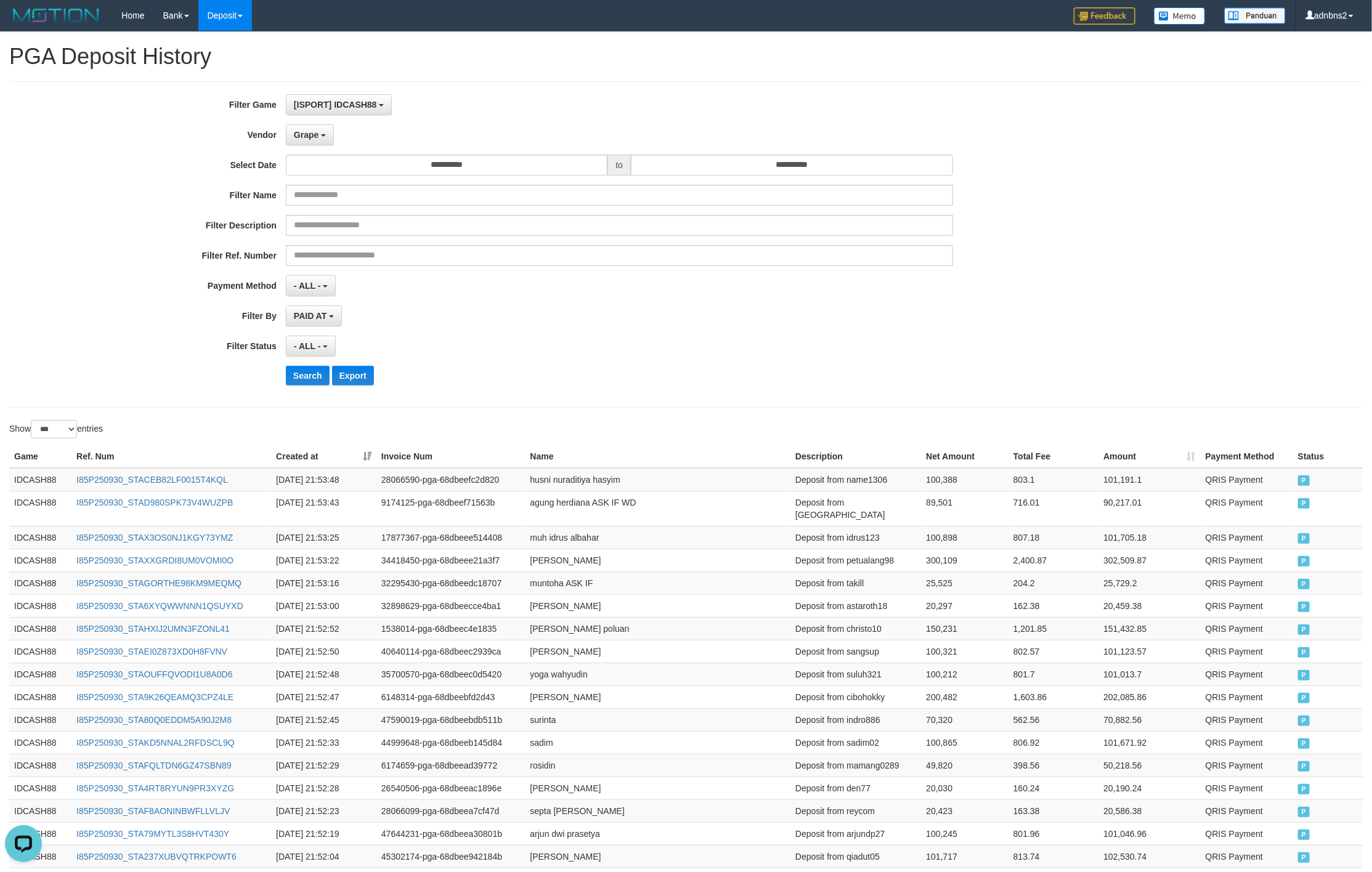
drag, startPoint x: 485, startPoint y: 312, endPoint x: 368, endPoint y: 358, distance: 125.7
click at [478, 315] on div "PAID AT PAID AT CREATED AT" at bounding box center [619, 316] width 667 height 21
click at [287, 393] on div "**********" at bounding box center [571, 244] width 1143 height 301
click at [293, 390] on div "**********" at bounding box center [571, 244] width 1143 height 301
click at [312, 371] on button "Search" at bounding box center [307, 375] width 44 height 19
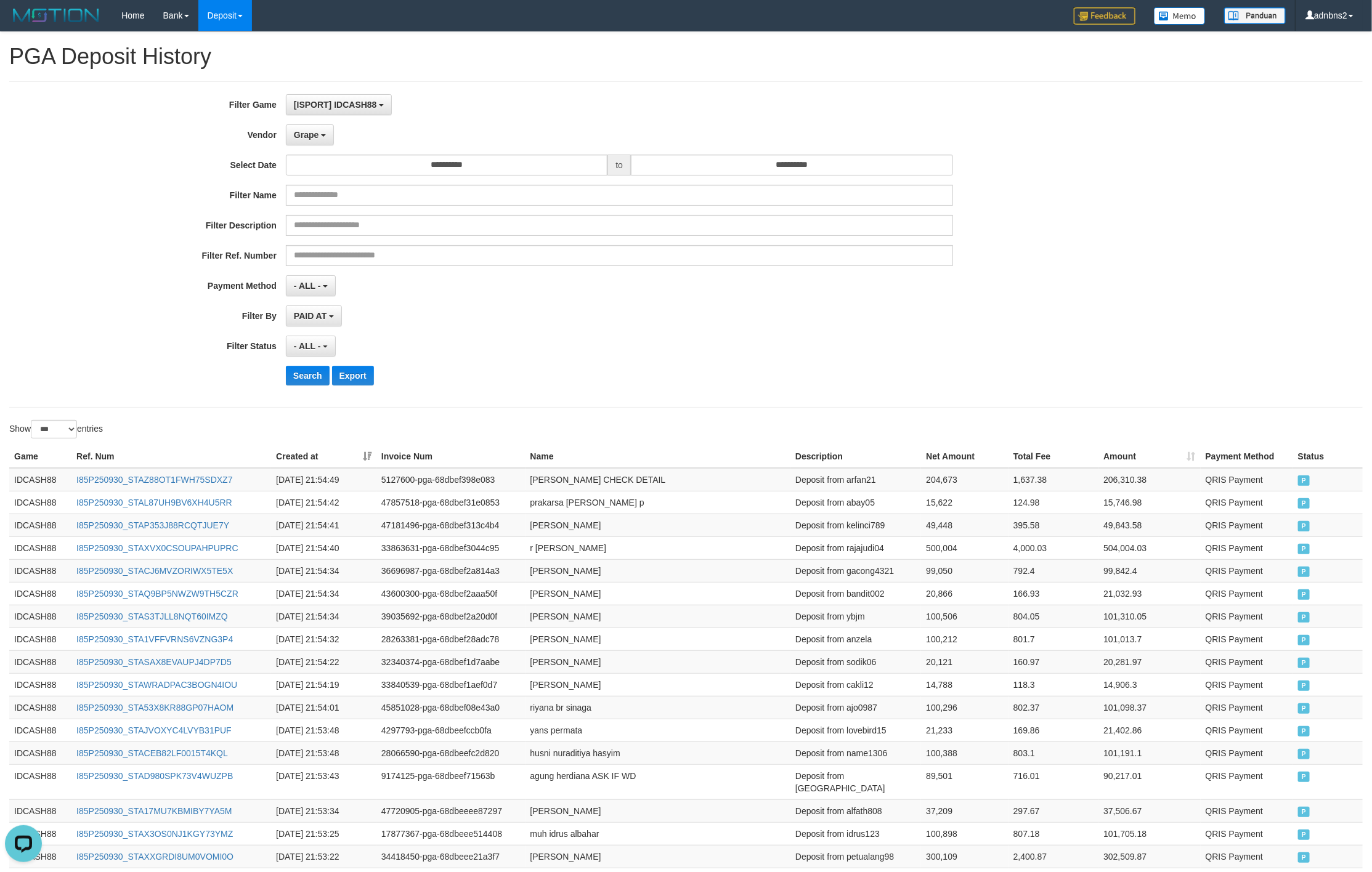
click at [714, 312] on div "PAID AT PAID AT CREATED AT" at bounding box center [619, 316] width 667 height 21
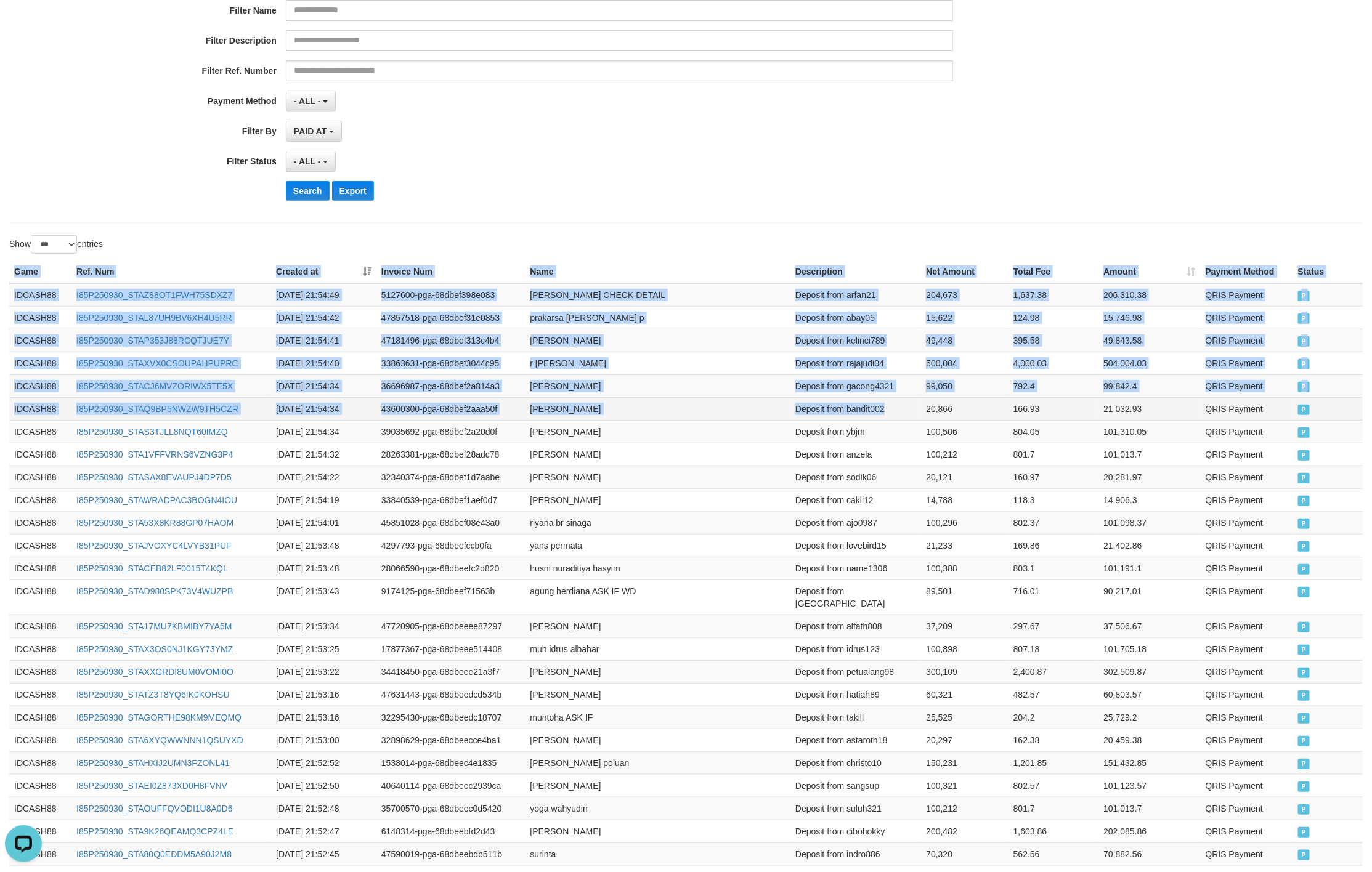
drag, startPoint x: 16, startPoint y: 281, endPoint x: 909, endPoint y: 412, distance: 902.6
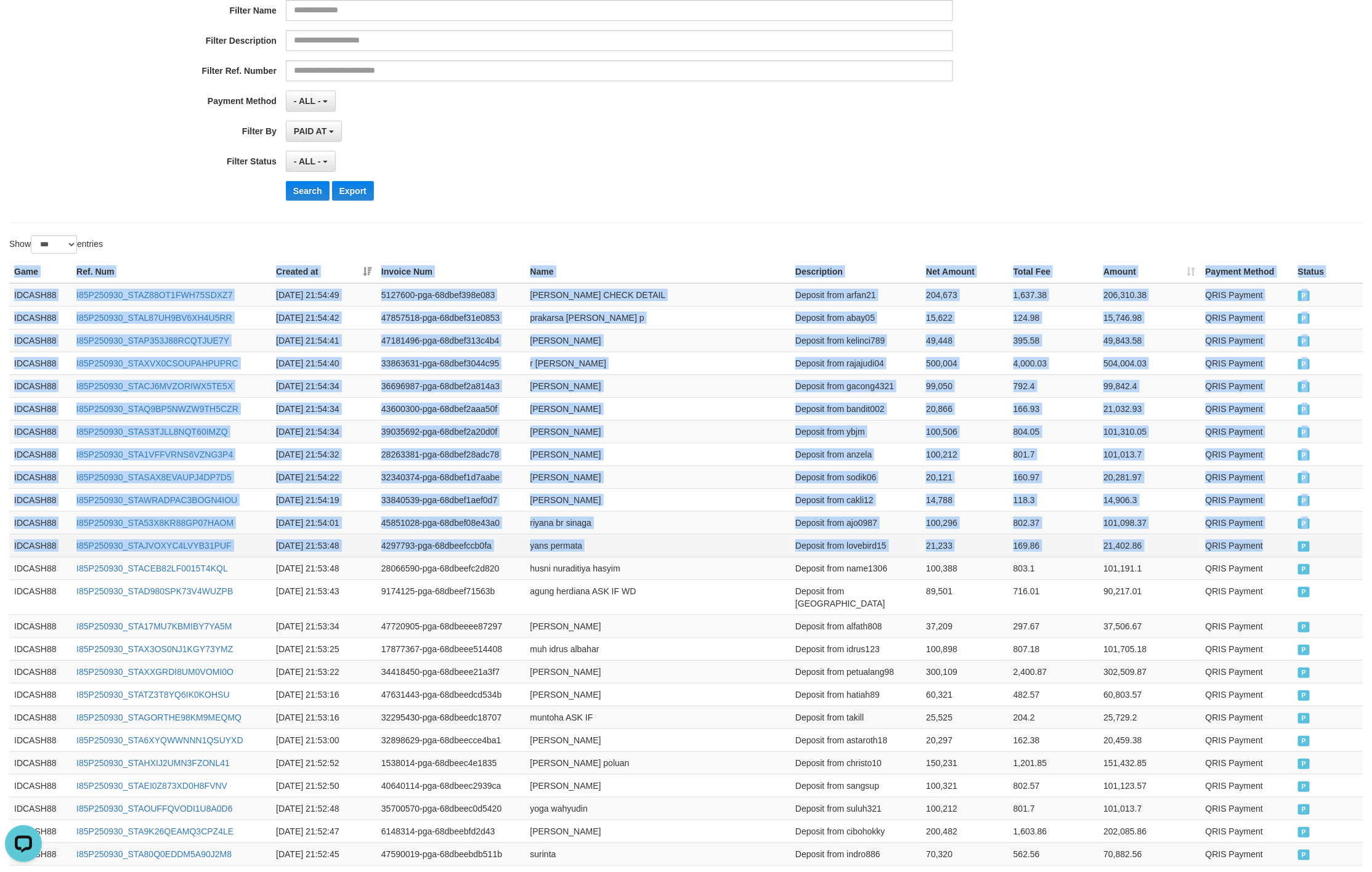
click at [1292, 551] on td "P" at bounding box center [1327, 545] width 69 height 23
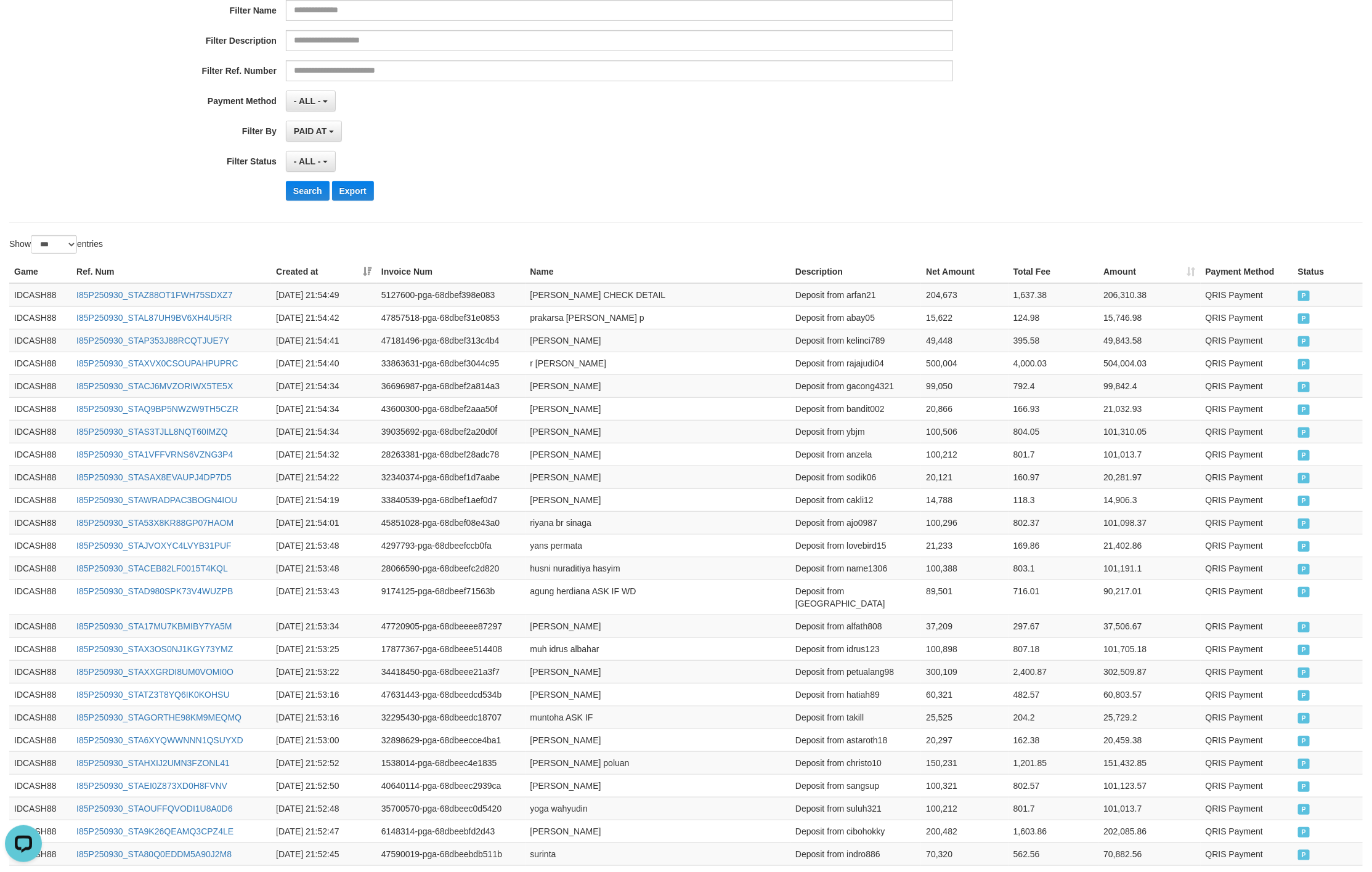
click at [678, 201] on div "Search Export" at bounding box center [715, 191] width 857 height 19
click at [294, 196] on button "Search" at bounding box center [307, 191] width 44 height 19
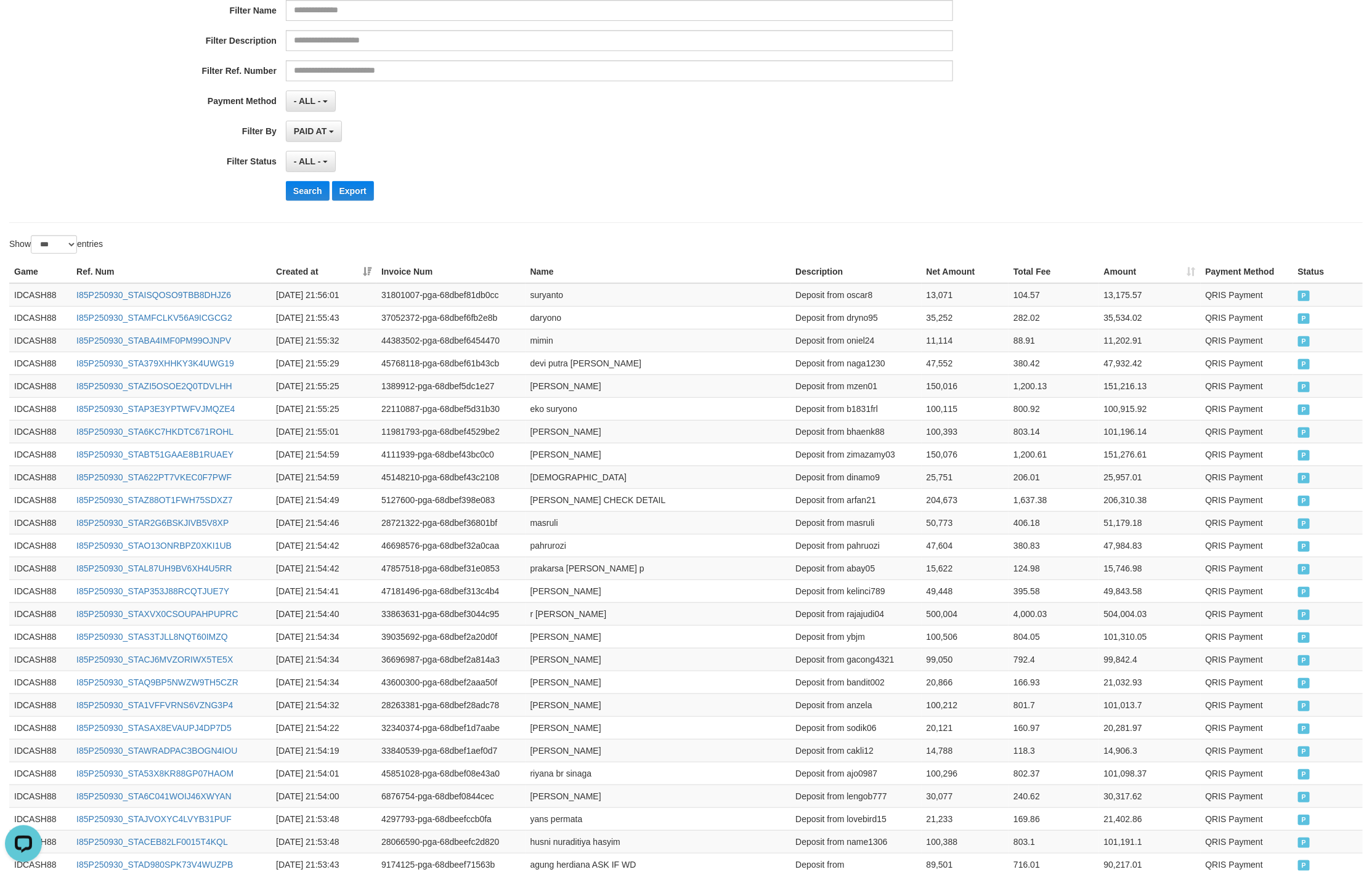
click at [638, 152] on div "**********" at bounding box center [571, 59] width 1143 height 301
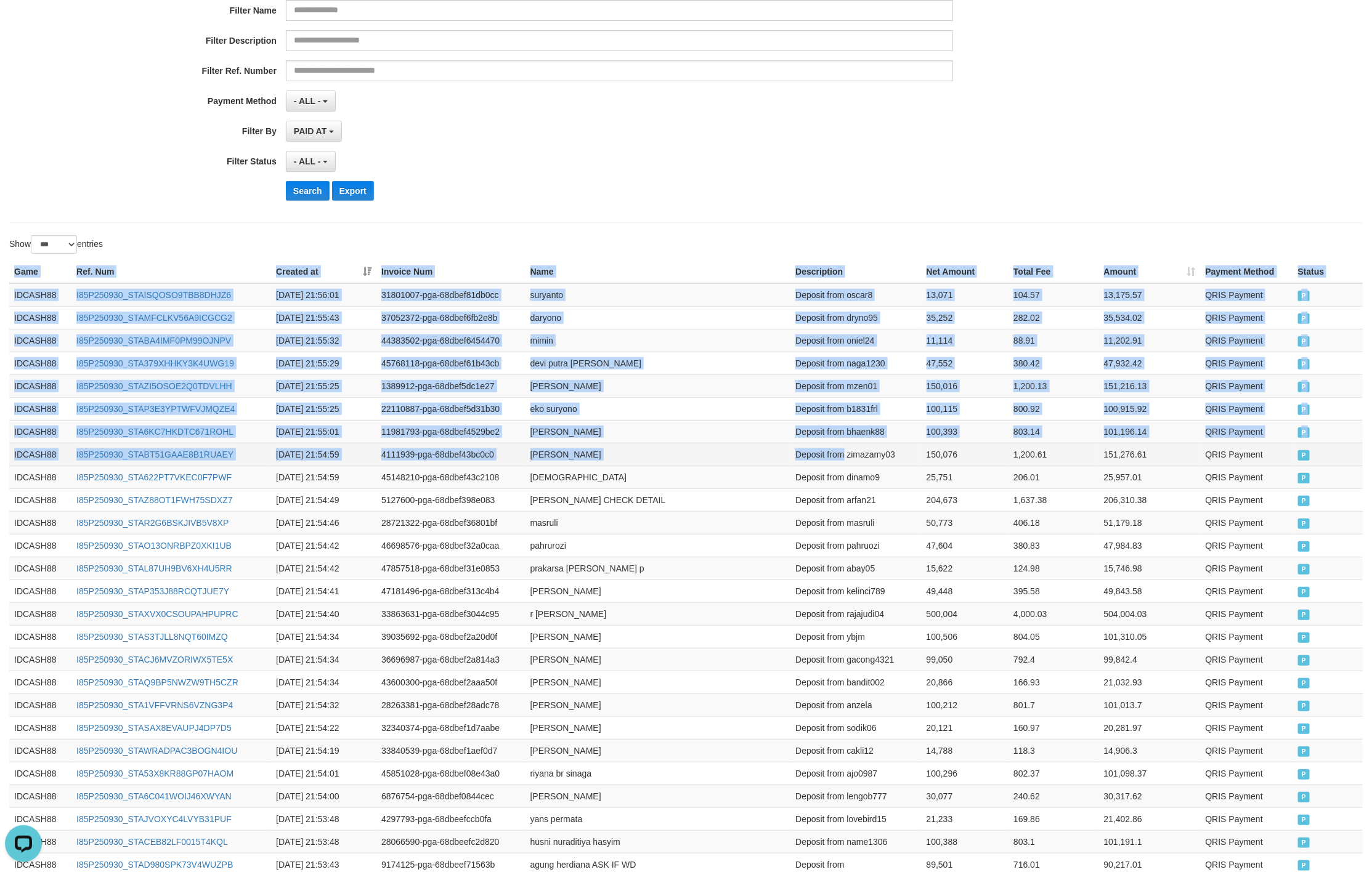
drag, startPoint x: 7, startPoint y: 268, endPoint x: 845, endPoint y: 455, distance: 858.6
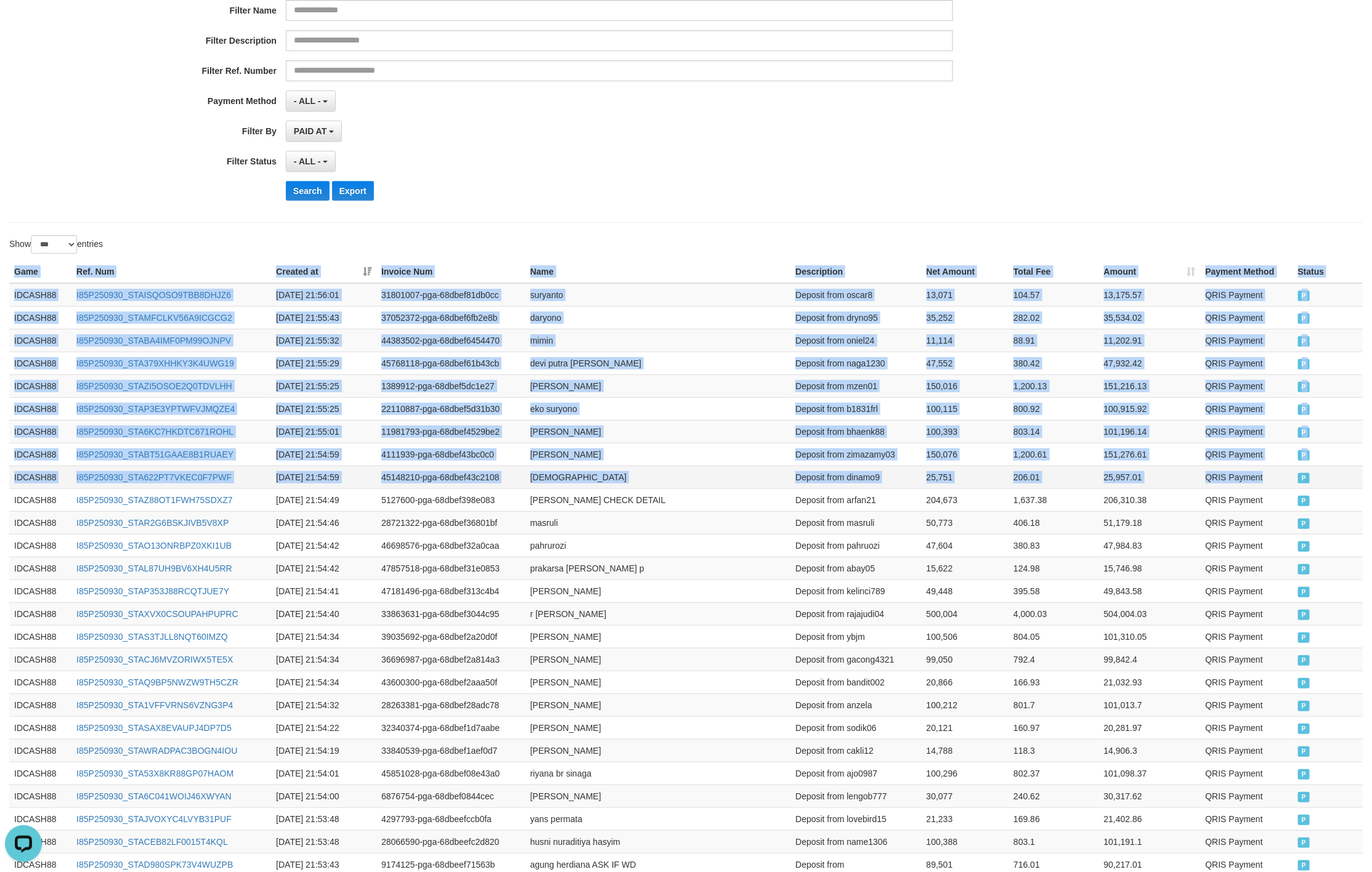
click at [1300, 479] on span "P" at bounding box center [1303, 478] width 12 height 10
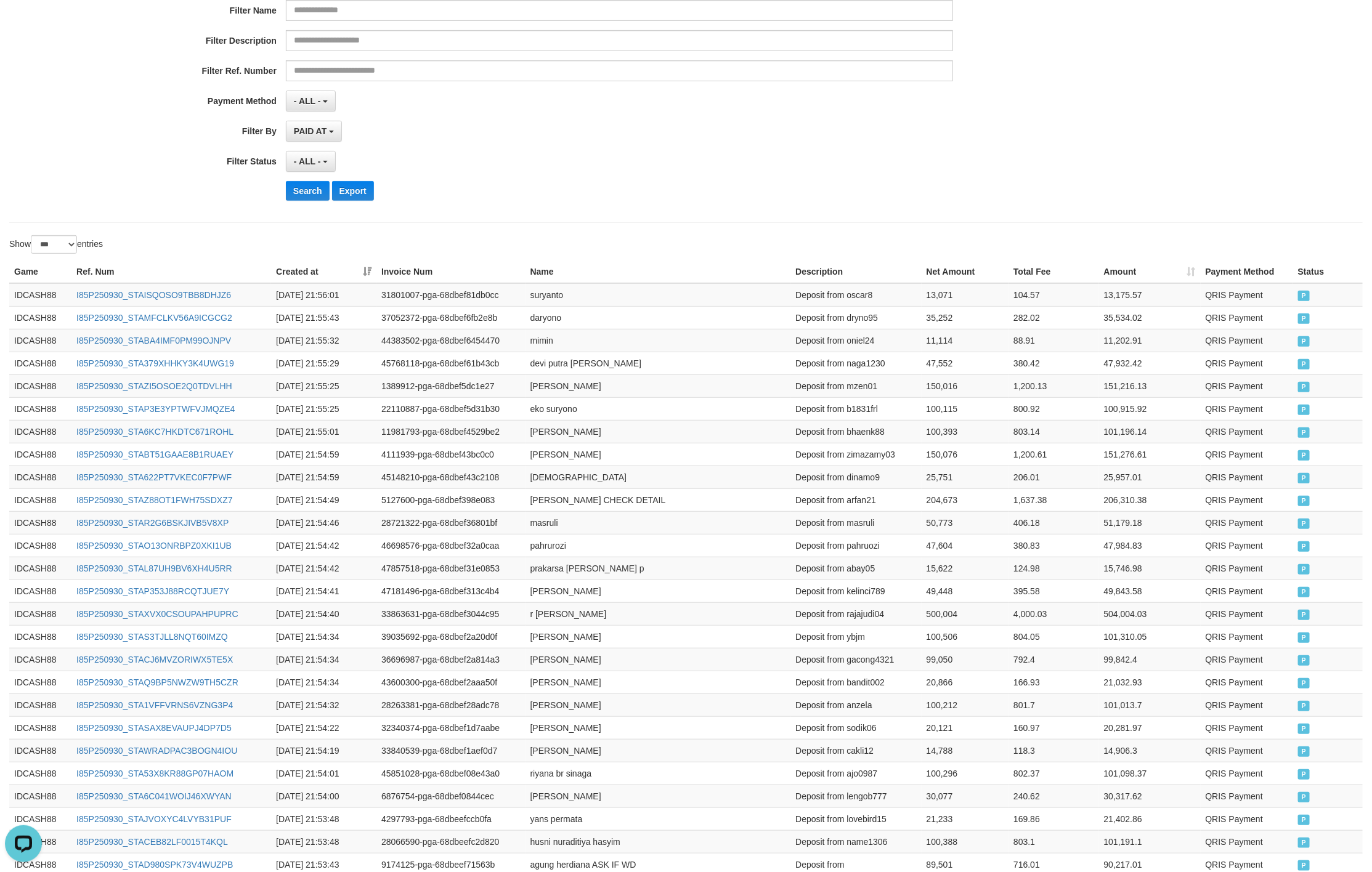
click at [667, 191] on div "Search Export" at bounding box center [715, 191] width 857 height 19
click at [316, 201] on button "Search" at bounding box center [307, 191] width 44 height 19
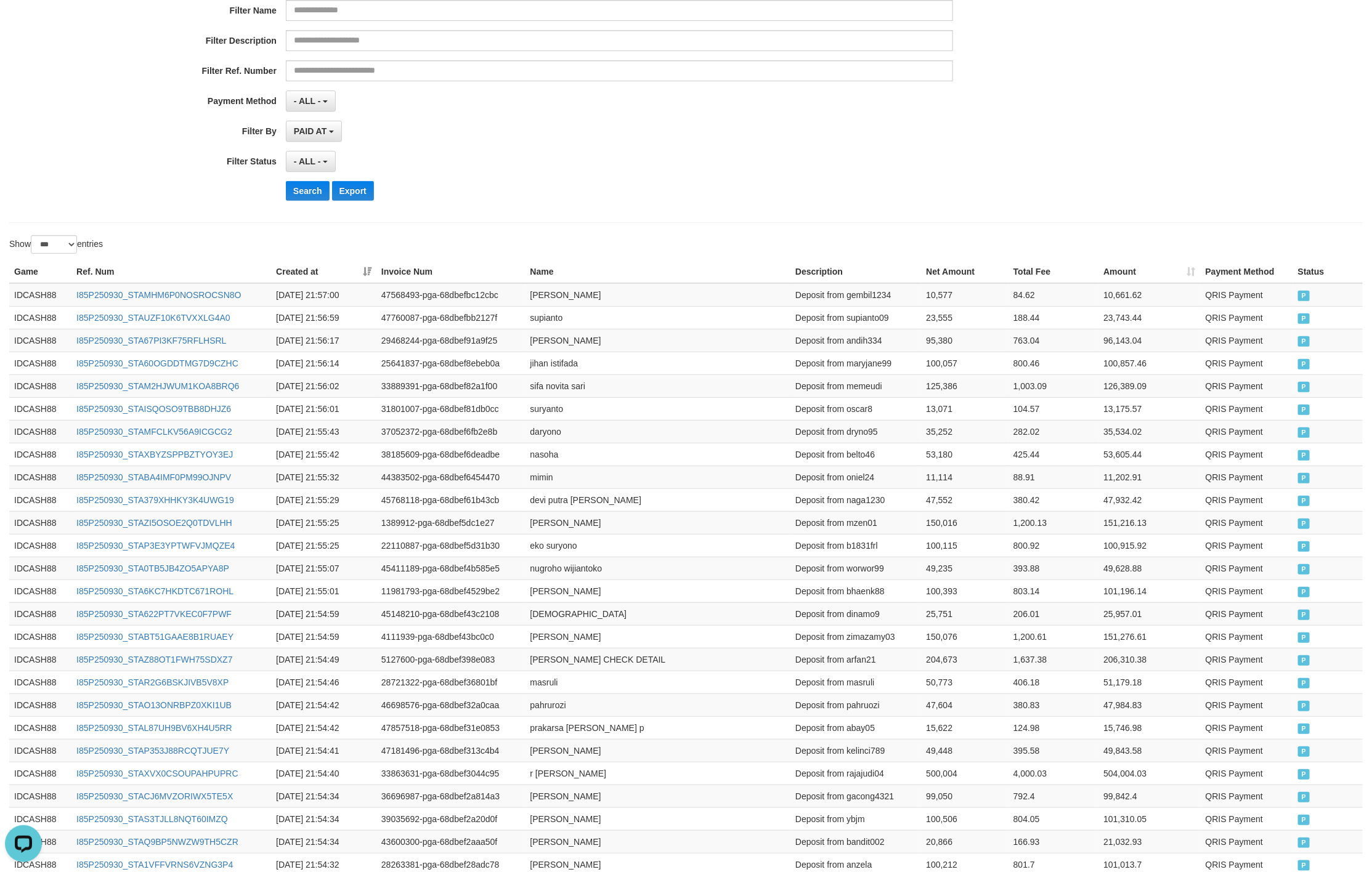
click at [667, 181] on div "**********" at bounding box center [571, 59] width 1143 height 301
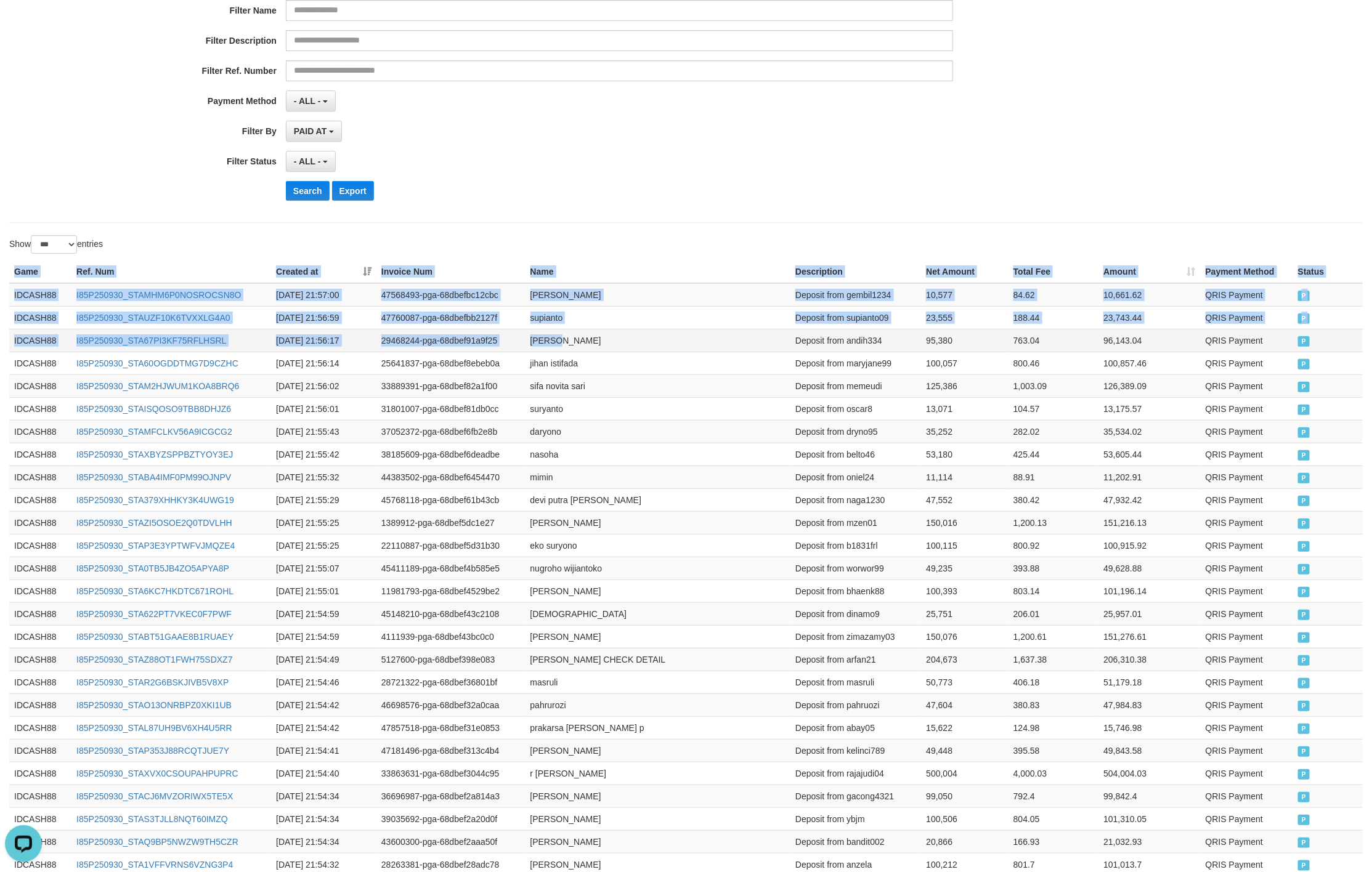
drag, startPoint x: 9, startPoint y: 278, endPoint x: 553, endPoint y: 341, distance: 547.6
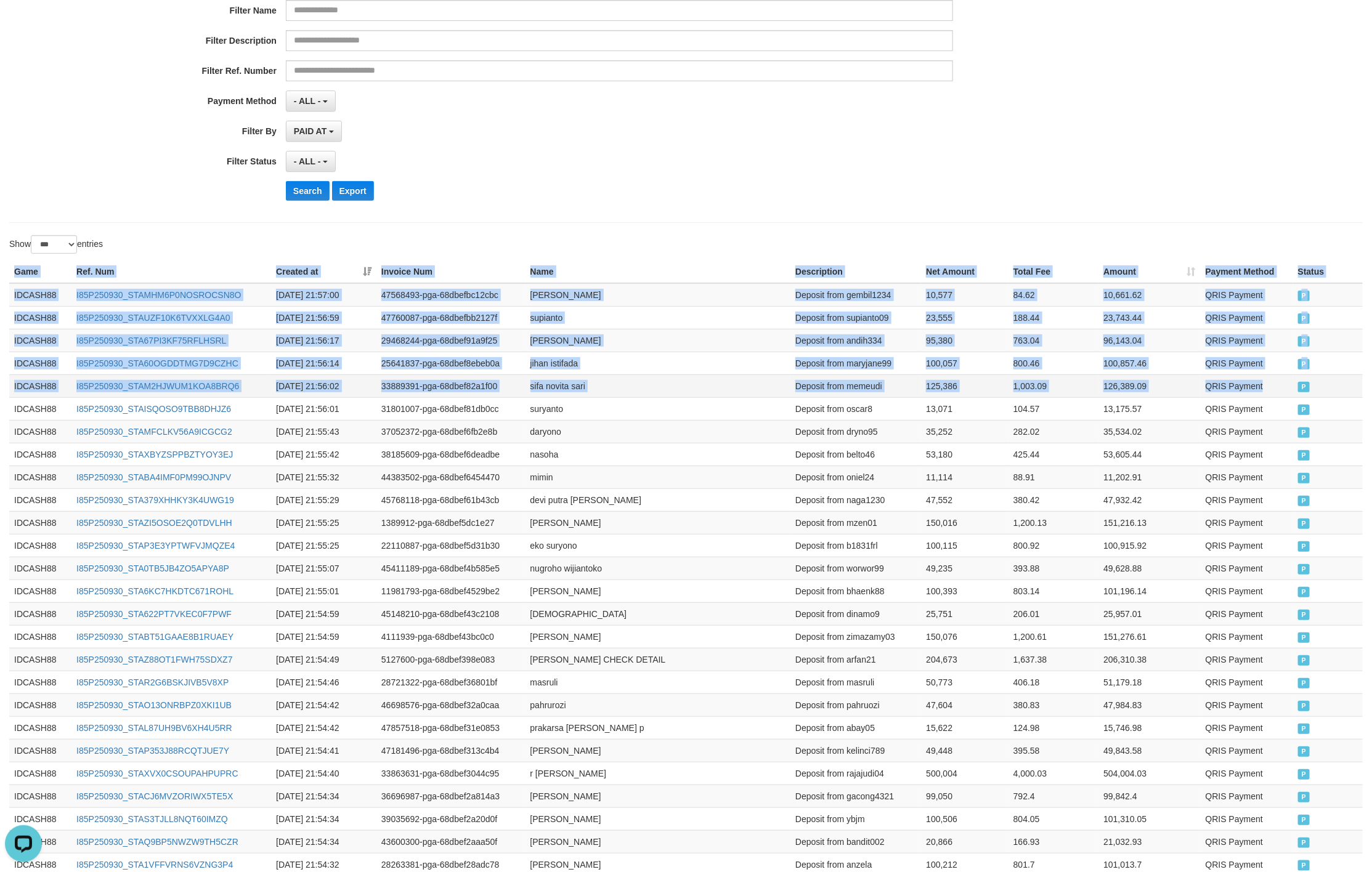
click at [1290, 382] on td "QRIS Payment" at bounding box center [1247, 385] width 93 height 23
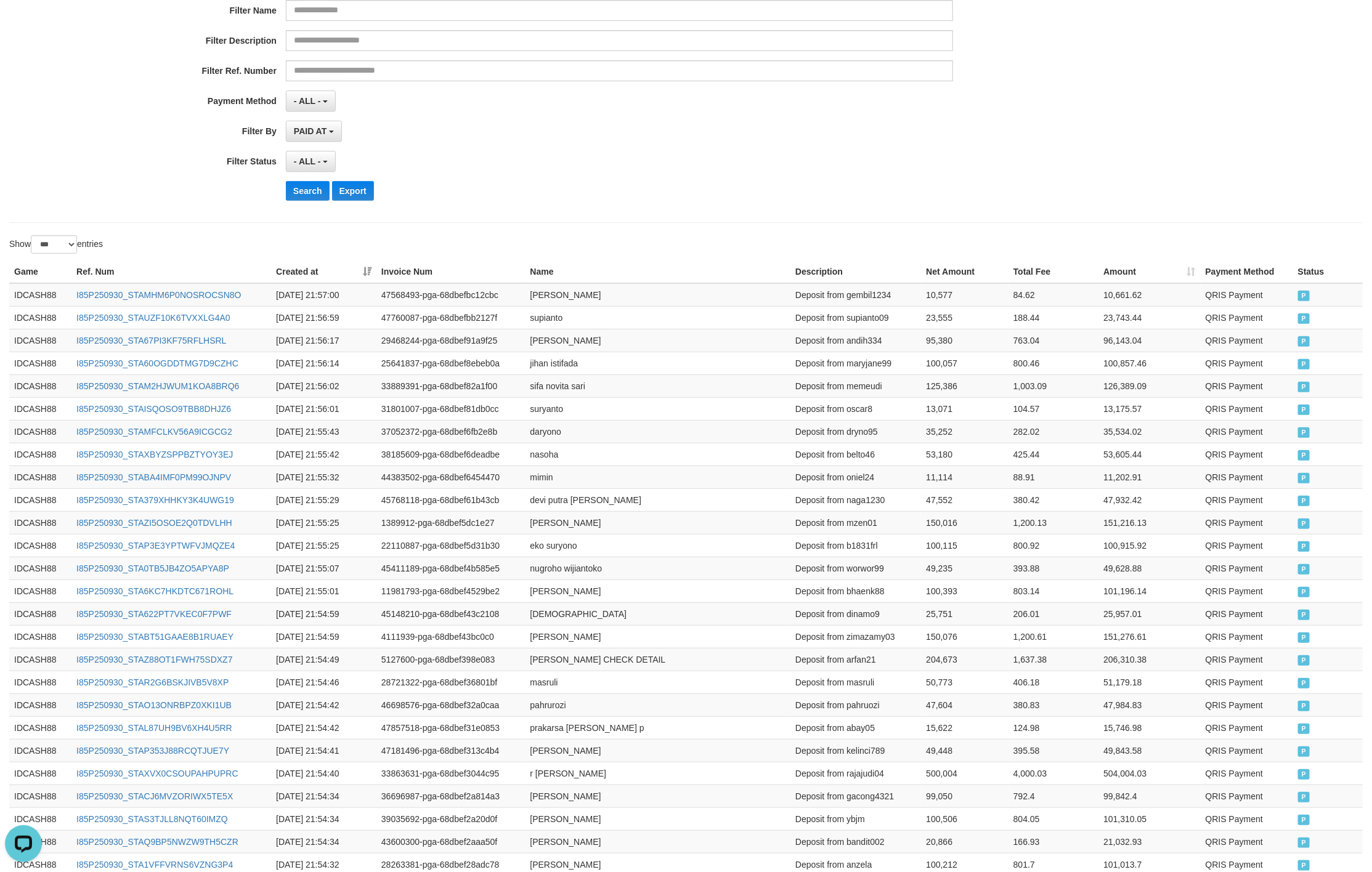
drag, startPoint x: 638, startPoint y: 204, endPoint x: 289, endPoint y: 284, distance: 358.1
click at [629, 209] on div "**********" at bounding box center [571, 59] width 1143 height 301
click at [304, 196] on button "Search" at bounding box center [307, 191] width 44 height 19
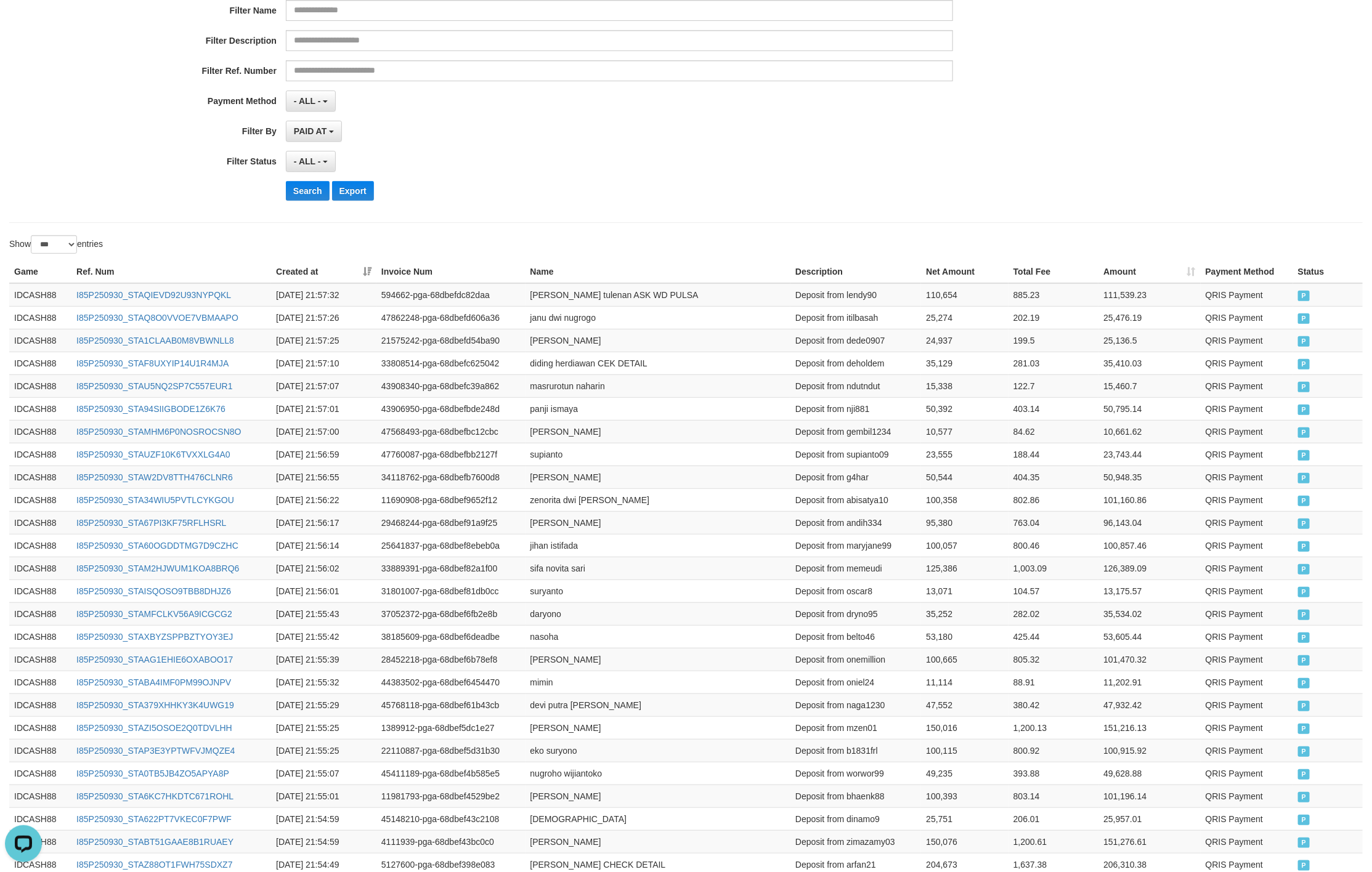
click at [812, 181] on div "**********" at bounding box center [571, 59] width 1143 height 301
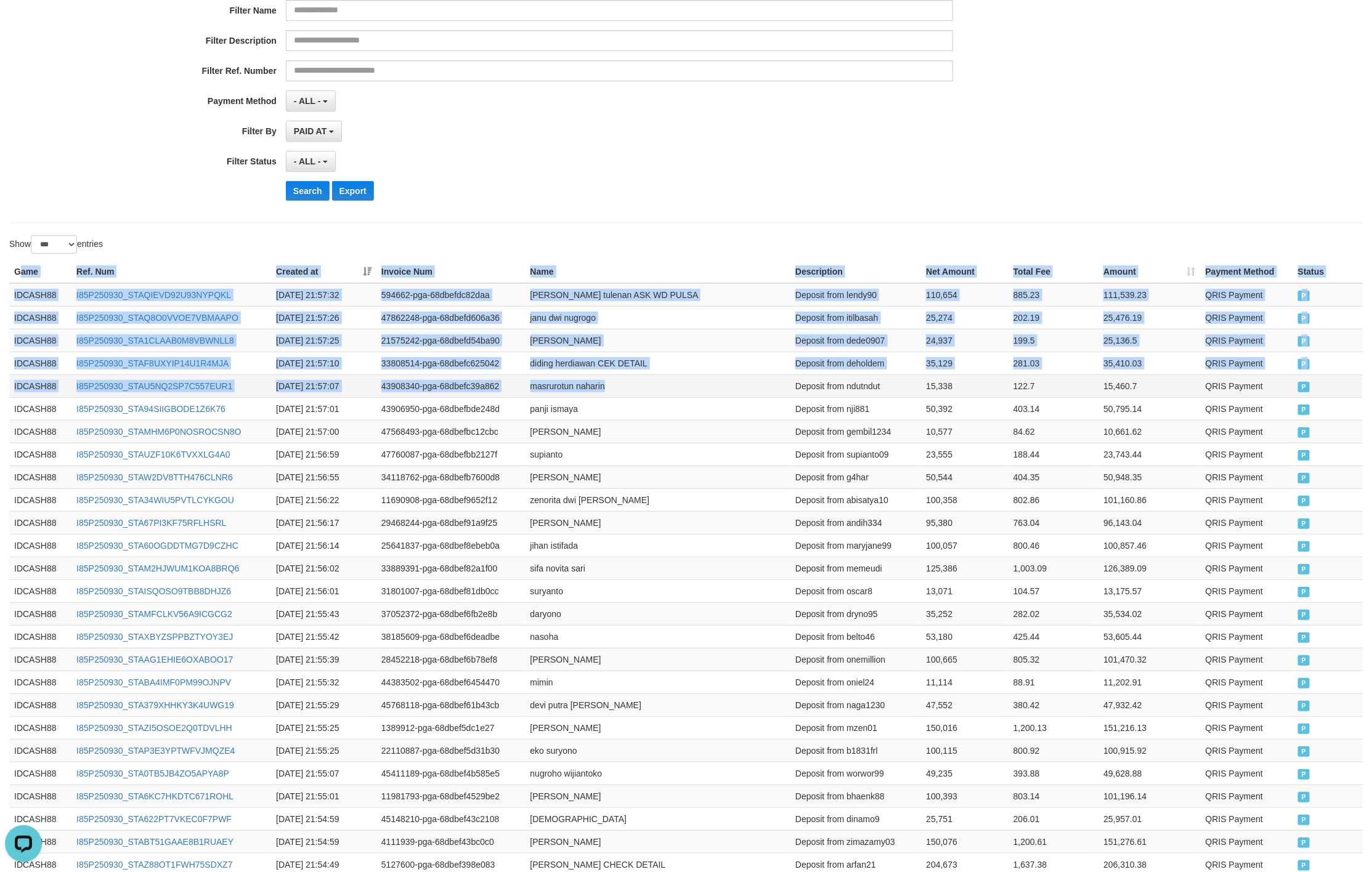
drag, startPoint x: 19, startPoint y: 278, endPoint x: 1033, endPoint y: 393, distance: 1020.5
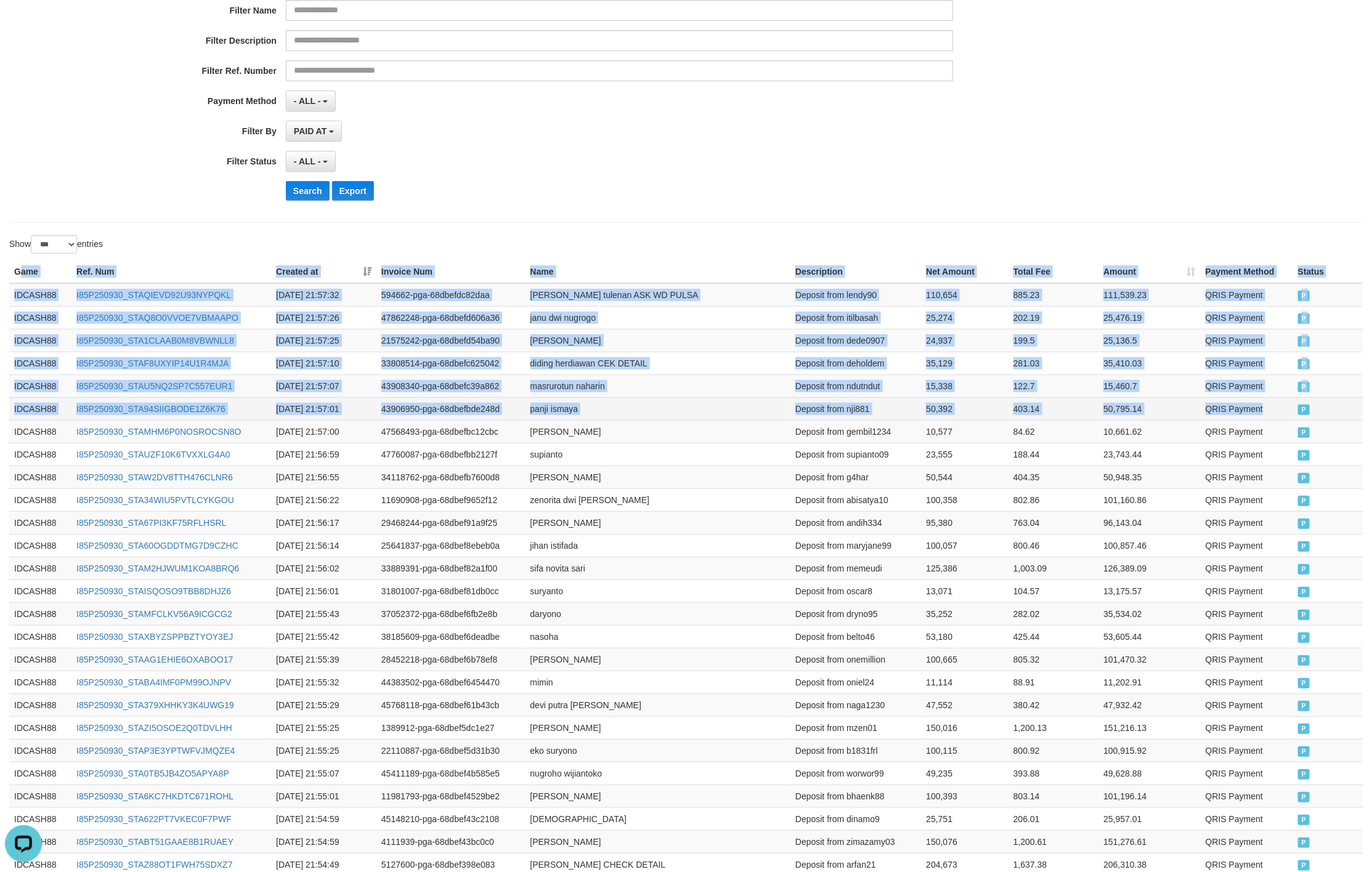
click at [1292, 419] on td "P" at bounding box center [1327, 408] width 69 height 23
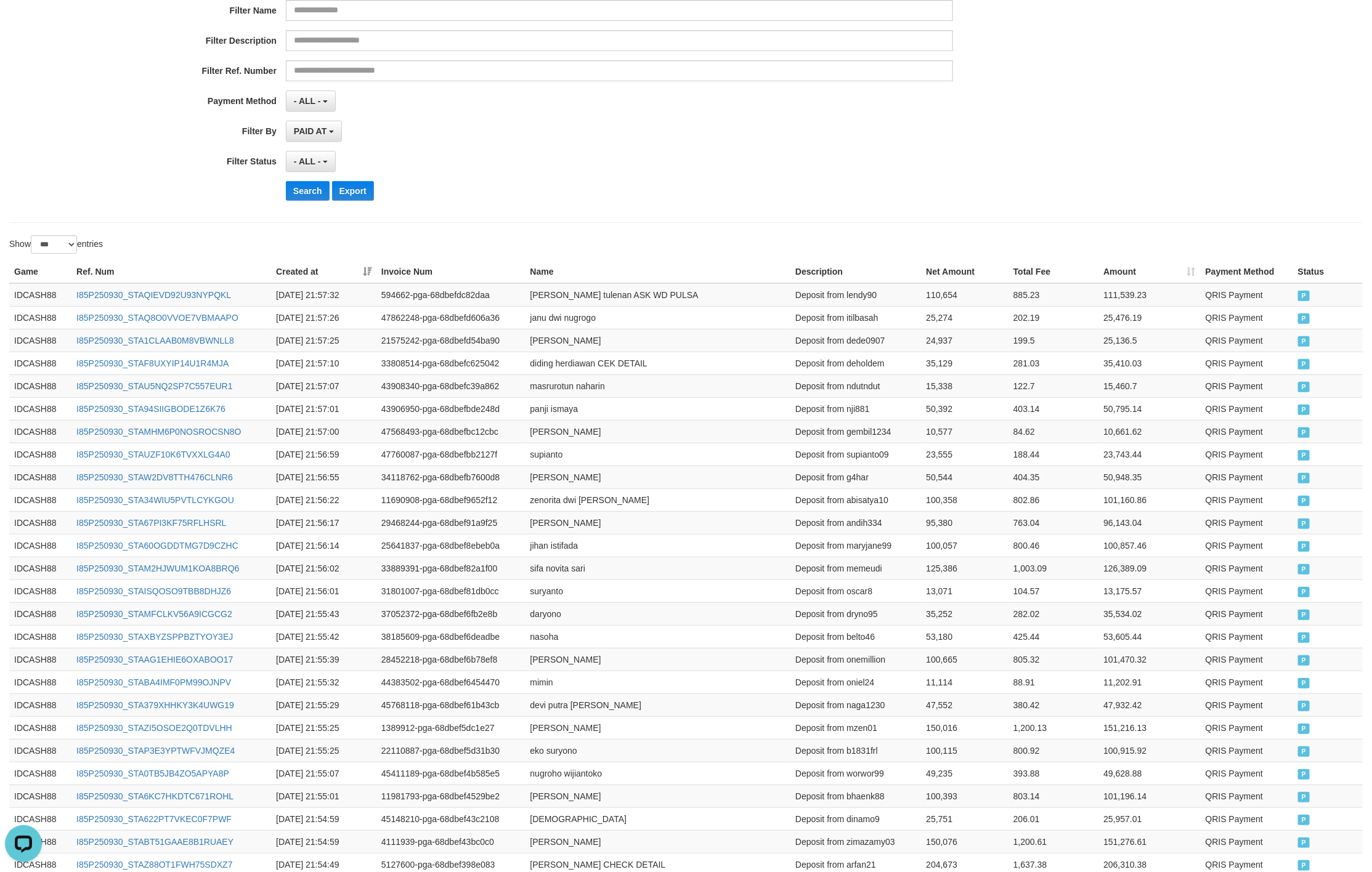
click at [513, 193] on div "Search Export" at bounding box center [715, 191] width 857 height 19
click at [298, 198] on button "Search" at bounding box center [307, 191] width 44 height 19
drag, startPoint x: 812, startPoint y: 183, endPoint x: 1213, endPoint y: 135, distance: 403.9
click at [817, 178] on div "**********" at bounding box center [571, 59] width 1143 height 301
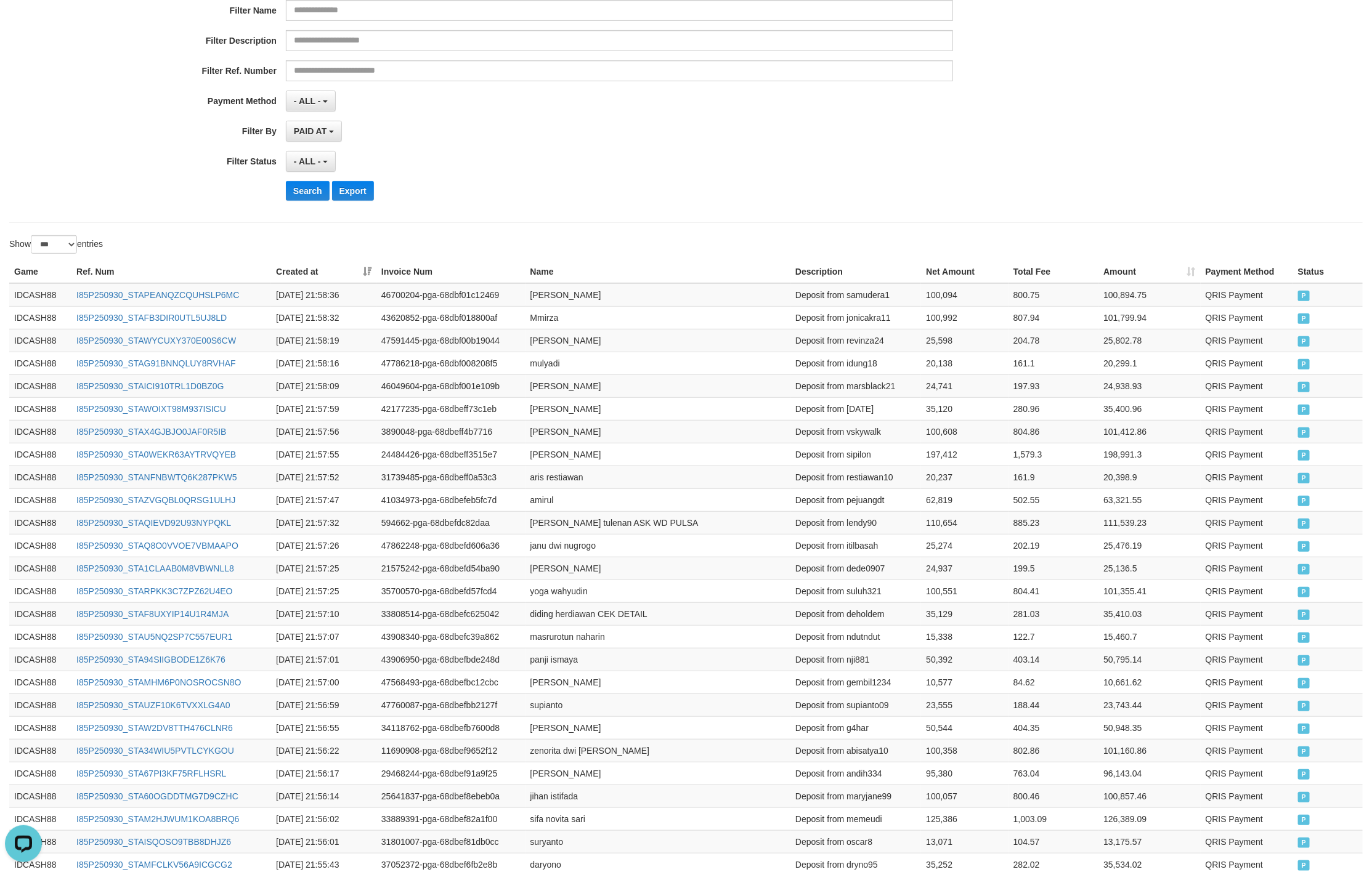
drag, startPoint x: 802, startPoint y: 170, endPoint x: 751, endPoint y: 189, distance: 54.4
click at [787, 176] on div "**********" at bounding box center [571, 59] width 1143 height 301
click at [298, 198] on button "Search" at bounding box center [307, 191] width 44 height 19
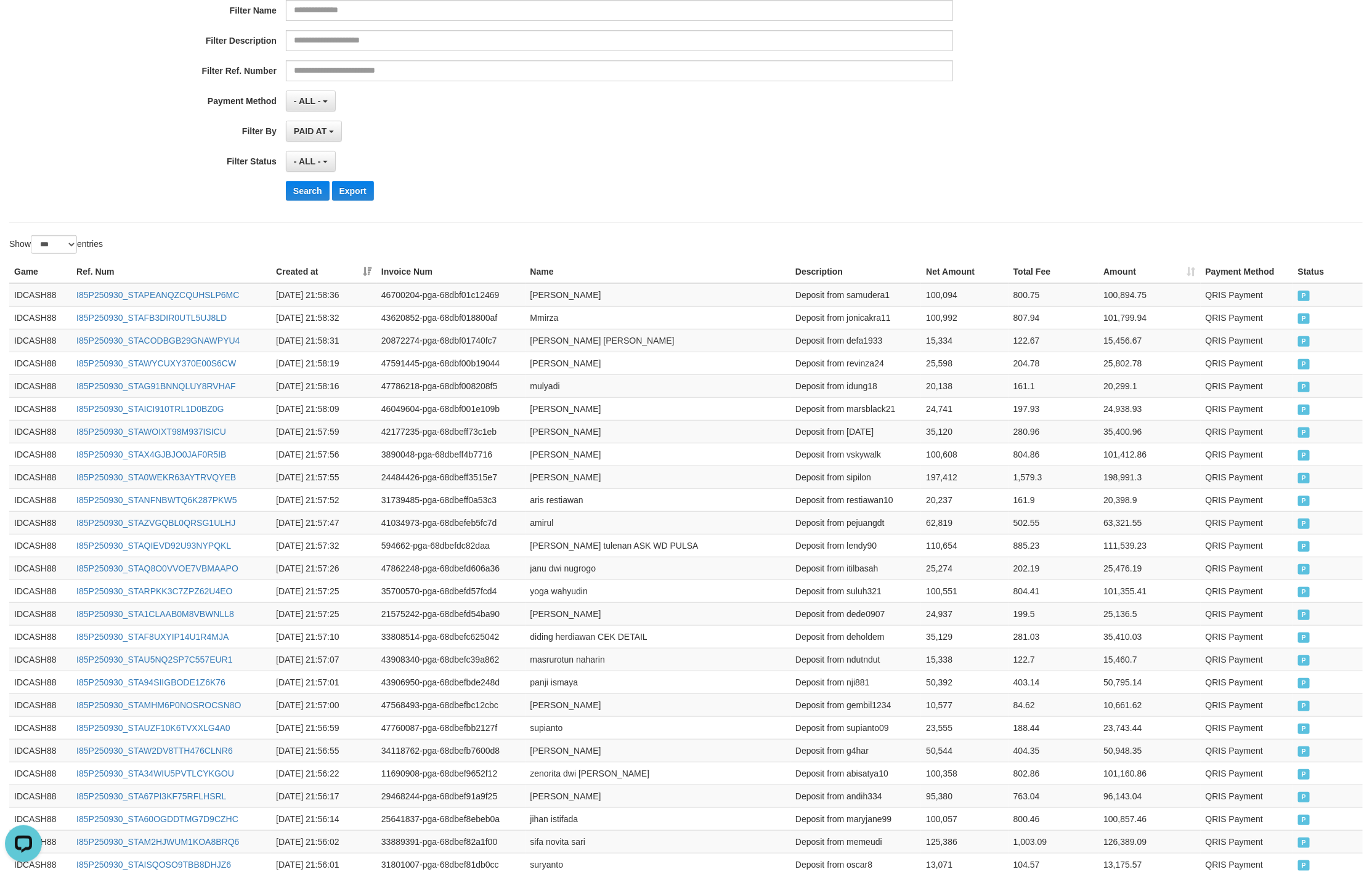
click at [700, 135] on div "PAID AT PAID AT CREATED AT" at bounding box center [619, 131] width 667 height 21
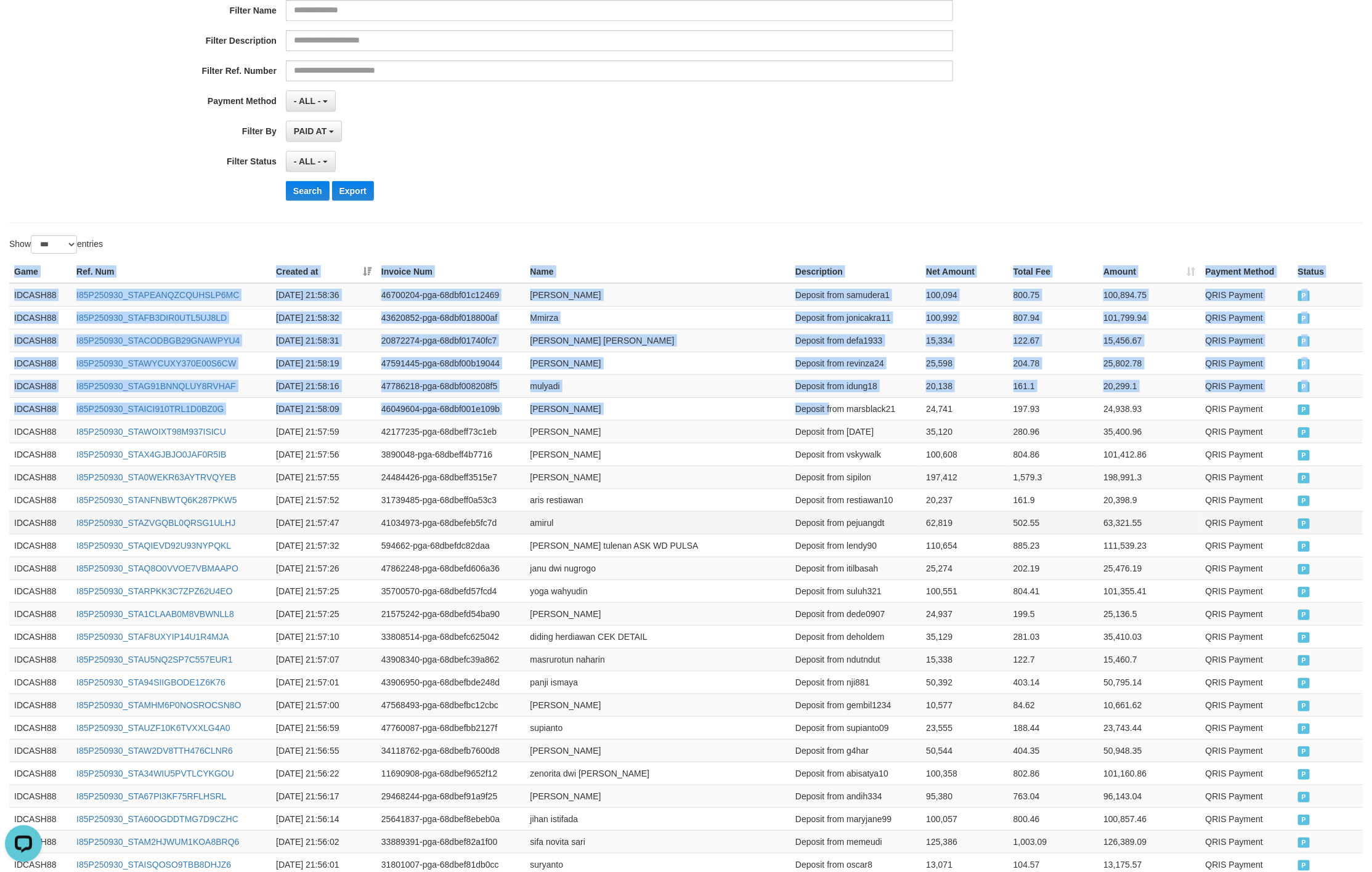
drag, startPoint x: 11, startPoint y: 277, endPoint x: 1149, endPoint y: 521, distance: 1163.9
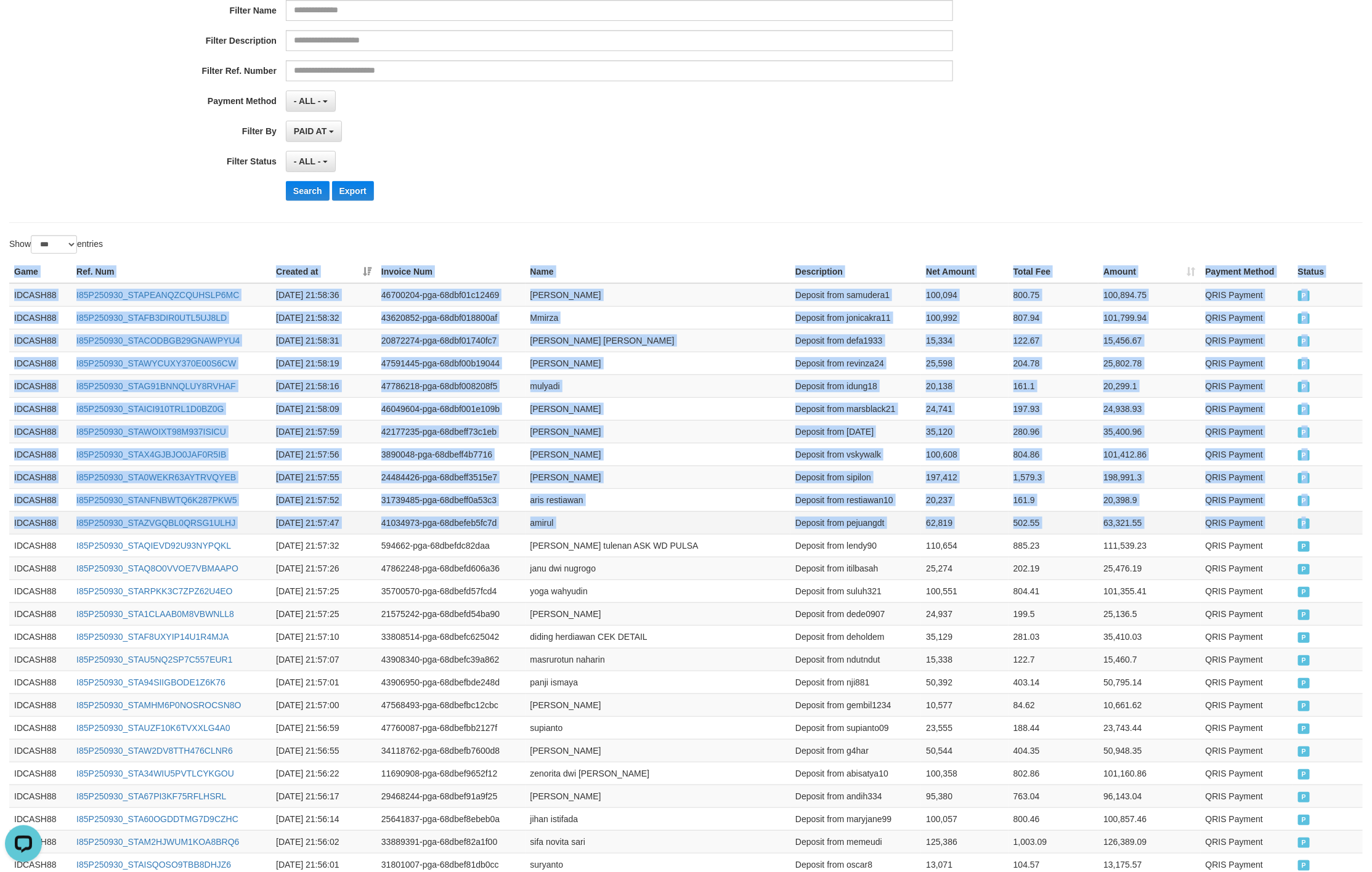
click at [1313, 523] on td "P" at bounding box center [1327, 522] width 69 height 23
